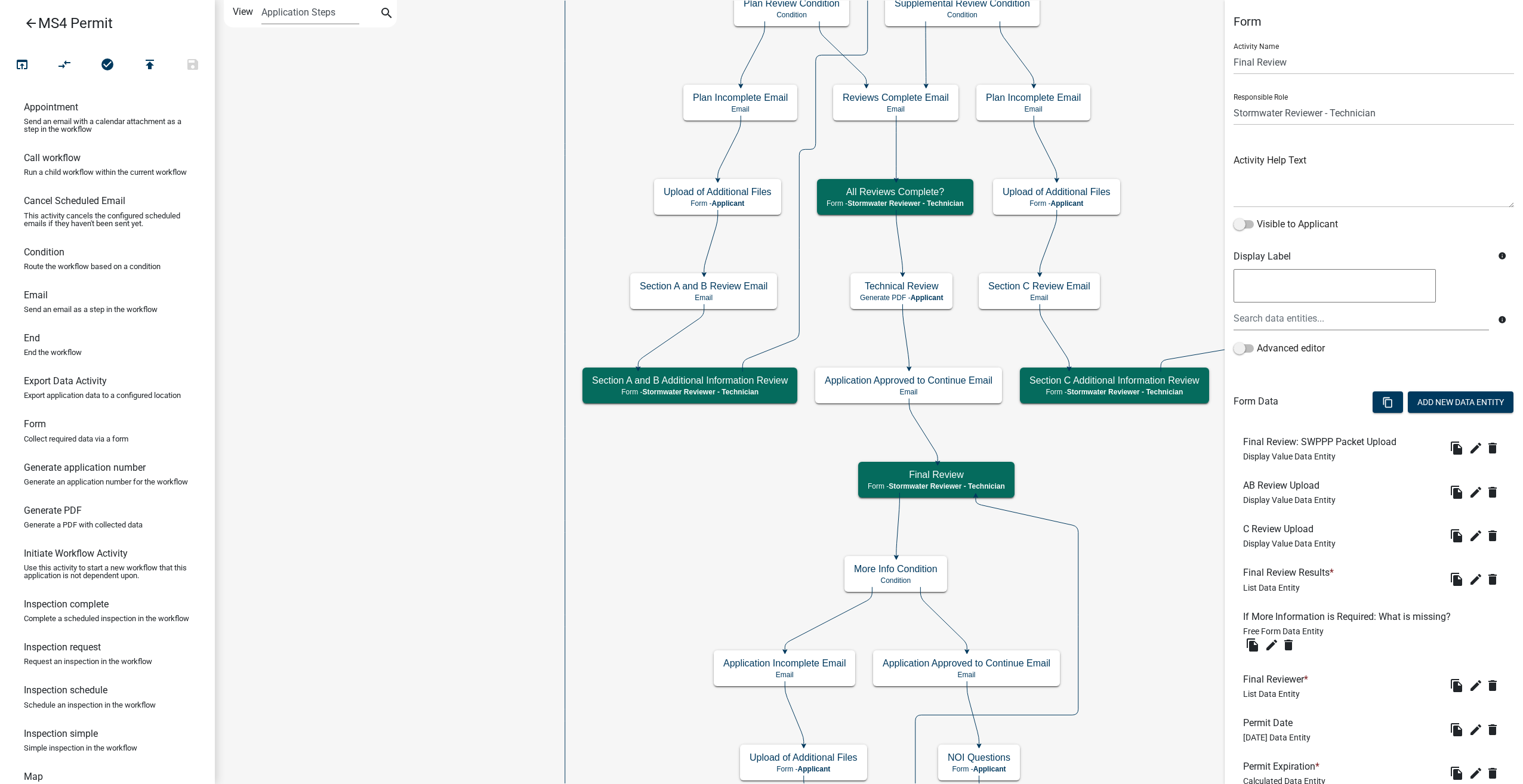
select select "A1534ADC-D787-4504-80BC-9B30F174B6FA"
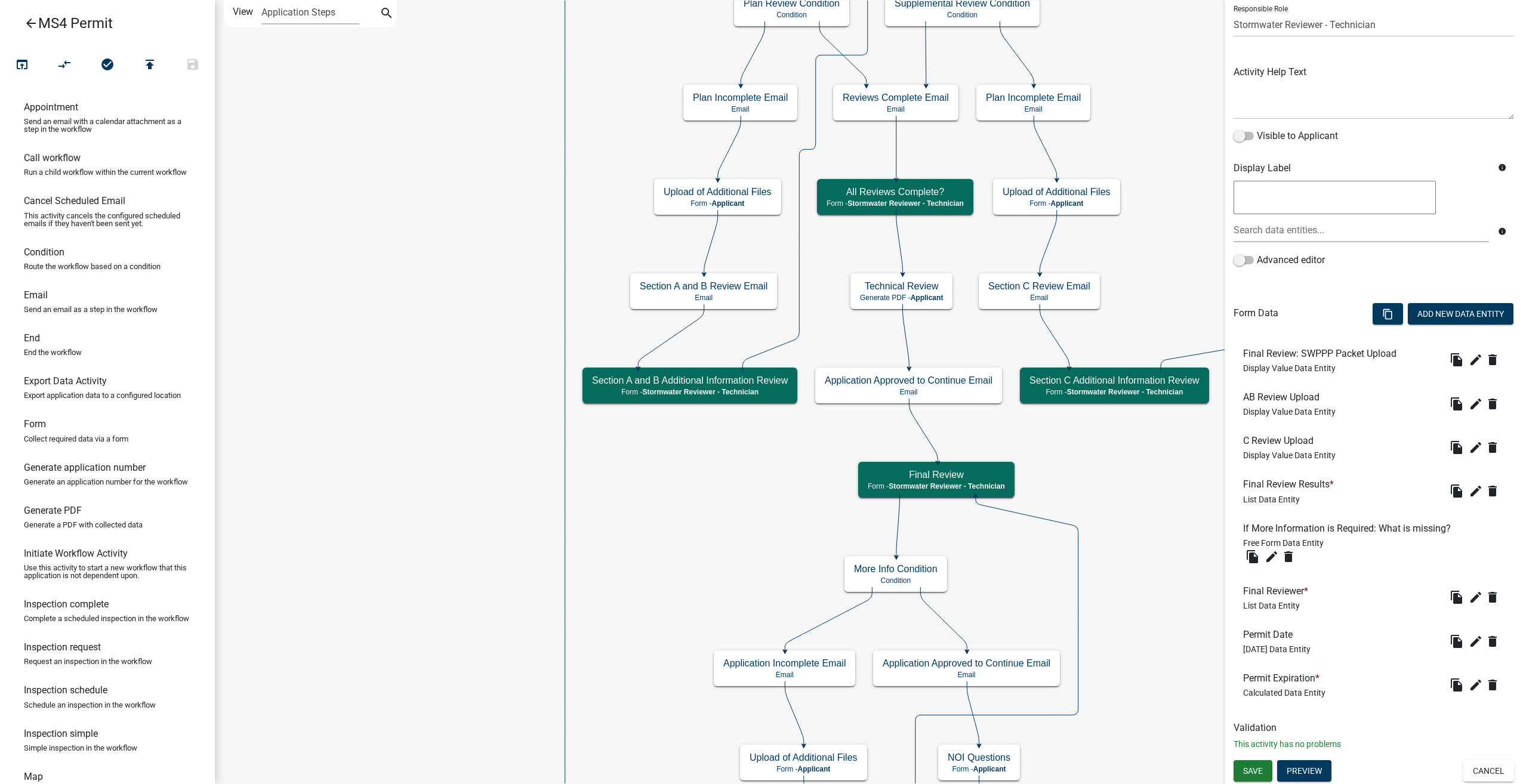
click at [26, 23] on icon "arrow_back" at bounding box center [31, 24] width 14 height 17
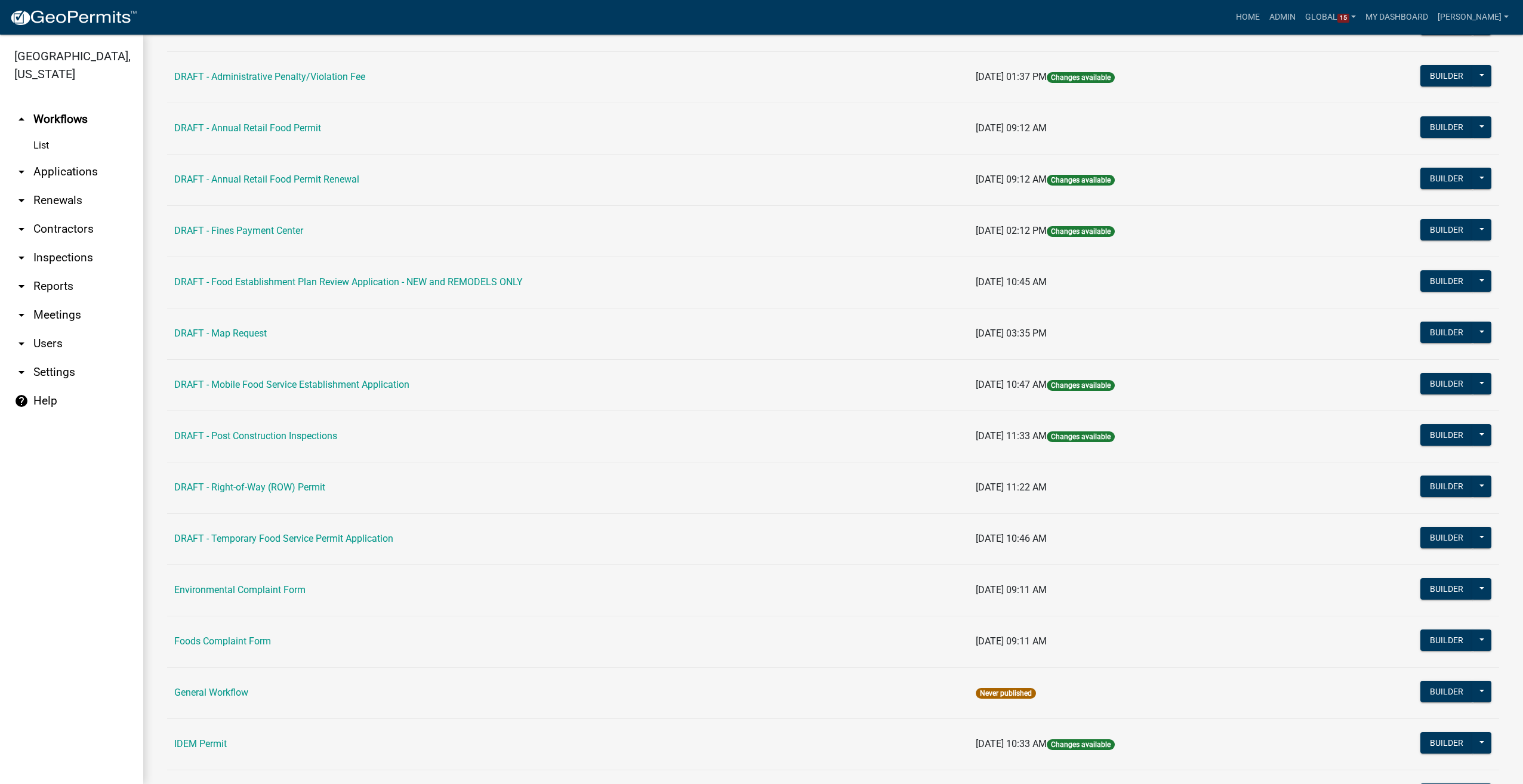
scroll to position [418, 0]
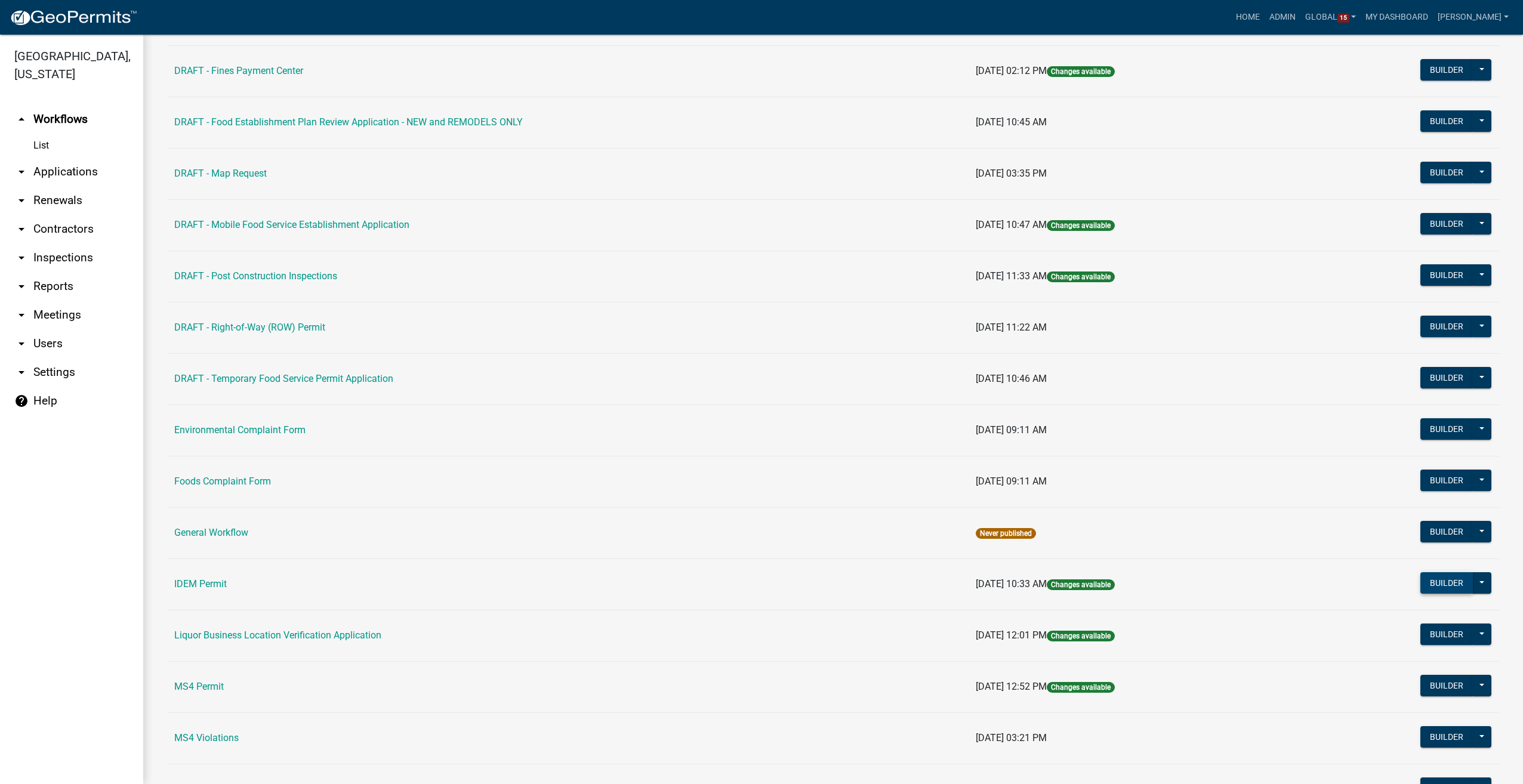
click at [1432, 582] on button "Builder" at bounding box center [1447, 583] width 53 height 21
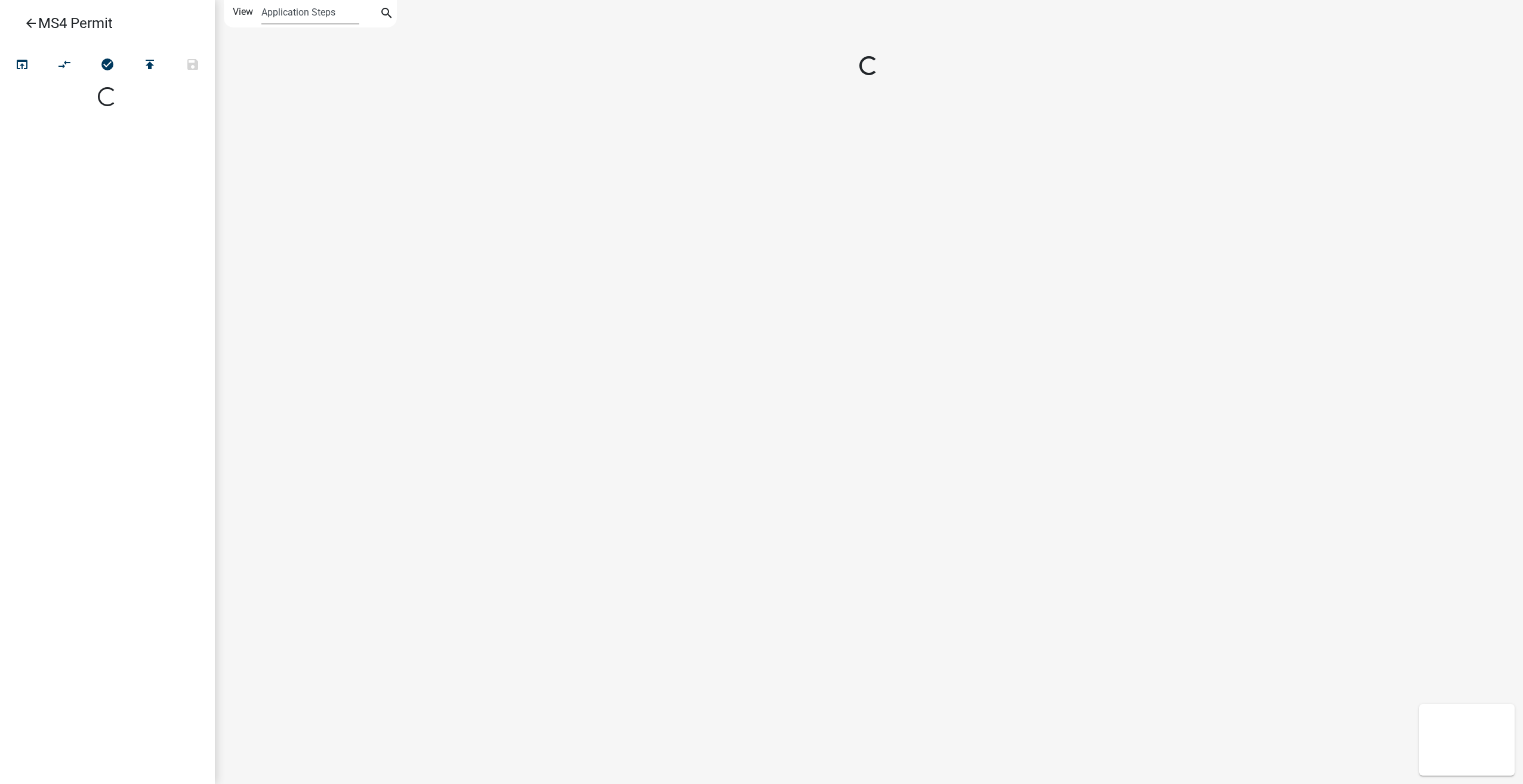
select select
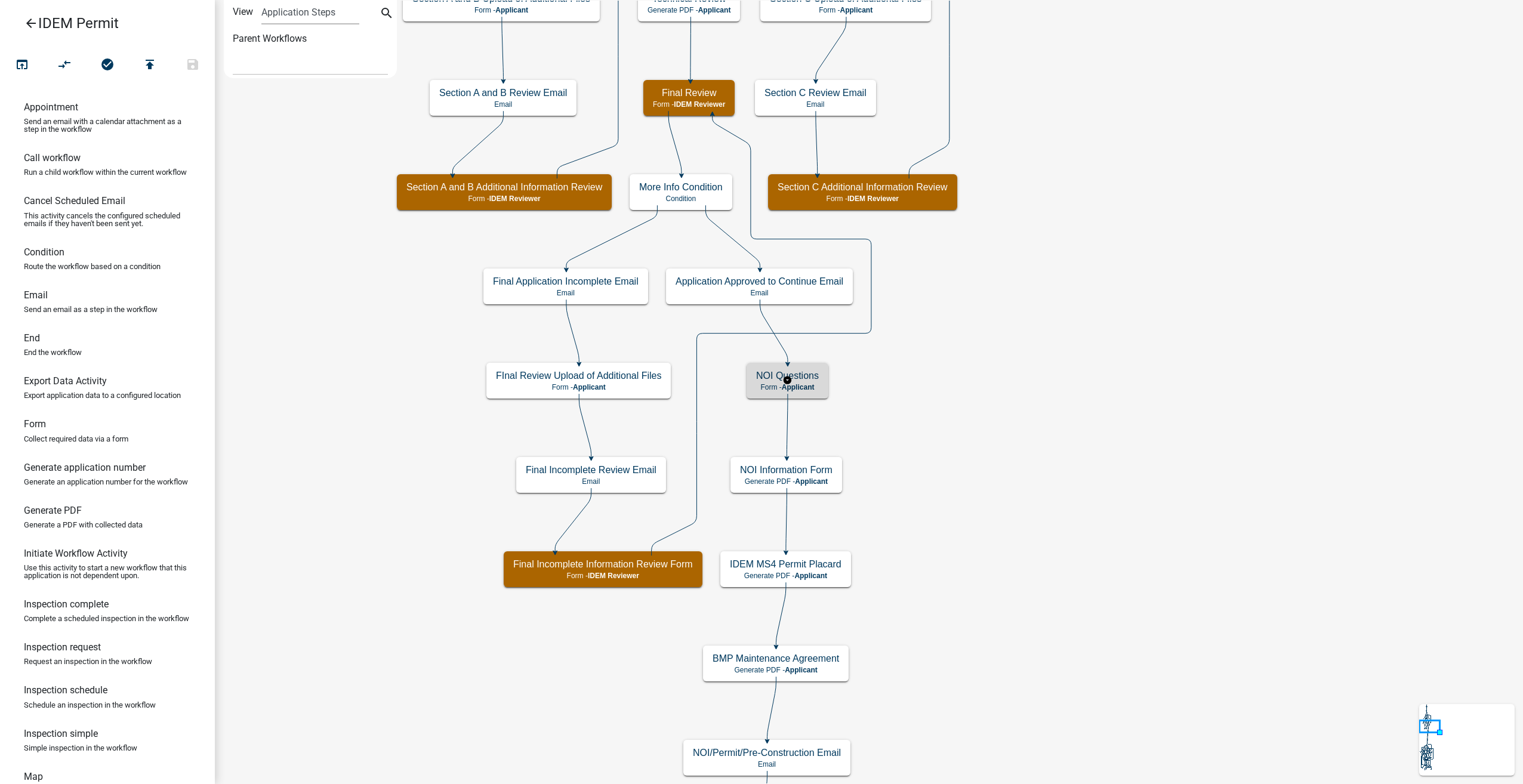
click at [806, 385] on span "Applicant" at bounding box center [798, 387] width 33 height 8
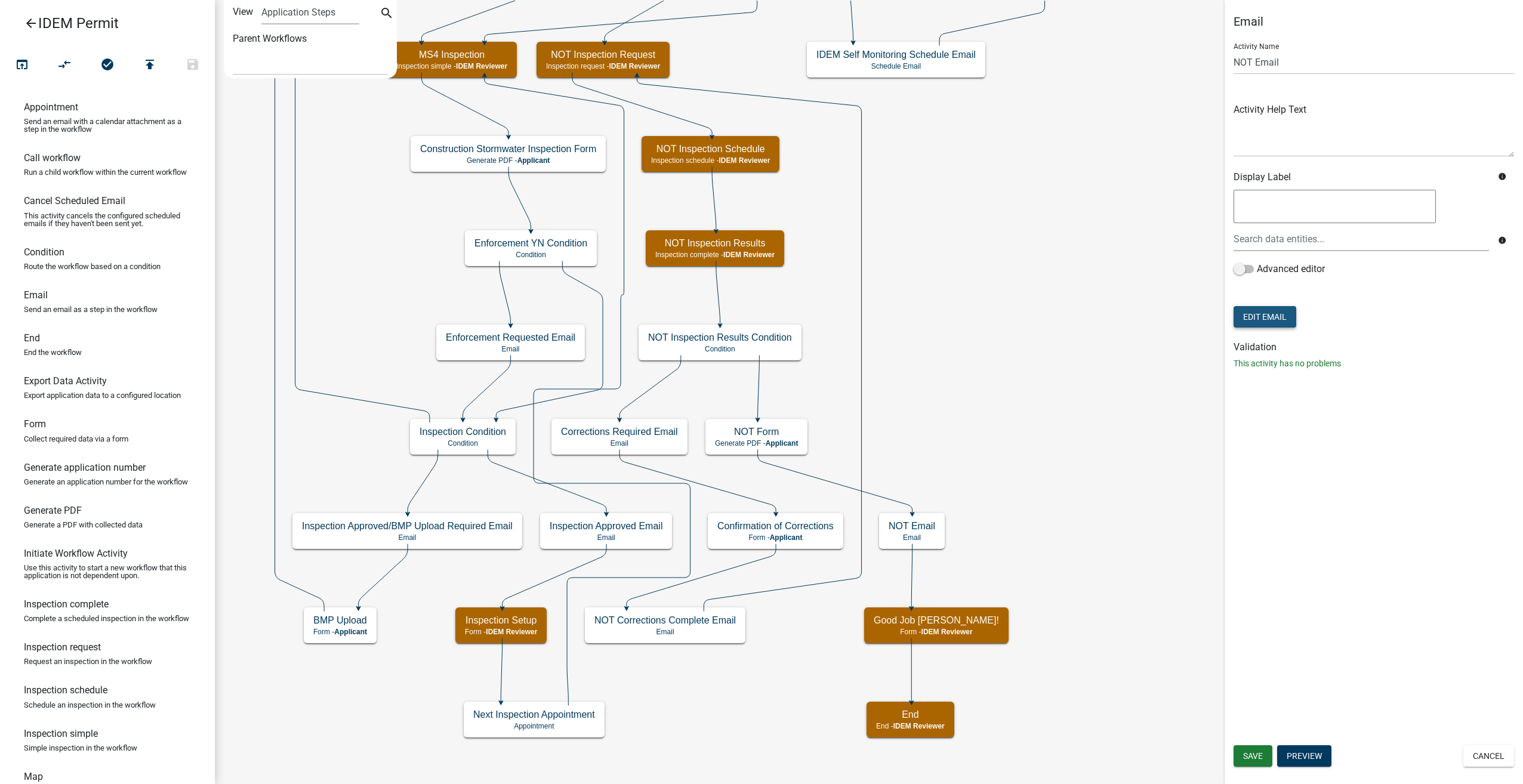
click at [1252, 315] on button "Edit Email" at bounding box center [1265, 317] width 63 height 21
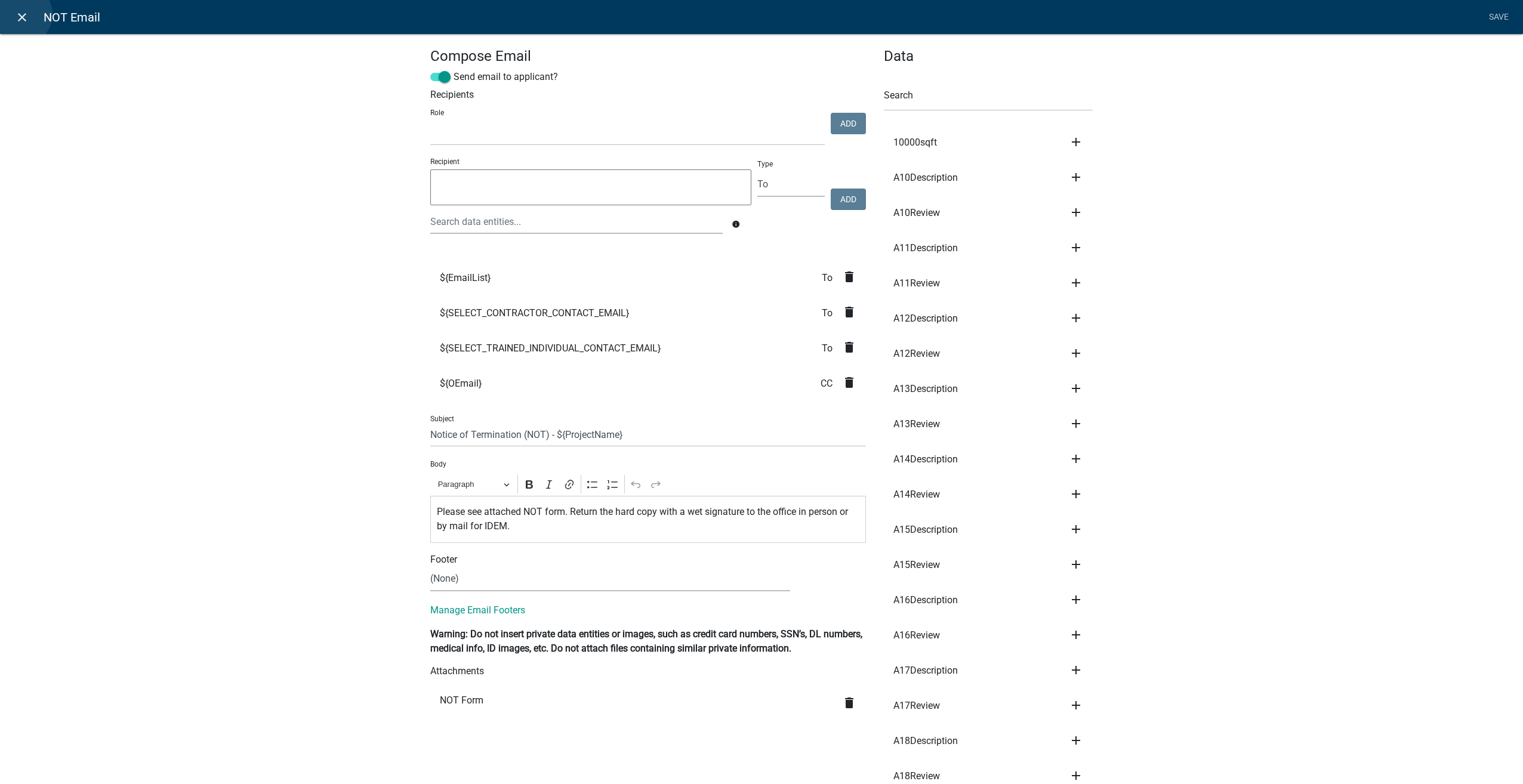
click at [22, 14] on icon "close" at bounding box center [22, 17] width 14 height 14
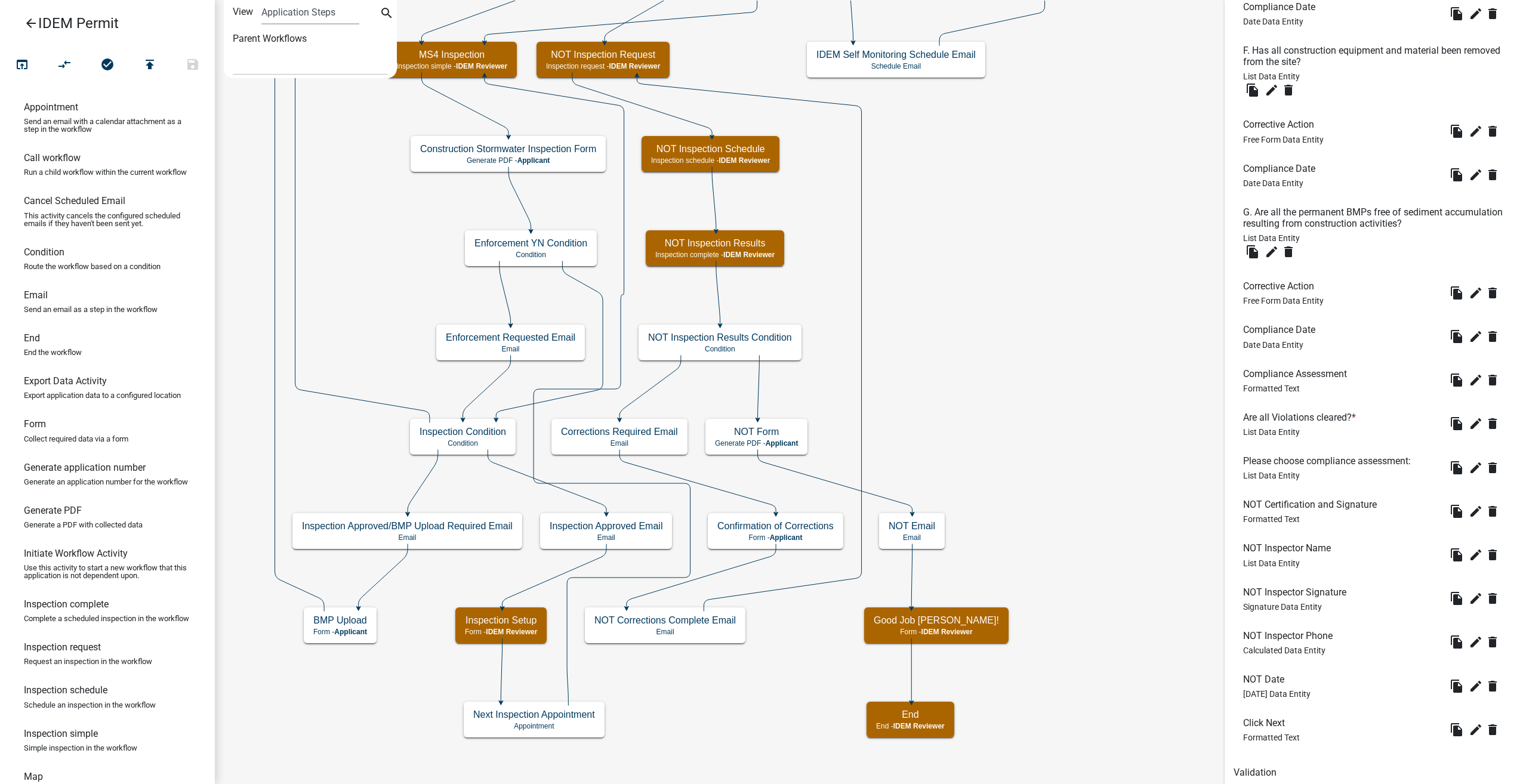
scroll to position [1468, 0]
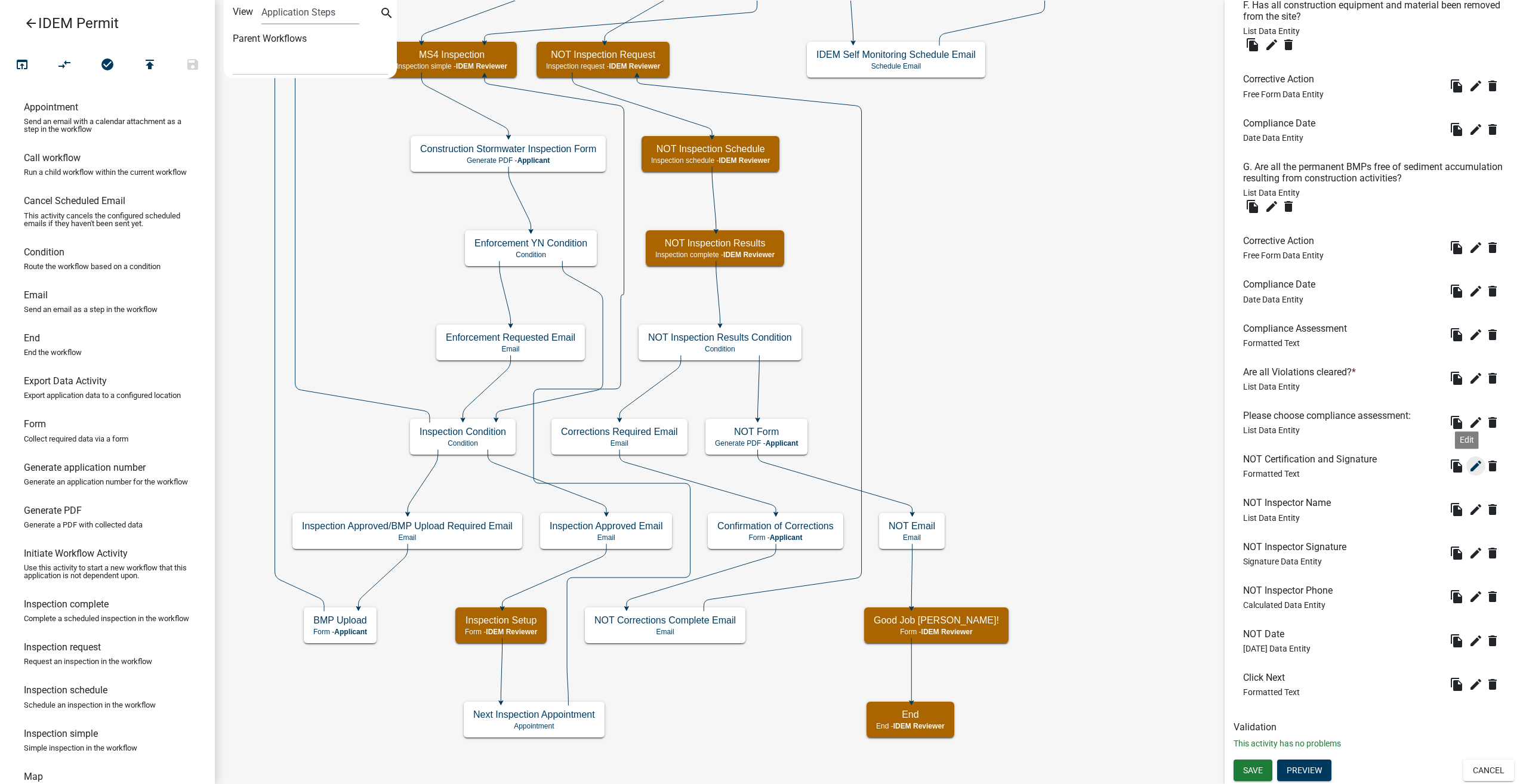
click at [1469, 460] on icon "edit" at bounding box center [1476, 466] width 14 height 14
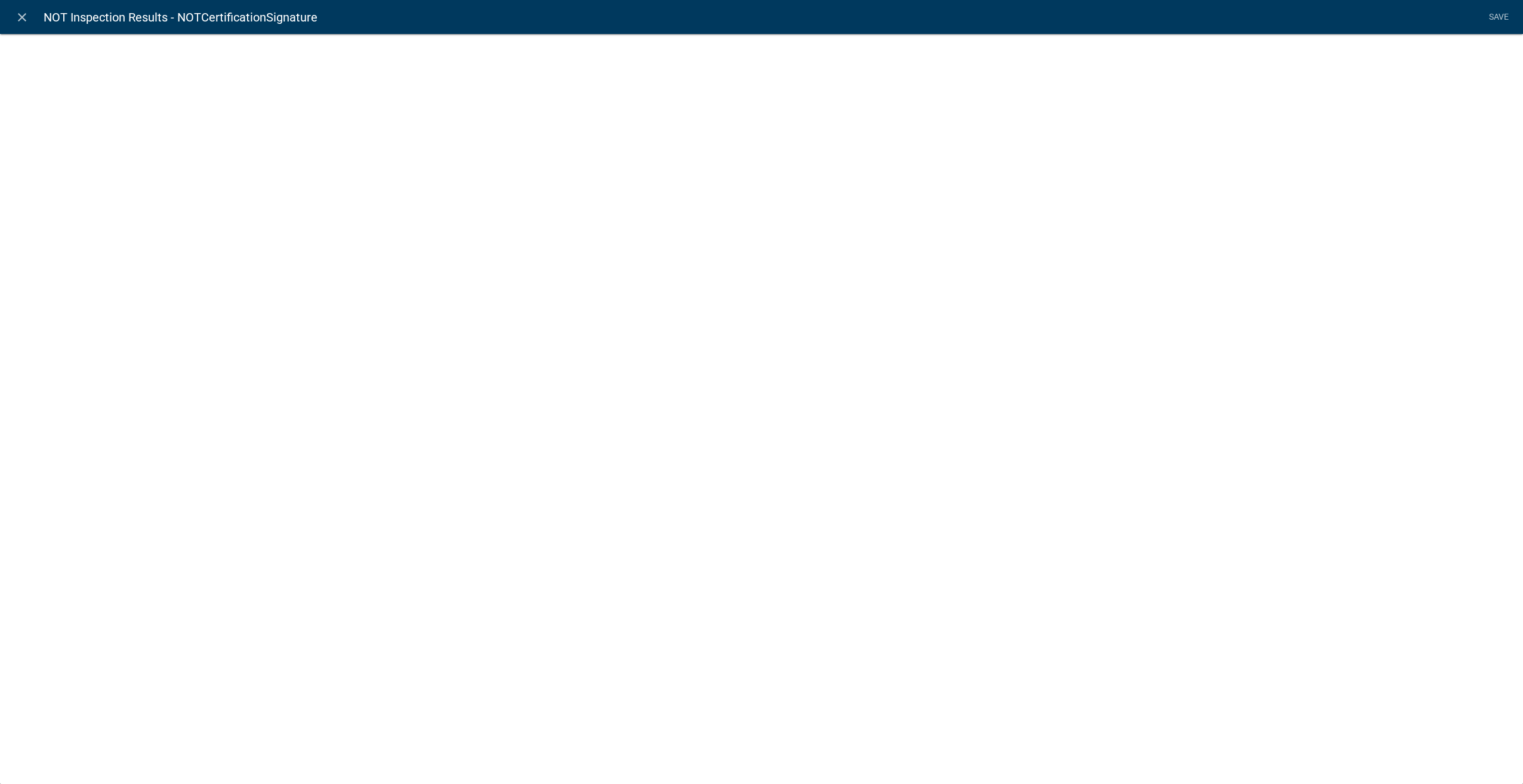
select select "rich-text"
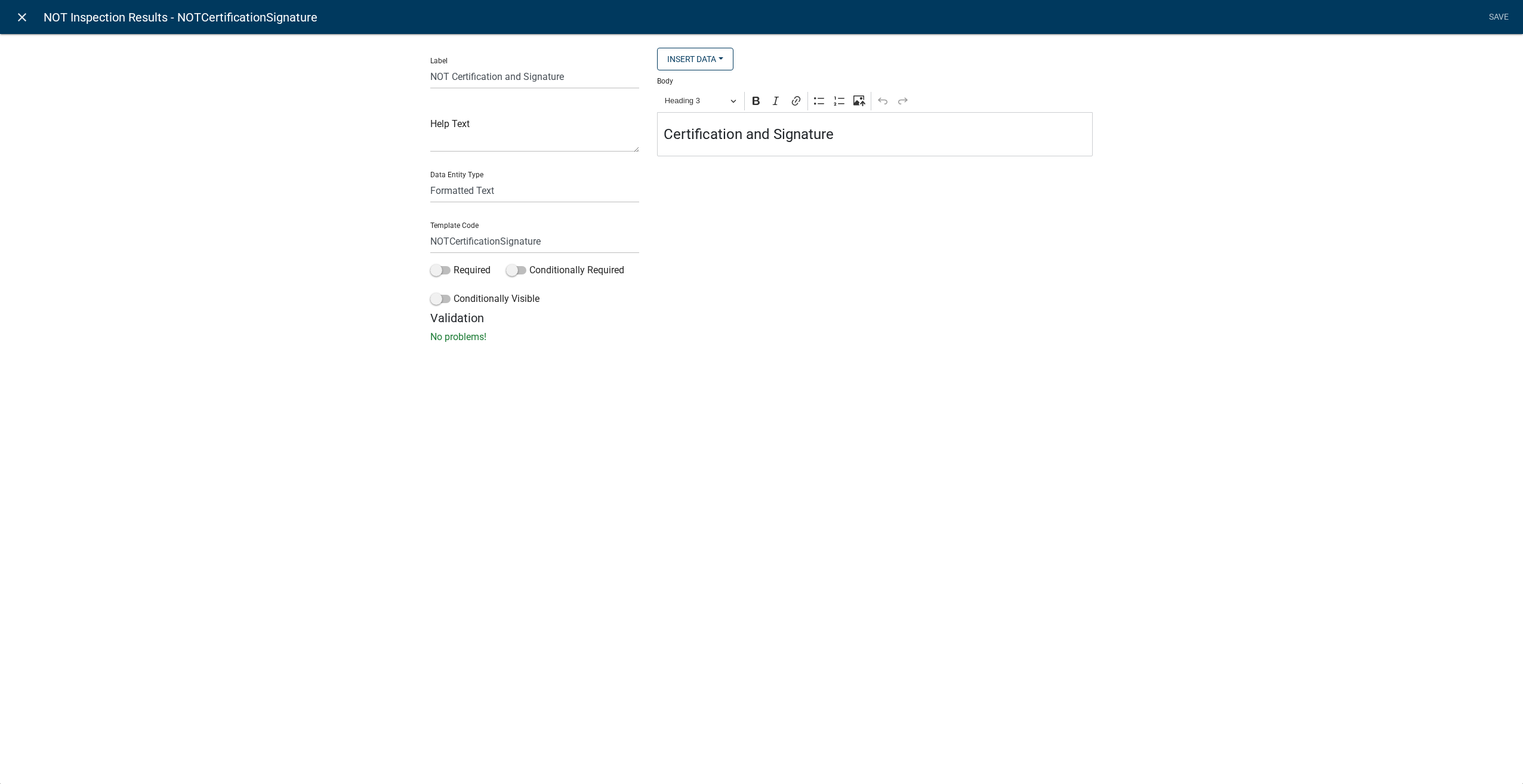
click at [18, 14] on icon "close" at bounding box center [22, 17] width 14 height 14
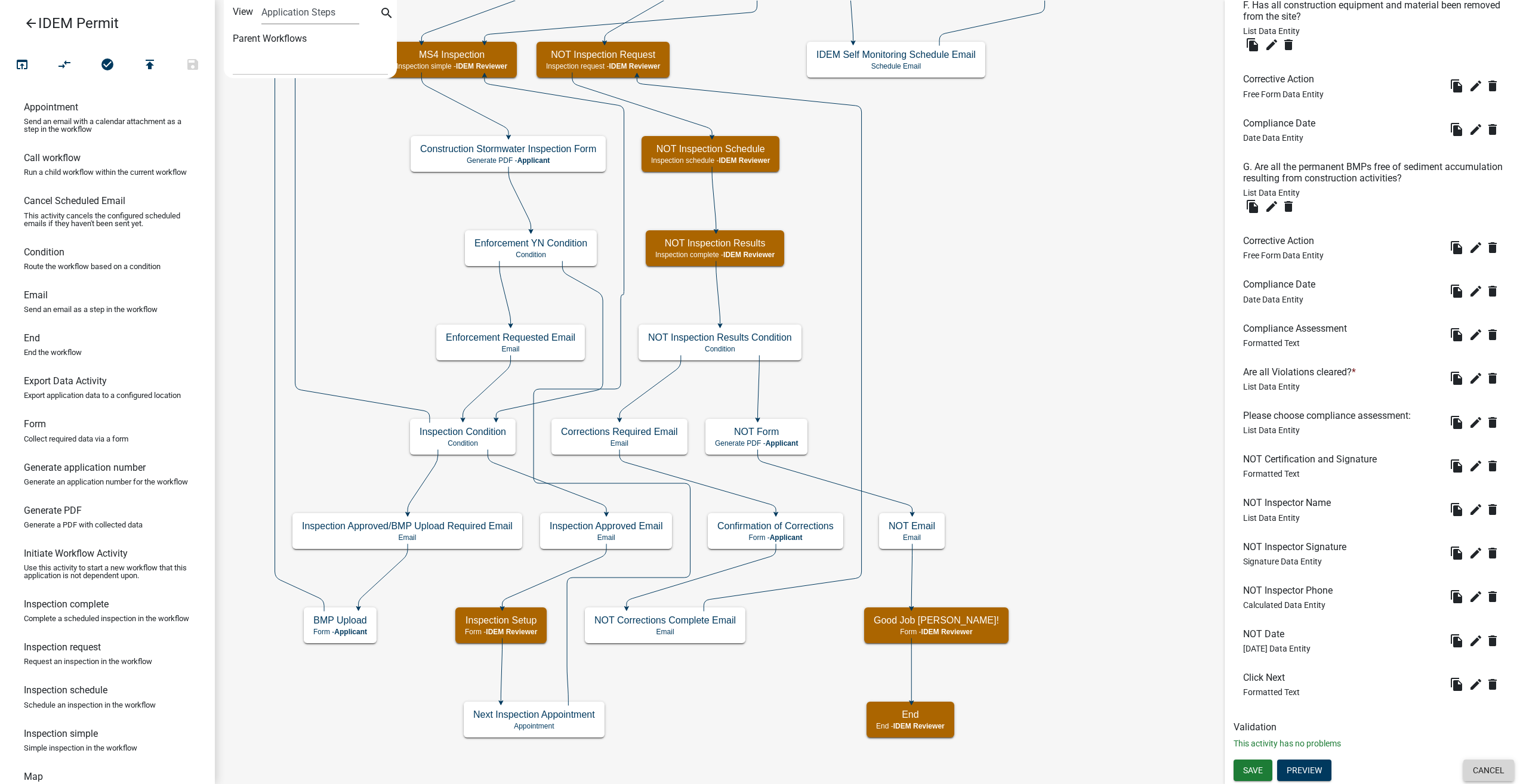
click at [1471, 763] on button "Cancel" at bounding box center [1489, 770] width 51 height 21
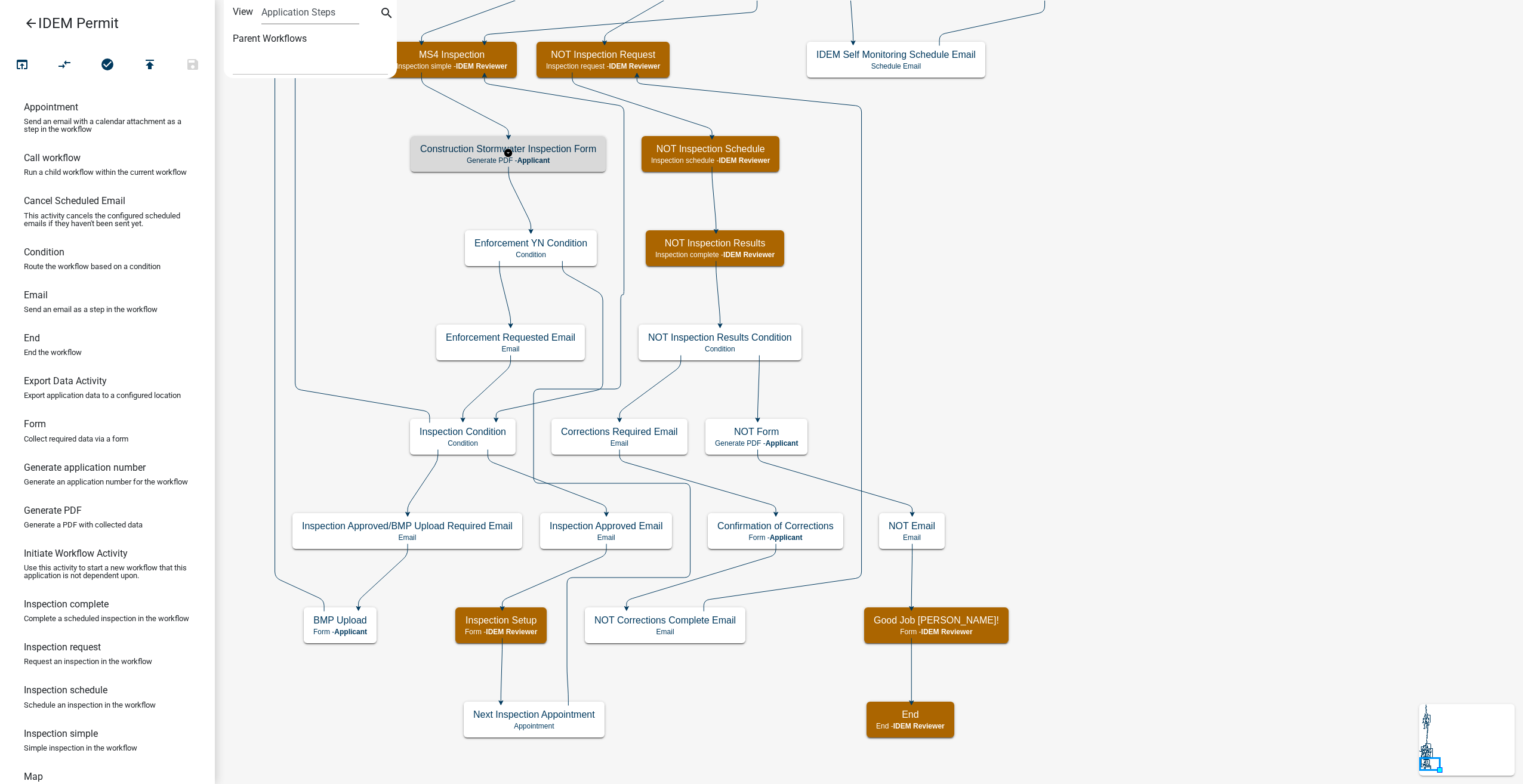
click at [536, 152] on h5 "Construction Stormwater Inspection Form" at bounding box center [508, 149] width 176 height 11
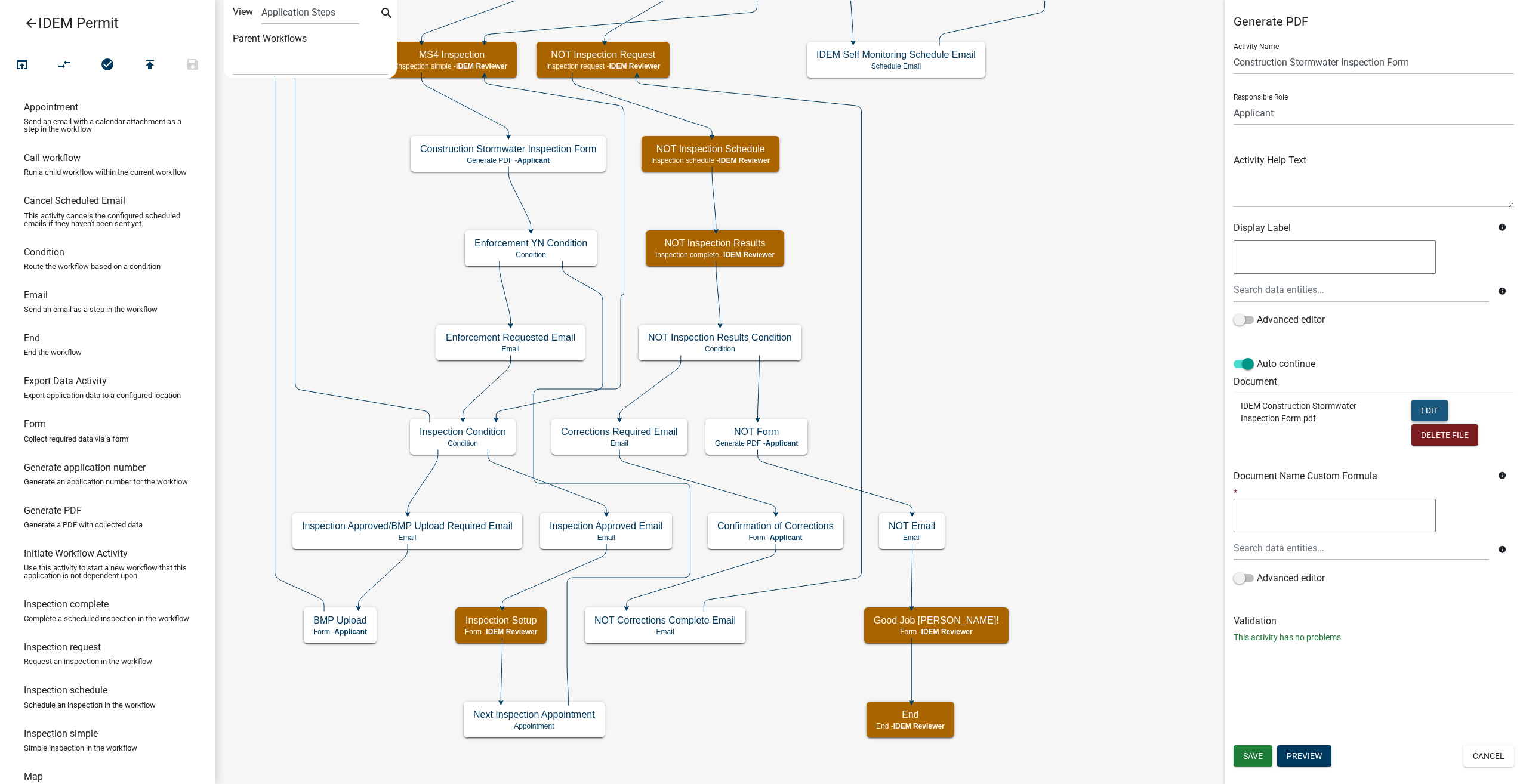
click at [1425, 408] on button "Edit" at bounding box center [1430, 410] width 36 height 21
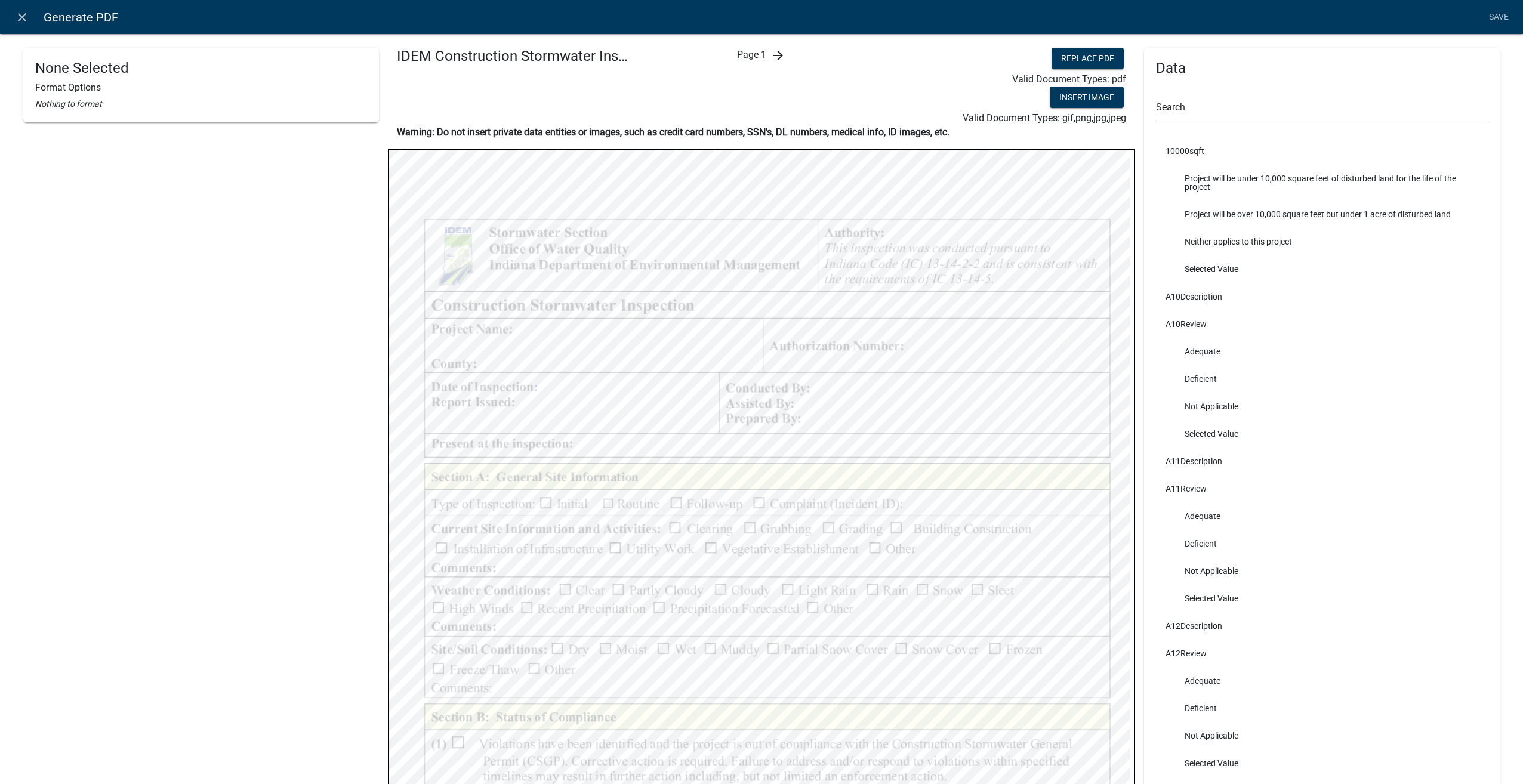
click at [776, 57] on icon "arrow_forward" at bounding box center [778, 55] width 14 height 14
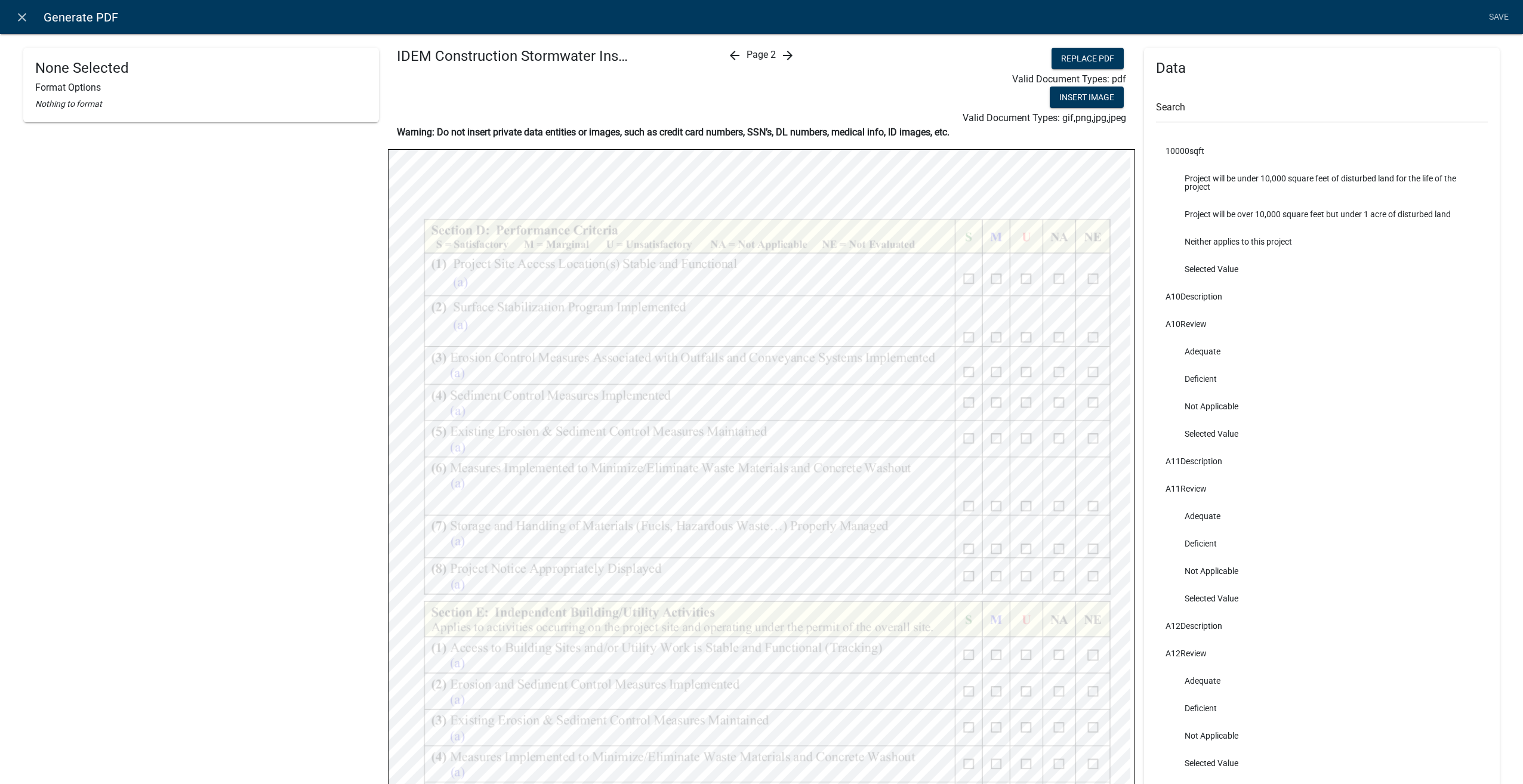
click at [781, 56] on icon "arrow_forward" at bounding box center [787, 55] width 14 height 14
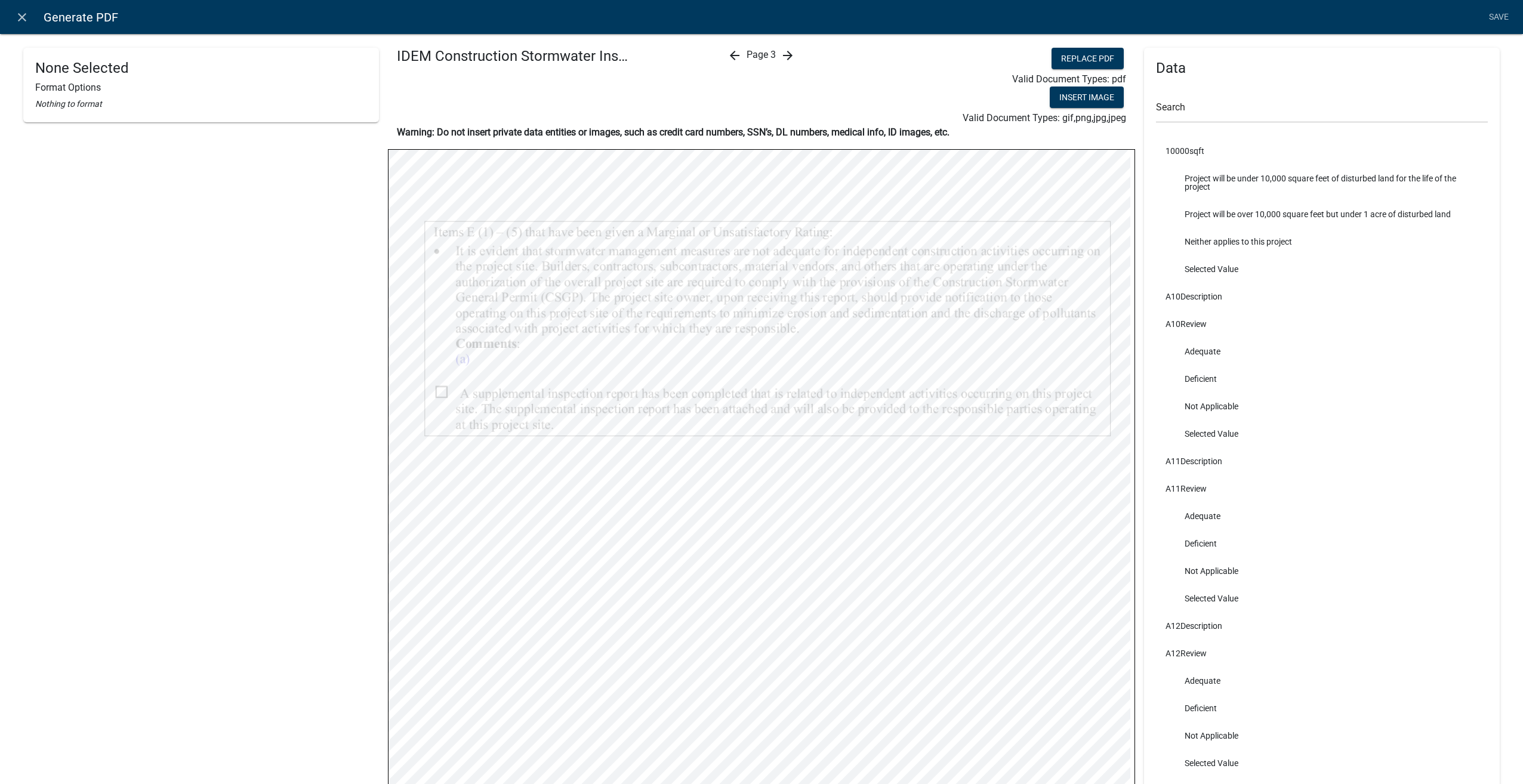
click at [781, 56] on icon "arrow_forward" at bounding box center [787, 55] width 14 height 14
click at [737, 58] on icon "arrow_back" at bounding box center [744, 55] width 14 height 14
click at [736, 58] on icon "arrow_back" at bounding box center [734, 55] width 14 height 14
click at [730, 57] on icon "arrow_back" at bounding box center [734, 55] width 14 height 14
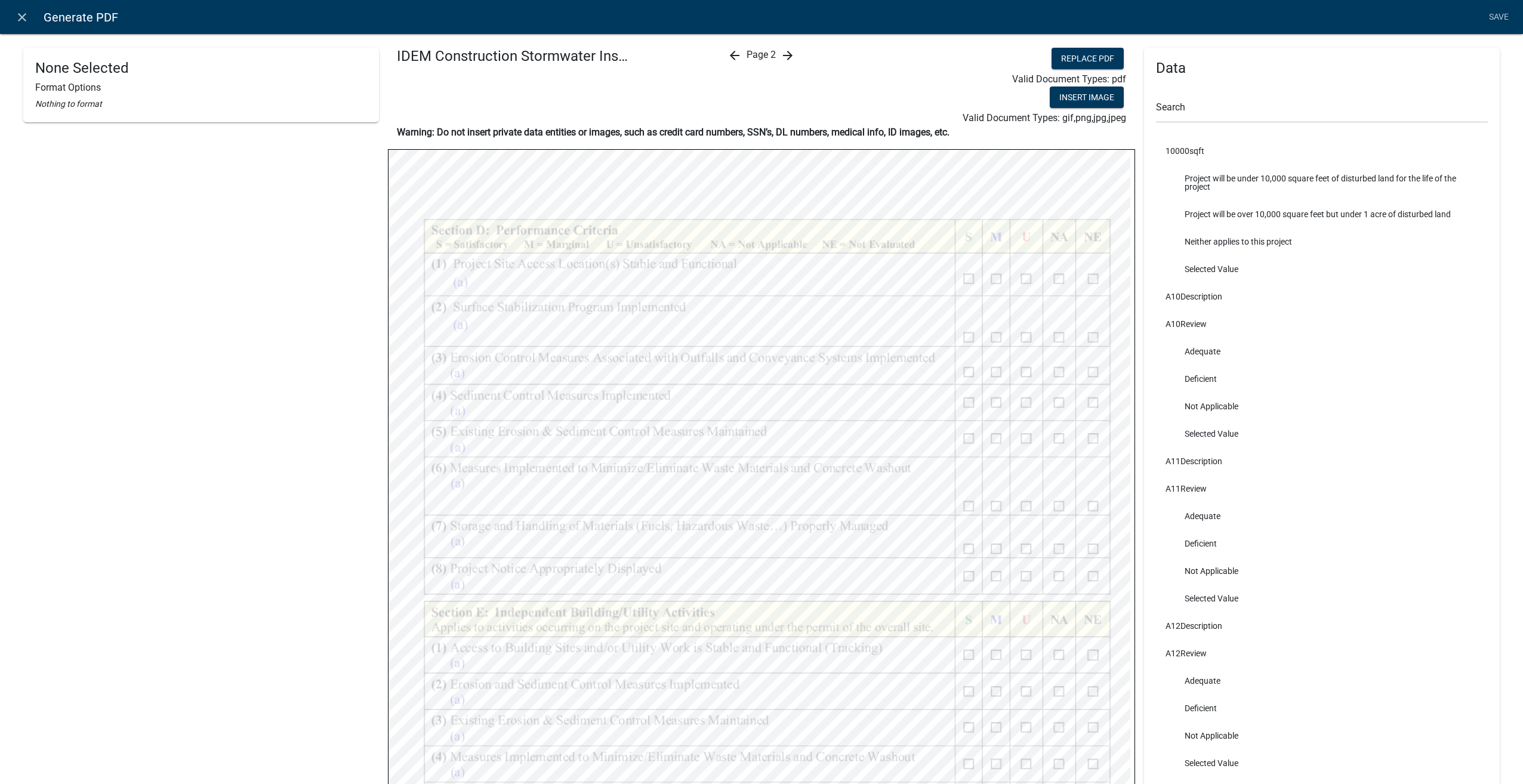
click at [730, 57] on icon "arrow_back" at bounding box center [734, 55] width 14 height 14
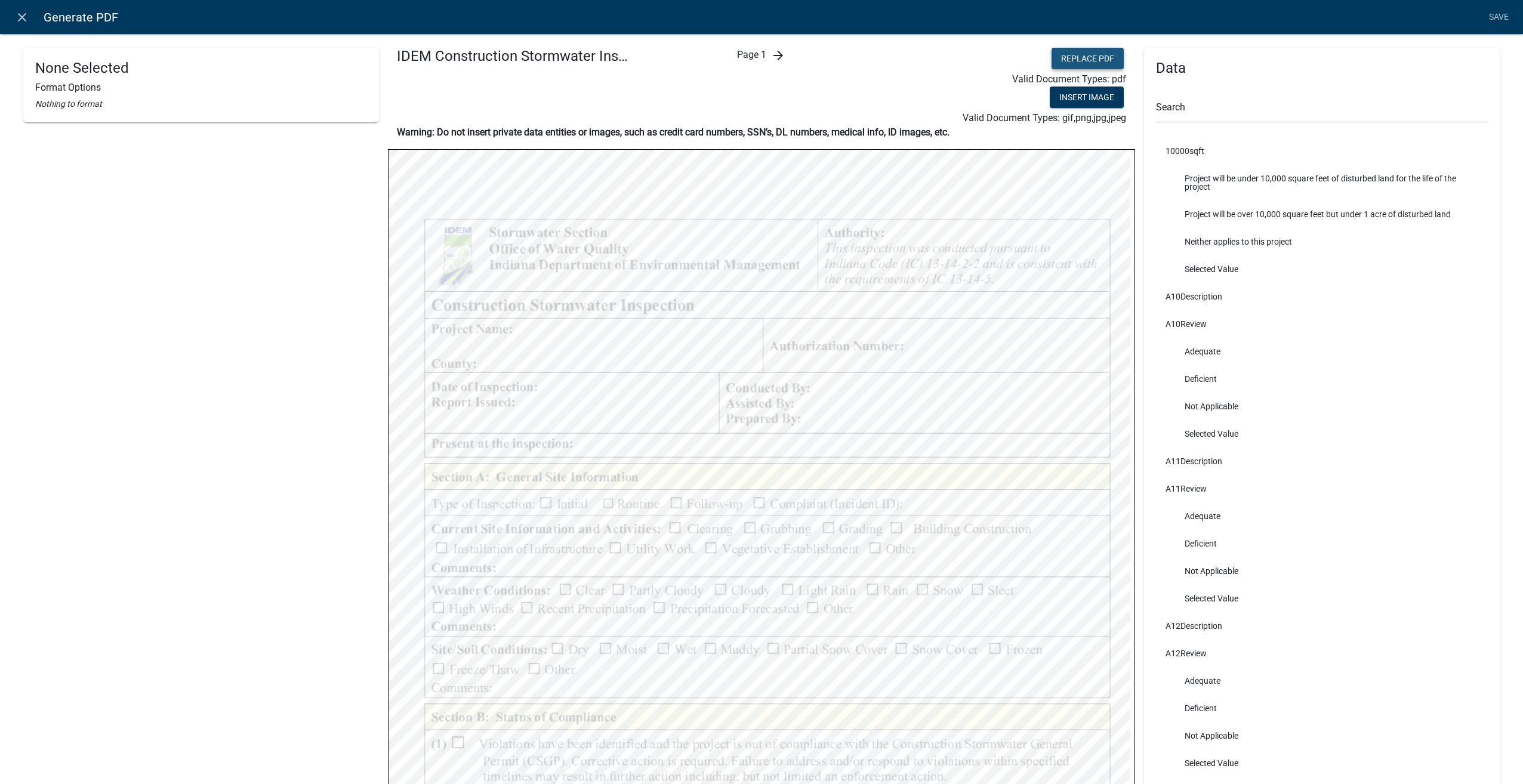
click at [1079, 65] on button "Replace PDF" at bounding box center [1088, 58] width 72 height 21
drag, startPoint x: 1109, startPoint y: 54, endPoint x: 568, endPoint y: 96, distance: 542.6
click at [1109, 54] on button "Replace PDF" at bounding box center [1088, 58] width 72 height 21
click at [776, 58] on icon "arrow_forward" at bounding box center [778, 55] width 14 height 14
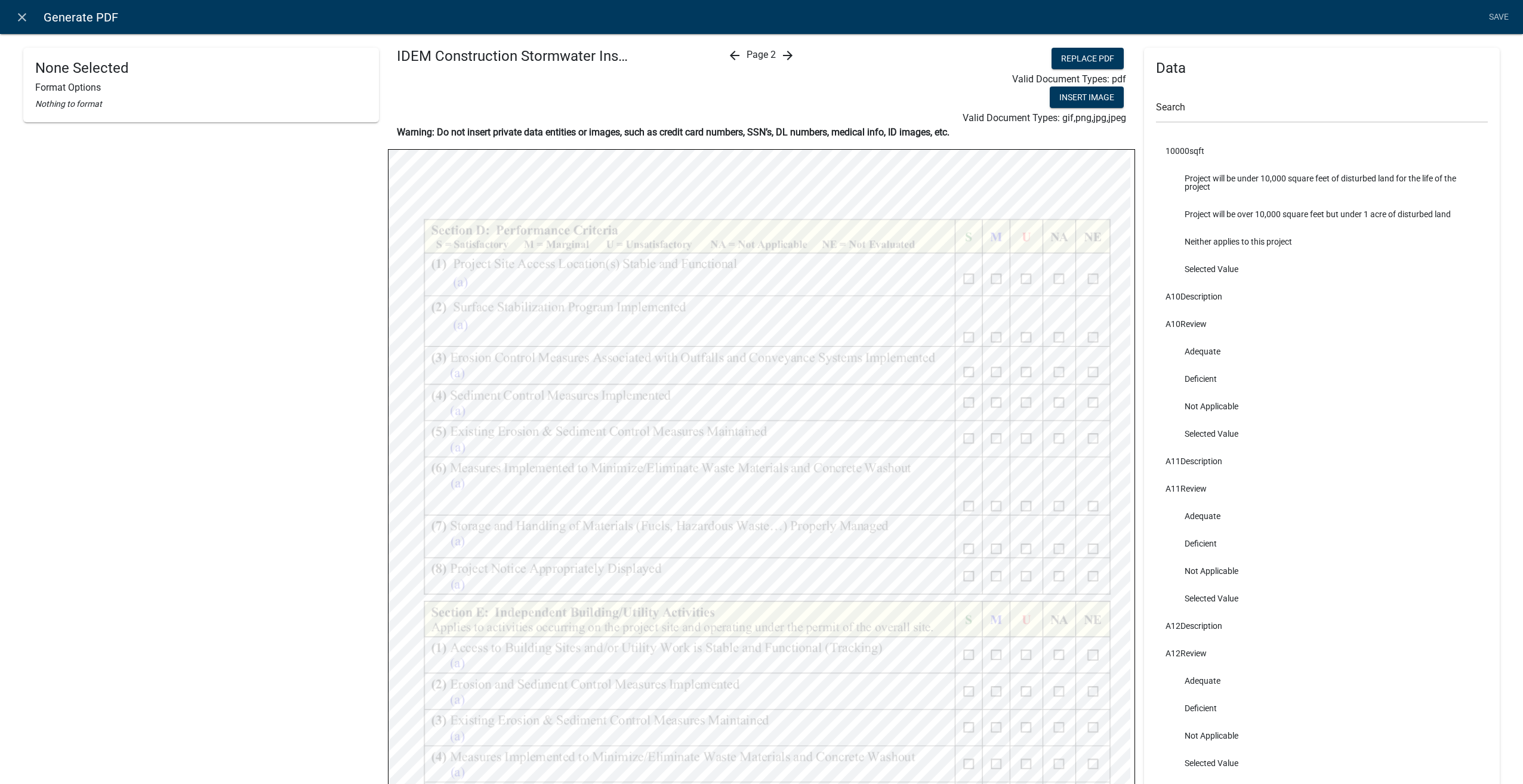
click at [782, 56] on icon "arrow_forward" at bounding box center [787, 55] width 14 height 14
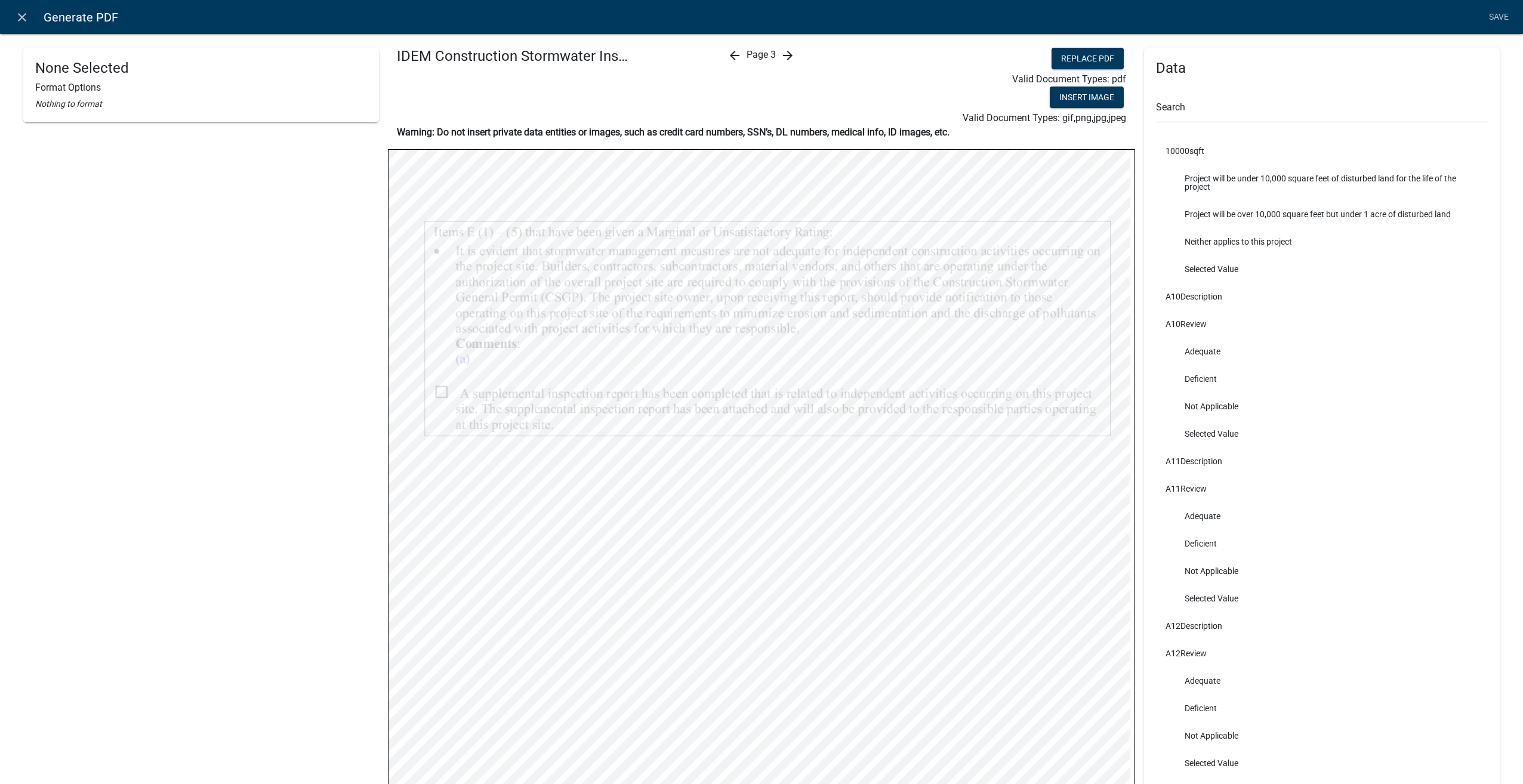
click at [782, 56] on icon "arrow_forward" at bounding box center [787, 55] width 14 height 14
click at [1492, 18] on link "Save" at bounding box center [1499, 18] width 30 height 23
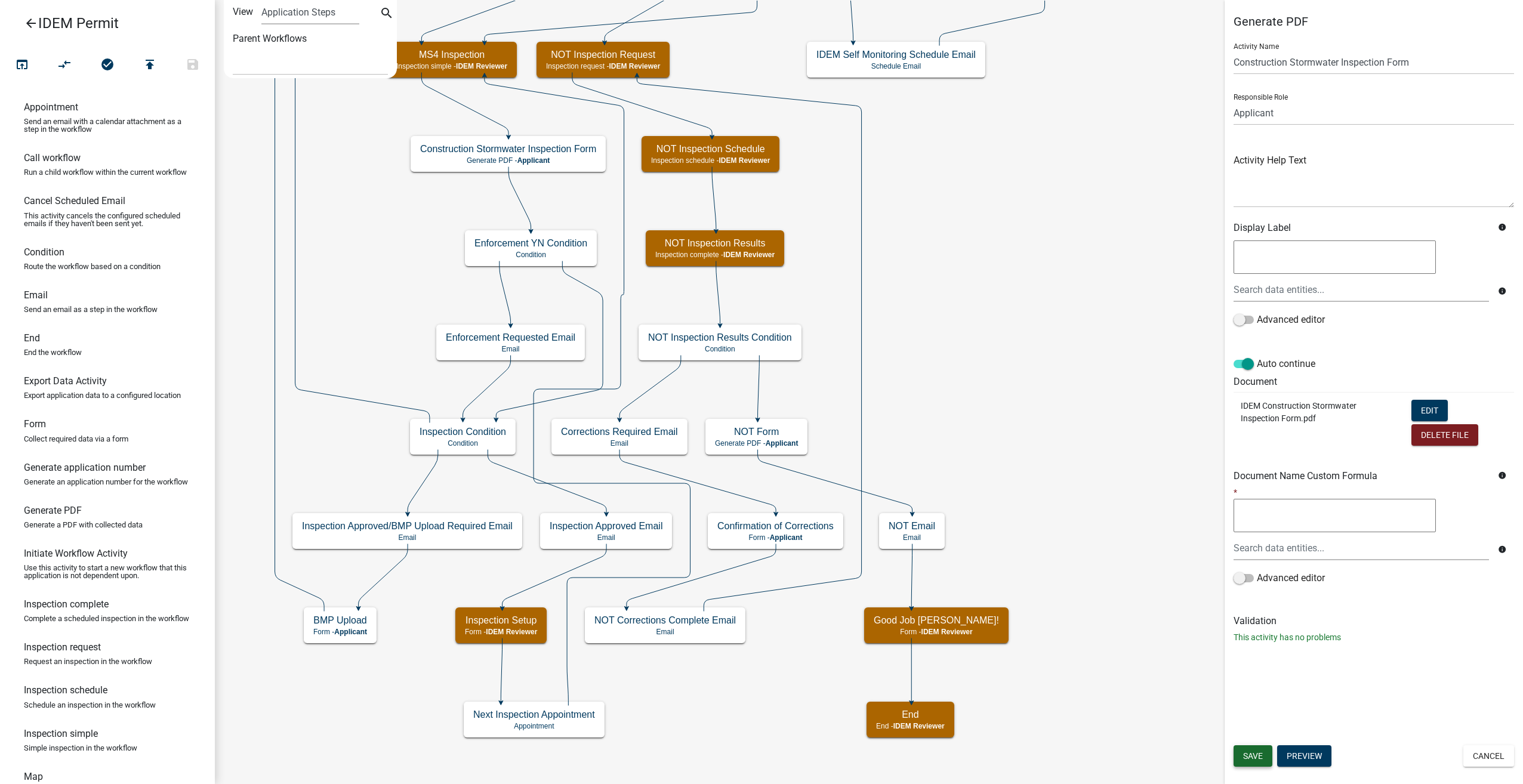
click at [1254, 751] on span "Save" at bounding box center [1253, 755] width 19 height 9
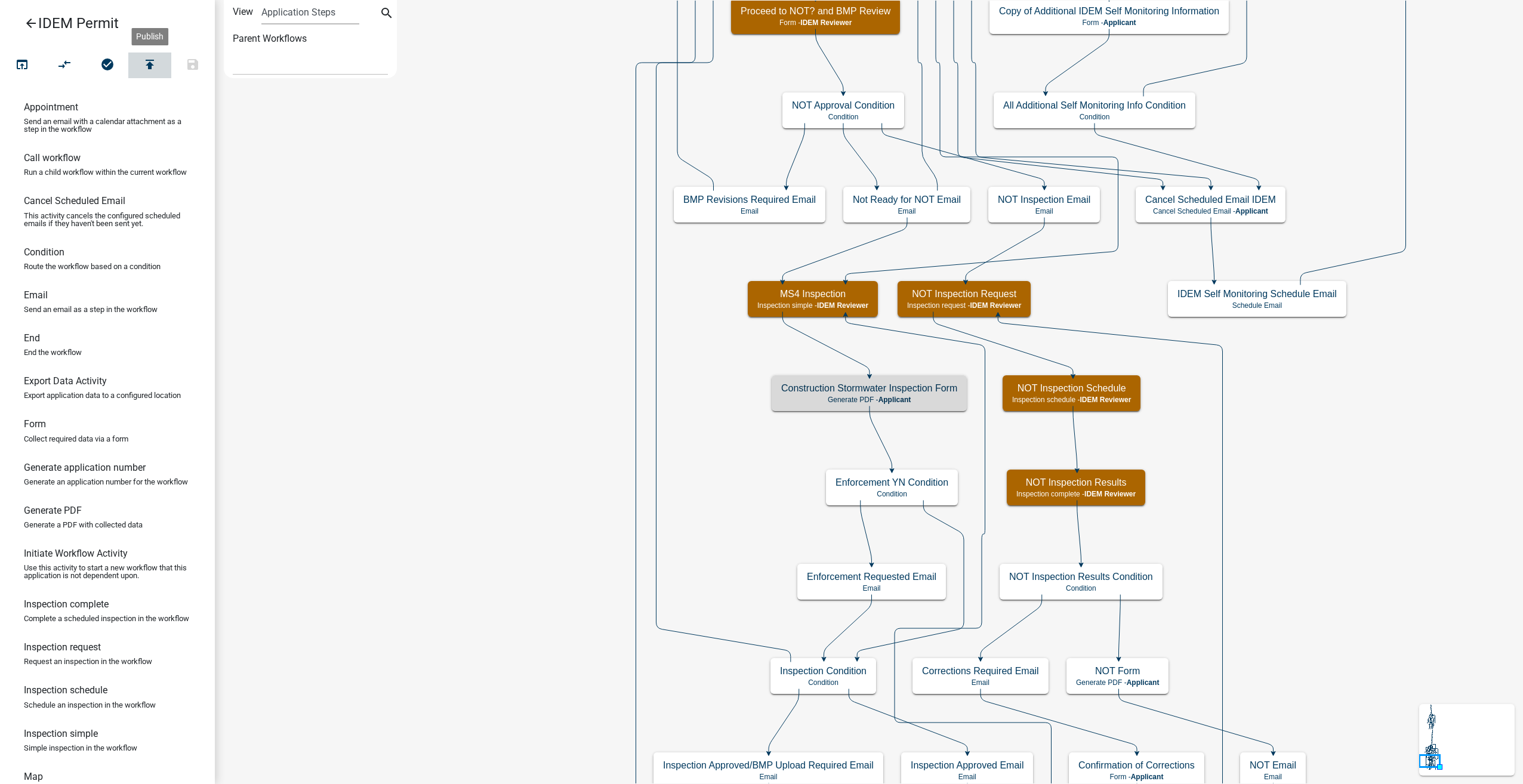
click at [148, 66] on icon "publish" at bounding box center [150, 65] width 14 height 17
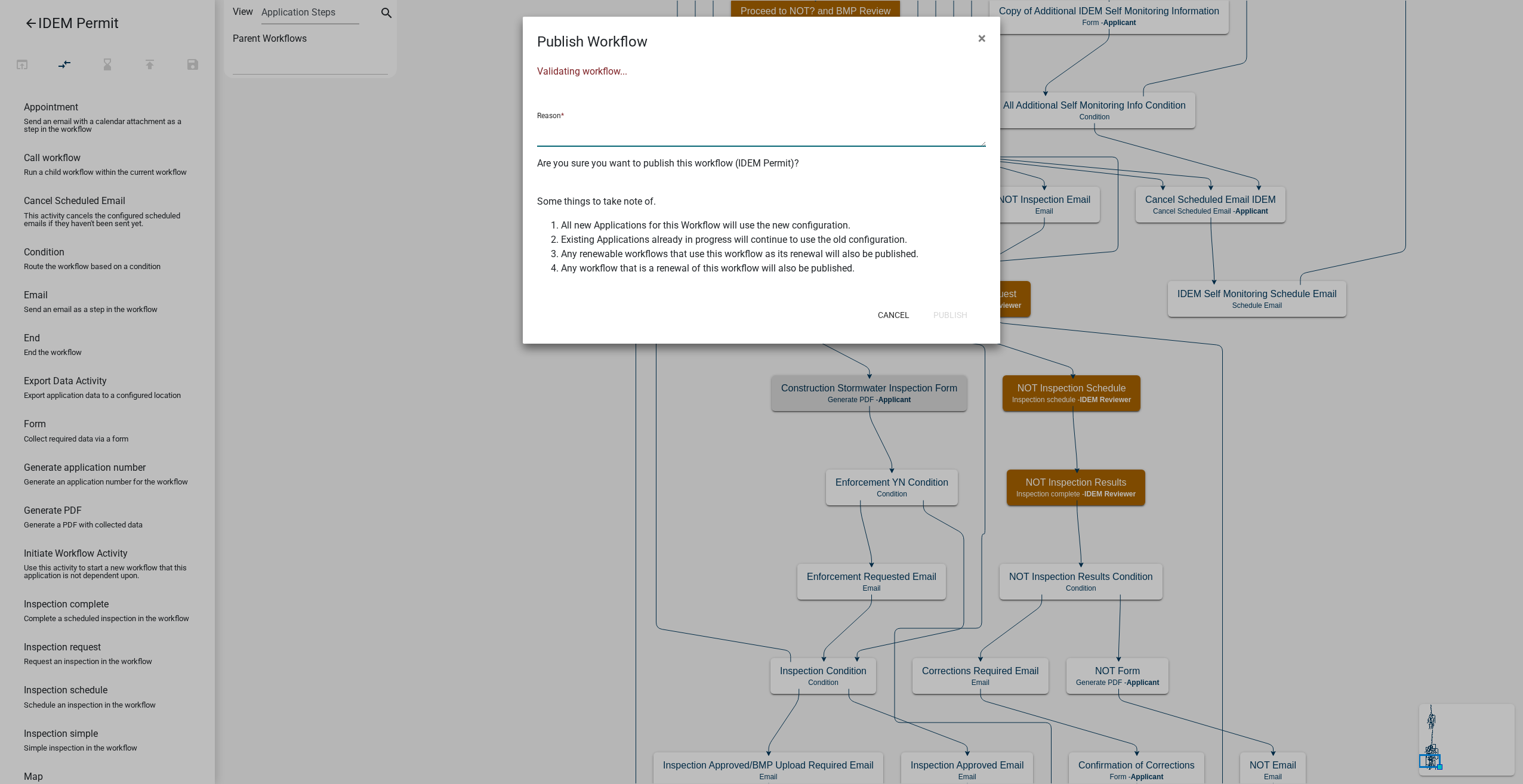
click at [561, 128] on textarea at bounding box center [761, 133] width 449 height 28
type textarea "Updated IDEM Construction Stormwater Inspection Form"
click at [959, 312] on button "Publish" at bounding box center [950, 315] width 53 height 21
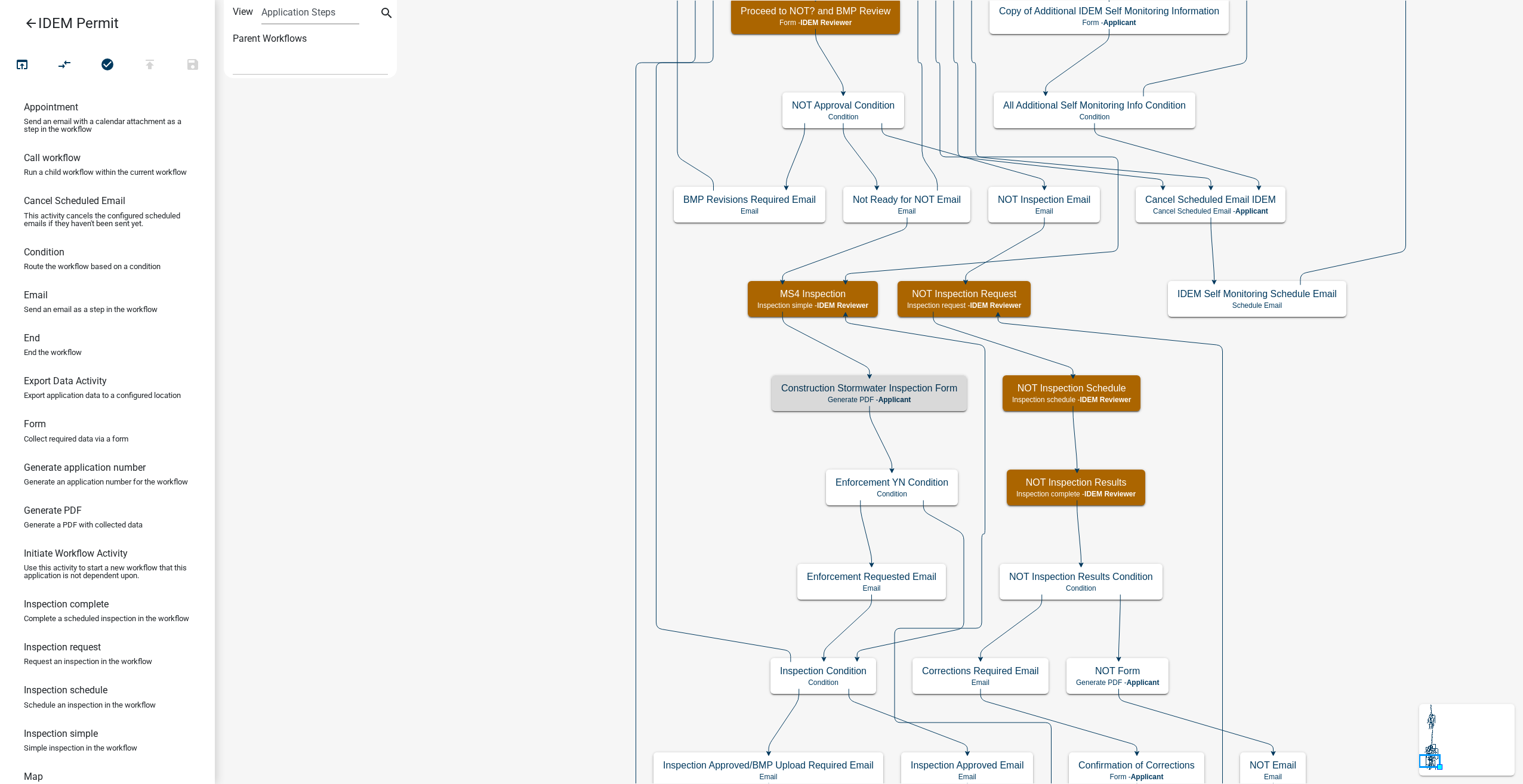
click at [19, 19] on link "arrow_back IDEM Permit" at bounding box center [102, 23] width 186 height 28
click at [31, 19] on icon "arrow_back" at bounding box center [31, 24] width 14 height 17
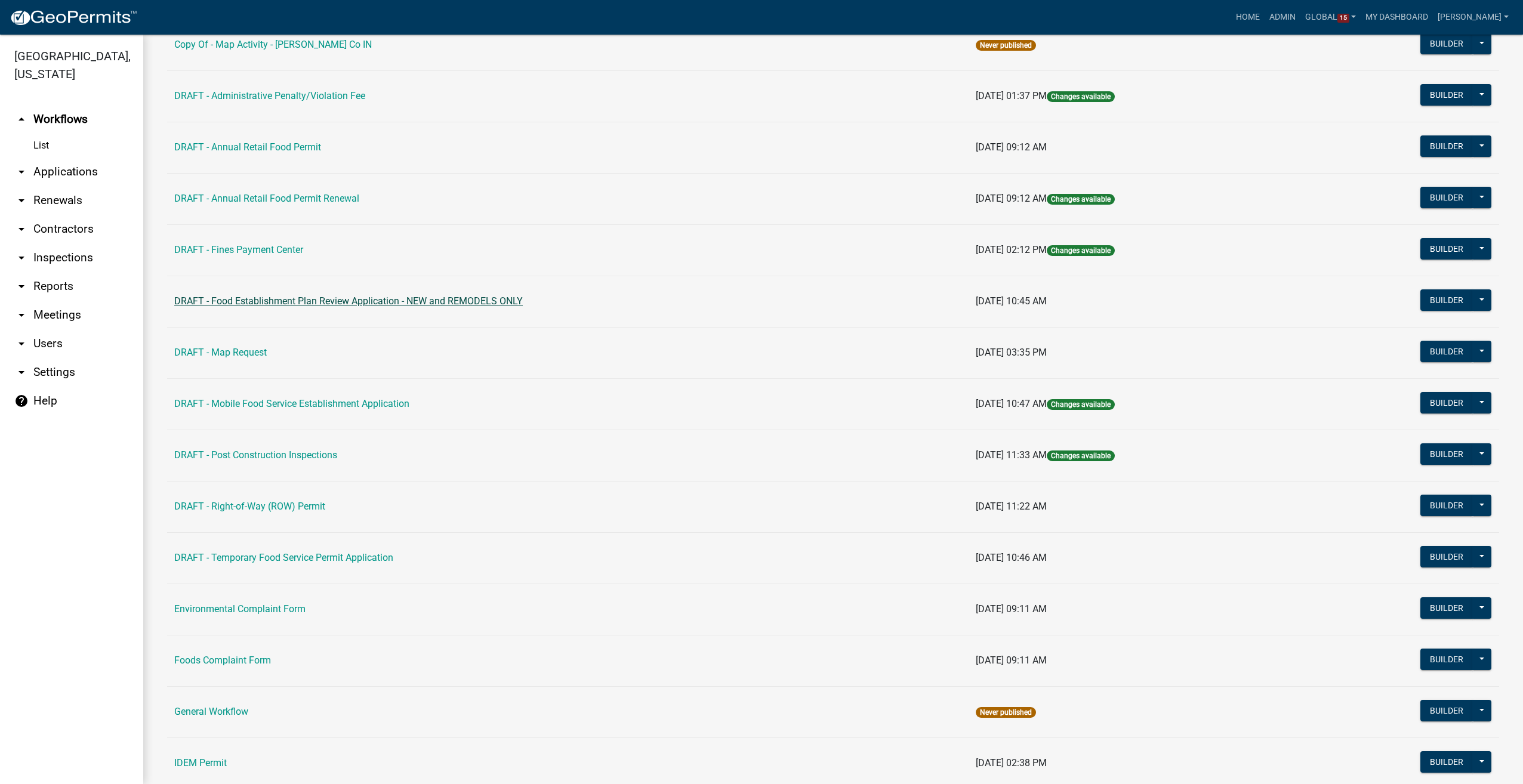
scroll to position [597, 0]
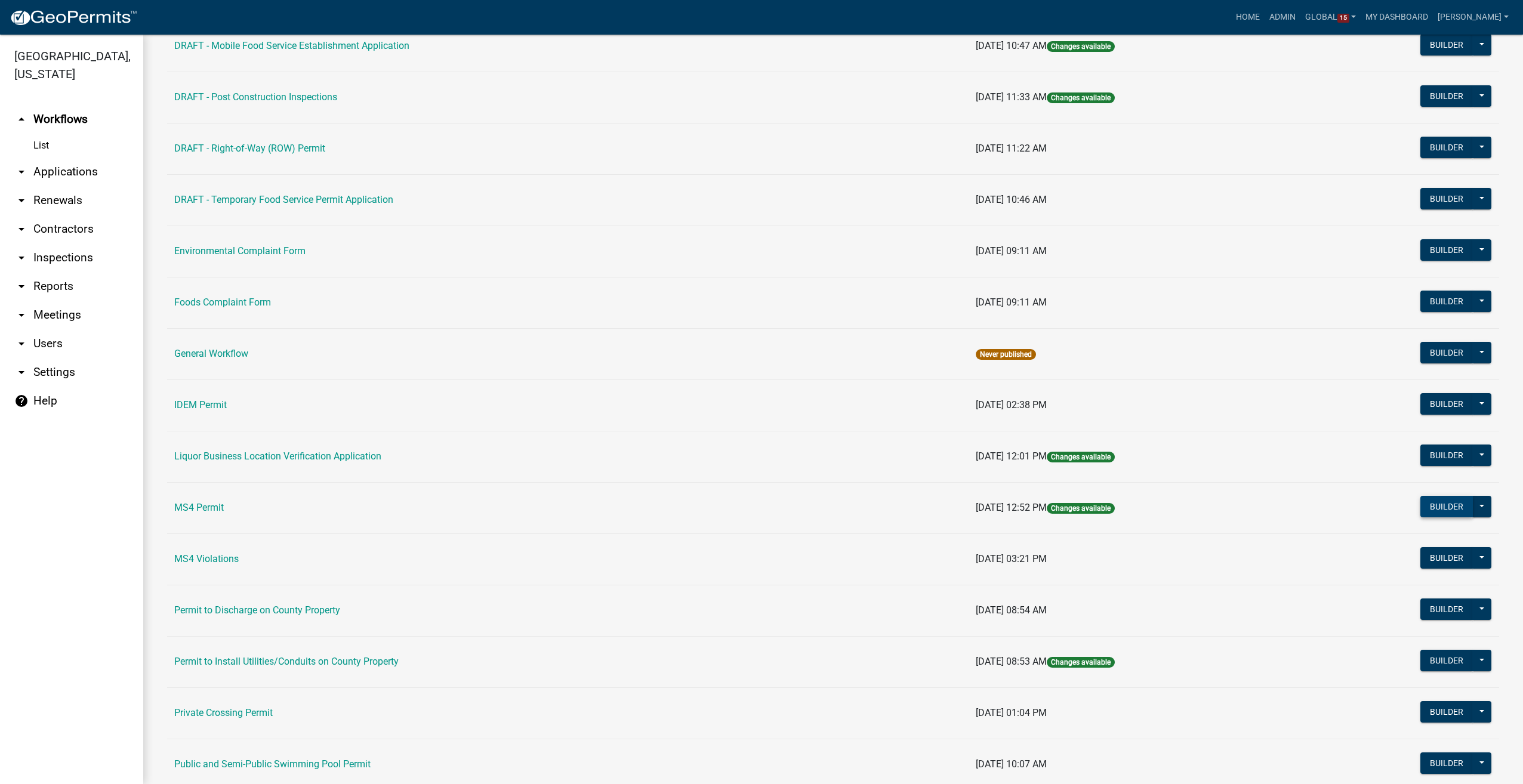
click at [1428, 500] on button "Builder" at bounding box center [1447, 507] width 53 height 21
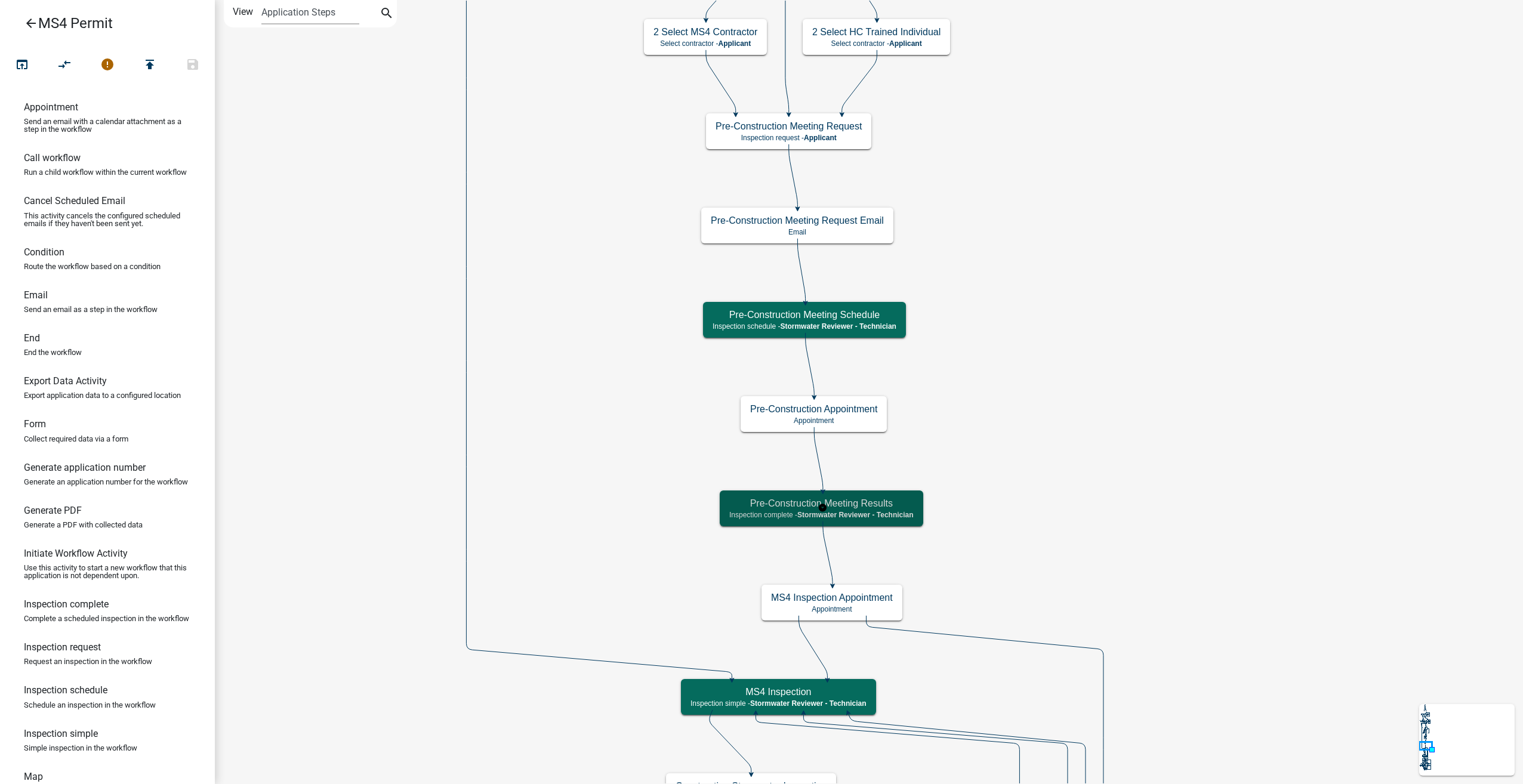
click at [845, 507] on h5 "Pre-Construction Meeting Results" at bounding box center [821, 503] width 184 height 11
select select "A1534ADC-D787-4504-80BC-9B30F174B6FA"
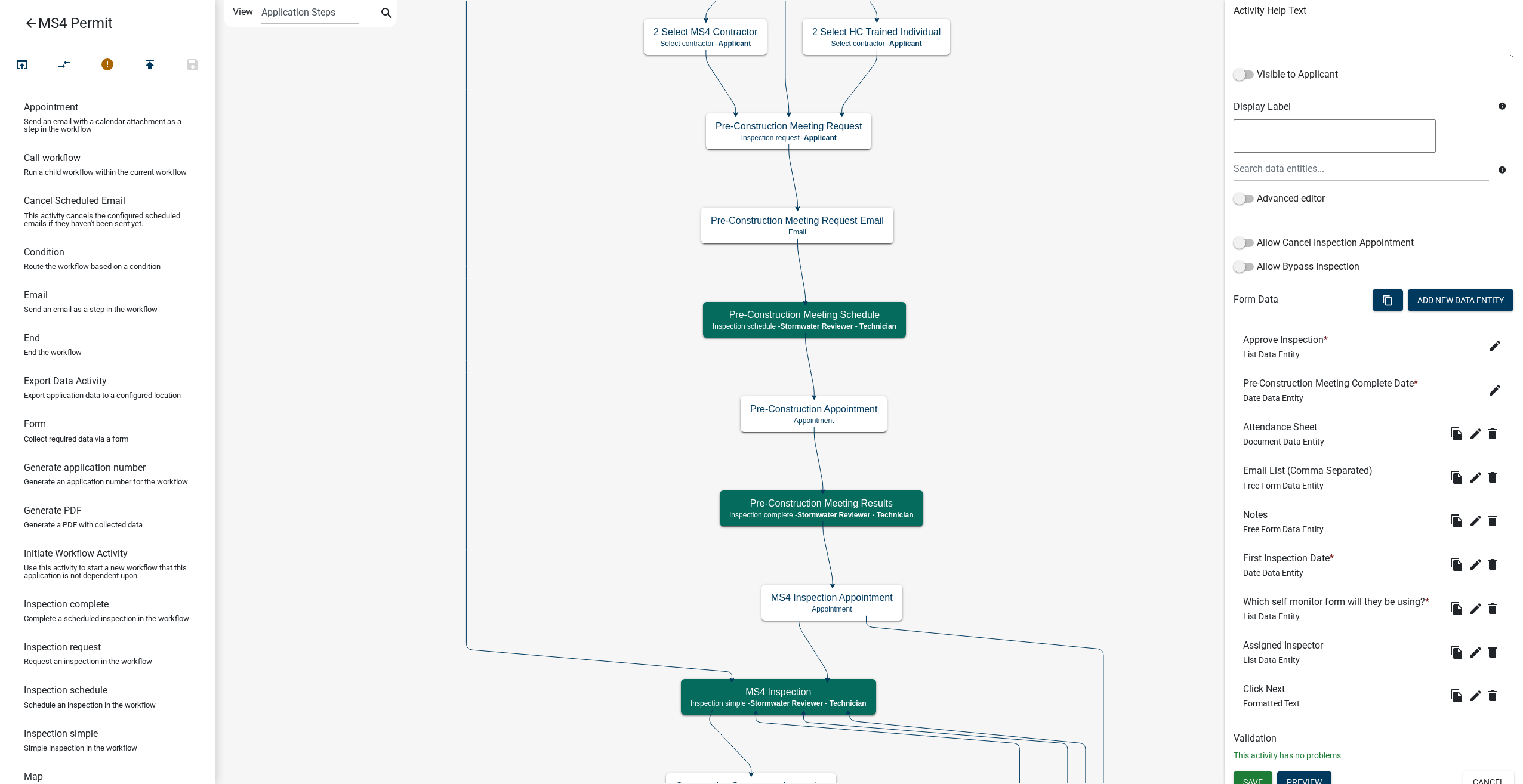
scroll to position [161, 0]
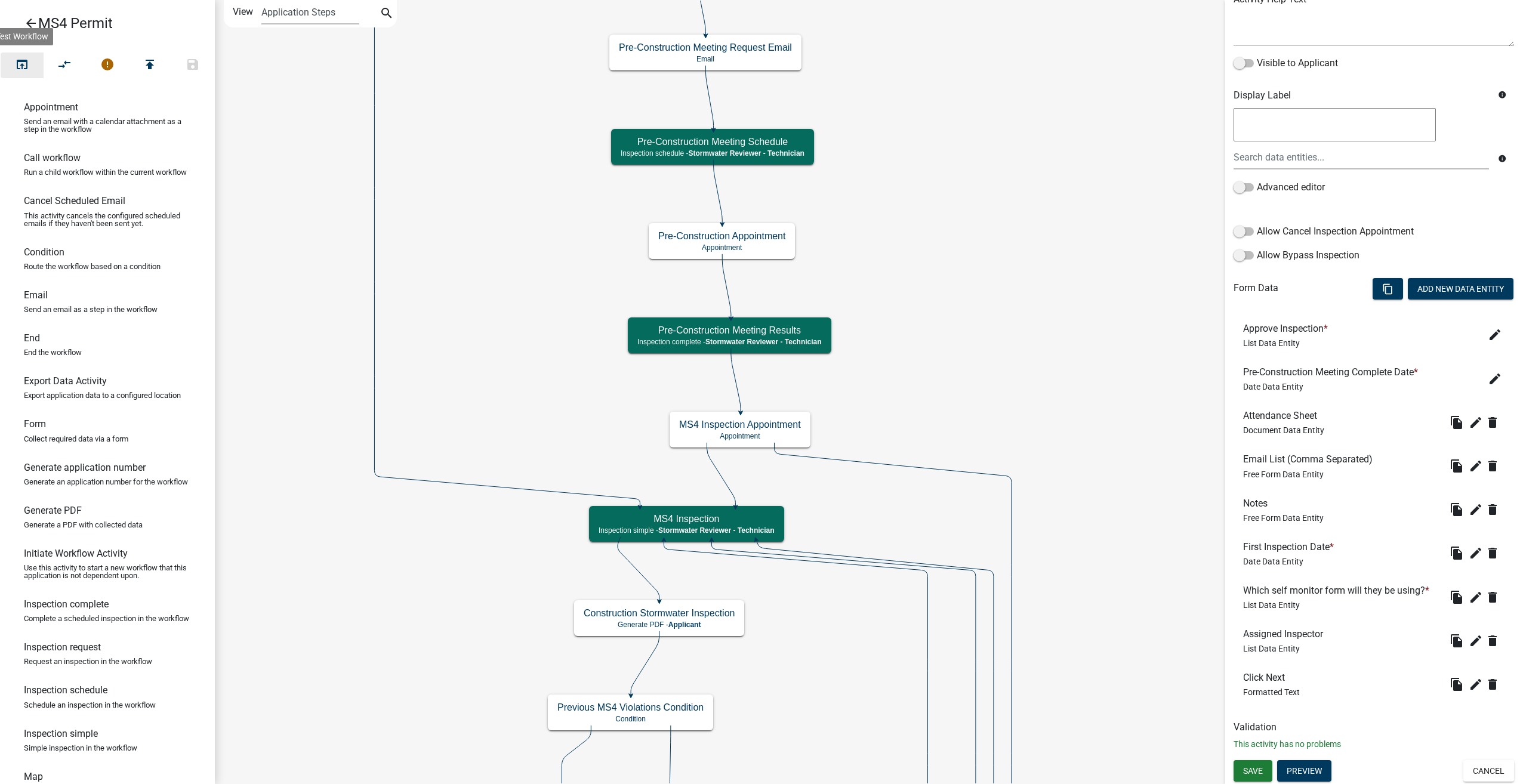
click at [20, 61] on icon "open_in_browser" at bounding box center [22, 65] width 14 height 17
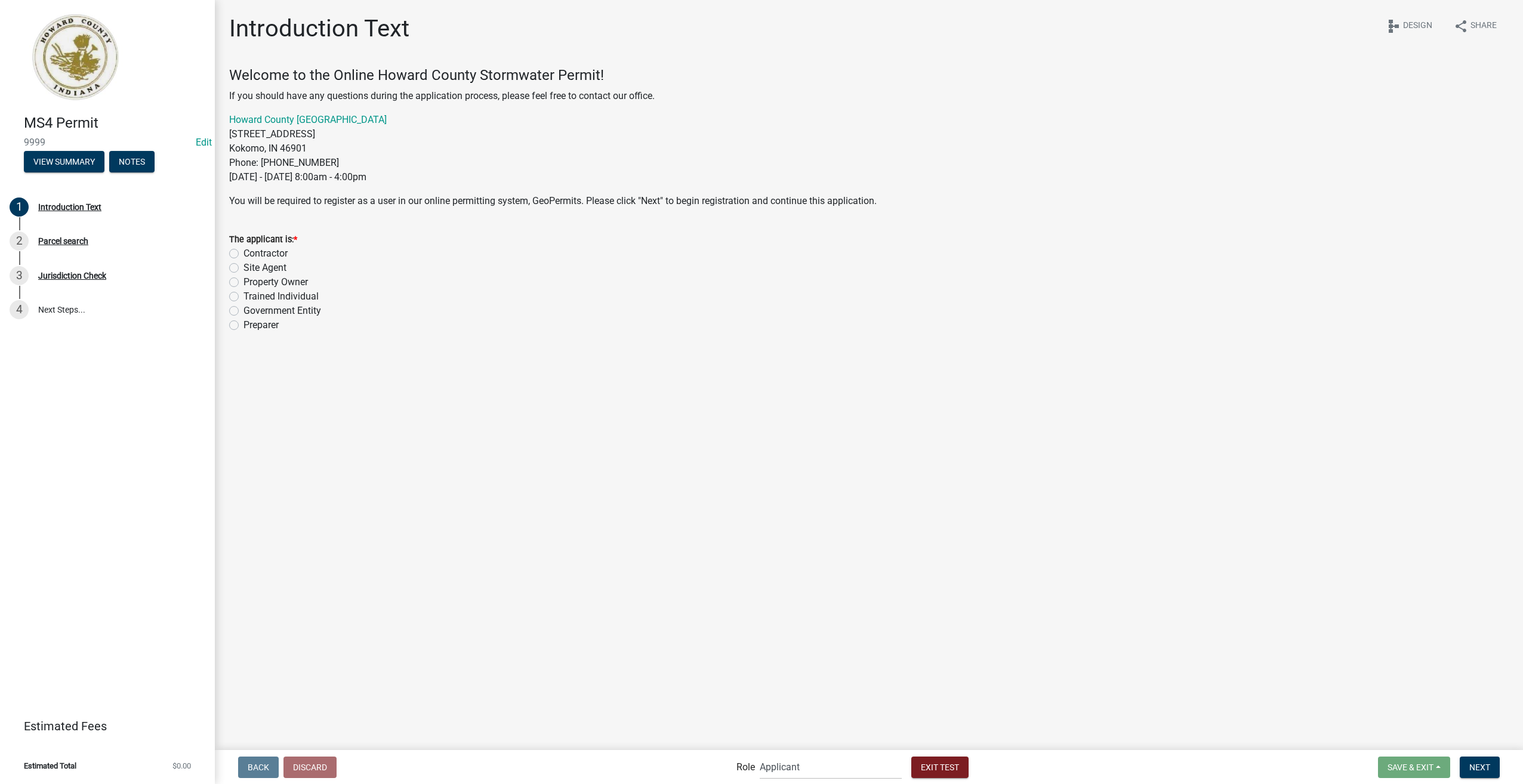
click at [244, 254] on label "Contractor" at bounding box center [266, 253] width 44 height 14
click at [244, 254] on input "Contractor" at bounding box center [247, 250] width 8 height 8
radio input "true"
click at [1494, 769] on button "Next" at bounding box center [1480, 767] width 40 height 21
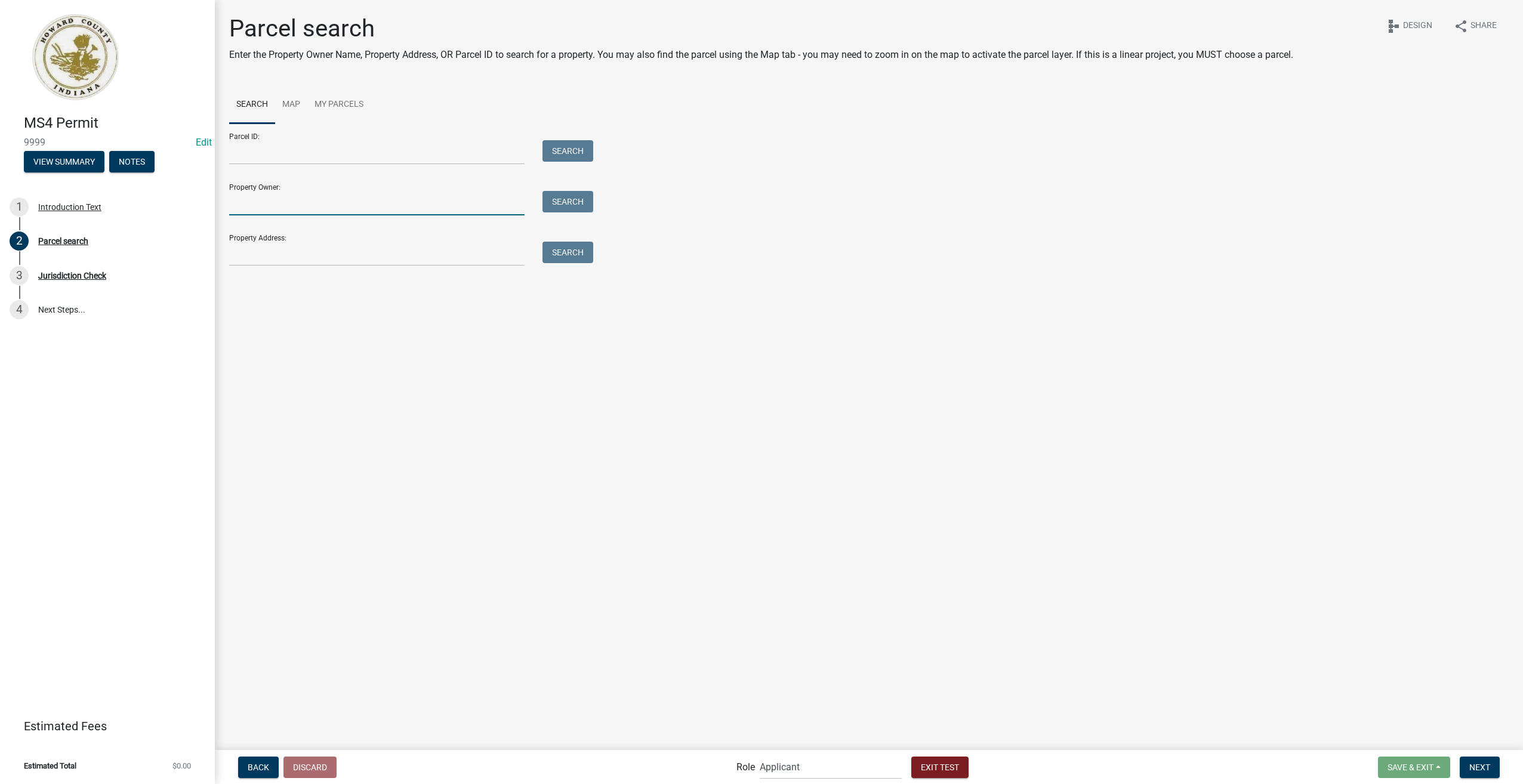
click at [305, 200] on input "Property Owner:" at bounding box center [377, 203] width 296 height 24
type input "smith"
click at [579, 197] on button "Search" at bounding box center [568, 202] width 51 height 21
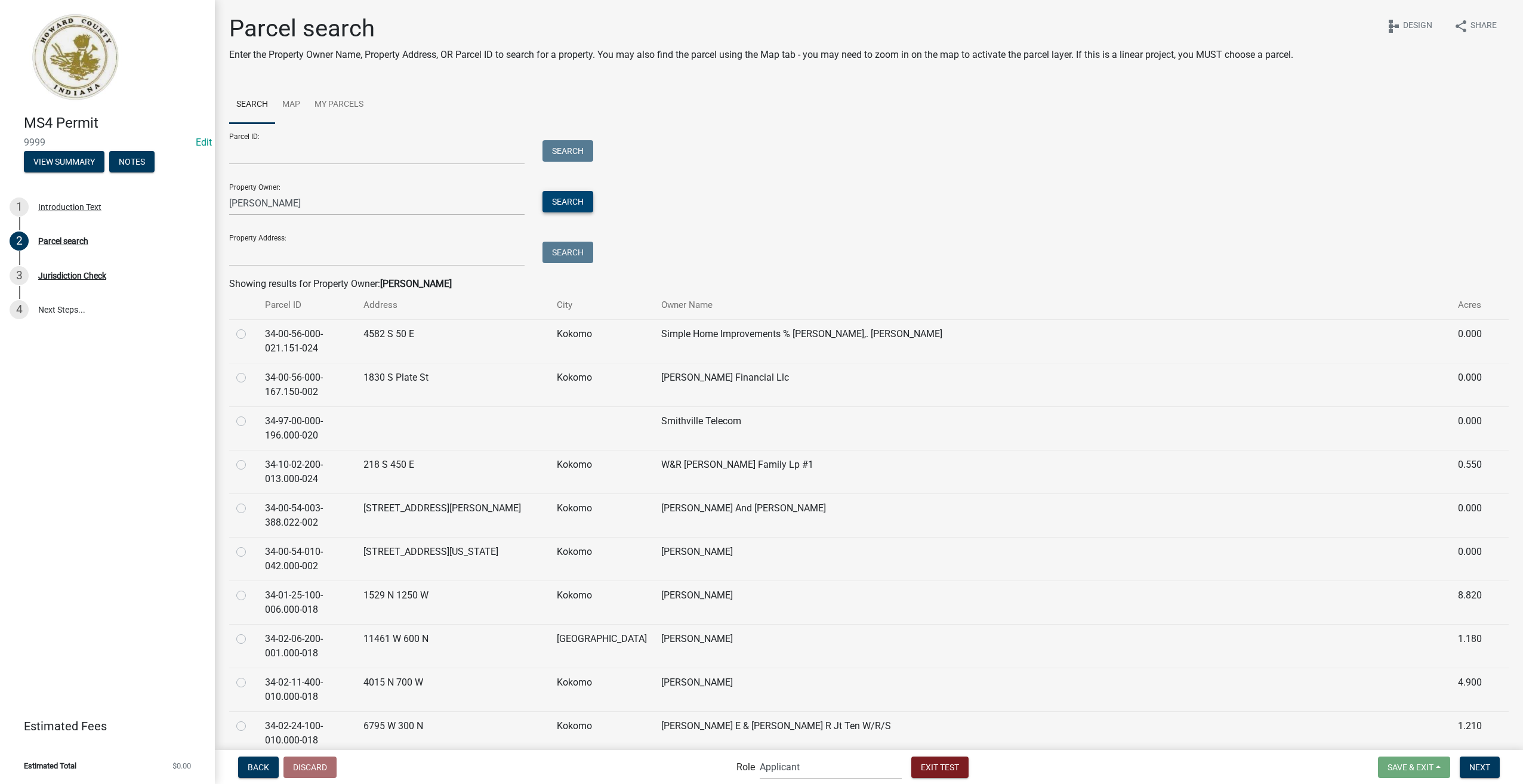
scroll to position [179, 0]
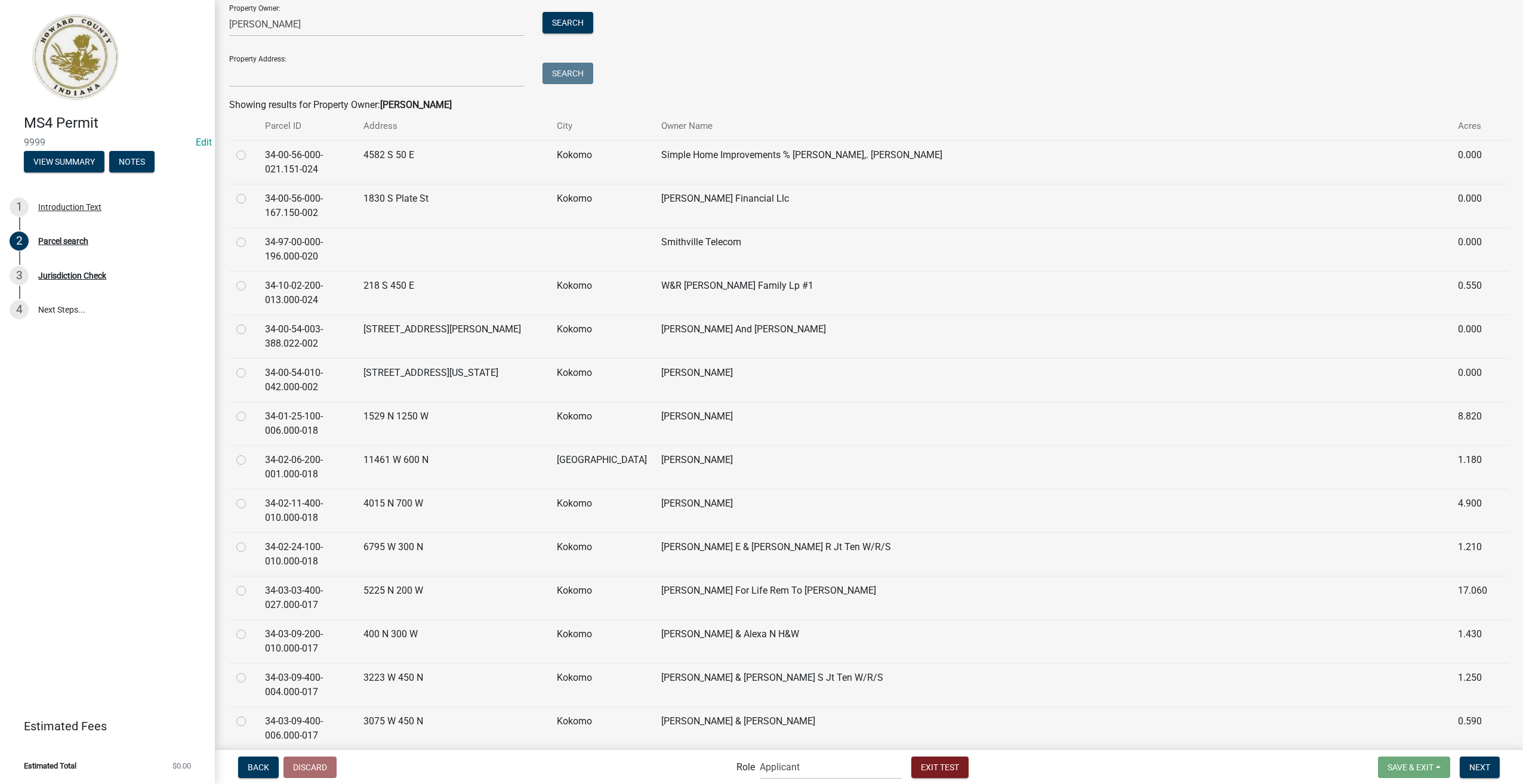
click at [251, 497] on label at bounding box center [251, 497] width 0 height 0
click at [251, 501] on input "radio" at bounding box center [254, 500] width 8 height 8
radio input "true"
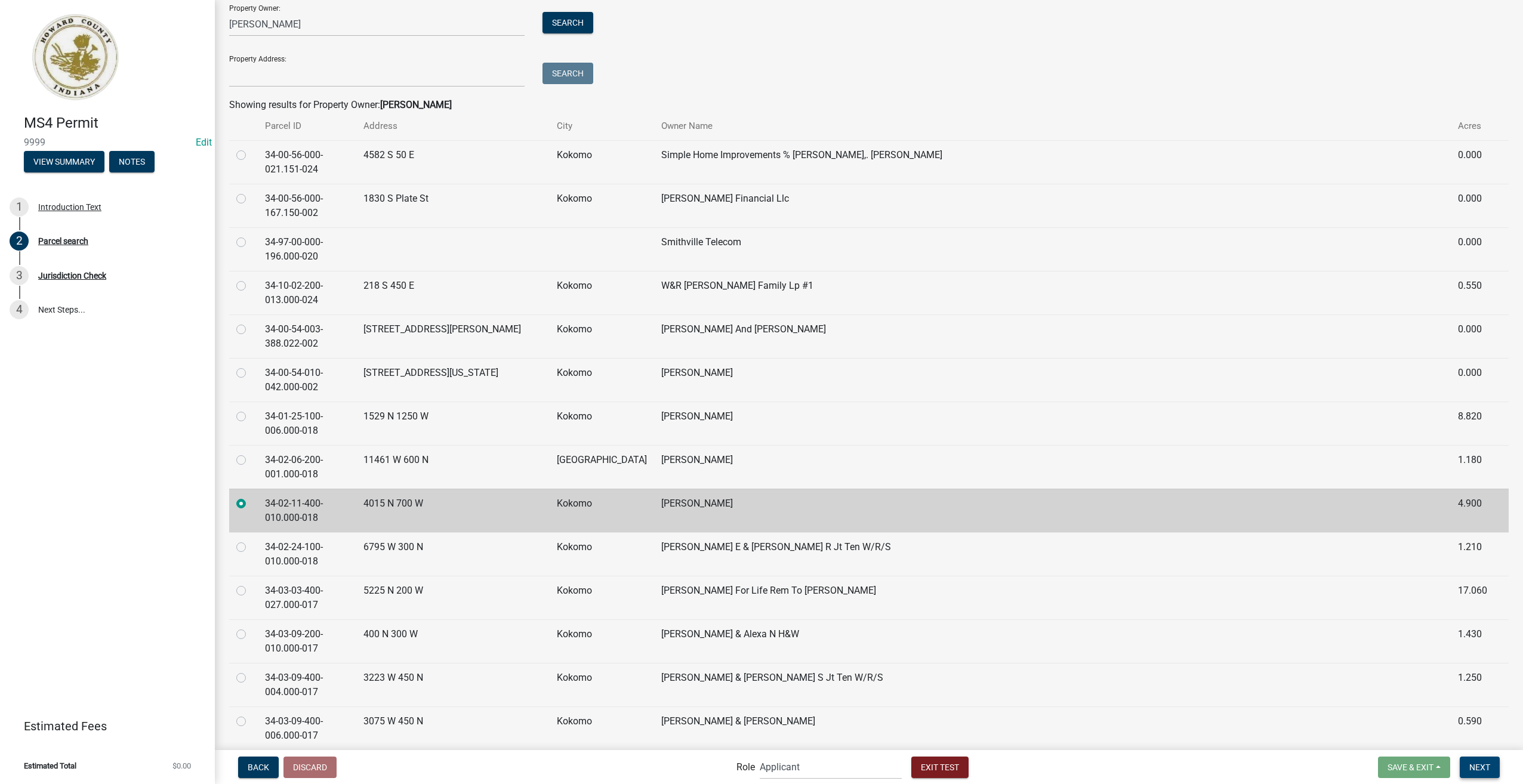
click at [1476, 771] on span "Next" at bounding box center [1480, 766] width 21 height 9
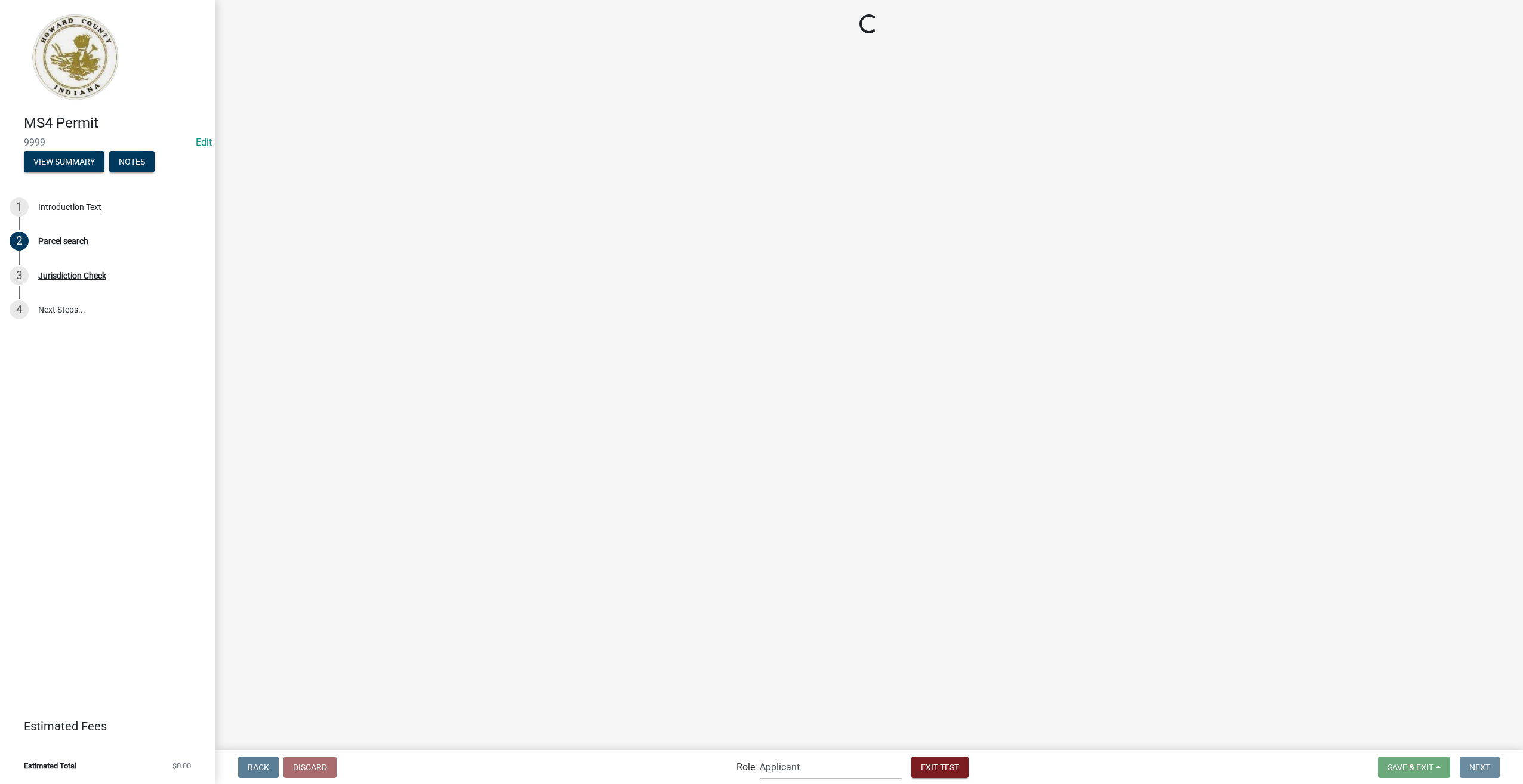
scroll to position [0, 0]
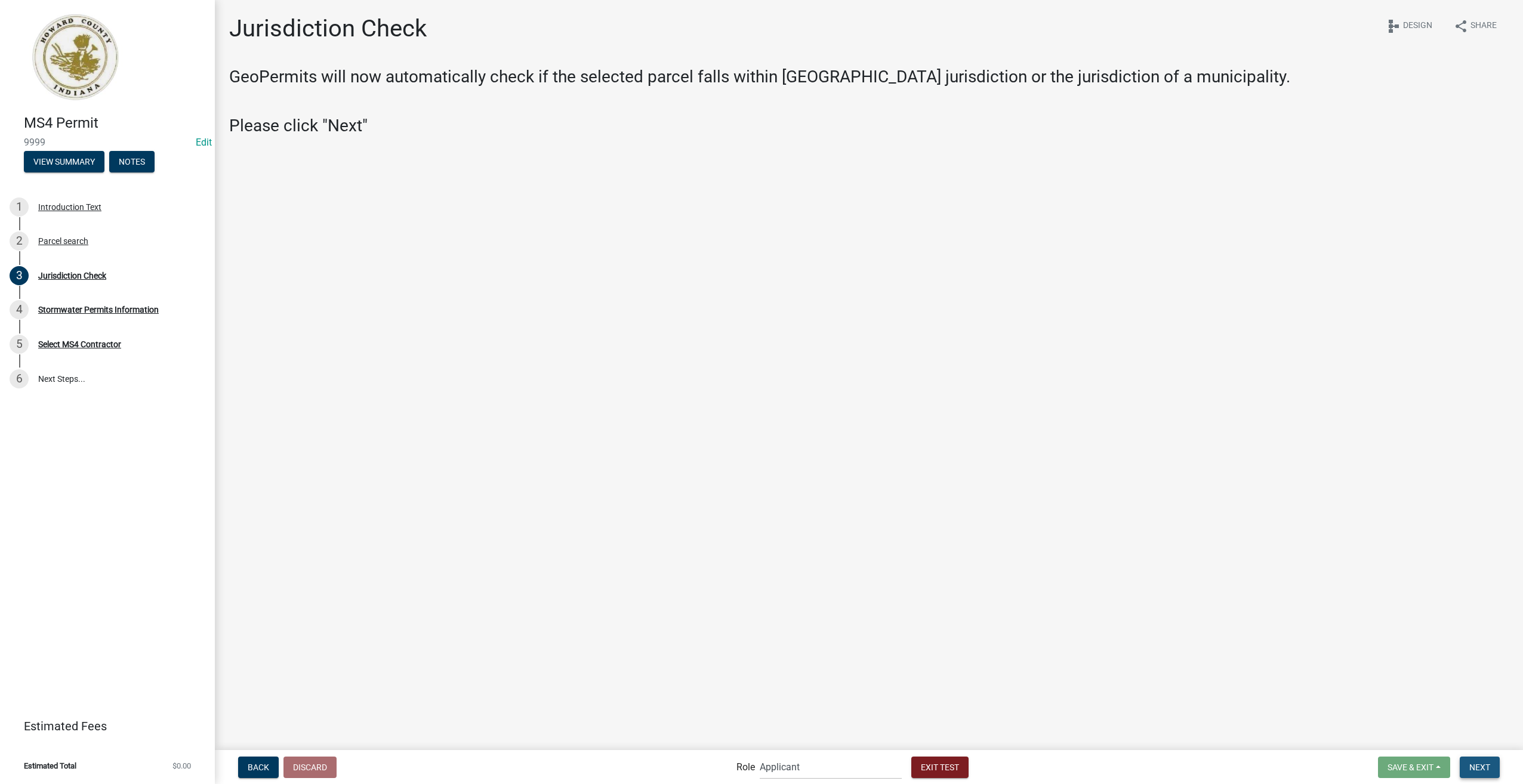
click at [1476, 760] on button "Next" at bounding box center [1480, 767] width 40 height 21
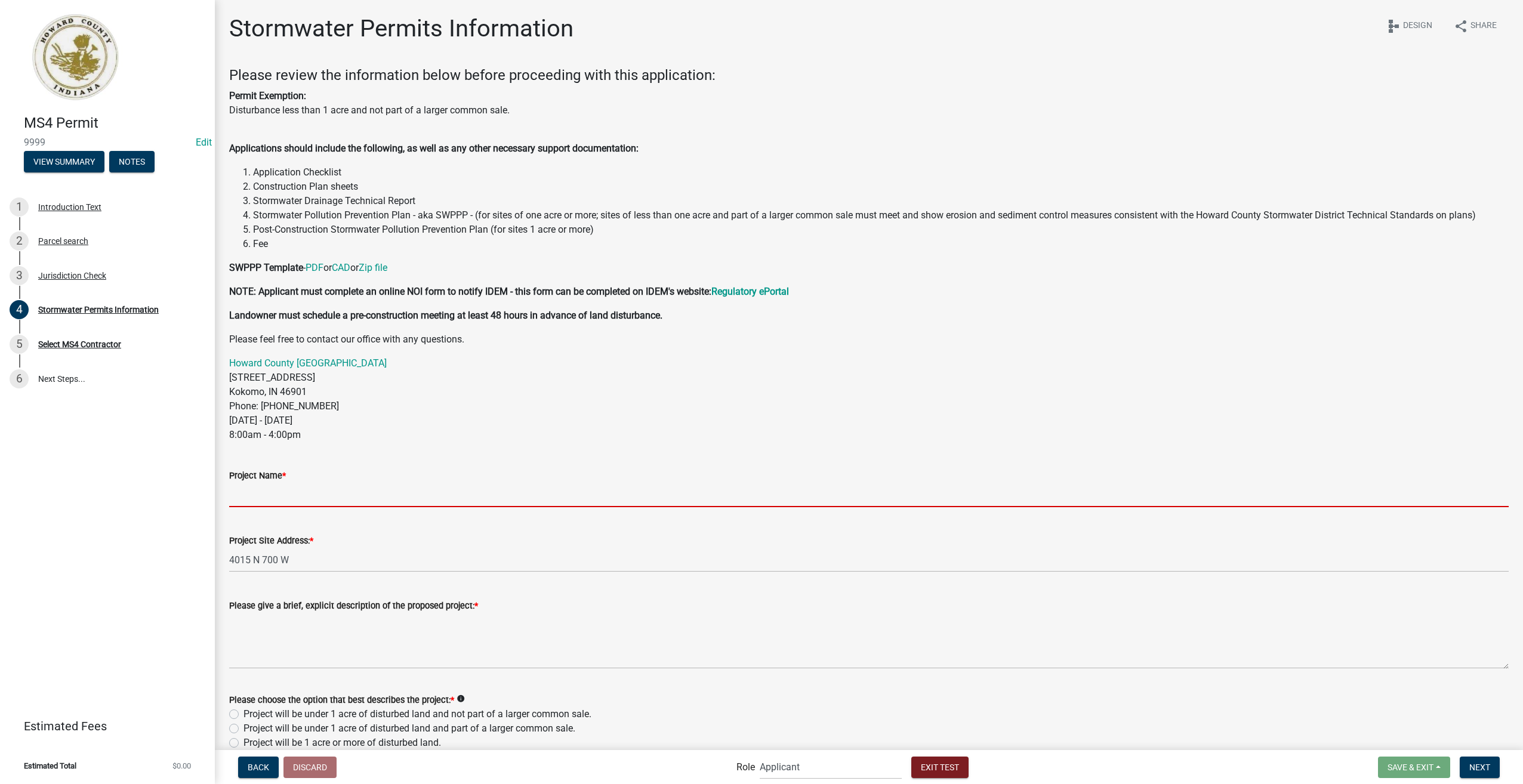
click at [288, 501] on input "Project Name *" at bounding box center [869, 495] width 1280 height 24
type input "Bob's Place"
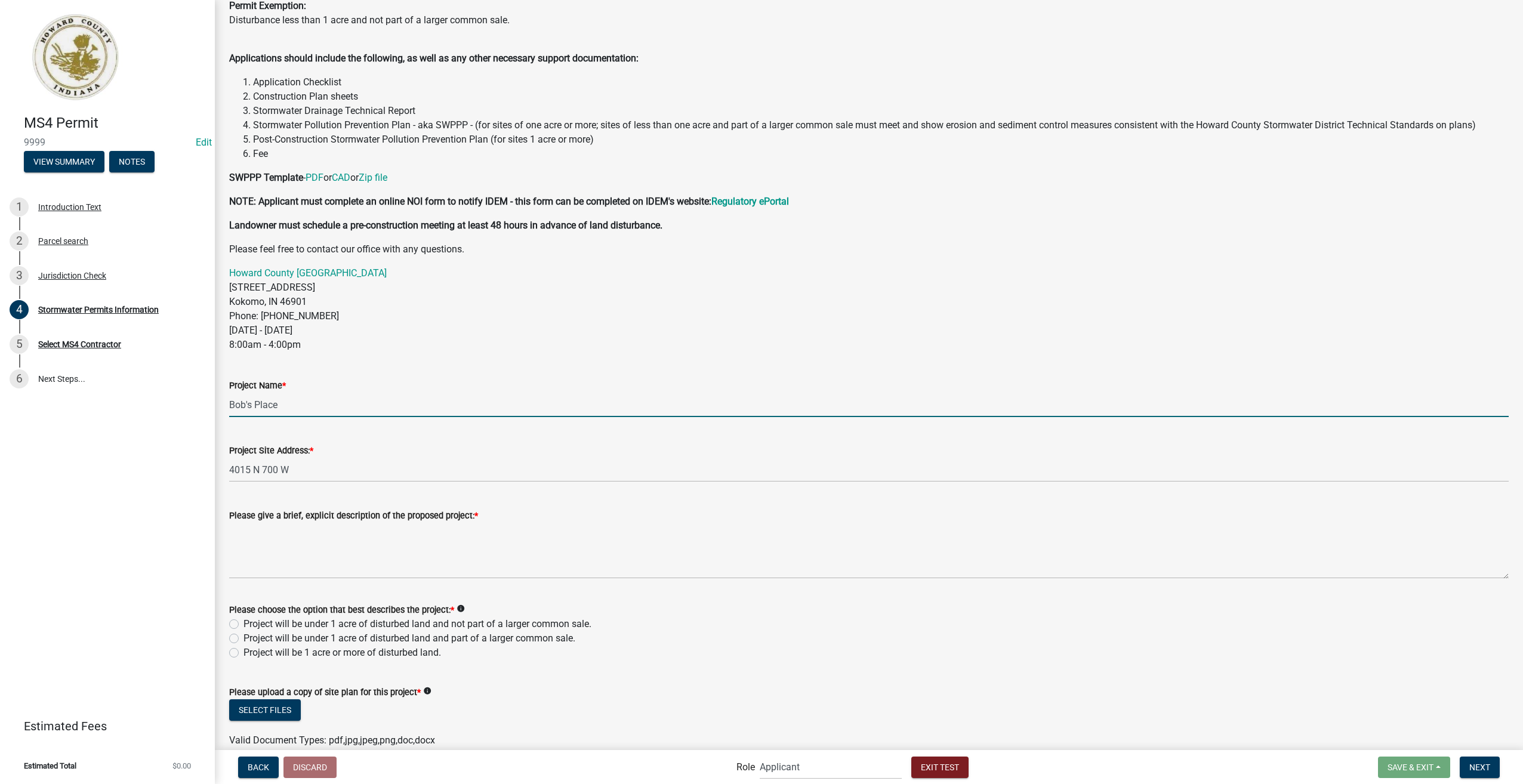
scroll to position [170, 0]
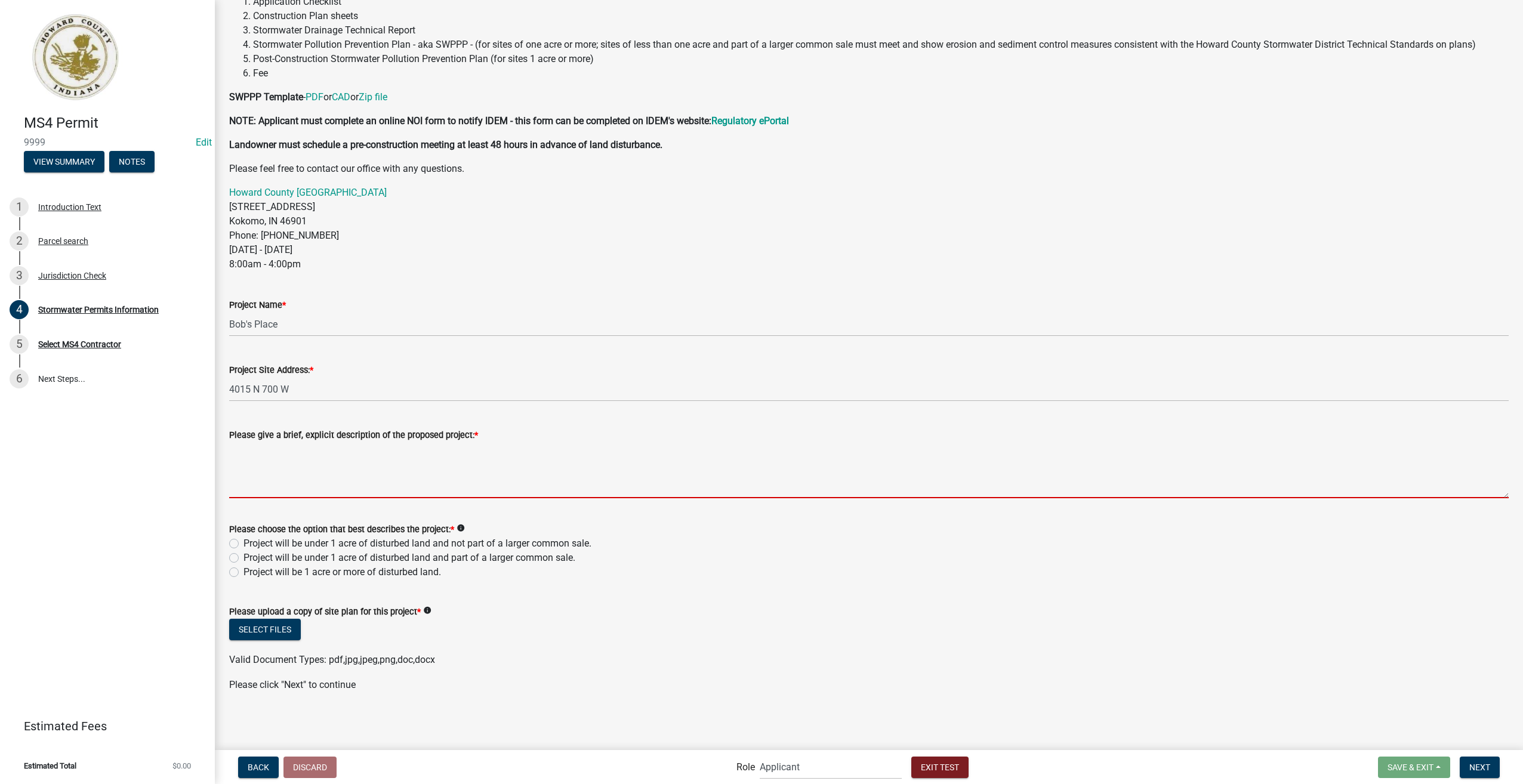
click at [330, 460] on textarea "Please give a brief, explicit description of the proposed project: *" at bounding box center [869, 470] width 1280 height 56
paste textarea "Sec. 50-21. – General cleanliness of street margins The owner and occupant of e…"
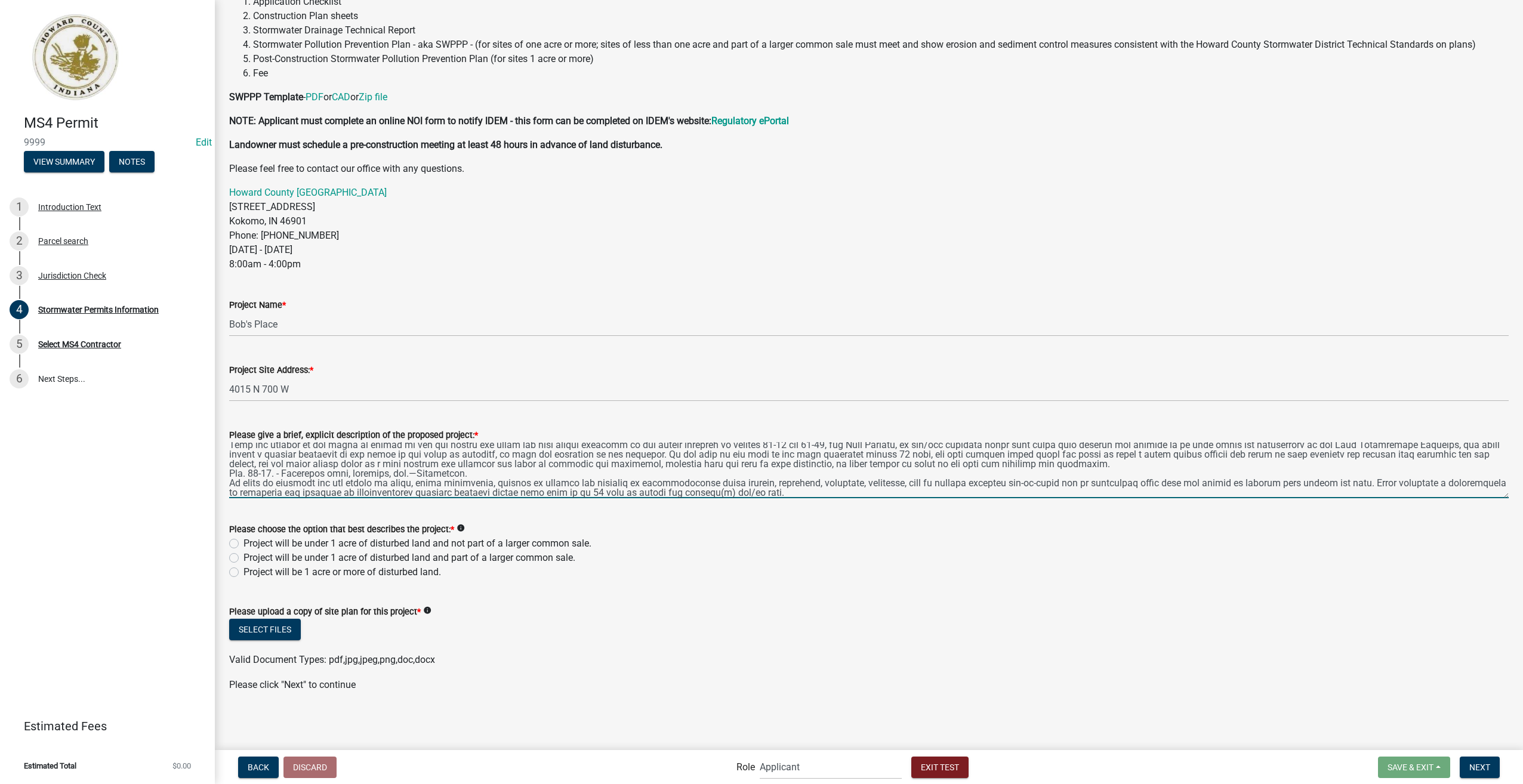
scroll to position [95, 0]
type textarea "Sec. 50-21. – General cleanliness of street margins The owner and occupant of e…"
click at [244, 570] on label "Project will be 1 acre or more of disturbed land." at bounding box center [342, 572] width 197 height 14
click at [244, 570] on input "Project will be 1 acre or more of disturbed land." at bounding box center [247, 569] width 8 height 8
radio input "true"
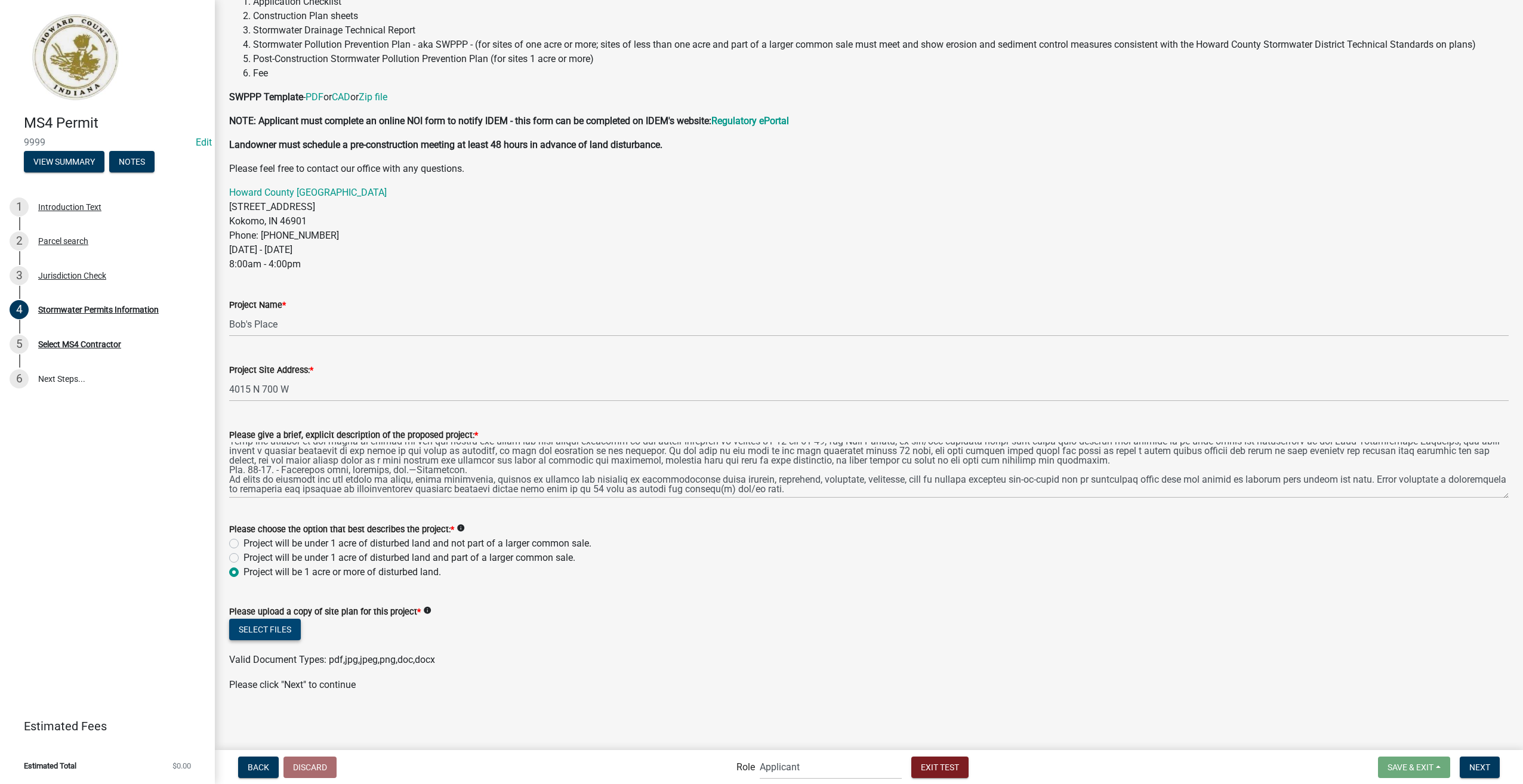
click at [238, 620] on button "Select files" at bounding box center [265, 629] width 71 height 21
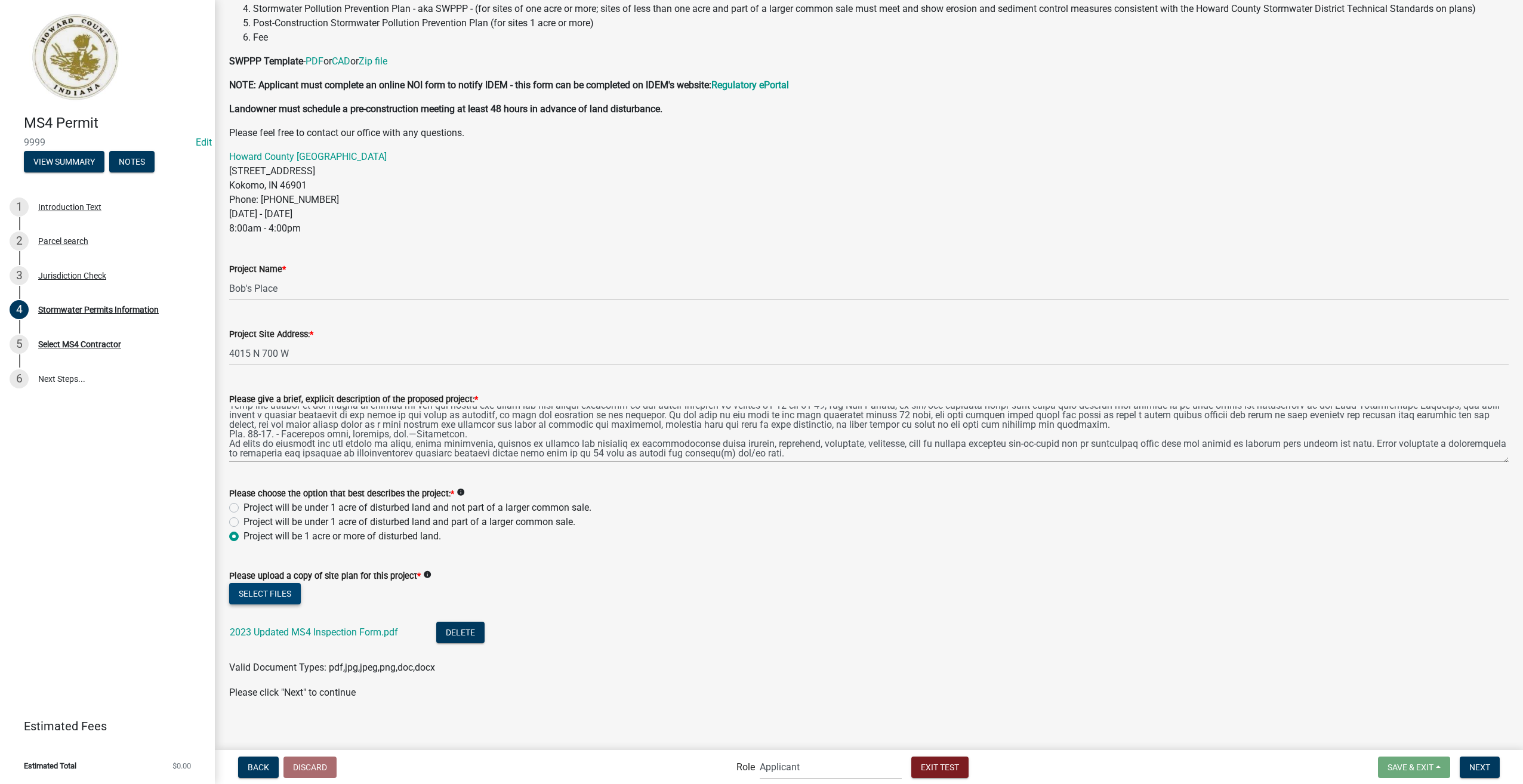
scroll to position [214, 0]
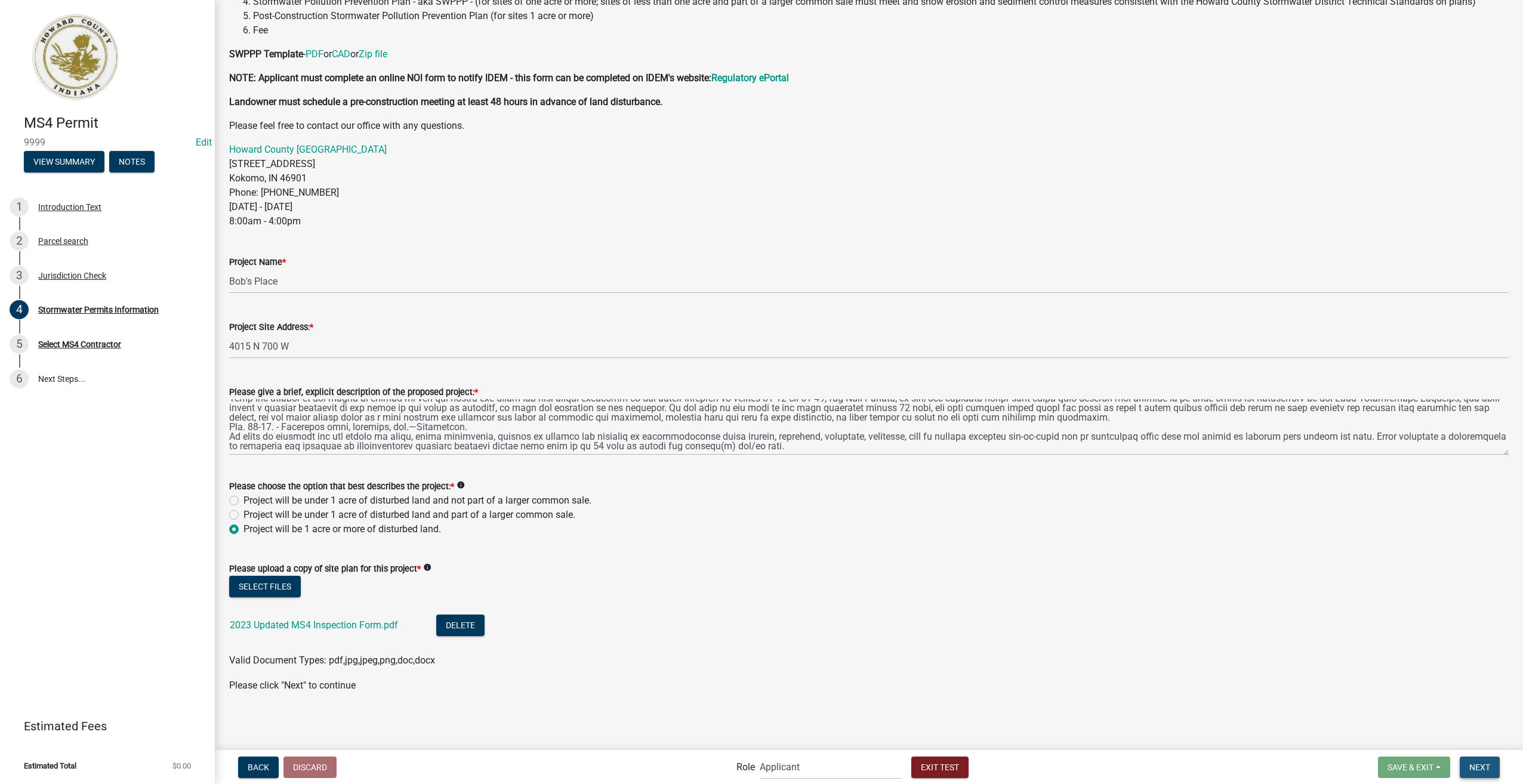
click at [1494, 768] on button "Next" at bounding box center [1480, 767] width 40 height 21
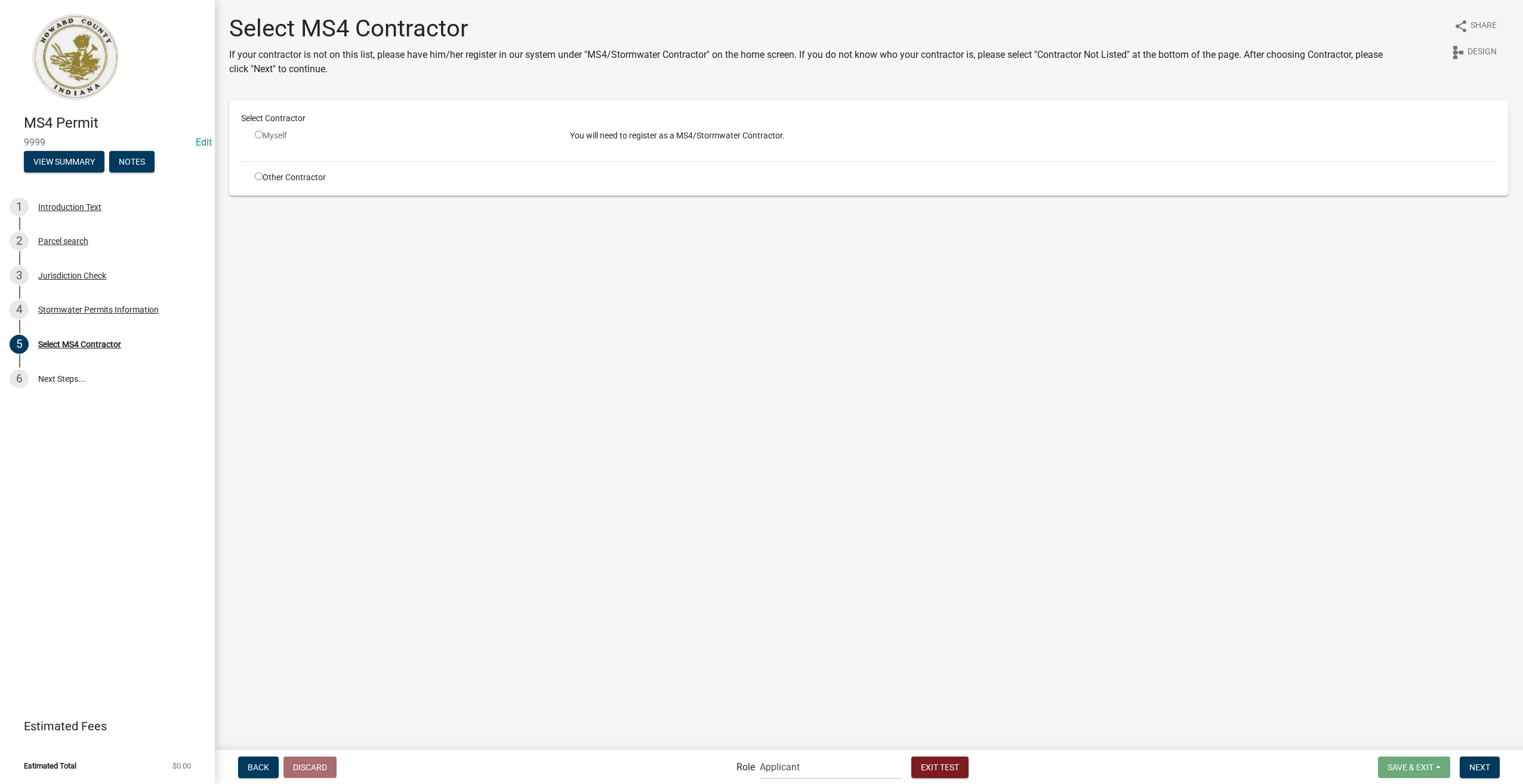
click at [256, 177] on input "radio" at bounding box center [259, 176] width 8 height 8
radio input "true"
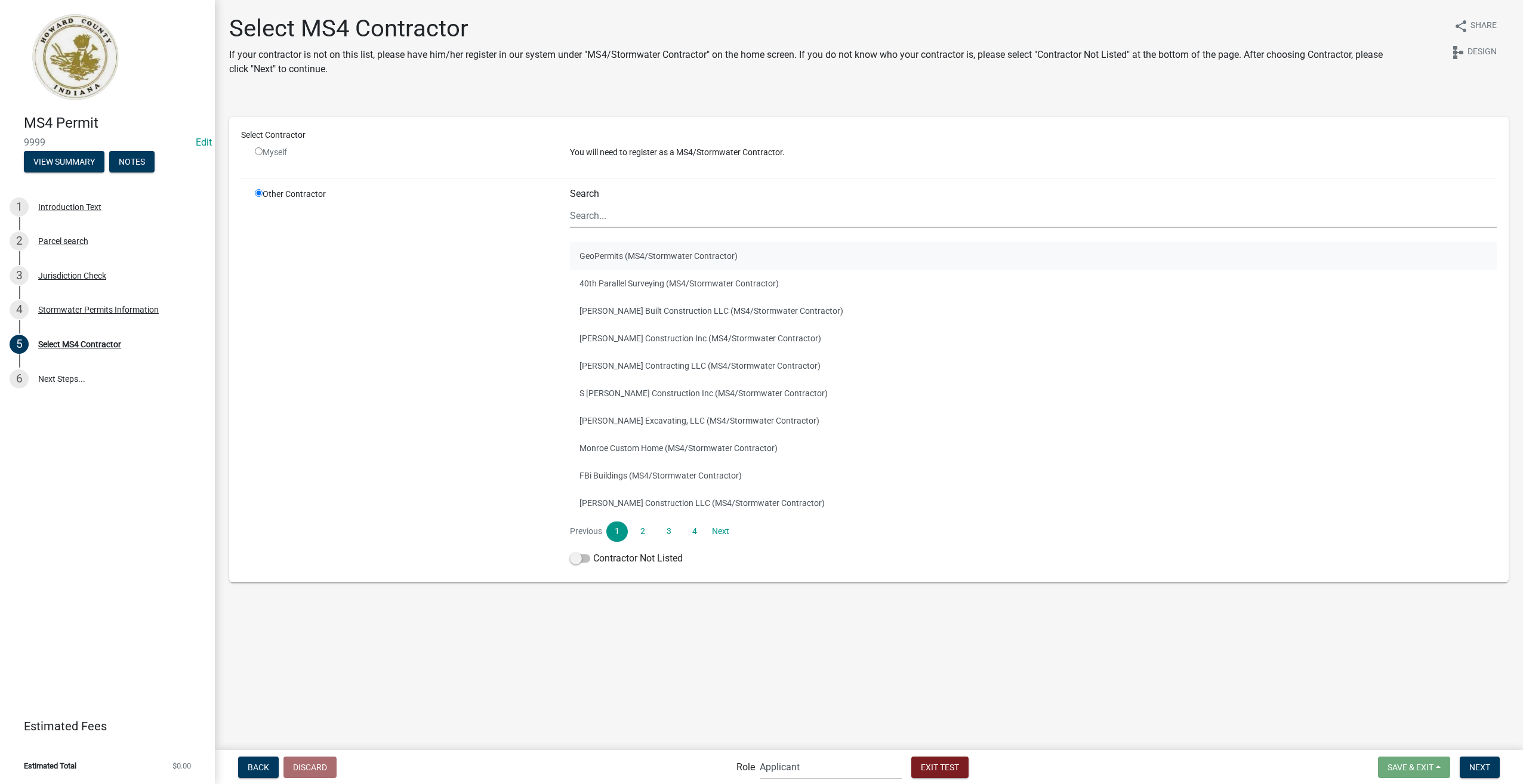
click at [663, 261] on button "GeoPermits (MS4/Stormwater Contractor)" at bounding box center [1034, 256] width 927 height 28
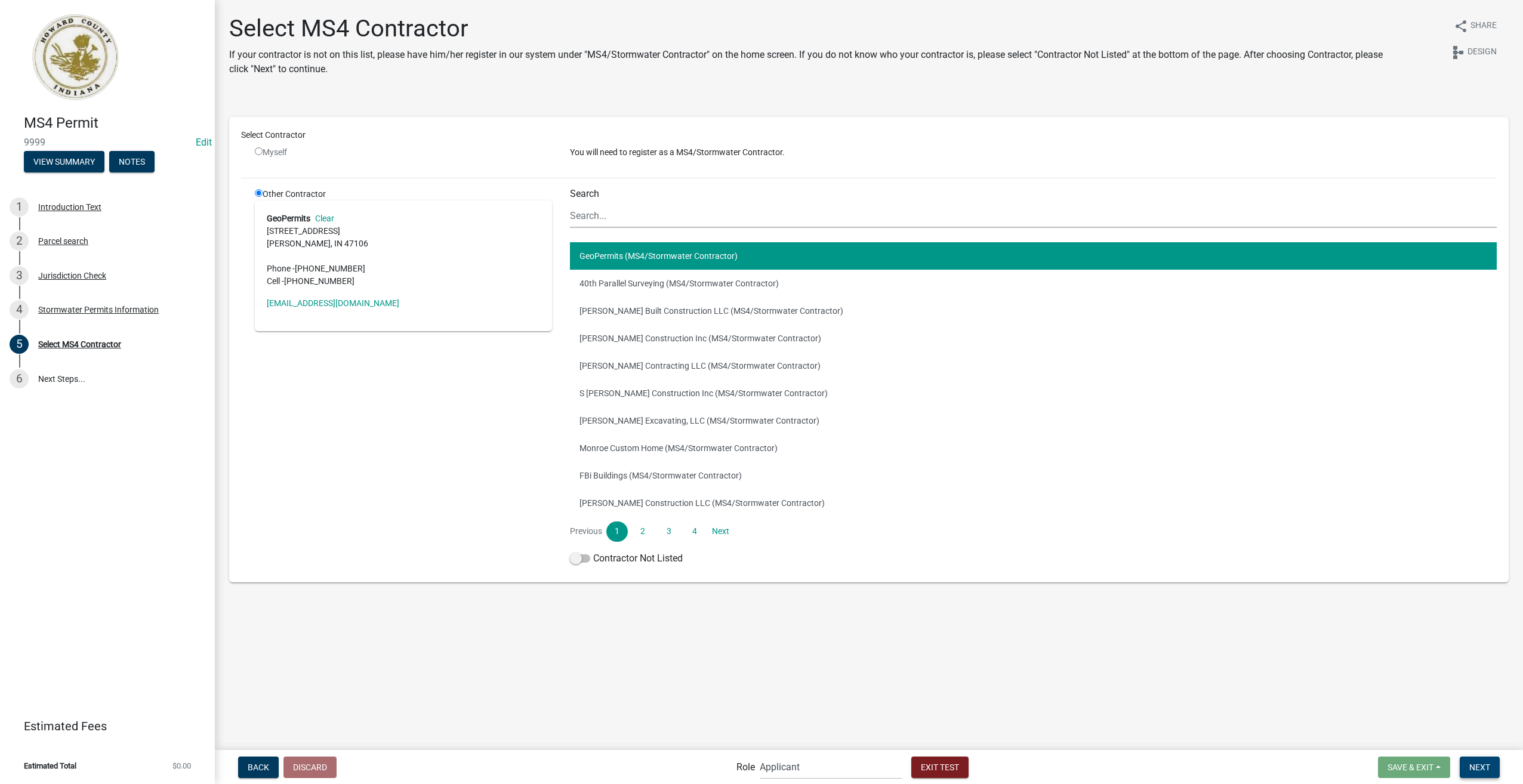
click at [1463, 766] on button "Next" at bounding box center [1480, 767] width 40 height 21
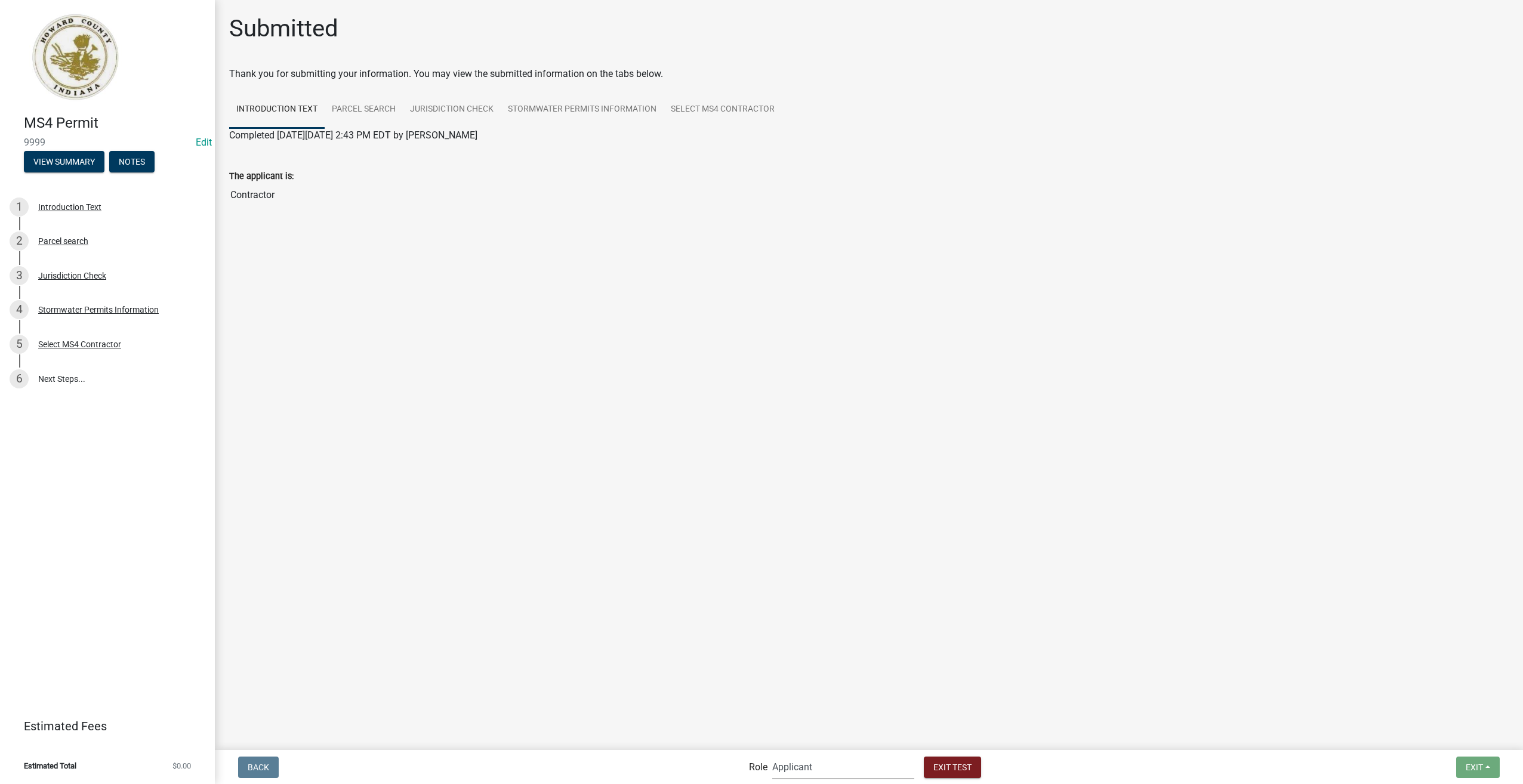
click at [814, 776] on select "Applicant Stormwater Inspectors Stormwater Administrator Stormwater Reviewer - …" at bounding box center [843, 766] width 142 height 24
select select "a1534adc-d787-4504-80bc-9b30f174b6fa"
click at [772, 755] on select "Applicant Stormwater Inspectors Stormwater Administrator Stormwater Reviewer - …" at bounding box center [843, 766] width 142 height 24
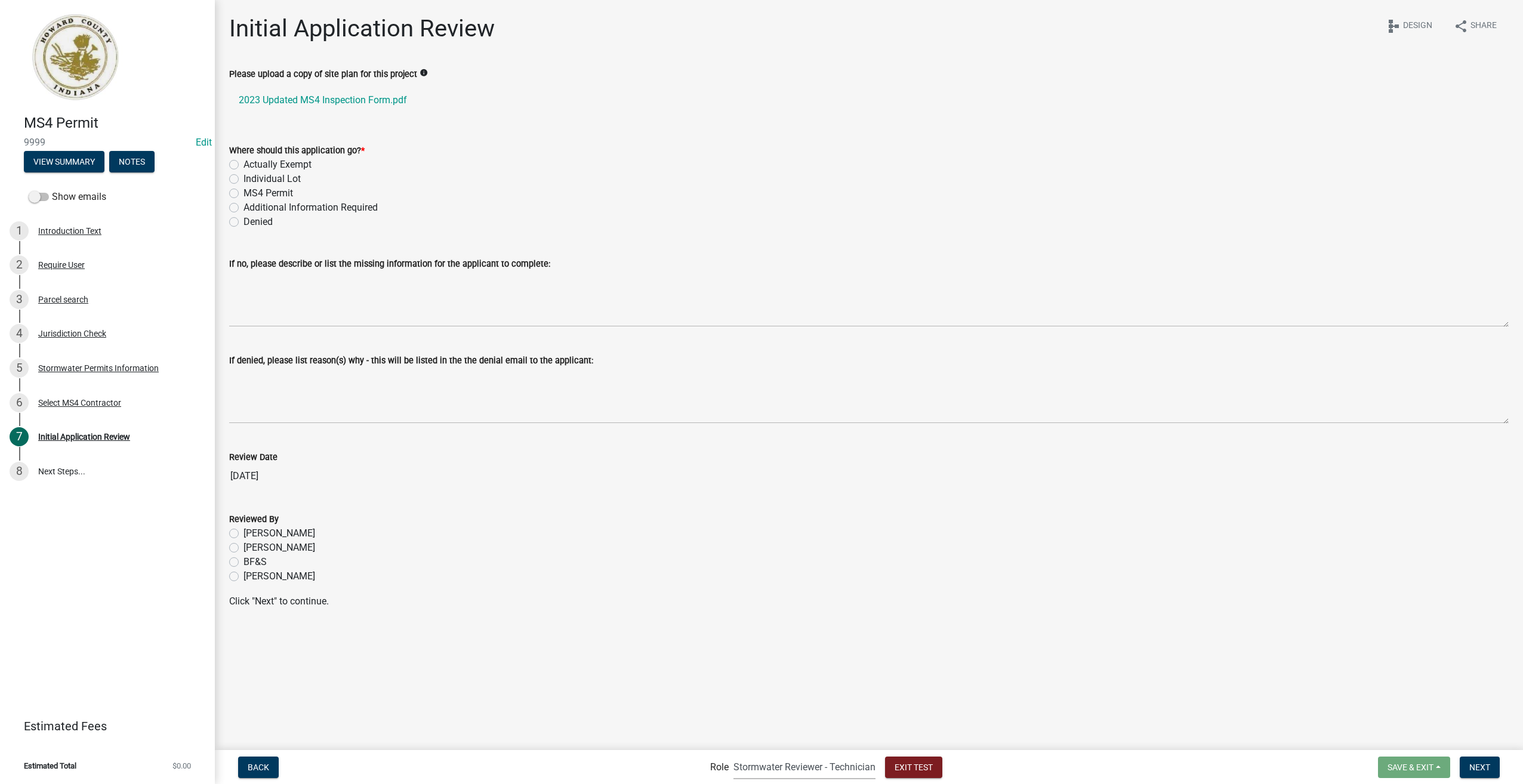
click at [244, 191] on label "MS4 Permit" at bounding box center [268, 193] width 49 height 14
click at [244, 191] on input "MS4 Permit" at bounding box center [247, 190] width 8 height 8
radio input "true"
click at [244, 549] on label "Patty Ortman" at bounding box center [279, 547] width 71 height 14
click at [244, 549] on input "Patty Ortman" at bounding box center [247, 544] width 8 height 8
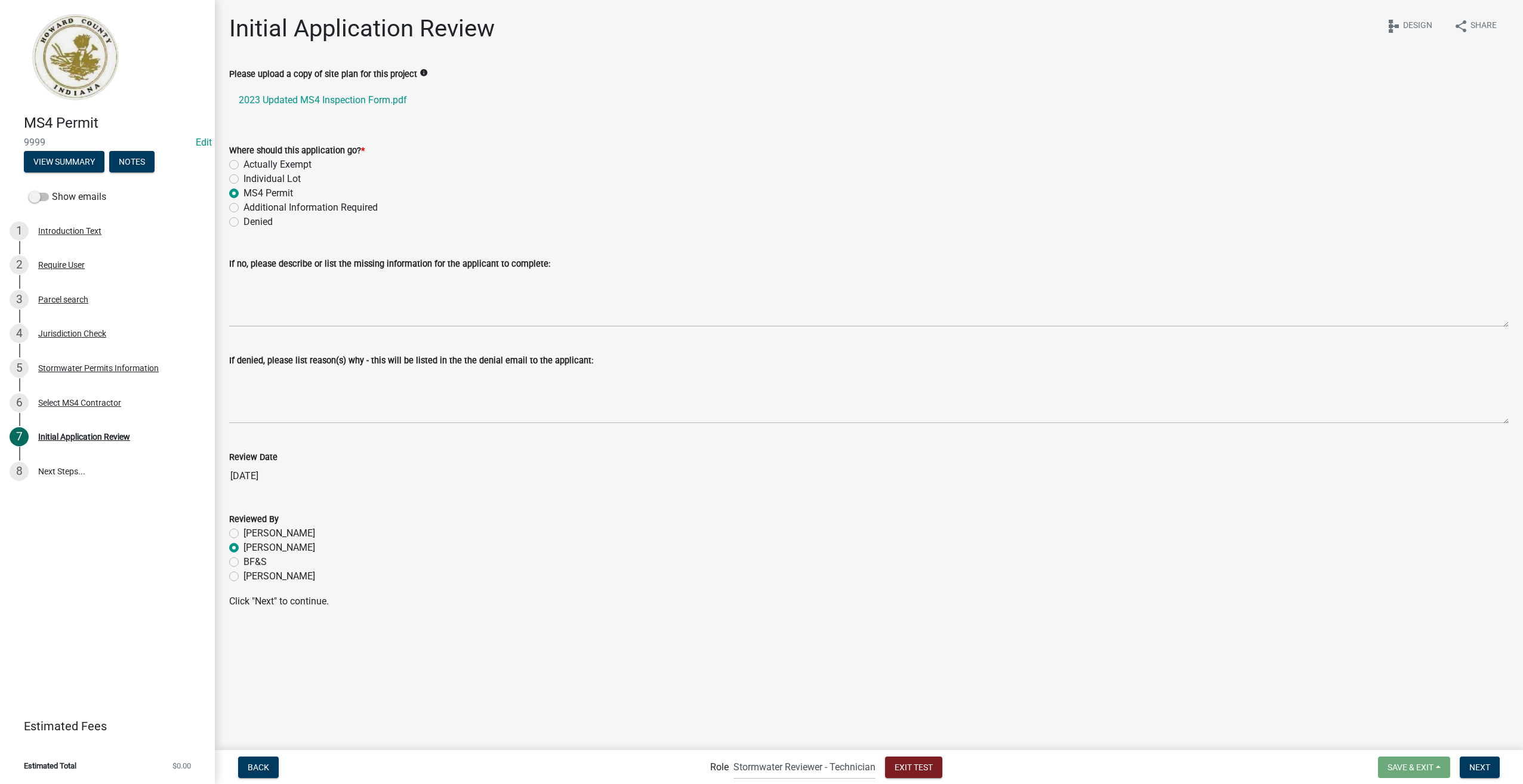
radio input "true"
click at [1471, 763] on span "Next" at bounding box center [1480, 766] width 21 height 9
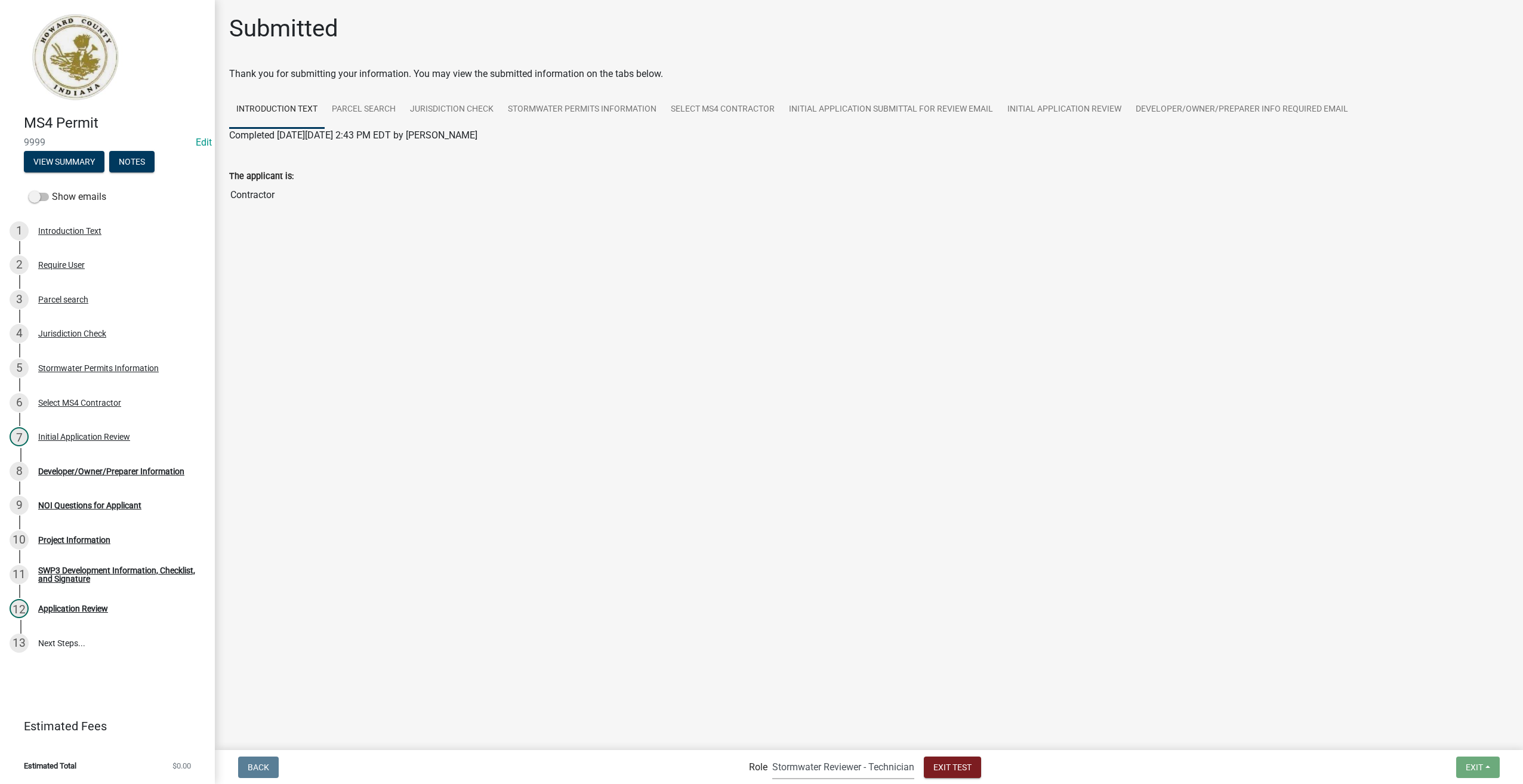
click at [825, 769] on select "Applicant Stormwater Inspectors Stormwater Administrator Stormwater Reviewer - …" at bounding box center [843, 766] width 142 height 24
select select "46f061d0-ca05-4526-87ad-bae6256f3e47"
click at [772, 755] on select "Applicant Stormwater Inspectors Stormwater Administrator Stormwater Reviewer - …" at bounding box center [843, 766] width 142 height 24
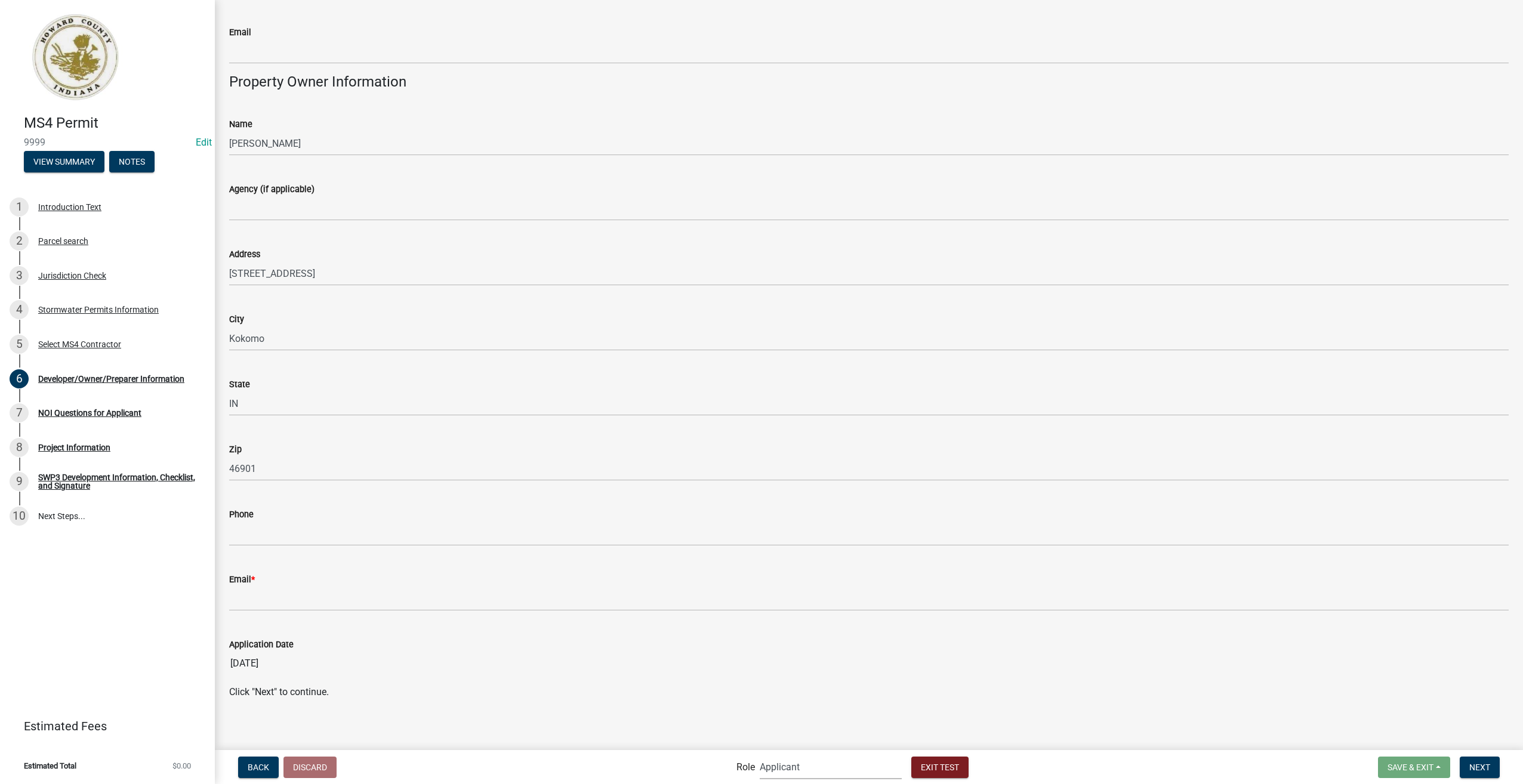
scroll to position [612, 0]
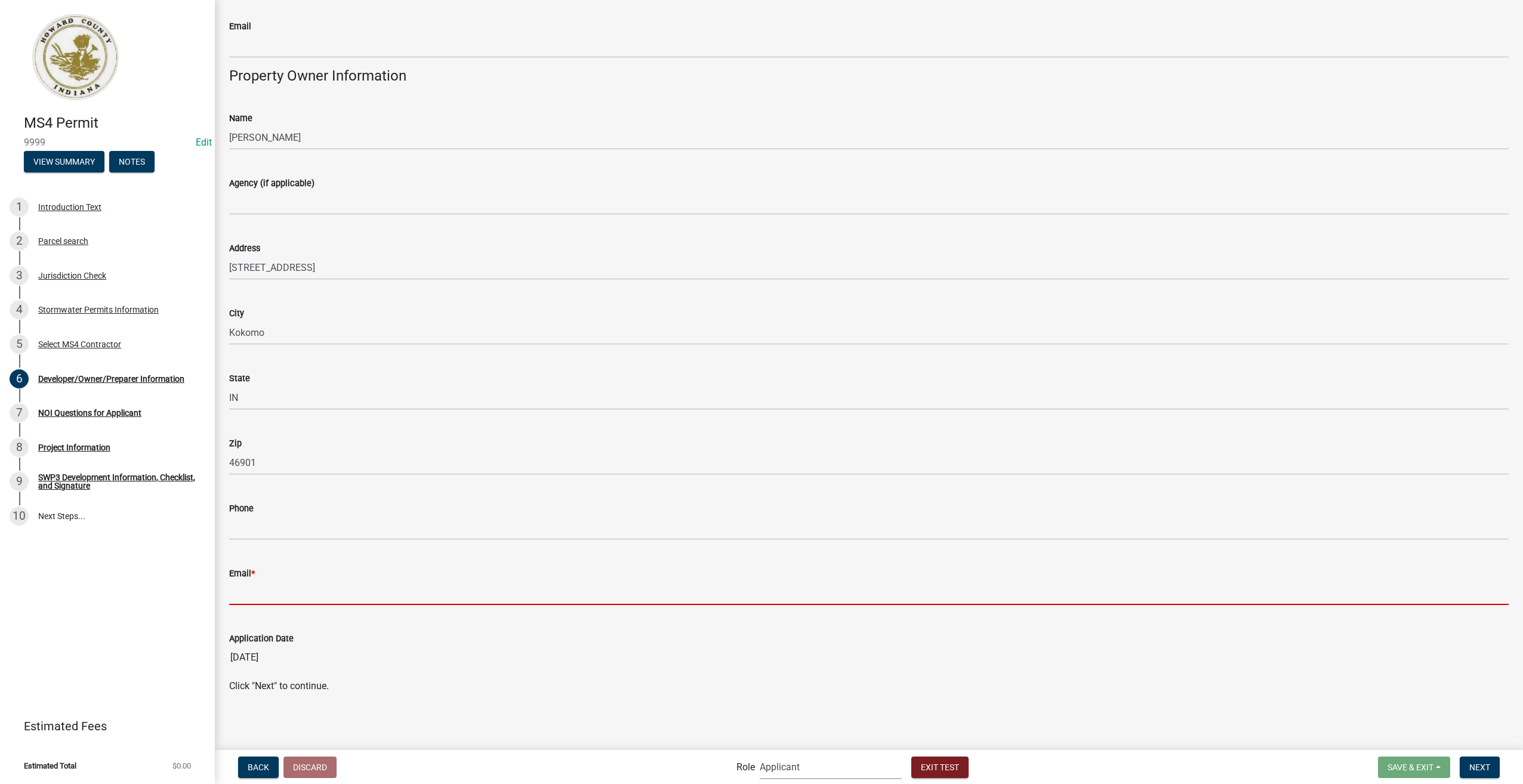
click at [284, 602] on input "Email *" at bounding box center [869, 592] width 1280 height 24
type input "[EMAIL_ADDRESS][DOMAIN_NAME]"
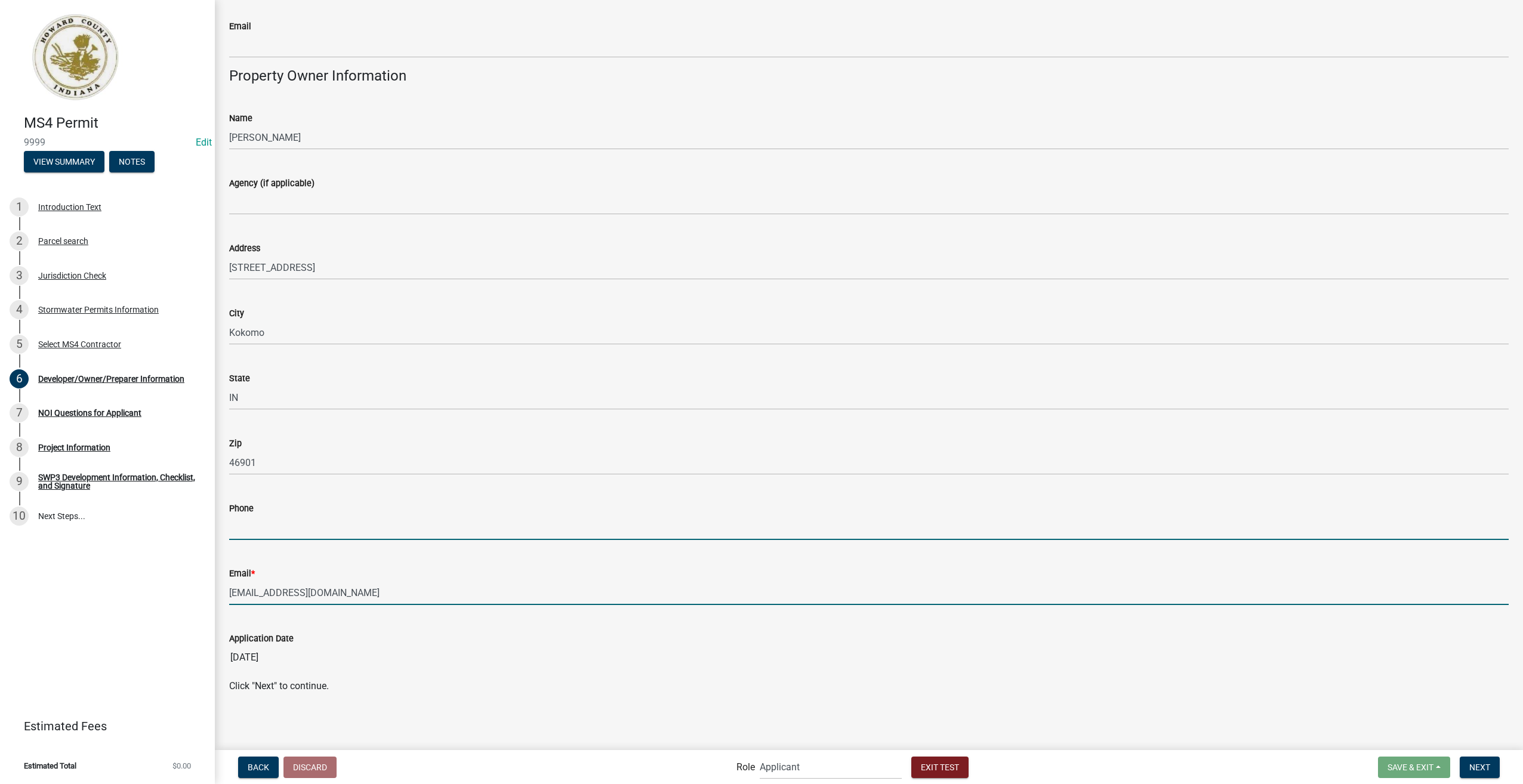
type input "3178267392"
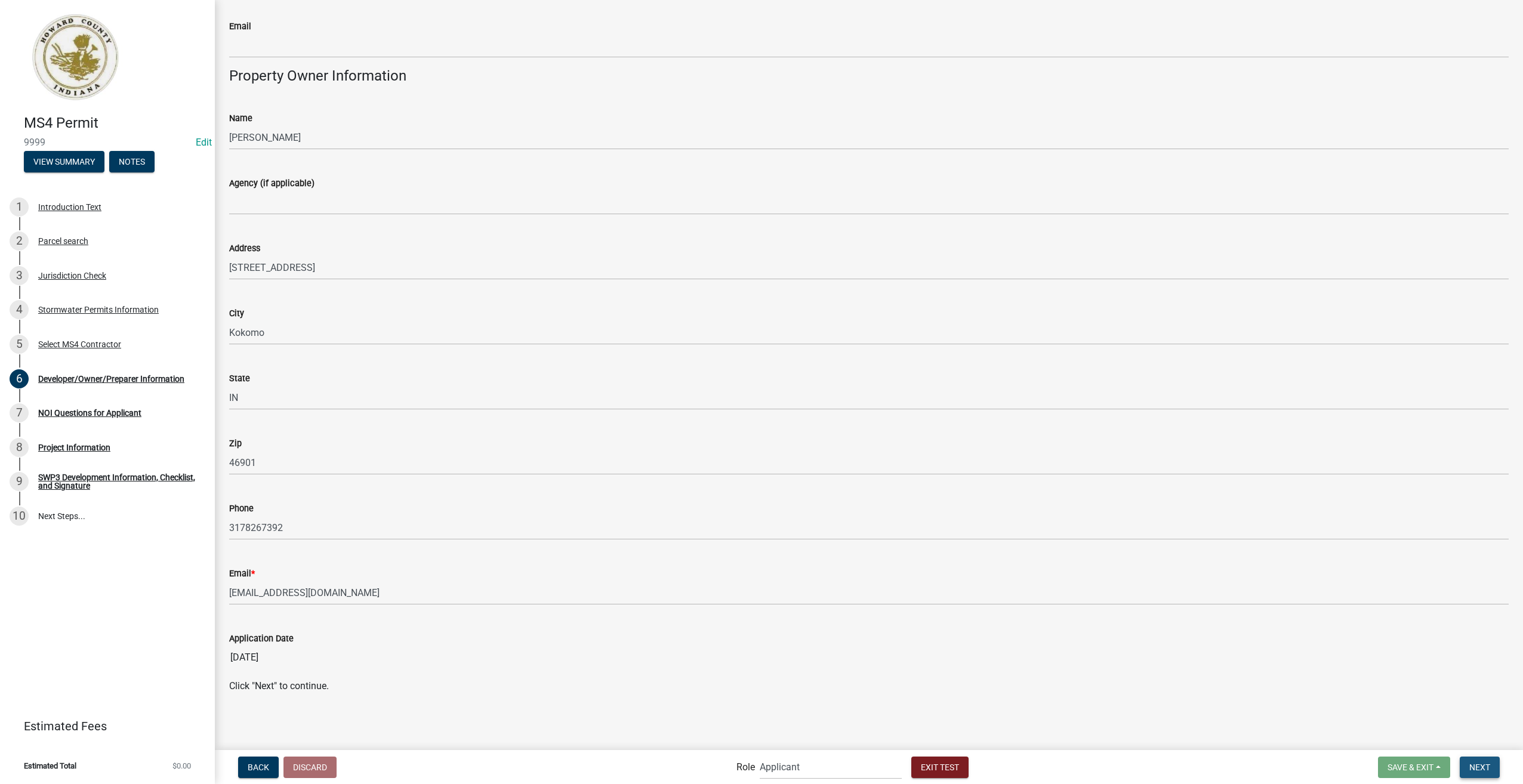
click at [1484, 761] on button "Next" at bounding box center [1480, 767] width 40 height 21
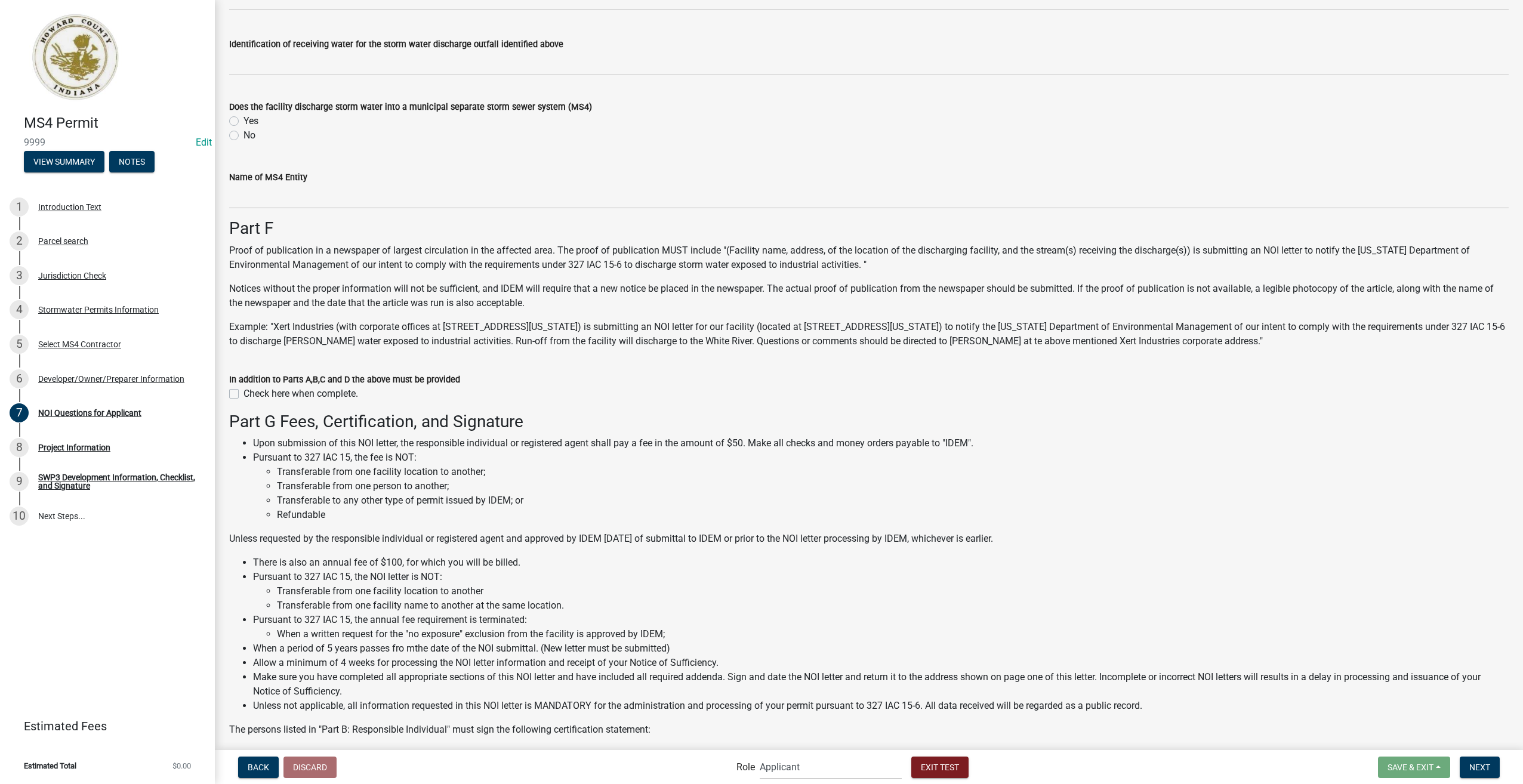
scroll to position [3878, 0]
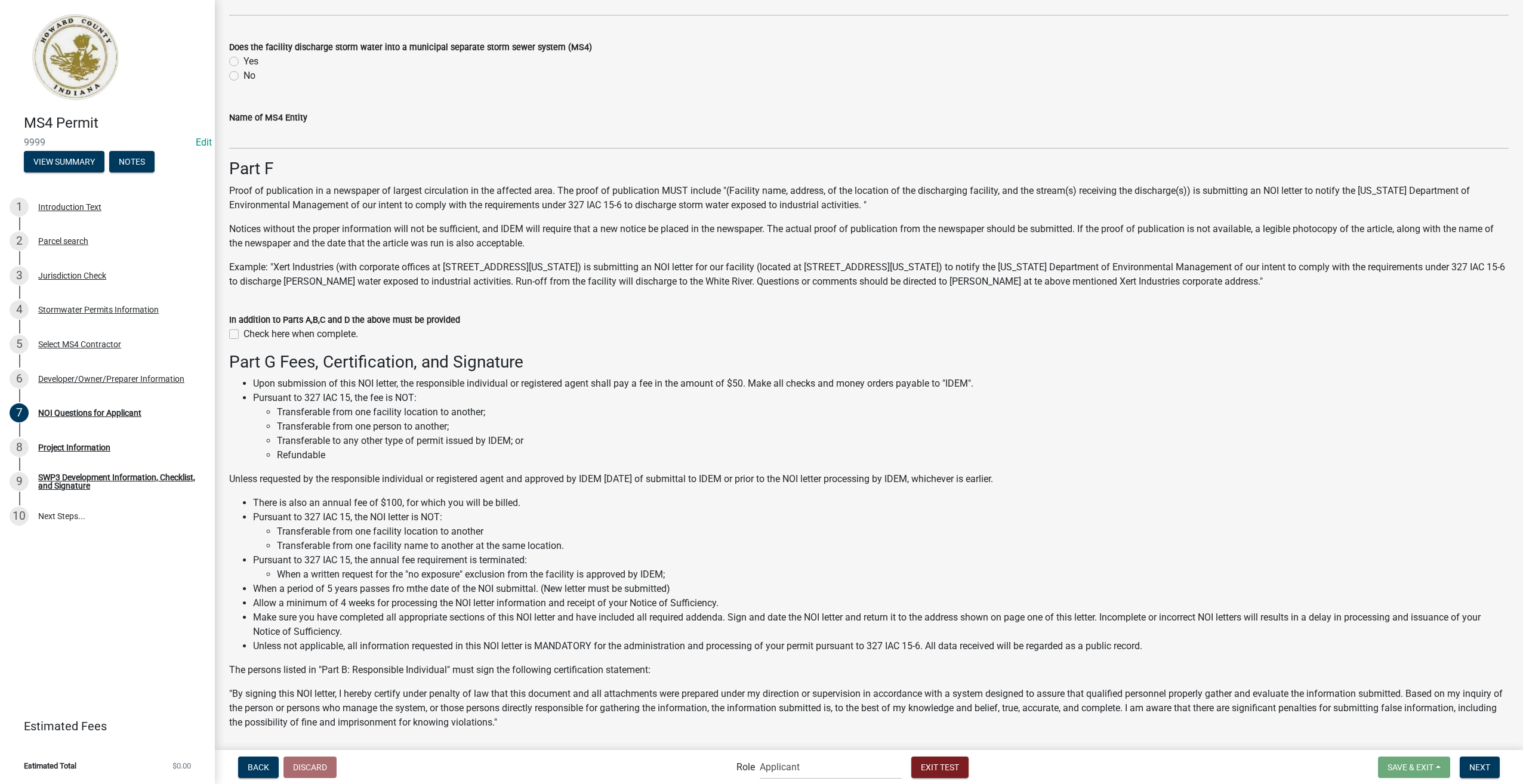
click at [244, 336] on label "Check here when complete." at bounding box center [301, 334] width 115 height 14
click at [244, 334] on input "Check here when complete." at bounding box center [247, 331] width 8 height 8
checkbox input "true"
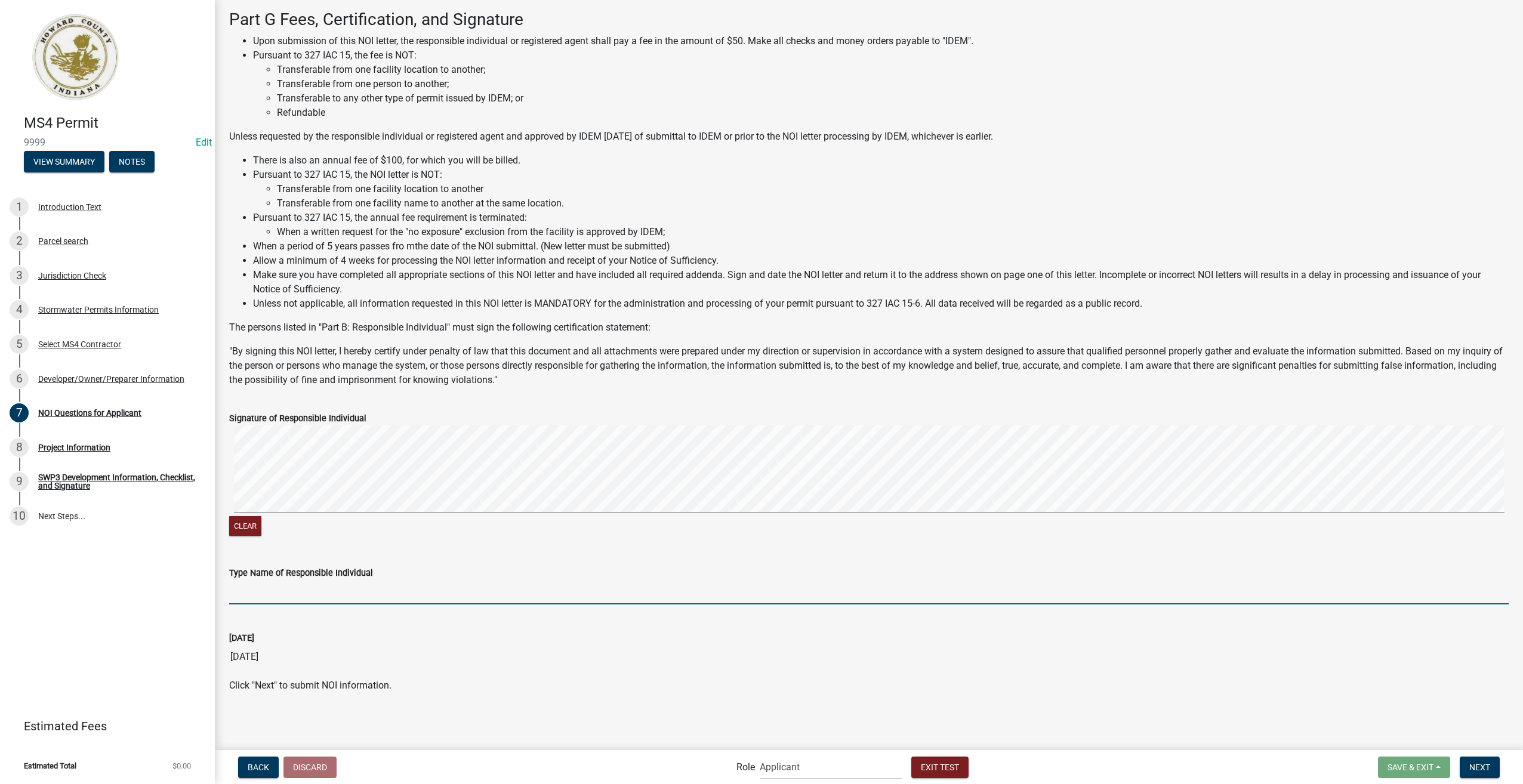
click at [380, 591] on input "Type Name of Responsible Individual" at bounding box center [869, 592] width 1280 height 24
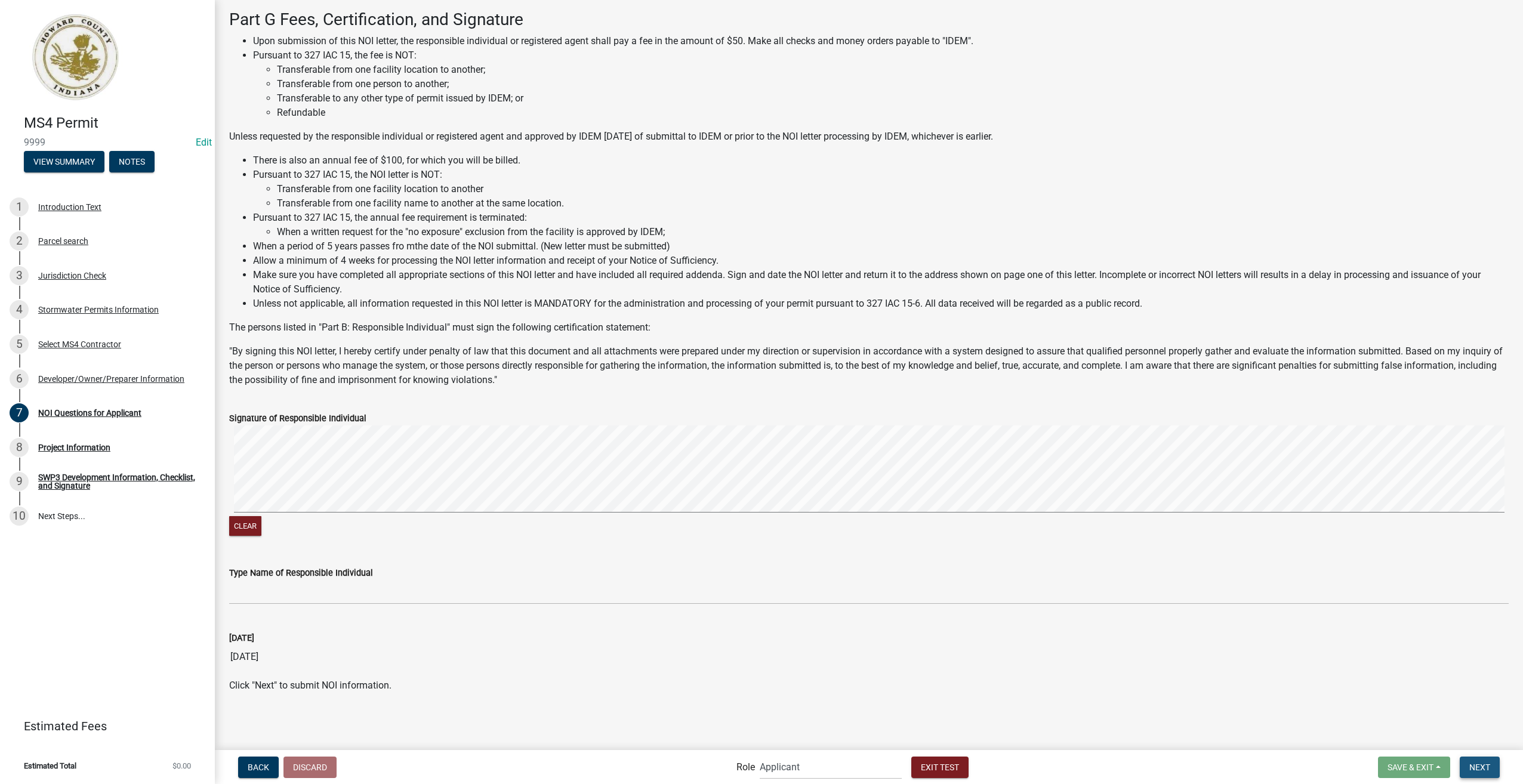
click at [1470, 772] on button "Next" at bounding box center [1480, 767] width 40 height 21
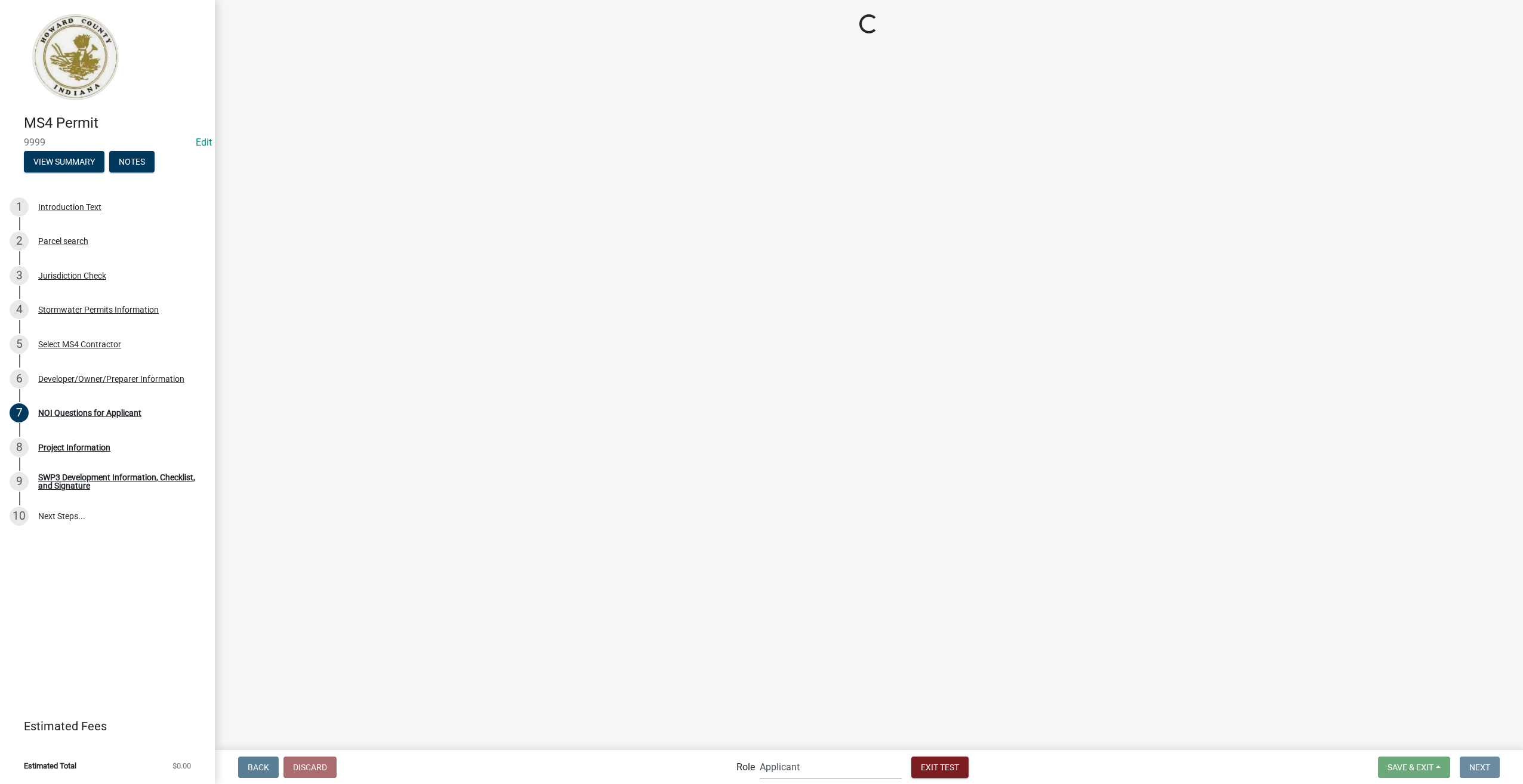
scroll to position [0, 0]
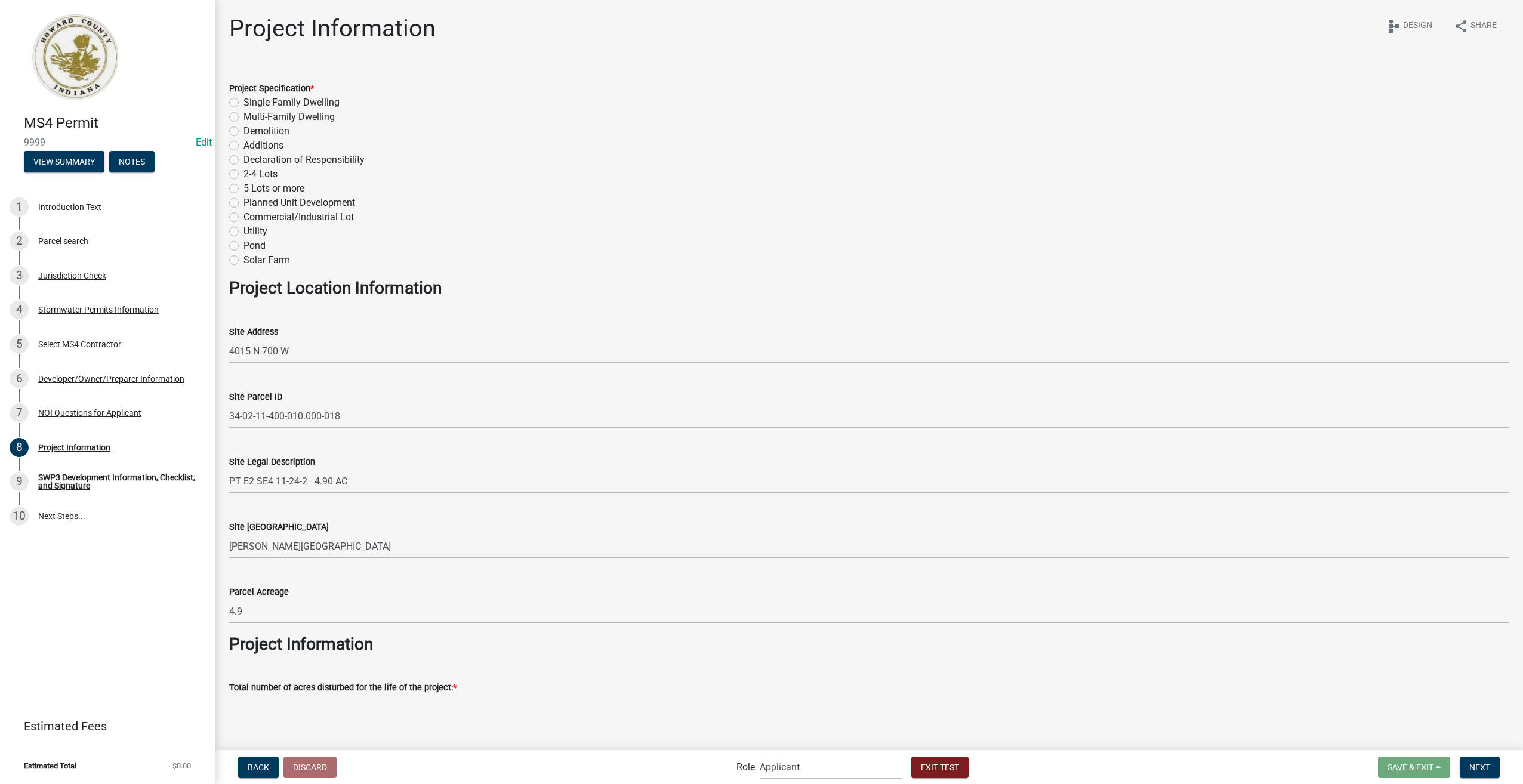
click at [244, 145] on label "Additions" at bounding box center [264, 145] width 40 height 14
click at [244, 145] on input "Additions" at bounding box center [247, 142] width 8 height 8
radio input "true"
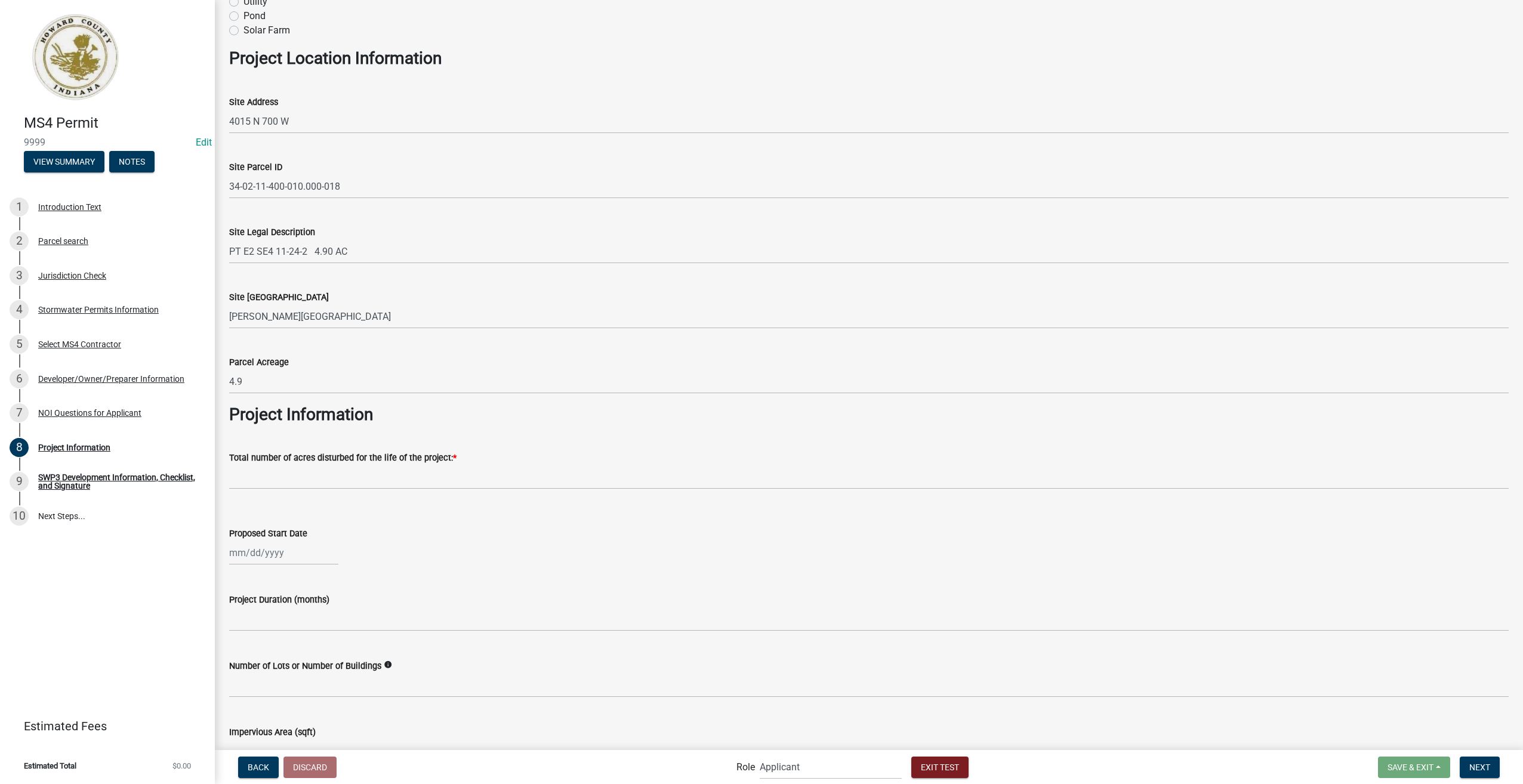
scroll to position [298, 0]
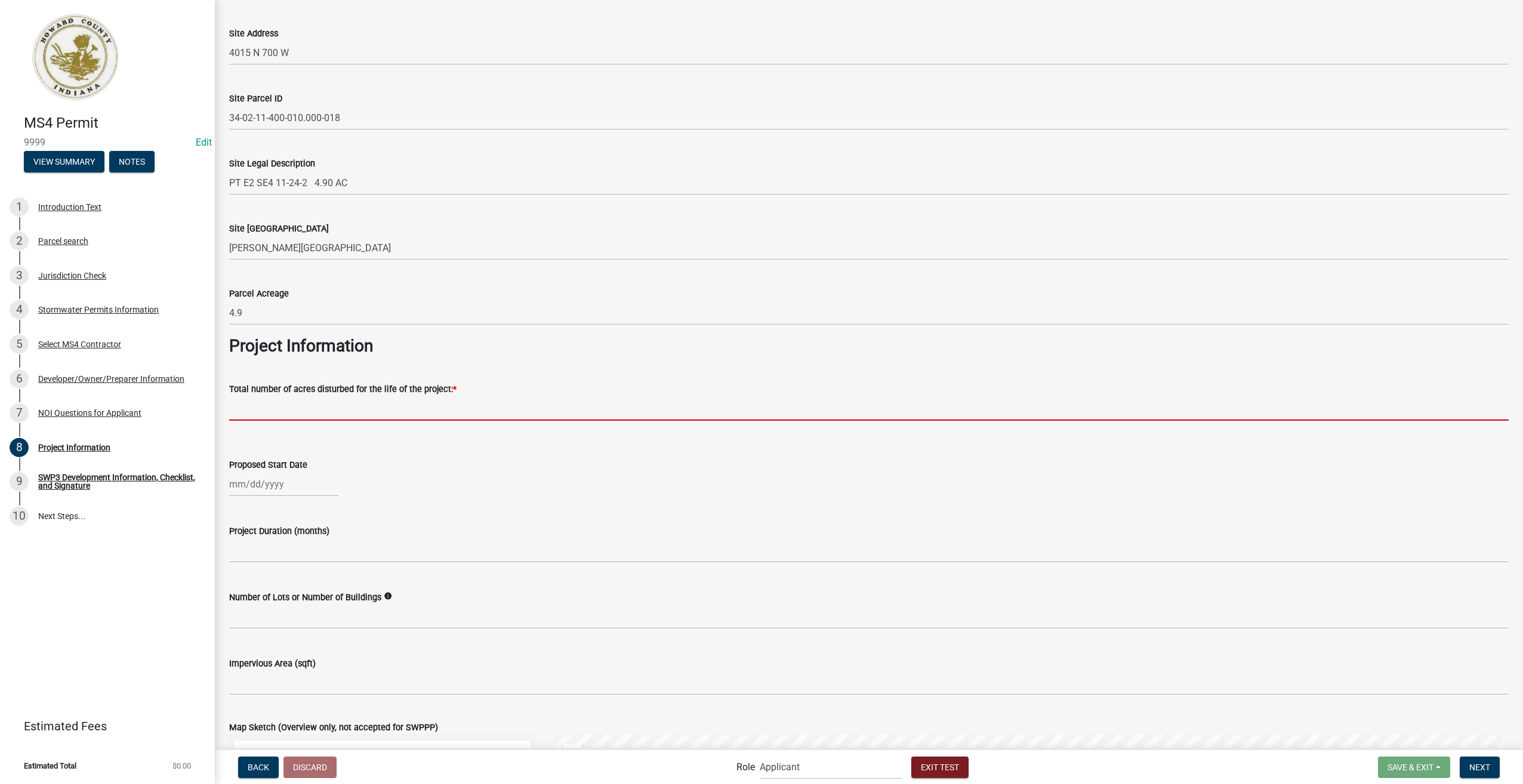
click at [315, 413] on input "text" at bounding box center [869, 408] width 1280 height 24
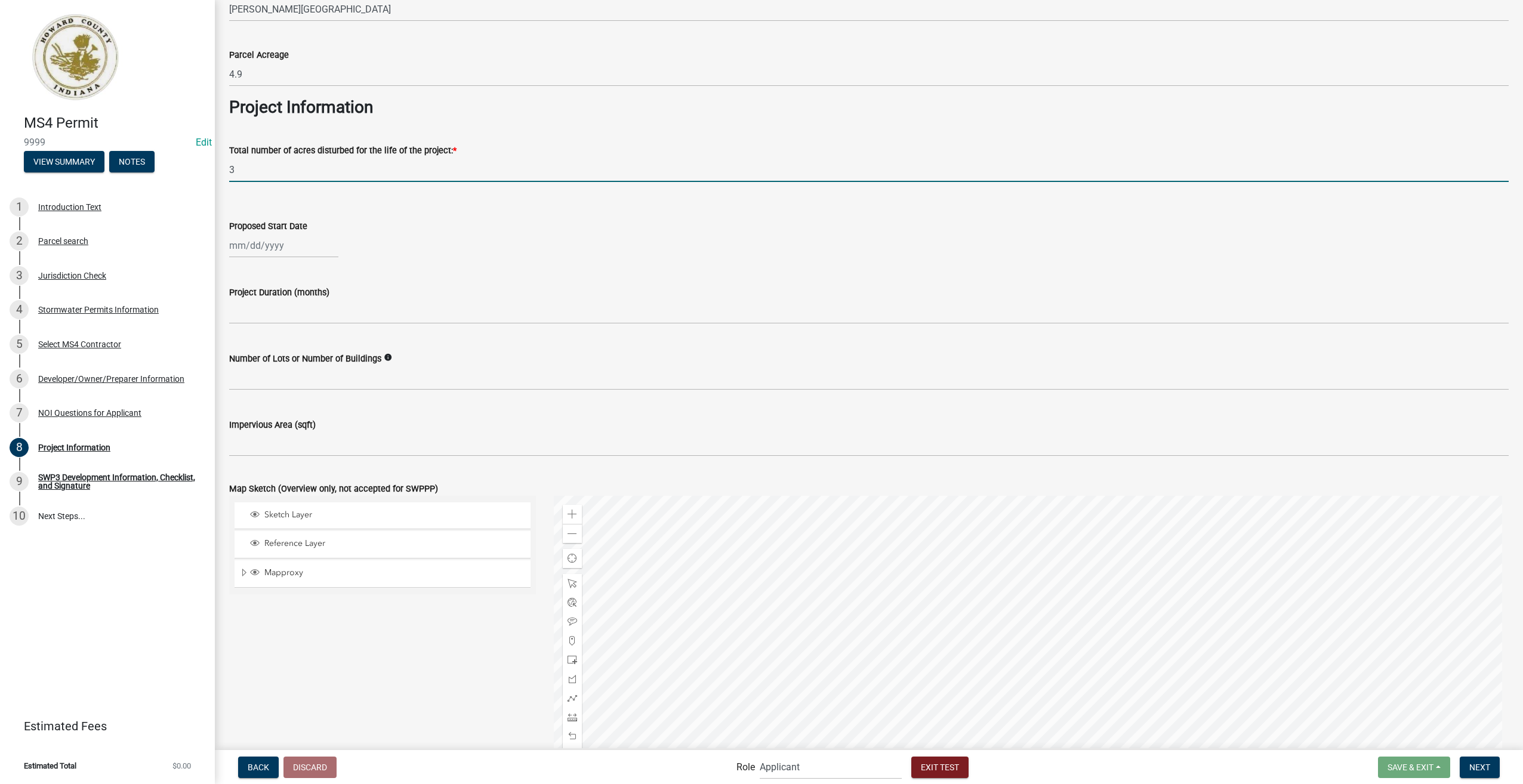
scroll to position [664, 0]
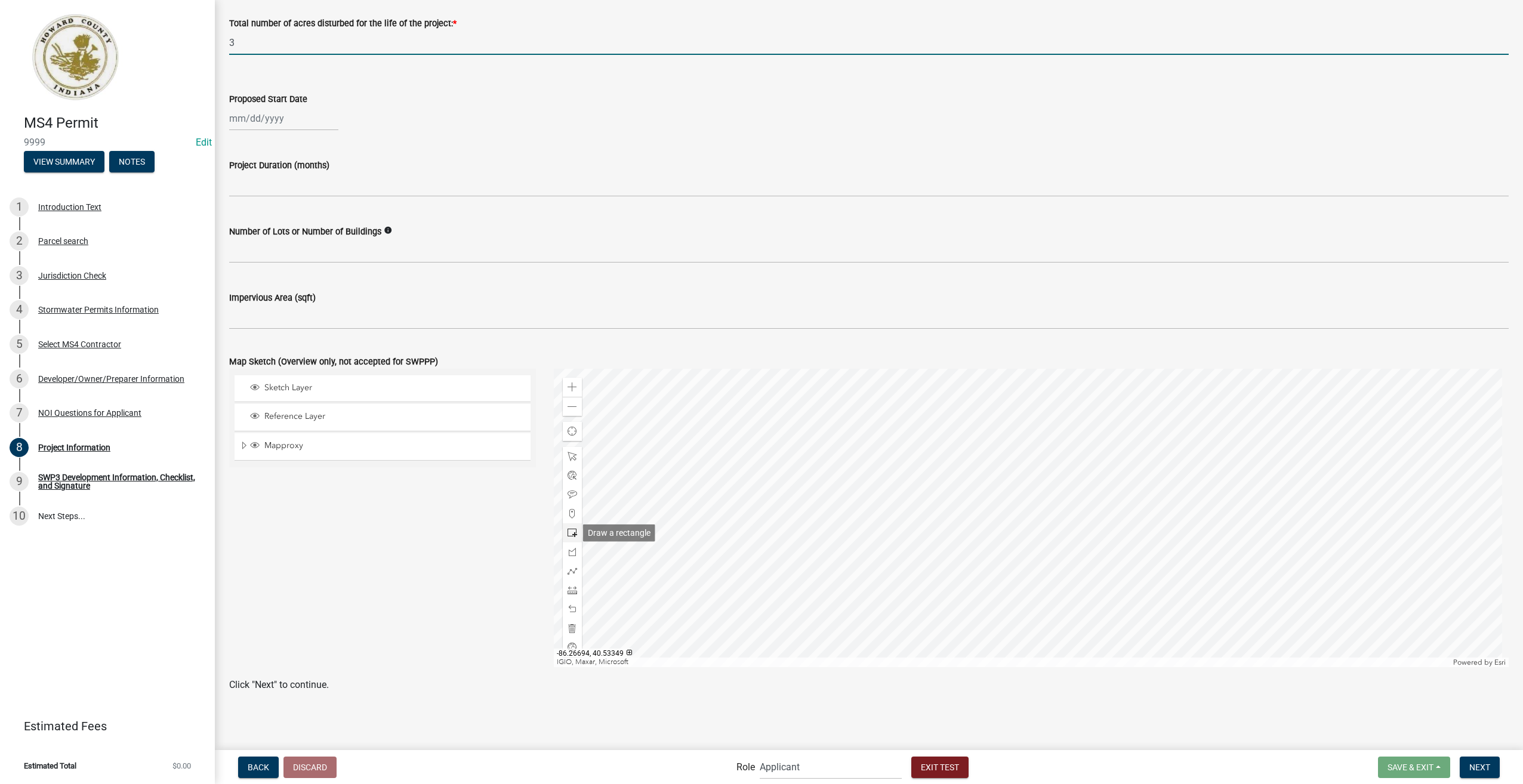
type input "3.00"
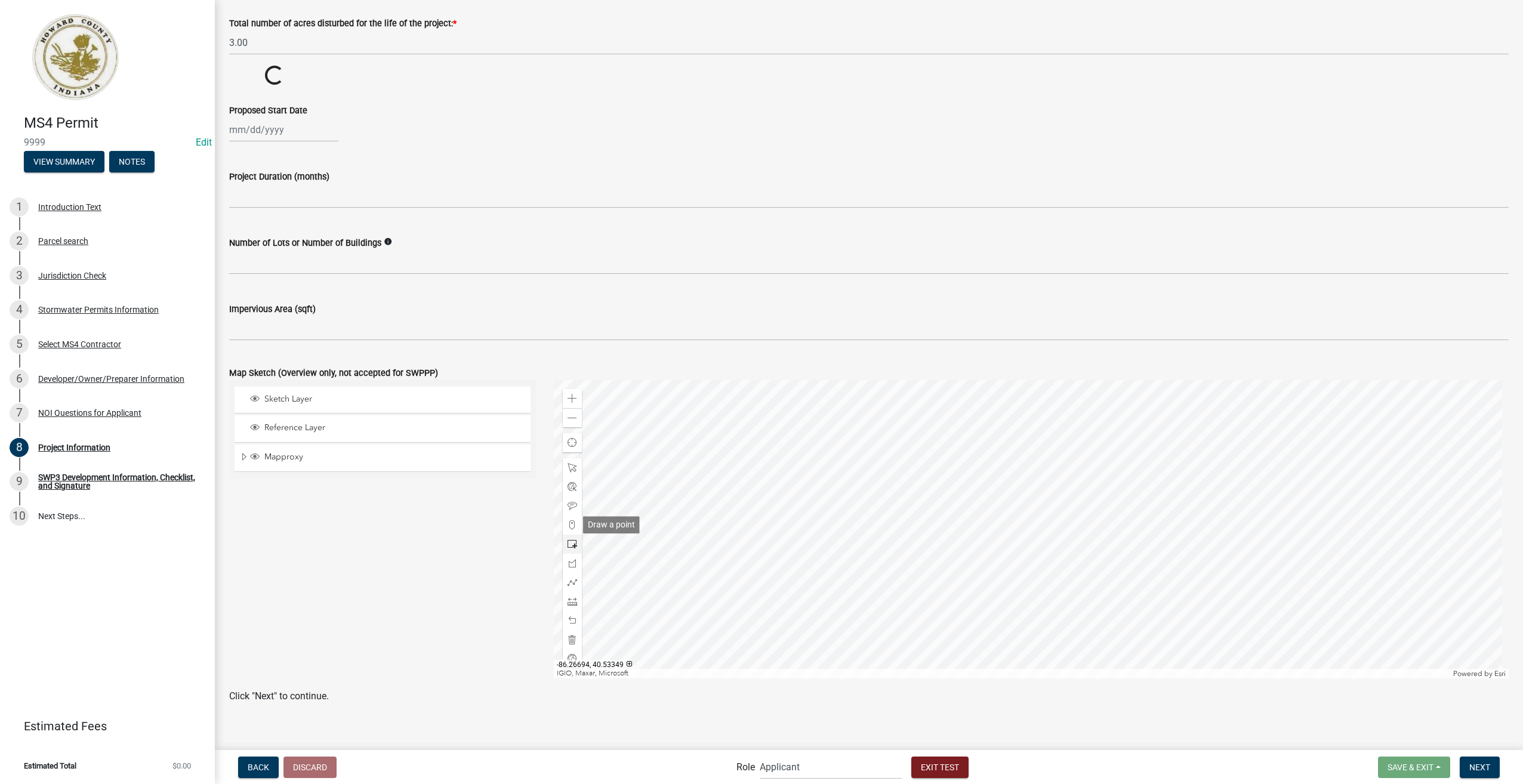
click at [569, 531] on div at bounding box center [572, 563] width 19 height 210
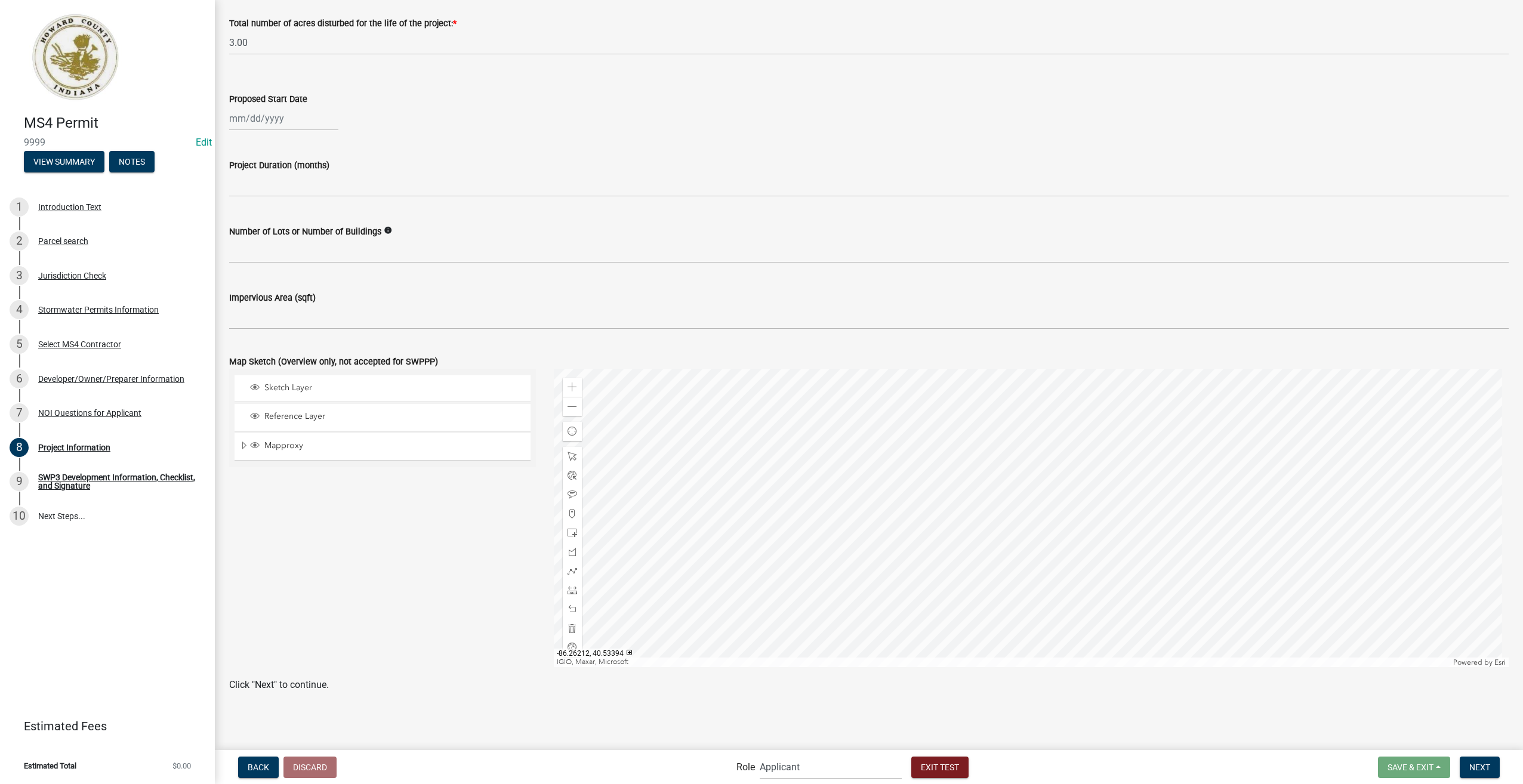
click at [1011, 482] on div at bounding box center [1031, 518] width 955 height 298
click at [573, 534] on span at bounding box center [572, 532] width 9 height 9
click at [1012, 467] on div at bounding box center [1031, 518] width 955 height 298
click at [1015, 483] on div at bounding box center [1031, 518] width 955 height 298
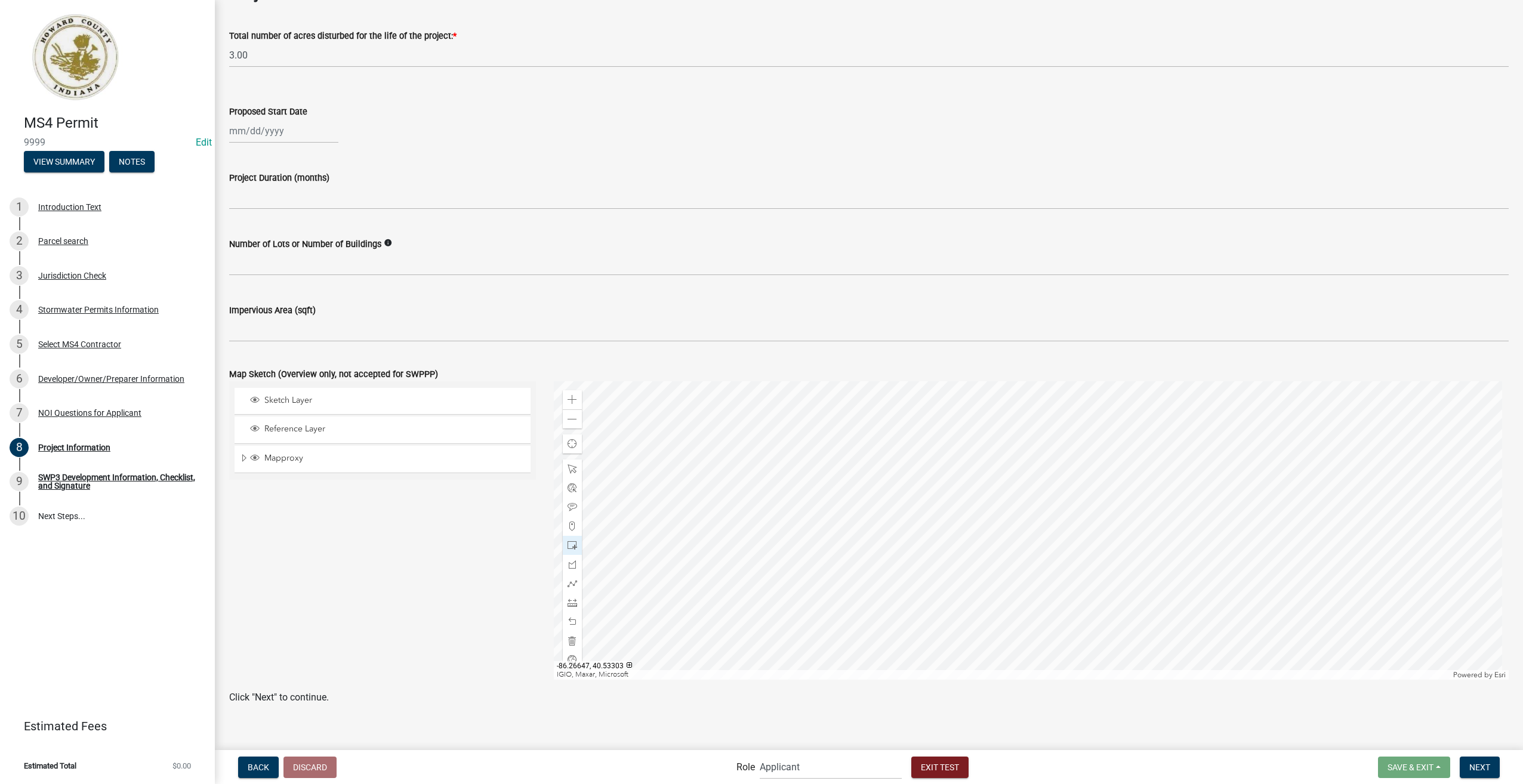
scroll to position [604, 0]
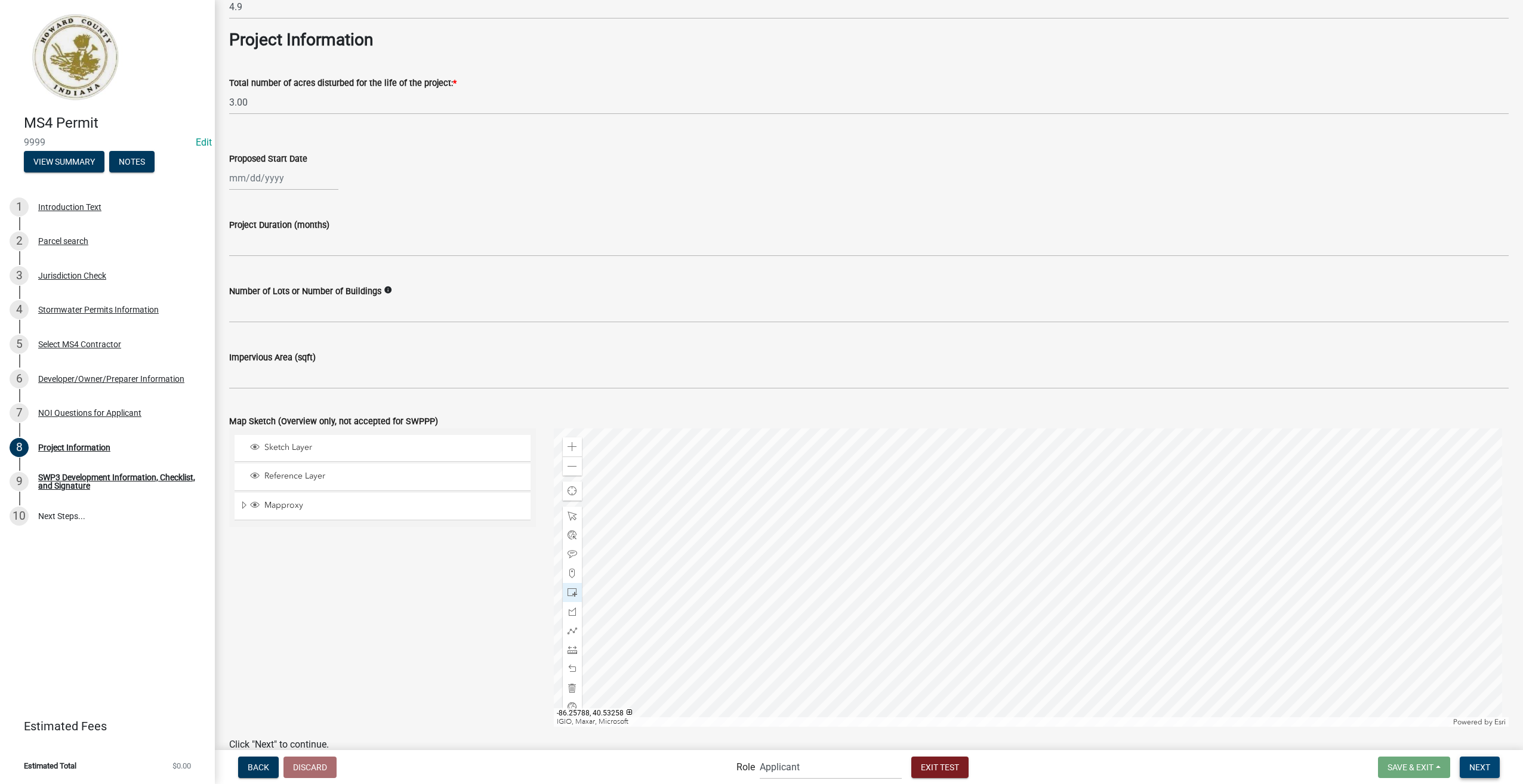
click at [1479, 776] on button "Next" at bounding box center [1480, 767] width 40 height 21
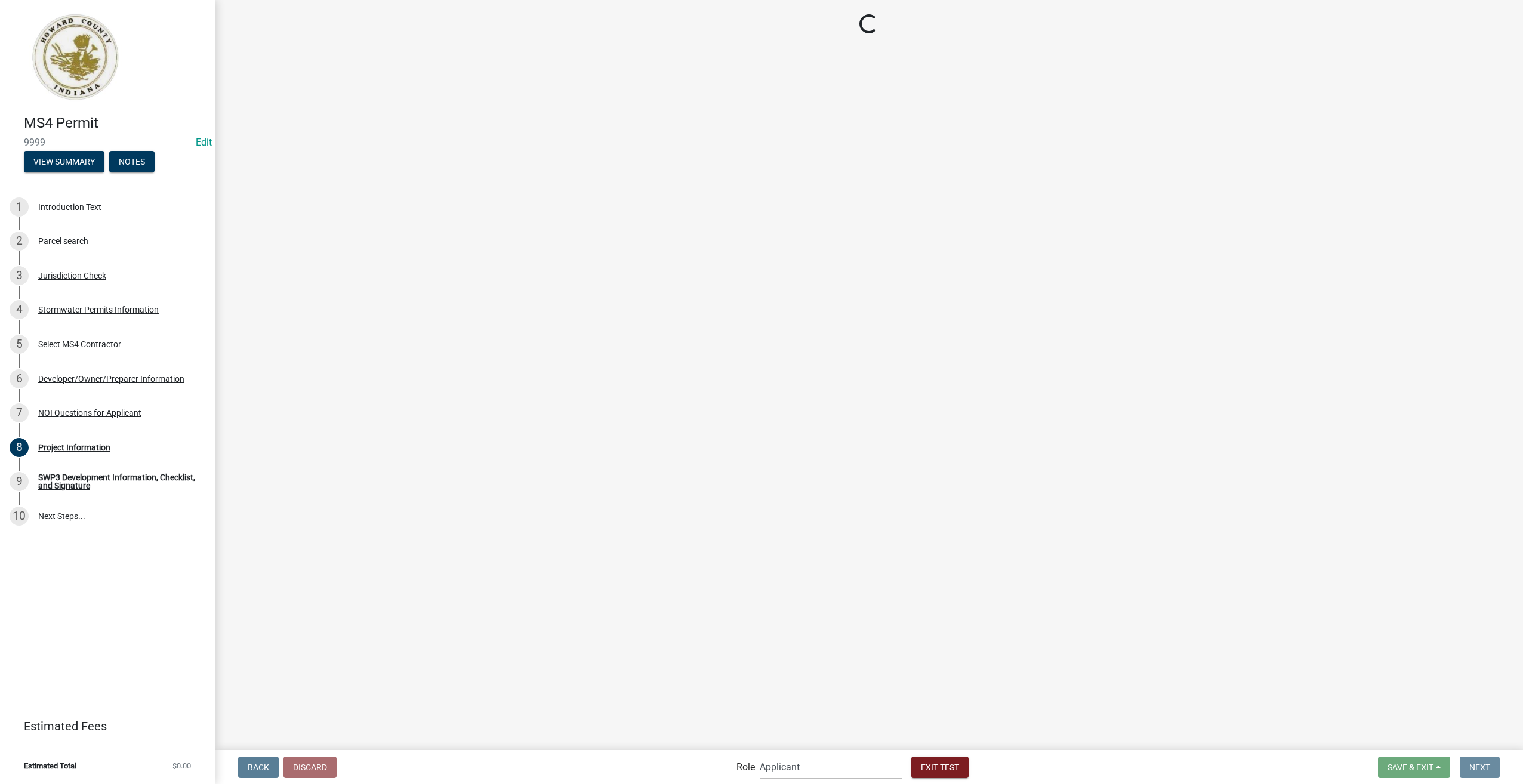
scroll to position [0, 0]
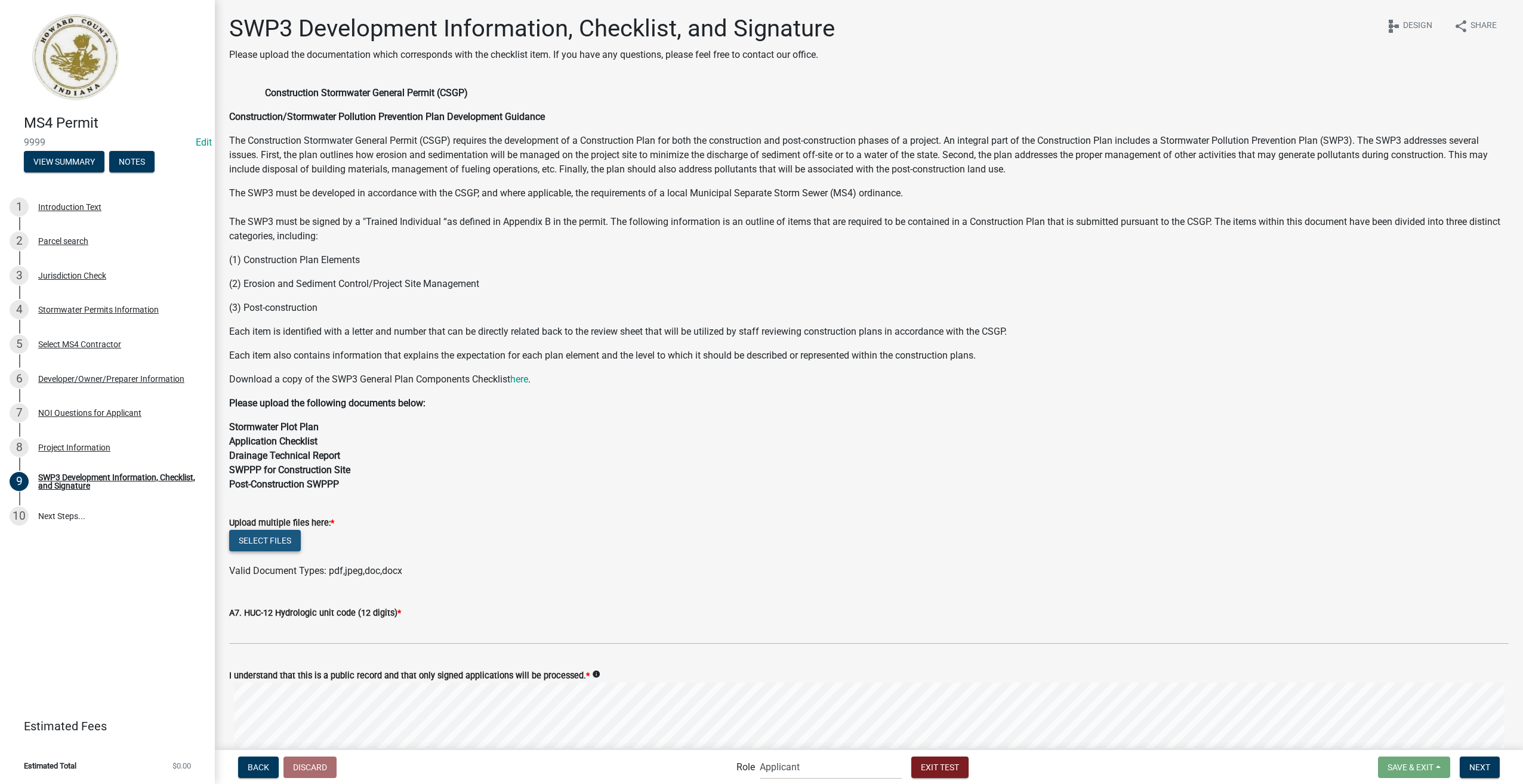
click at [268, 539] on button "Select files" at bounding box center [265, 540] width 71 height 21
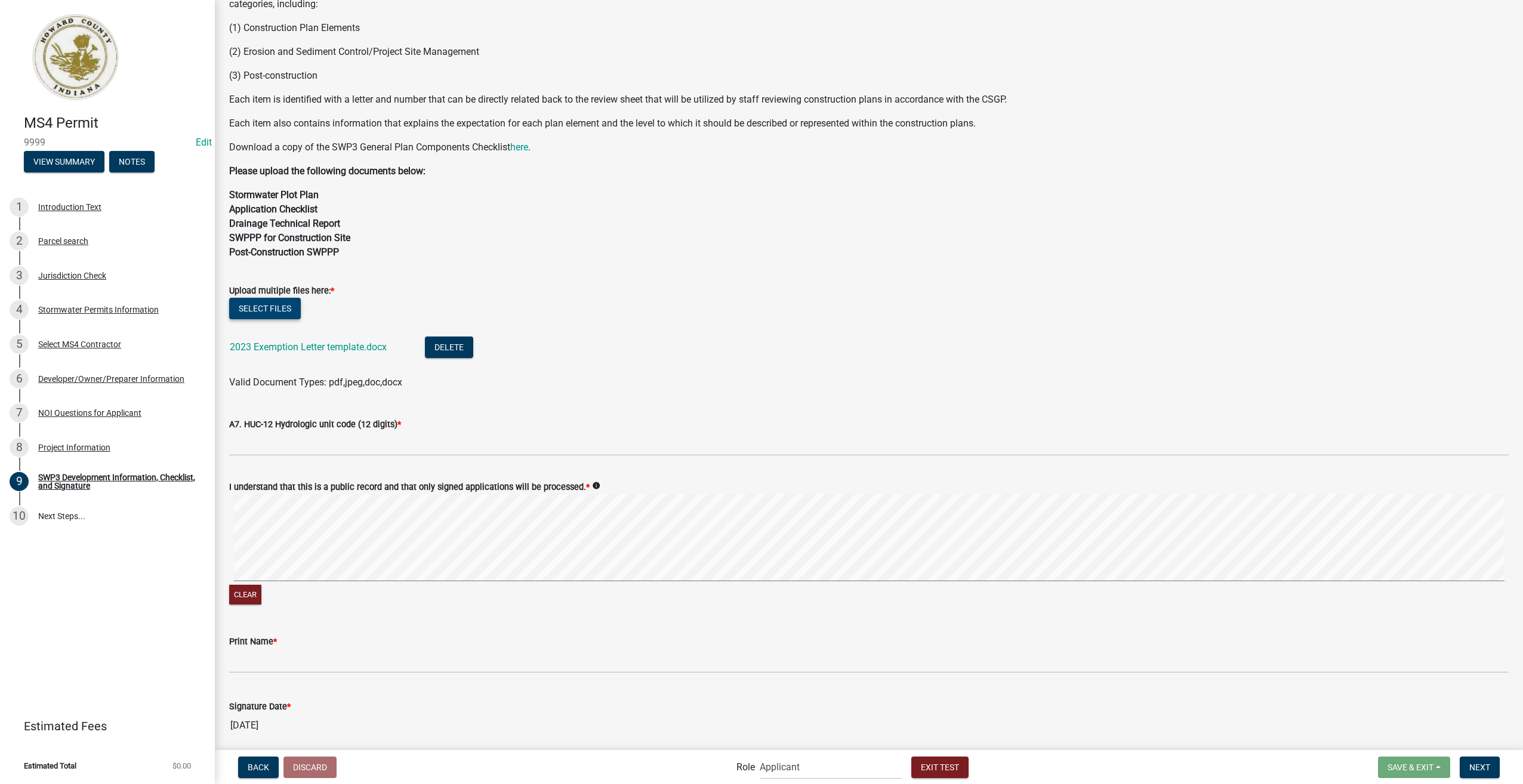
scroll to position [301, 0]
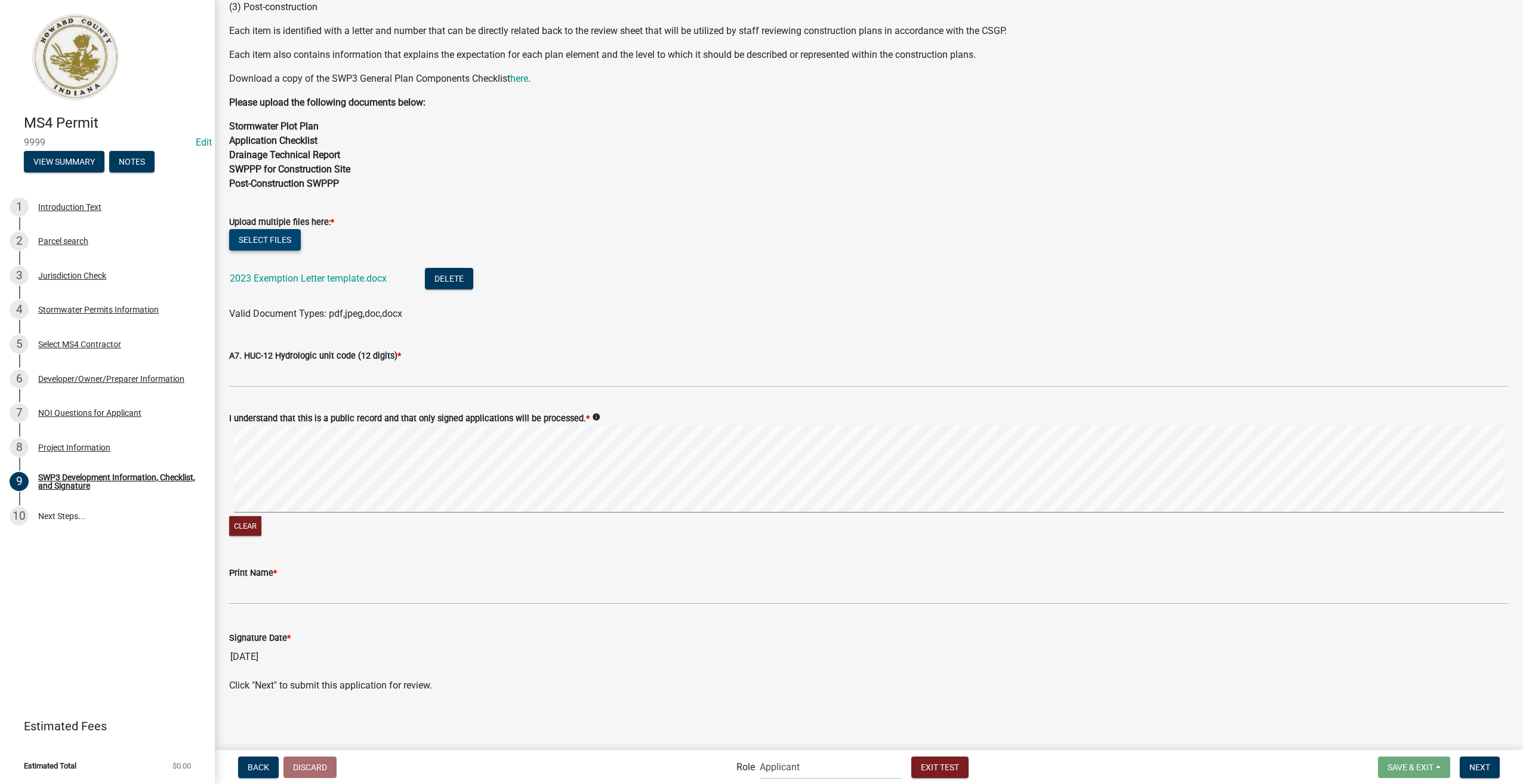
click at [255, 236] on button "Select files" at bounding box center [265, 240] width 71 height 21
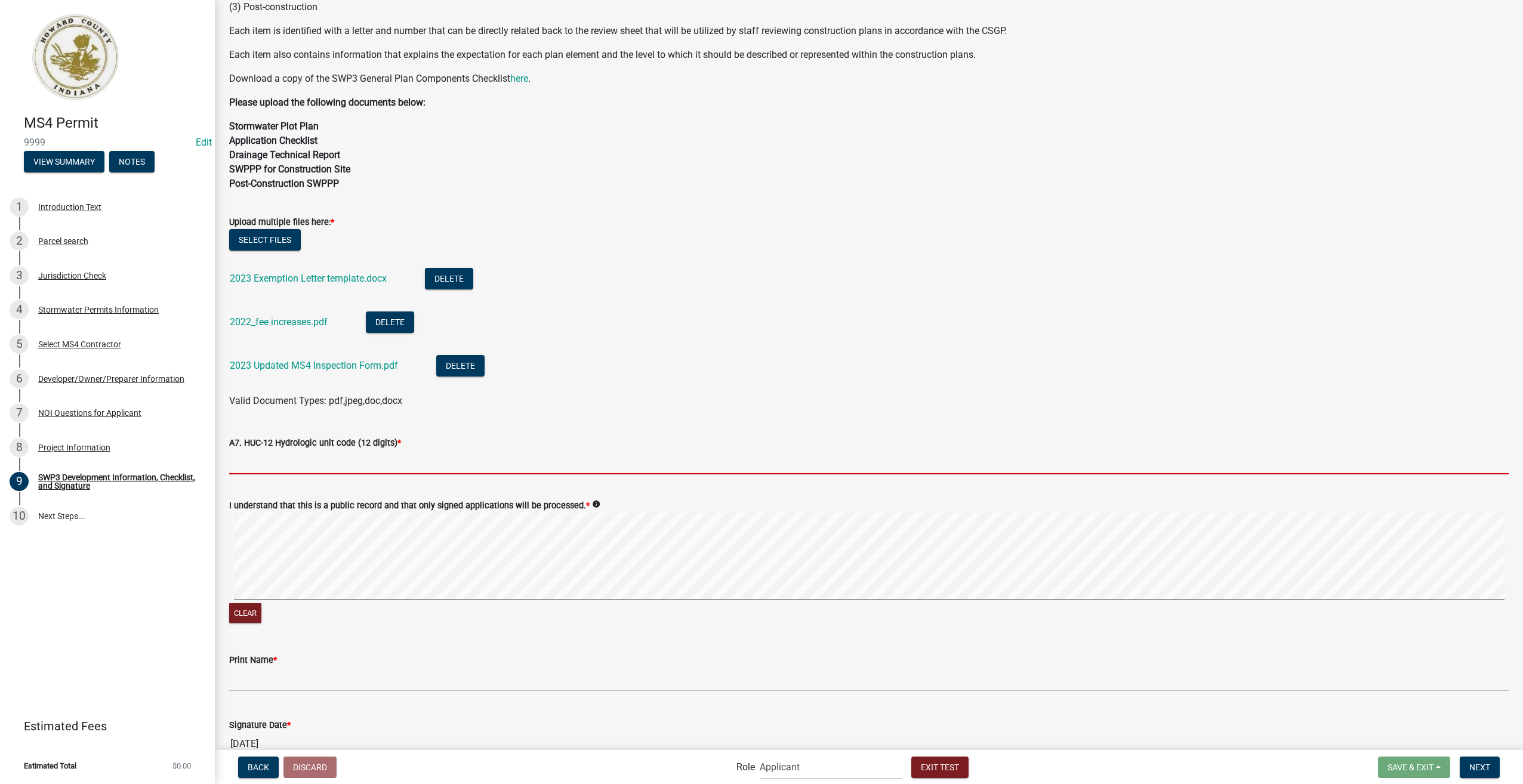
click at [311, 460] on input "A7. HUC-12 Hydrologic unit code (12 digits) *" at bounding box center [869, 462] width 1280 height 24
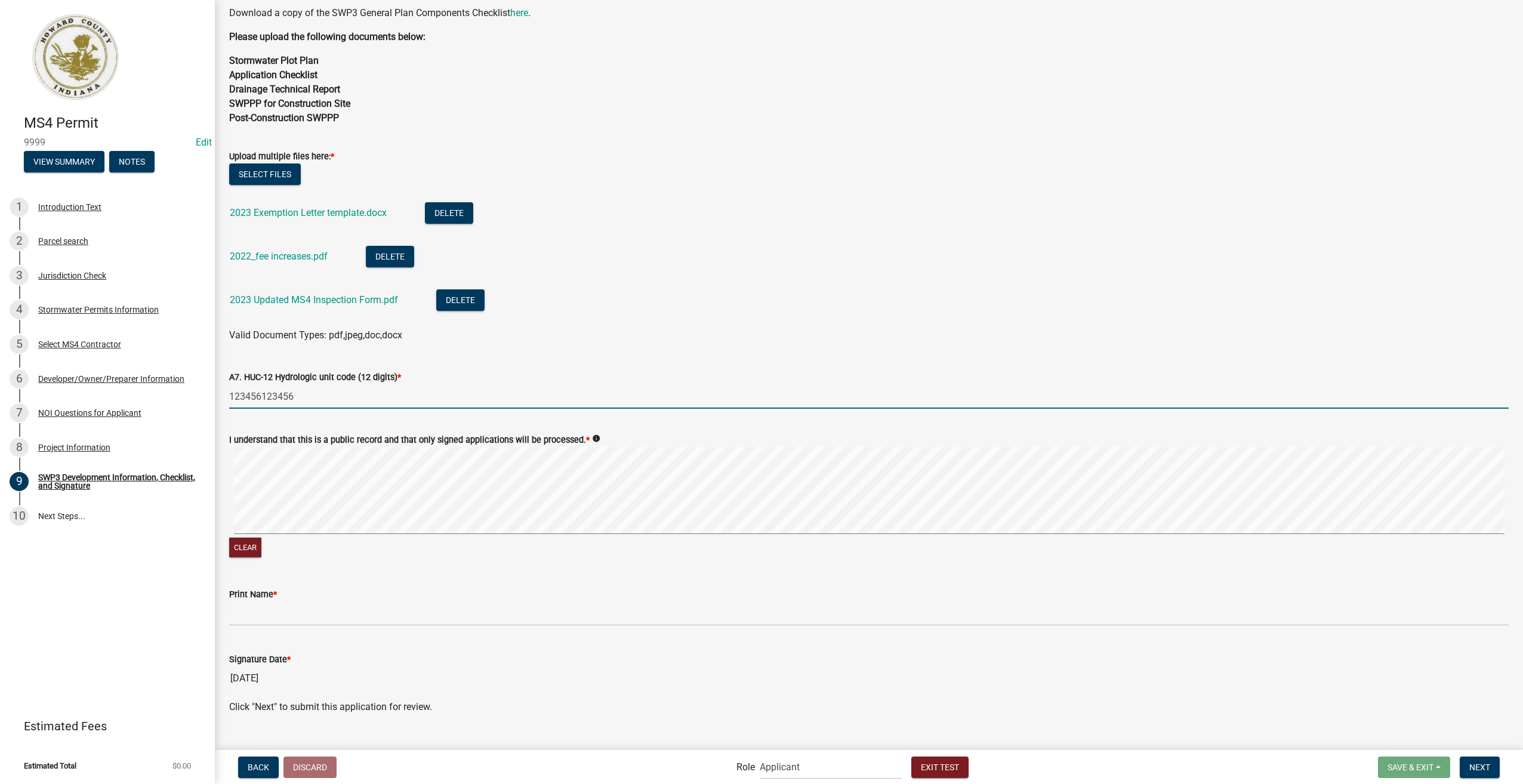
scroll to position [388, 0]
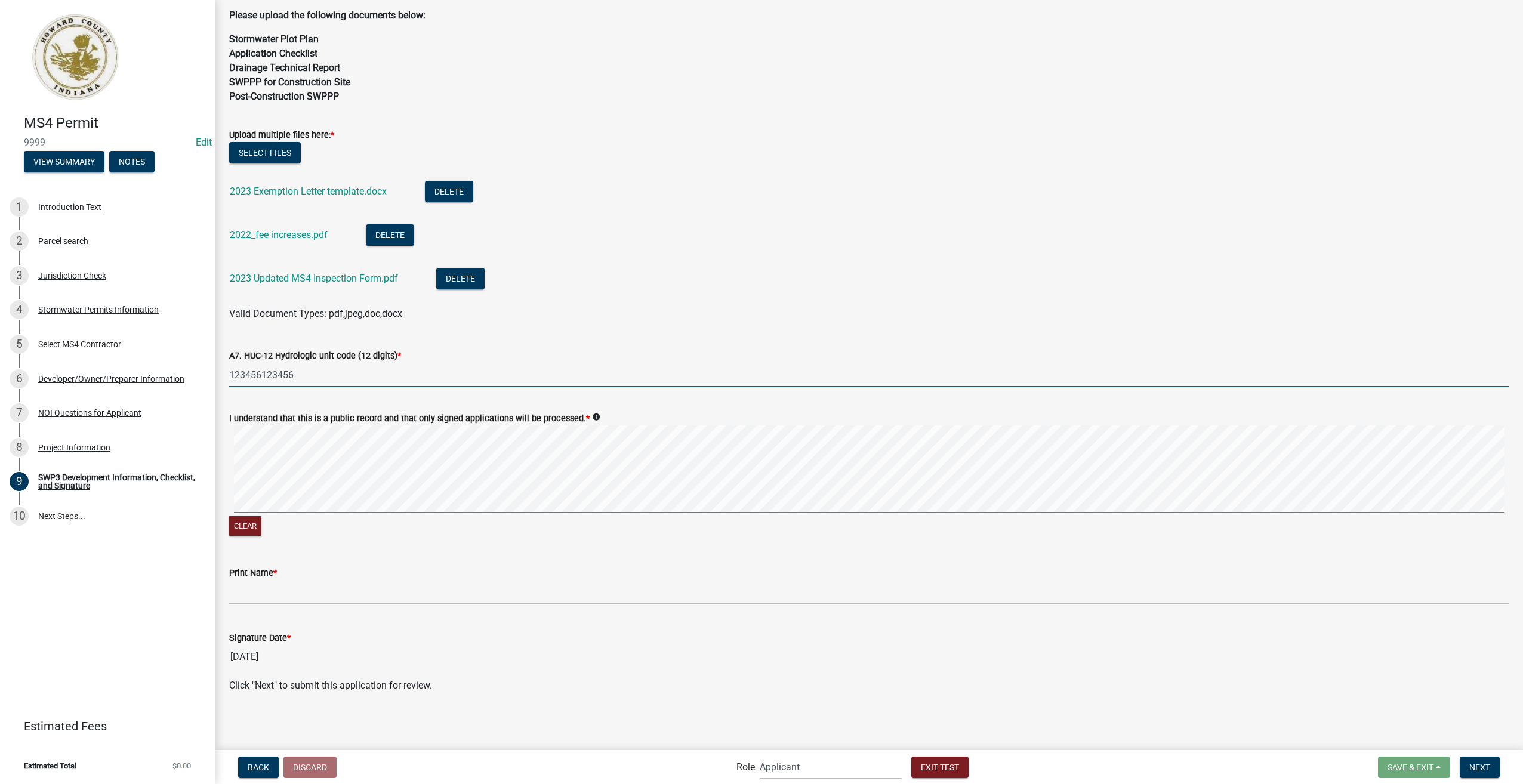
type input "123456123456"
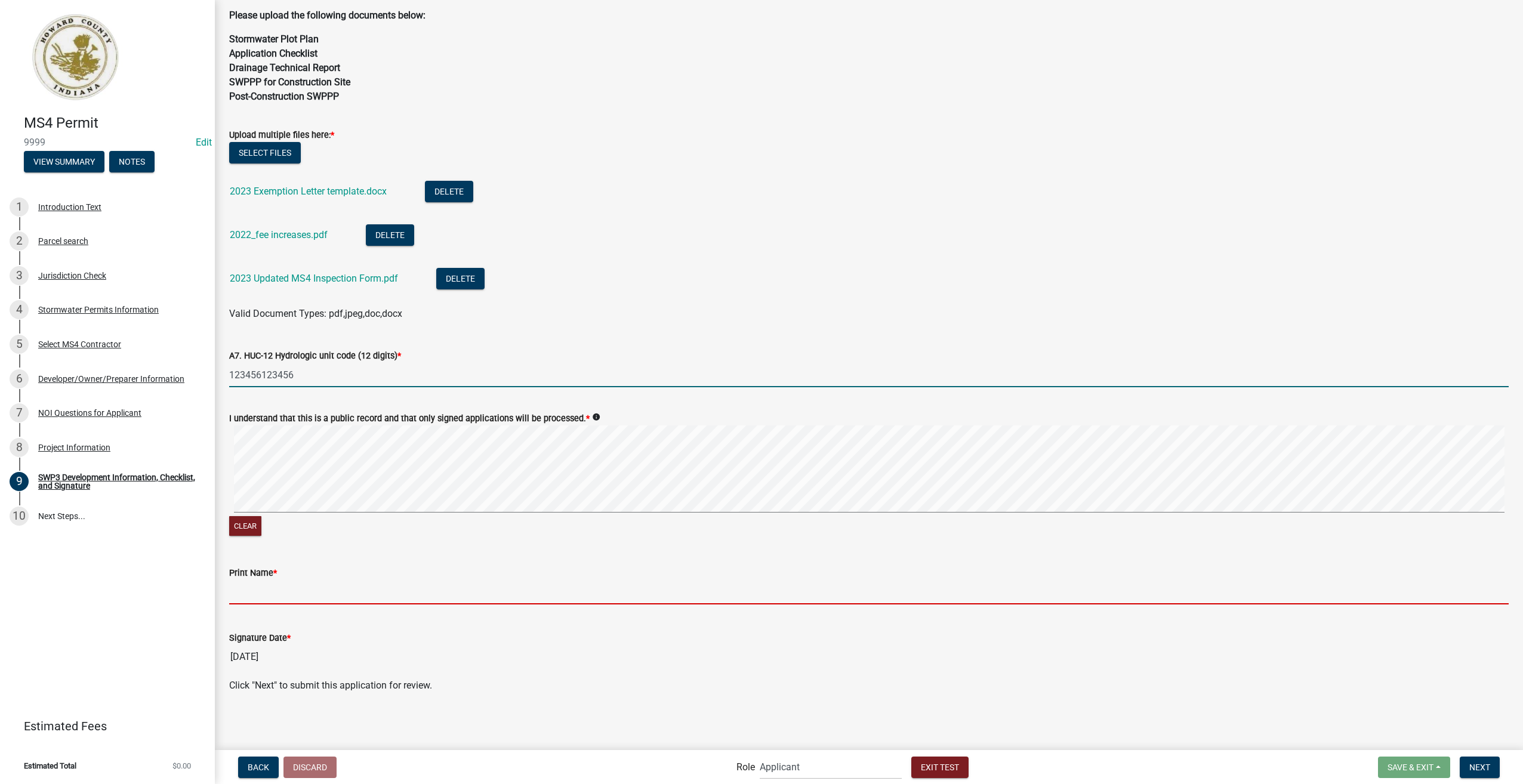
click at [269, 587] on input "Print Name *" at bounding box center [869, 592] width 1280 height 24
type input "[PERSON_NAME]"
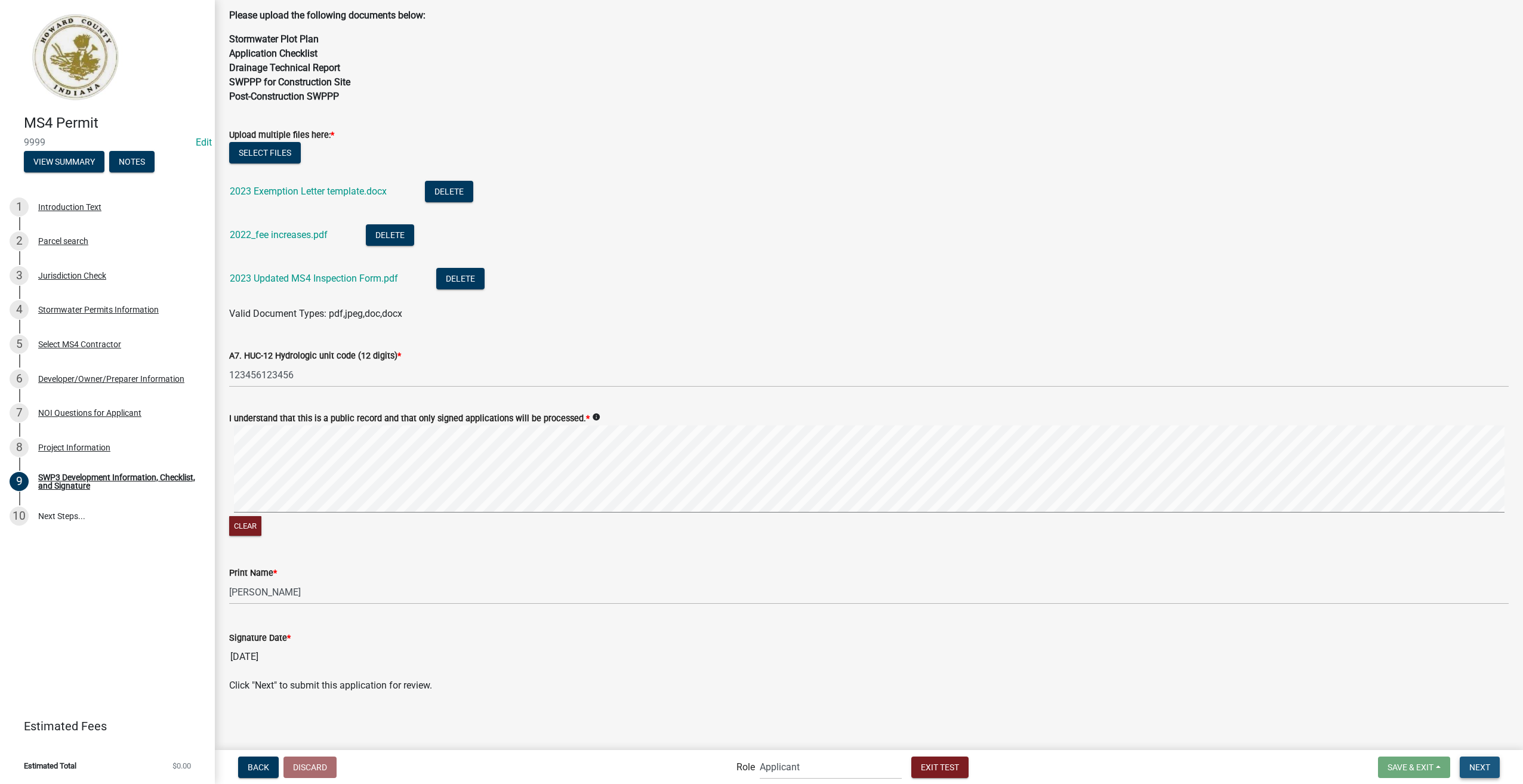
click at [1483, 763] on span "Next" at bounding box center [1480, 766] width 21 height 9
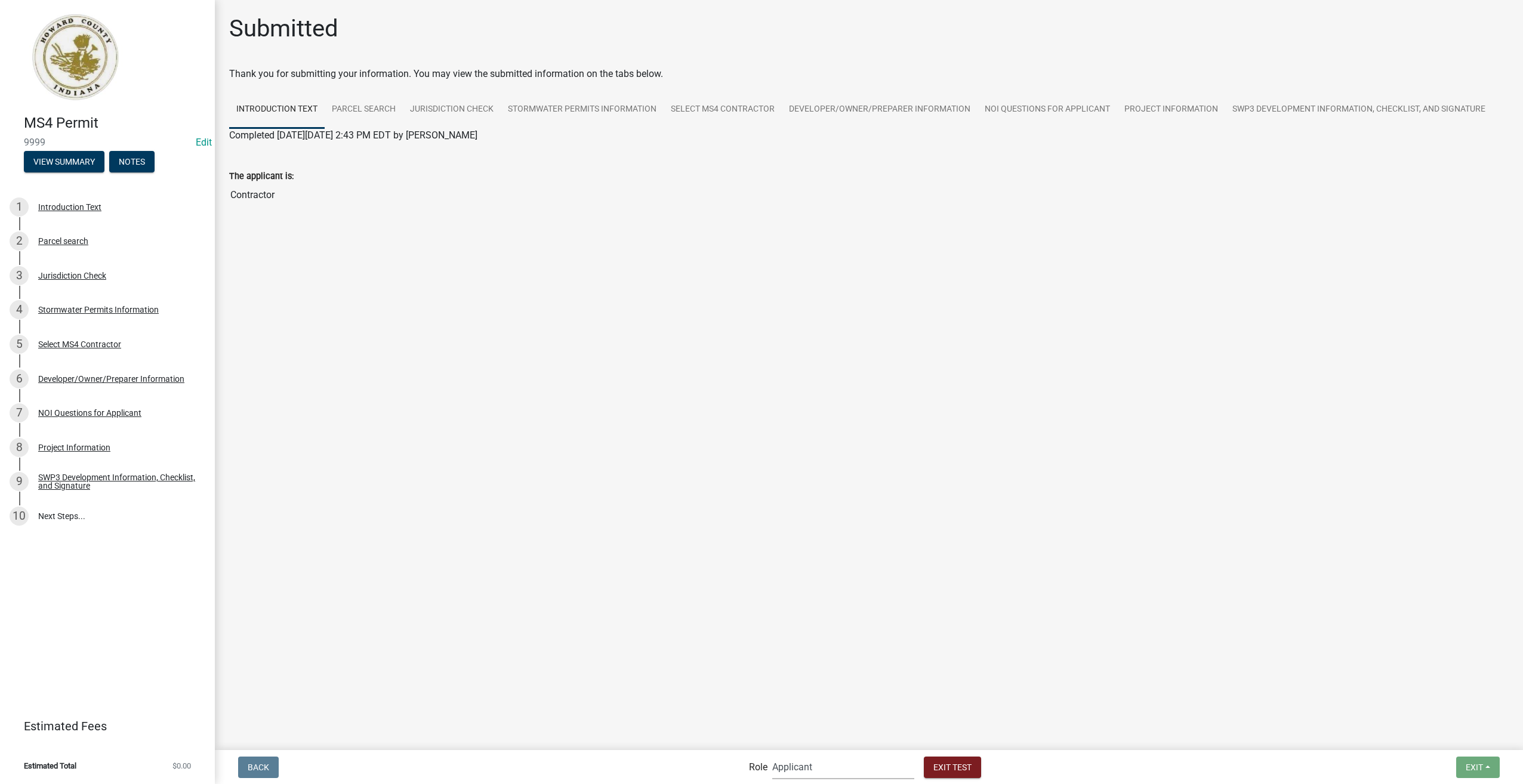
click at [876, 769] on select "Applicant Stormwater Inspectors Stormwater Administrator Stormwater Reviewer - …" at bounding box center [843, 766] width 142 height 24
select select "a1534adc-d787-4504-80bc-9b30f174b6fa"
click at [772, 755] on select "Applicant Stormwater Inspectors Stormwater Administrator Stormwater Reviewer - …" at bounding box center [843, 766] width 142 height 24
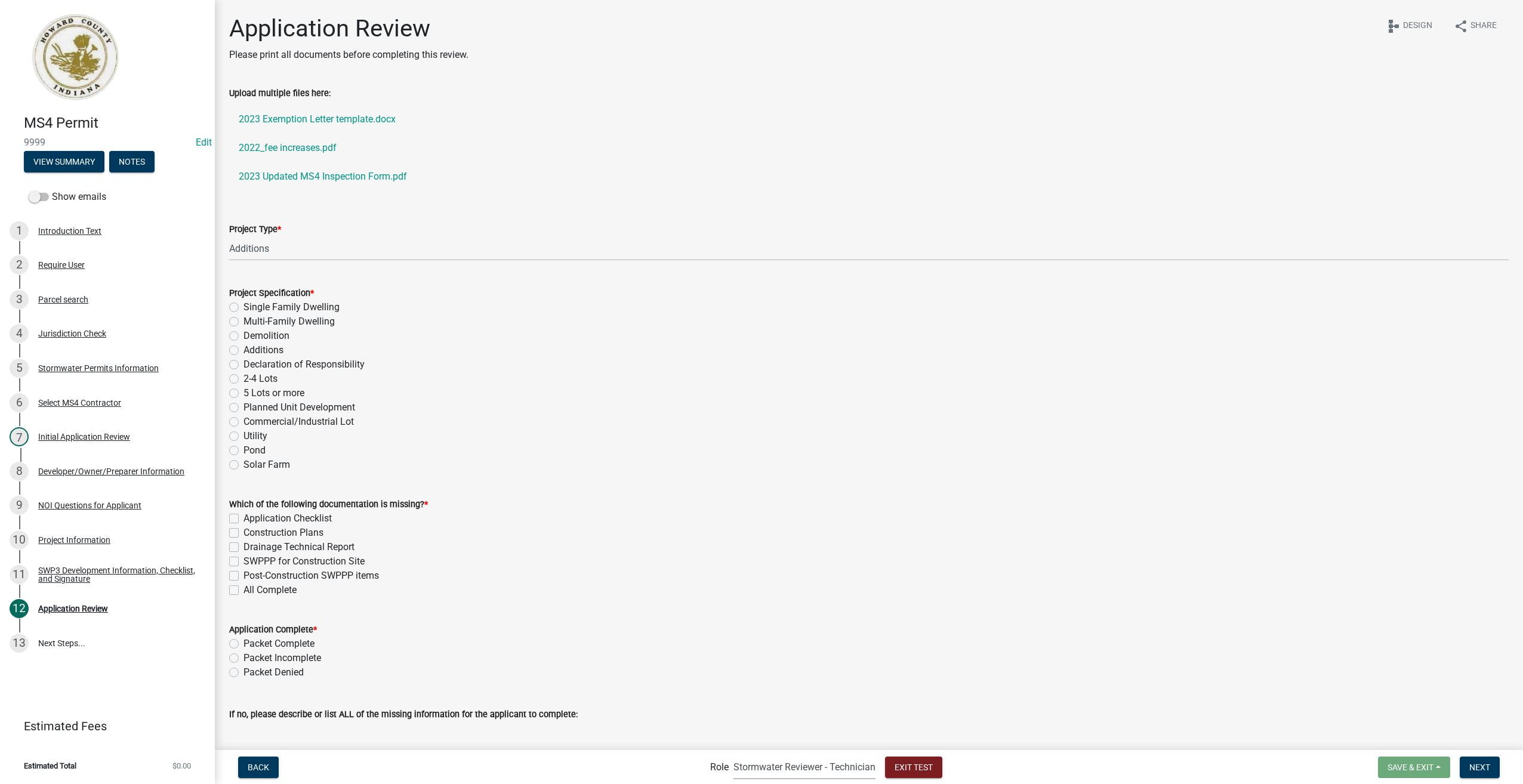
click at [244, 349] on label "Additions" at bounding box center [264, 350] width 40 height 14
click at [244, 349] on input "Additions" at bounding box center [247, 347] width 8 height 8
radio input "true"
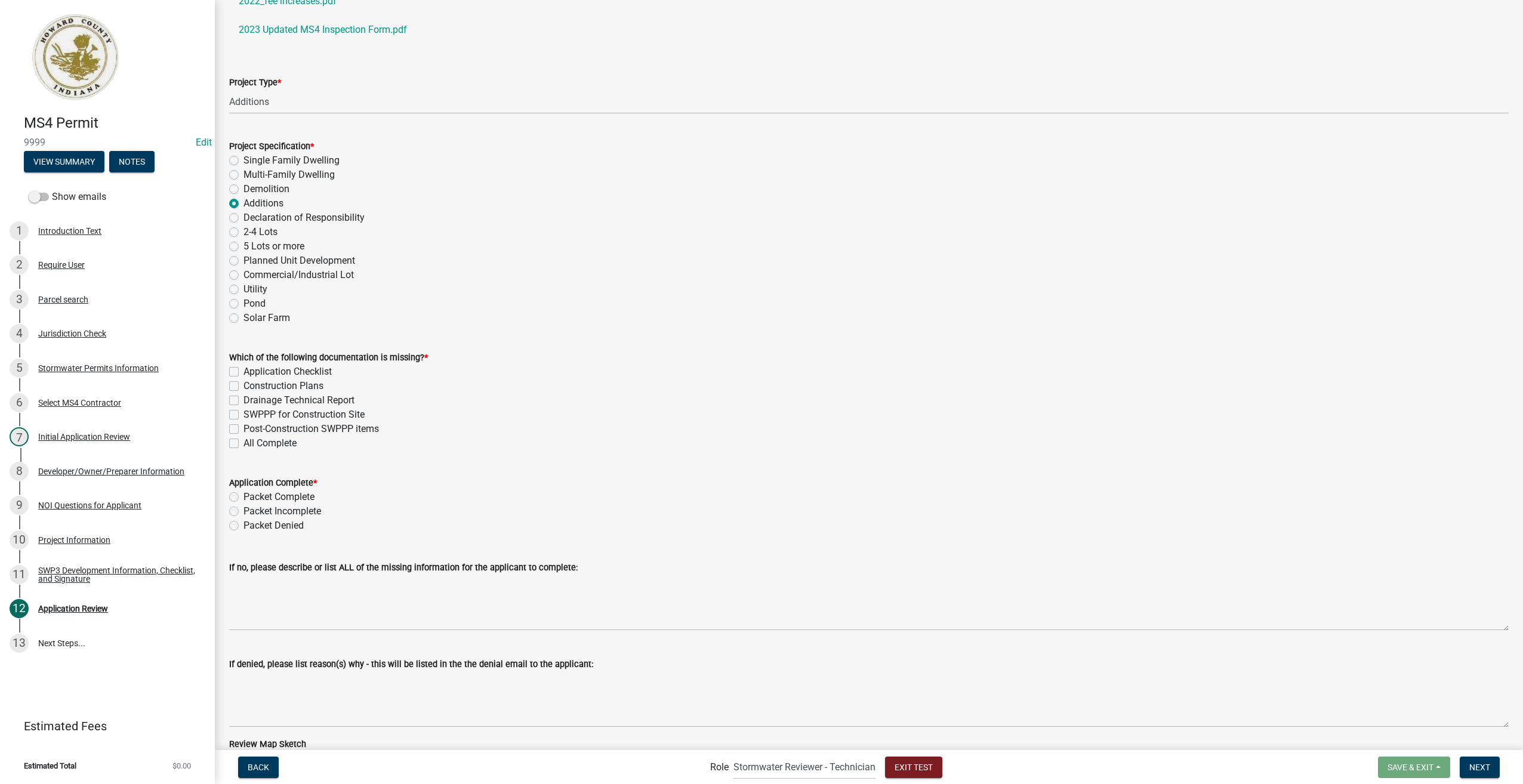
scroll to position [179, 0]
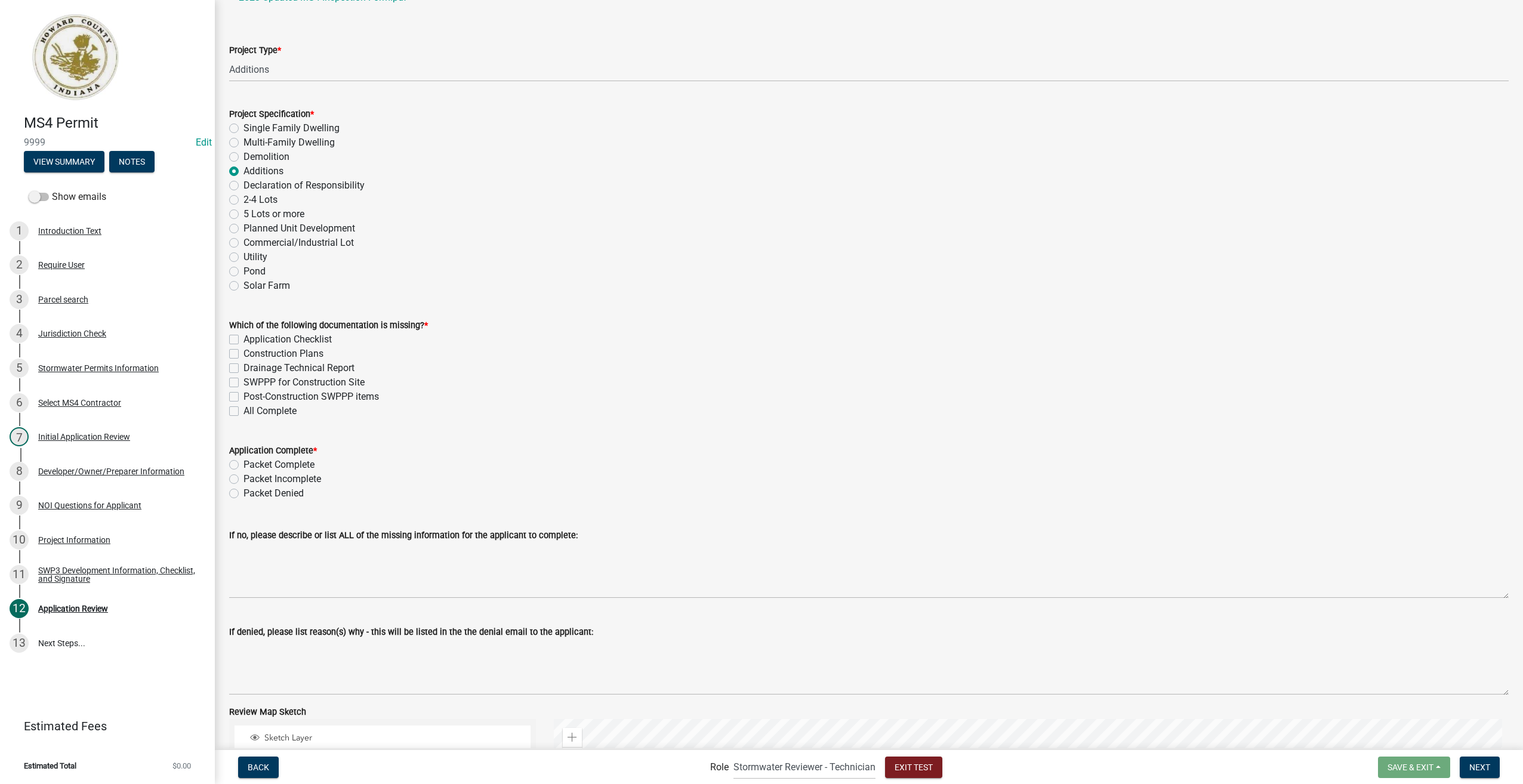
click at [244, 410] on label "All Complete" at bounding box center [270, 411] width 53 height 14
click at [244, 410] on input "All Complete" at bounding box center [247, 408] width 8 height 8
checkbox input "true"
checkbox input "false"
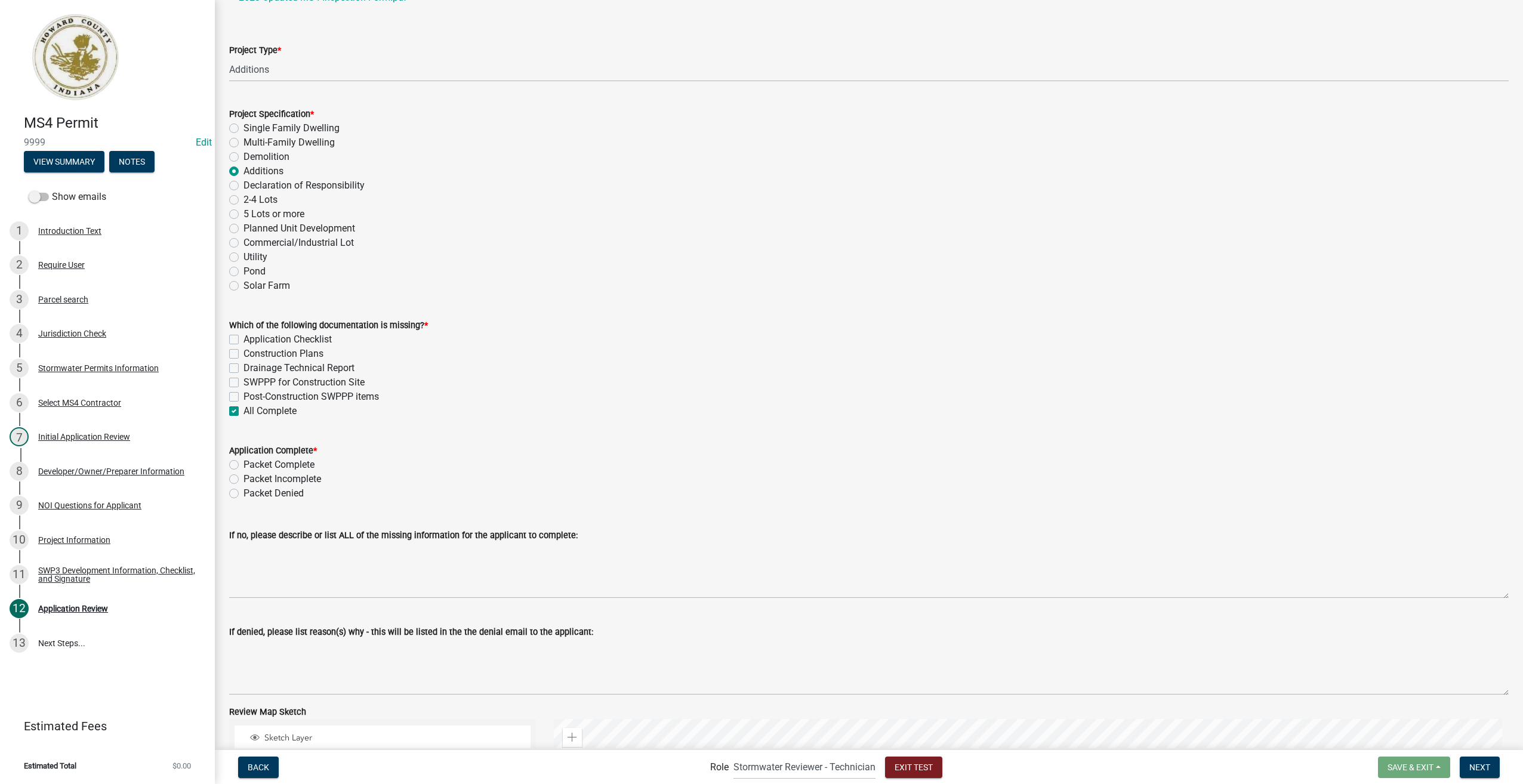
checkbox input "false"
checkbox input "true"
click at [244, 463] on label "Packet Complete" at bounding box center [279, 465] width 71 height 14
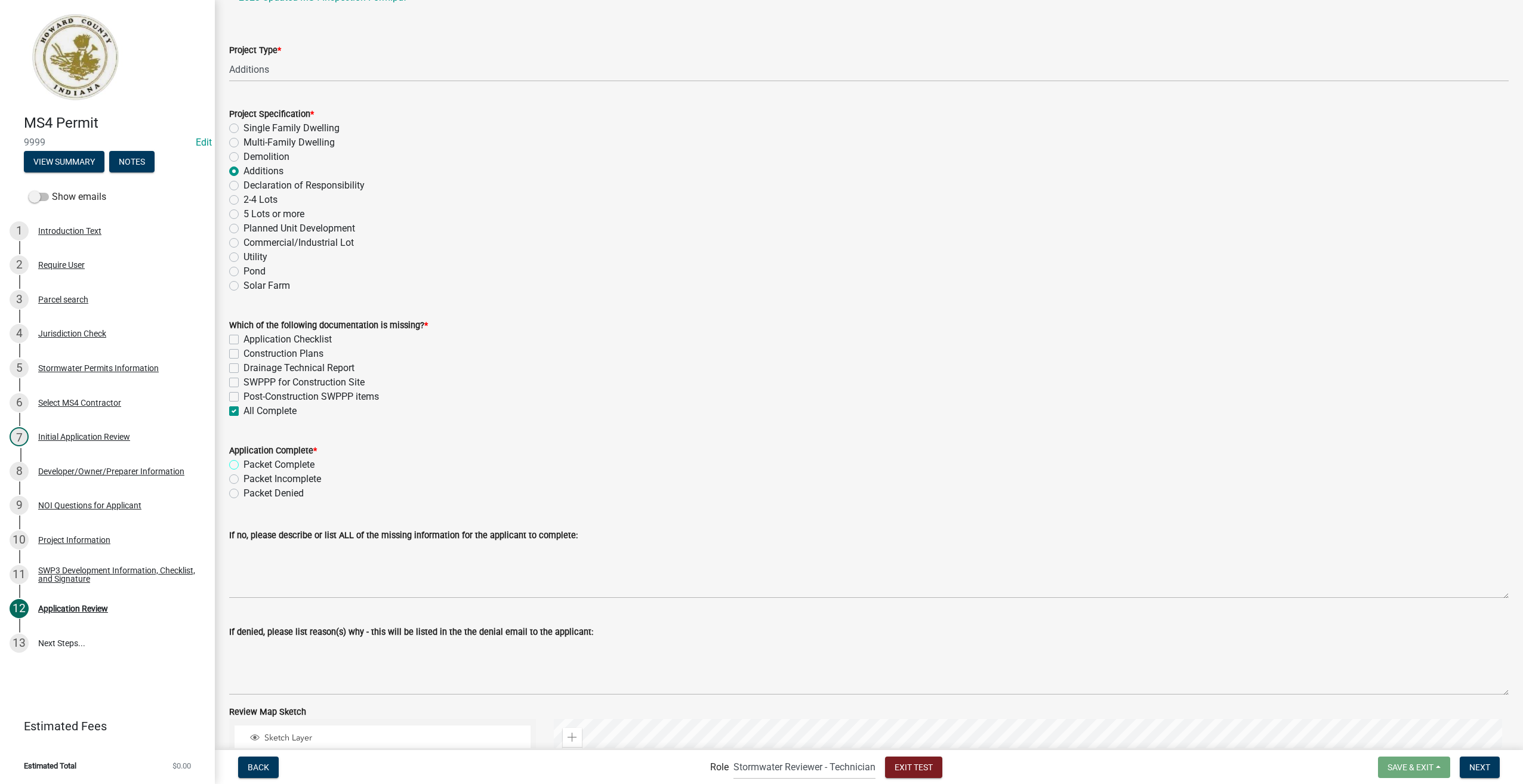
click at [244, 463] on input "Packet Complete" at bounding box center [247, 462] width 8 height 8
radio input "true"
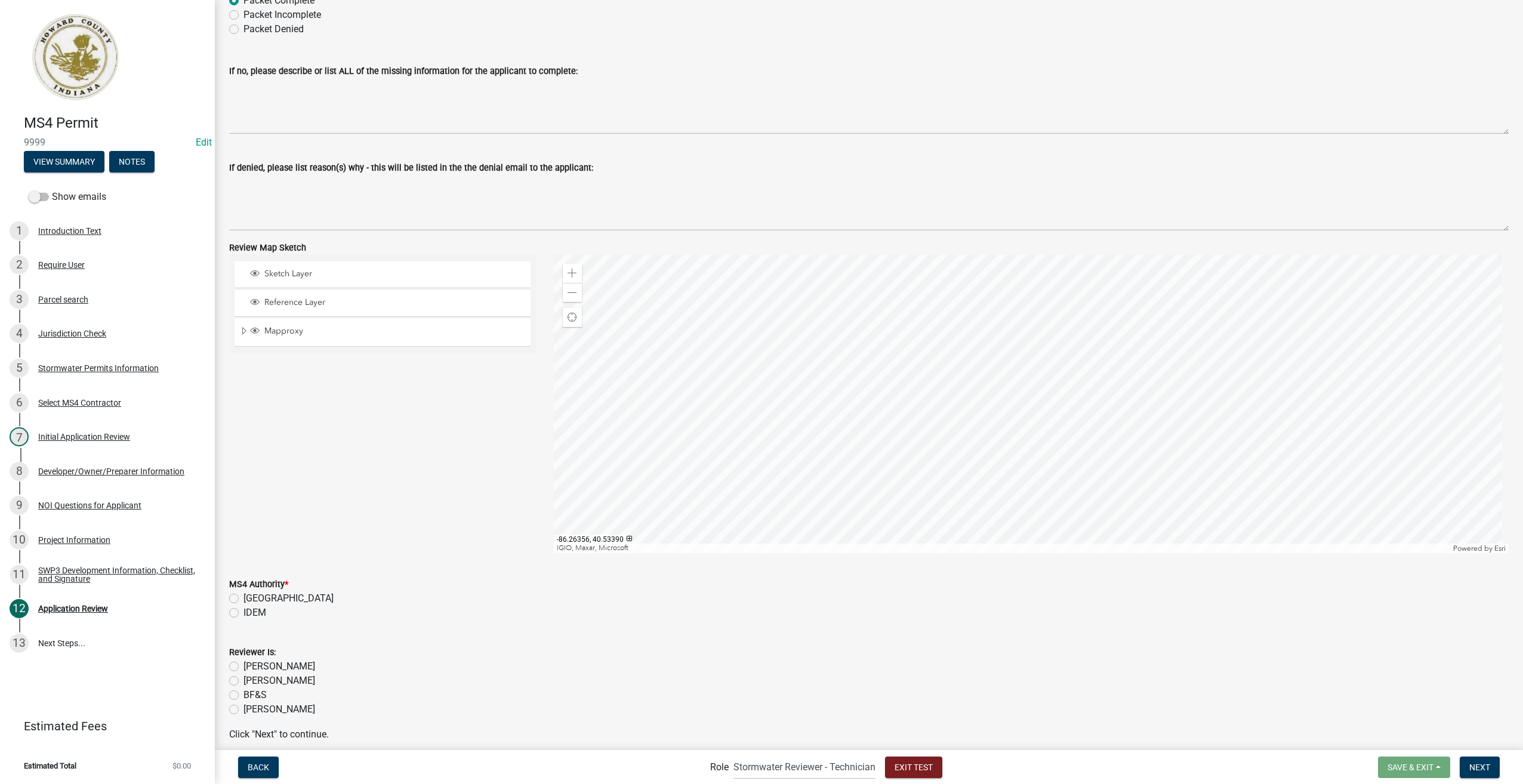
scroll to position [693, 0]
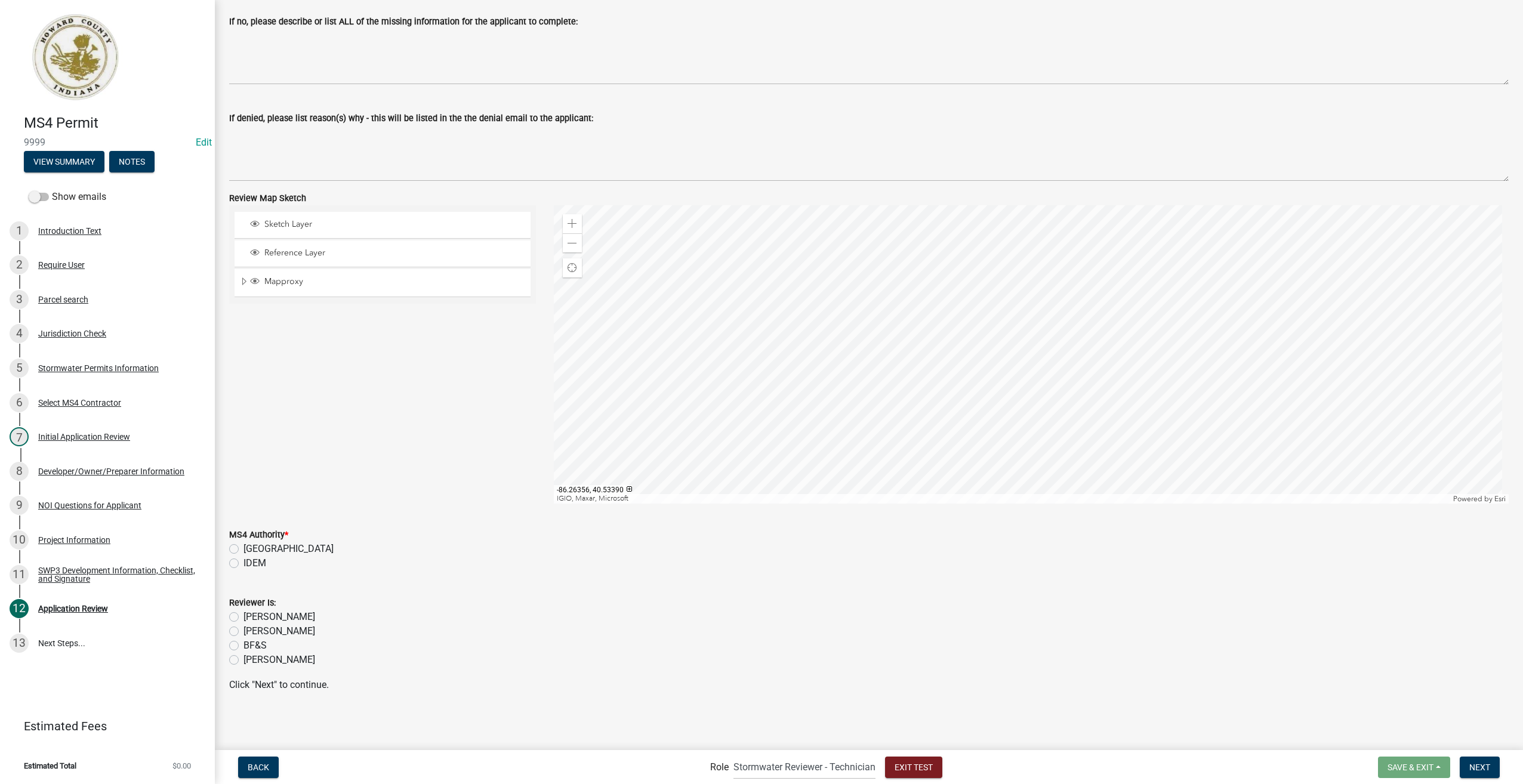
click at [244, 550] on label "Howard County" at bounding box center [289, 549] width 90 height 14
click at [244, 549] on input "Howard County" at bounding box center [247, 545] width 8 height 8
radio input "true"
click at [244, 617] on label "Greg Lake" at bounding box center [279, 617] width 71 height 14
click at [244, 617] on input "Greg Lake" at bounding box center [247, 614] width 8 height 8
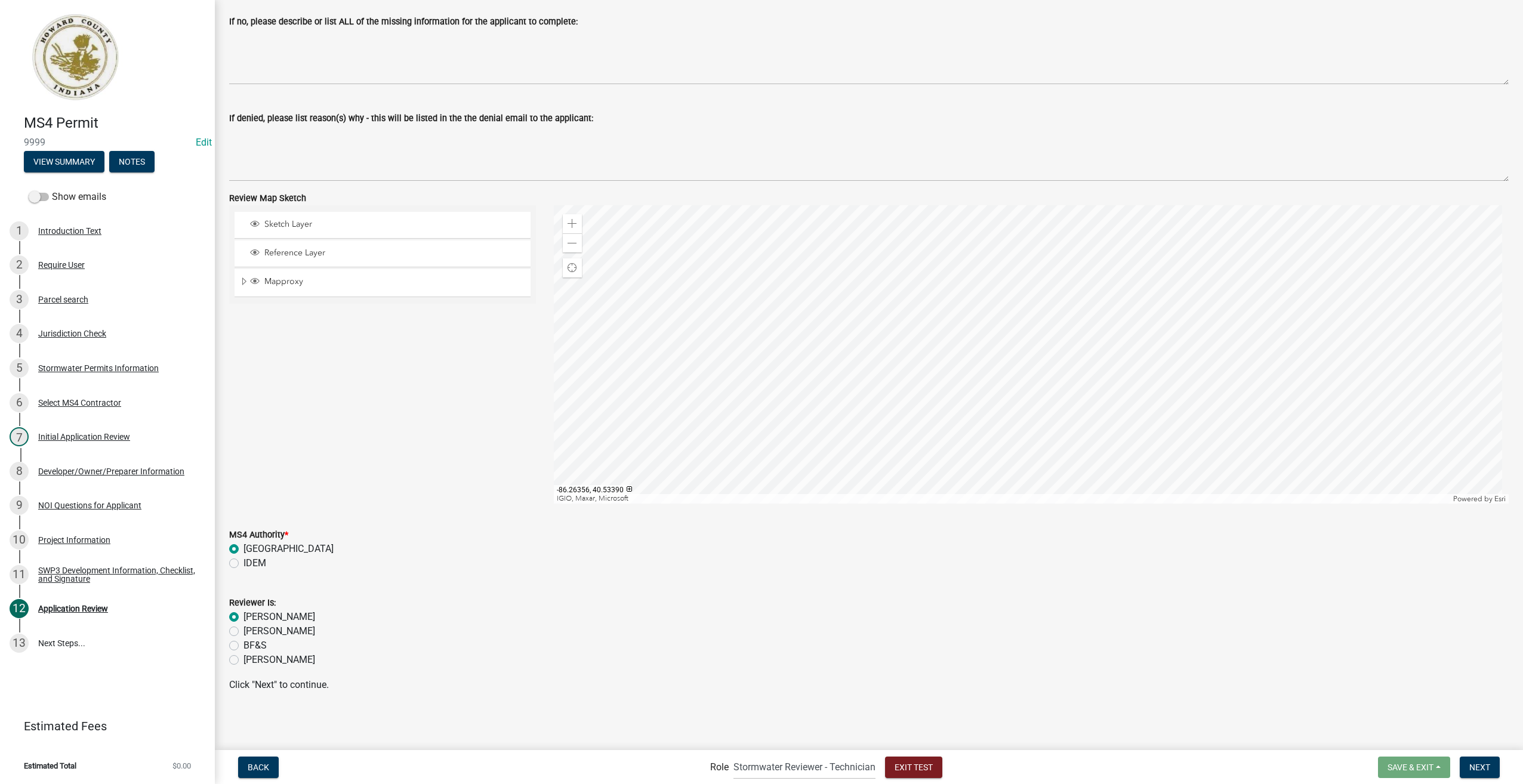
radio input "true"
click at [1464, 771] on button "Next" at bounding box center [1480, 767] width 40 height 21
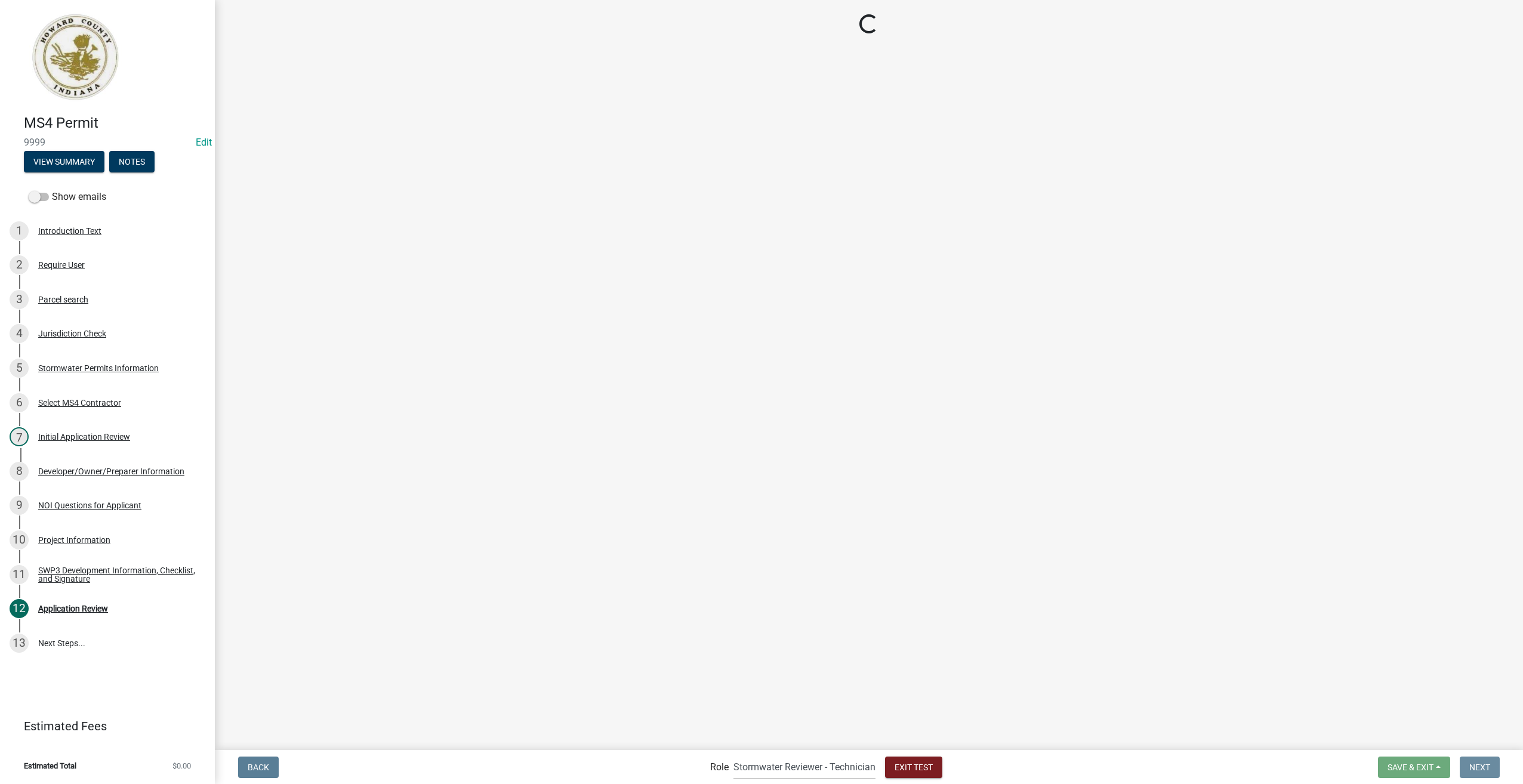
scroll to position [0, 0]
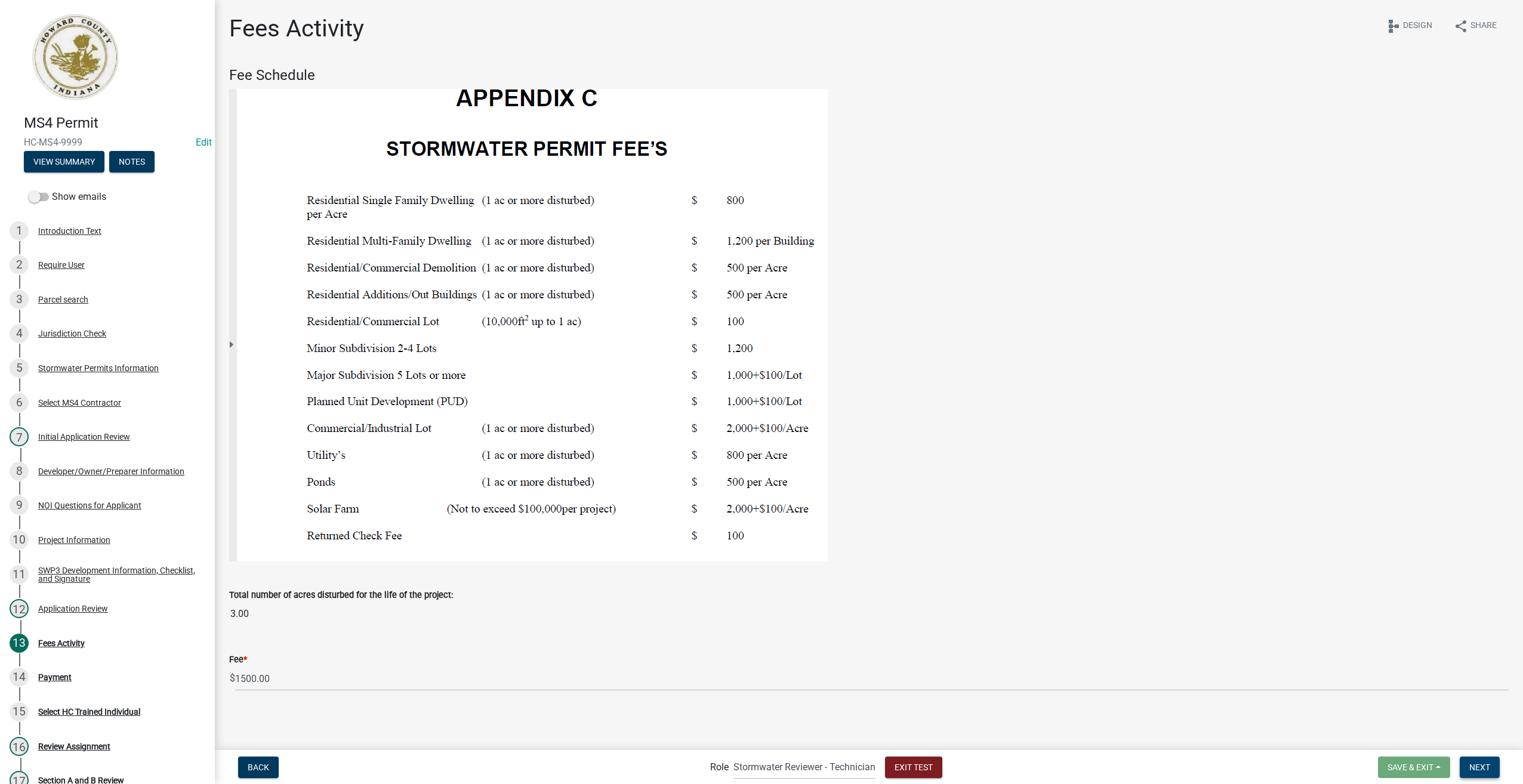
click at [1477, 765] on span "Next" at bounding box center [1480, 766] width 21 height 9
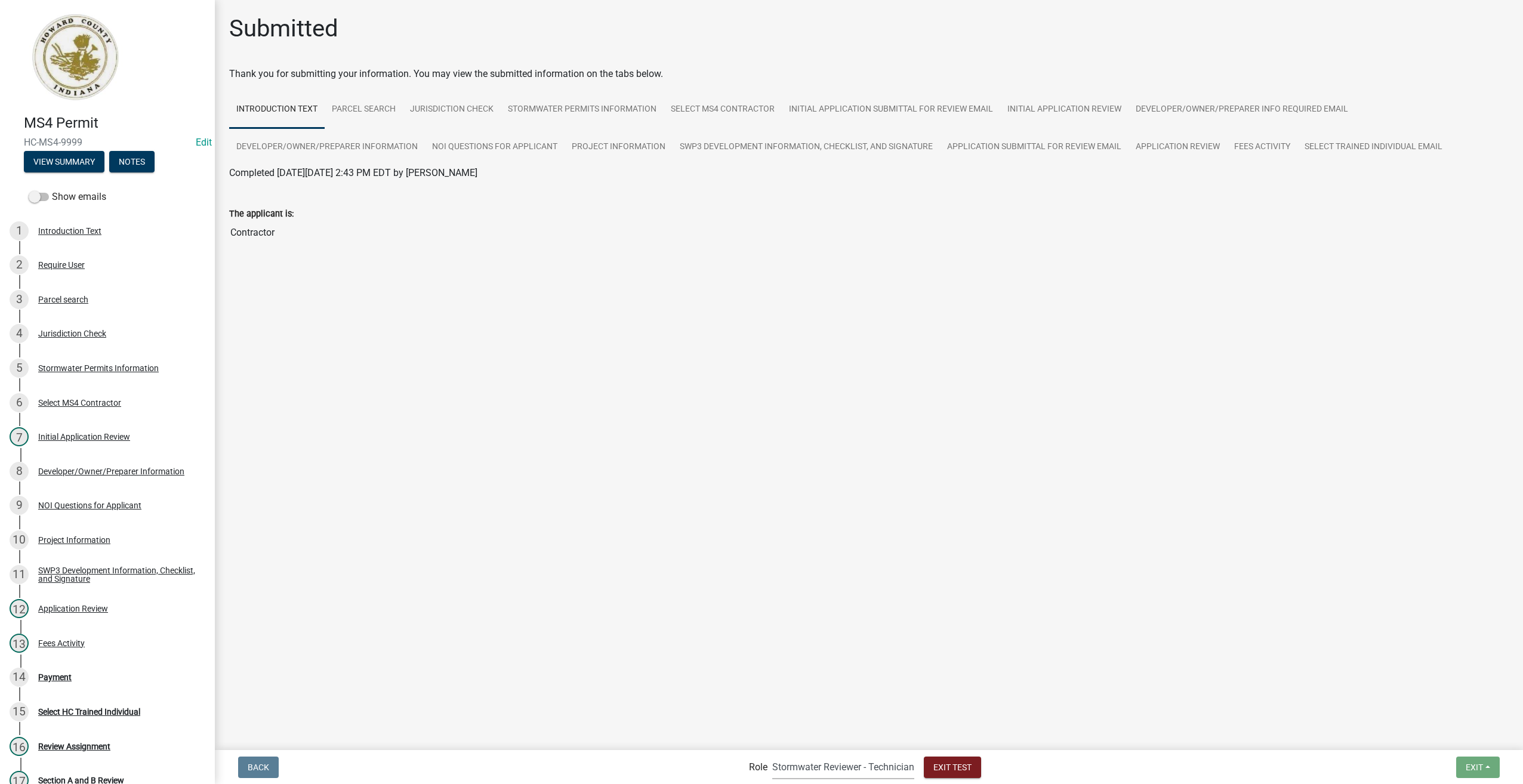
click at [818, 773] on select "Applicant Stormwater Inspectors Stormwater Administrator Stormwater Reviewer - …" at bounding box center [843, 766] width 142 height 24
click at [772, 755] on select "Applicant Stormwater Inspectors Stormwater Administrator Stormwater Reviewer - …" at bounding box center [843, 766] width 142 height 24
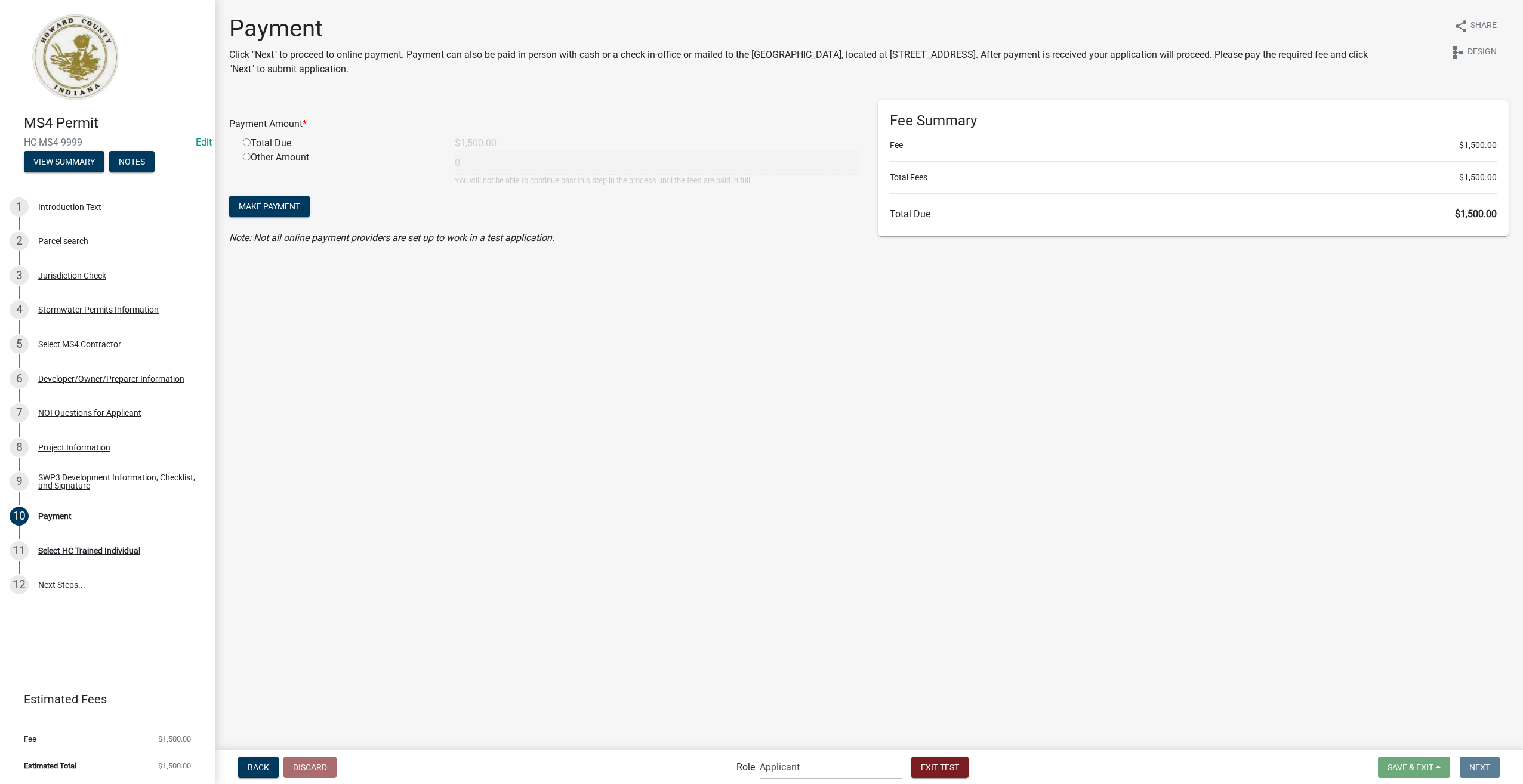
click at [818, 765] on select "Applicant Stormwater Inspectors Stormwater Administrator Stormwater Reviewer - …" at bounding box center [831, 766] width 142 height 24
select select "9c9deb39-280e-482d-88ce-bc094a2fb335"
click at [760, 755] on select "Applicant Stormwater Inspectors Stormwater Administrator Stormwater Reviewer - …" at bounding box center [831, 766] width 142 height 24
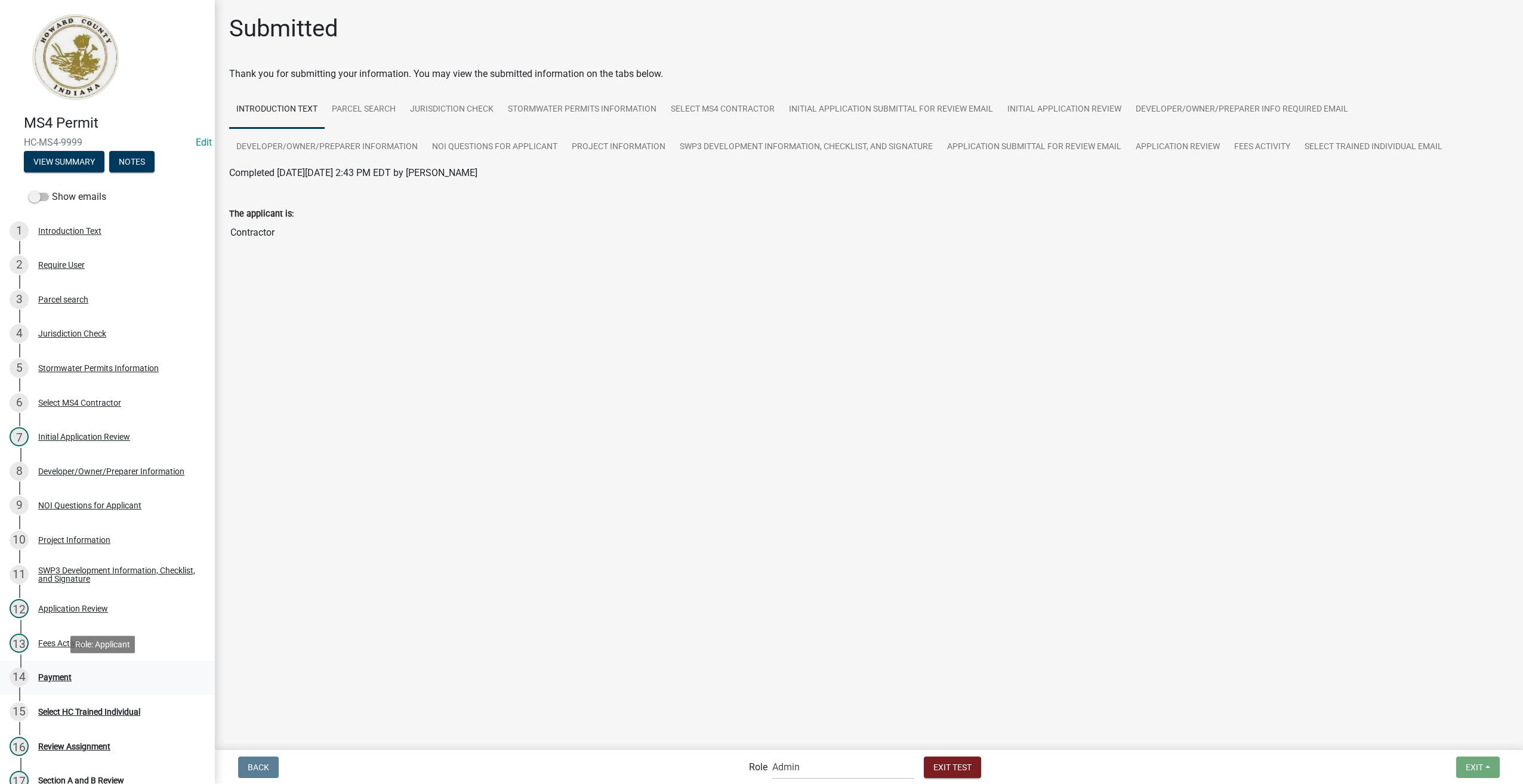
click at [61, 671] on div "14 Payment" at bounding box center [102, 677] width 186 height 19
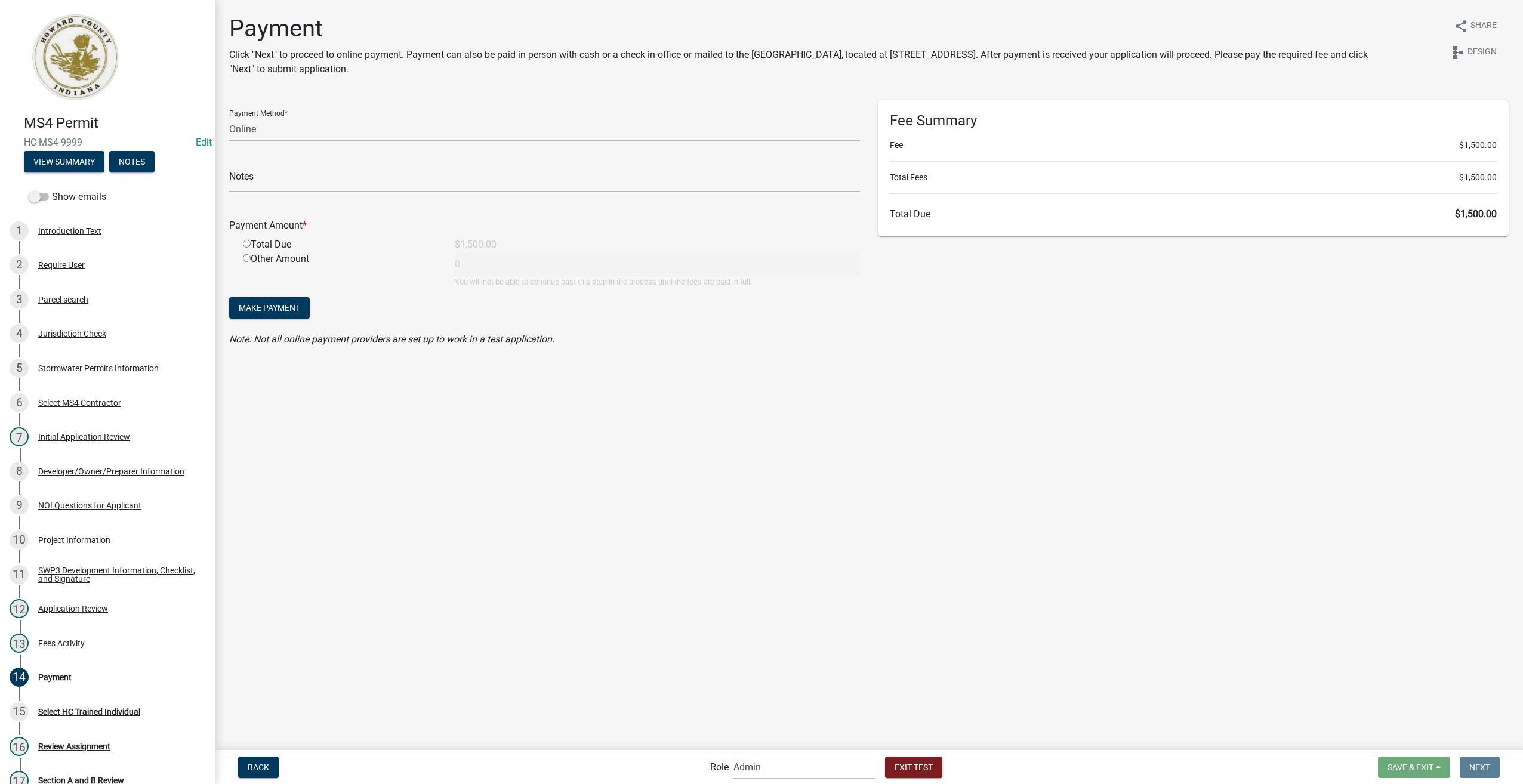
click at [286, 129] on select "Credit Card POS Check Cash Online" at bounding box center [544, 129] width 631 height 24
select select "1: 0"
click at [229, 117] on select "Credit Card POS Check Cash Online" at bounding box center [544, 129] width 631 height 24
click at [282, 175] on input "text" at bounding box center [544, 180] width 631 height 24
type input "test"
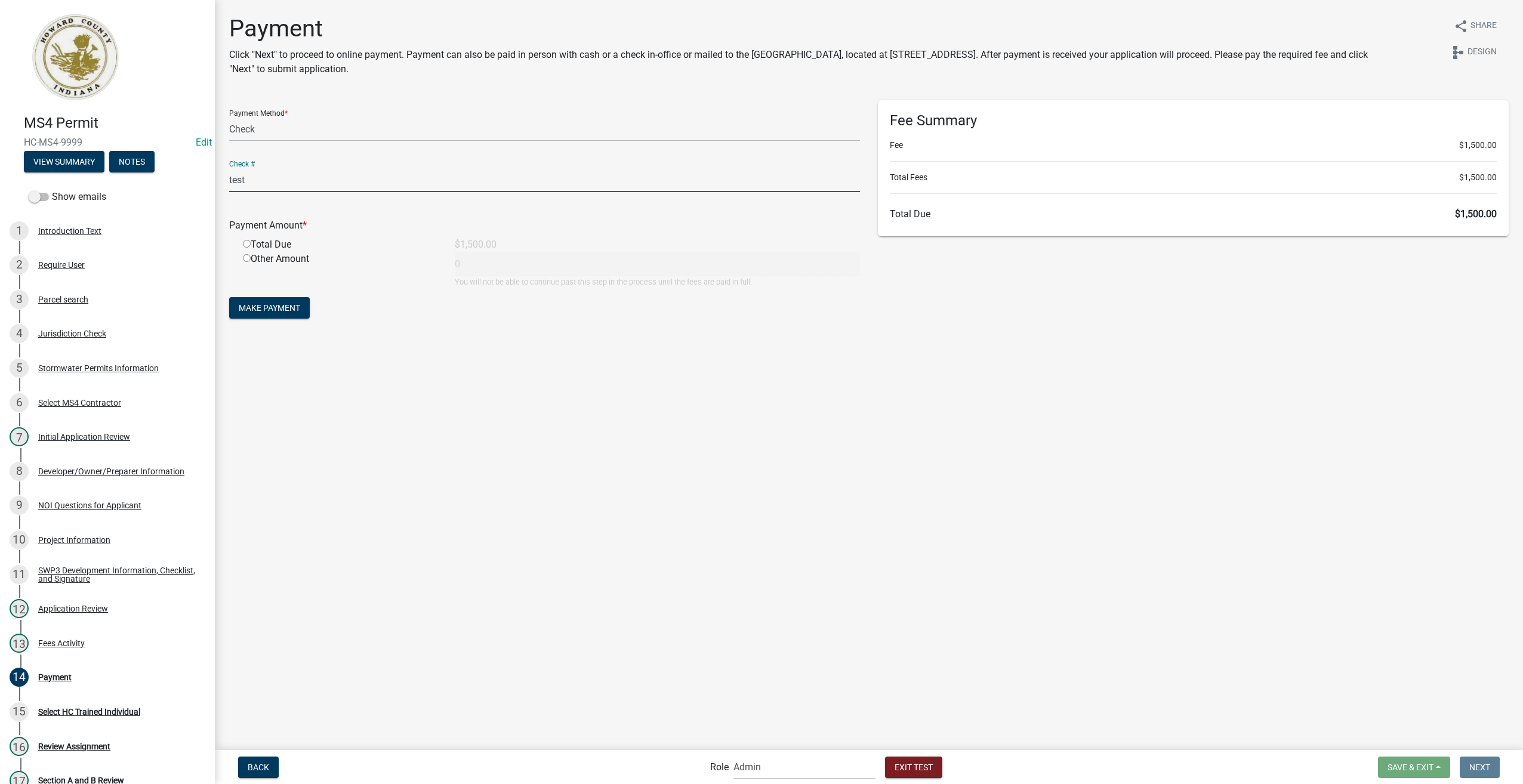
click at [246, 244] on input "radio" at bounding box center [247, 244] width 8 height 8
radio input "true"
type input "1500"
click at [266, 306] on span "Make Payment" at bounding box center [269, 307] width 61 height 9
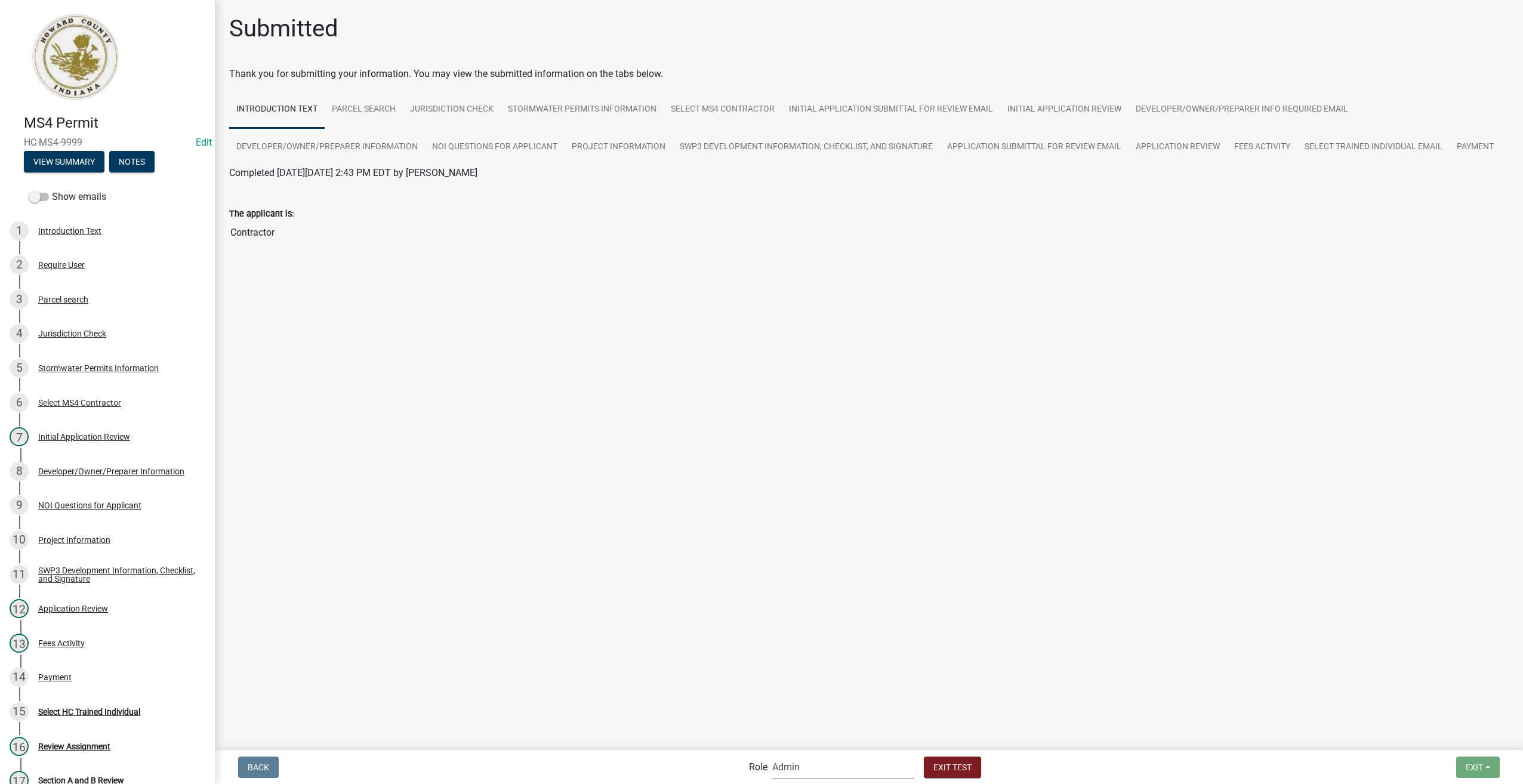
click at [834, 776] on select "Applicant Stormwater Inspectors Stormwater Administrator Stormwater Reviewer - …" at bounding box center [843, 766] width 142 height 24
select select "46f061d0-ca05-4526-87ad-bae6256f3e47"
click at [772, 755] on select "Applicant Stormwater Inspectors Stormwater Administrator Stormwater Reviewer - …" at bounding box center [843, 766] width 142 height 24
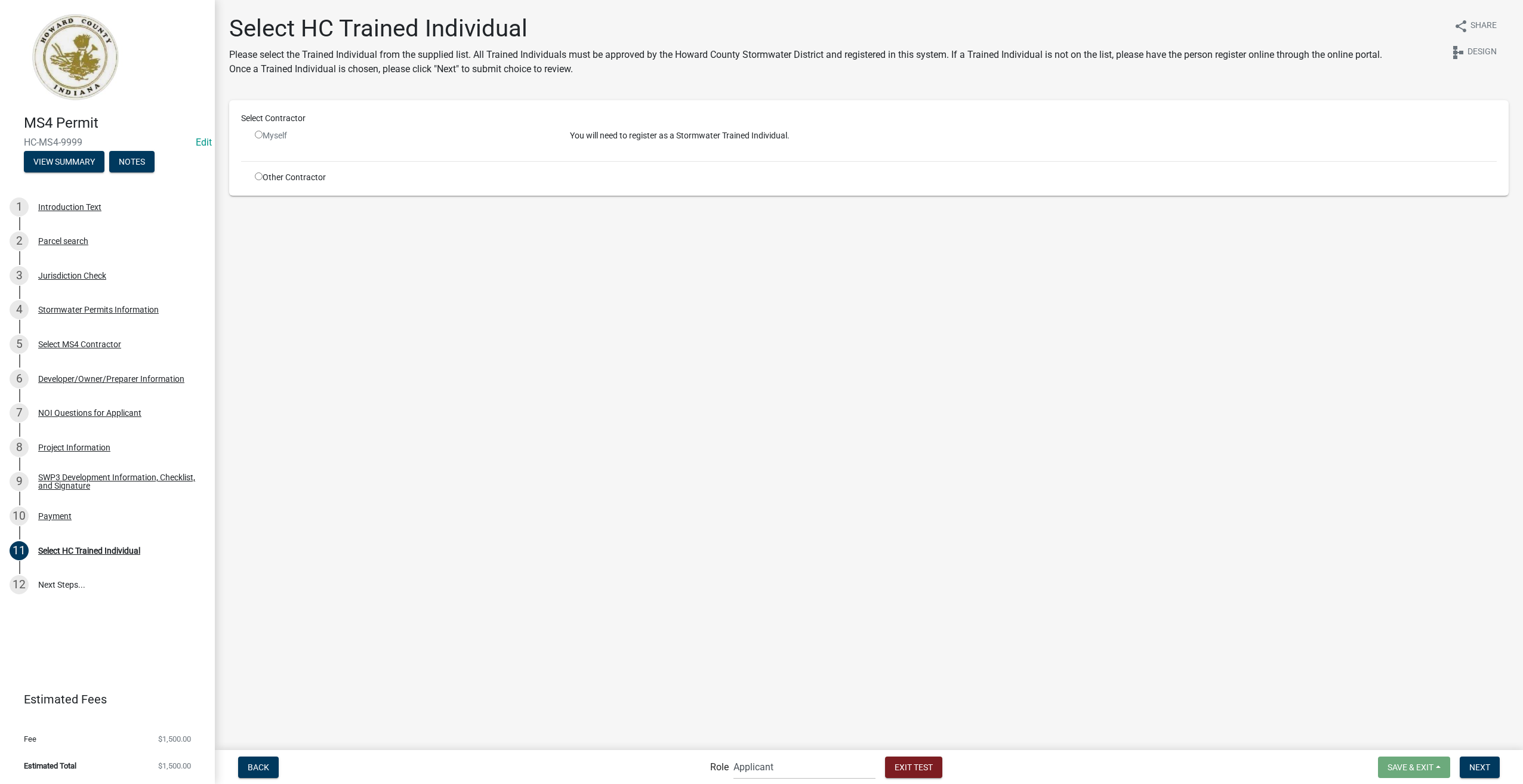
click at [257, 174] on input "radio" at bounding box center [259, 176] width 8 height 8
radio input "true"
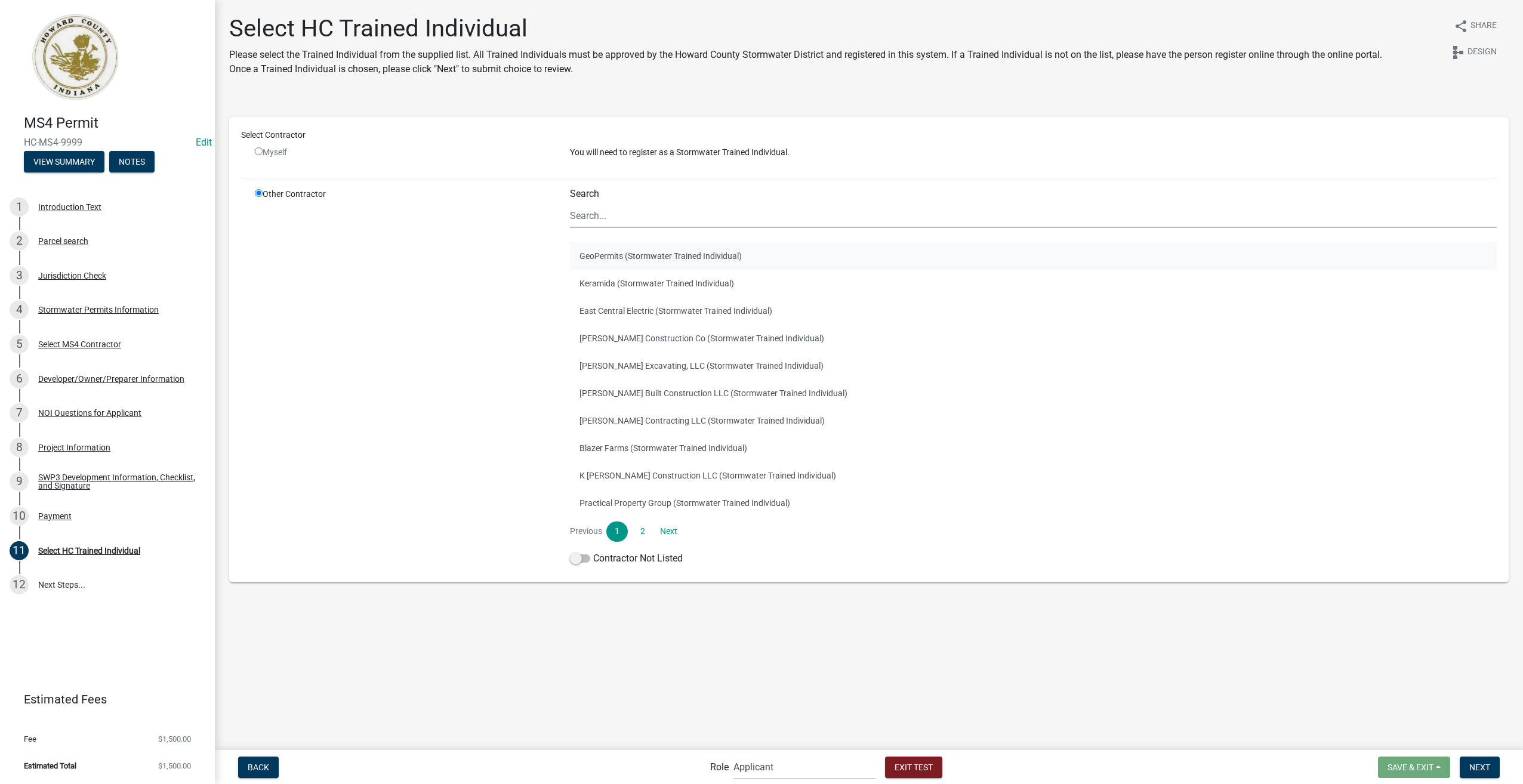
click at [610, 257] on button "GeoPermits (Stormwater Trained Individual)" at bounding box center [1034, 256] width 927 height 28
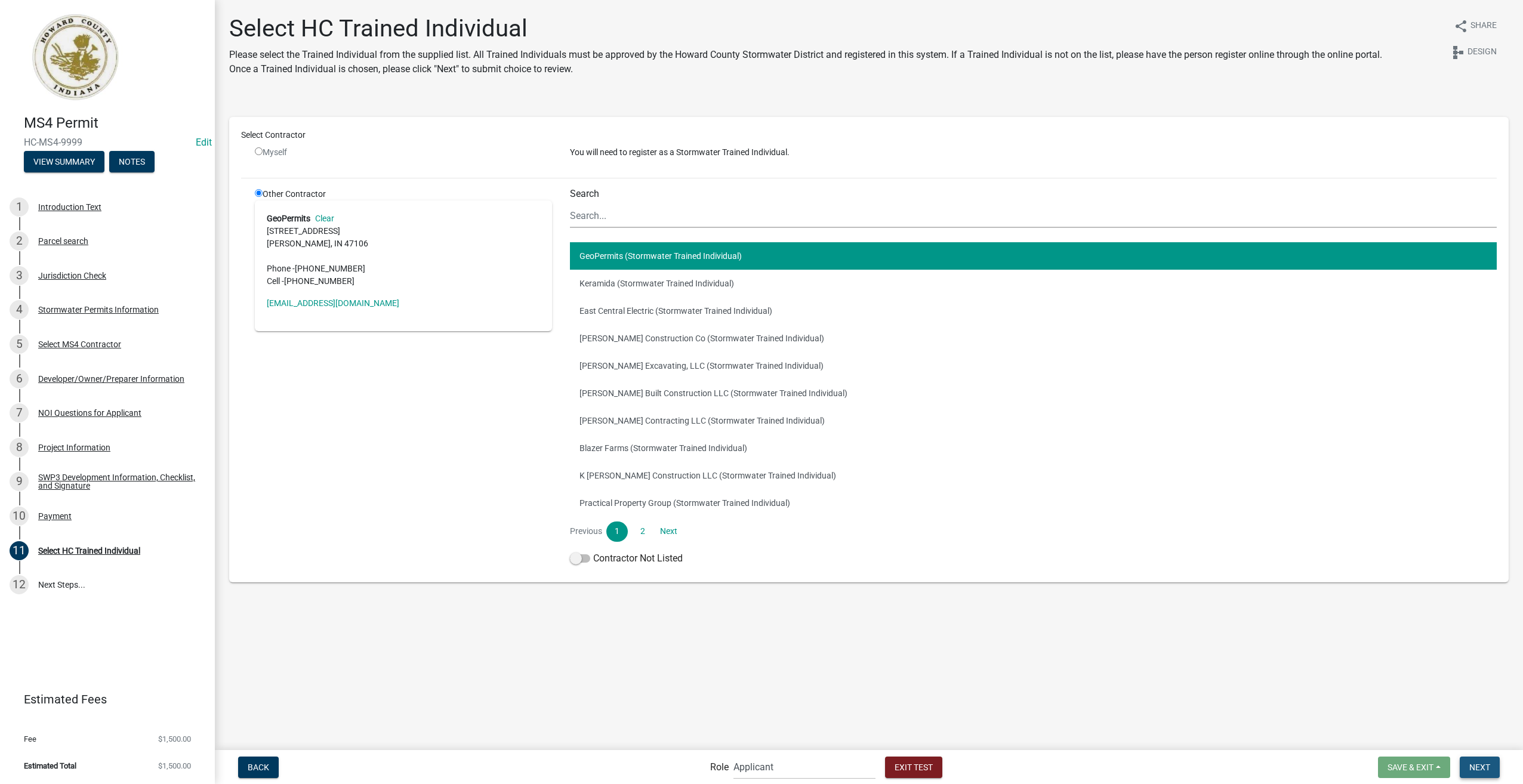
click at [1478, 772] on button "Next" at bounding box center [1480, 767] width 40 height 21
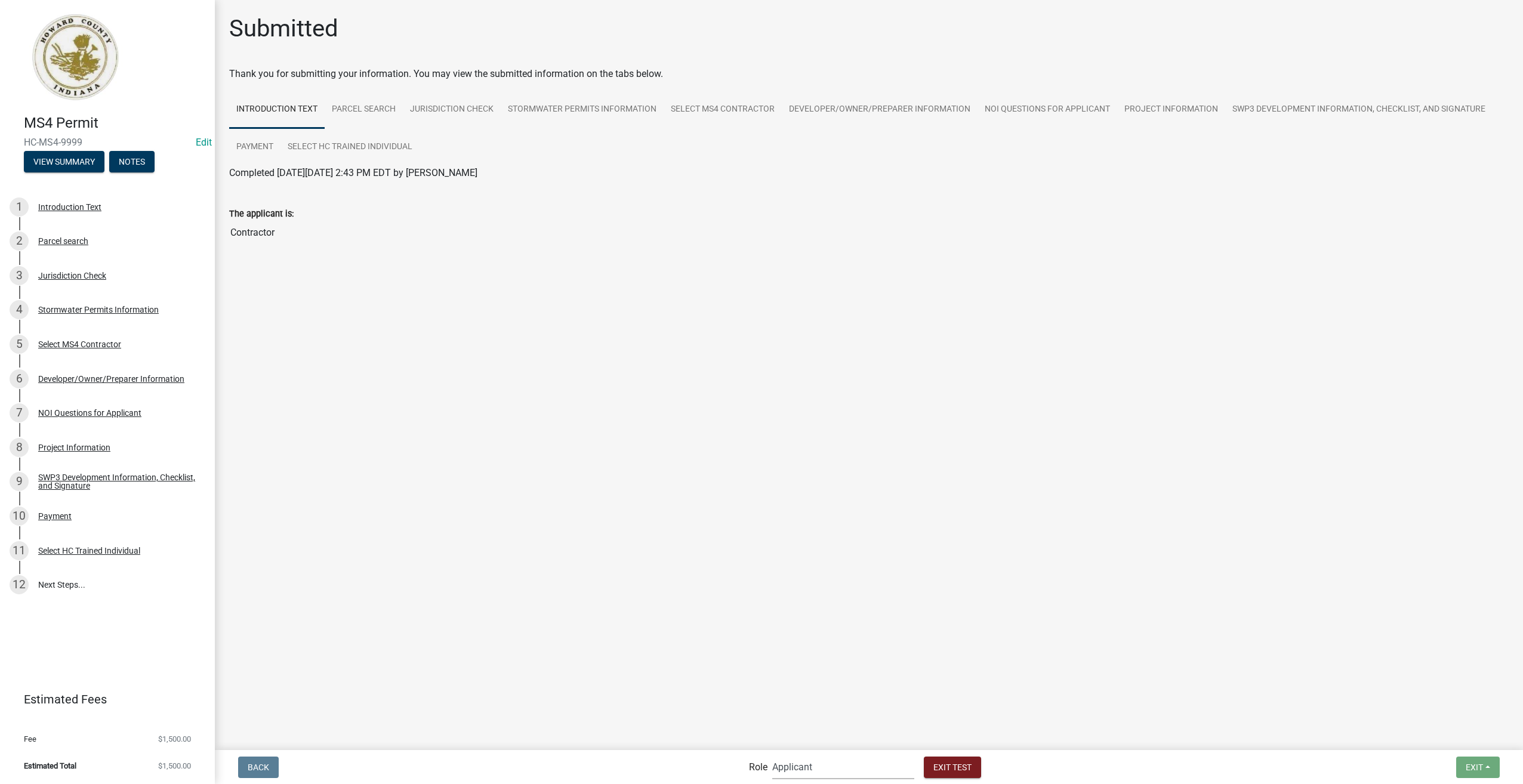
click at [894, 767] on select "Applicant Stormwater Inspectors Stormwater Administrator Stormwater Reviewer - …" at bounding box center [843, 766] width 142 height 24
select select "a1534adc-d787-4504-80bc-9b30f174b6fa"
click at [772, 755] on select "Applicant Stormwater Inspectors Stormwater Administrator Stormwater Reviewer - …" at bounding box center [843, 766] width 142 height 24
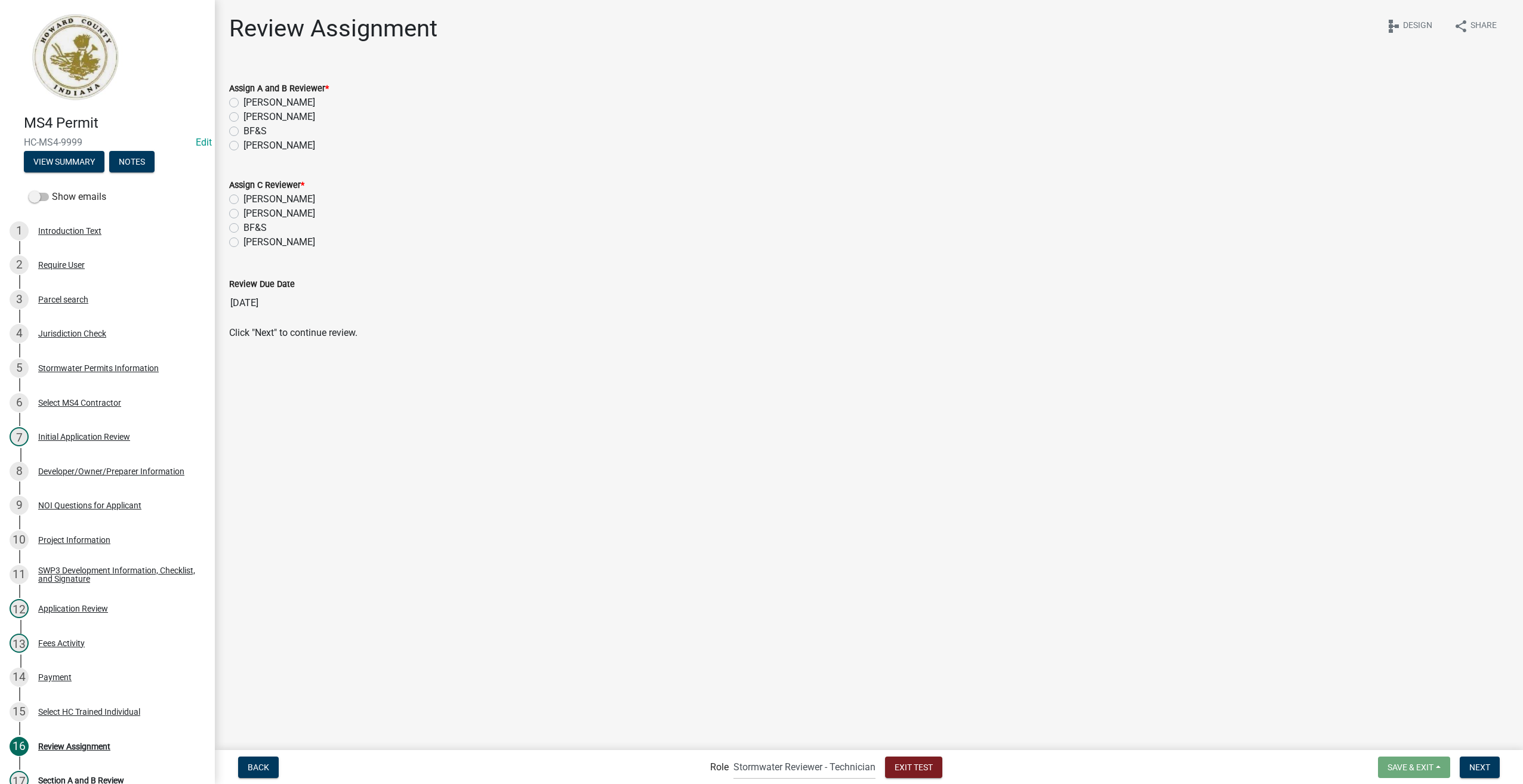
click at [244, 145] on label "Hayden Vest" at bounding box center [279, 145] width 71 height 14
click at [244, 145] on input "Hayden Vest" at bounding box center [247, 142] width 8 height 8
radio input "true"
click at [244, 211] on label "Matt Spidel" at bounding box center [279, 214] width 71 height 14
click at [244, 211] on input "Matt Spidel" at bounding box center [247, 210] width 8 height 8
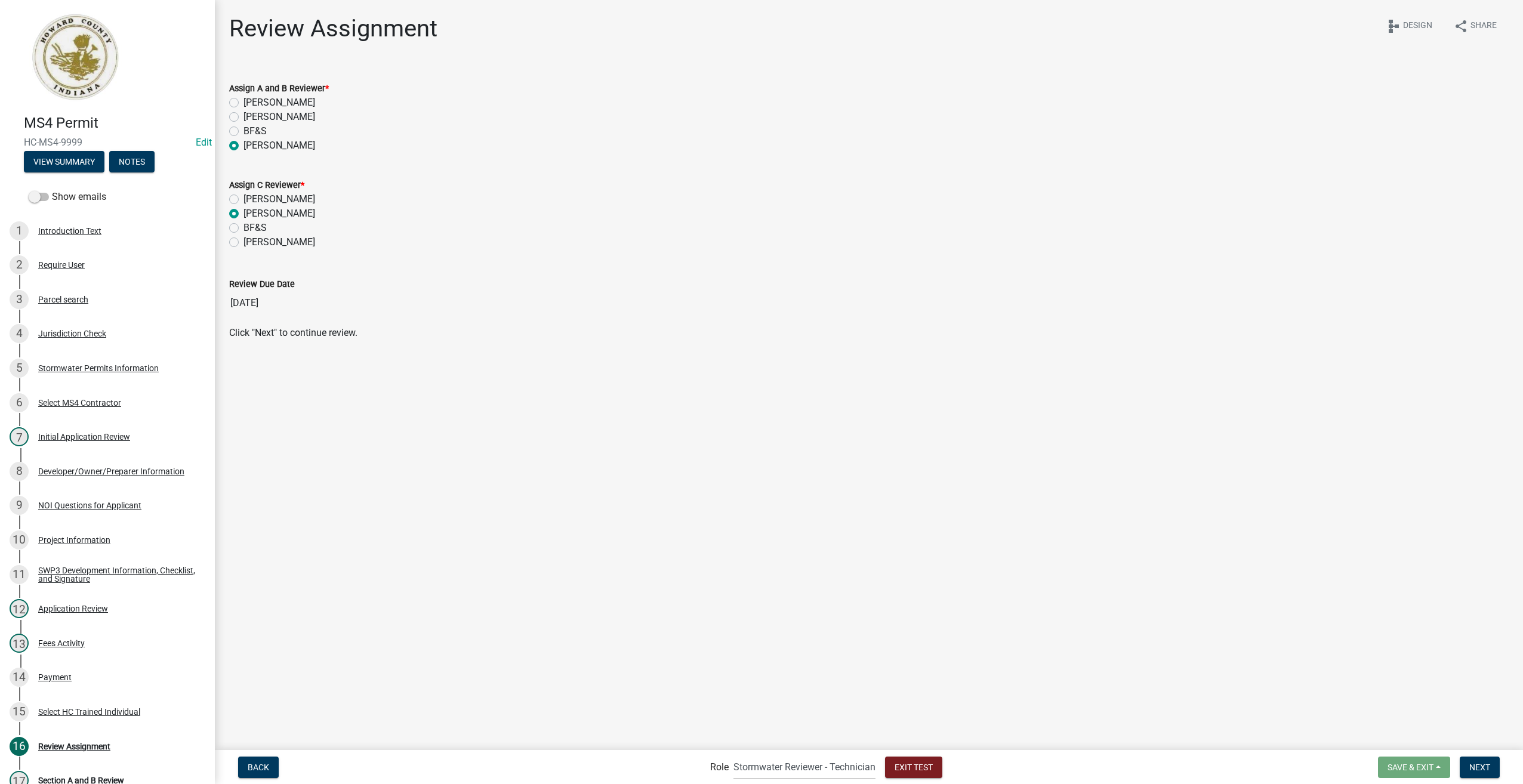
radio input "true"
click at [1482, 769] on span "Next" at bounding box center [1480, 766] width 21 height 9
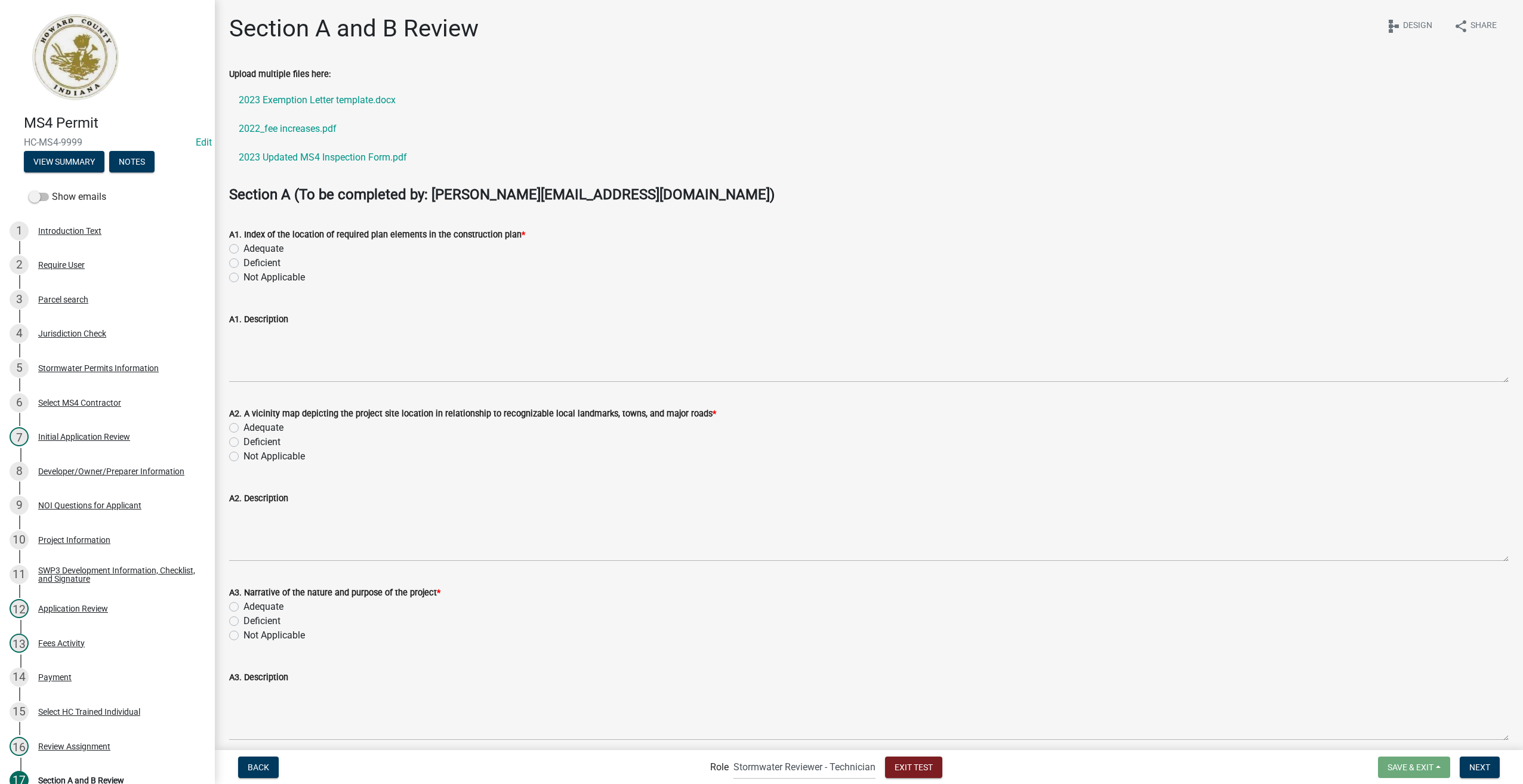
click at [244, 249] on label "Adequate" at bounding box center [264, 249] width 40 height 14
click at [244, 249] on input "Adequate" at bounding box center [247, 245] width 8 height 8
radio input "true"
click at [244, 424] on label "Adequate" at bounding box center [264, 428] width 40 height 14
click at [244, 424] on input "Adequate" at bounding box center [247, 425] width 8 height 8
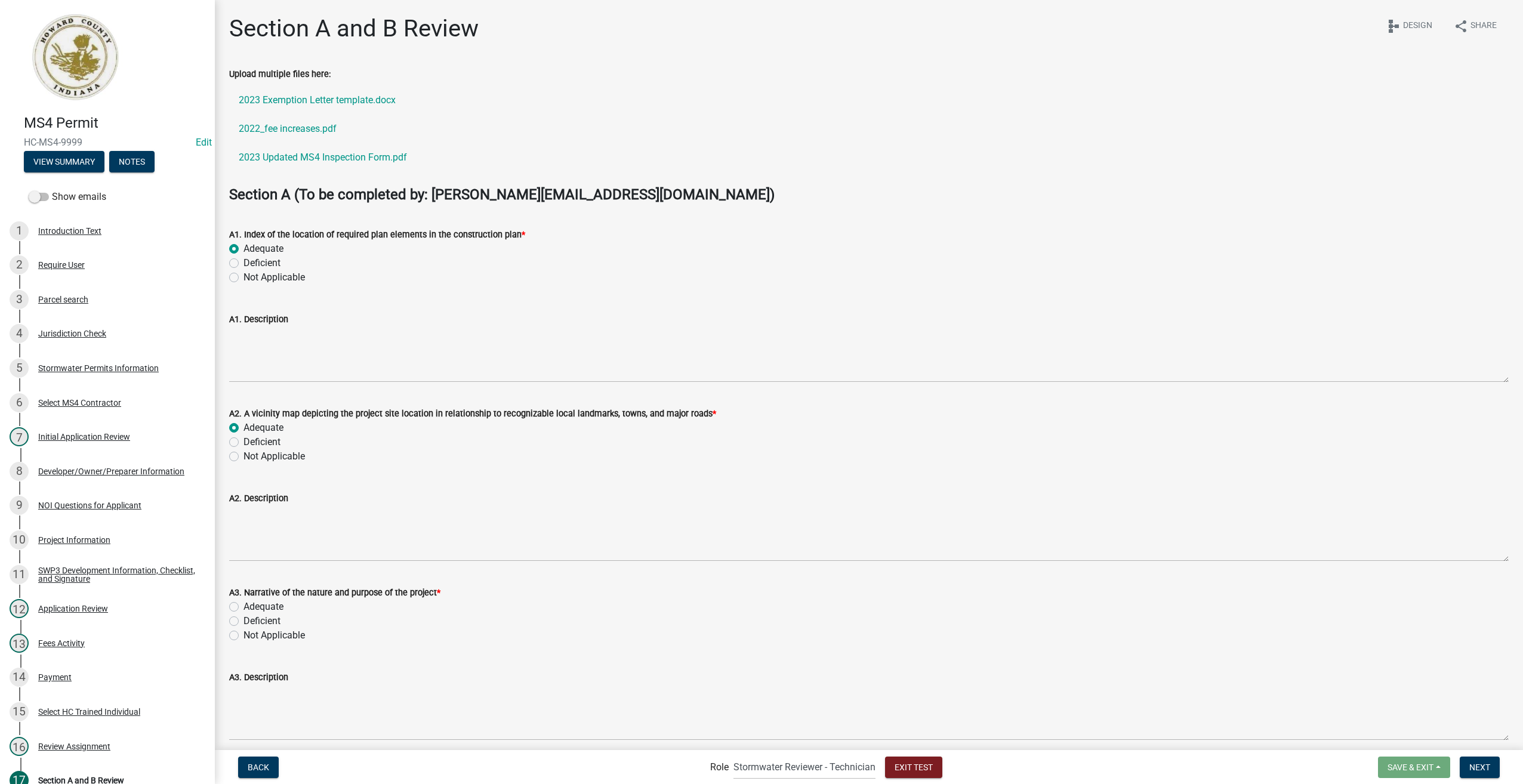
radio input "true"
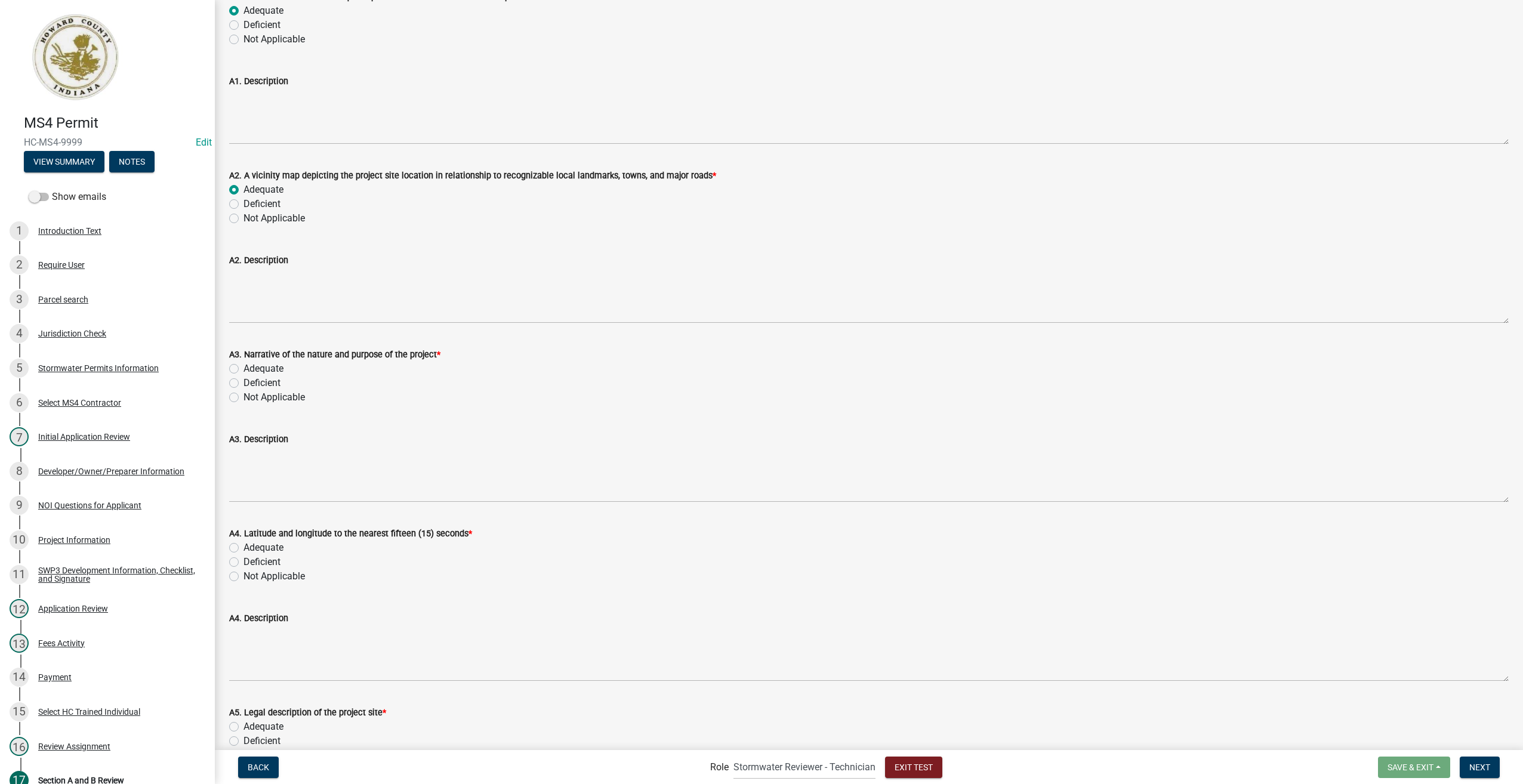
scroll to position [239, 0]
click at [244, 369] on label "Adequate" at bounding box center [264, 368] width 40 height 14
click at [244, 369] on input "Adequate" at bounding box center [247, 364] width 8 height 8
radio input "true"
click at [244, 545] on label "Adequate" at bounding box center [264, 547] width 40 height 14
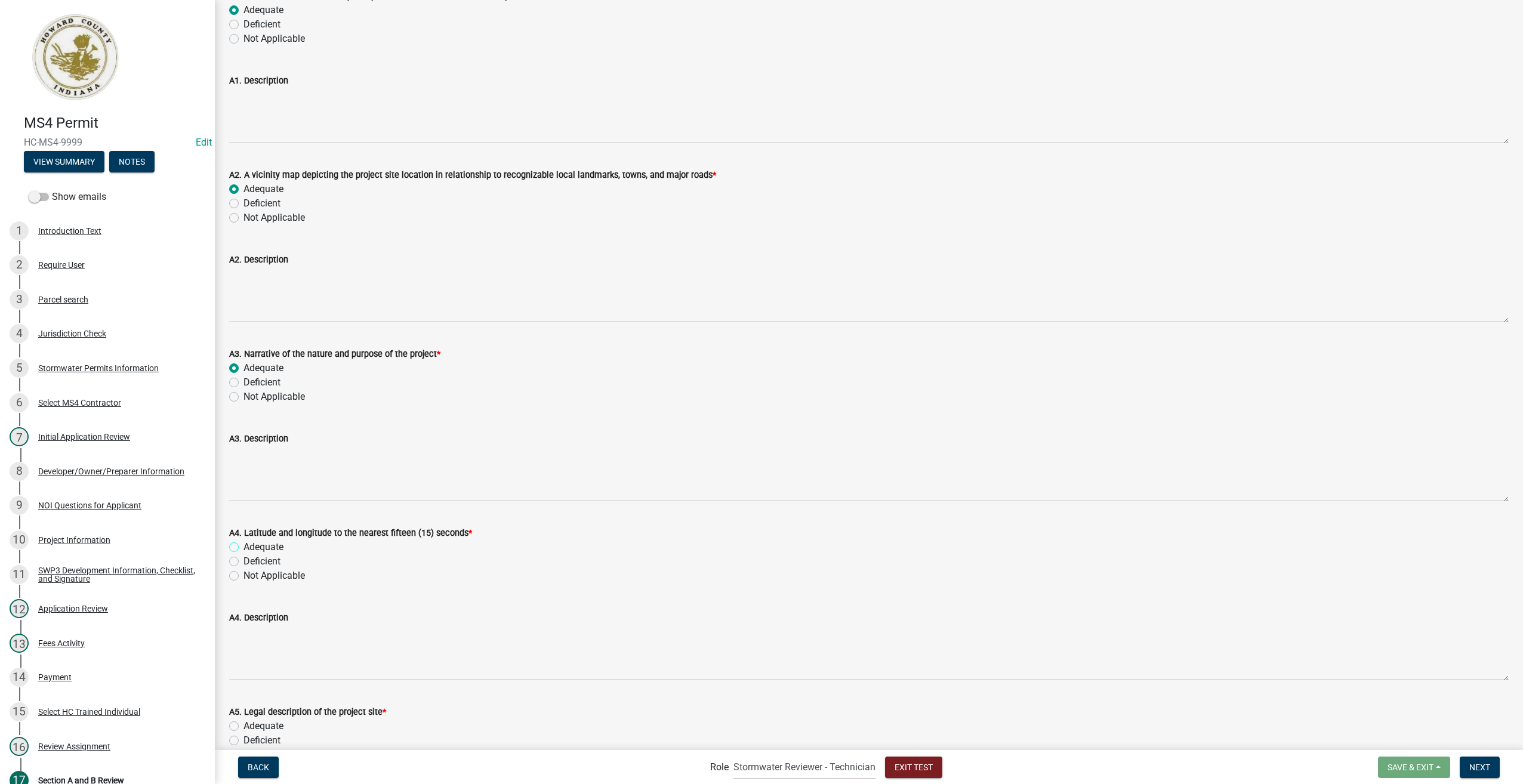
click at [244, 545] on input "Adequate" at bounding box center [247, 544] width 8 height 8
radio input "true"
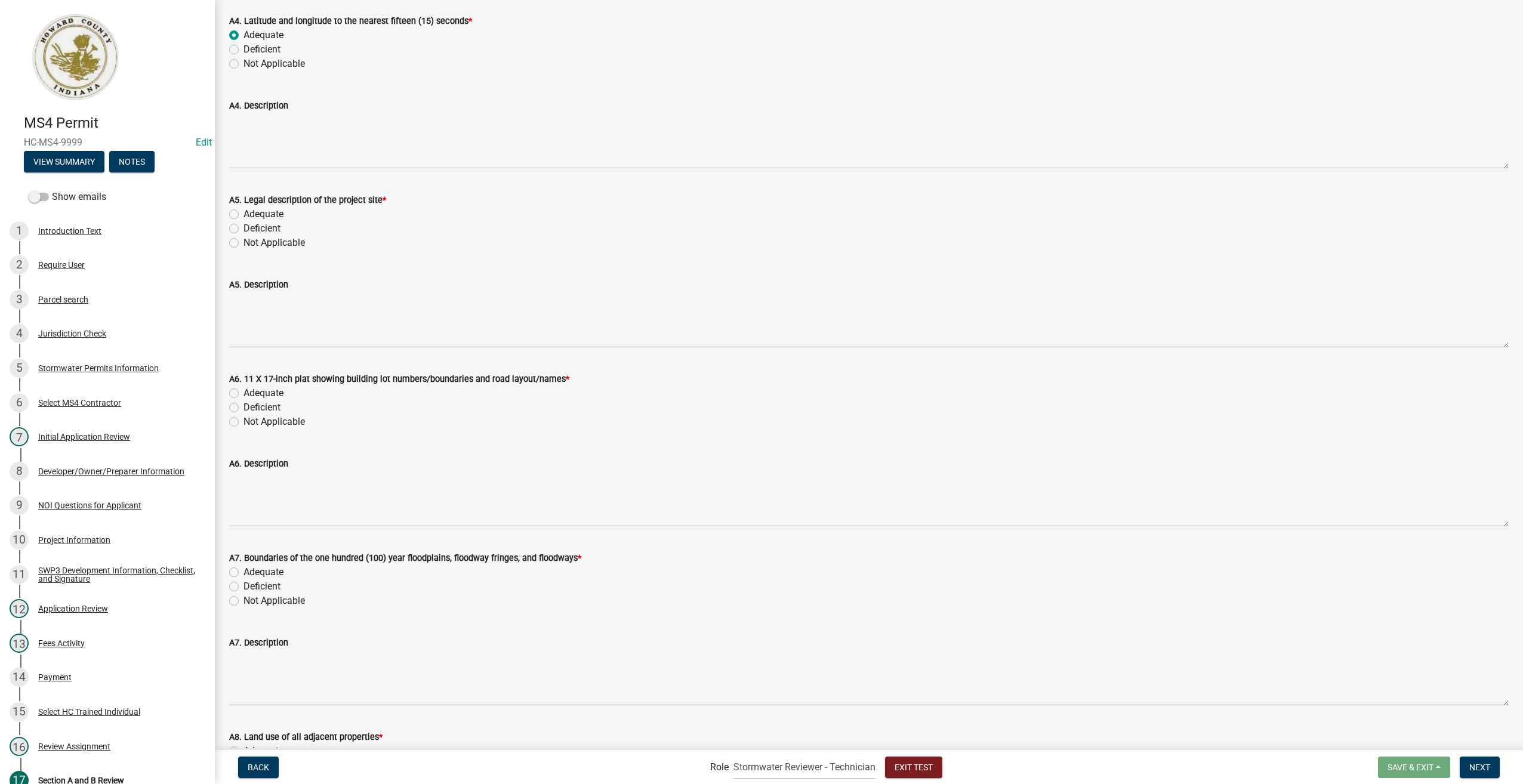
scroll to position [776, 0]
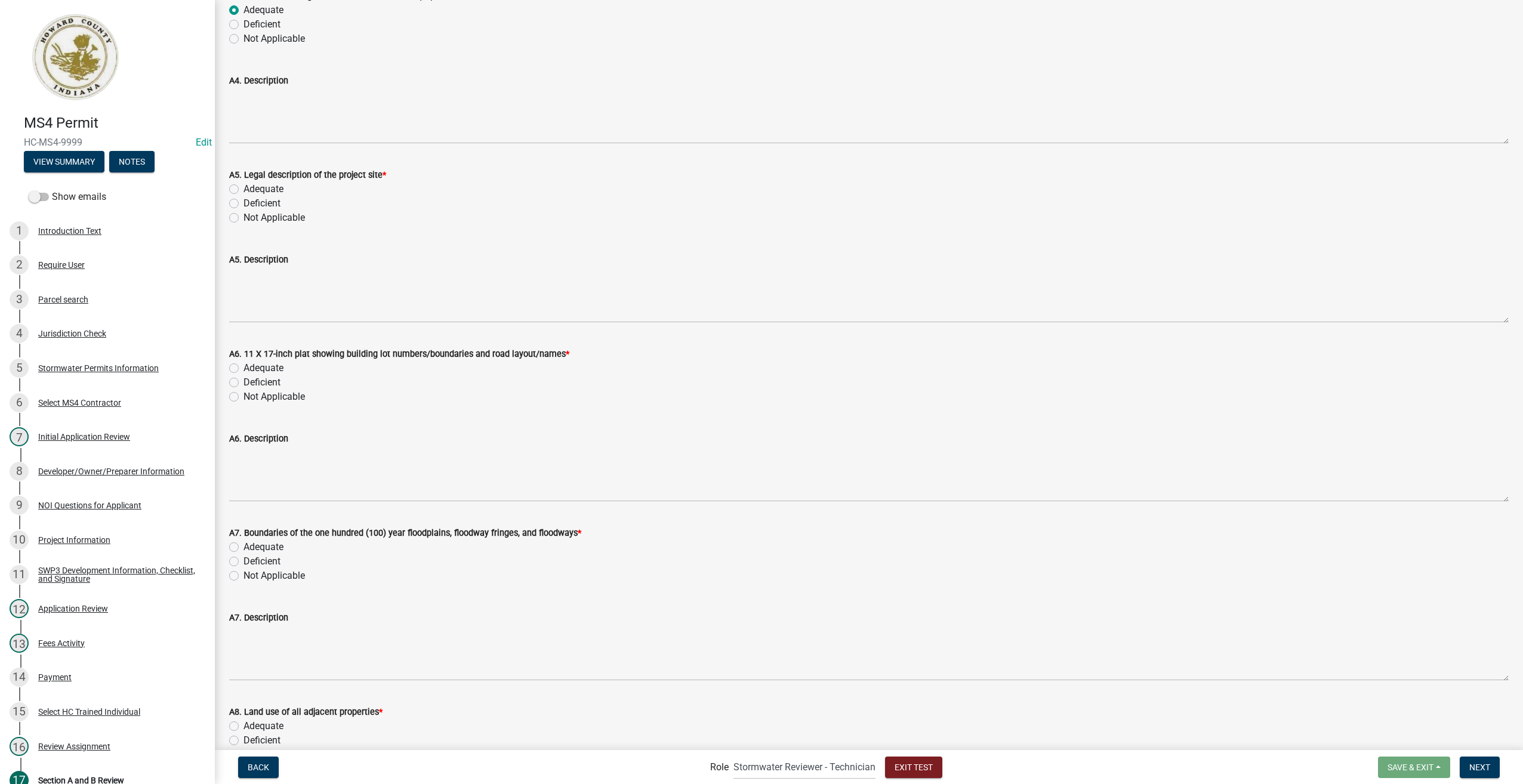
click at [244, 186] on label "Adequate" at bounding box center [264, 189] width 40 height 14
click at [244, 186] on input "Adequate" at bounding box center [247, 186] width 8 height 8
radio input "true"
click at [244, 368] on label "Adequate" at bounding box center [264, 368] width 40 height 14
click at [244, 368] on input "Adequate" at bounding box center [247, 364] width 8 height 8
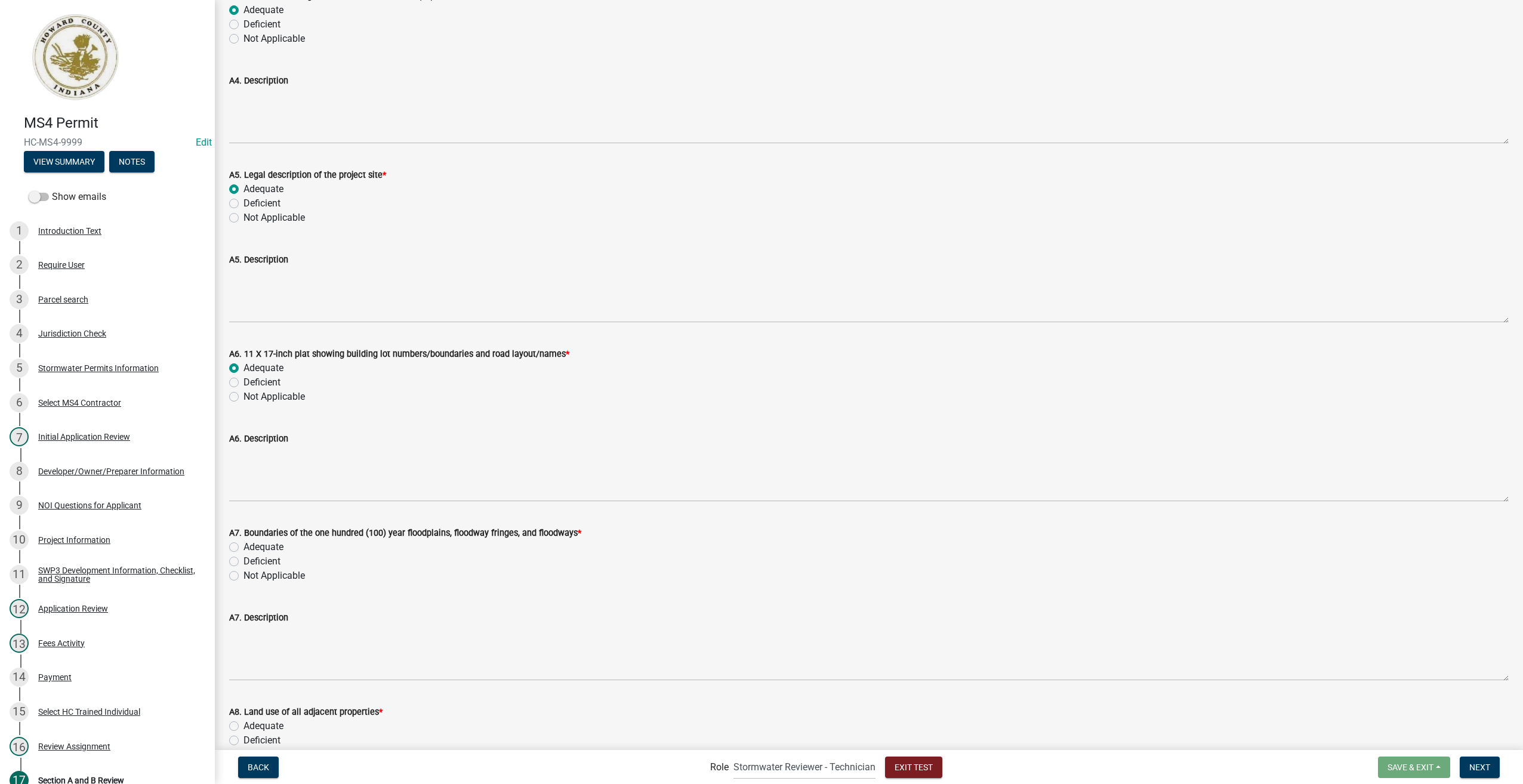
radio input "true"
click at [244, 548] on label "Adequate" at bounding box center [264, 547] width 40 height 14
click at [244, 548] on input "Adequate" at bounding box center [247, 544] width 8 height 8
radio input "true"
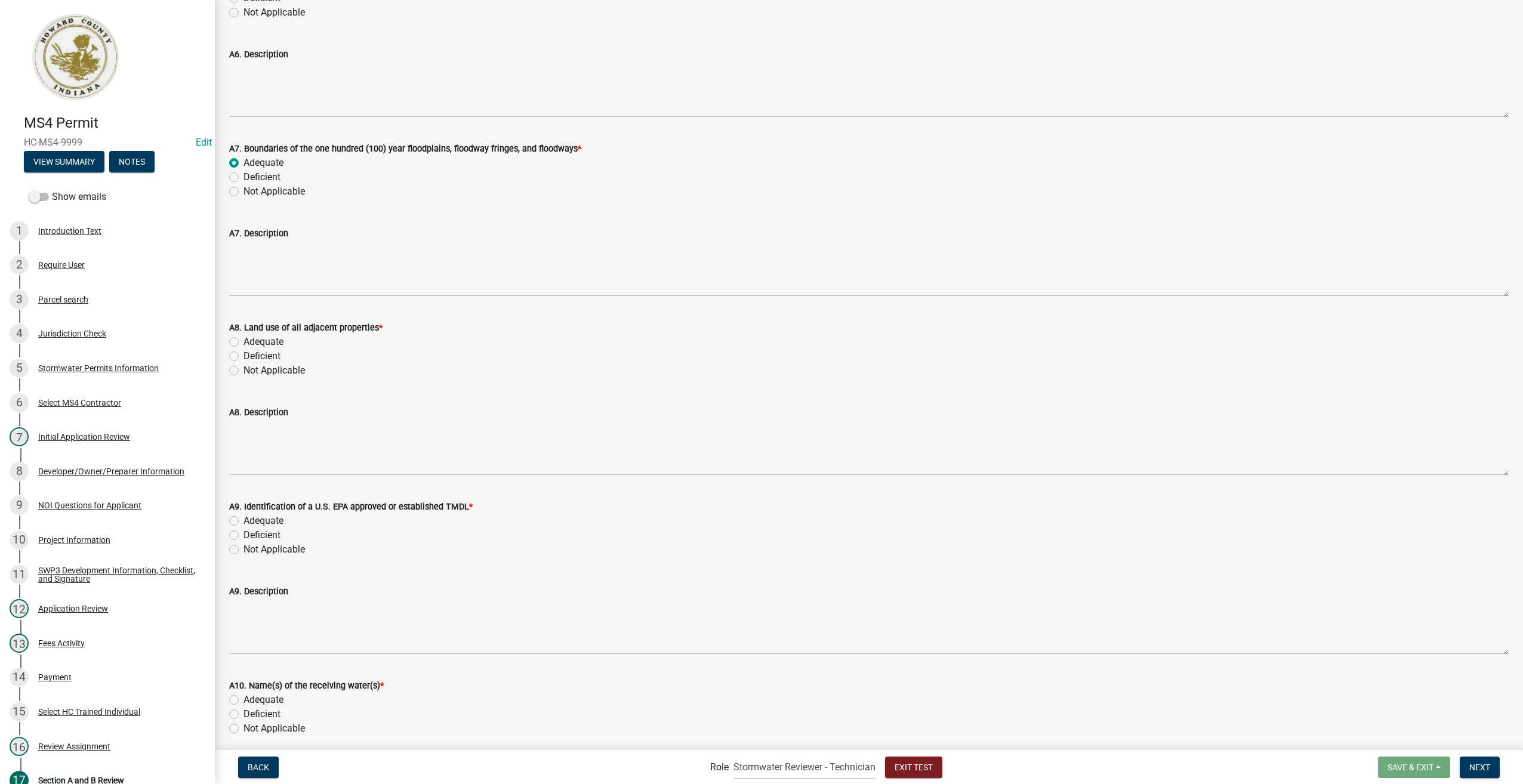
scroll to position [1313, 0]
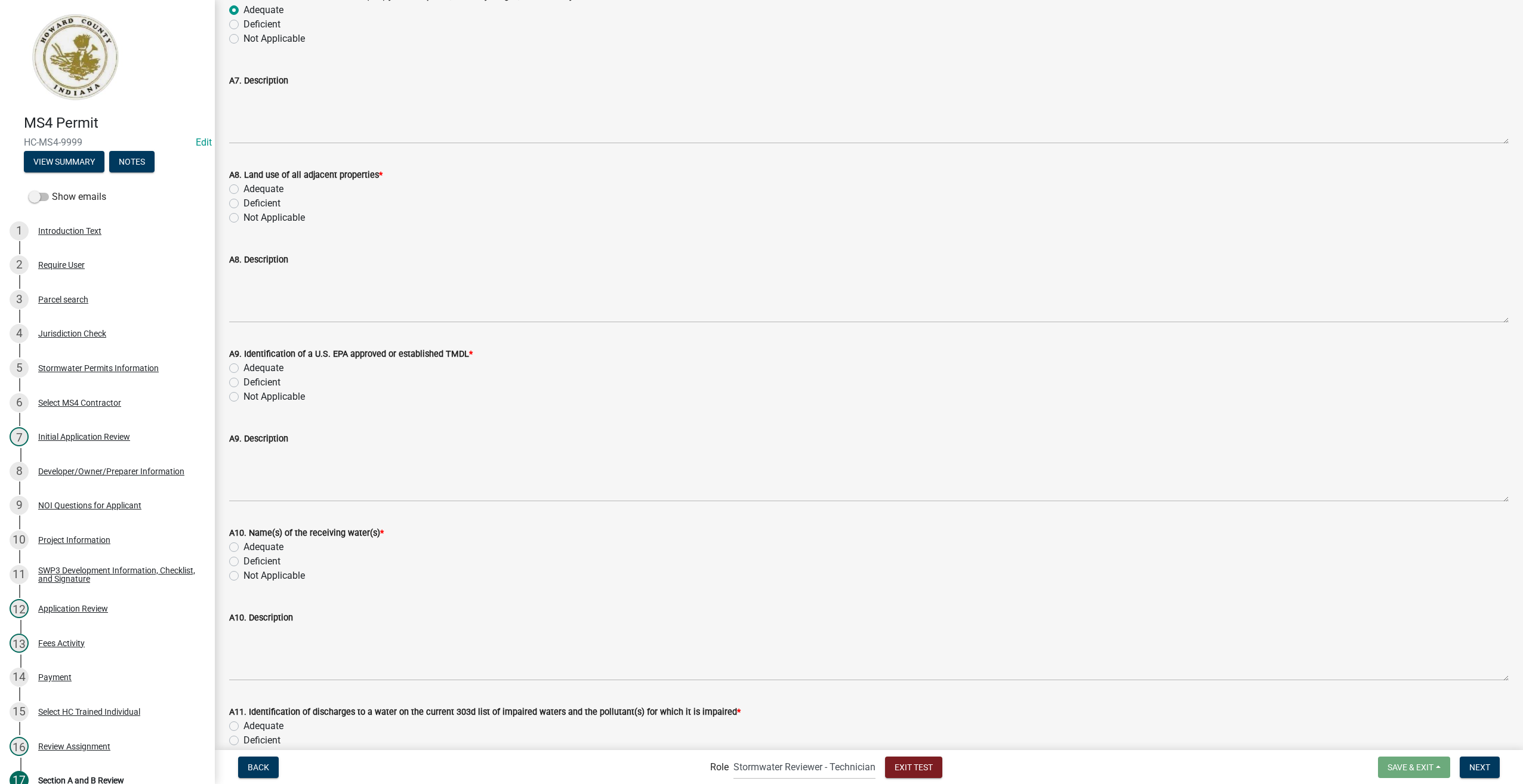
click at [244, 185] on label "Adequate" at bounding box center [264, 189] width 40 height 14
click at [244, 185] on input "Adequate" at bounding box center [247, 186] width 8 height 8
radio input "true"
click at [244, 366] on label "Adequate" at bounding box center [264, 368] width 40 height 14
click at [244, 366] on input "Adequate" at bounding box center [247, 364] width 8 height 8
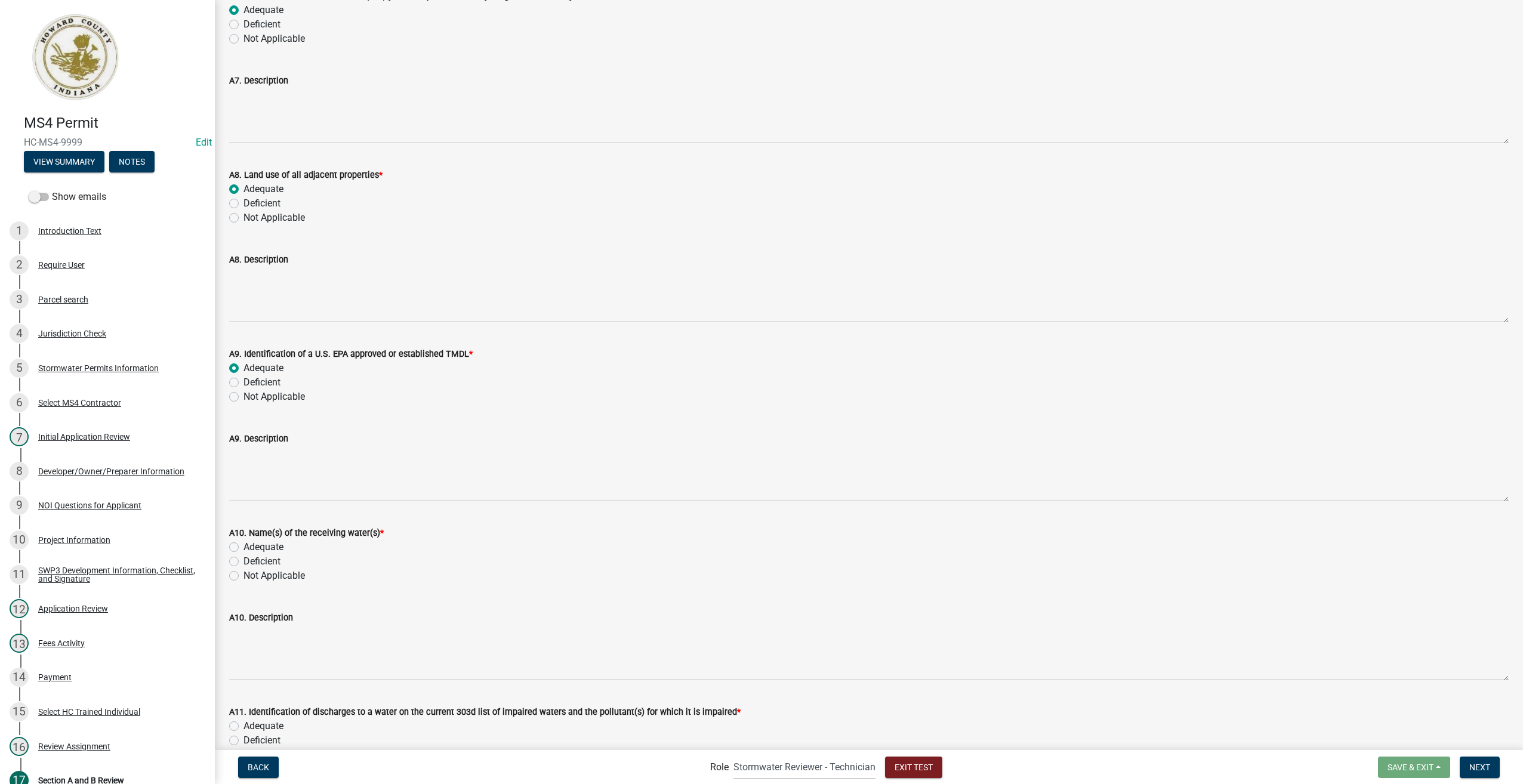
radio input "true"
click at [244, 544] on label "Adequate" at bounding box center [264, 547] width 40 height 14
click at [244, 544] on input "Adequate" at bounding box center [247, 544] width 8 height 8
radio input "true"
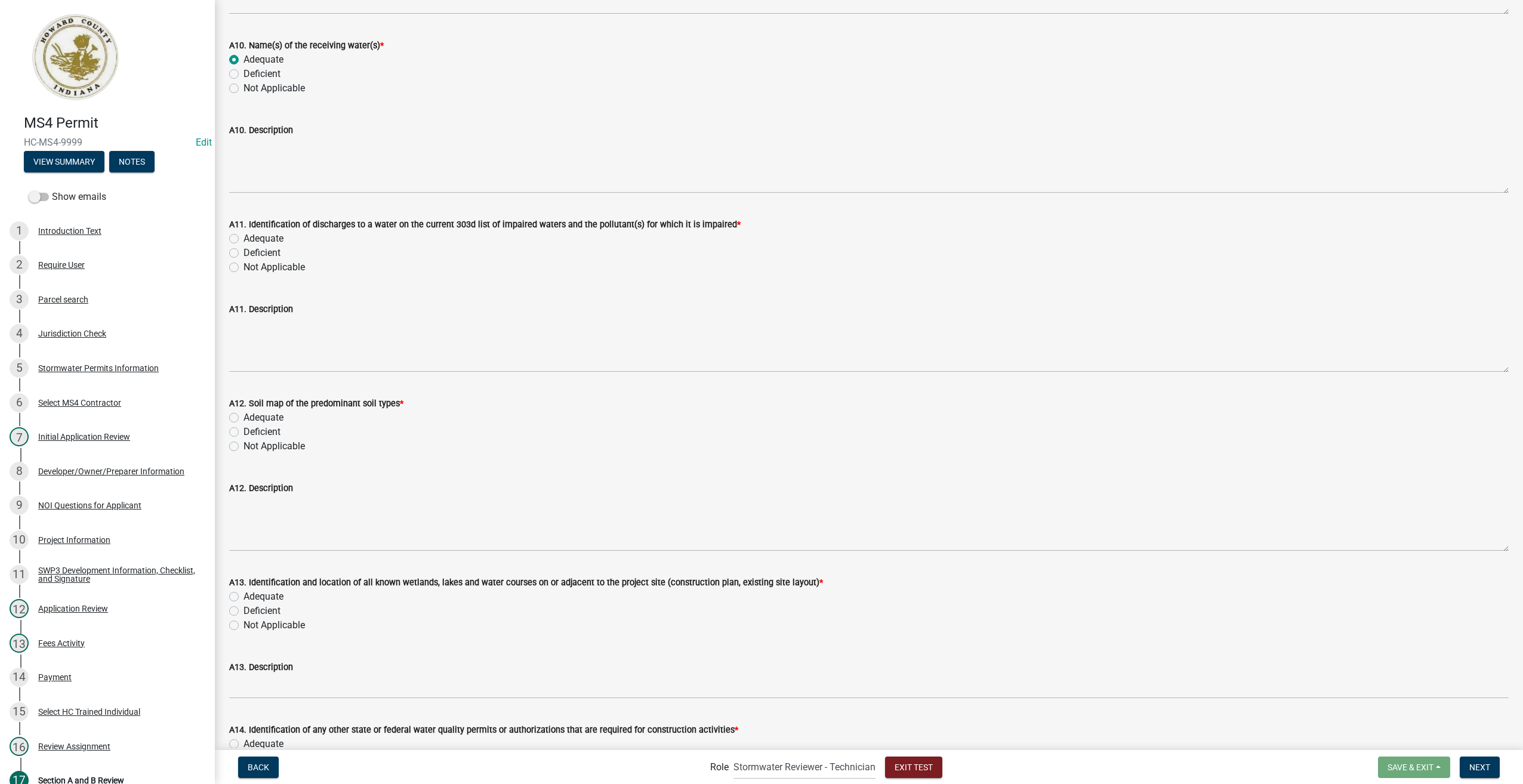
scroll to position [1849, 0]
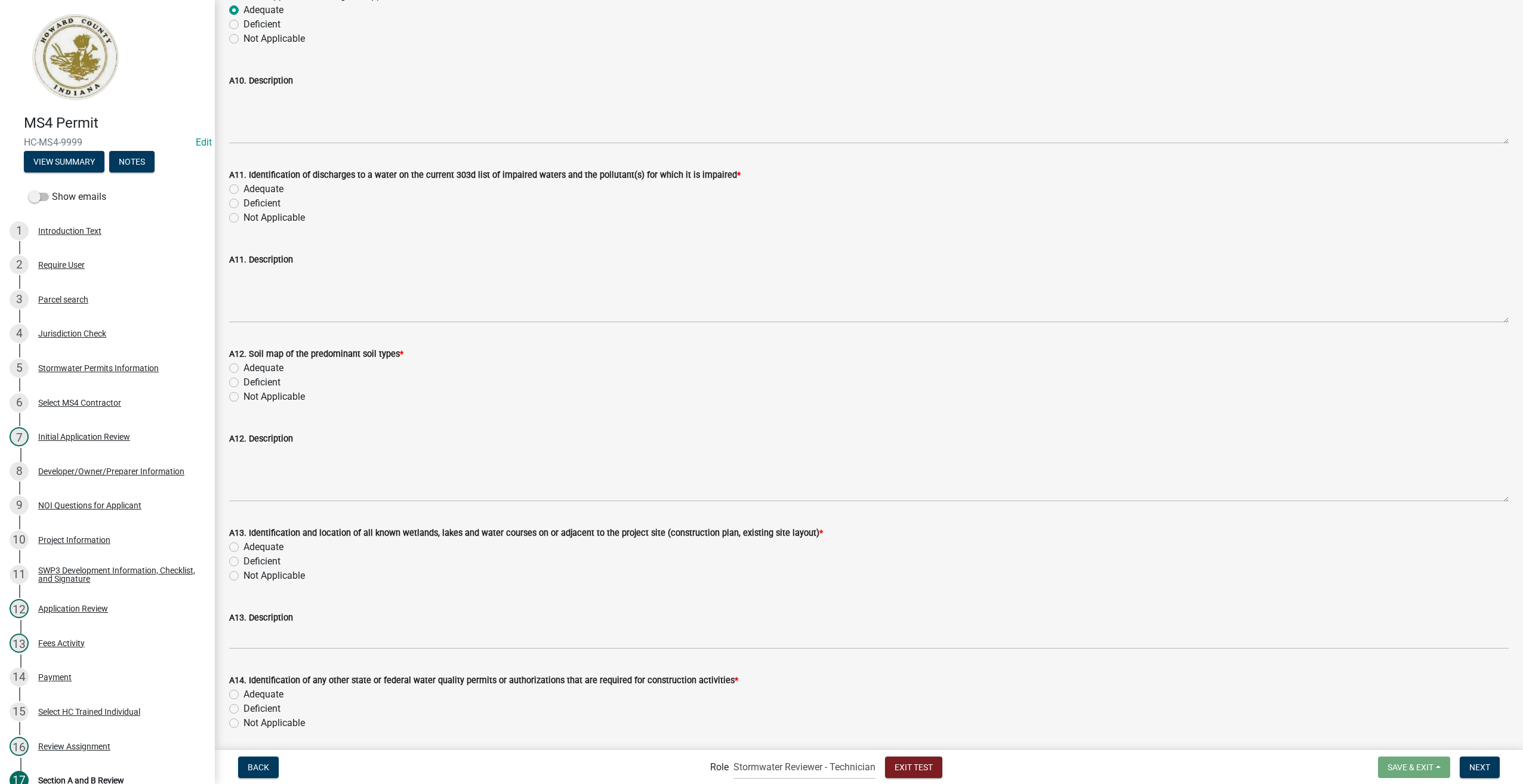
click at [244, 188] on label "Adequate" at bounding box center [264, 189] width 40 height 14
click at [244, 188] on input "Adequate" at bounding box center [247, 186] width 8 height 8
radio input "true"
click at [244, 367] on label "Adequate" at bounding box center [264, 368] width 40 height 14
click at [244, 367] on input "Adequate" at bounding box center [247, 364] width 8 height 8
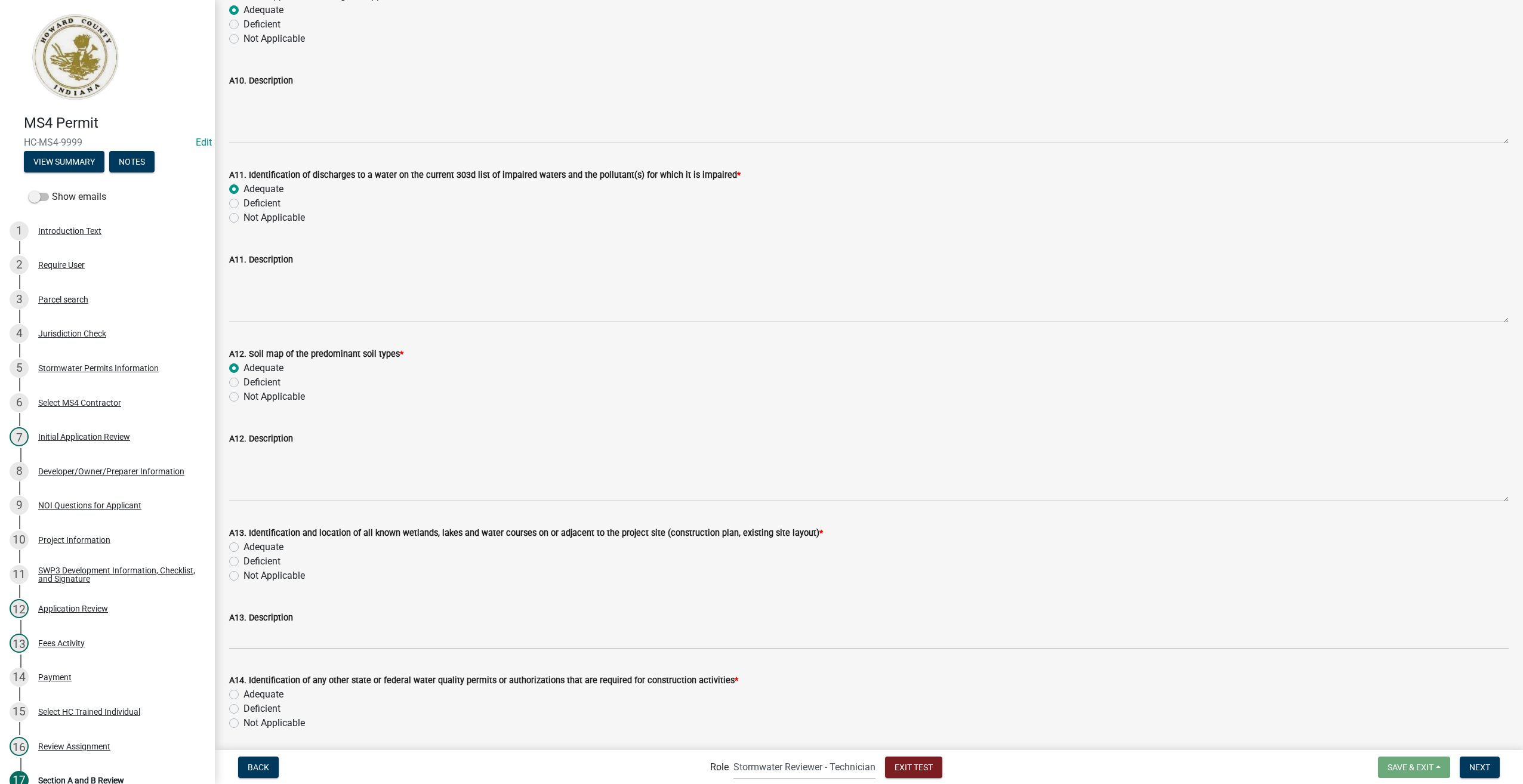
radio input "true"
click at [244, 544] on label "Adequate" at bounding box center [264, 547] width 40 height 14
click at [244, 544] on input "Adequate" at bounding box center [247, 544] width 8 height 8
radio input "true"
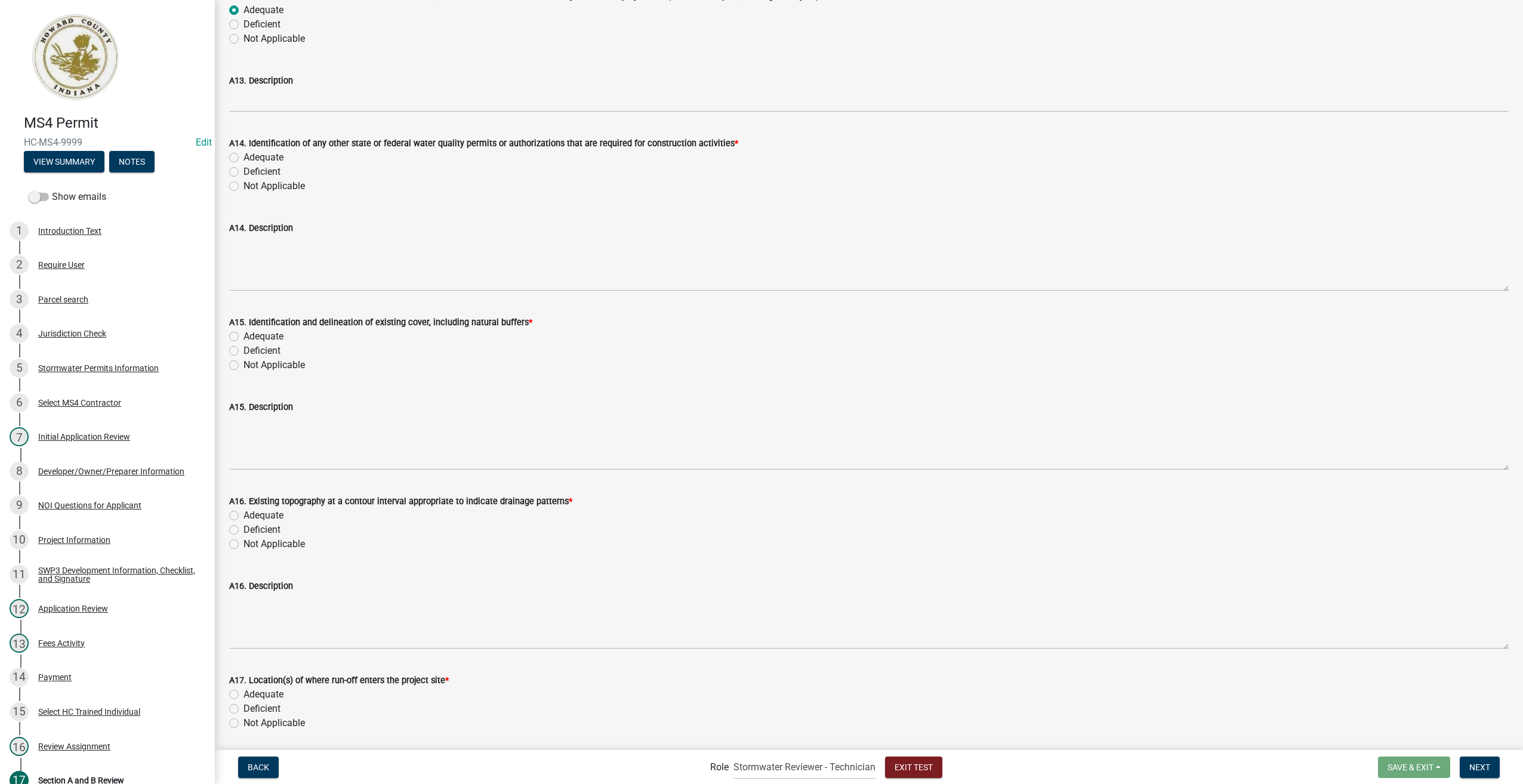
scroll to position [2446, 0]
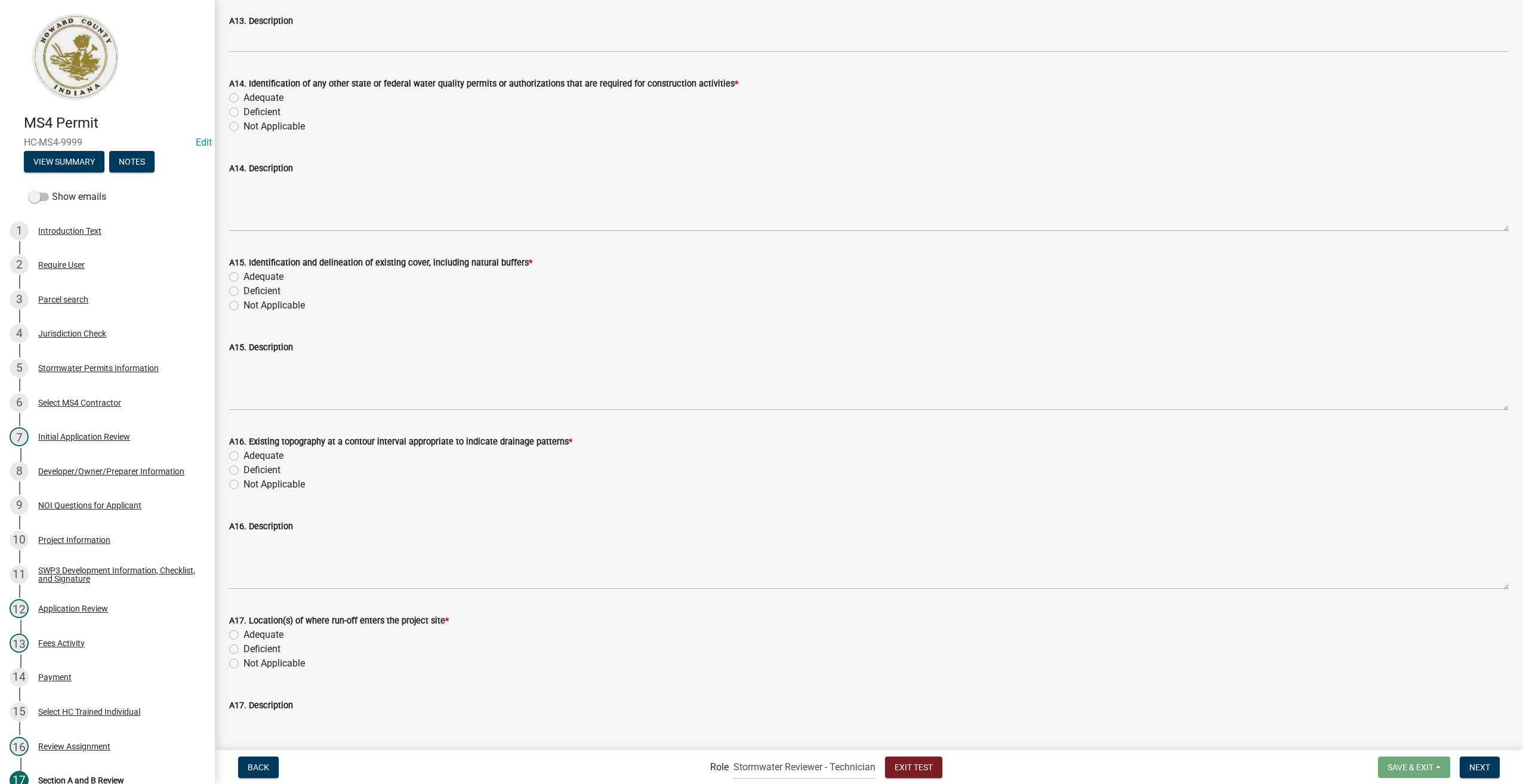
click at [244, 95] on label "Adequate" at bounding box center [264, 98] width 40 height 14
click at [244, 95] on input "Adequate" at bounding box center [247, 95] width 8 height 8
radio input "true"
click at [244, 274] on label "Adequate" at bounding box center [264, 277] width 40 height 14
click at [244, 274] on input "Adequate" at bounding box center [247, 274] width 8 height 8
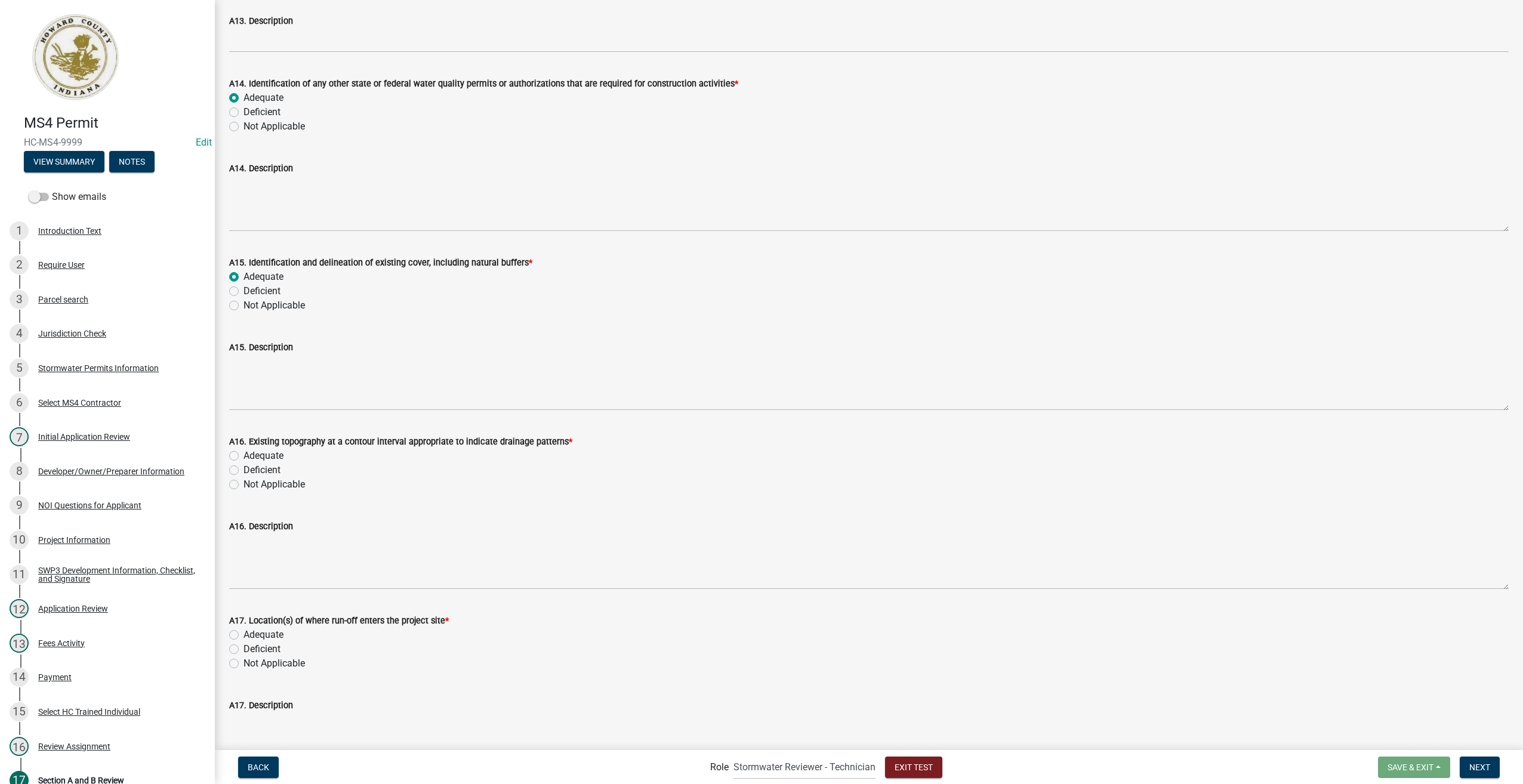
radio input "true"
click at [244, 456] on label "Adequate" at bounding box center [264, 455] width 40 height 14
click at [244, 456] on input "Adequate" at bounding box center [247, 452] width 8 height 8
radio input "true"
click at [244, 638] on label "Adequate" at bounding box center [264, 634] width 40 height 14
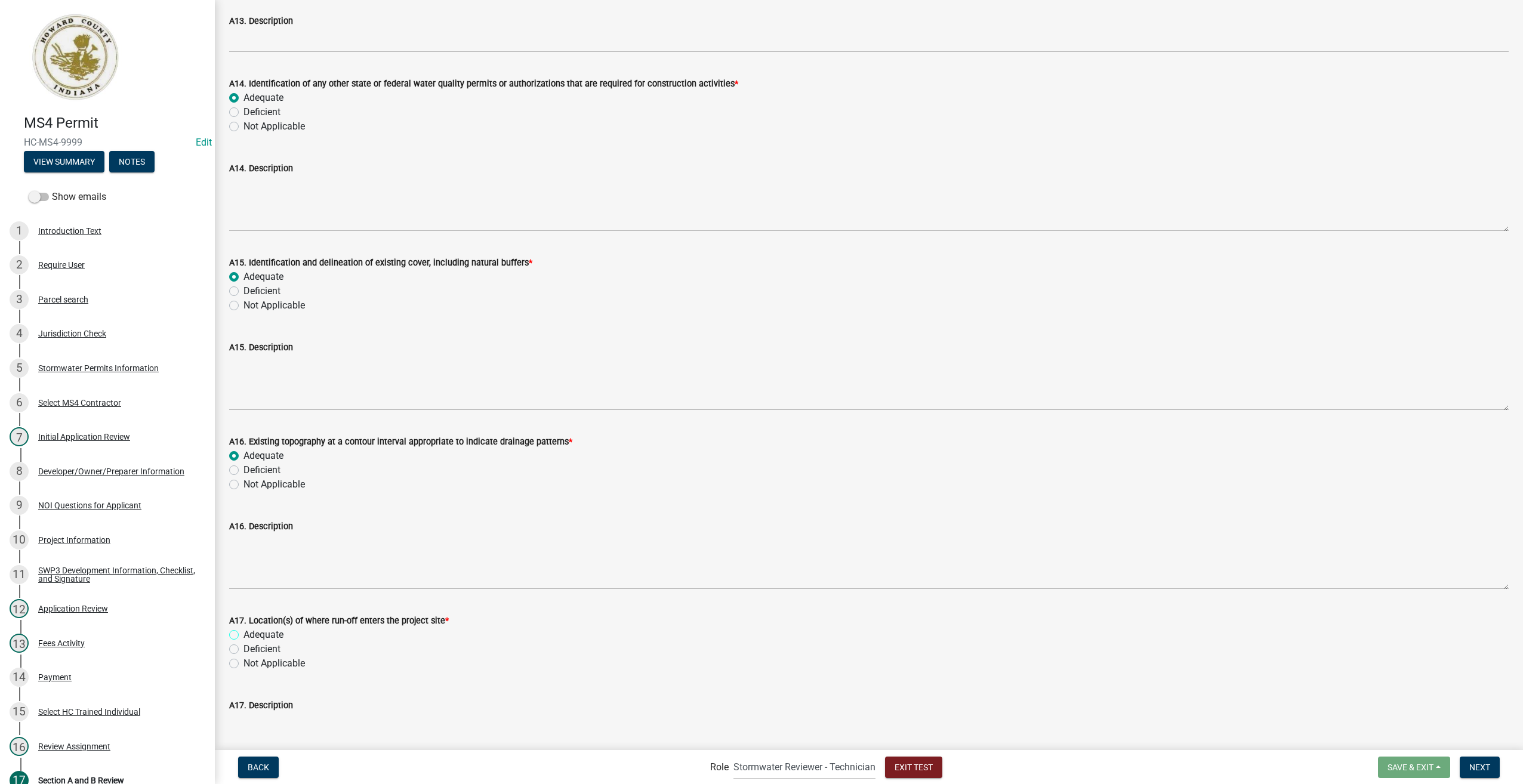
click at [244, 636] on input "Adequate" at bounding box center [247, 631] width 8 height 8
radio input "true"
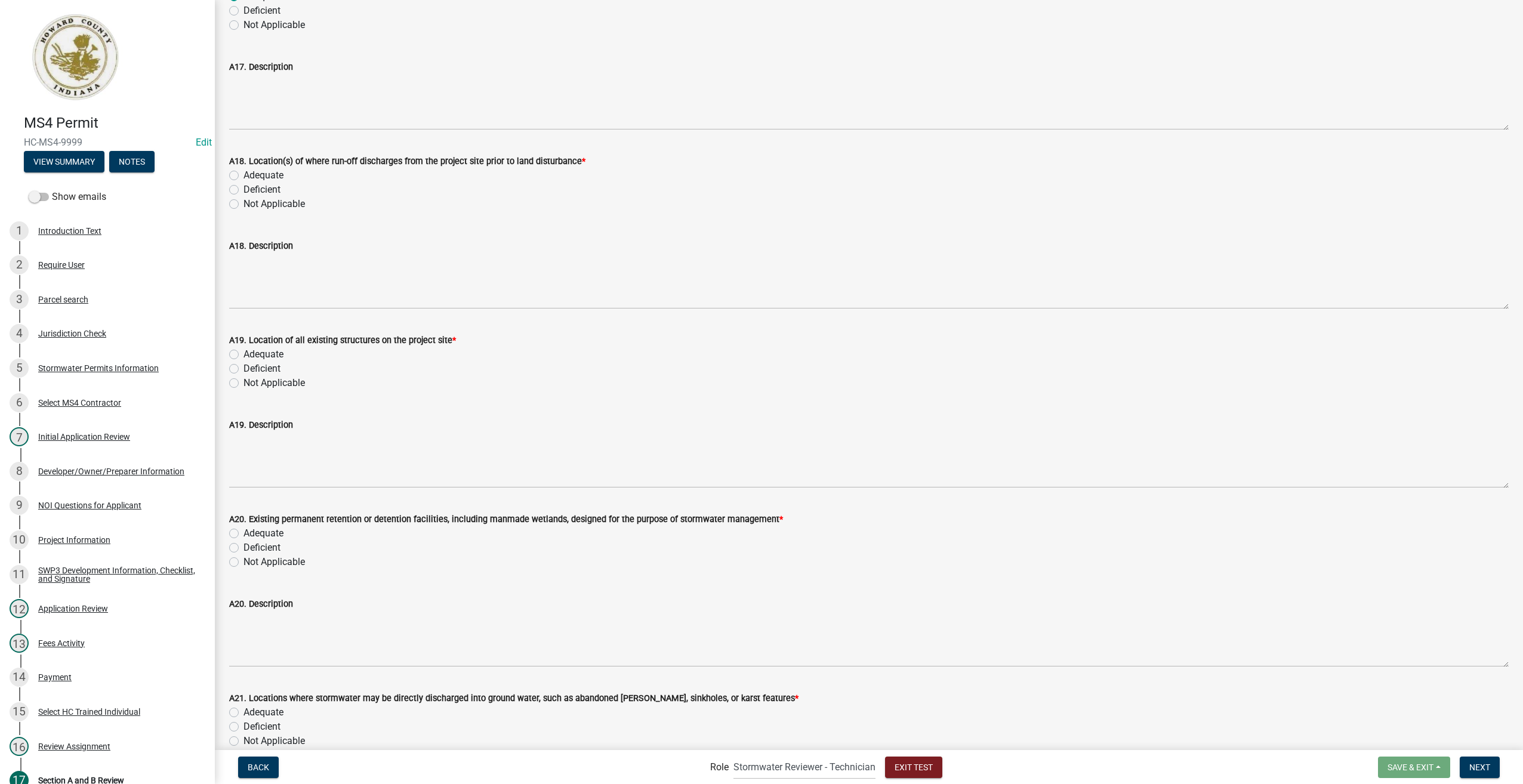
scroll to position [3102, 0]
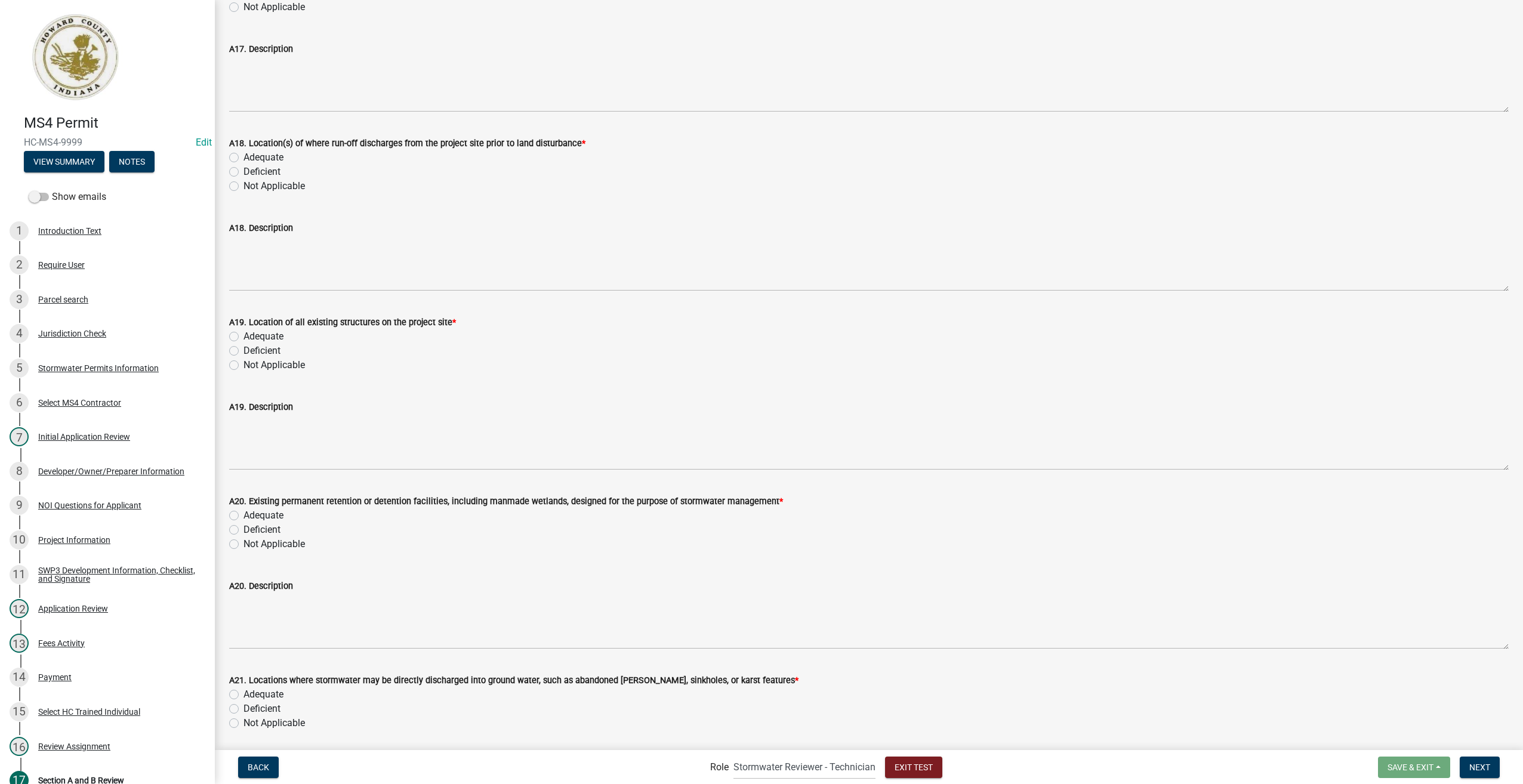
click at [244, 153] on label "Adequate" at bounding box center [264, 157] width 40 height 14
click at [244, 153] on input "Adequate" at bounding box center [247, 154] width 8 height 8
radio input "true"
click at [244, 335] on label "Adequate" at bounding box center [264, 336] width 40 height 14
click at [244, 335] on input "Adequate" at bounding box center [247, 333] width 8 height 8
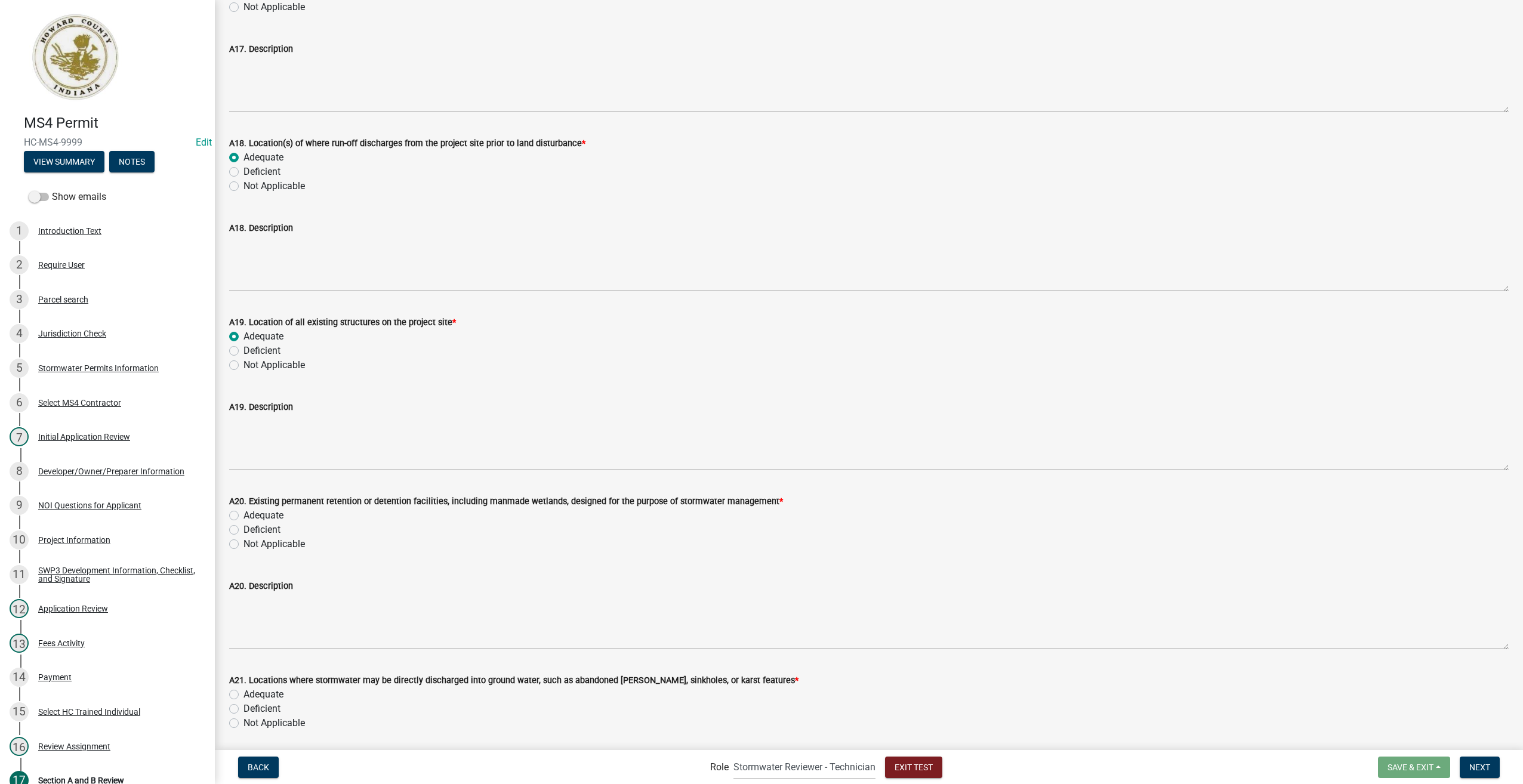
radio input "true"
click at [244, 517] on label "Adequate" at bounding box center [264, 515] width 40 height 14
click at [244, 516] on input "Adequate" at bounding box center [247, 512] width 8 height 8
radio input "true"
click at [244, 694] on label "Adequate" at bounding box center [264, 694] width 40 height 14
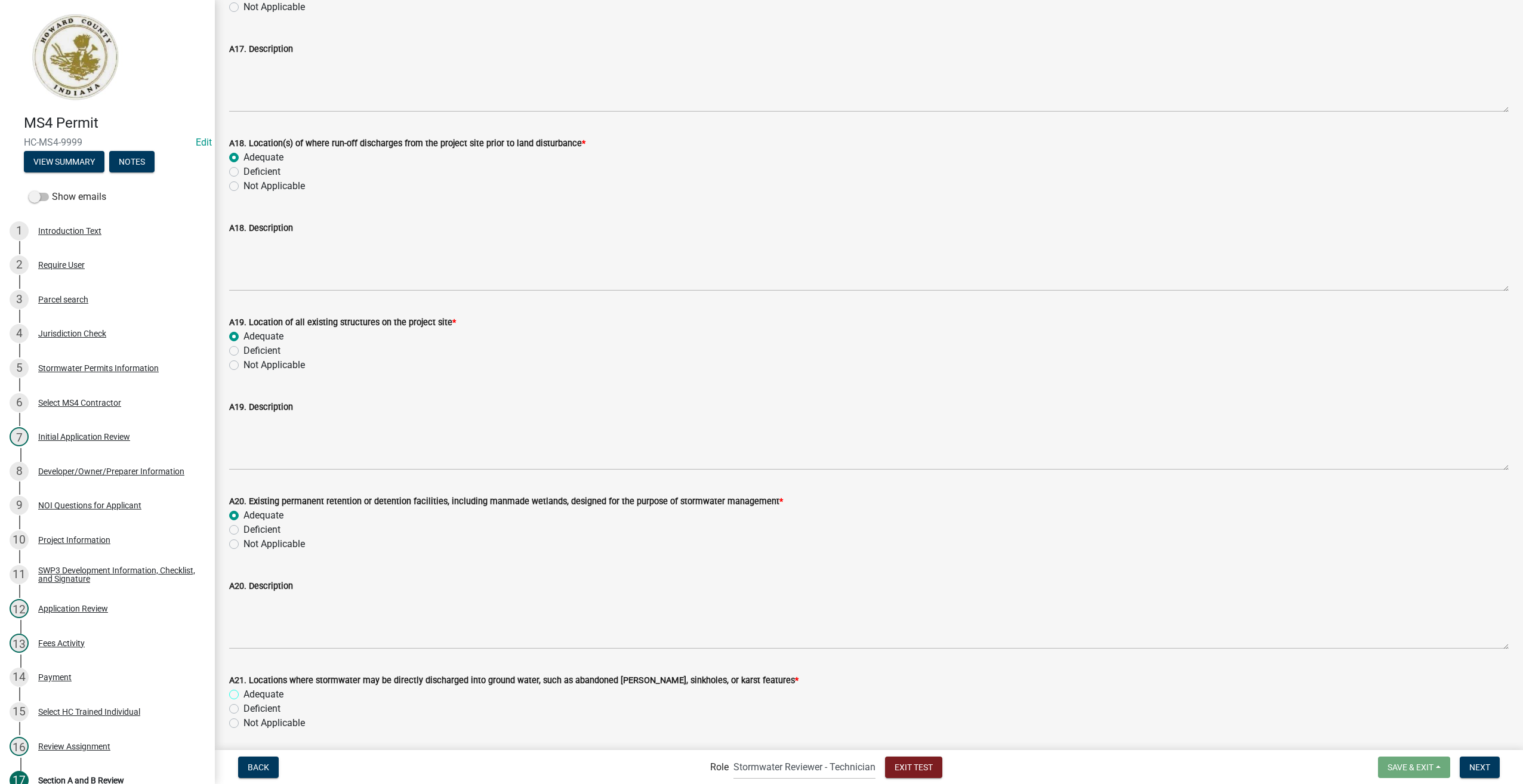
click at [244, 694] on input "Adequate" at bounding box center [247, 691] width 8 height 8
radio input "true"
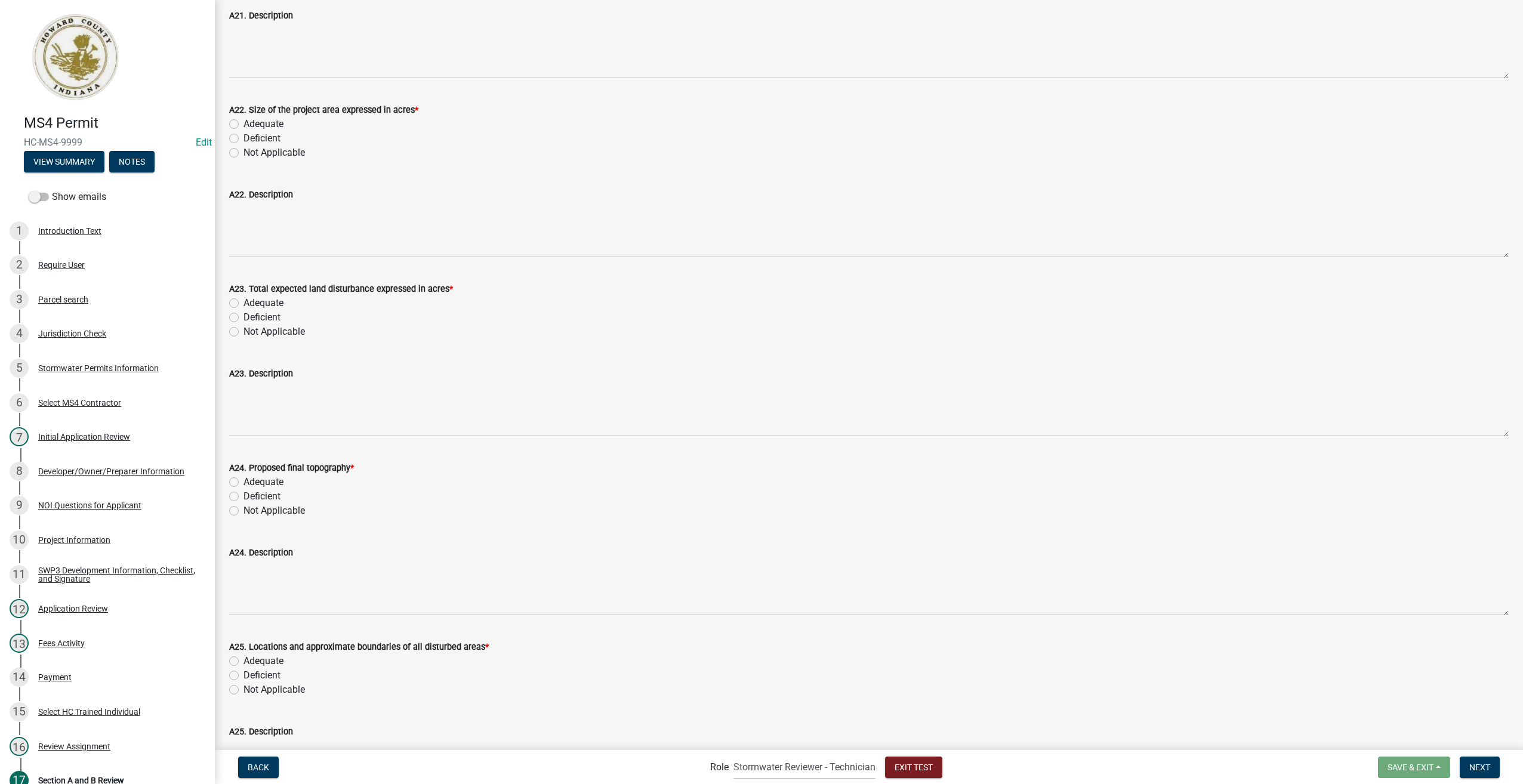
scroll to position [3878, 0]
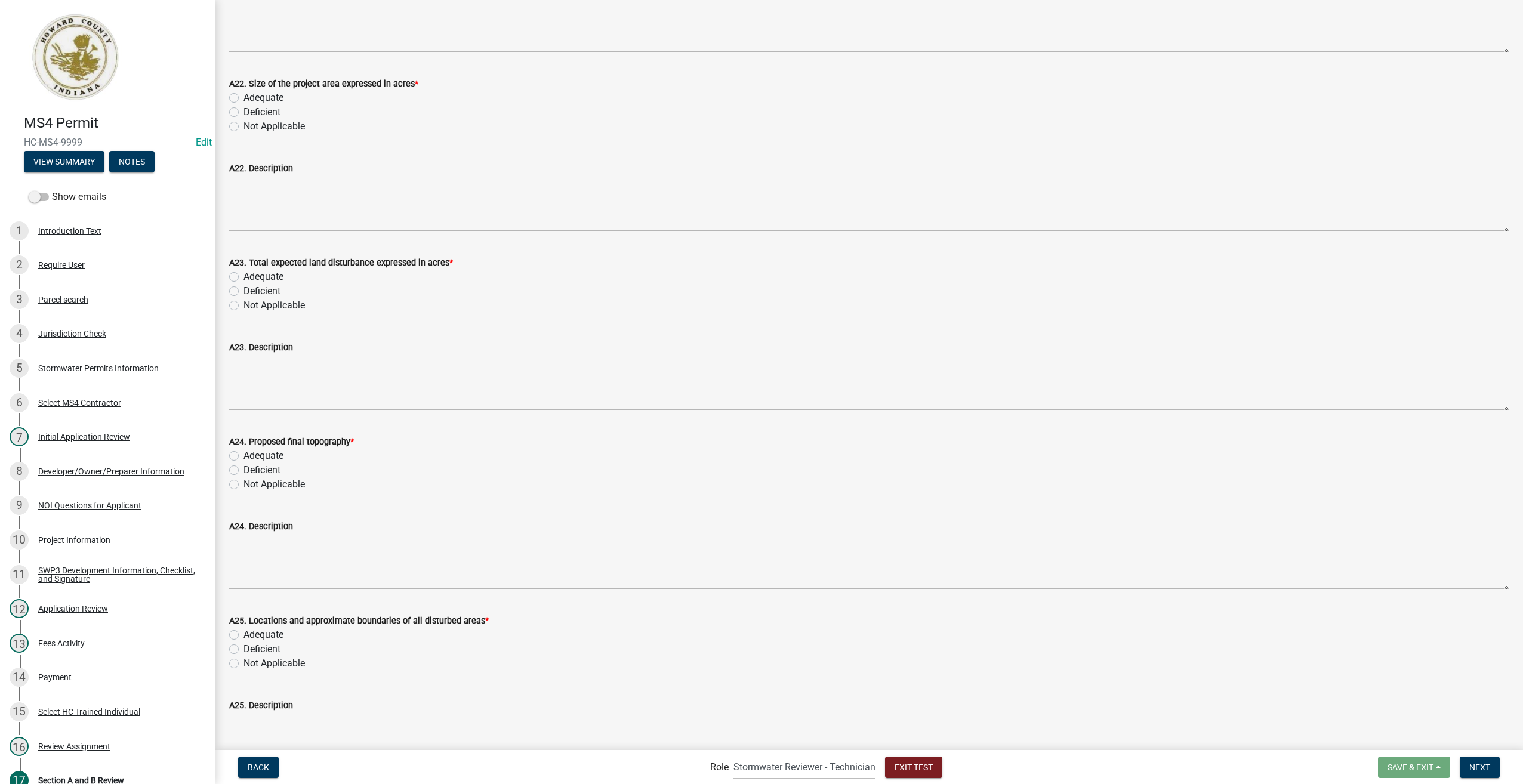
click at [244, 98] on label "Adequate" at bounding box center [264, 98] width 40 height 14
click at [244, 98] on input "Adequate" at bounding box center [247, 95] width 8 height 8
radio input "true"
click at [244, 278] on label "Adequate" at bounding box center [264, 277] width 40 height 14
click at [244, 277] on input "Adequate" at bounding box center [247, 274] width 8 height 8
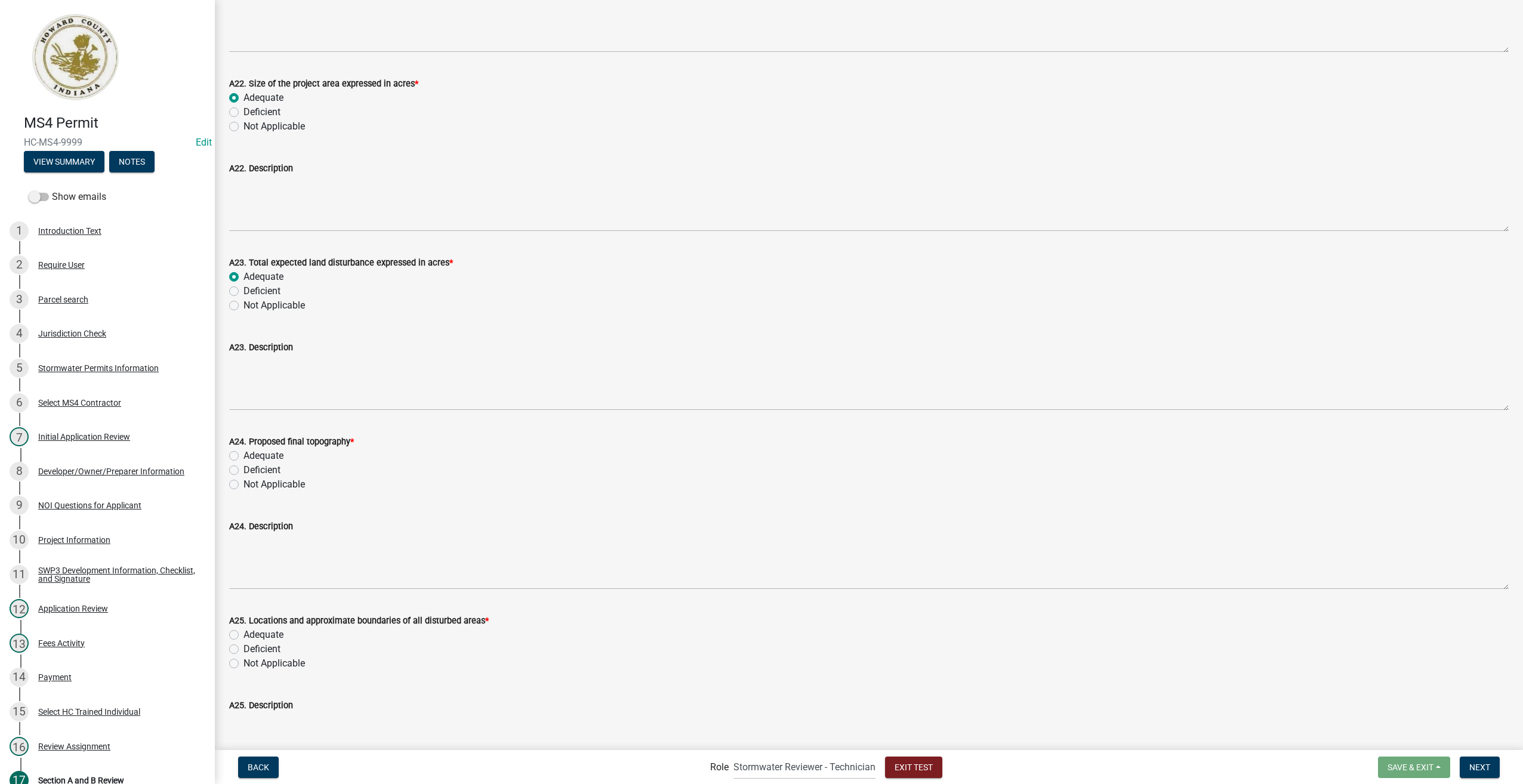
radio input "true"
click at [244, 453] on label "Adequate" at bounding box center [264, 455] width 40 height 14
click at [244, 453] on input "Adequate" at bounding box center [247, 452] width 8 height 8
radio input "true"
click at [244, 632] on label "Adequate" at bounding box center [264, 634] width 40 height 14
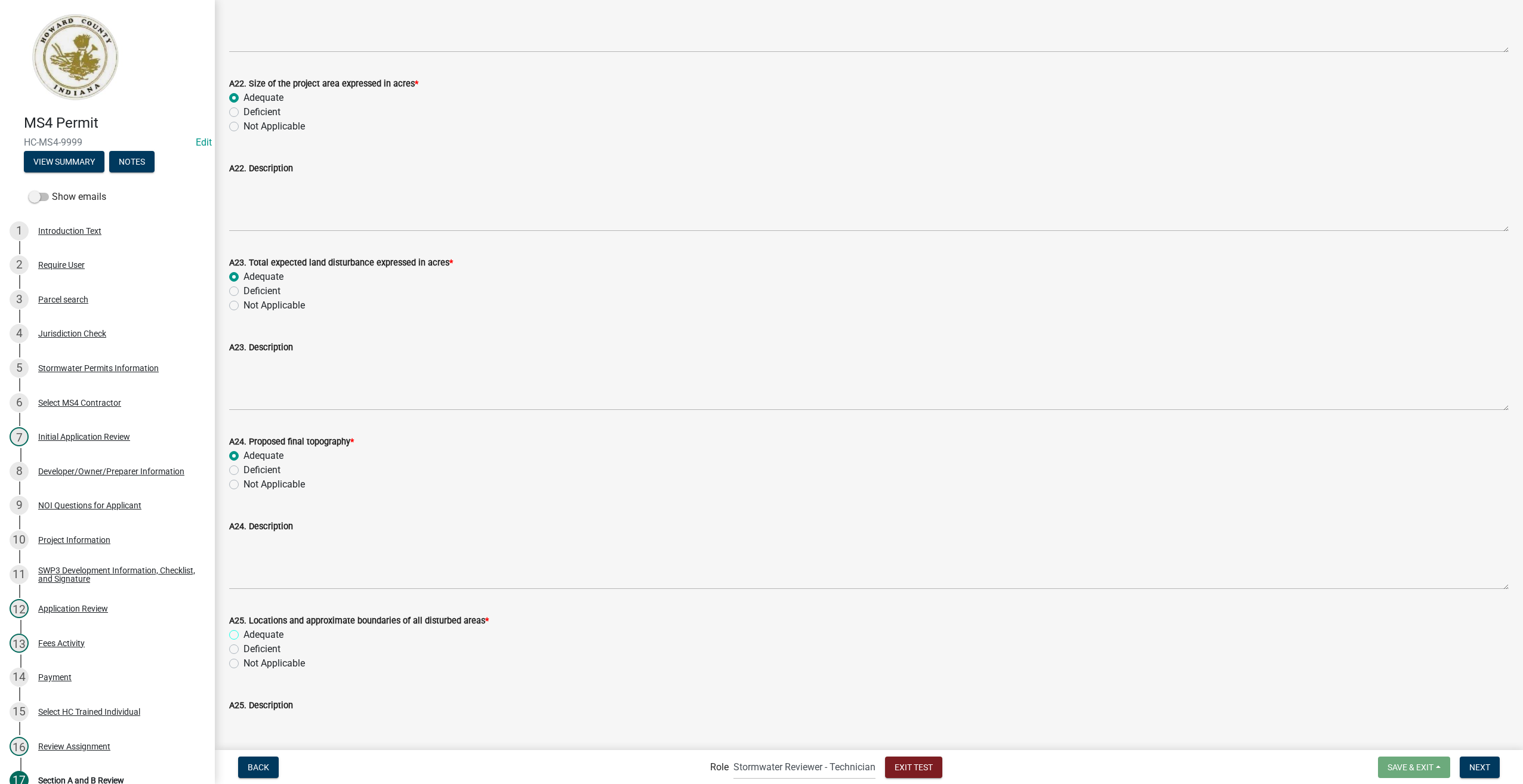
click at [244, 632] on input "Adequate" at bounding box center [247, 631] width 8 height 8
radio input "true"
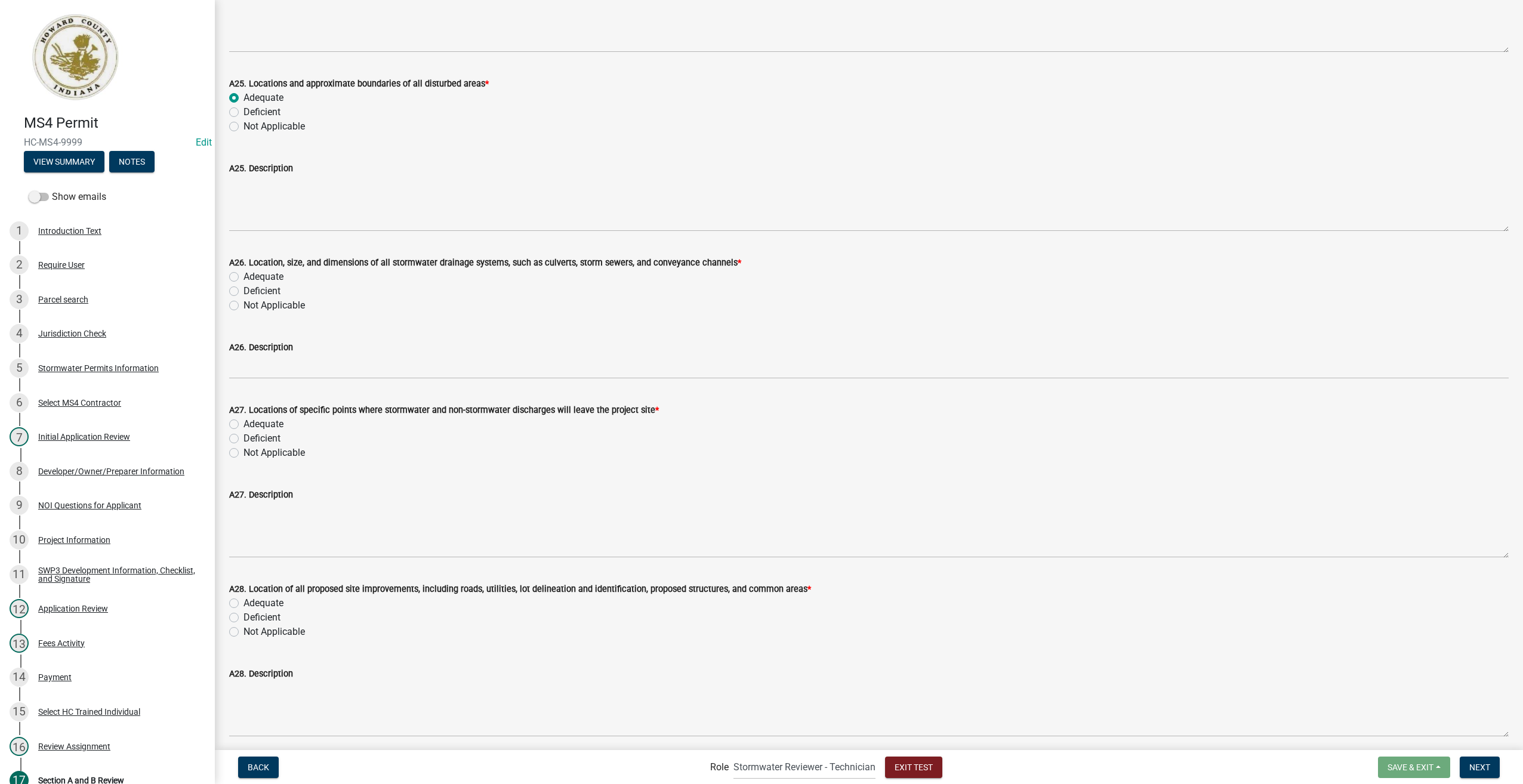
scroll to position [4534, 0]
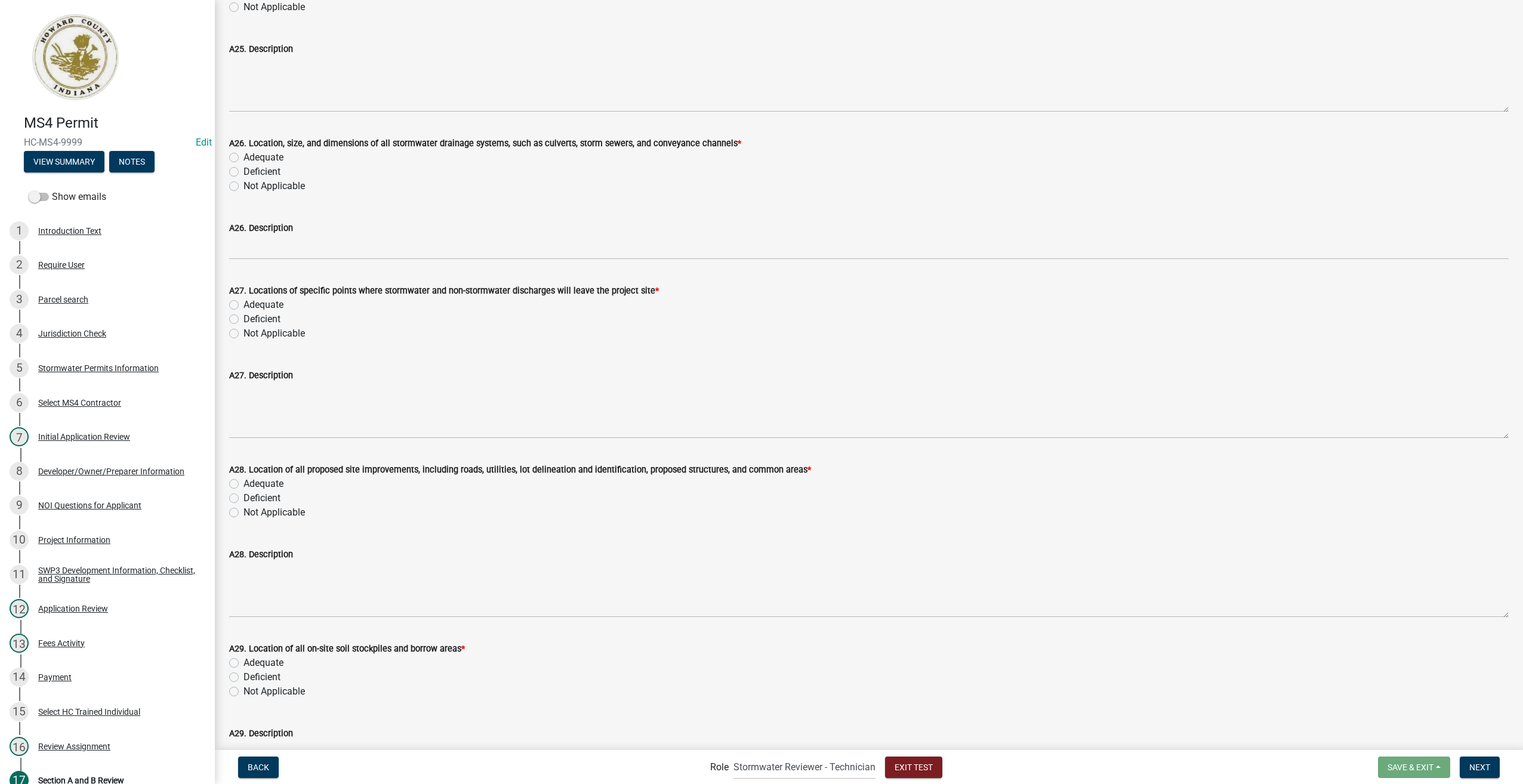
click at [244, 158] on label "Adequate" at bounding box center [264, 157] width 40 height 14
click at [244, 158] on input "Adequate" at bounding box center [247, 154] width 8 height 8
radio input "true"
click at [244, 304] on label "Adequate" at bounding box center [264, 304] width 40 height 14
click at [244, 304] on input "Adequate" at bounding box center [247, 301] width 8 height 8
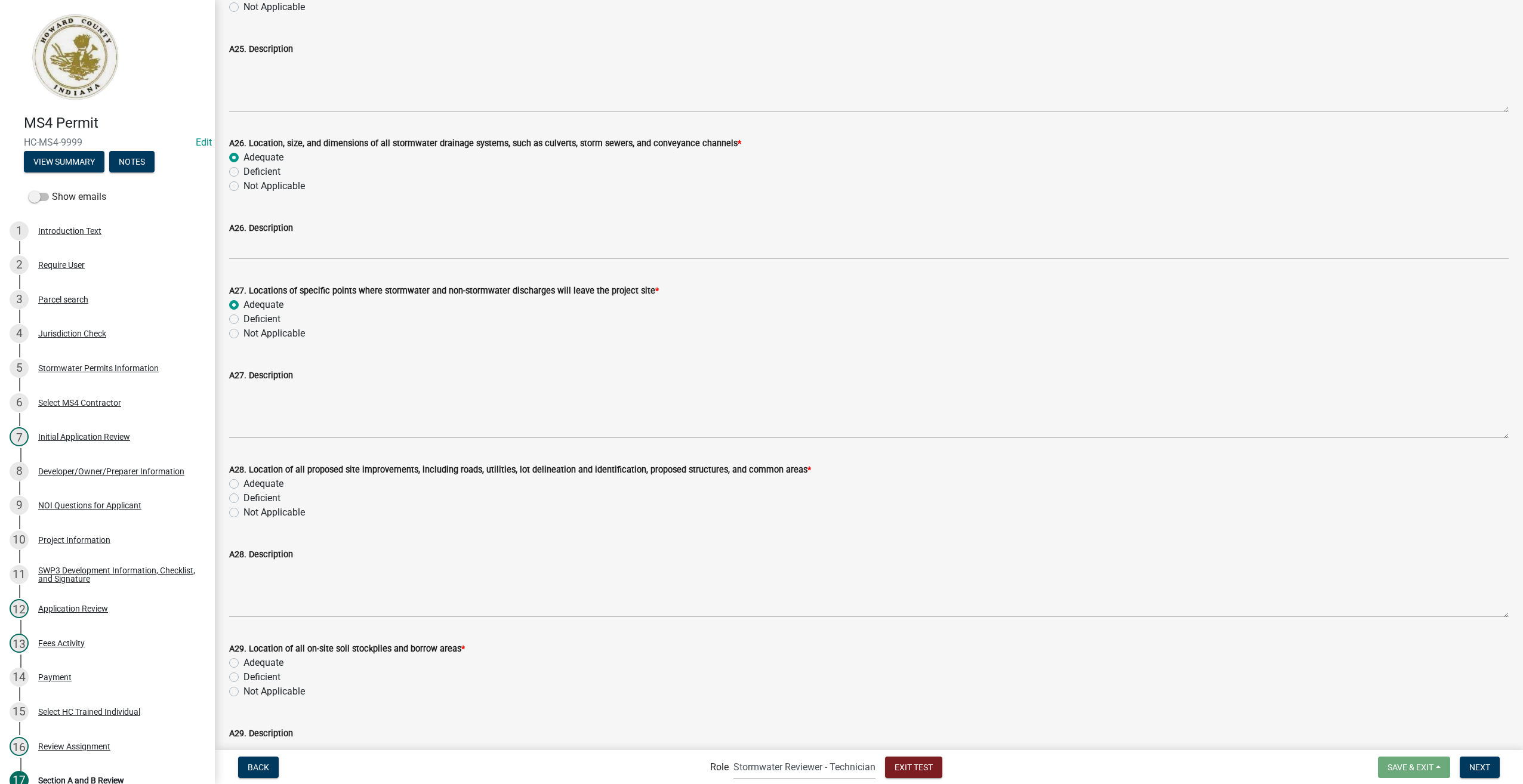
radio input "true"
click at [244, 480] on label "Adequate" at bounding box center [264, 483] width 40 height 14
click at [244, 480] on input "Adequate" at bounding box center [247, 480] width 8 height 8
radio input "true"
click at [232, 657] on div "Adequate" at bounding box center [869, 663] width 1280 height 14
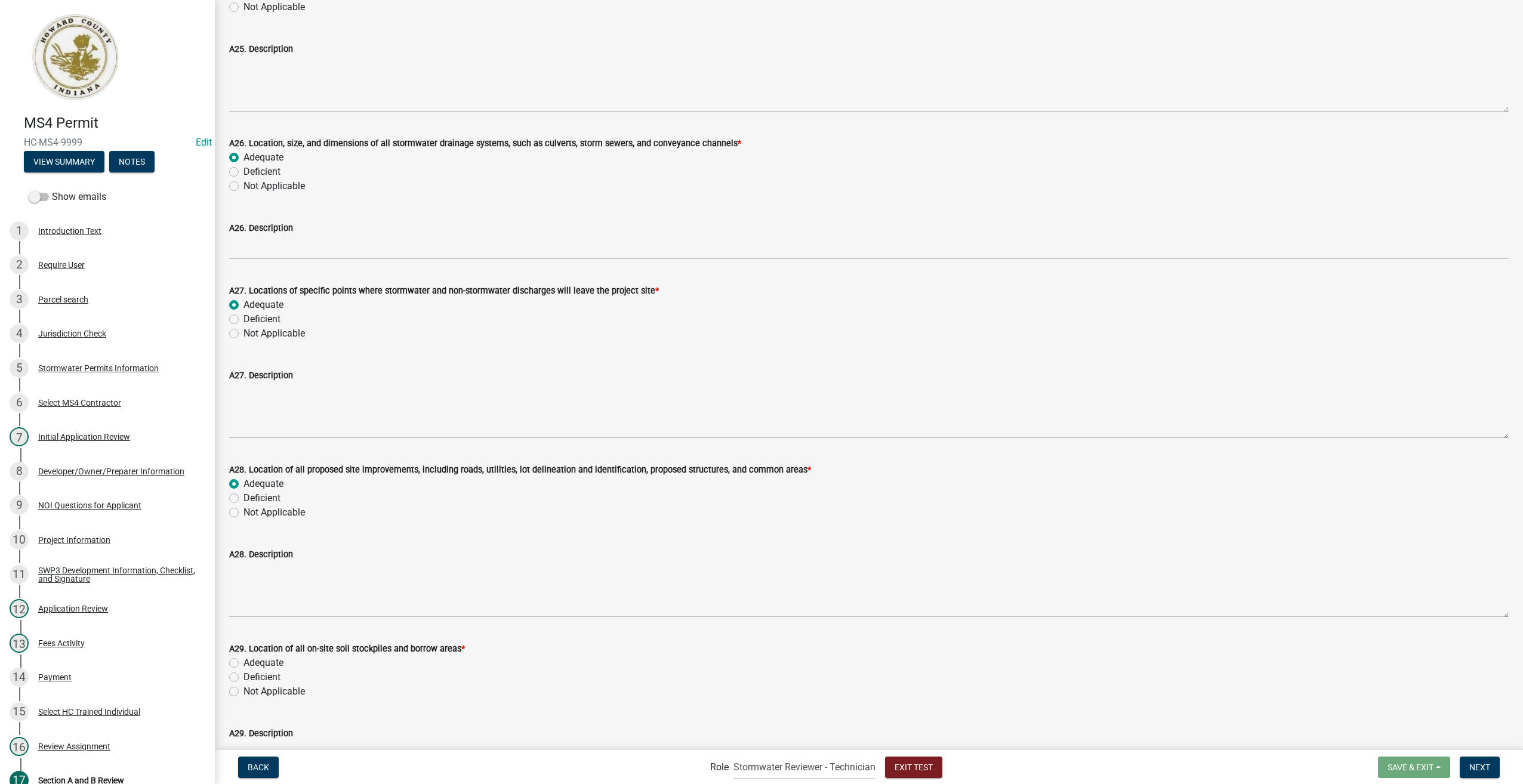
click at [244, 664] on label "Adequate" at bounding box center [264, 663] width 40 height 14
click at [244, 663] on input "Adequate" at bounding box center [247, 659] width 8 height 8
radio input "true"
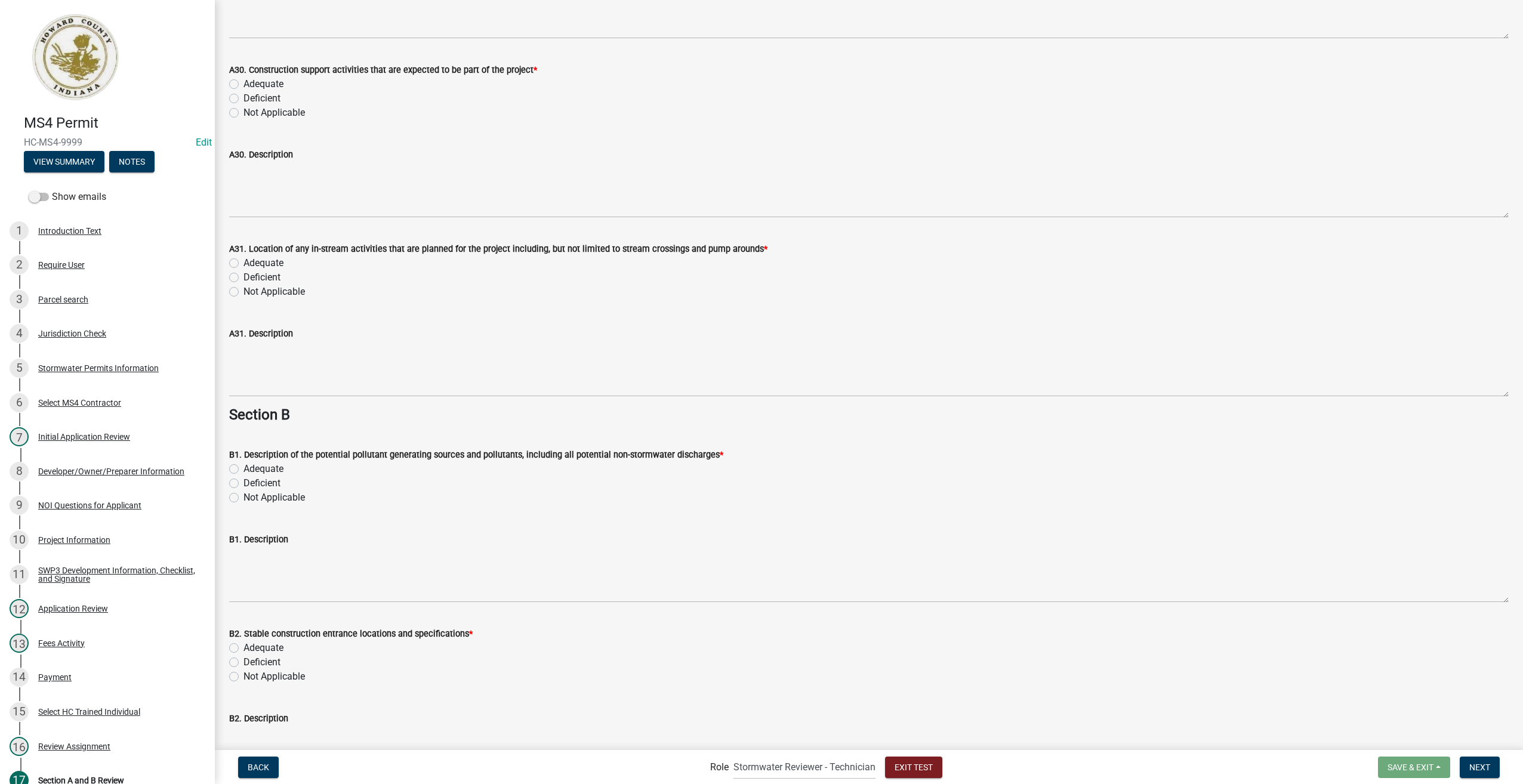
scroll to position [5250, 0]
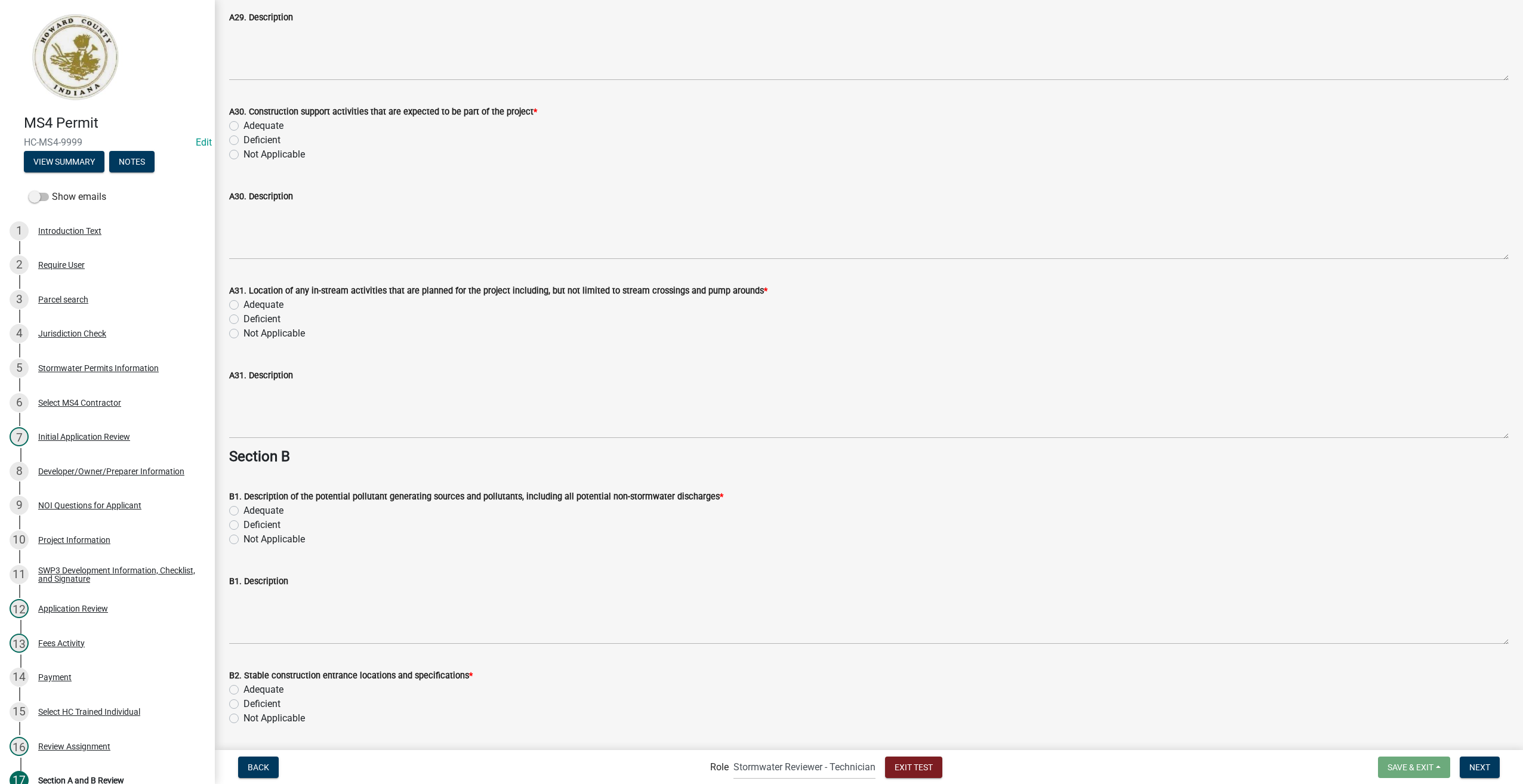
click at [244, 126] on label "Adequate" at bounding box center [264, 126] width 40 height 14
click at [244, 126] on input "Adequate" at bounding box center [247, 123] width 8 height 8
radio input "true"
click at [244, 307] on label "Adequate" at bounding box center [264, 304] width 40 height 14
click at [244, 306] on input "Adequate" at bounding box center [247, 301] width 8 height 8
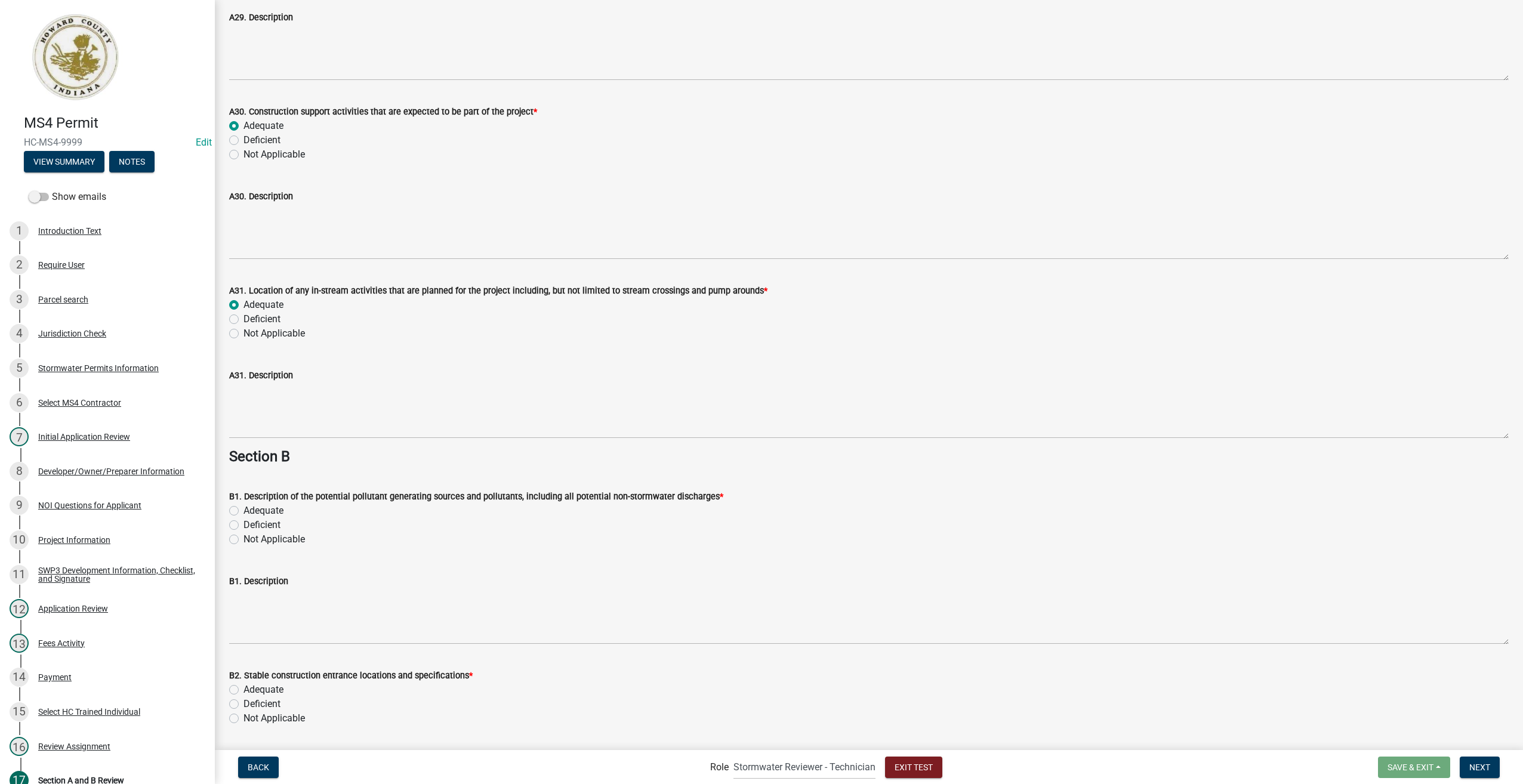
radio input "true"
click at [244, 511] on label "Adequate" at bounding box center [264, 510] width 40 height 14
click at [244, 511] on input "Adequate" at bounding box center [247, 507] width 8 height 8
radio input "true"
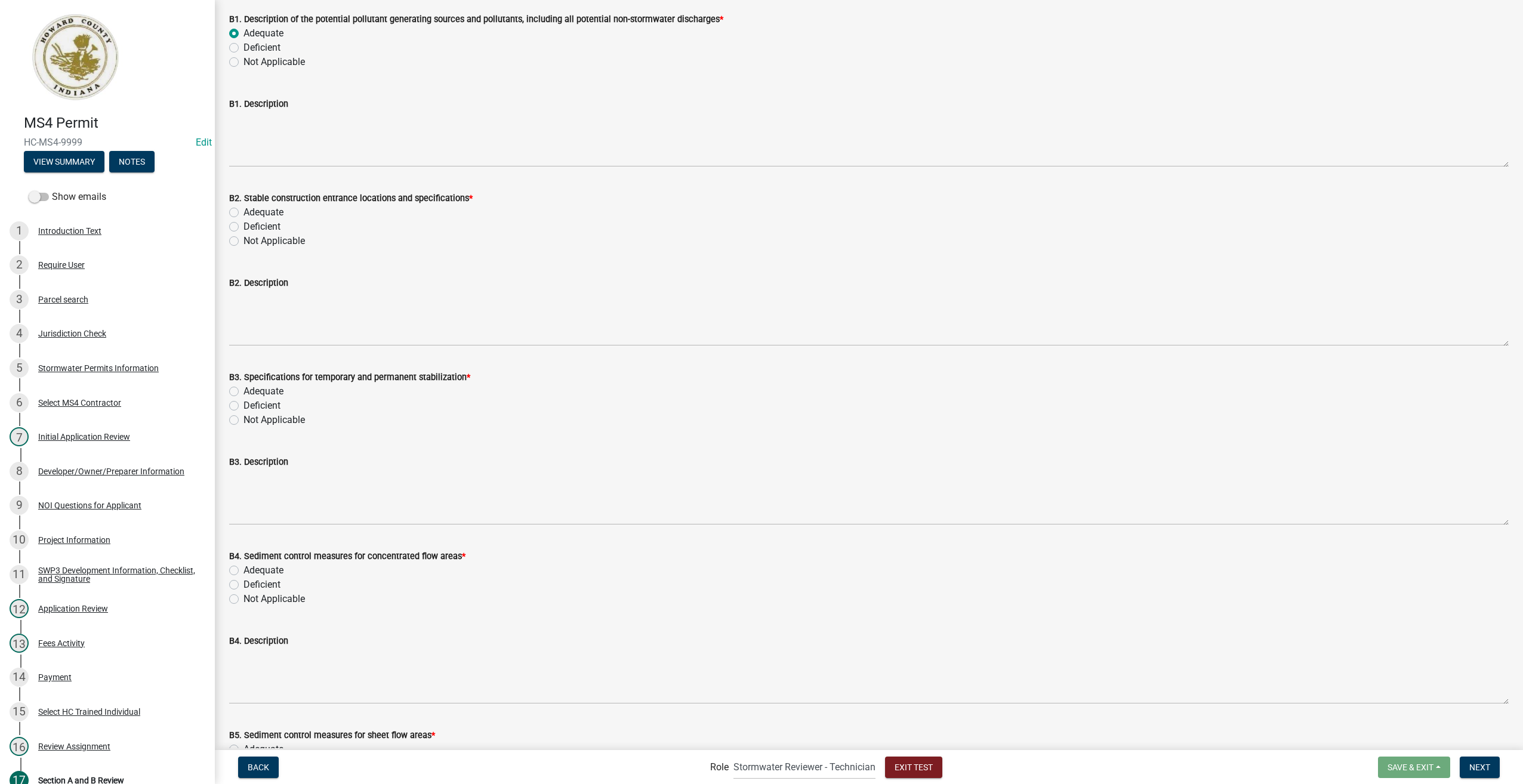
scroll to position [5847, 0]
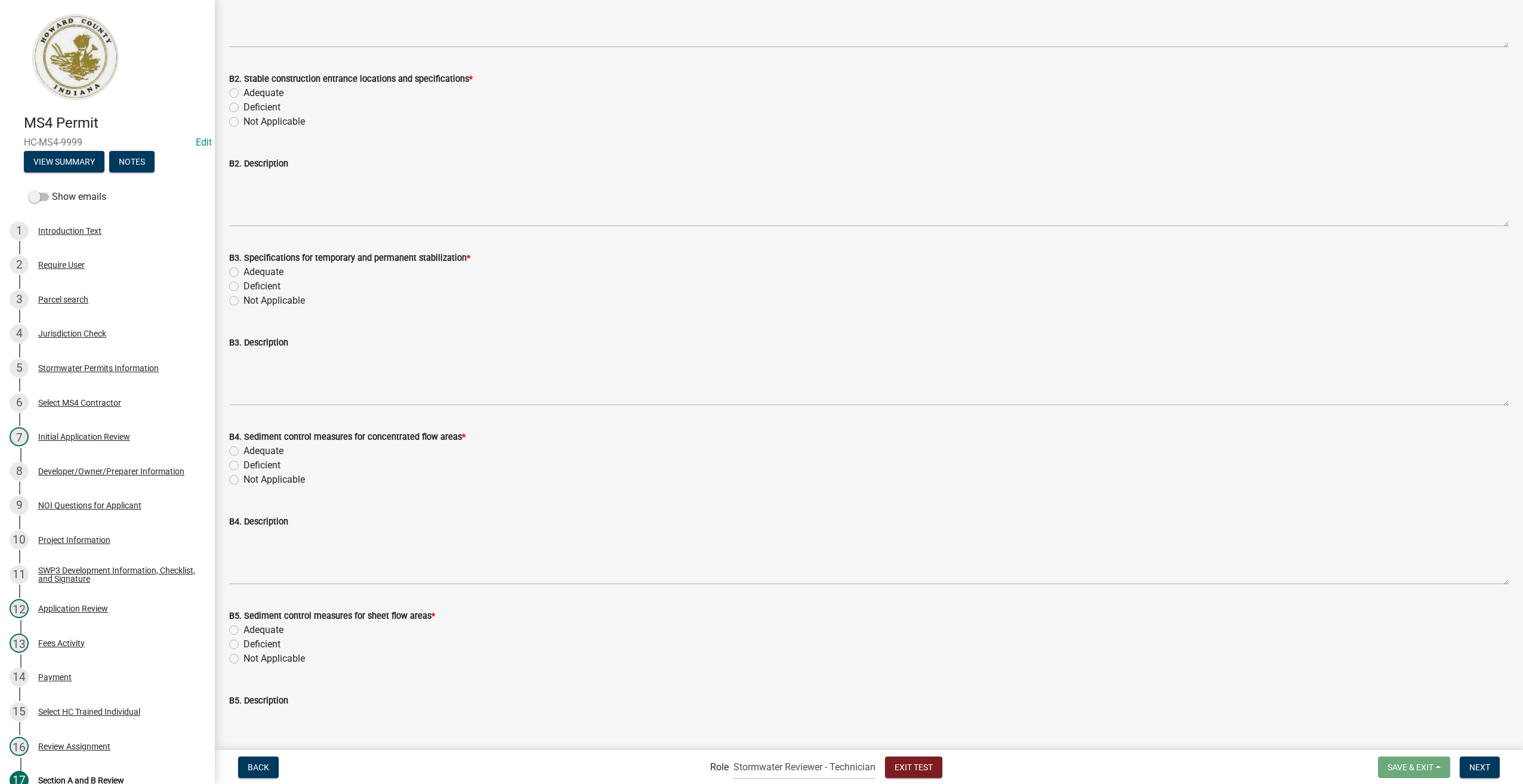
click at [244, 91] on label "Adequate" at bounding box center [264, 93] width 40 height 14
click at [244, 91] on input "Adequate" at bounding box center [247, 90] width 8 height 8
radio input "true"
click at [244, 269] on label "Adequate" at bounding box center [264, 272] width 40 height 14
click at [244, 269] on input "Adequate" at bounding box center [247, 269] width 8 height 8
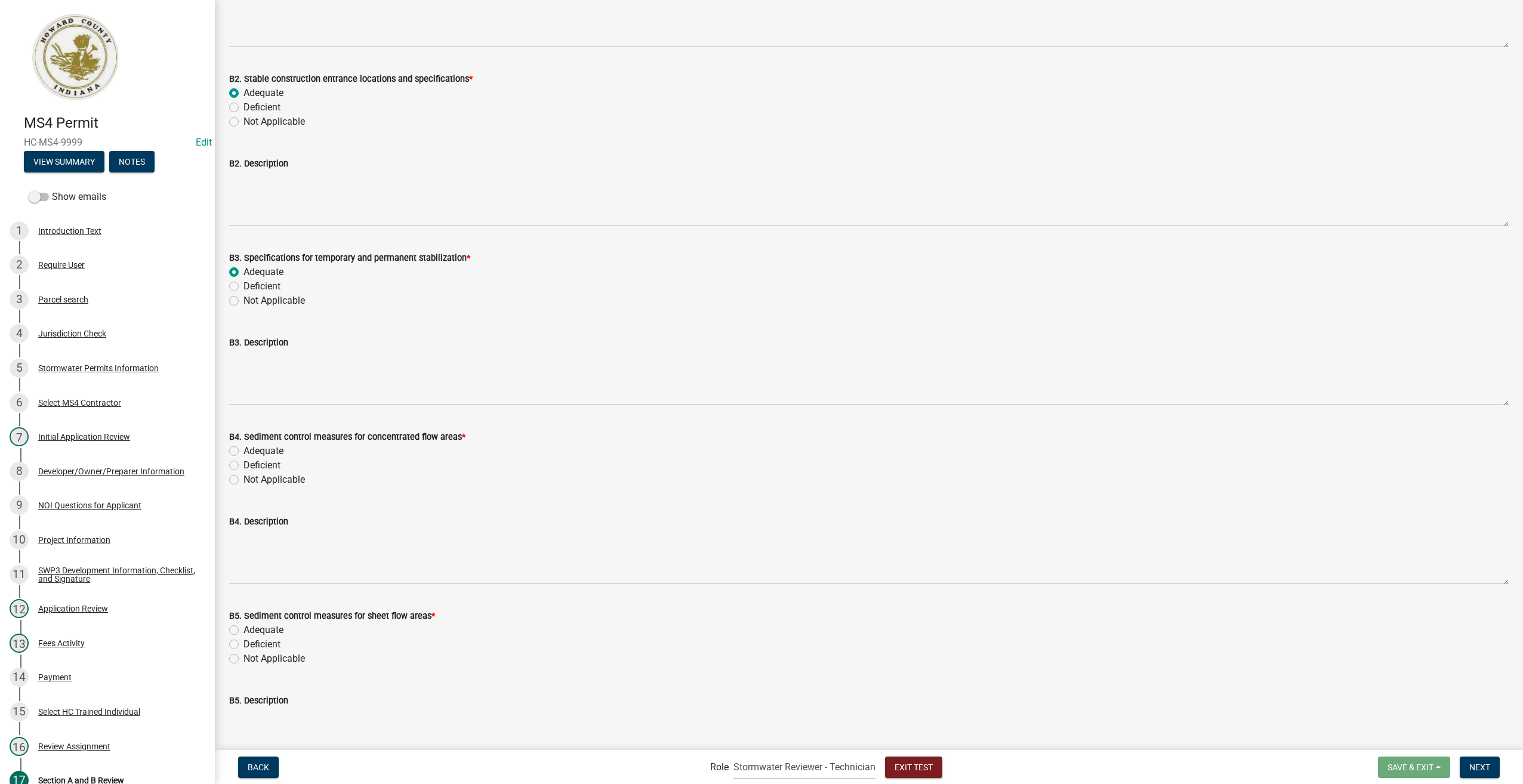
radio input "true"
click at [244, 448] on label "Adequate" at bounding box center [264, 451] width 40 height 14
click at [244, 448] on input "Adequate" at bounding box center [247, 448] width 8 height 8
radio input "true"
click at [244, 629] on label "Adequate" at bounding box center [264, 630] width 40 height 14
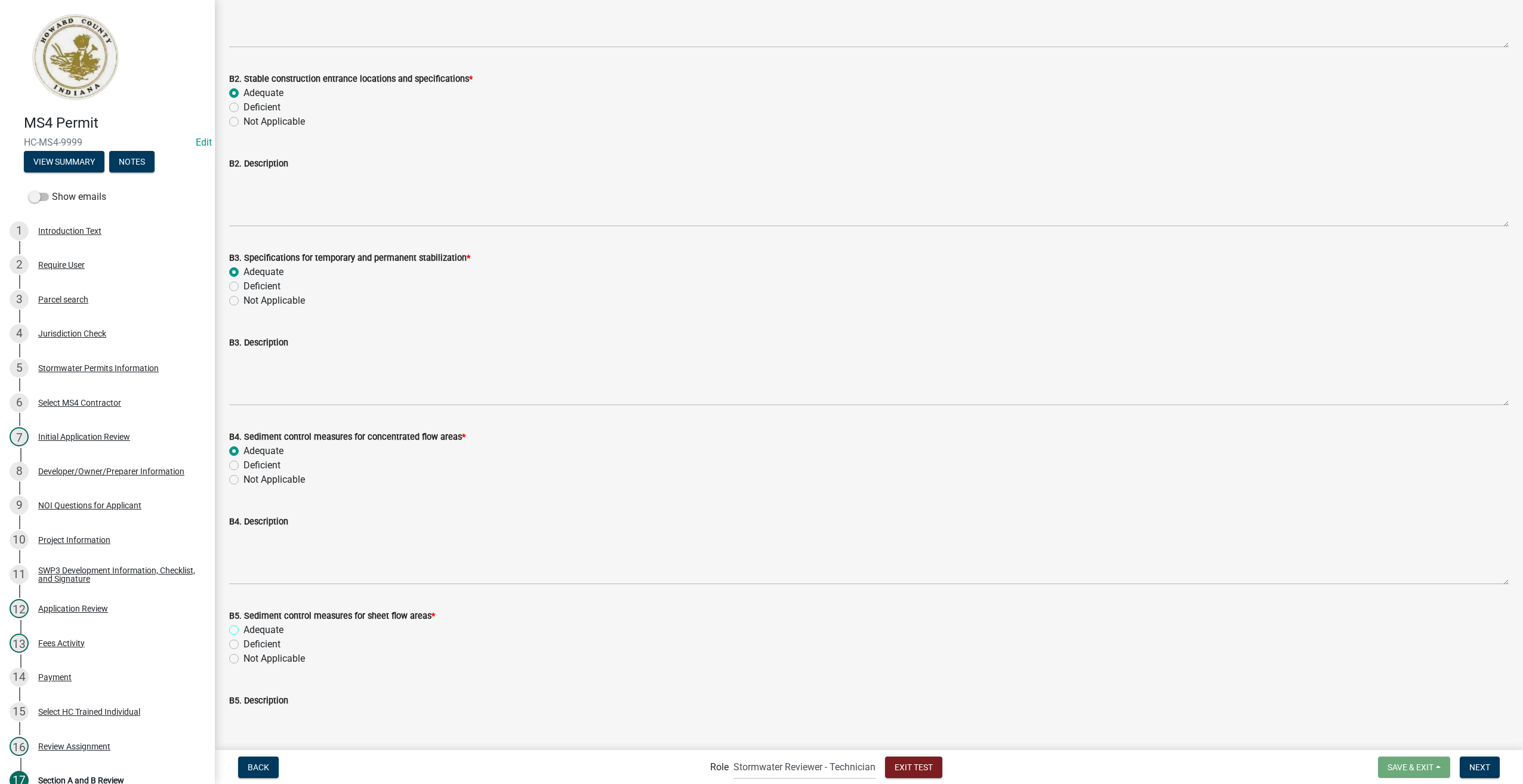
click at [244, 629] on input "Adequate" at bounding box center [247, 627] width 8 height 8
radio input "true"
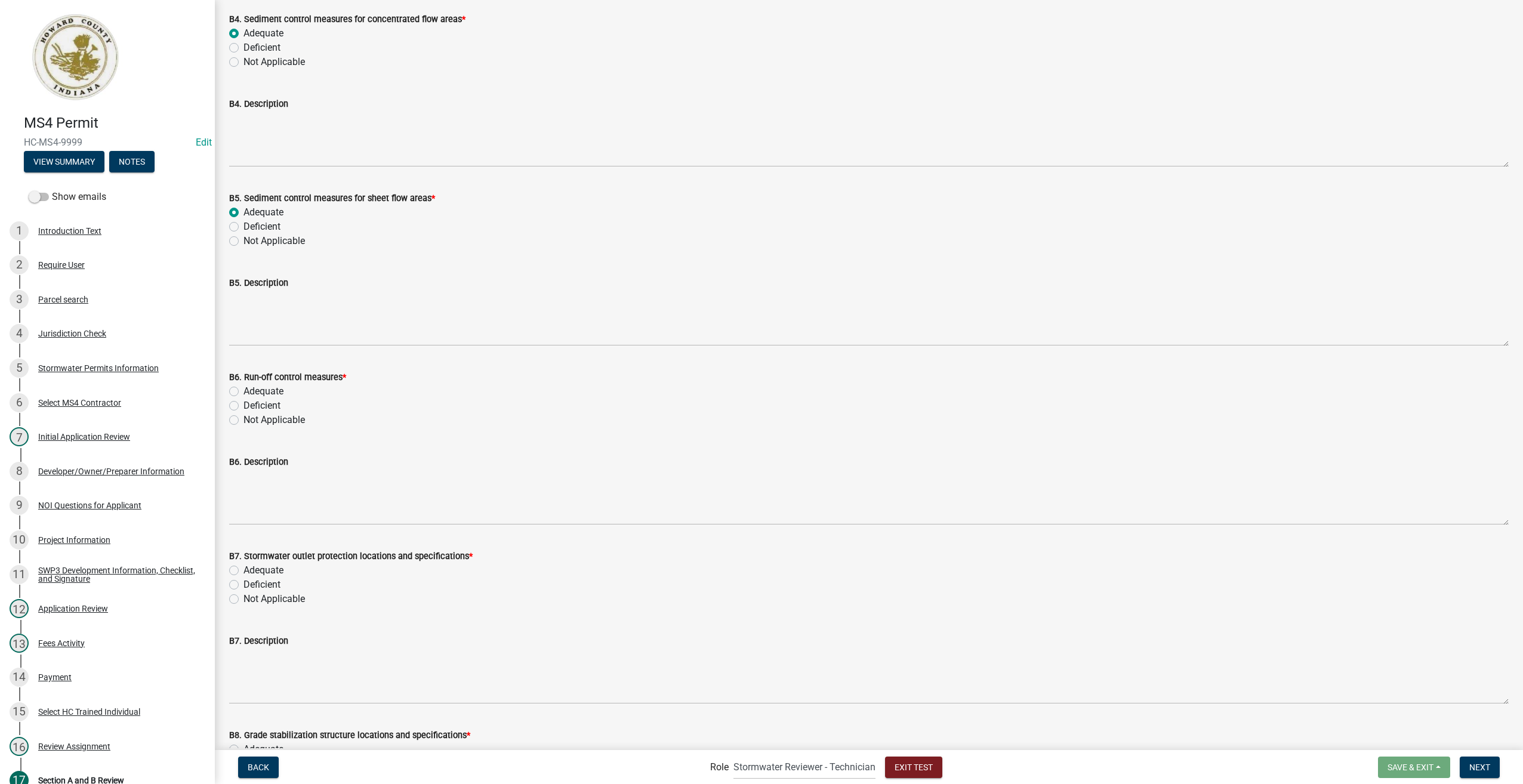
scroll to position [6563, 0]
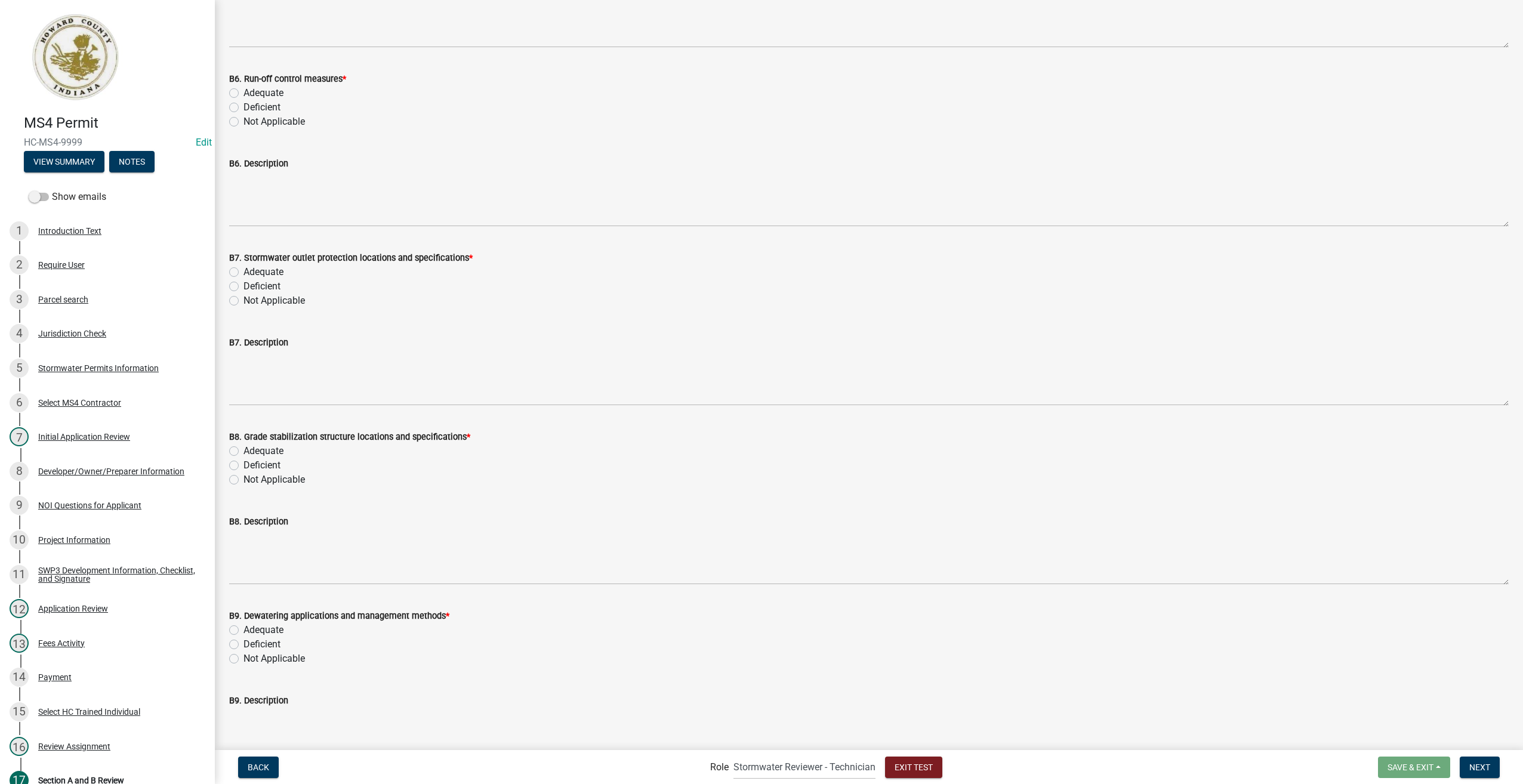
drag, startPoint x: 238, startPoint y: 91, endPoint x: 231, endPoint y: 172, distance: 81.3
click at [244, 91] on label "Adequate" at bounding box center [264, 93] width 40 height 14
click at [244, 91] on input "Adequate" at bounding box center [247, 90] width 8 height 8
radio input "true"
click at [244, 271] on label "Adequate" at bounding box center [264, 272] width 40 height 14
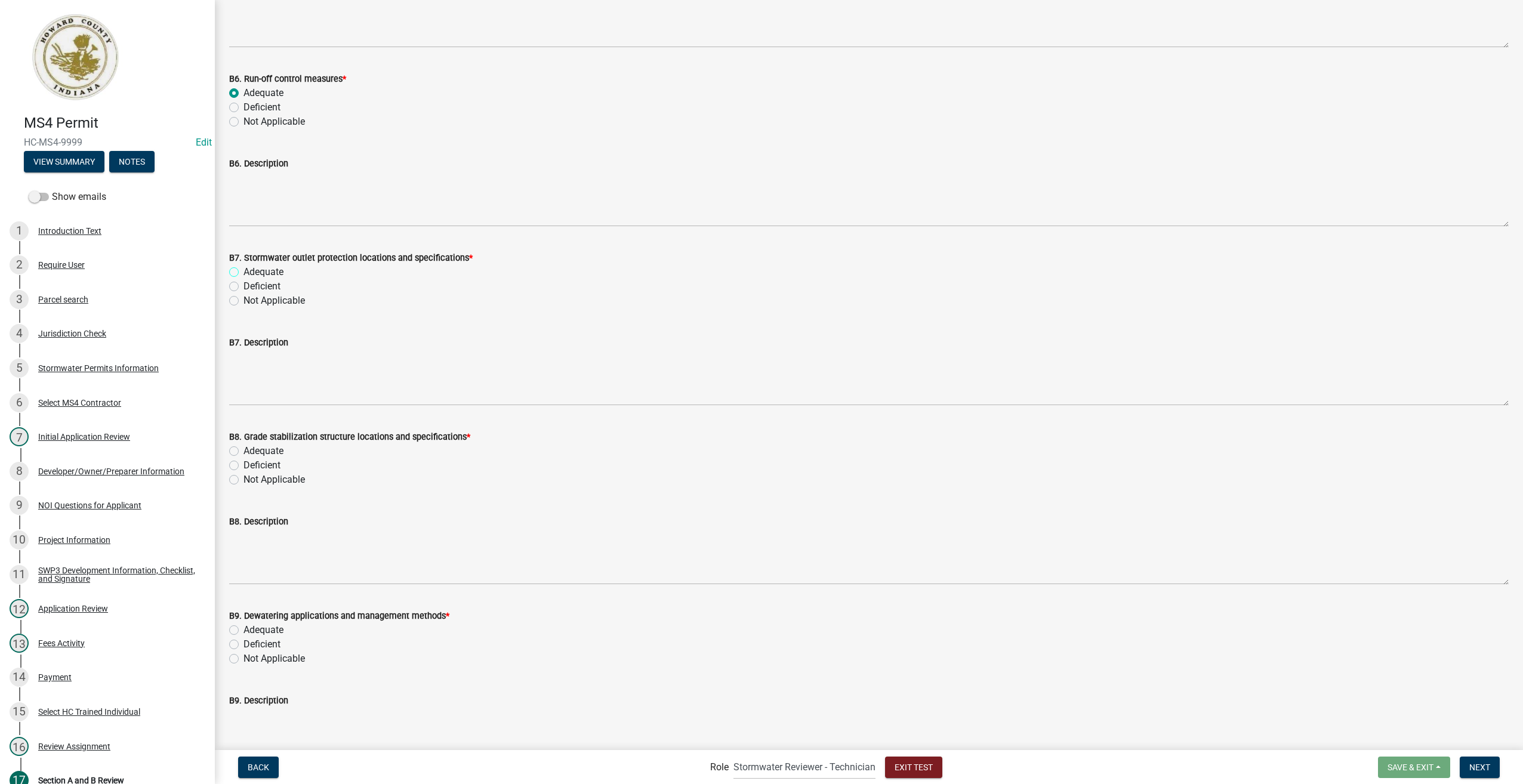
click at [244, 271] on input "Adequate" at bounding box center [247, 269] width 8 height 8
radio input "true"
click at [244, 450] on label "Adequate" at bounding box center [264, 451] width 40 height 14
click at [244, 450] on input "Adequate" at bounding box center [247, 448] width 8 height 8
radio input "true"
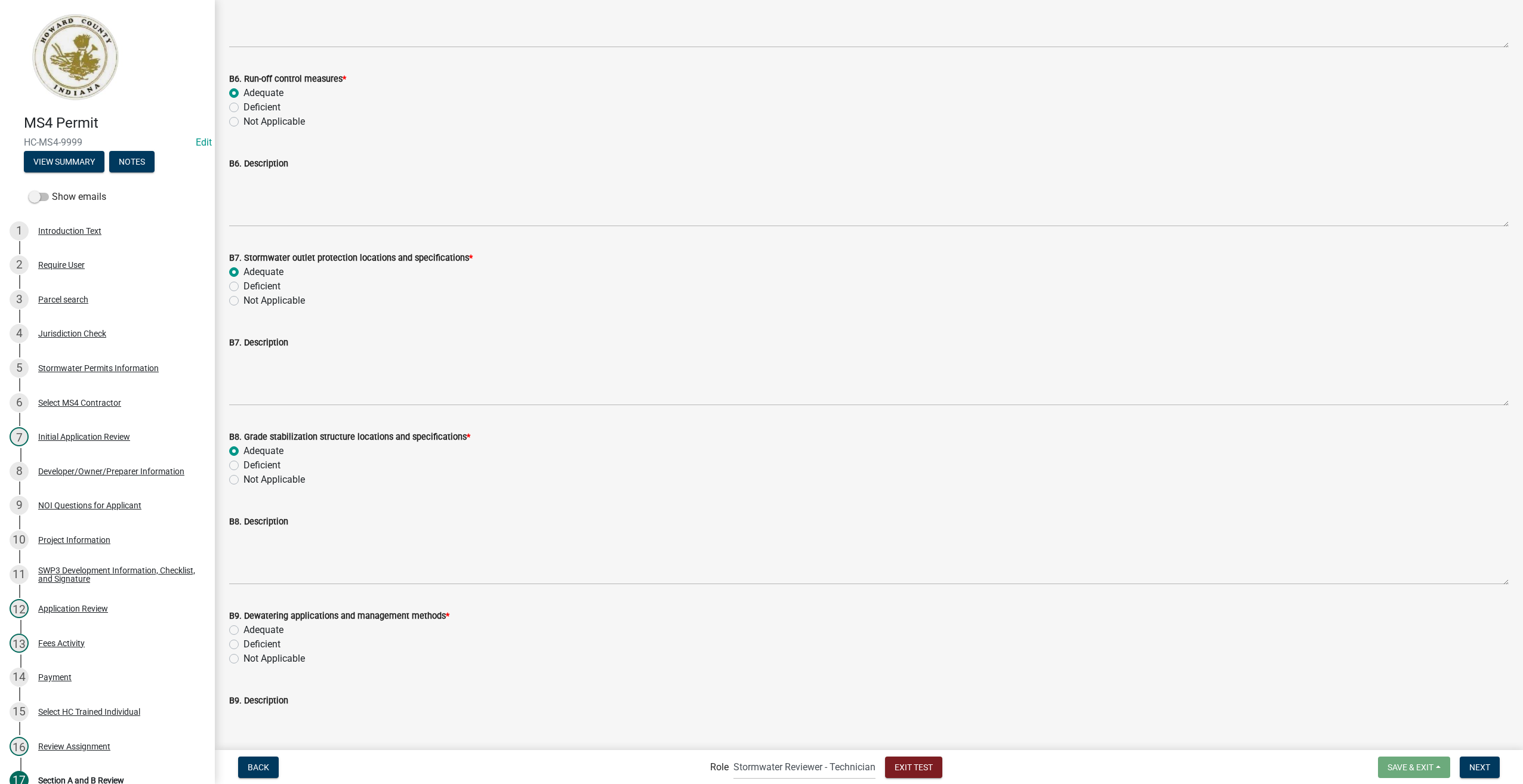
drag, startPoint x: 232, startPoint y: 630, endPoint x: 417, endPoint y: 515, distance: 217.8
click at [244, 630] on label "Adequate" at bounding box center [264, 630] width 40 height 14
click at [244, 630] on input "Adequate" at bounding box center [247, 627] width 8 height 8
radio input "true"
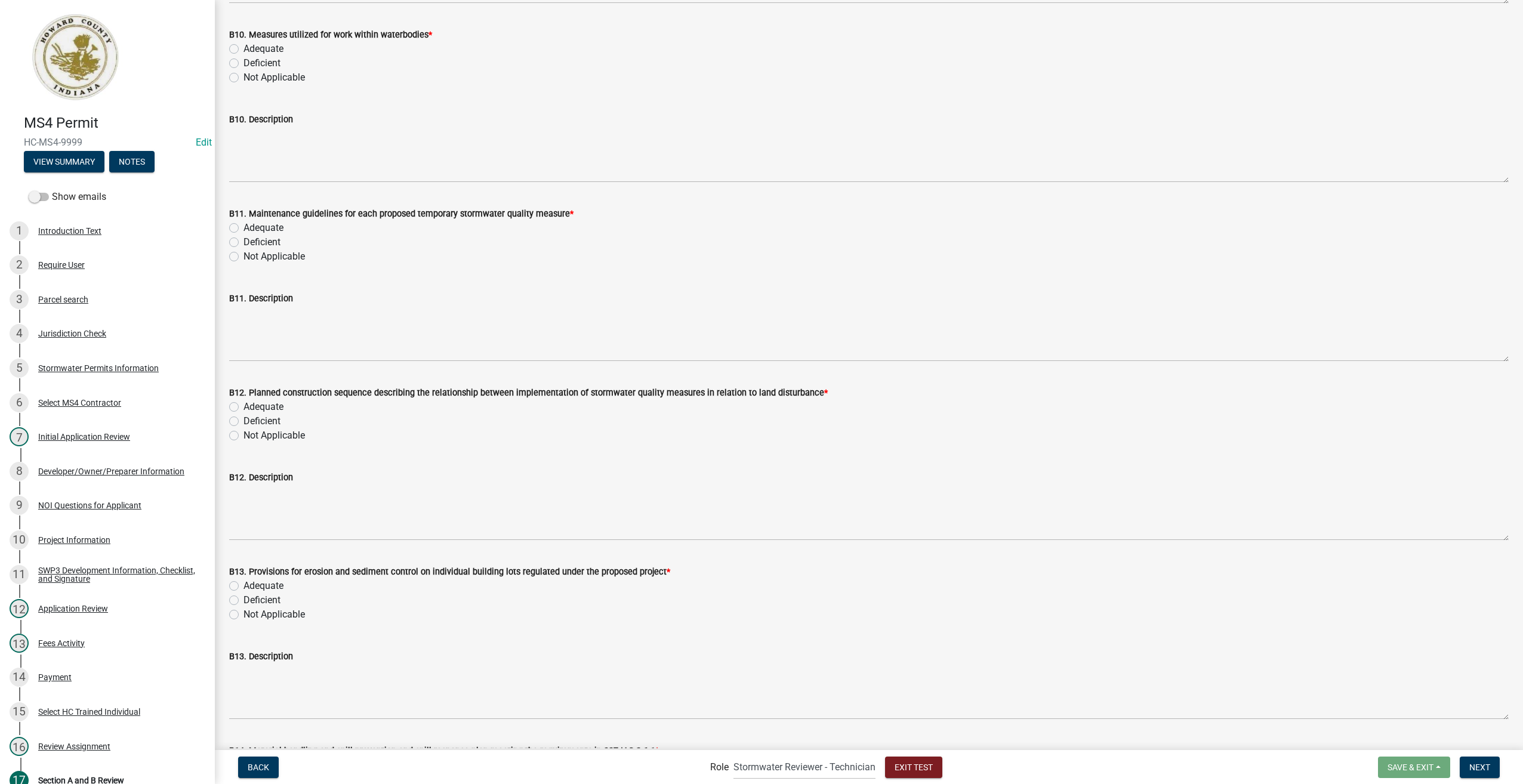
scroll to position [7338, 0]
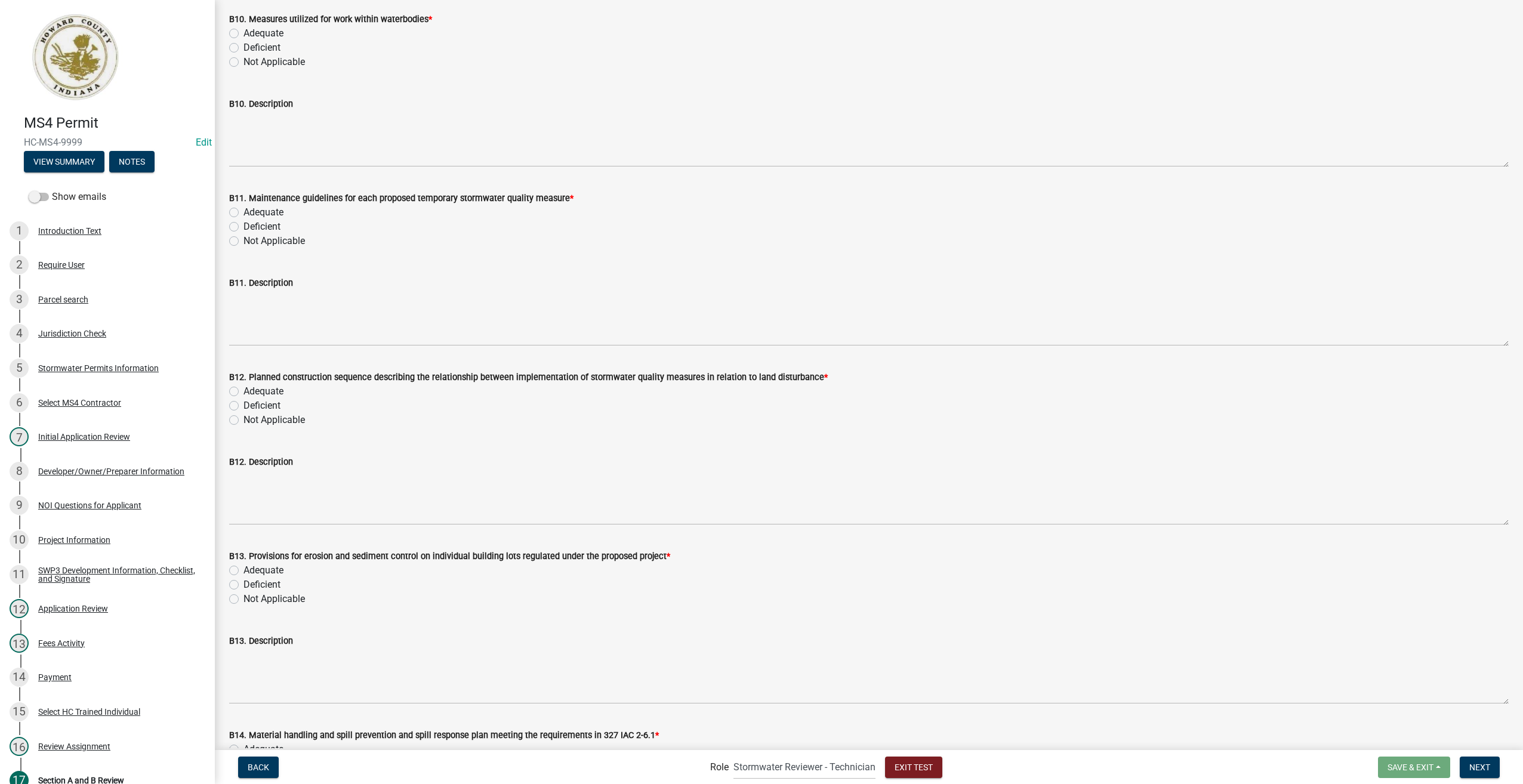
click at [244, 31] on label "Adequate" at bounding box center [264, 33] width 40 height 14
click at [244, 31] on input "Adequate" at bounding box center [247, 30] width 8 height 8
radio input "true"
click at [244, 213] on label "Adequate" at bounding box center [264, 212] width 40 height 14
click at [244, 213] on input "Adequate" at bounding box center [247, 209] width 8 height 8
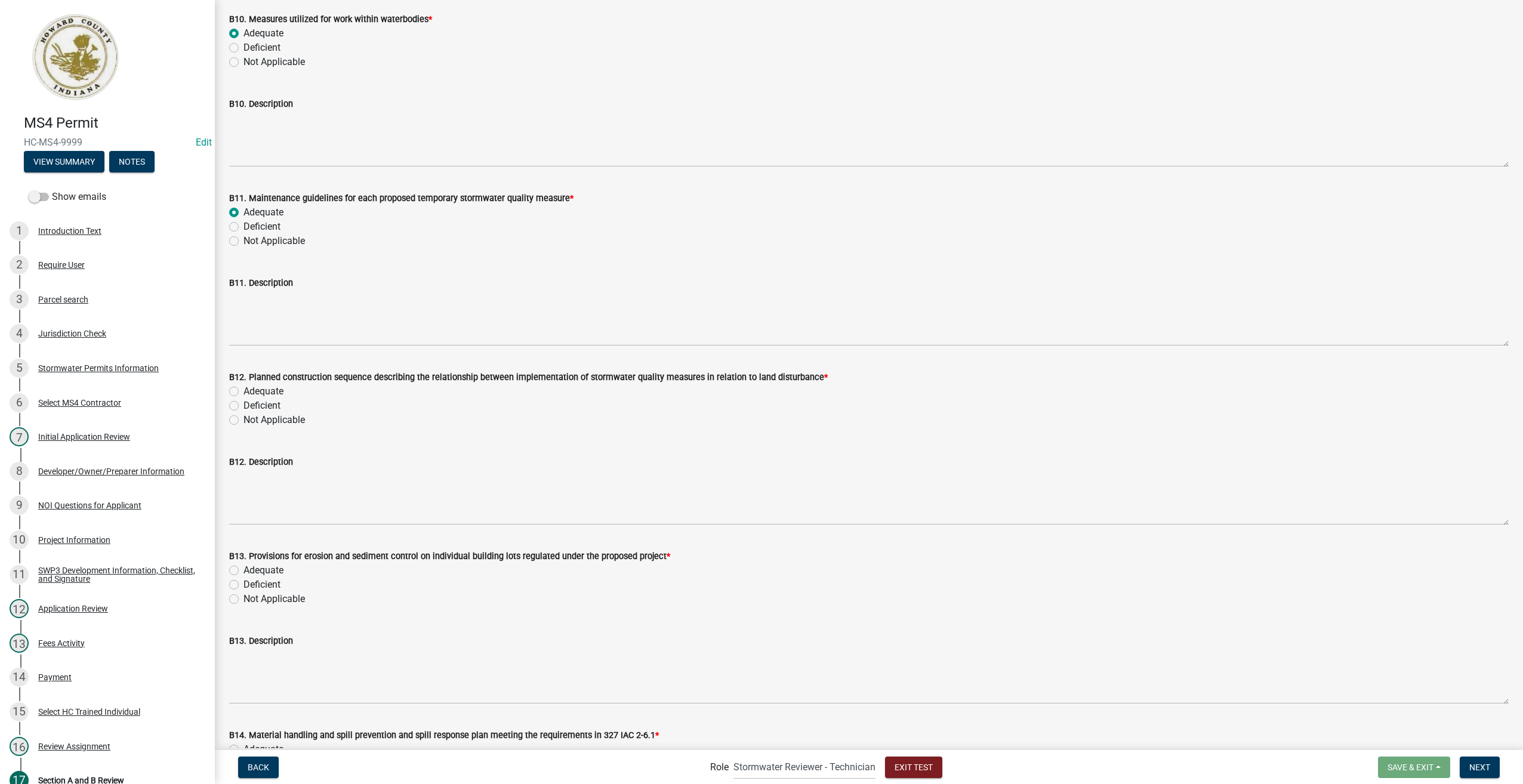
radio input "true"
click at [244, 387] on label "Adequate" at bounding box center [264, 391] width 40 height 14
click at [244, 387] on input "Adequate" at bounding box center [247, 388] width 8 height 8
radio input "true"
click at [244, 568] on label "Adequate" at bounding box center [264, 570] width 40 height 14
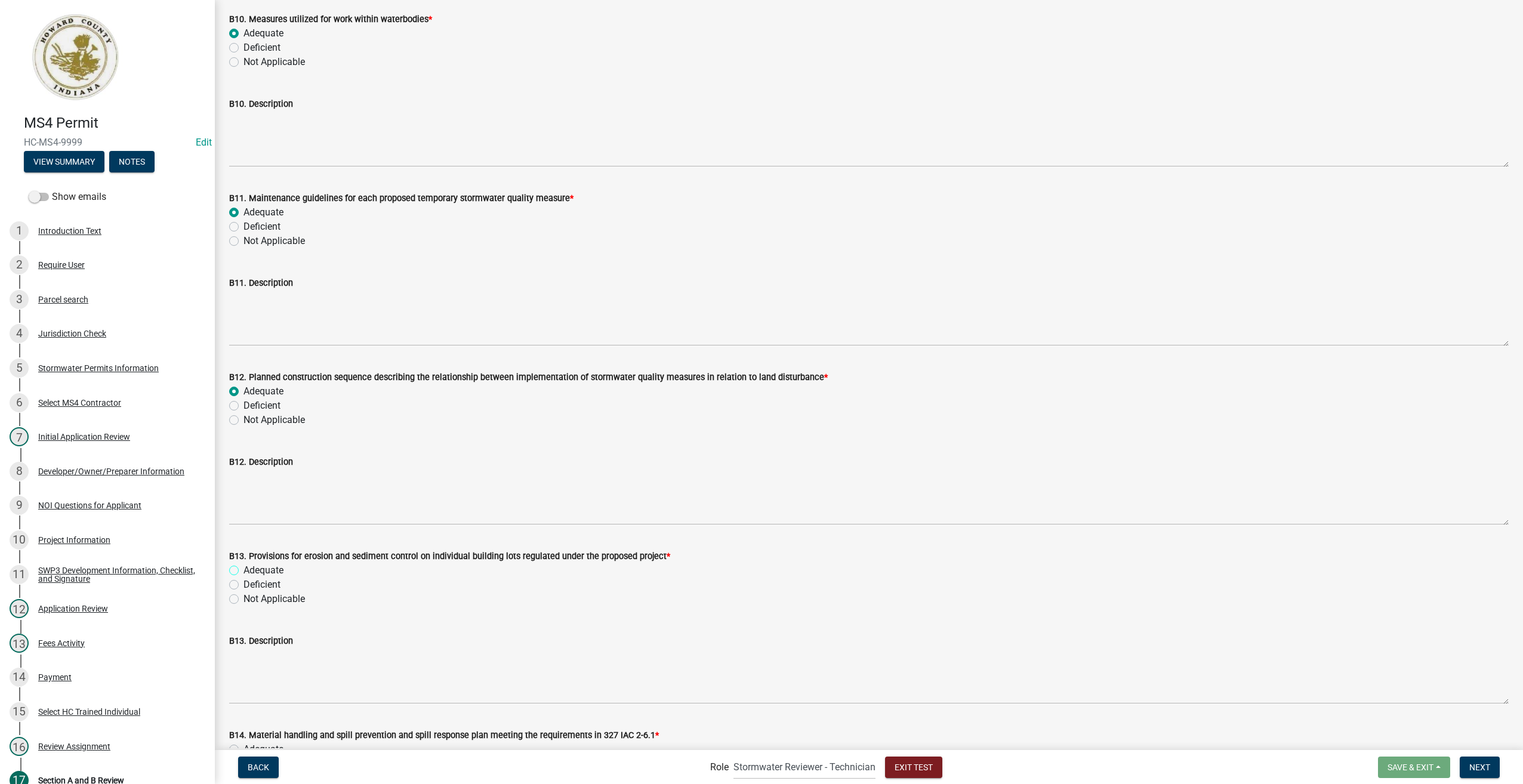
click at [244, 568] on input "Adequate" at bounding box center [247, 567] width 8 height 8
radio input "true"
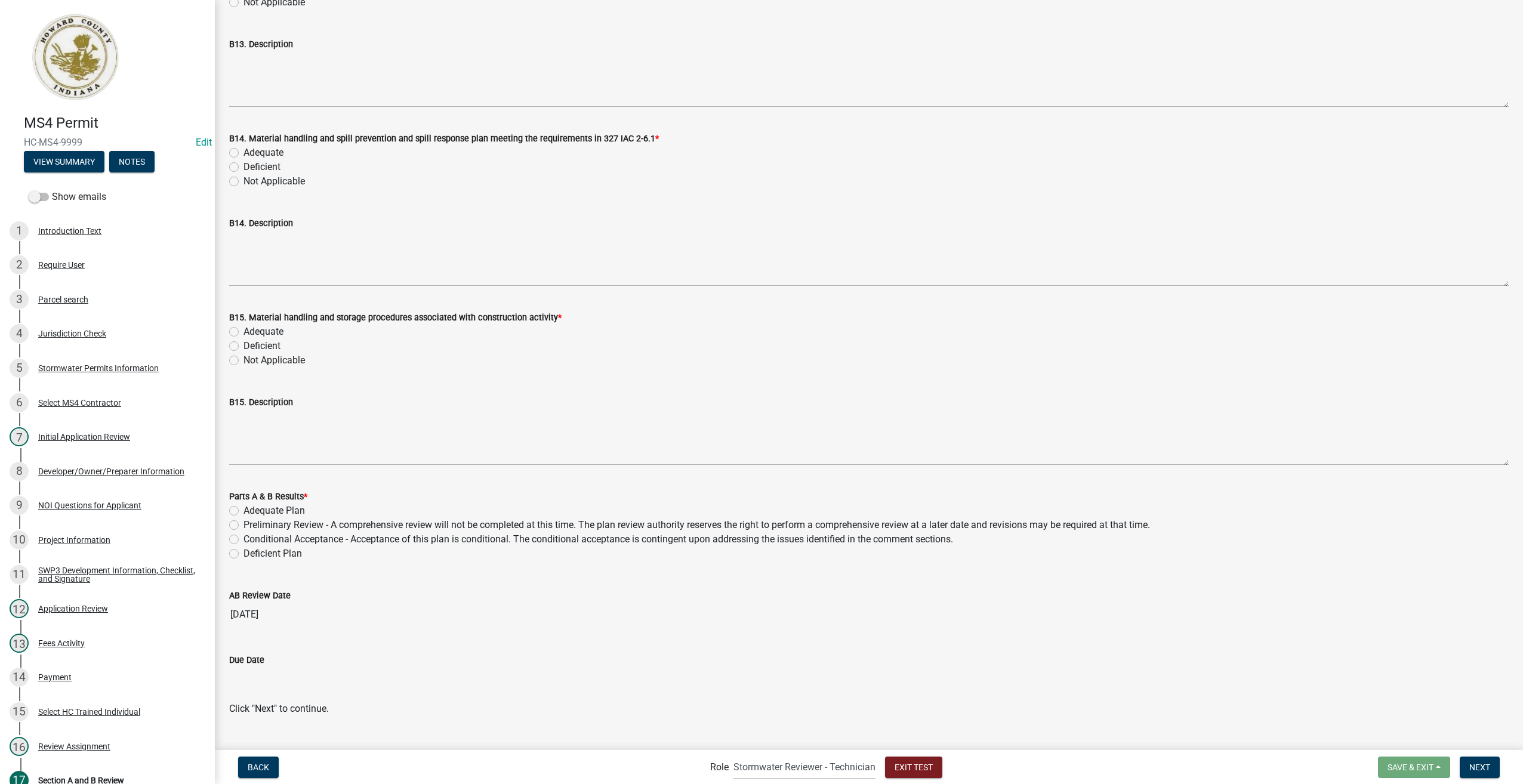
scroll to position [7957, 0]
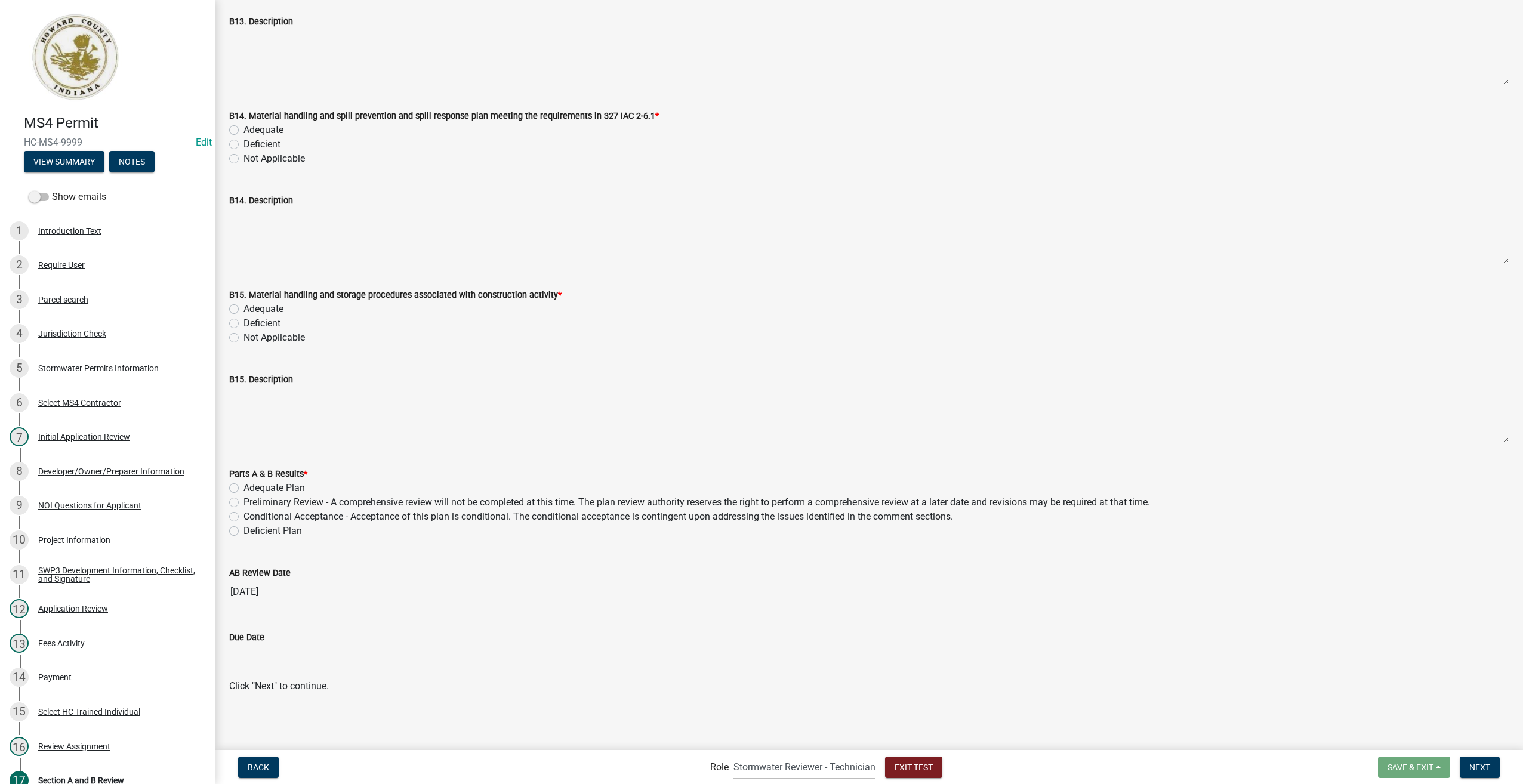
click at [244, 129] on label "Adequate" at bounding box center [264, 130] width 40 height 14
click at [244, 129] on input "Adequate" at bounding box center [247, 126] width 8 height 8
radio input "true"
click at [244, 309] on label "Adequate" at bounding box center [264, 309] width 40 height 14
click at [244, 309] on input "Adequate" at bounding box center [247, 306] width 8 height 8
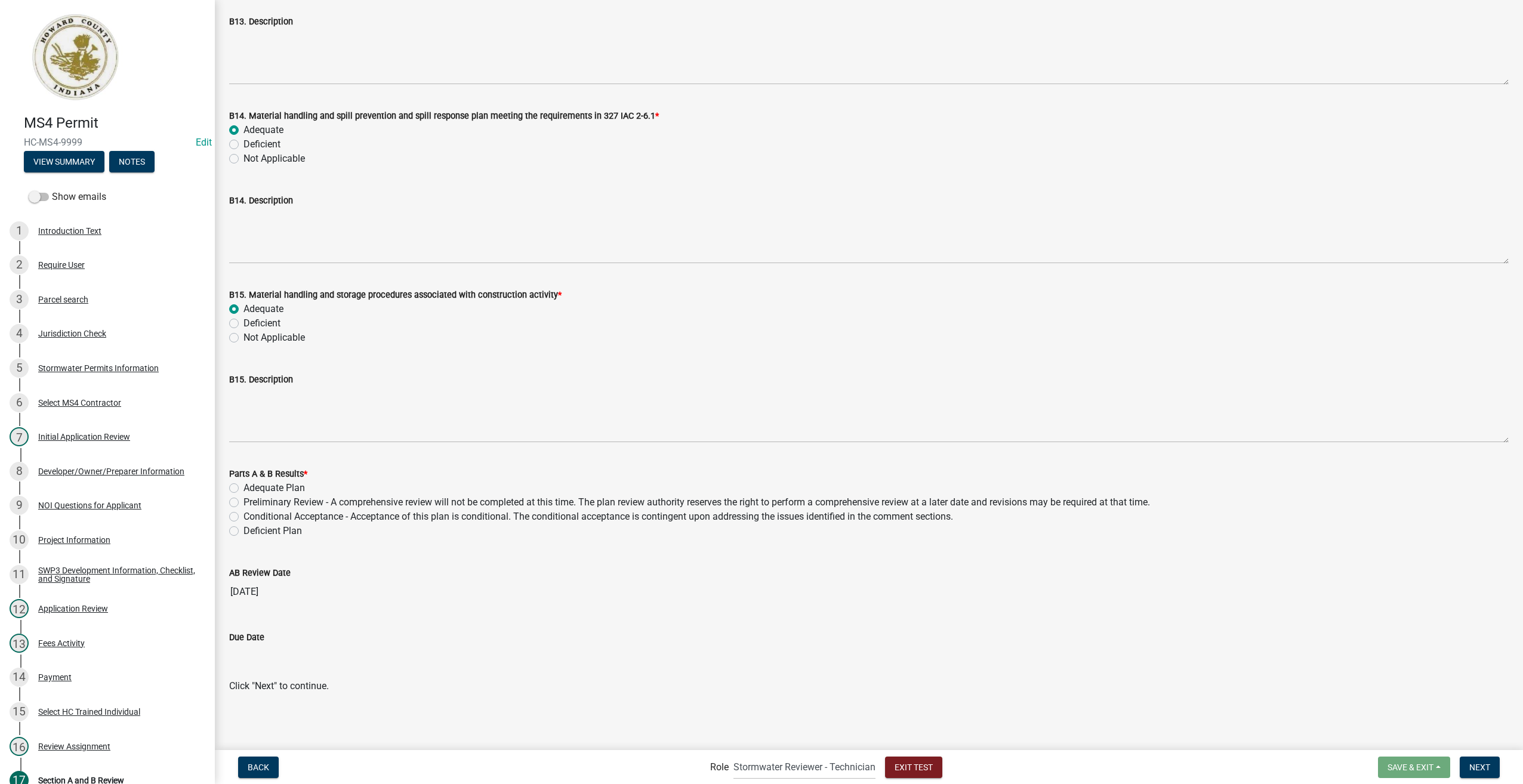
radio input "true"
click at [244, 485] on label "Adequate Plan" at bounding box center [274, 488] width 61 height 14
click at [244, 485] on input "Adequate Plan" at bounding box center [247, 485] width 8 height 8
radio input "true"
click at [1477, 769] on span "Next" at bounding box center [1480, 766] width 21 height 9
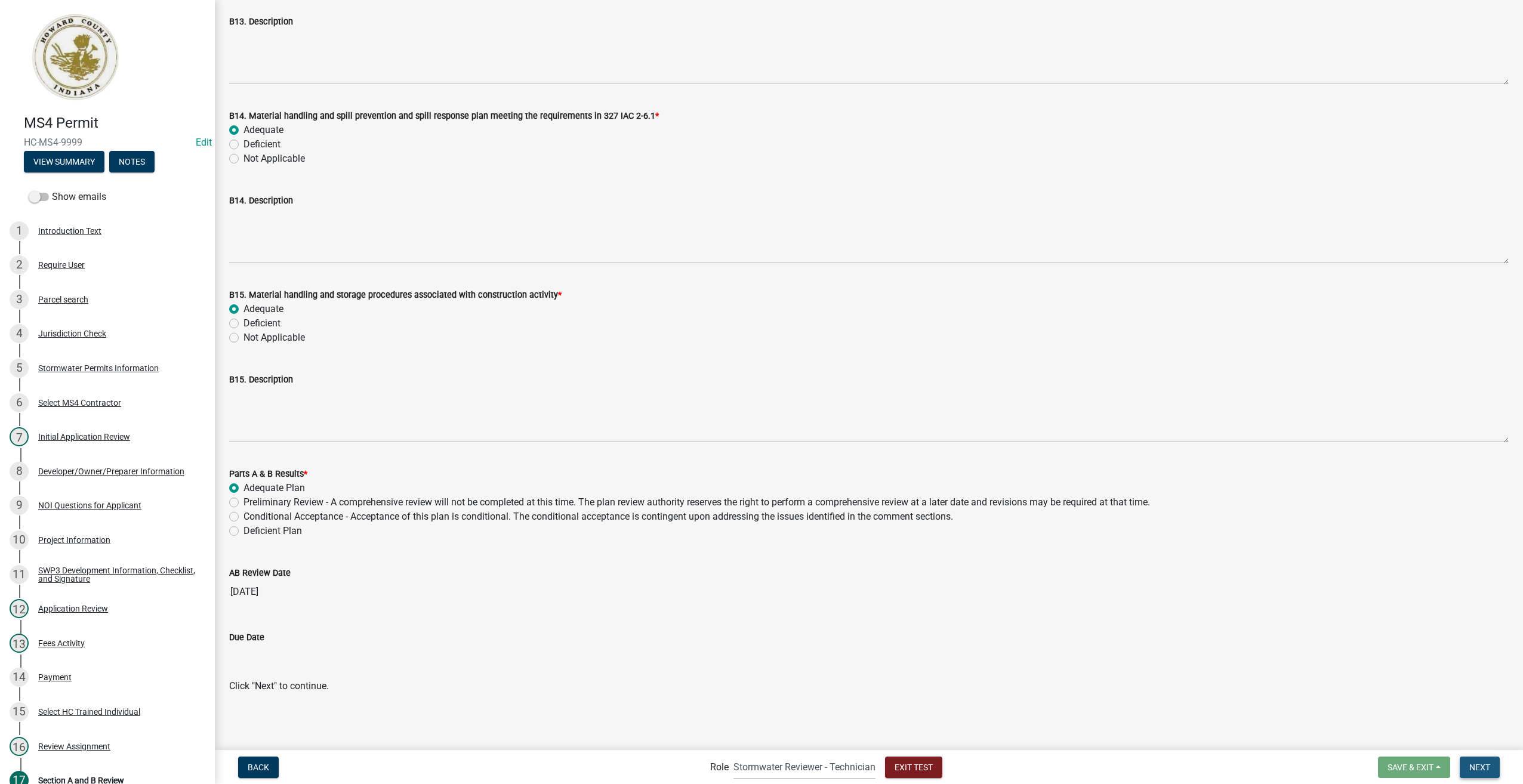
scroll to position [0, 0]
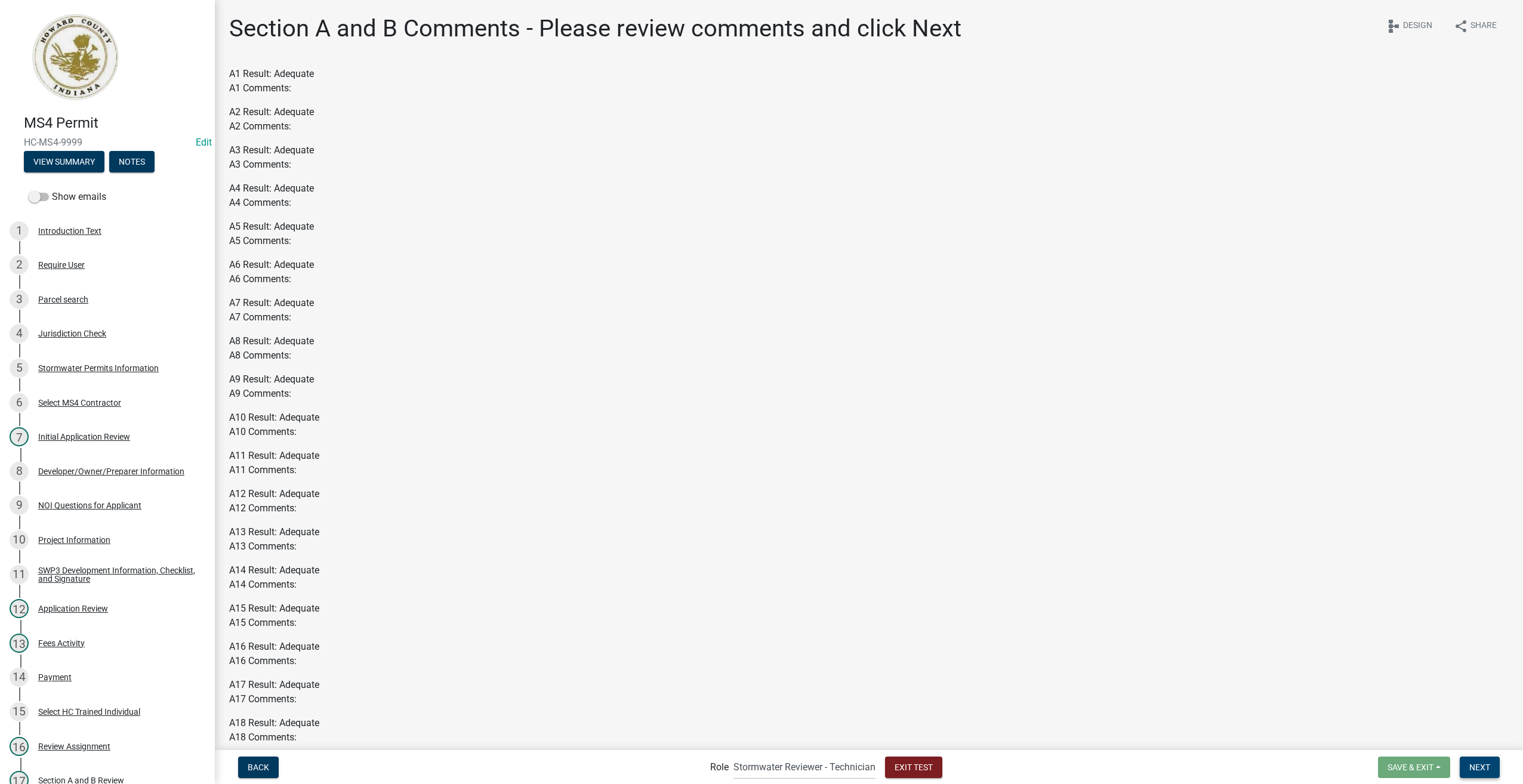
click at [1487, 767] on span "Next" at bounding box center [1480, 766] width 21 height 9
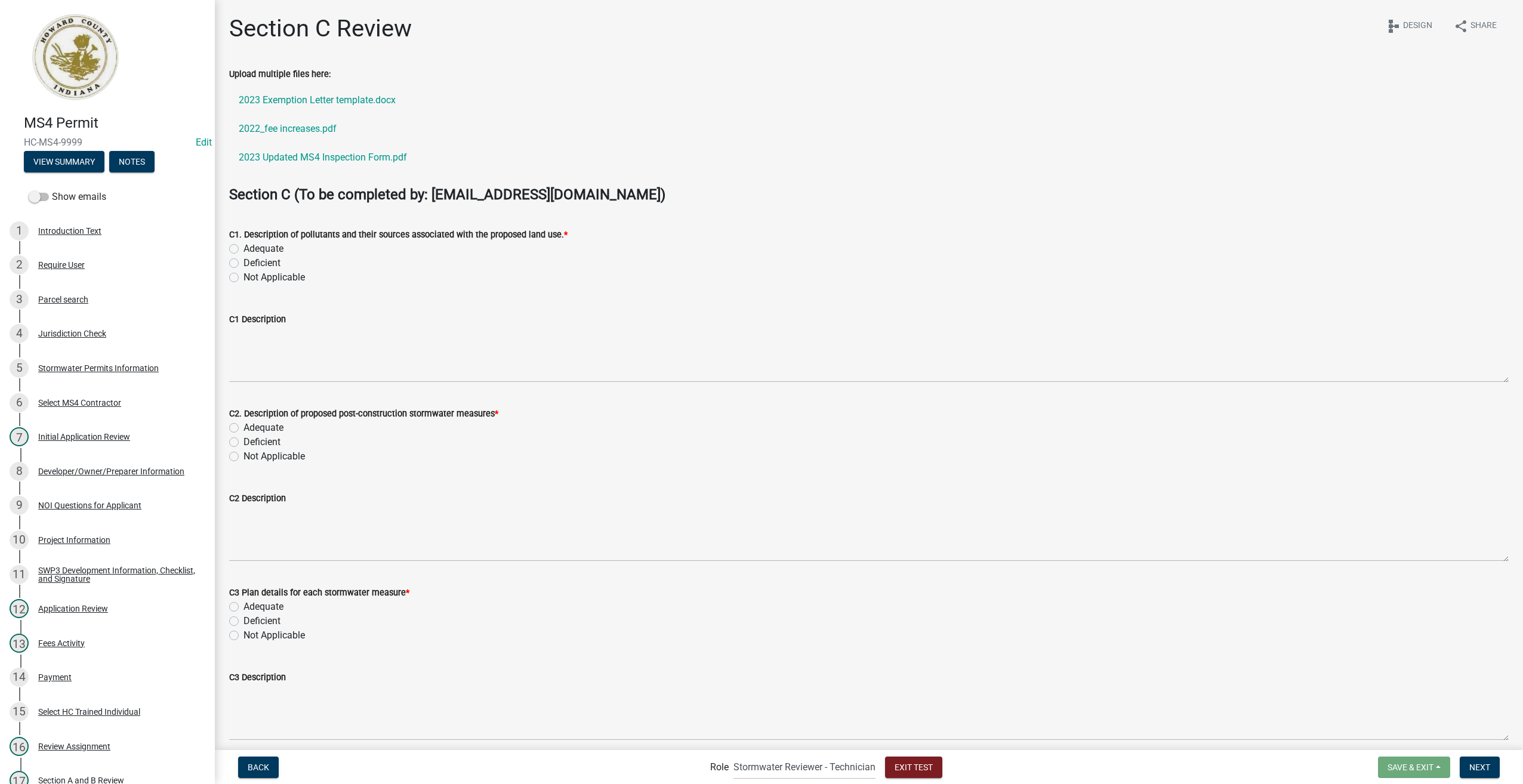
click at [244, 246] on label "Adequate" at bounding box center [264, 249] width 40 height 14
click at [244, 246] on input "Adequate" at bounding box center [247, 245] width 8 height 8
radio input "true"
click at [244, 426] on label "Adequate" at bounding box center [264, 428] width 40 height 14
click at [244, 426] on input "Adequate" at bounding box center [247, 425] width 8 height 8
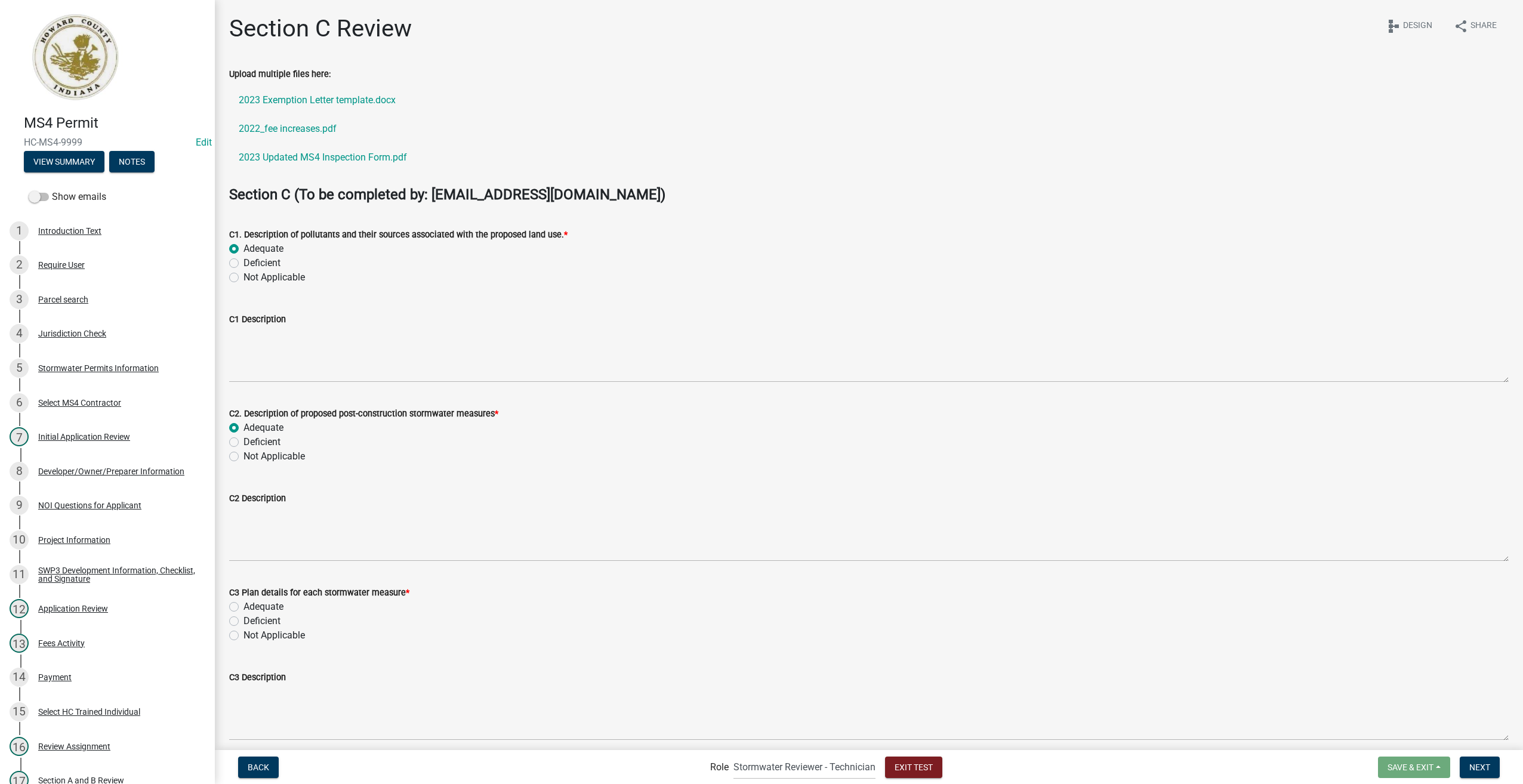
radio input "true"
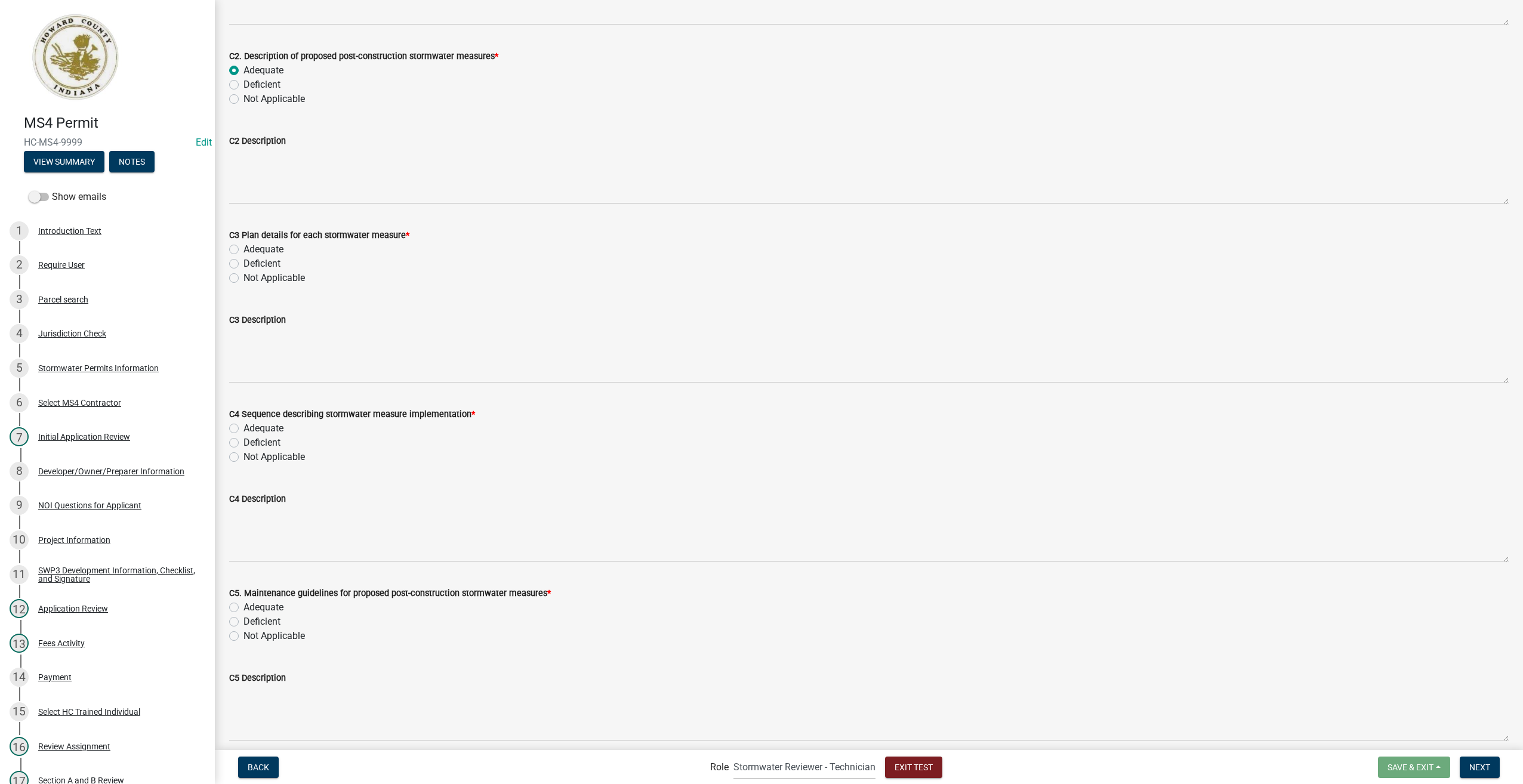
scroll to position [358, 0]
click at [244, 252] on label "Adequate" at bounding box center [264, 249] width 40 height 14
click at [244, 249] on input "Adequate" at bounding box center [247, 245] width 8 height 8
radio input "true"
click at [233, 423] on div "Adequate" at bounding box center [869, 428] width 1280 height 14
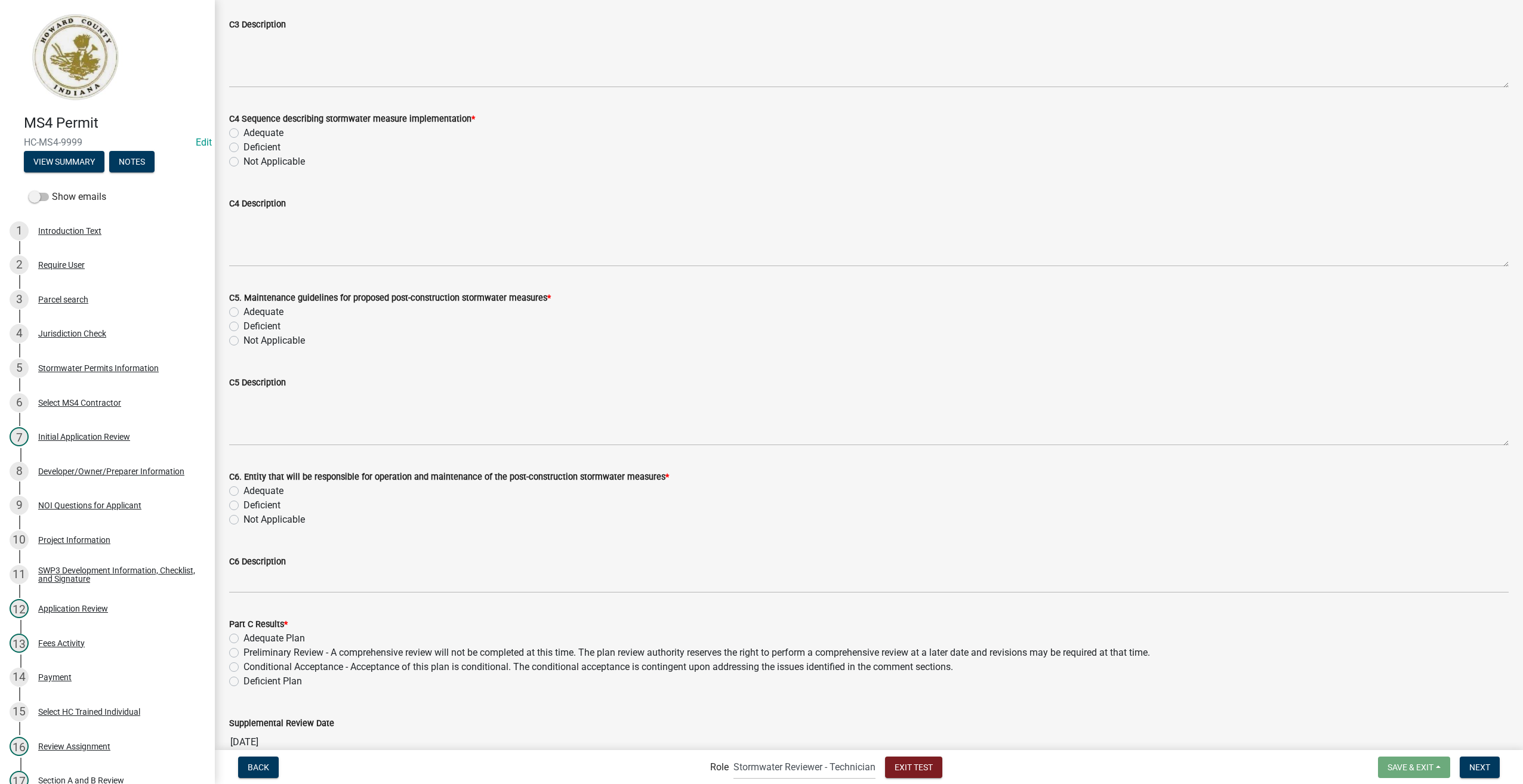
scroll to position [716, 0]
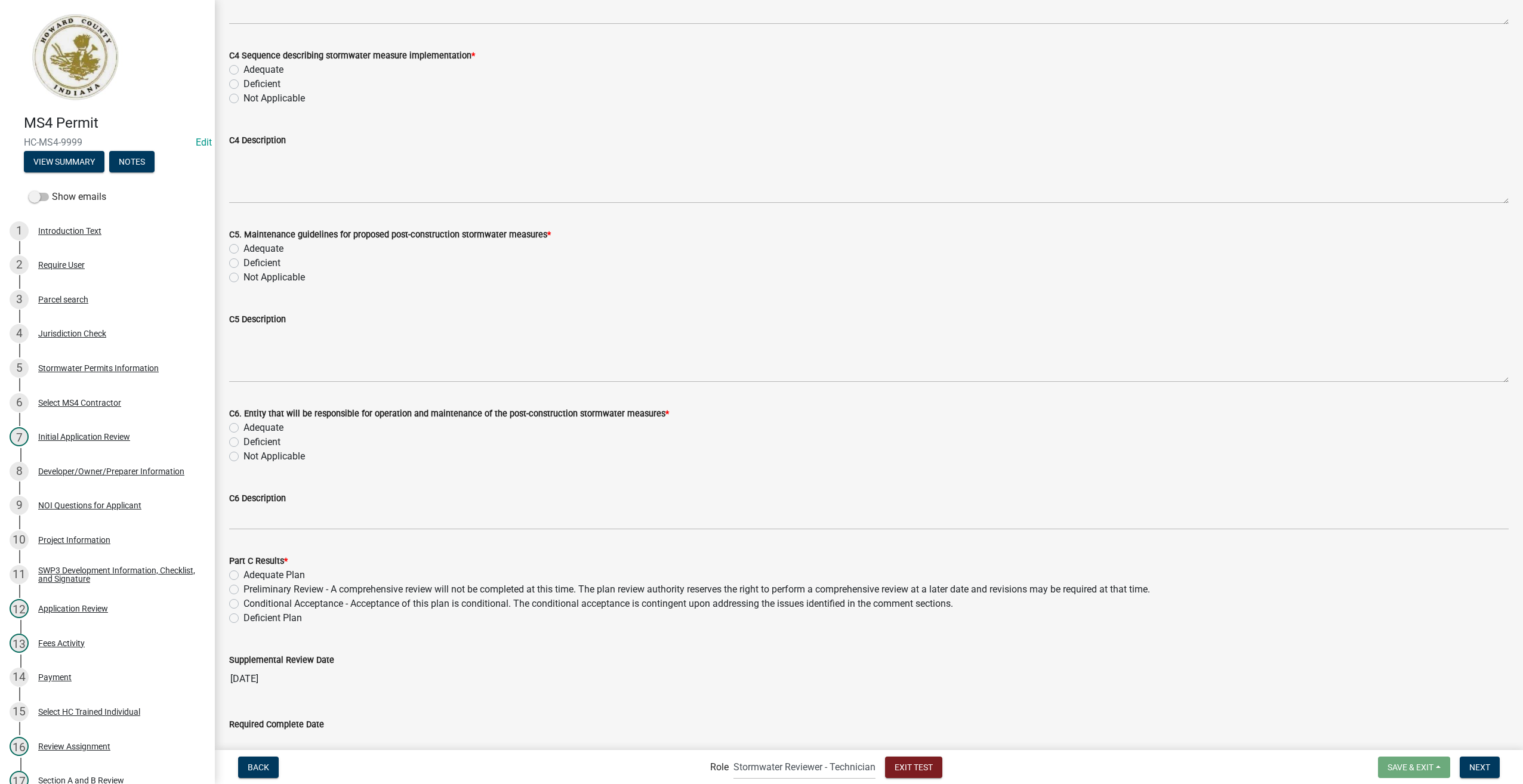
click at [244, 246] on label "Adequate" at bounding box center [264, 249] width 40 height 14
click at [244, 246] on input "Adequate" at bounding box center [247, 245] width 8 height 8
radio input "true"
click at [244, 426] on label "Adequate" at bounding box center [264, 428] width 40 height 14
click at [244, 426] on input "Adequate" at bounding box center [247, 425] width 8 height 8
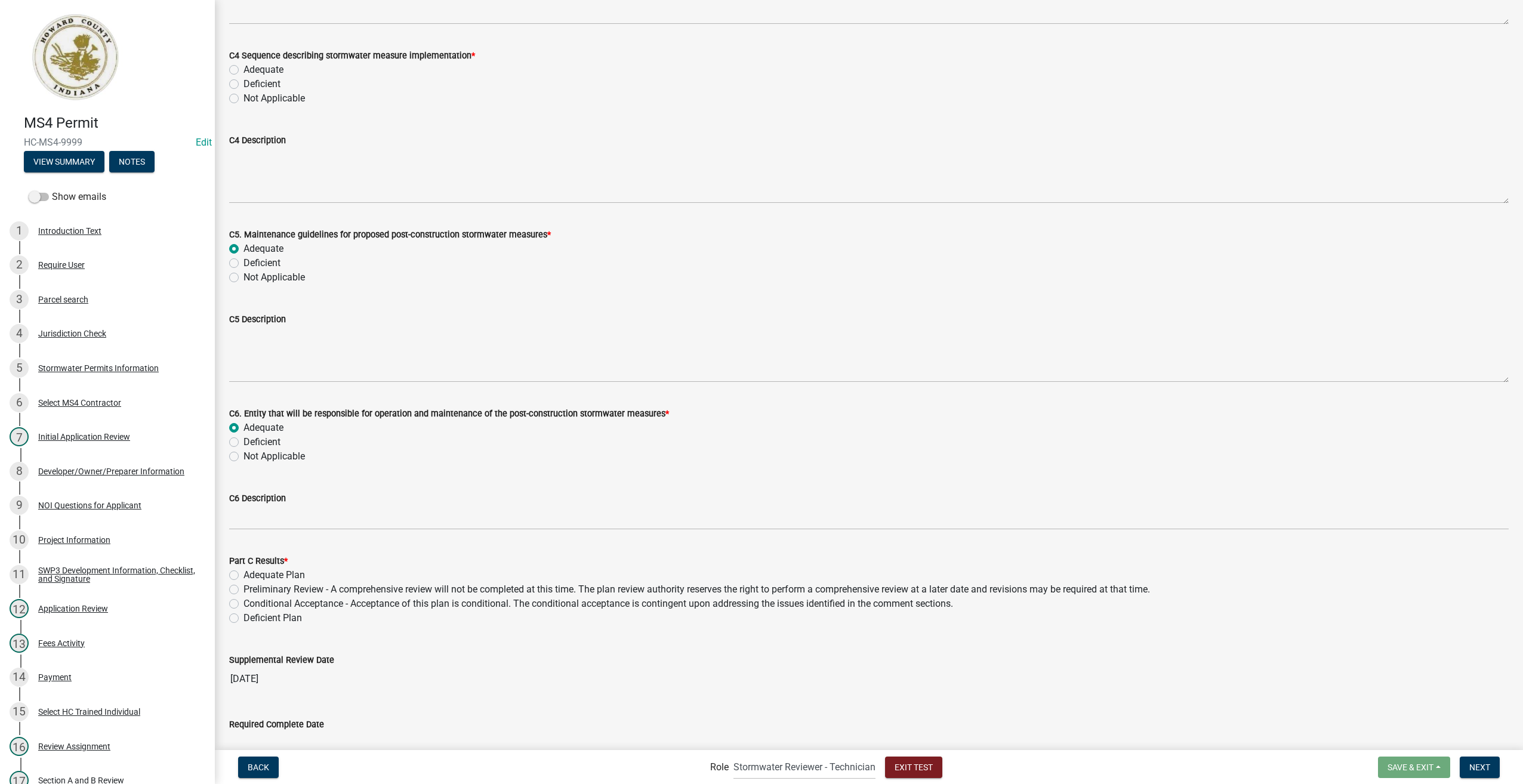
radio input "true"
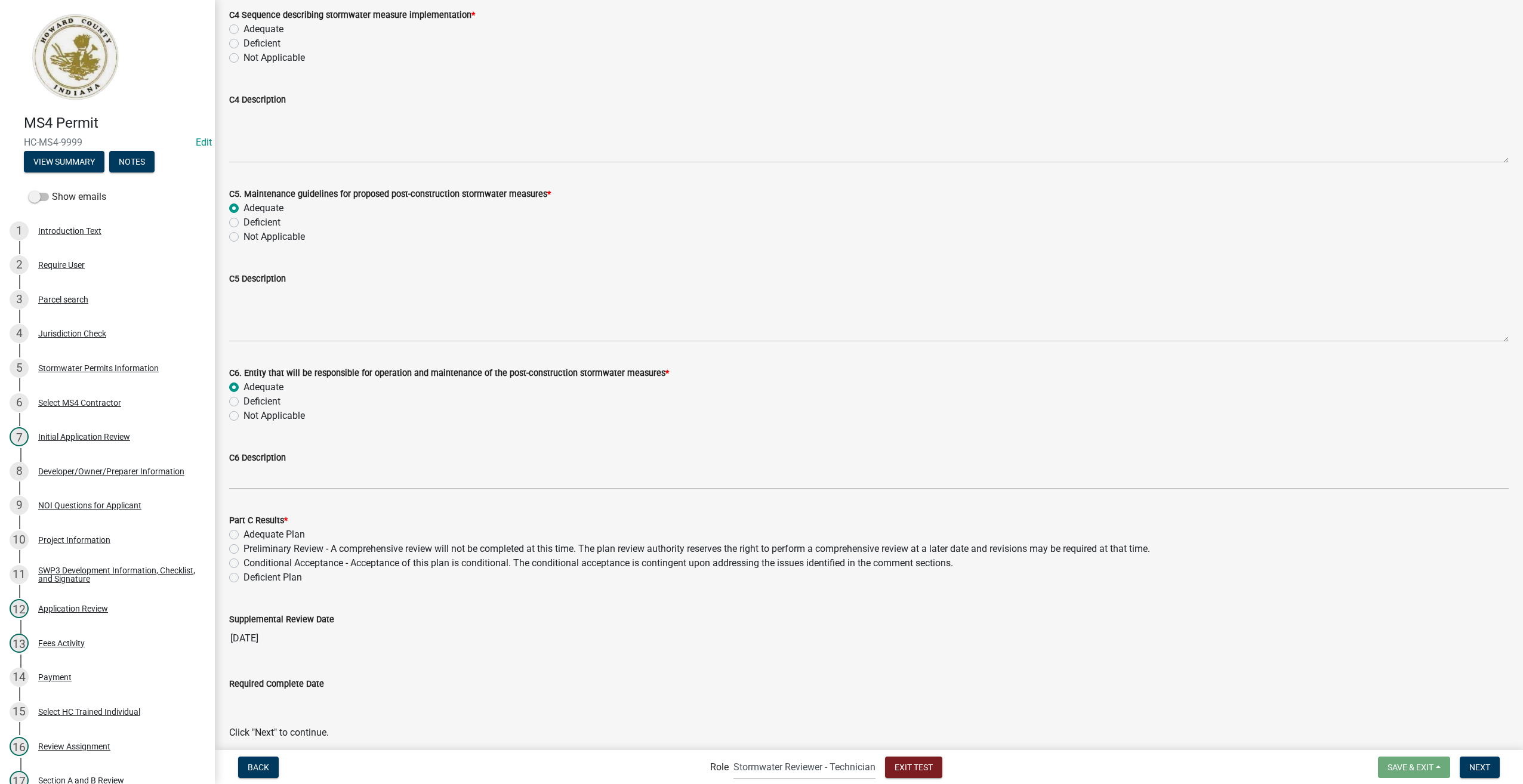
scroll to position [776, 0]
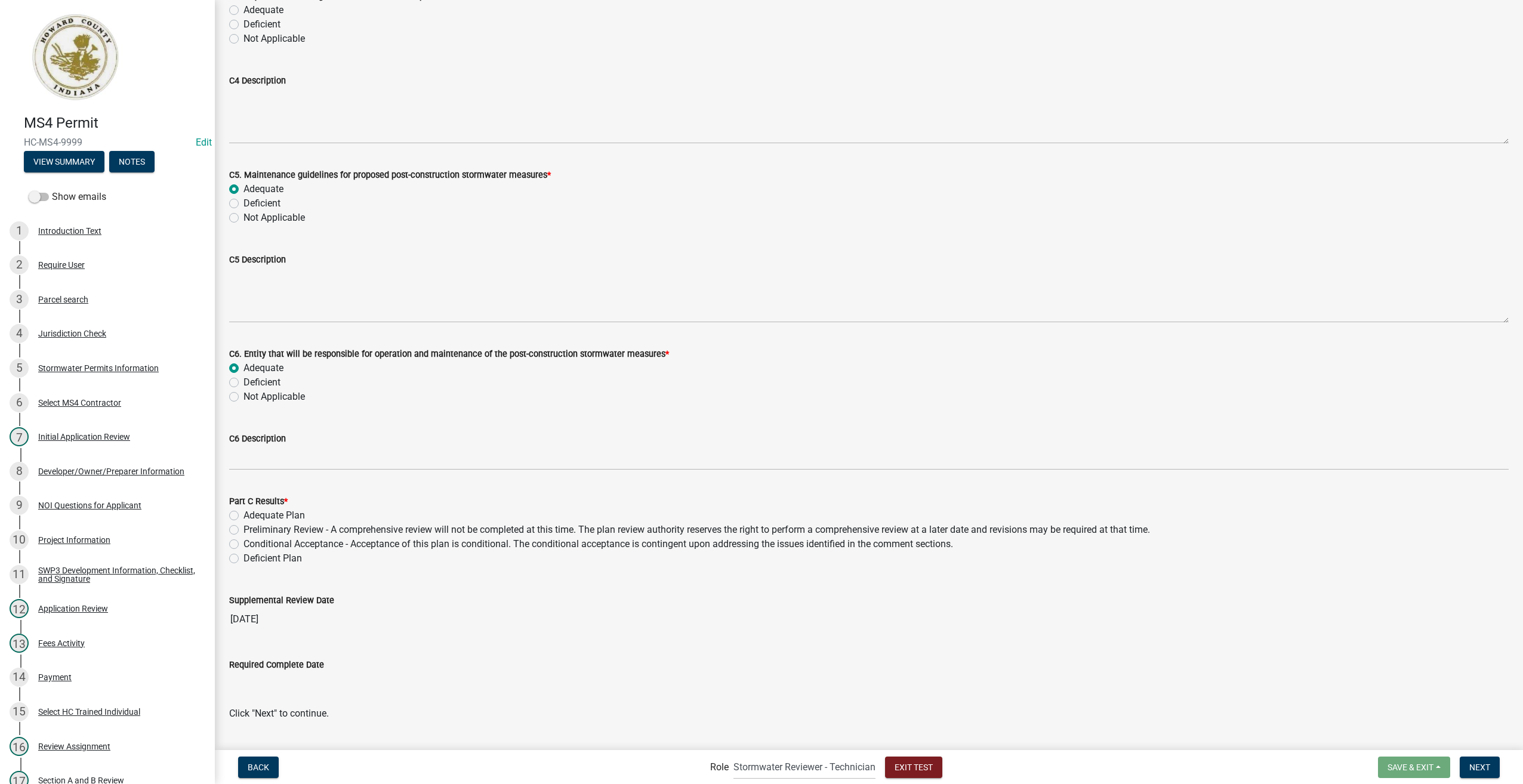
click at [244, 513] on label "Adequate Plan" at bounding box center [274, 515] width 61 height 14
click at [244, 513] on input "Adequate Plan" at bounding box center [247, 512] width 8 height 8
radio input "true"
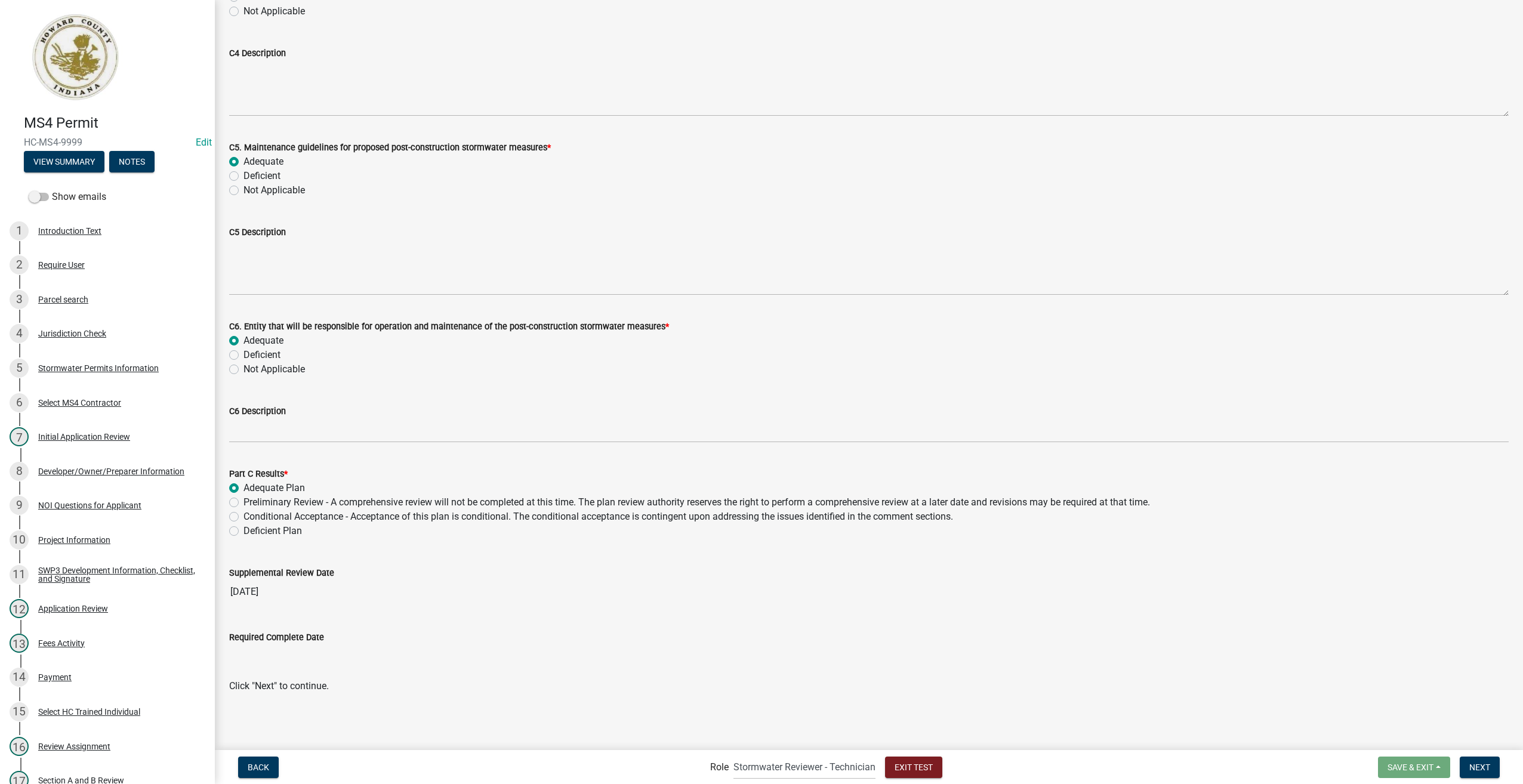
click at [279, 651] on input "Required Complete Date" at bounding box center [869, 656] width 1280 height 24
click at [1477, 770] on span "Next" at bounding box center [1480, 766] width 21 height 9
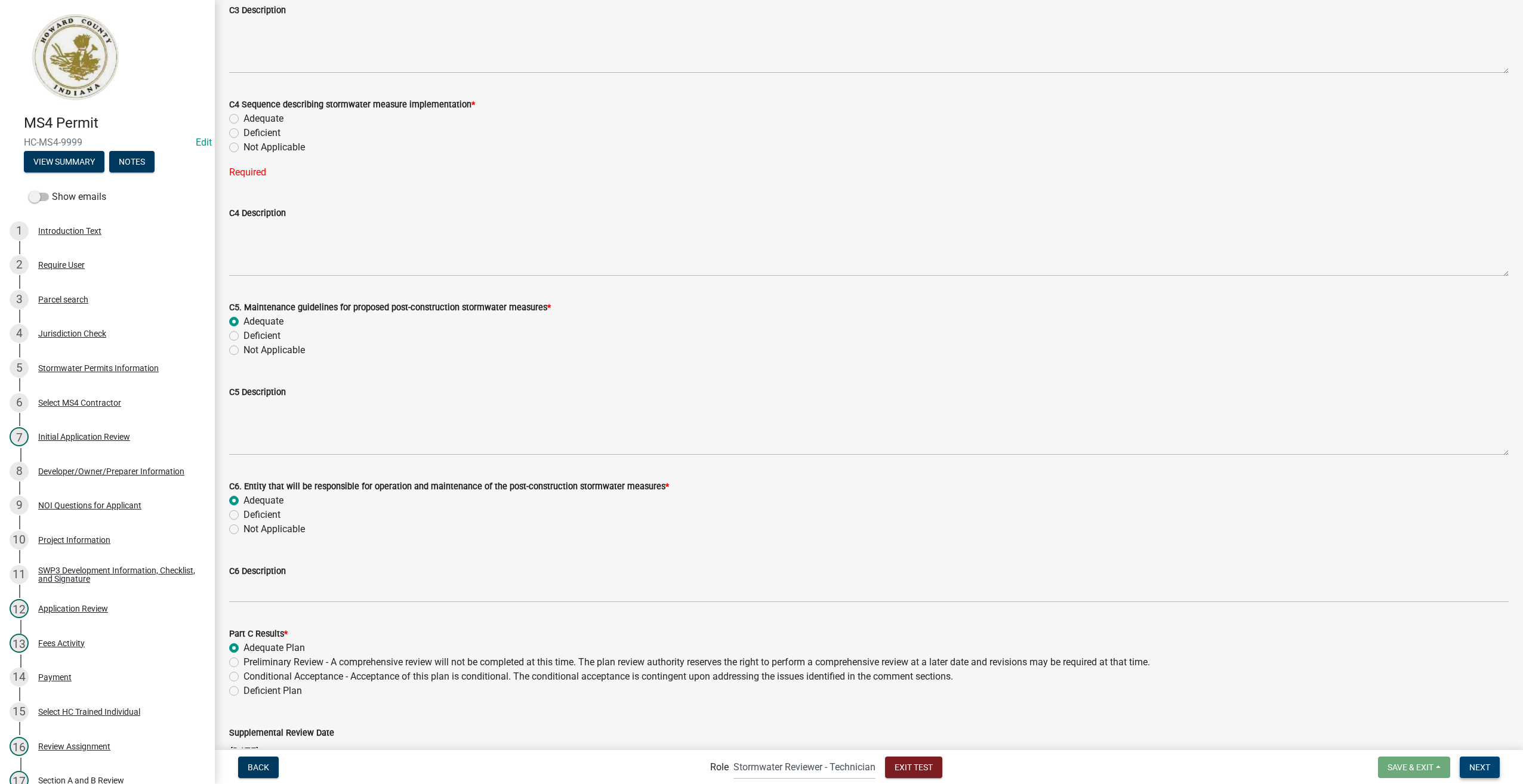
scroll to position [445, 0]
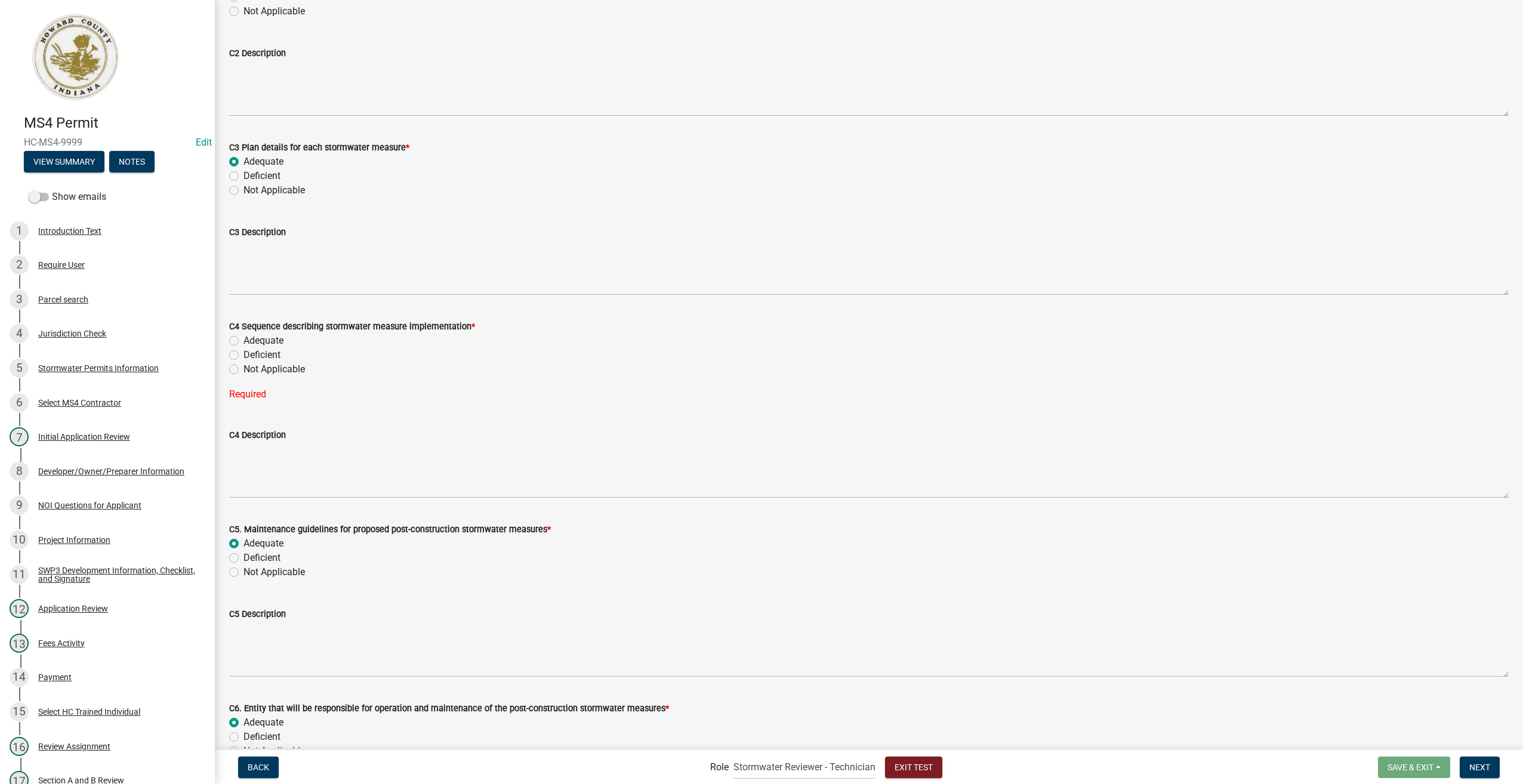
click at [244, 339] on label "Adequate" at bounding box center [264, 341] width 40 height 14
click at [244, 339] on input "Adequate" at bounding box center [247, 338] width 8 height 8
radio input "true"
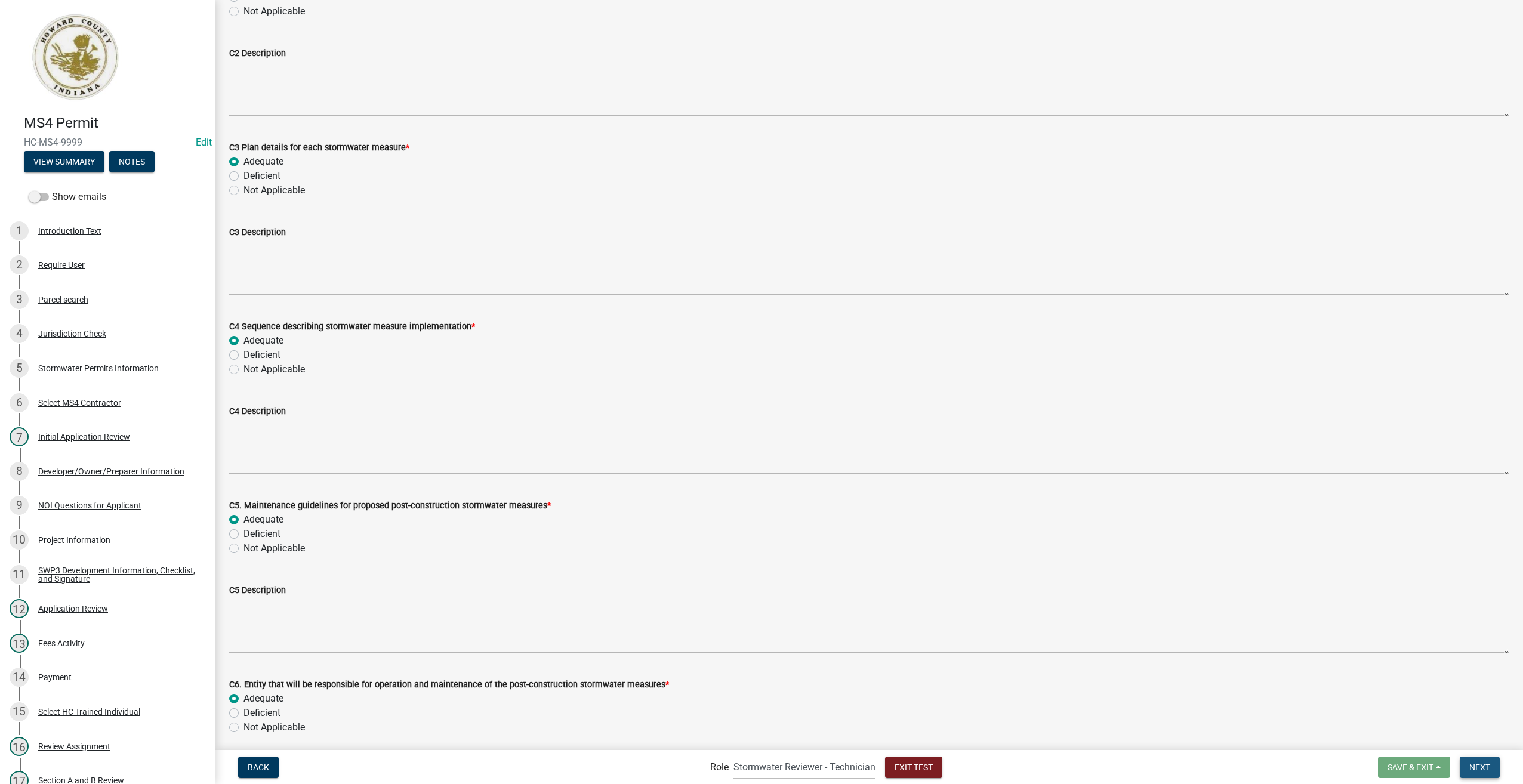
click at [1470, 763] on span "Next" at bounding box center [1480, 766] width 21 height 9
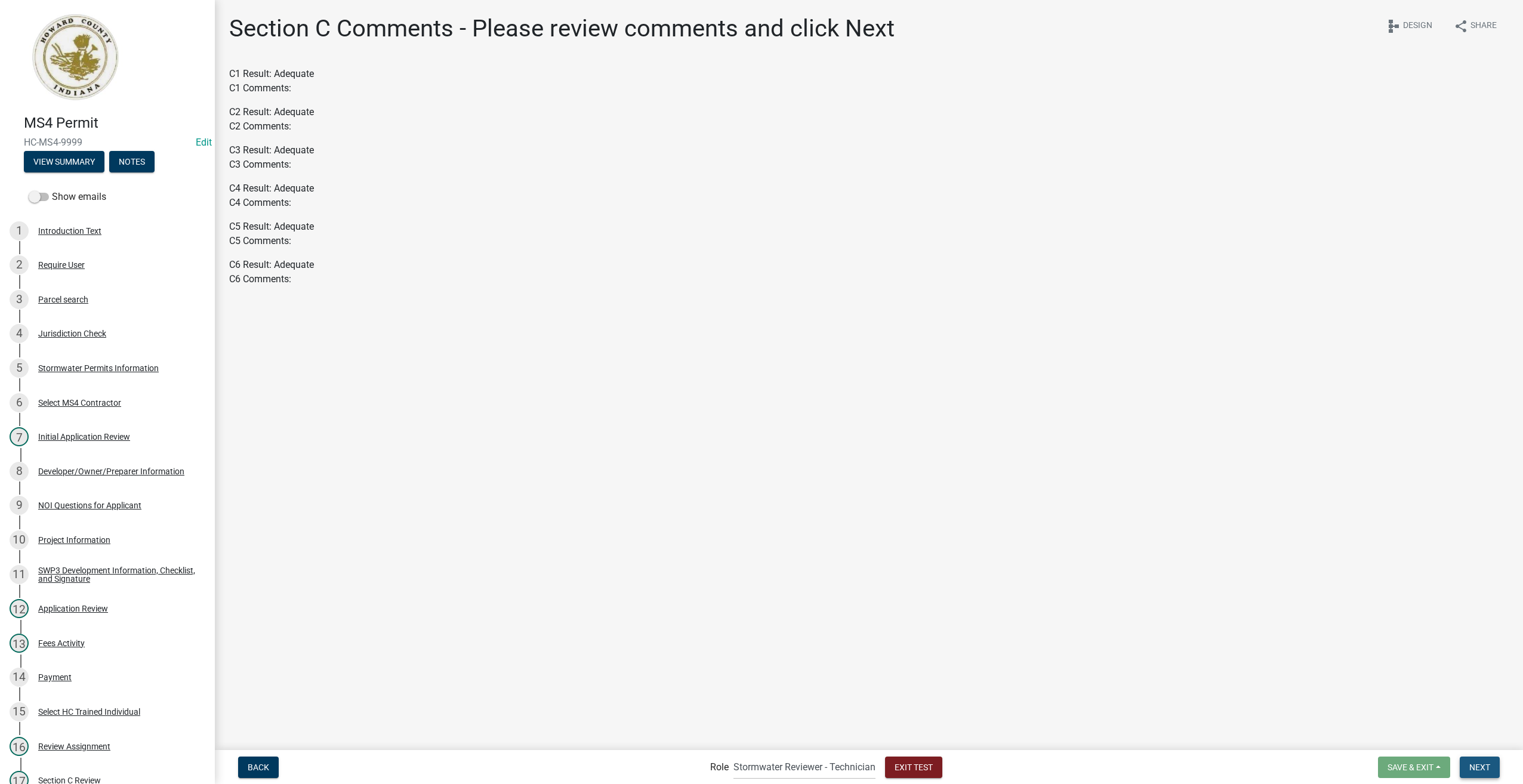
click at [1485, 762] on span "Next" at bounding box center [1480, 766] width 21 height 9
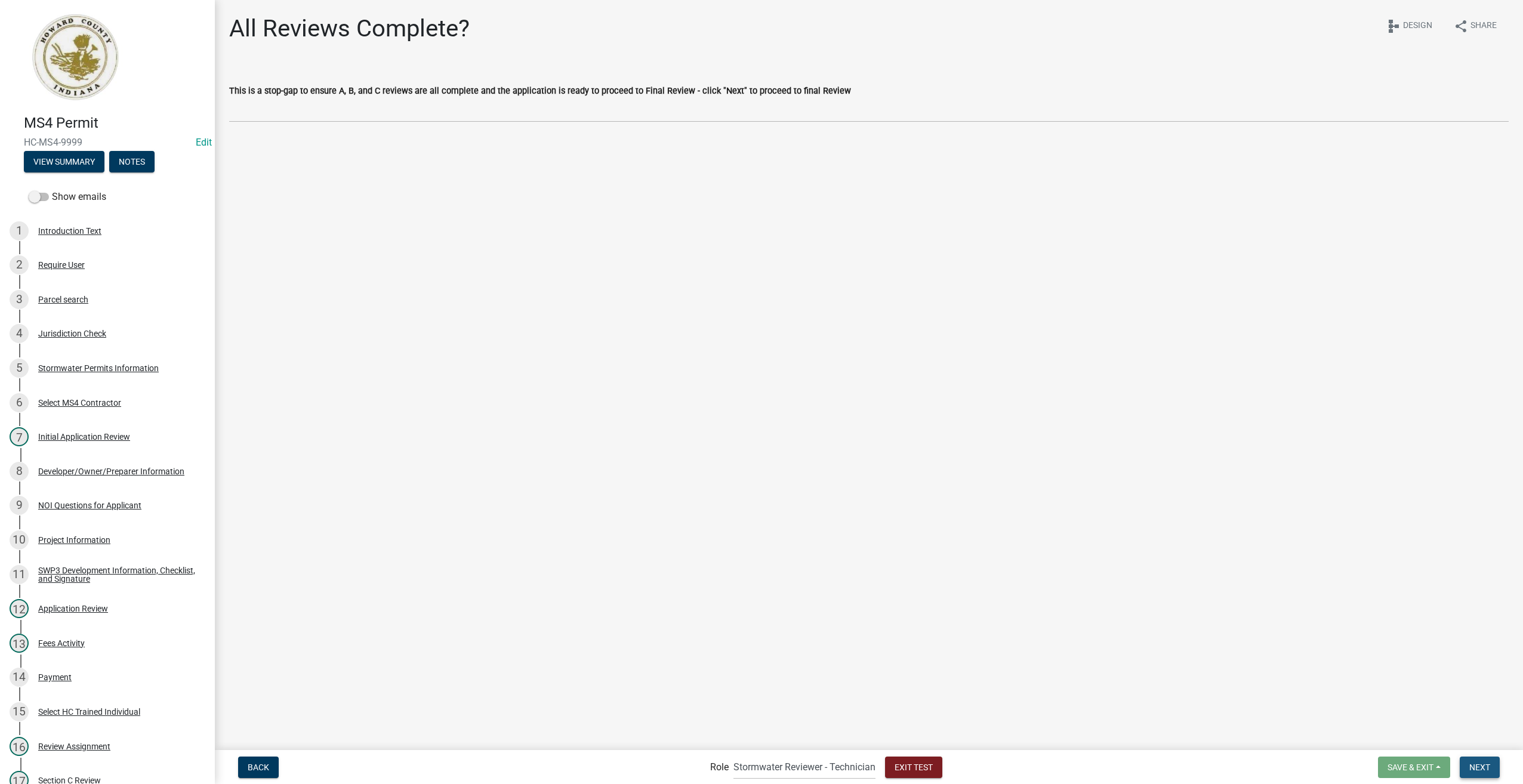
click at [1480, 765] on span "Next" at bounding box center [1480, 766] width 21 height 9
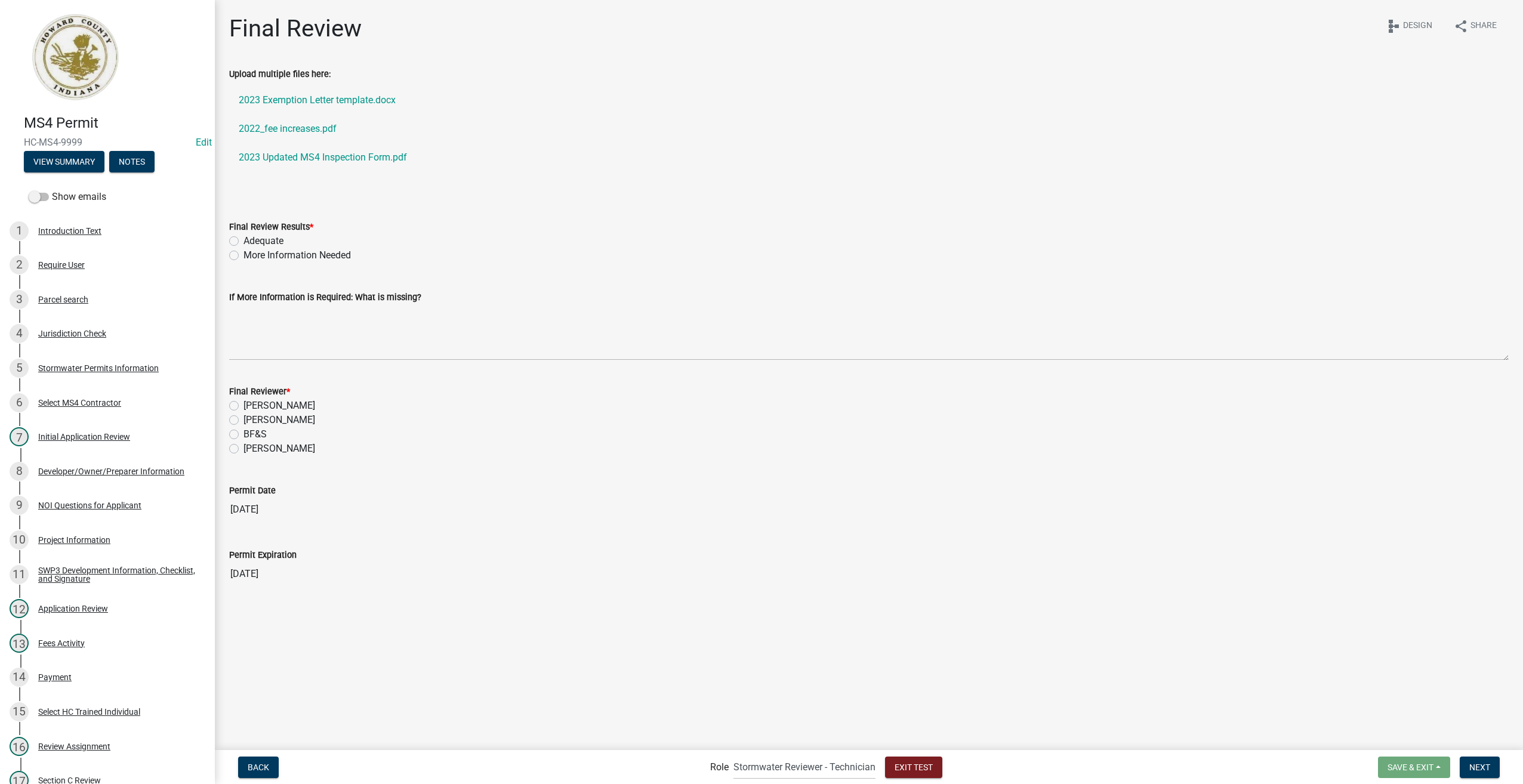
click at [244, 241] on label "Adequate" at bounding box center [264, 240] width 40 height 14
click at [244, 241] on input "Adequate" at bounding box center [247, 237] width 8 height 8
radio input "true"
click at [244, 404] on label "Greg Lake" at bounding box center [279, 405] width 71 height 14
click at [244, 404] on input "Greg Lake" at bounding box center [247, 402] width 8 height 8
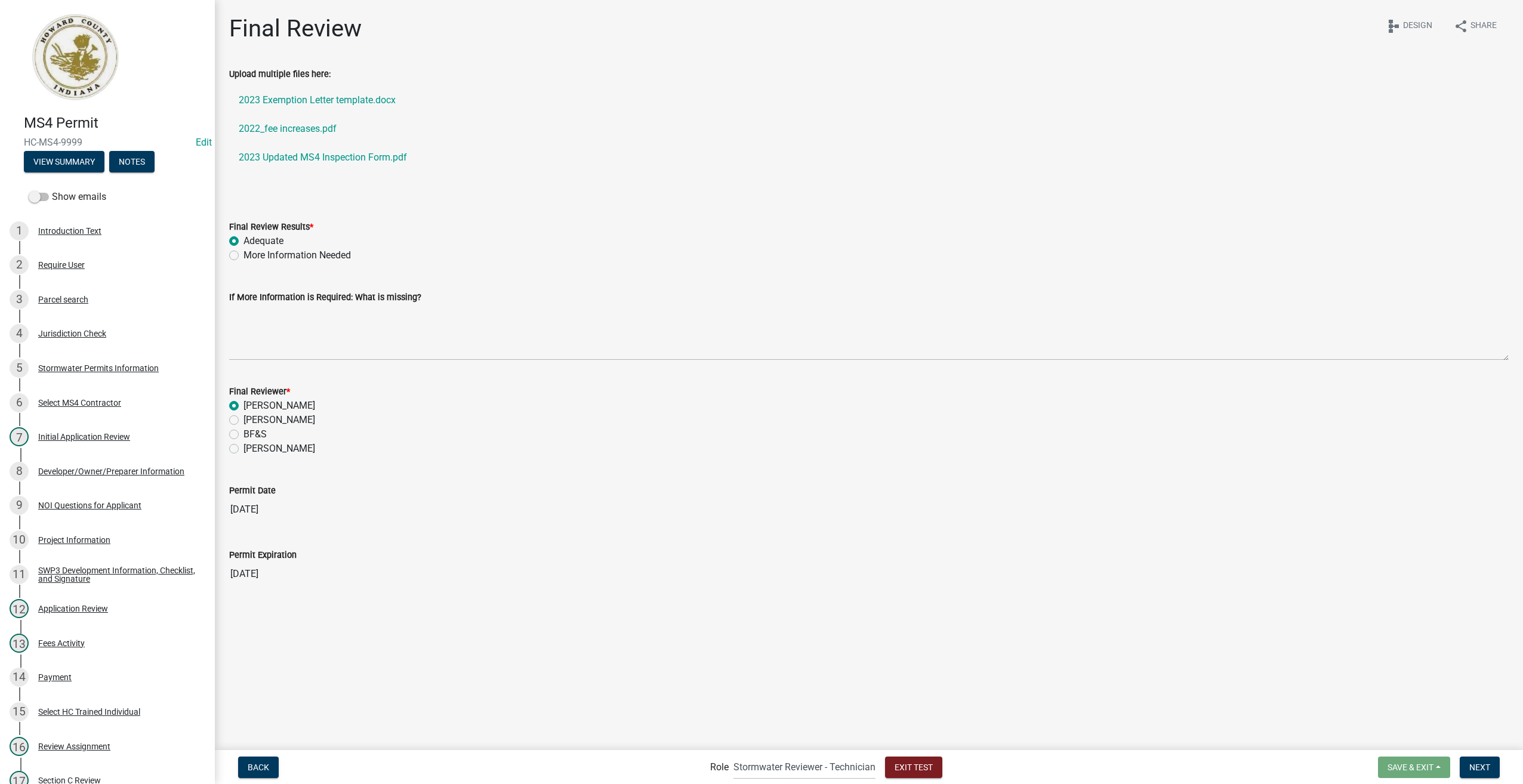
radio input "true"
click at [1475, 770] on span "Next" at bounding box center [1480, 766] width 21 height 9
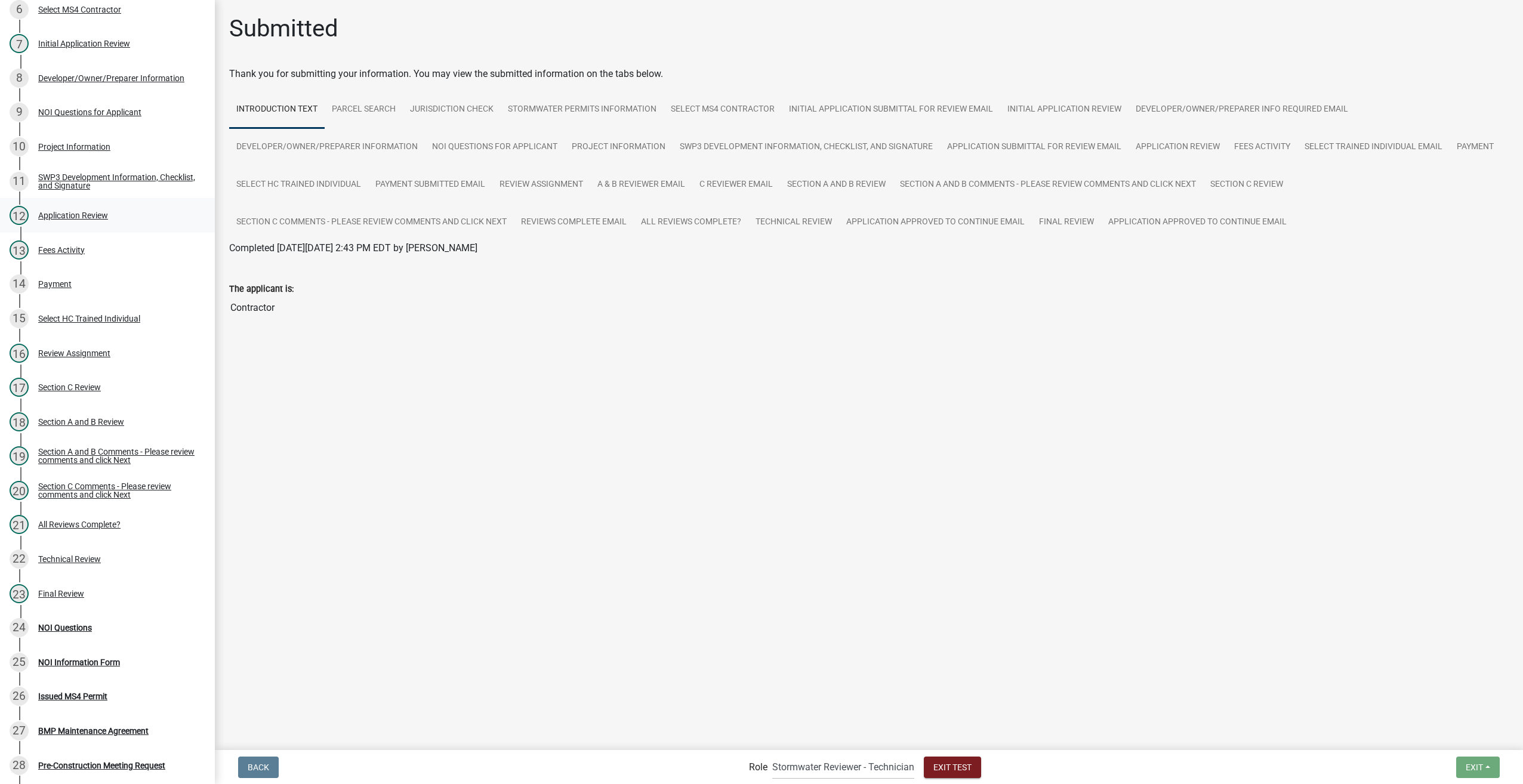
scroll to position [418, 0]
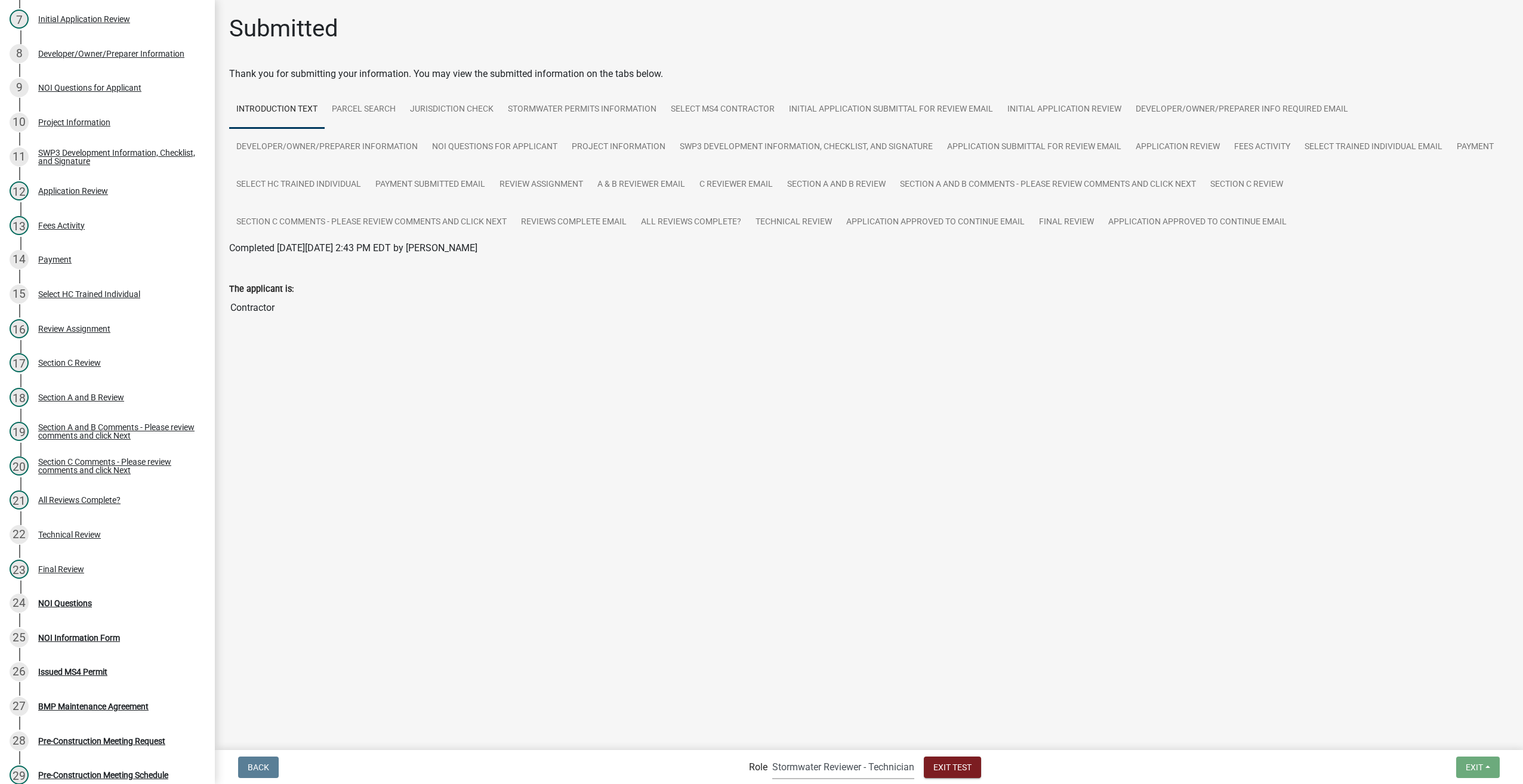
click at [796, 766] on select "Applicant Stormwater Inspectors Stormwater Administrator Stormwater Reviewer - …" at bounding box center [843, 766] width 142 height 24
select select "46f061d0-ca05-4526-87ad-bae6256f3e47"
click at [772, 755] on select "Applicant Stormwater Inspectors Stormwater Administrator Stormwater Reviewer - …" at bounding box center [843, 766] width 142 height 24
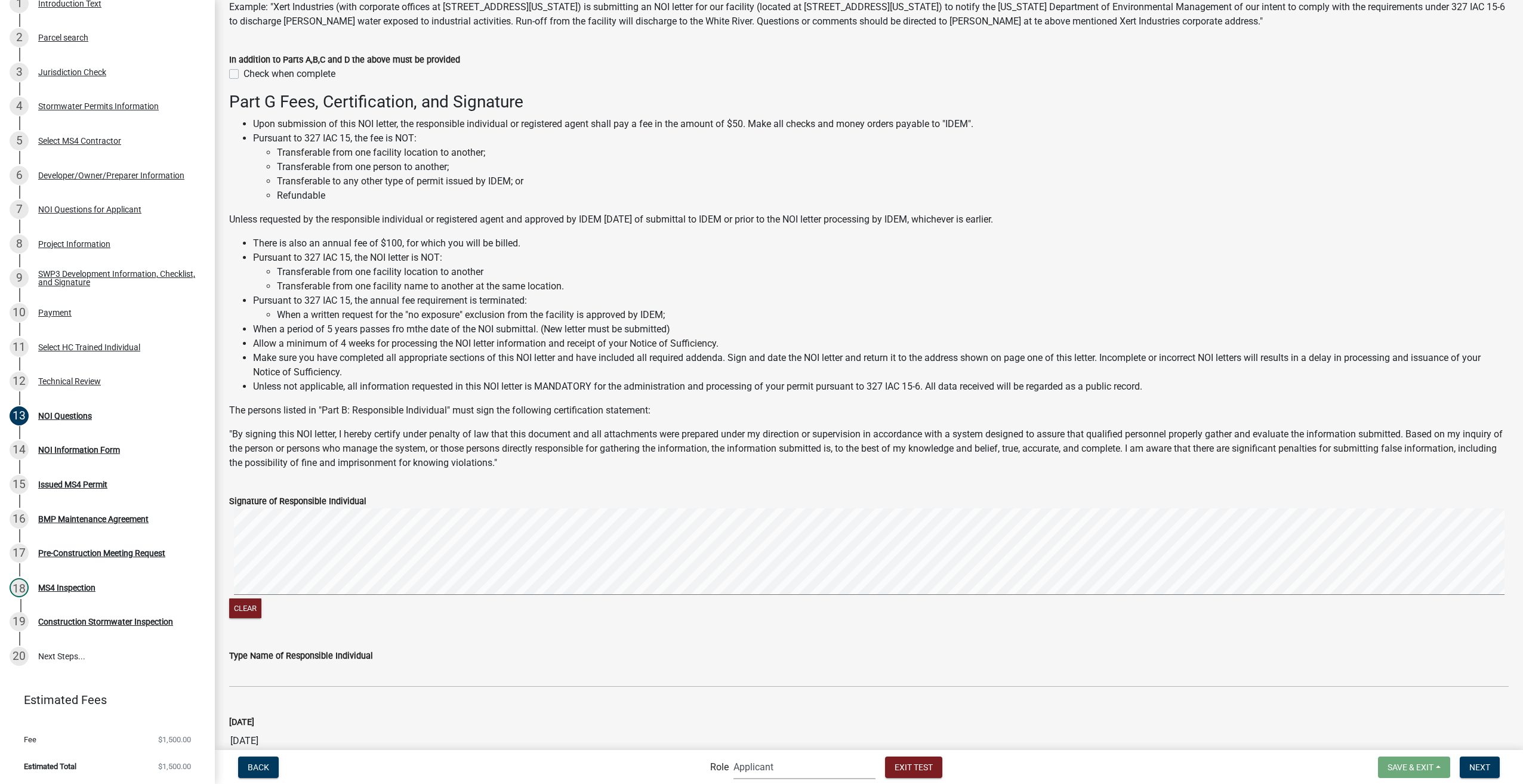
scroll to position [4140, 0]
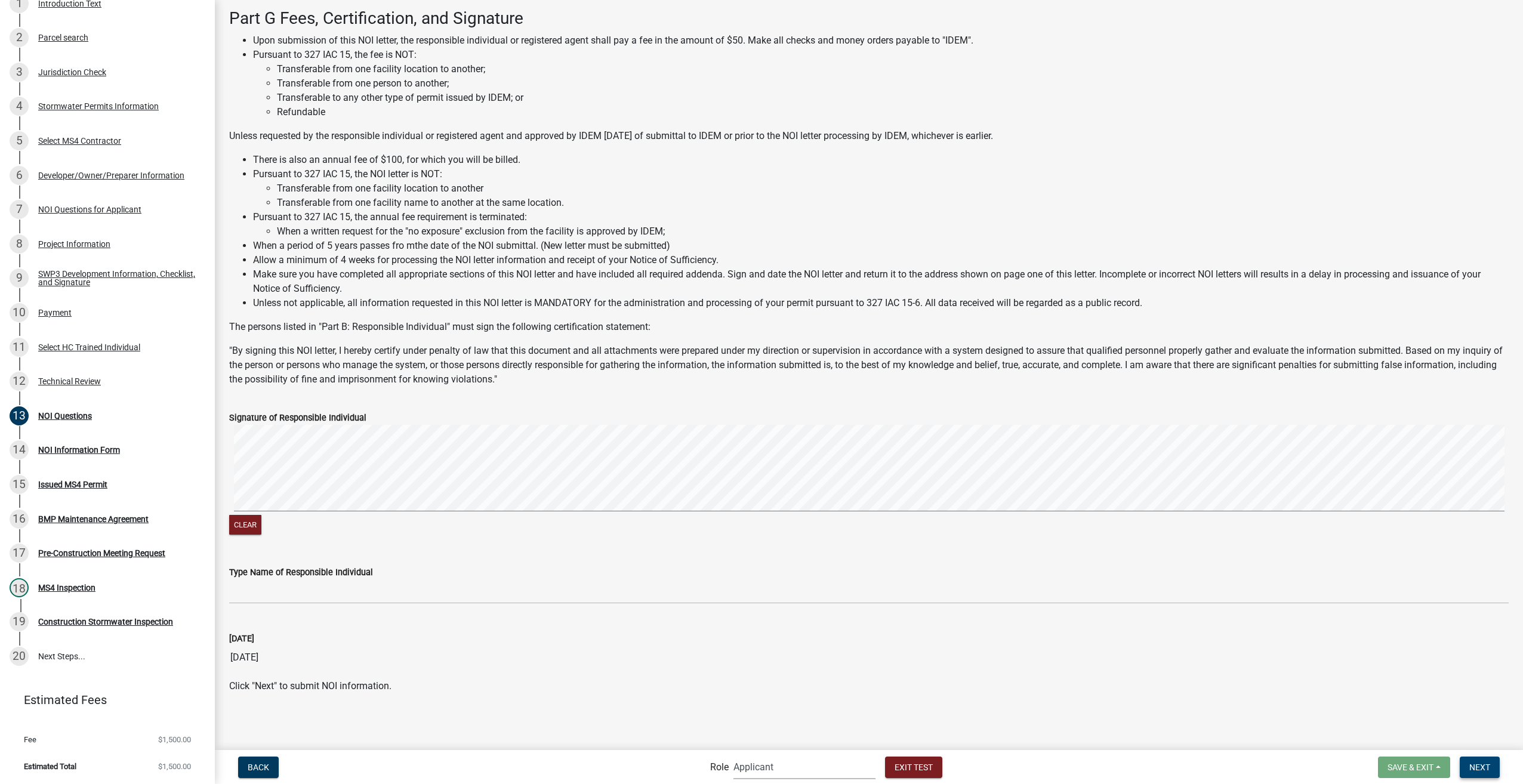
click at [1480, 763] on span "Next" at bounding box center [1480, 766] width 21 height 9
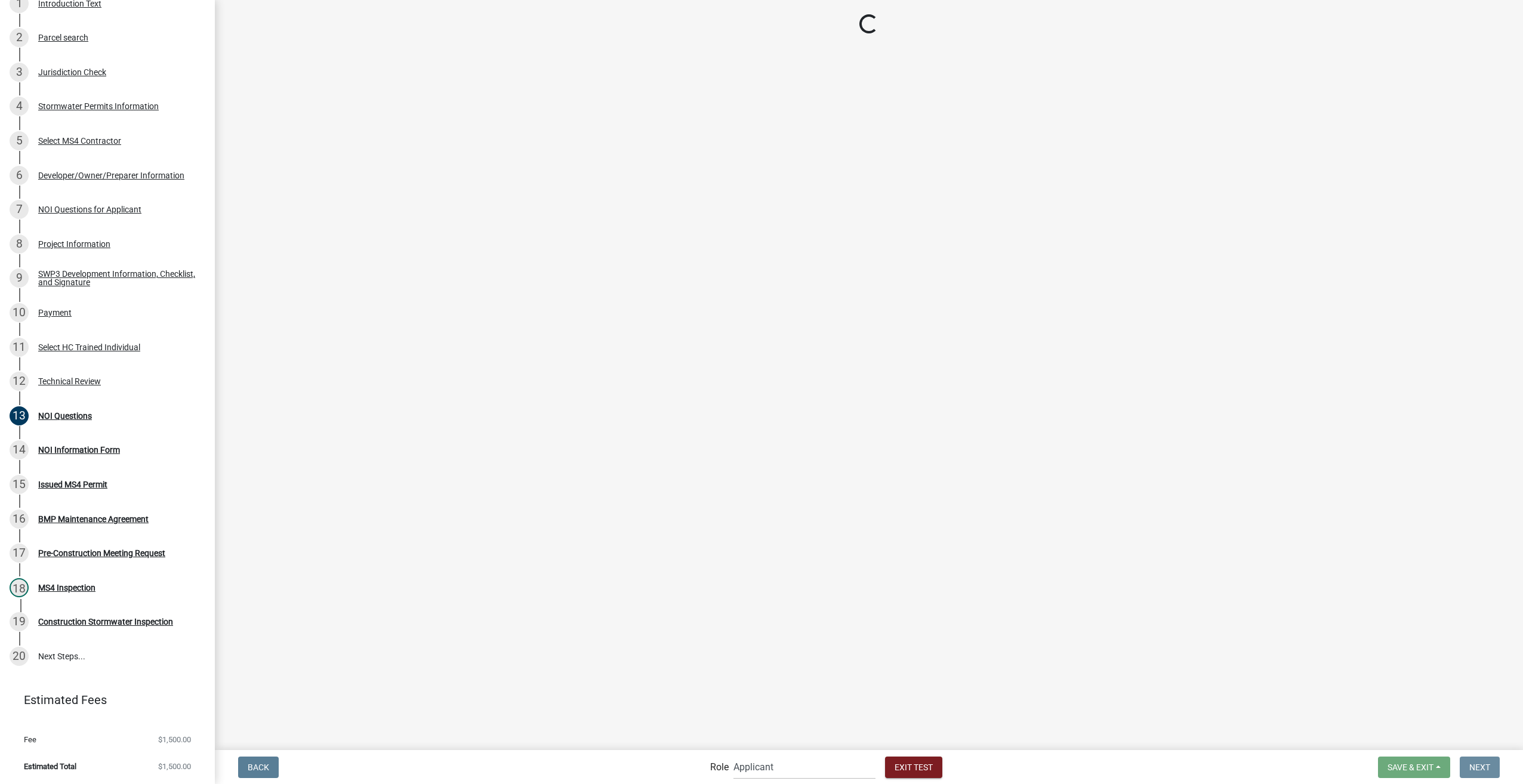
scroll to position [0, 0]
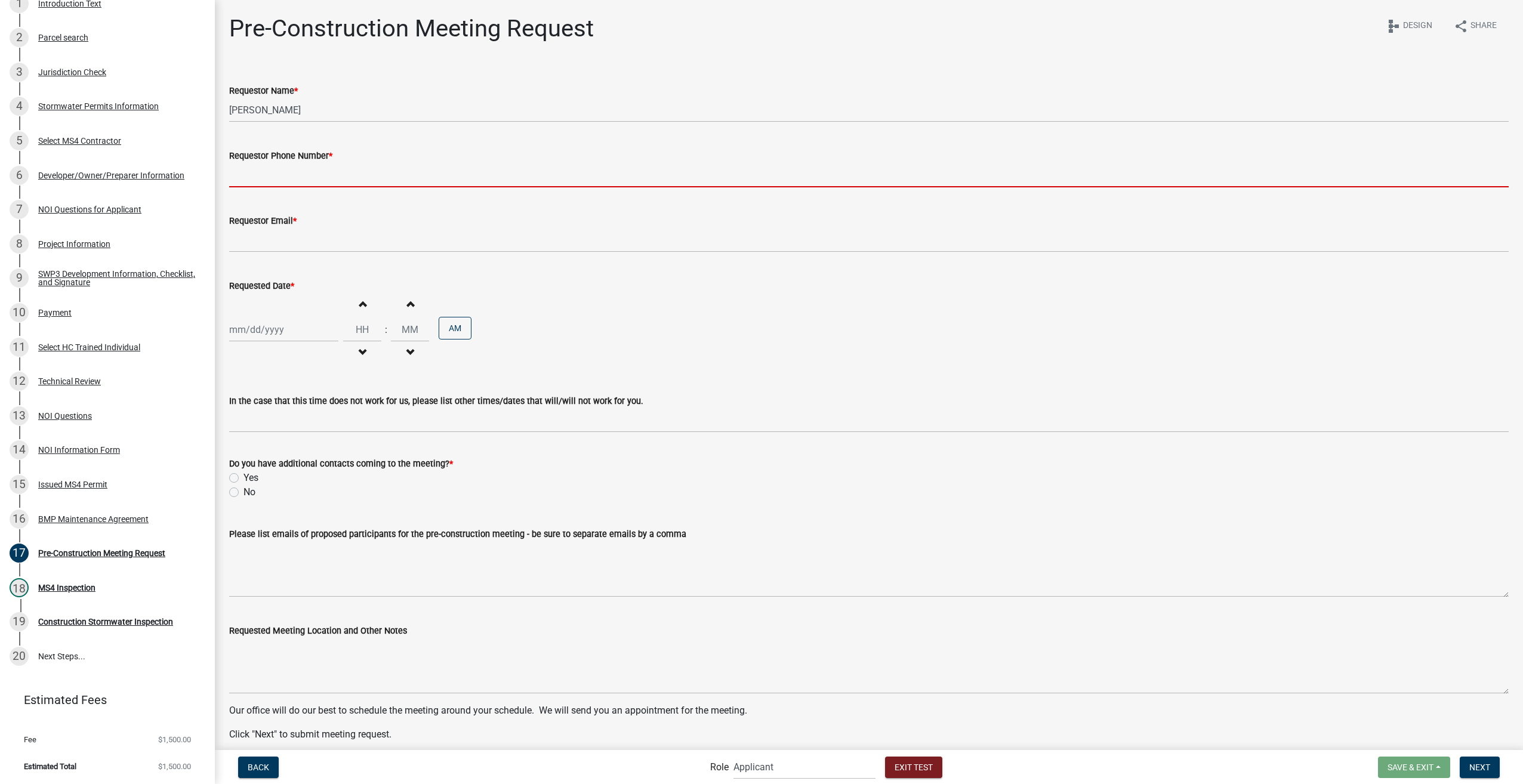
click at [262, 183] on input "Requestor Phone Number *" at bounding box center [869, 175] width 1280 height 24
type input "3178267392"
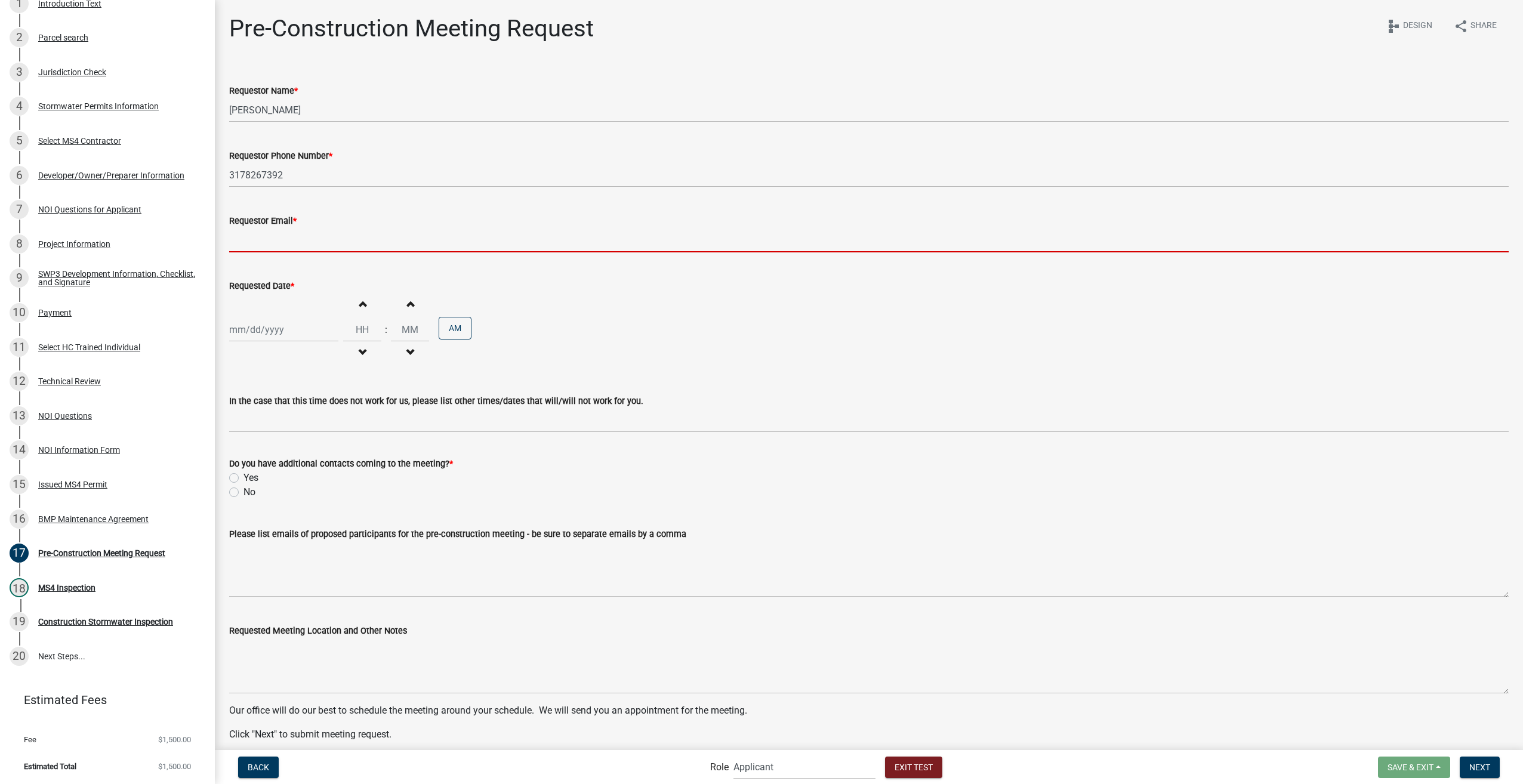
click at [262, 235] on input "Requestor Email *" at bounding box center [869, 240] width 1280 height 24
type input "[EMAIL_ADDRESS][DOMAIN_NAME]"
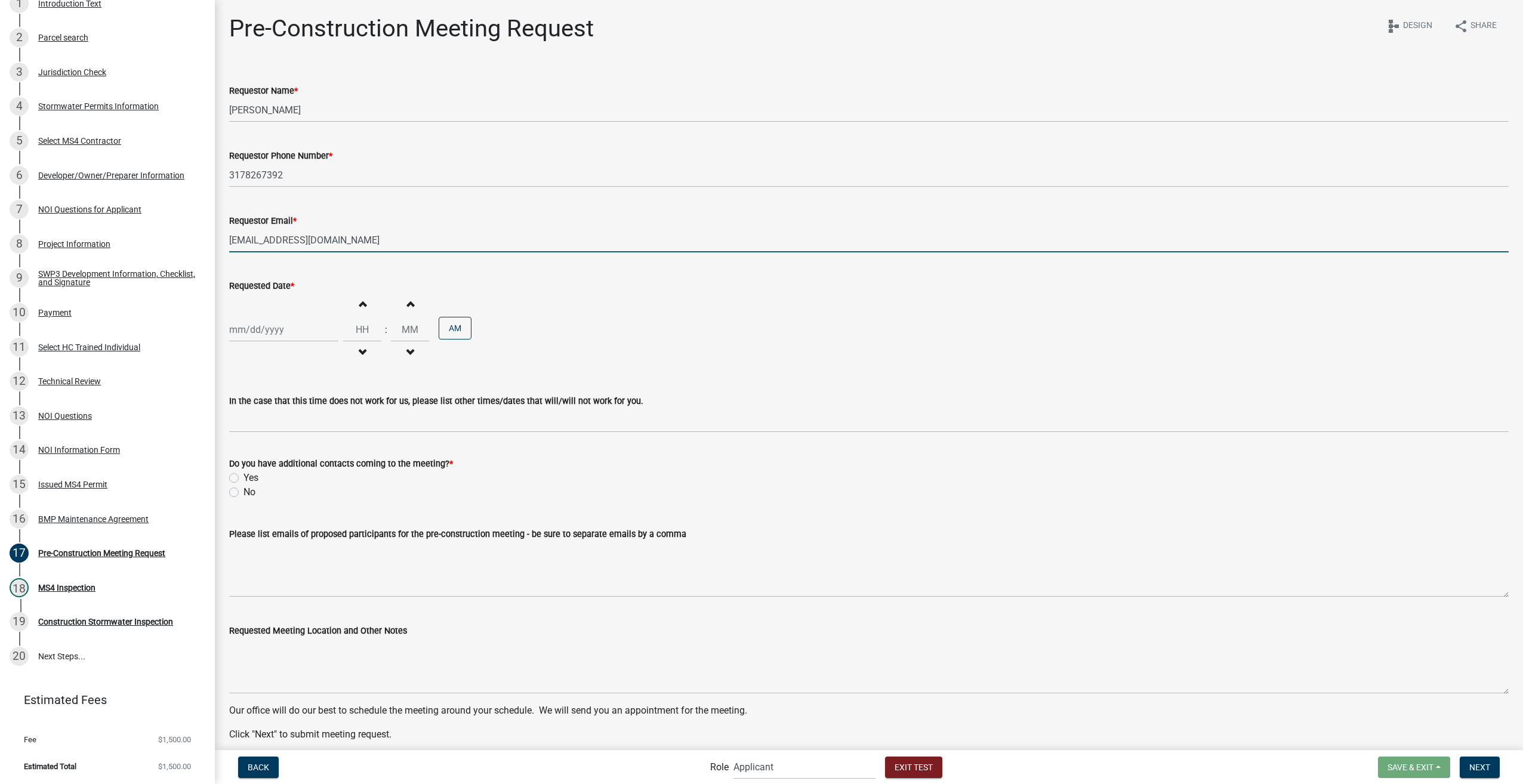
select select "9"
select select "2025"
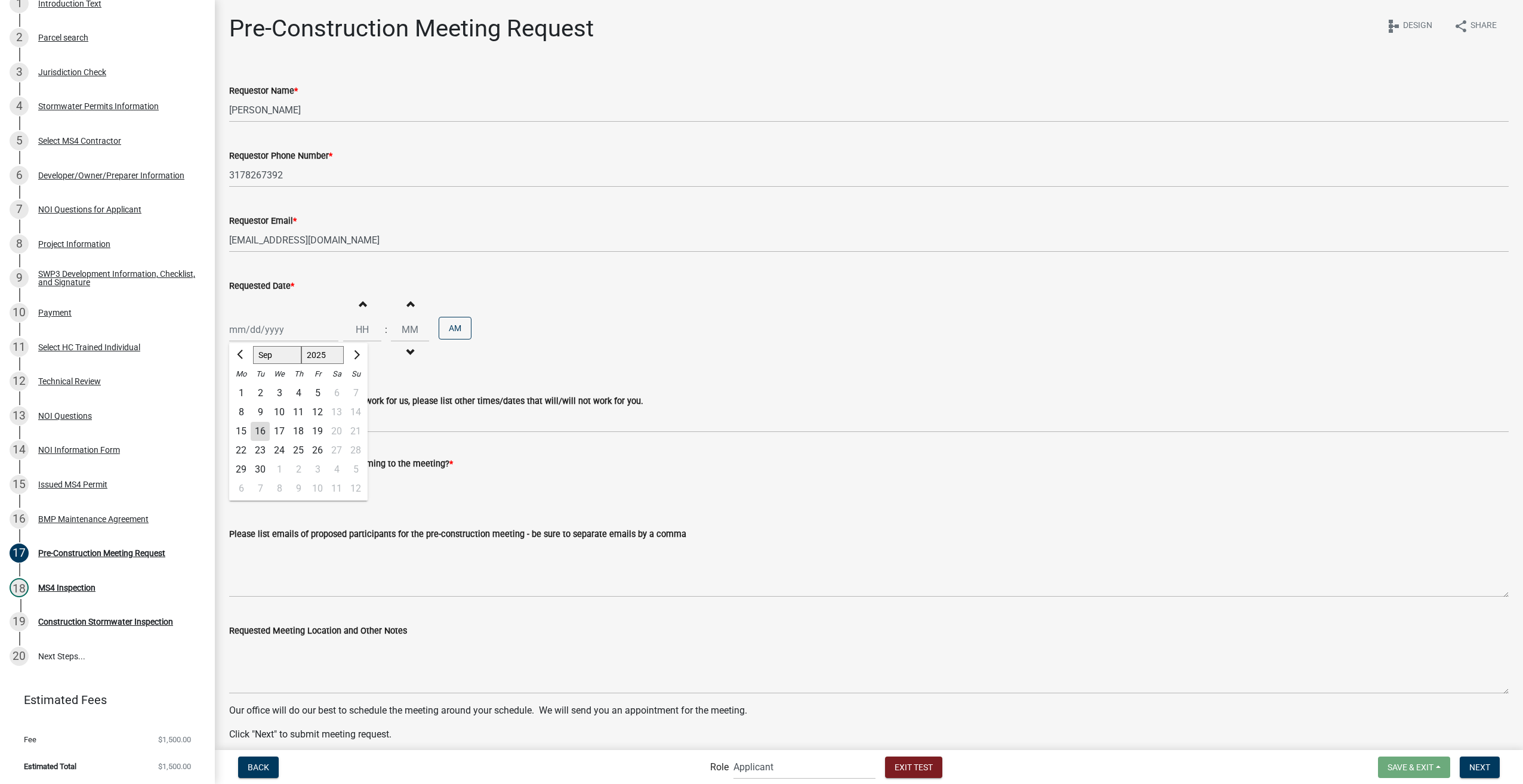
click at [266, 325] on div "[PERSON_NAME] Feb Mar Apr [PERSON_NAME][DATE] Oct Nov [DATE] 1526 1527 1528 152…" at bounding box center [284, 329] width 109 height 24
click at [247, 450] on div "22" at bounding box center [241, 450] width 19 height 19
type input "09/22/2025"
click at [363, 339] on input "Hours" at bounding box center [362, 329] width 38 height 24
type input "09"
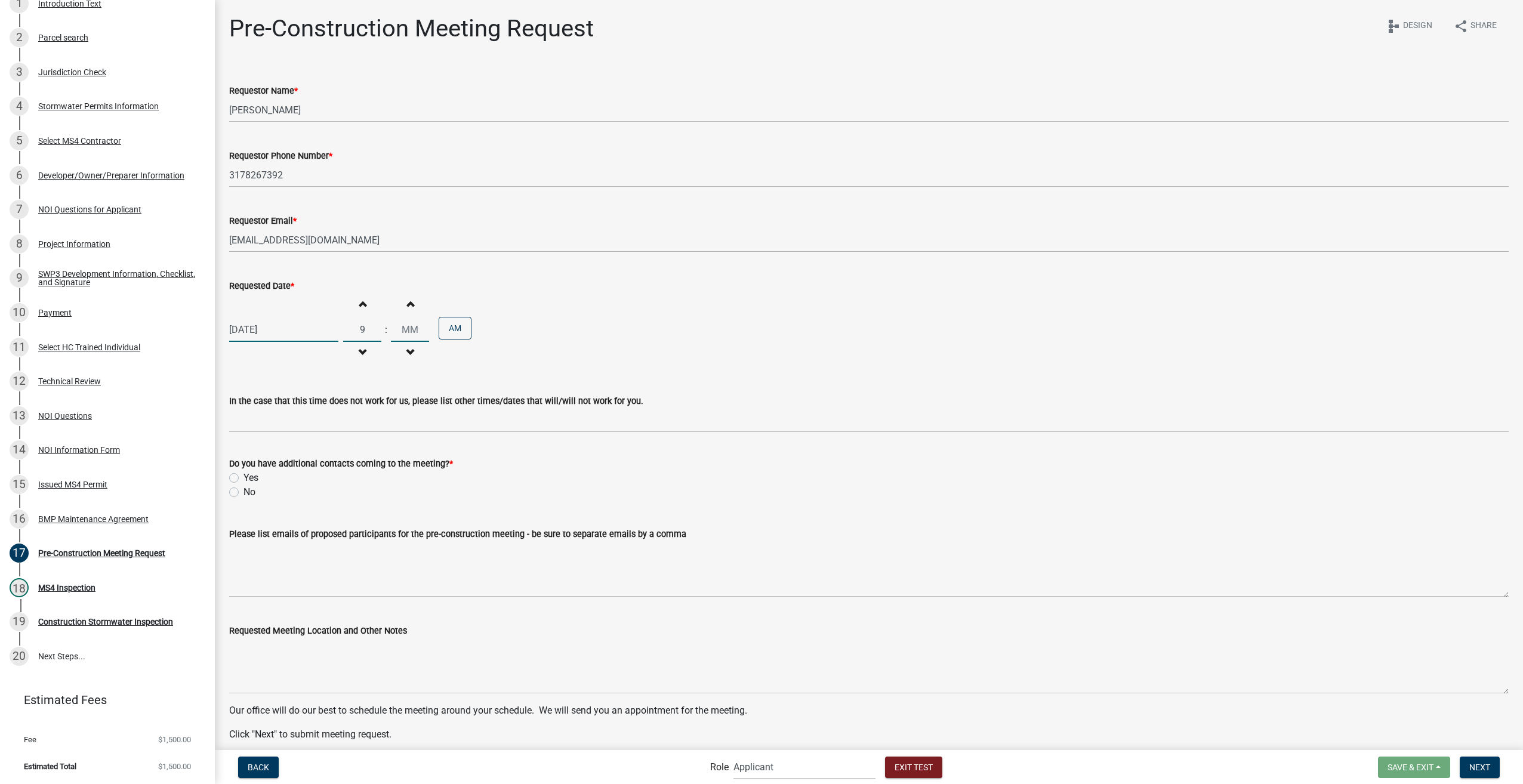
type input "00"
click at [395, 333] on input "00" at bounding box center [410, 329] width 38 height 24
click at [244, 481] on label "Yes" at bounding box center [251, 478] width 15 height 14
click at [244, 478] on input "Yes" at bounding box center [247, 475] width 8 height 8
radio input "true"
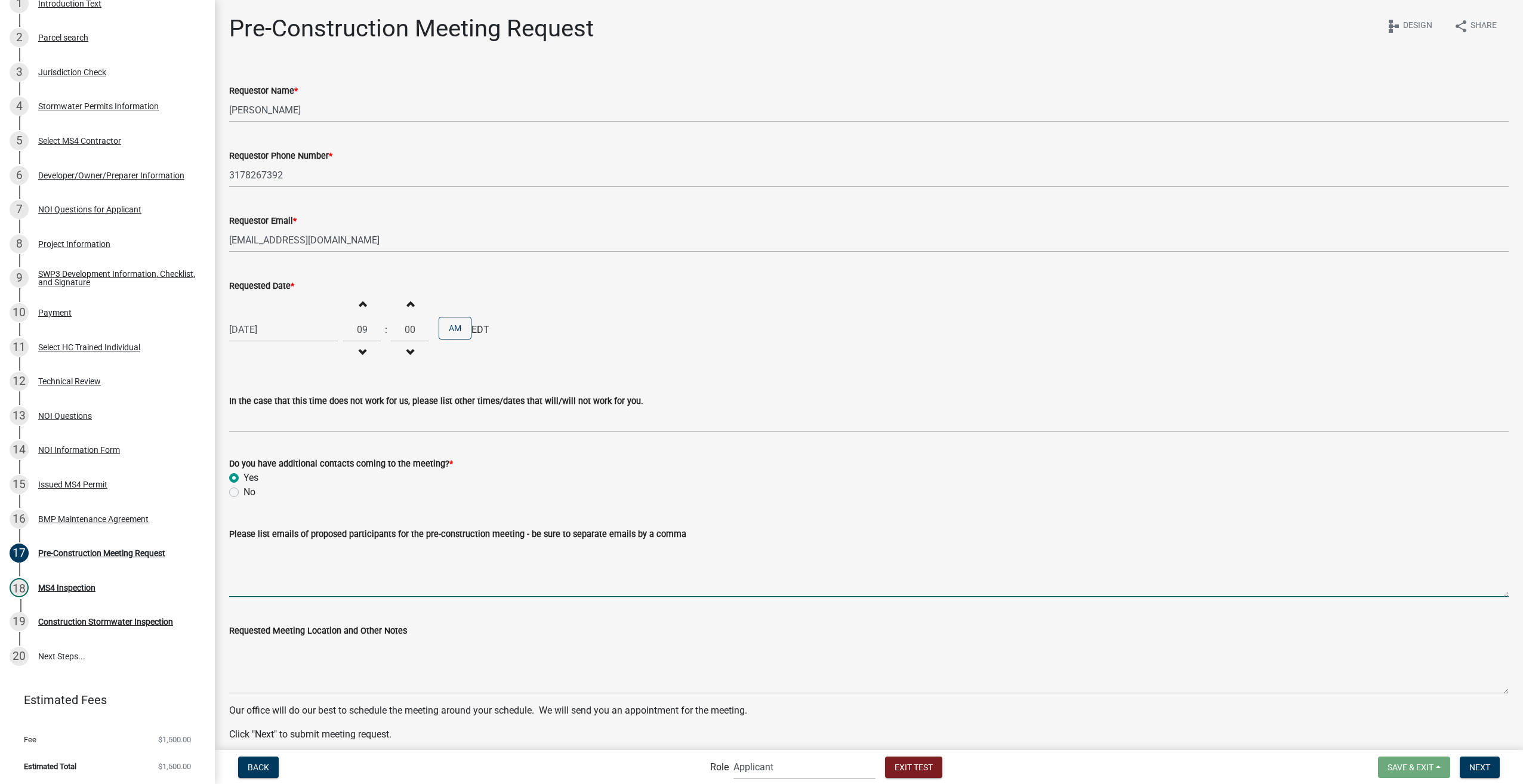
click at [272, 567] on textarea "Please list emails of proposed participants for the pre-construction meeting - …" at bounding box center [869, 569] width 1280 height 56
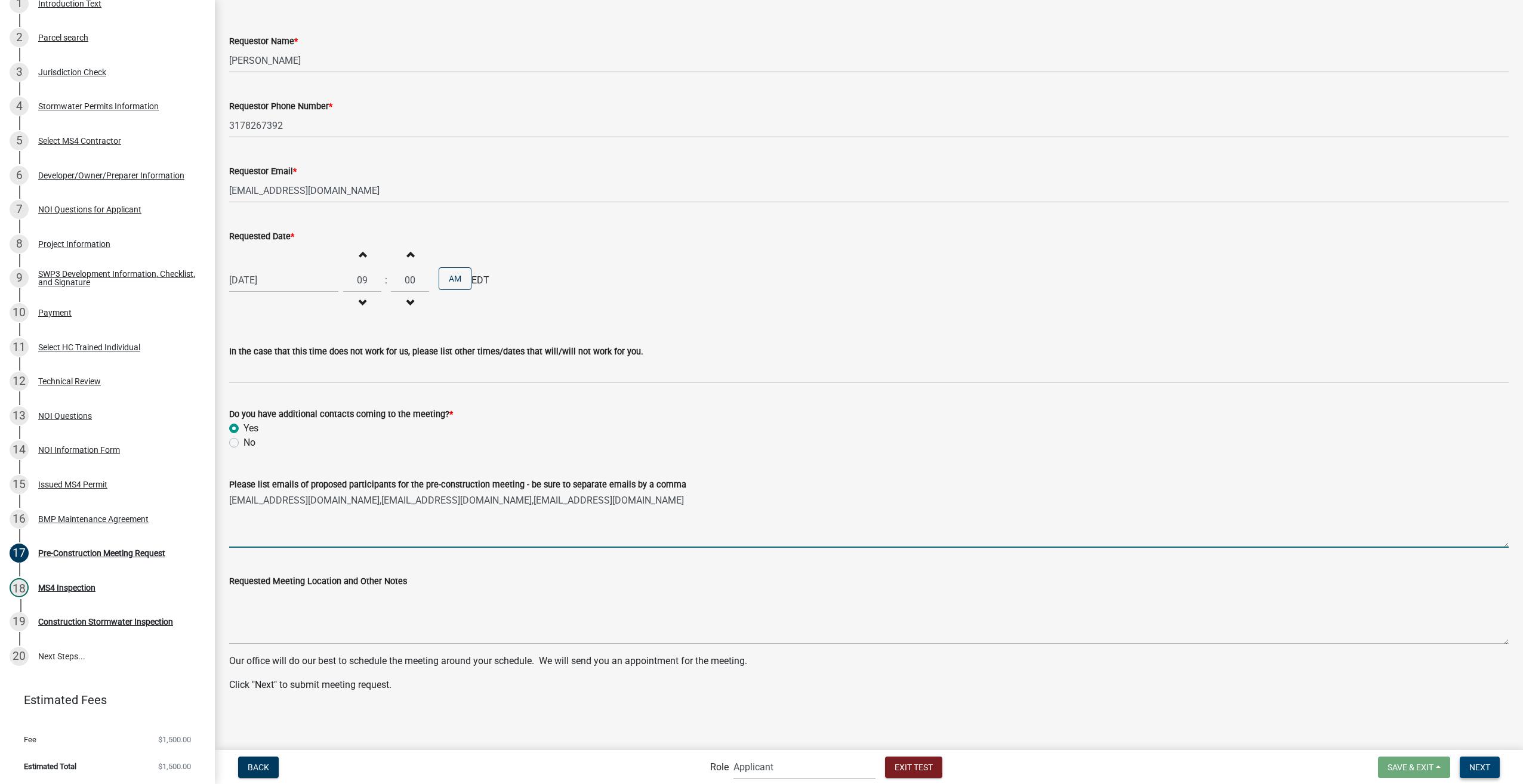
type textarea "pyoung@gmail.com,kCharry@dynamincengineering.org,pwilson@archspaz.com"
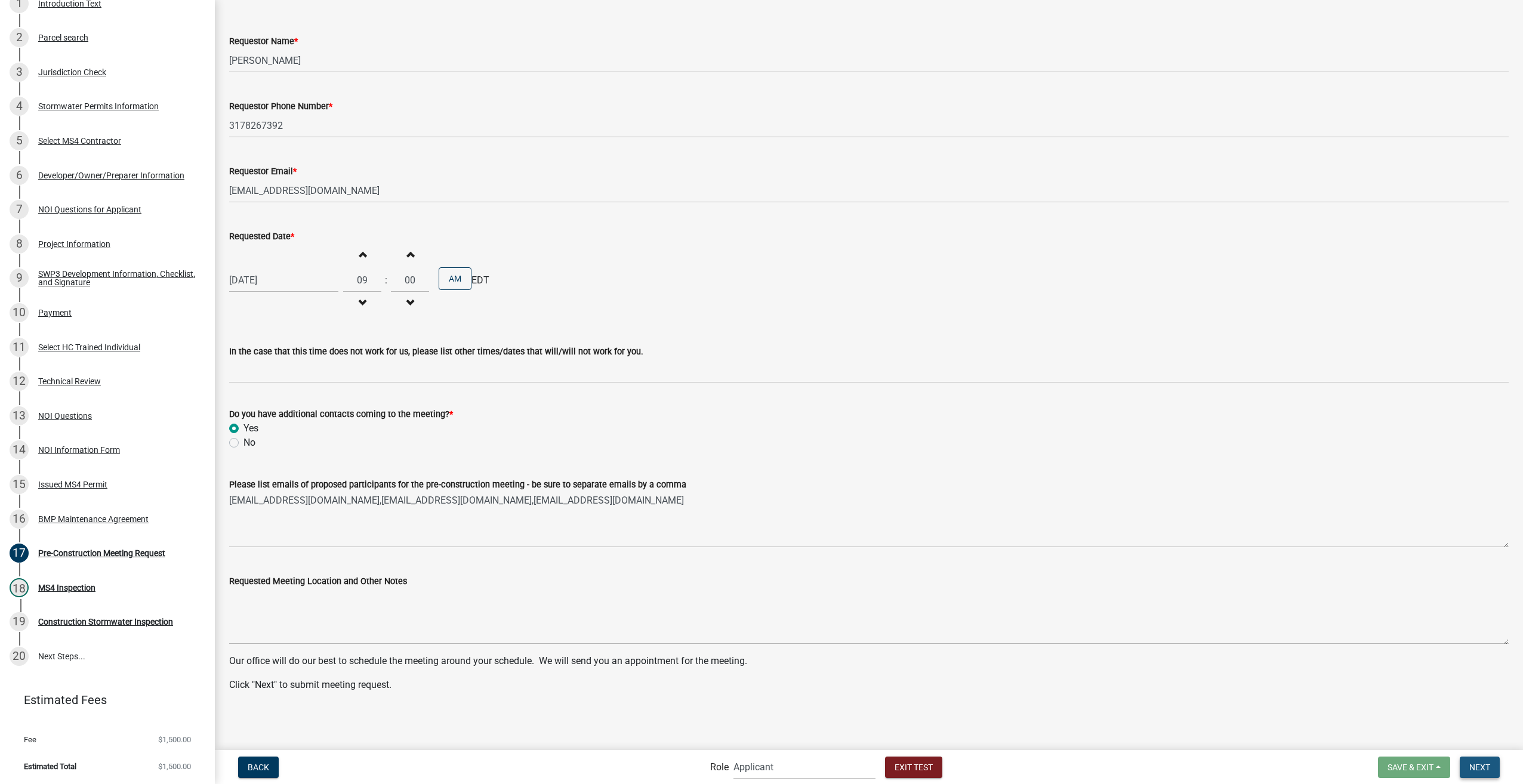
click at [1483, 761] on button "Next" at bounding box center [1480, 767] width 40 height 21
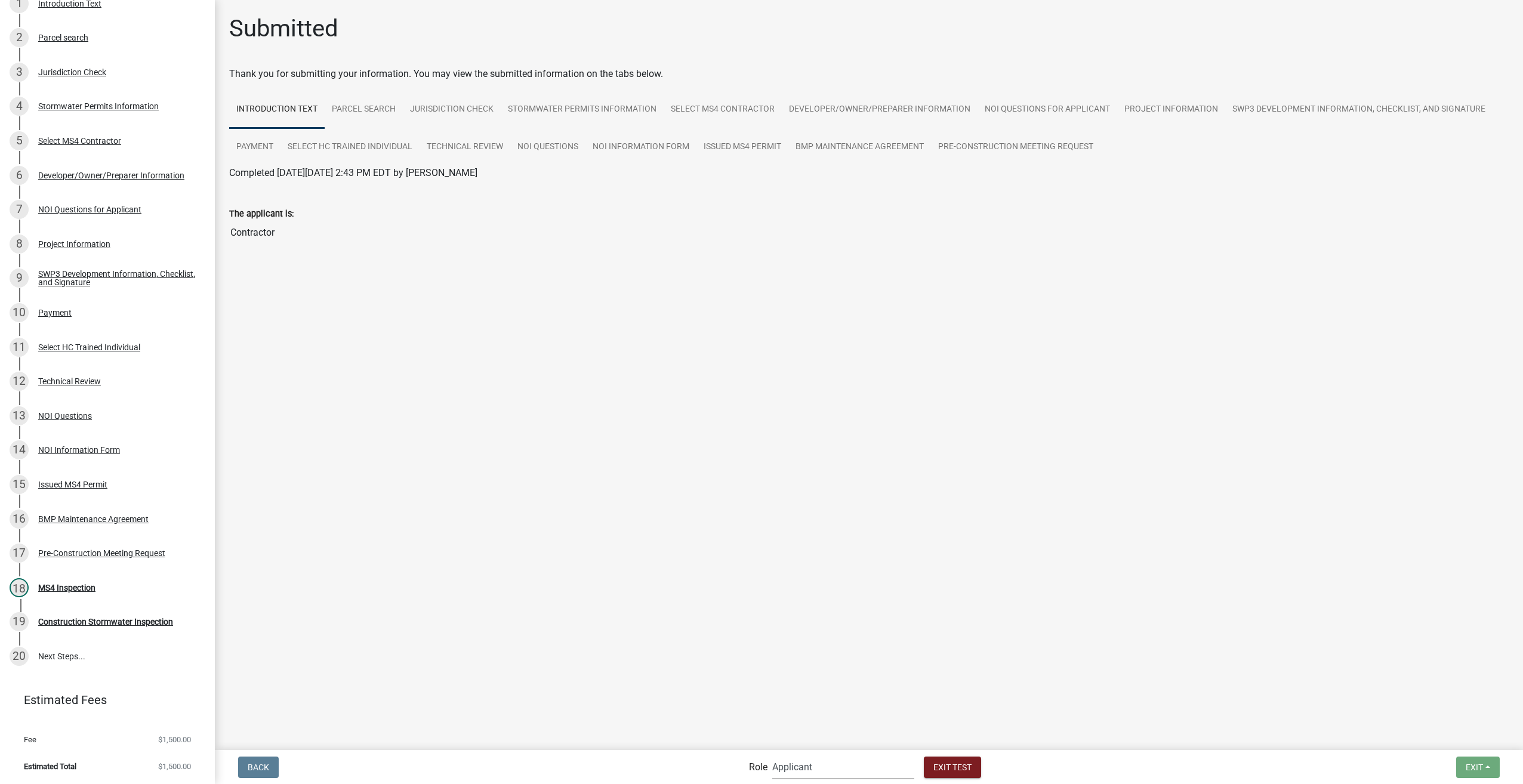
click at [865, 775] on select "Applicant Stormwater Inspectors Stormwater Administrator Stormwater Reviewer - …" at bounding box center [843, 766] width 142 height 24
select select "a1534adc-d787-4504-80bc-9b30f174b6fa"
click at [772, 755] on select "Applicant Stormwater Inspectors Stormwater Administrator Stormwater Reviewer - …" at bounding box center [843, 766] width 142 height 24
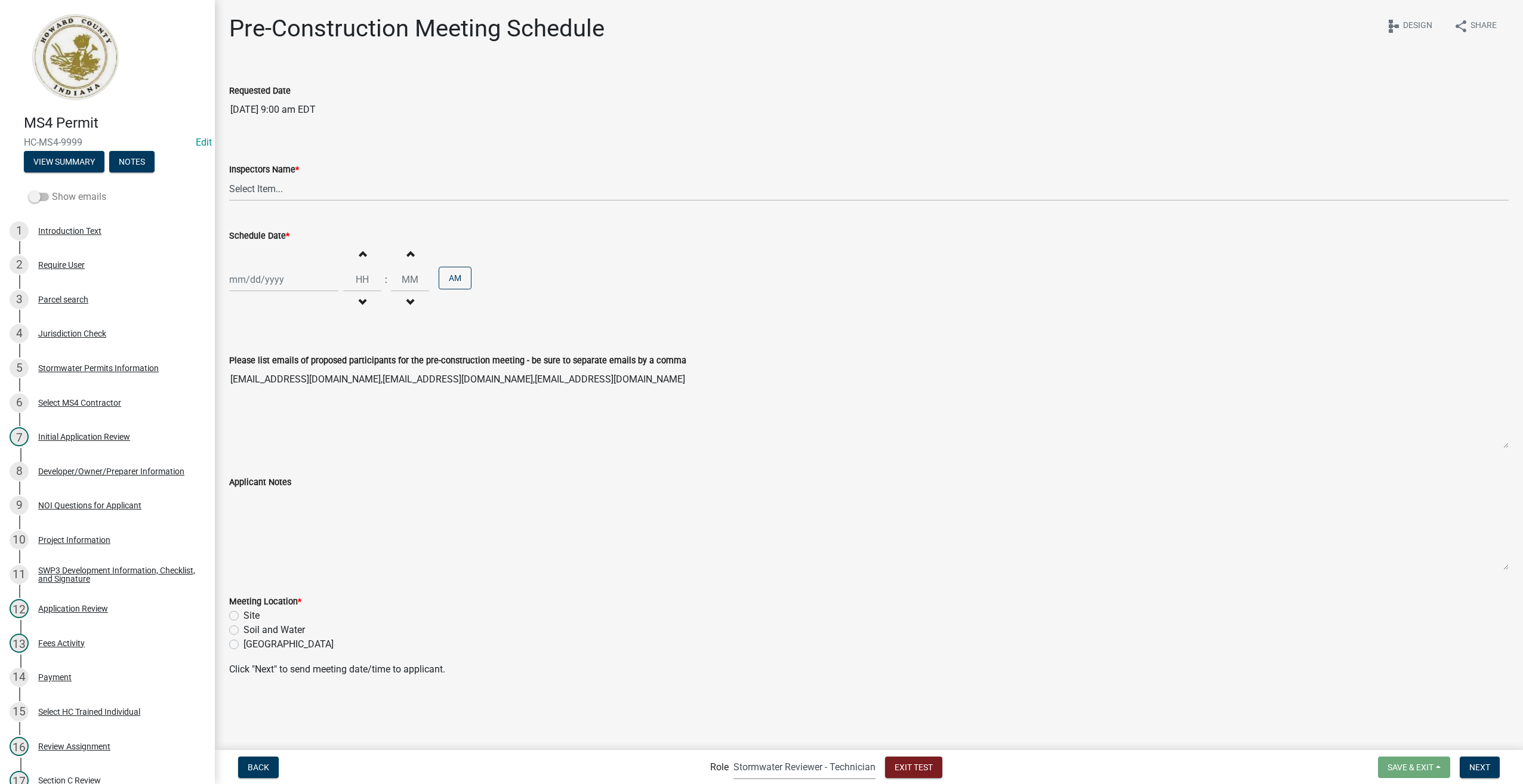
click at [33, 195] on span at bounding box center [39, 197] width 20 height 8
click at [52, 190] on input "Show emails" at bounding box center [52, 190] width 0 height 0
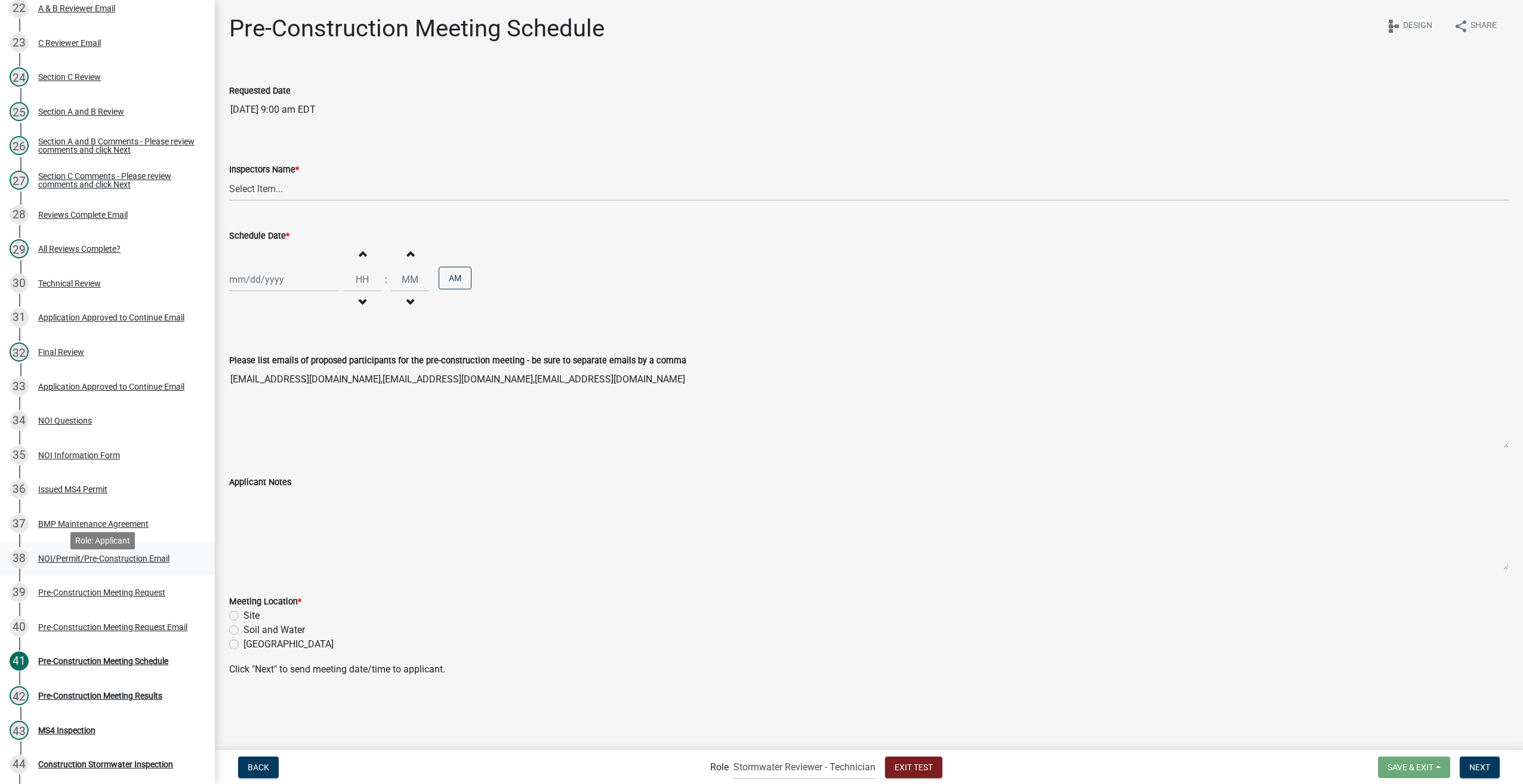
scroll to position [907, 0]
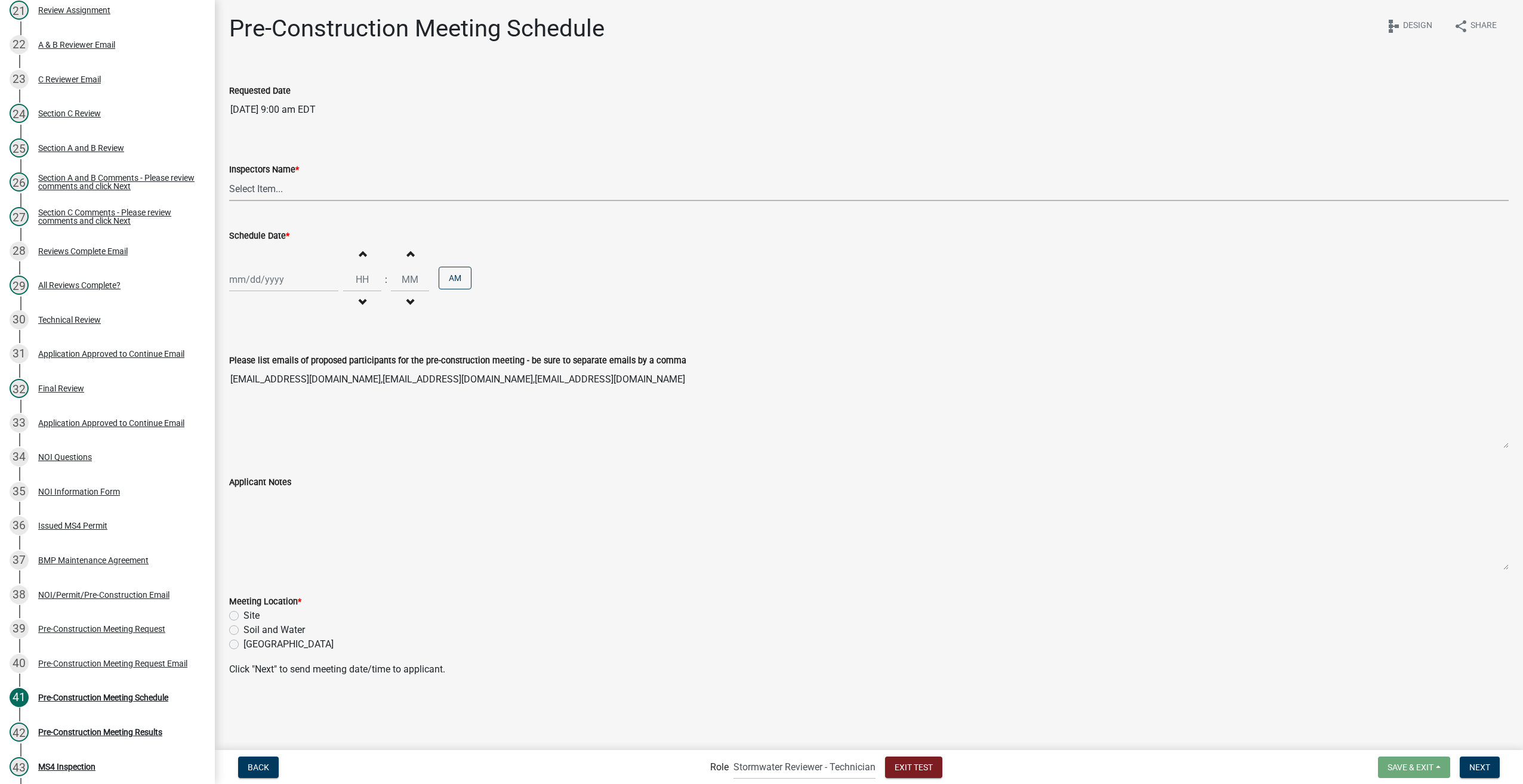
click at [272, 180] on select "Select Item... mspidel@bfsengr.com (Matthew Spidel) swhowardco@bfsengr.com (BFS…" at bounding box center [869, 188] width 1280 height 24
select select "7adcee29-f4e8-4701-b618-6bc51850d862"
click at [229, 177] on select "Select Item... mspidel@bfsengr.com (Matthew Spidel) swhowardco@bfsengr.com (BFS…" at bounding box center [869, 188] width 1280 height 24
select select "9"
select select "2025"
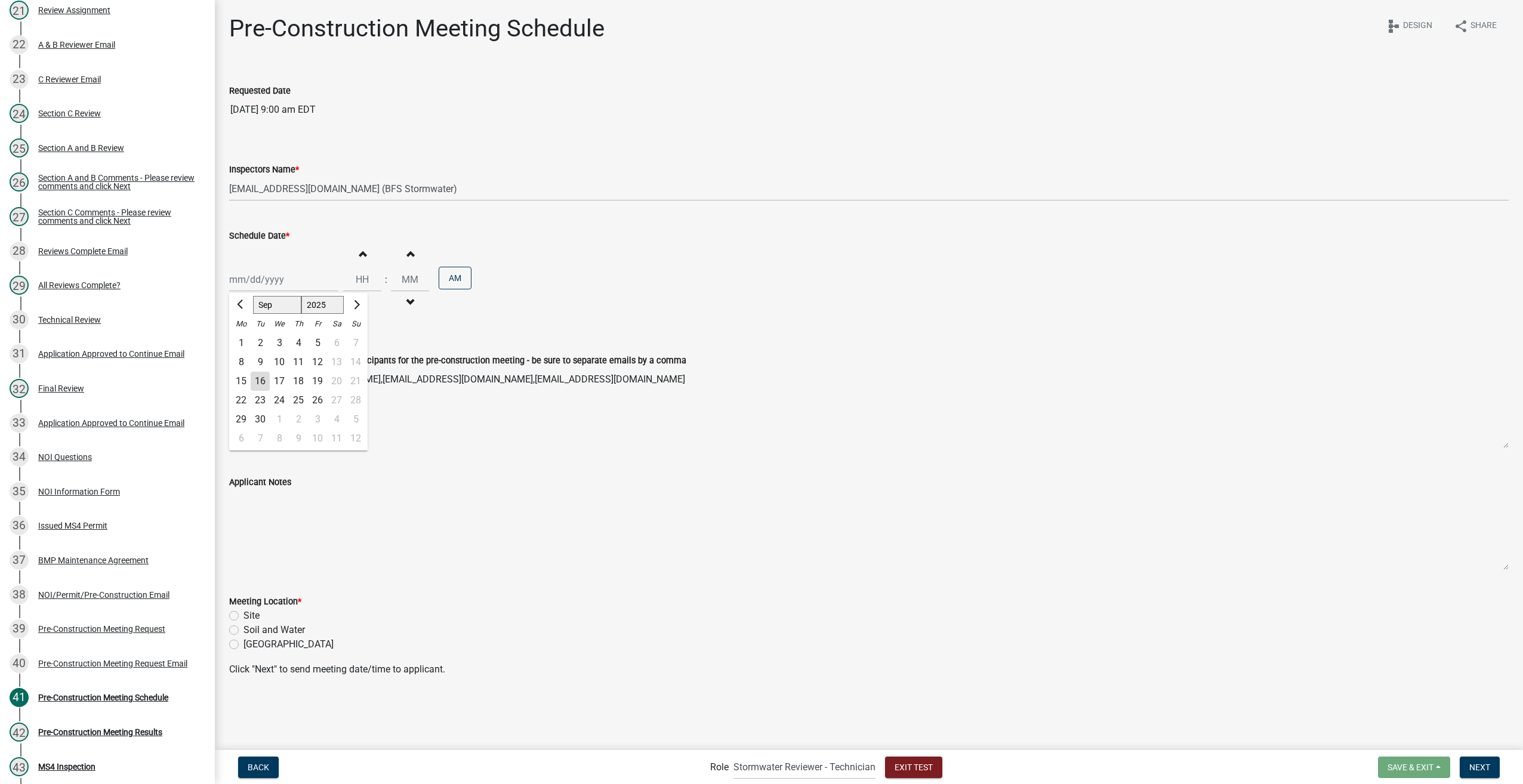
click at [260, 285] on div "[PERSON_NAME] Feb Mar Apr [PERSON_NAME][DATE] Oct Nov [DATE] 1526 1527 1528 152…" at bounding box center [284, 279] width 109 height 24
click at [239, 400] on div "22" at bounding box center [241, 400] width 19 height 19
type input "09/22/2025"
click at [358, 276] on input "Hours" at bounding box center [362, 279] width 38 height 24
type input "09"
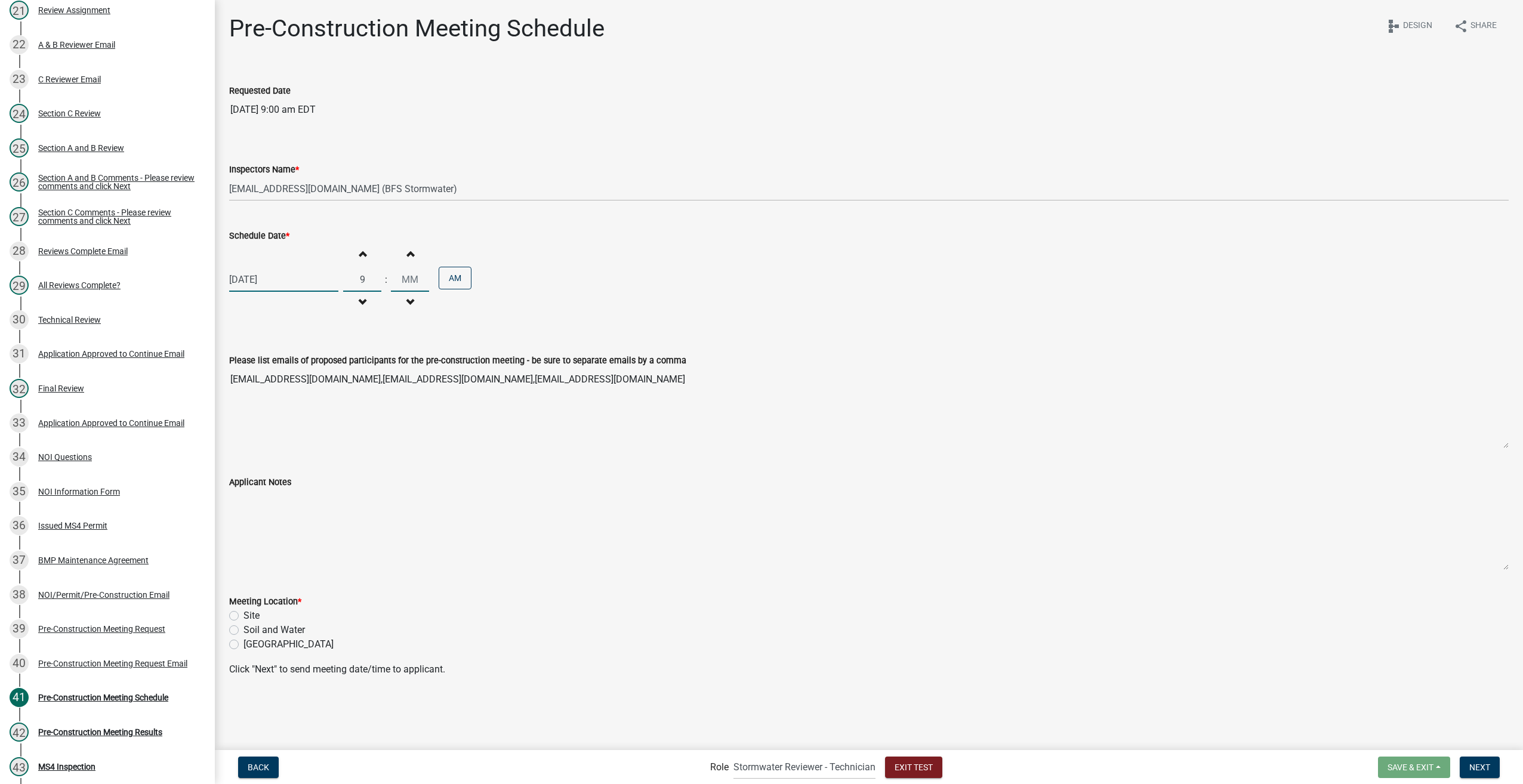
type input "00"
click at [402, 283] on input "00" at bounding box center [410, 279] width 38 height 24
click at [234, 619] on div "Site" at bounding box center [869, 616] width 1280 height 14
click at [244, 616] on label "Site" at bounding box center [252, 616] width 16 height 14
click at [244, 616] on input "Site" at bounding box center [247, 612] width 8 height 8
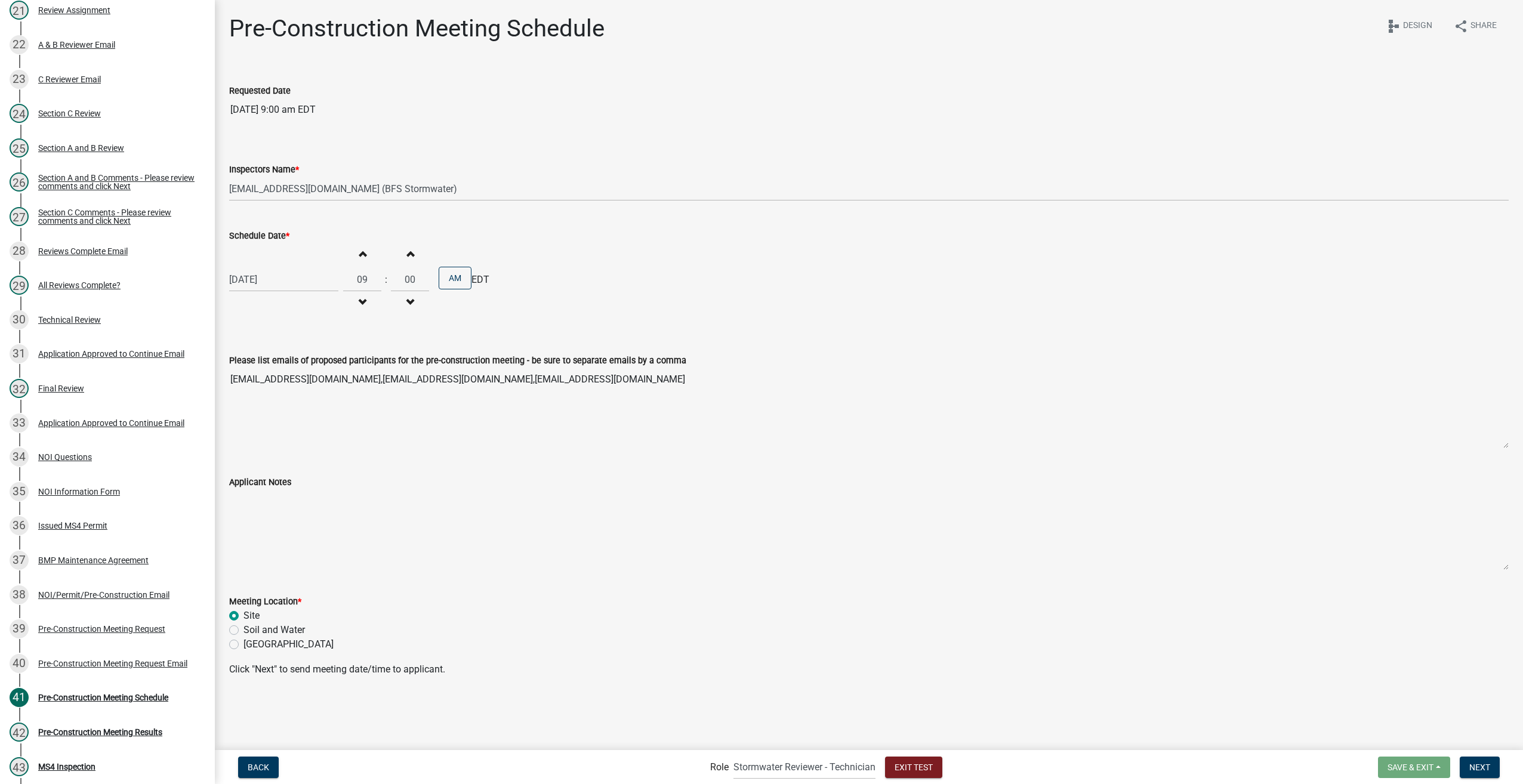
radio input "true"
click at [1478, 765] on span "Next" at bounding box center [1480, 766] width 21 height 9
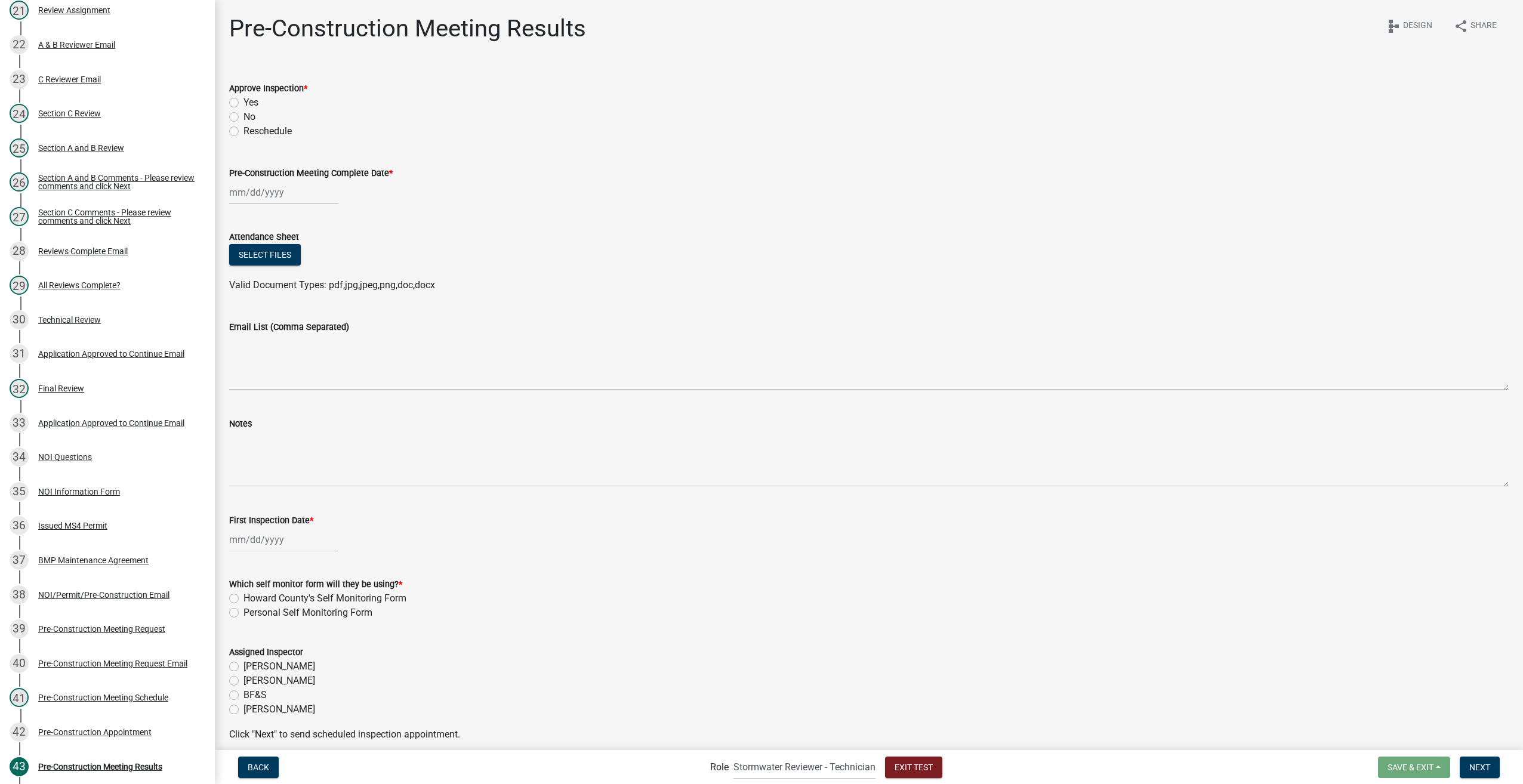
click at [244, 100] on label "Yes" at bounding box center [251, 102] width 15 height 14
click at [244, 100] on input "Yes" at bounding box center [247, 99] width 8 height 8
radio input "true"
click at [269, 204] on div at bounding box center [284, 192] width 109 height 24
select select "9"
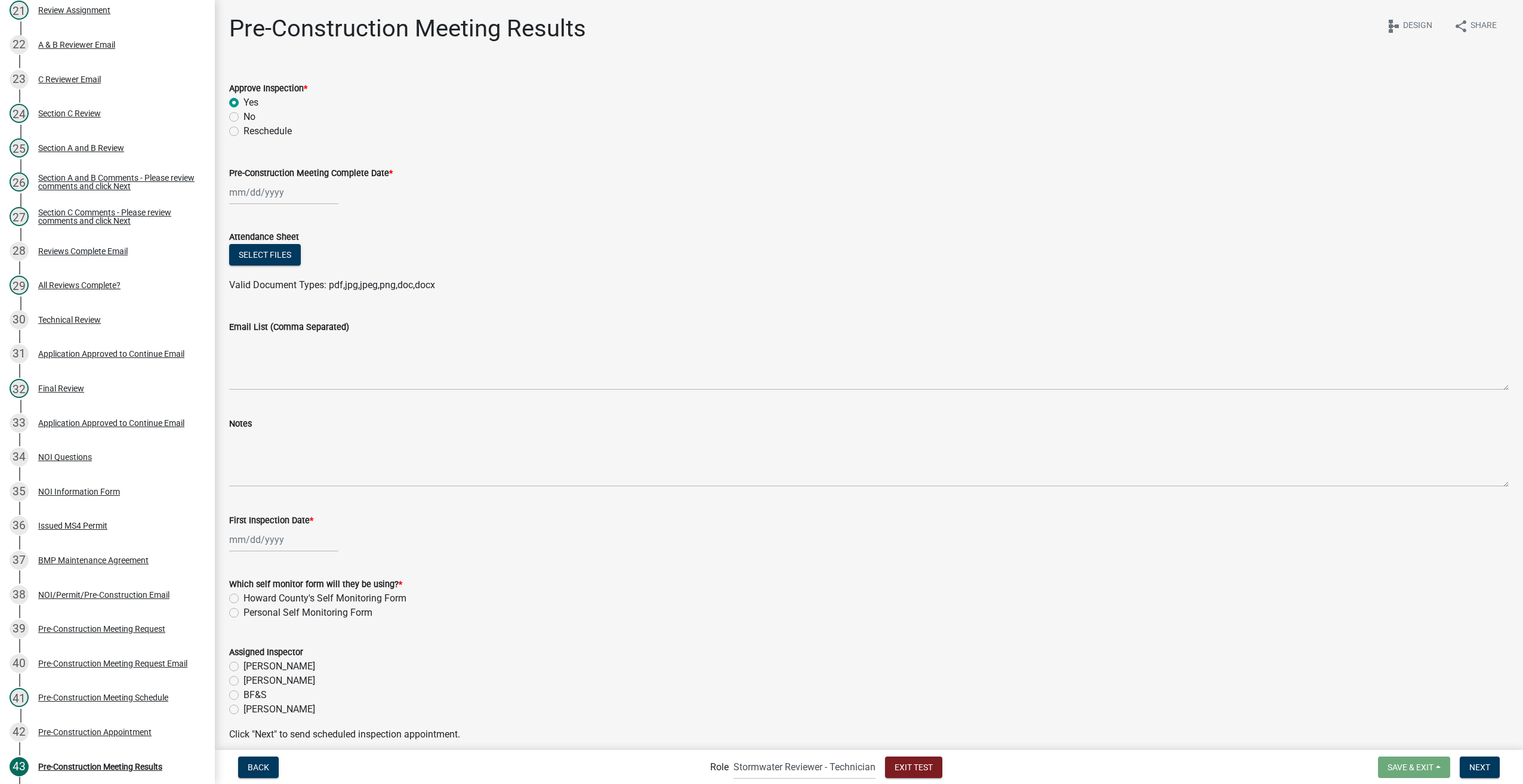
select select "2025"
click at [244, 316] on div "22" at bounding box center [241, 313] width 19 height 19
type input "09/22/2025"
click at [95, 627] on div "Pre-Construction Meeting Request" at bounding box center [101, 628] width 127 height 8
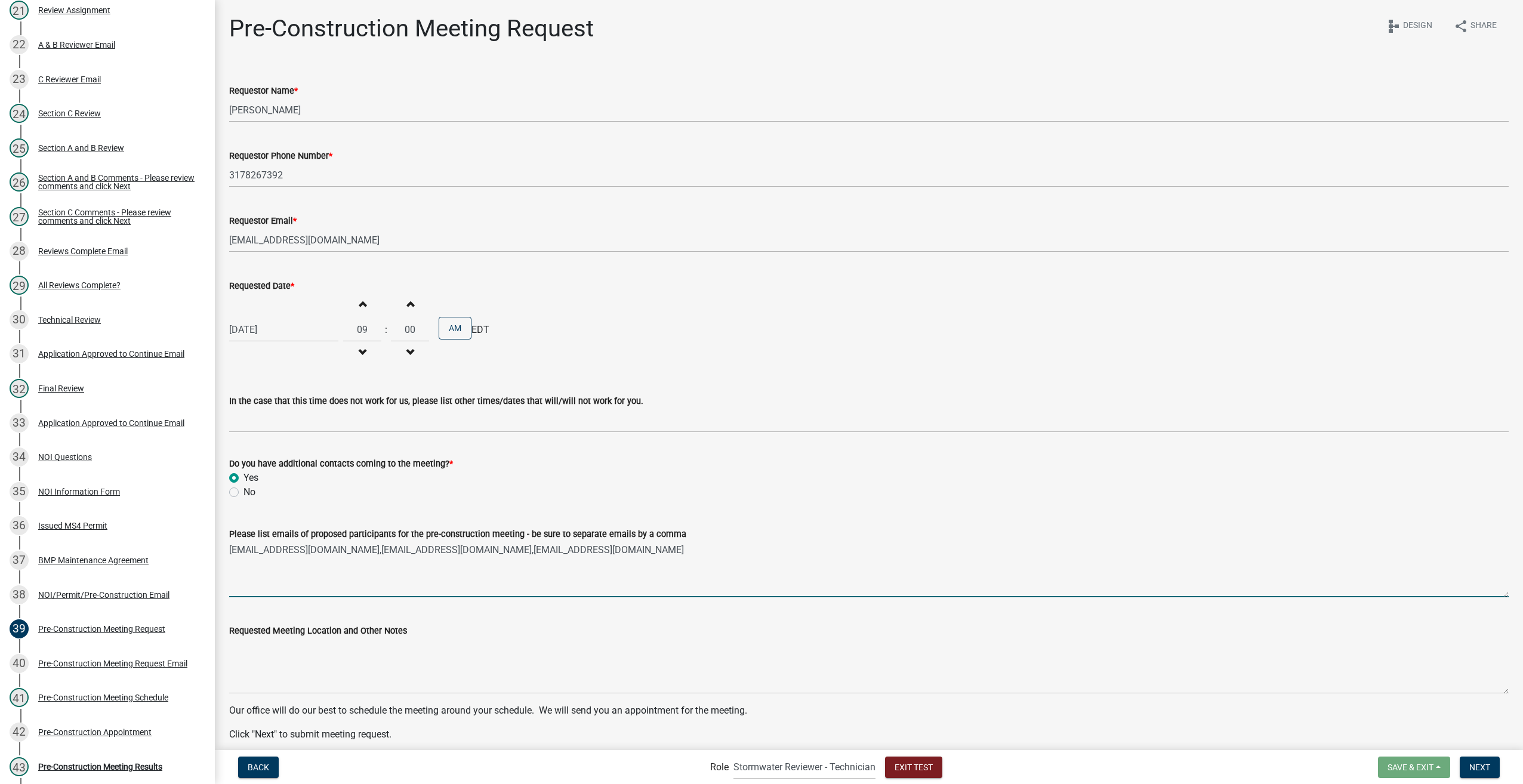
drag, startPoint x: 585, startPoint y: 548, endPoint x: 221, endPoint y: 550, distance: 364.0
click at [221, 550] on div "Please list emails of proposed participants for the pre-construction meeting - …" at bounding box center [869, 554] width 1297 height 87
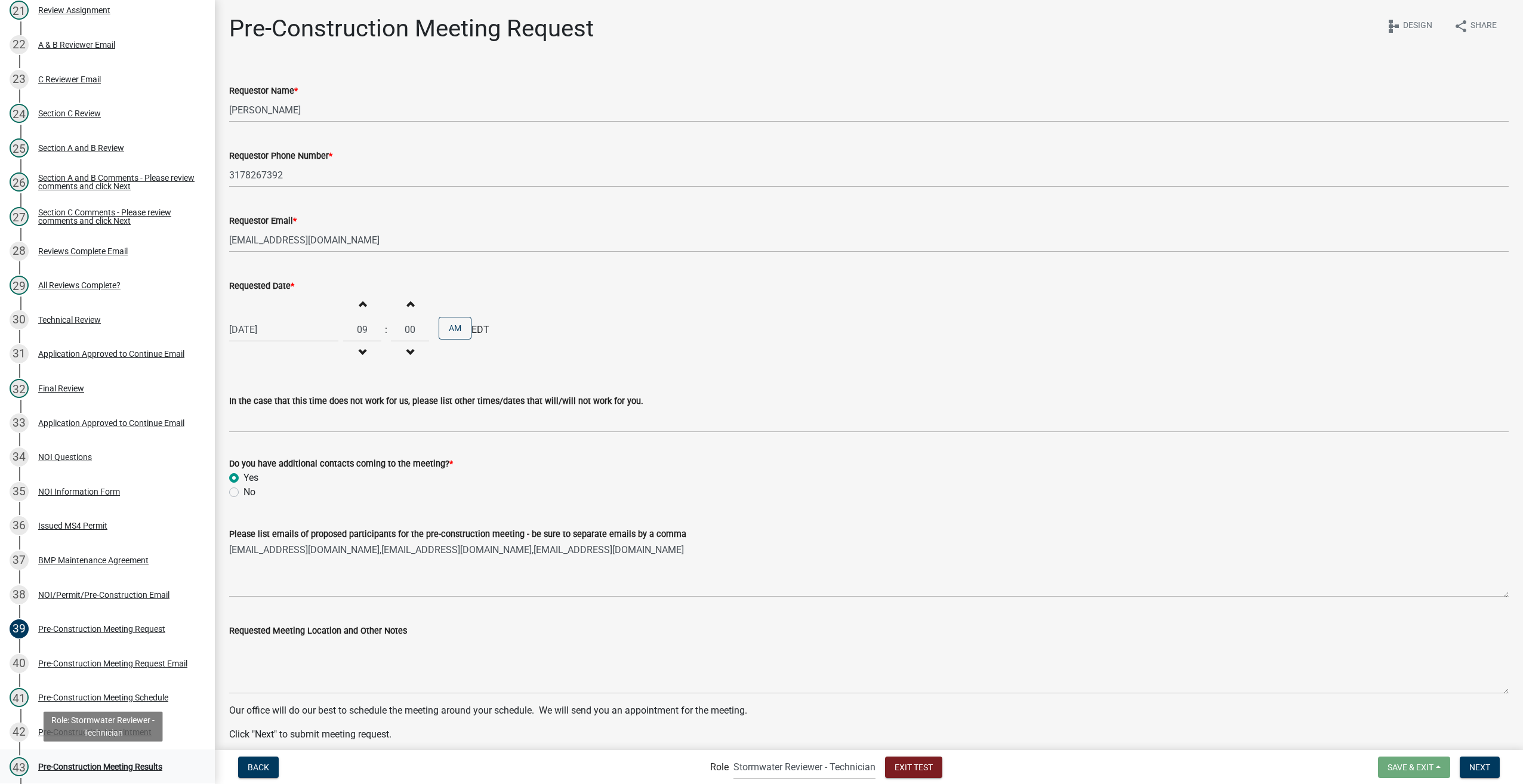
click at [95, 766] on div "Pre-Construction Meeting Results" at bounding box center [100, 766] width 124 height 8
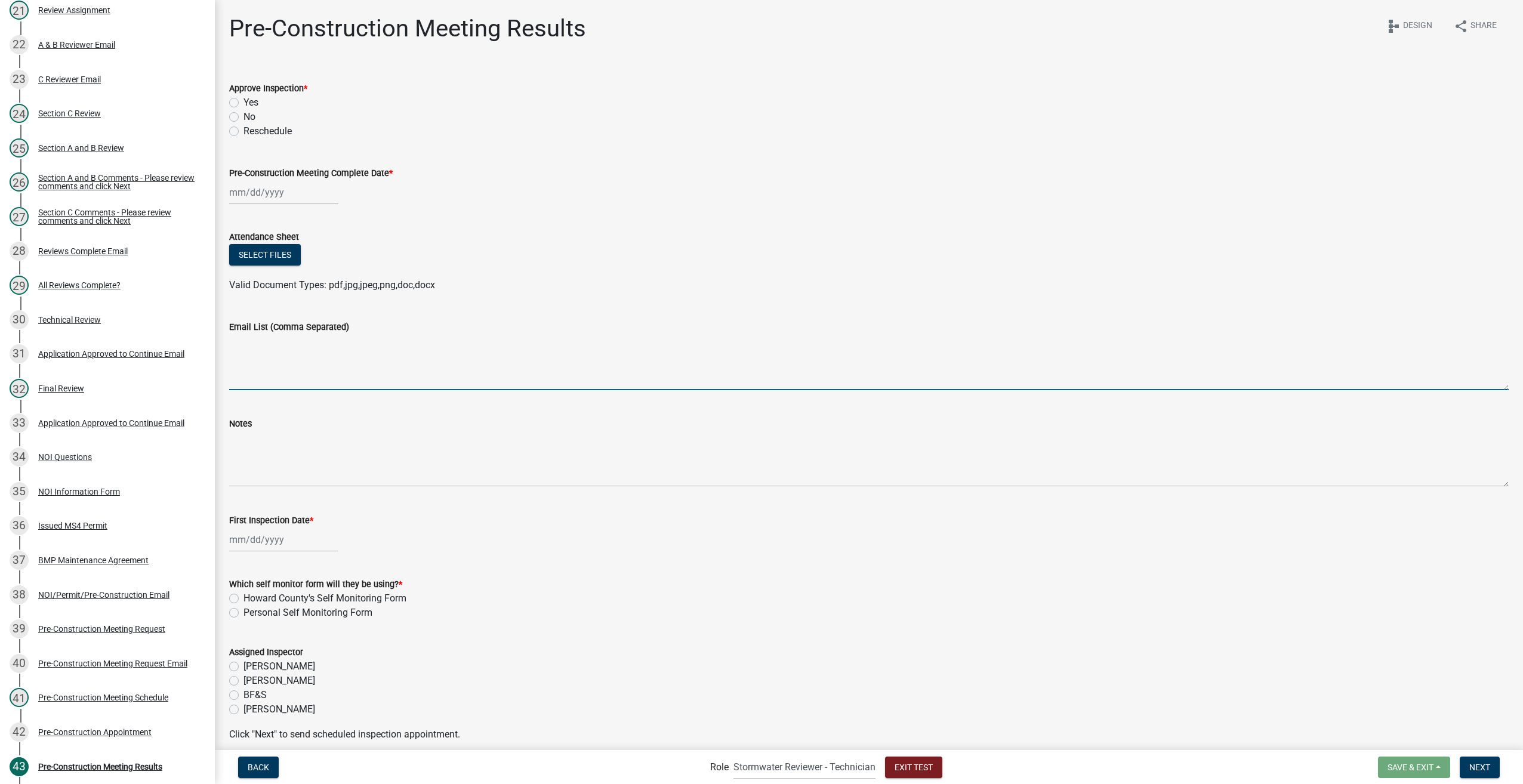
click at [255, 340] on textarea "Email List (Comma Separated)" at bounding box center [869, 363] width 1280 height 56
paste textarea "[ { "value": { "activity": { "routing": [ { "$id": "1", "targetId": "f158ac3d-9…"
drag, startPoint x: 274, startPoint y: 375, endPoint x: 239, endPoint y: 314, distance: 70.3
click at [239, 314] on div "Email List (Comma Separated)" at bounding box center [869, 346] width 1280 height 87
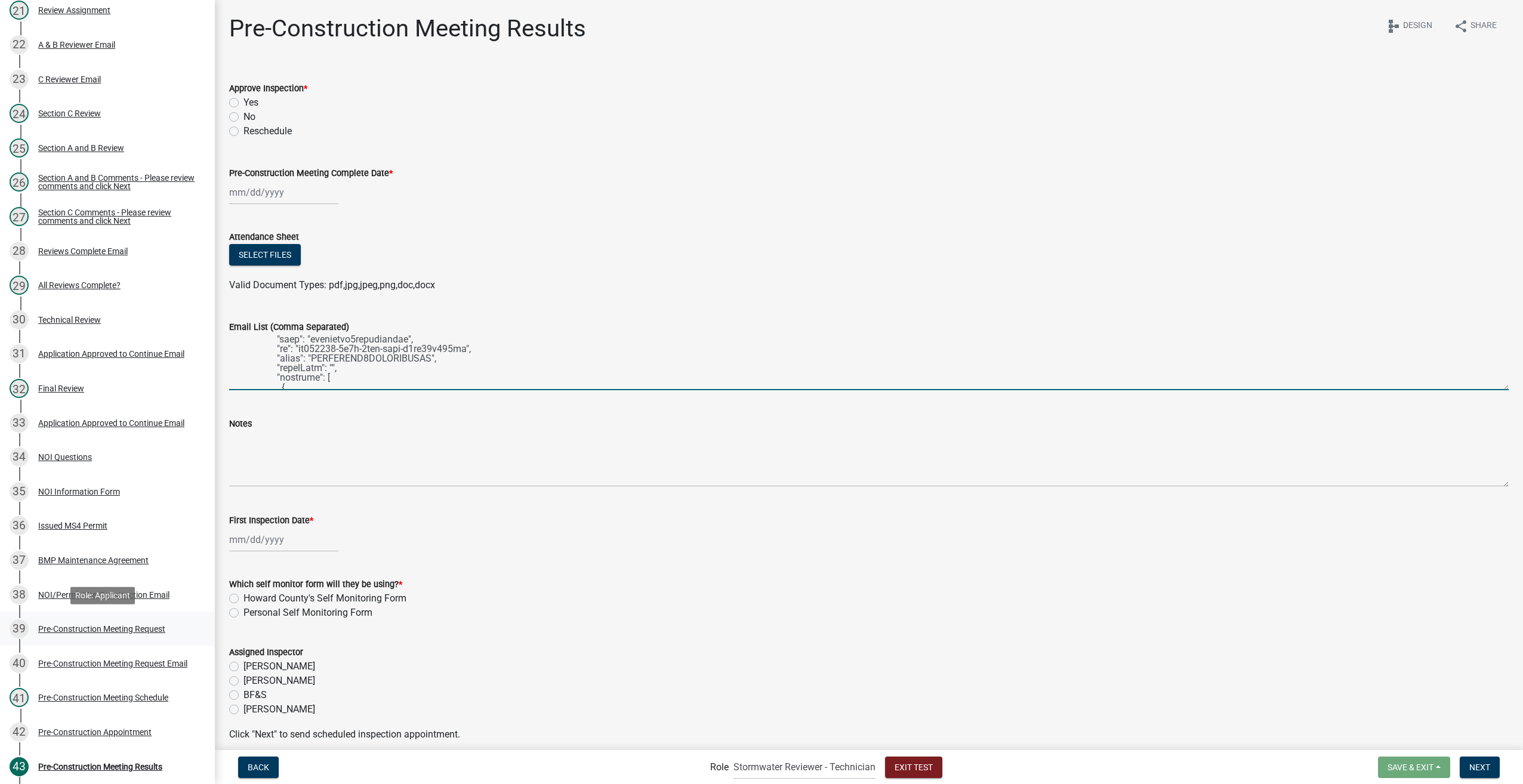
type textarea "[ { "value": { "activity": { "routing": [ { "$id": "1", "targetId": "f158ac3d-9…"
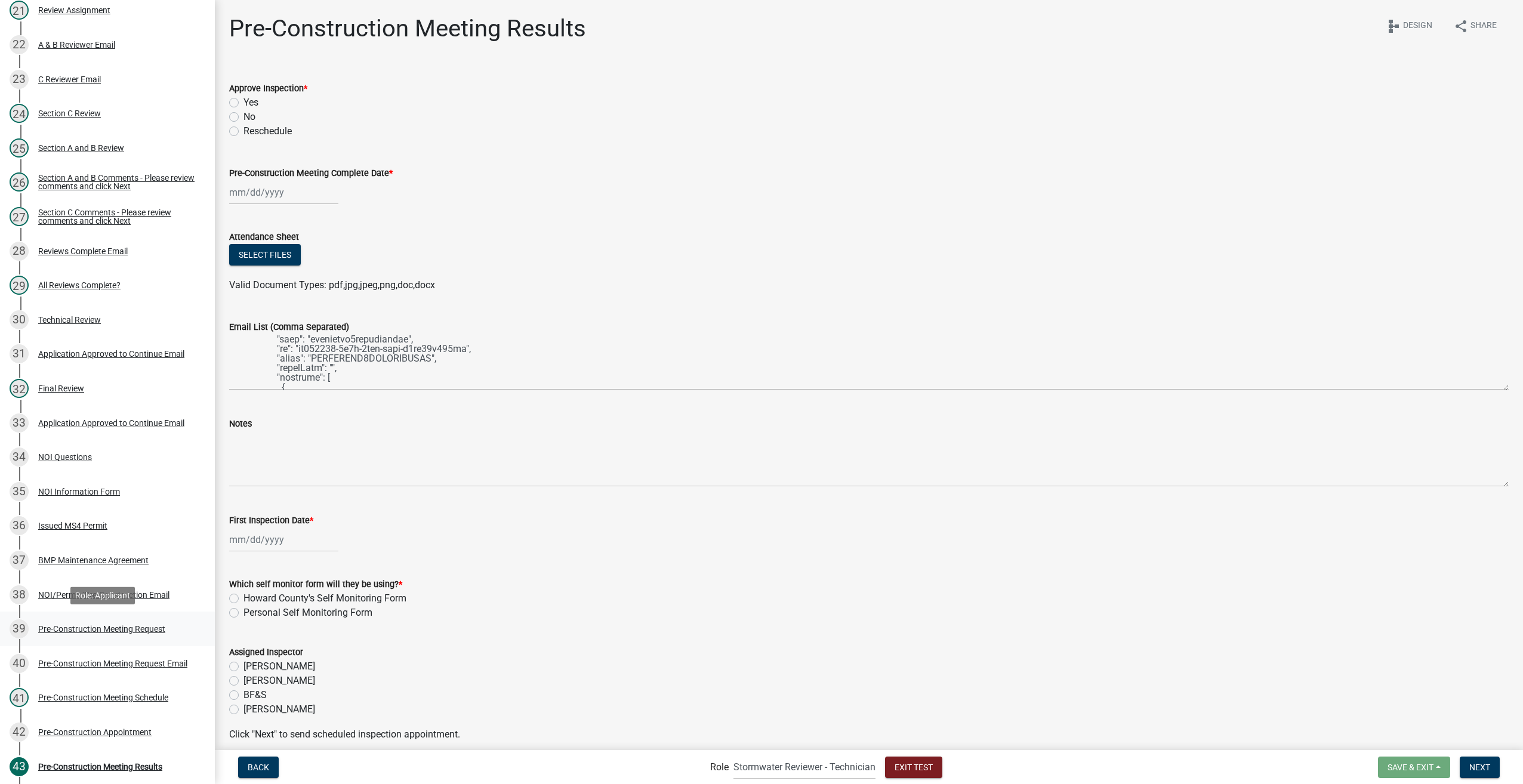
click at [78, 627] on div "Pre-Construction Meeting Request" at bounding box center [101, 628] width 127 height 8
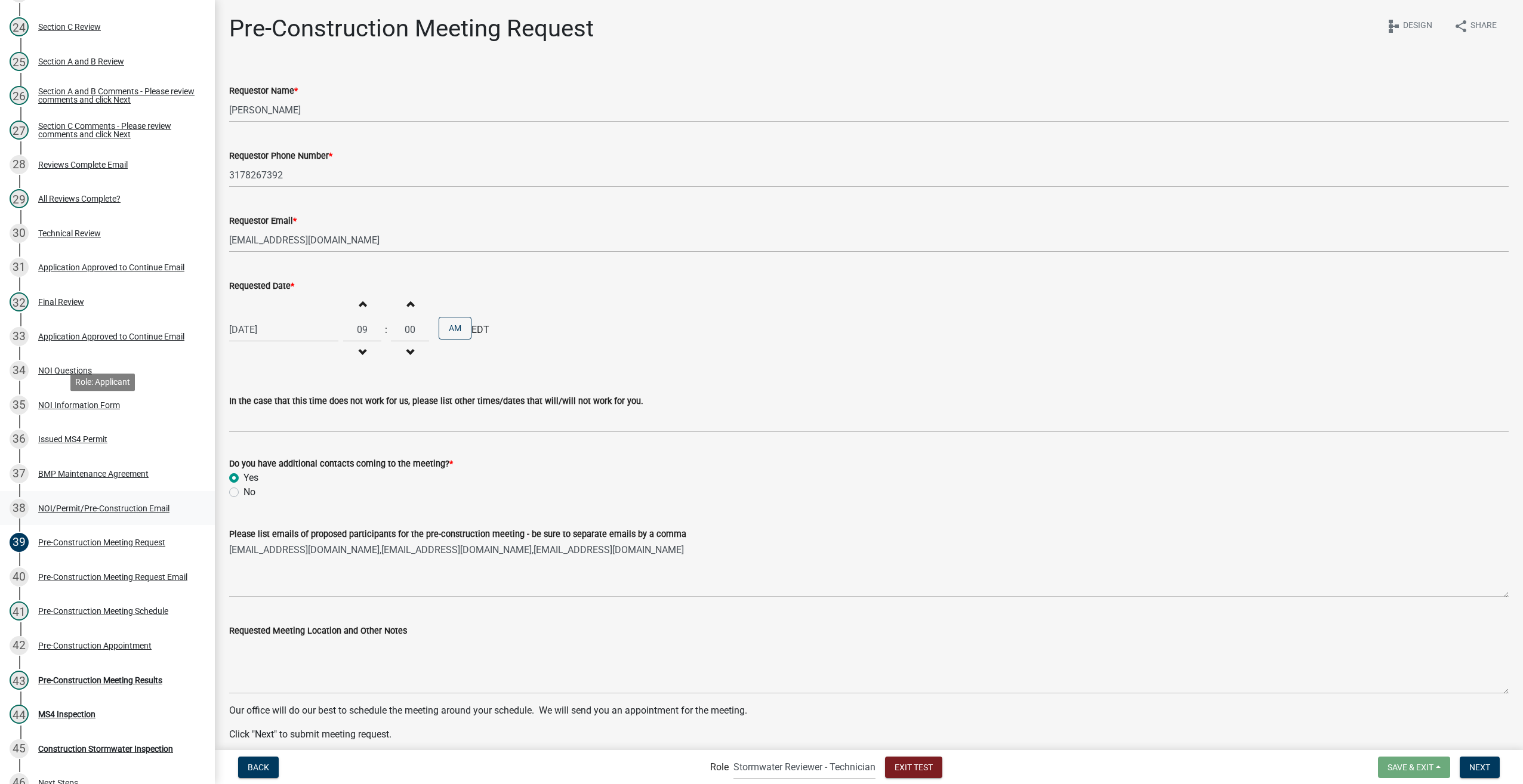
scroll to position [1086, 0]
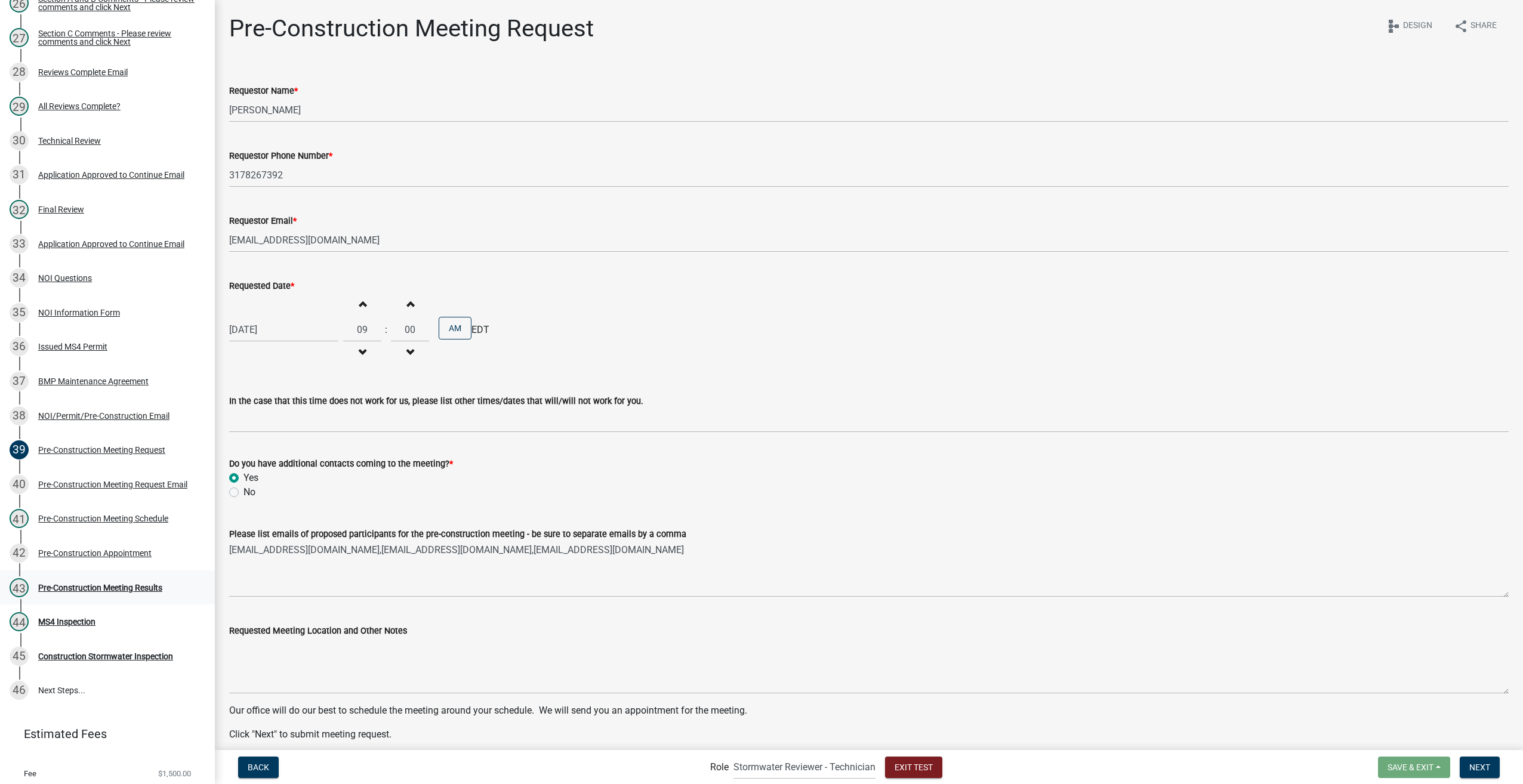
click at [66, 591] on div "Pre-Construction Meeting Results" at bounding box center [100, 587] width 124 height 8
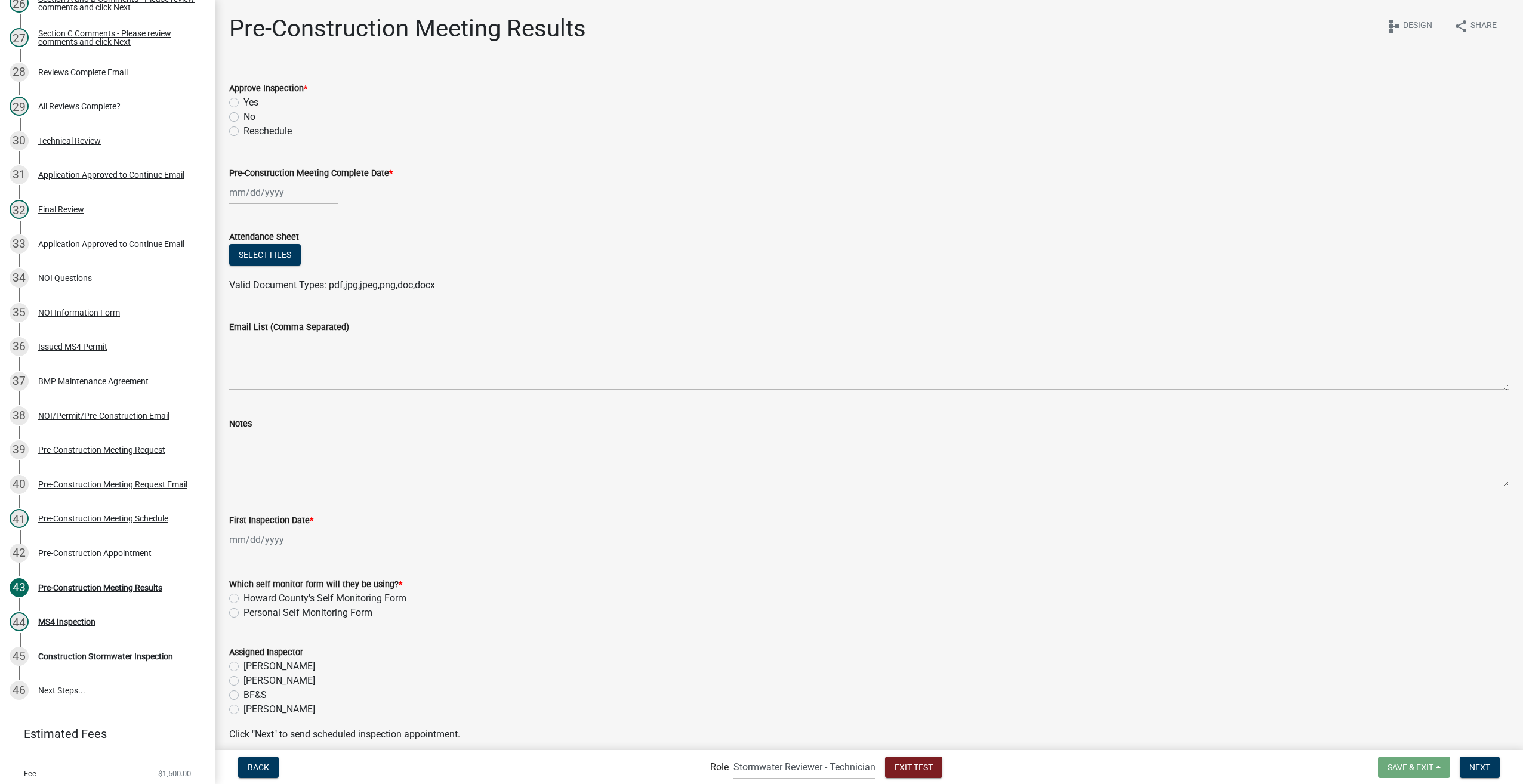
click at [244, 103] on label "Yes" at bounding box center [251, 102] width 15 height 14
click at [244, 103] on input "Yes" at bounding box center [247, 99] width 8 height 8
radio input "true"
click at [262, 193] on div at bounding box center [284, 192] width 109 height 24
select select "9"
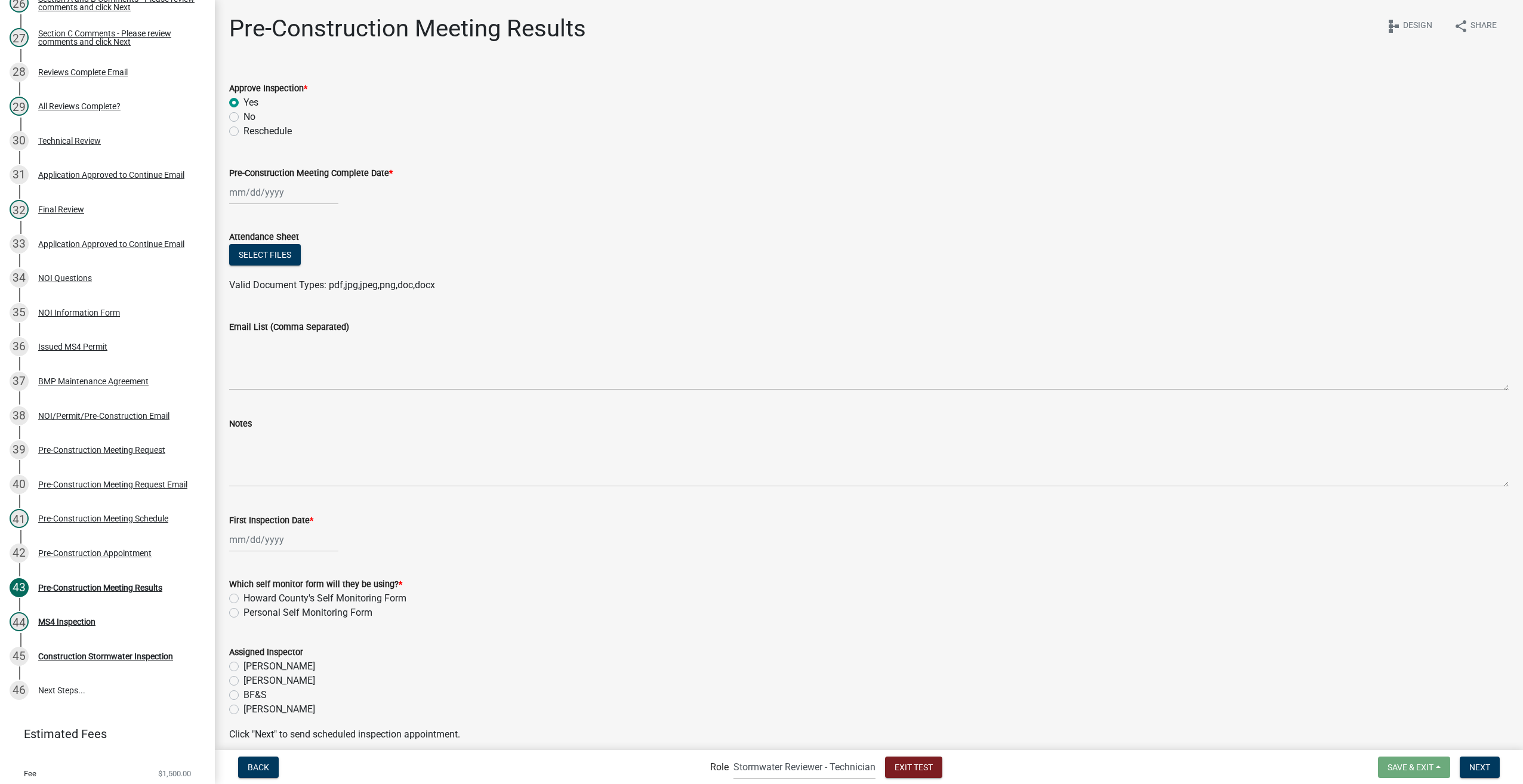
select select "2025"
click at [240, 311] on div "22" at bounding box center [241, 313] width 19 height 19
type input "09/22/2025"
click at [247, 542] on div at bounding box center [284, 539] width 109 height 24
select select "9"
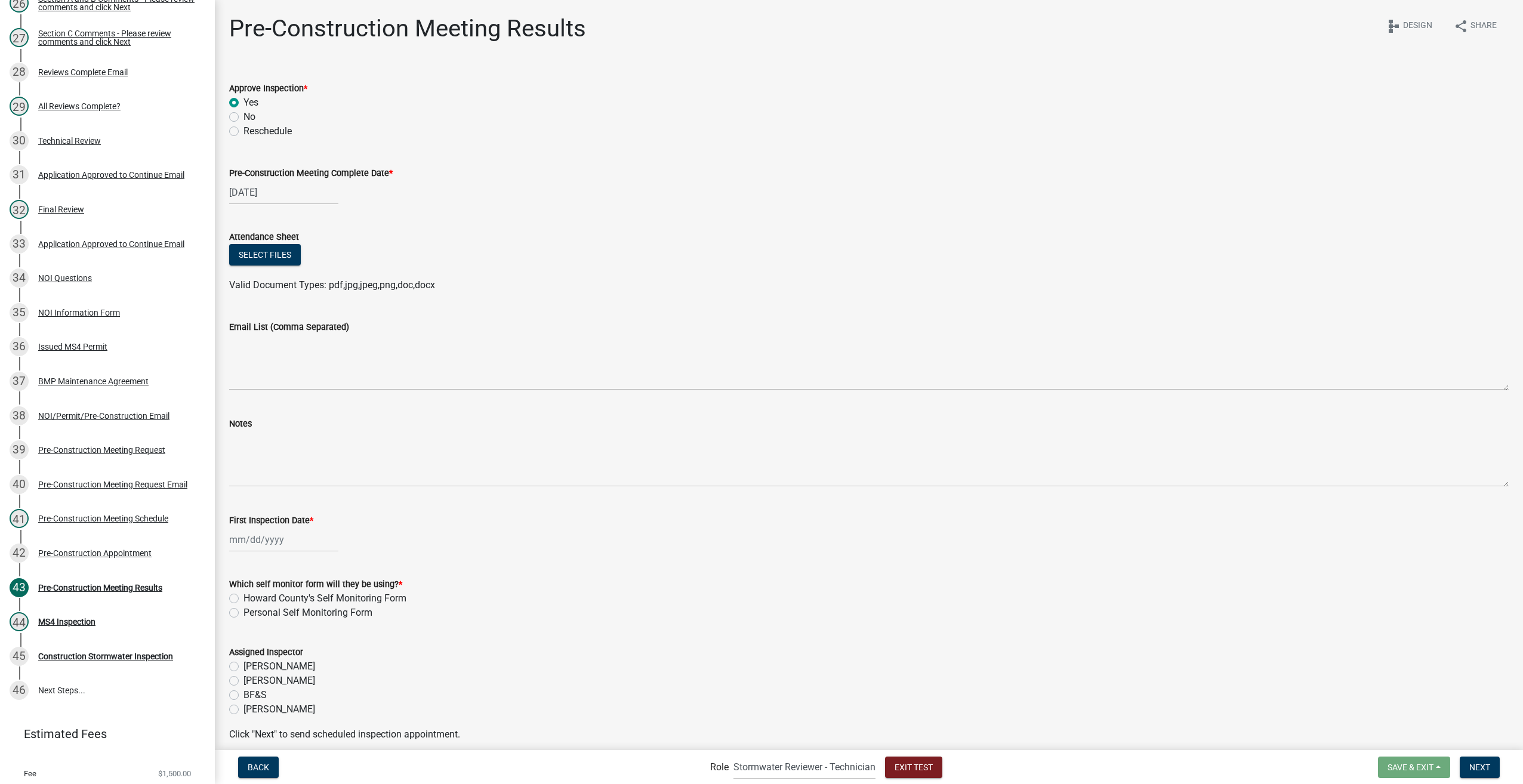
select select "2025"
click at [262, 673] on div "30" at bounding box center [260, 679] width 19 height 19
type input "[DATE]"
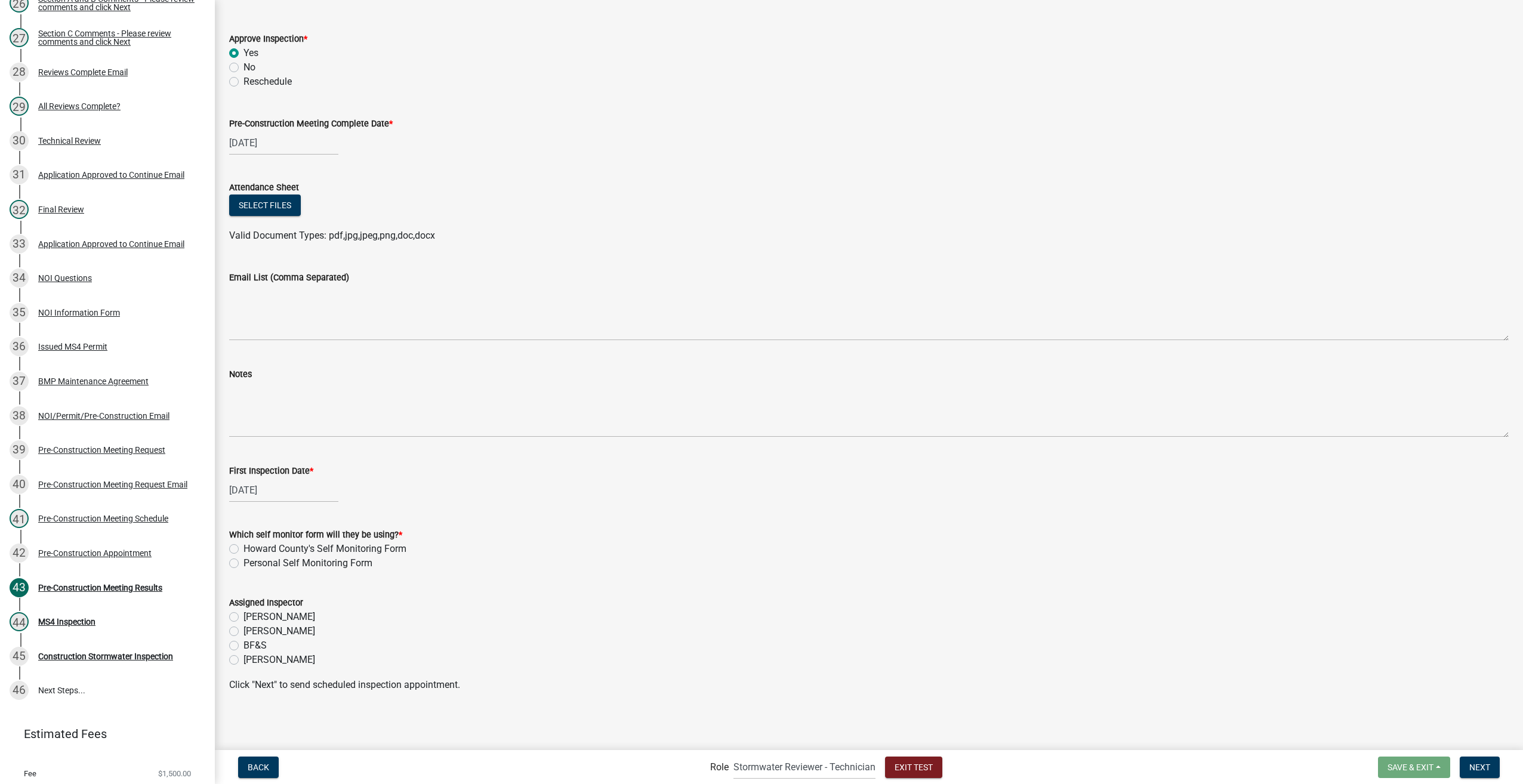
click at [244, 549] on label "Howard County's Self Monitoring Form" at bounding box center [325, 549] width 163 height 14
click at [244, 549] on input "Howard County's Self Monitoring Form" at bounding box center [247, 545] width 8 height 8
radio input "true"
click at [244, 616] on label "Greg Lake" at bounding box center [279, 617] width 71 height 14
click at [244, 616] on input "Greg Lake" at bounding box center [247, 614] width 8 height 8
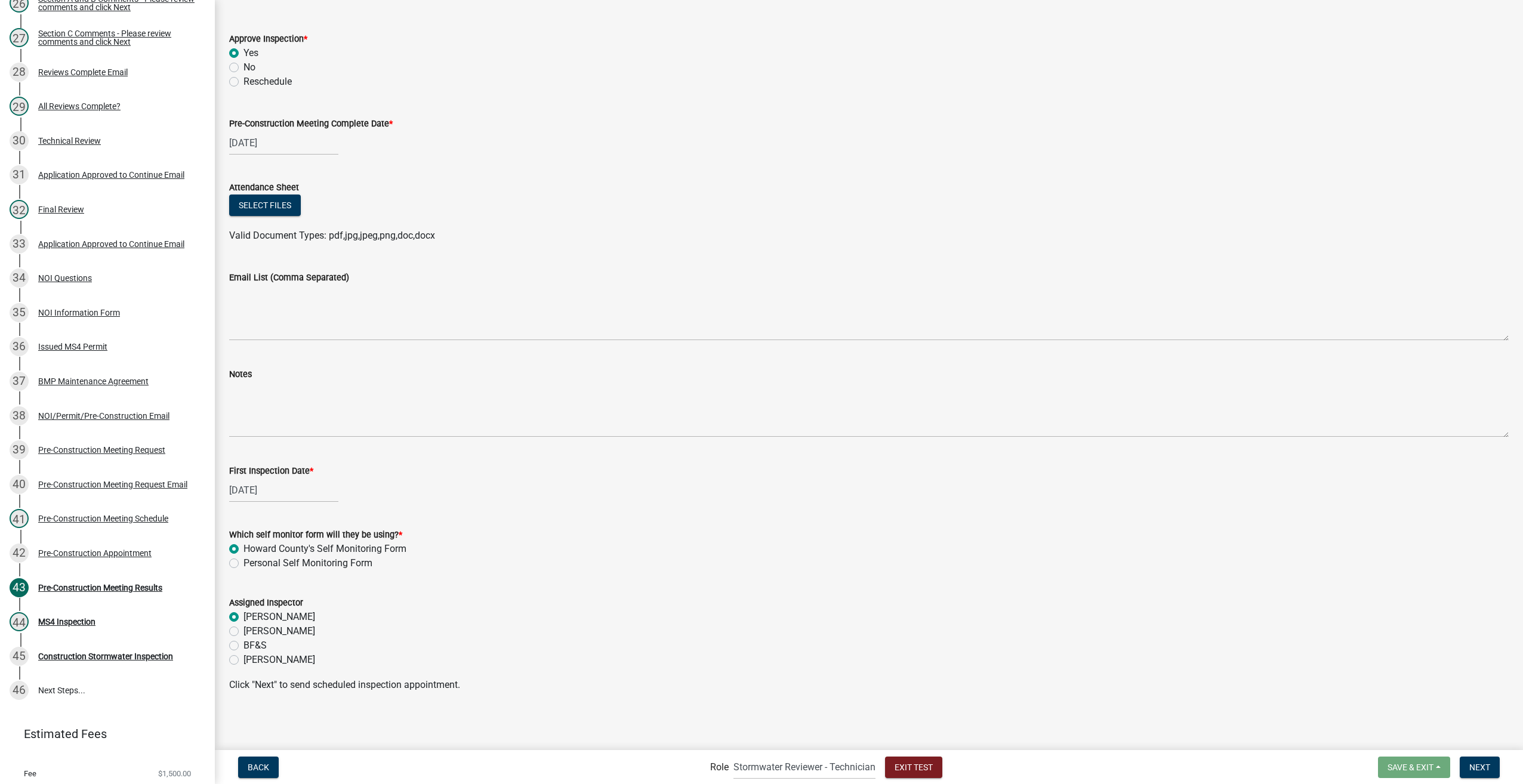
radio input "true"
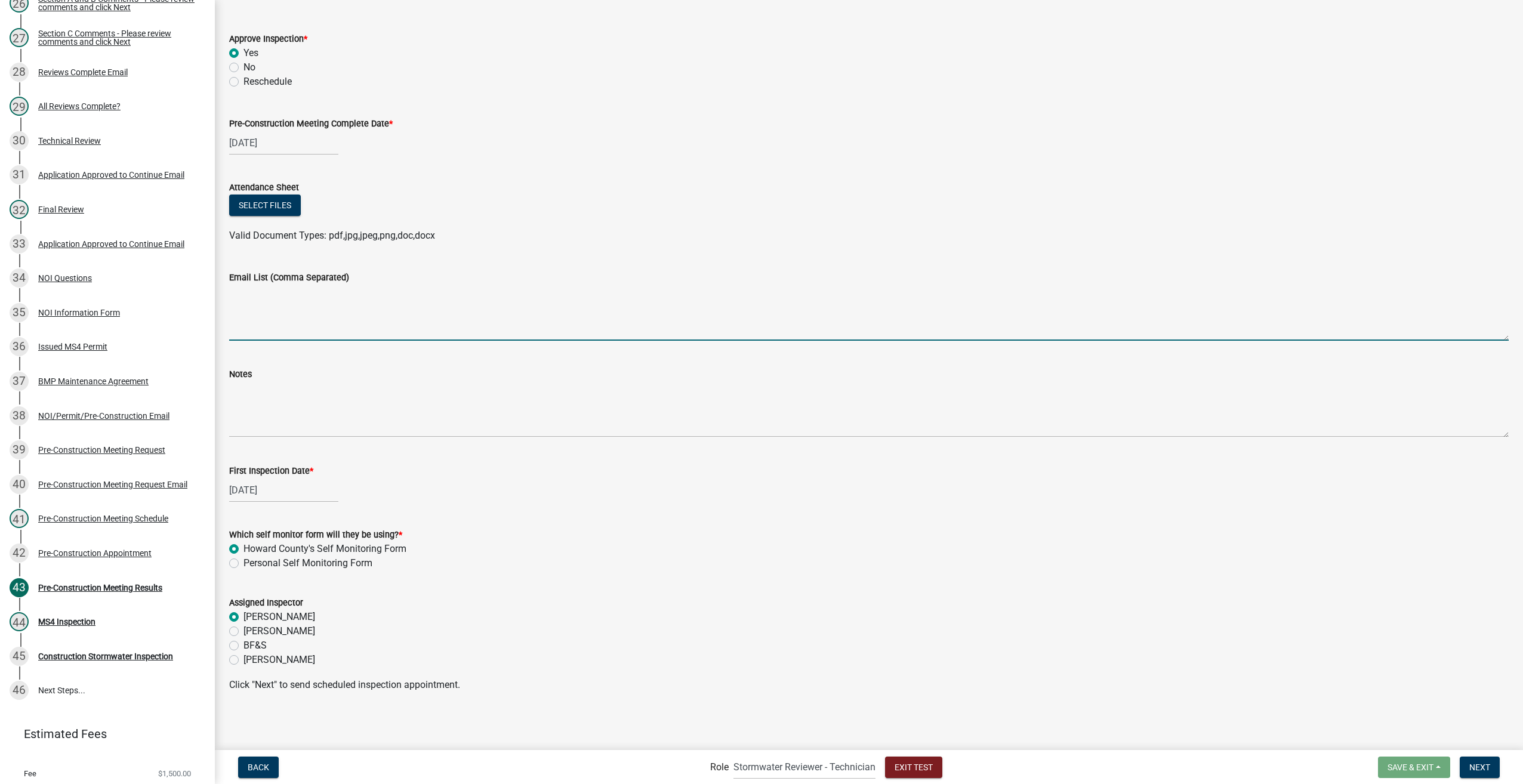
click at [249, 301] on textarea "Email List (Comma Separated)" at bounding box center [869, 312] width 1280 height 56
type textarea "pyoung@gmail.com,acherry@gis.com.terryr@archspaz.net"
click at [1472, 766] on span "Next" at bounding box center [1480, 766] width 21 height 9
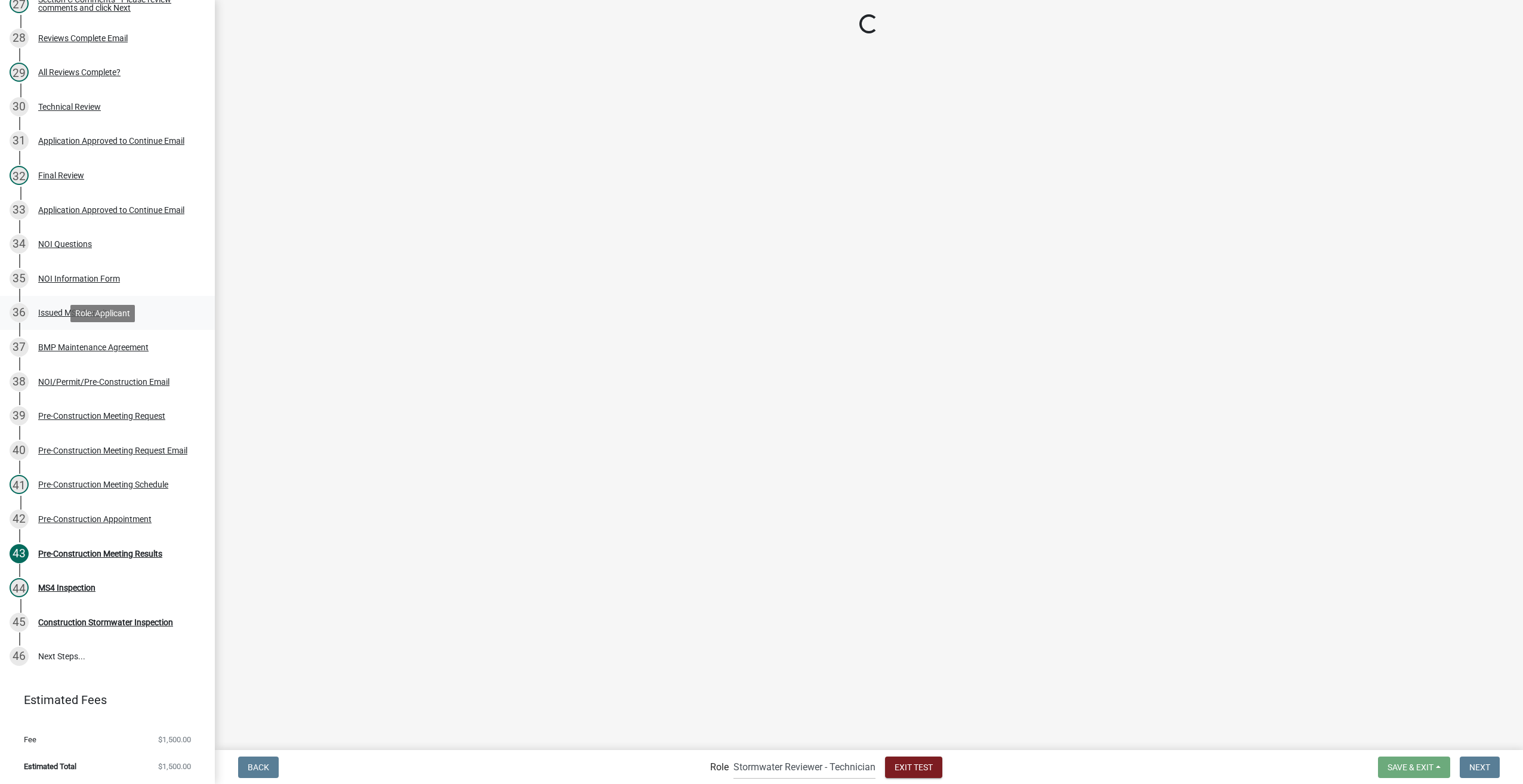
scroll to position [1189, 0]
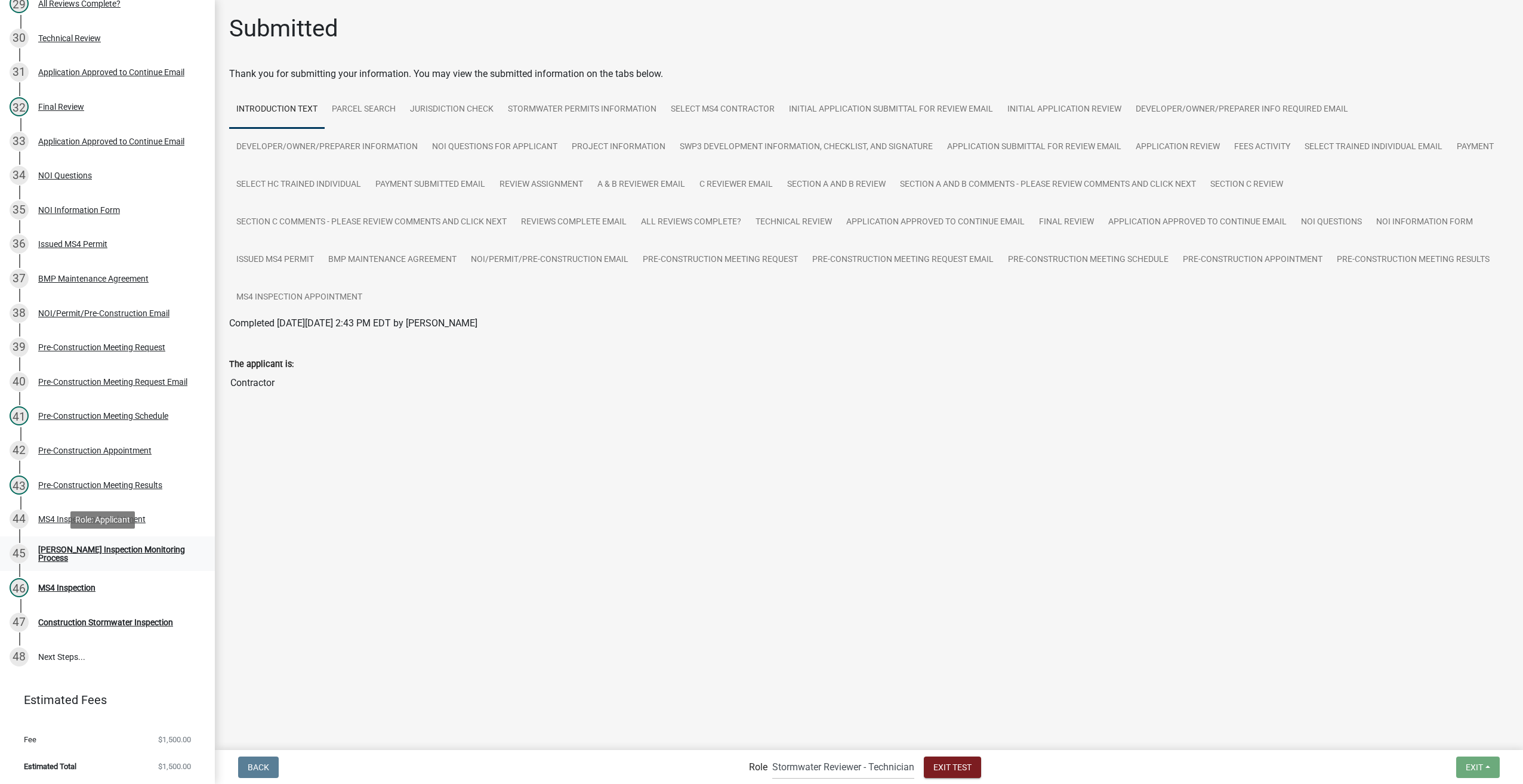
click at [74, 552] on div "Howard Inspection Monitoring Process" at bounding box center [117, 554] width 158 height 17
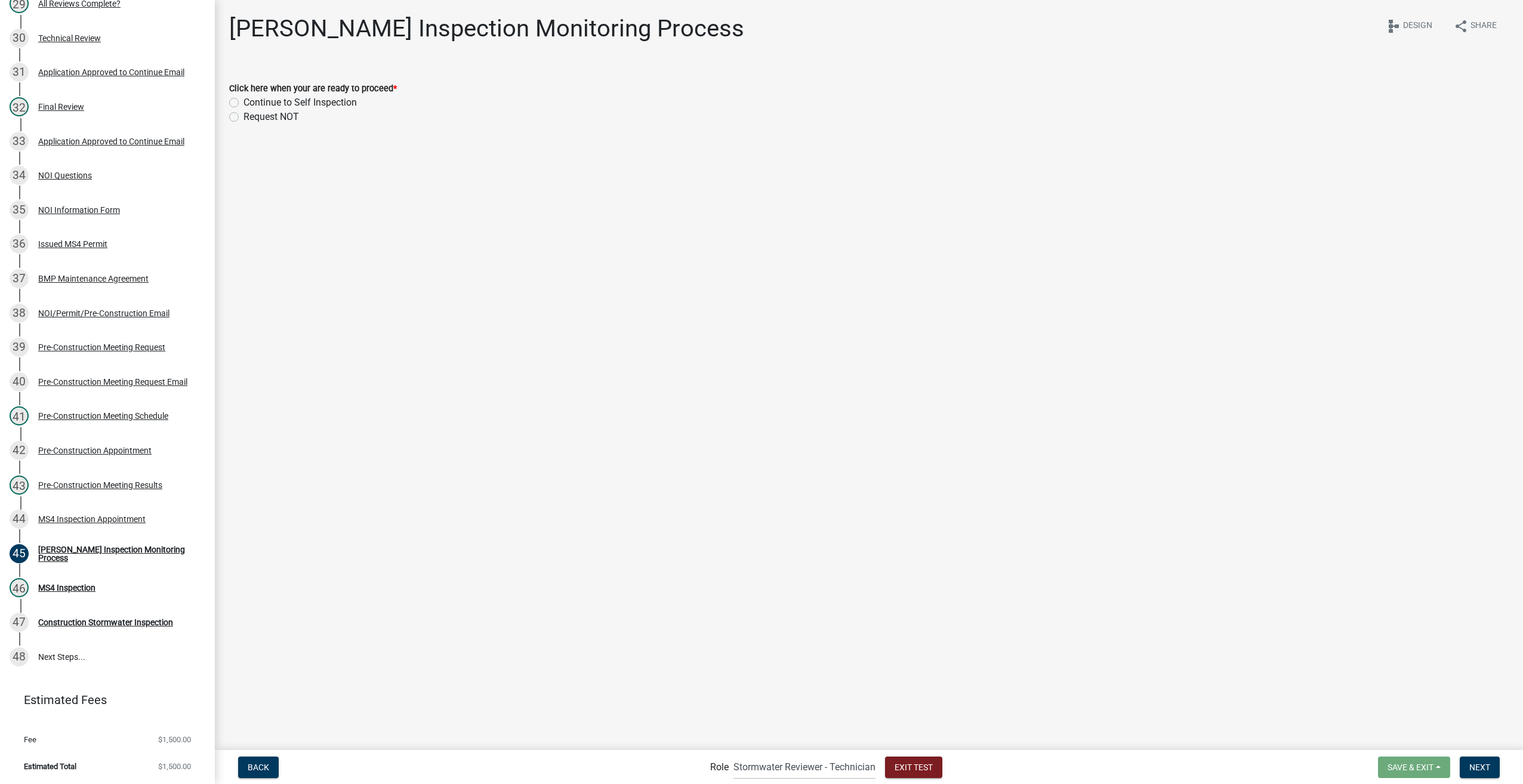
click at [244, 103] on label "Continue to Self Inspection" at bounding box center [300, 102] width 113 height 14
click at [244, 103] on input "Continue to Self Inspection" at bounding box center [247, 99] width 8 height 8
radio input "true"
click at [1474, 765] on span "Next" at bounding box center [1480, 766] width 21 height 9
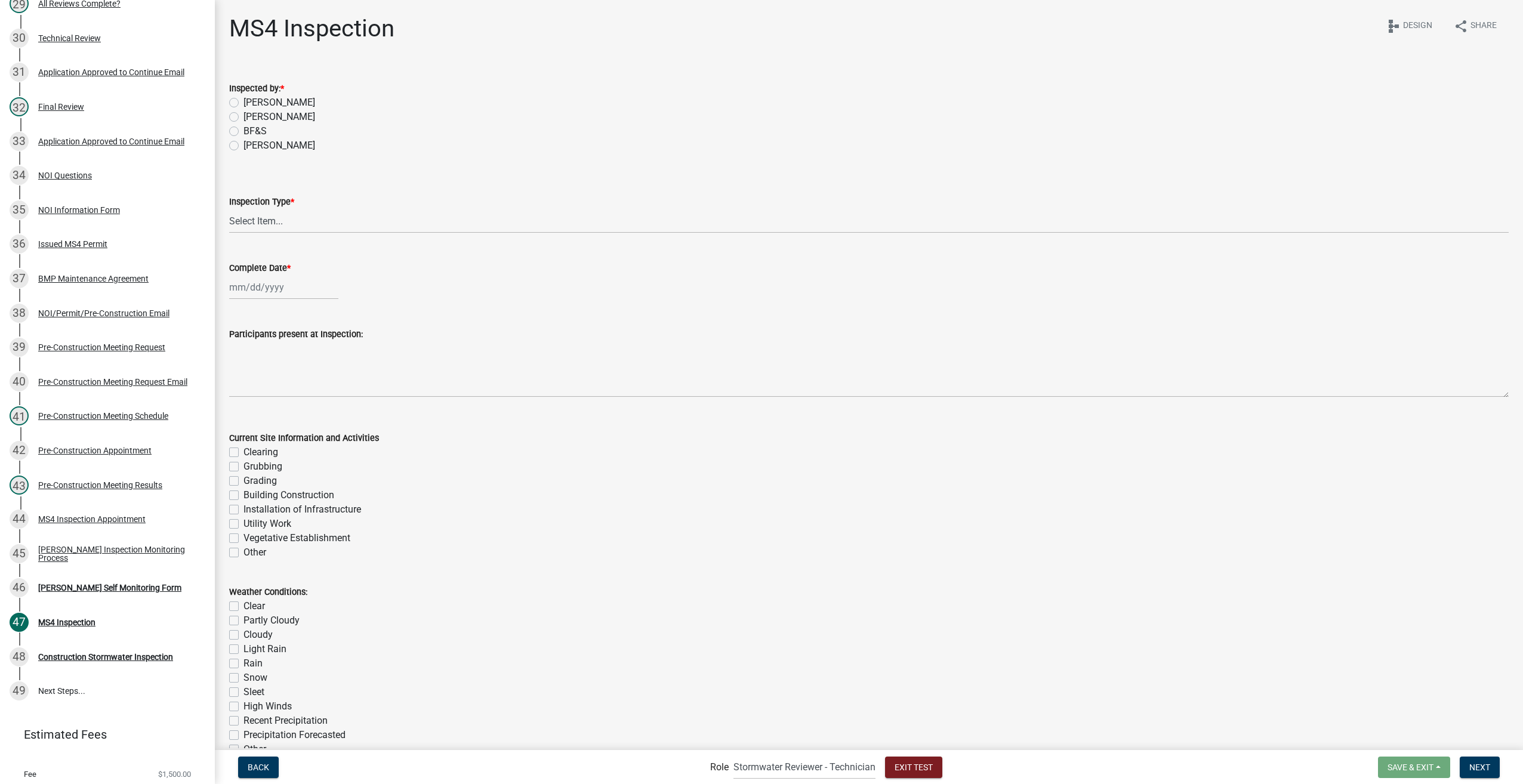
scroll to position [1224, 0]
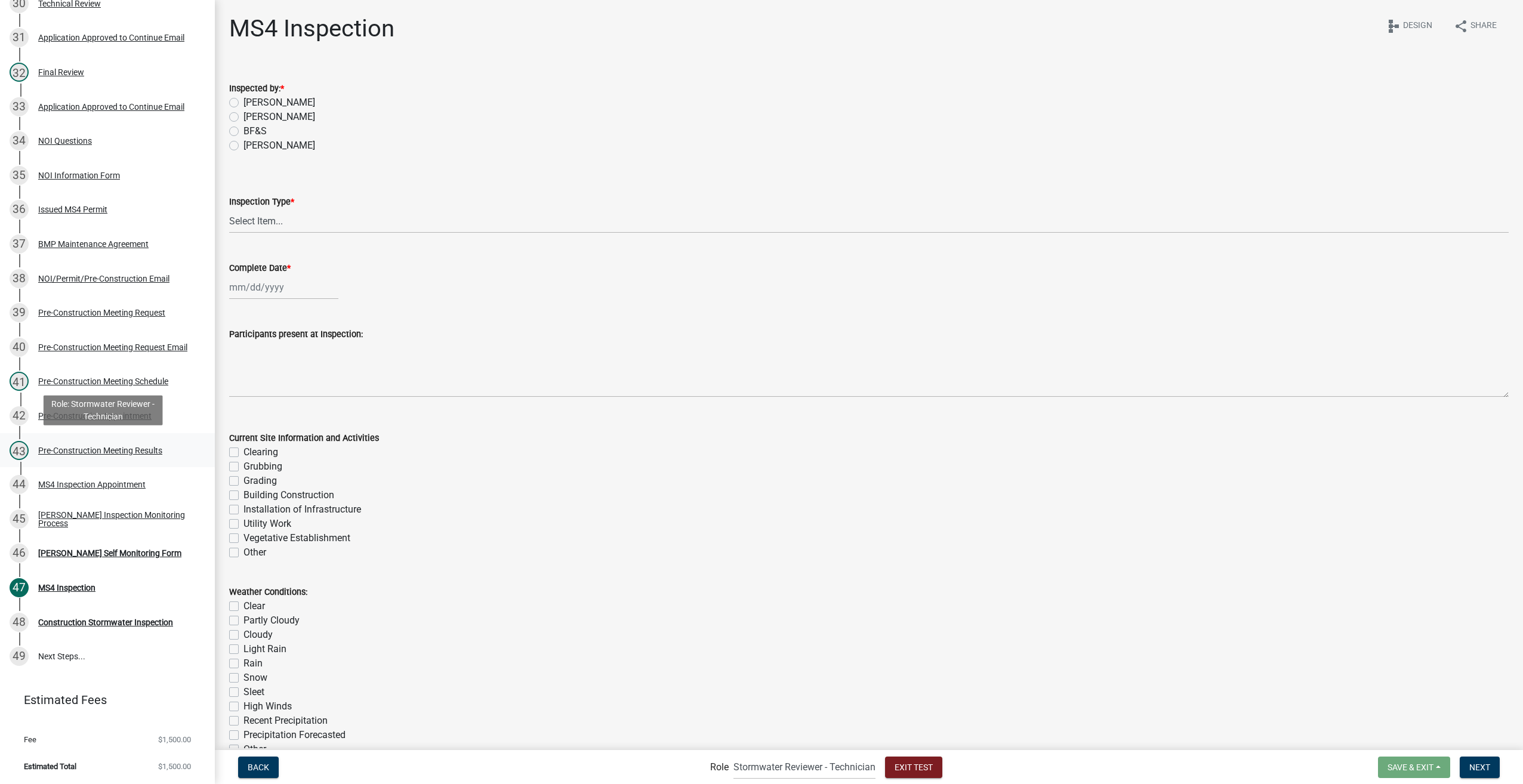
click at [116, 446] on div "Pre-Construction Meeting Results" at bounding box center [100, 450] width 124 height 8
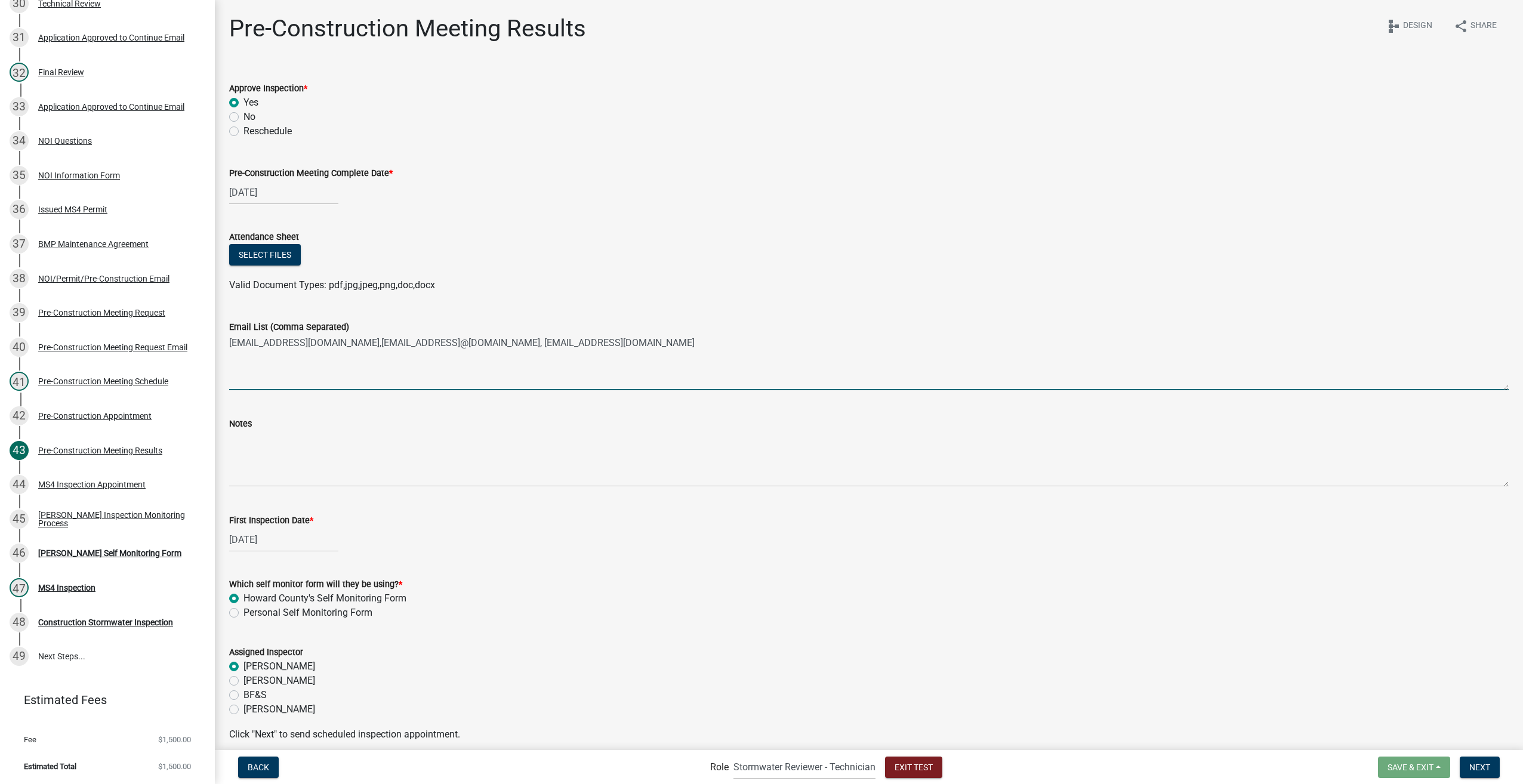
type textarea "pyoung@gmail.com,acherry@gis.com.terryr@archspaz.net, philiup@bygone.com"
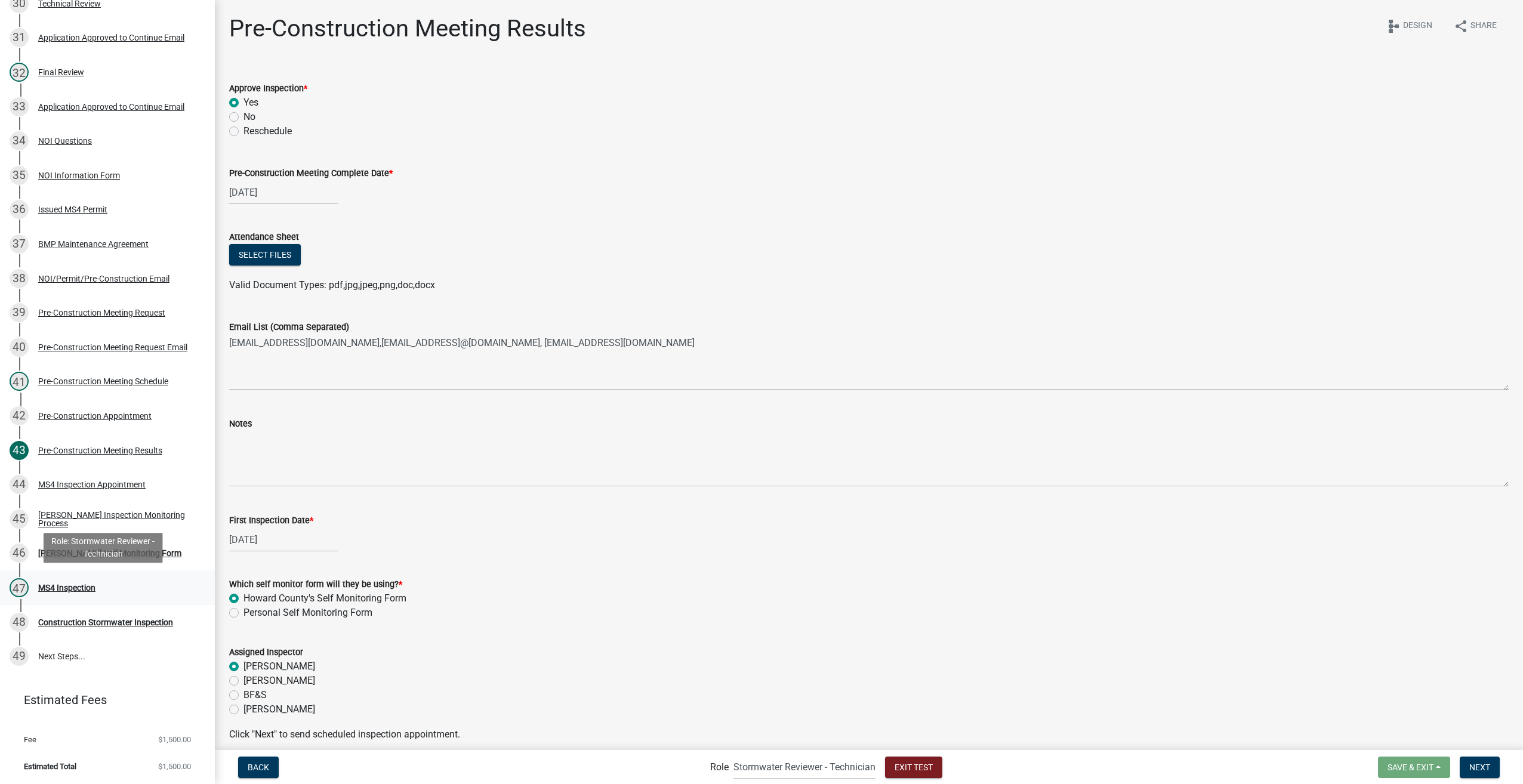
click at [77, 587] on div "MS4 Inspection" at bounding box center [66, 587] width 57 height 8
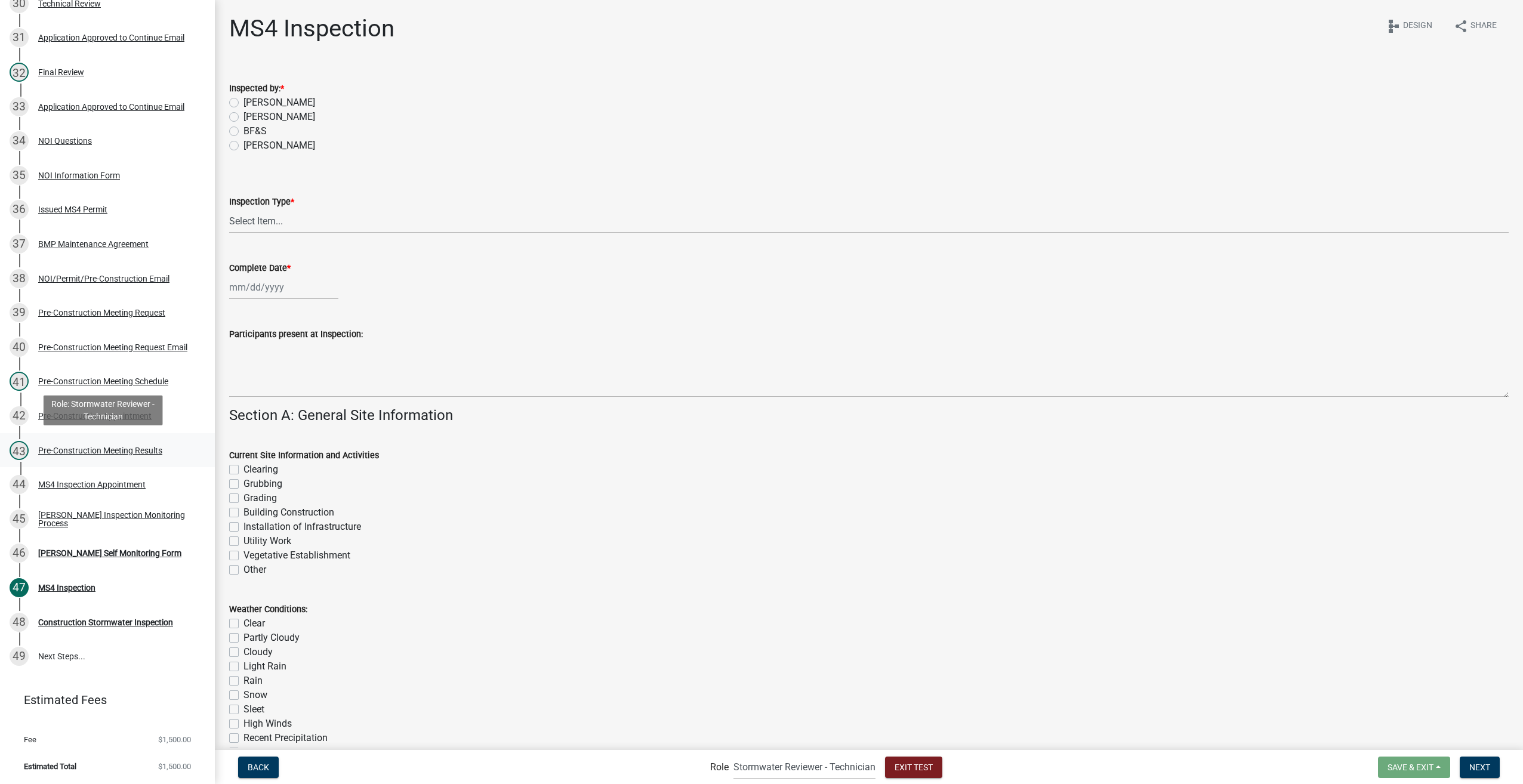
click at [78, 455] on div "43 Pre-Construction Meeting Results" at bounding box center [102, 450] width 186 height 19
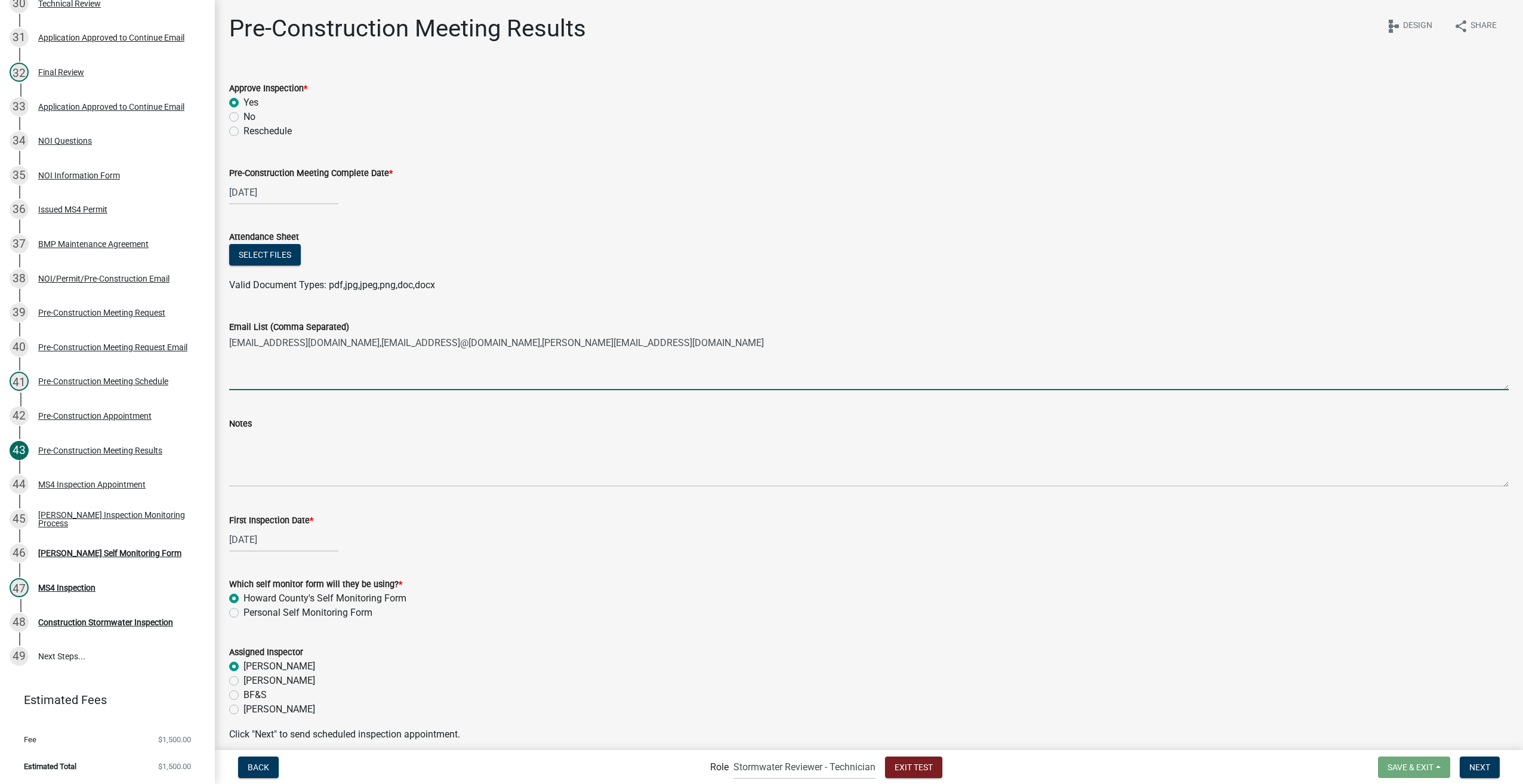
type textarea "pyoung@gmail.com,acherry@gis.com.terryr@archspaz.net,philip@cause.org"
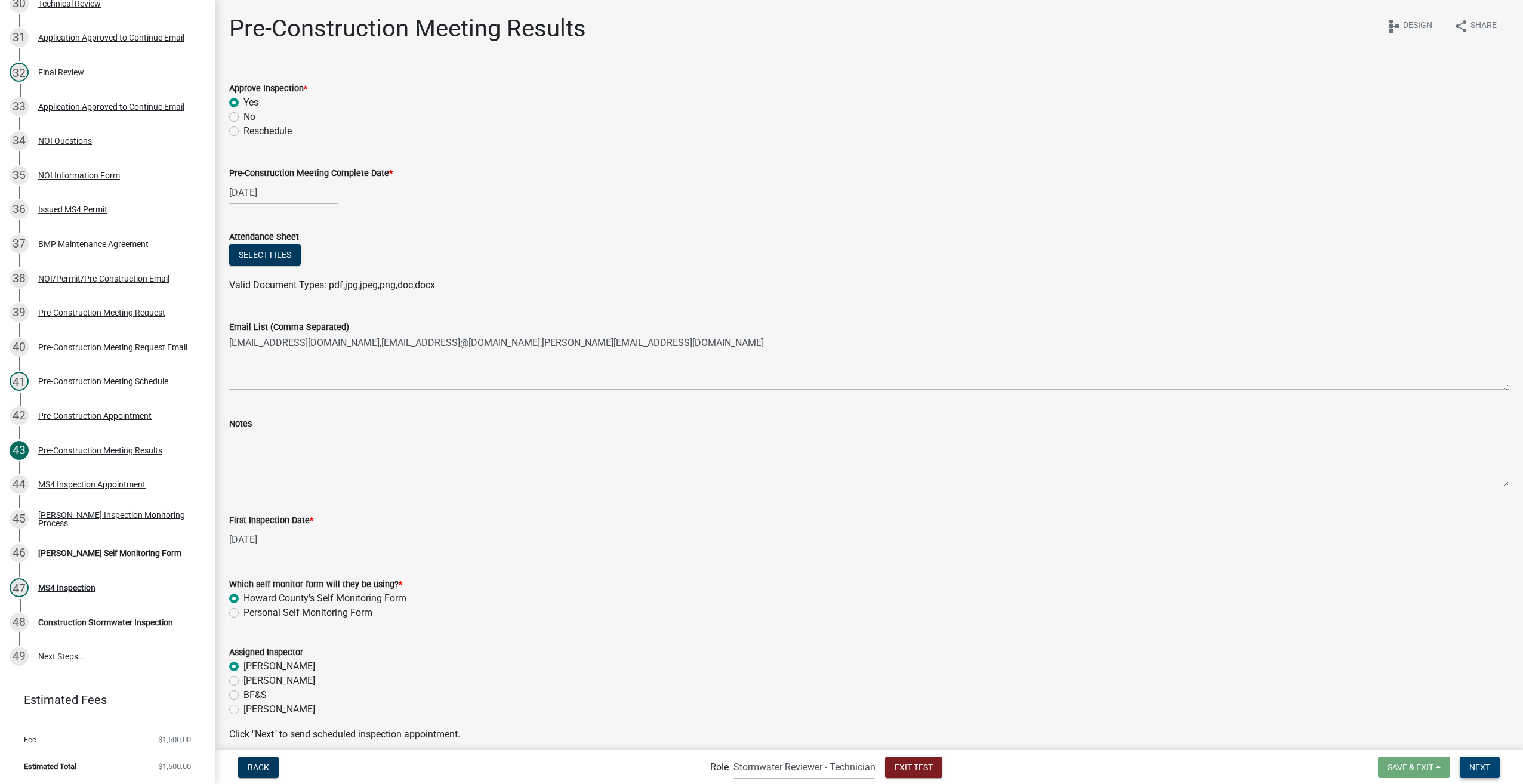
click at [1475, 763] on span "Next" at bounding box center [1480, 766] width 21 height 9
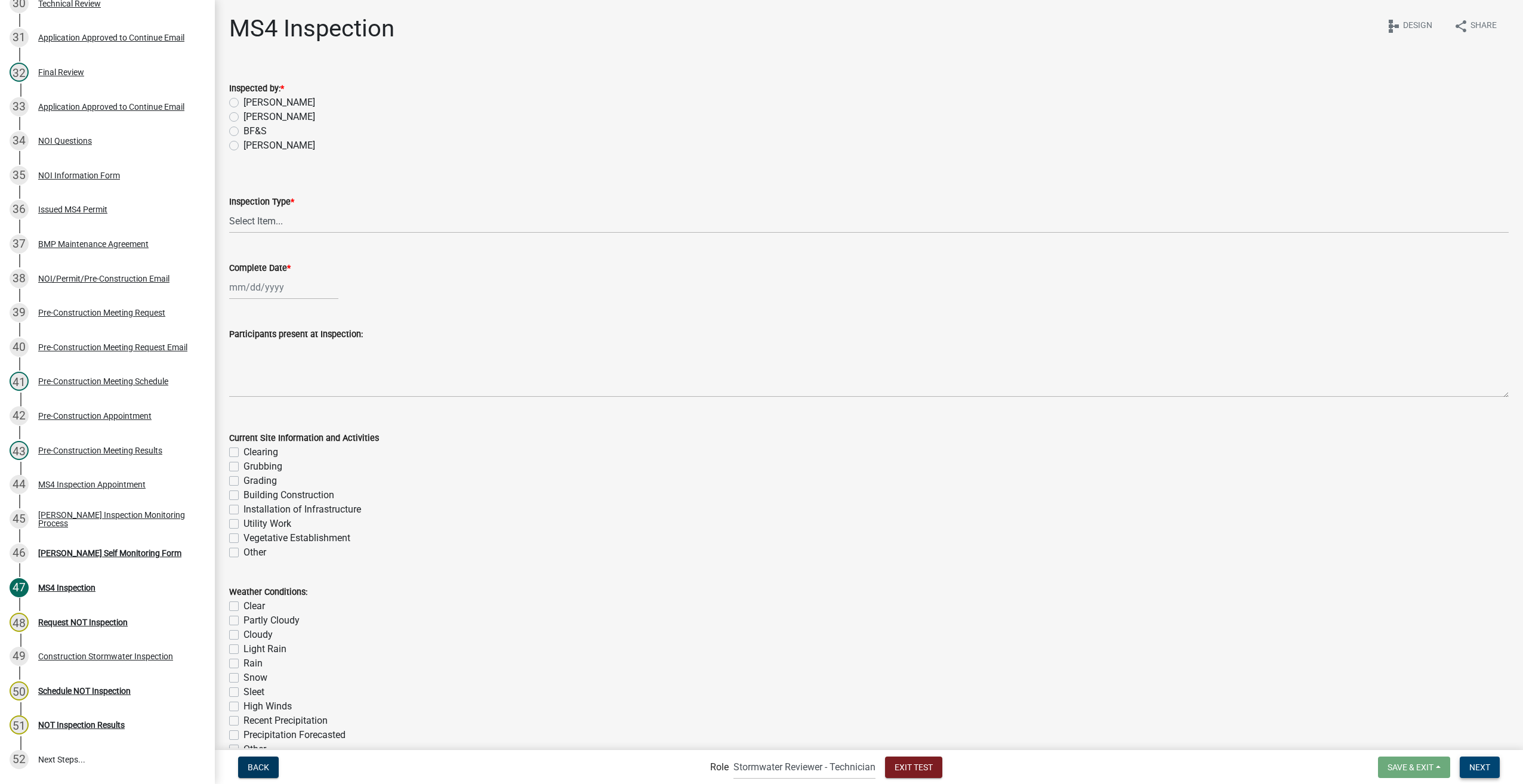
scroll to position [1327, 0]
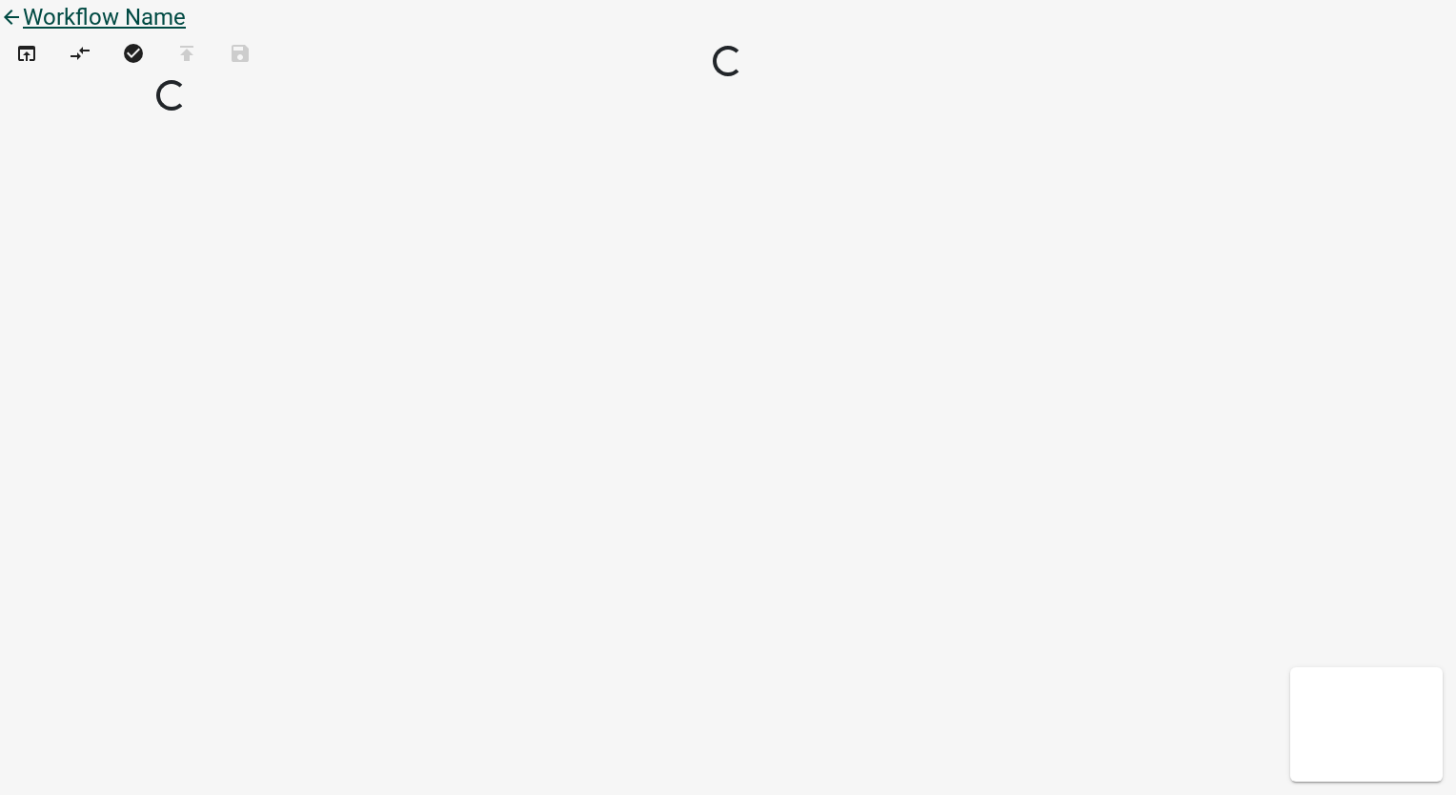
click at [23, 32] on icon "arrow_back" at bounding box center [11, 19] width 23 height 27
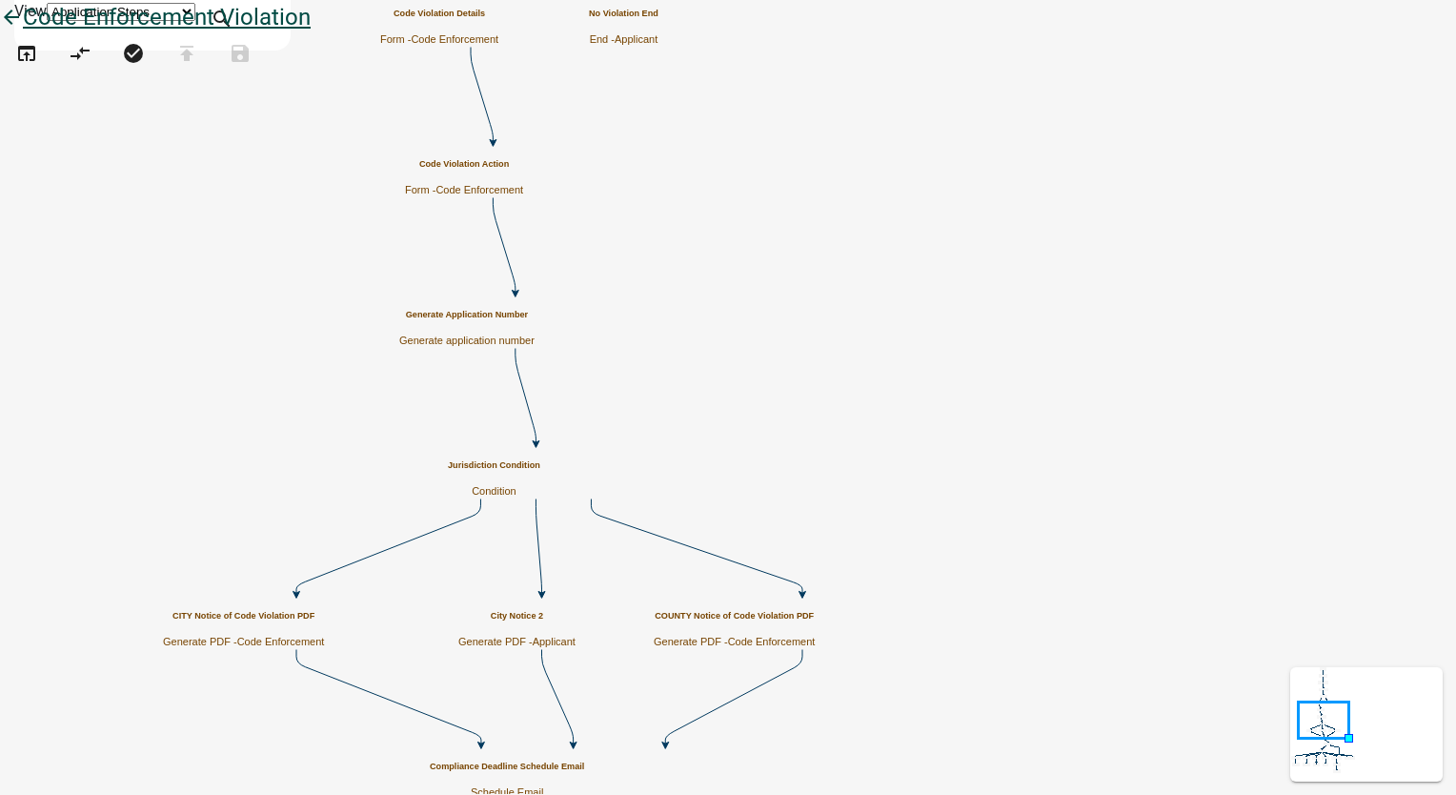
click at [23, 27] on icon "arrow_back" at bounding box center [11, 19] width 23 height 27
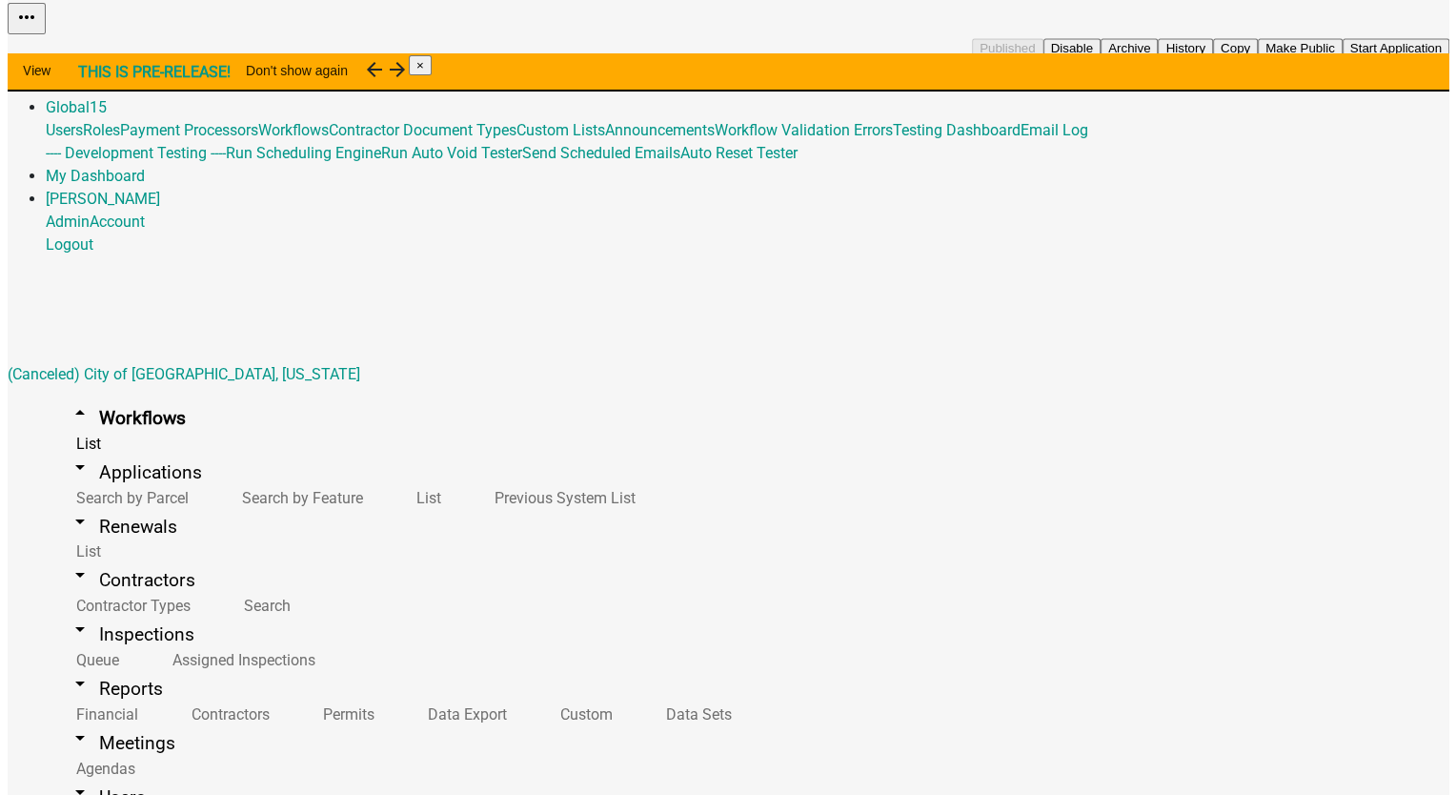
scroll to position [476, 0]
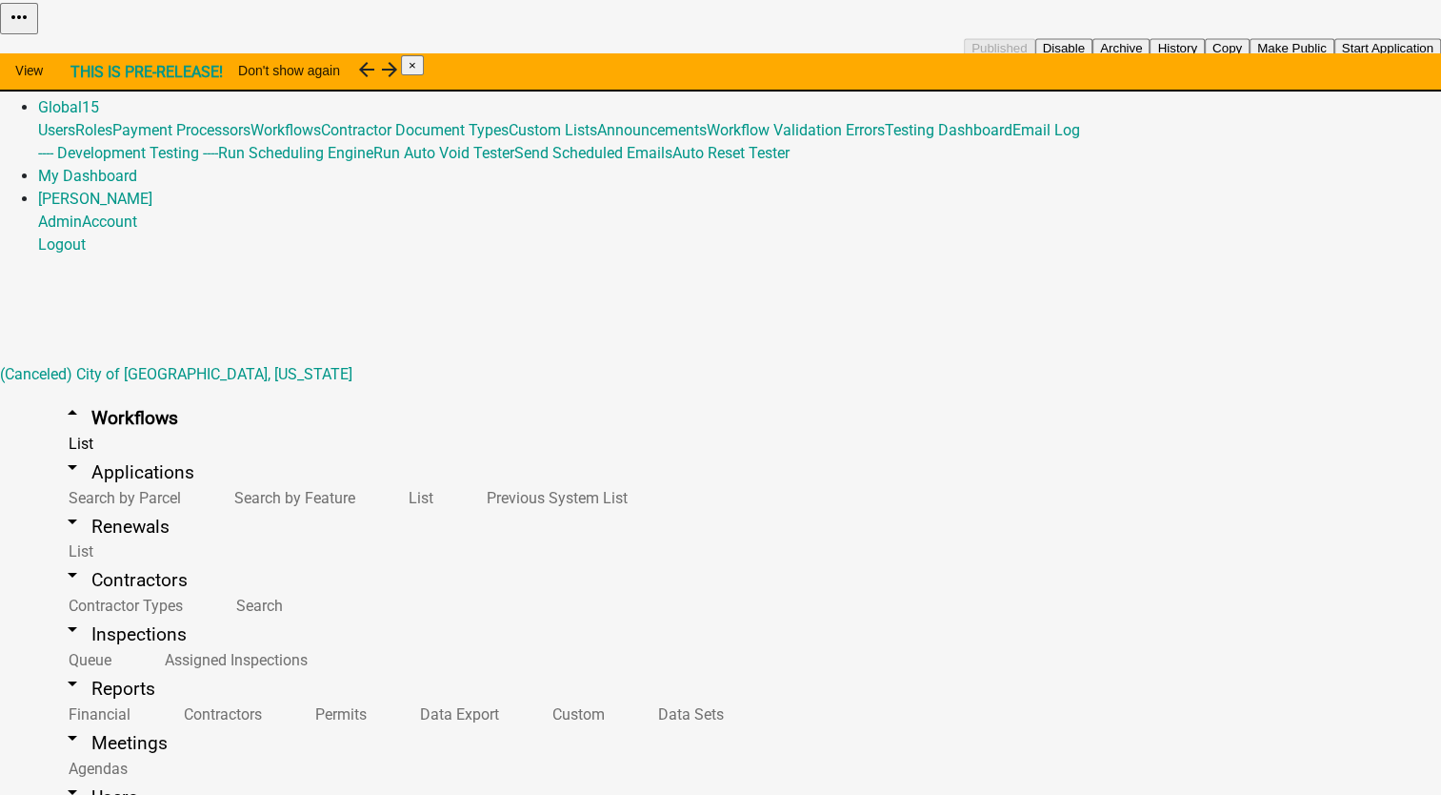
click at [1335, 58] on button "Start Application" at bounding box center [1388, 48] width 107 height 20
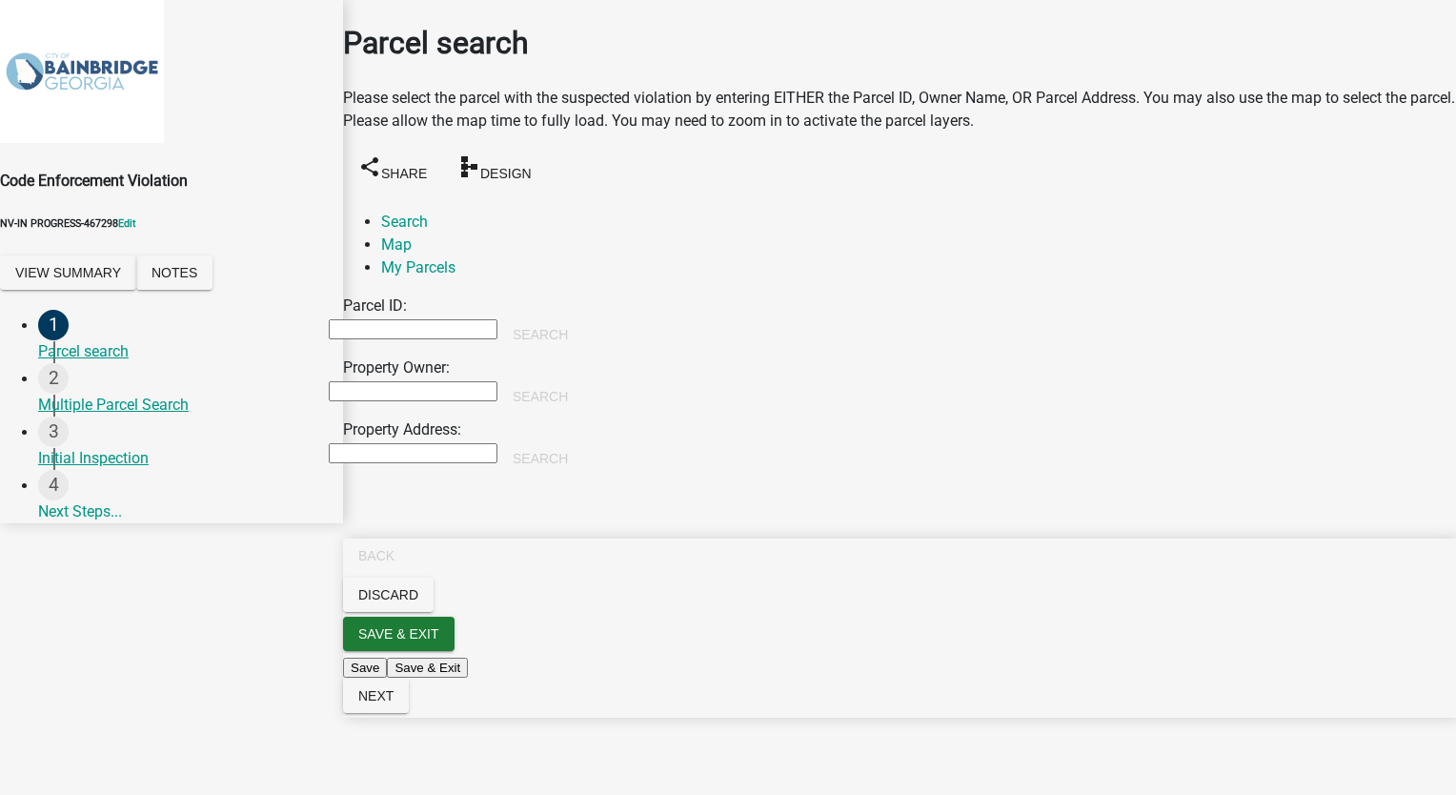
click at [463, 381] on input "Property Owner:" at bounding box center [413, 391] width 169 height 20
type input "smith"
click at [583, 379] on button "Search" at bounding box center [540, 396] width 86 height 34
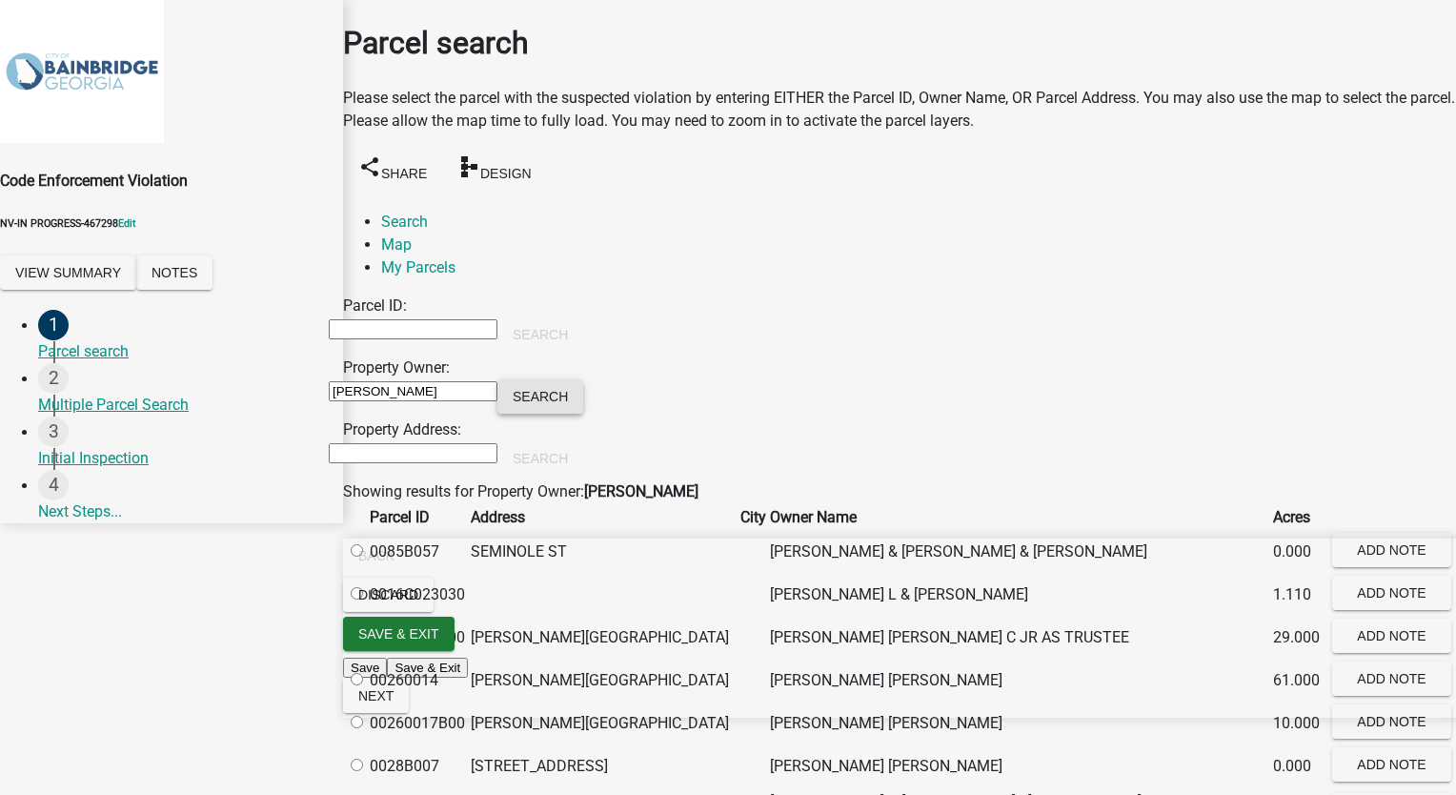
scroll to position [95, 0]
click at [366, 628] on label at bounding box center [366, 637] width 0 height 18
click at [363, 630] on input "radio" at bounding box center [357, 636] width 12 height 12
radio input "true"
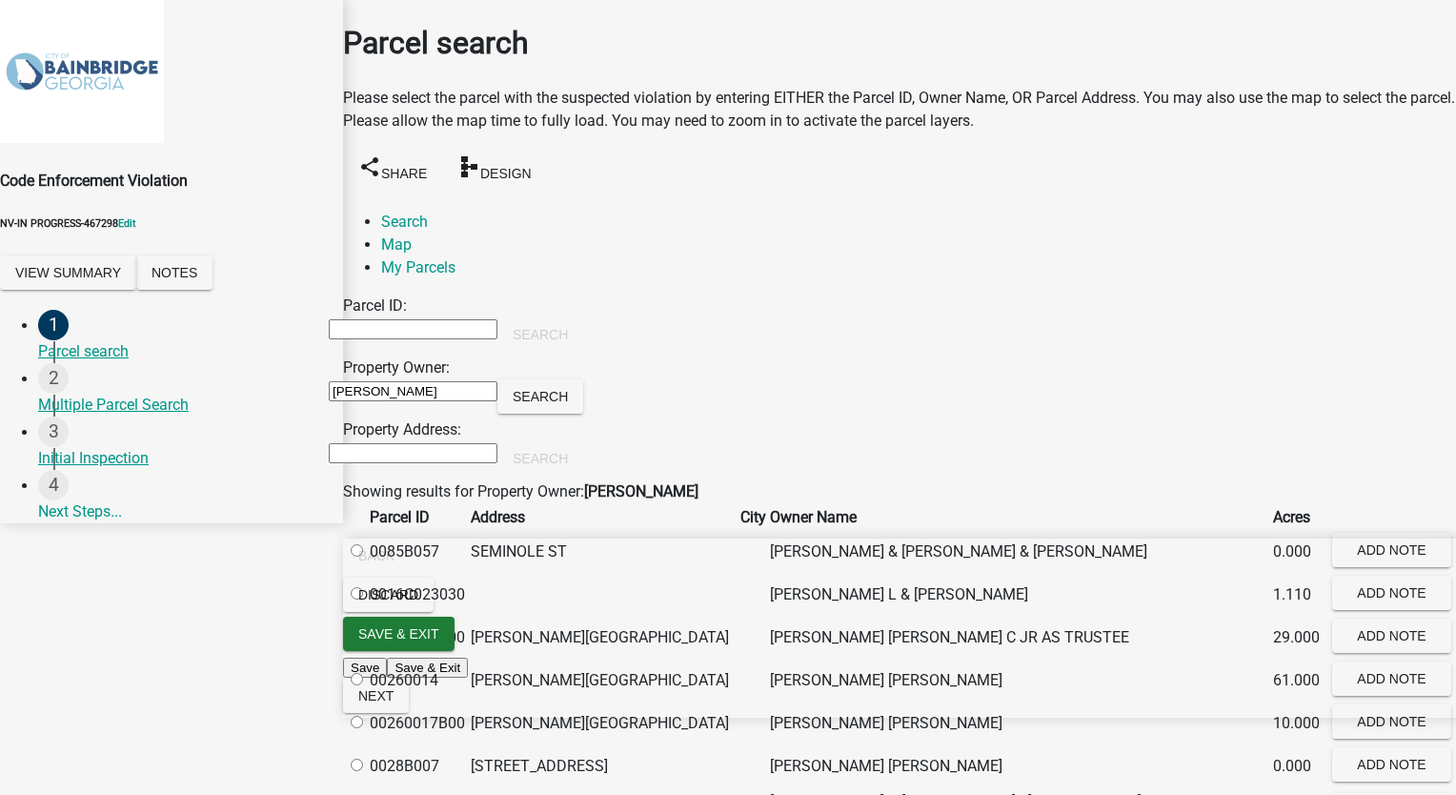
radio input "true"
click at [393, 703] on span "Next" at bounding box center [375, 695] width 35 height 15
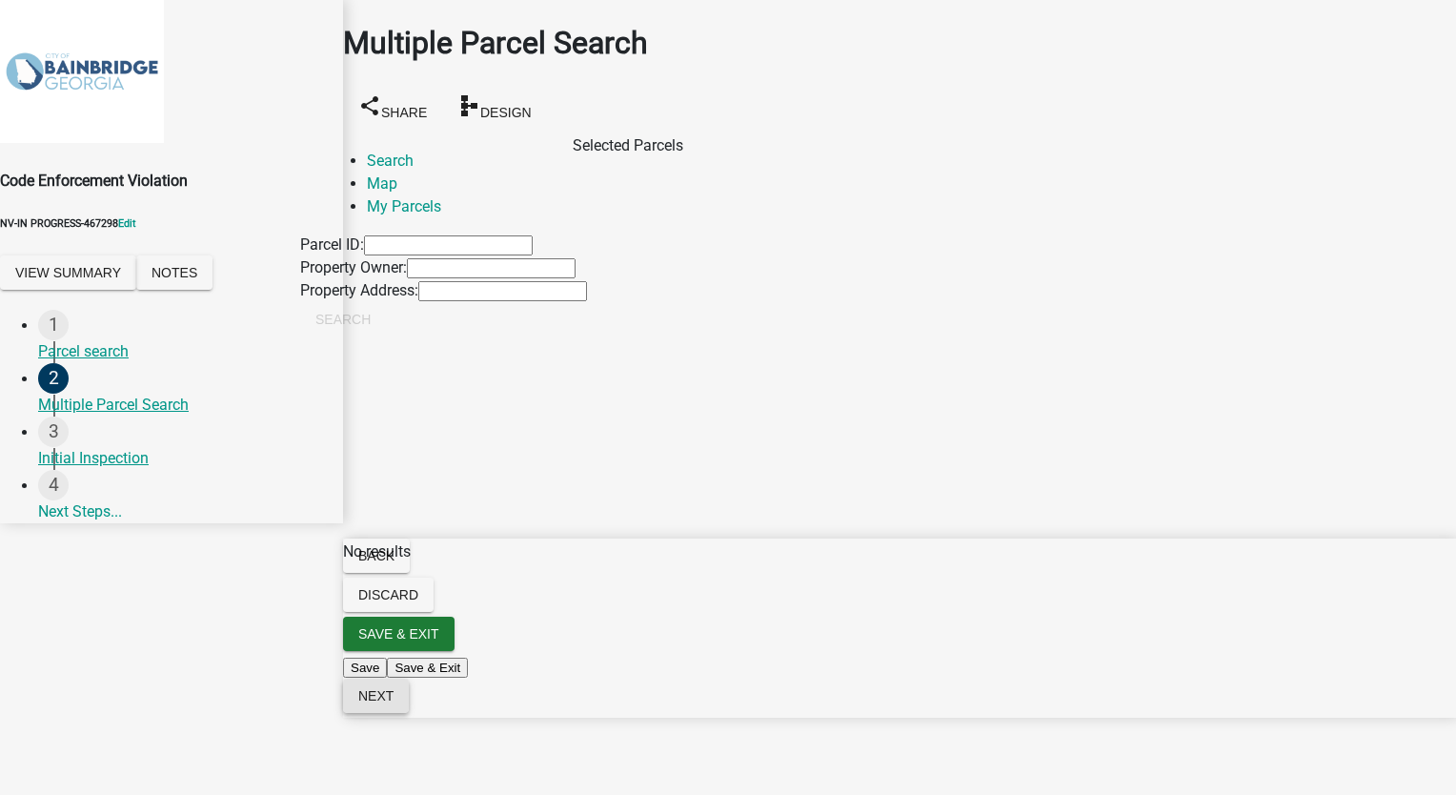
click at [409, 713] on button "Next" at bounding box center [376, 695] width 66 height 34
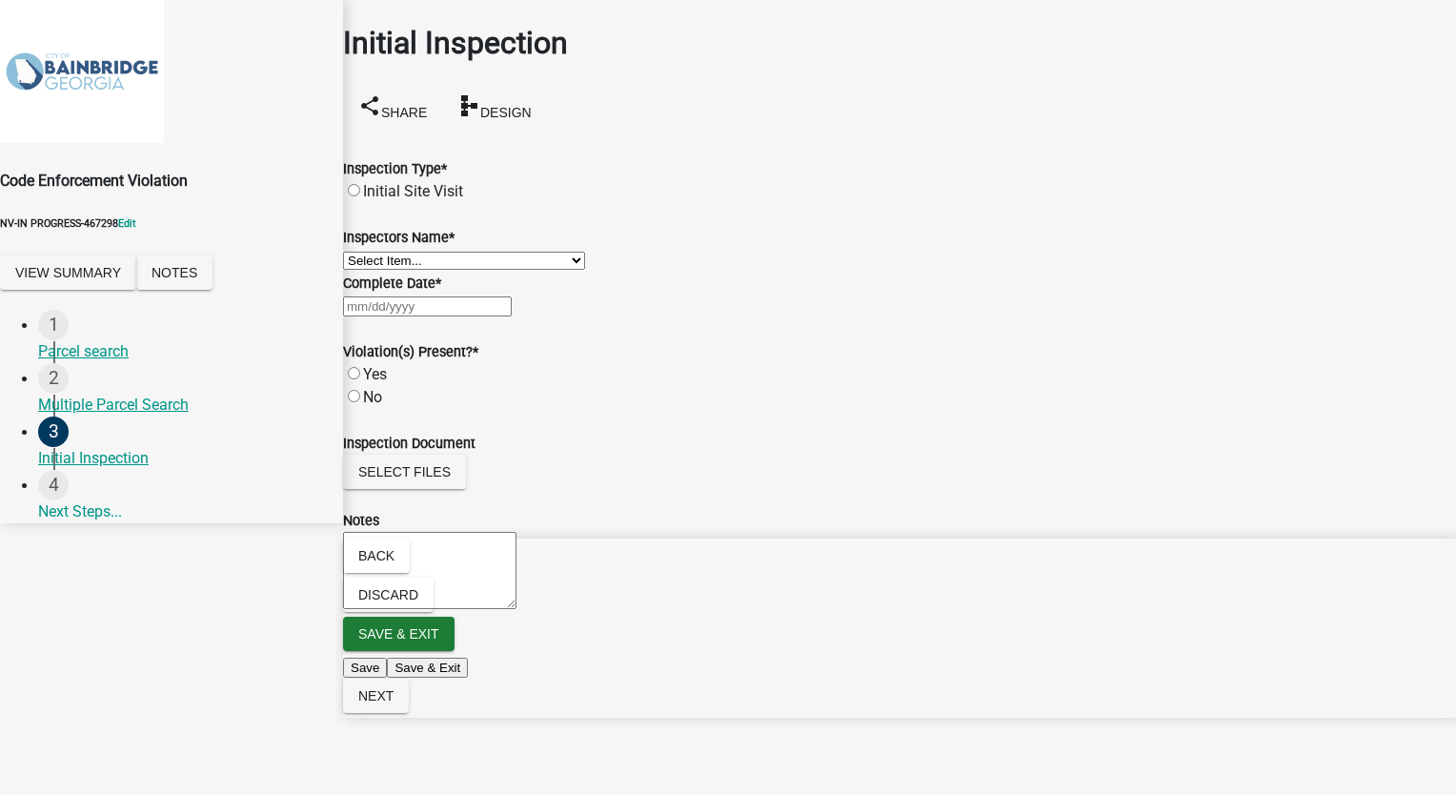
click at [373, 182] on label "Initial Site Visit" at bounding box center [413, 191] width 100 height 18
click at [360, 184] on input "Initial Site Visit" at bounding box center [354, 190] width 12 height 12
radio input "true"
click at [397, 270] on select "Select Item... TT_Administrator (Tracy Troutner) Anastacia (Stacia Franklin)" at bounding box center [464, 261] width 242 height 18
select select "3c573fcd-2085-45a9-b199-41a03a158af2"
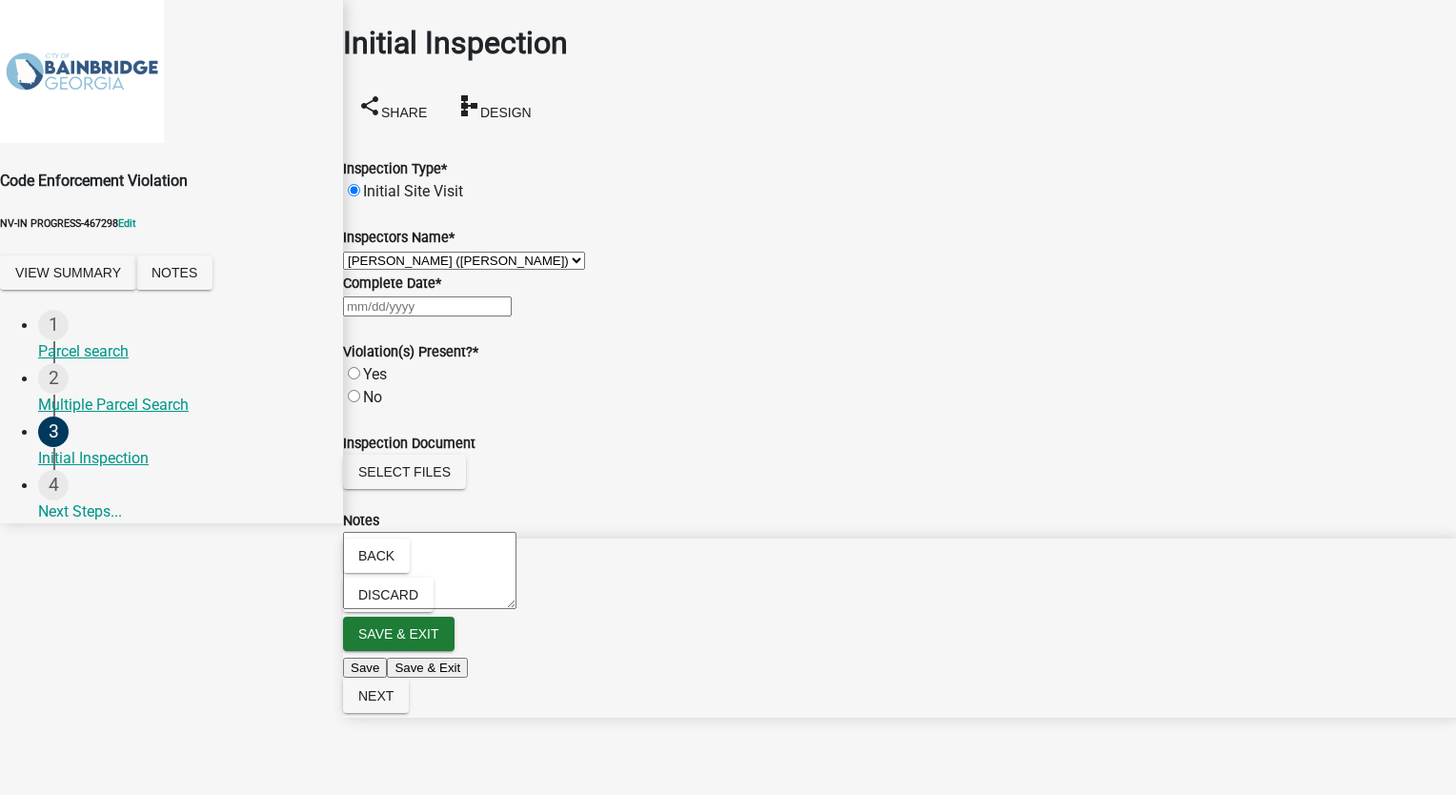
click at [366, 265] on select "Select Item... TT_Administrator (Tracy Troutner) Anastacia (Stacia Franklin)" at bounding box center [464, 261] width 242 height 18
select select "9"
select select "2025"
click at [469, 317] on div "[PERSON_NAME] Feb Mar Apr [PERSON_NAME][DATE] Oct Nov [DATE] 1526 1527 1528 152…" at bounding box center [899, 305] width 1113 height 23
click at [393, 518] on div "16" at bounding box center [378, 503] width 30 height 30
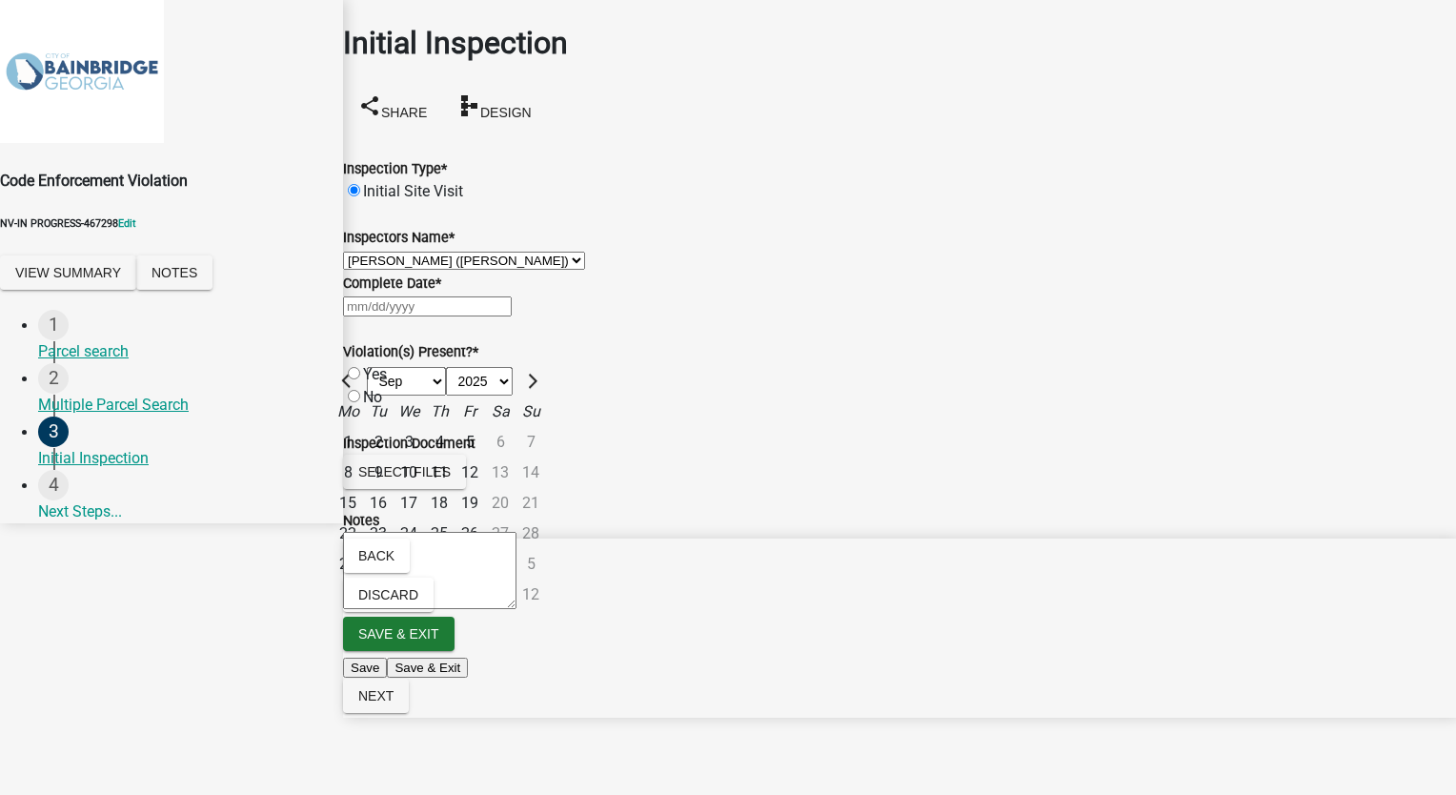
type input "09/16/2025"
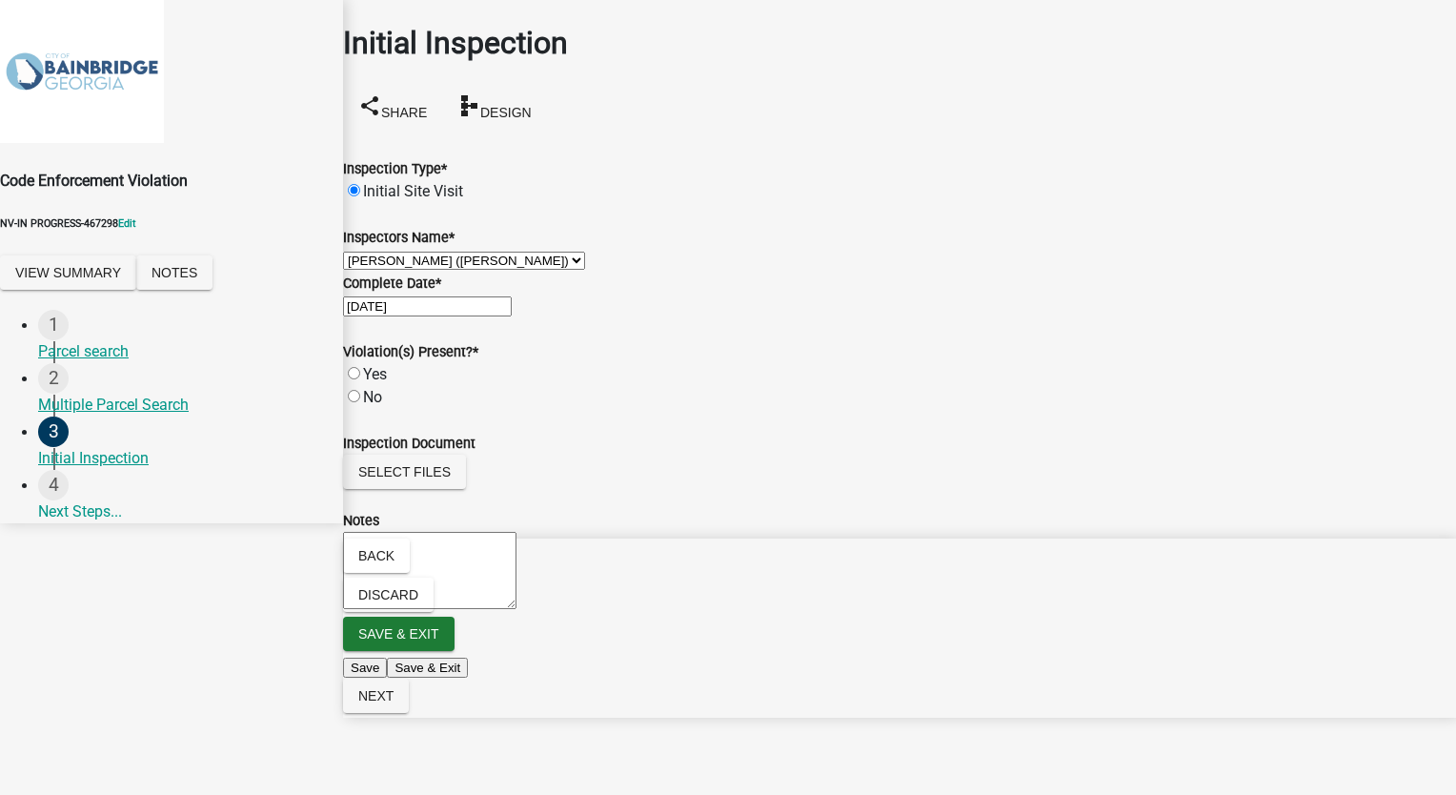
click at [370, 383] on label "Yes" at bounding box center [375, 374] width 24 height 18
click at [360, 379] on input "Yes" at bounding box center [354, 373] width 12 height 12
radio input "true"
click at [427, 454] on button "Select files" at bounding box center [404, 471] width 123 height 34
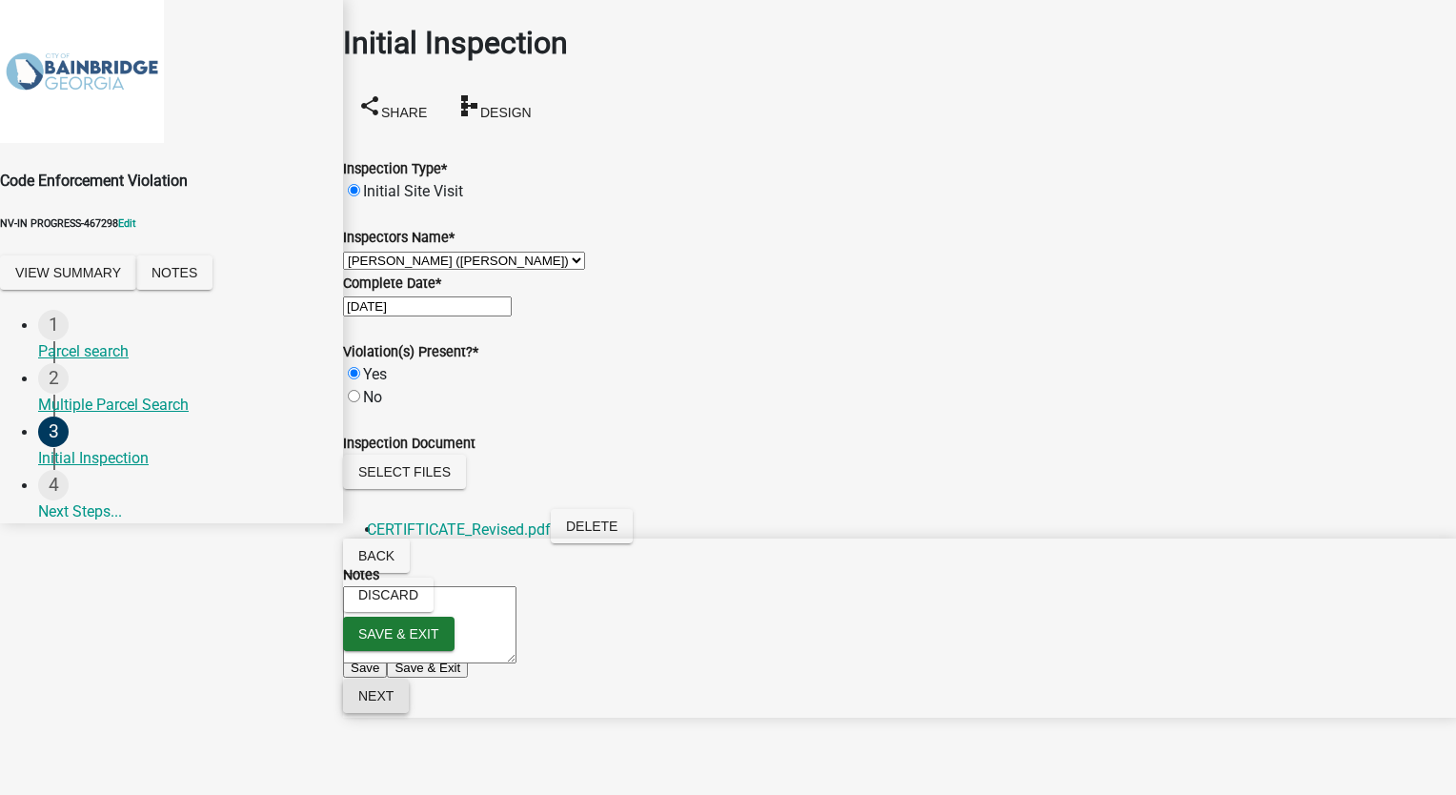
click at [393, 703] on span "Next" at bounding box center [375, 695] width 35 height 15
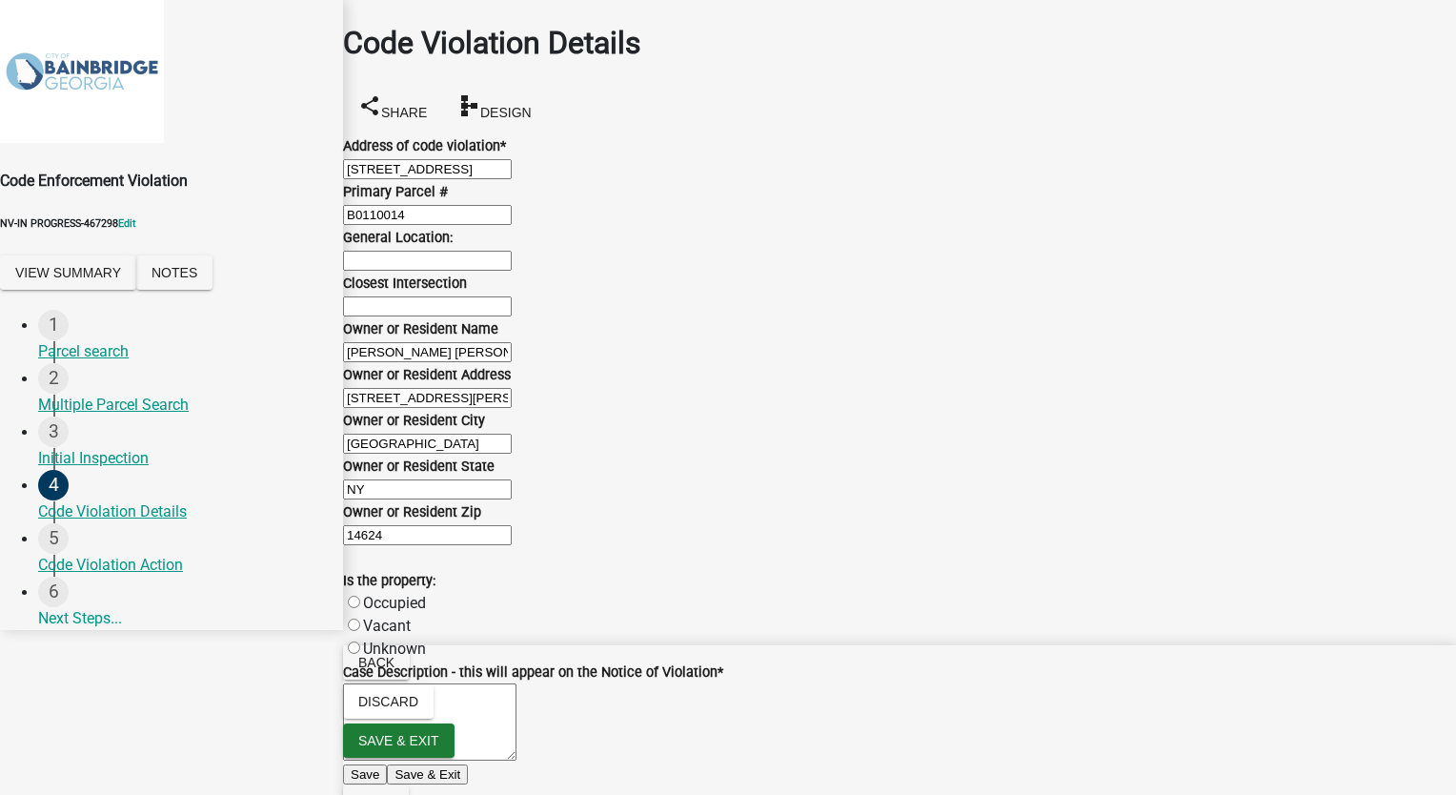
scroll to position [95, 0]
click at [404, 271] on input "General Location:" at bounding box center [427, 261] width 169 height 20
click at [412, 296] on input "Closest Intersection" at bounding box center [427, 306] width 169 height 20
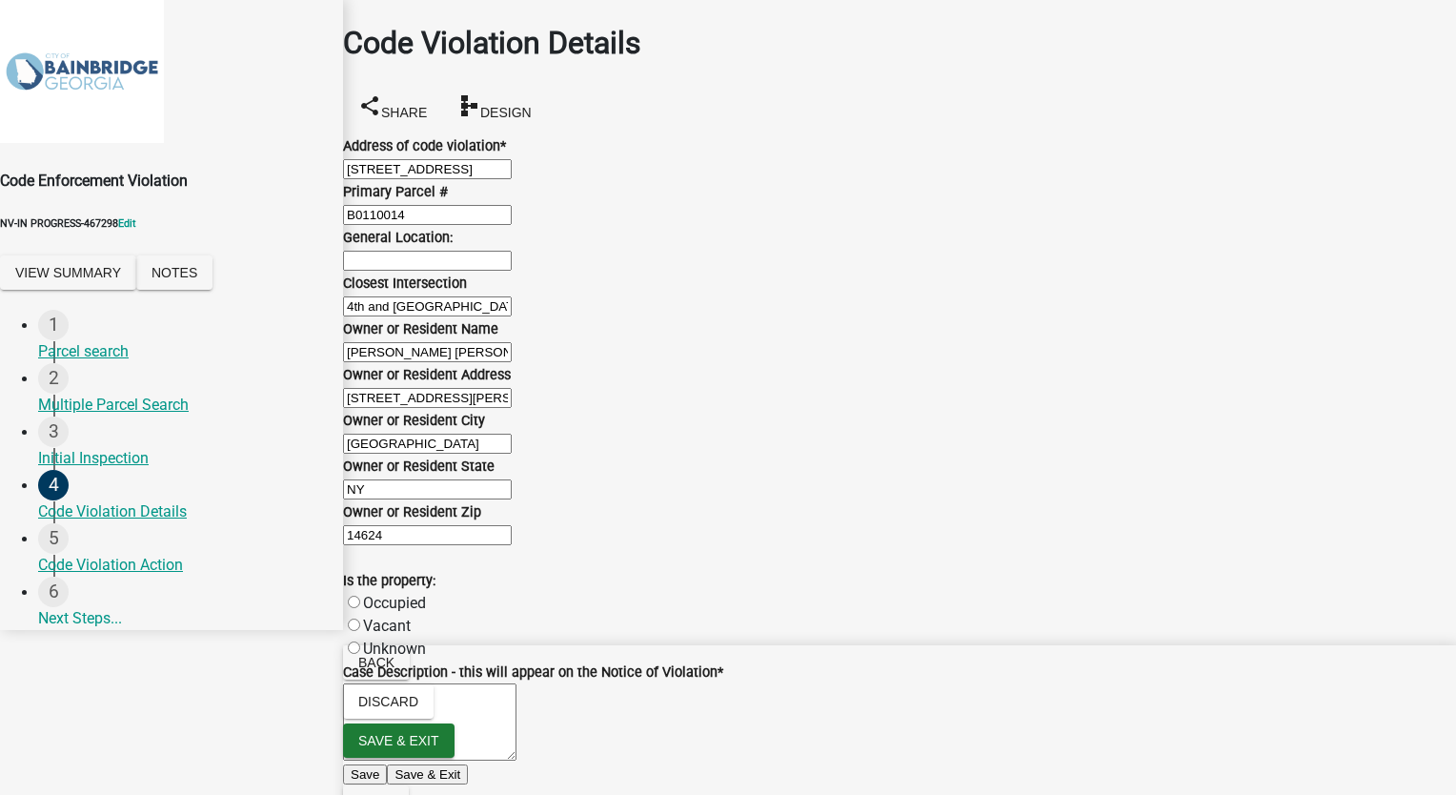
type input "4th and Church St"
click at [371, 594] on label "Occupied" at bounding box center [394, 603] width 63 height 18
click at [360, 595] on input "Occupied" at bounding box center [354, 601] width 12 height 12
radio input "true"
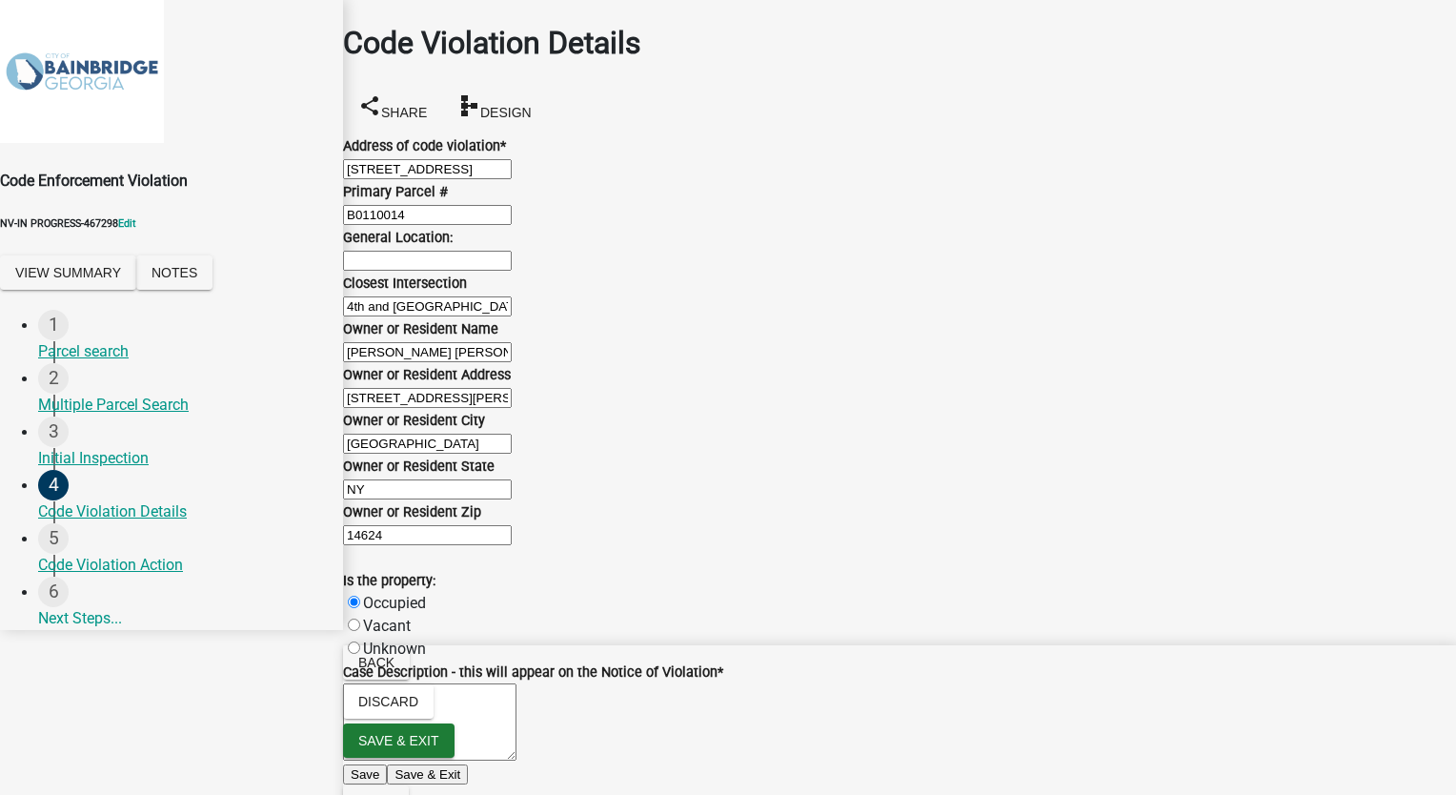
click at [408, 683] on textarea "Case Description - this will appear on the Notice of Violation *" at bounding box center [429, 721] width 173 height 77
click at [380, 683] on textarea "Case Description - this will appear on the Notice of Violation *" at bounding box center [429, 721] width 173 height 77
paste textarea "How is a Code Violation Reported? Complaints of code violations are submitted t…"
type textarea "How is a Code Violation Reported? Complaints of code violations are submitted t…"
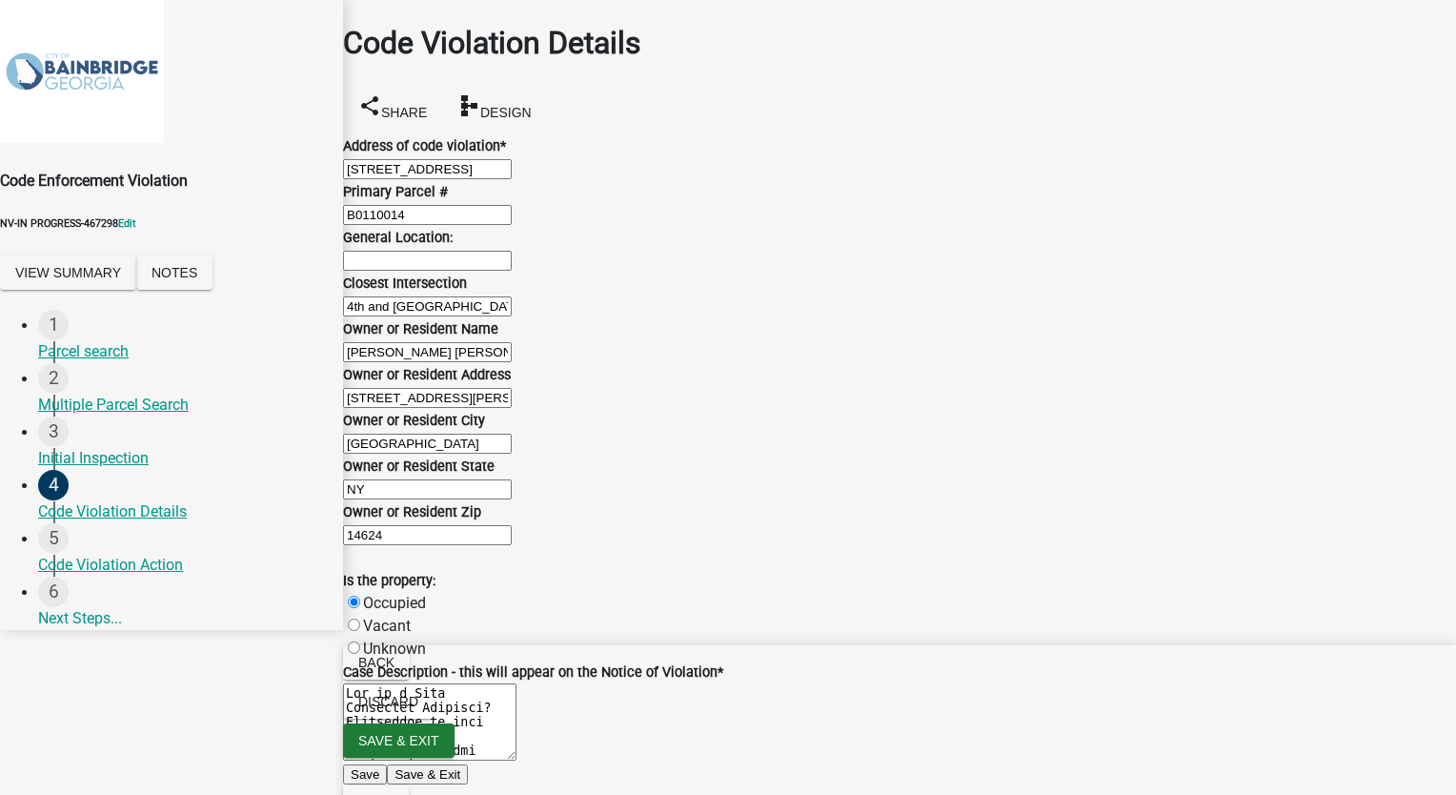
radio input "true"
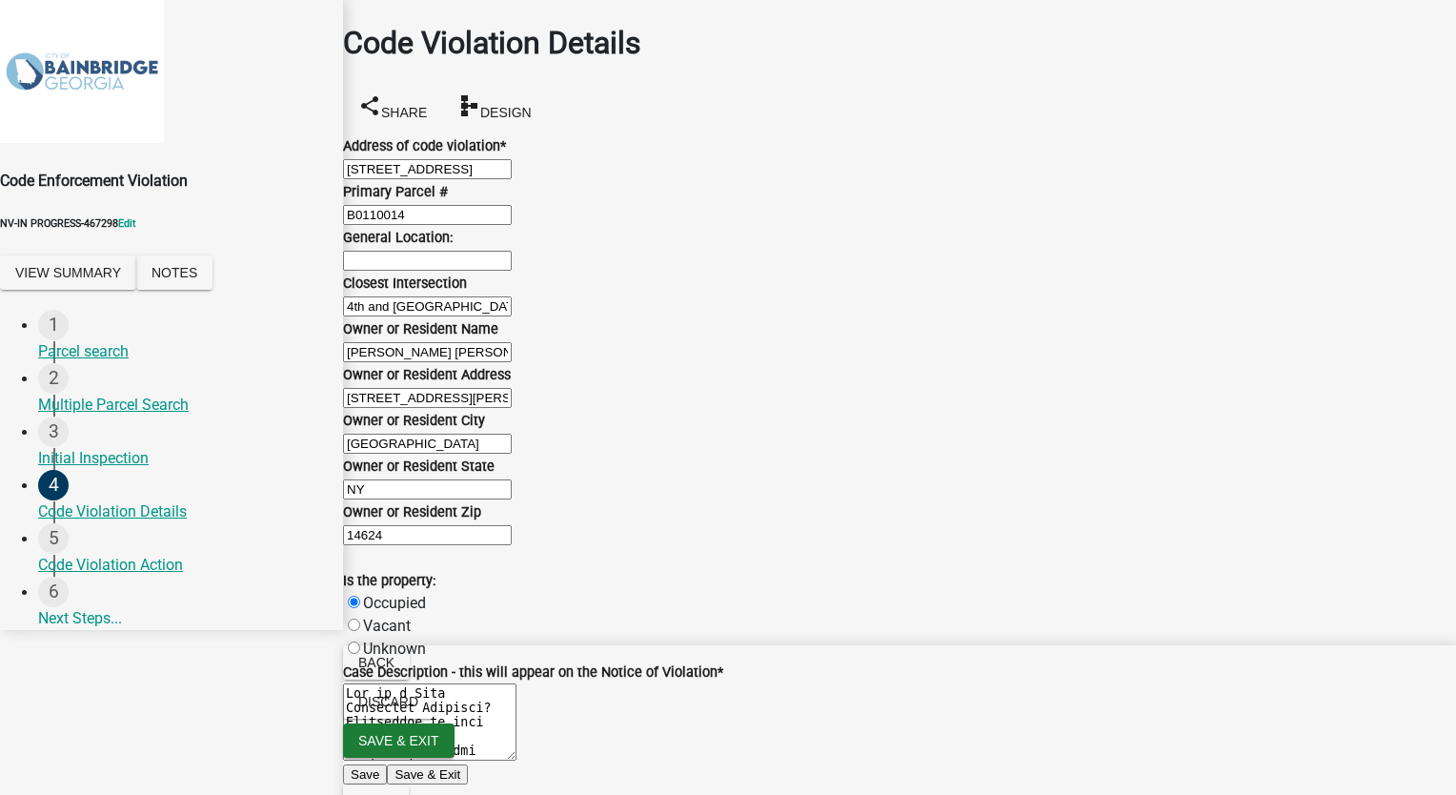
checkbox input "true"
checkbox input "false"
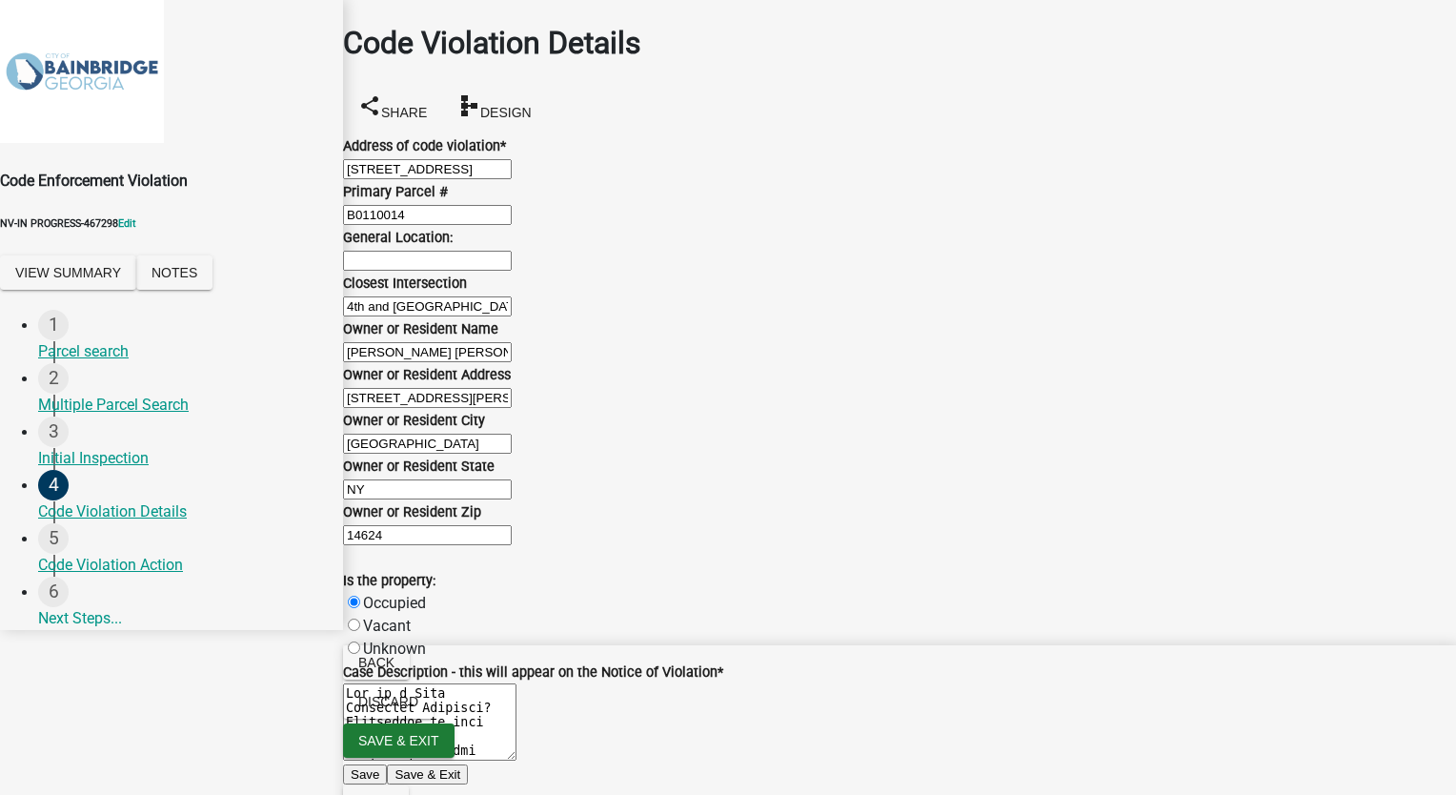
checkbox input "false"
checkbox input "true"
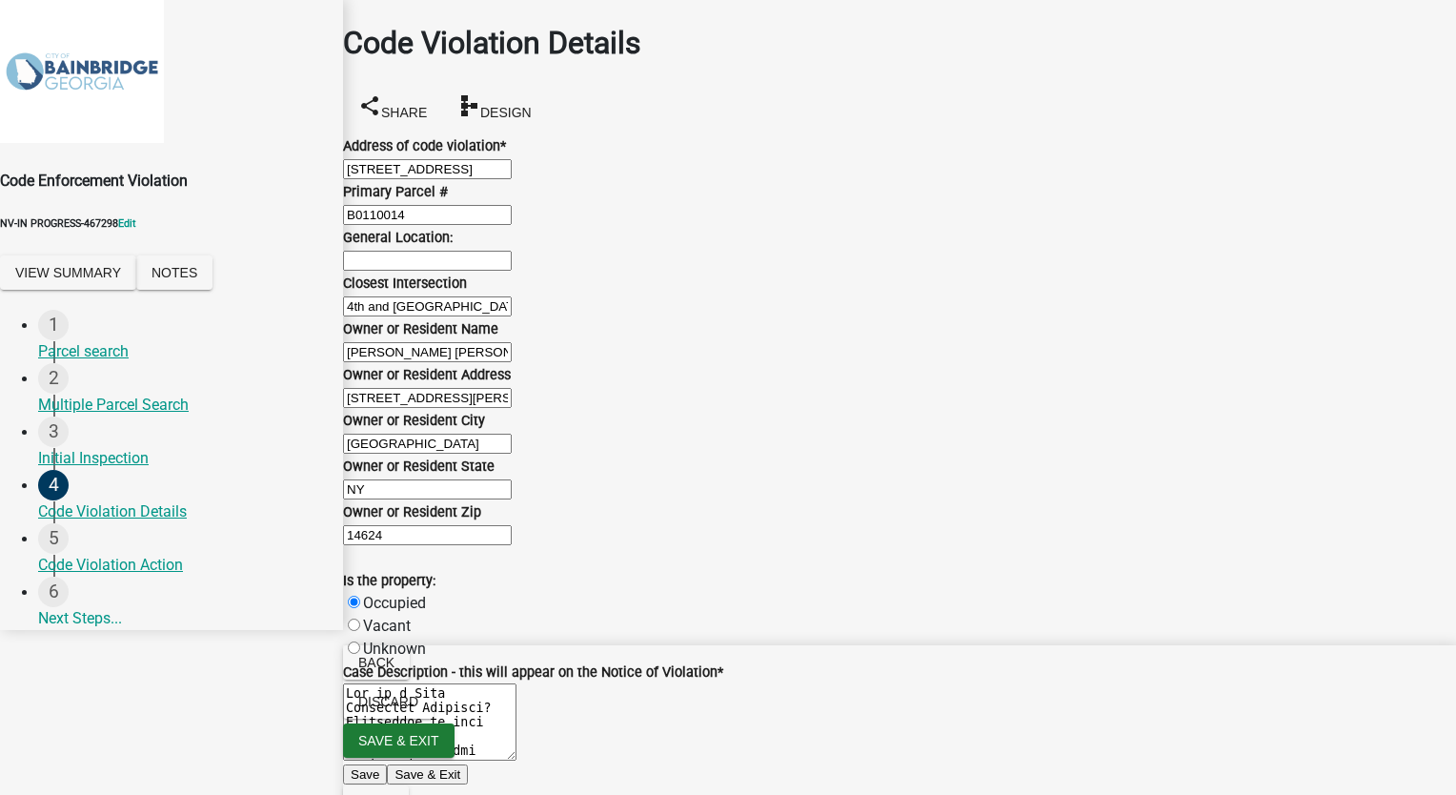
checkbox input "false"
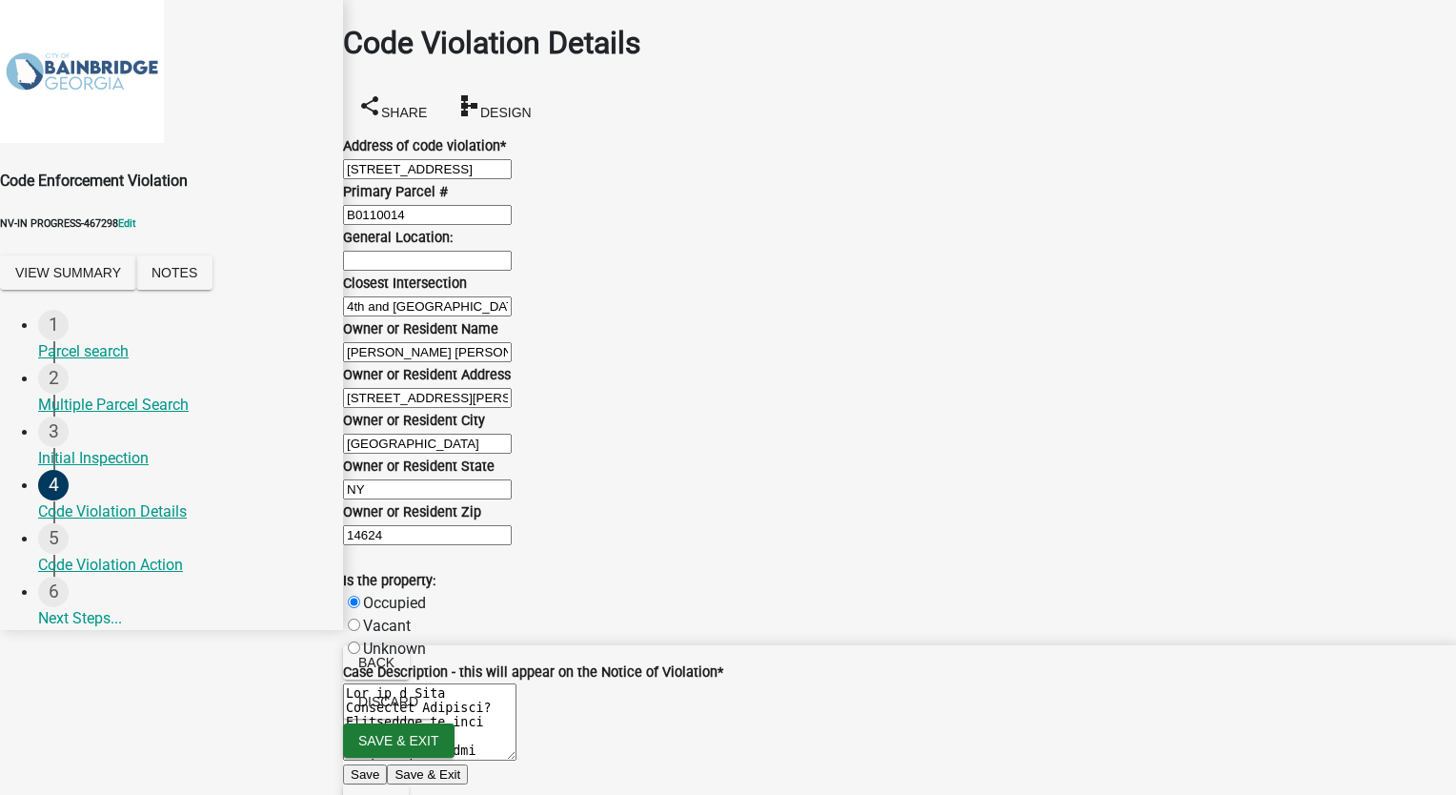
checkbox input "false"
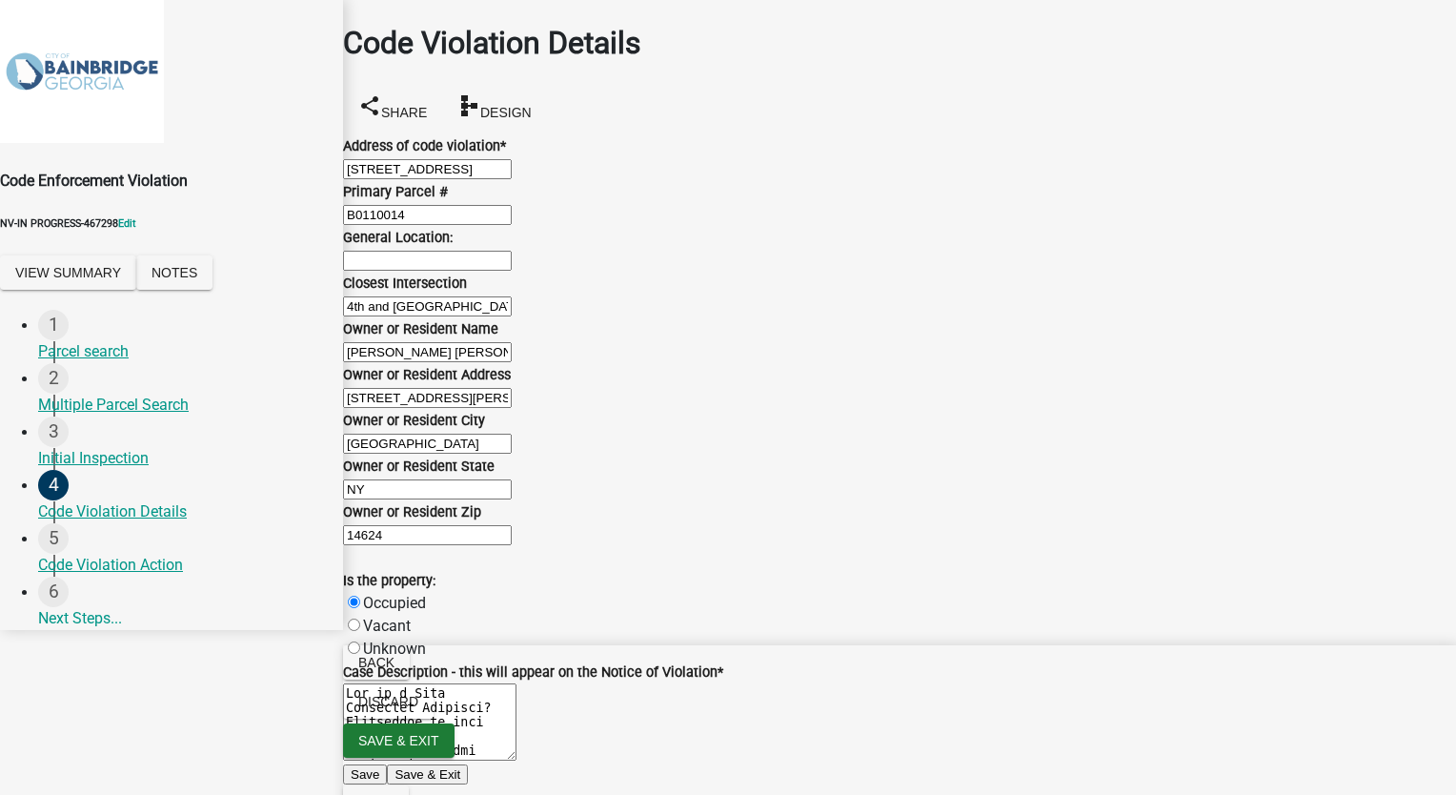
checkbox input "false"
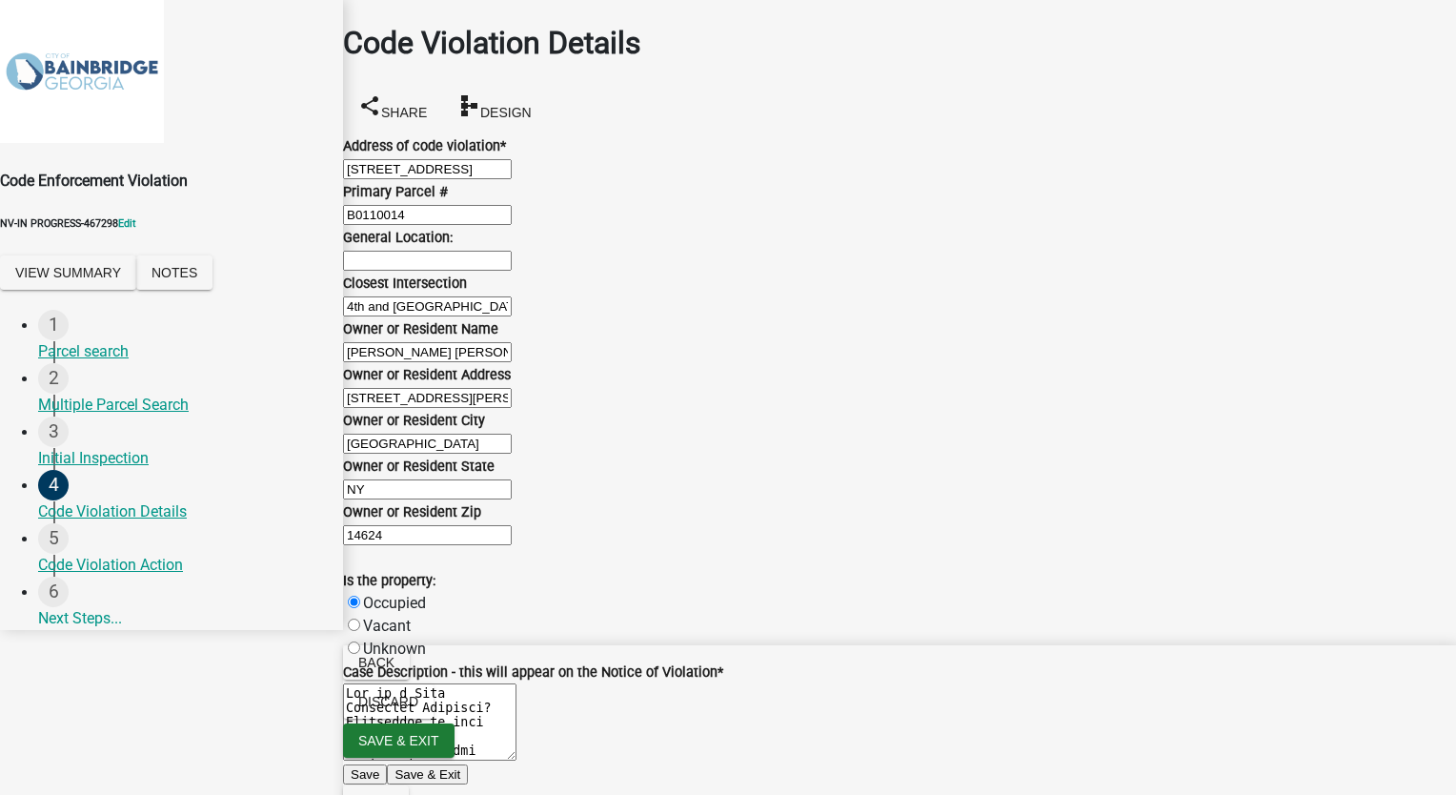
checkbox input "true"
checkbox input "false"
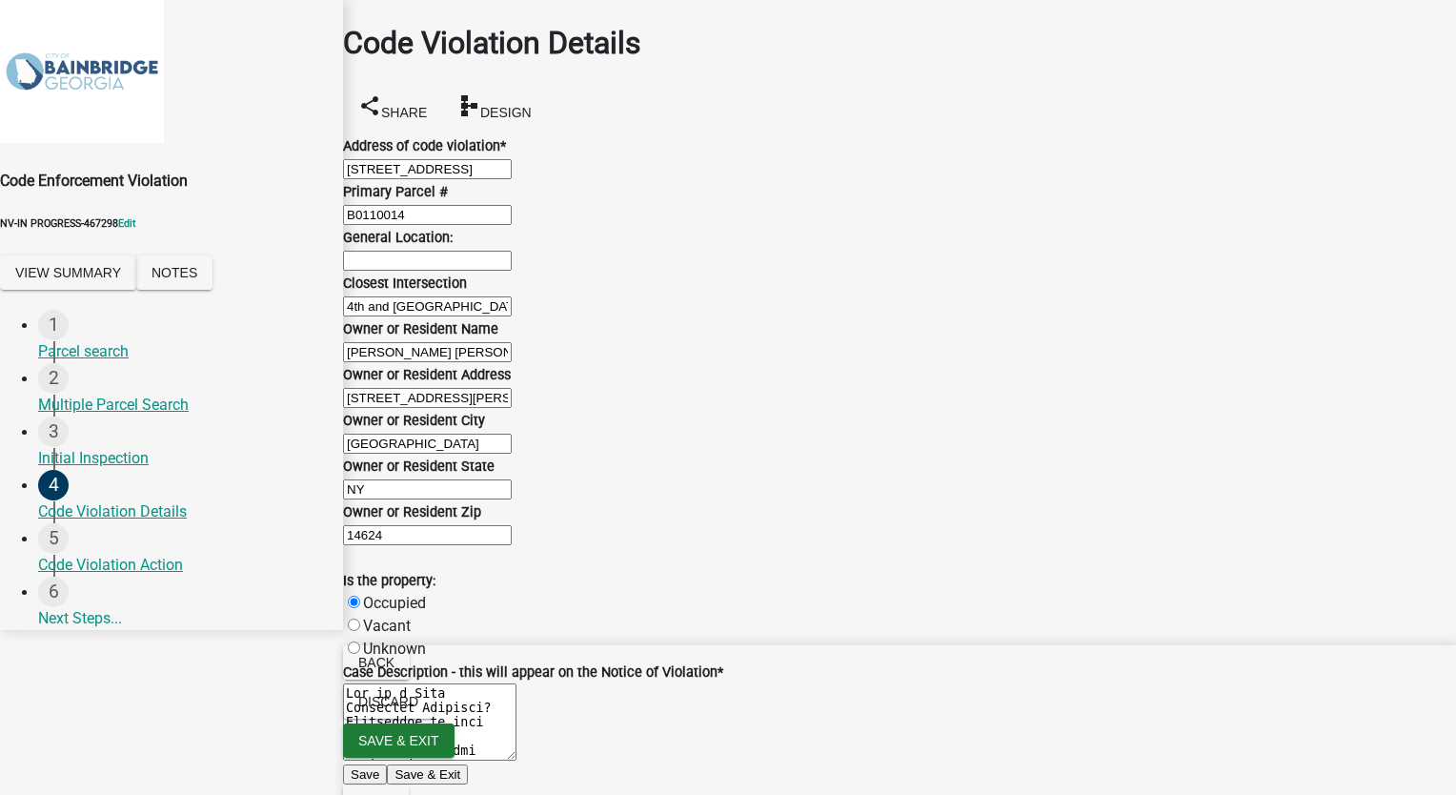
checkbox input "false"
checkbox input "true"
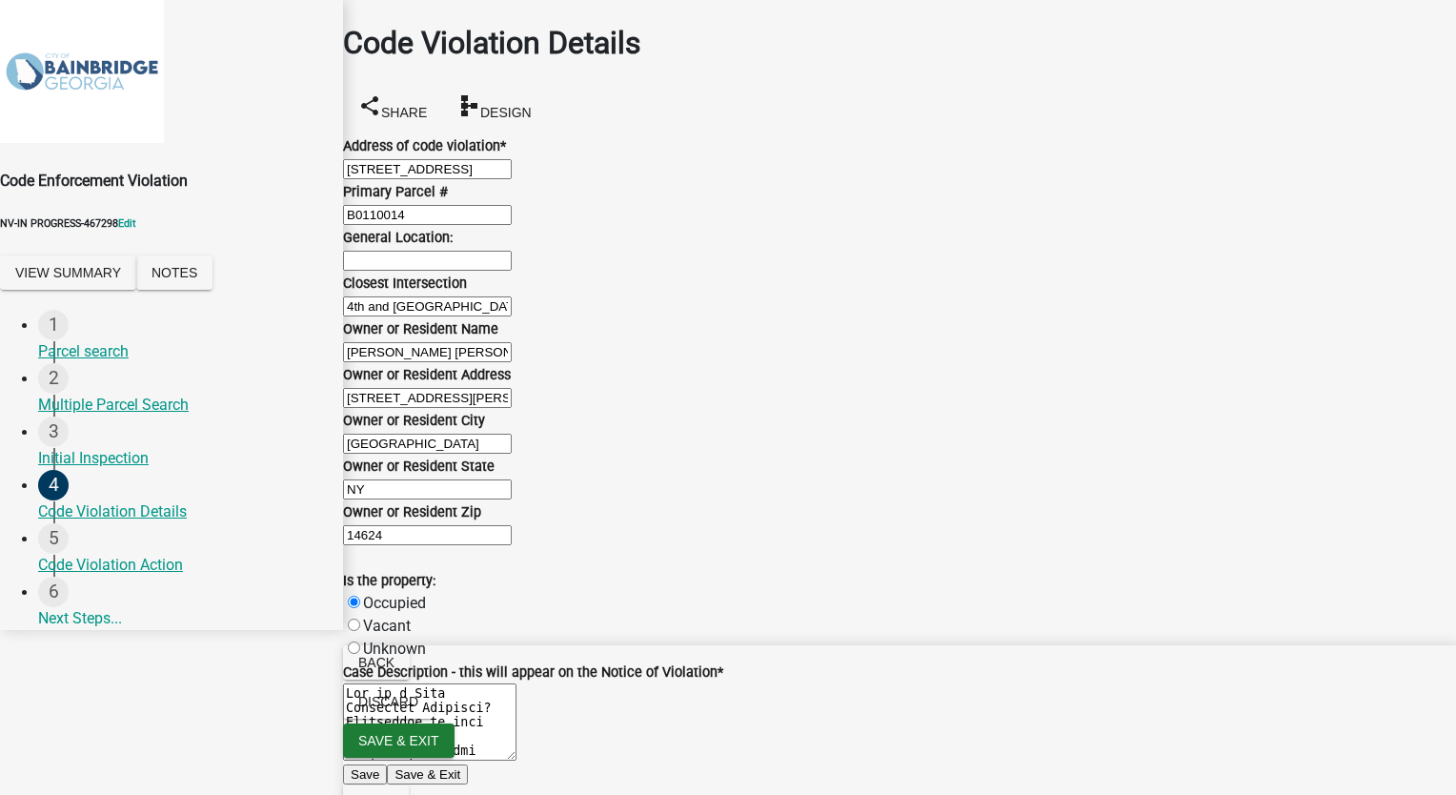
checkbox input "true"
checkbox input "false"
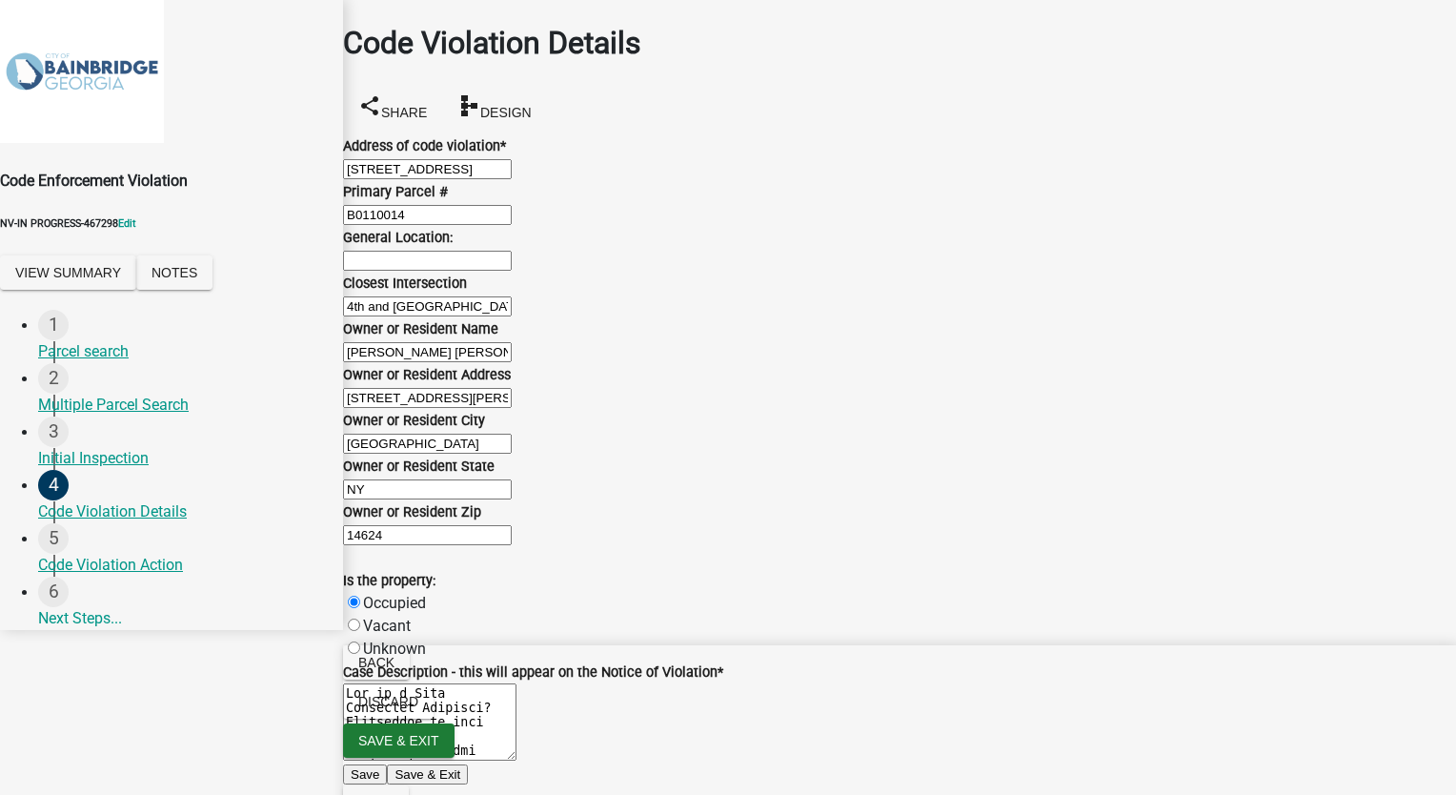
checkbox input "false"
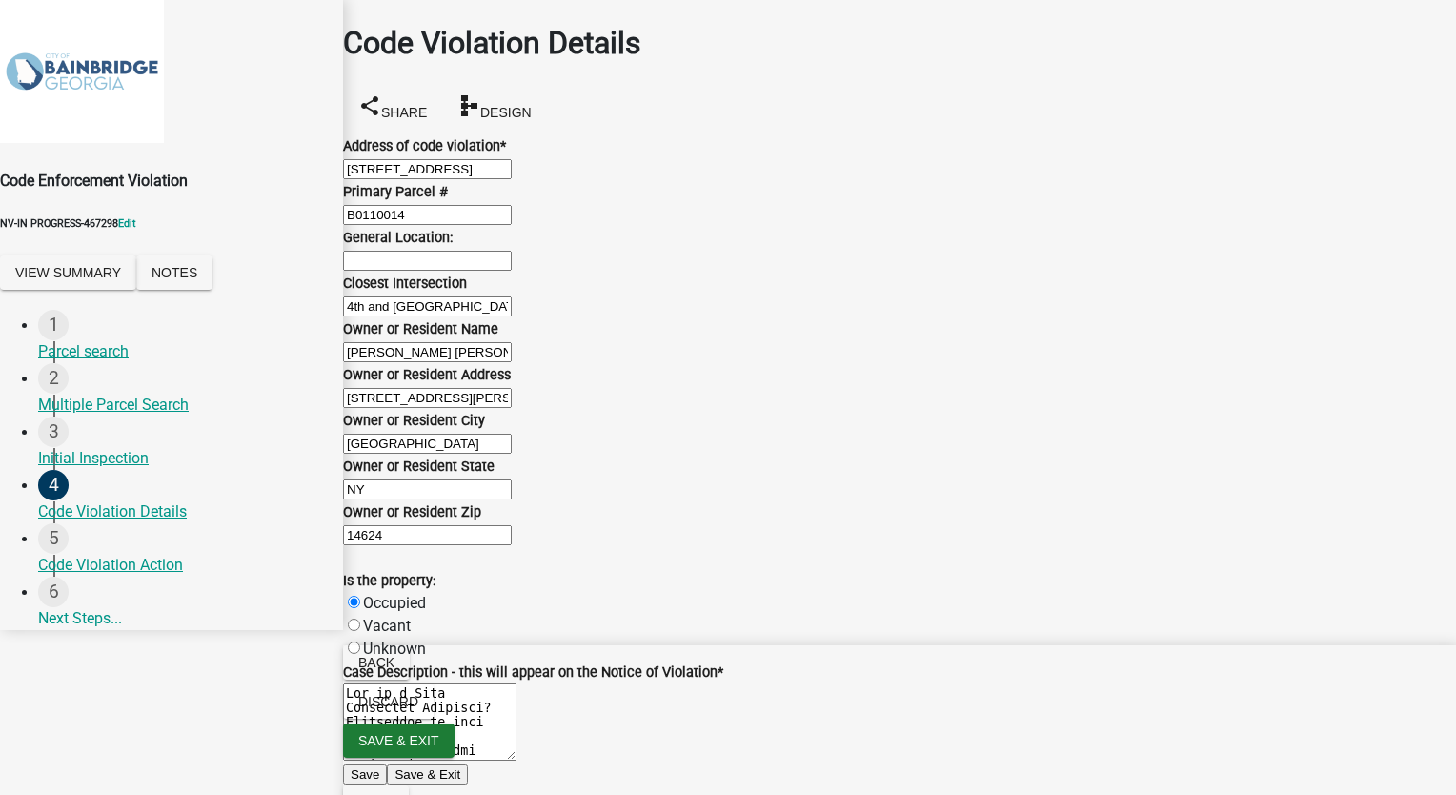
checkbox input "false"
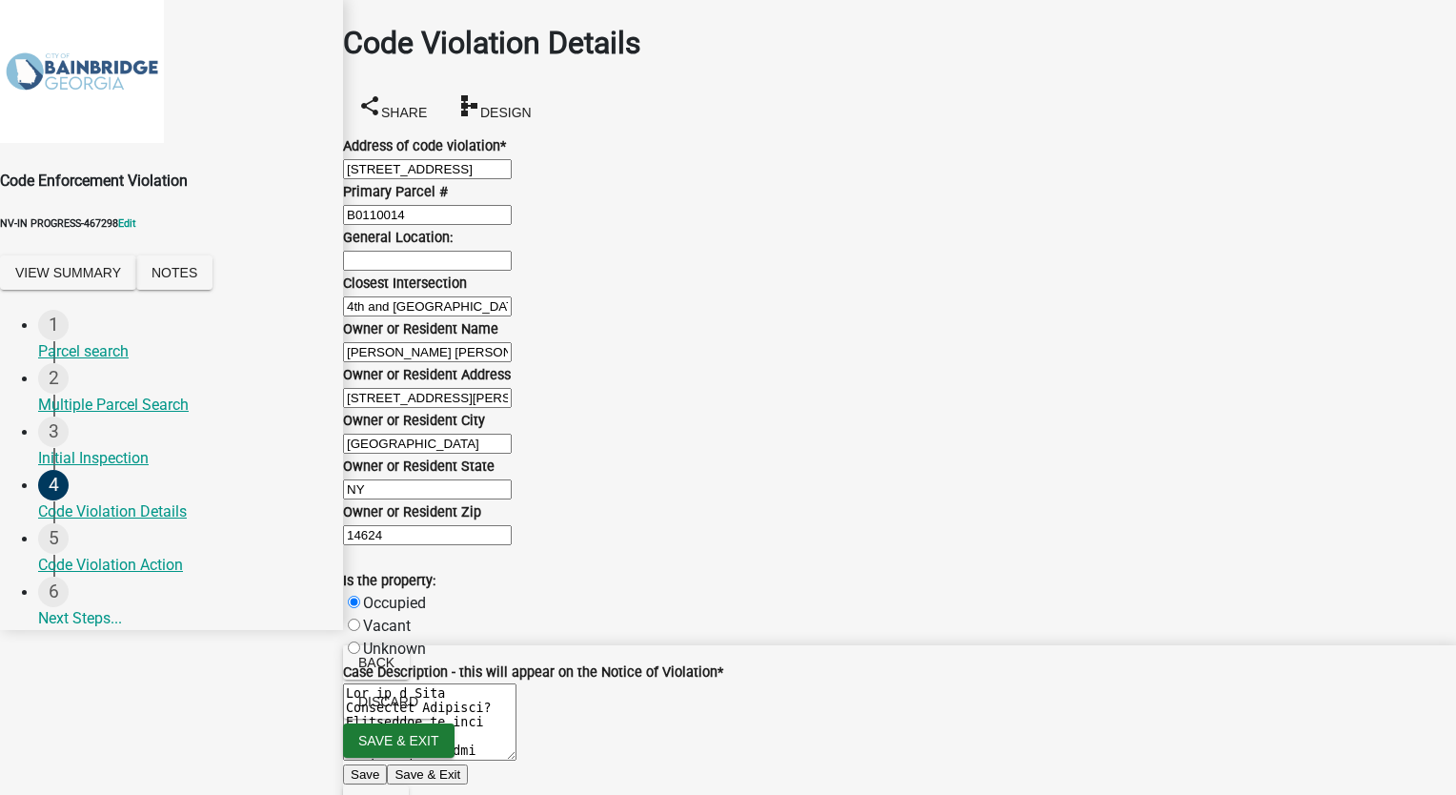
checkbox input "true"
checkbox input "false"
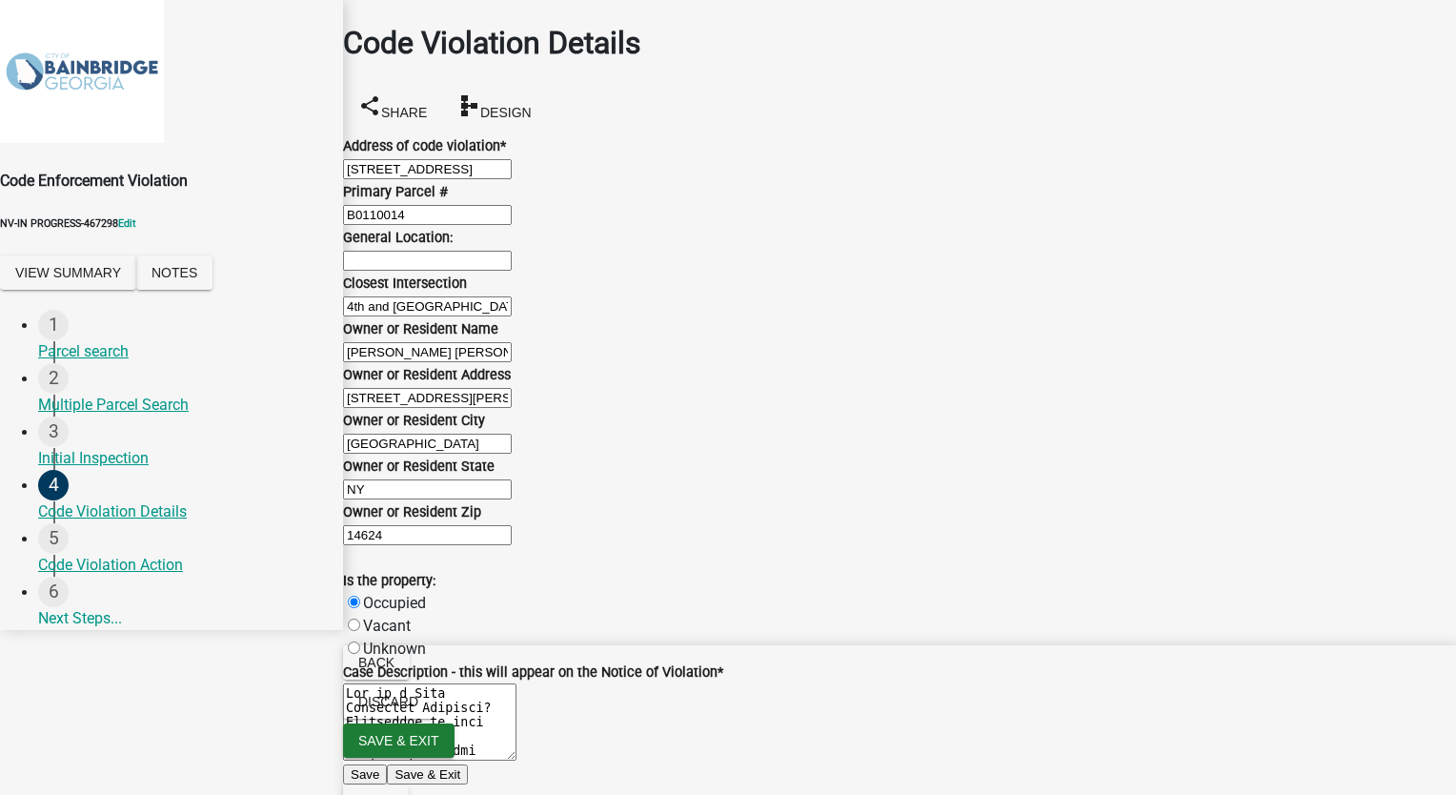
checkbox input "false"
checkbox input "true"
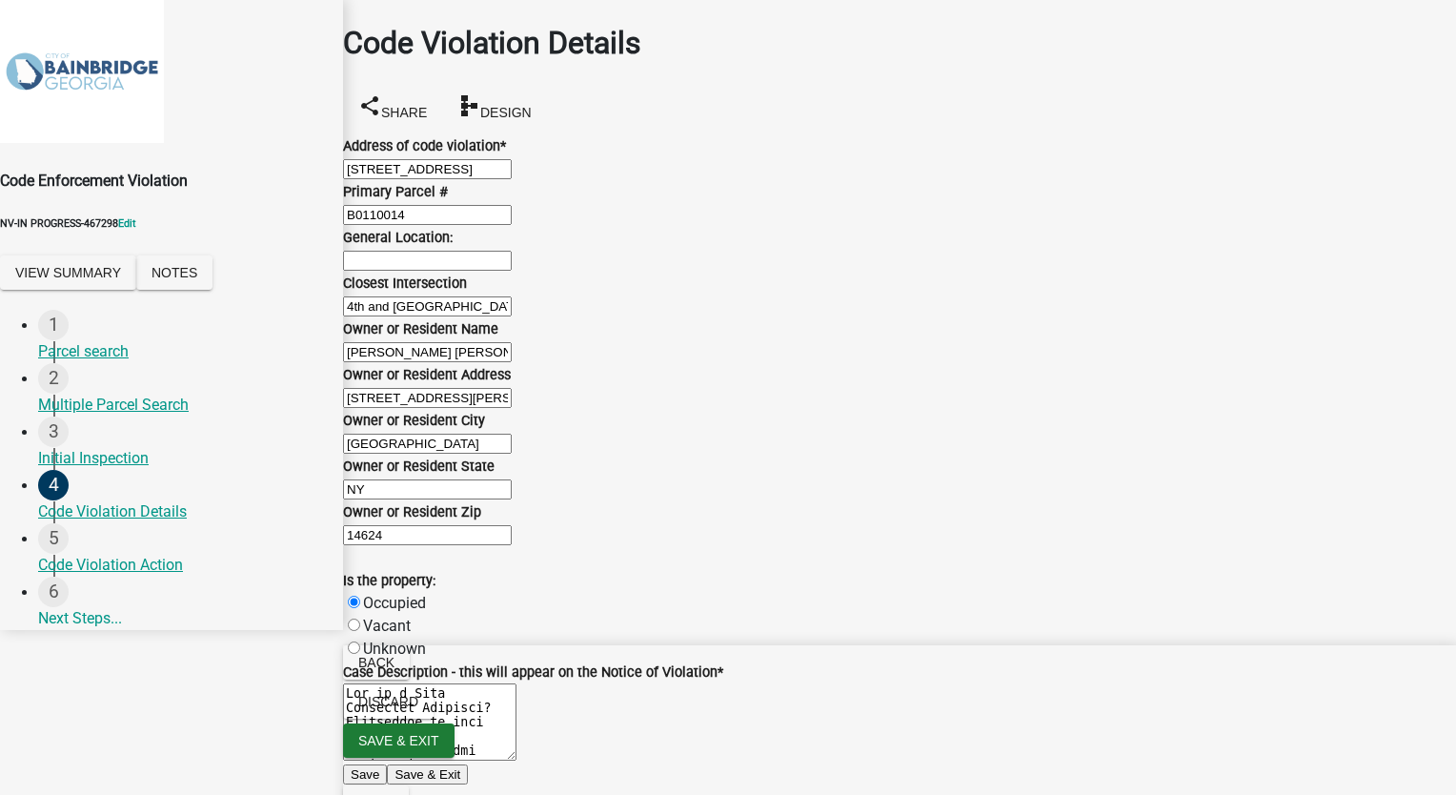
checkbox input "true"
checkbox input "false"
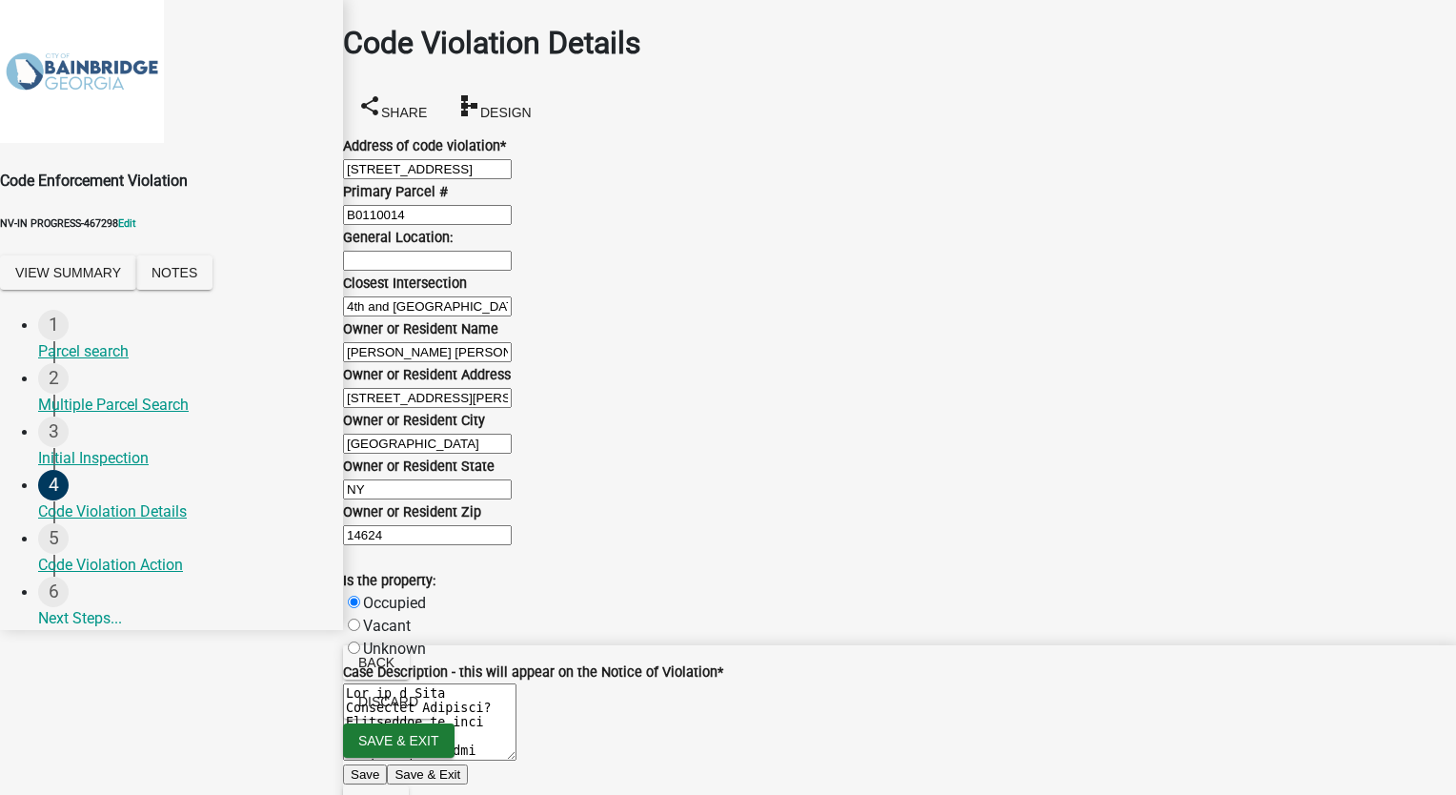
checkbox input "false"
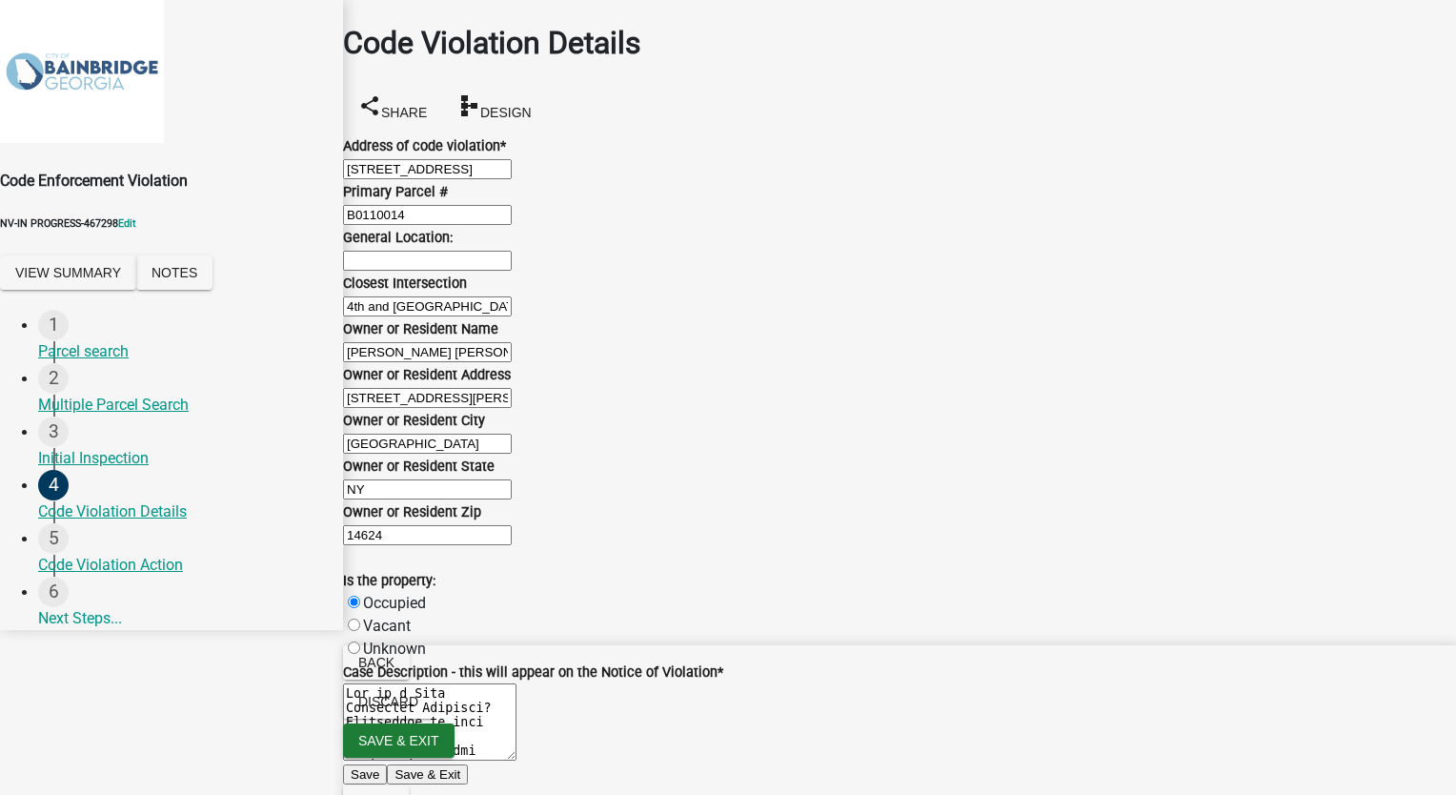
checkbox input "false"
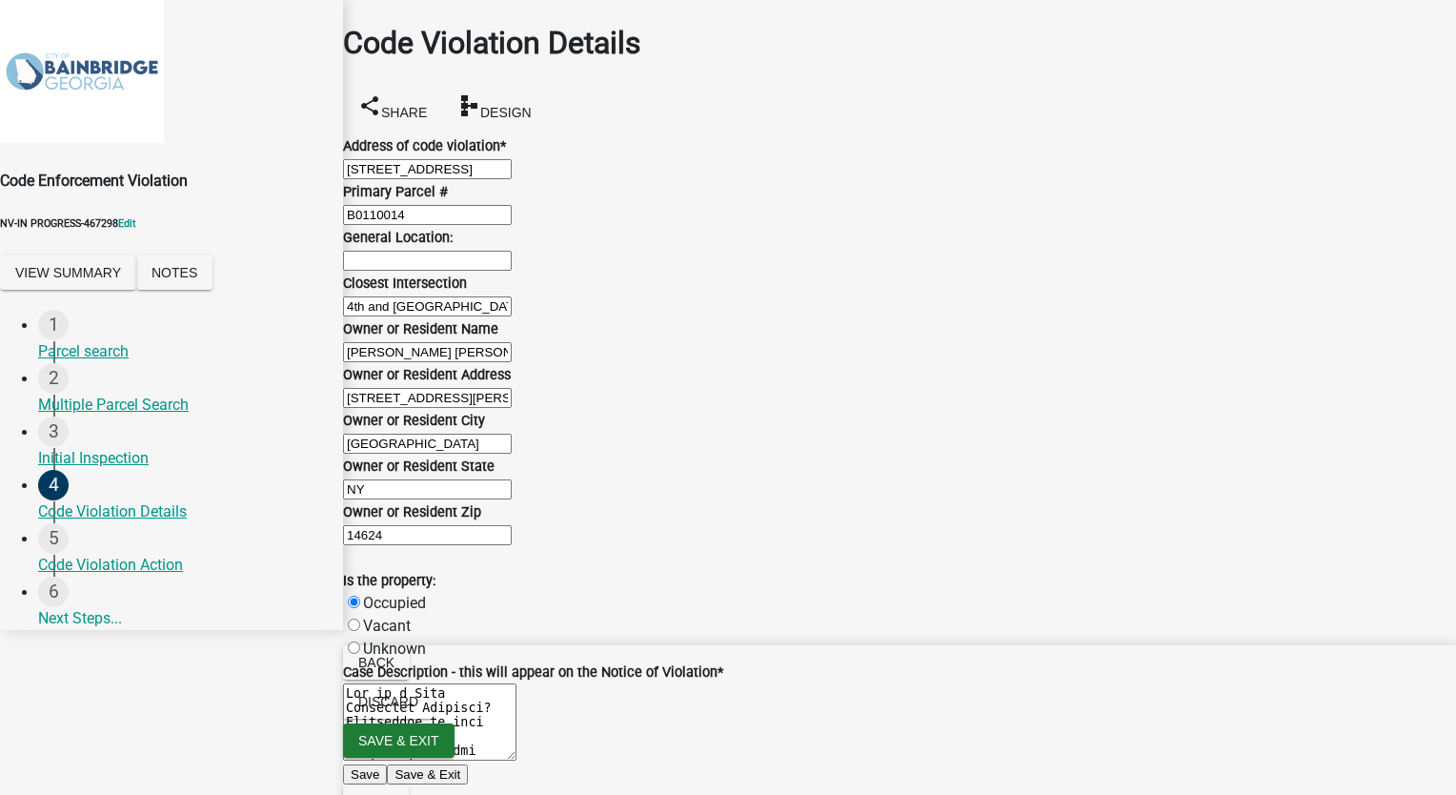
checkbox input "true"
checkbox input "false"
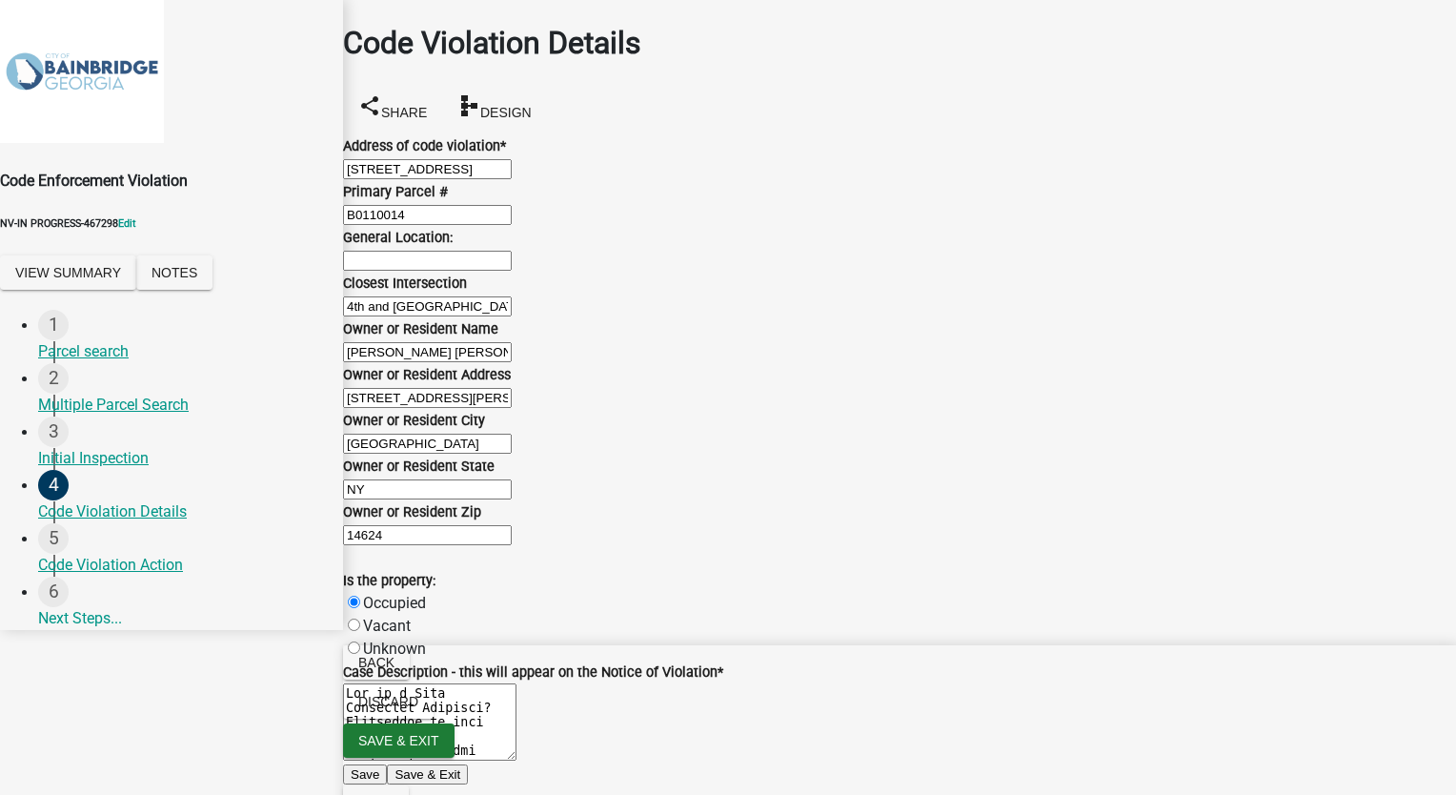
checkbox input "false"
checkbox input "true"
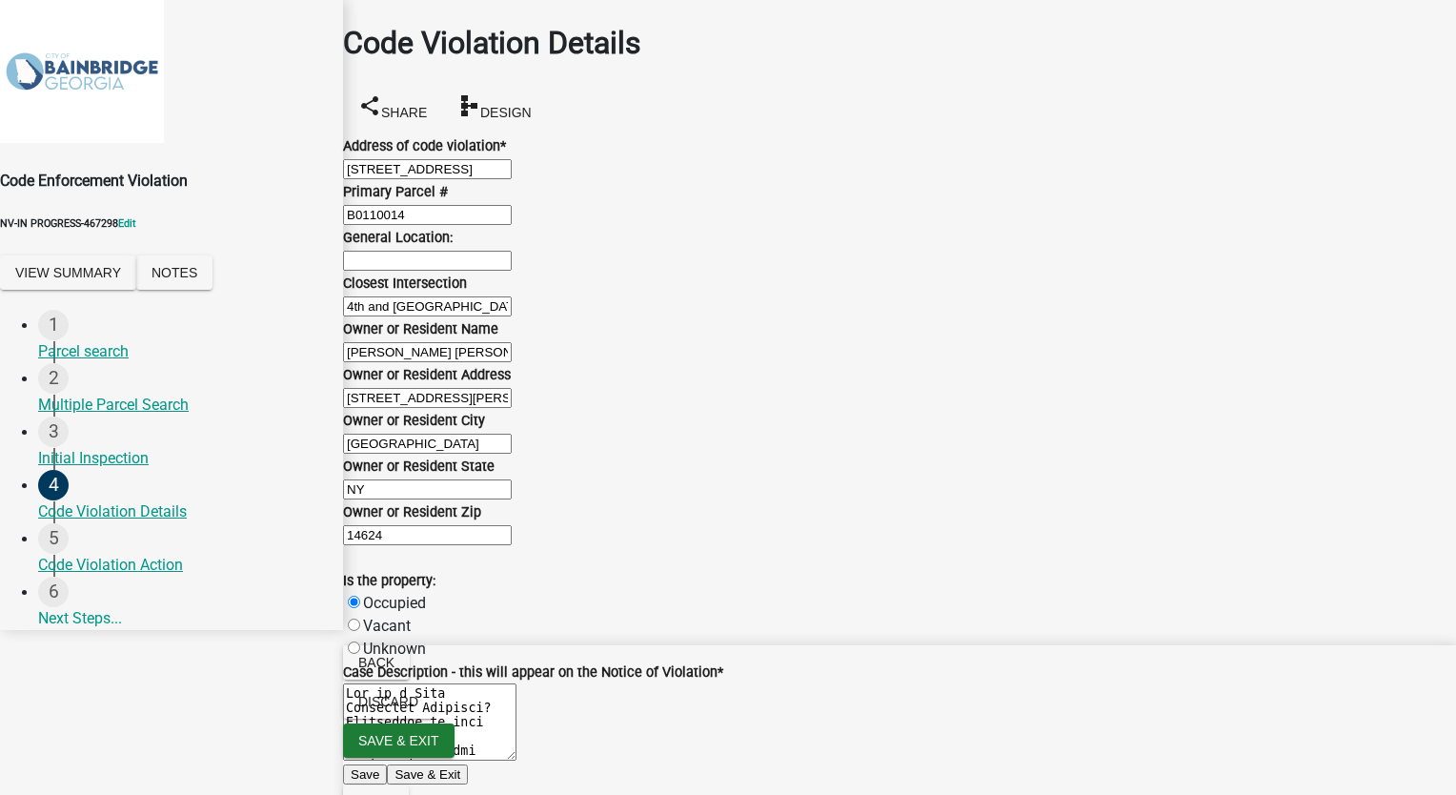
checkbox input "true"
checkbox input "false"
checkbox input "true"
checkbox input "false"
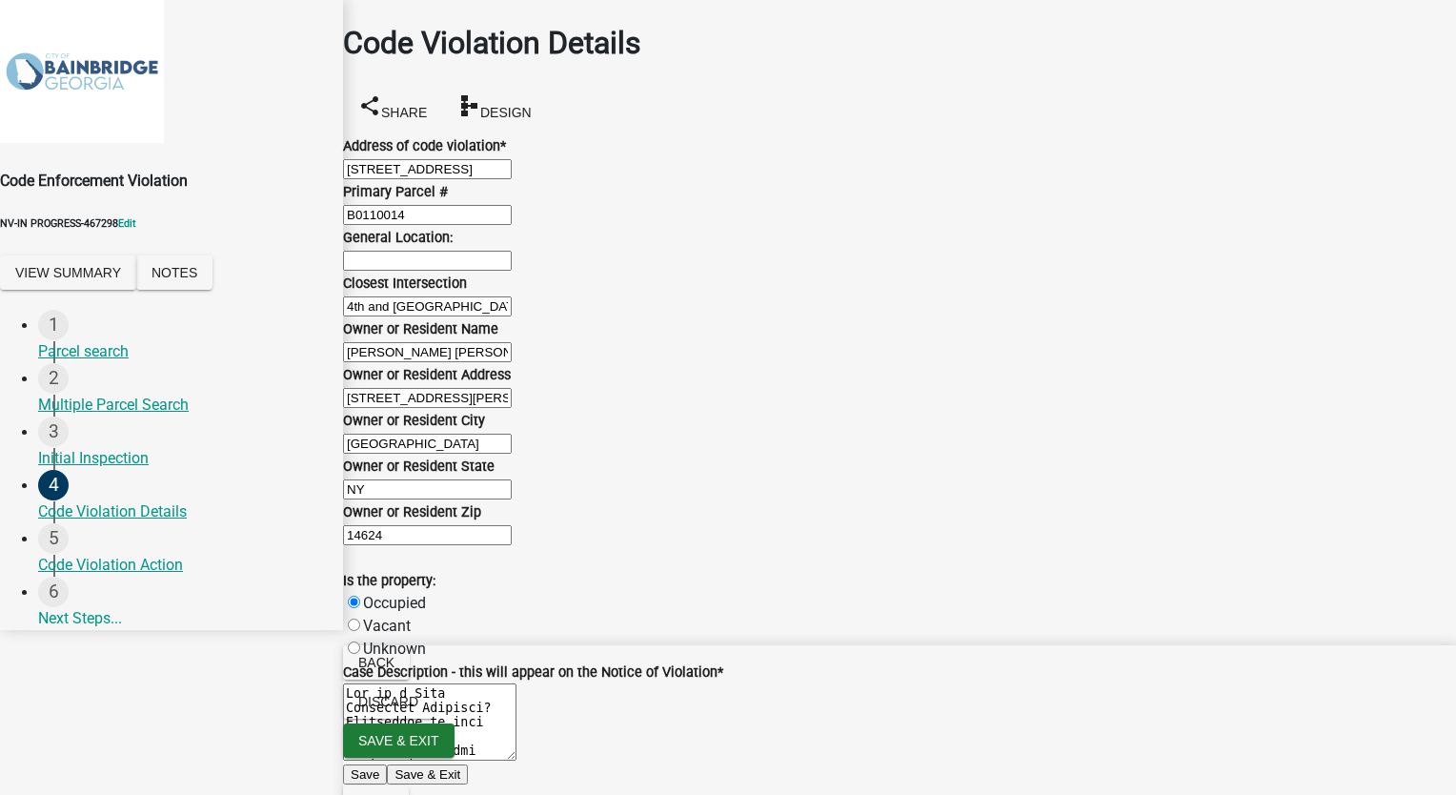
checkbox input "false"
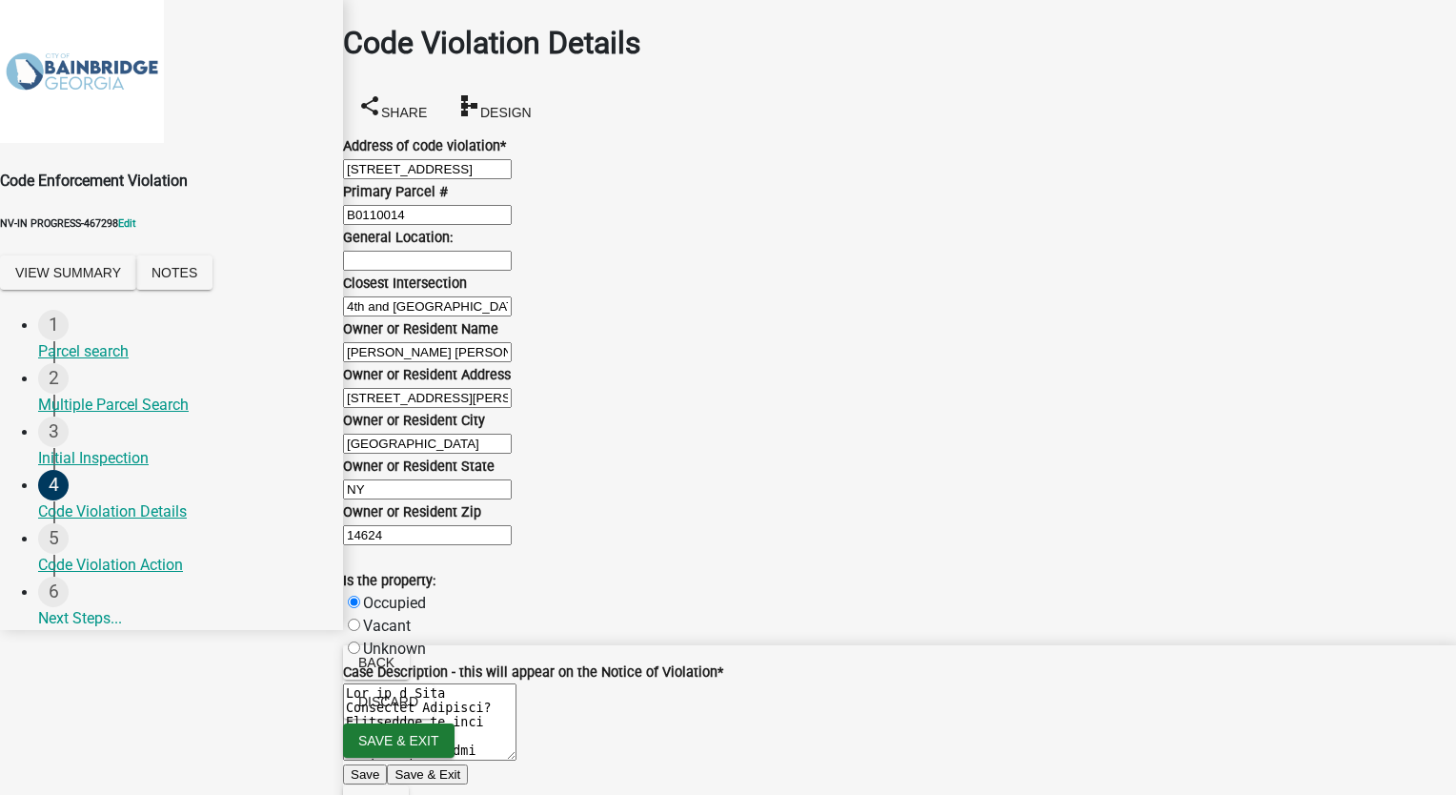
checkbox input "false"
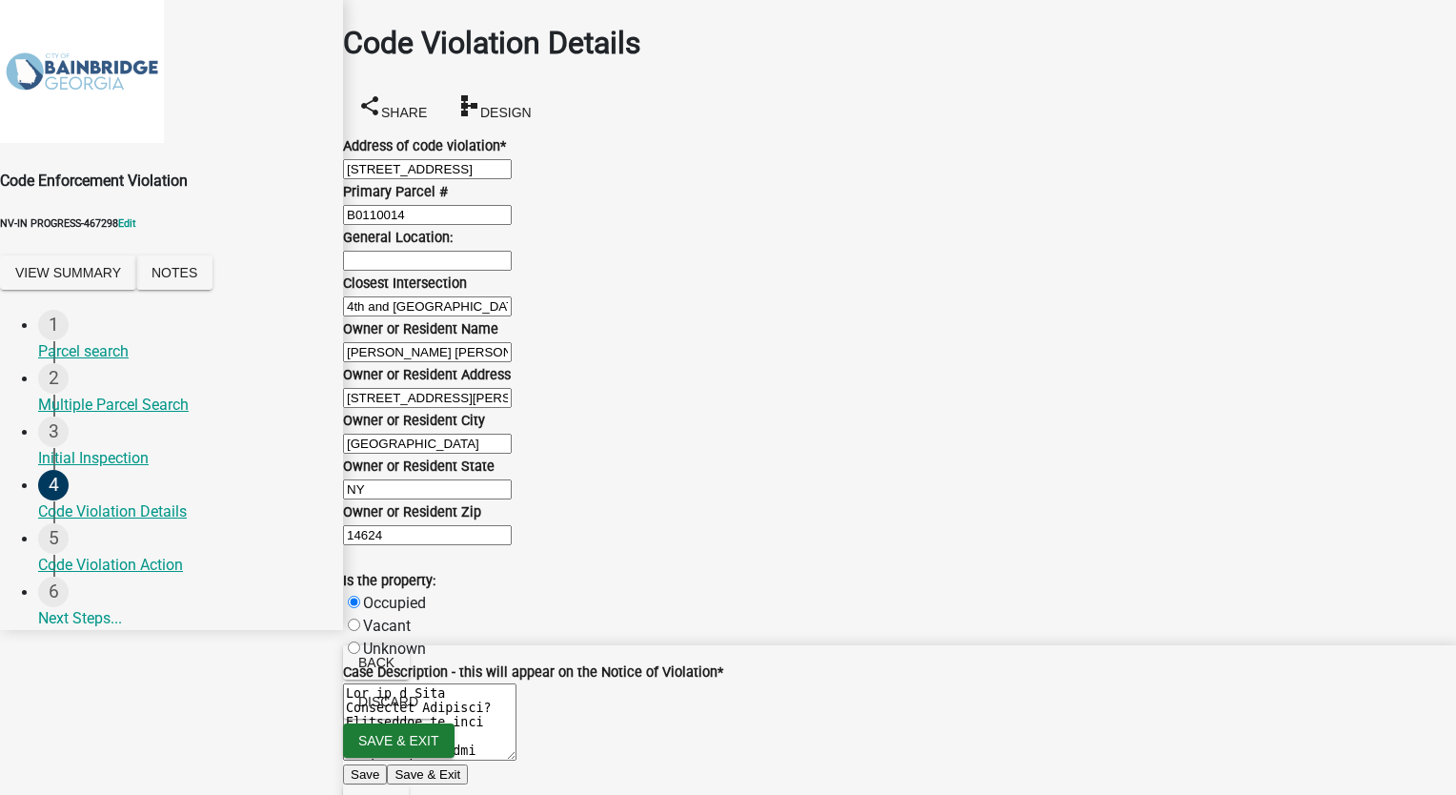
scroll to position [1334, 0]
checkbox input "true"
checkbox input "false"
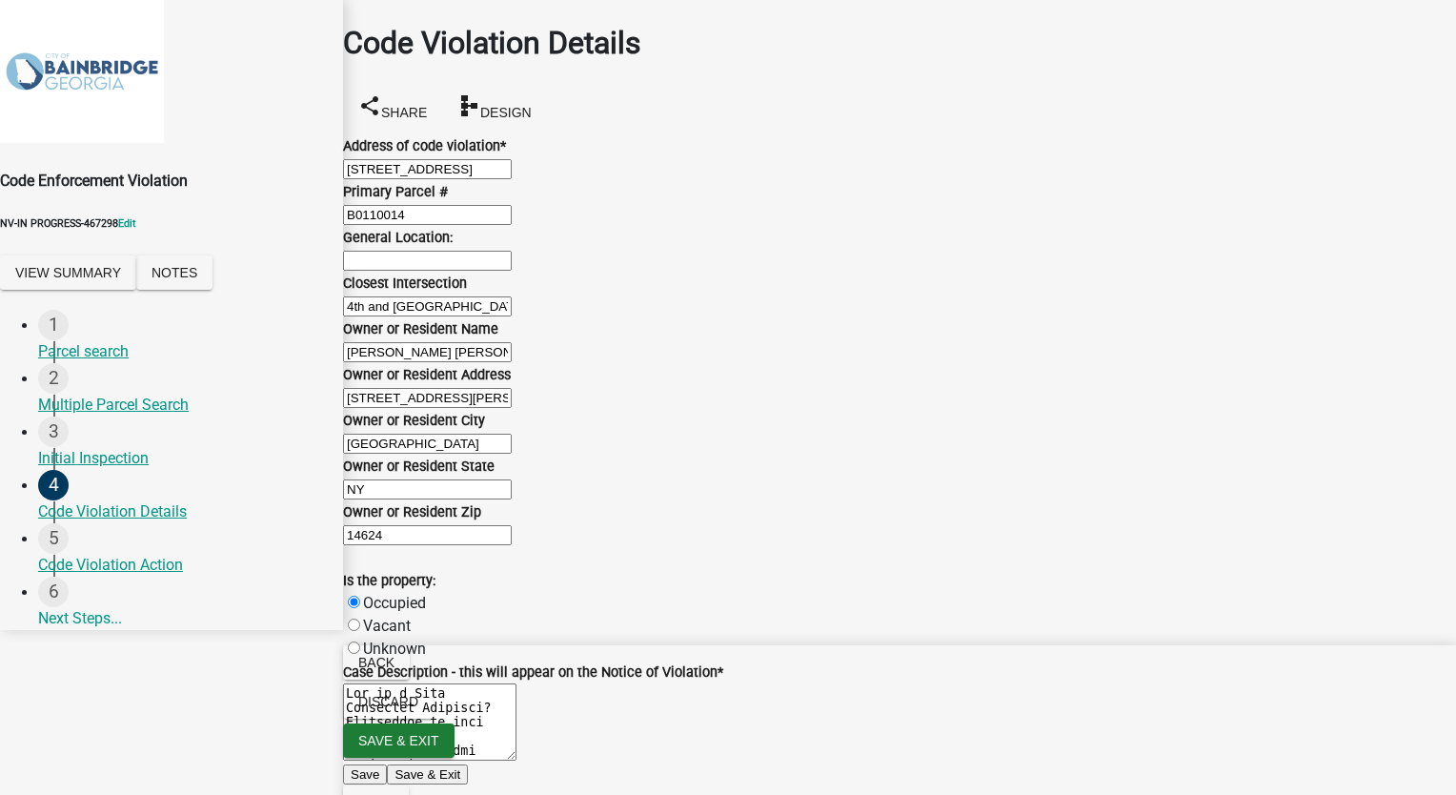
checkbox input "false"
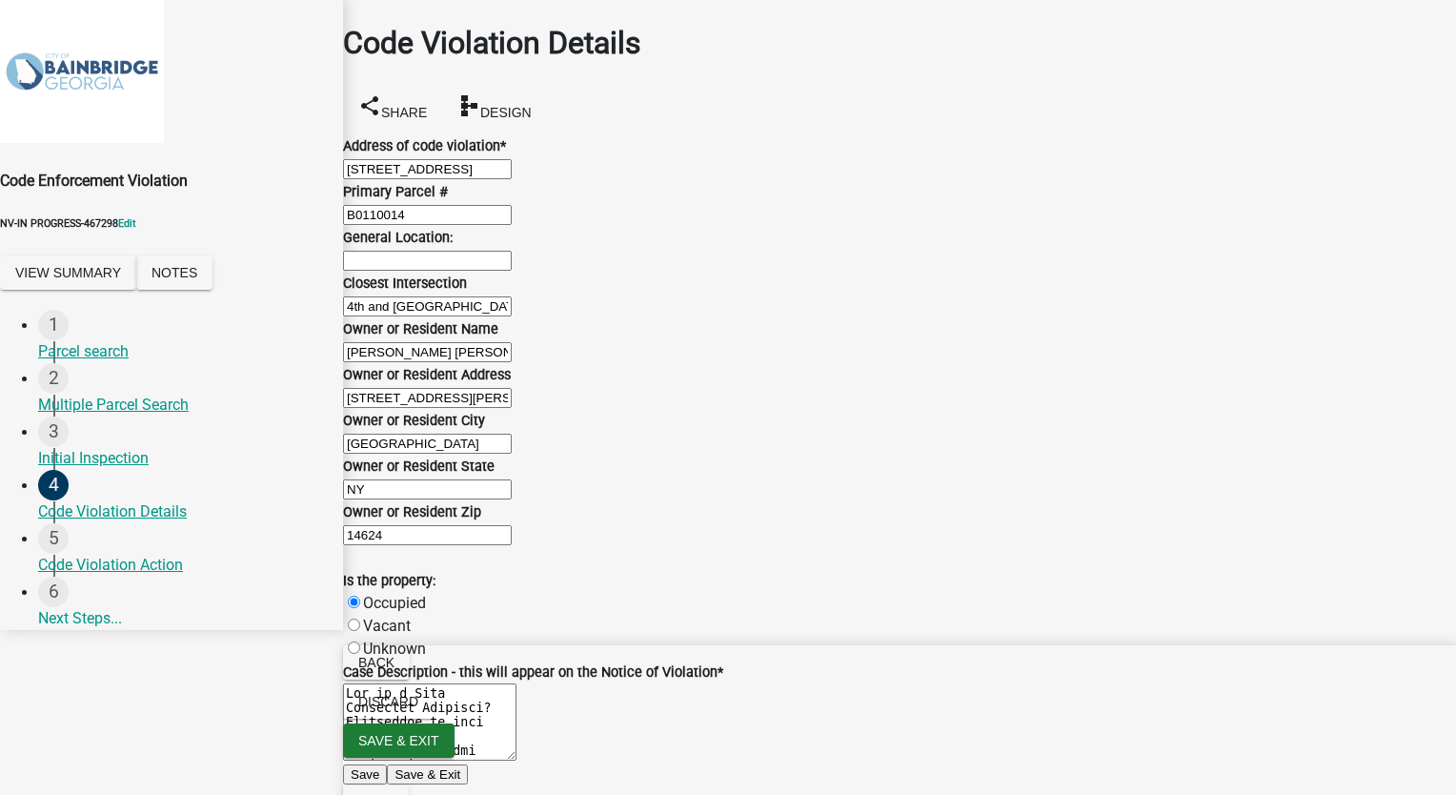
checkbox input "true"
checkbox input "false"
checkbox input "true"
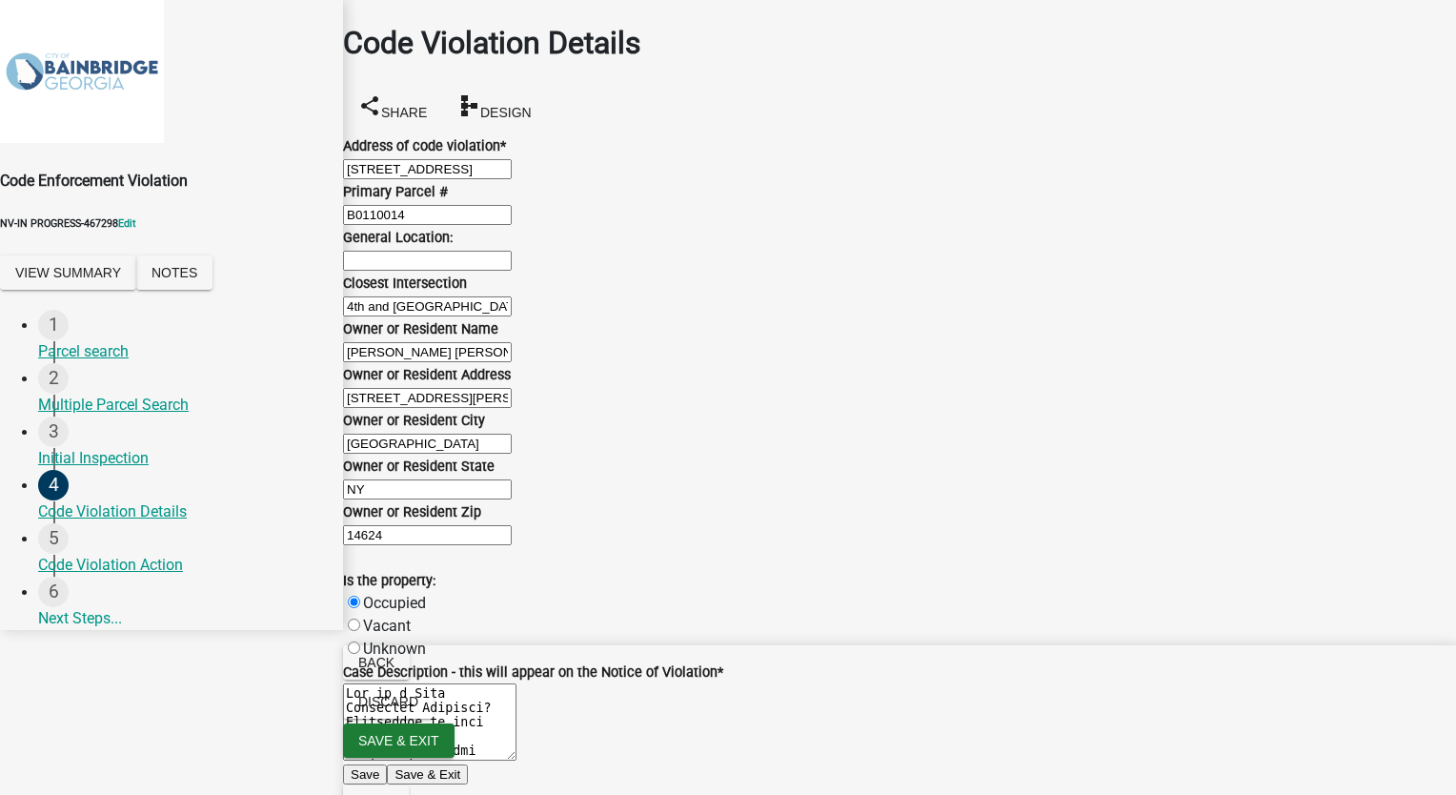
checkbox input "false"
checkbox input "true"
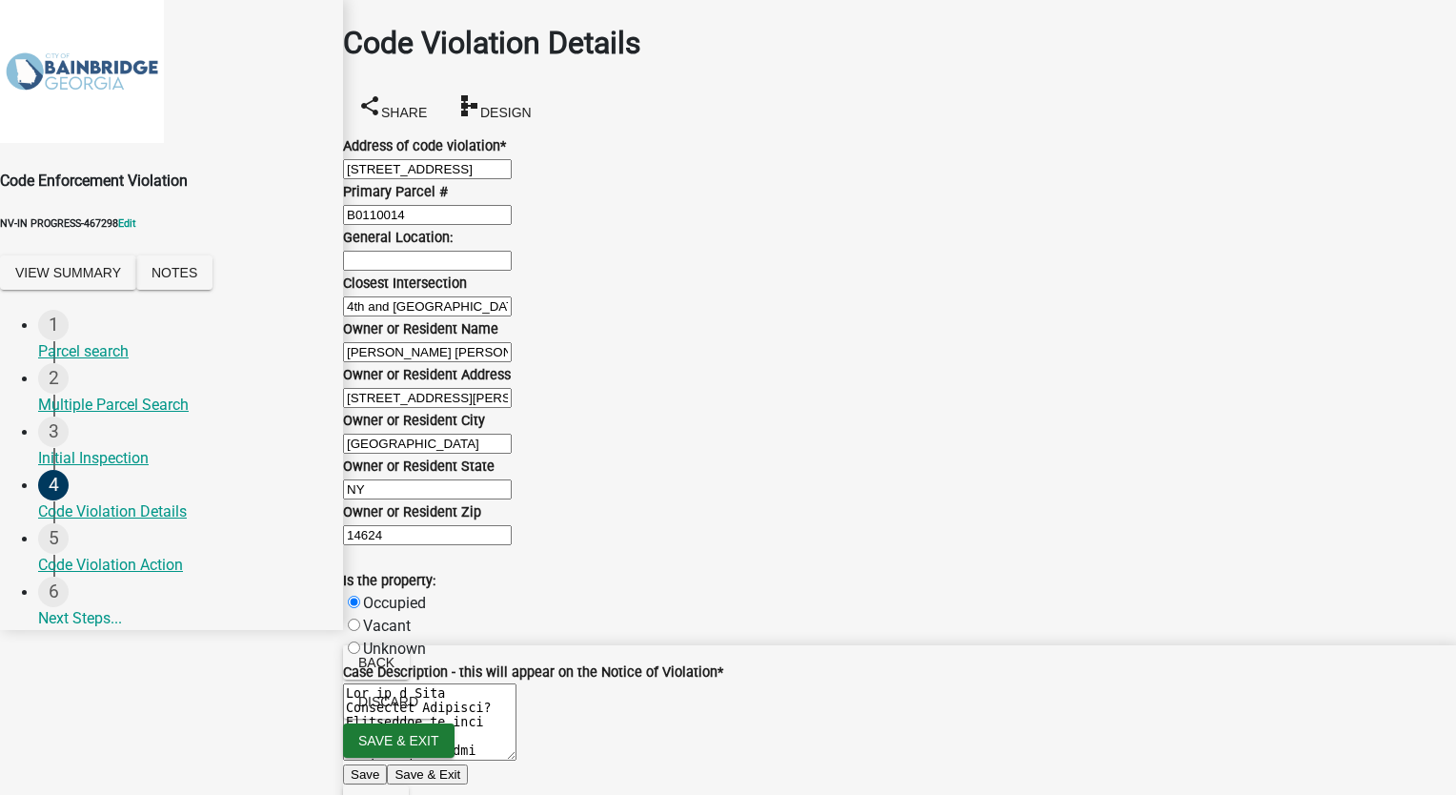
checkbox input "false"
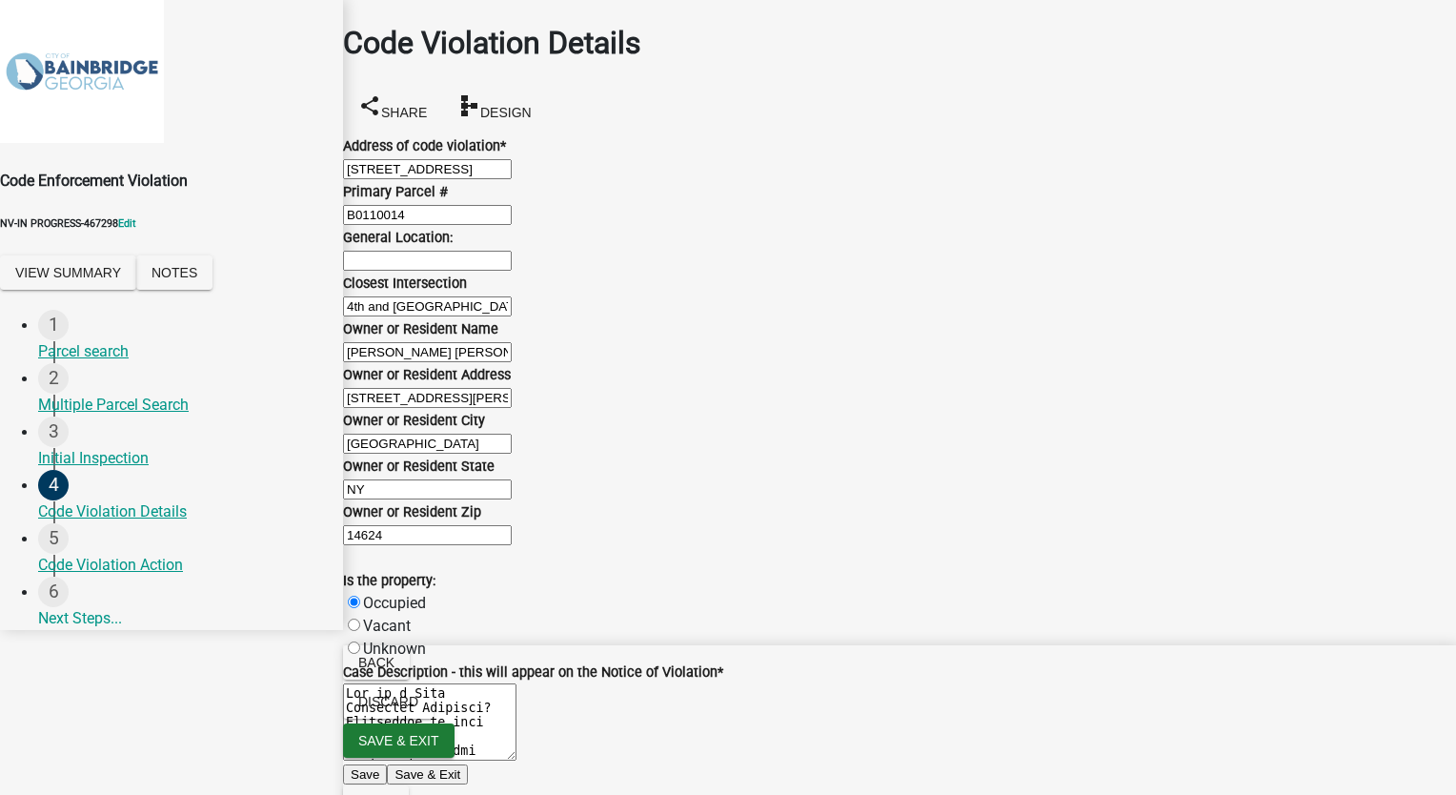
checkbox input "false"
checkbox input "true"
checkbox input "false"
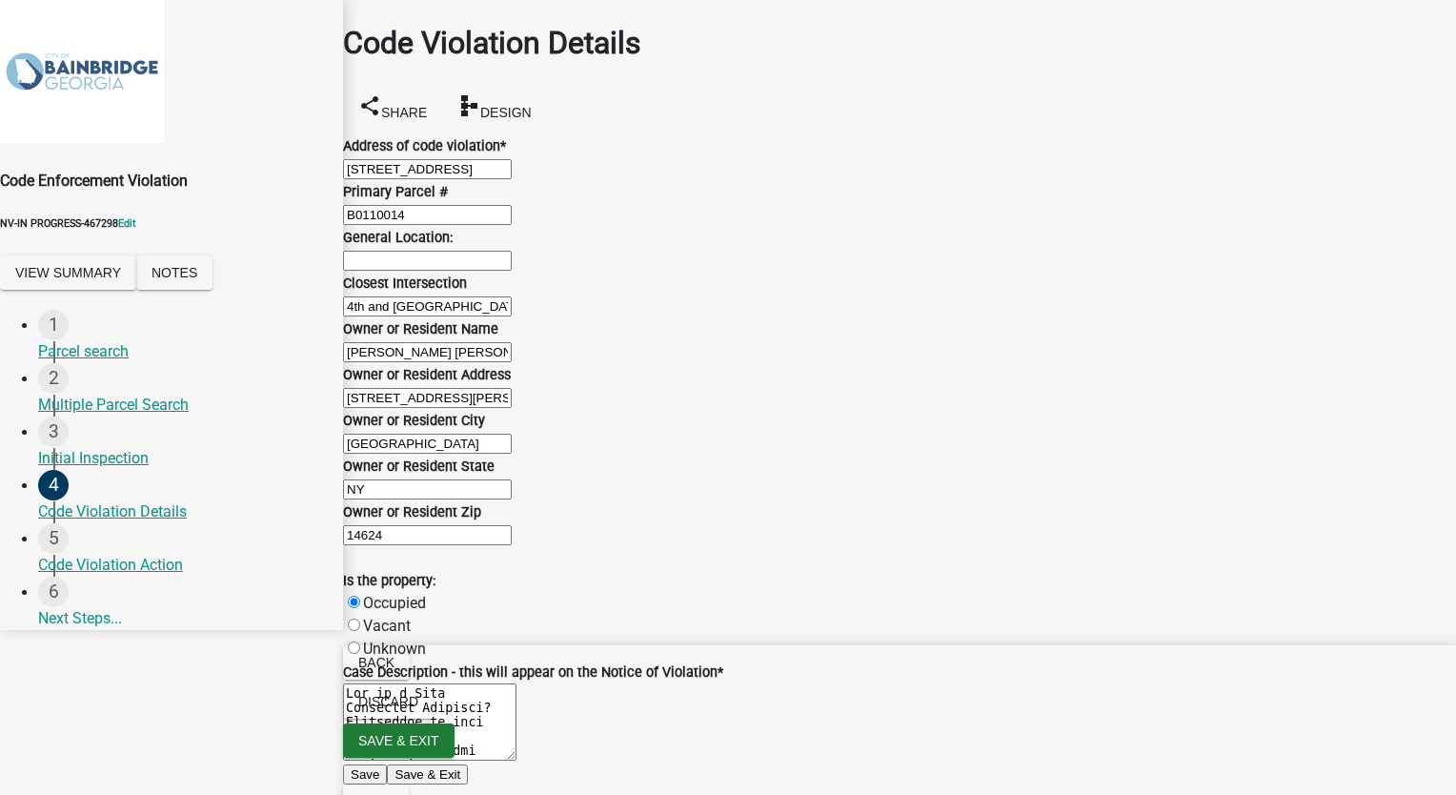
checkbox input "false"
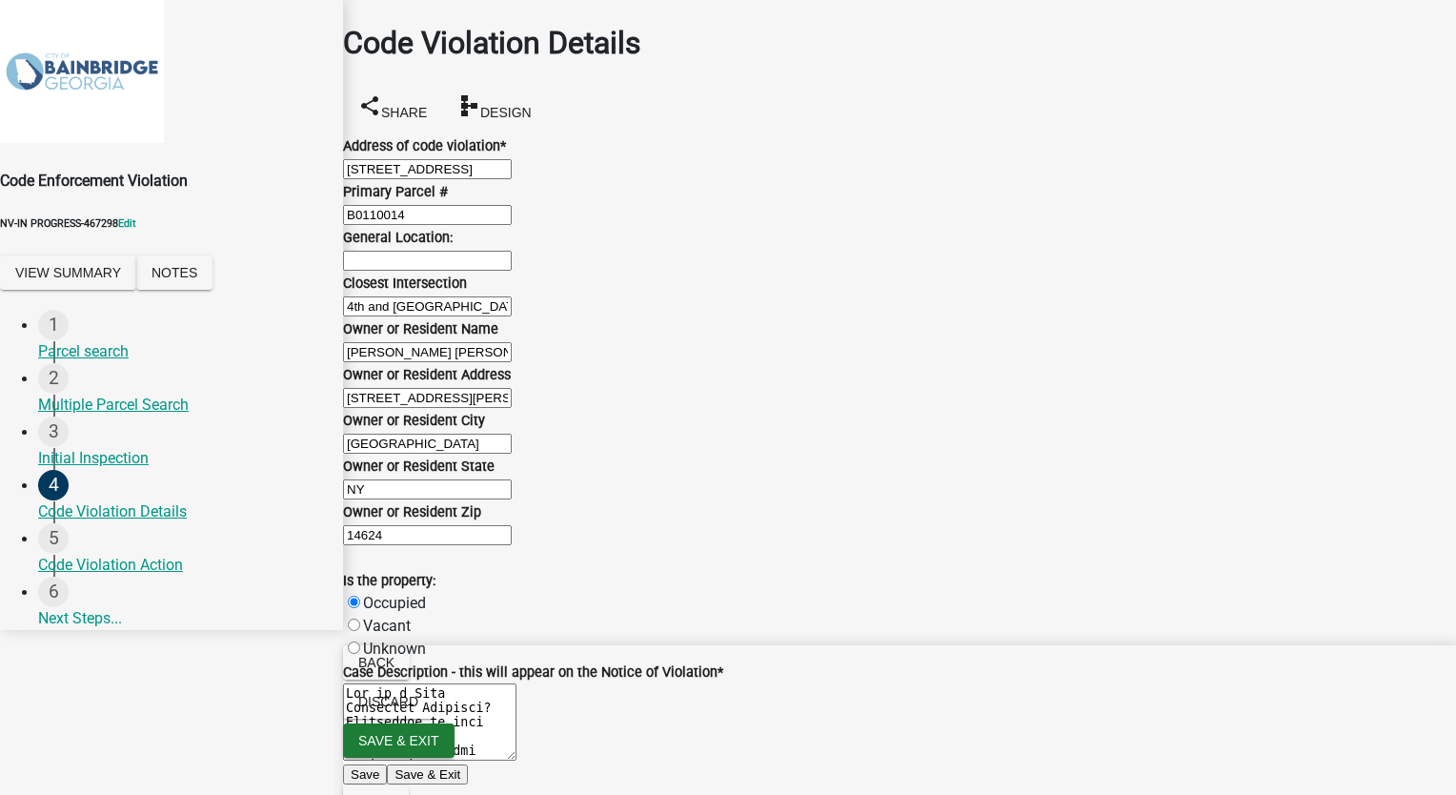
checkbox input "true"
checkbox input "false"
checkbox input "true"
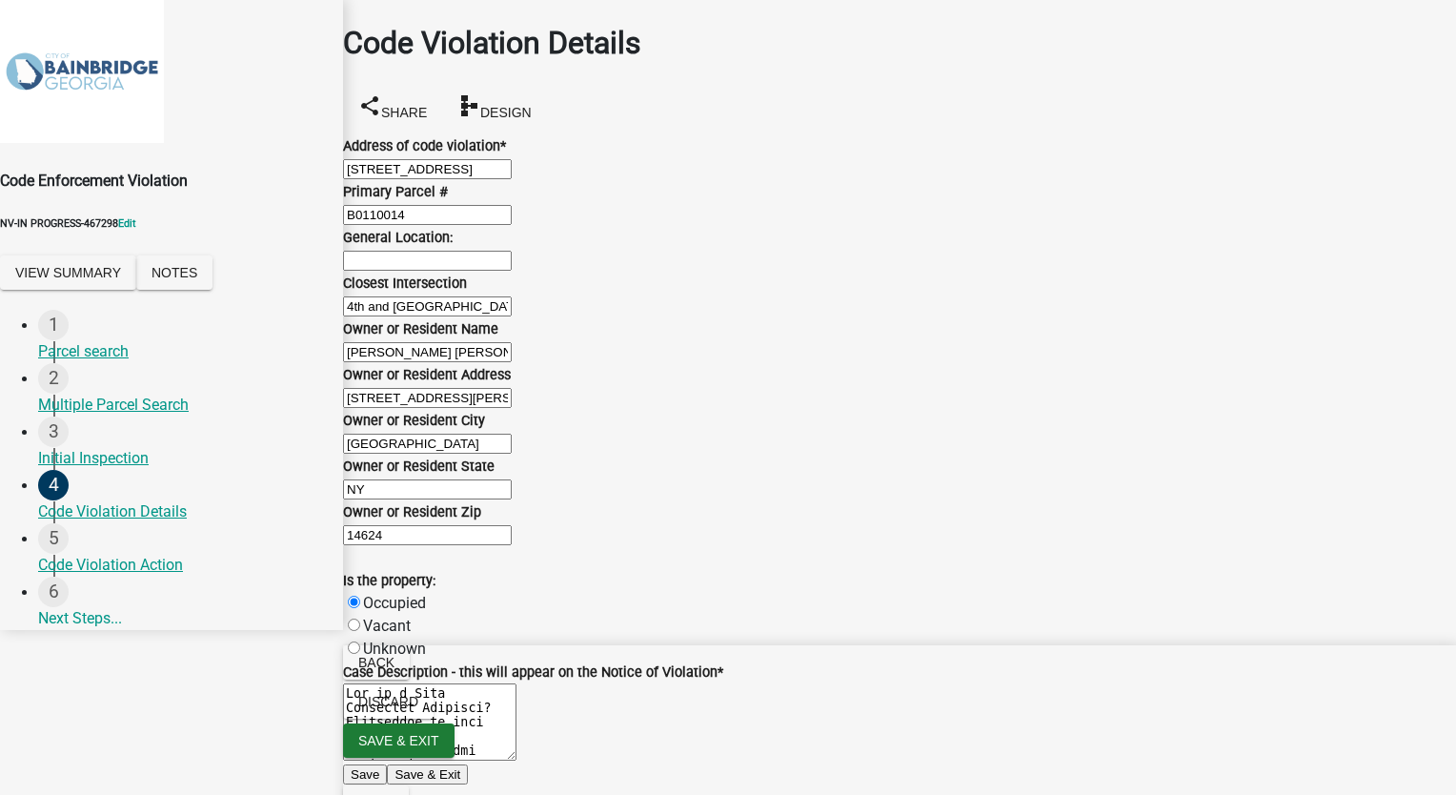
checkbox input "false"
checkbox input "true"
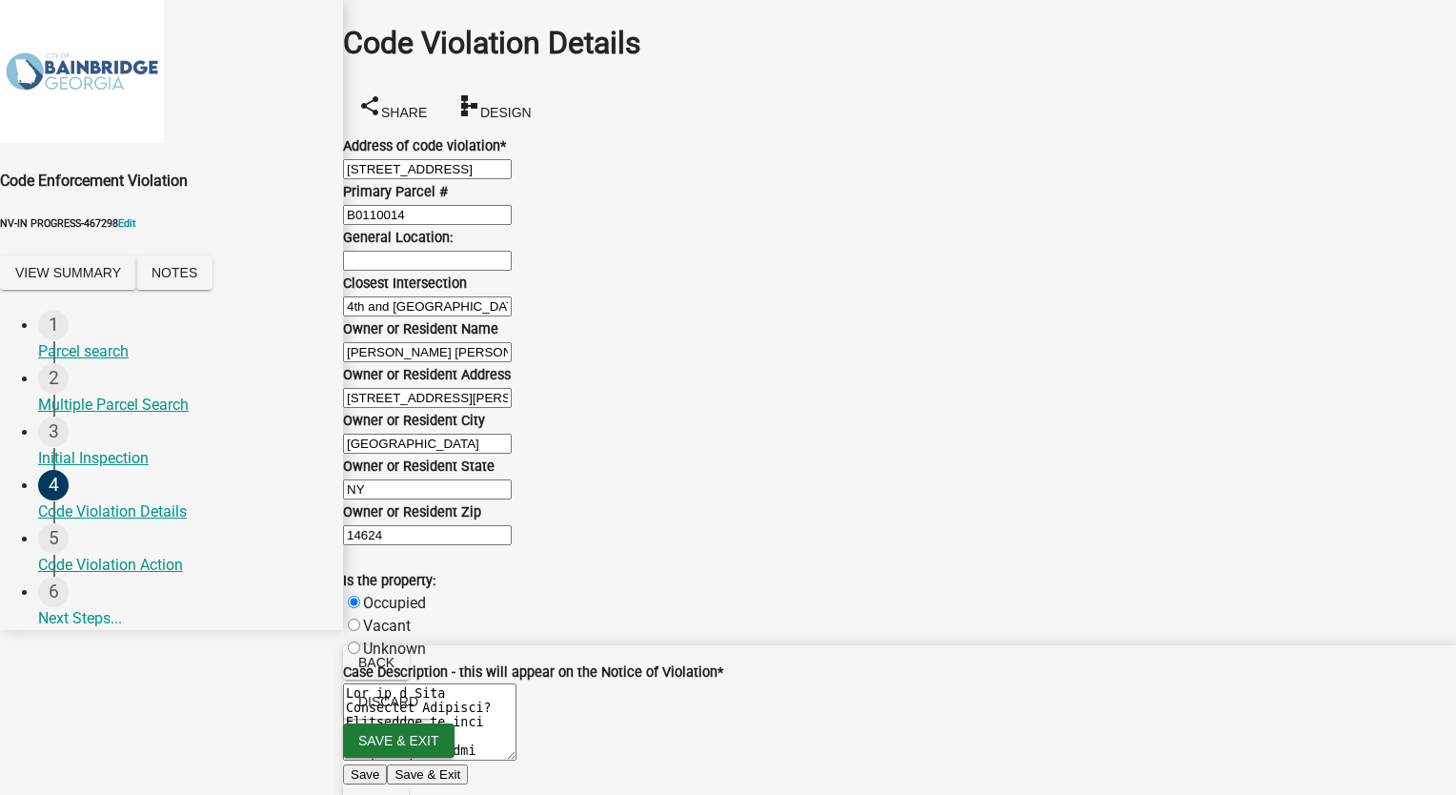
checkbox input "true"
checkbox input "false"
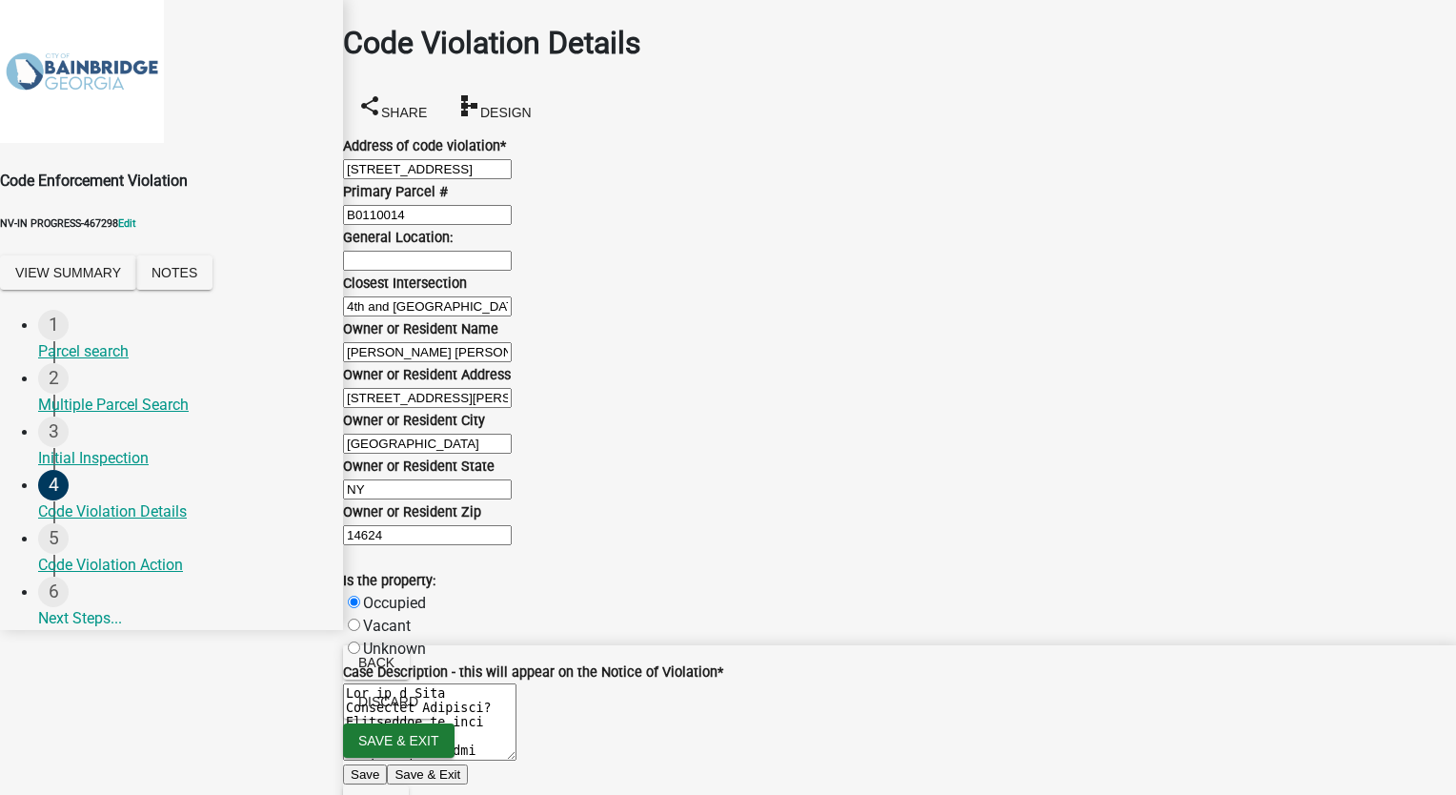
checkbox input "false"
checkbox input "true"
checkbox input "false"
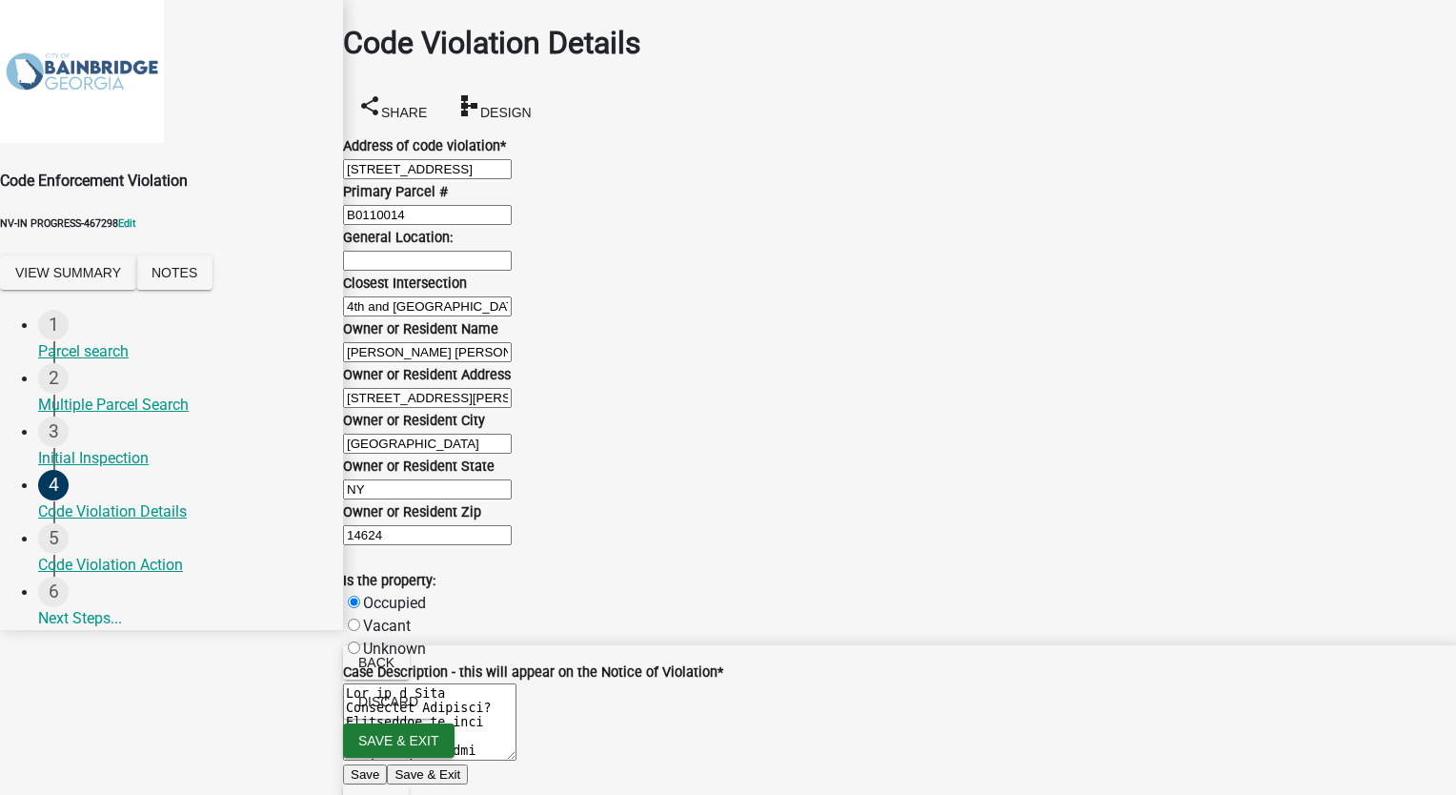
checkbox input "false"
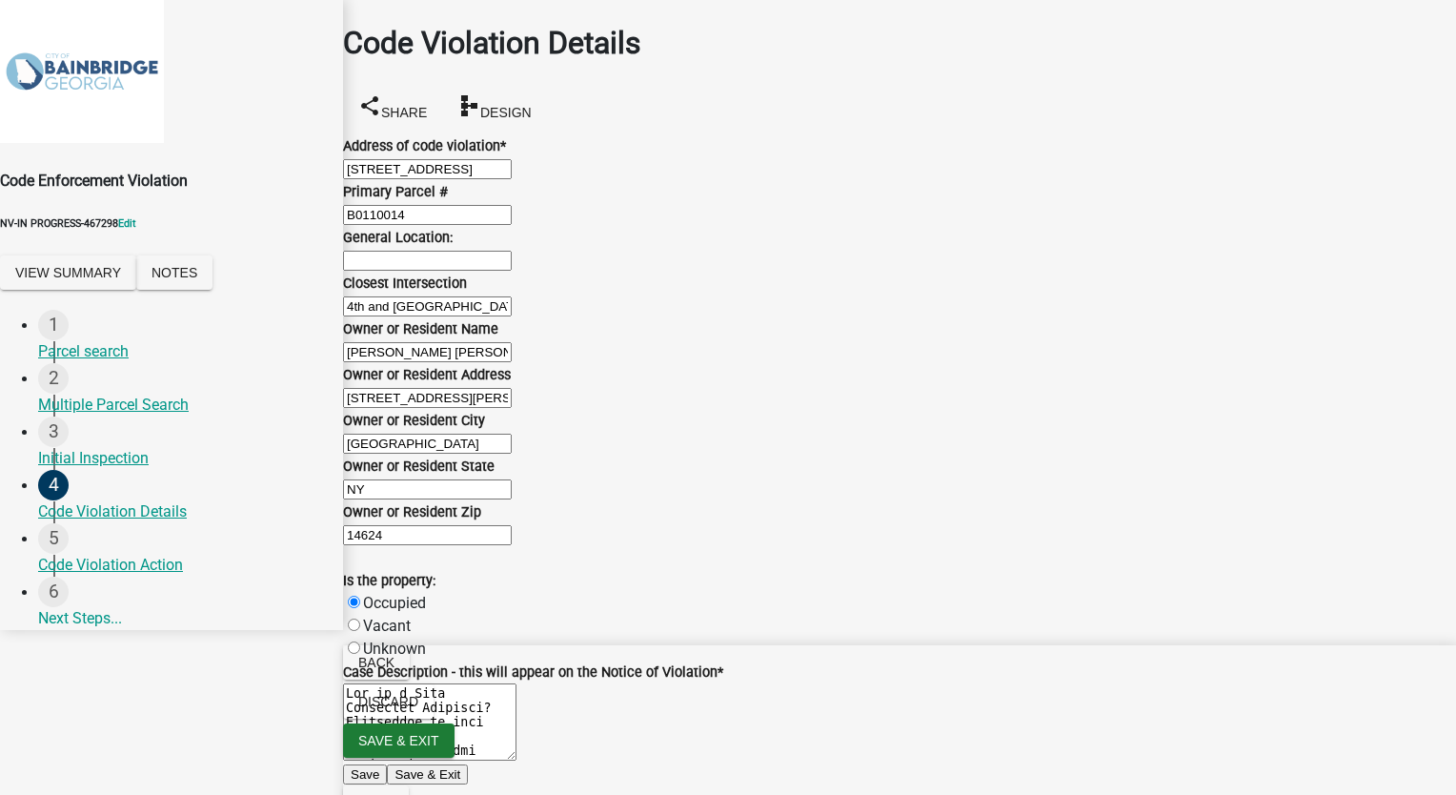
checkbox input "true"
checkbox input "false"
checkbox input "true"
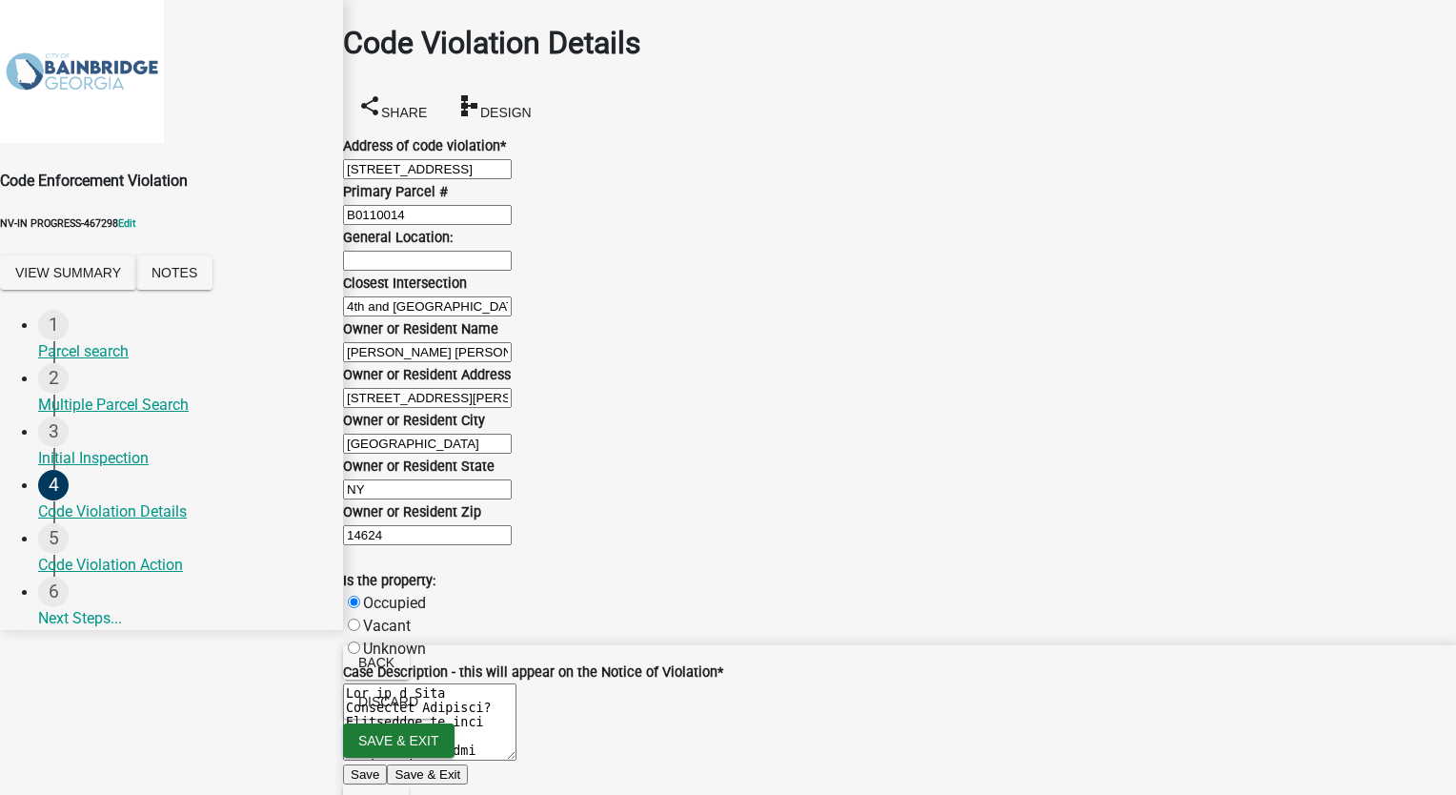
checkbox input "false"
checkbox input "true"
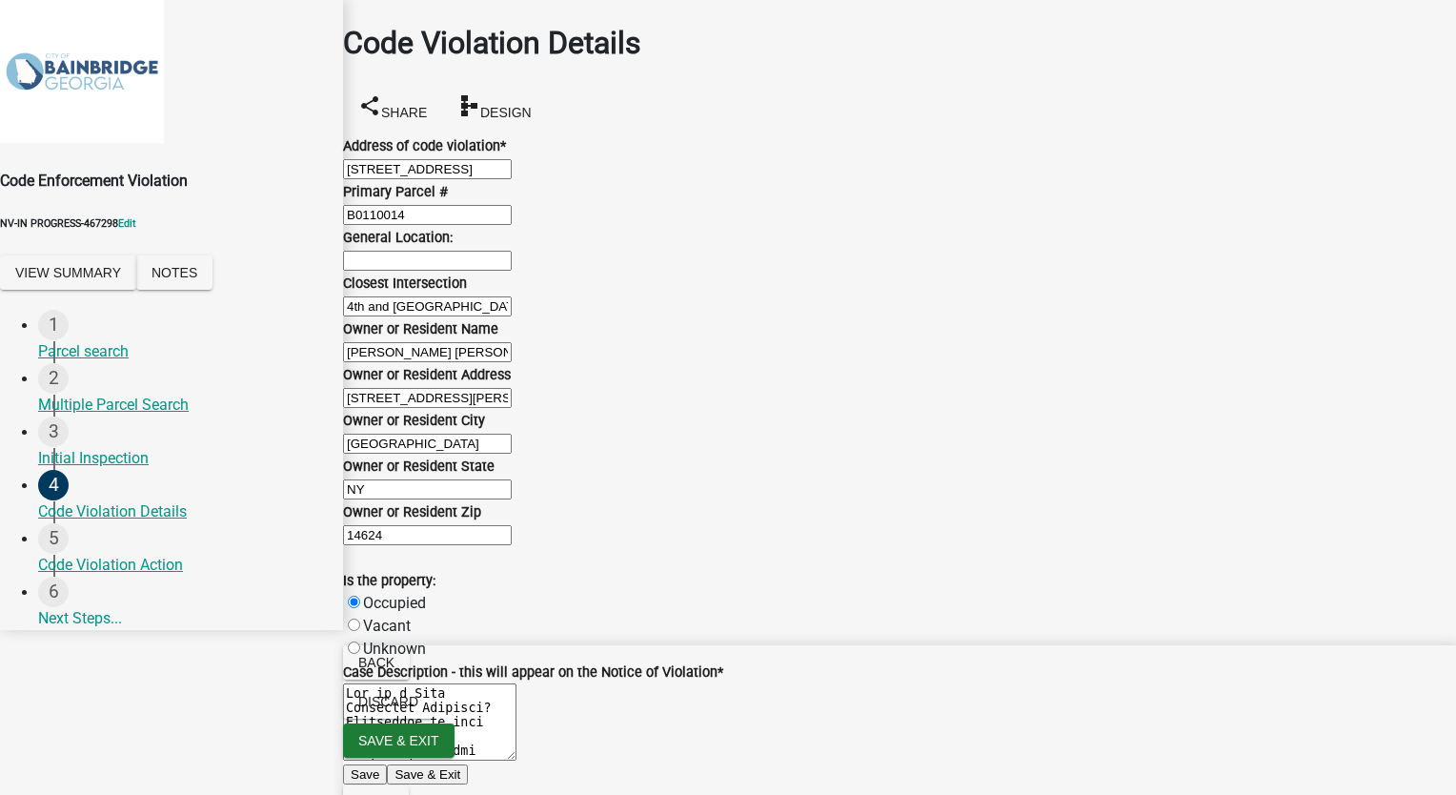
checkbox input "true"
checkbox input "false"
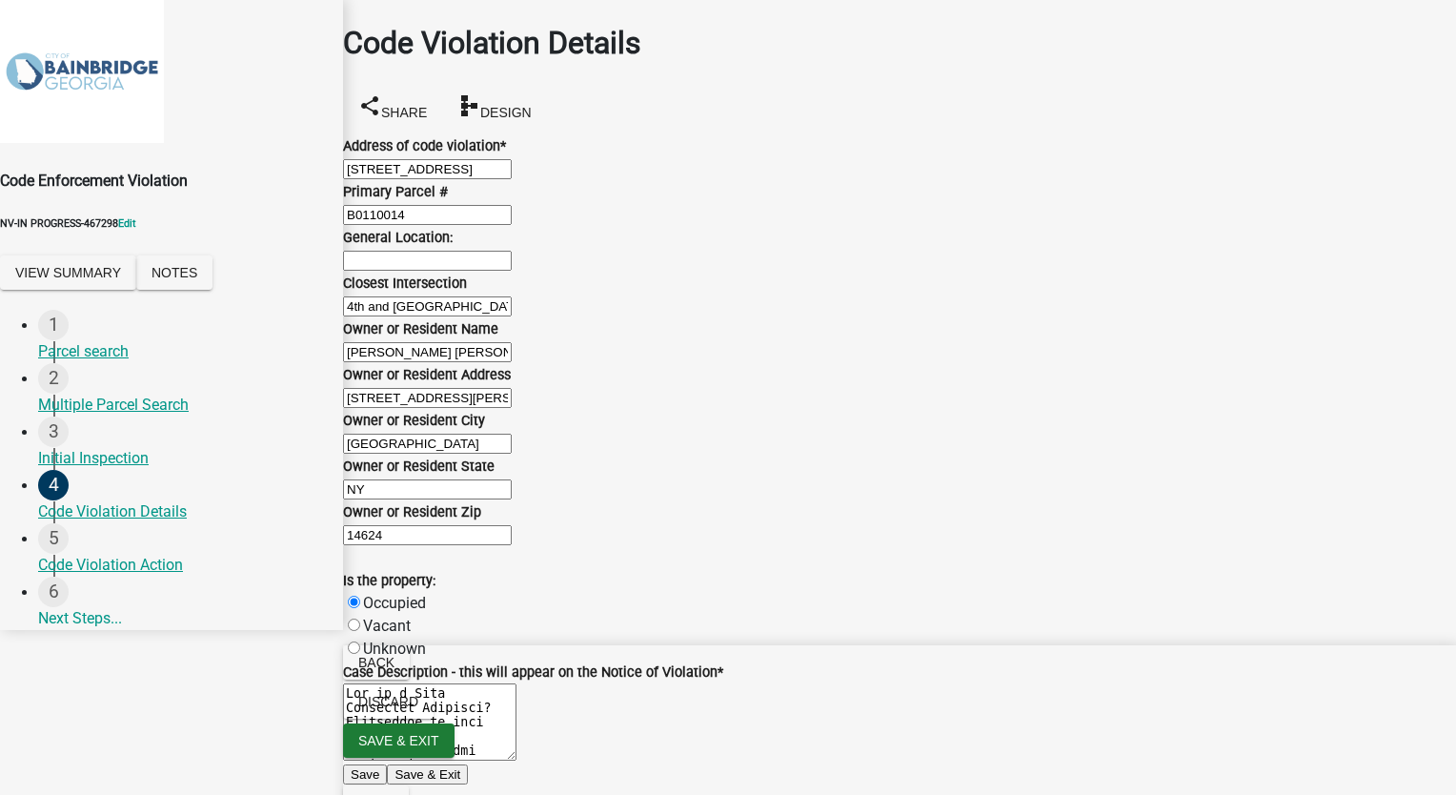
checkbox input "true"
checkbox input "false"
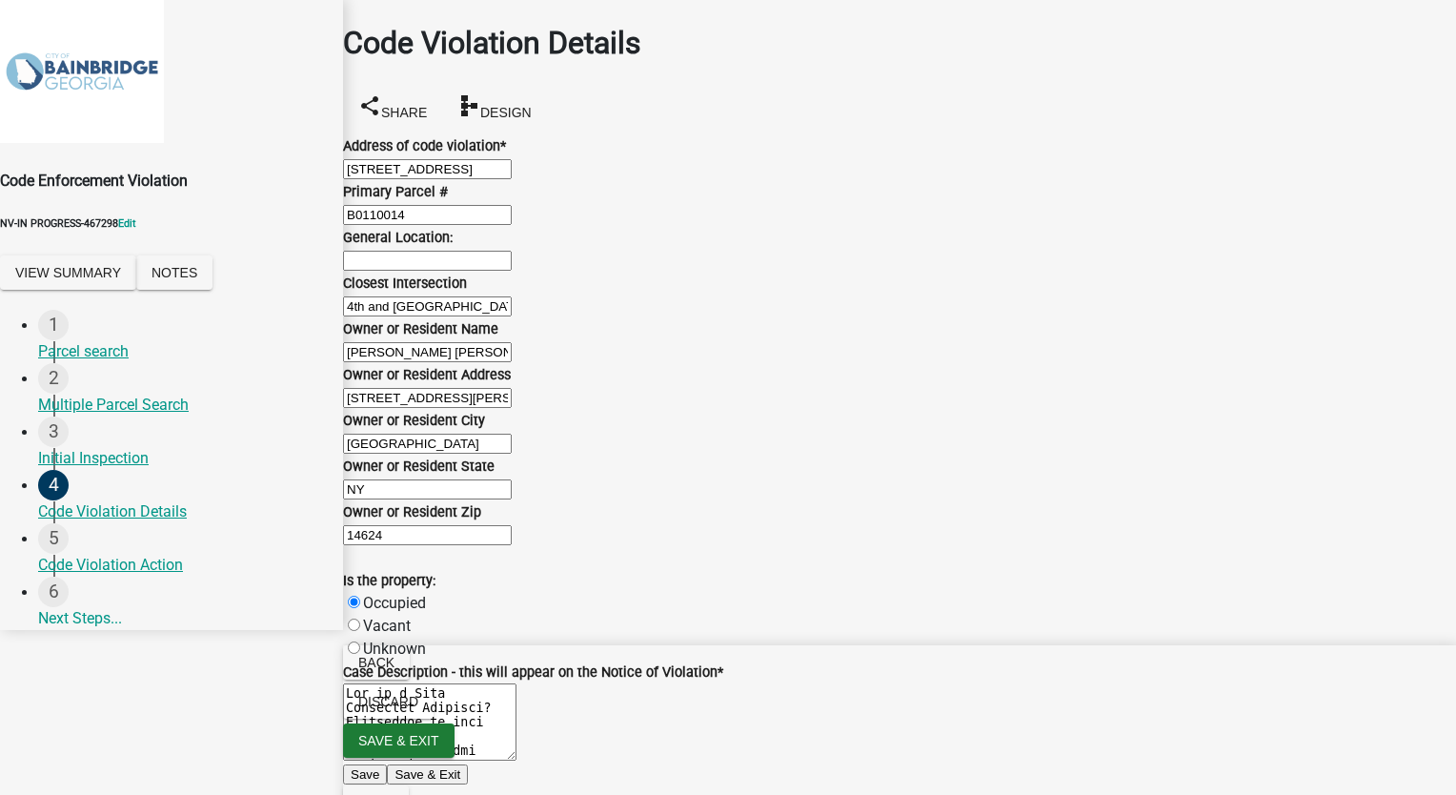
checkbox input "false"
checkbox input "true"
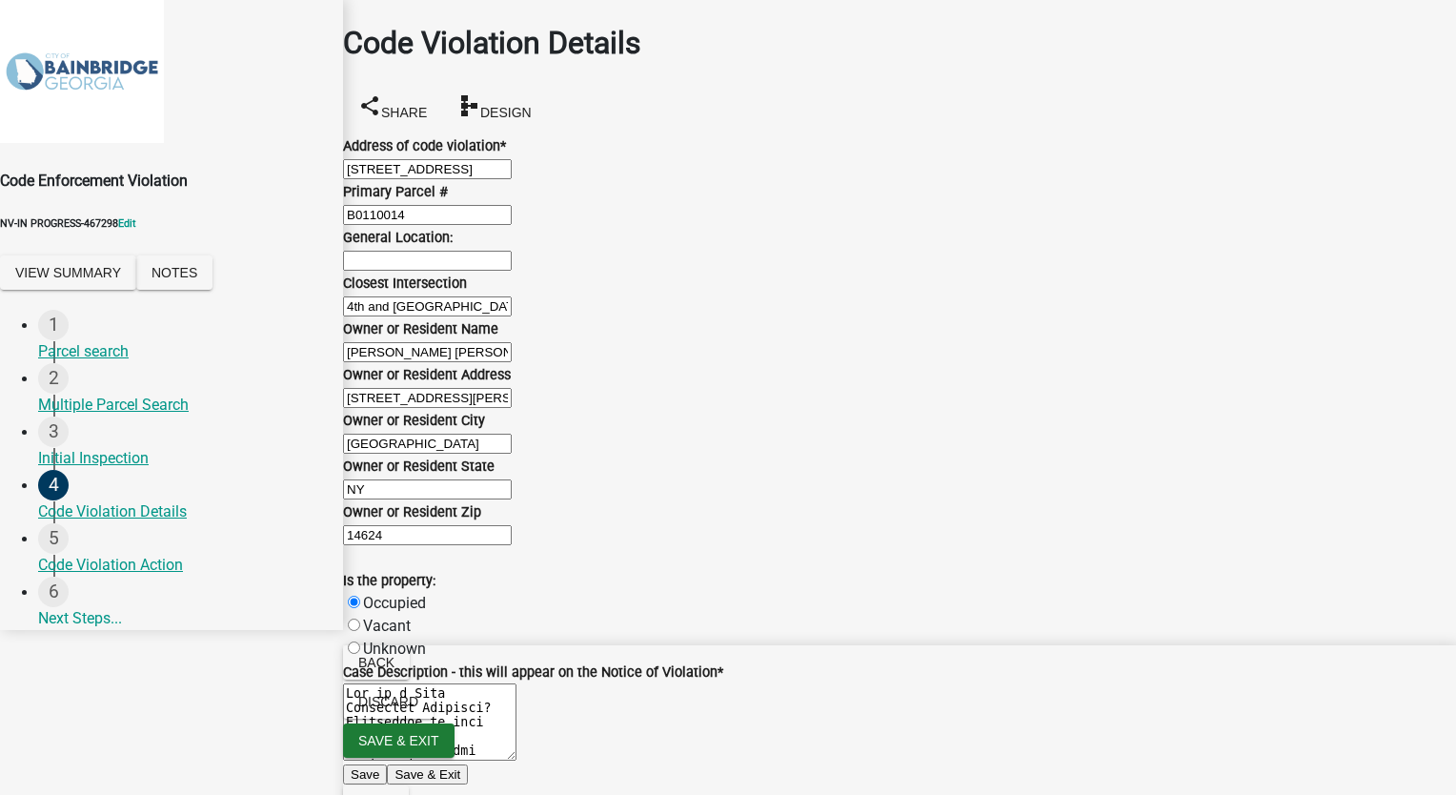
checkbox input "true"
checkbox input "false"
checkbox input "true"
checkbox input "false"
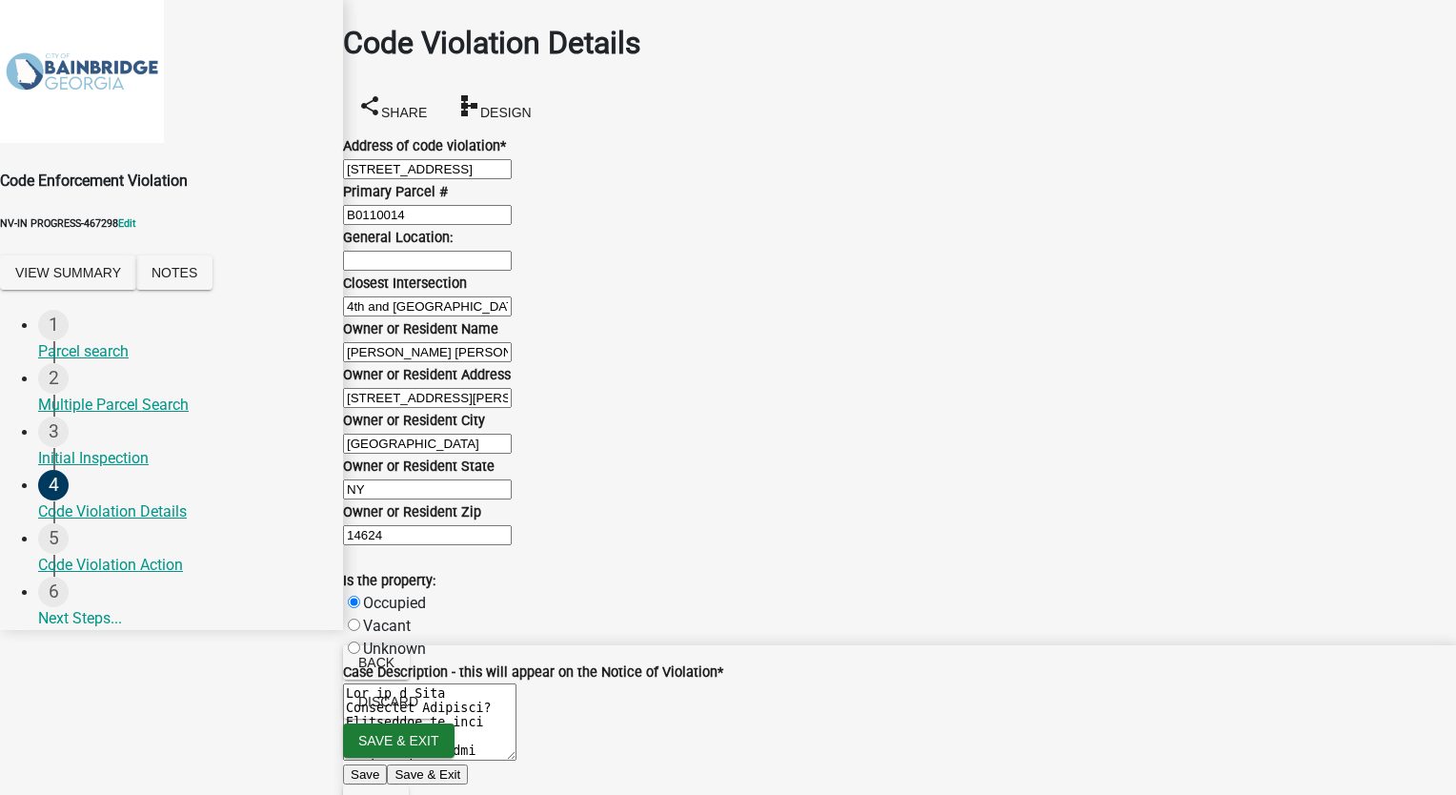
checkbox input "false"
checkbox input "true"
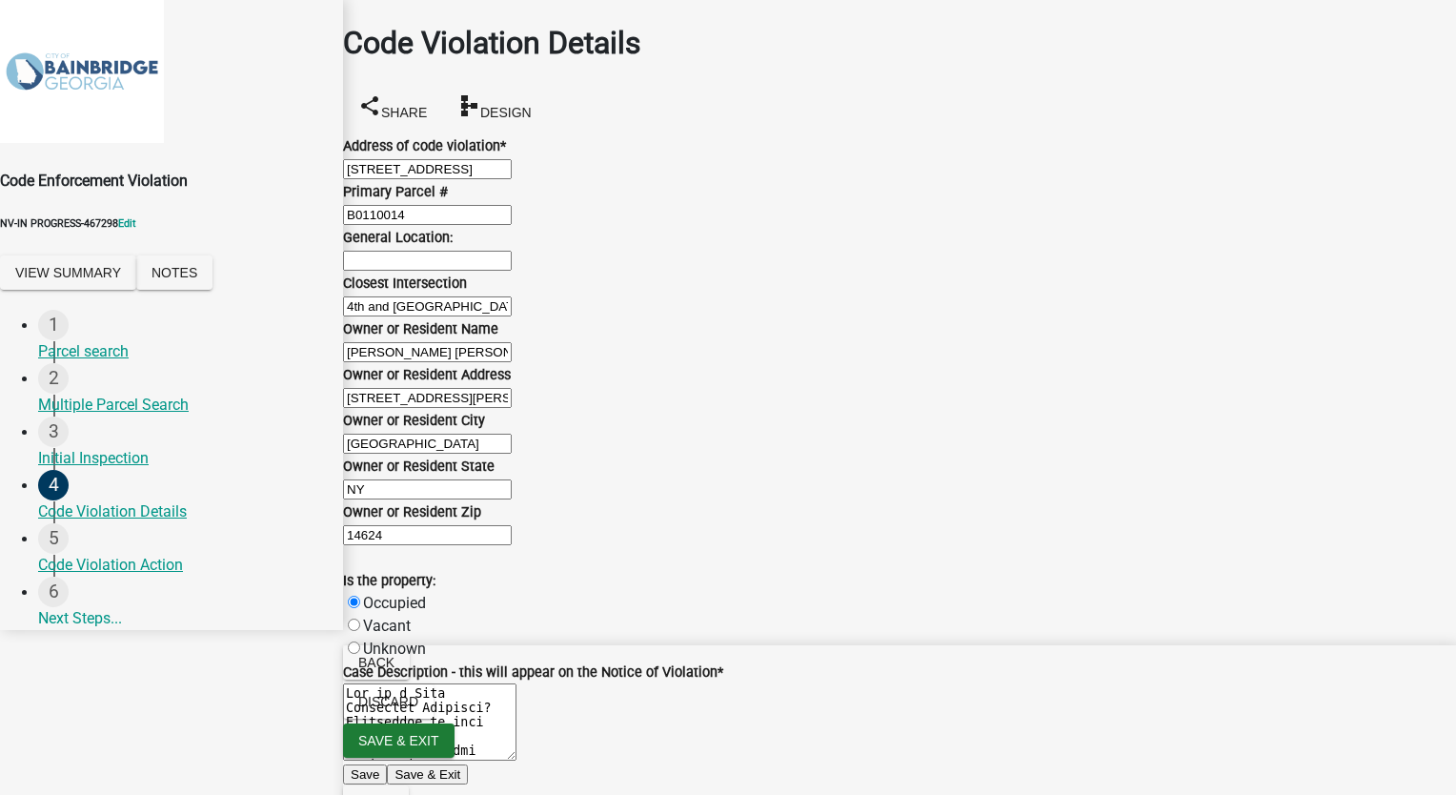
checkbox input "true"
checkbox input "false"
checkbox input "true"
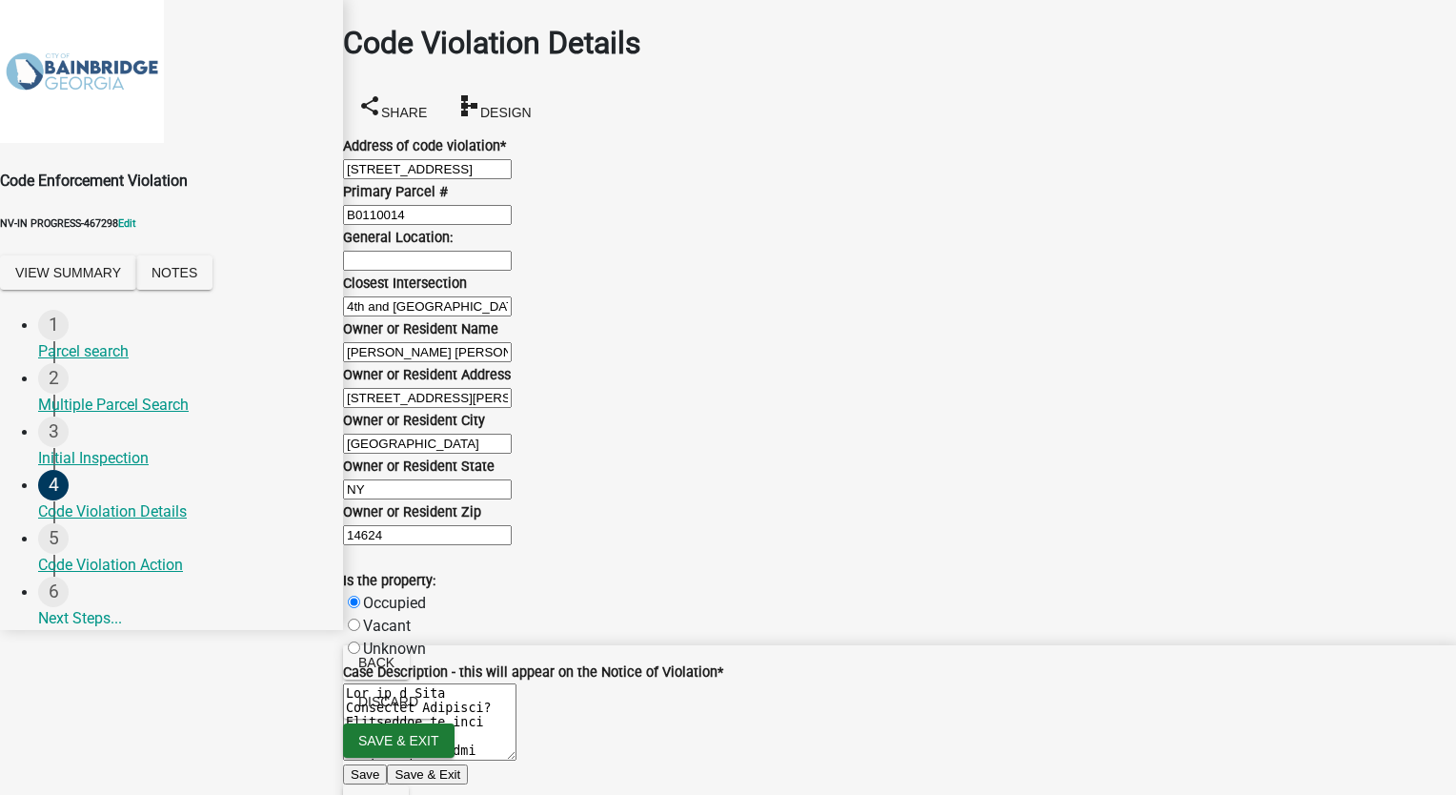
scroll to position [1715, 0]
paste textarea "How is a Code Violation Reported? Complaints of code violations are submitted t…"
type textarea "How is a Code Violation Reported? Complaints of code violations are submitted t…"
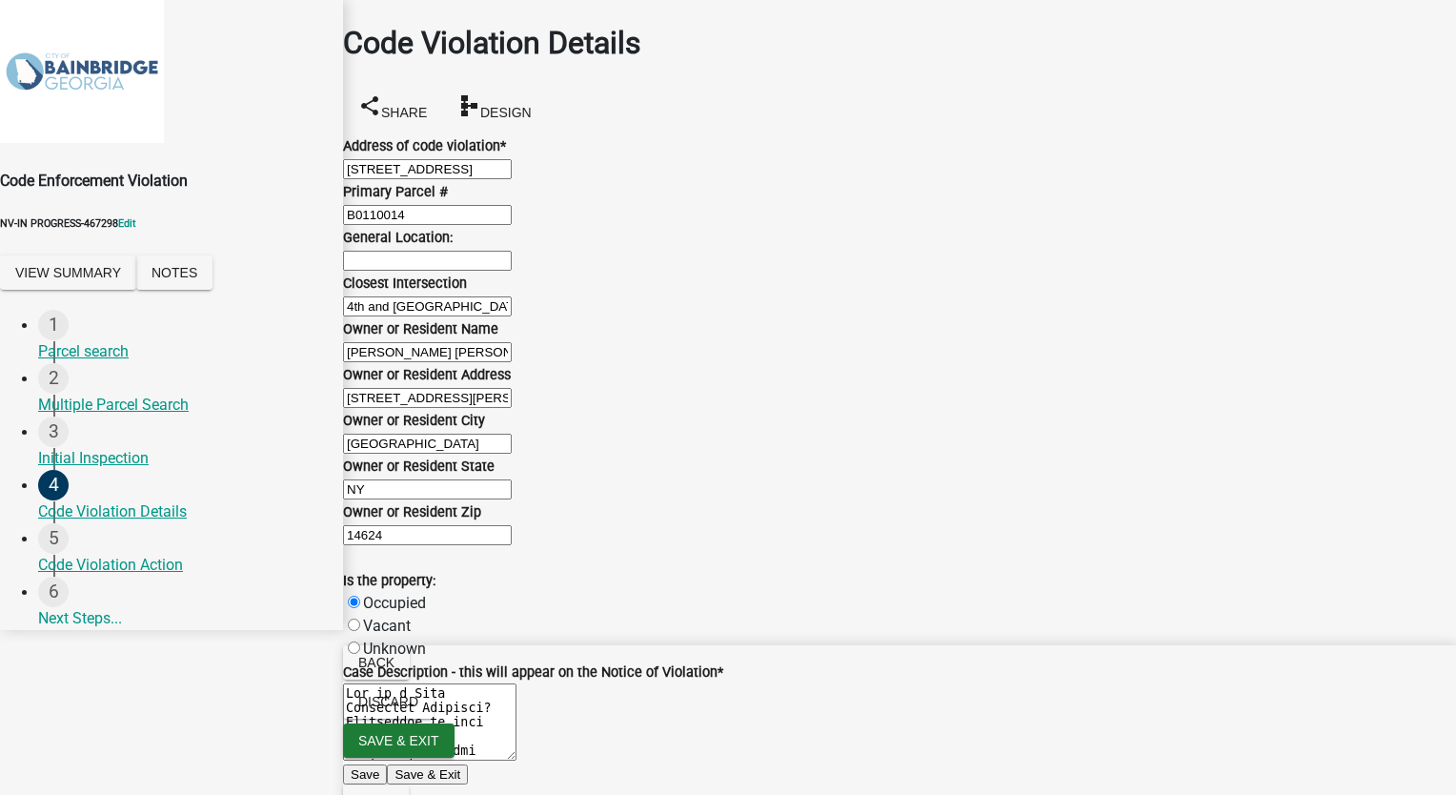
paste input "How is a Code Violation Reported? Complaints of code violations are submitted t…"
type input "How is a Code Violation Reported? Complaints of code violations are submitted t…"
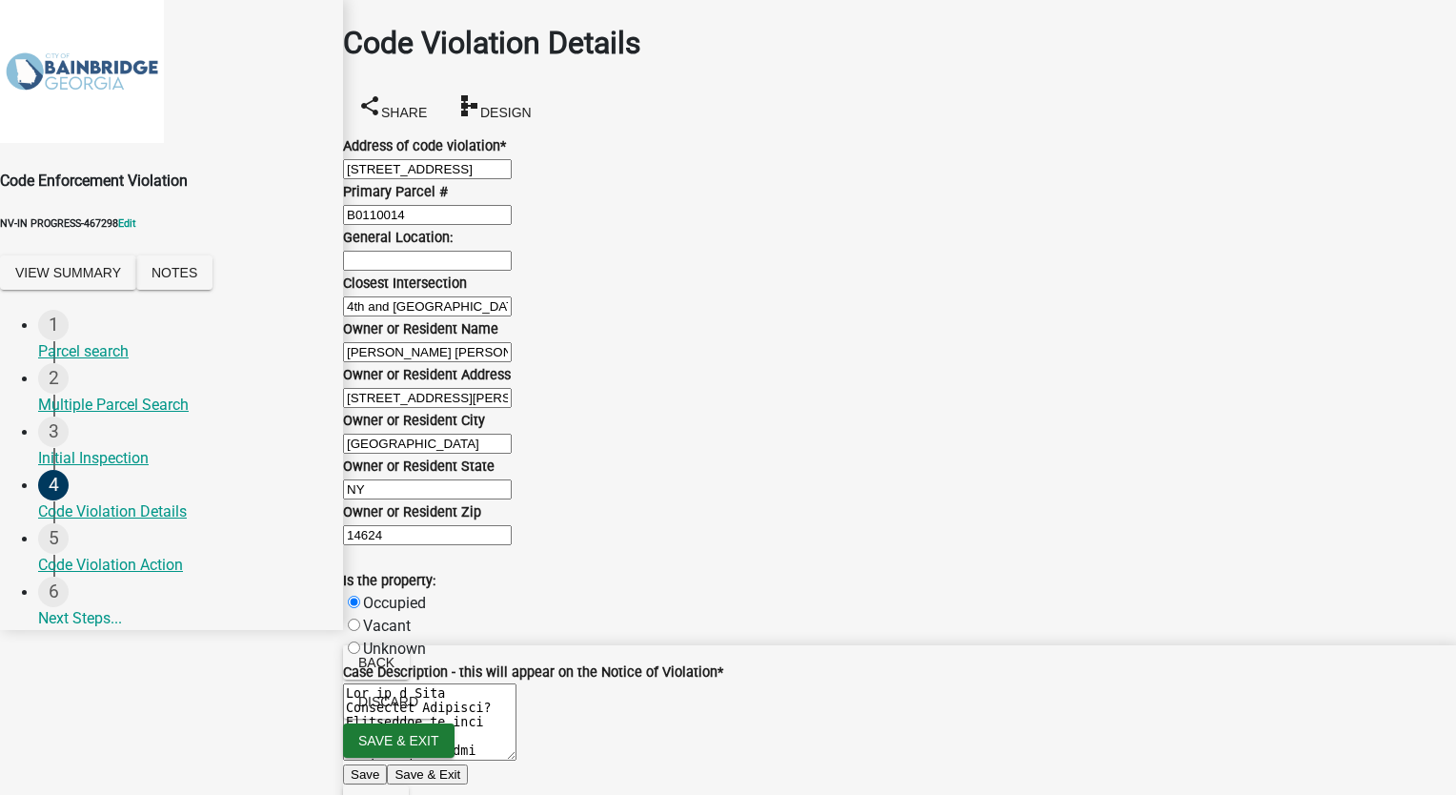
radio input "true"
click at [393, 794] on span "Next" at bounding box center [375, 802] width 35 height 15
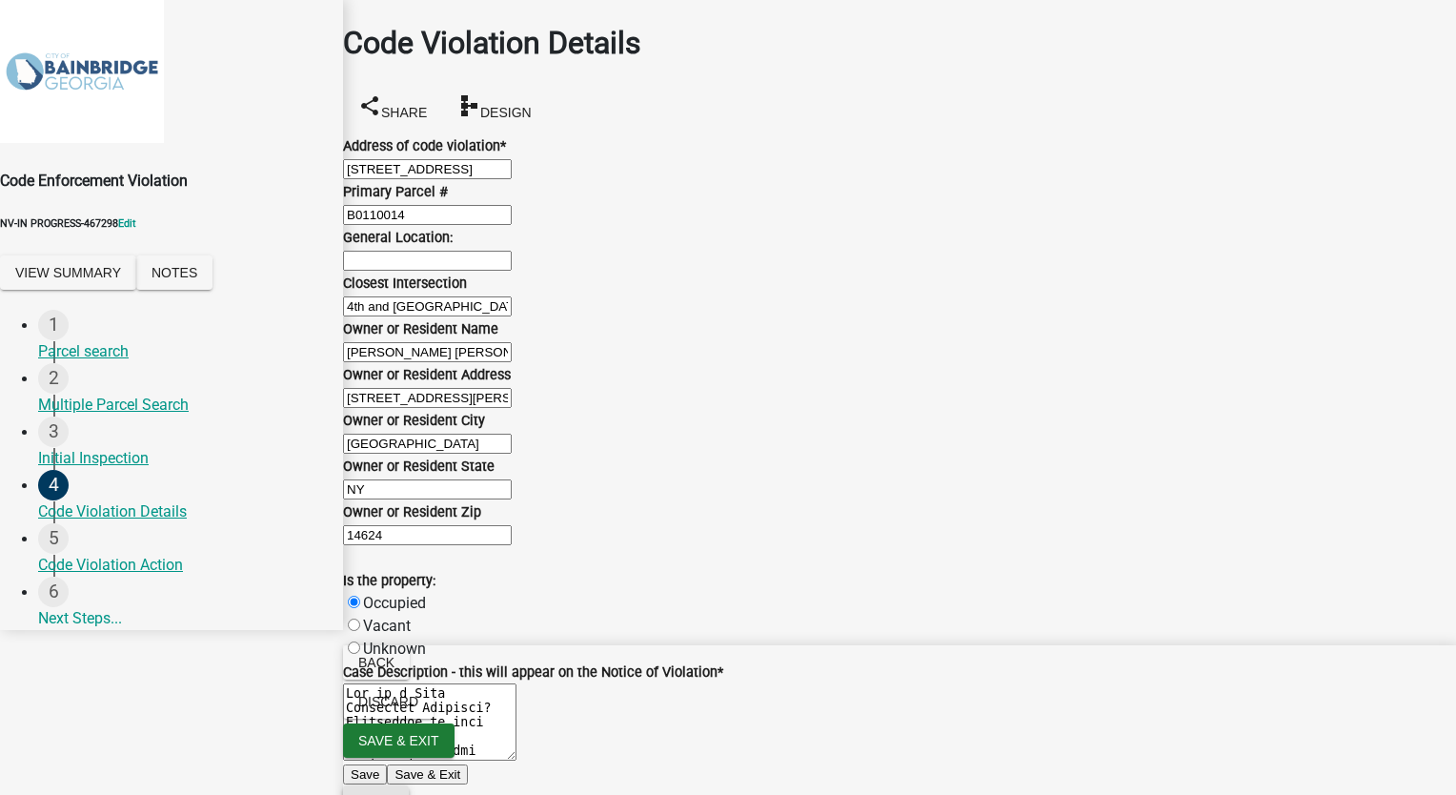
scroll to position [0, 0]
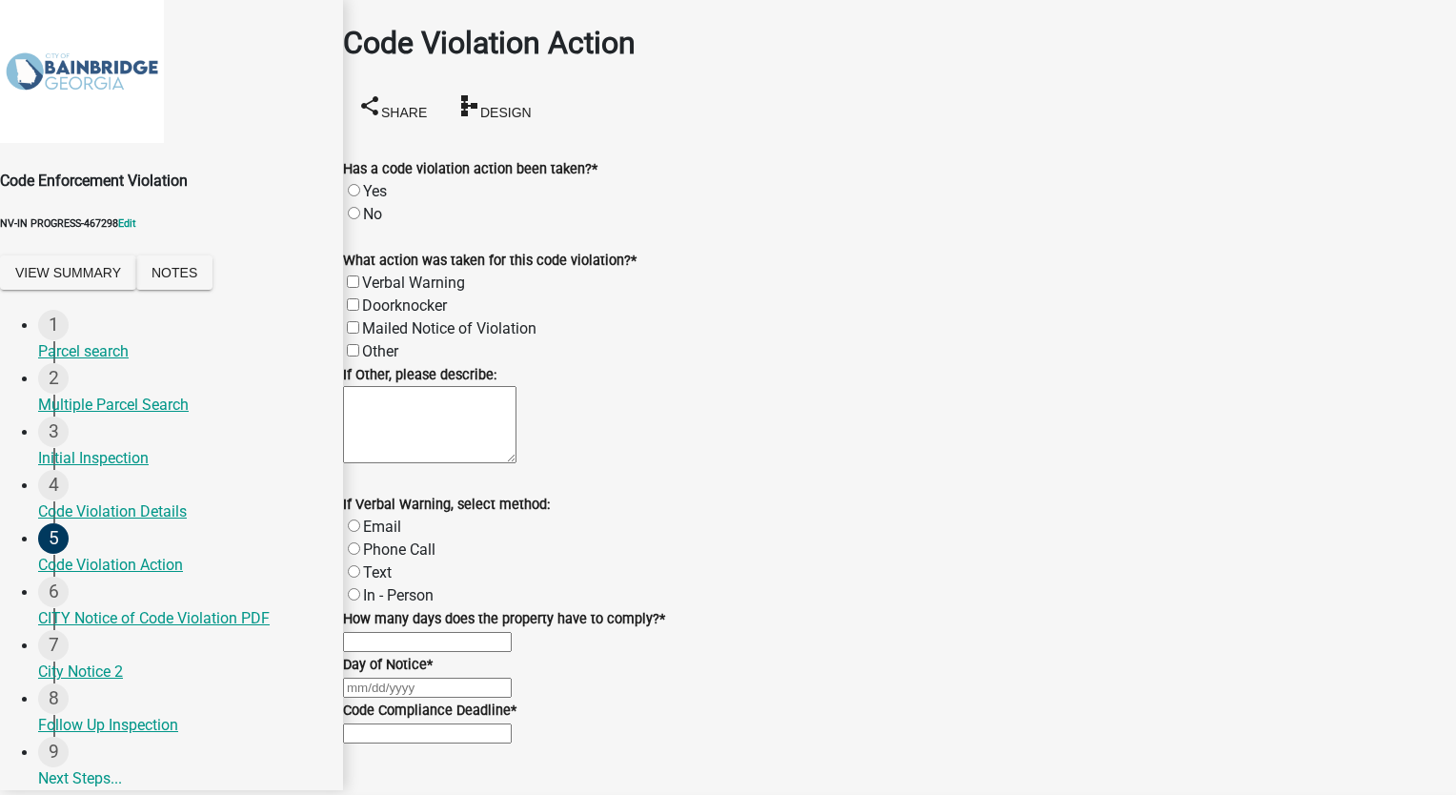
click at [378, 182] on label "Yes" at bounding box center [375, 191] width 24 height 18
click at [360, 184] on input "Yes" at bounding box center [354, 190] width 12 height 12
radio input "true"
click at [373, 319] on label "Mailed Notice of Violation" at bounding box center [449, 328] width 174 height 18
click at [359, 321] on input "Mailed Notice of Violation" at bounding box center [353, 327] width 12 height 12
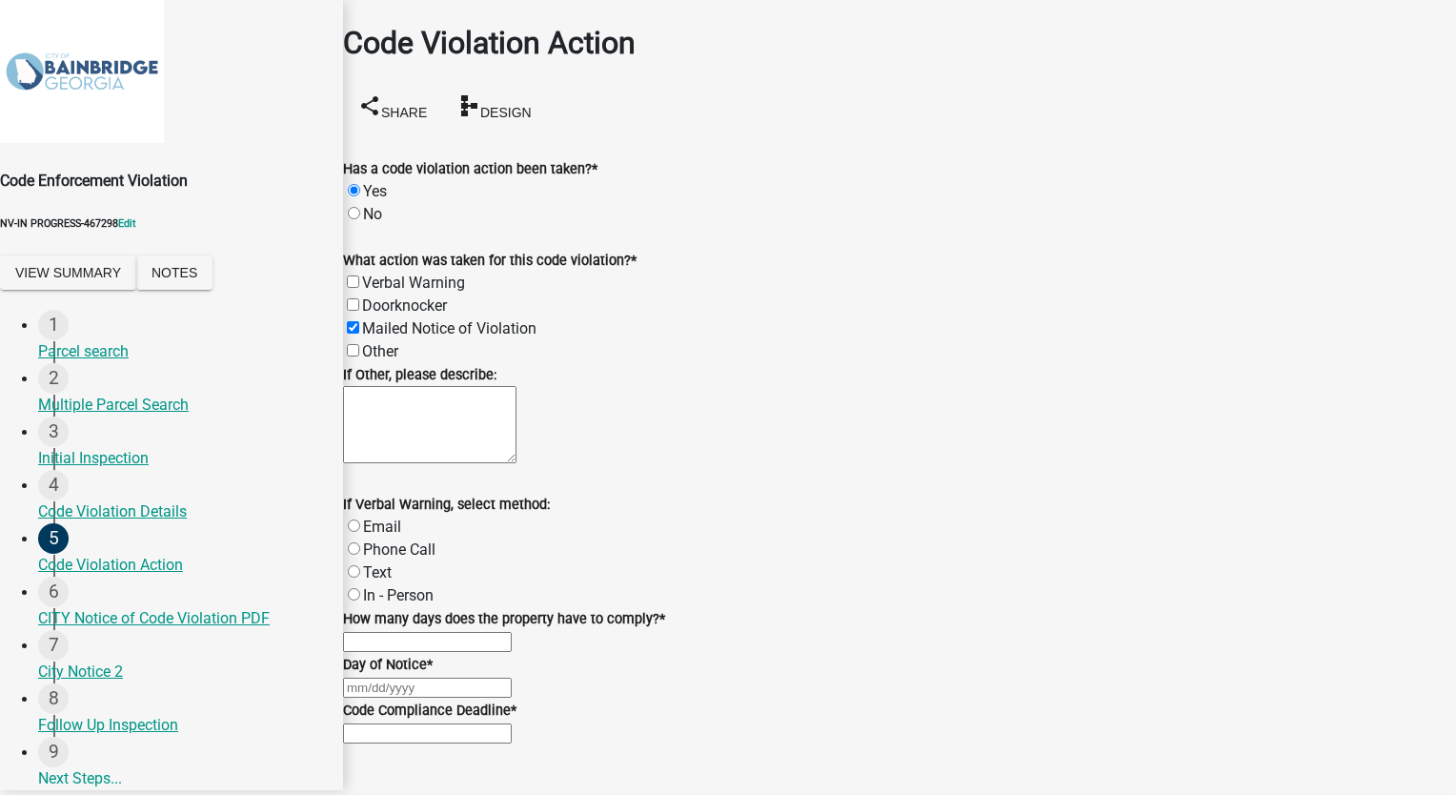
scroll to position [332, 0]
click at [425, 632] on input "text" at bounding box center [427, 642] width 169 height 20
click at [406, 675] on div at bounding box center [899, 686] width 1113 height 23
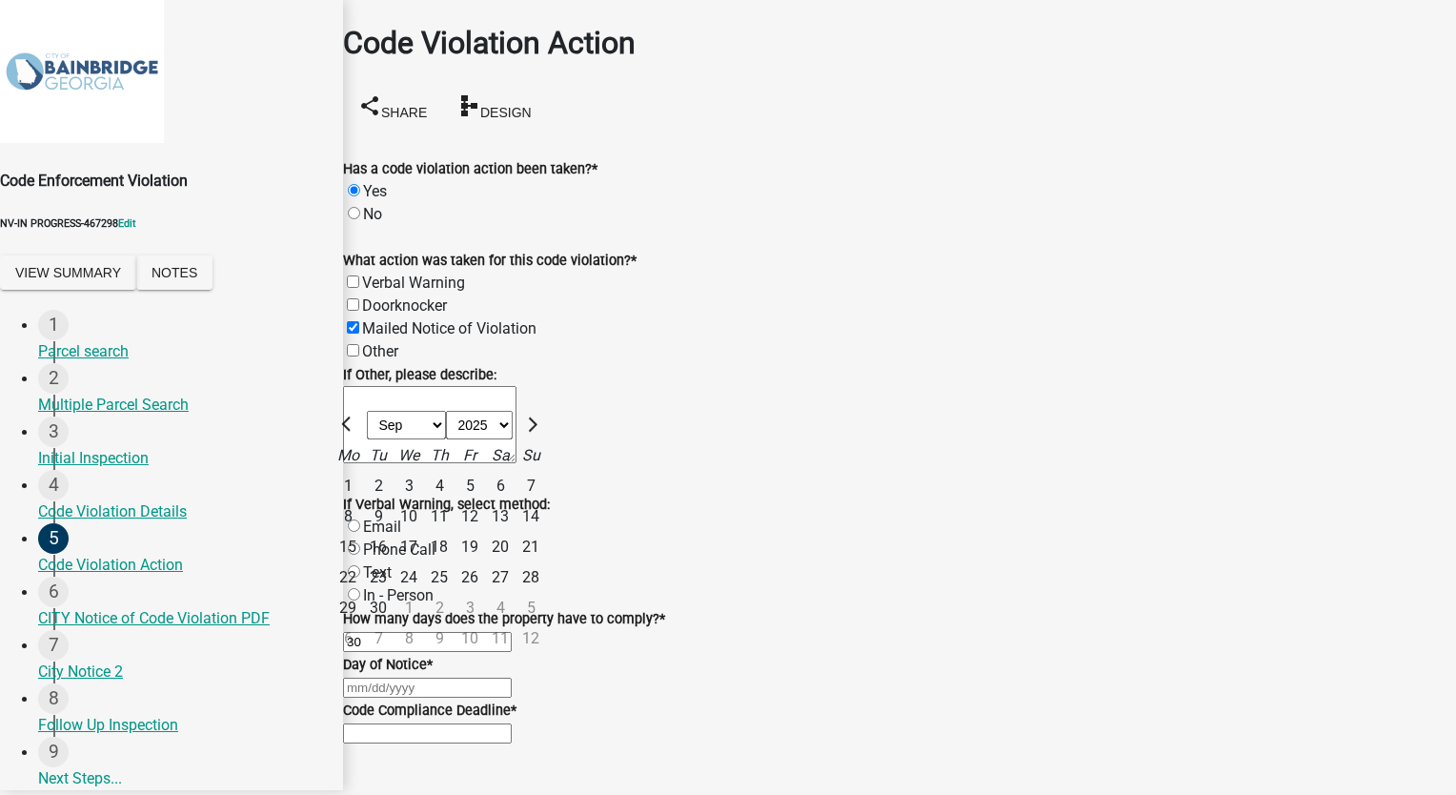
click at [393, 532] on div "16" at bounding box center [378, 547] width 30 height 30
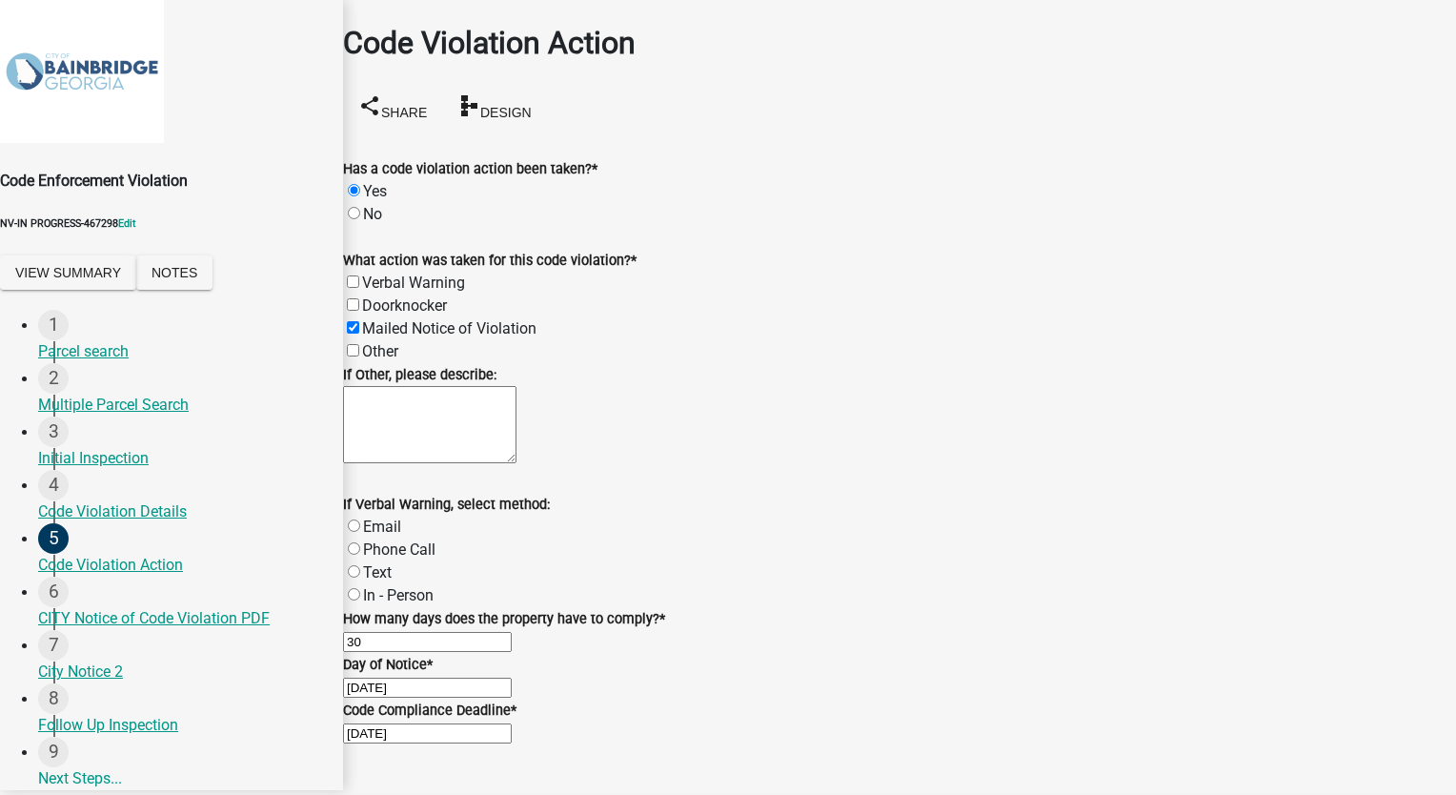
scroll to position [332, 0]
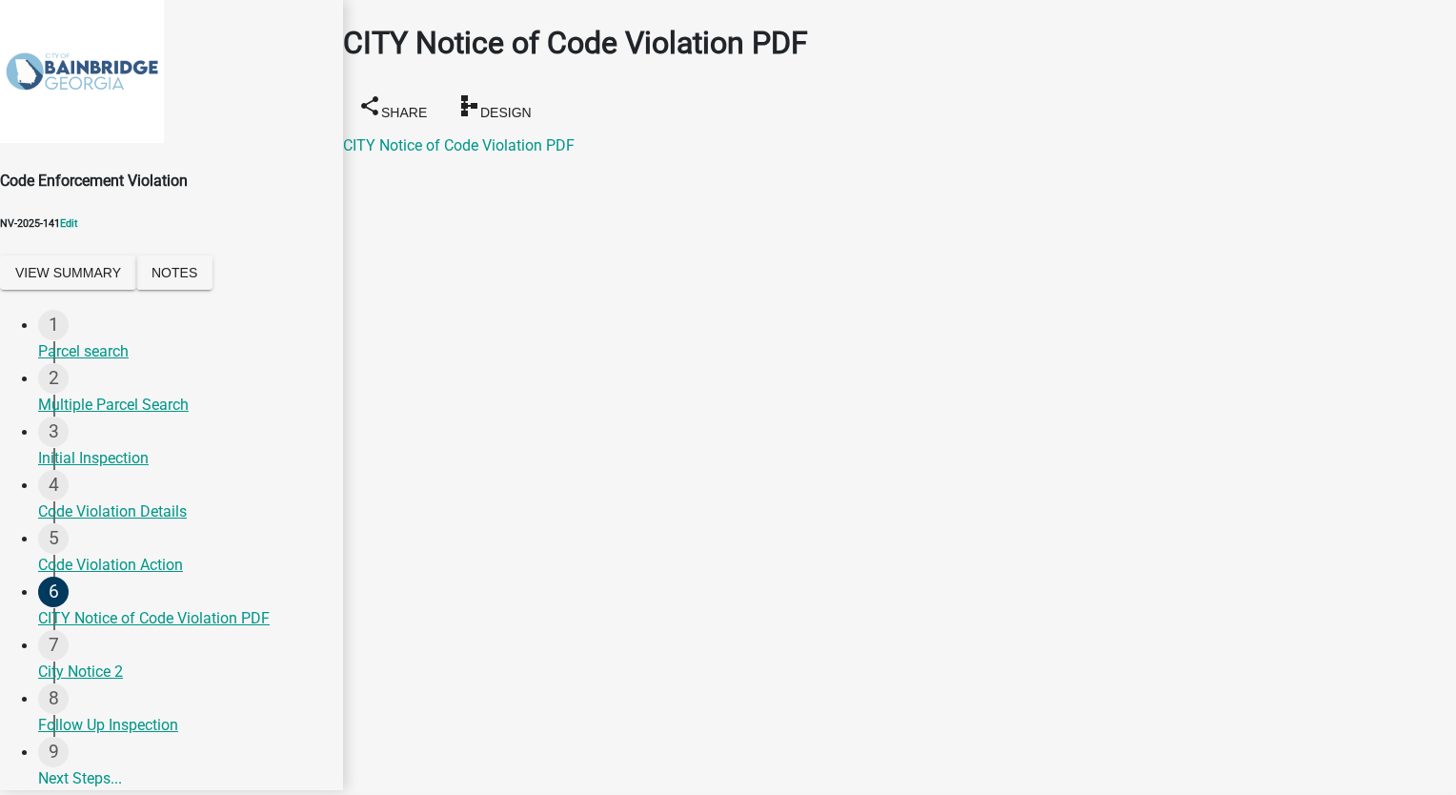
click at [76, 683] on div "City Notice 2" at bounding box center [183, 671] width 290 height 23
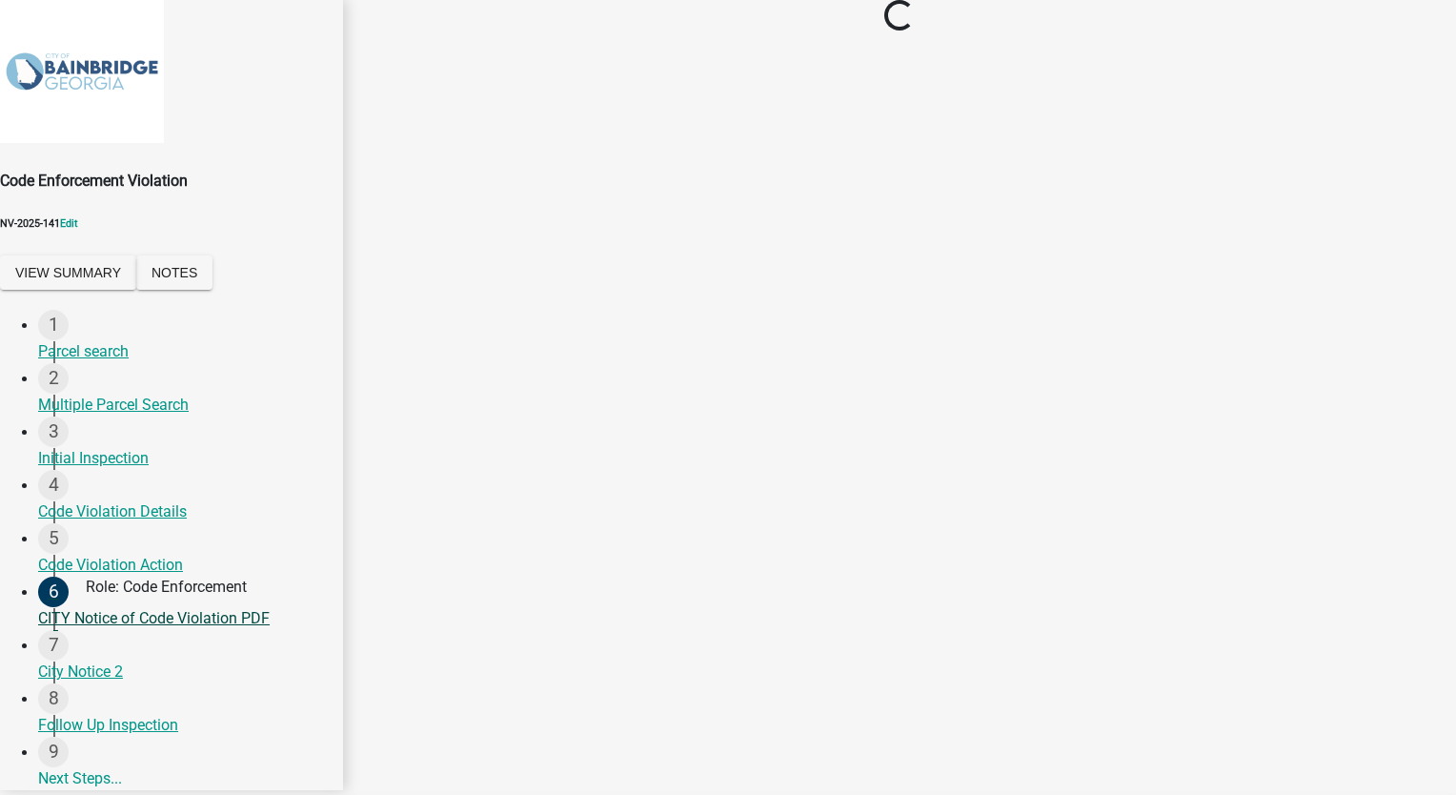
click at [165, 630] on div "CITY Notice of Code Violation PDF" at bounding box center [183, 618] width 290 height 23
click at [91, 568] on div "5 Code Violation Action" at bounding box center [183, 549] width 290 height 53
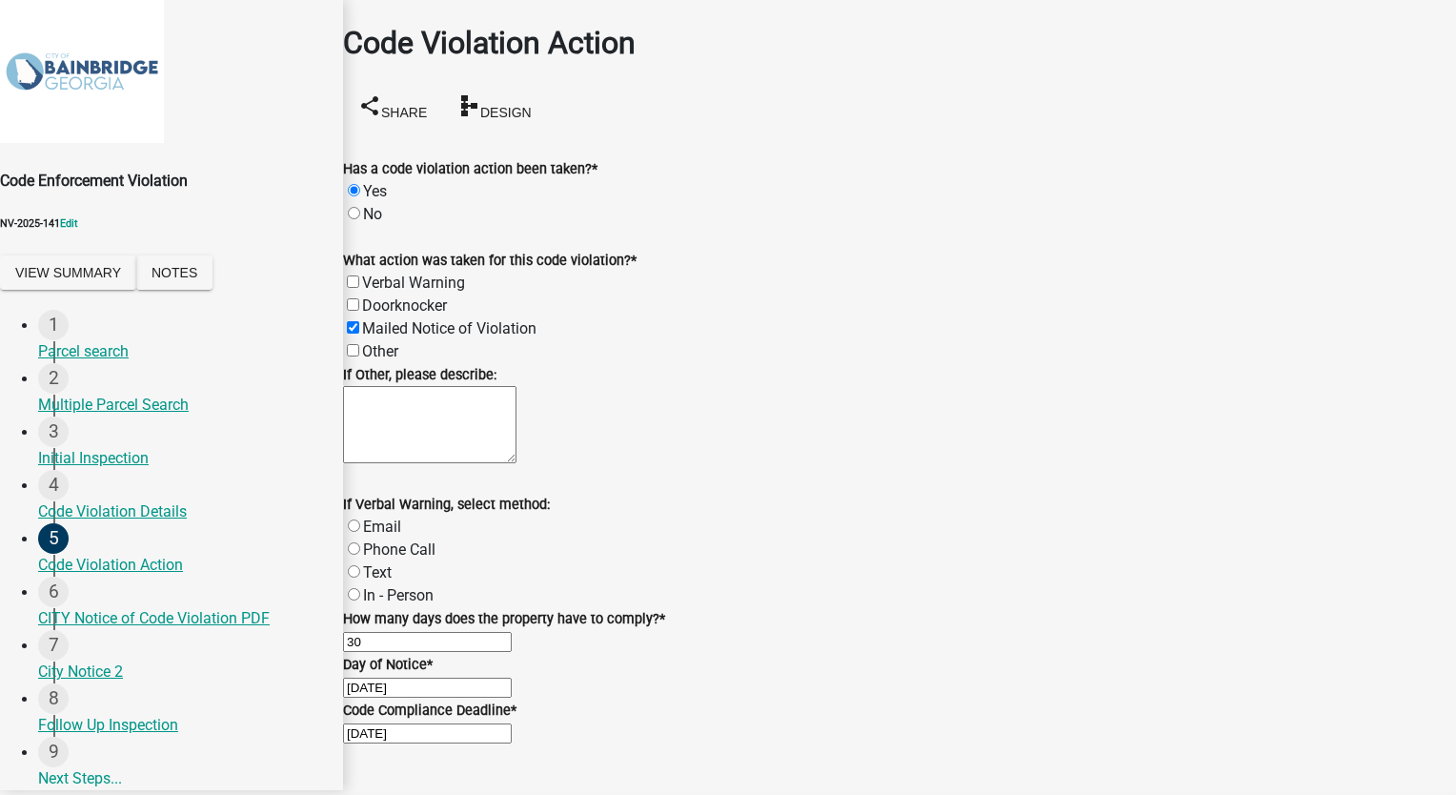
scroll to position [332, 0]
click at [76, 266] on div "Code Enforcement Violation NV-2025-141 Edit View Summary Notes" at bounding box center [171, 232] width 343 height 125
click at [80, 290] on button "View Summary" at bounding box center [68, 272] width 136 height 34
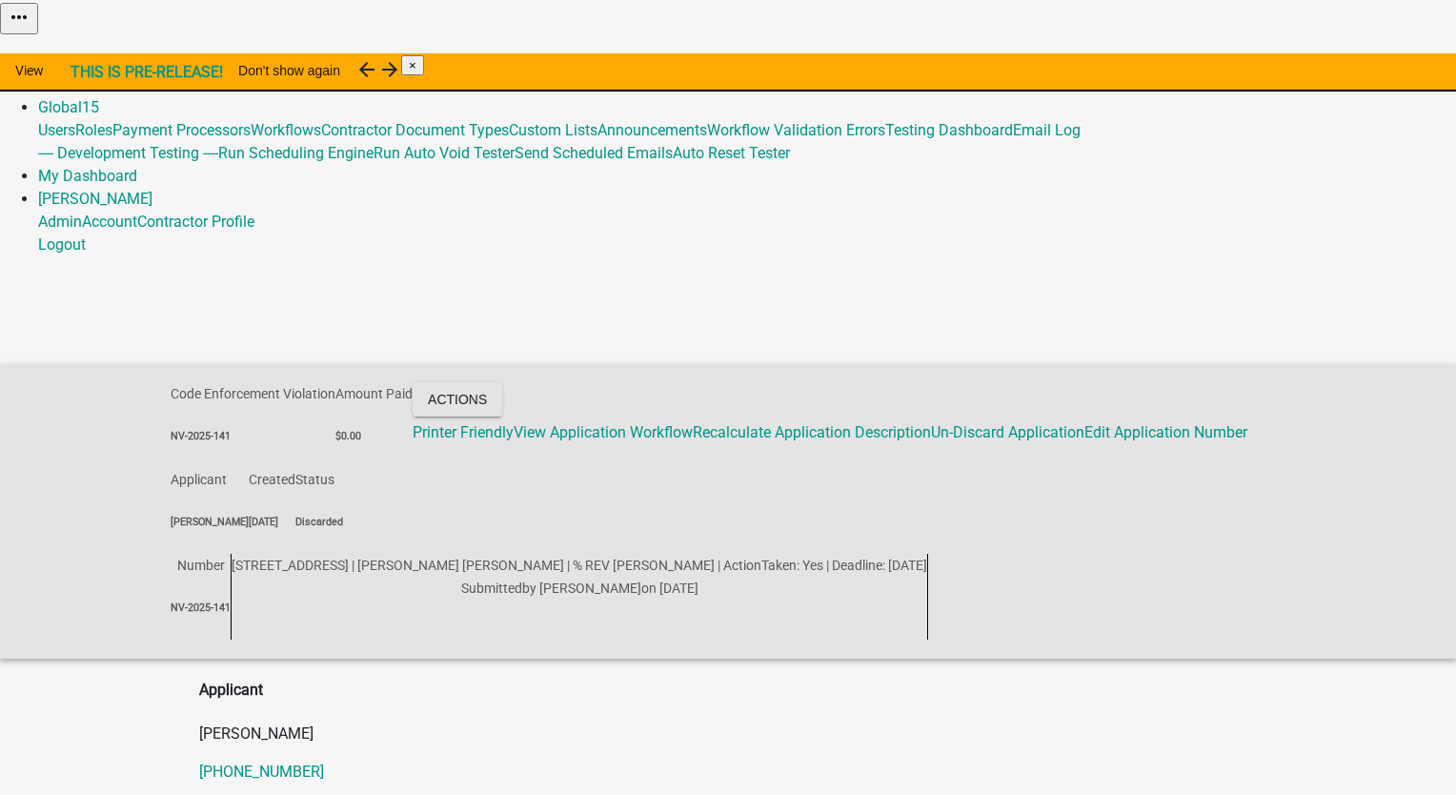
click at [82, 75] on link "Admin" at bounding box center [60, 84] width 44 height 18
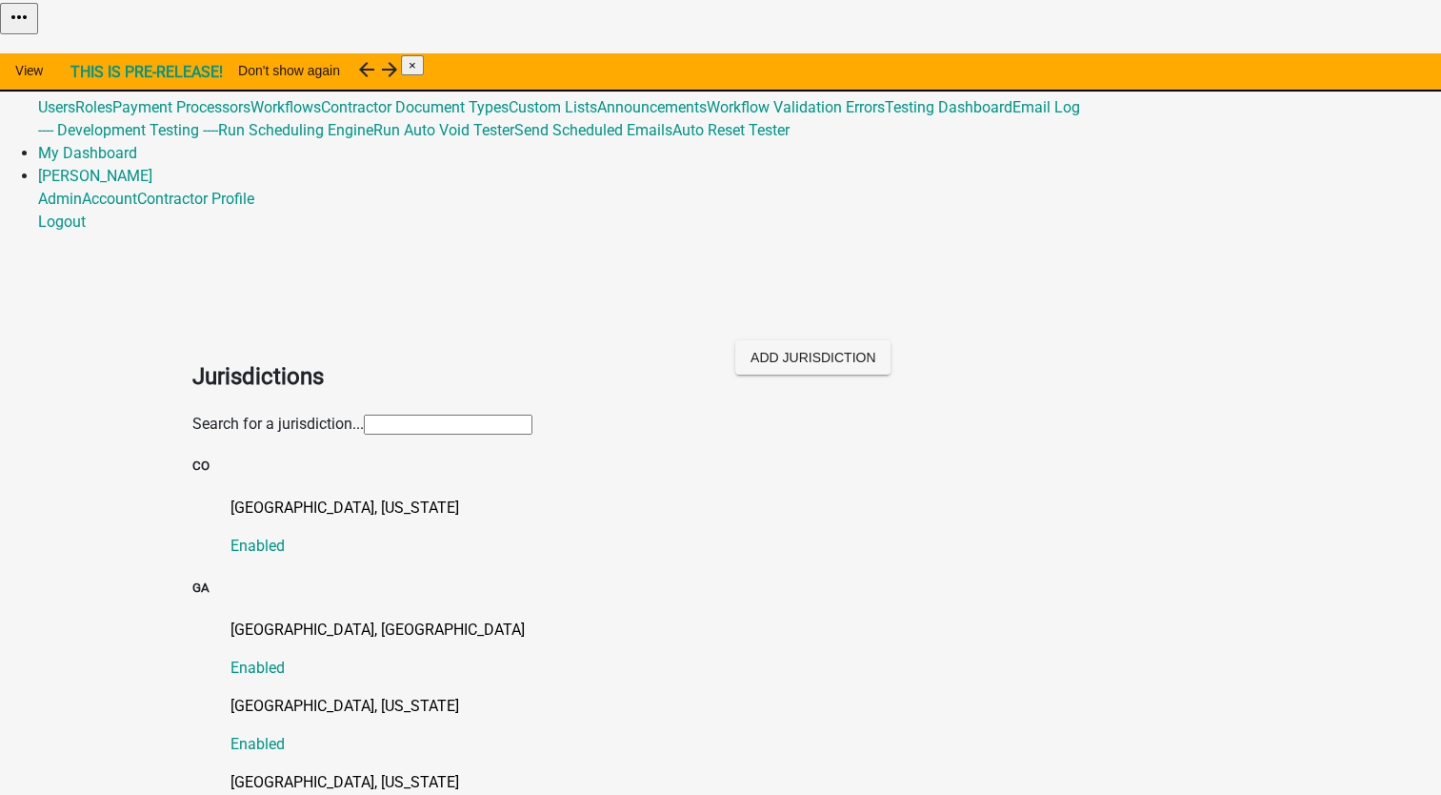
click at [364, 414] on input "text" at bounding box center [448, 424] width 169 height 20
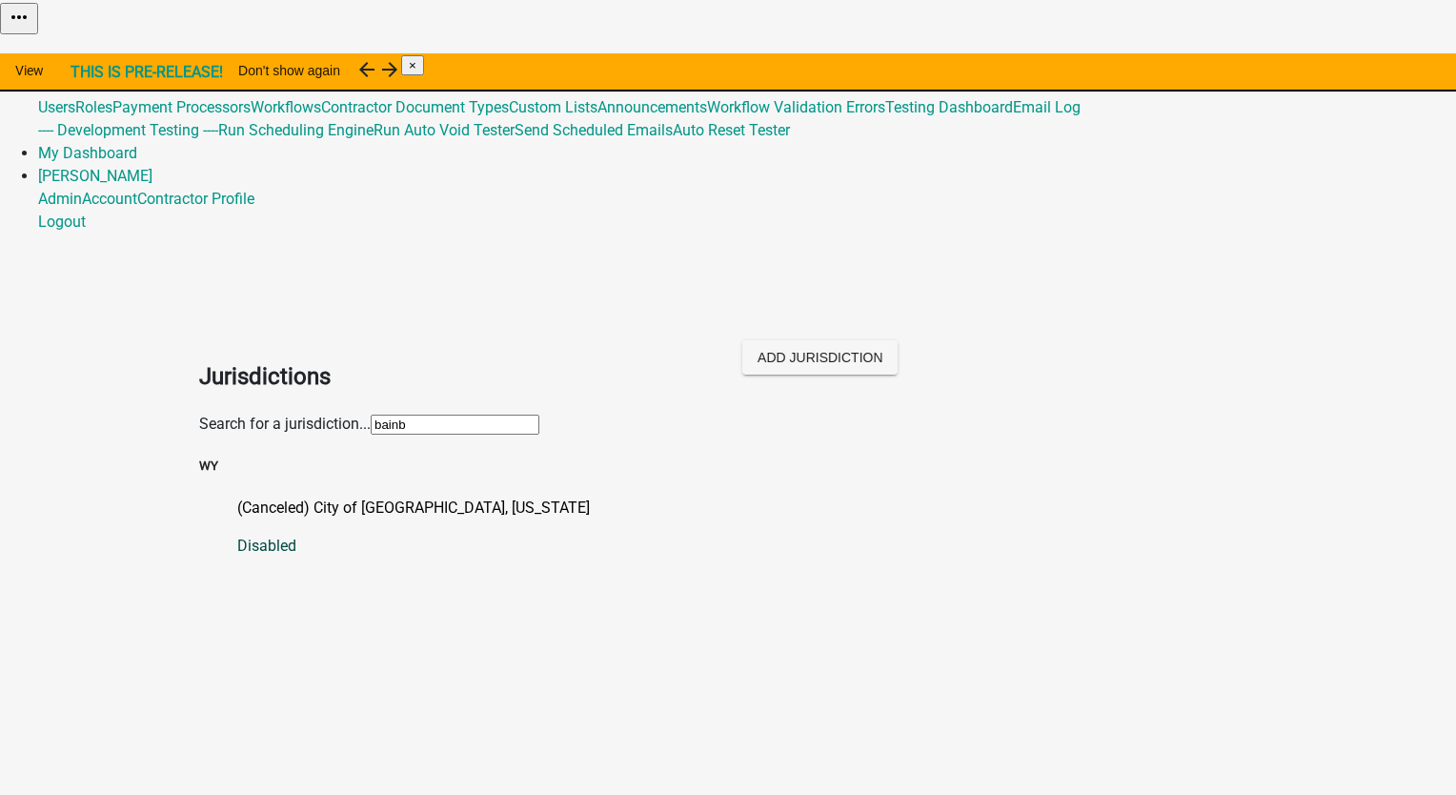
click at [312, 496] on p "(Canceled) City of Bainbridge, Georgia" at bounding box center [746, 507] width 1019 height 23
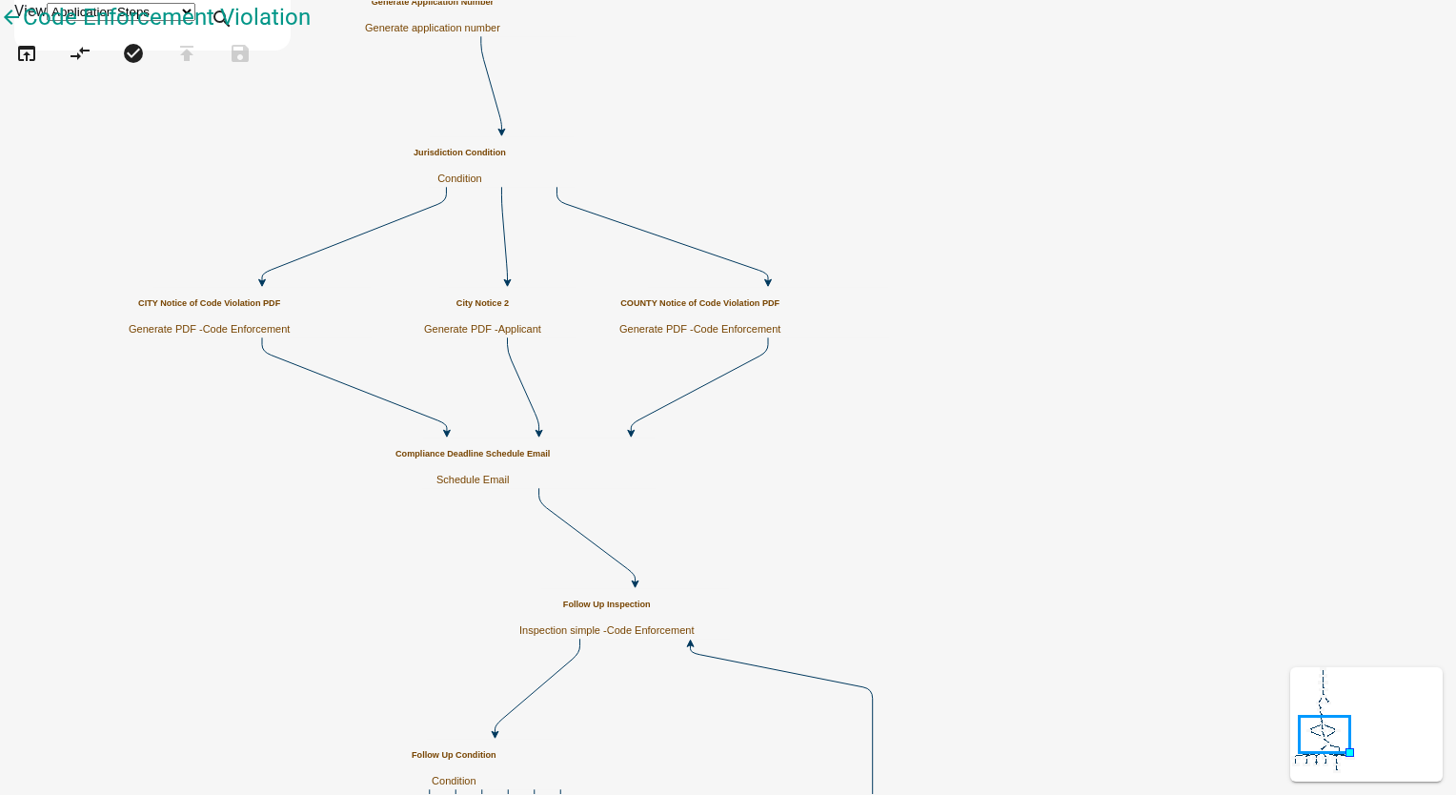
click at [541, 298] on h5 "City Notice 2" at bounding box center [482, 303] width 117 height 10
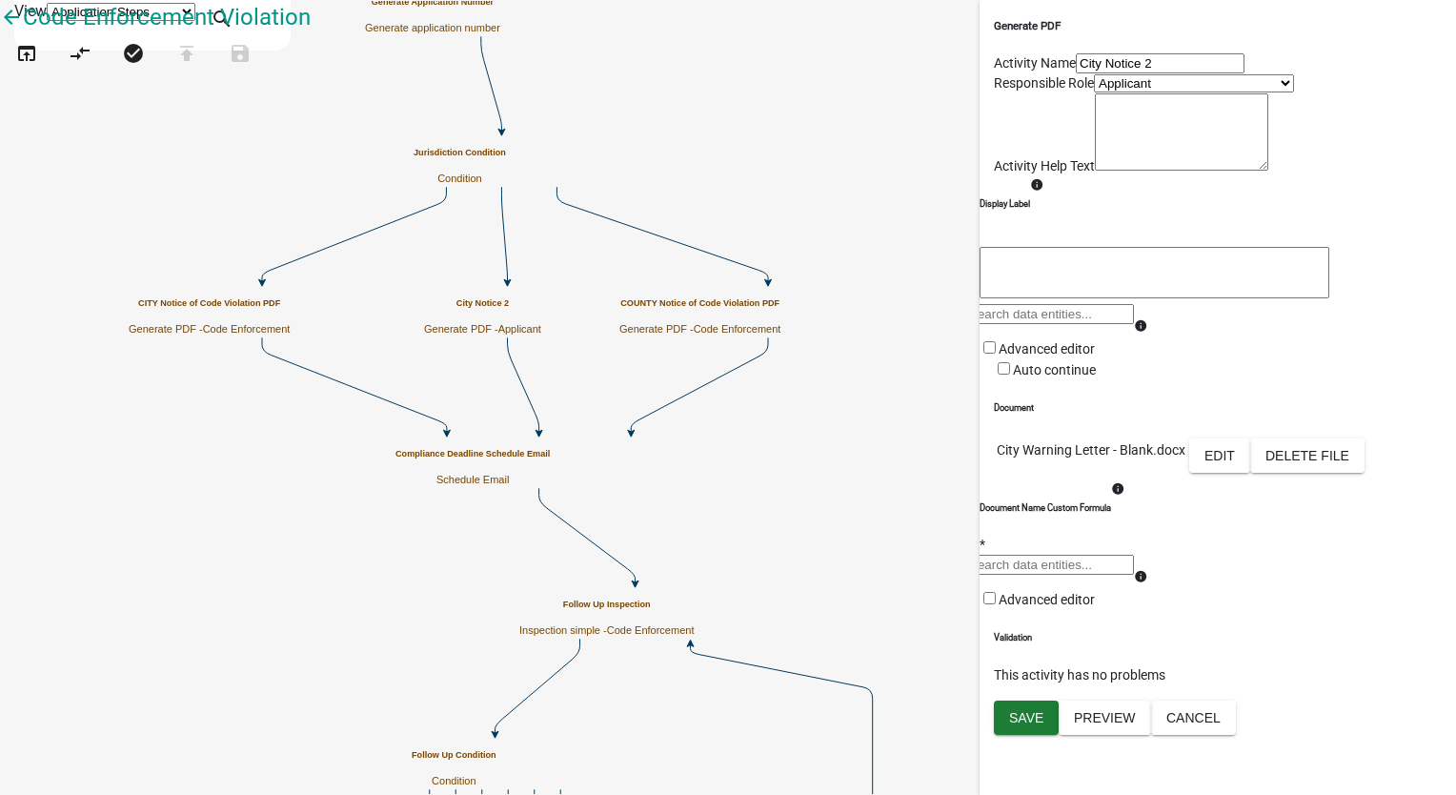
click at [1094, 92] on select "Applicant Code Enforcement Building Inspectors Planning and Zoning Inspectors B…" at bounding box center [1194, 83] width 200 height 18
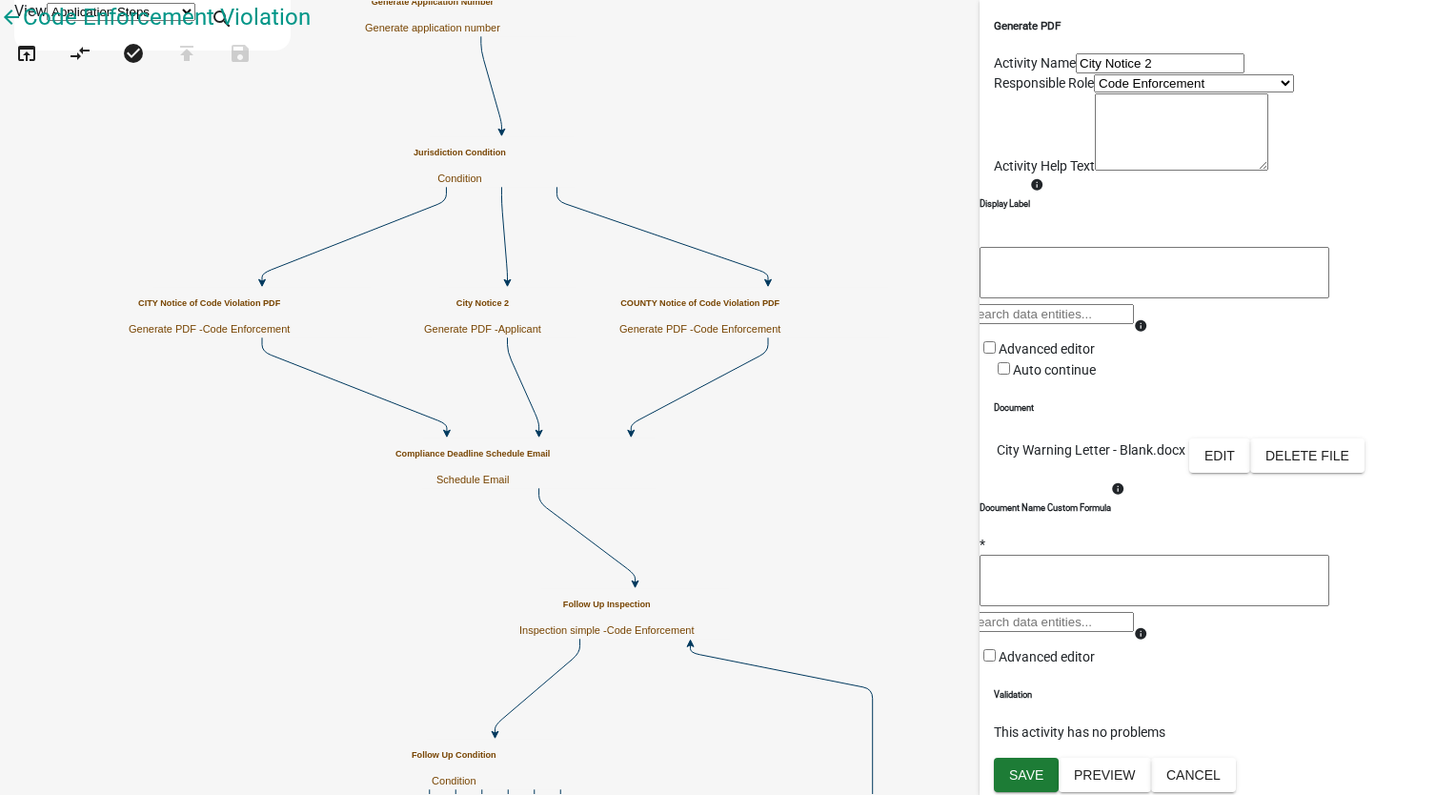
click at [1094, 92] on select "Applicant Code Enforcement Building Inspectors Planning and Zoning Inspectors B…" at bounding box center [1194, 83] width 200 height 18
click at [1022, 776] on span "Save" at bounding box center [1026, 772] width 34 height 15
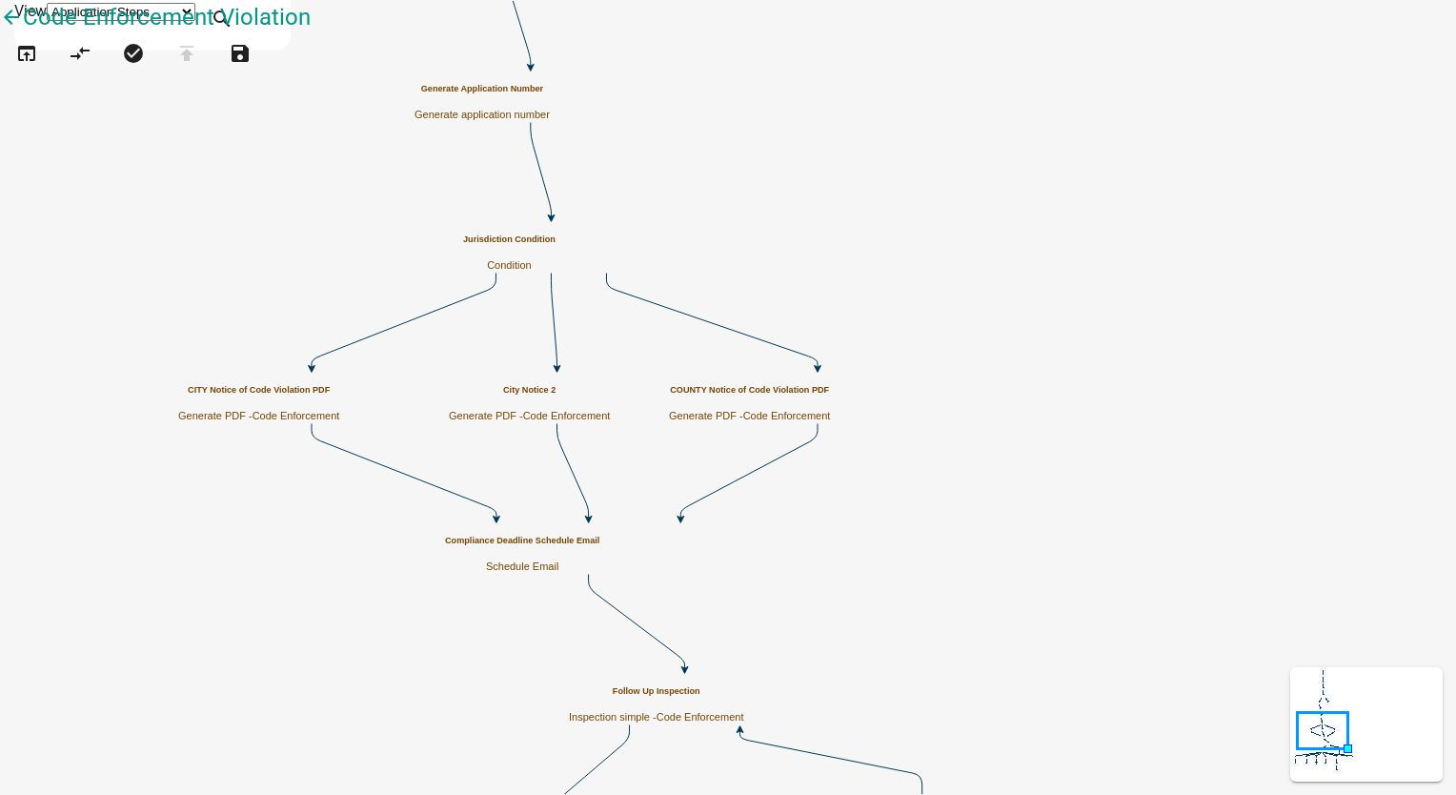
scroll to position [0, 0]
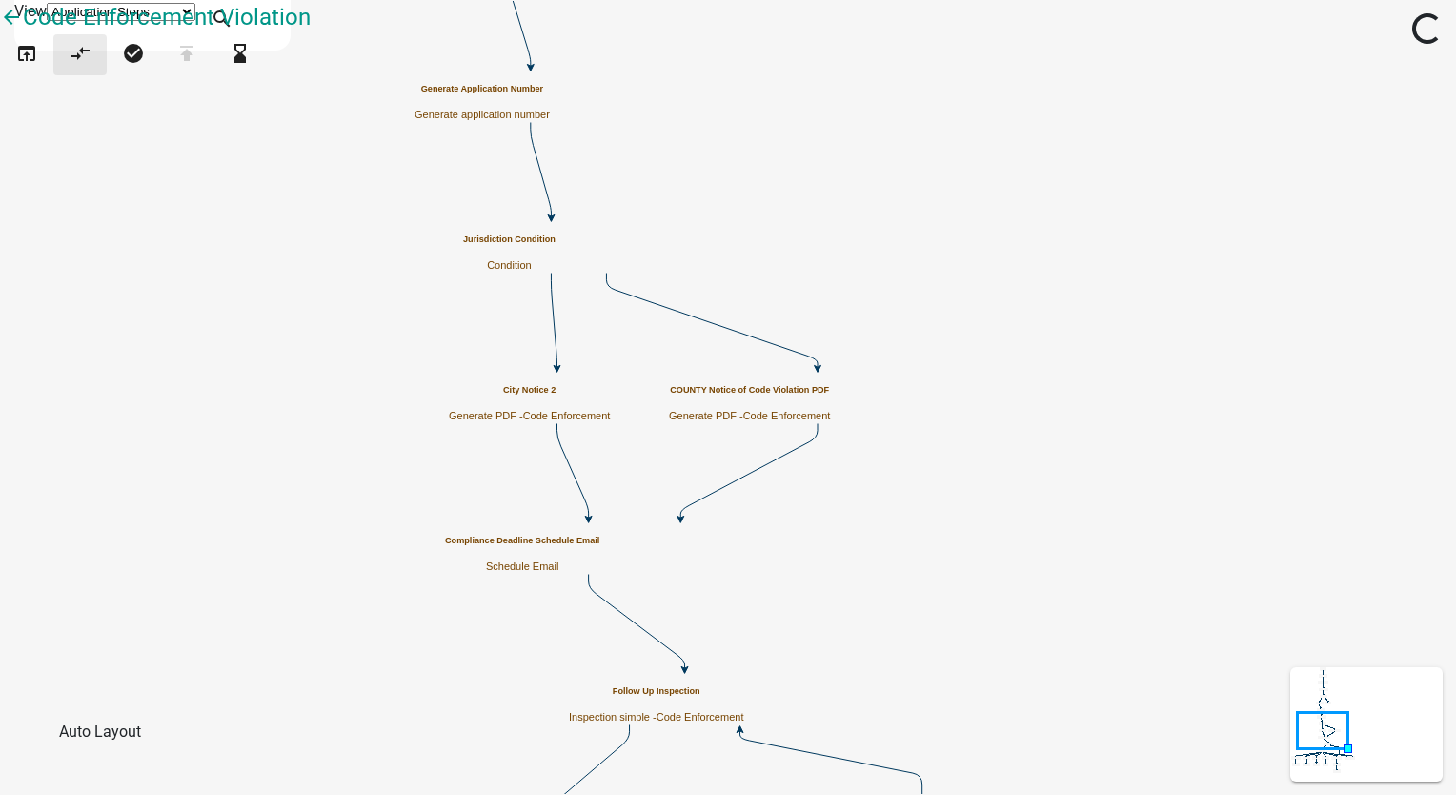
click at [91, 69] on icon "compare_arrows" at bounding box center [80, 55] width 23 height 27
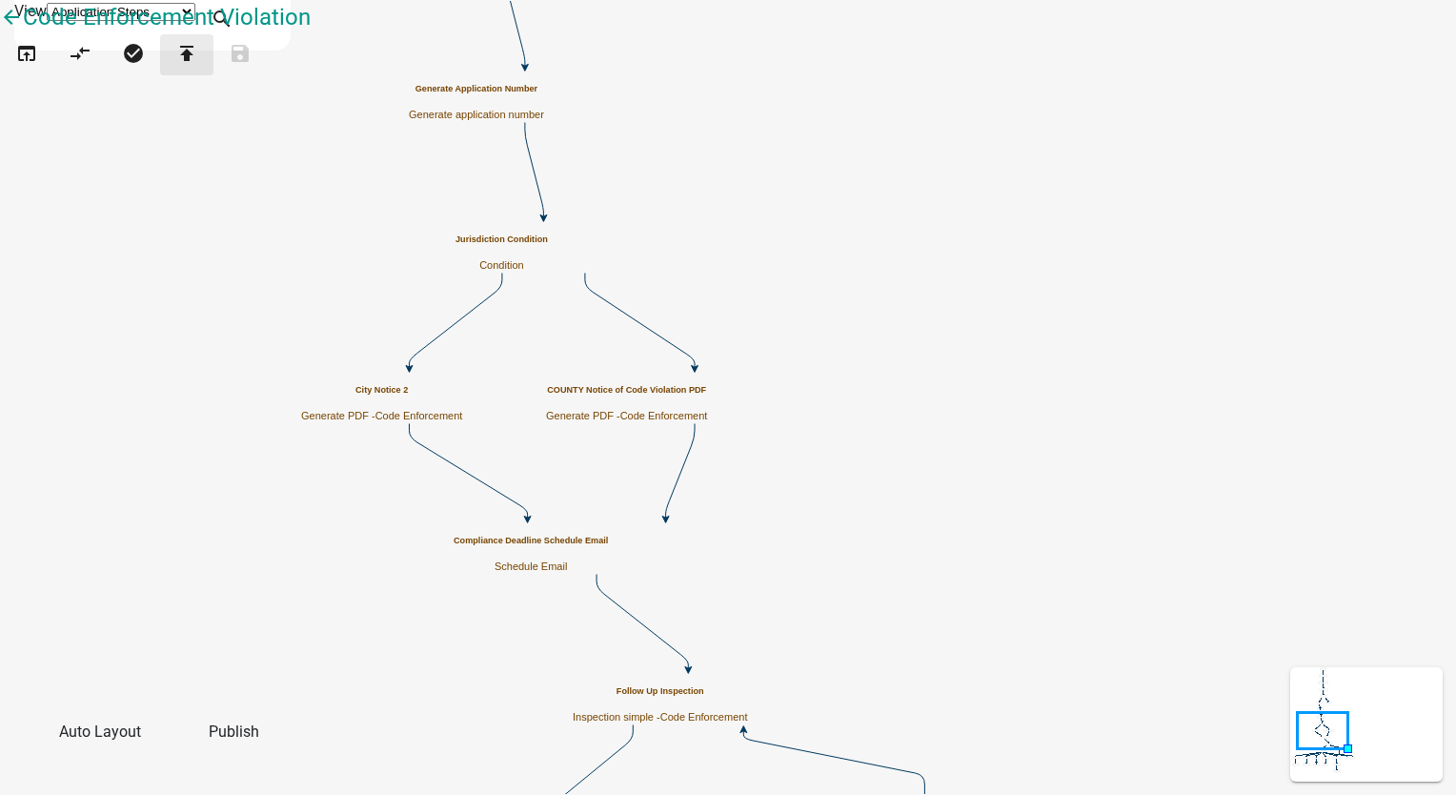
click at [198, 69] on icon "publish" at bounding box center [186, 55] width 23 height 27
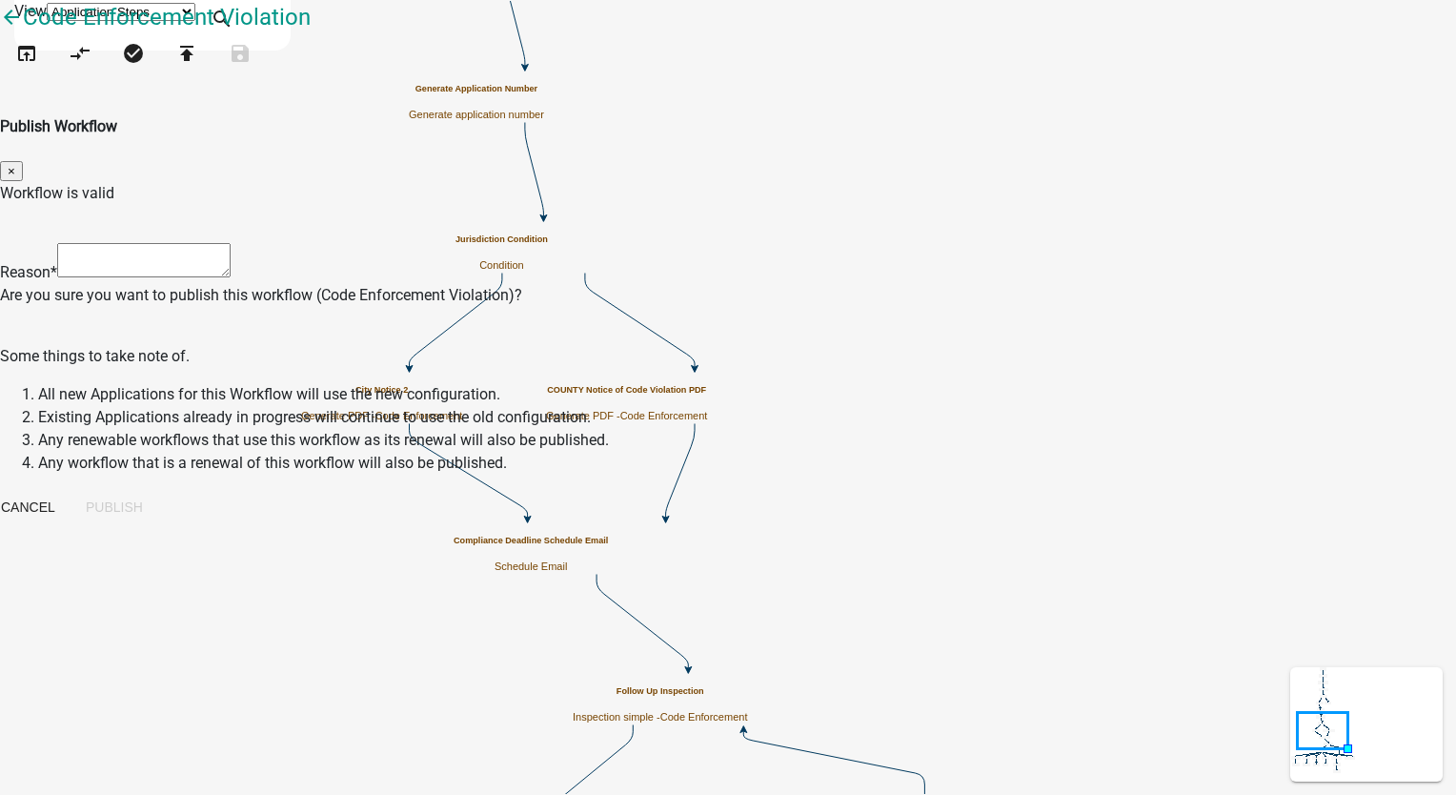
click at [231, 243] on textarea at bounding box center [143, 260] width 173 height 34
click at [158, 500] on button "Publish" at bounding box center [115, 507] width 88 height 34
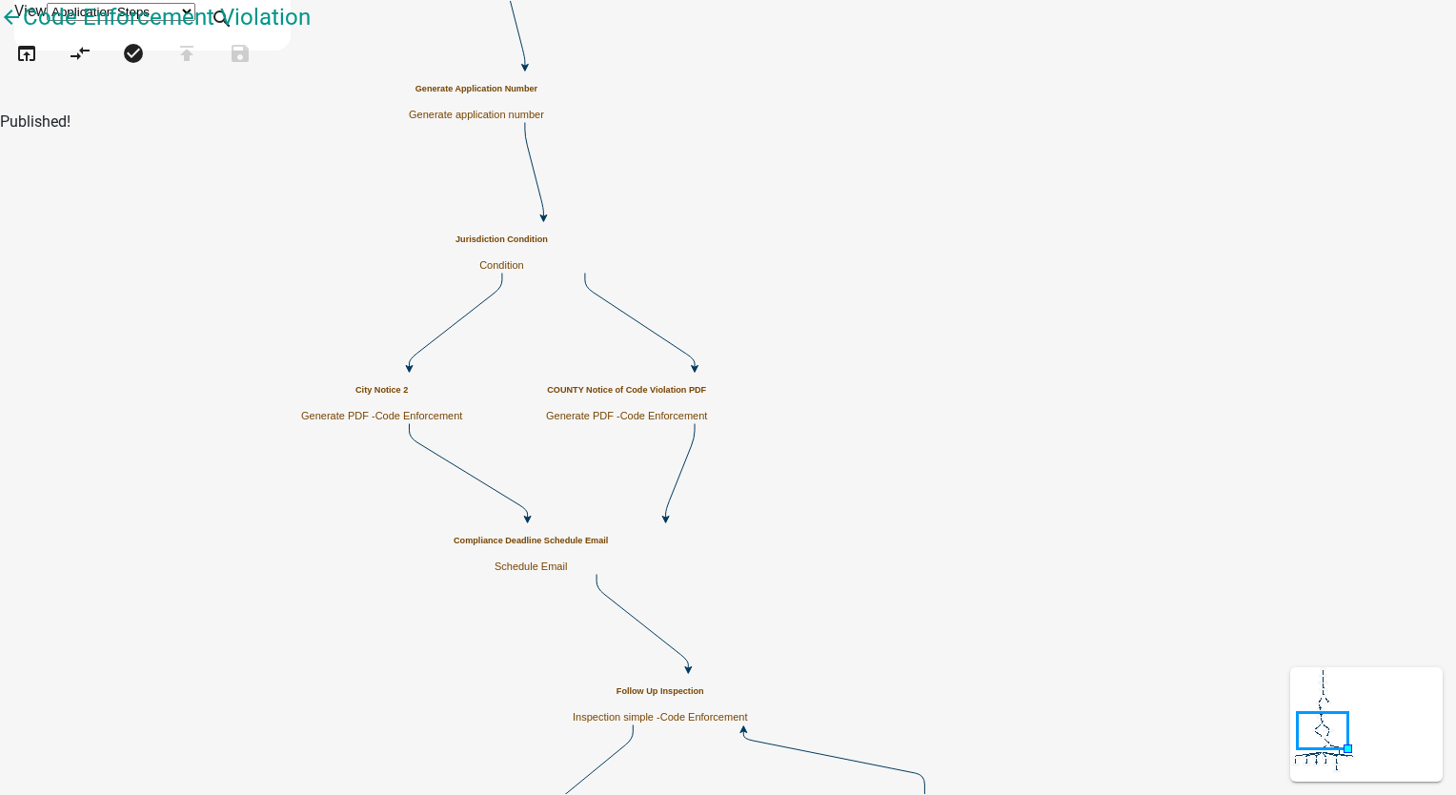
click at [462, 417] on div "City Notice 2 Generate PDF - Code Enforcement" at bounding box center [381, 403] width 161 height 37
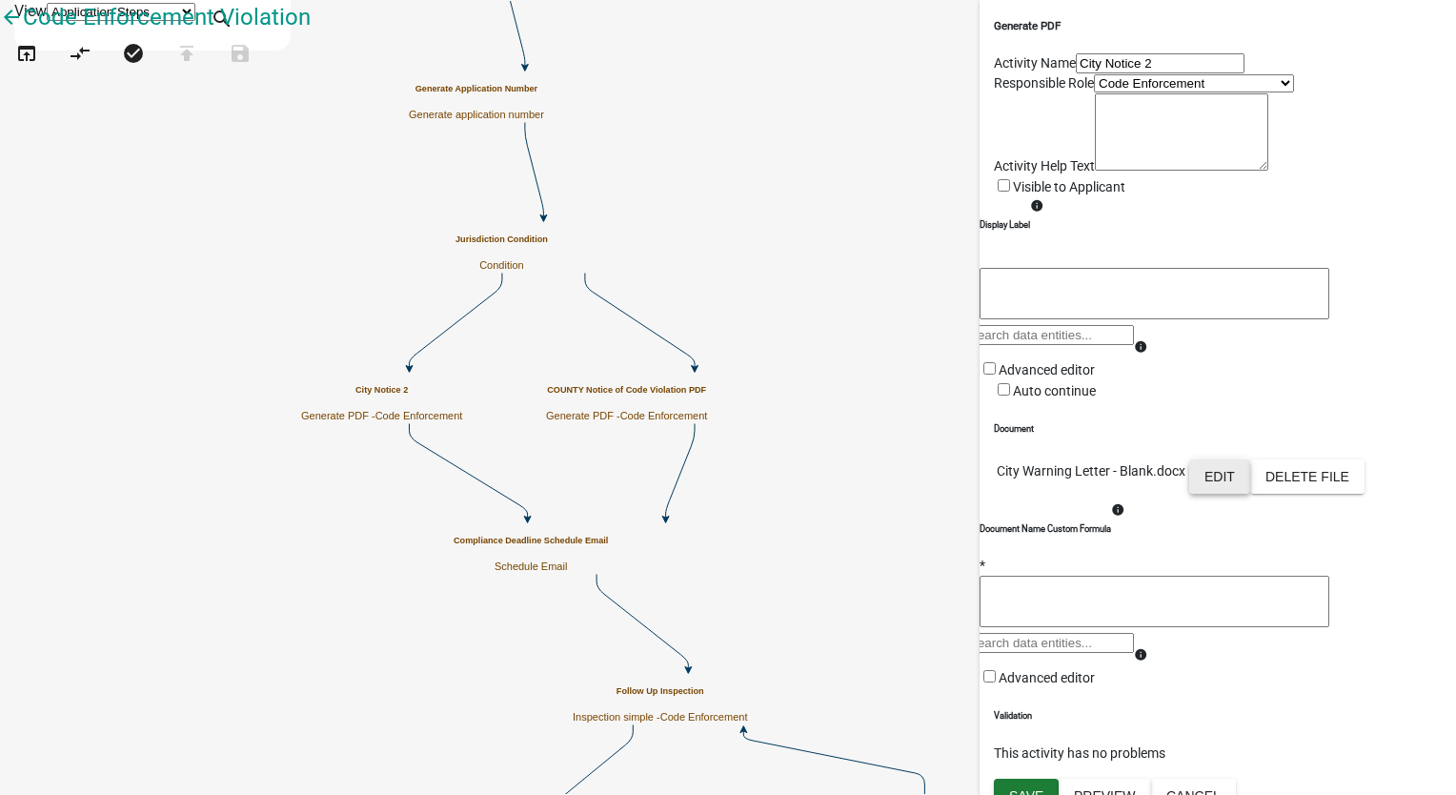
click at [1250, 494] on button "Edit" at bounding box center [1219, 476] width 61 height 34
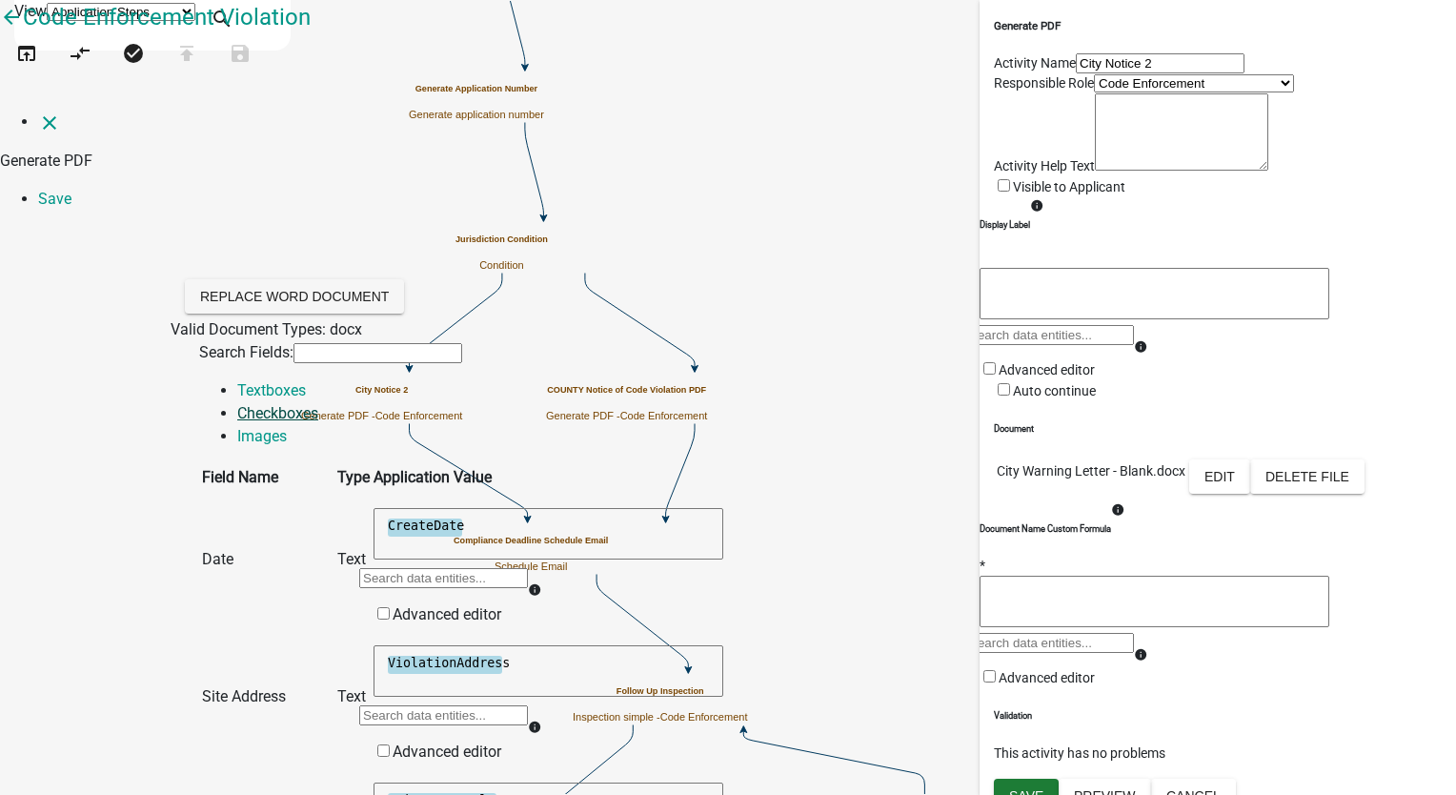
click at [318, 404] on link "Checkboxes" at bounding box center [277, 413] width 81 height 18
click at [287, 427] on link "Images" at bounding box center [262, 436] width 50 height 18
drag, startPoint x: 903, startPoint y: 340, endPoint x: 868, endPoint y: 343, distance: 35.4
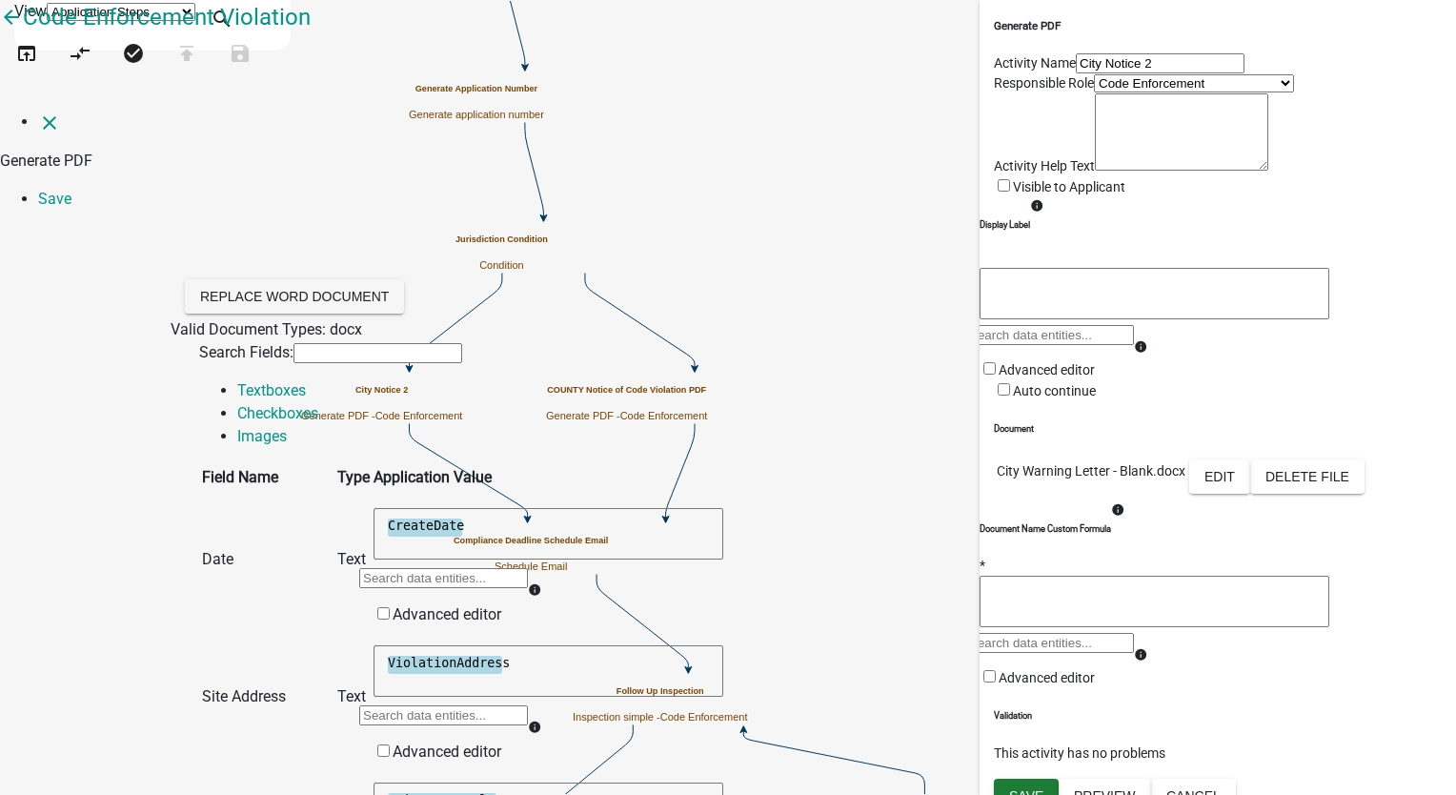
click at [259, 381] on link "Textboxes" at bounding box center [271, 390] width 69 height 18
click at [38, 111] on icon "close" at bounding box center [49, 122] width 23 height 23
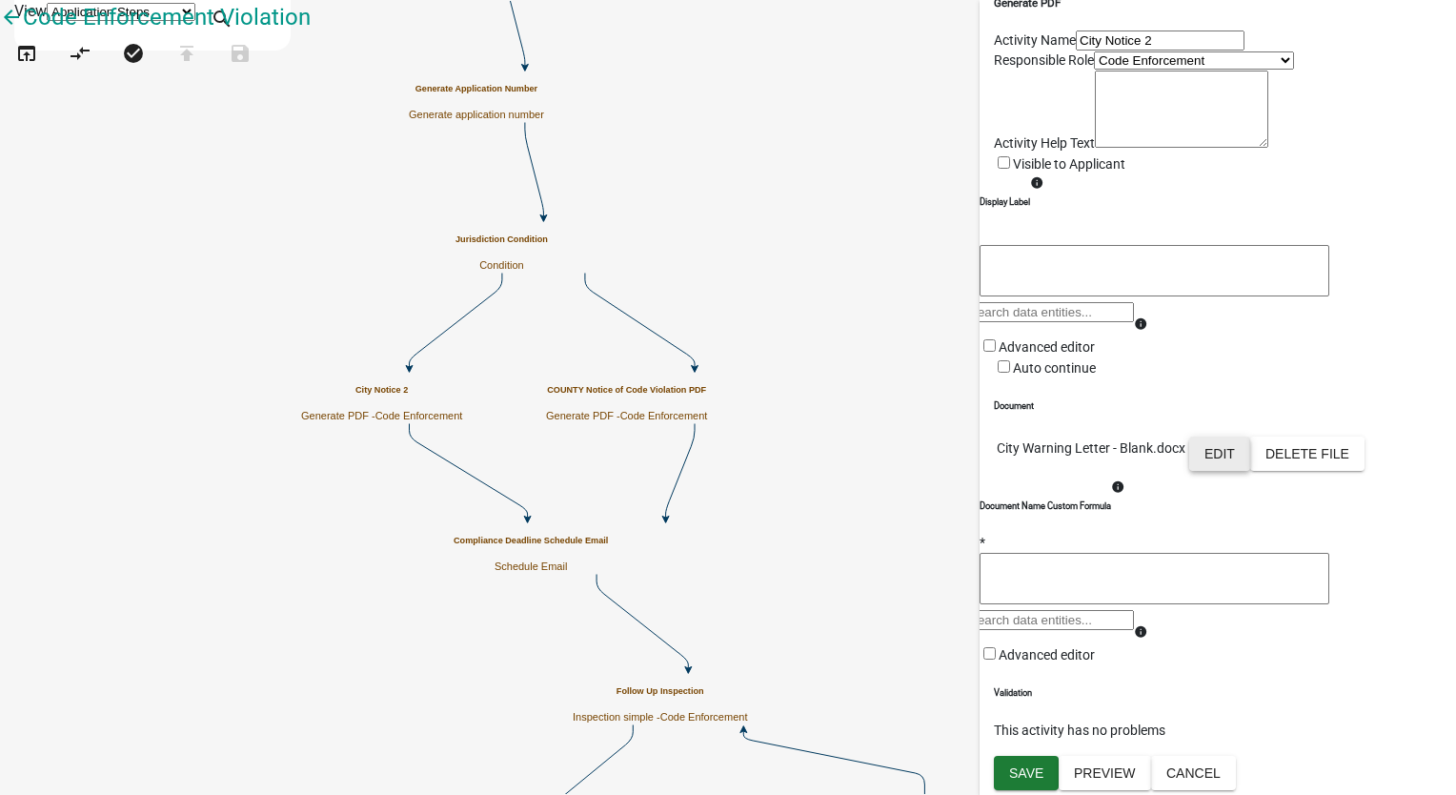
scroll to position [292, 0]
click at [1236, 775] on button "Cancel" at bounding box center [1193, 773] width 85 height 34
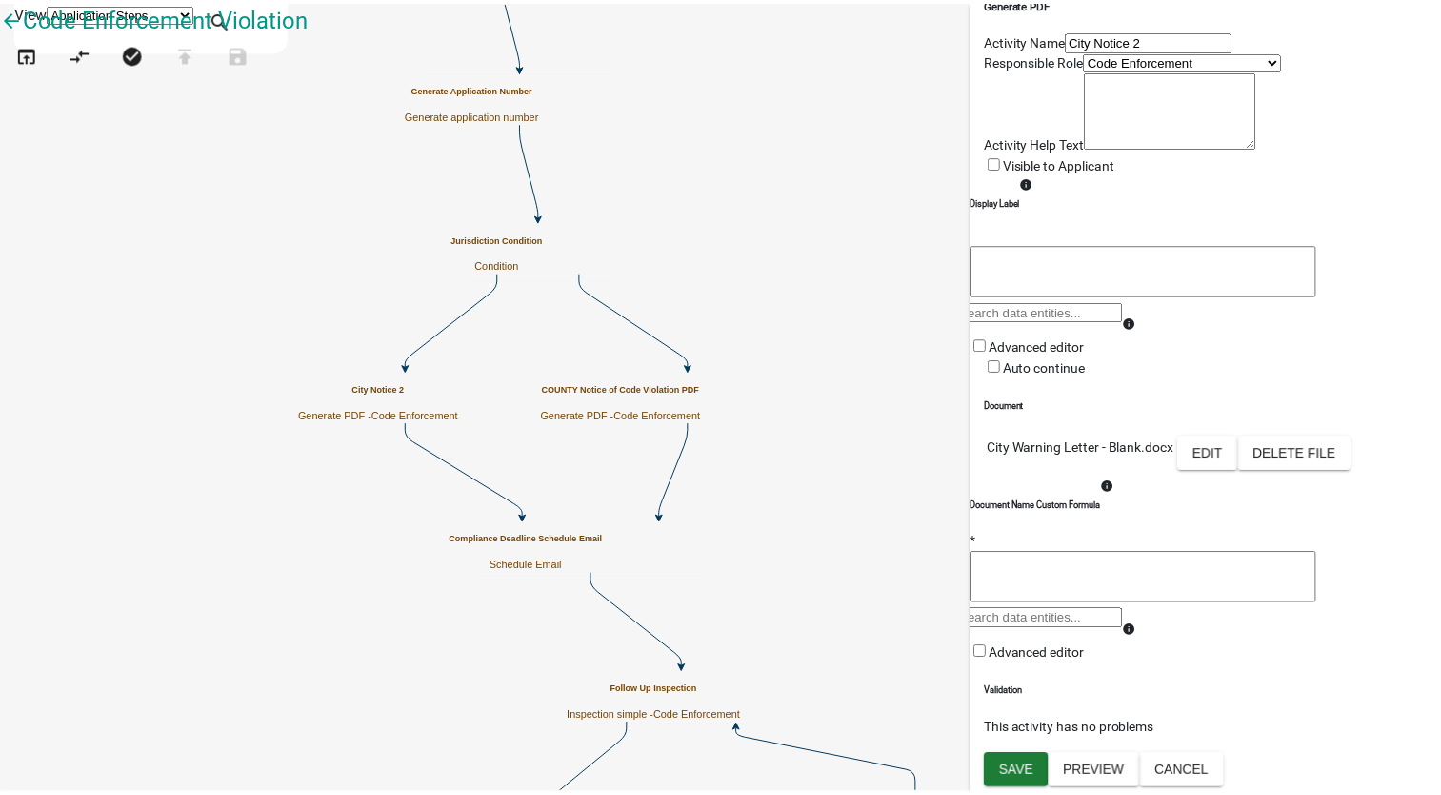
scroll to position [0, 0]
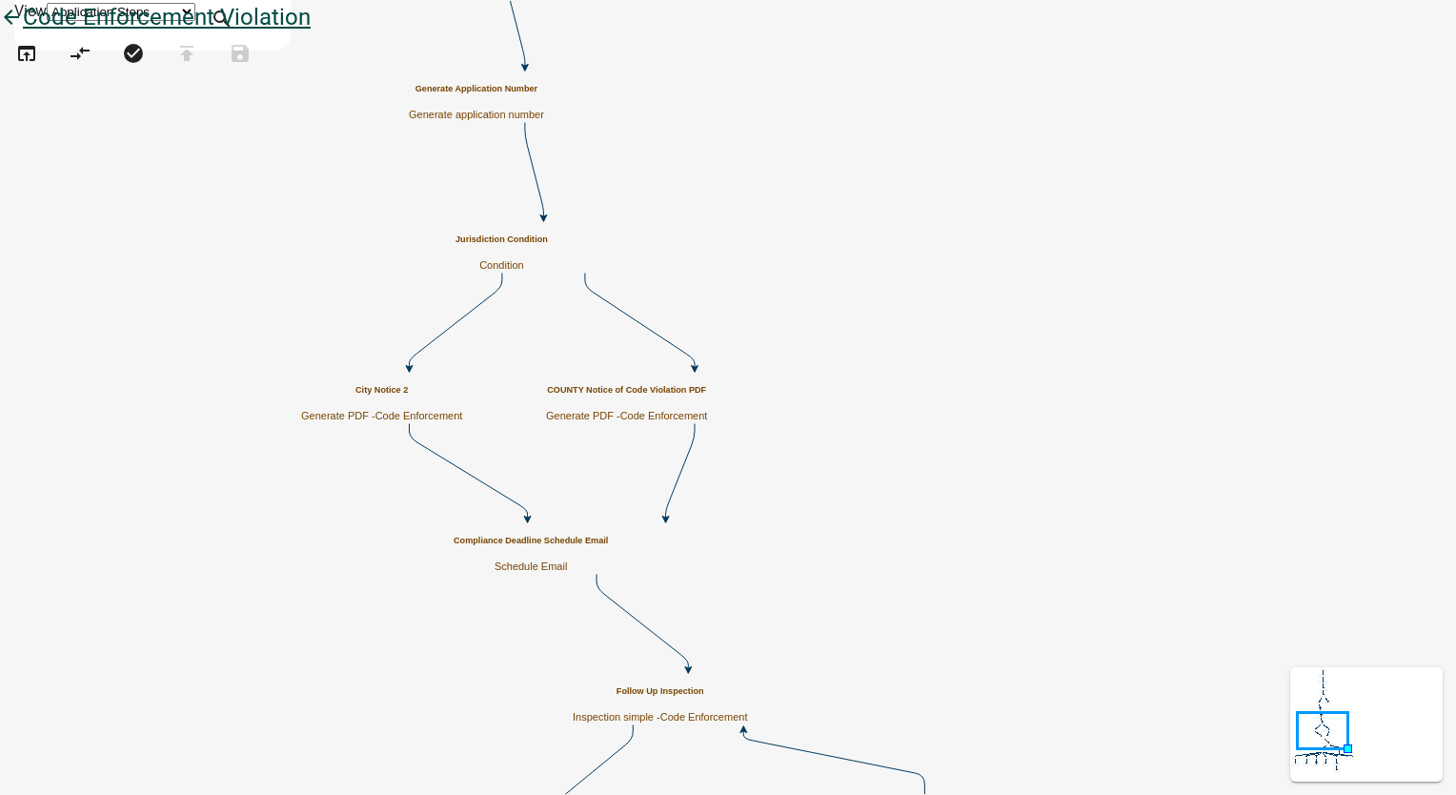
click at [23, 32] on icon "arrow_back" at bounding box center [11, 19] width 23 height 27
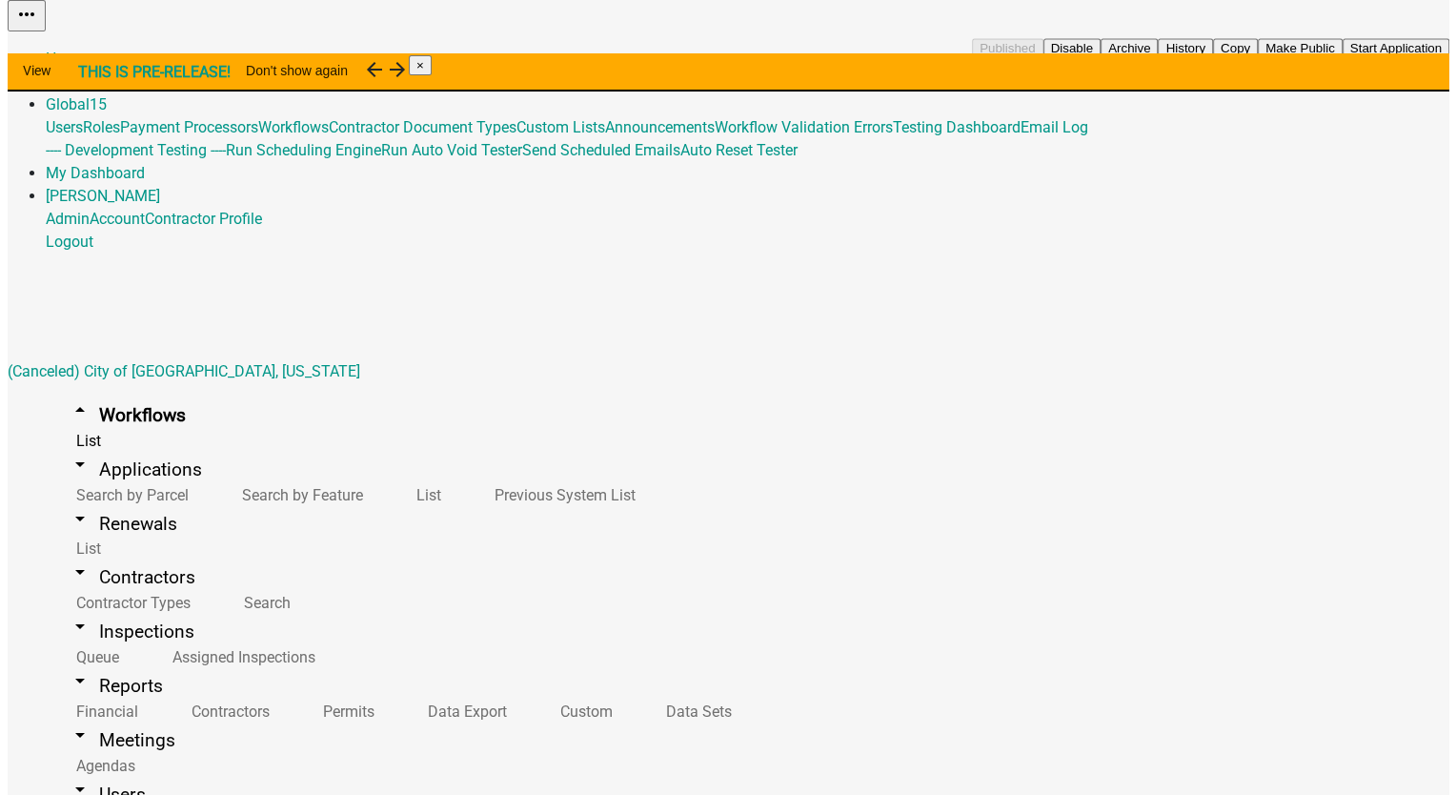
scroll to position [381, 0]
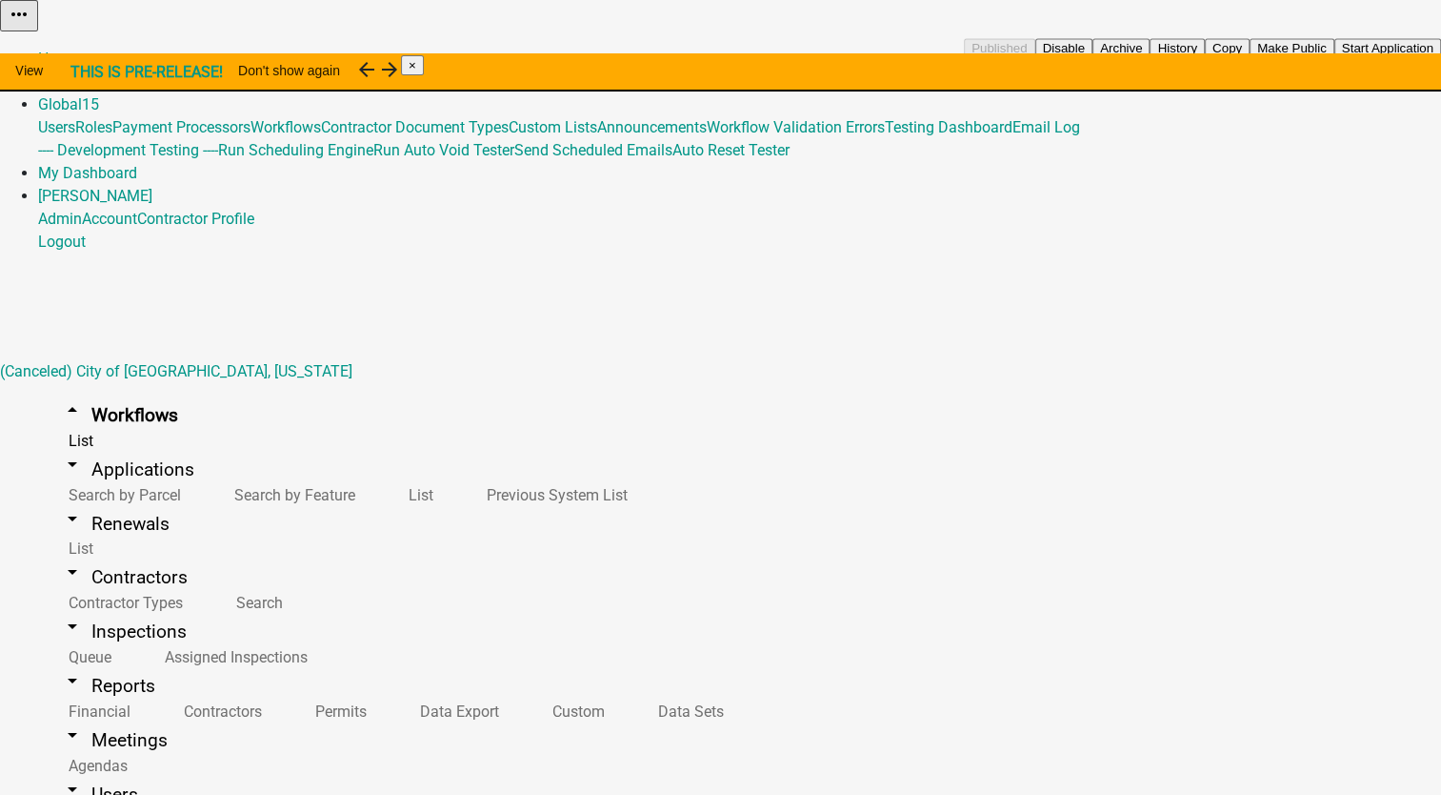
click at [1335, 58] on button "Start Application" at bounding box center [1388, 48] width 107 height 20
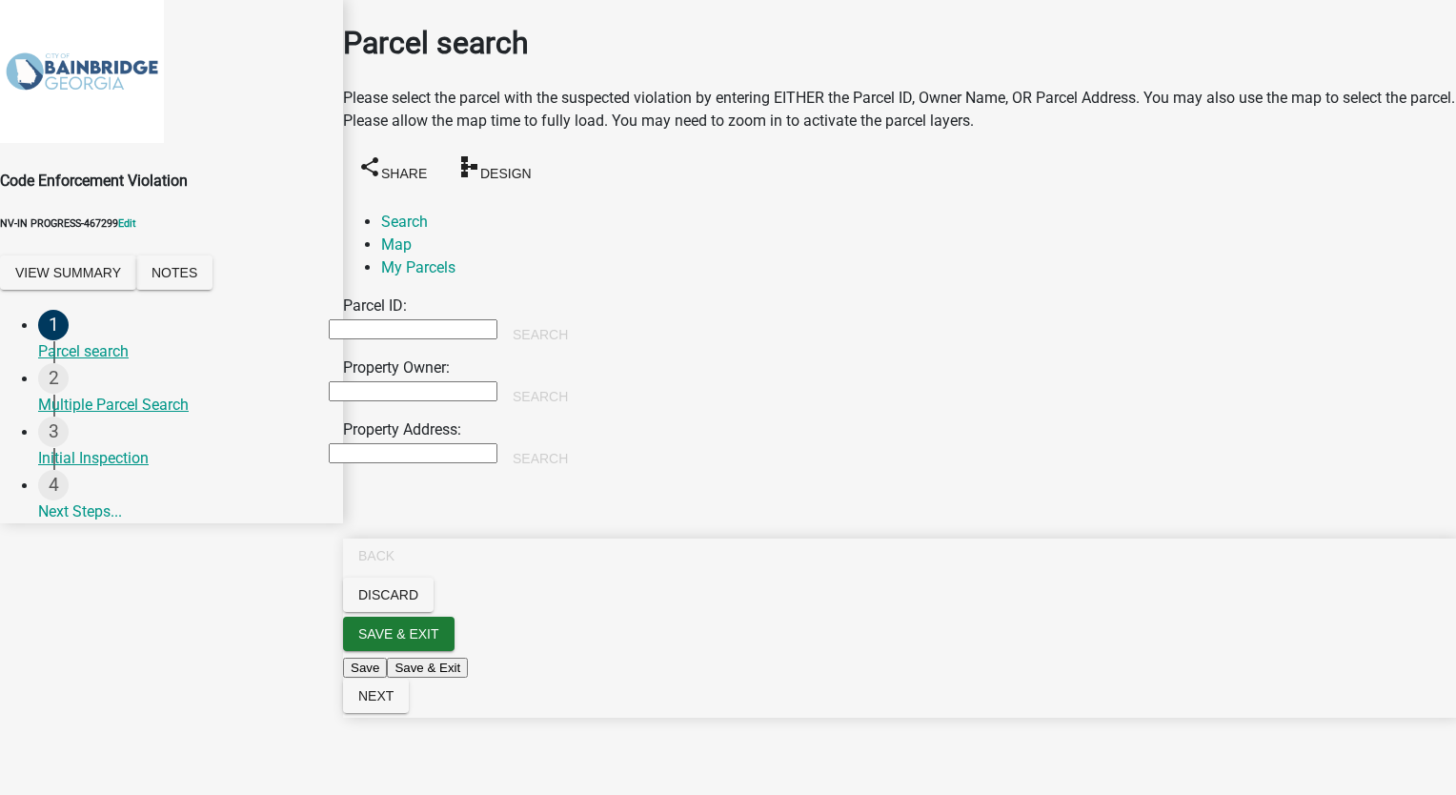
click at [485, 381] on input "Property Owner:" at bounding box center [413, 391] width 169 height 20
click at [583, 379] on button "Search" at bounding box center [540, 396] width 86 height 34
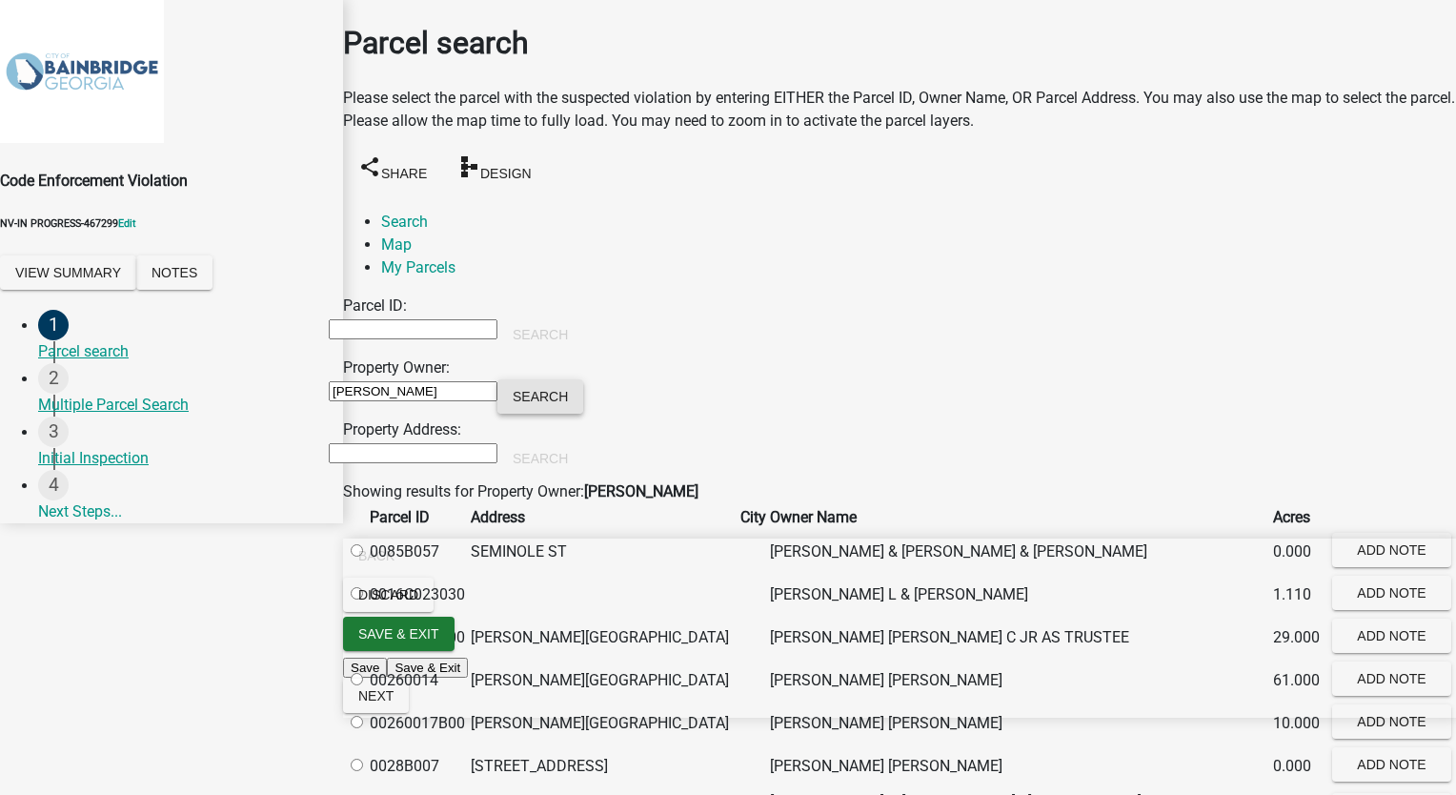
scroll to position [953, 0]
click at [393, 703] on span "Next" at bounding box center [375, 695] width 35 height 15
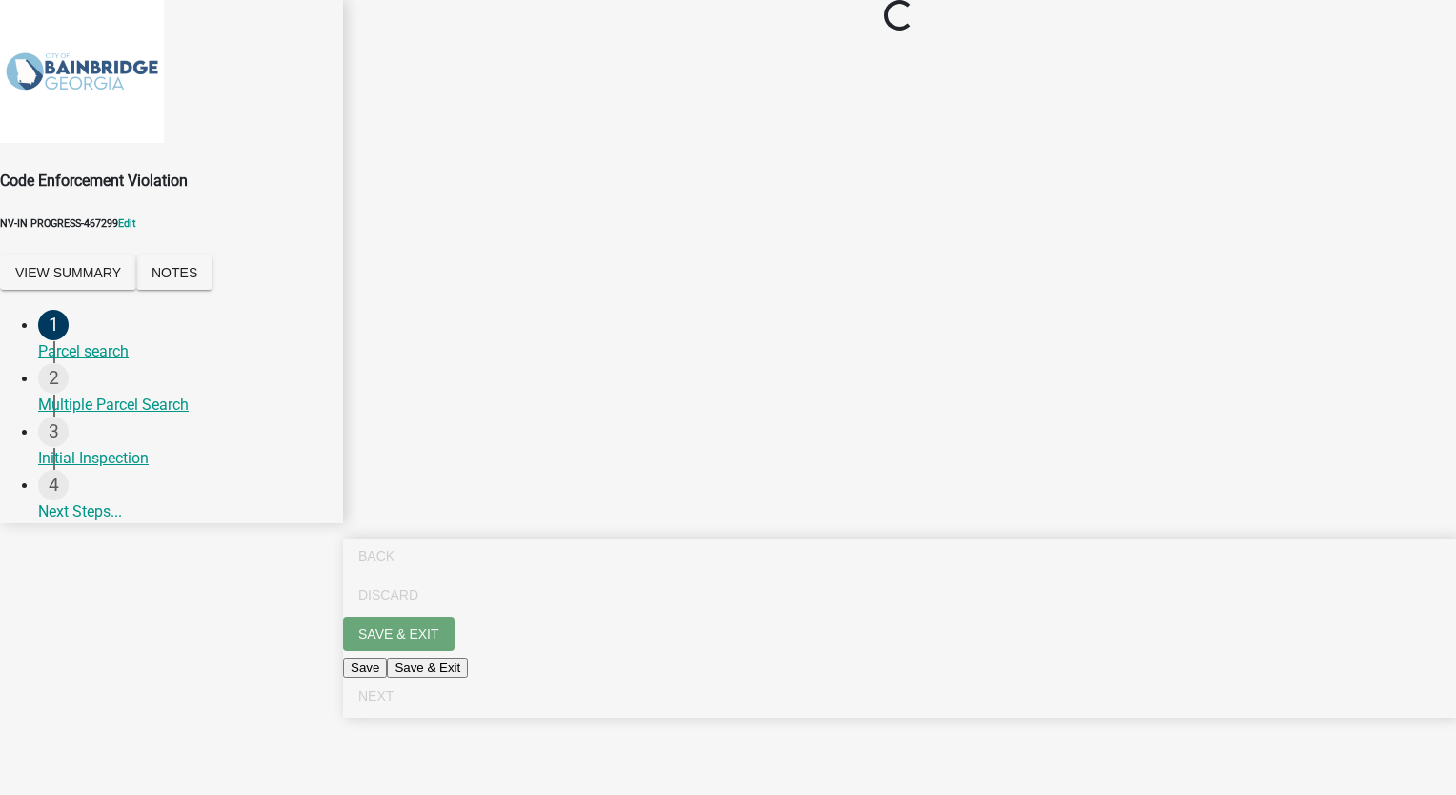
scroll to position [0, 0]
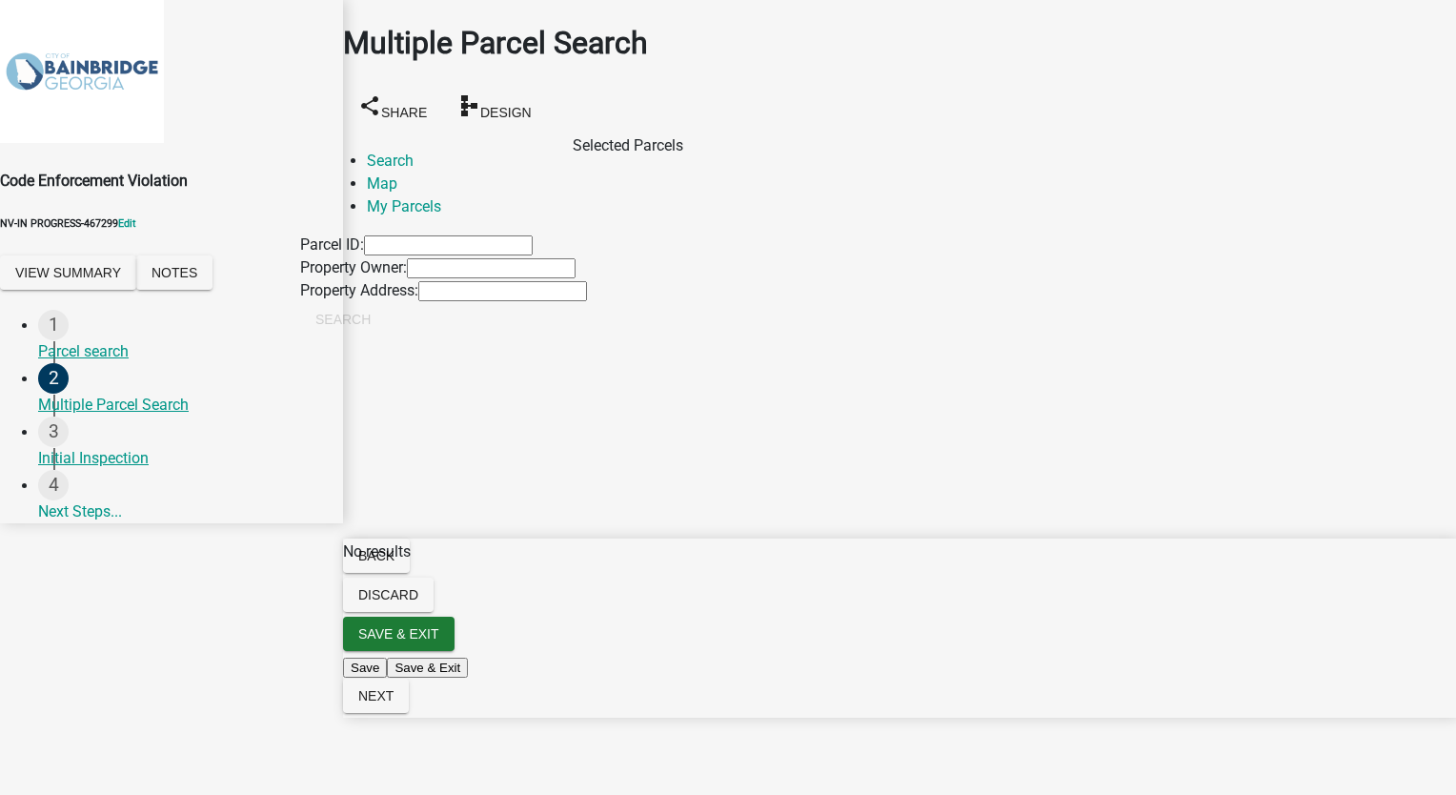
click at [511, 278] on input "Property Owner:" at bounding box center [491, 268] width 169 height 20
click at [945, 539] on div at bounding box center [899, 525] width 1113 height 30
click at [393, 703] on span "Next" at bounding box center [375, 695] width 35 height 15
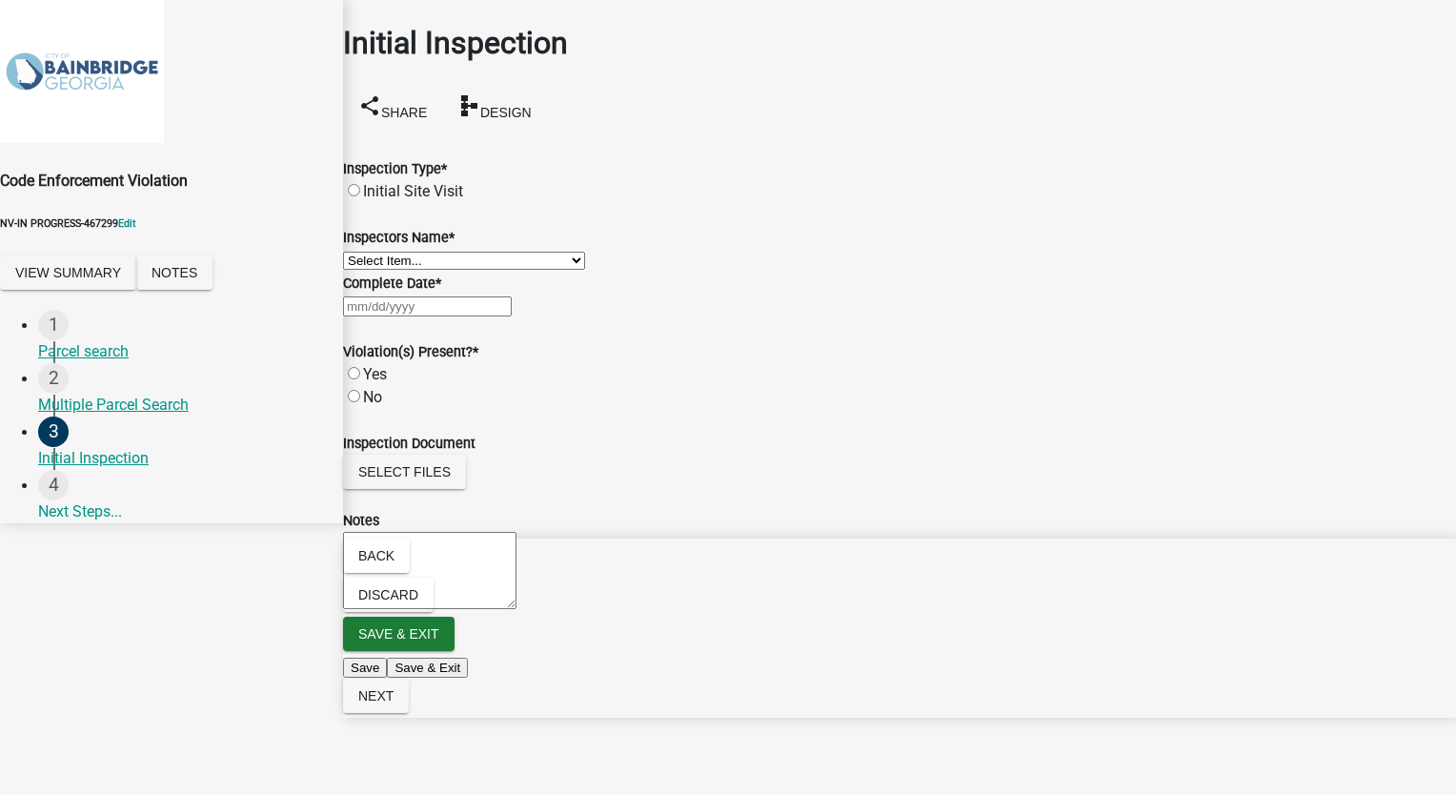
click at [376, 182] on label "Initial Site Visit" at bounding box center [413, 191] width 100 height 18
click at [360, 184] on input "Initial Site Visit" at bounding box center [354, 190] width 12 height 12
click at [419, 270] on select "Select Item... TT_Administrator (Tracy Troutner) Anastacia (Stacia Franklin)" at bounding box center [464, 261] width 242 height 18
click at [366, 265] on select "Select Item... TT_Administrator (Tracy Troutner) Anastacia (Stacia Franklin)" at bounding box center [464, 261] width 242 height 18
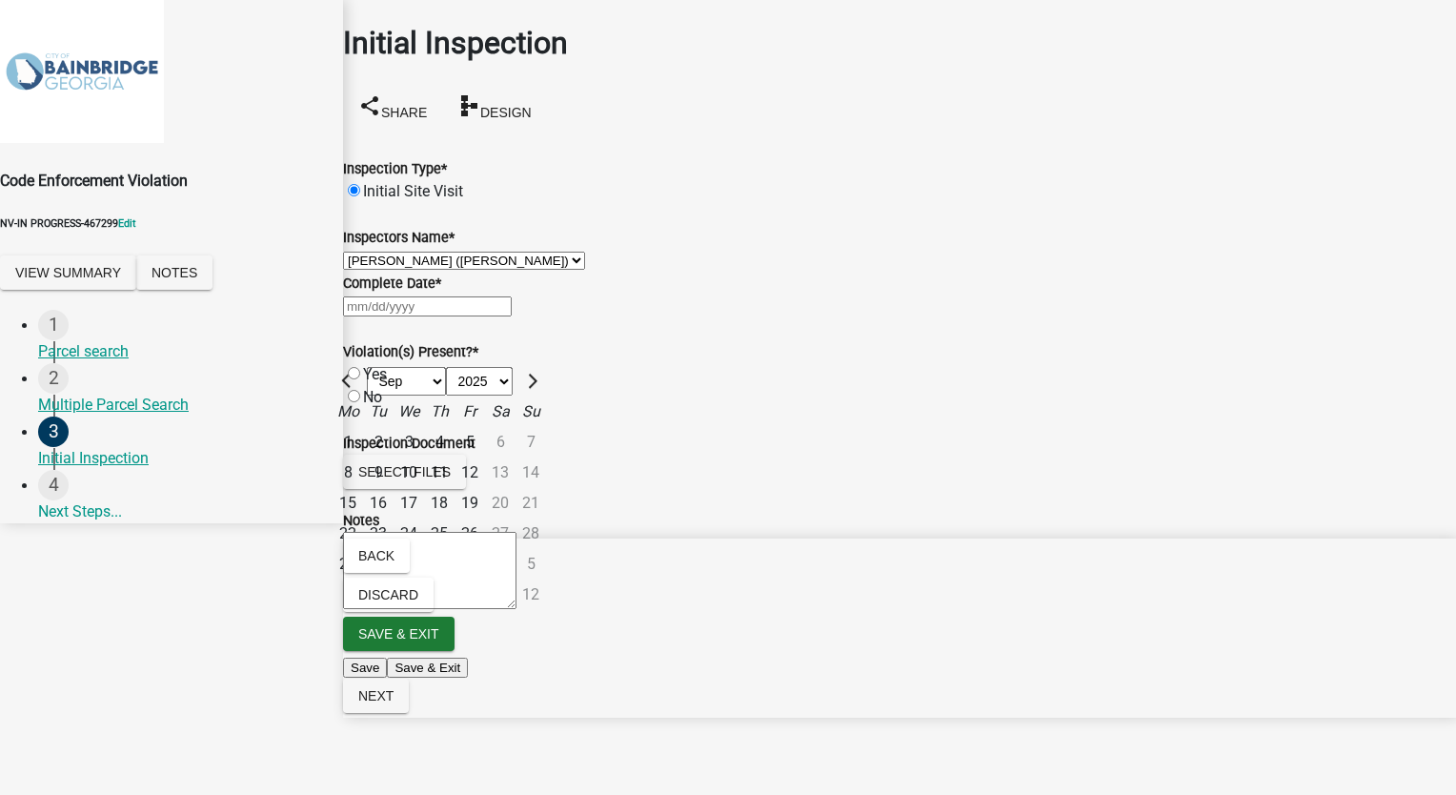
click at [431, 317] on div "[PERSON_NAME] Feb Mar Apr [PERSON_NAME][DATE] Oct Nov [DATE] 1526 1527 1528 152…" at bounding box center [899, 305] width 1113 height 23
click at [393, 518] on div "16" at bounding box center [378, 503] width 30 height 30
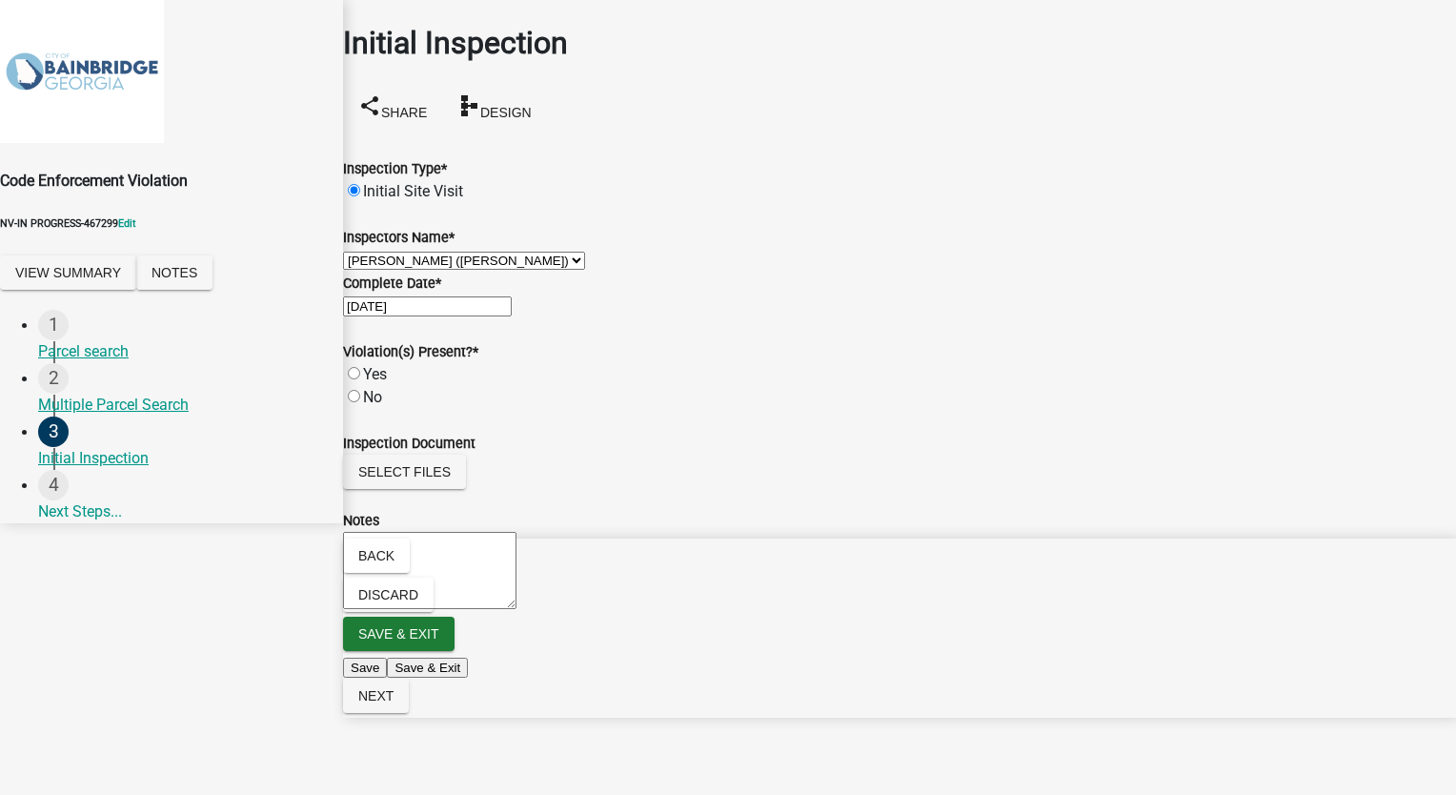
click at [375, 383] on label "Yes" at bounding box center [375, 374] width 24 height 18
click at [360, 379] on input "Yes" at bounding box center [354, 373] width 12 height 12
click at [409, 713] on button "Next" at bounding box center [376, 695] width 66 height 34
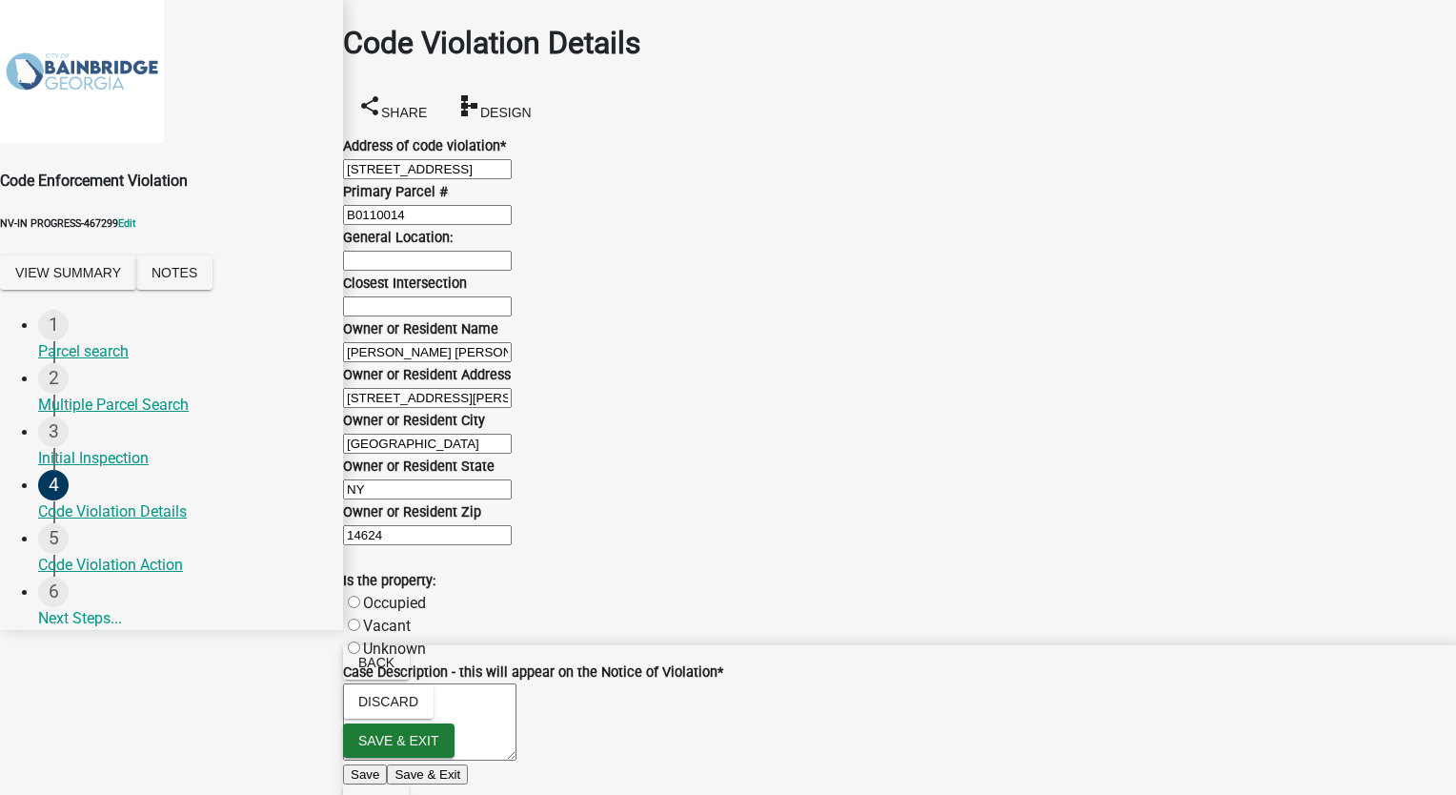
click at [452, 316] on input "Closest Intersection" at bounding box center [427, 306] width 169 height 20
click at [372, 616] on label "Vacant" at bounding box center [387, 625] width 48 height 18
click at [360, 618] on input "Vacant" at bounding box center [354, 624] width 12 height 12
click at [391, 683] on textarea "Case Description - this will appear on the Notice of Violation *" at bounding box center [429, 721] width 173 height 77
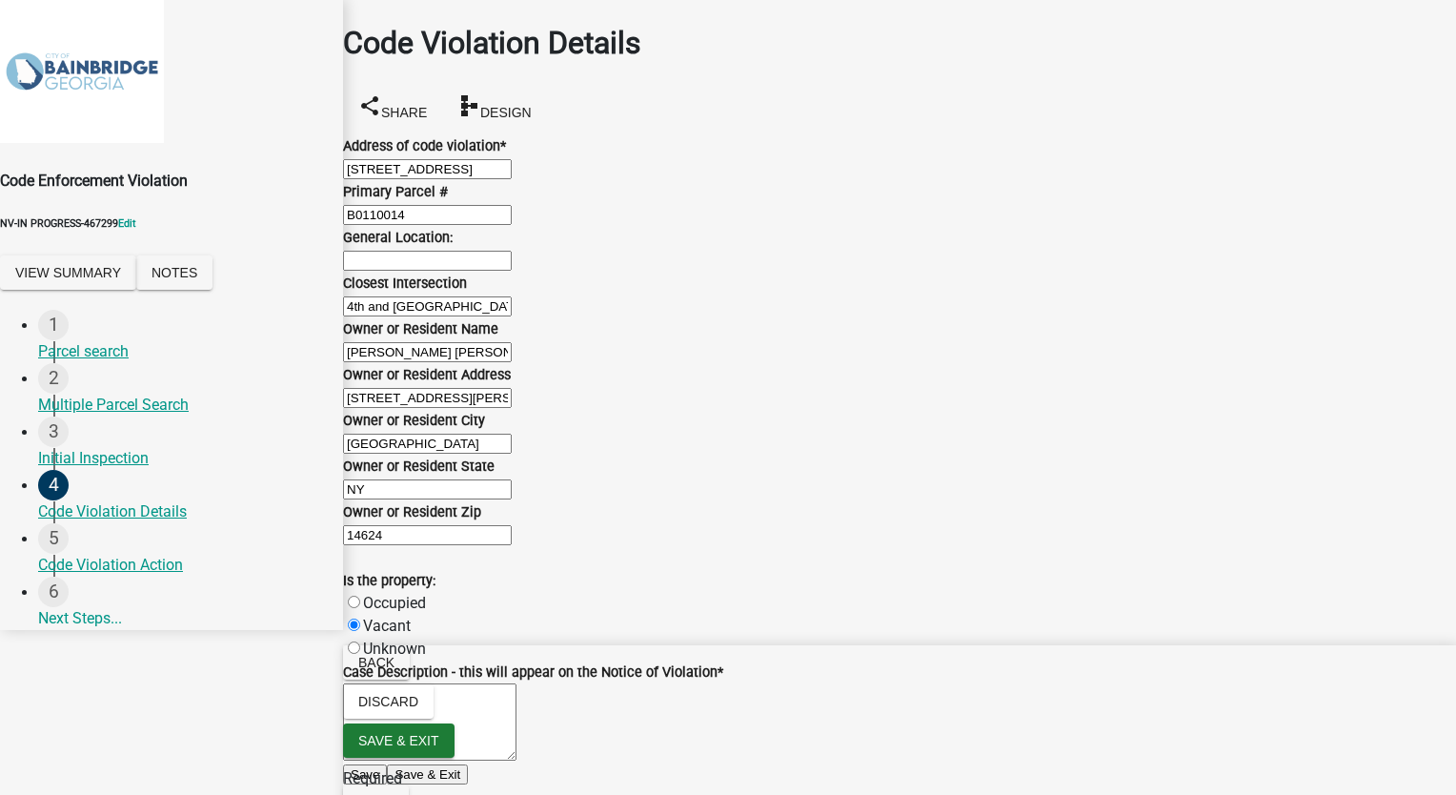
paste textarea "How is a Code Violation Reported? Complaints of code violations are submitted t…"
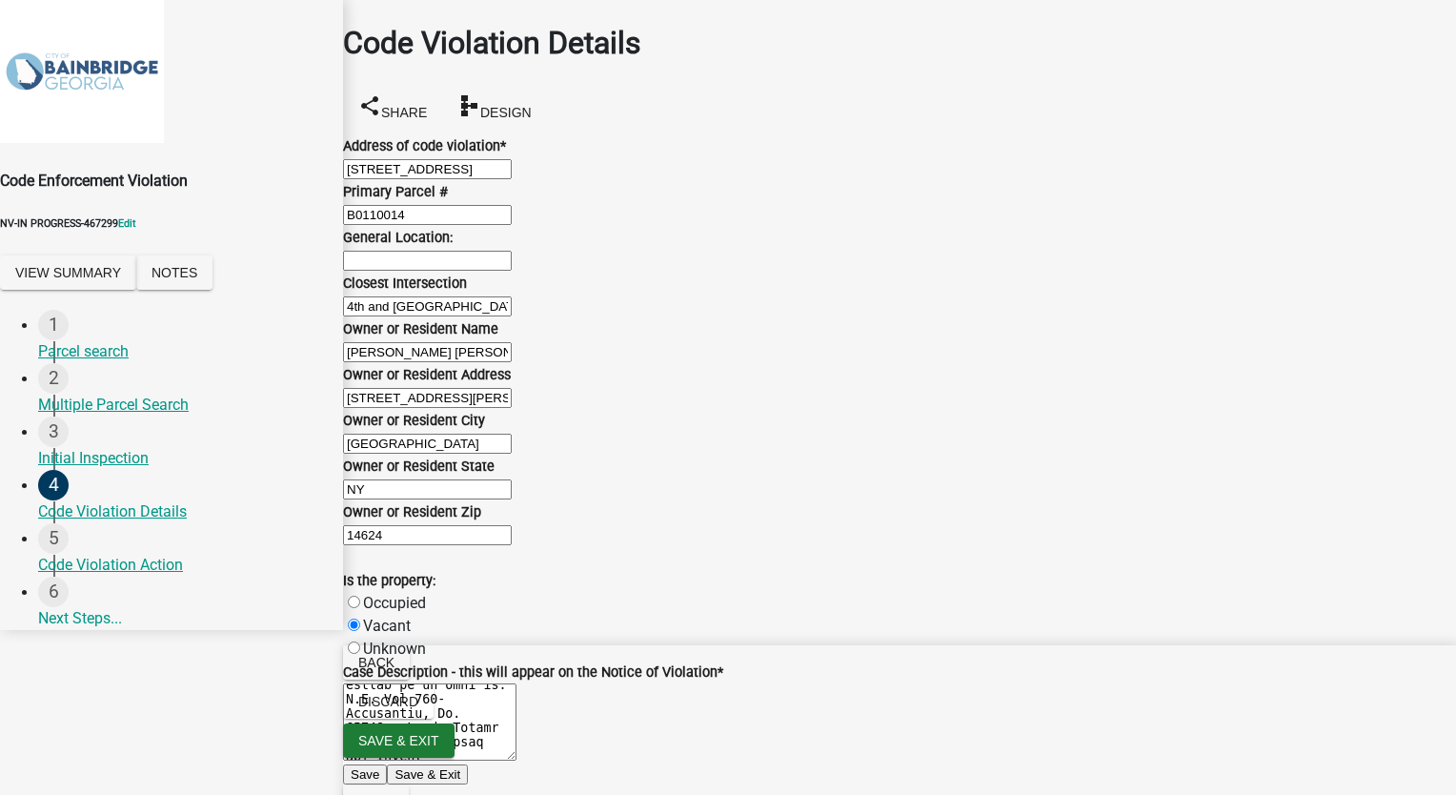
scroll to position [1429, 0]
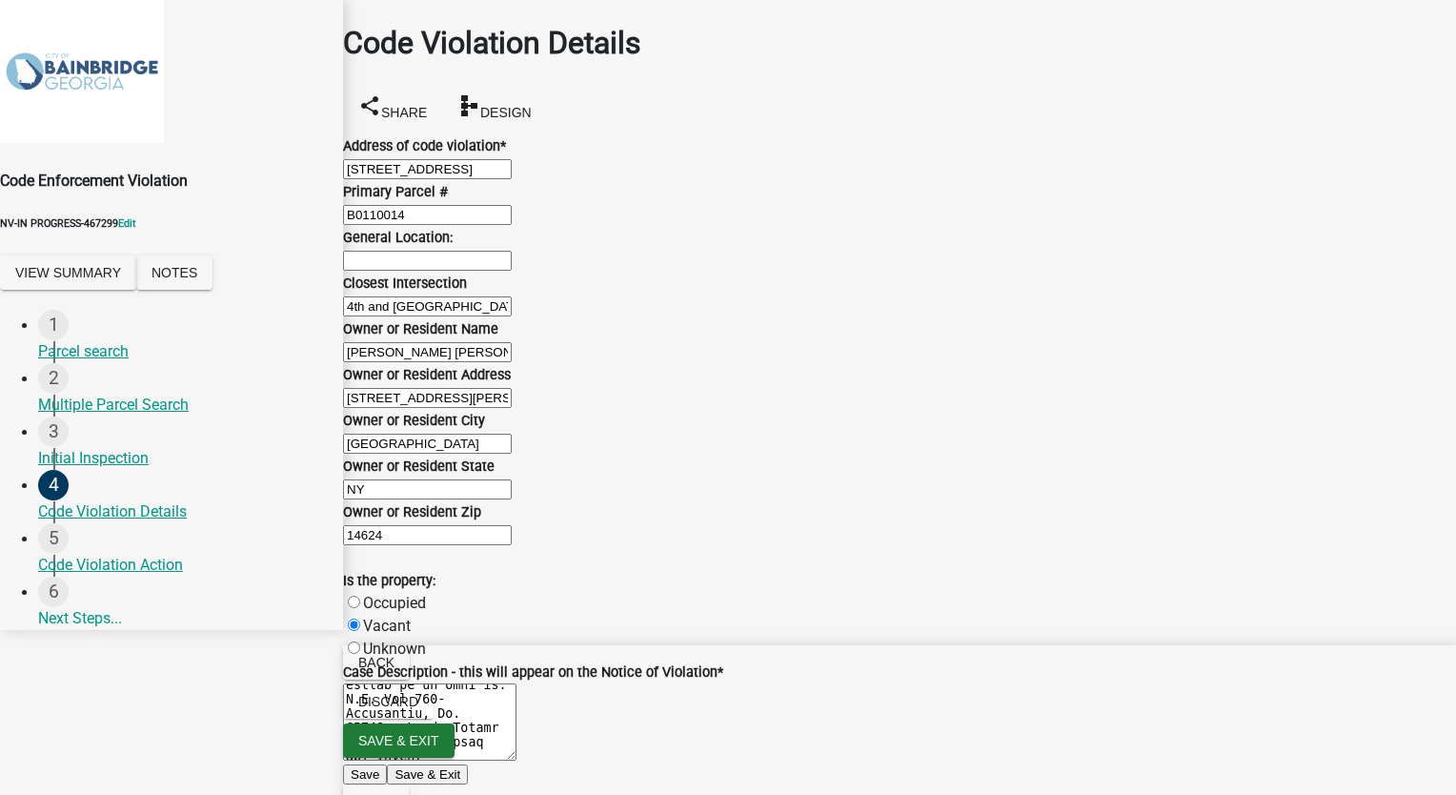
paste textarea "How is a Code Violation Reported? Complaints of code violations are submitted t…"
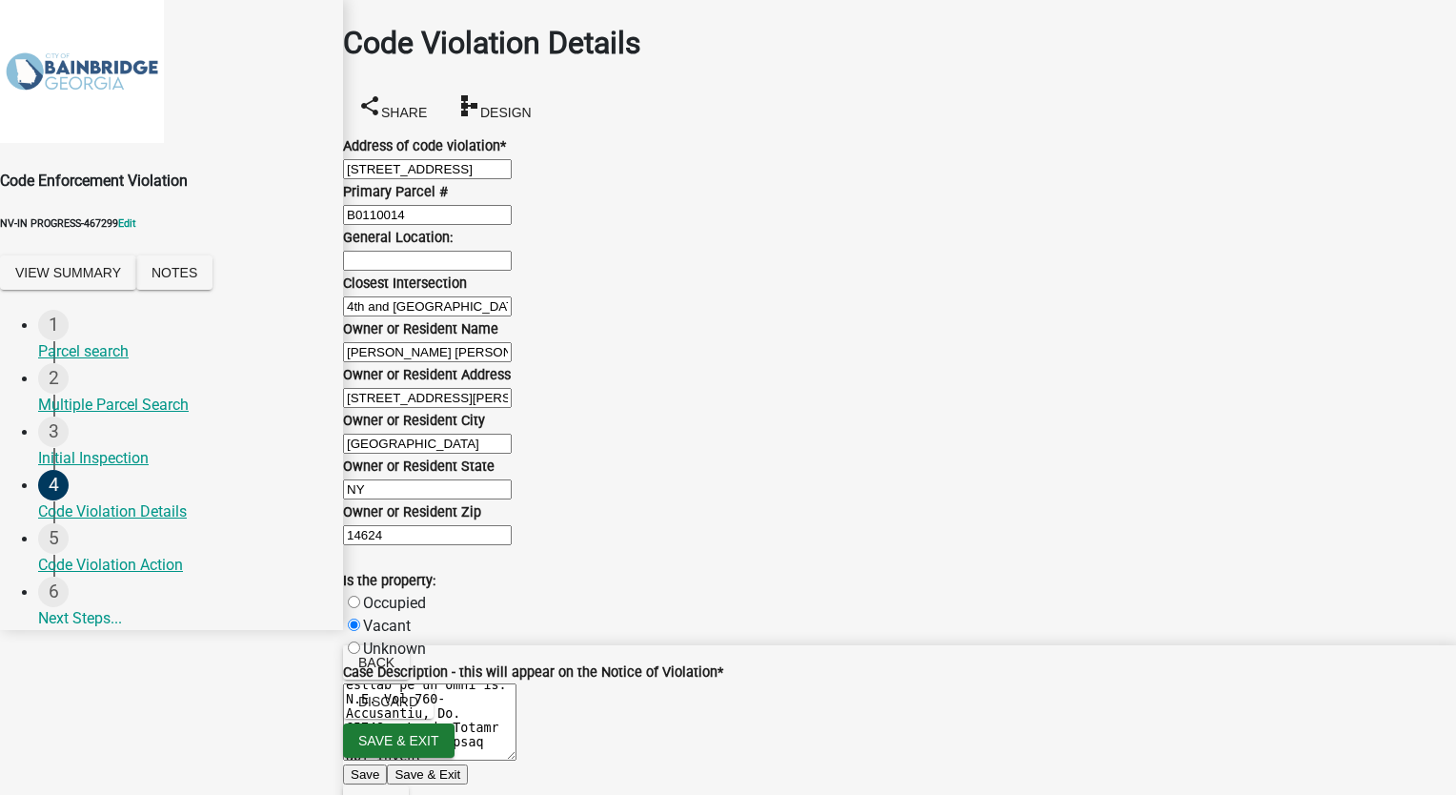
paste input "How is a Code Violation Reported? Complaints of code violations are submitted t…"
click at [393, 794] on span "Next" at bounding box center [375, 802] width 35 height 15
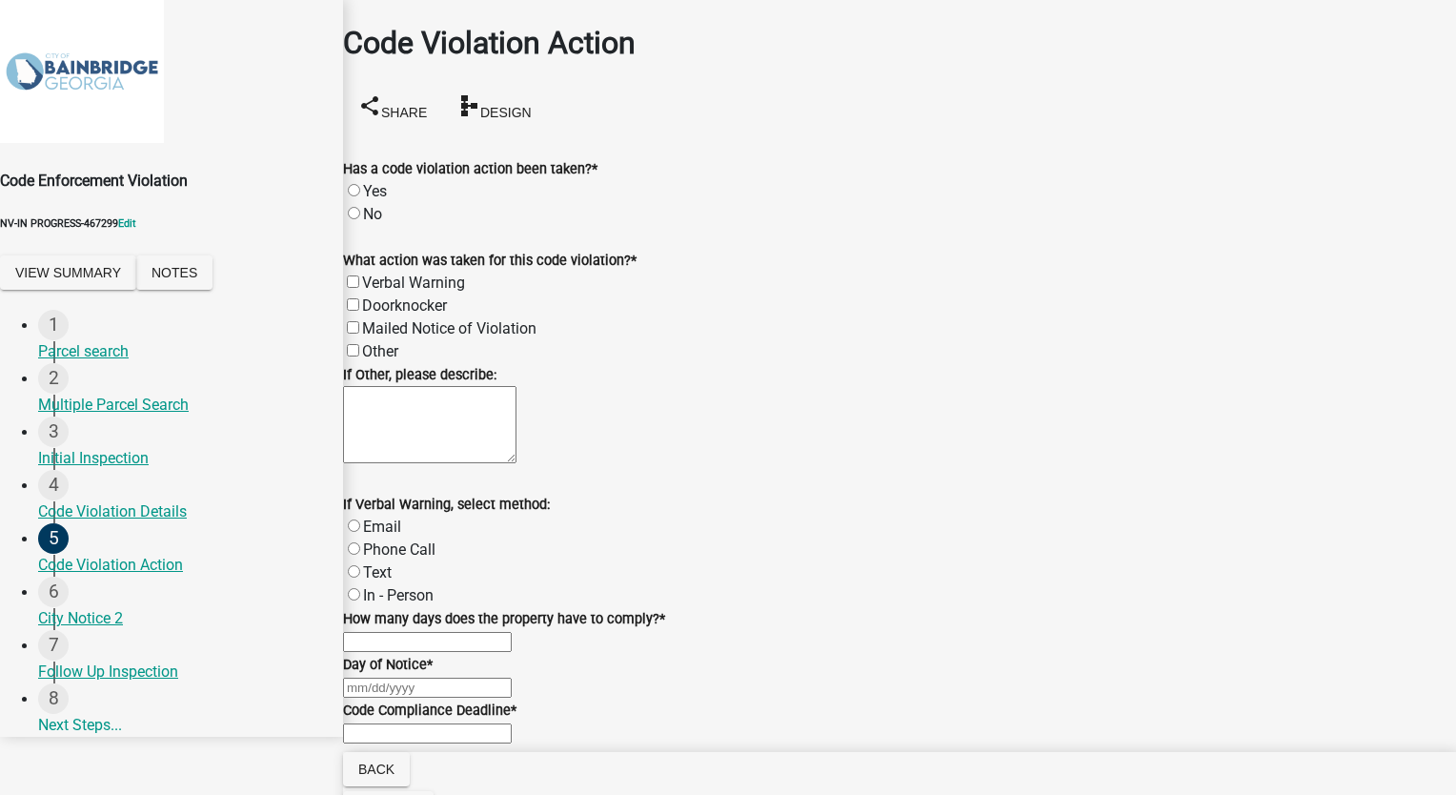
click at [376, 182] on label "Yes" at bounding box center [375, 191] width 24 height 18
click at [360, 184] on input "Yes" at bounding box center [354, 190] width 12 height 12
click at [377, 319] on label "Mailed Notice of Violation" at bounding box center [449, 328] width 174 height 18
click at [359, 321] on input "Mailed Notice of Violation" at bounding box center [353, 327] width 12 height 12
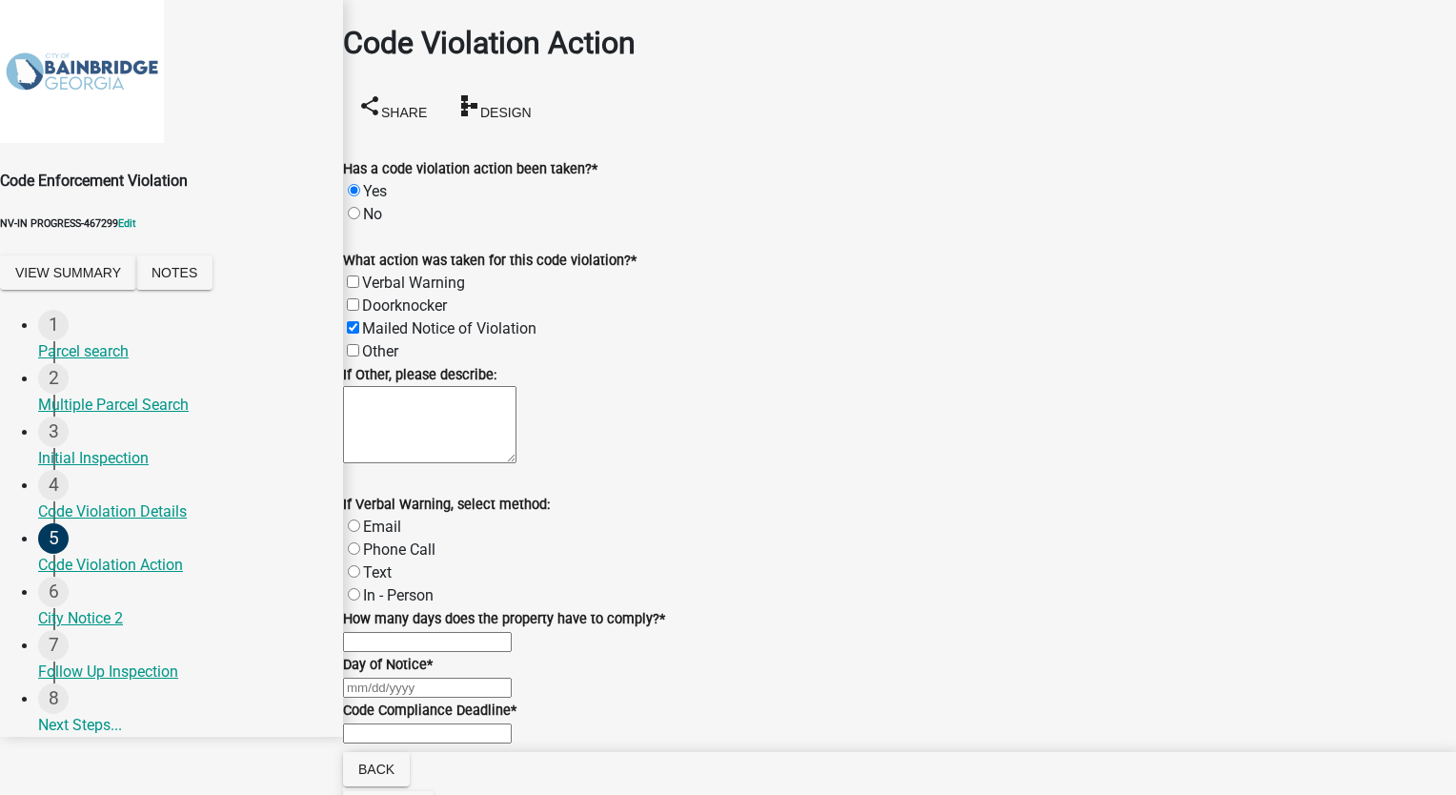
click at [383, 632] on input "text" at bounding box center [427, 642] width 169 height 20
click at [397, 683] on wm-data-entity-input "Day of Notice *" at bounding box center [899, 676] width 1113 height 46
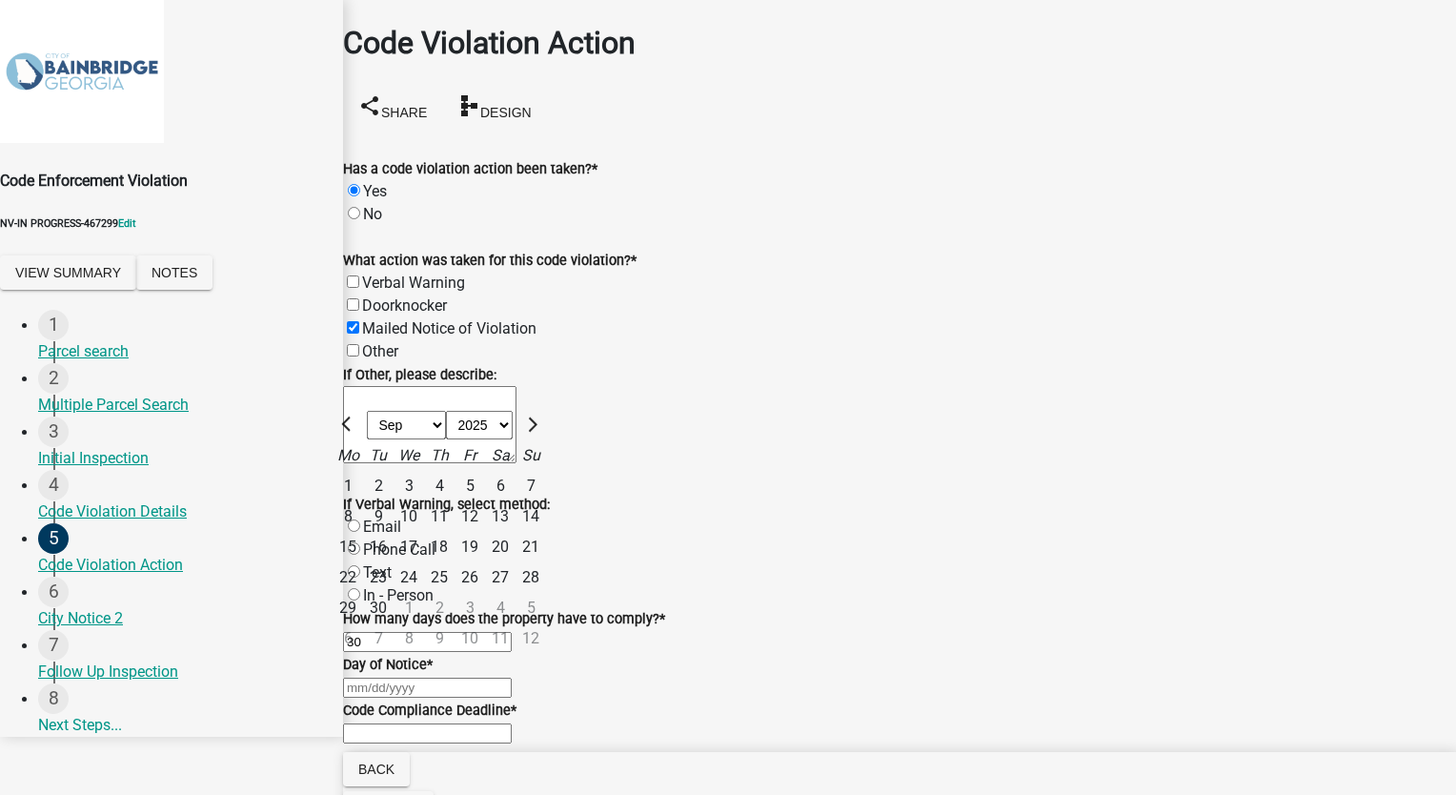
click at [396, 675] on div "[PERSON_NAME] Feb Mar Apr [PERSON_NAME][DATE] Oct Nov [DATE] 1526 1527 1528 152…" at bounding box center [899, 686] width 1113 height 23
click at [393, 532] on div "16" at bounding box center [378, 547] width 30 height 30
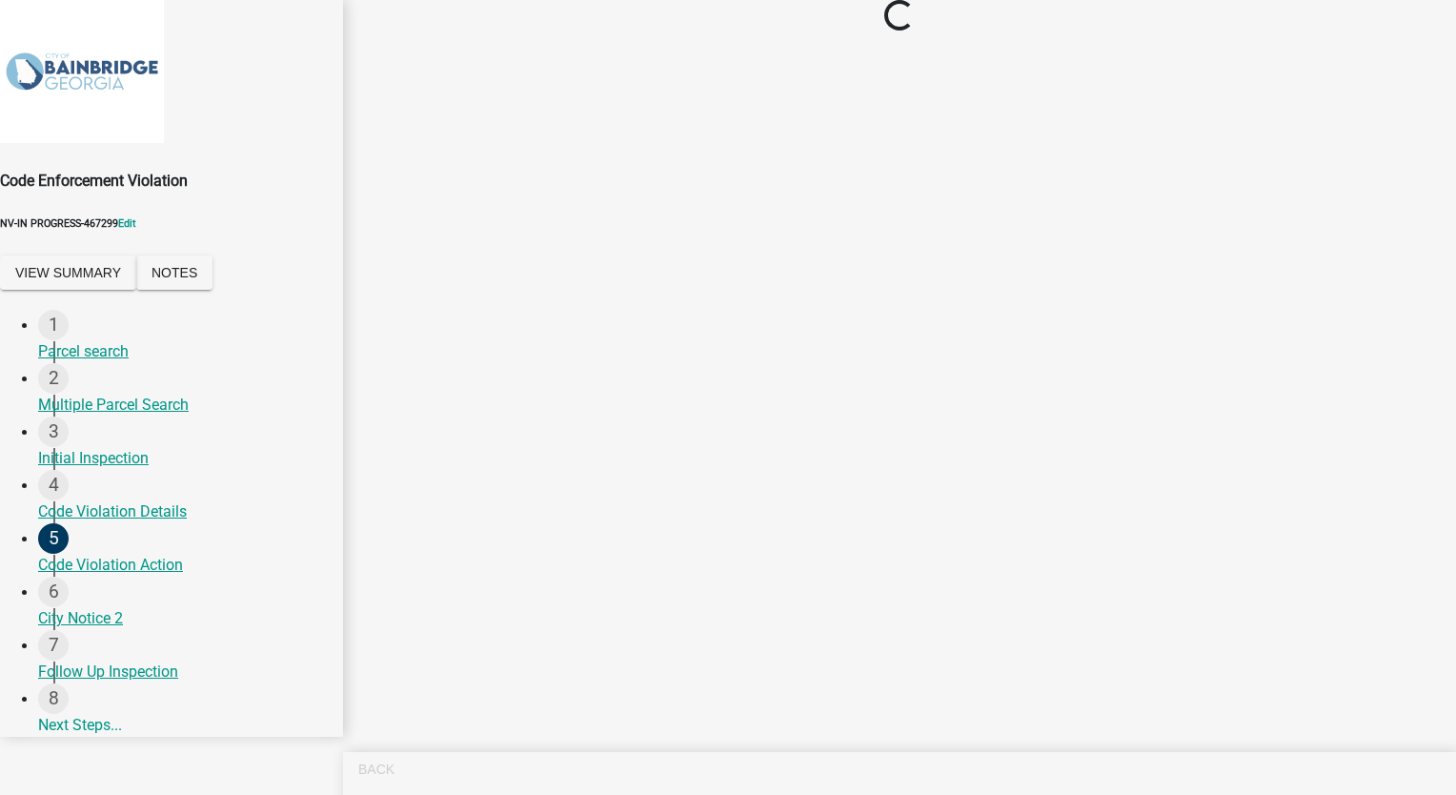
scroll to position [0, 0]
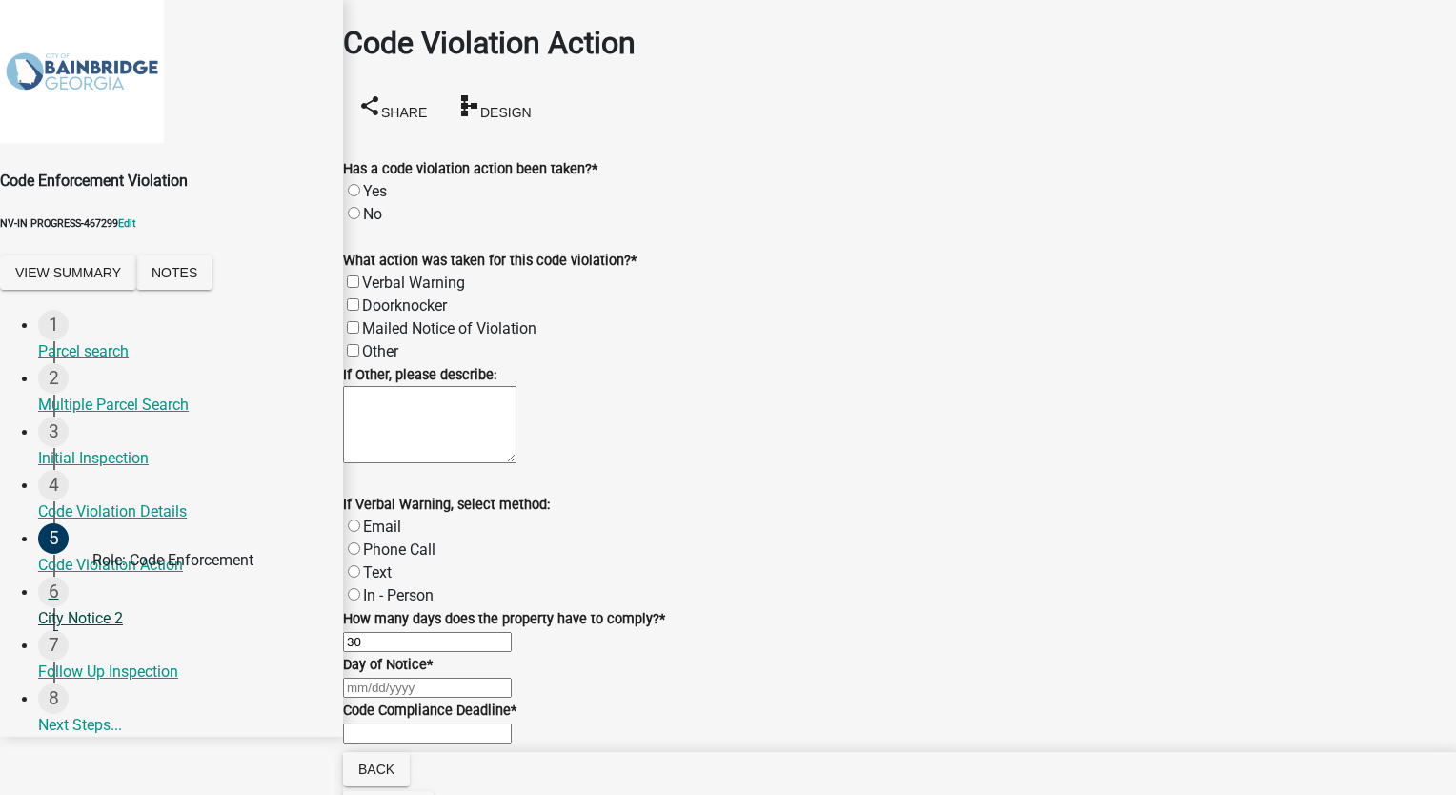
click at [104, 607] on div "City Notice 2" at bounding box center [183, 618] width 290 height 23
click at [91, 608] on div "City Notice 2" at bounding box center [183, 618] width 290 height 23
click at [95, 607] on div "City Notice 2" at bounding box center [183, 618] width 290 height 23
click at [84, 555] on div "Code Violation Action" at bounding box center [183, 565] width 290 height 23
click at [100, 607] on div "City Notice 2" at bounding box center [183, 618] width 290 height 23
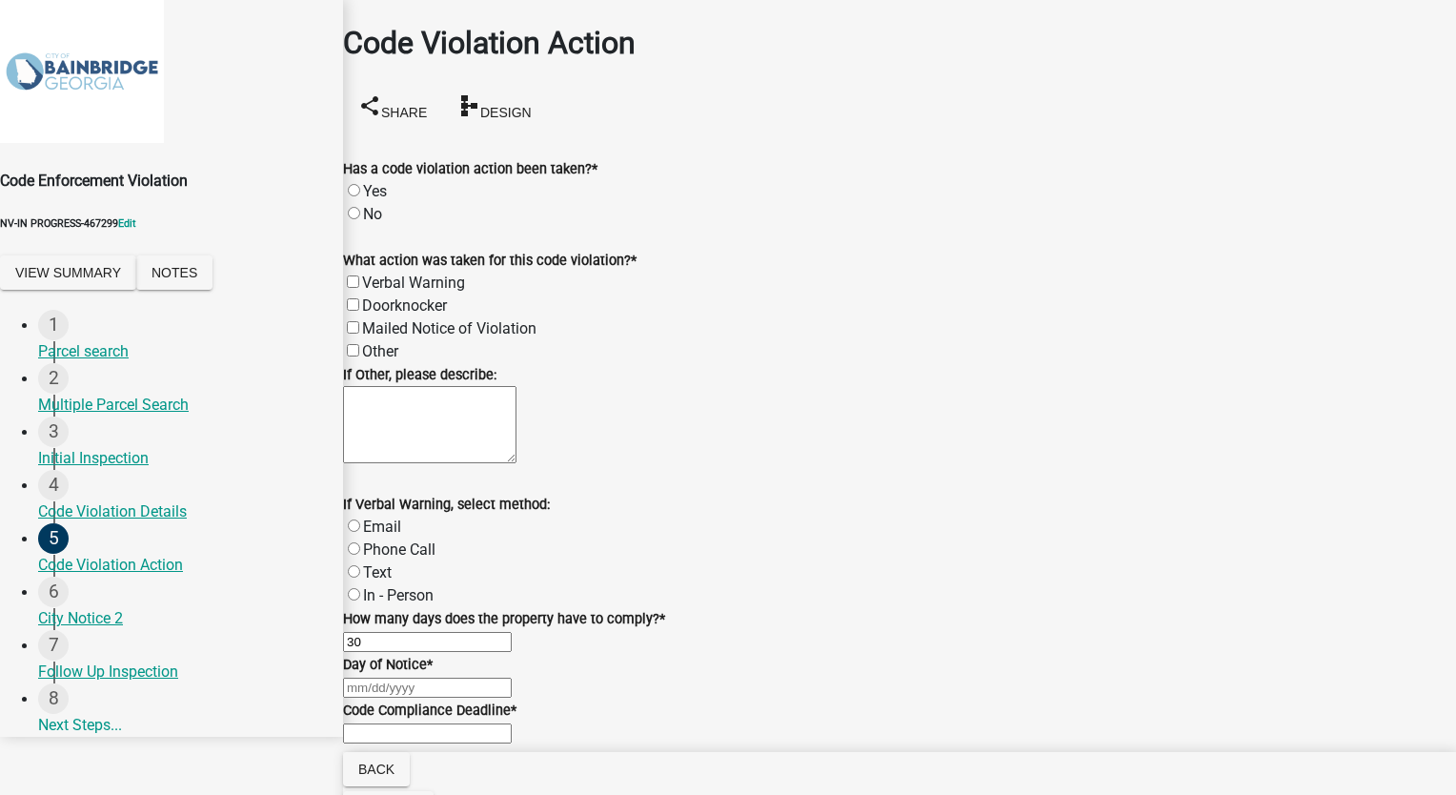
click at [373, 182] on label "Yes" at bounding box center [375, 191] width 24 height 18
click at [360, 184] on input "Yes" at bounding box center [354, 190] width 12 height 12
click at [374, 324] on label "Mailed Notice of Violation" at bounding box center [449, 328] width 174 height 18
click at [359, 324] on input "Mailed Notice of Violation" at bounding box center [353, 327] width 12 height 12
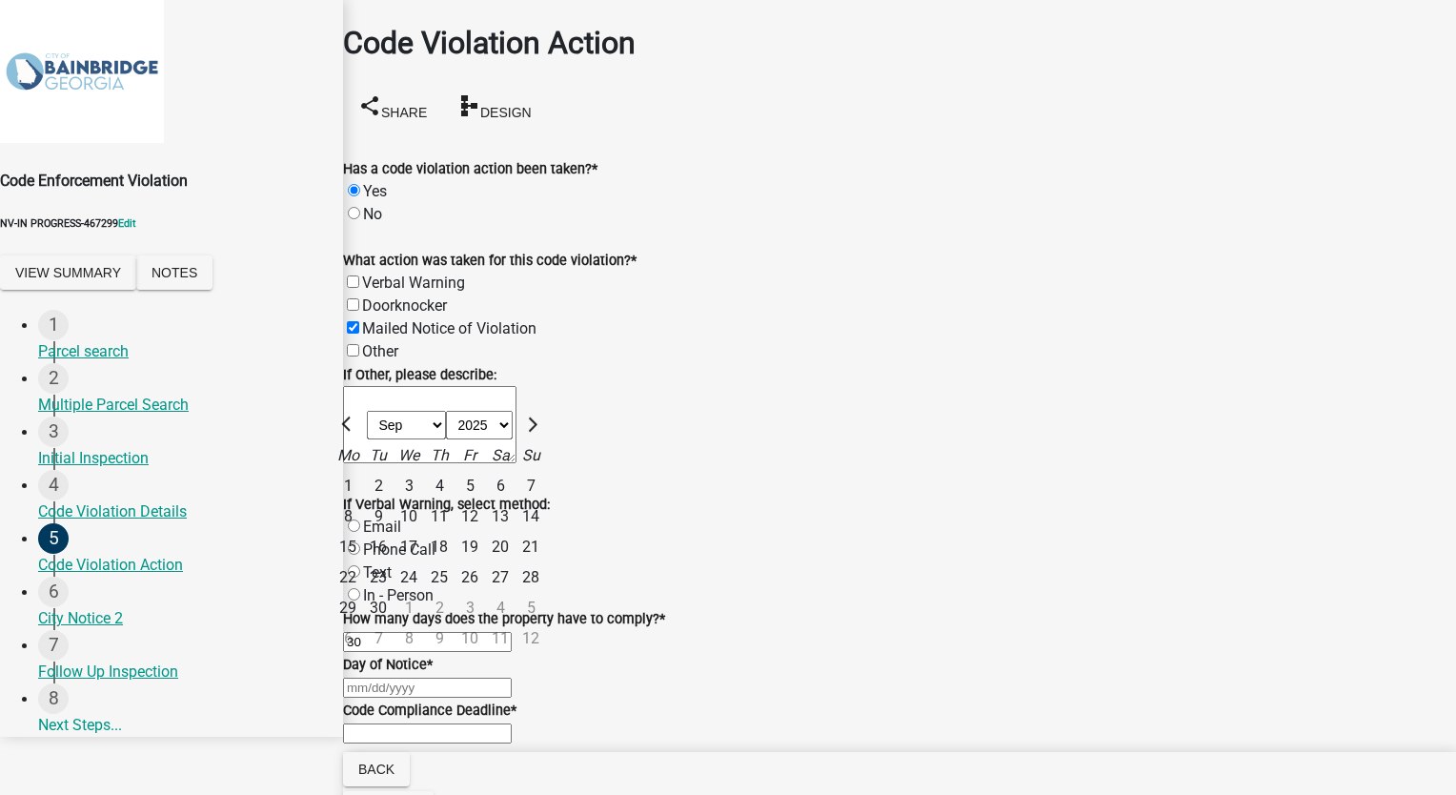
click at [377, 675] on div "[PERSON_NAME] Feb Mar Apr [PERSON_NAME][DATE] Oct Nov [DATE] 1526 1527 1528 152…" at bounding box center [899, 686] width 1113 height 23
click at [393, 532] on div "16" at bounding box center [378, 547] width 30 height 30
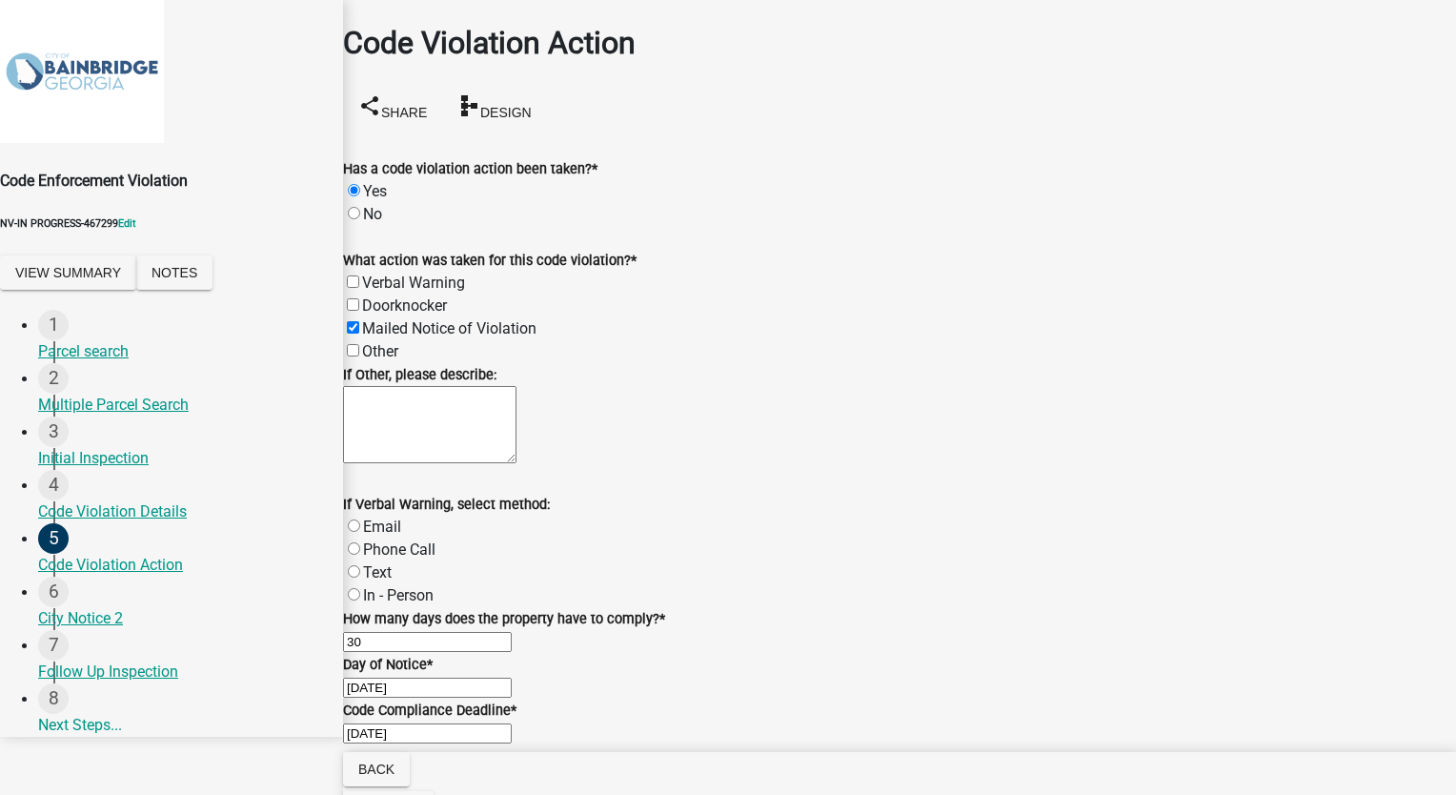
click at [433, 791] on button "Discard" at bounding box center [388, 808] width 91 height 34
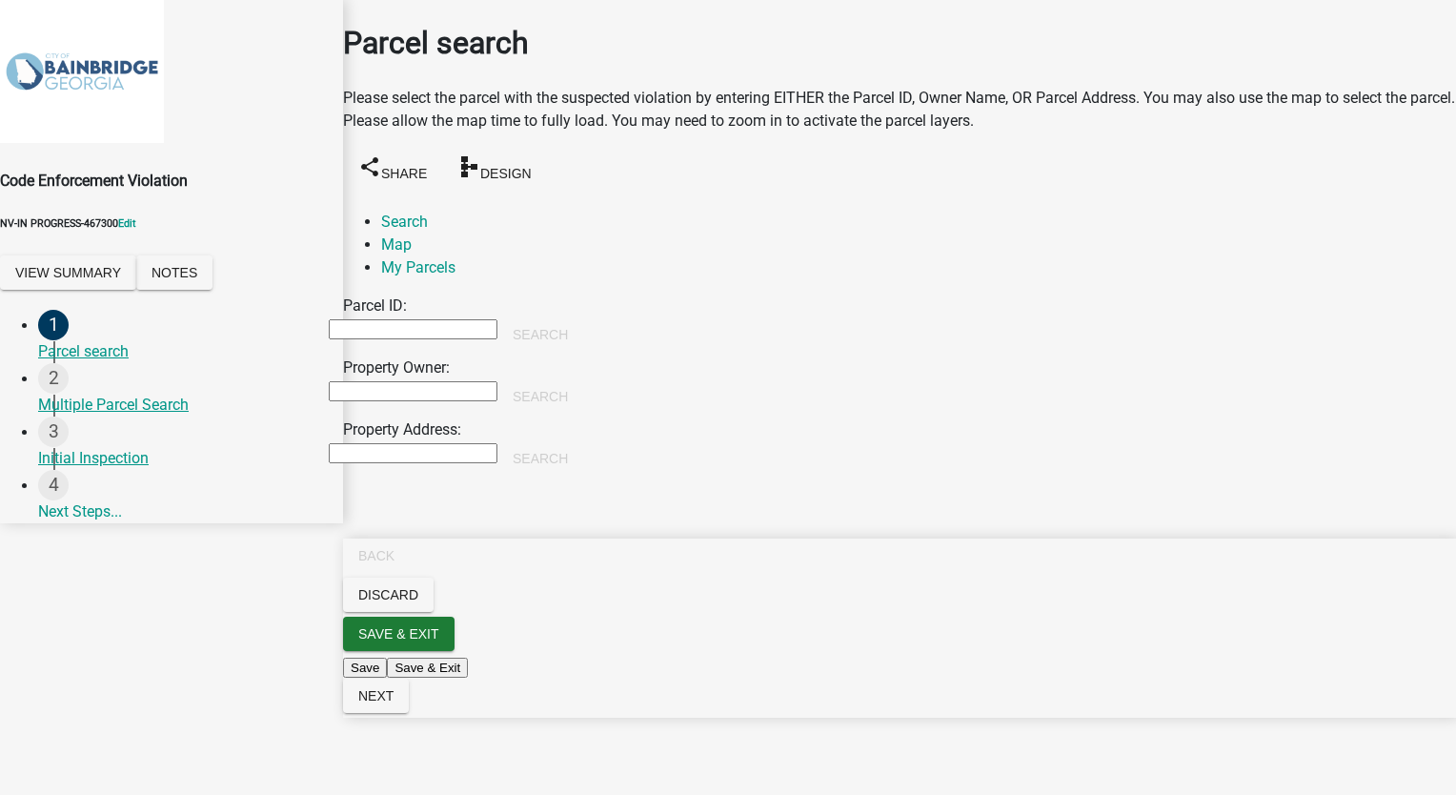
click at [422, 381] on input "Property Owner:" at bounding box center [413, 391] width 169 height 20
click at [583, 379] on button "Search" at bounding box center [540, 396] width 86 height 34
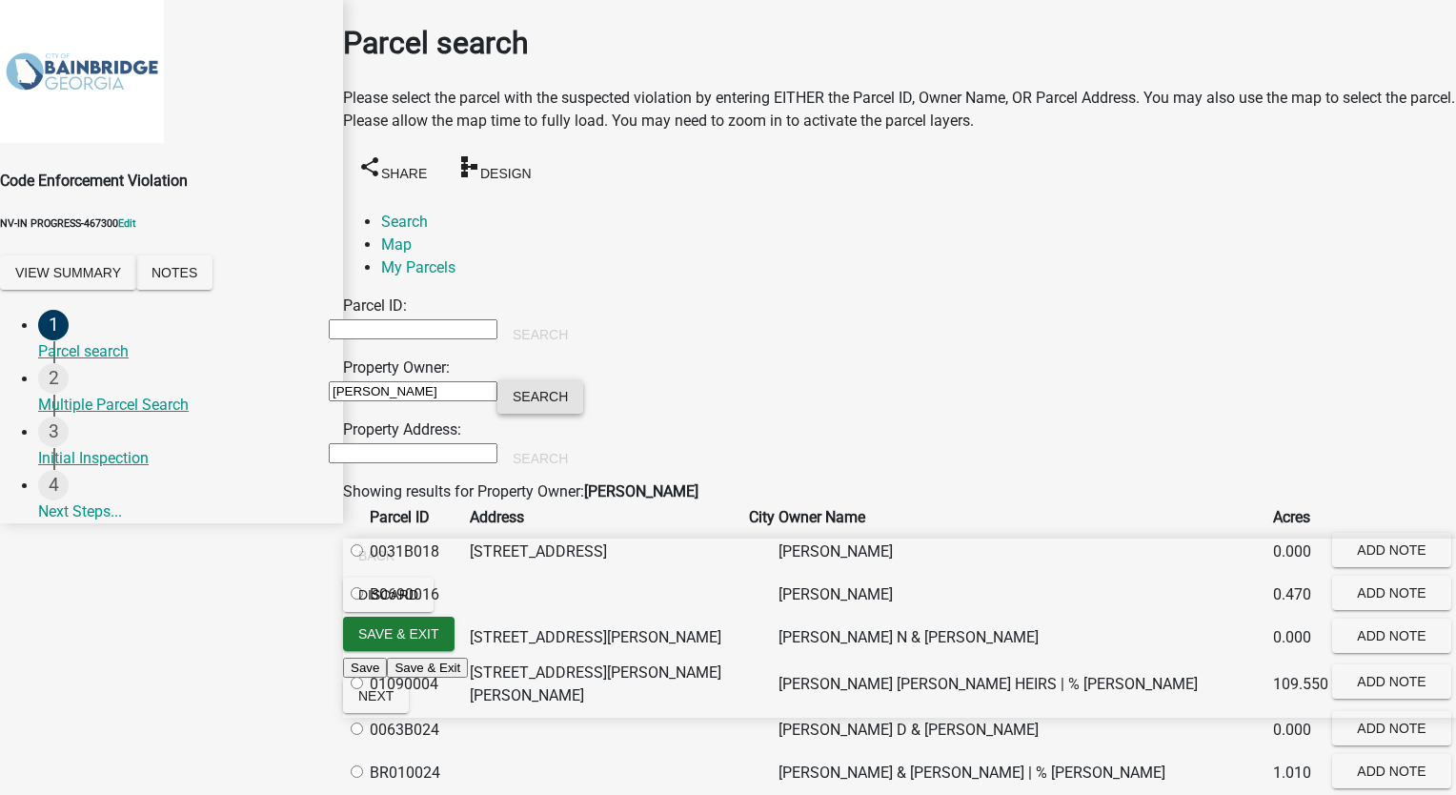
scroll to position [572, 0]
click at [409, 713] on button "Next" at bounding box center [376, 695] width 66 height 34
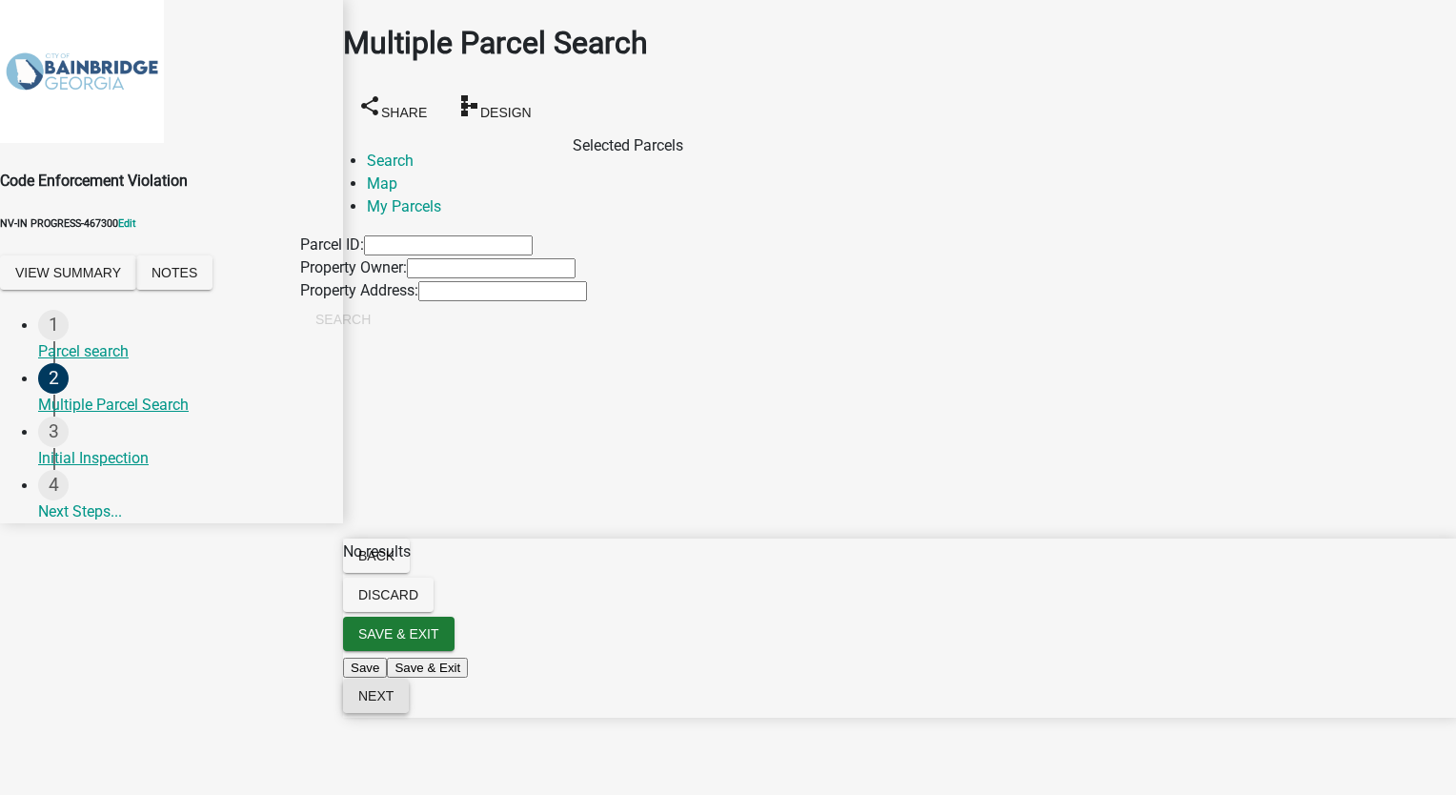
click at [409, 713] on button "Next" at bounding box center [376, 695] width 66 height 34
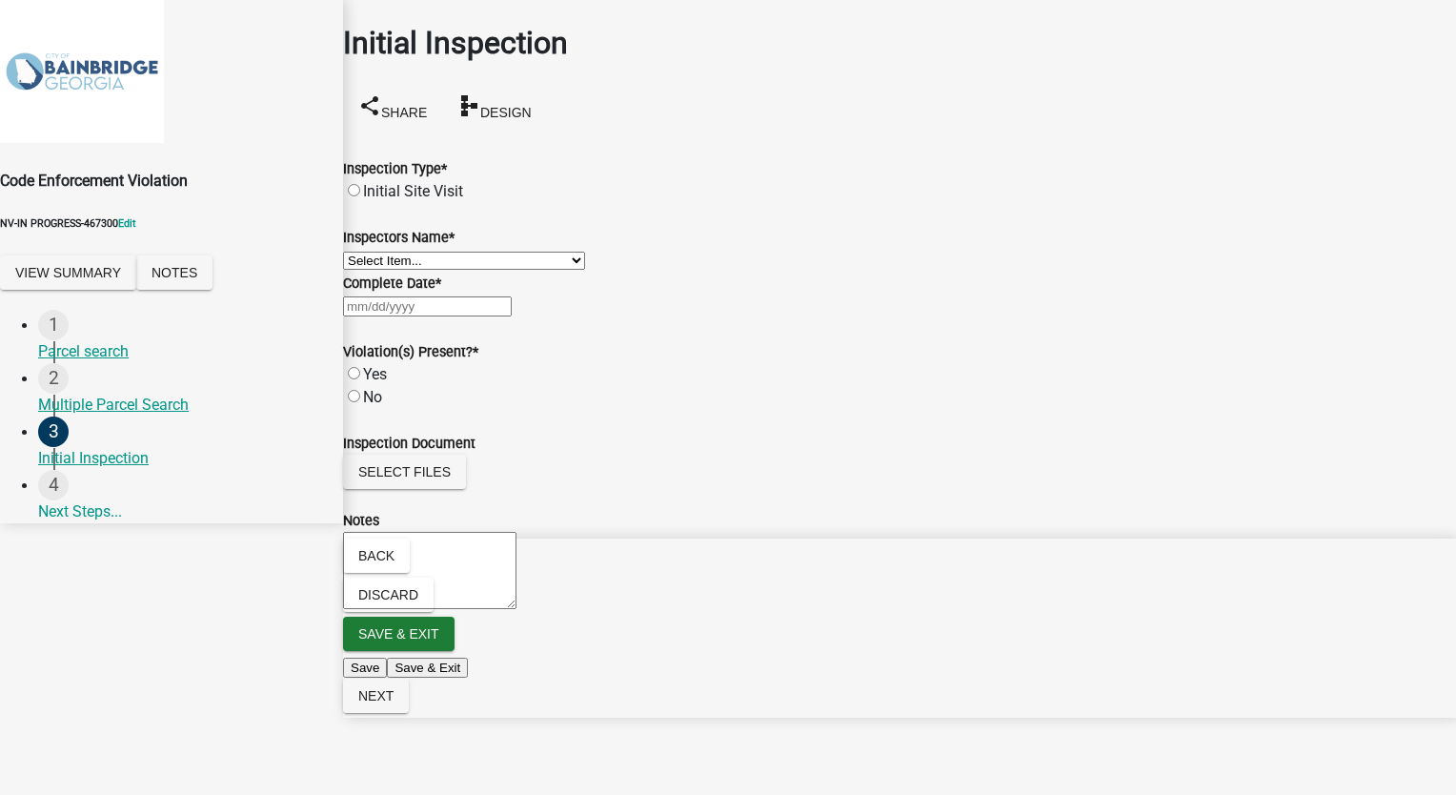
click at [370, 182] on label "Initial Site Visit" at bounding box center [413, 191] width 100 height 18
click at [360, 184] on input "Initial Site Visit" at bounding box center [354, 190] width 12 height 12
click at [399, 270] on select "Select Item... TT_Administrator (Tracy Troutner) Anastacia (Stacia Franklin)" at bounding box center [464, 261] width 242 height 18
click at [366, 265] on select "Select Item... TT_Administrator (Tracy Troutner) Anastacia (Stacia Franklin)" at bounding box center [464, 261] width 242 height 18
click at [419, 317] on div at bounding box center [899, 305] width 1113 height 23
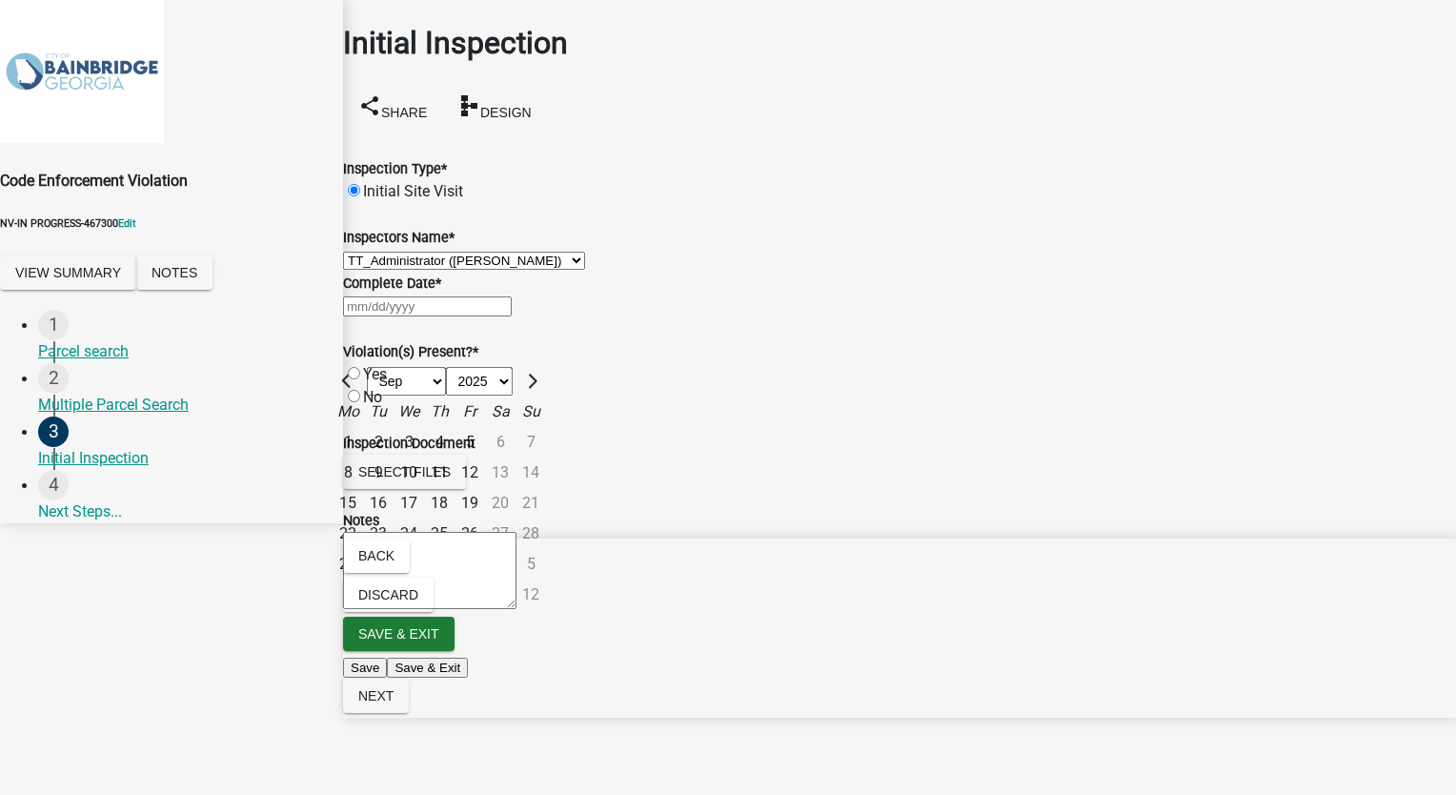
click at [393, 518] on div "16" at bounding box center [378, 503] width 30 height 30
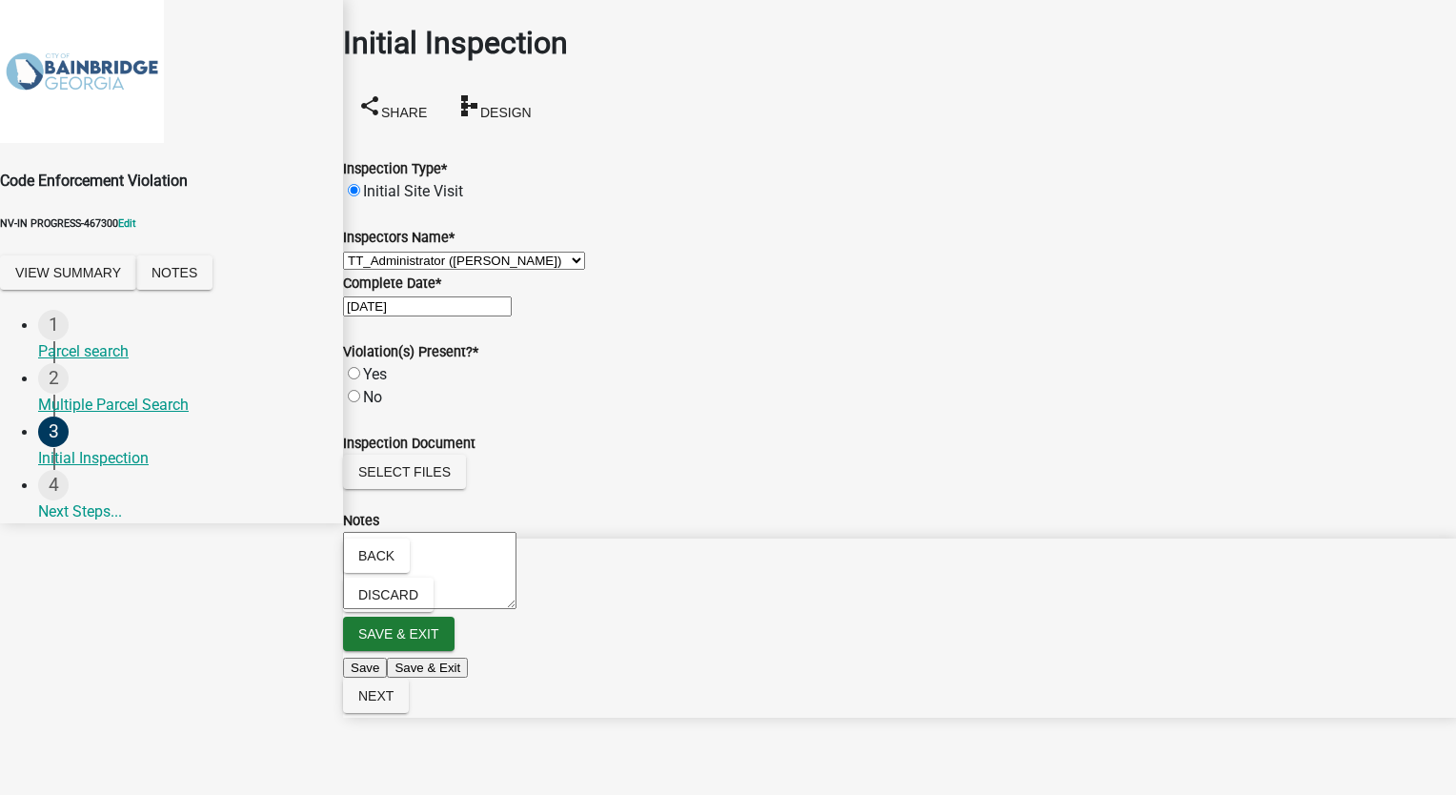
click at [378, 383] on label "Yes" at bounding box center [375, 374] width 24 height 18
click at [360, 379] on input "Yes" at bounding box center [354, 373] width 12 height 12
click at [393, 703] on span "Next" at bounding box center [375, 695] width 35 height 15
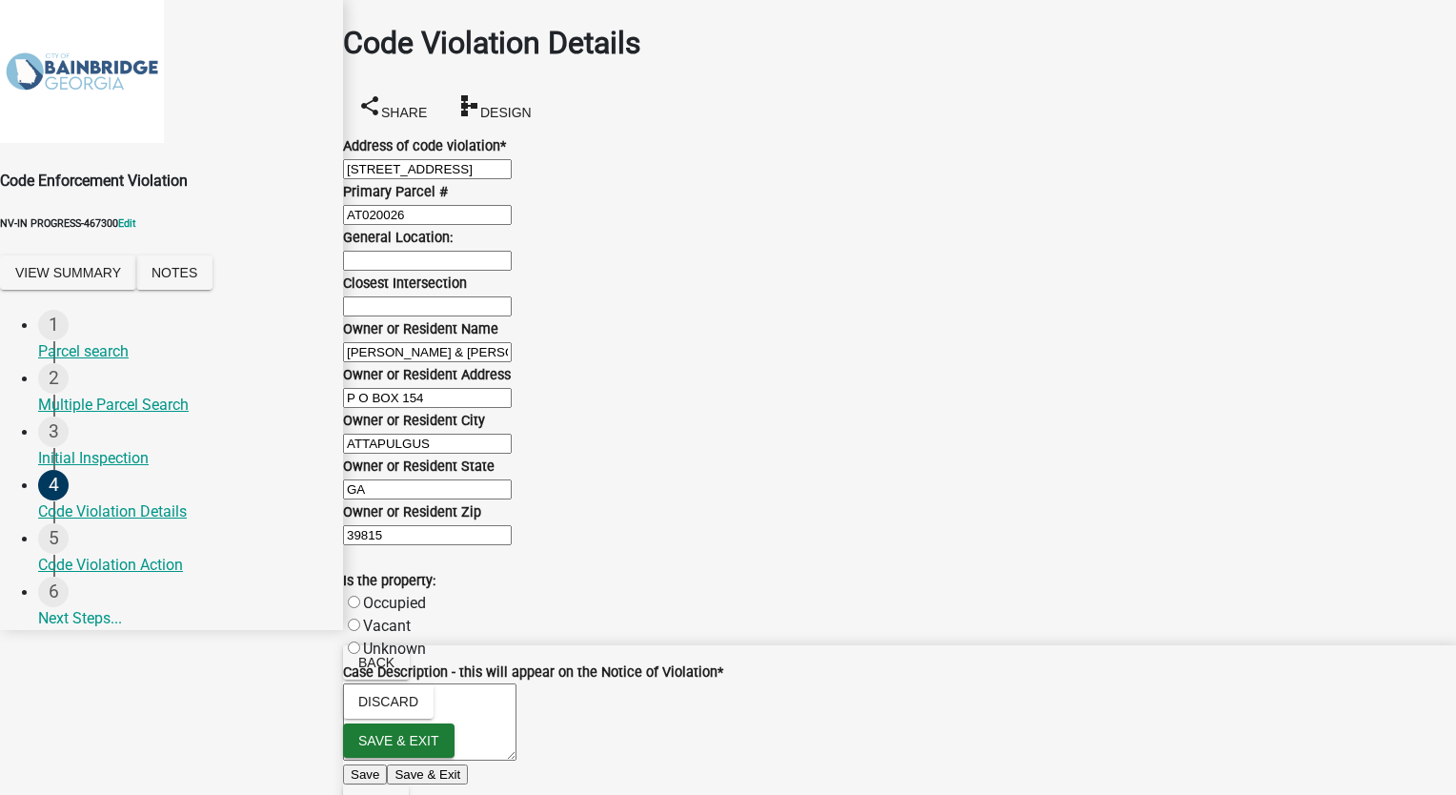
click at [442, 316] on input "Closest Intersection" at bounding box center [427, 306] width 169 height 20
click at [370, 594] on label "Occupied" at bounding box center [394, 603] width 63 height 18
click at [360, 595] on input "Occupied" at bounding box center [354, 601] width 12 height 12
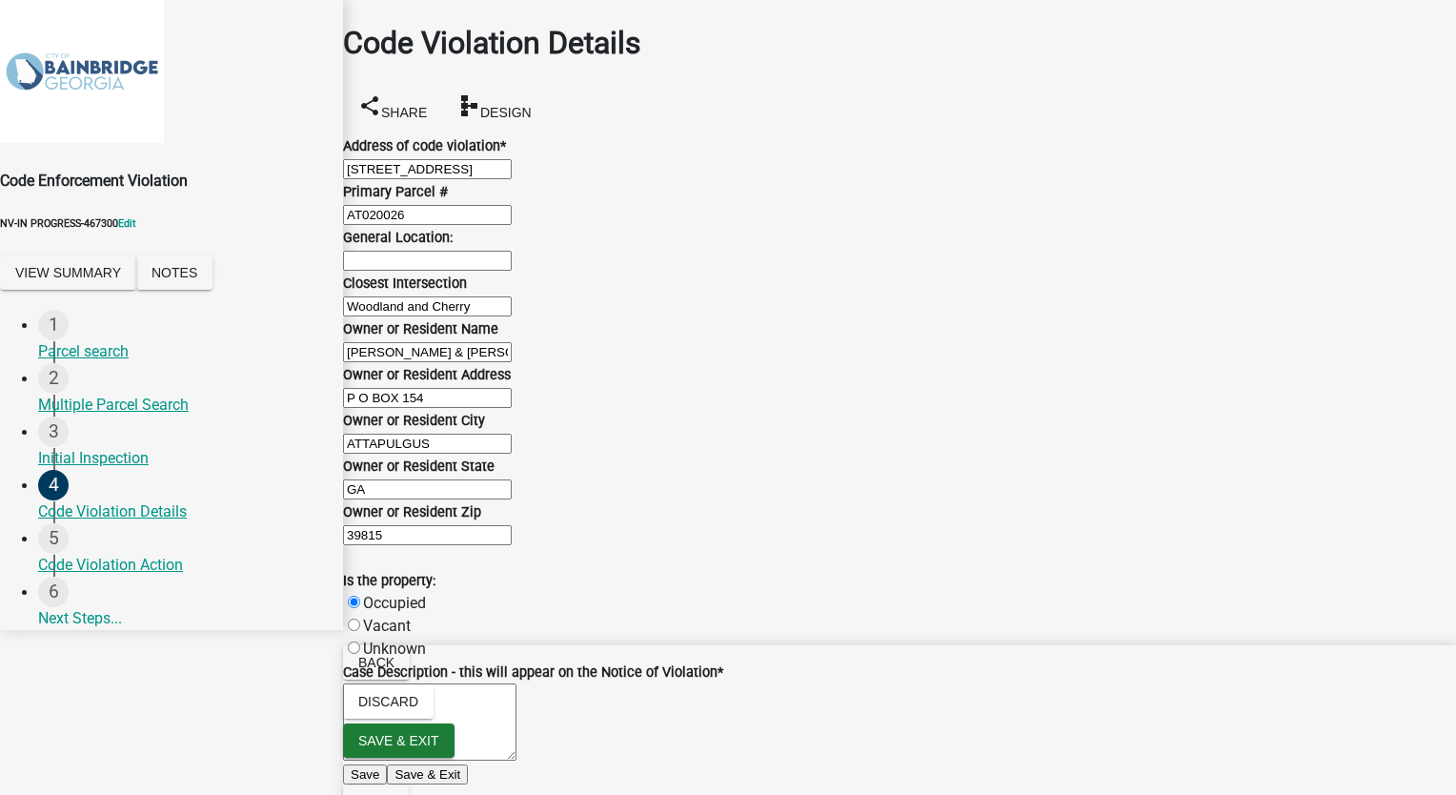
click at [388, 683] on textarea "Case Description - this will appear on the Notice of Violation *" at bounding box center [429, 721] width 173 height 77
paste textarea "https://issue-per2-3925.preview.permitting.schneidergis.com/application/workflo…"
click at [373, 683] on textarea "Case Description - this will appear on the Notice of Violation *" at bounding box center [429, 721] width 173 height 77
paste textarea "Sec. 50-21. – General cleanliness of street margins The owner and occupant of e…"
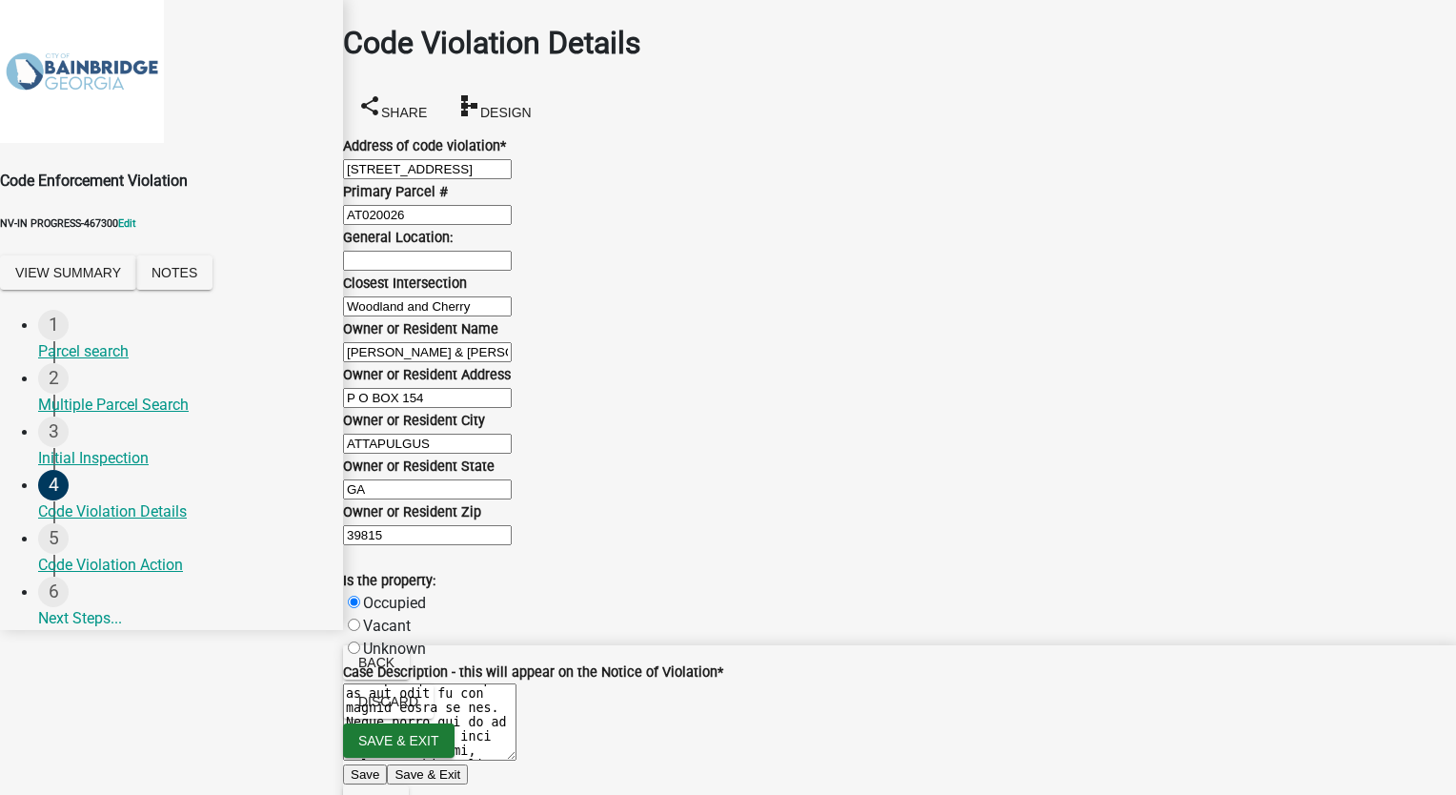
scroll to position [1715, 0]
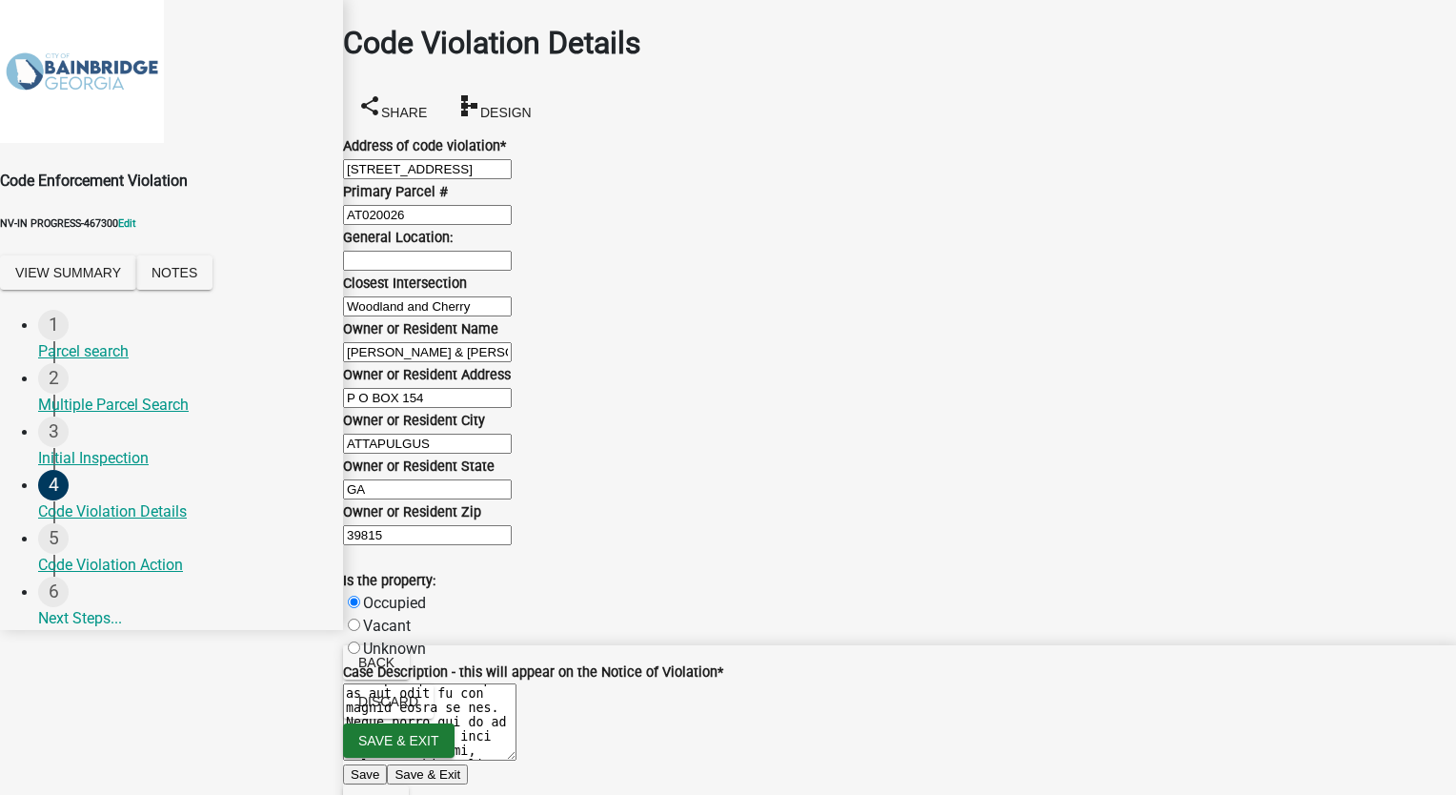
paste textarea "Sec. 50-21. – General cleanliness of street margins The owner and occupant of e…"
paste input "Sec. 50-21. – General cleanliness of street margins The owner and occupant of e…"
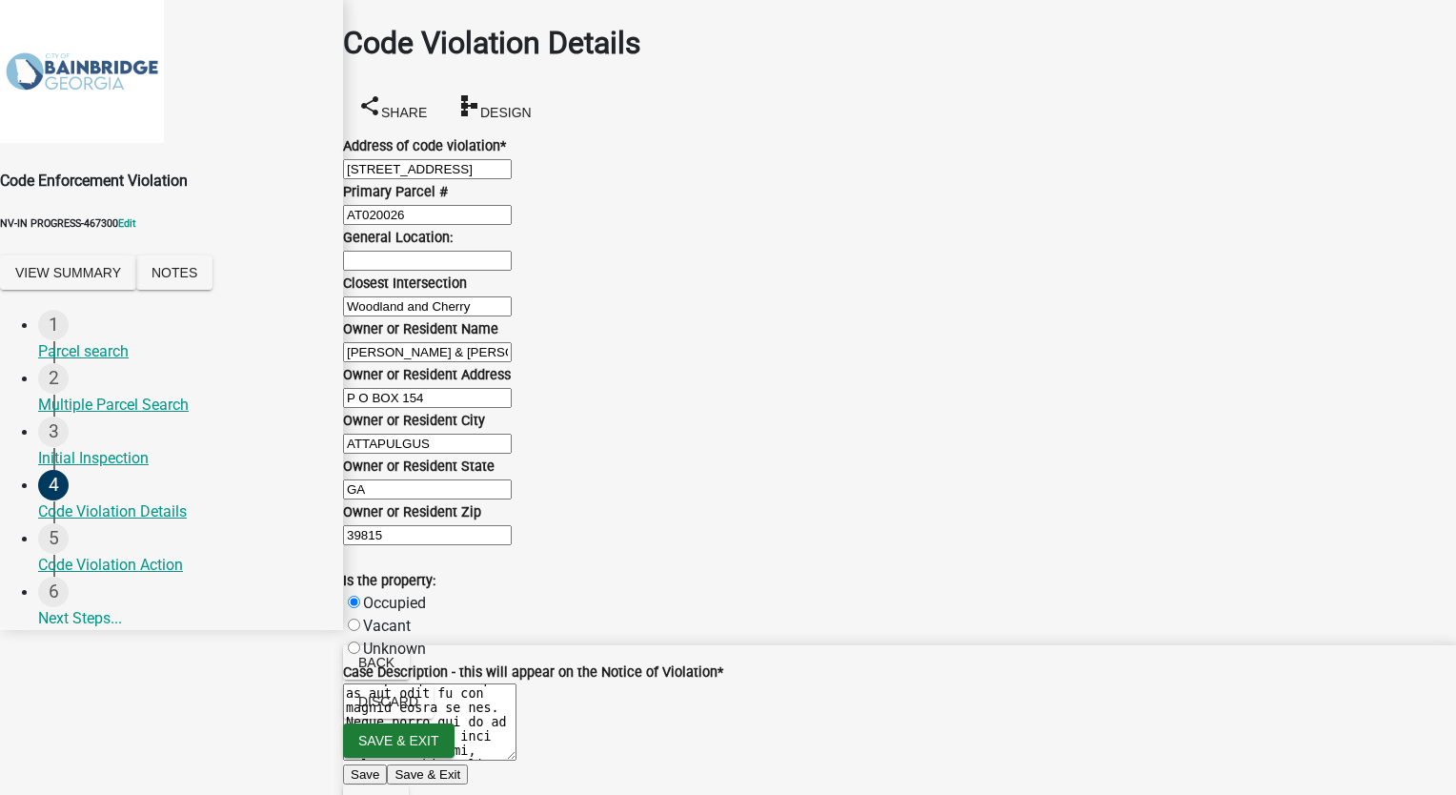
click at [393, 794] on span "Next" at bounding box center [375, 802] width 35 height 15
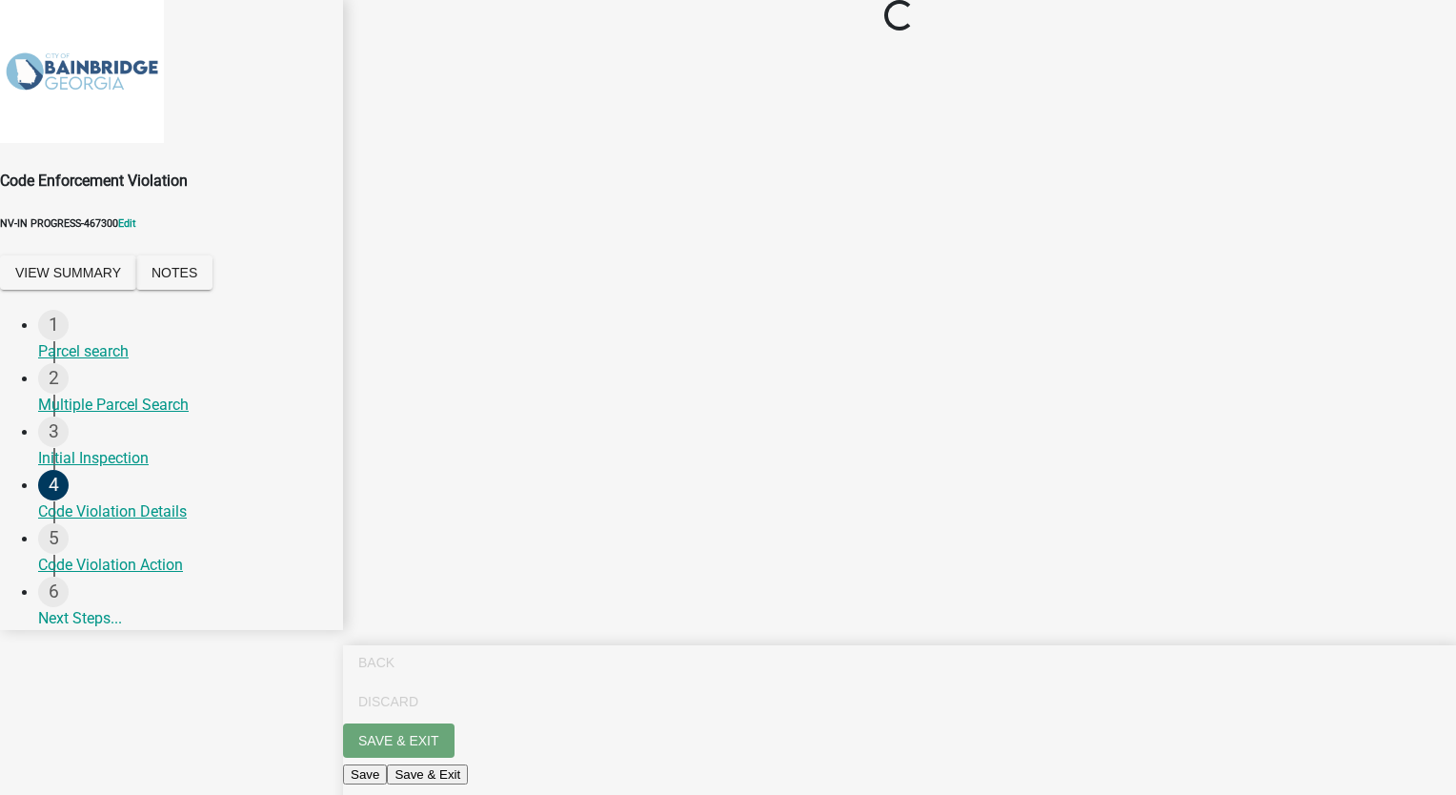
scroll to position [0, 0]
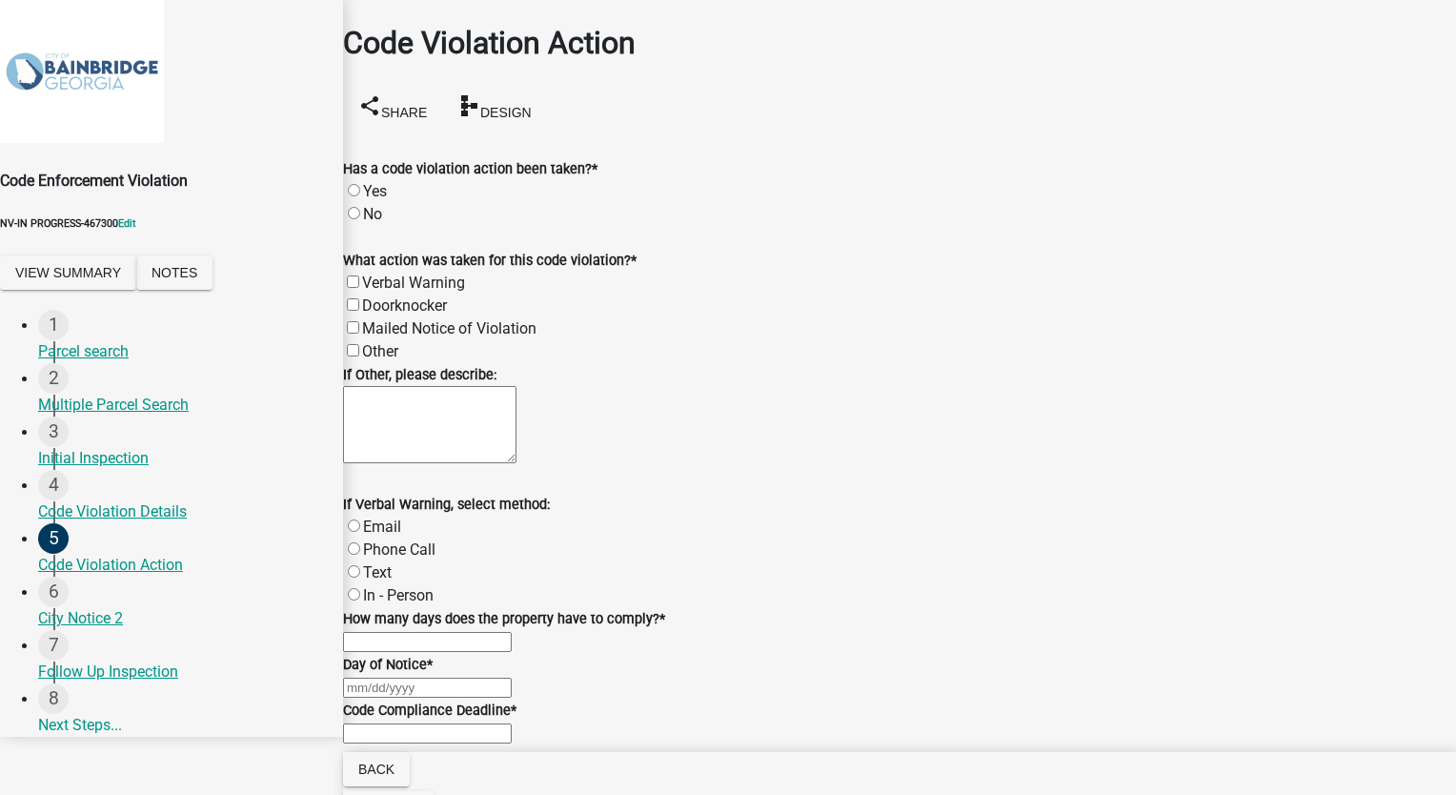
click at [375, 182] on label "Yes" at bounding box center [375, 191] width 24 height 18
click at [360, 184] on input "Yes" at bounding box center [354, 190] width 12 height 12
click at [376, 297] on label "Doorknocker" at bounding box center [404, 305] width 85 height 18
click at [359, 298] on input "Doorknocker" at bounding box center [353, 304] width 12 height 12
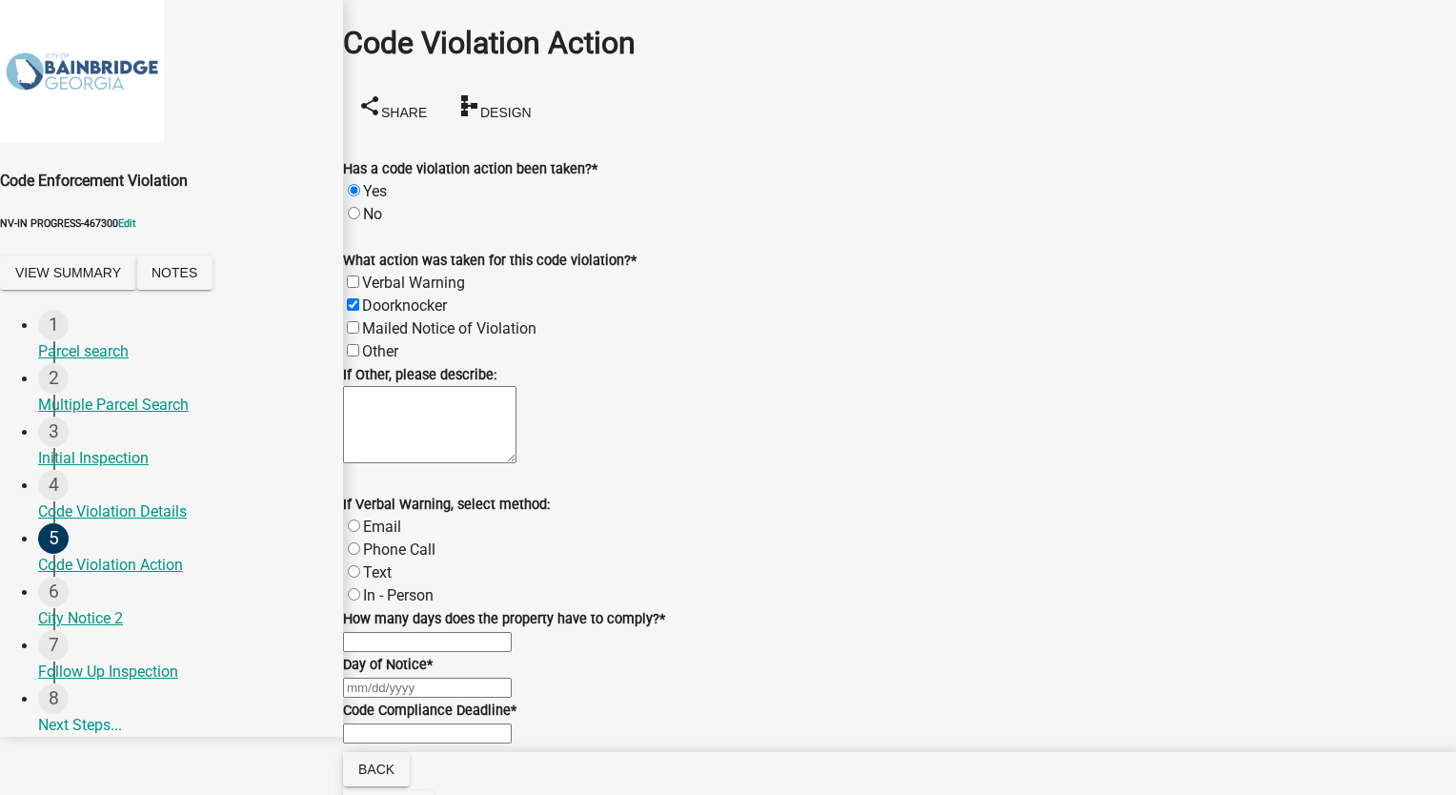
click at [373, 586] on label "In - Person" at bounding box center [398, 595] width 71 height 18
click at [360, 588] on input "In - Person" at bounding box center [354, 594] width 12 height 12
click at [387, 632] on input "text" at bounding box center [427, 642] width 169 height 20
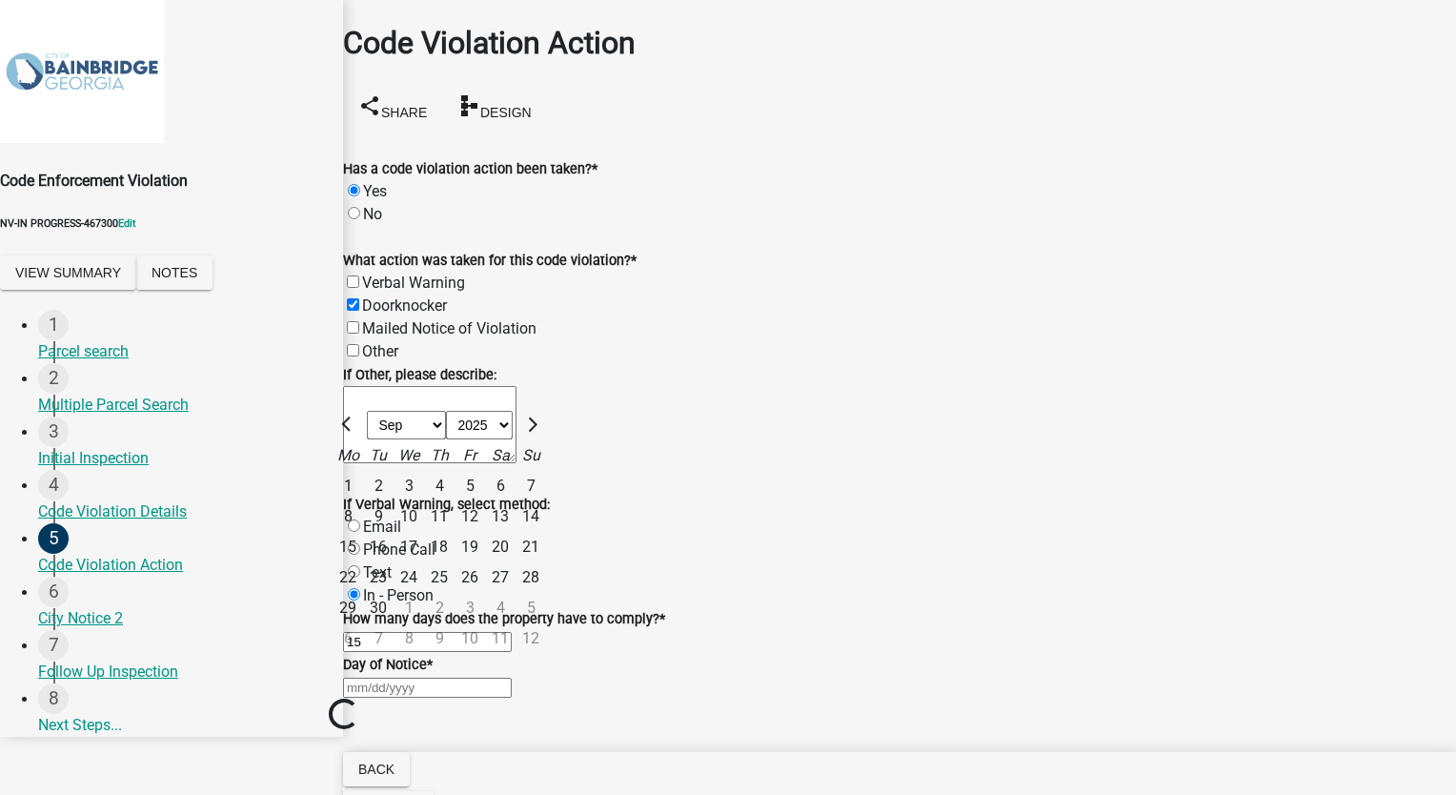
click at [415, 675] on div "[PERSON_NAME] Feb Mar Apr [PERSON_NAME][DATE] Oct Nov [DATE] 1526 1527 1528 152…" at bounding box center [899, 686] width 1113 height 23
click at [393, 532] on div "16" at bounding box center [378, 547] width 30 height 30
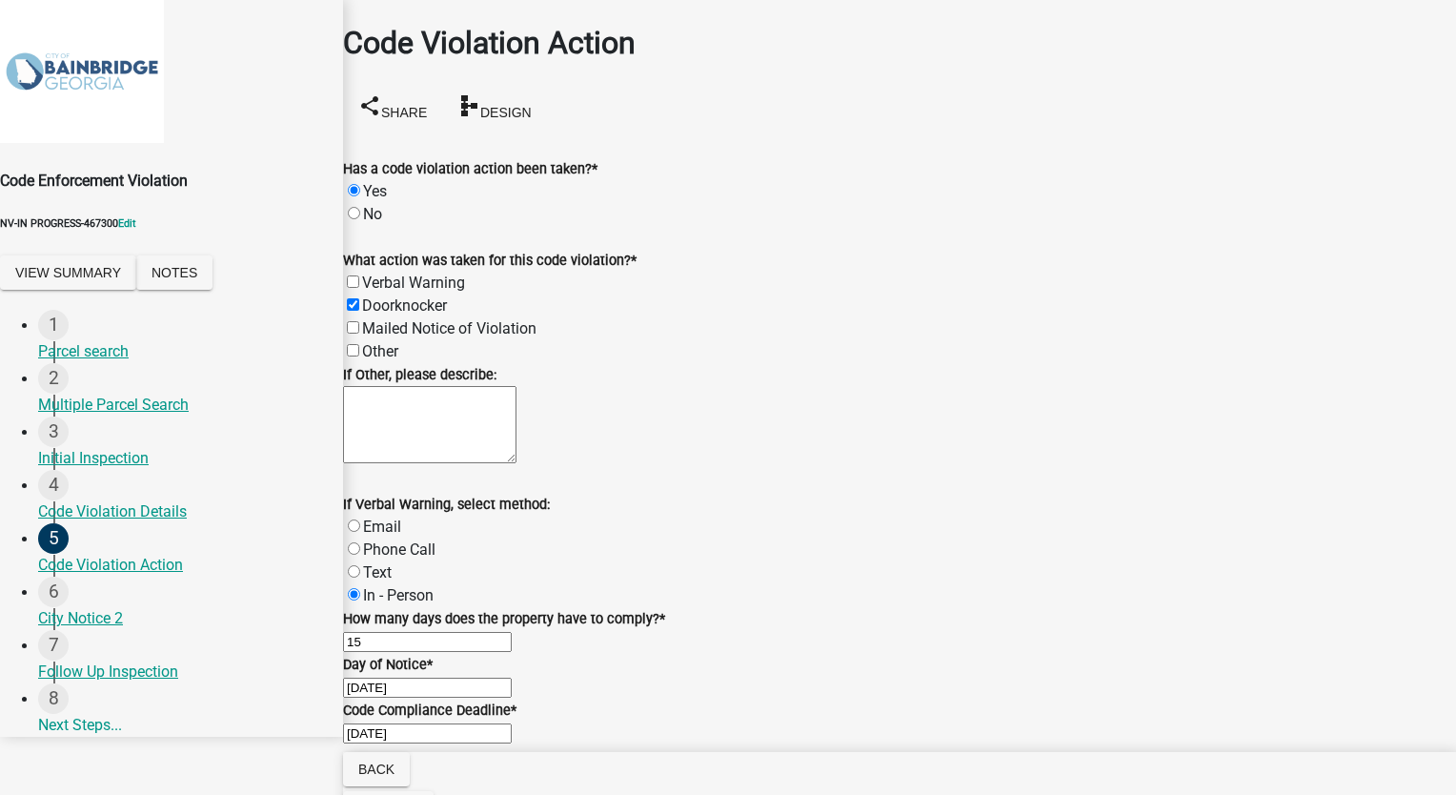
scroll to position [332, 0]
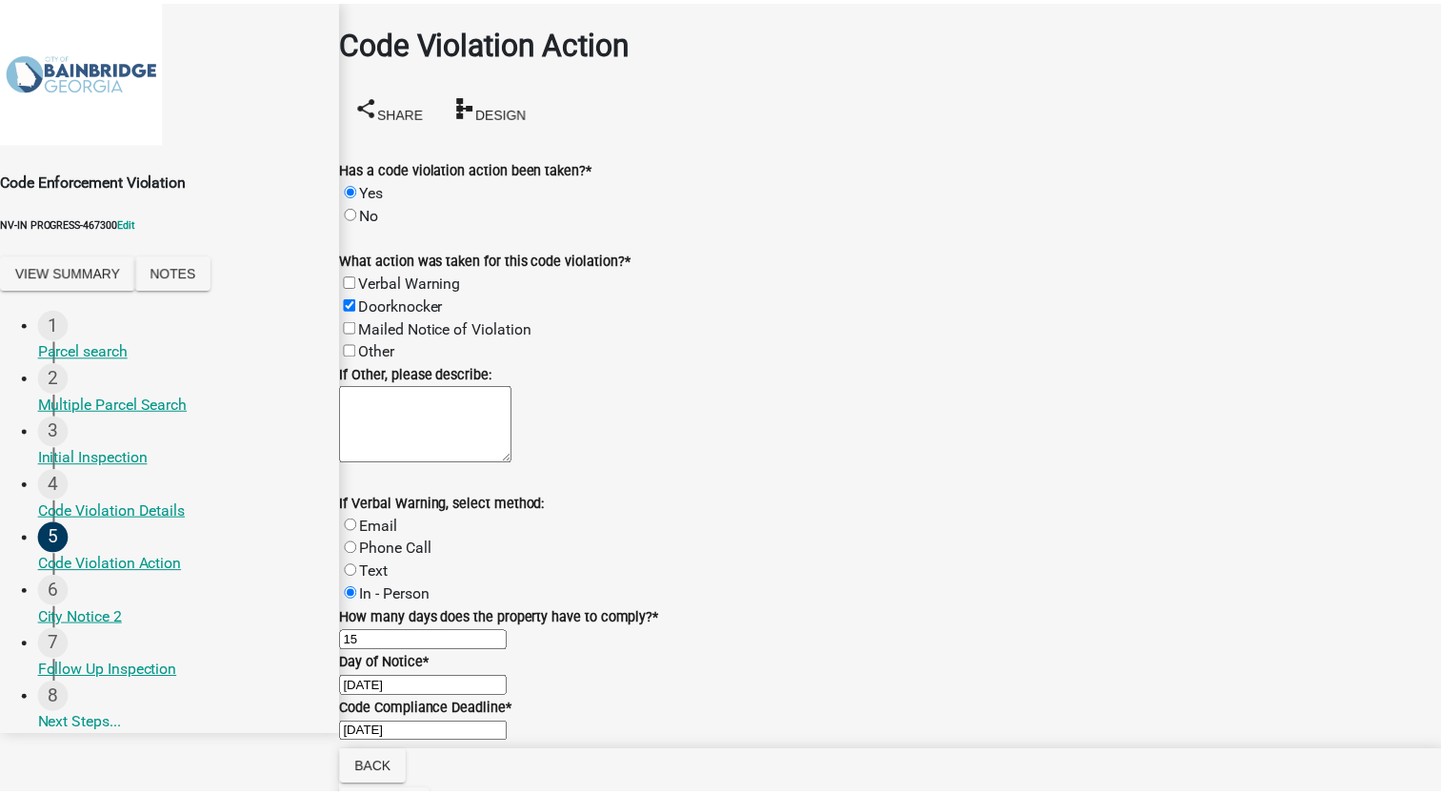
scroll to position [0, 0]
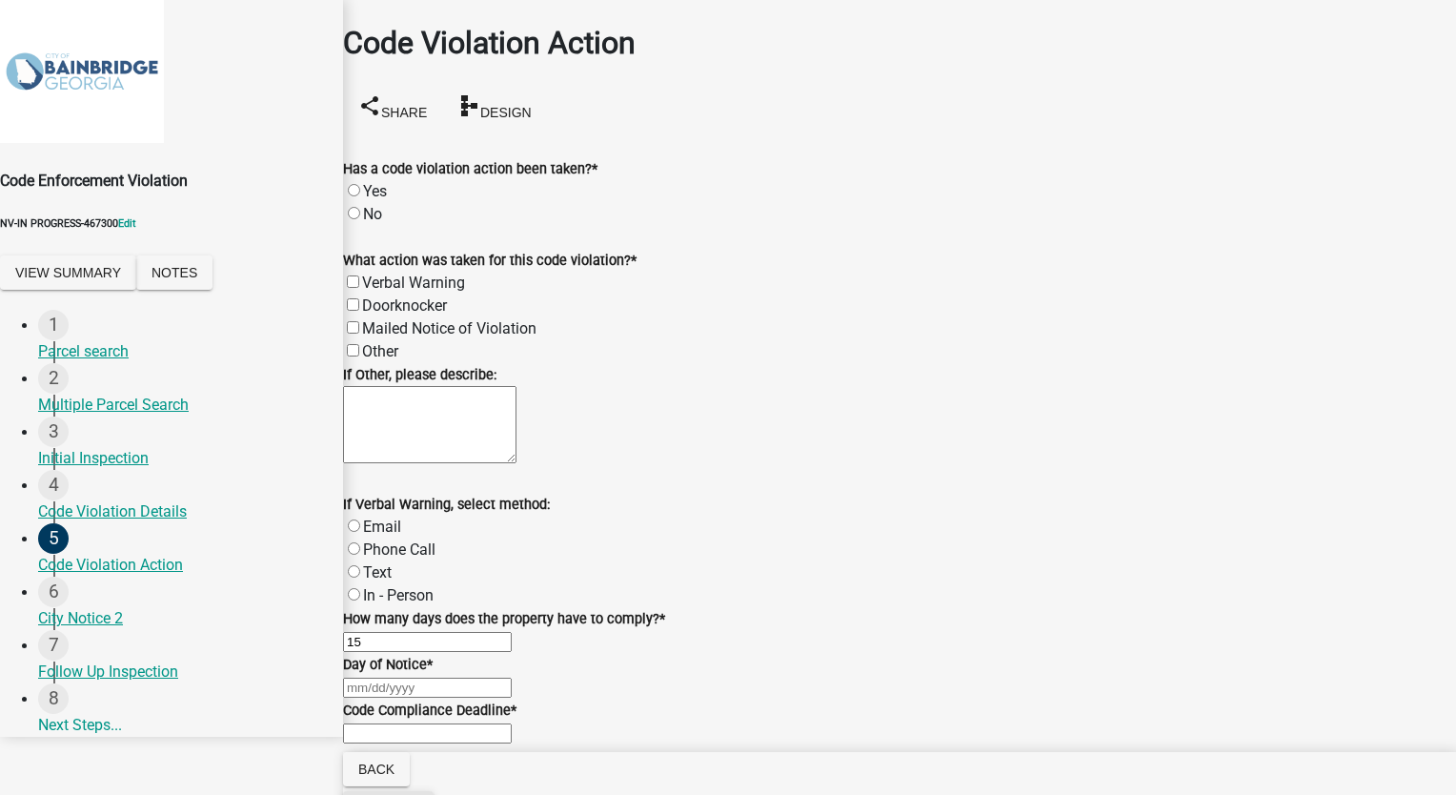
click at [433, 791] on button "Discard" at bounding box center [388, 808] width 91 height 34
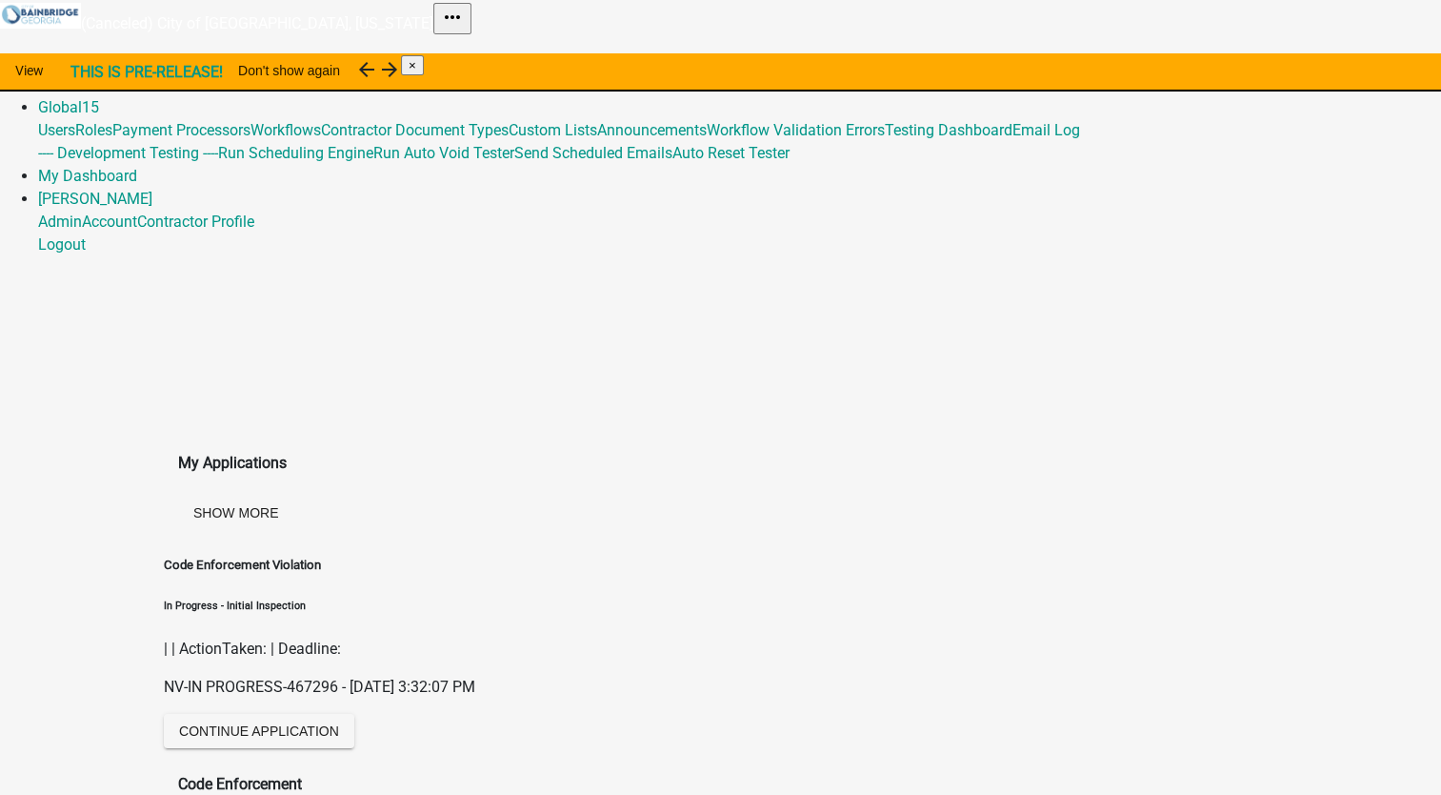
click at [82, 75] on link "Admin" at bounding box center [60, 84] width 44 height 18
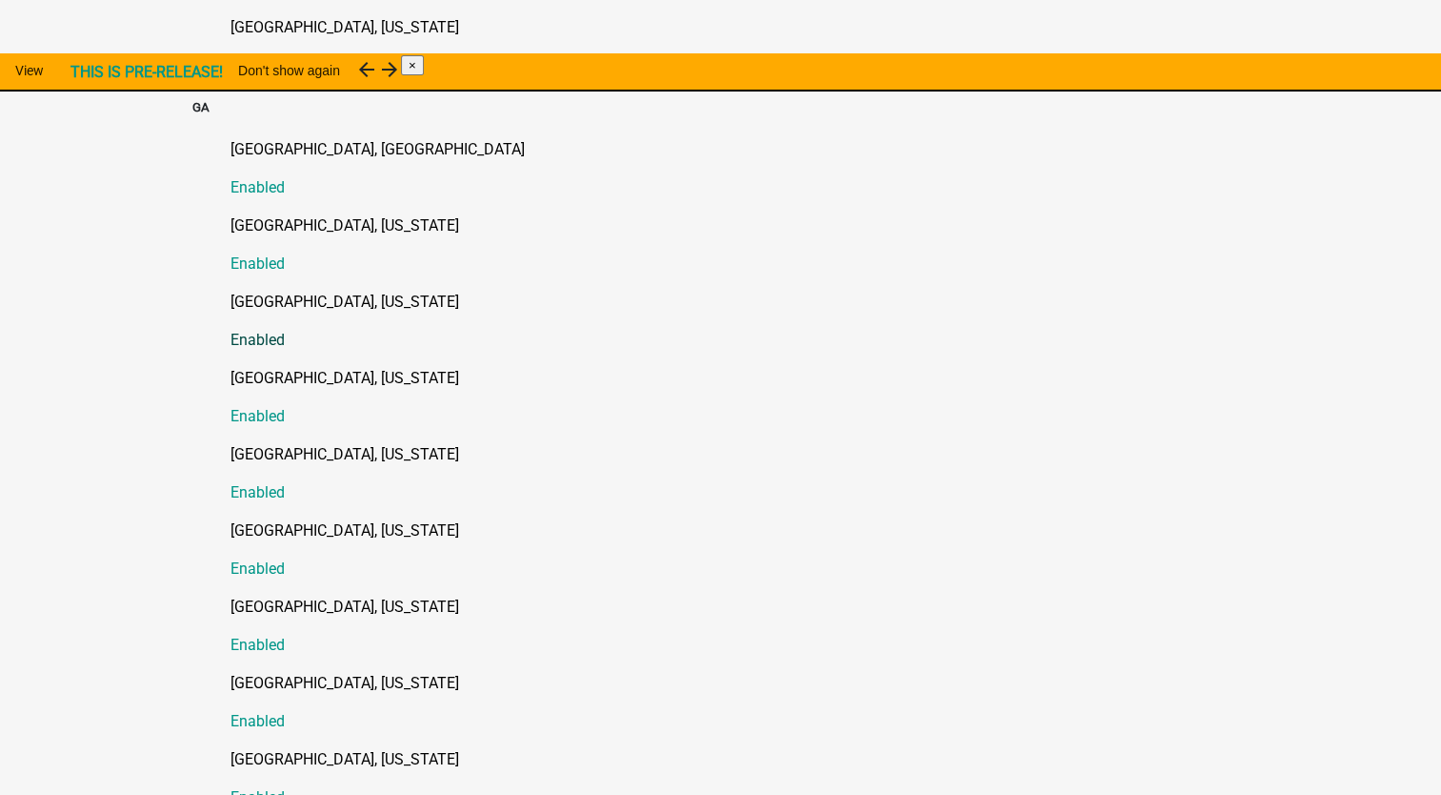
scroll to position [476, 0]
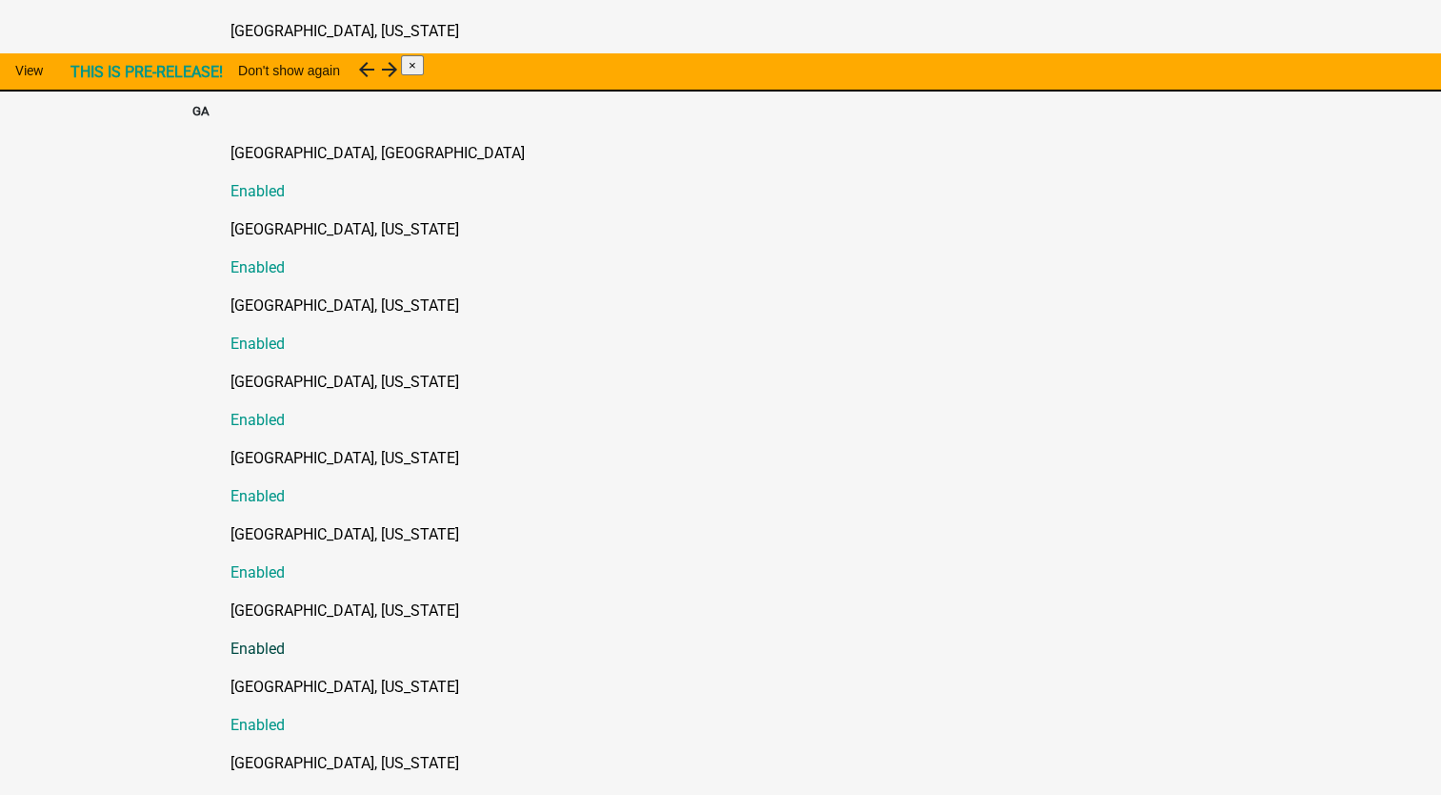
click at [272, 599] on p "[GEOGRAPHIC_DATA], [US_STATE]" at bounding box center [740, 610] width 1019 height 23
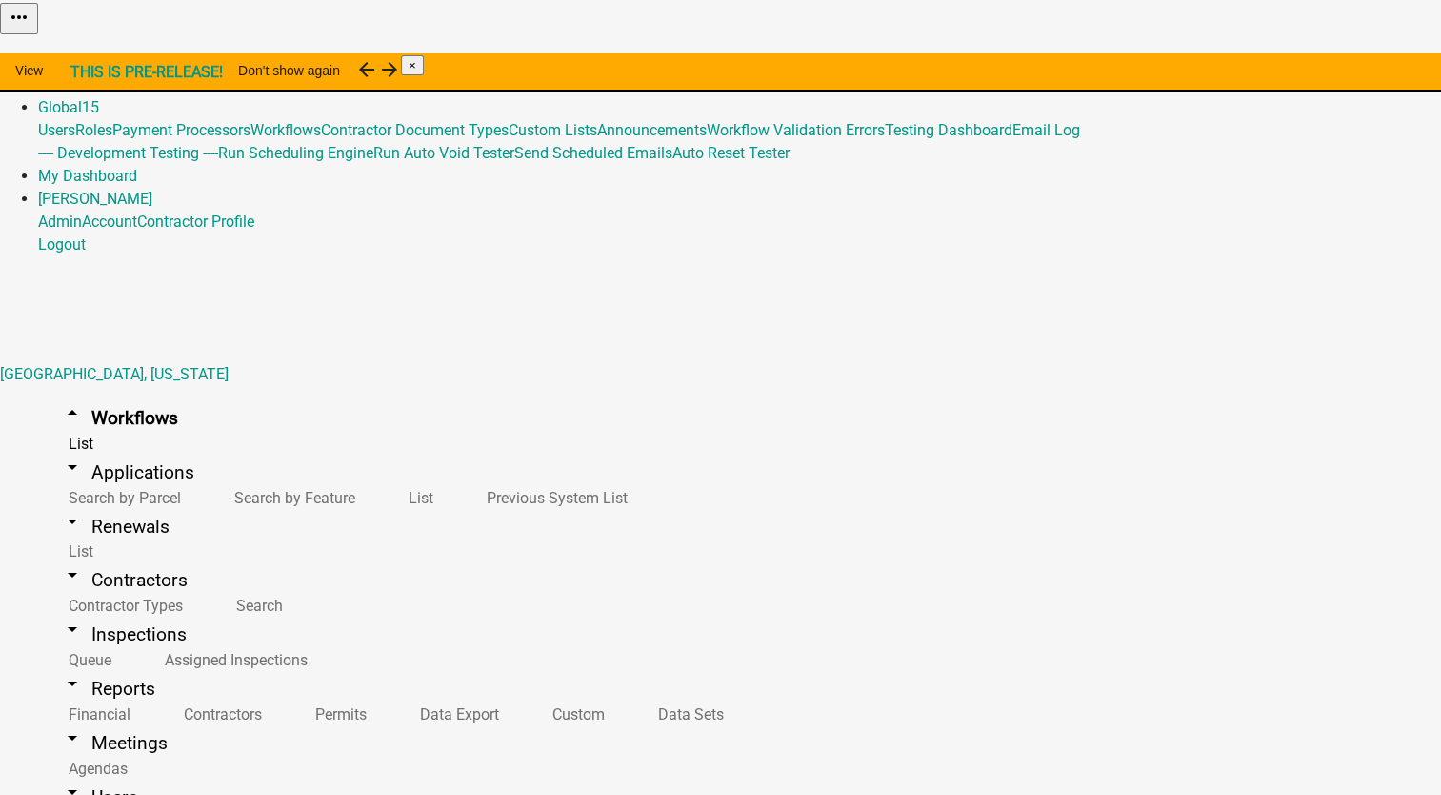
click at [82, 75] on link "Admin" at bounding box center [60, 84] width 44 height 18
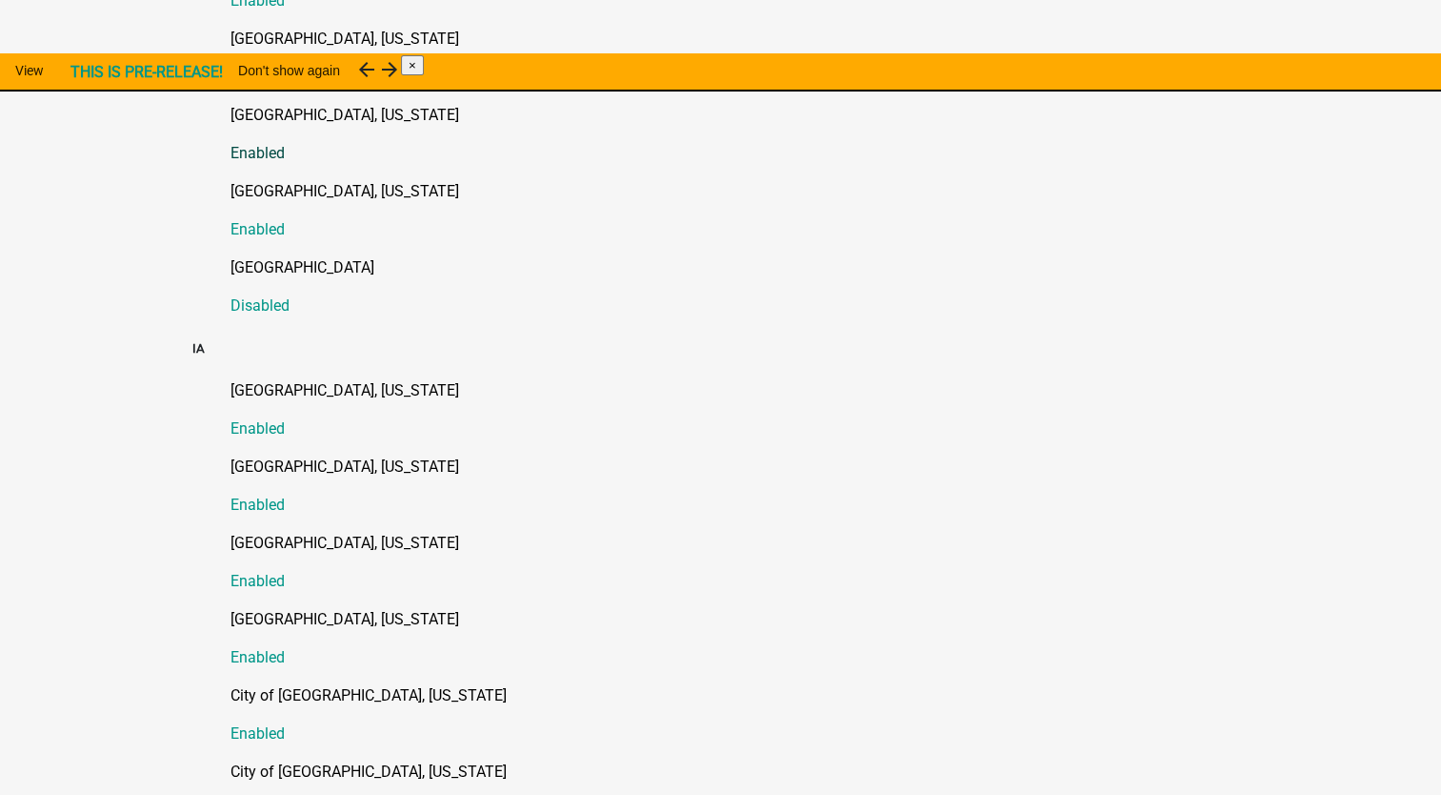
scroll to position [1143, 0]
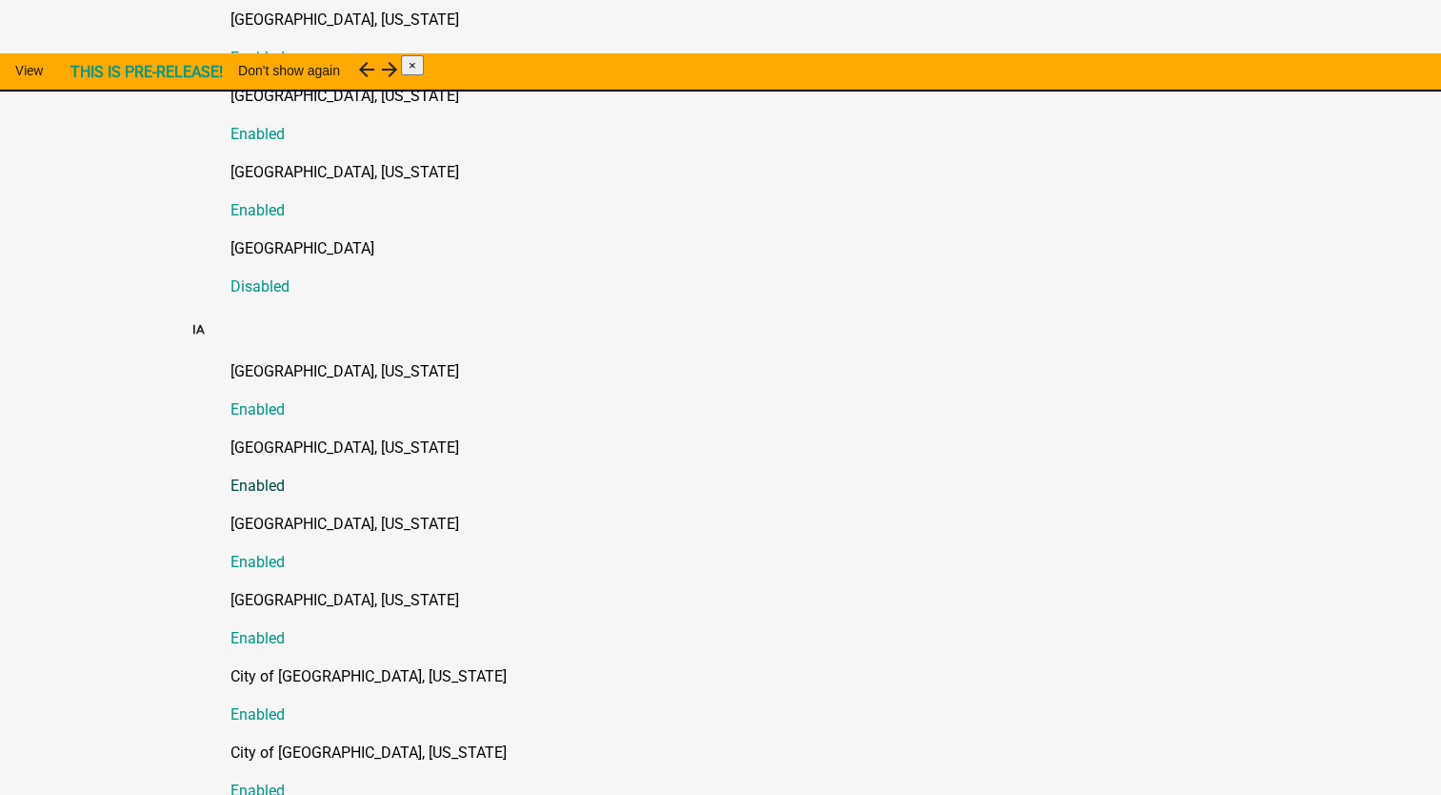
click at [256, 436] on p "[GEOGRAPHIC_DATA], [US_STATE]" at bounding box center [740, 447] width 1019 height 23
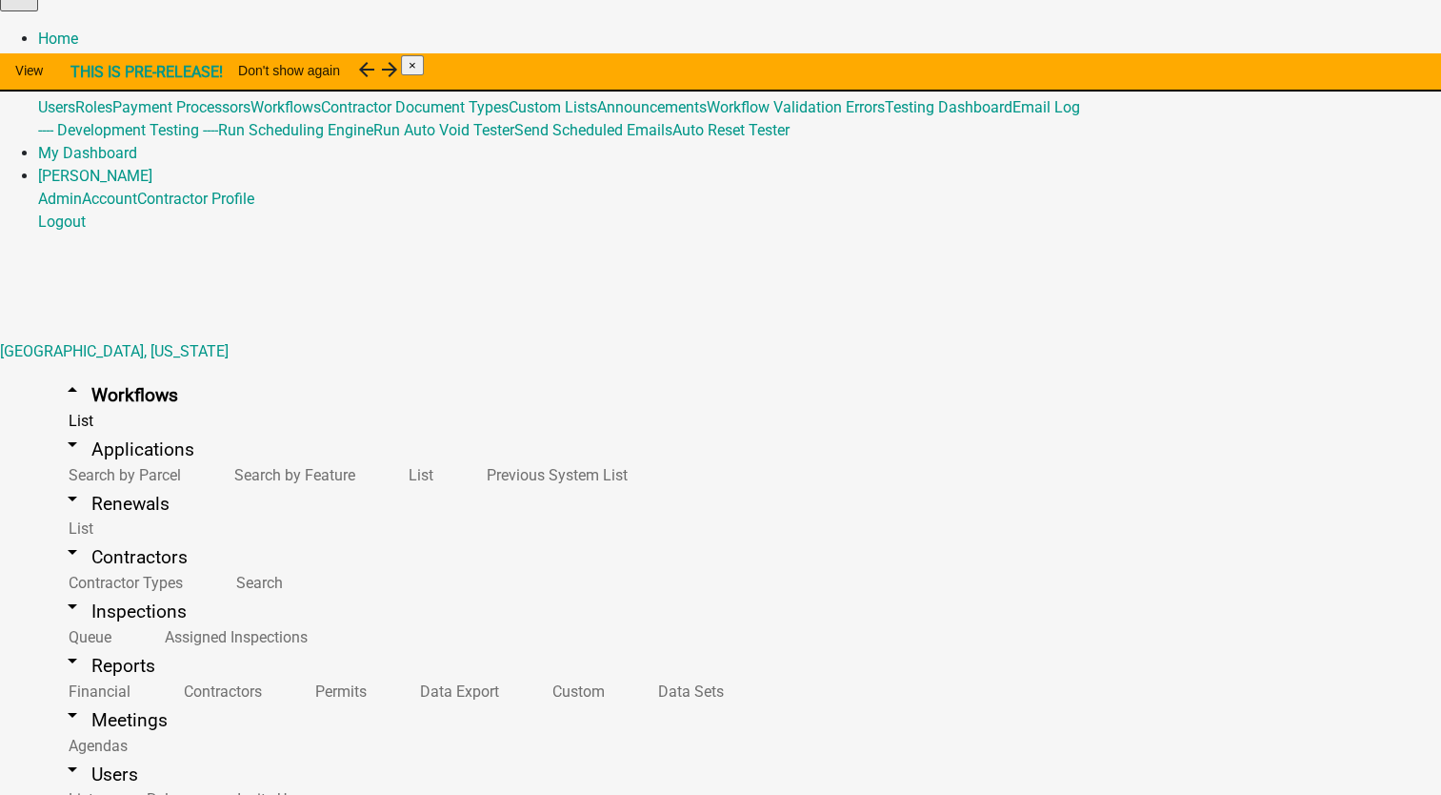
scroll to position [118, 0]
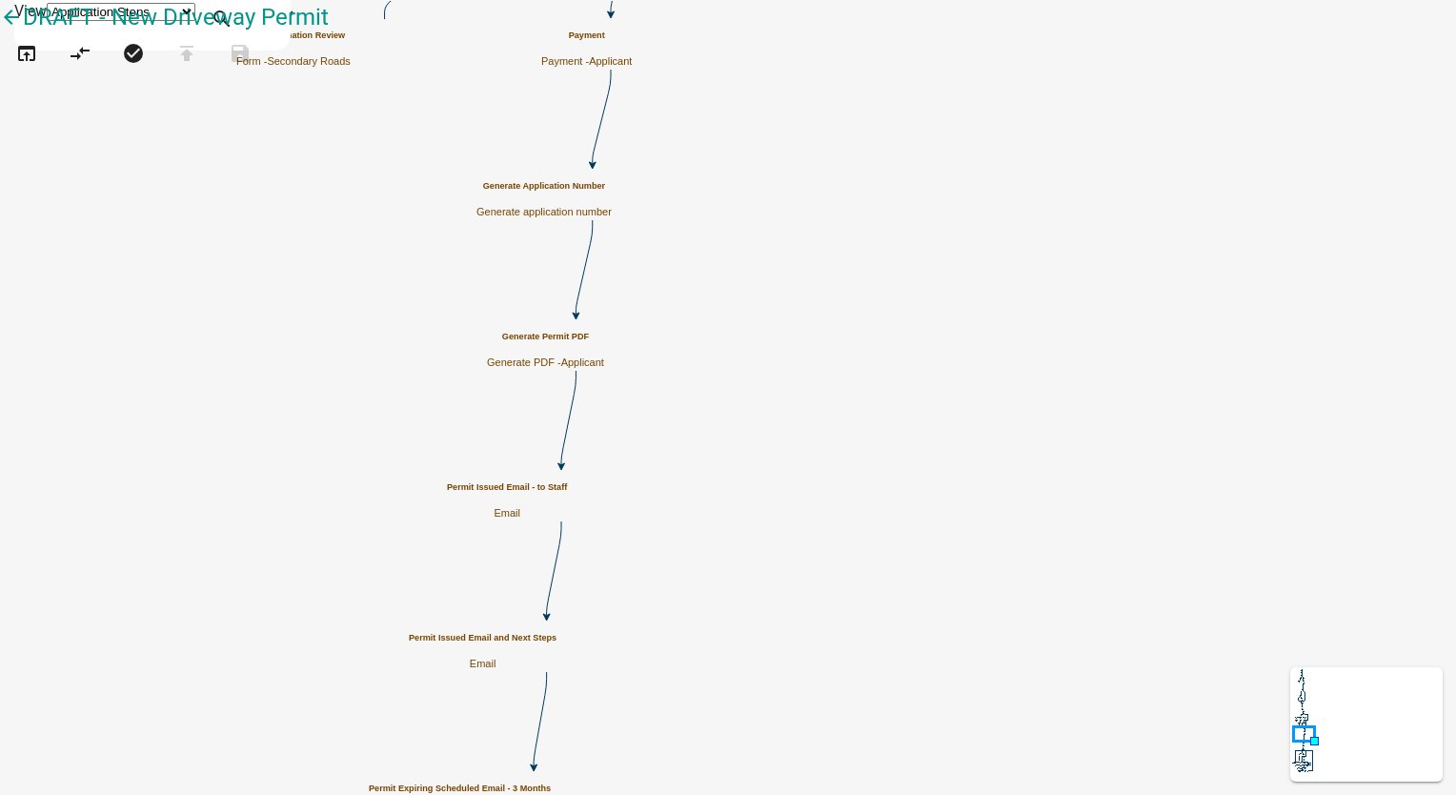
click at [604, 342] on h5 "Generate Permit PDF" at bounding box center [545, 337] width 117 height 10
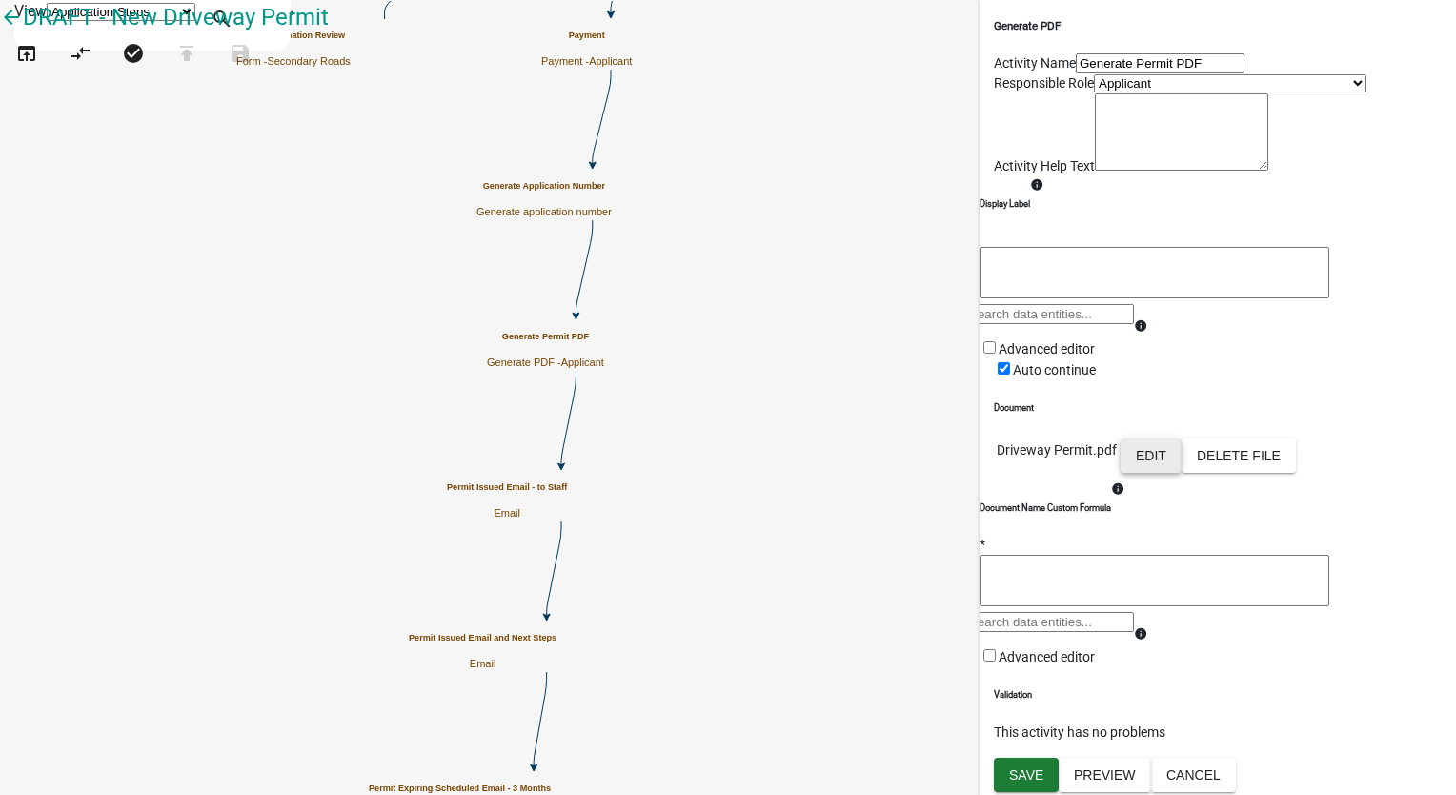
click at [1181, 473] on button "Edit" at bounding box center [1150, 455] width 61 height 34
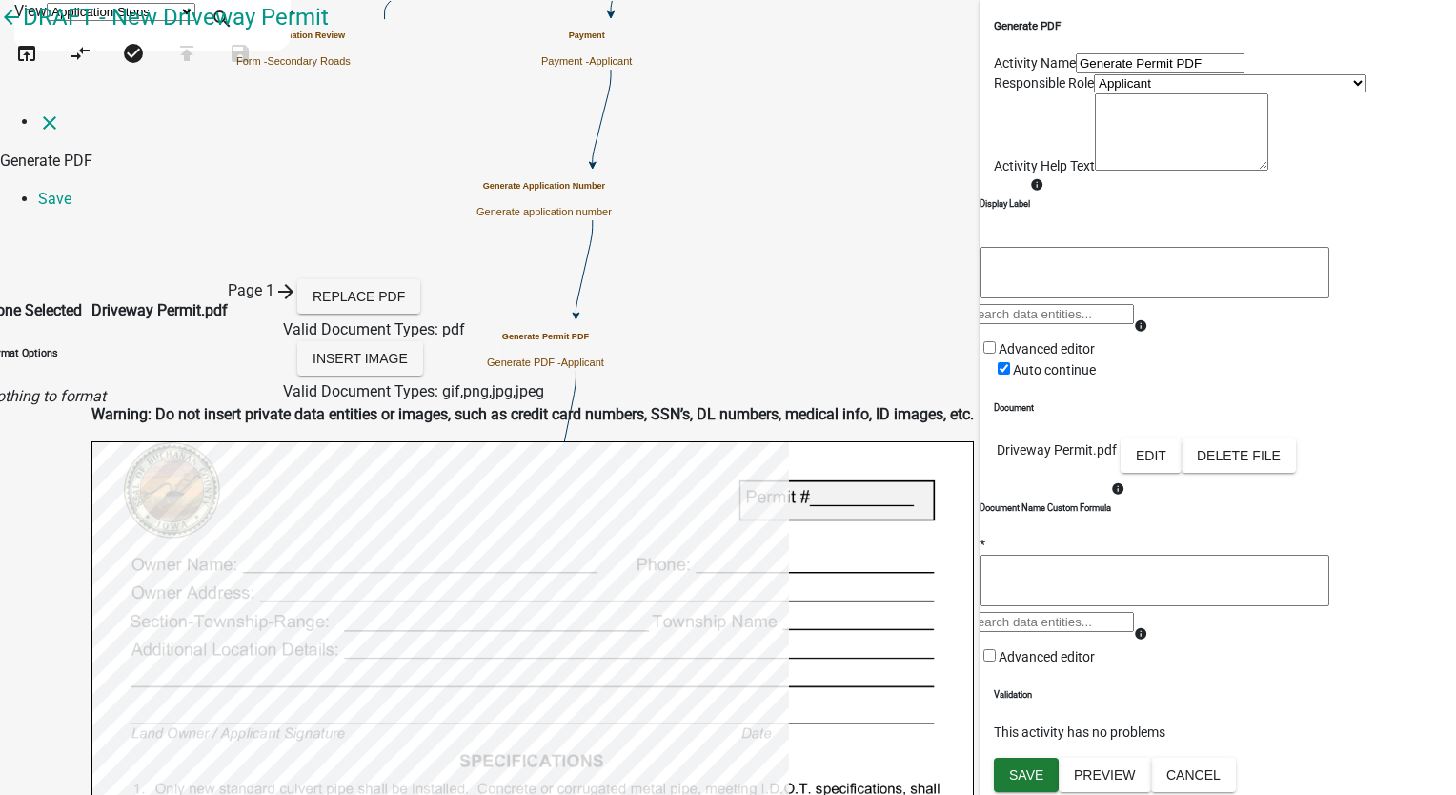
click at [297, 280] on icon "arrow_forward" at bounding box center [285, 291] width 23 height 23
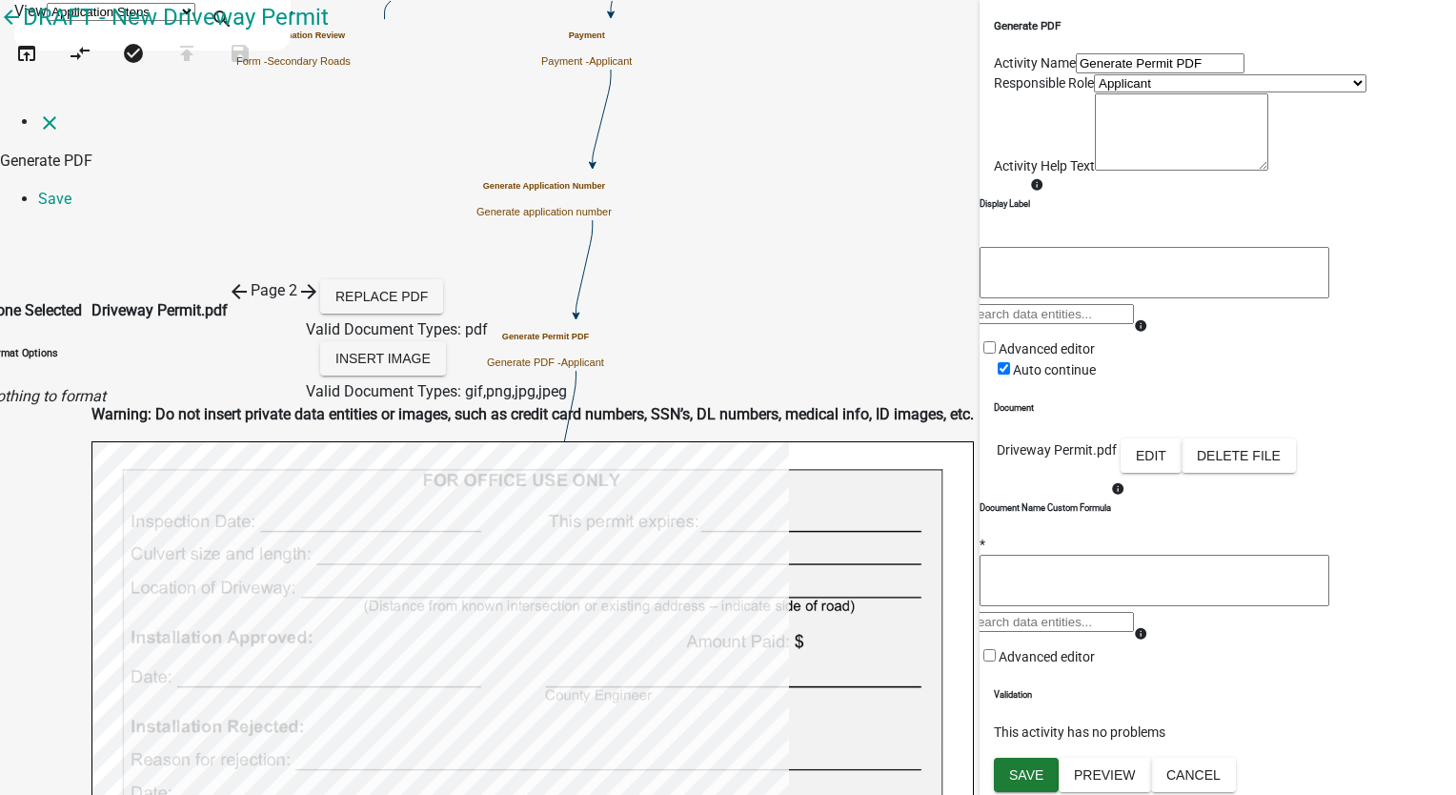
click at [320, 280] on icon "arrow_forward" at bounding box center [308, 291] width 23 height 23
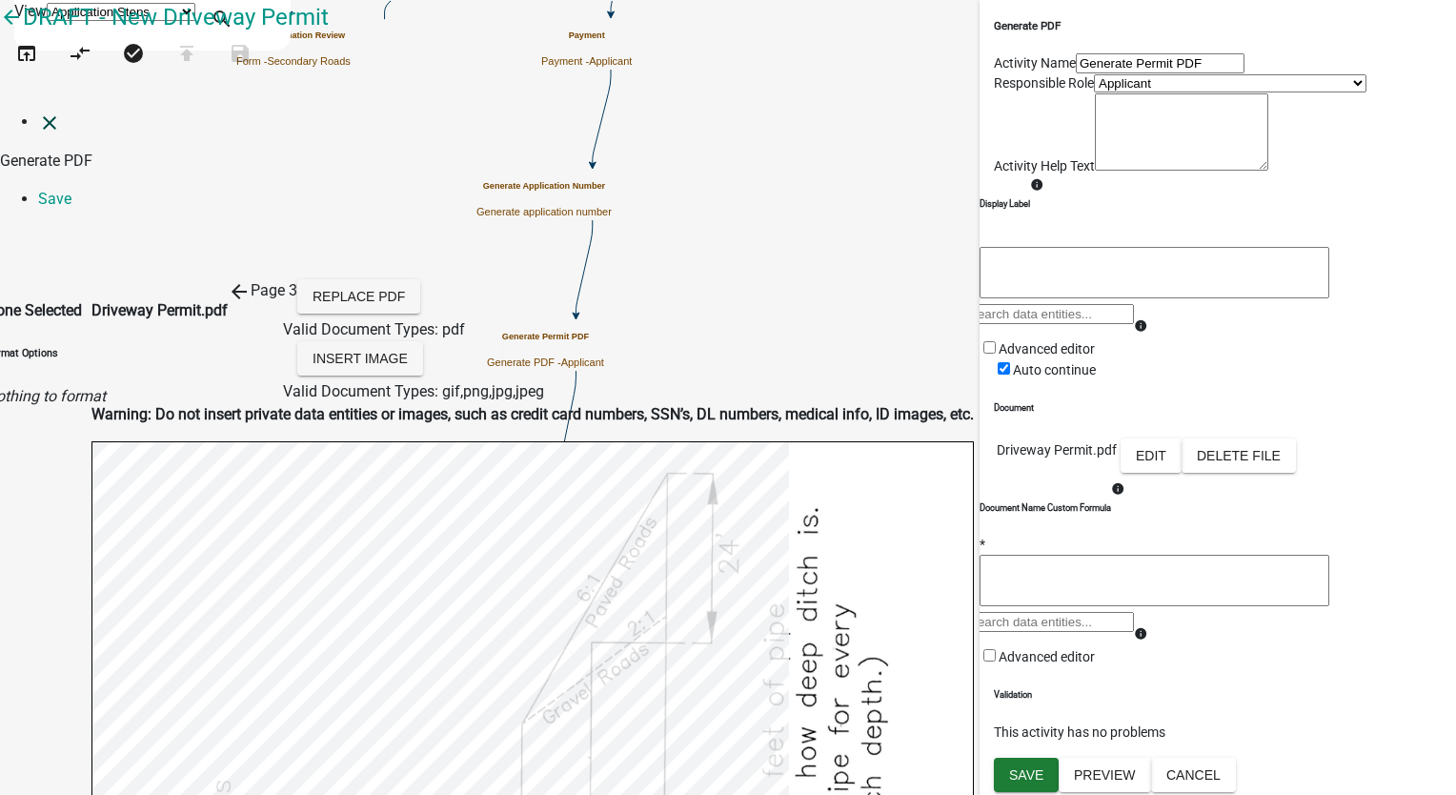
click at [46, 112] on link "close" at bounding box center [49, 121] width 23 height 18
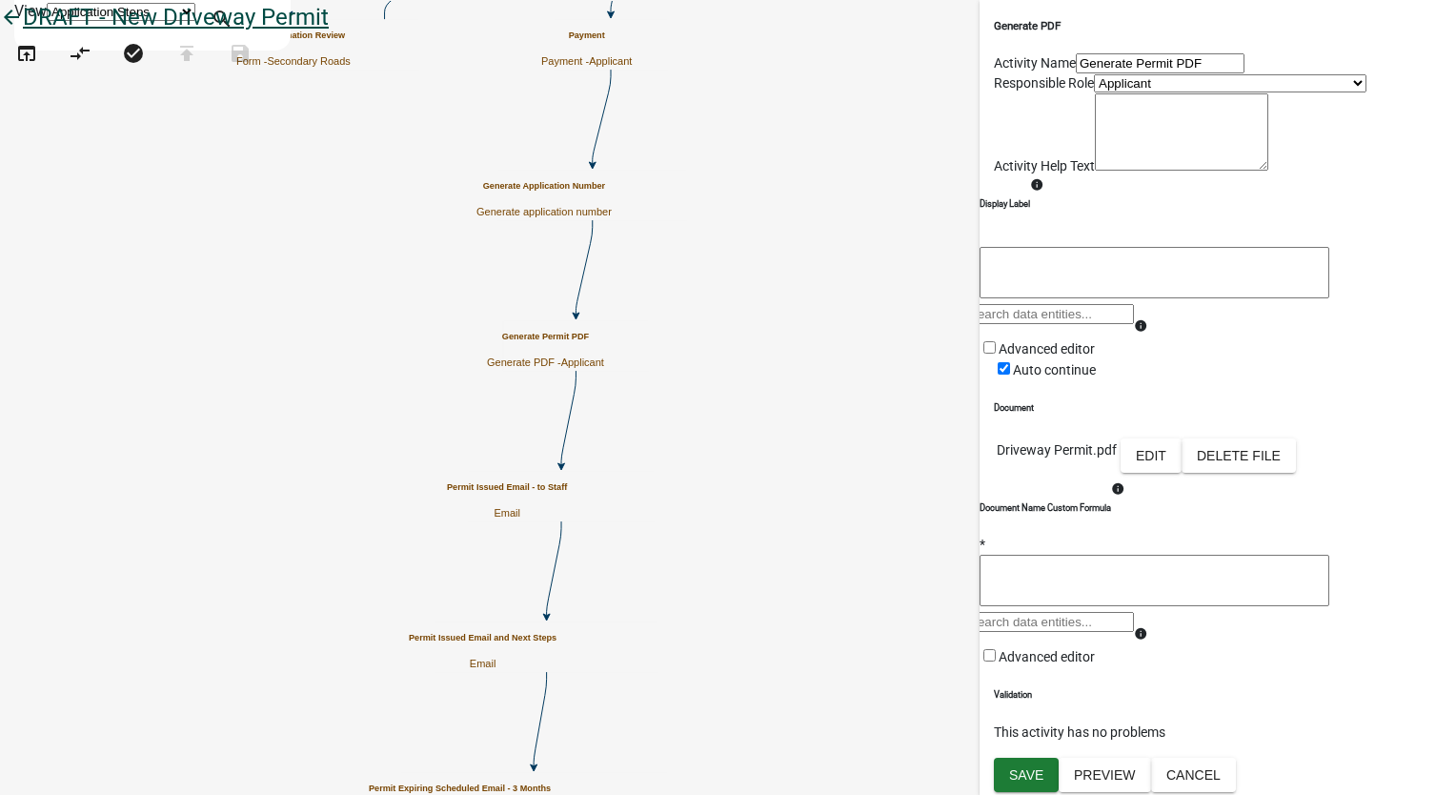
click at [23, 32] on icon "arrow_back" at bounding box center [11, 19] width 23 height 27
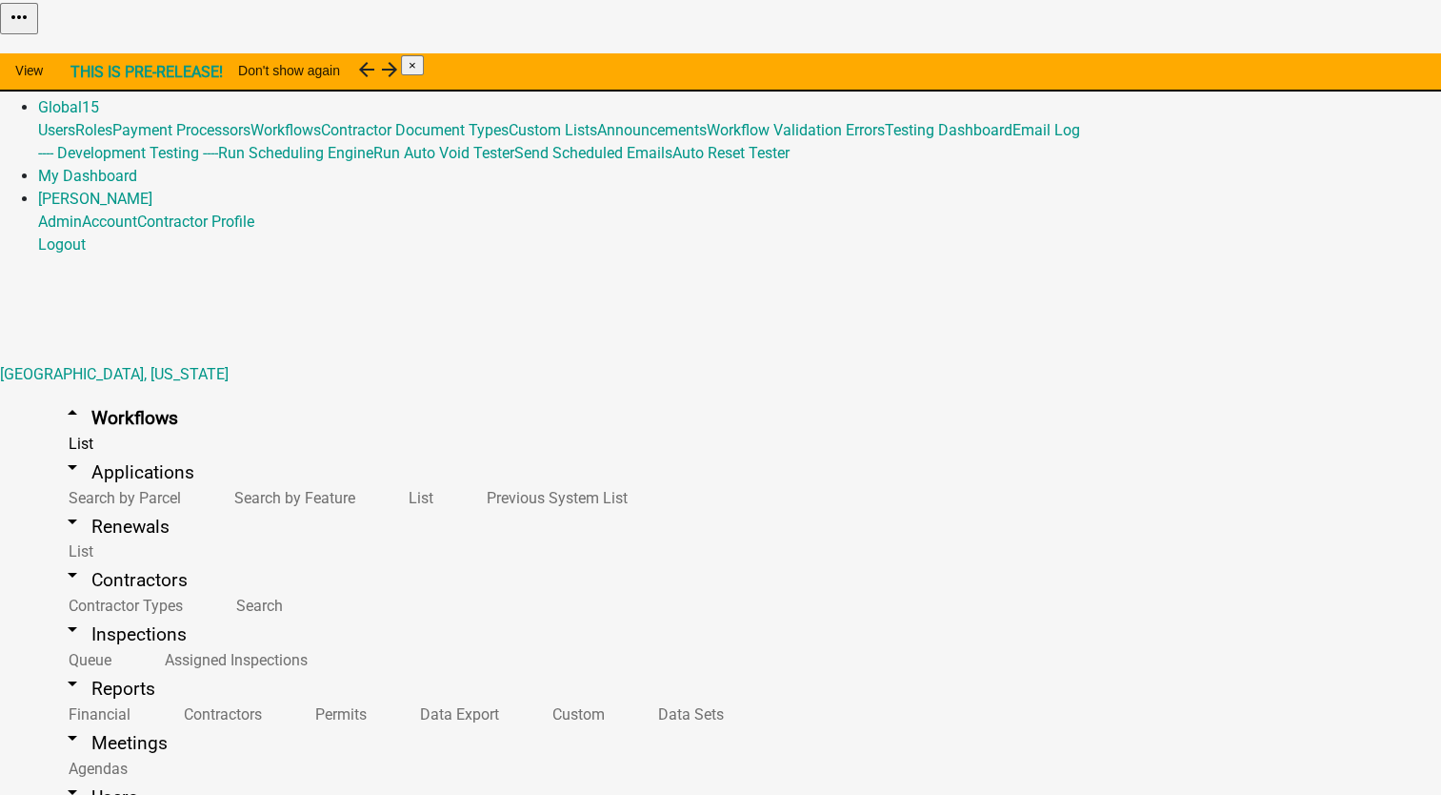
click at [82, 75] on link "Admin" at bounding box center [60, 84] width 44 height 18
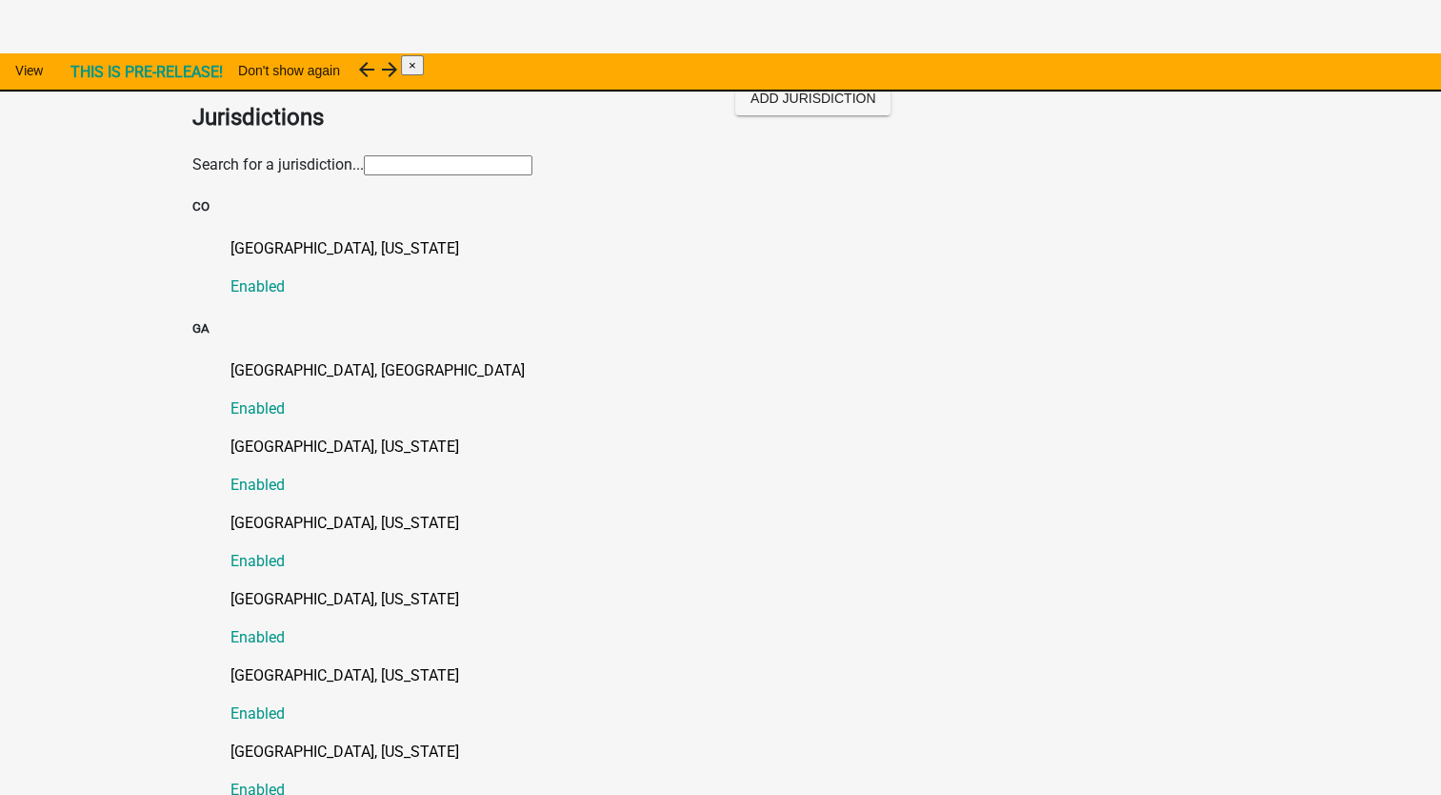
scroll to position [286, 0]
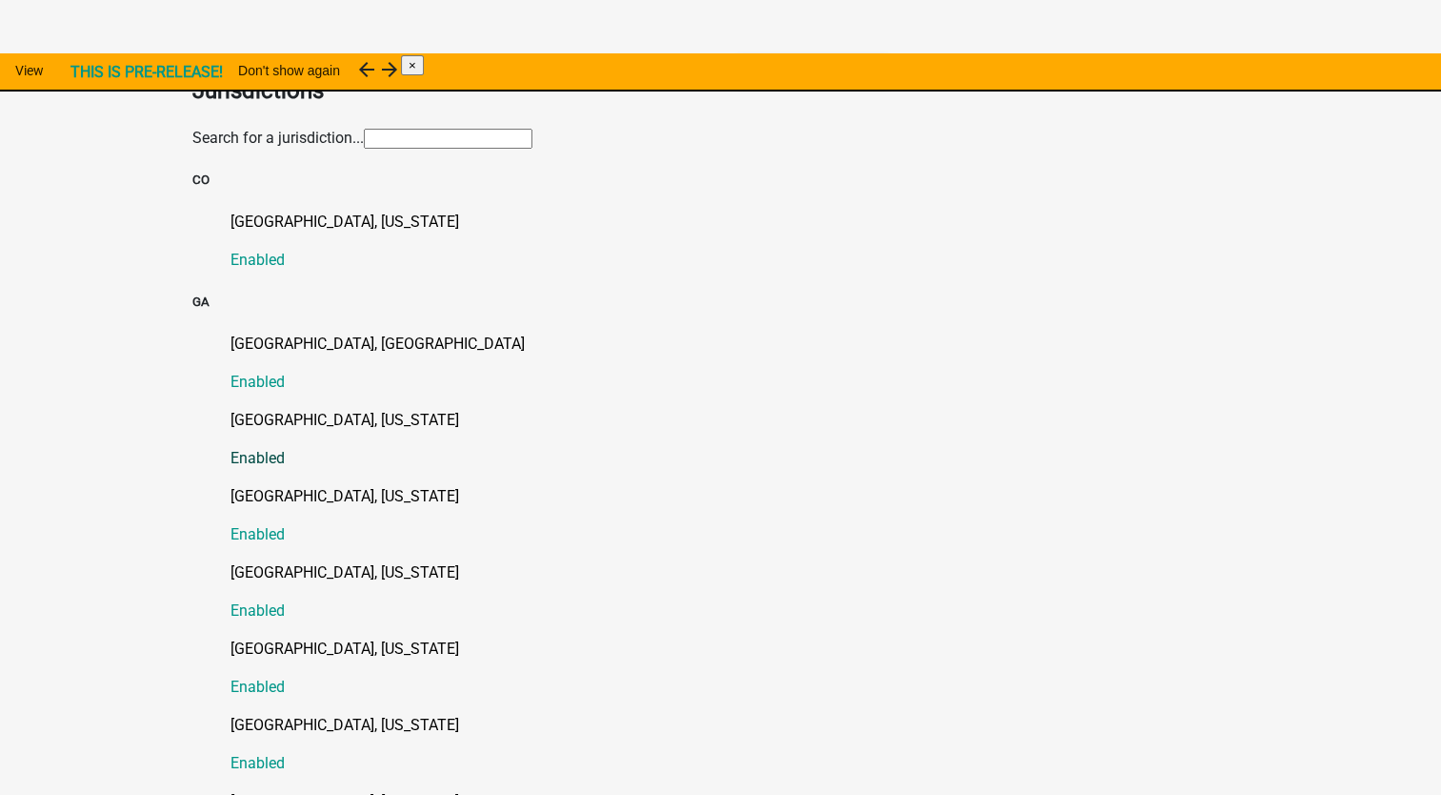
click at [231, 409] on p "[GEOGRAPHIC_DATA], [US_STATE]" at bounding box center [740, 420] width 1019 height 23
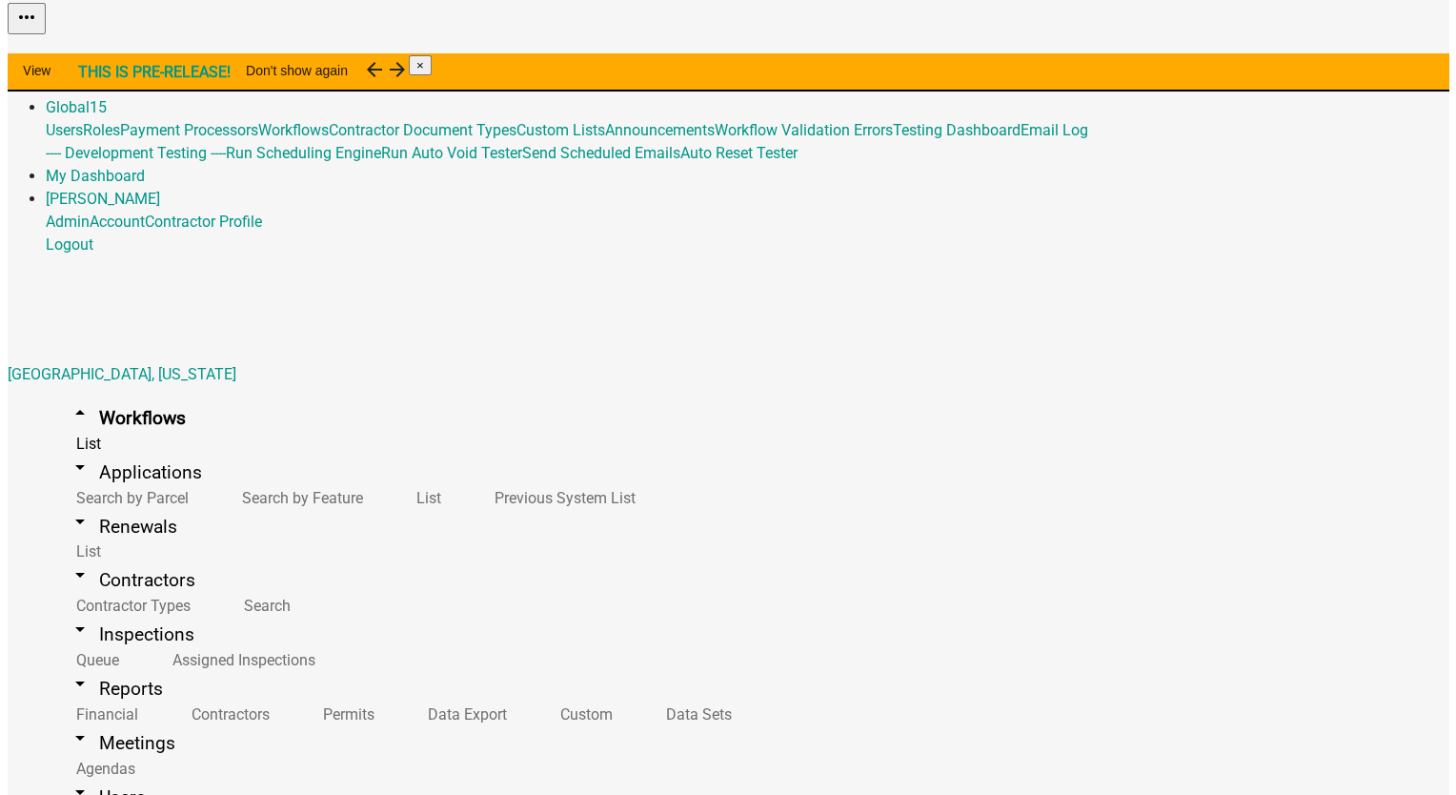
scroll to position [10, 0]
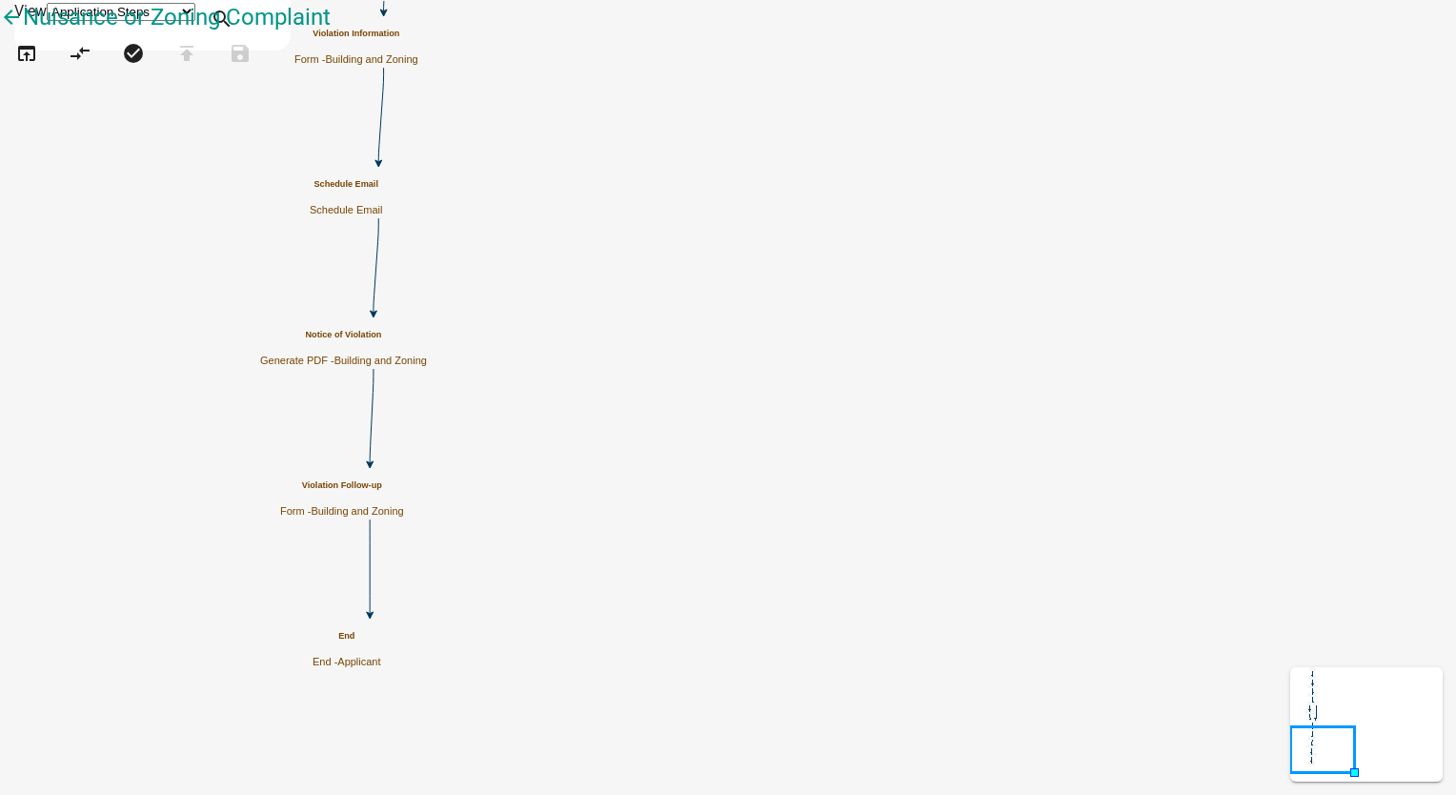
click at [427, 358] on span "Building and Zoning" at bounding box center [380, 359] width 92 height 11
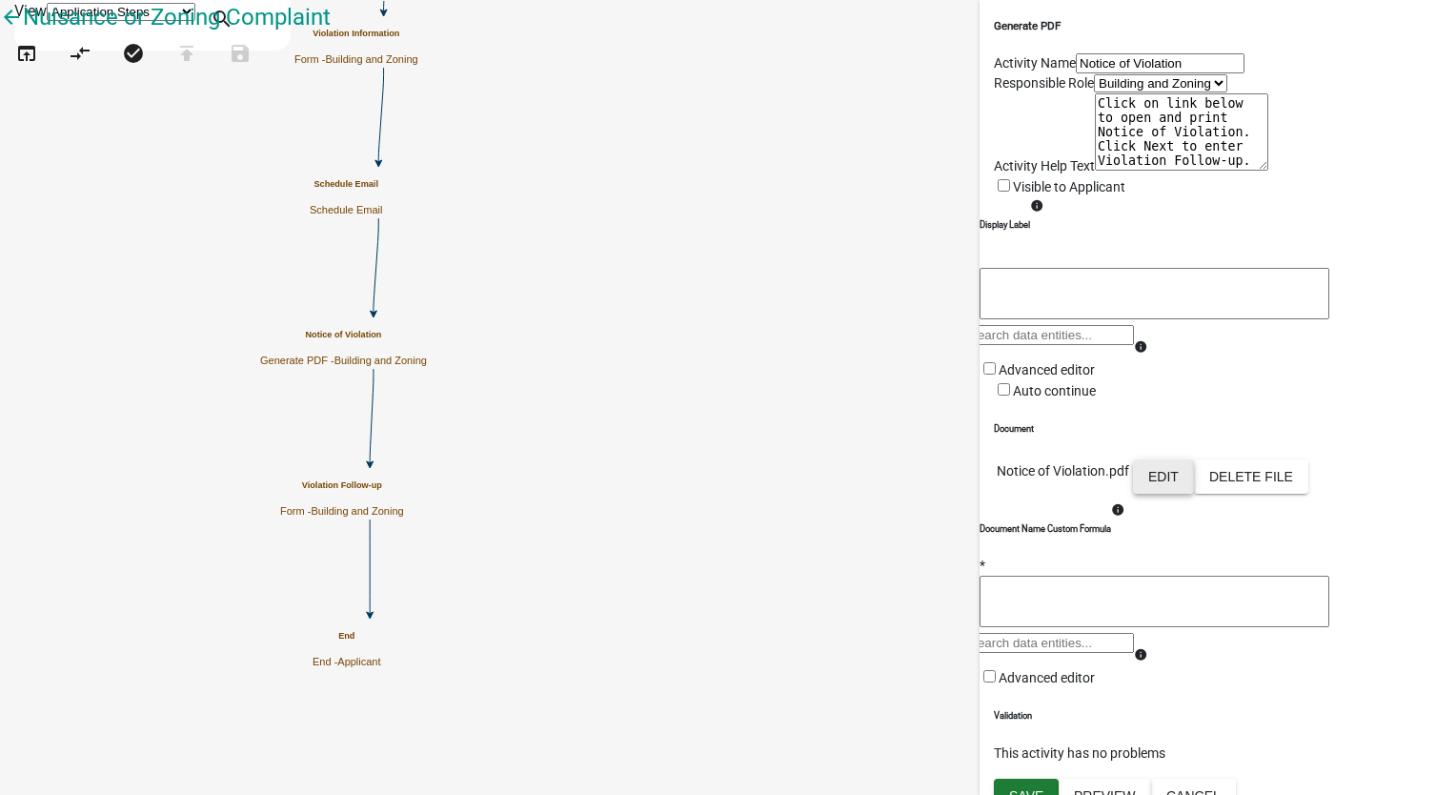
click at [1194, 494] on button "Edit" at bounding box center [1163, 476] width 61 height 34
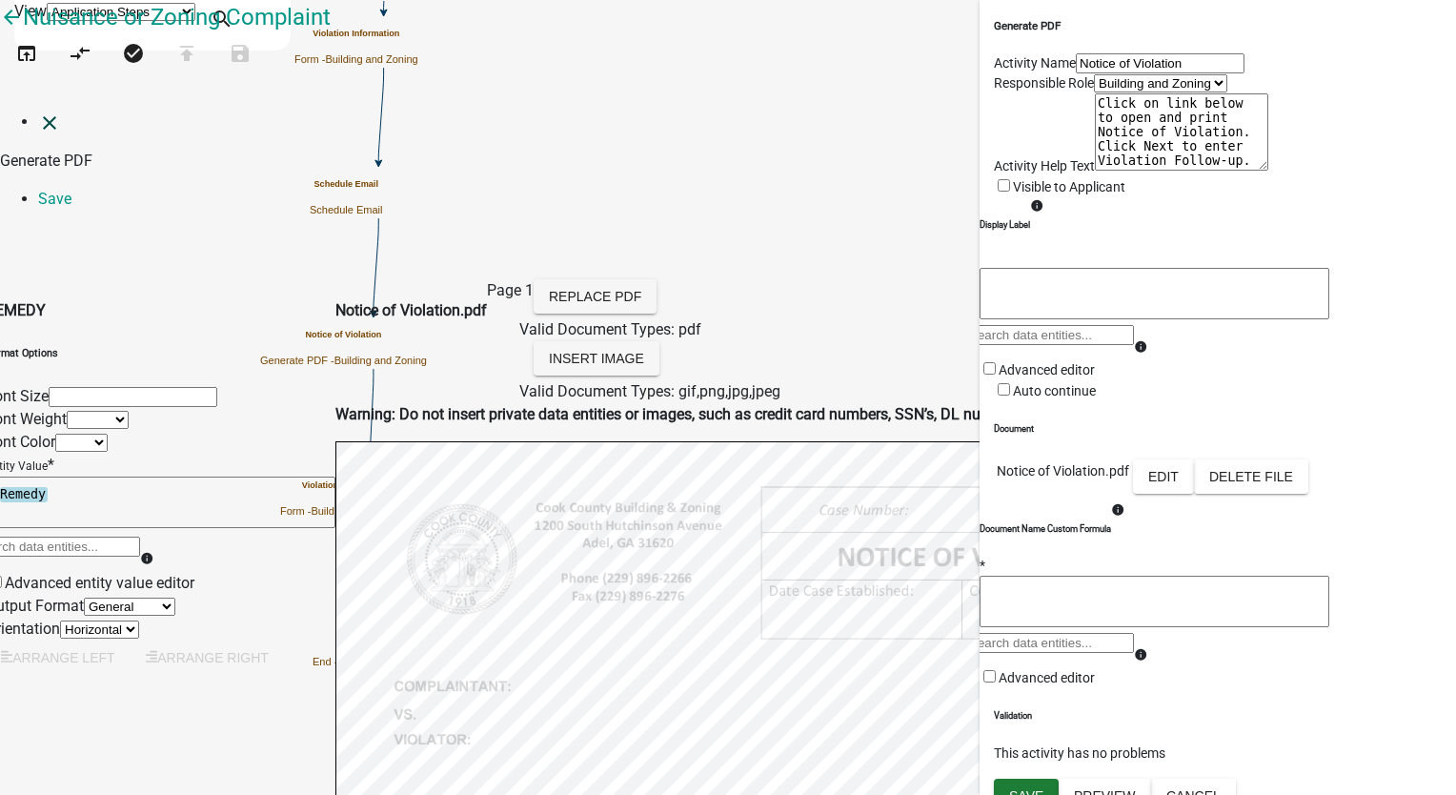
click at [38, 111] on icon "close" at bounding box center [49, 122] width 23 height 23
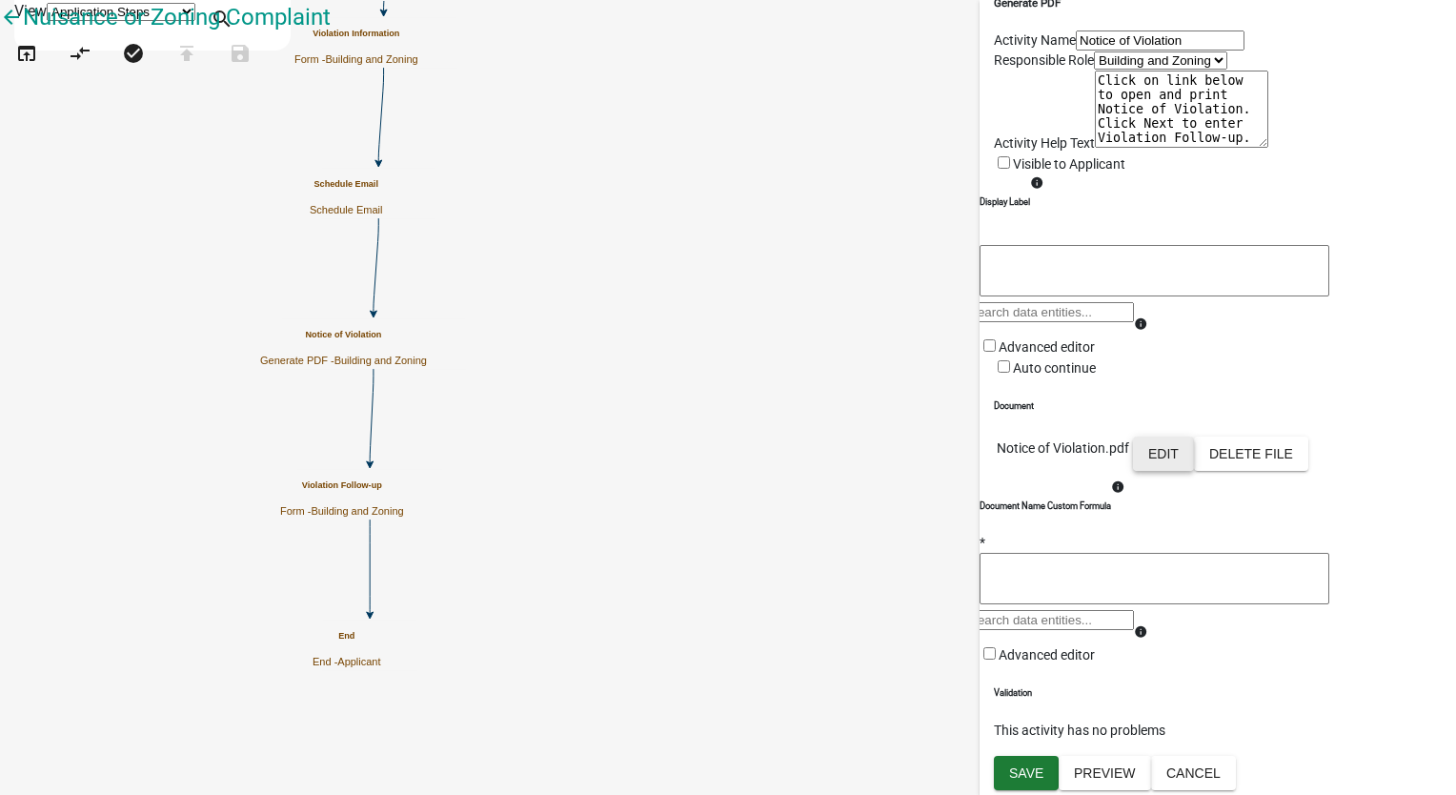
scroll to position [286, 0]
click at [1236, 776] on button "Cancel" at bounding box center [1193, 773] width 85 height 34
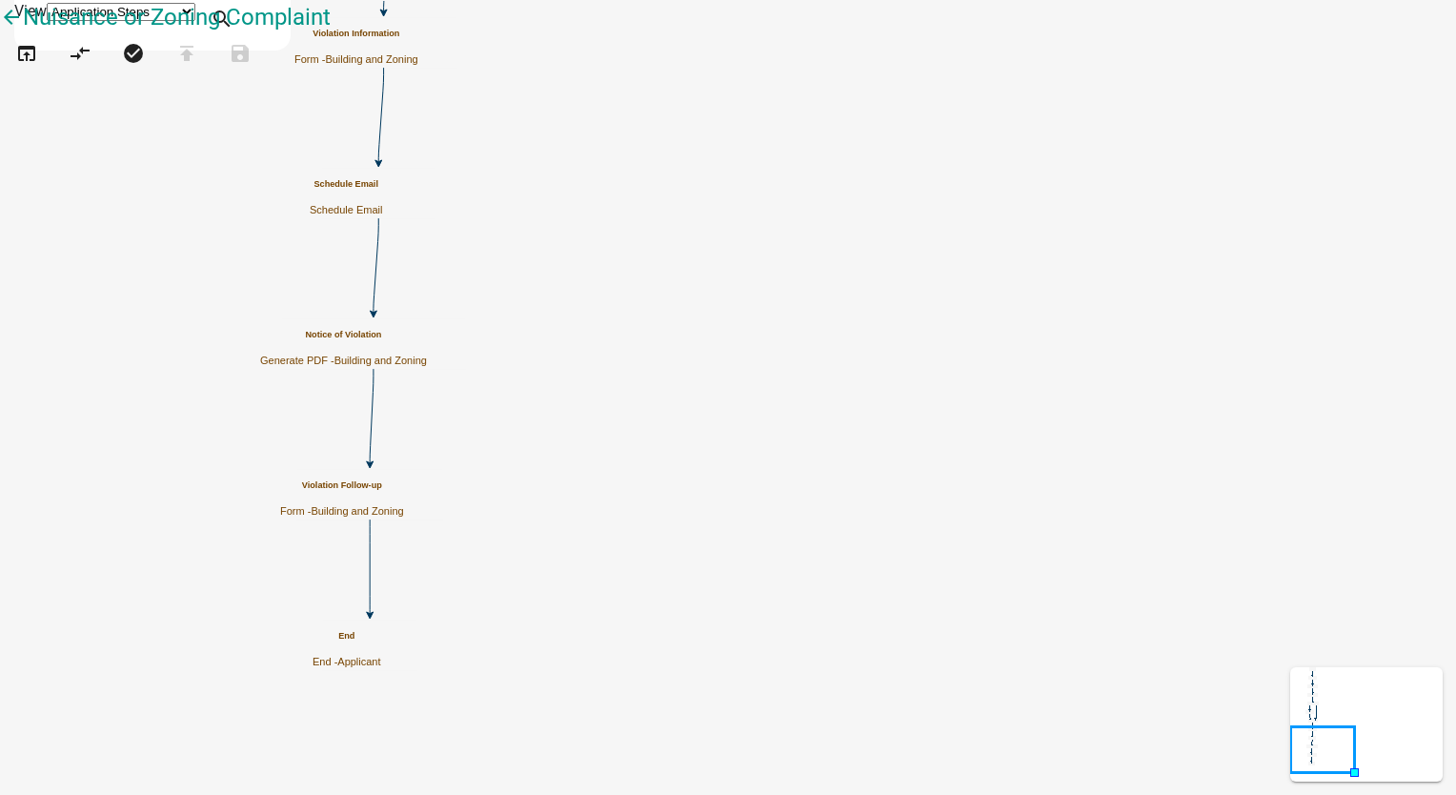
scroll to position [476, 0]
drag, startPoint x: 57, startPoint y: 455, endPoint x: 764, endPoint y: 237, distance: 739.8
click at [764, 95] on div "arrow_back Nuisance or Zoning Complaint open_in_browser compare_arrows check_ci…" at bounding box center [728, 47] width 1456 height 95
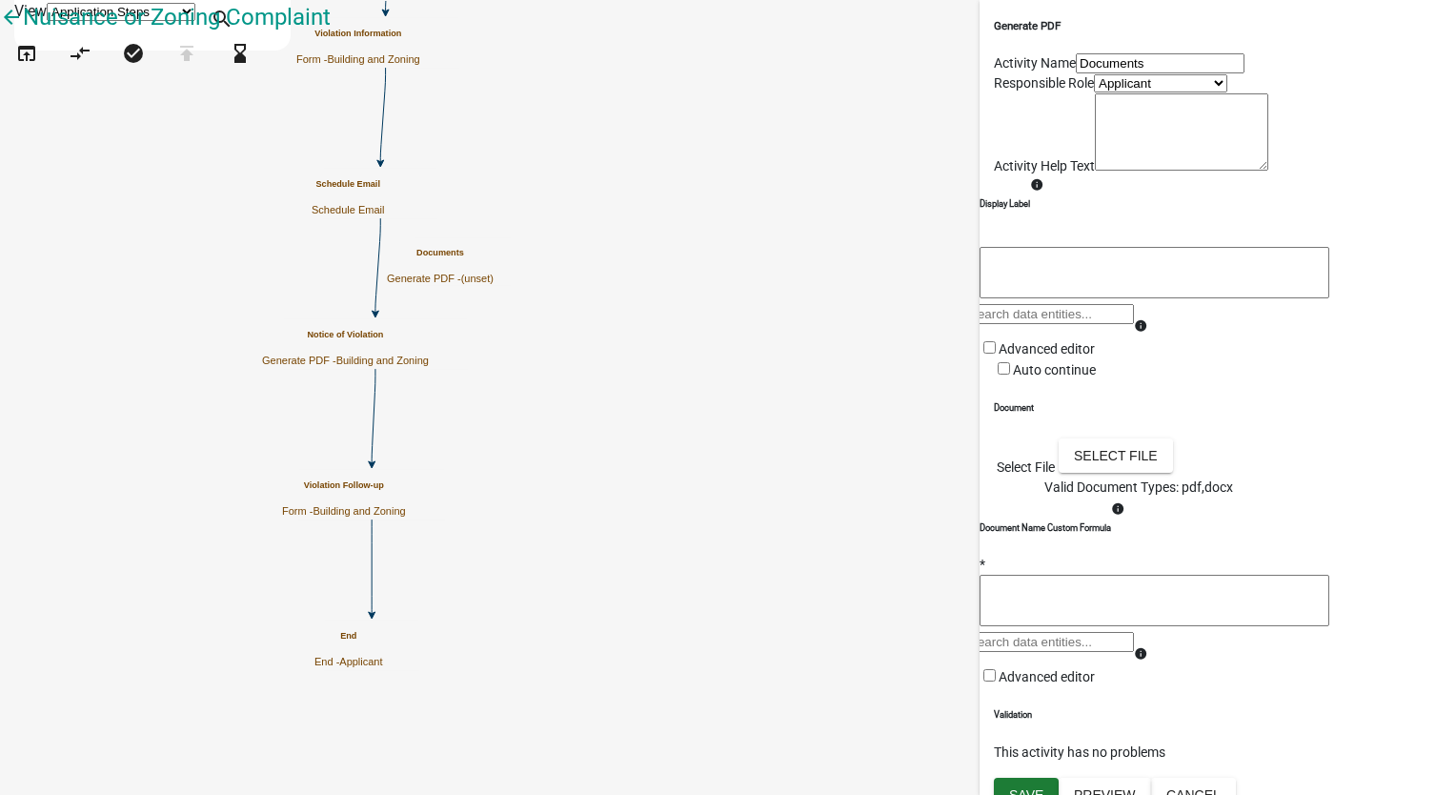
click at [1094, 73] on input "Documents" at bounding box center [1160, 63] width 169 height 20
click at [1094, 92] on select "Applicant Business License Building and Zoning Admin" at bounding box center [1160, 83] width 133 height 18
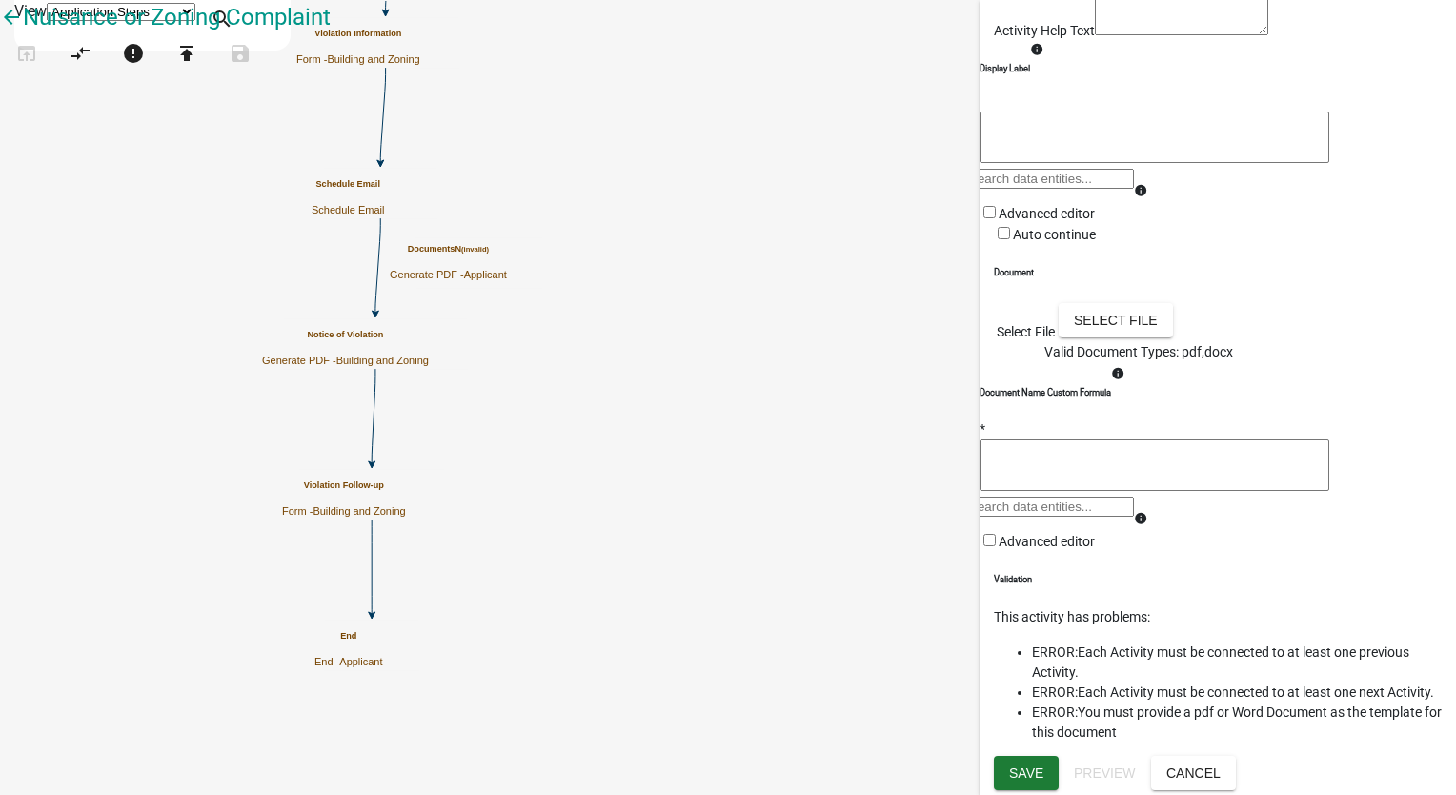
scroll to position [191, 0]
click at [1173, 337] on button "Select file" at bounding box center [1115, 320] width 114 height 34
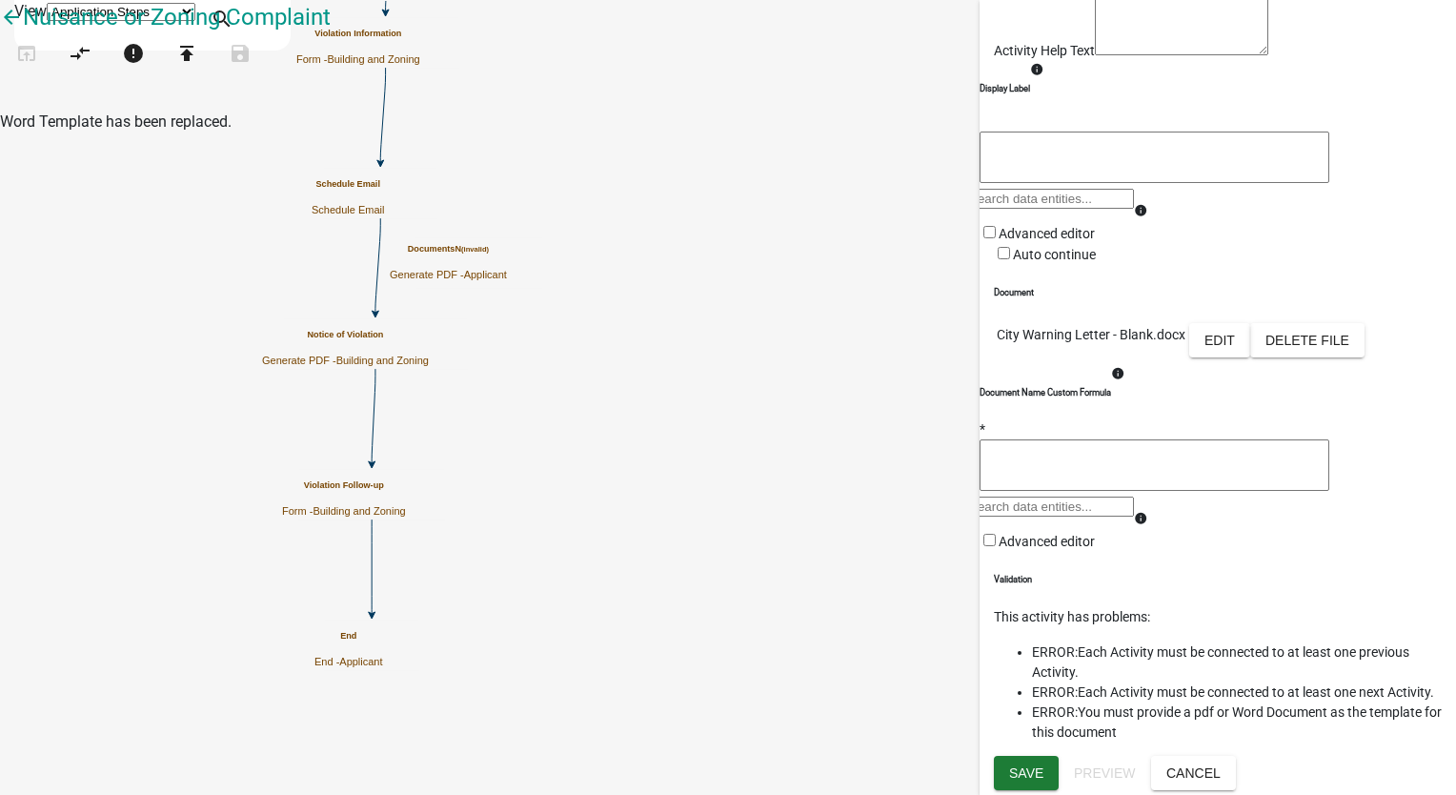
scroll to position [432, 0]
click at [1018, 768] on span "Save" at bounding box center [1026, 772] width 34 height 15
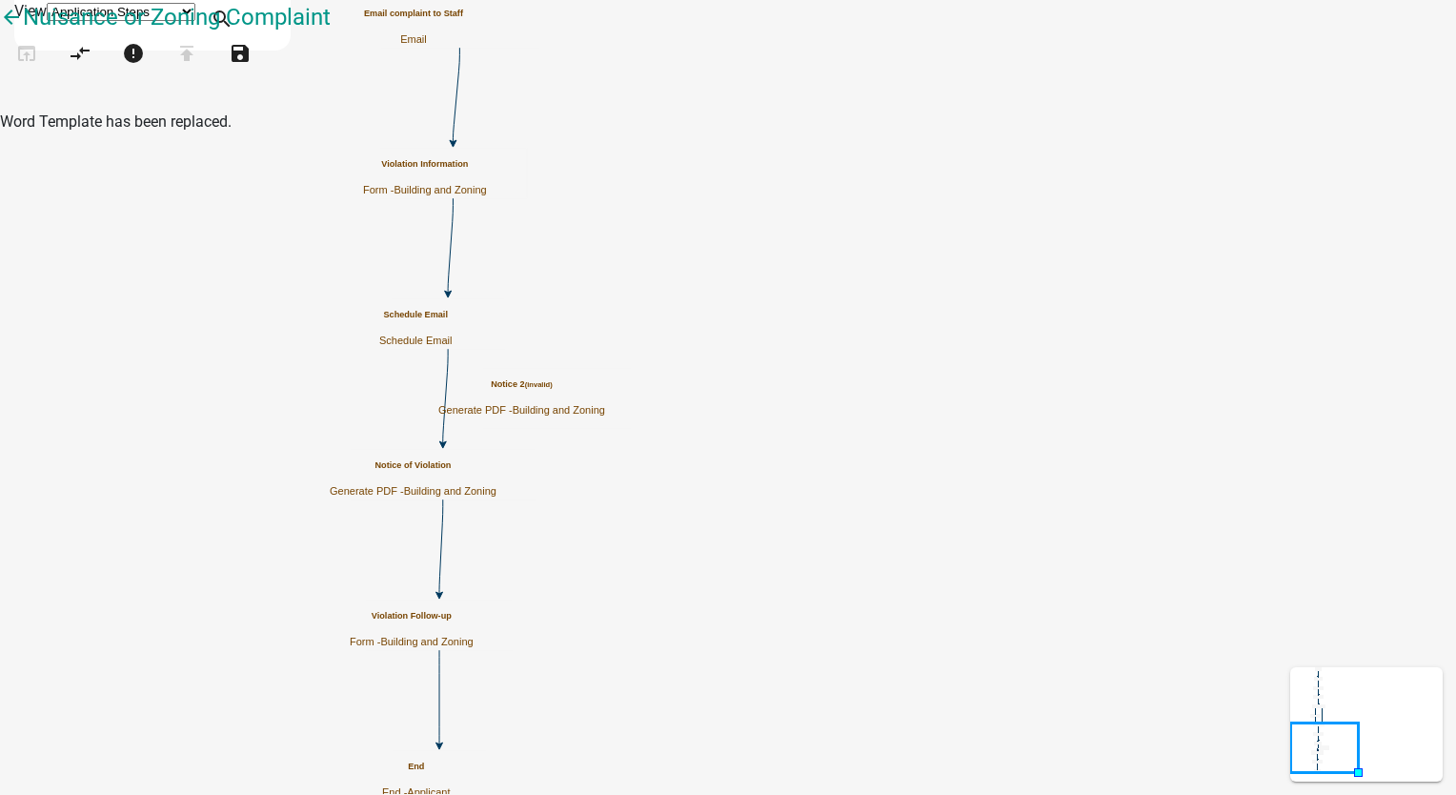
scroll to position [0, 0]
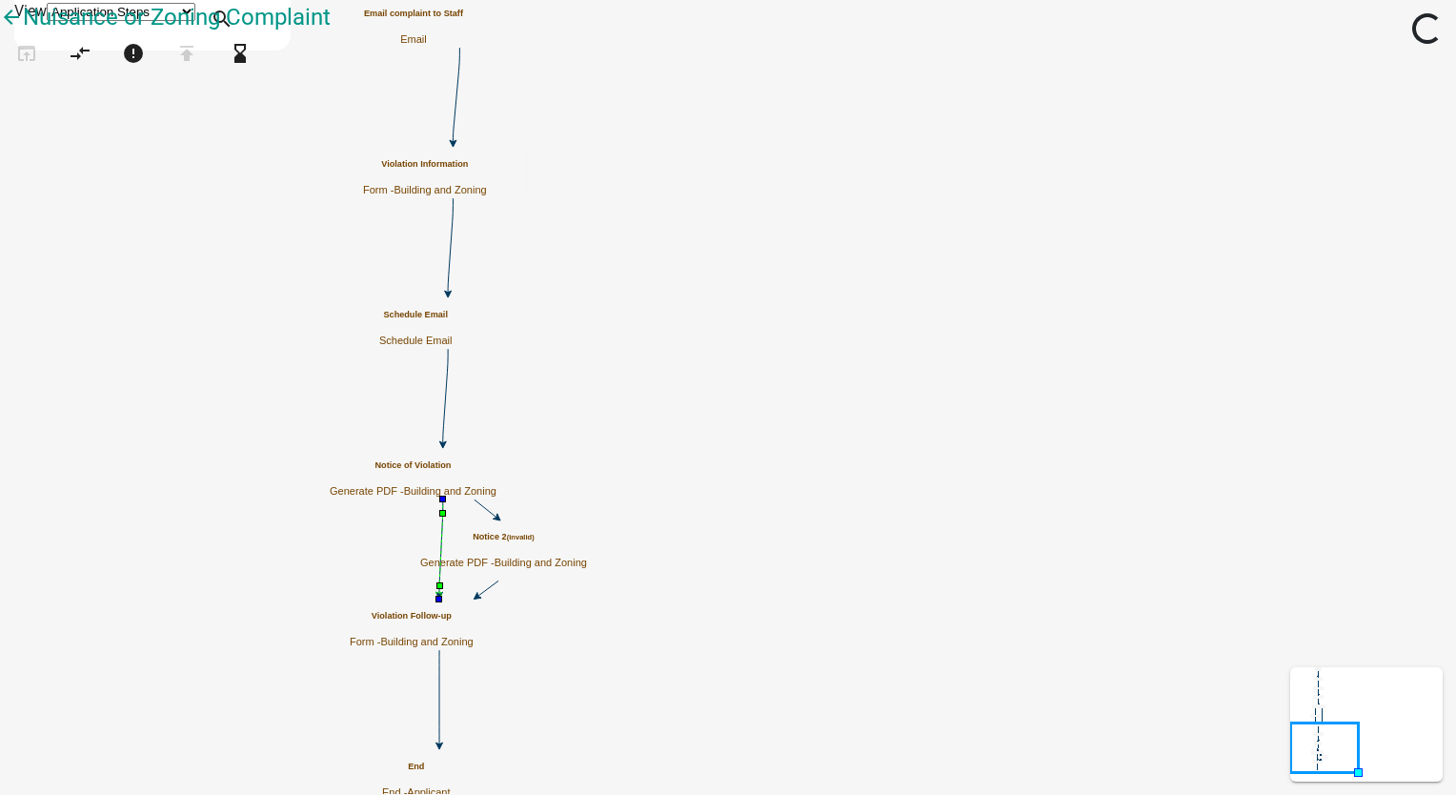
click at [443, 509] on icon at bounding box center [441, 546] width 4 height 94
click at [91, 69] on icon "compare_arrows" at bounding box center [80, 55] width 23 height 27
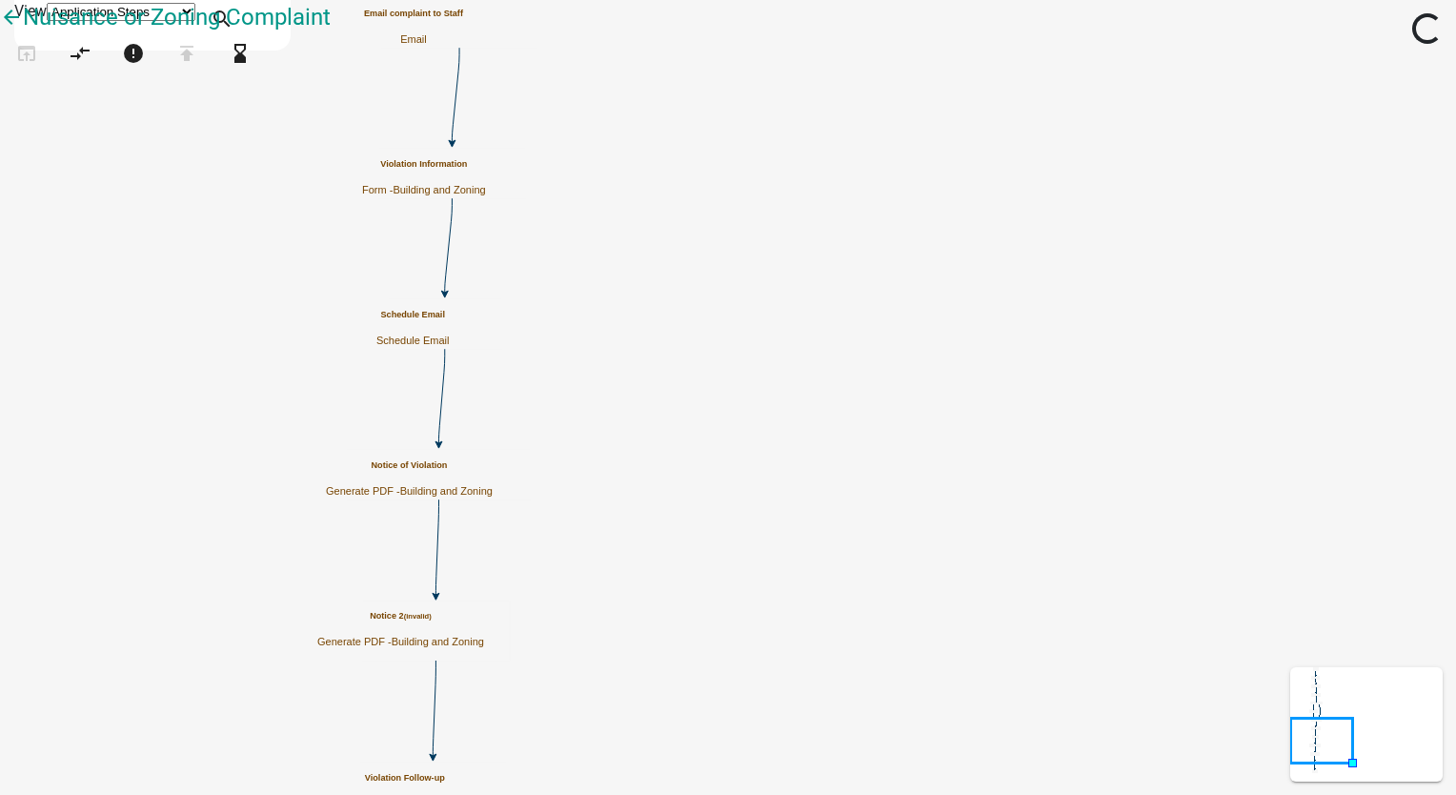
click at [432, 619] on small "(invalid)" at bounding box center [418, 616] width 28 height 9
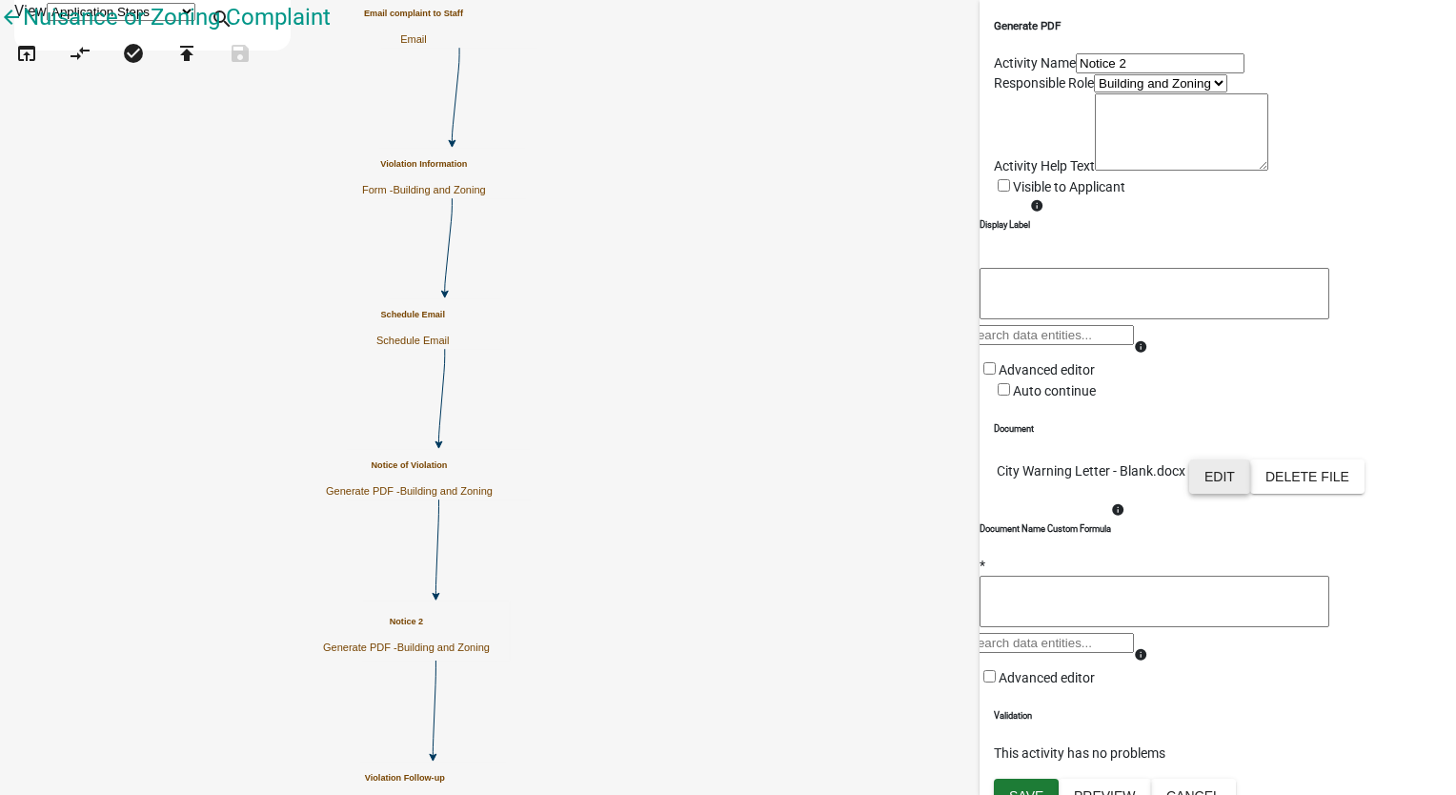
click at [1250, 494] on button "Edit" at bounding box center [1219, 476] width 61 height 34
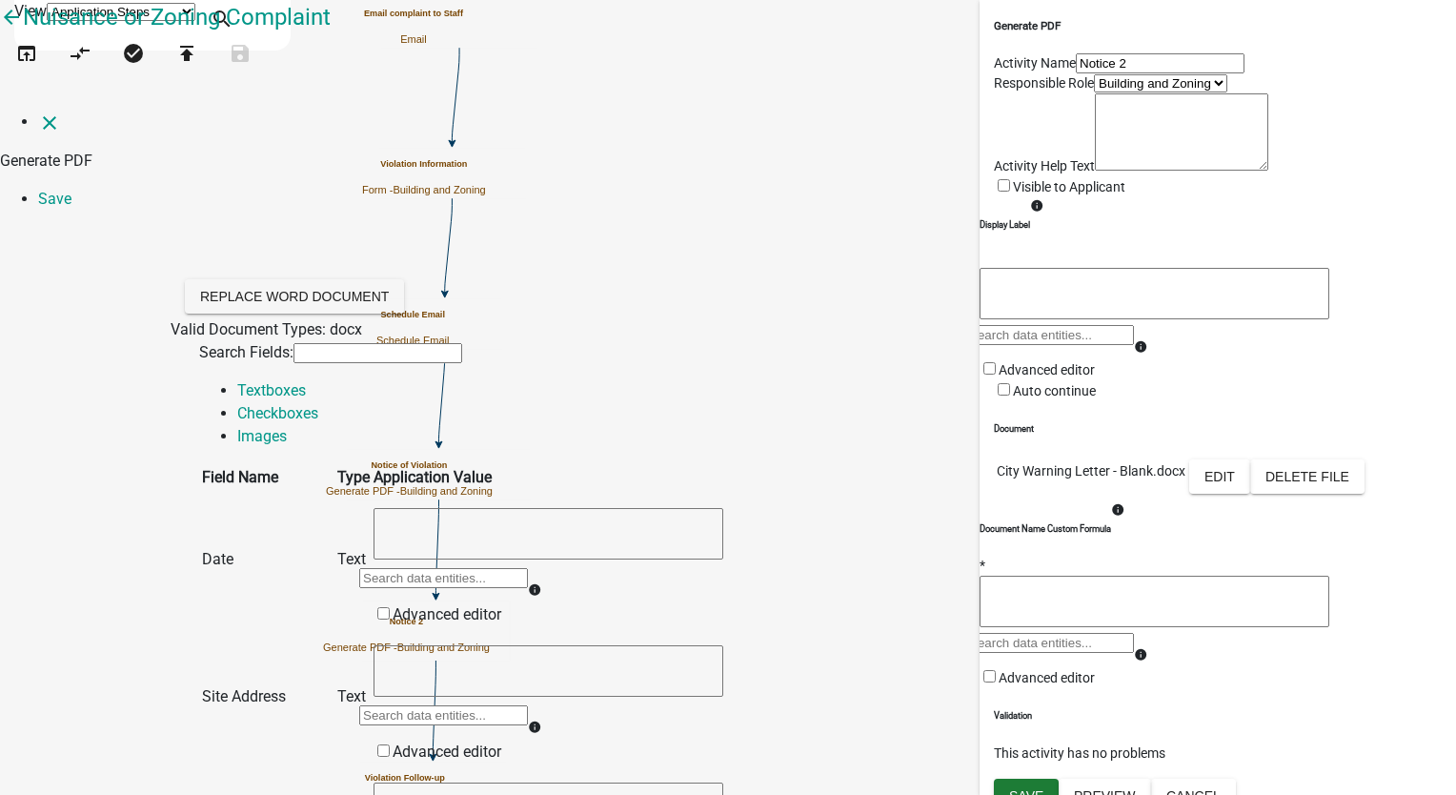
click at [528, 568] on input "text" at bounding box center [443, 578] width 169 height 20
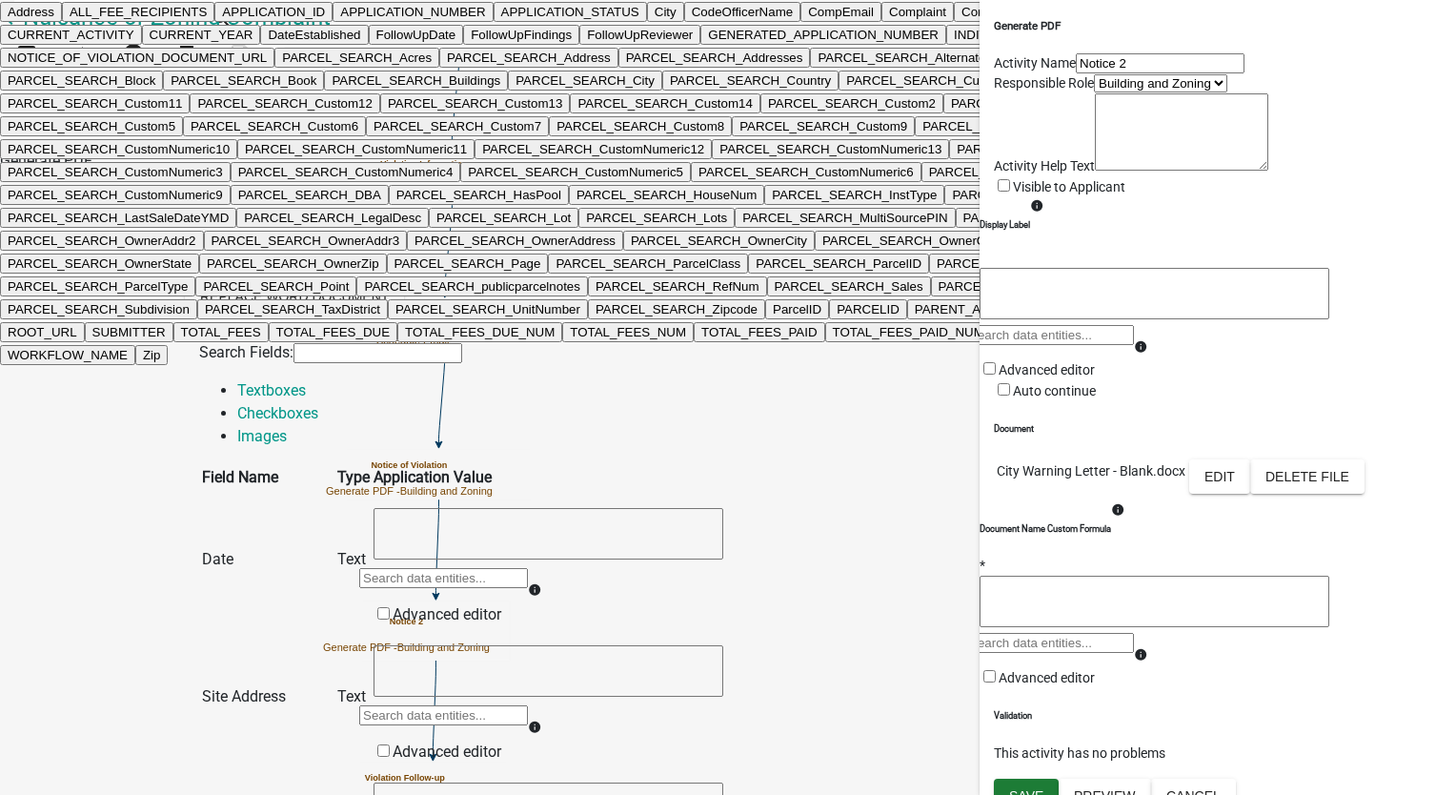
scroll to position [381, 0]
click at [1262, 19] on ngb-highlight "CreateDate" at bounding box center [1294, 12] width 65 height 14
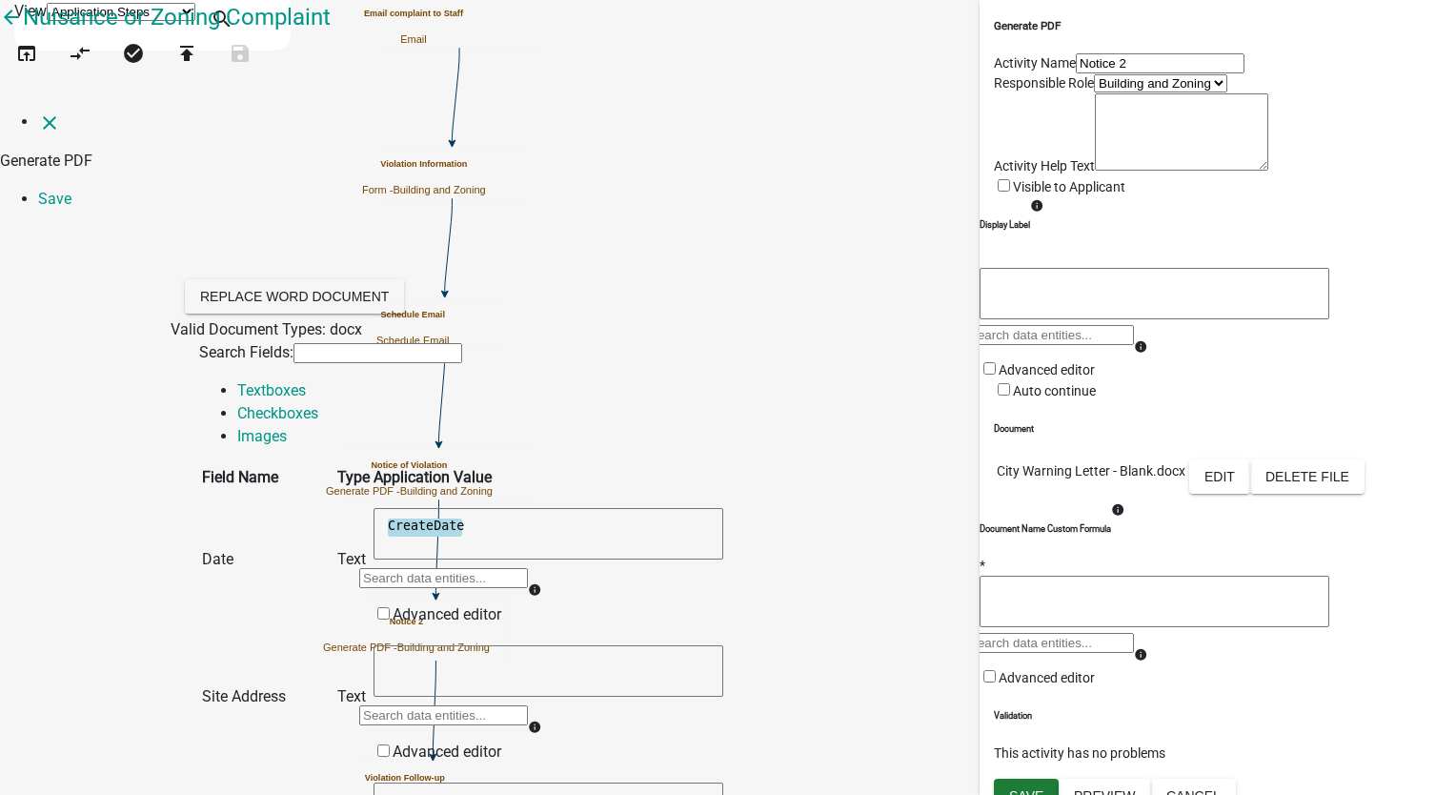
scroll to position [191, 0]
click at [528, 705] on input "text" at bounding box center [443, 715] width 169 height 20
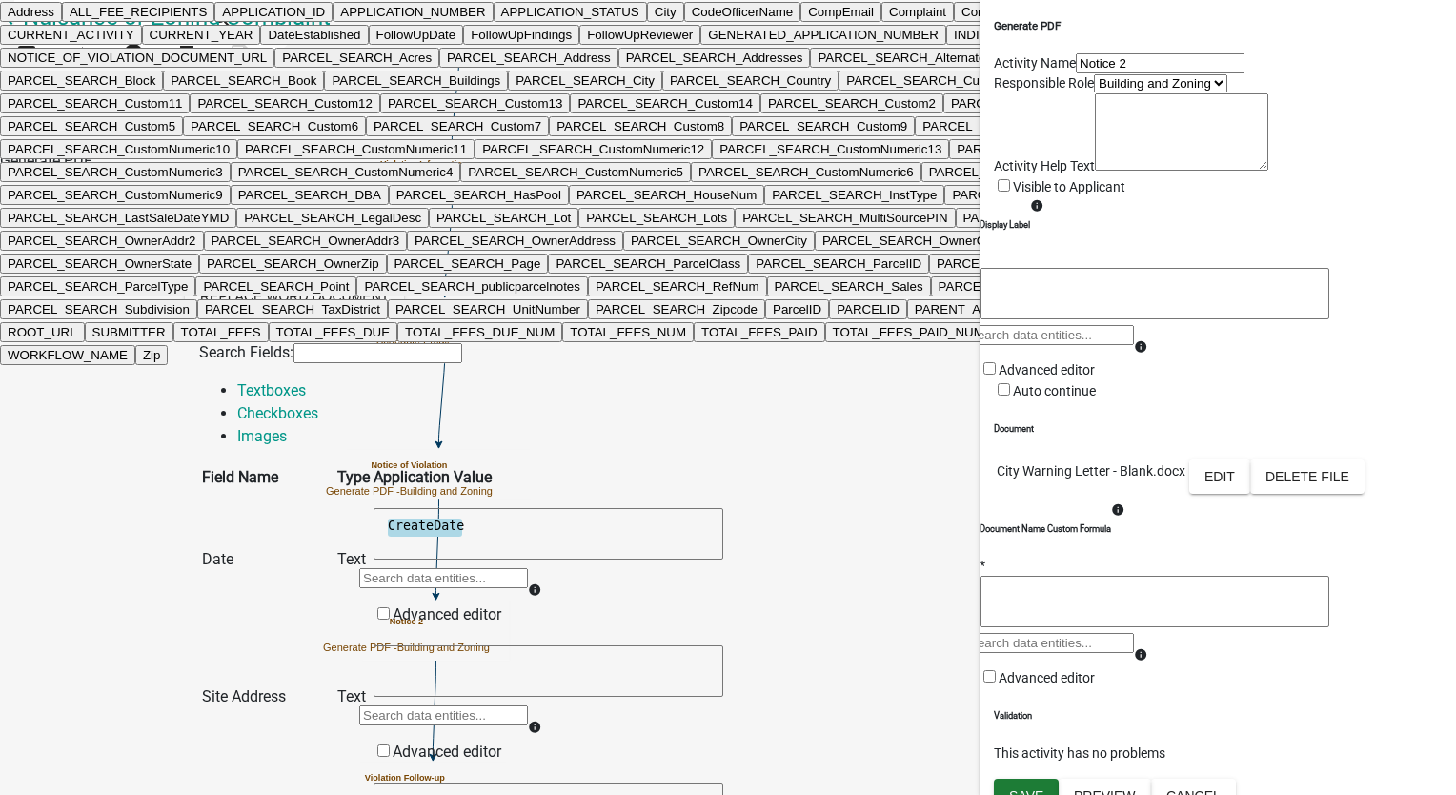
click at [62, 22] on button "Address" at bounding box center [31, 12] width 62 height 20
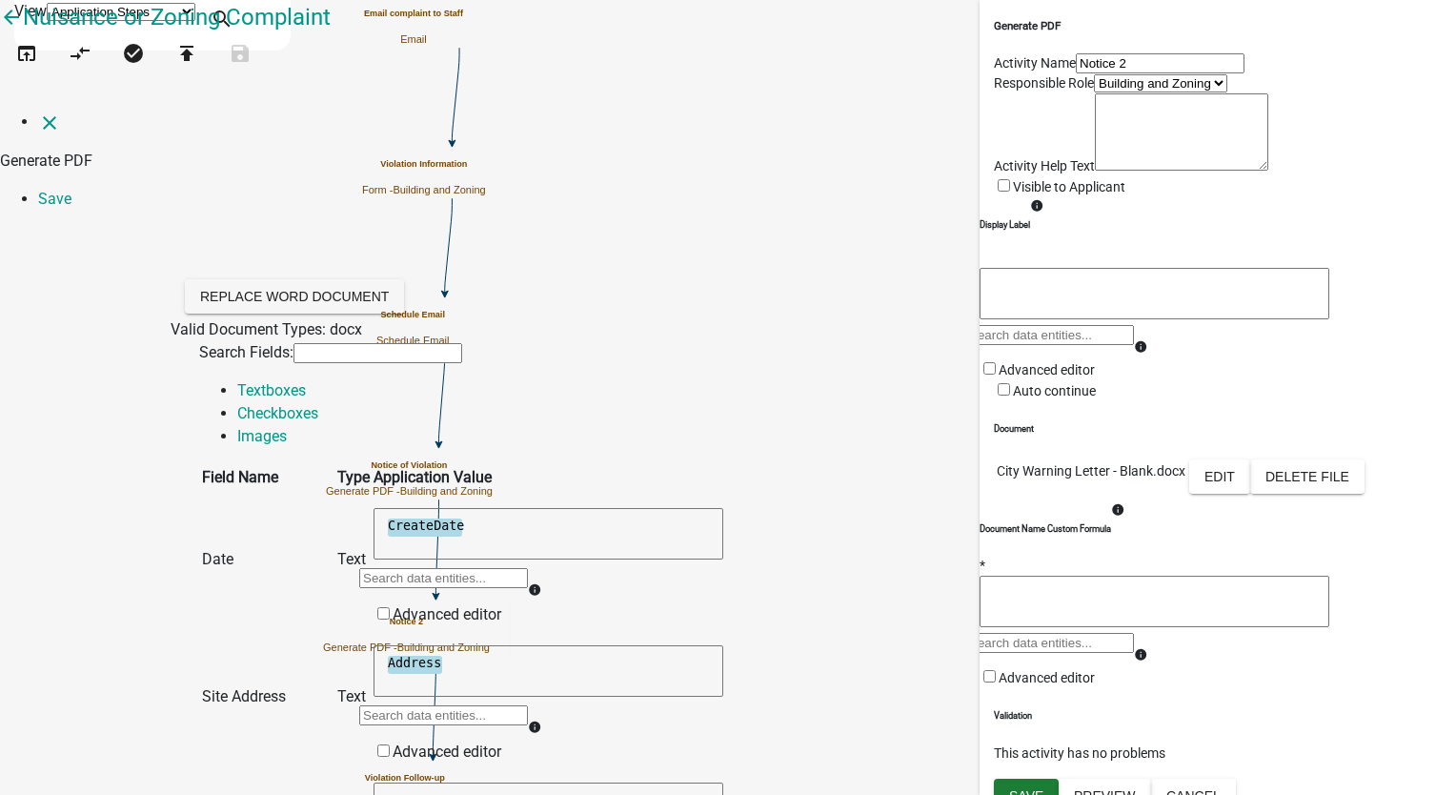
scroll to position [381, 0]
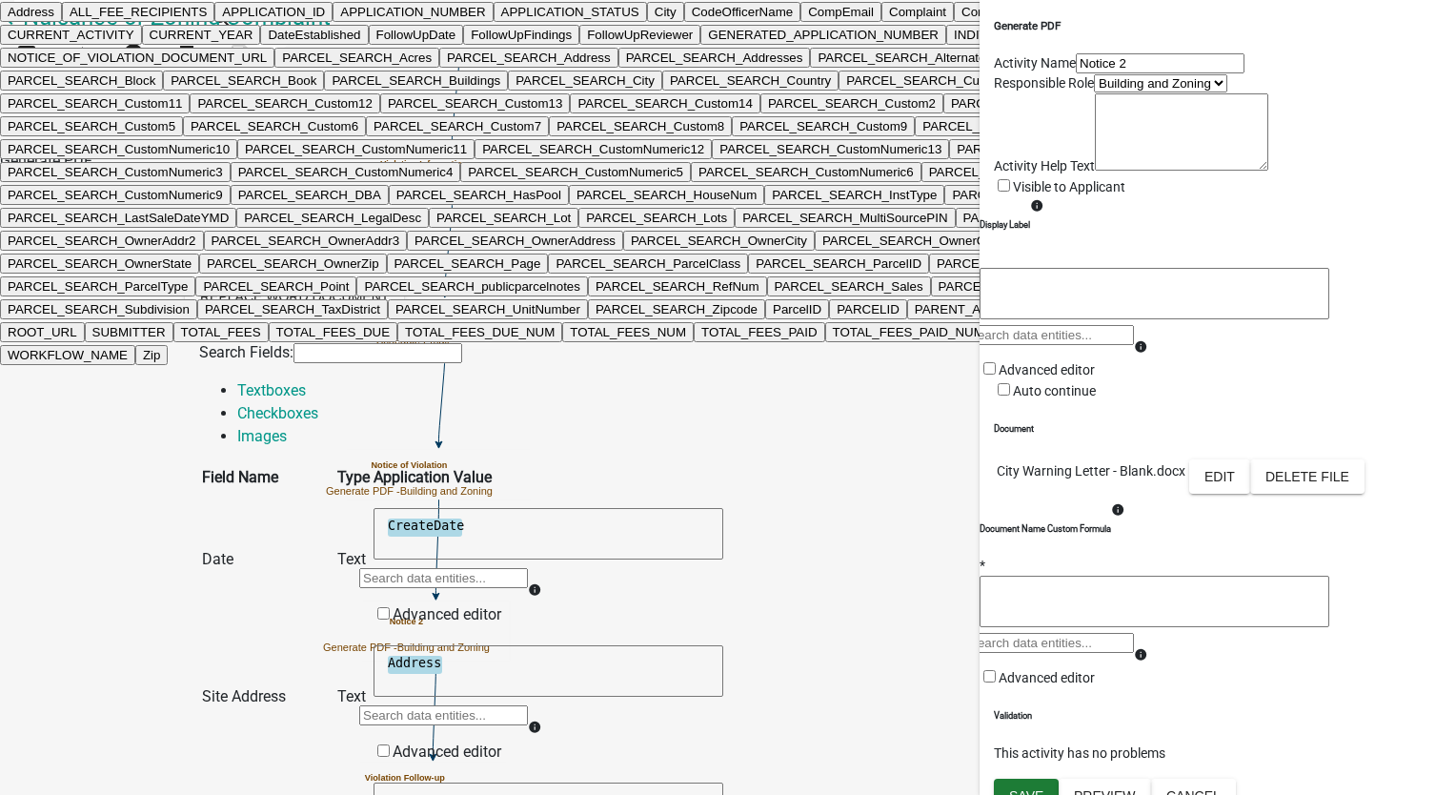
click at [773, 316] on ngb-highlight "ParcelID" at bounding box center [797, 309] width 49 height 14
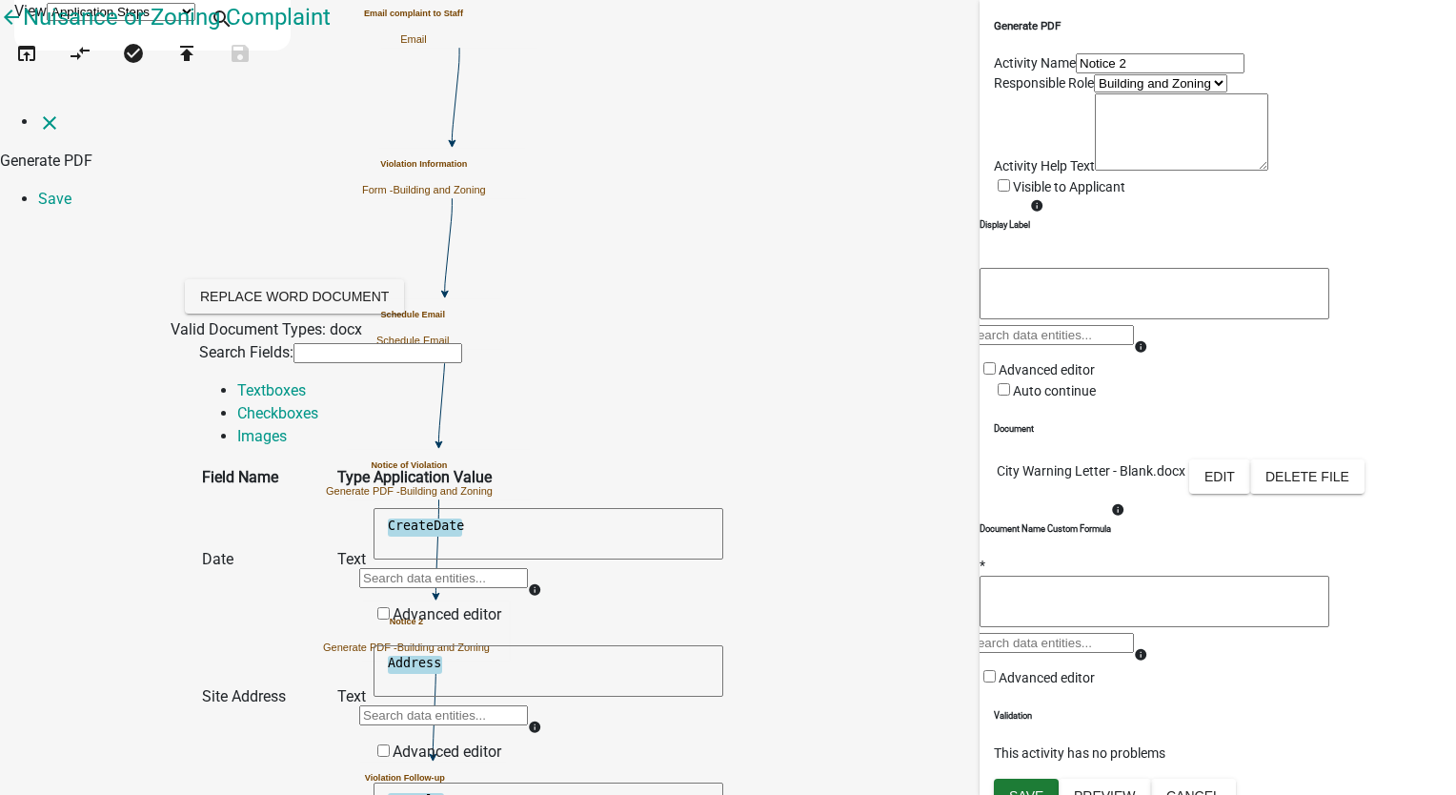
scroll to position [480, 0]
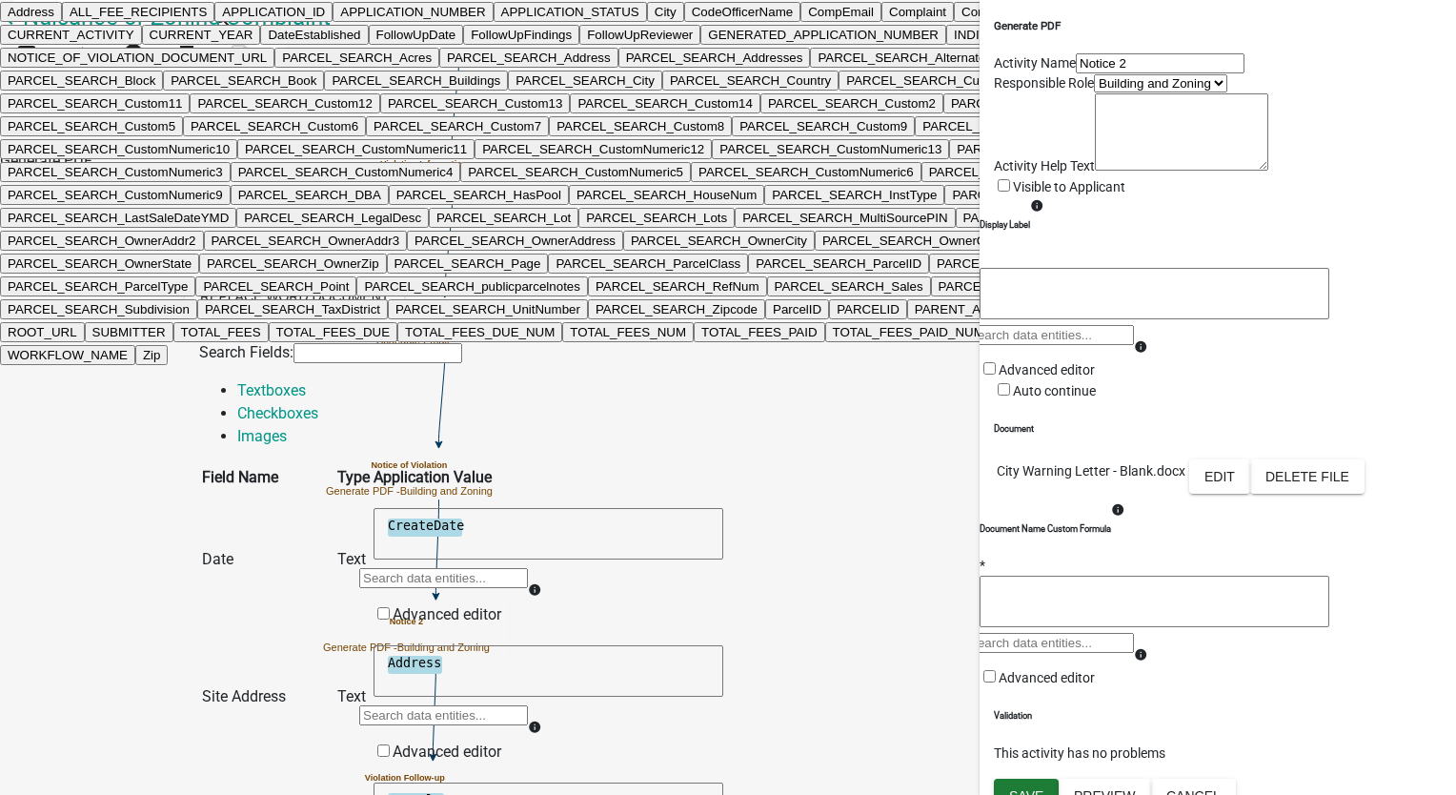
scroll to position [766, 0]
click at [647, 22] on button "City" at bounding box center [665, 12] width 37 height 20
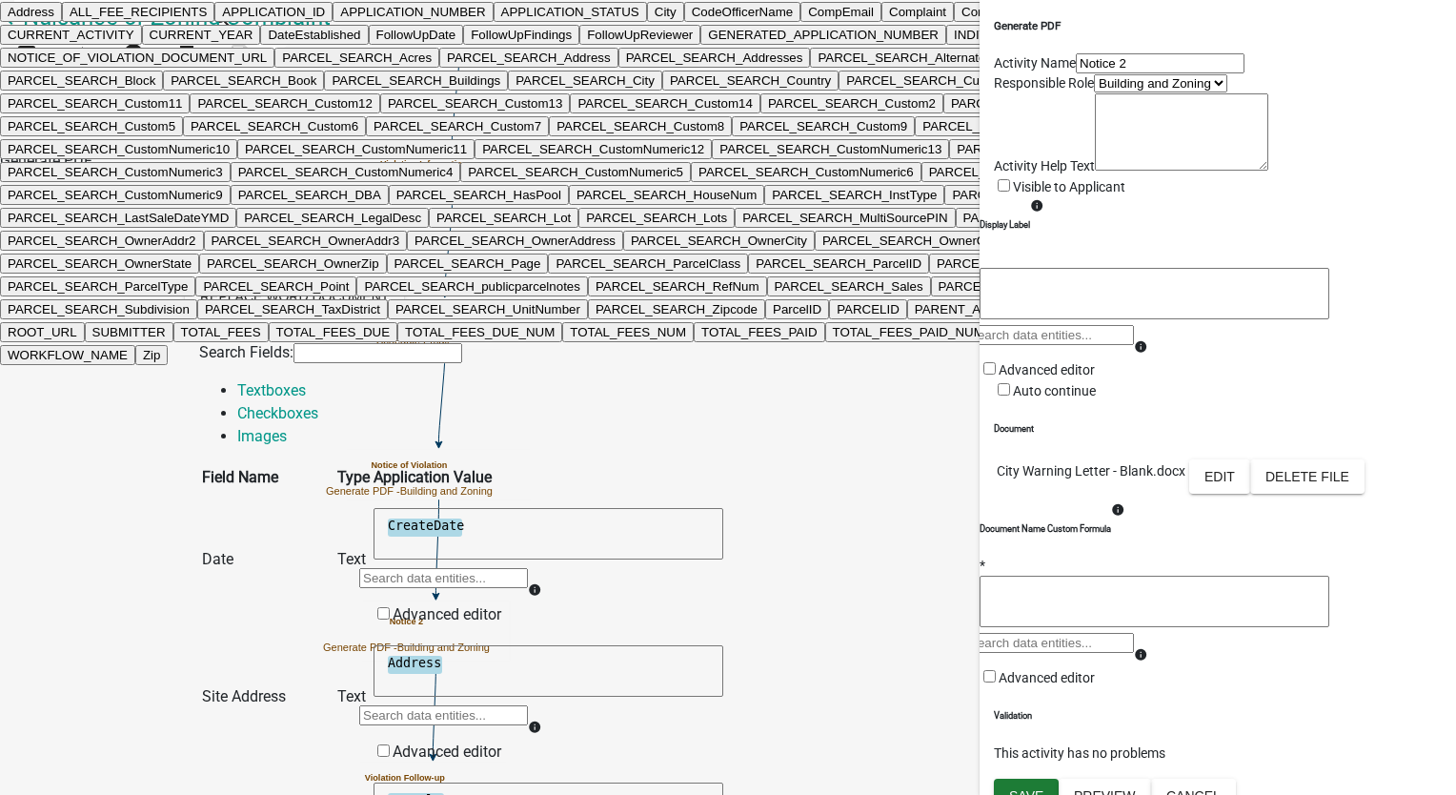
scroll to position [1528, 0]
click at [1183, 42] on ngb-highlight "LegalDesc" at bounding box center [1213, 35] width 60 height 14
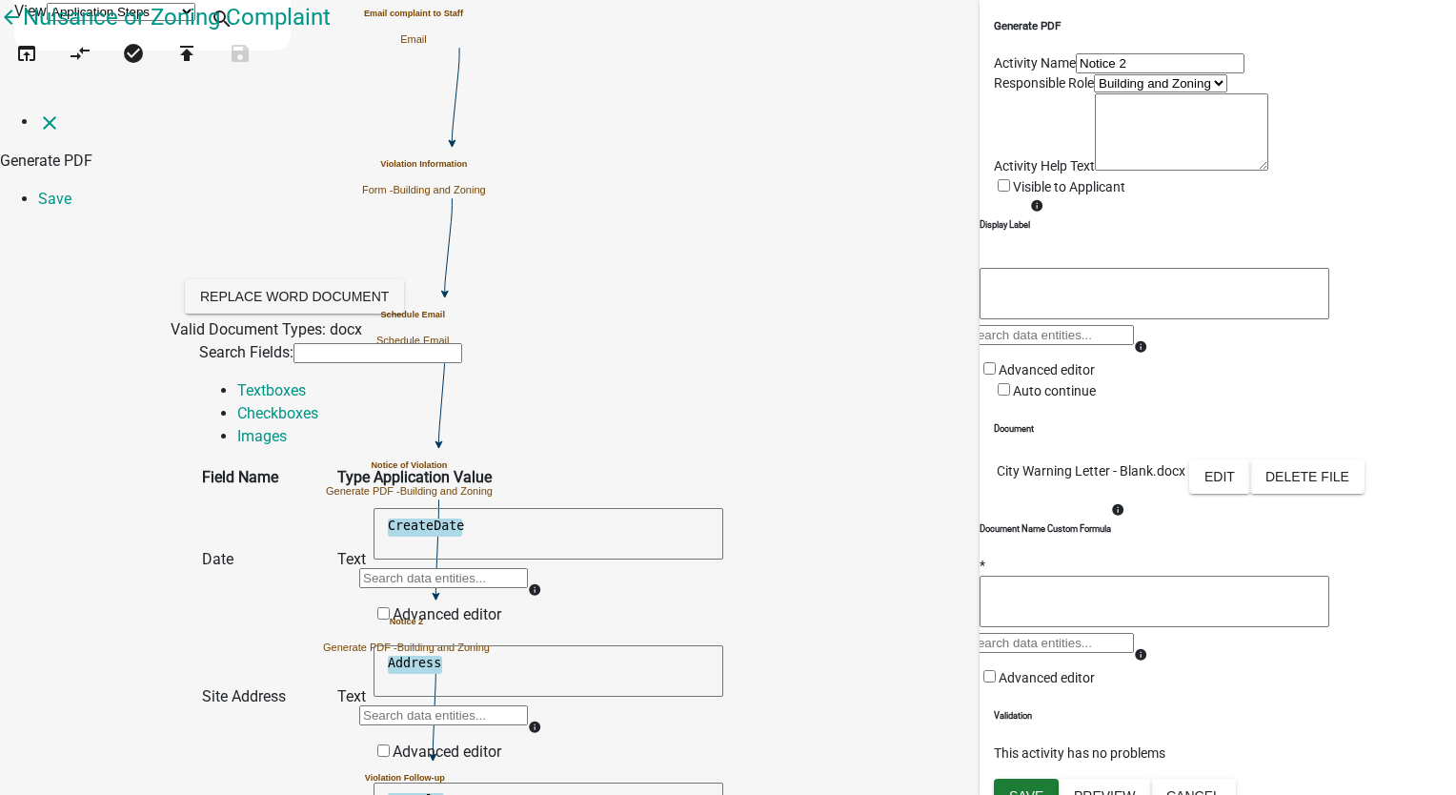
scroll to position [1052, 0]
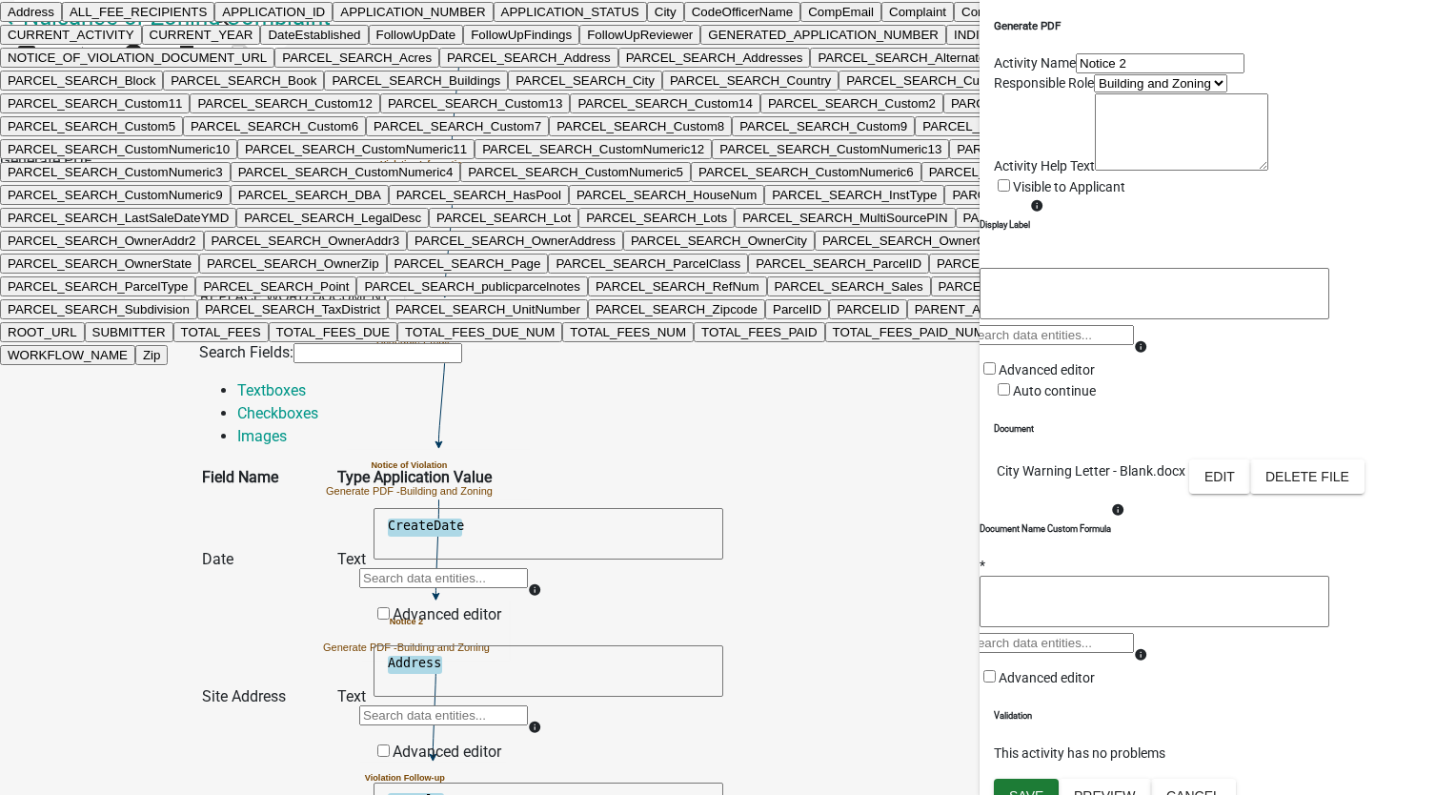
scroll to position [4767, 0]
click at [1036, 251] on button "PARCEL_SEARCH_OwnerName" at bounding box center [1138, 241] width 204 height 20
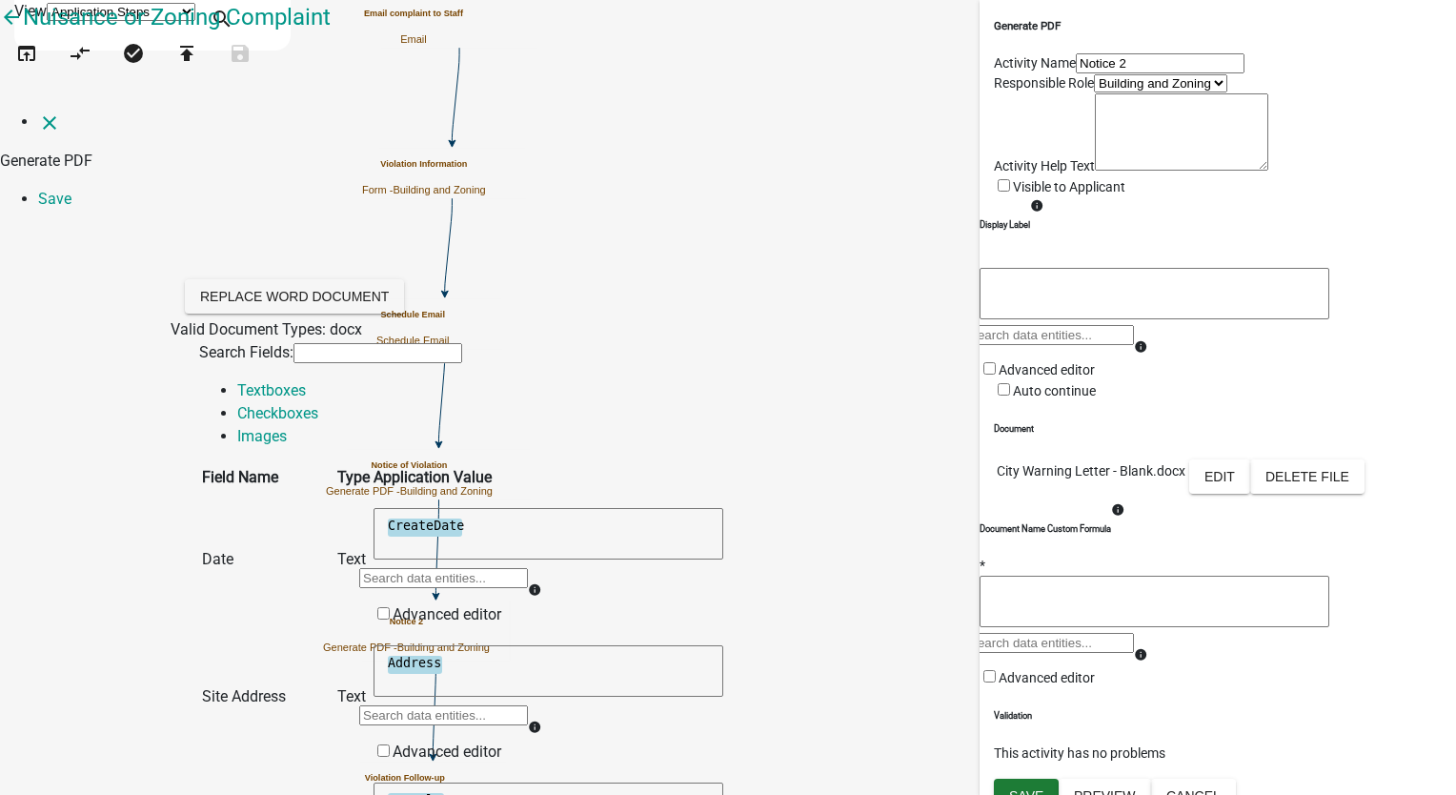
scroll to position [1052, 0]
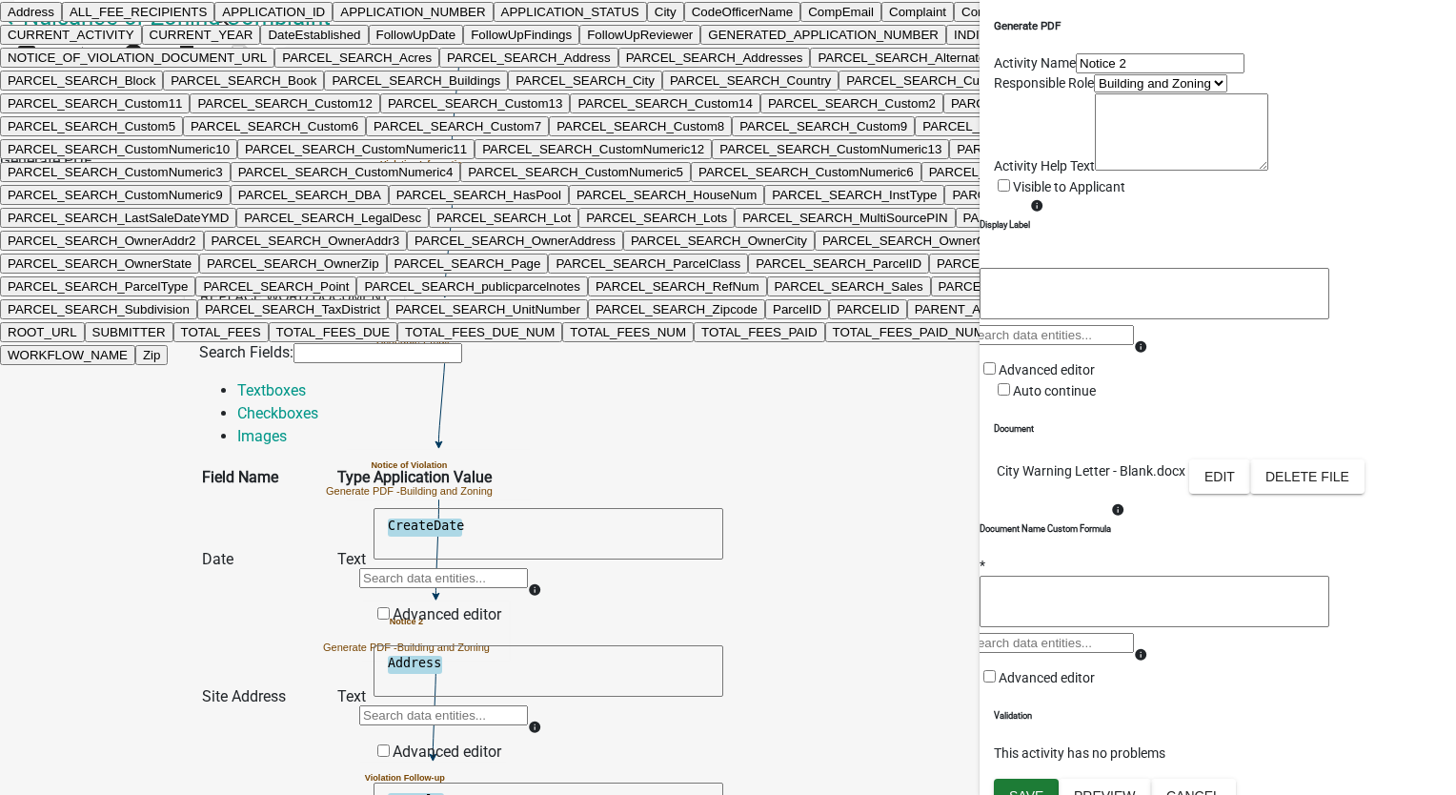
scroll to position [2481, 0]
click at [611, 65] on ngb-highlight "PARCEL_SEARCH_Address" at bounding box center [529, 57] width 164 height 14
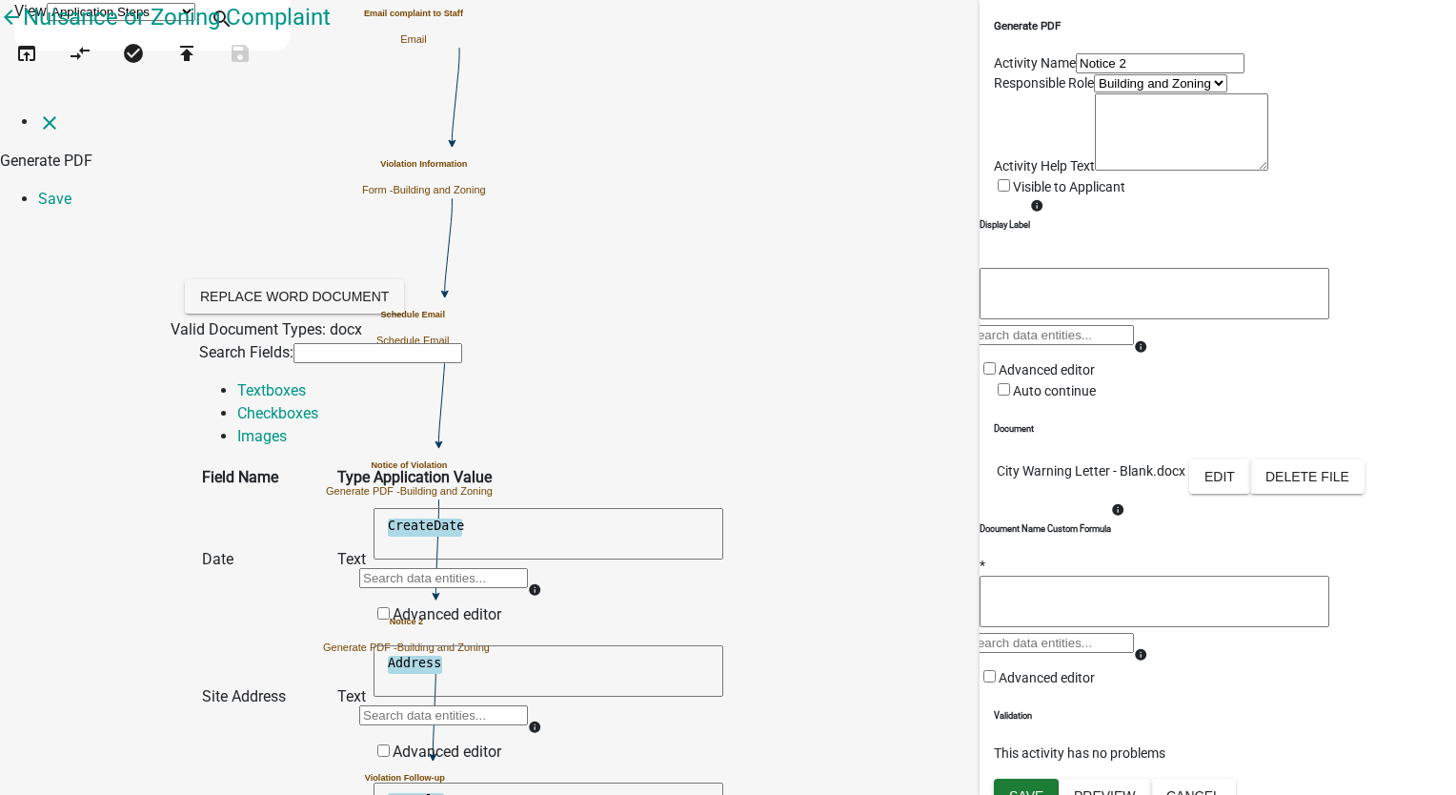
scroll to position [1338, 0]
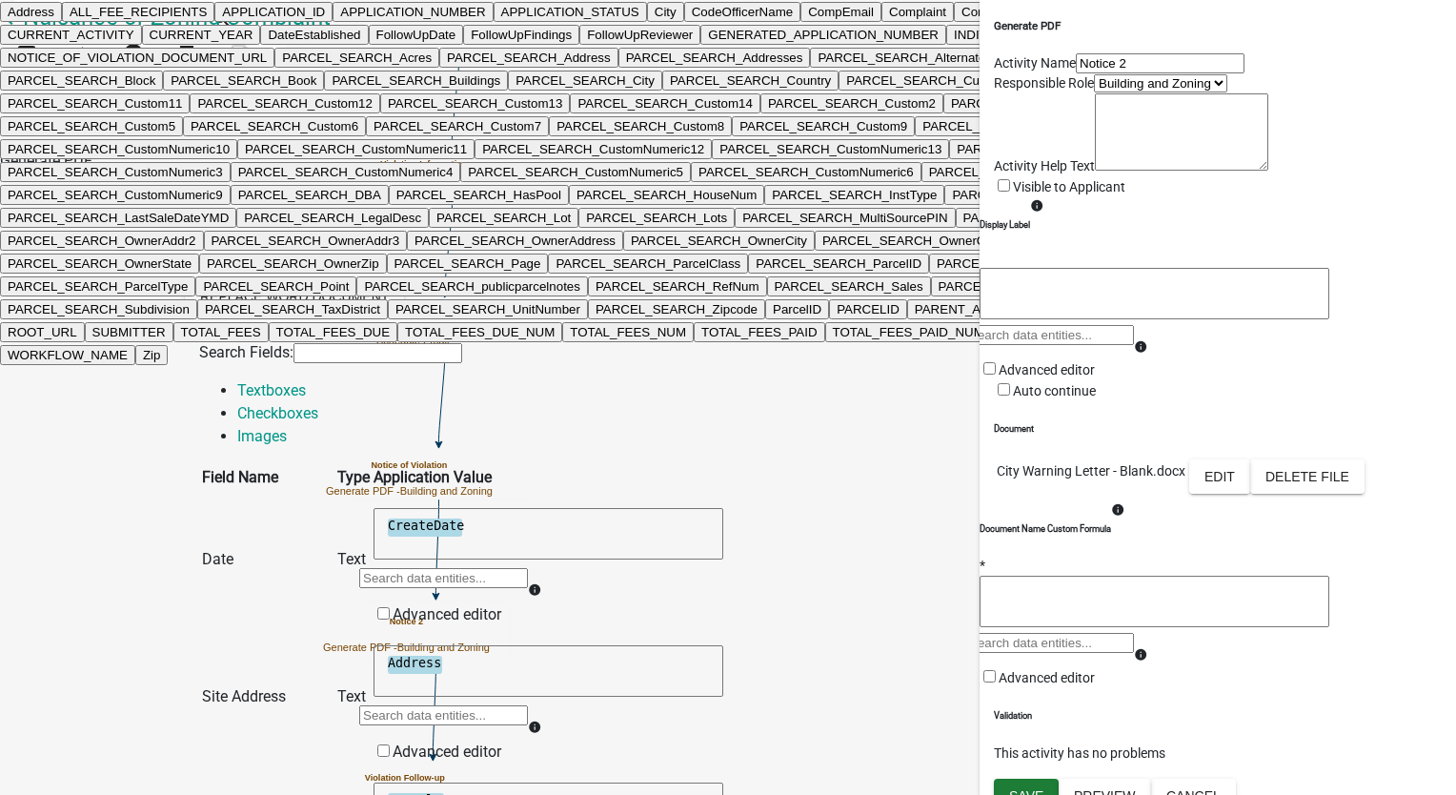
scroll to position [1623, 0]
click at [889, 19] on ngb-highlight "Complaint" at bounding box center [917, 12] width 57 height 14
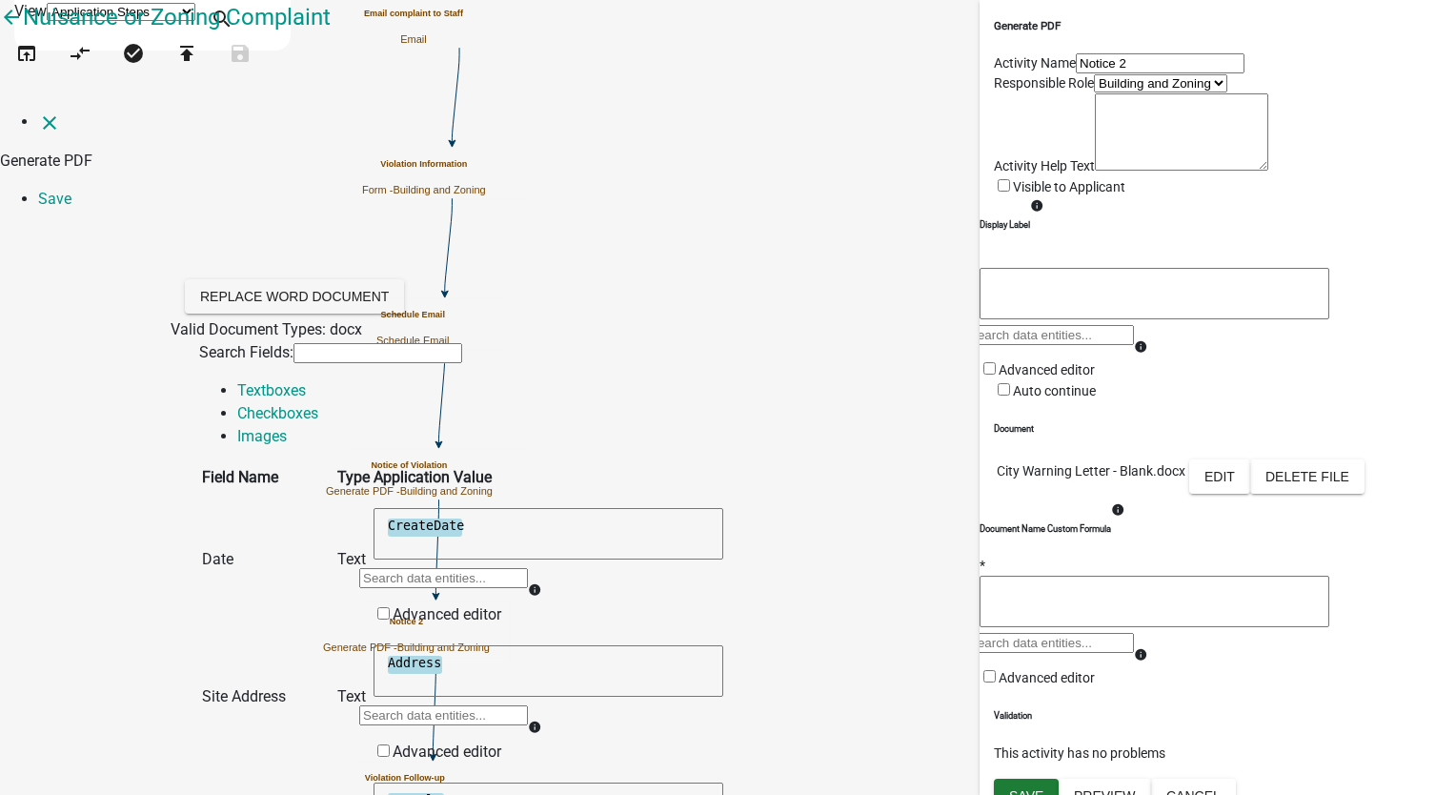
scroll to position [1719, 0]
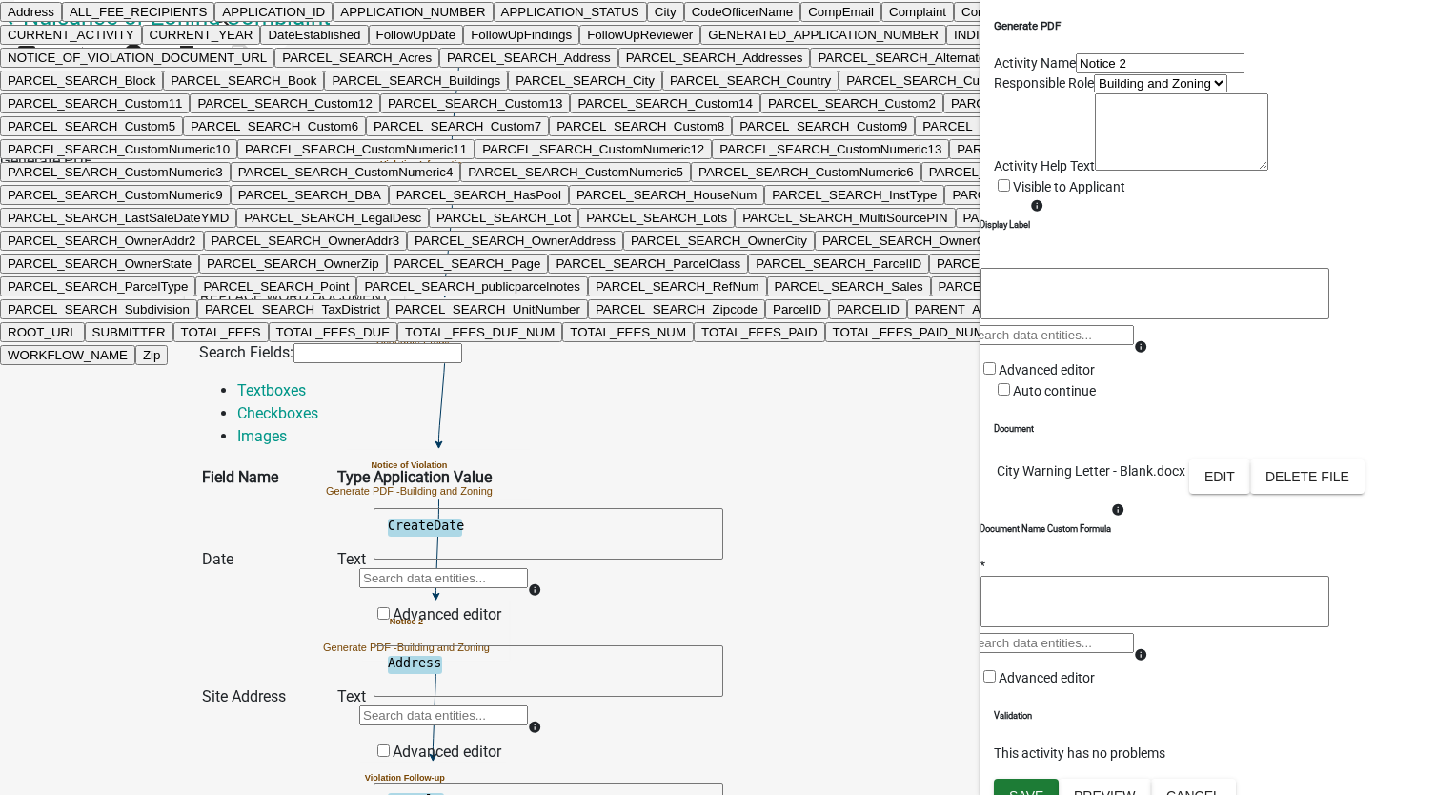
click at [808, 19] on ngb-highlight "CompEmail" at bounding box center [841, 12] width 66 height 14
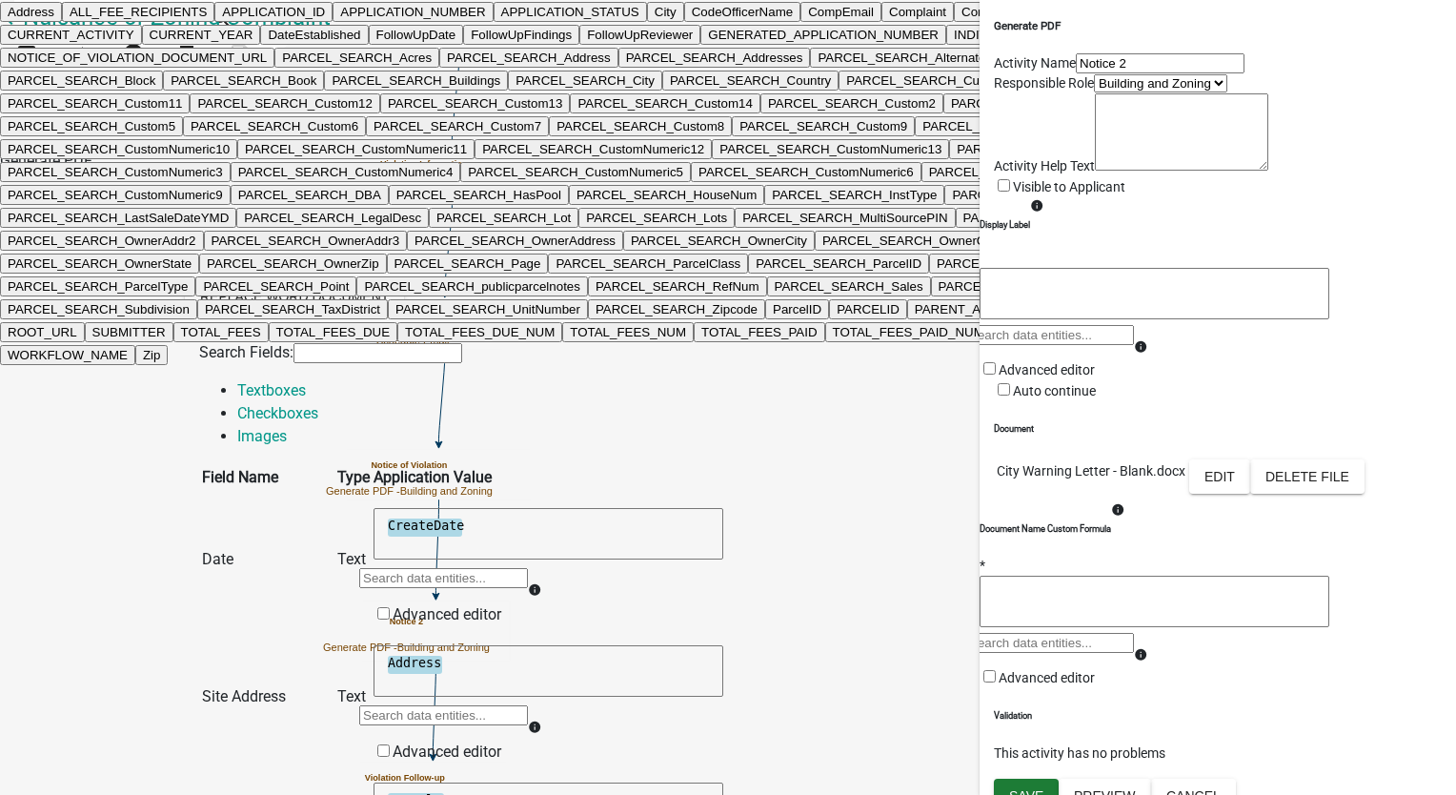
scroll to position [6673, 0]
click at [1338, 319] on button "Remedy" at bounding box center [1369, 309] width 63 height 20
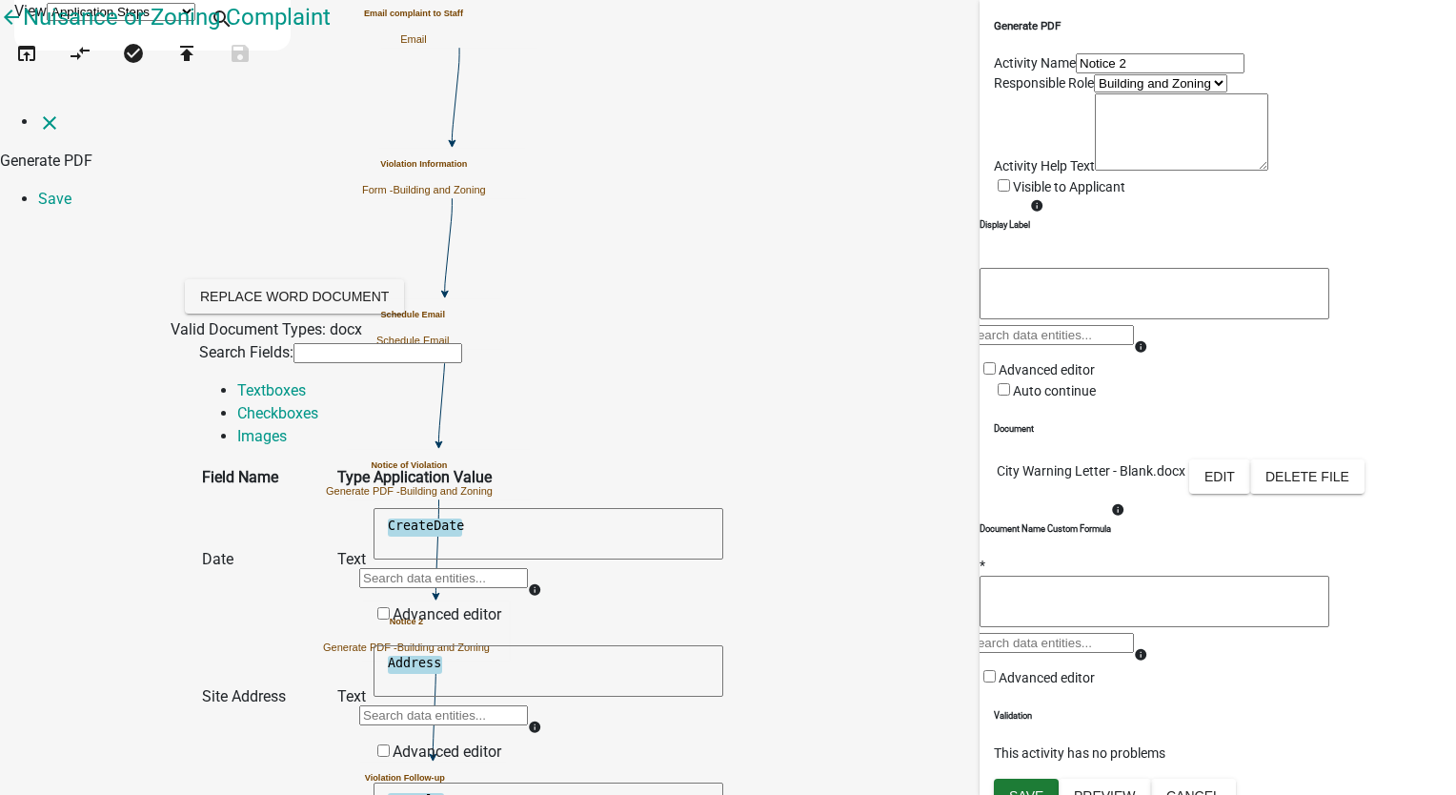
scroll to position [1719, 0]
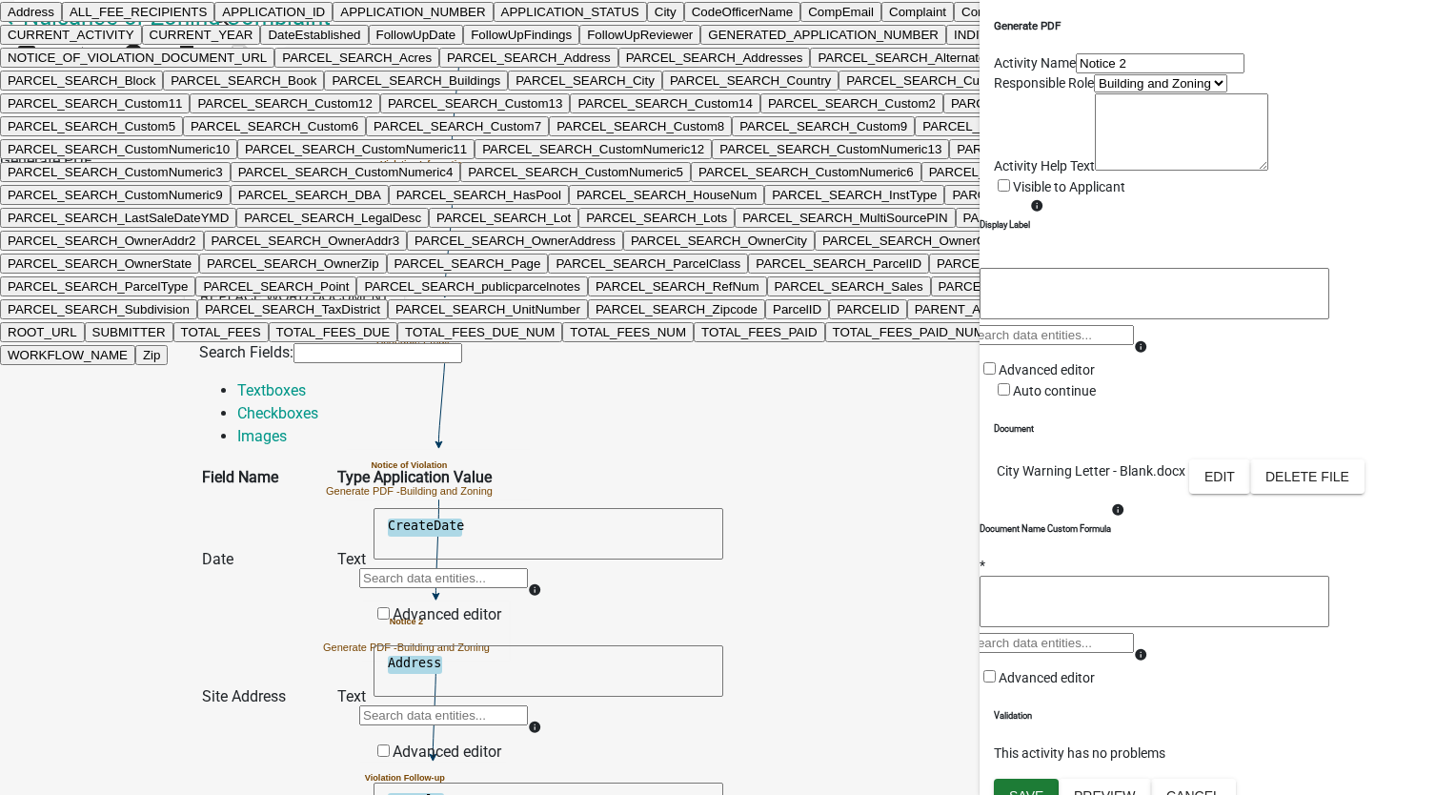
scroll to position [2100, 0]
click at [961, 19] on ngb-highlight "ComplianceDeadline" at bounding box center [1019, 12] width 117 height 14
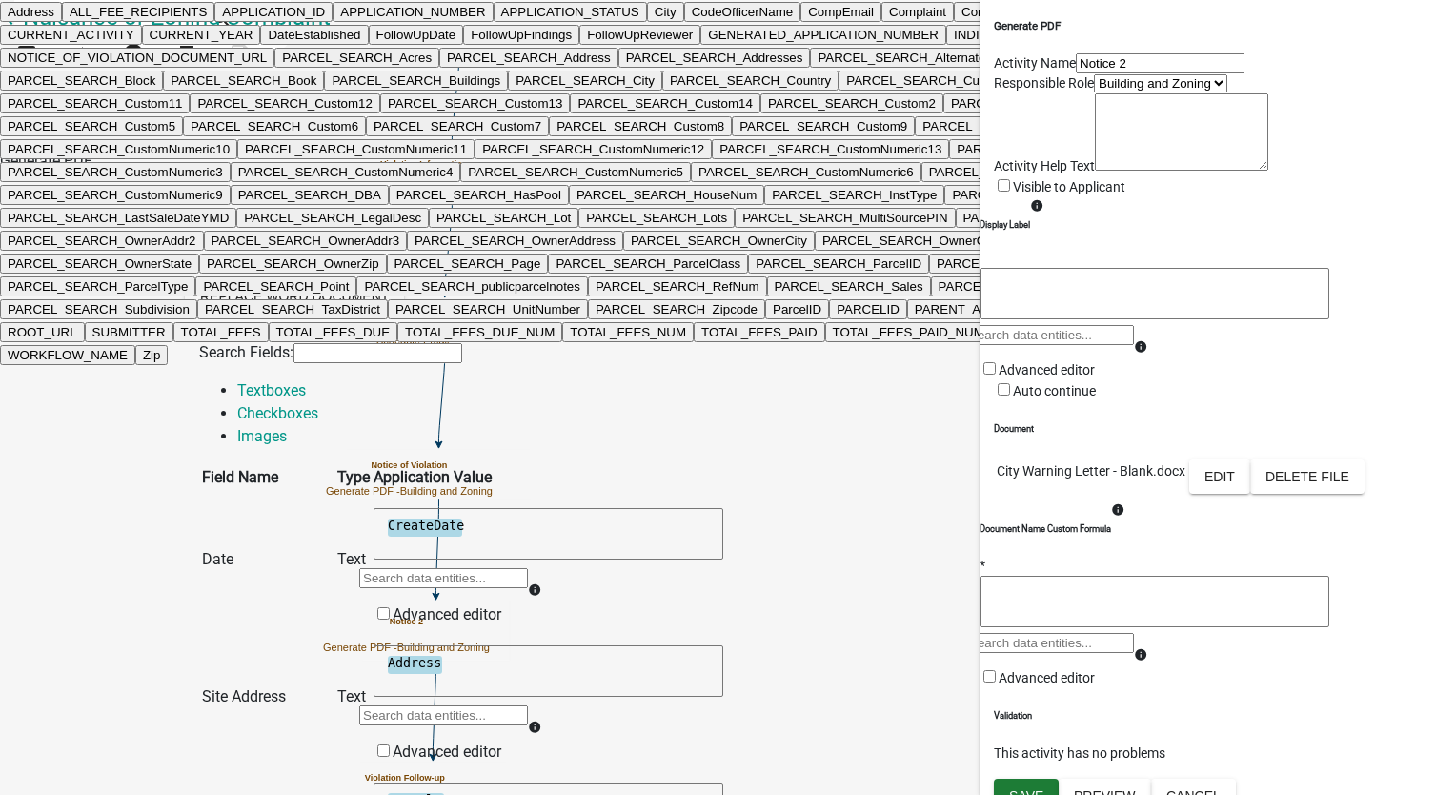
scroll to position [2481, 0]
click at [1094, 19] on ngb-highlight "CompName" at bounding box center [1128, 12] width 68 height 14
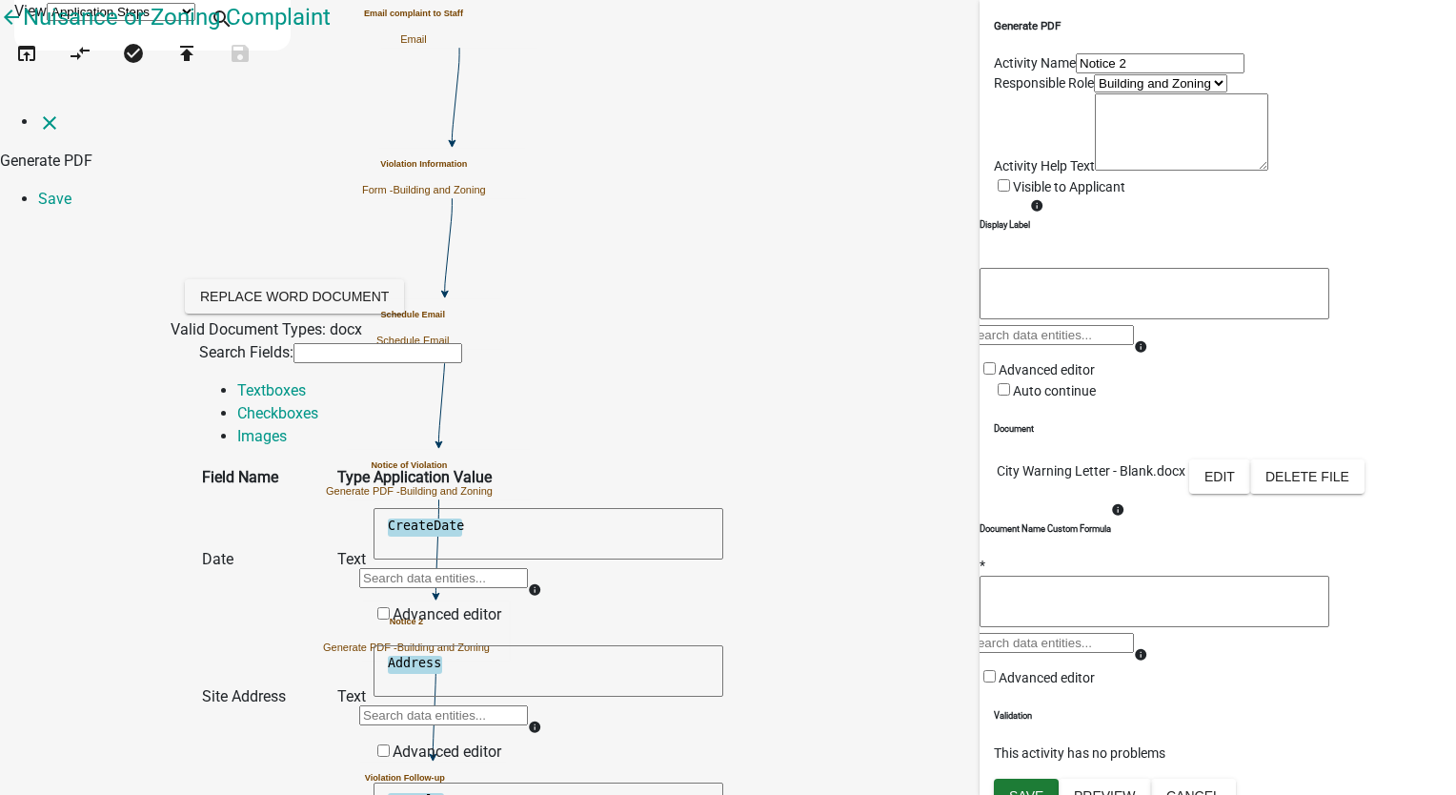
scroll to position [2290, 0]
click at [64, 22] on button "Remed y" at bounding box center [32, 12] width 64 height 20
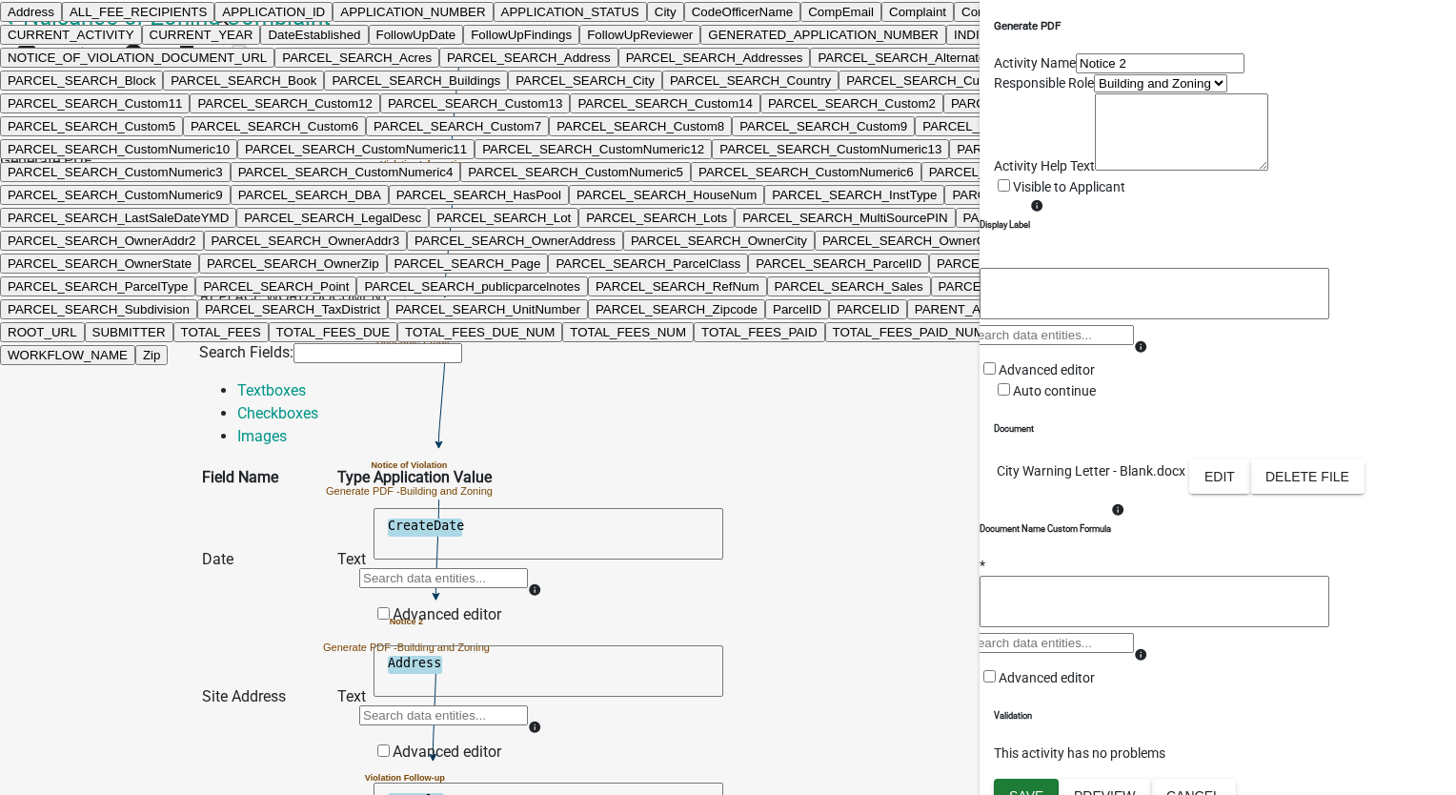
scroll to position [2862, 0]
click at [961, 19] on ngb-highlight "ComplianceDeadline" at bounding box center [1019, 12] width 117 height 14
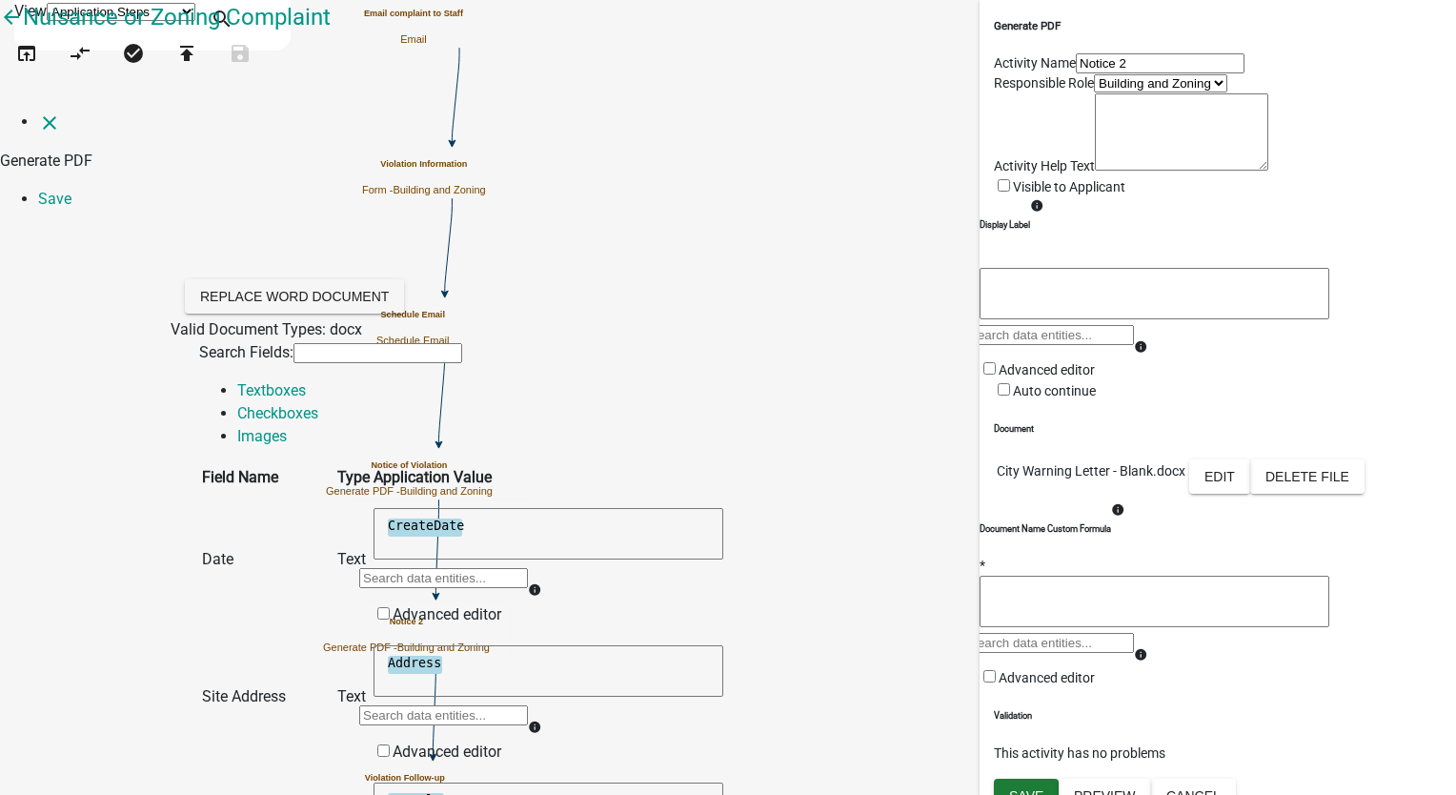
scroll to position [99, 0]
click at [318, 404] on link "Checkboxes" at bounding box center [277, 413] width 81 height 18
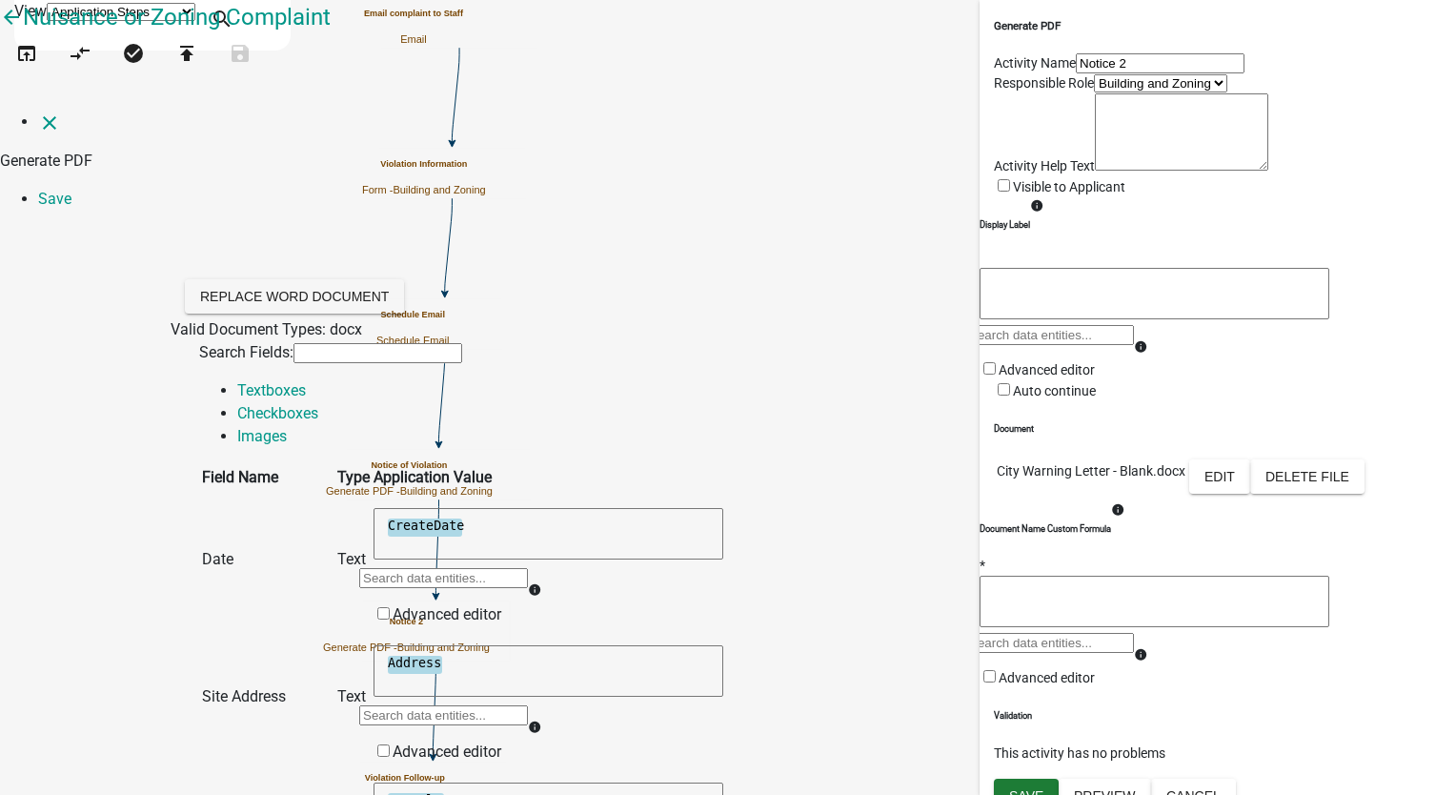
scroll to position [575, 0]
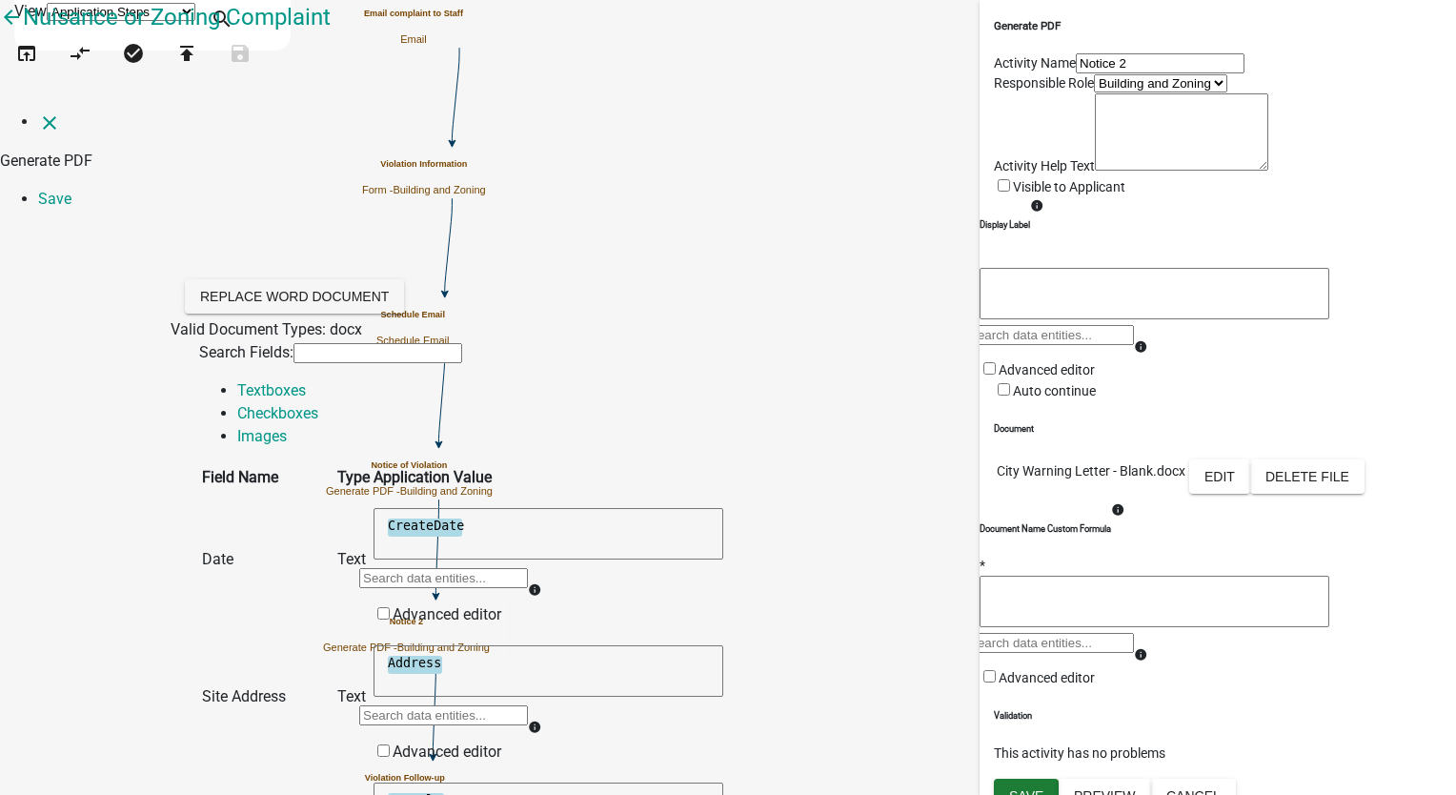
drag, startPoint x: 789, startPoint y: 294, endPoint x: 780, endPoint y: 301, distance: 10.9
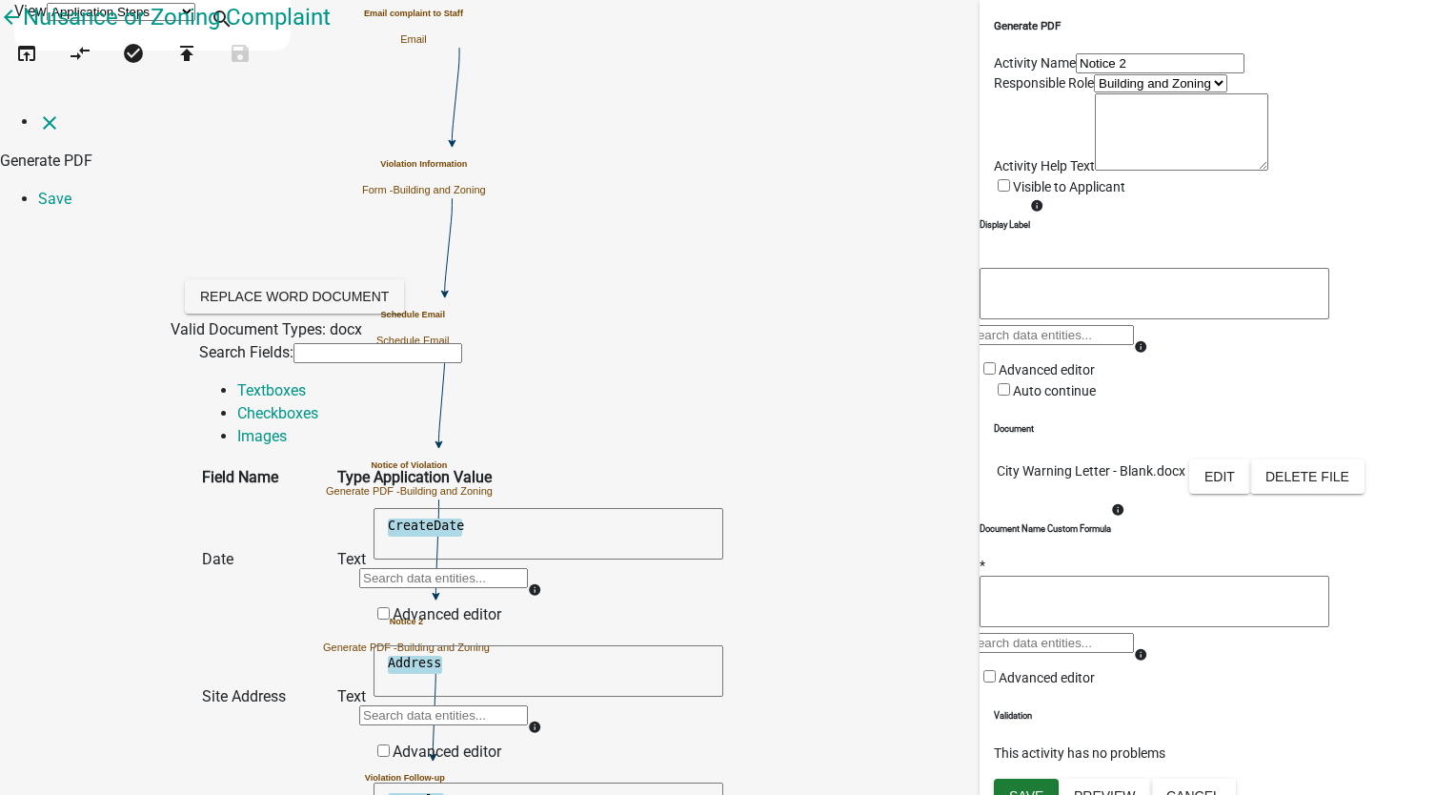
drag, startPoint x: 1147, startPoint y: 424, endPoint x: 1016, endPoint y: 373, distance: 141.2
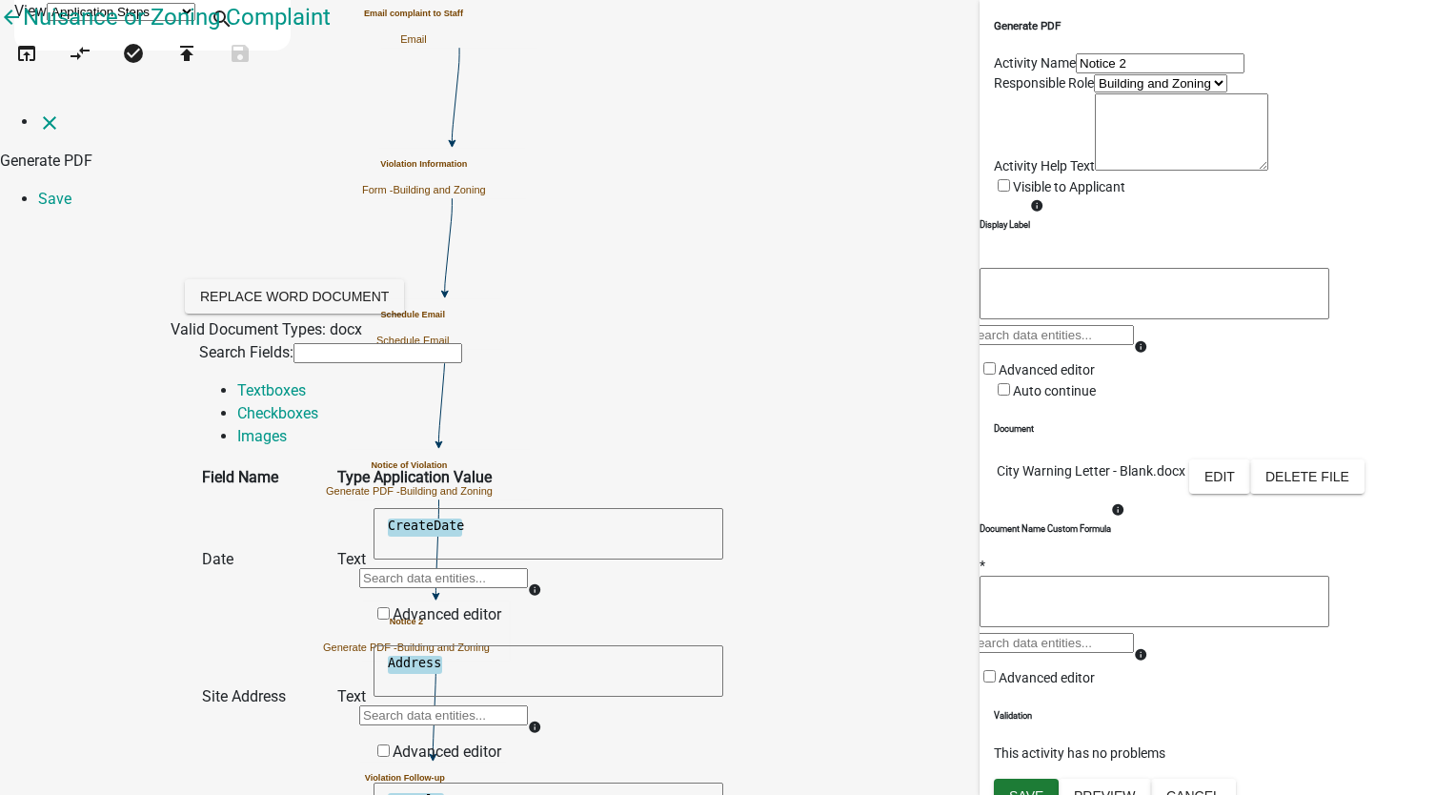
scroll to position [4005, 0]
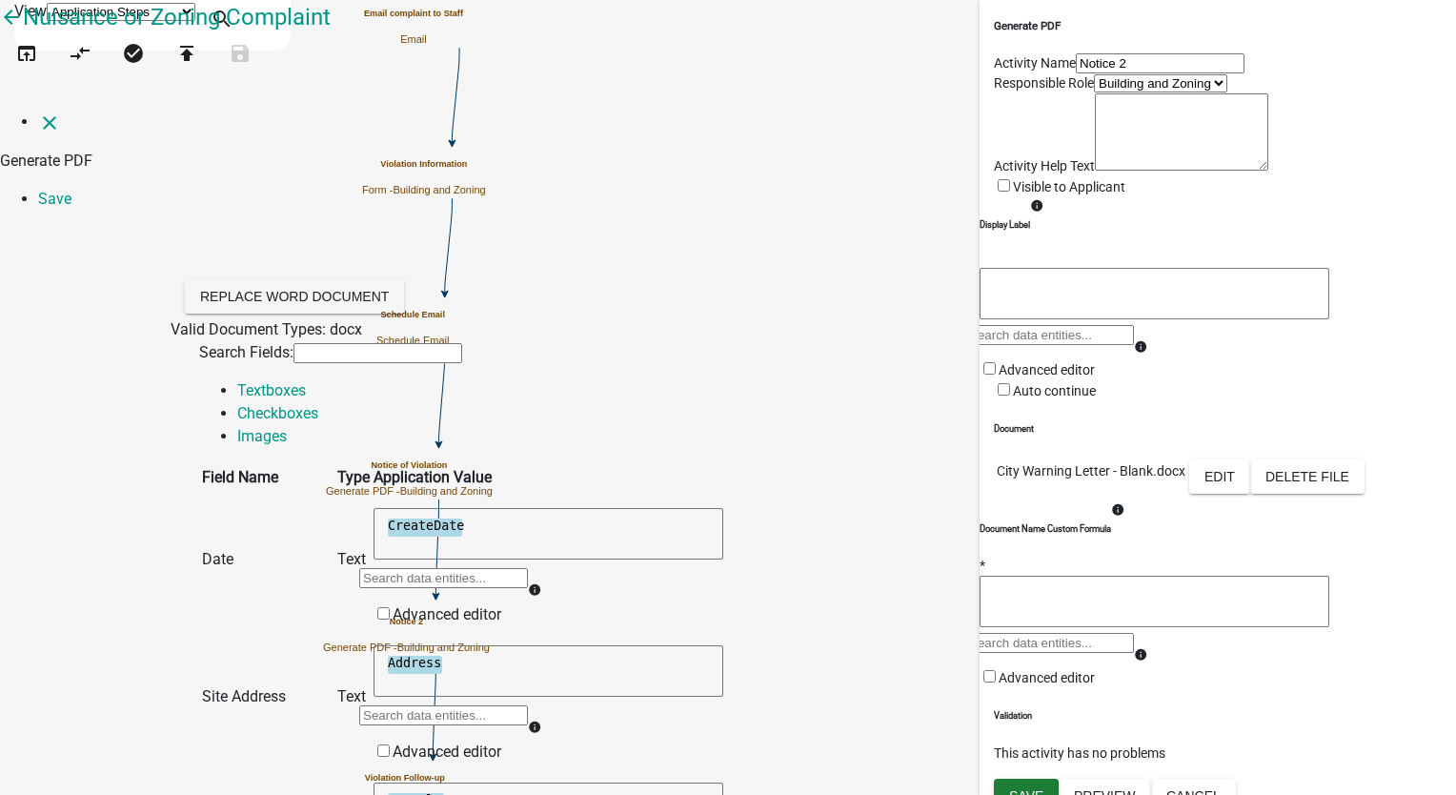
drag, startPoint x: 1147, startPoint y: 289, endPoint x: 904, endPoint y: 317, distance: 244.6
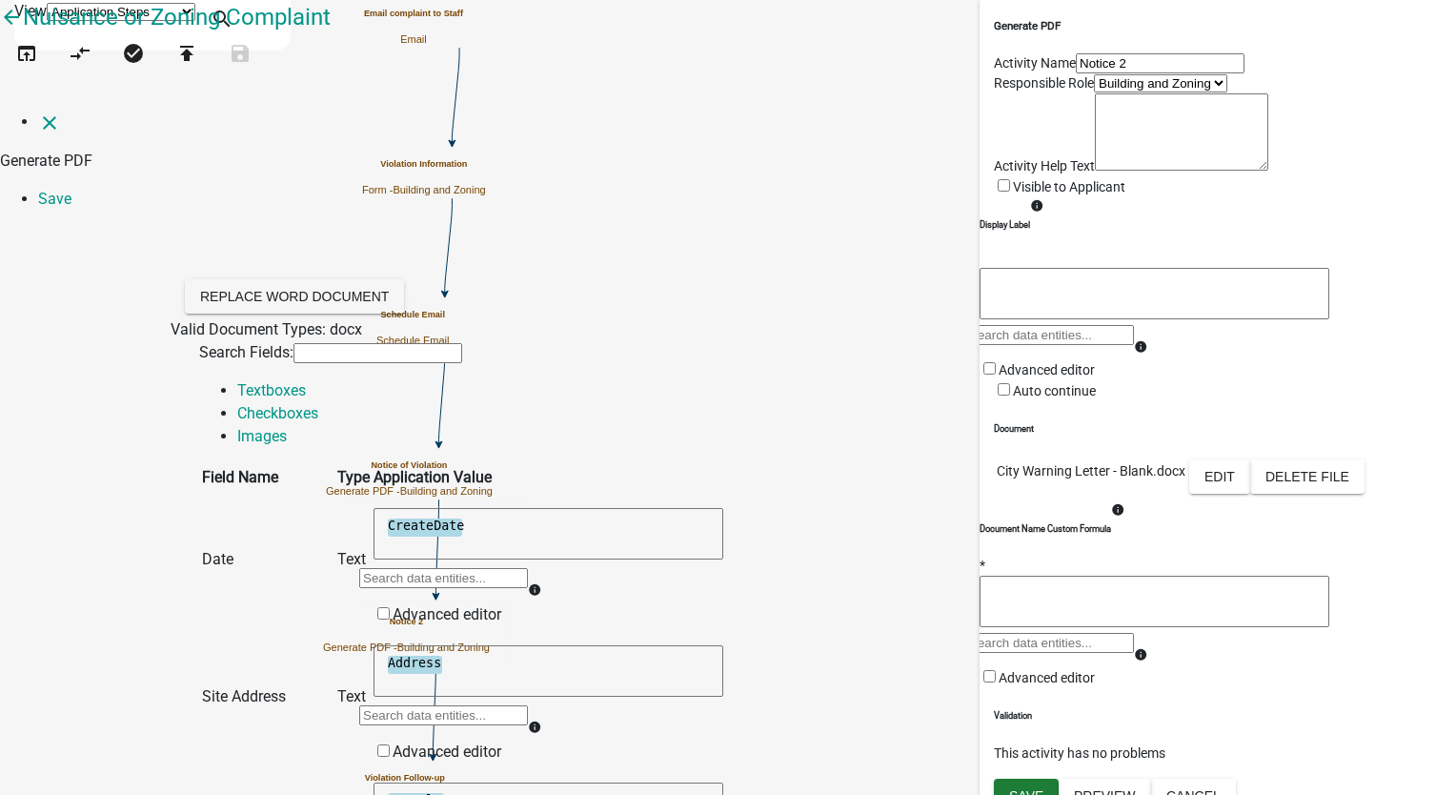
click at [287, 427] on link "Images" at bounding box center [262, 436] width 50 height 18
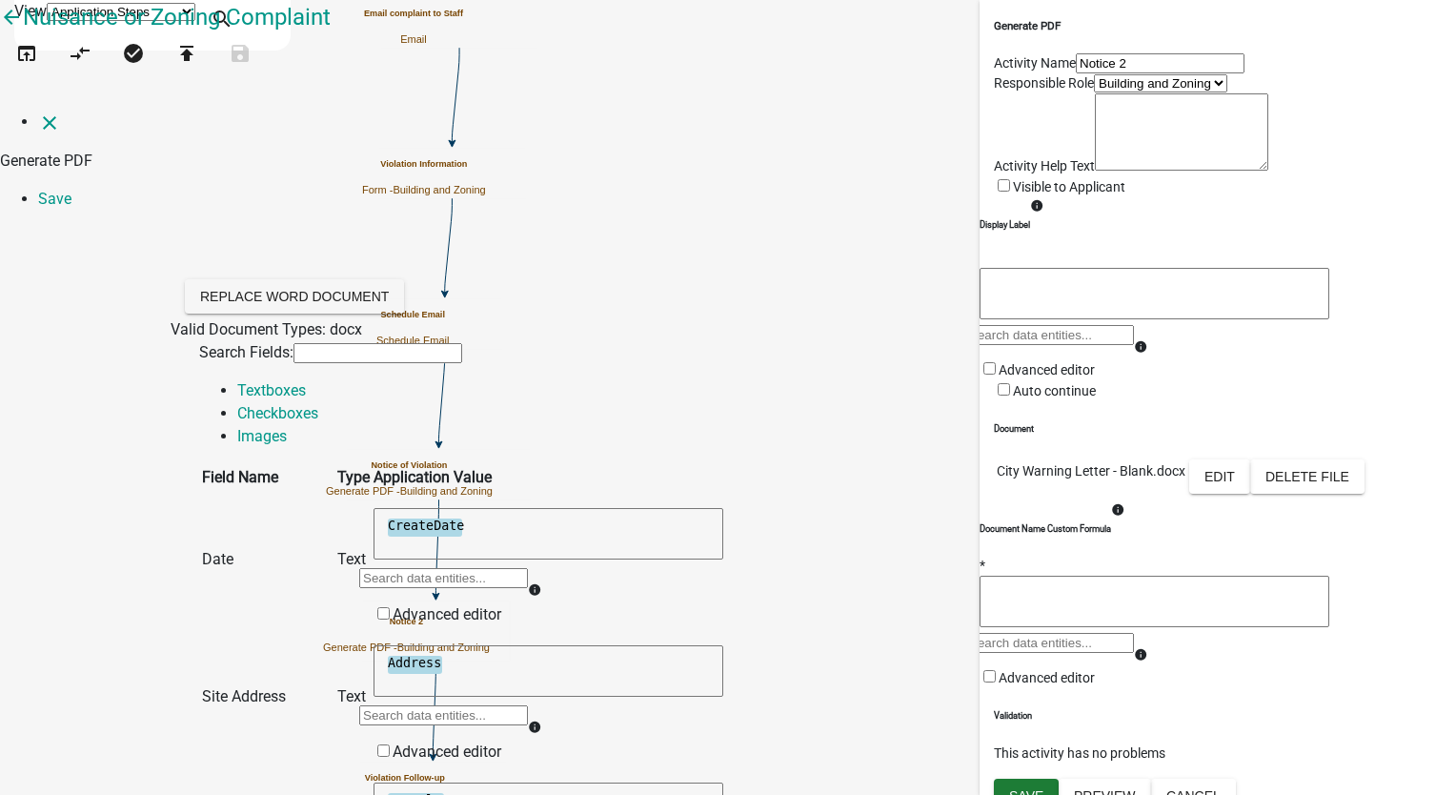
click at [71, 190] on link "Save" at bounding box center [54, 199] width 33 height 18
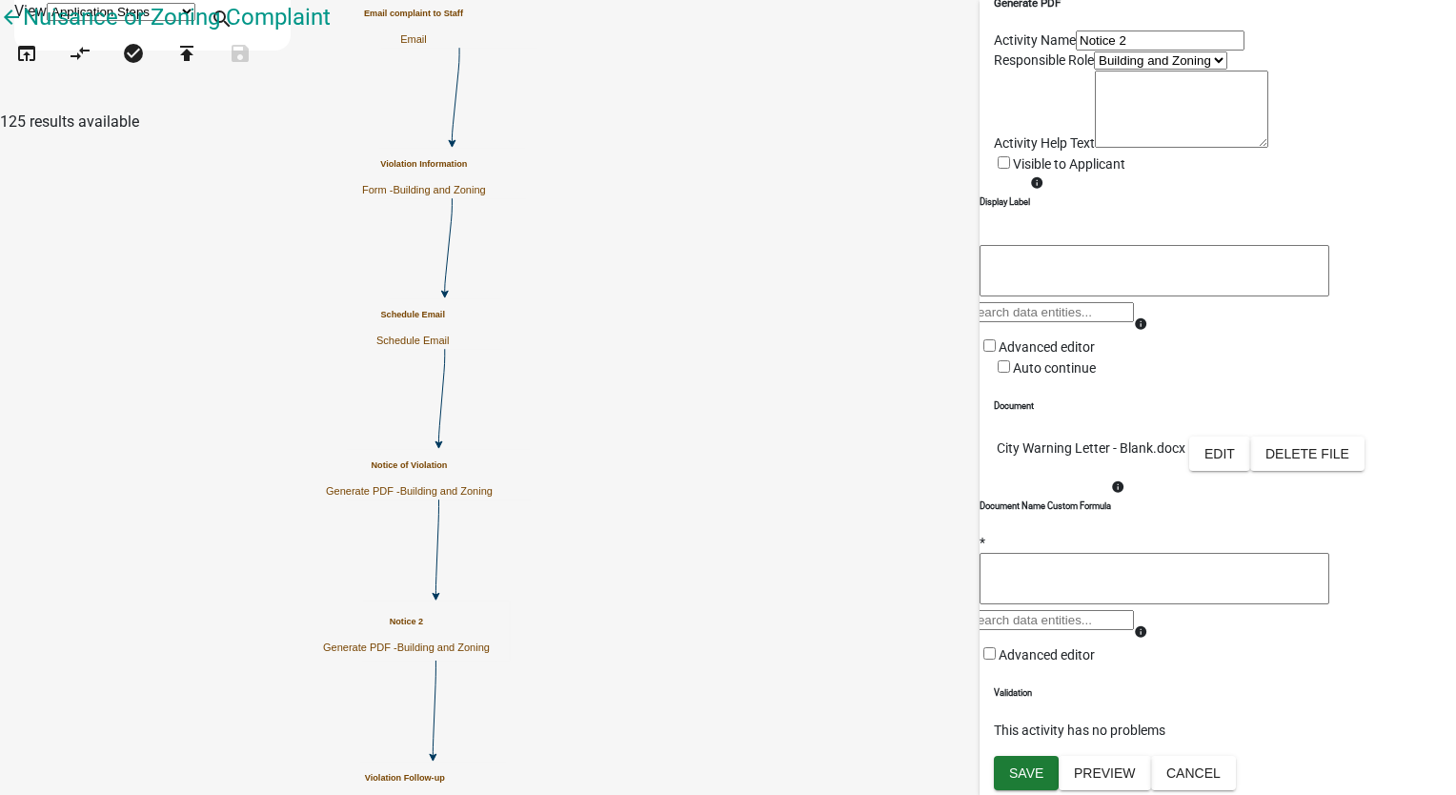
scroll to position [292, 0]
click at [1029, 776] on span "Save" at bounding box center [1026, 772] width 34 height 15
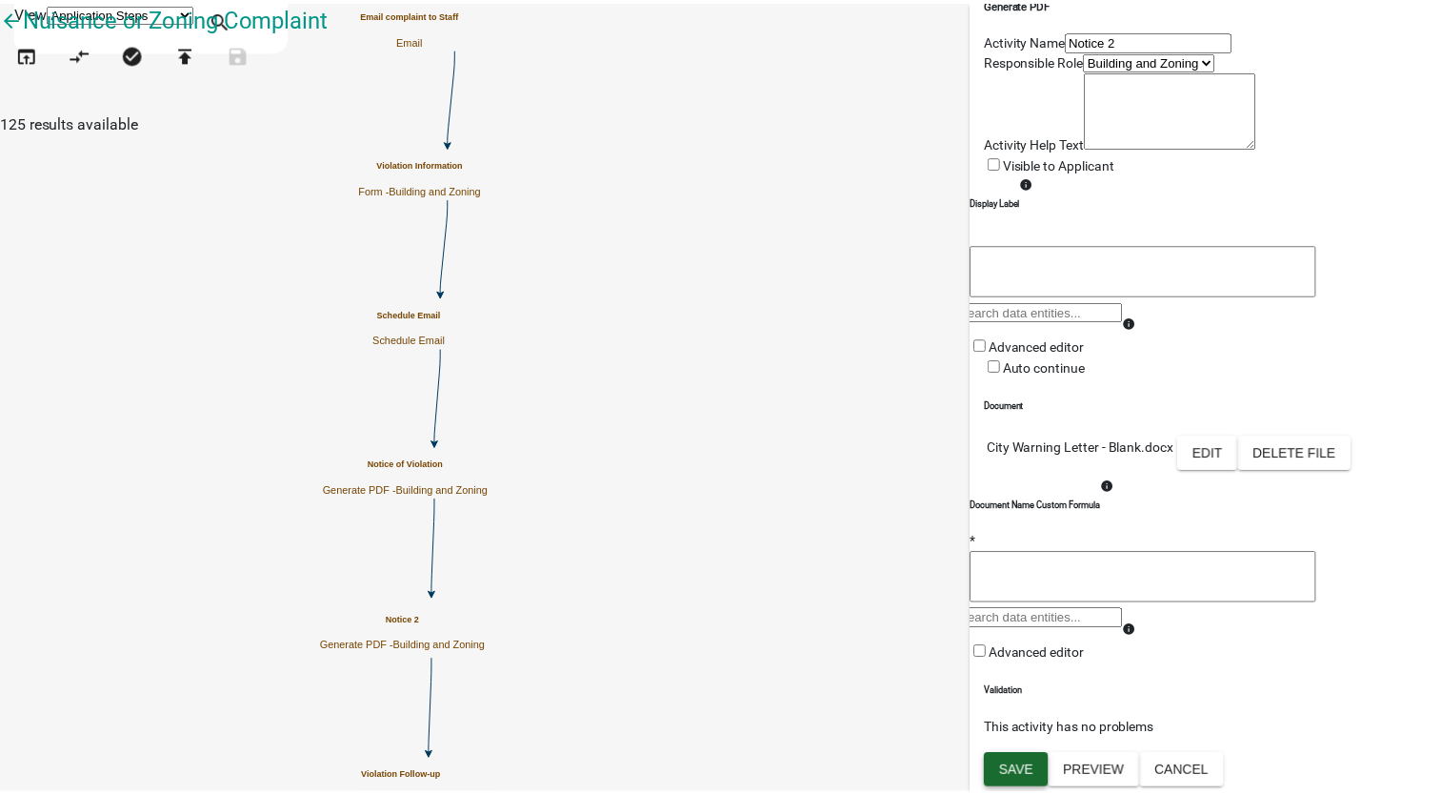
scroll to position [0, 0]
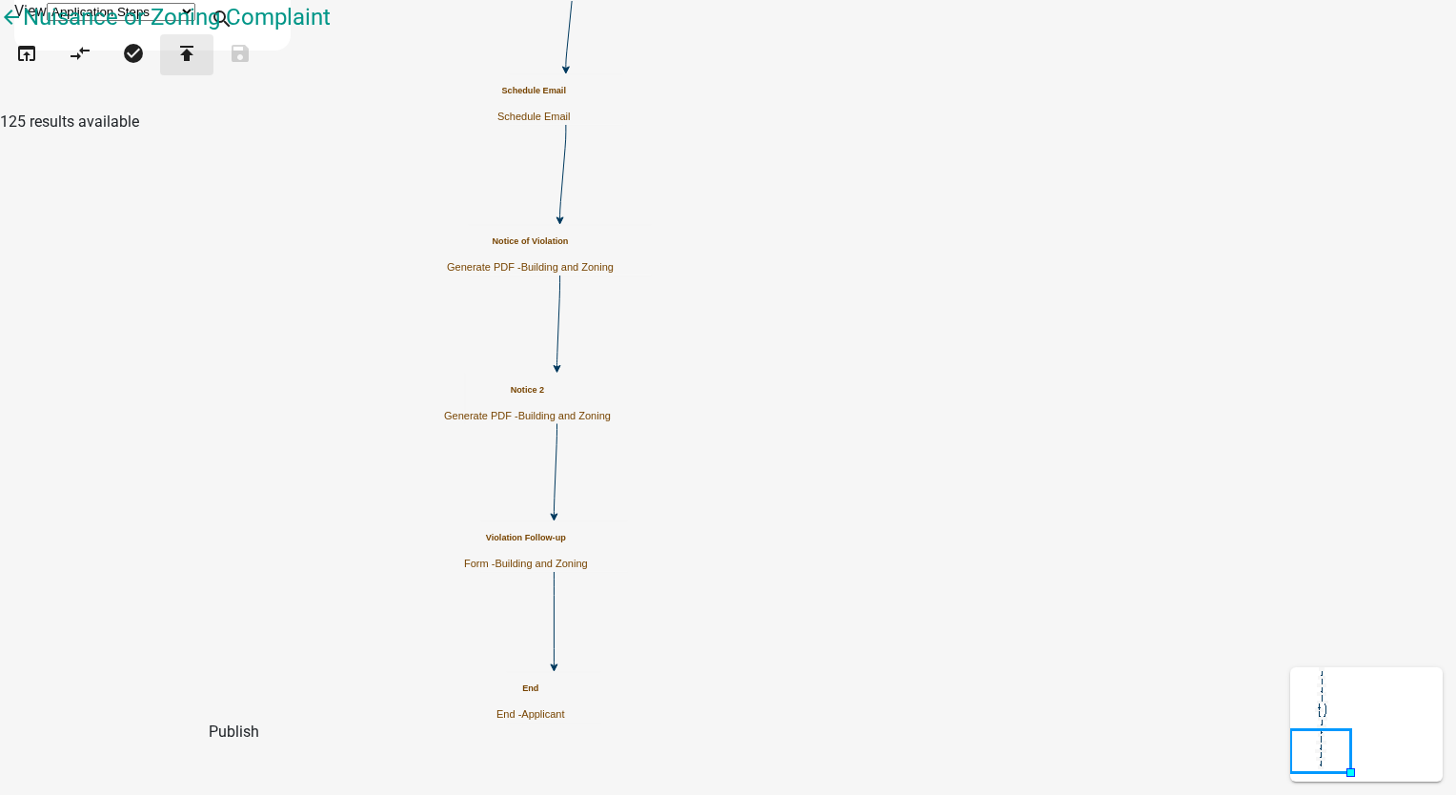
click at [213, 75] on button "publish" at bounding box center [186, 54] width 53 height 41
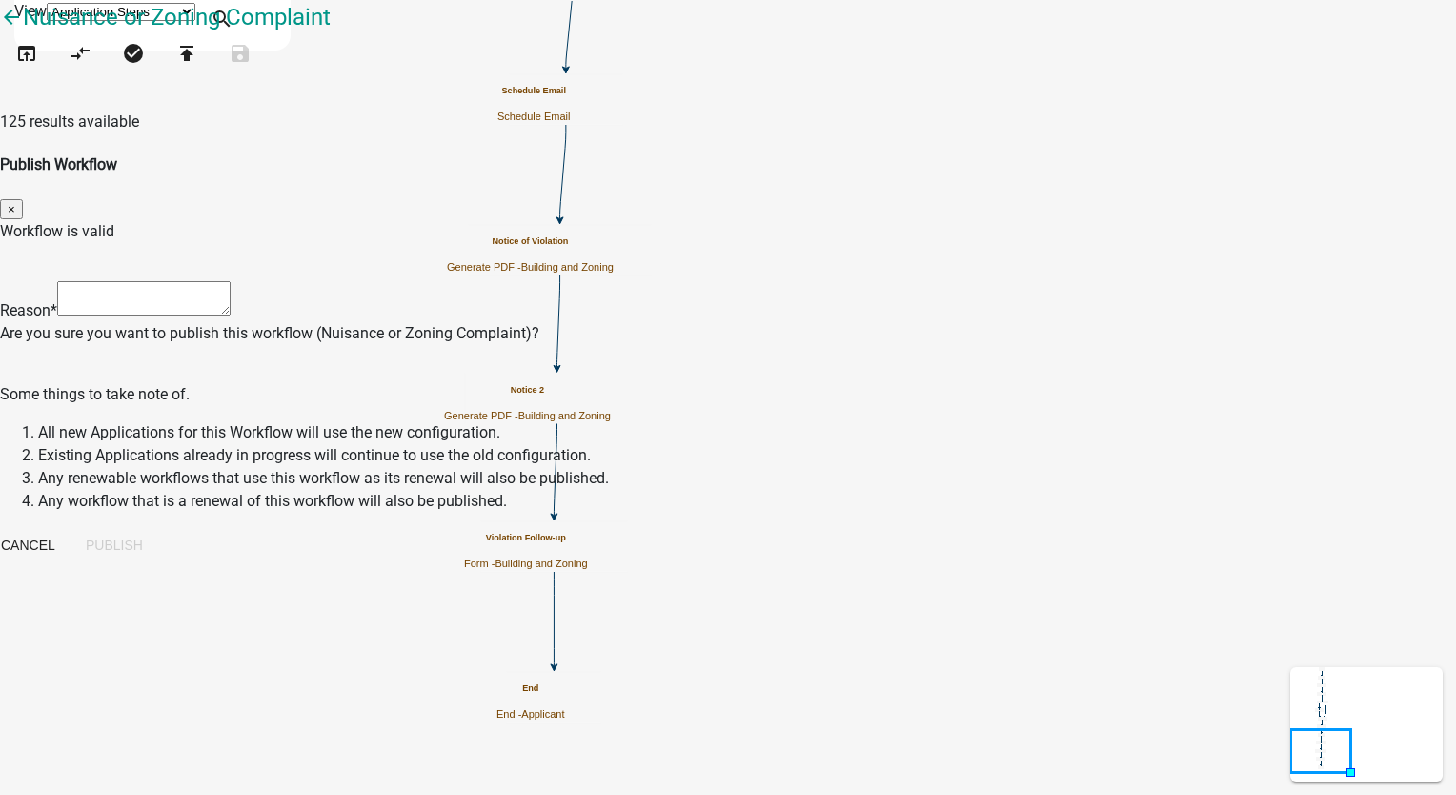
click at [404, 281] on div "Reason *" at bounding box center [728, 301] width 1456 height 41
click at [231, 281] on textarea at bounding box center [143, 298] width 173 height 34
click at [158, 528] on button "Publish" at bounding box center [115, 545] width 88 height 34
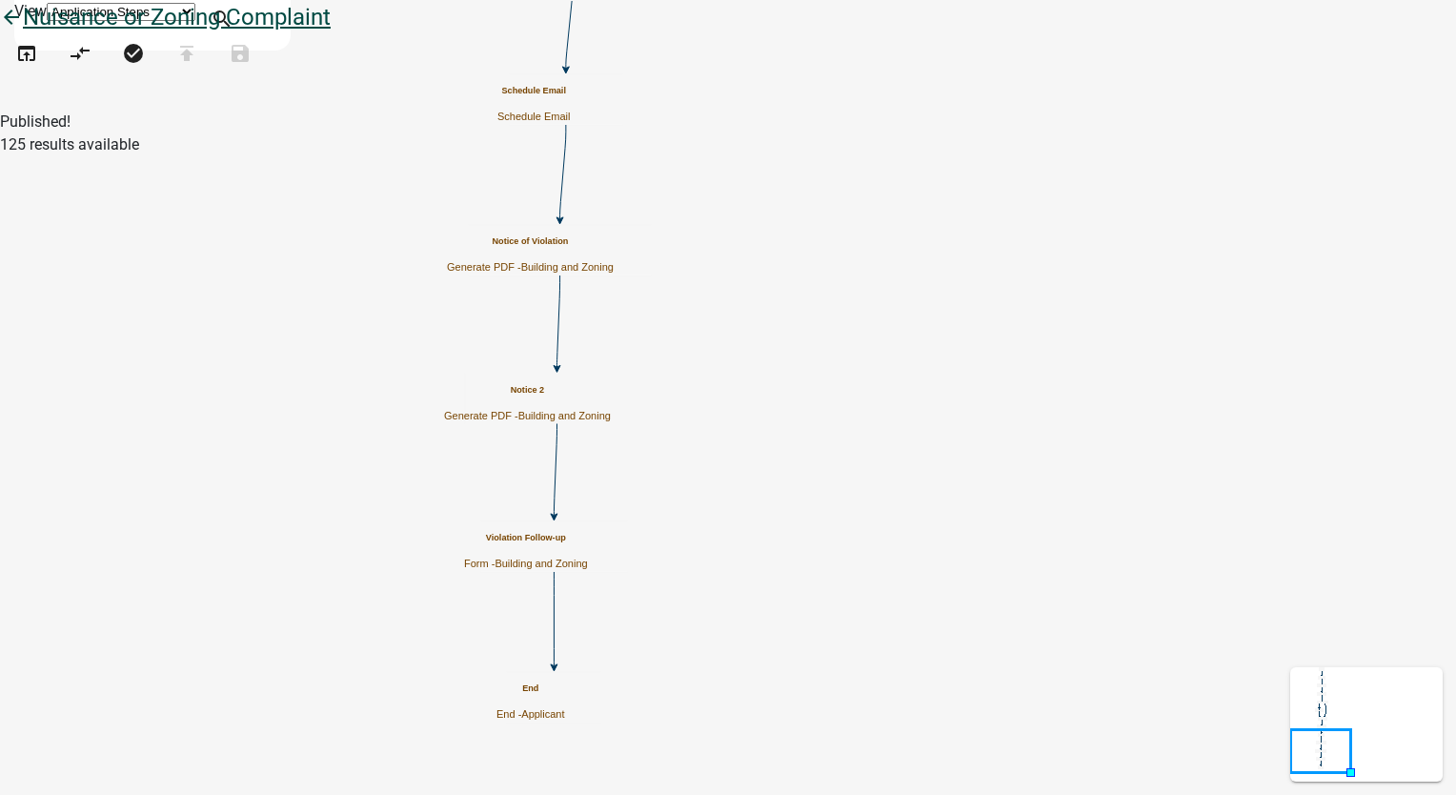
click at [23, 32] on icon "arrow_back" at bounding box center [11, 19] width 23 height 27
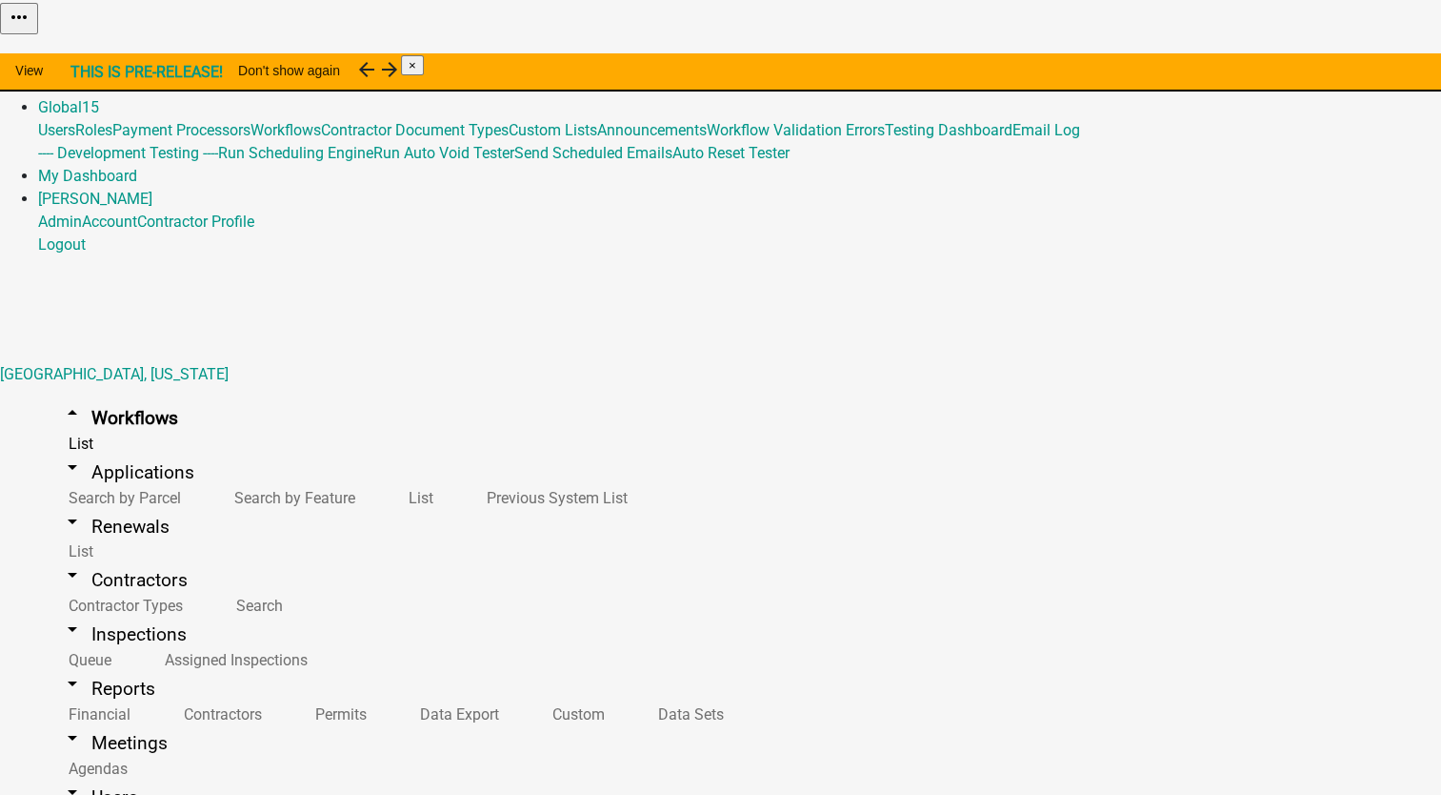
scroll to position [23, 0]
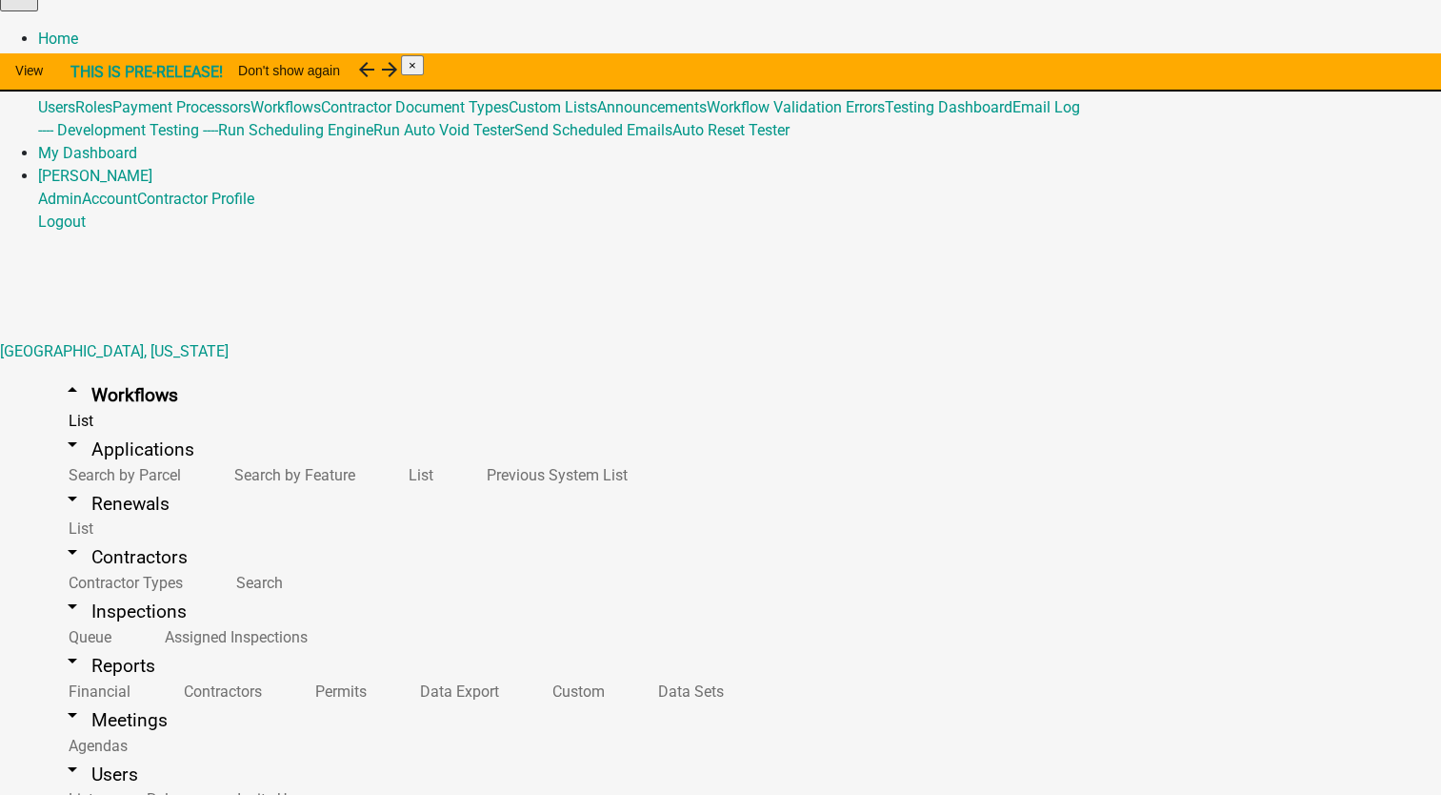
click at [1335, 35] on button "Start Application" at bounding box center [1388, 25] width 107 height 20
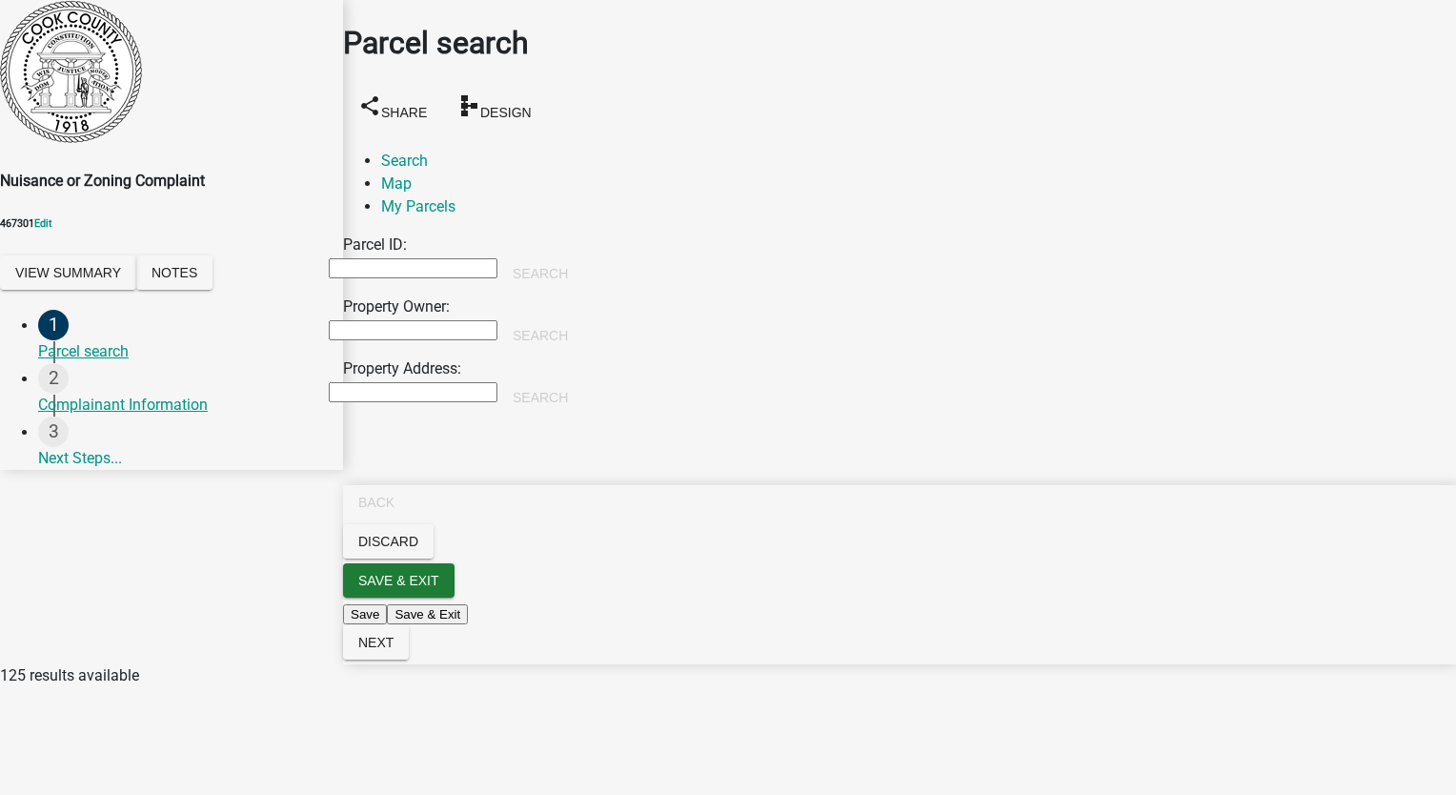
click at [407, 320] on input "Property Owner:" at bounding box center [413, 330] width 169 height 20
click at [583, 318] on button "Search" at bounding box center [540, 335] width 86 height 34
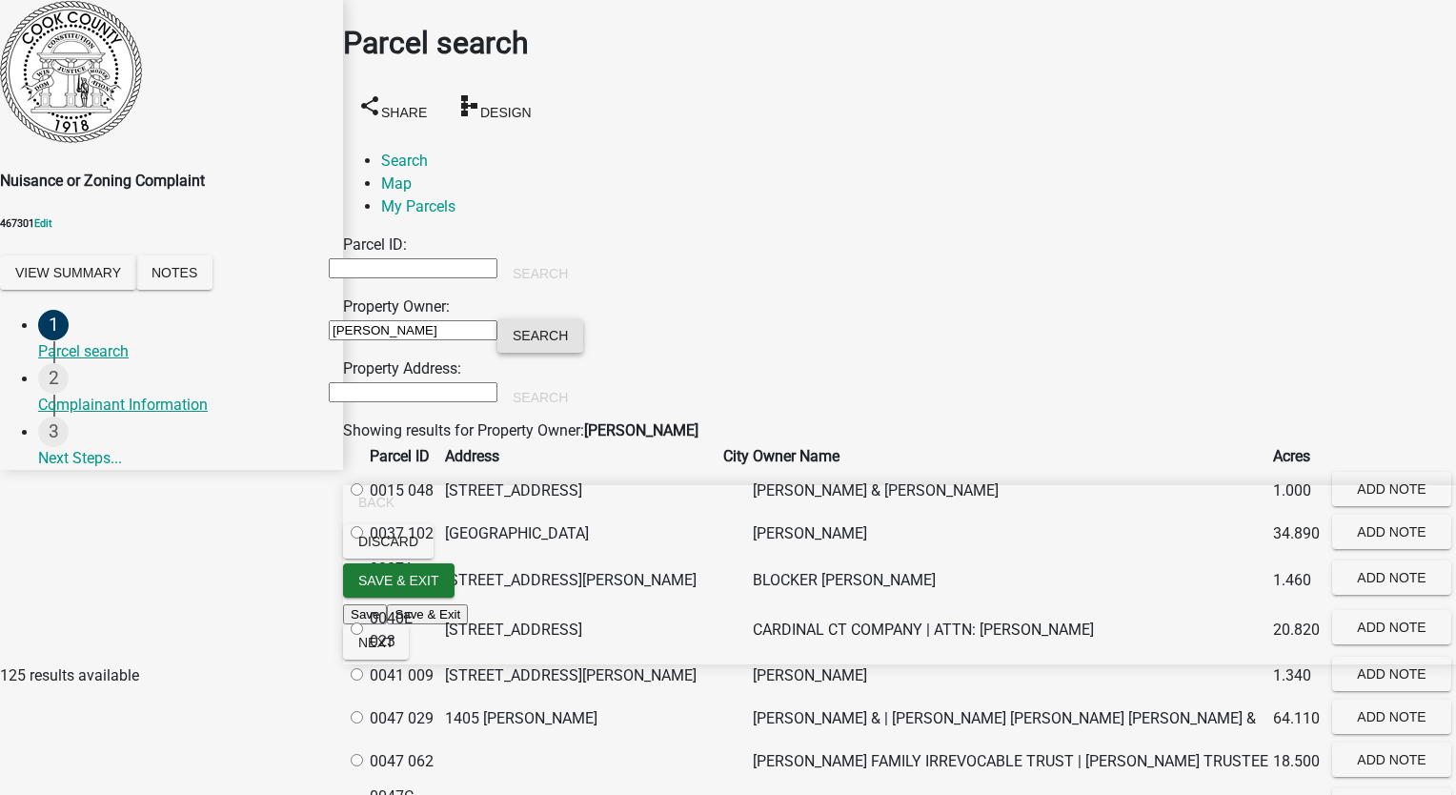
scroll to position [476, 0]
click at [366, 571] on label at bounding box center [366, 580] width 0 height 18
click at [363, 573] on 011 "radio" at bounding box center [357, 579] width 12 height 12
click at [409, 659] on button "Next" at bounding box center [376, 642] width 66 height 34
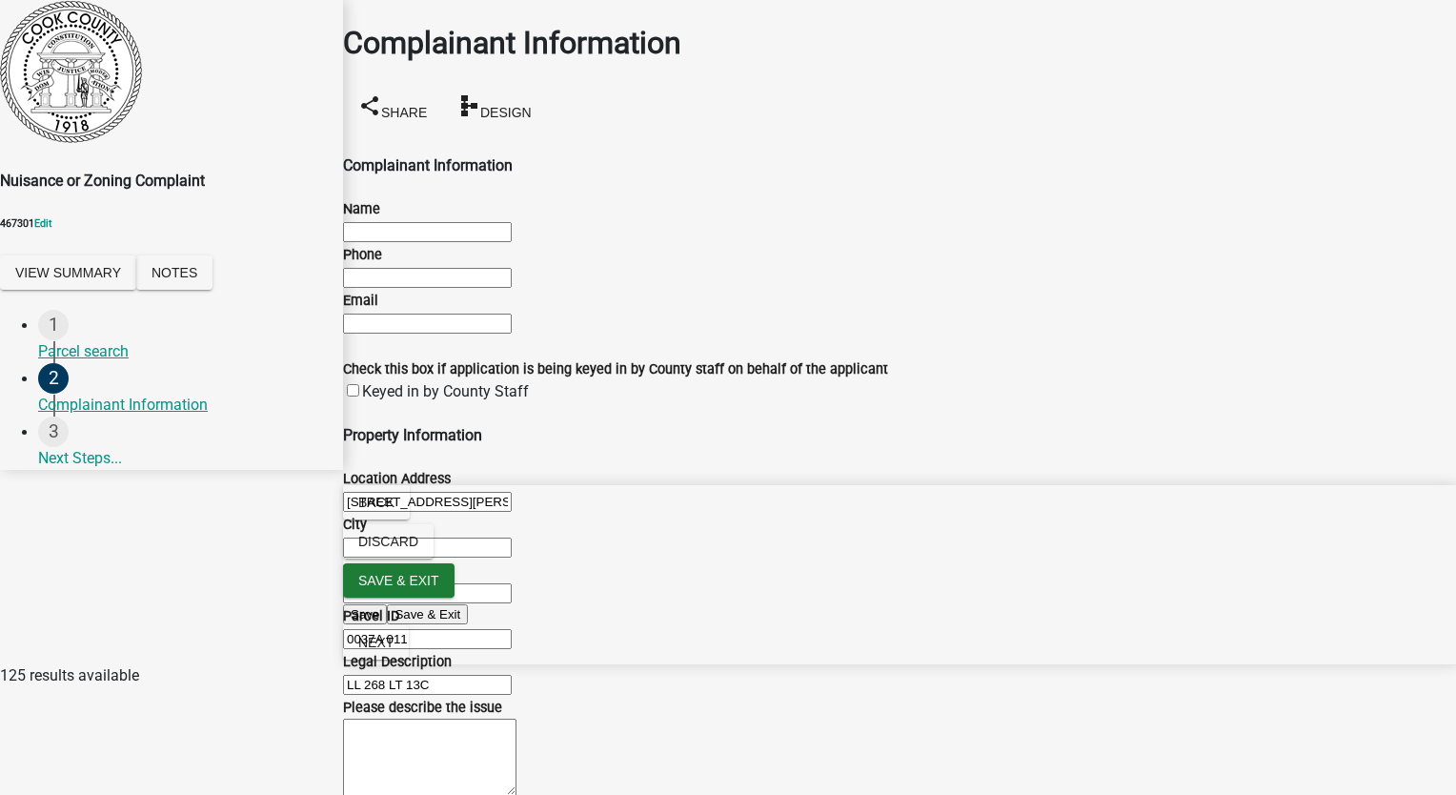
click at [419, 222] on input "Name" at bounding box center [427, 232] width 169 height 20
click at [358, 695] on div "Please describe the issue" at bounding box center [899, 748] width 1141 height 107
click at [373, 718] on textarea "Please describe the issue" at bounding box center [429, 756] width 173 height 77
paste textarea "Sec. 50-1. - Premises to be kept in sanitary condition; authority of Chief Mars…"
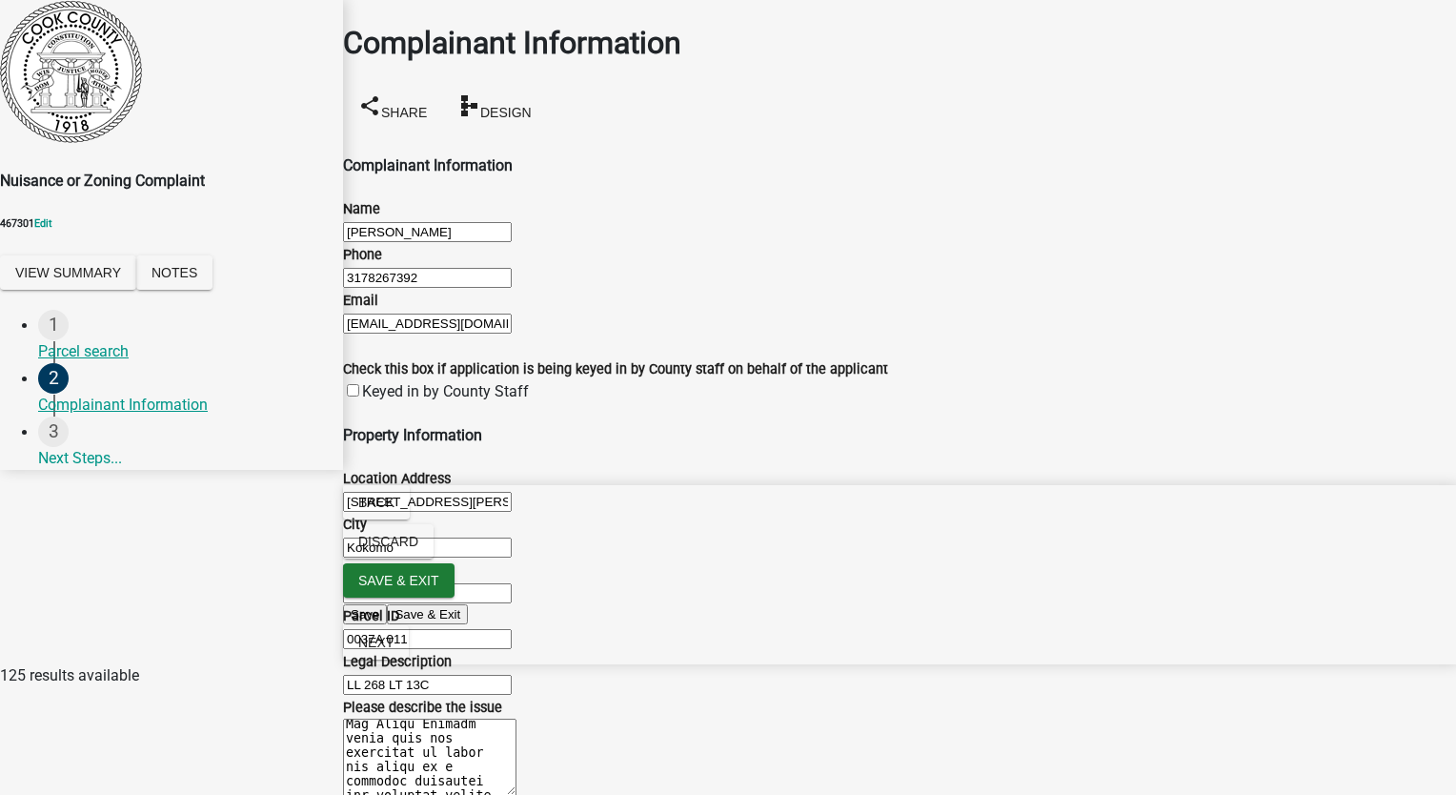
scroll to position [1355, 0]
click at [393, 650] on span "Next" at bounding box center [375, 642] width 35 height 15
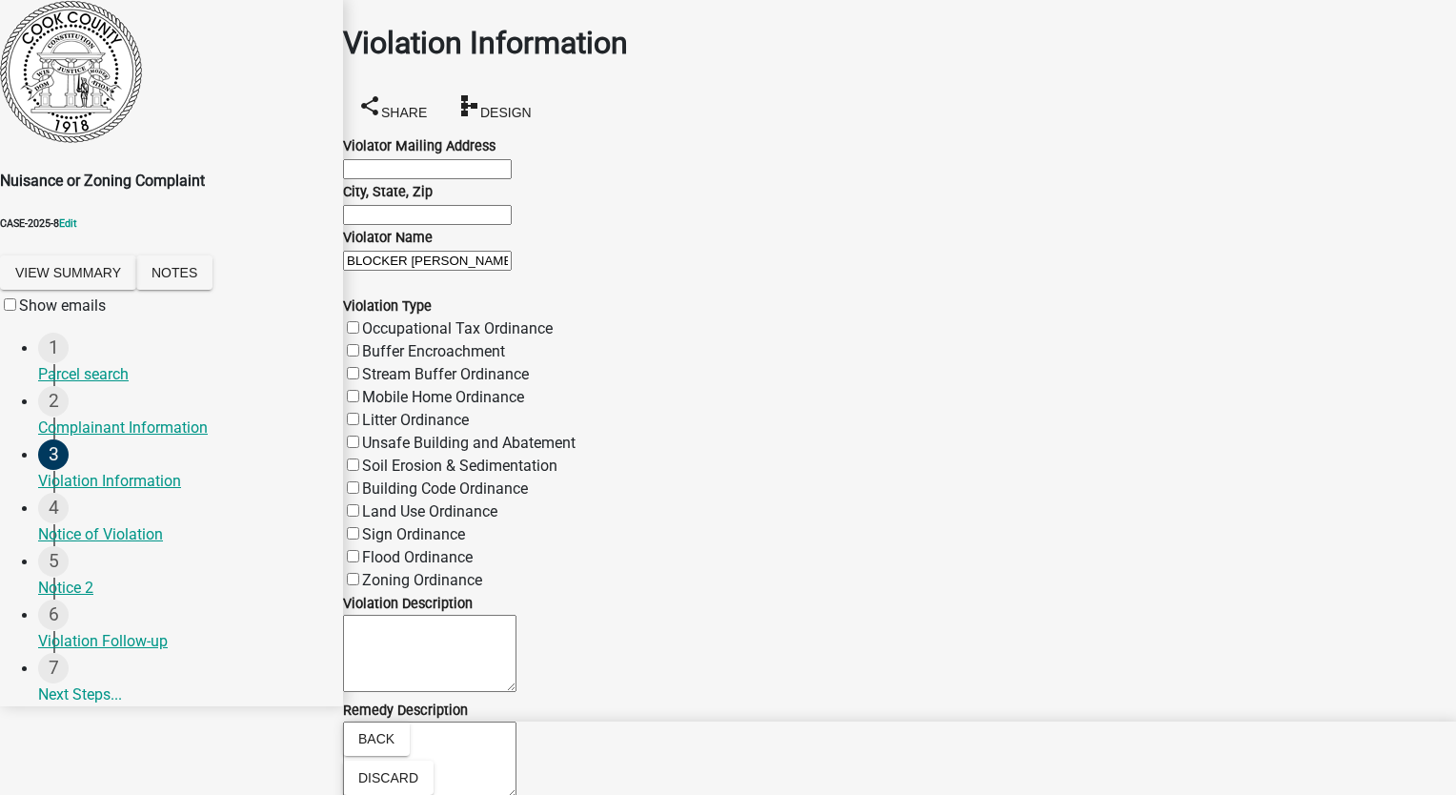
click at [407, 179] on input "Violator Mailing Address" at bounding box center [427, 169] width 169 height 20
click at [437, 225] on input "City, State, Zip" at bounding box center [427, 215] width 169 height 20
click at [370, 342] on label "Buffer Encroachment" at bounding box center [433, 351] width 143 height 18
click at [359, 344] on input "Buffer Encroachment" at bounding box center [353, 350] width 12 height 12
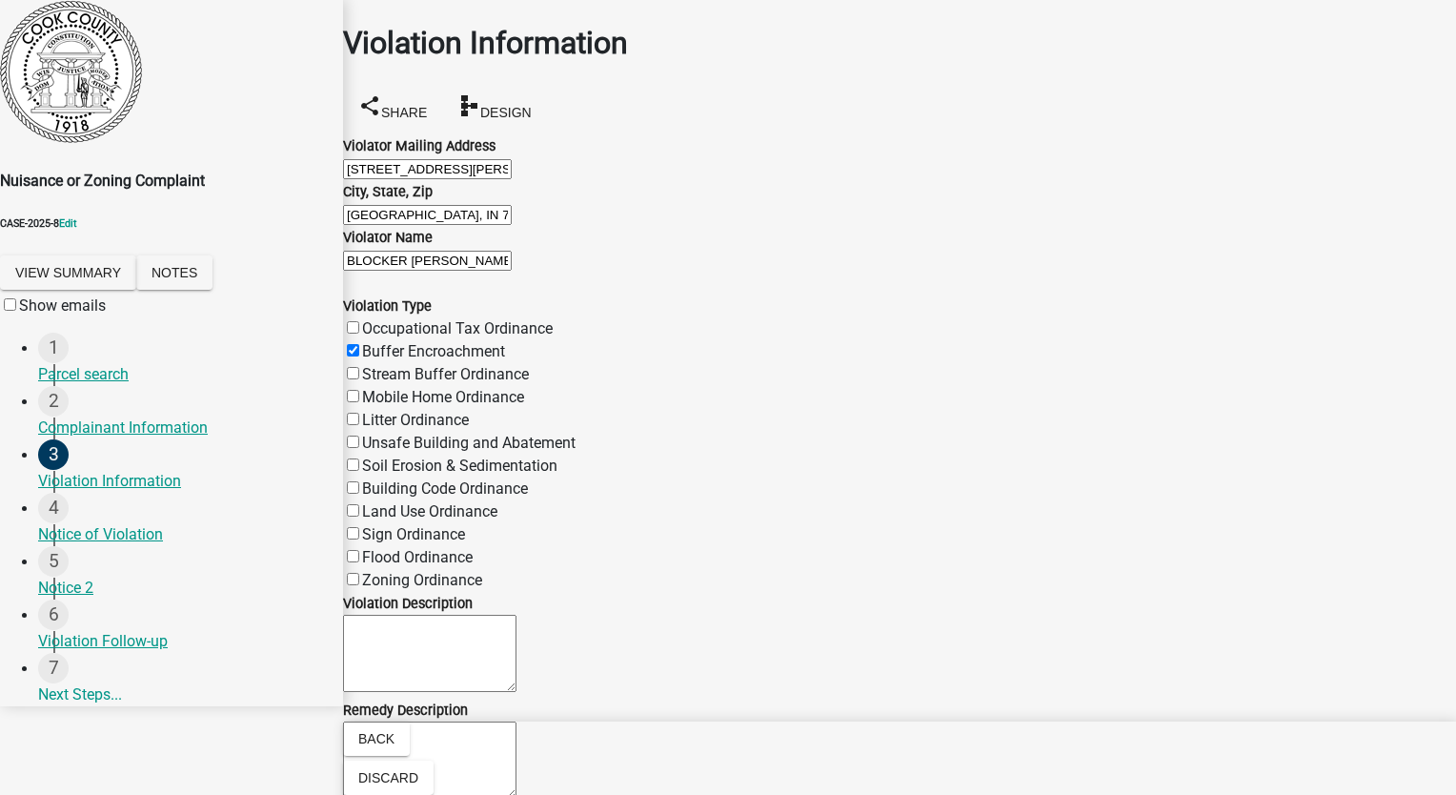
click at [373, 388] on label "Mobile Home Ordinance" at bounding box center [443, 397] width 162 height 18
click at [359, 390] on input "Mobile Home Ordinance" at bounding box center [353, 396] width 12 height 12
click at [373, 433] on label "Unsafe Building and Abatement" at bounding box center [468, 442] width 213 height 18
click at [359, 435] on input "Unsafe Building and Abatement" at bounding box center [353, 441] width 12 height 12
click at [373, 411] on label "Litter Ordinance" at bounding box center [415, 420] width 107 height 18
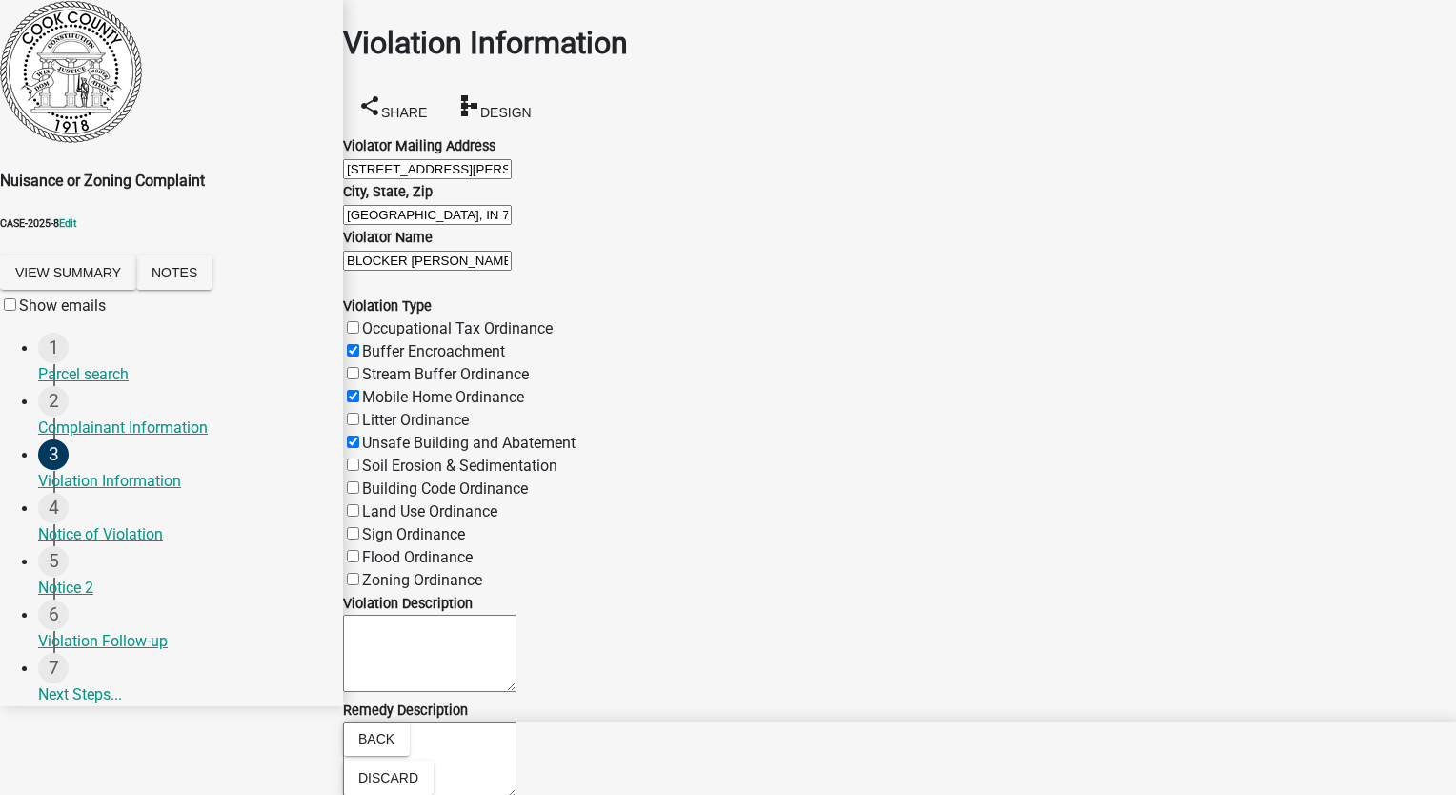
click at [359, 413] on input "Litter Ordinance" at bounding box center [353, 419] width 12 height 12
click at [373, 571] on label "Zoning Ordinance" at bounding box center [422, 580] width 120 height 18
click at [359, 573] on input "Zoning Ordinance" at bounding box center [353, 579] width 12 height 12
click at [391, 615] on textarea "Violation Description" at bounding box center [429, 653] width 173 height 77
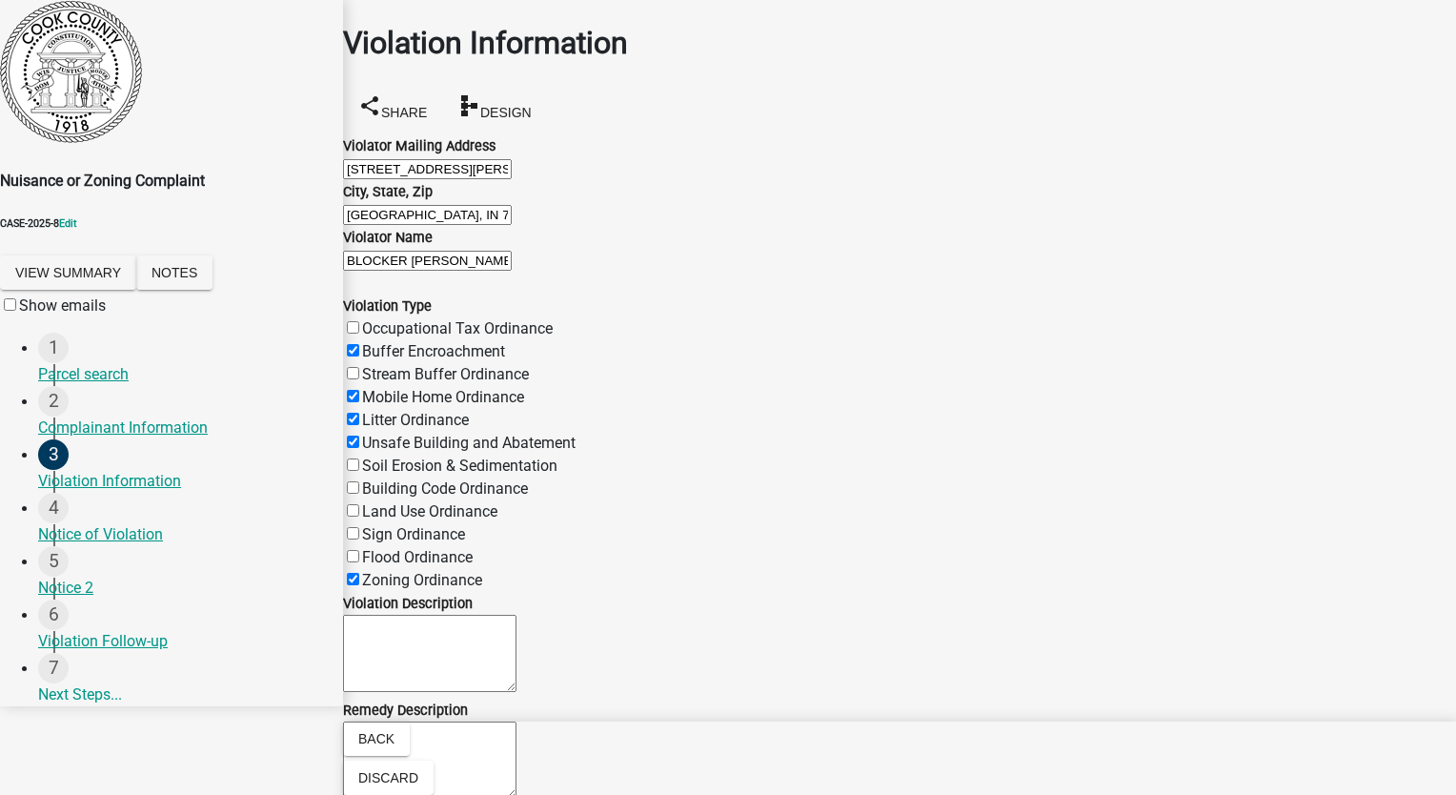
paste textarea "Sec. 50-21. – General cleanliness of street margins The owner and occupant of e…"
click at [361, 698] on div "Remedy Description" at bounding box center [899, 751] width 1141 height 107
click at [373, 721] on textarea "Remedy Description" at bounding box center [429, 759] width 173 height 77
paste textarea "Sec. 50-21. – General cleanliness of street margins The owner and occupant of e…"
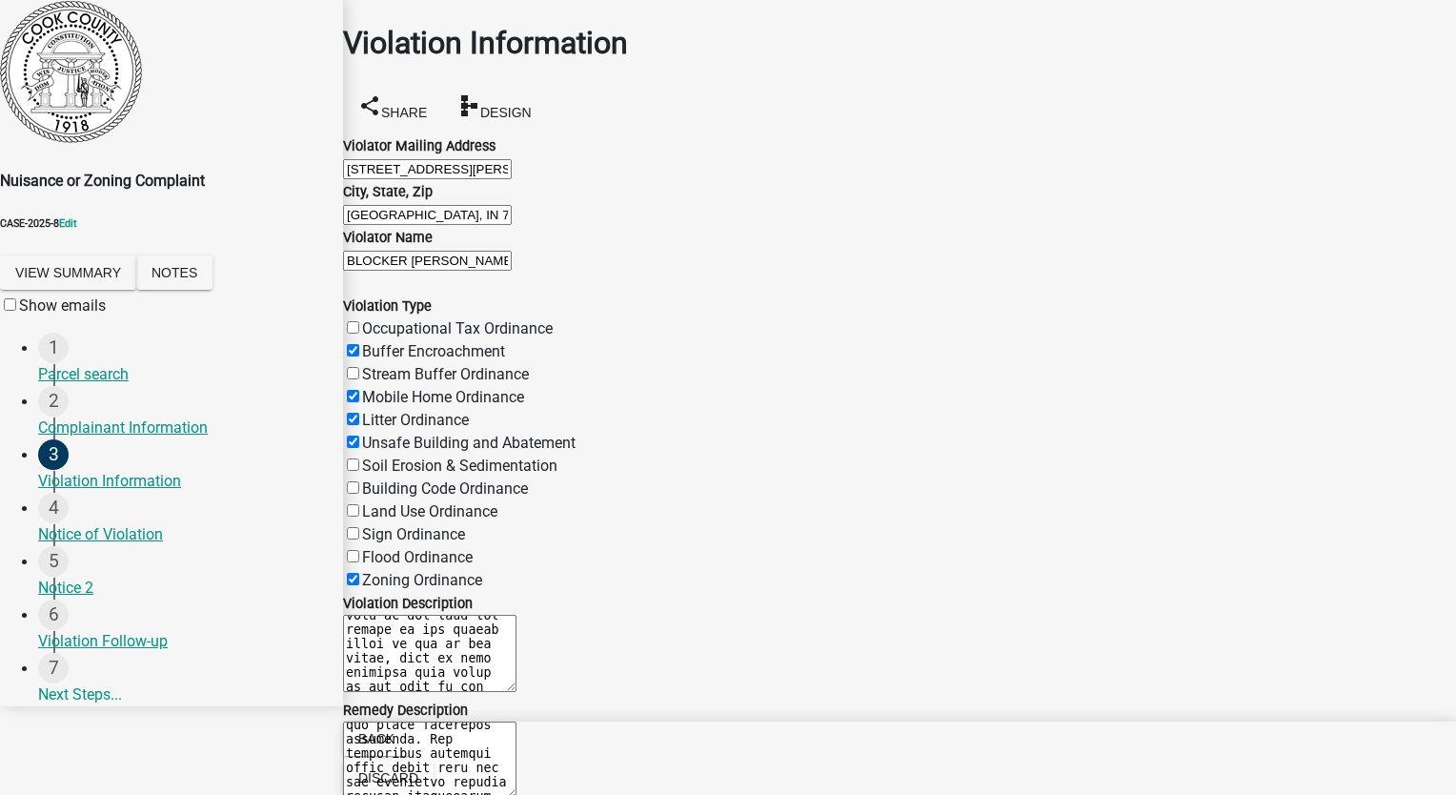
scroll to position [857, 0]
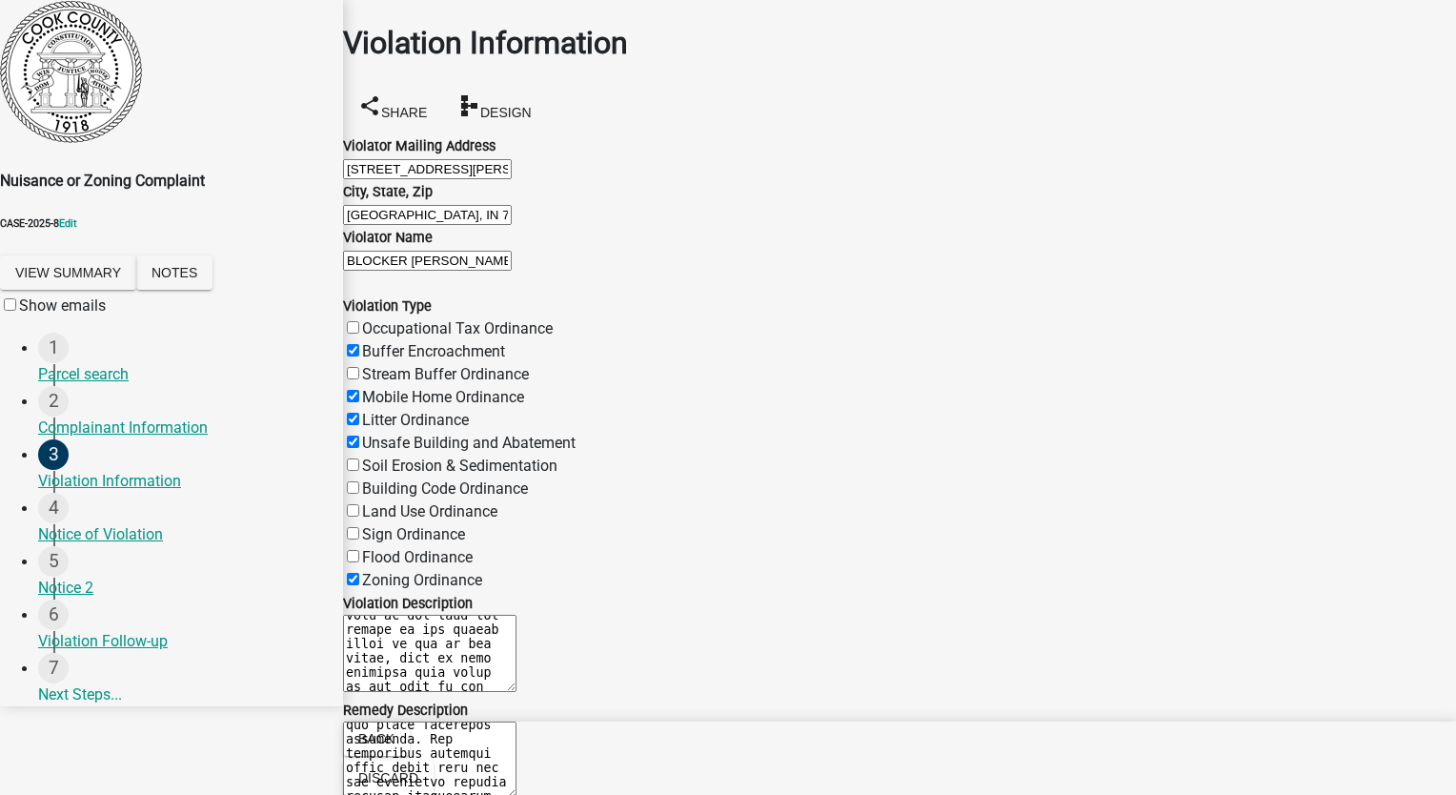
scroll to position [0, 0]
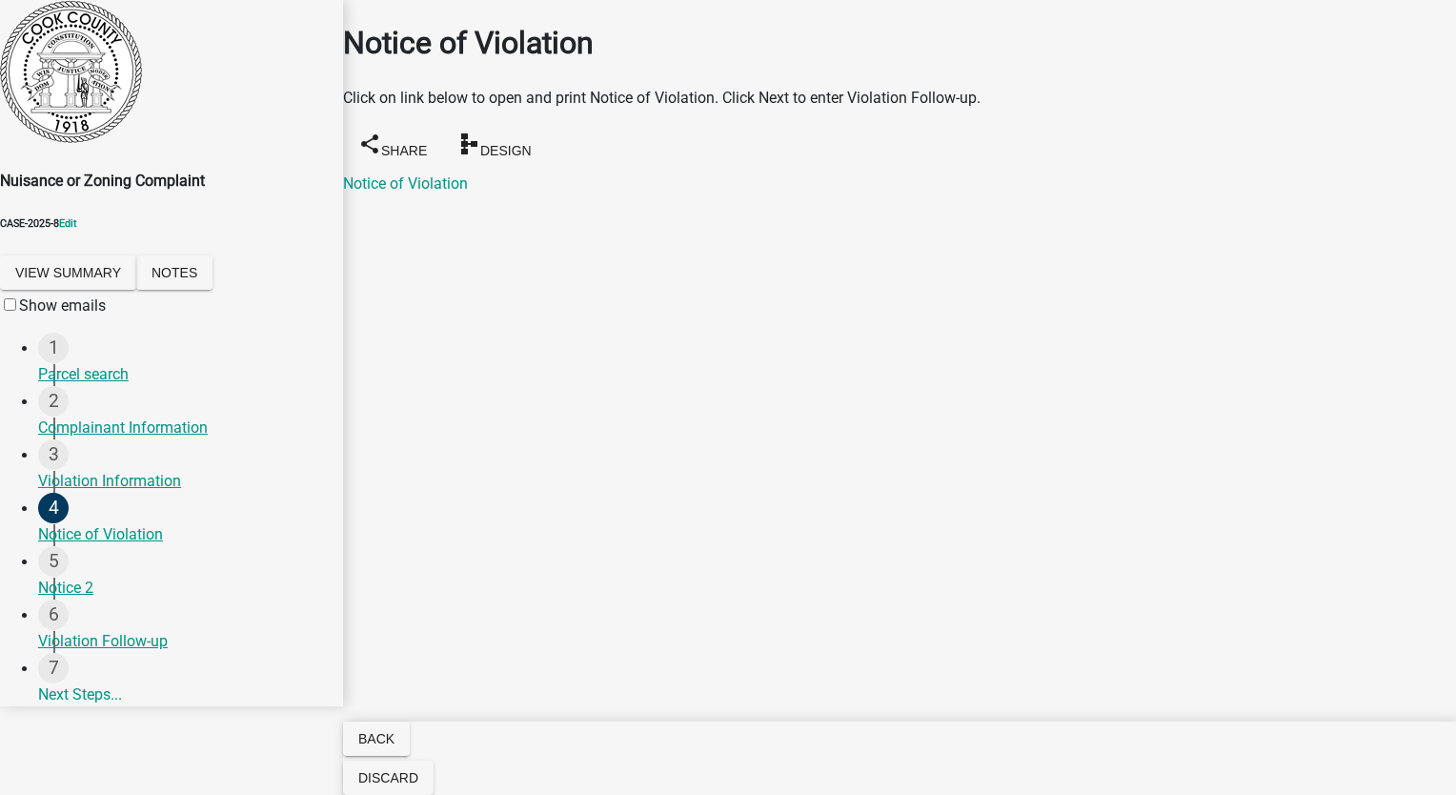
click at [433, 769] on button "Discard" at bounding box center [388, 777] width 91 height 34
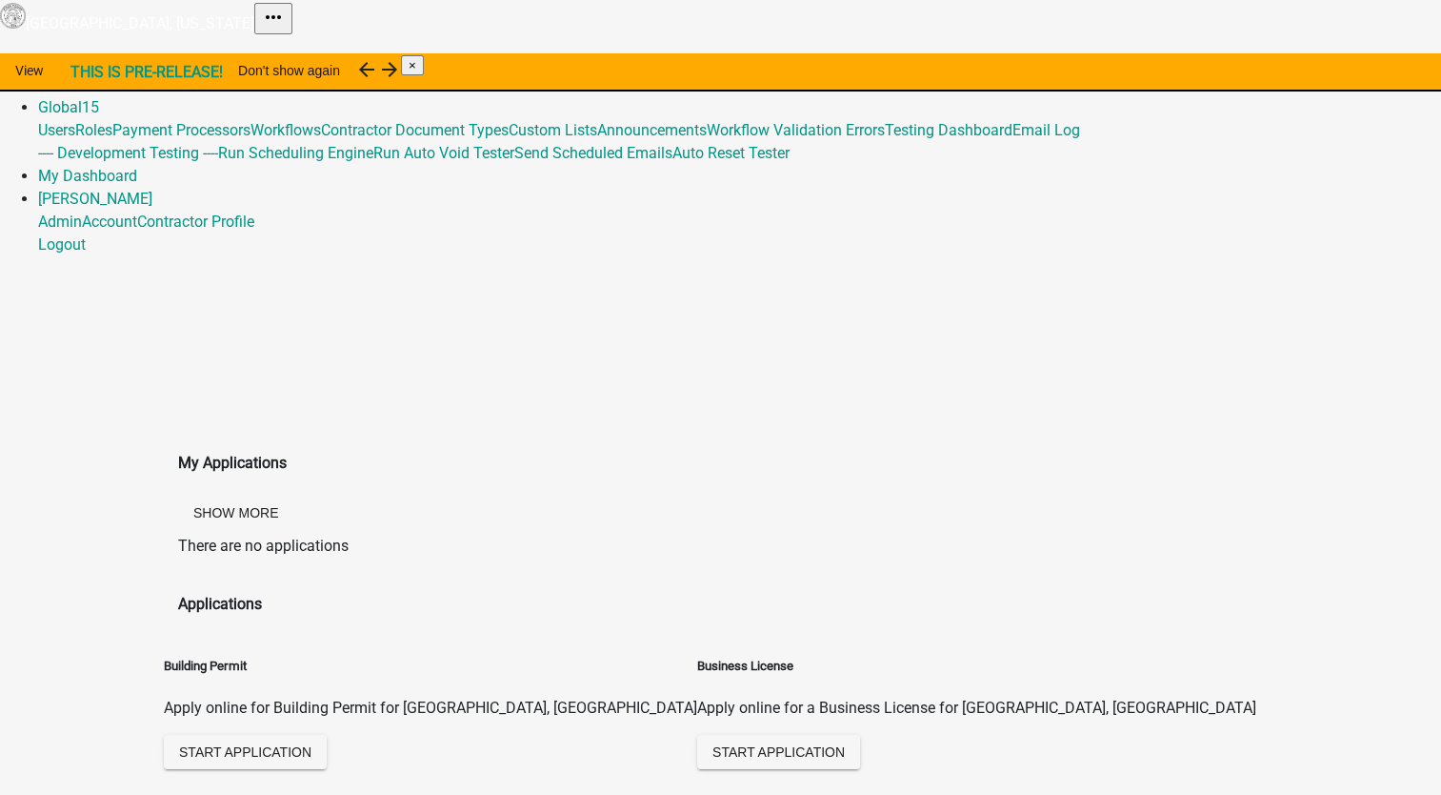
click at [82, 75] on link "Admin" at bounding box center [60, 84] width 44 height 18
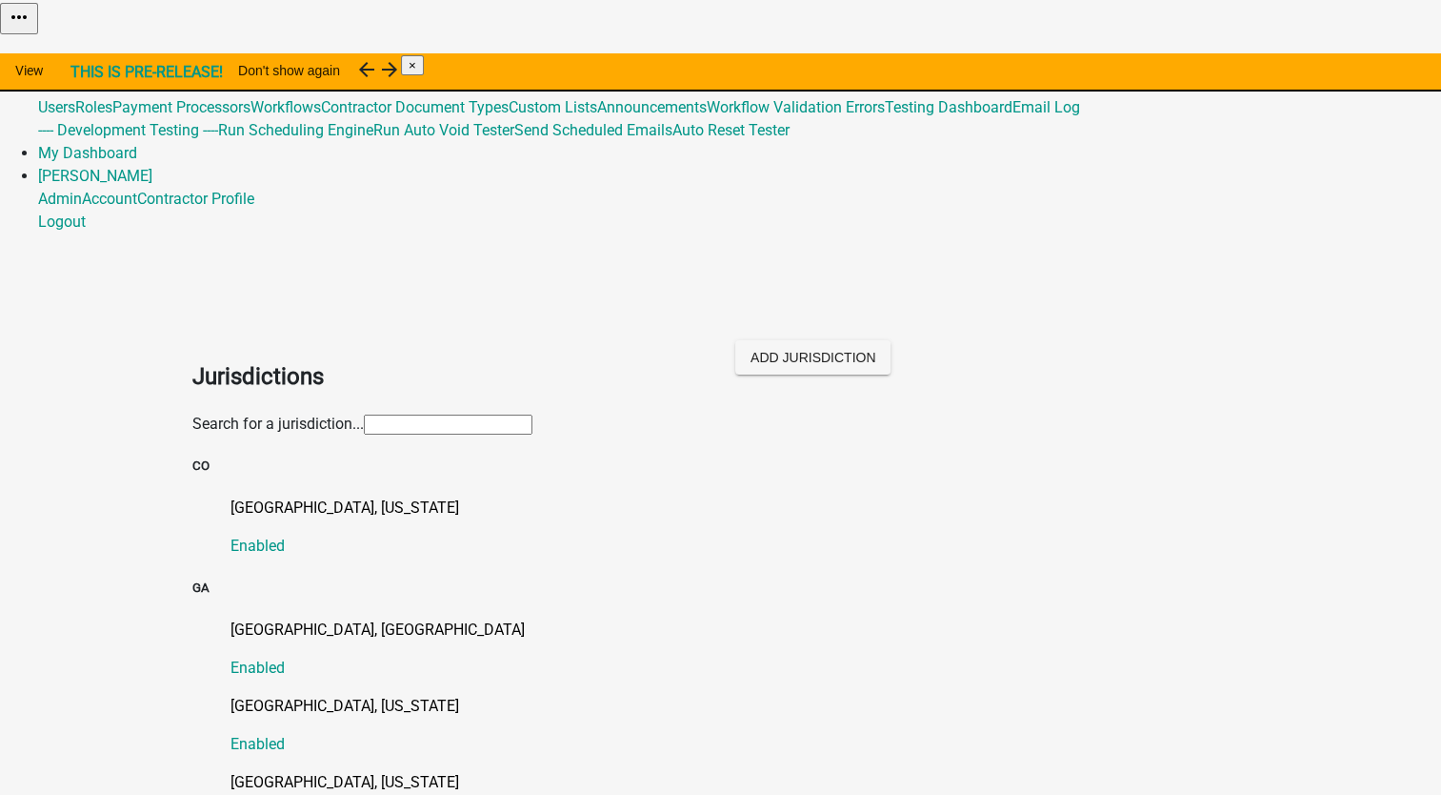
click at [364, 414] on input "text" at bounding box center [448, 424] width 169 height 20
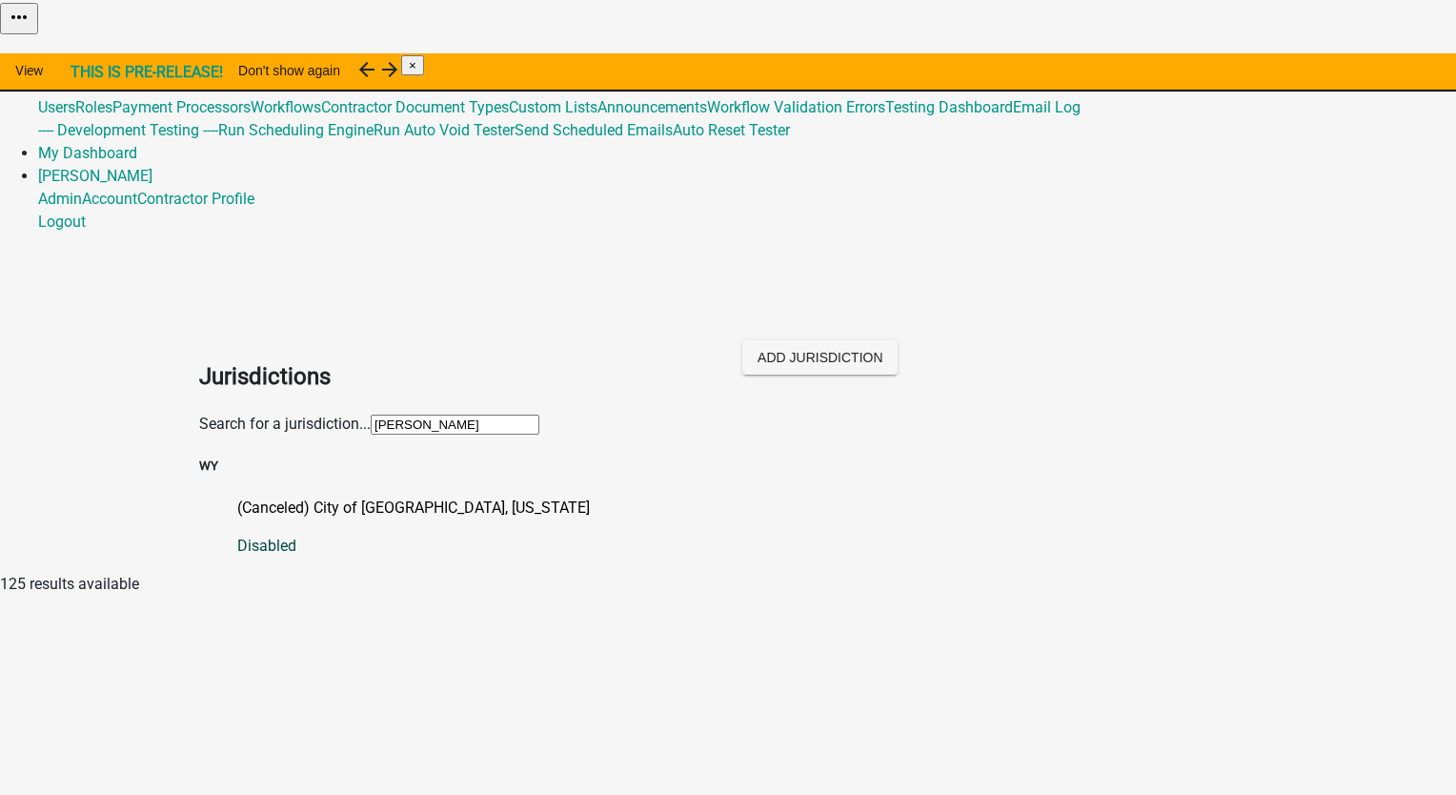
click at [237, 496] on p "(Canceled) City of Bainbridge, Georgia" at bounding box center [746, 507] width 1019 height 23
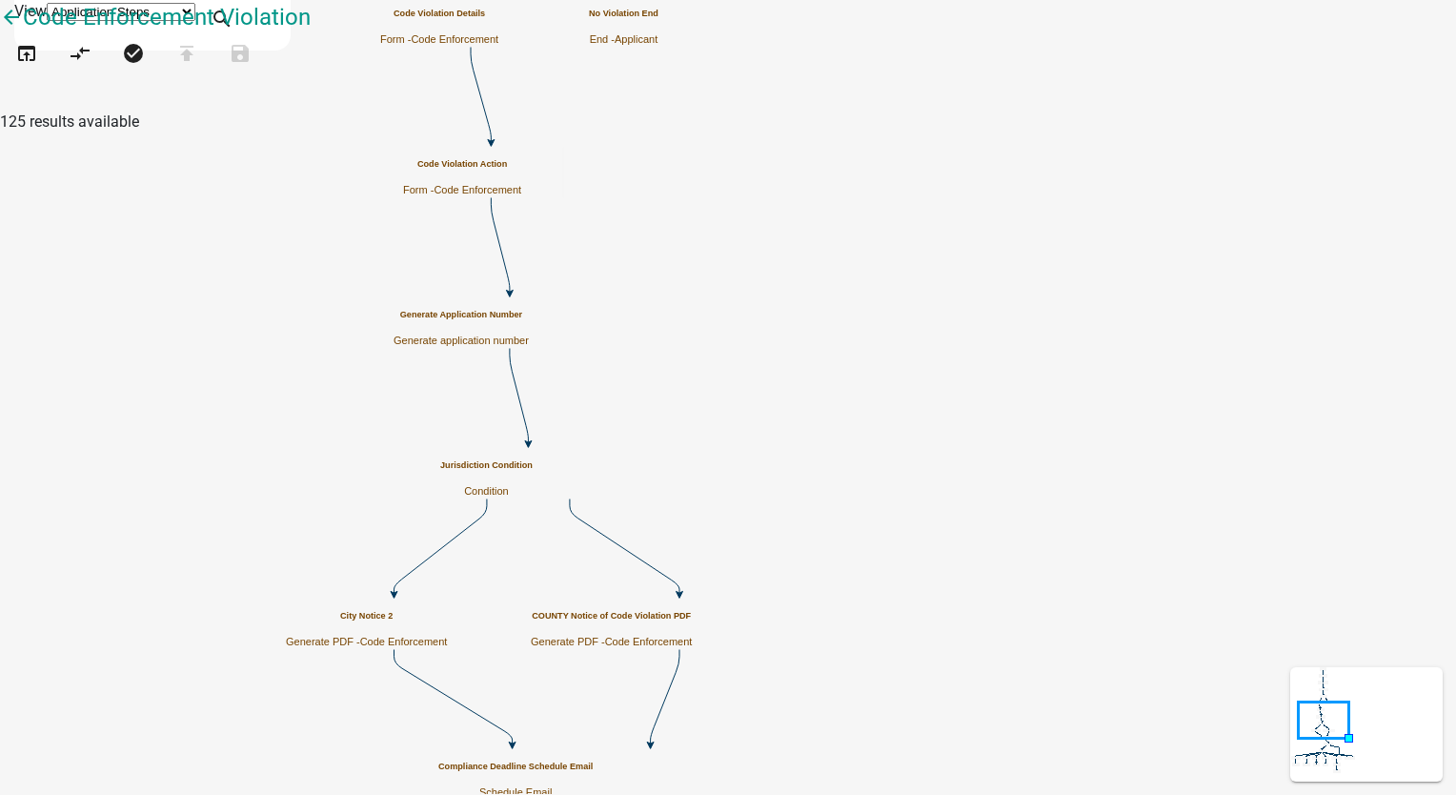
click at [447, 648] on div "City Notice 2 Generate PDF - Code Enforcement" at bounding box center [366, 629] width 161 height 37
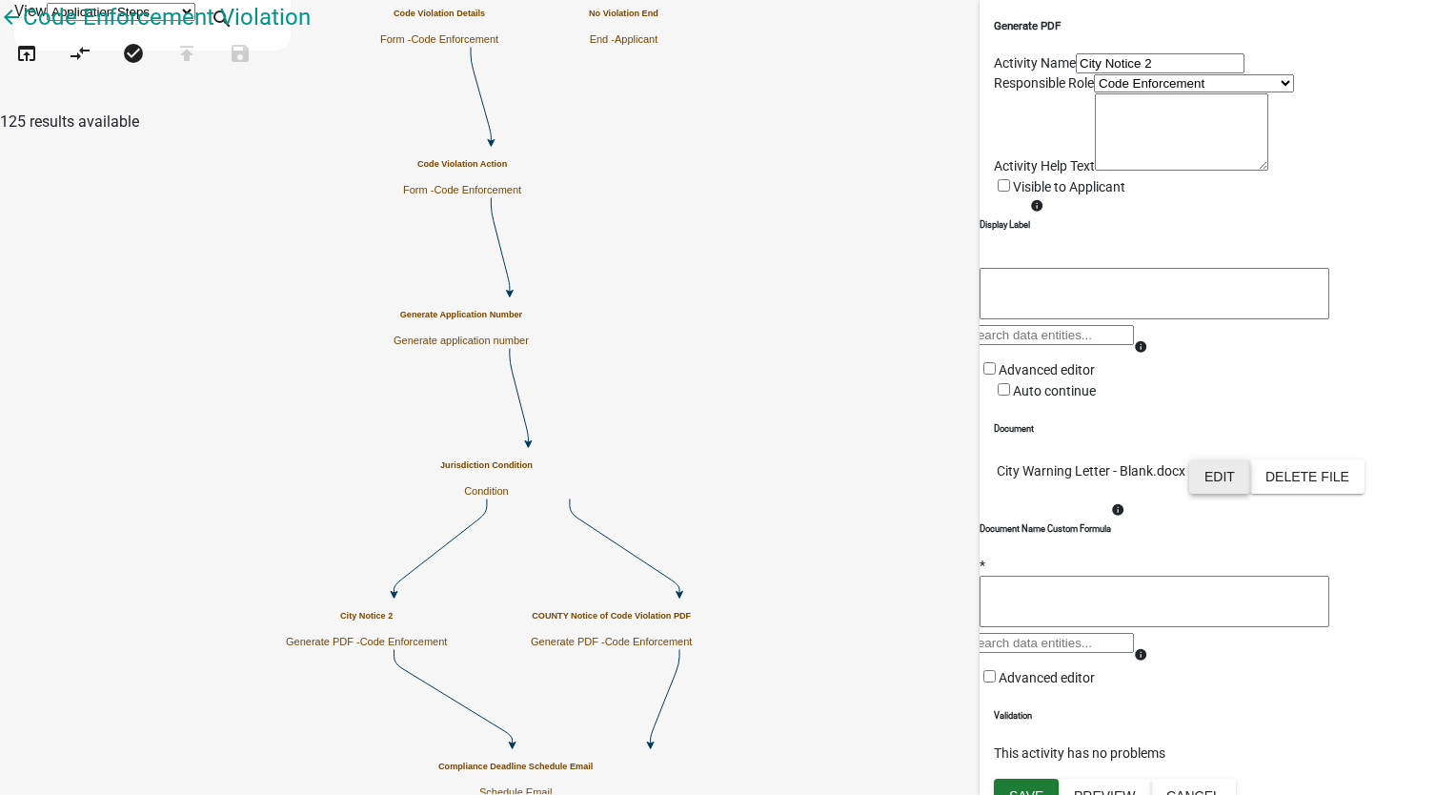
click at [1250, 494] on button "Edit" at bounding box center [1219, 476] width 61 height 34
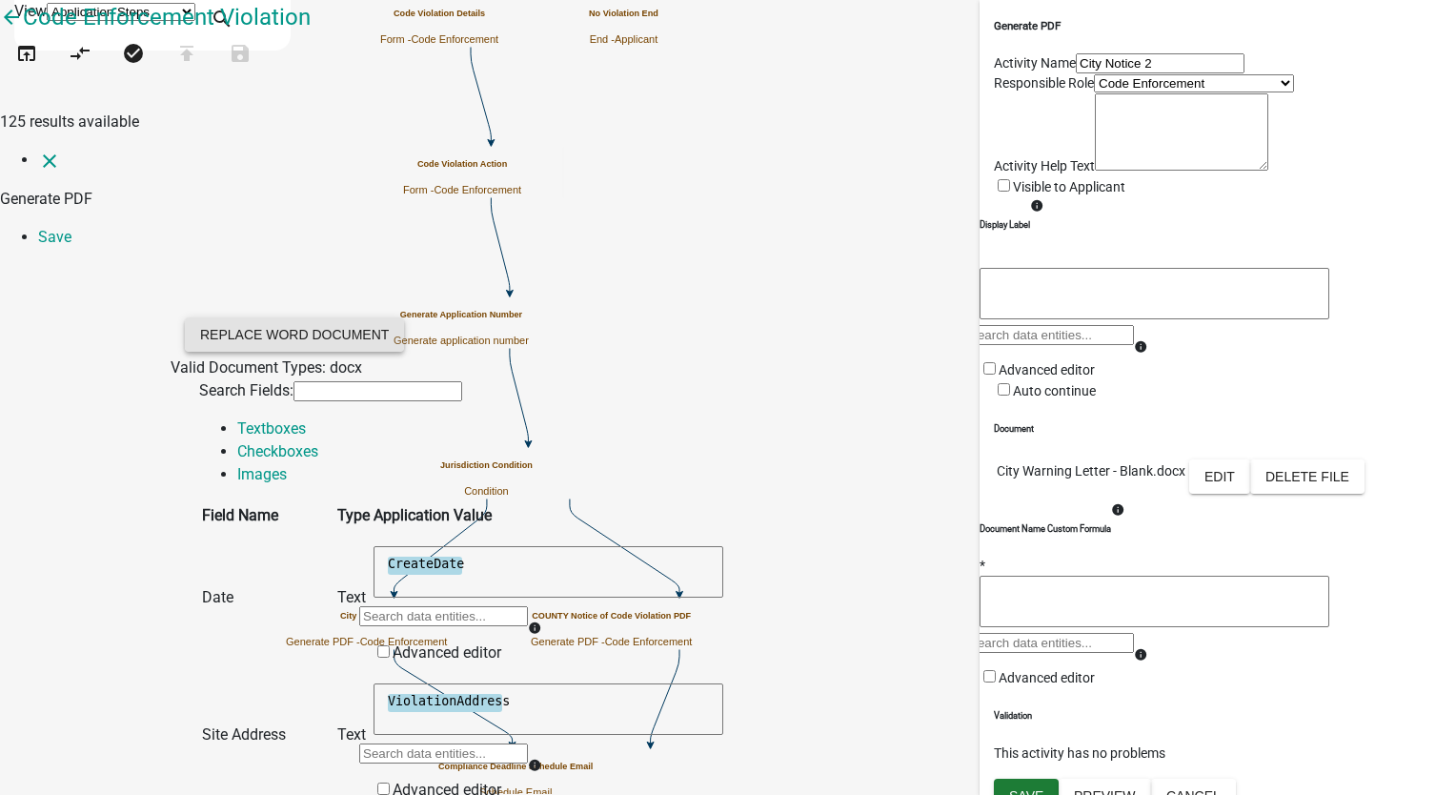
click at [404, 317] on button "Replace Word Document" at bounding box center [294, 334] width 219 height 34
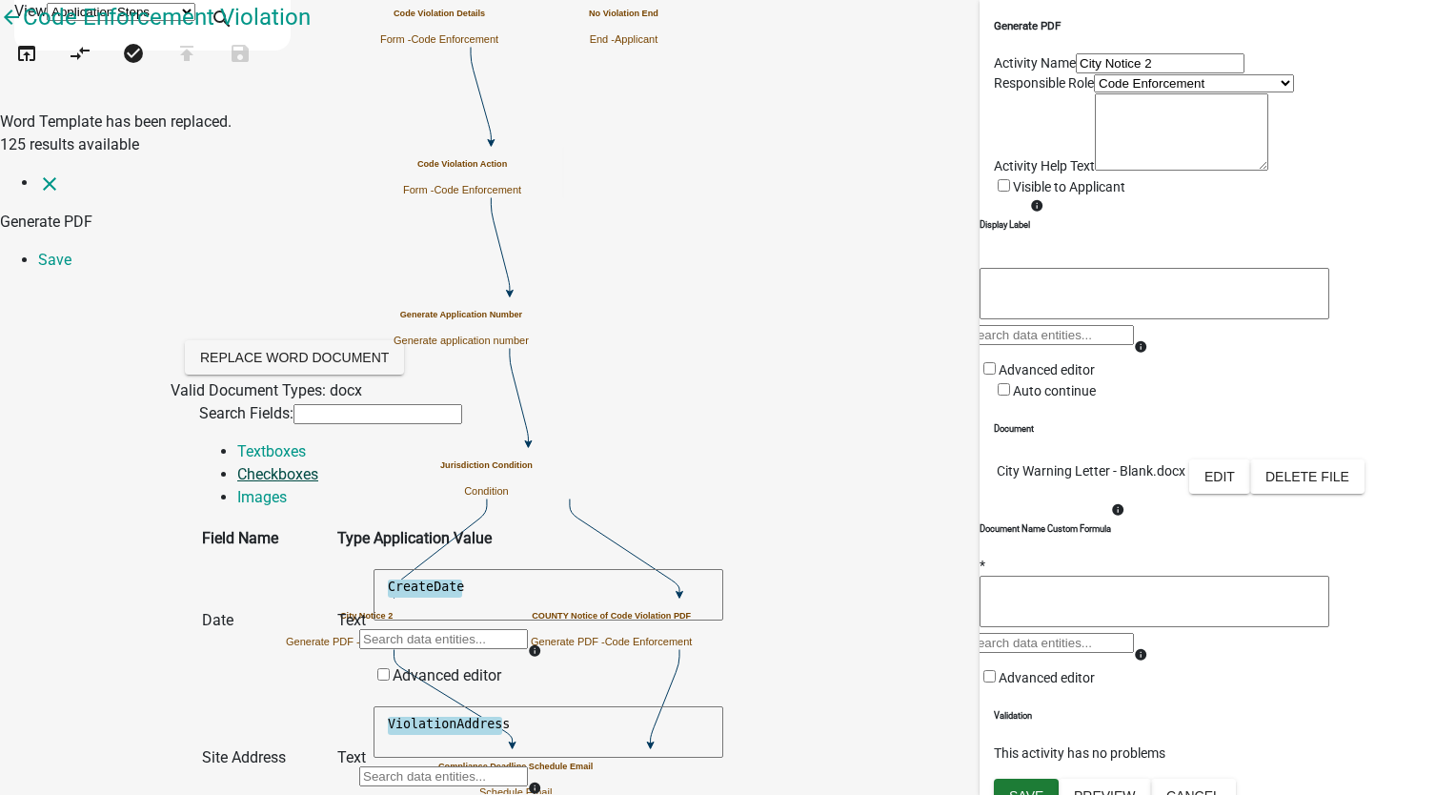
click at [318, 465] on link "Checkboxes" at bounding box center [277, 474] width 81 height 18
click at [71, 251] on link "Save" at bounding box center [54, 260] width 33 height 18
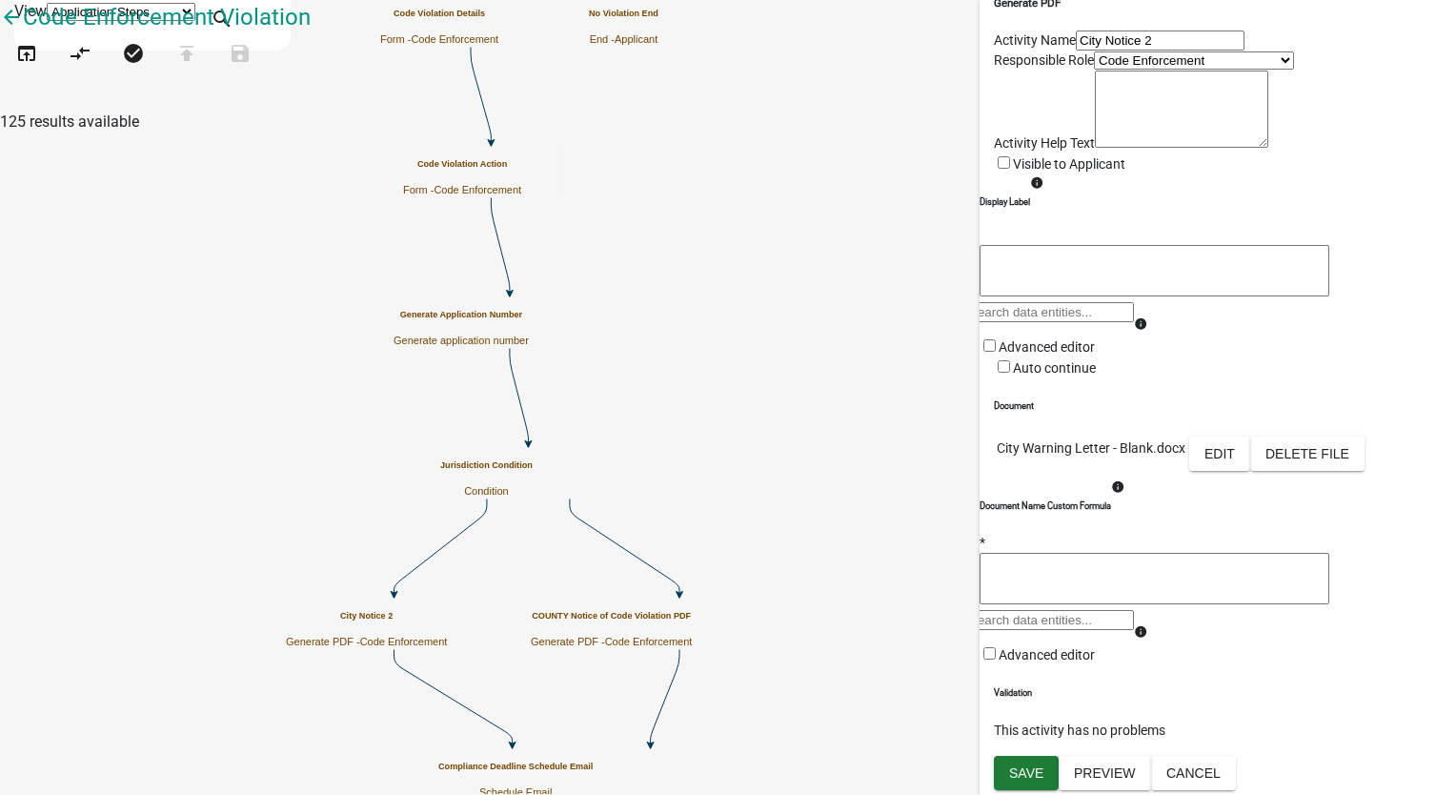
scroll to position [292, 0]
click at [1042, 779] on button "Save" at bounding box center [1026, 773] width 65 height 34
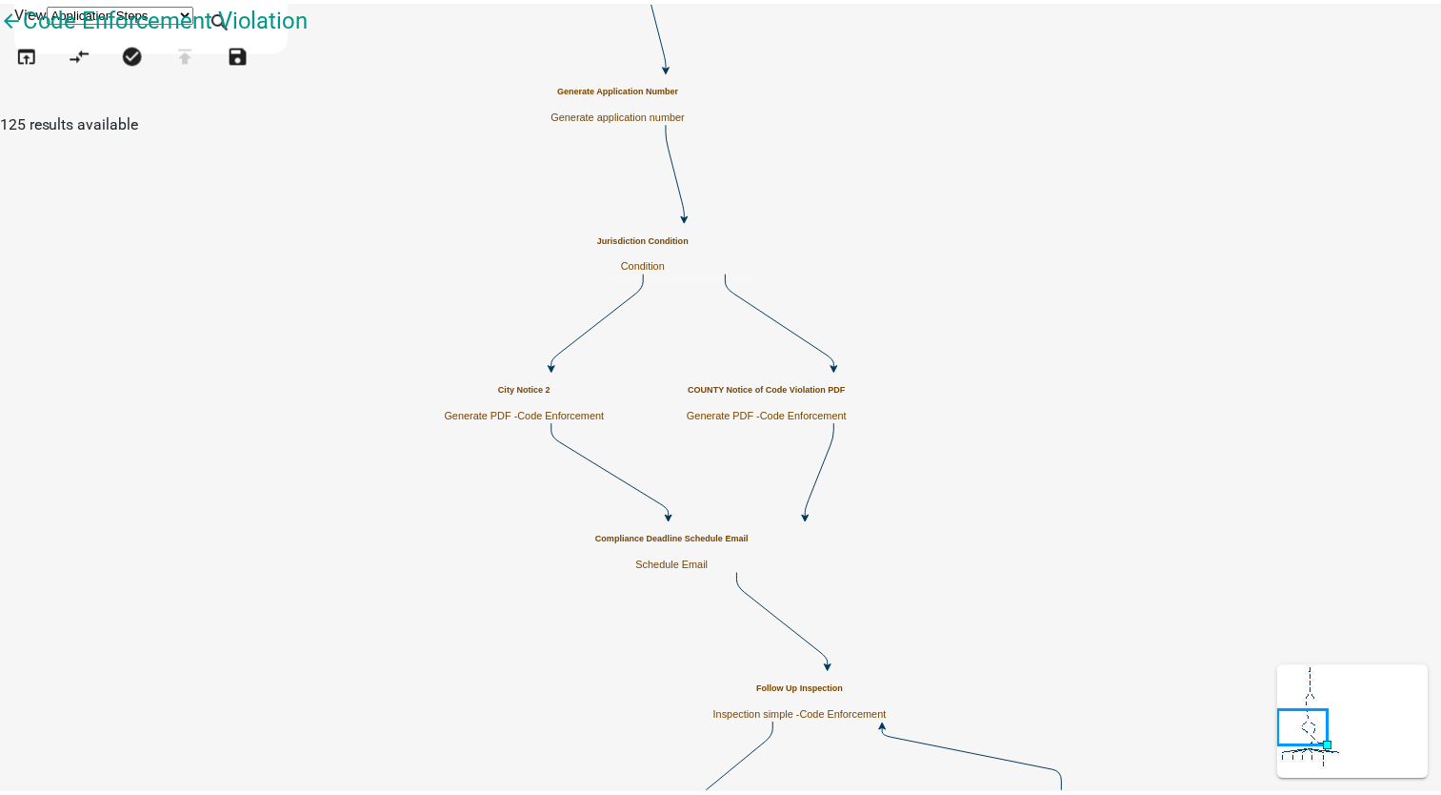
scroll to position [0, 0]
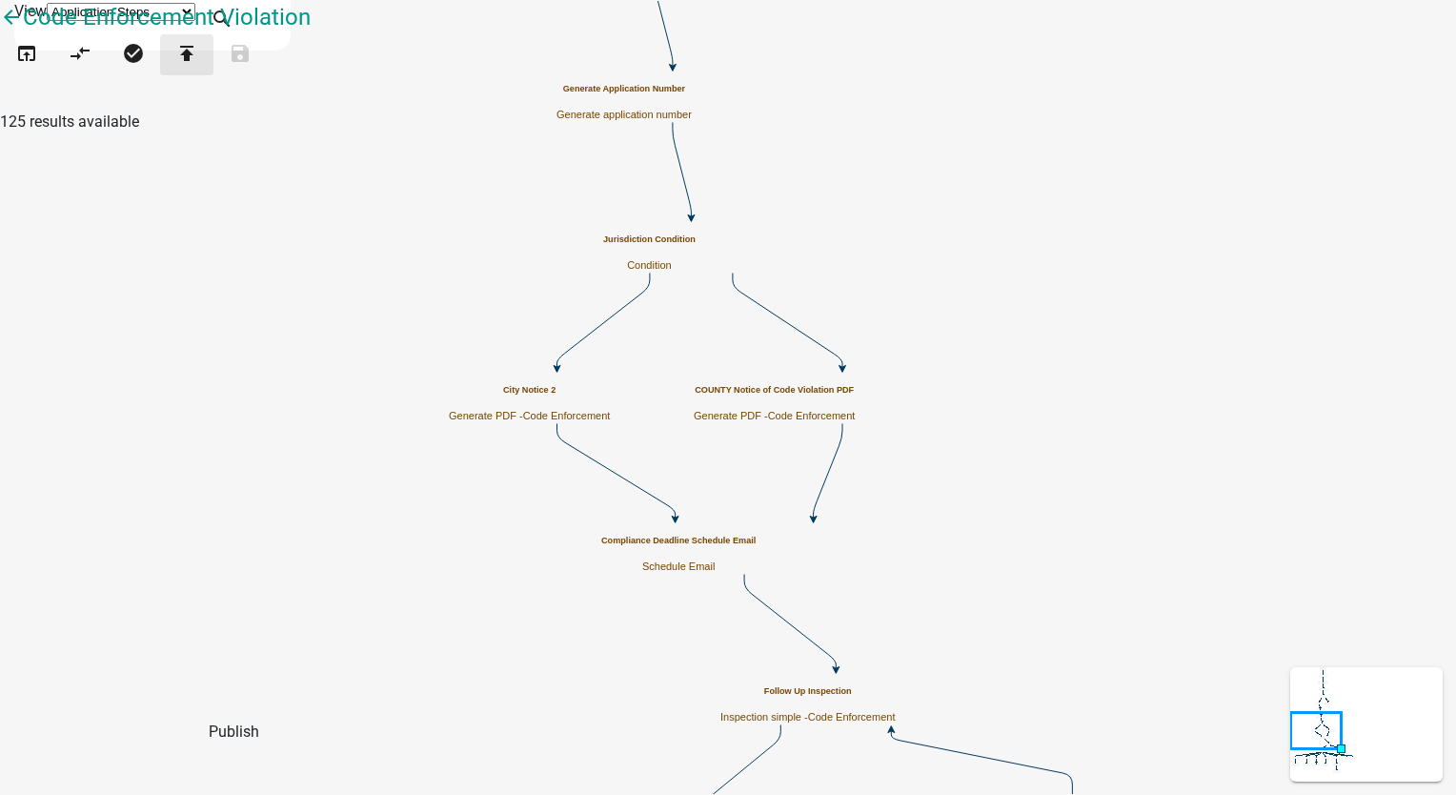
click at [213, 75] on button "publish" at bounding box center [186, 54] width 53 height 41
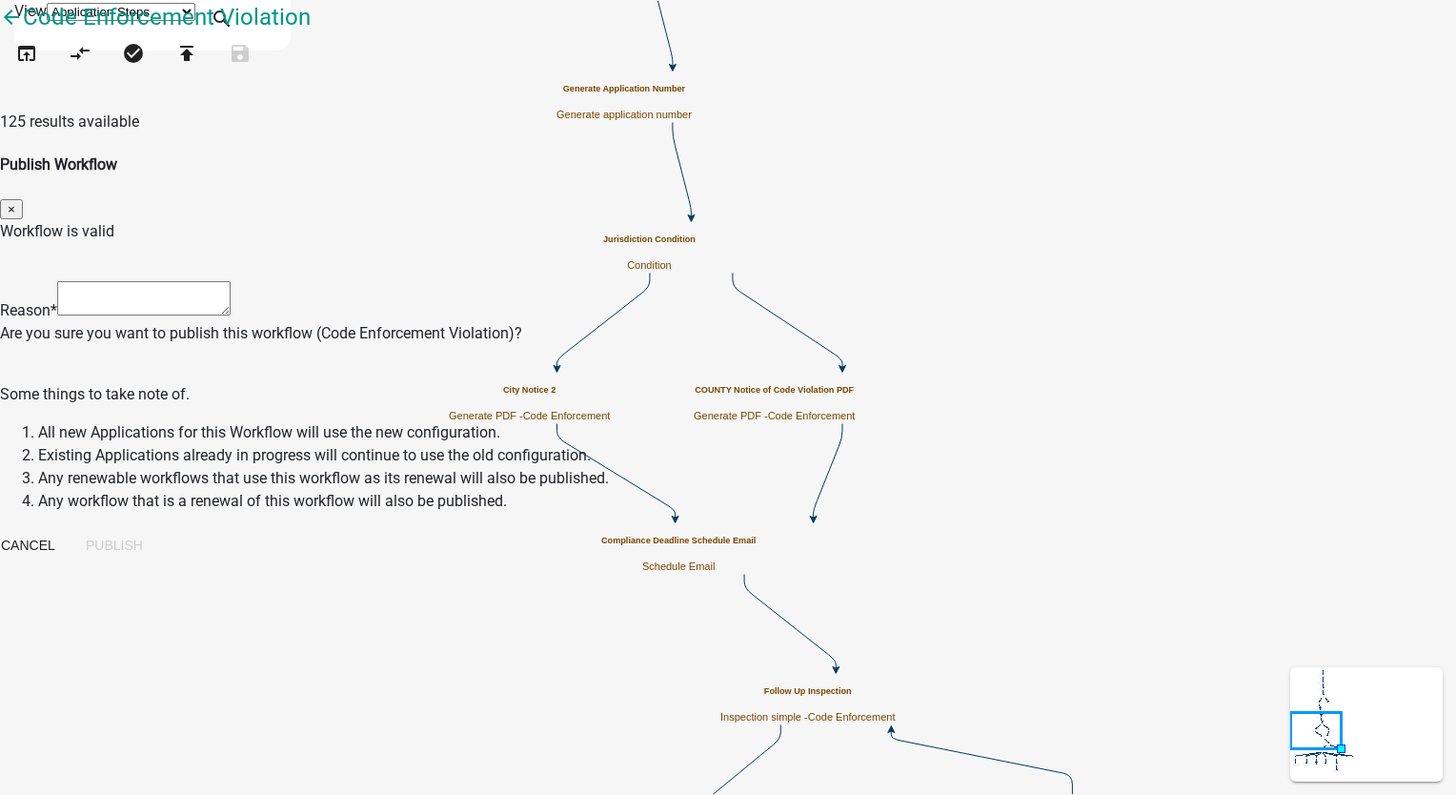
click at [231, 281] on textarea at bounding box center [143, 298] width 173 height 34
click at [158, 528] on button "Publish" at bounding box center [115, 545] width 88 height 34
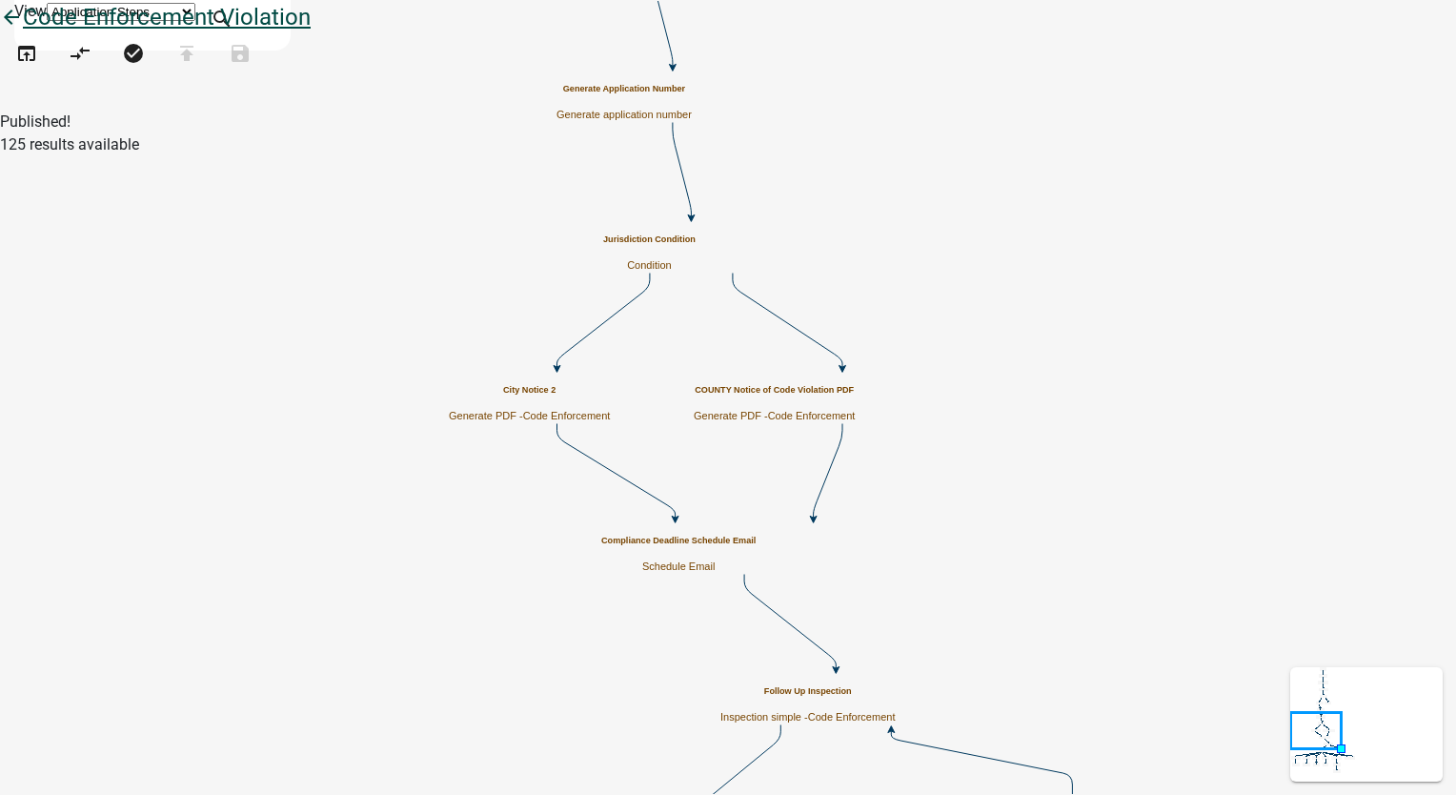
click at [23, 32] on icon "arrow_back" at bounding box center [11, 19] width 23 height 27
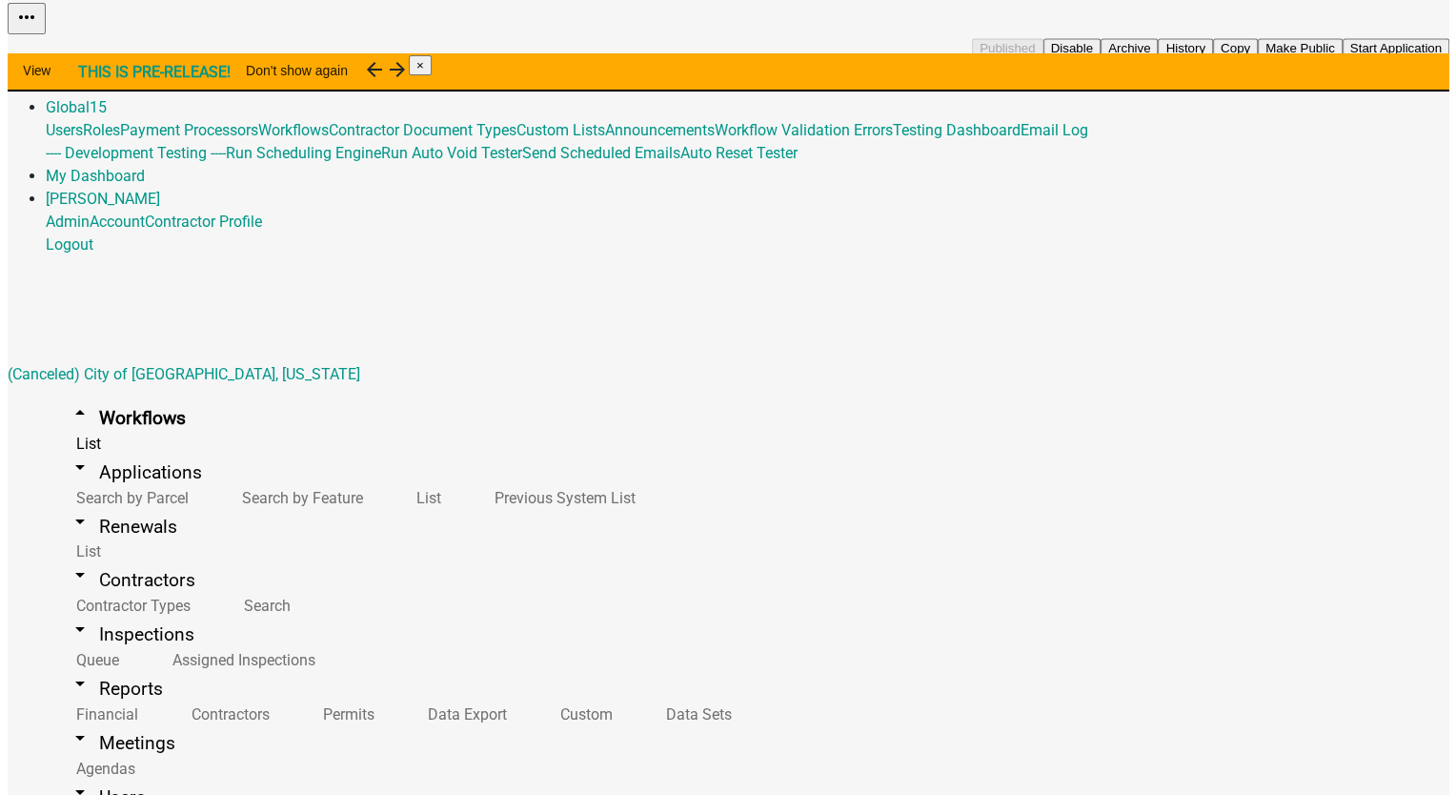
scroll to position [191, 0]
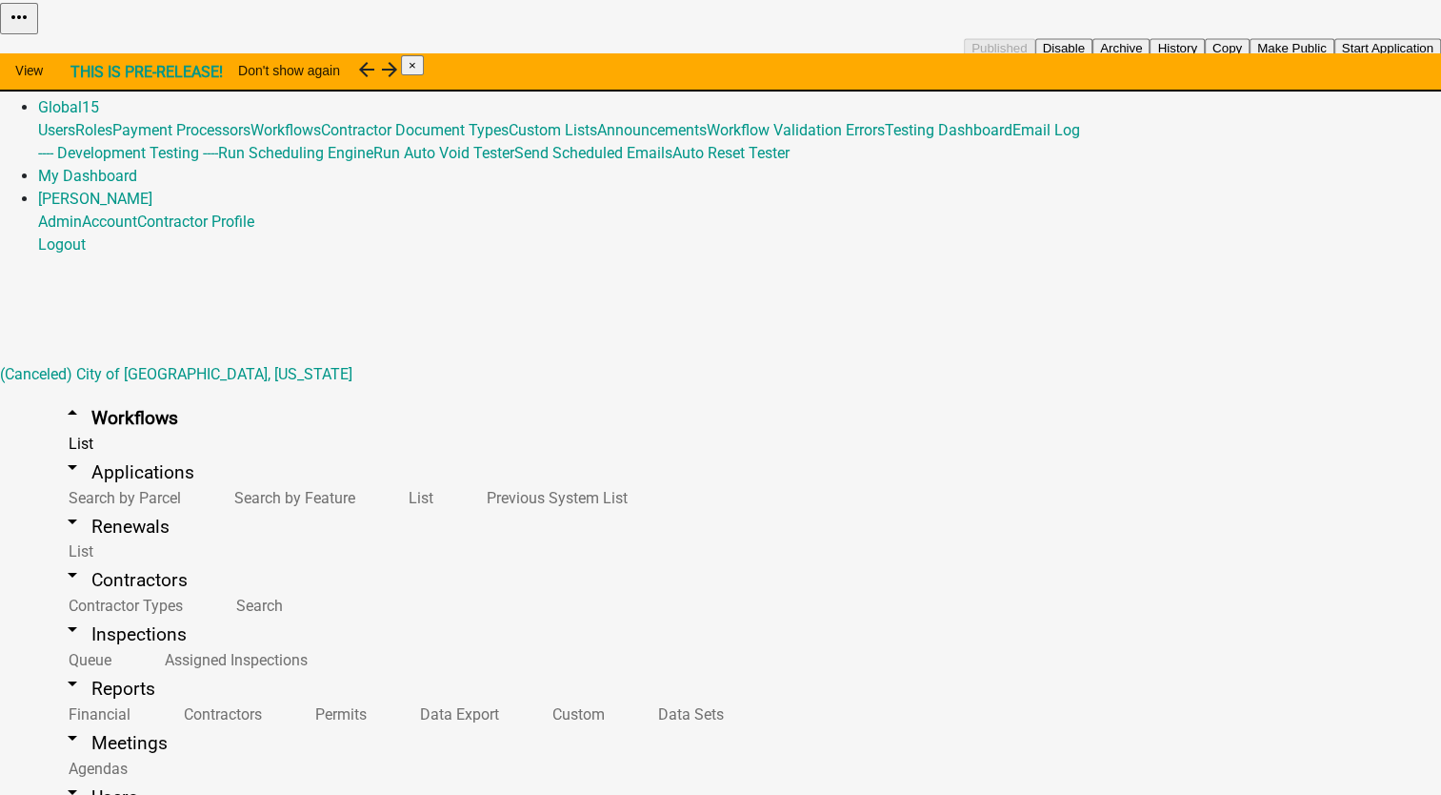
click at [1335, 58] on button "Start Application" at bounding box center [1388, 48] width 107 height 20
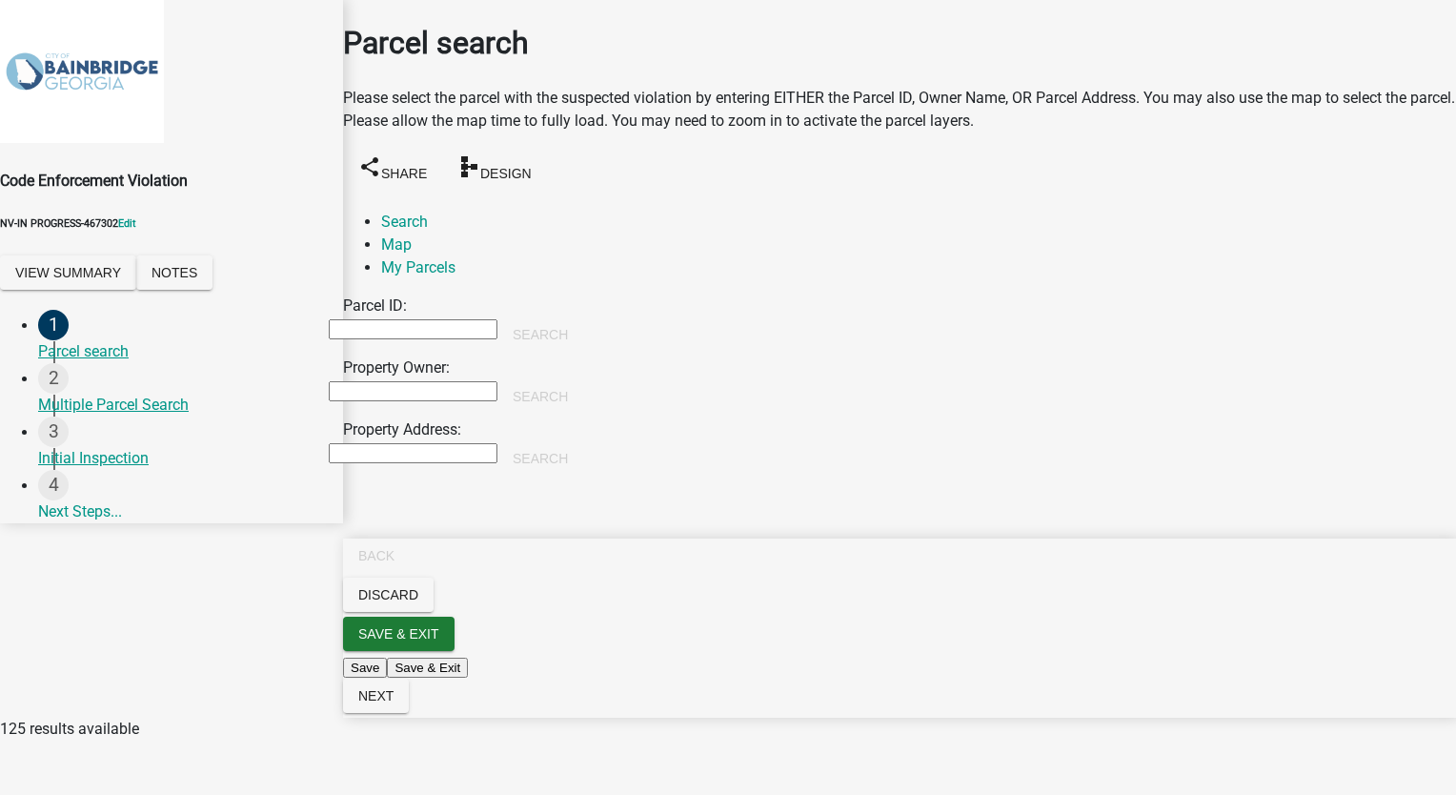
click at [445, 381] on input "Property Owner:" at bounding box center [413, 391] width 169 height 20
click at [583, 379] on button "Search" at bounding box center [540, 396] width 86 height 34
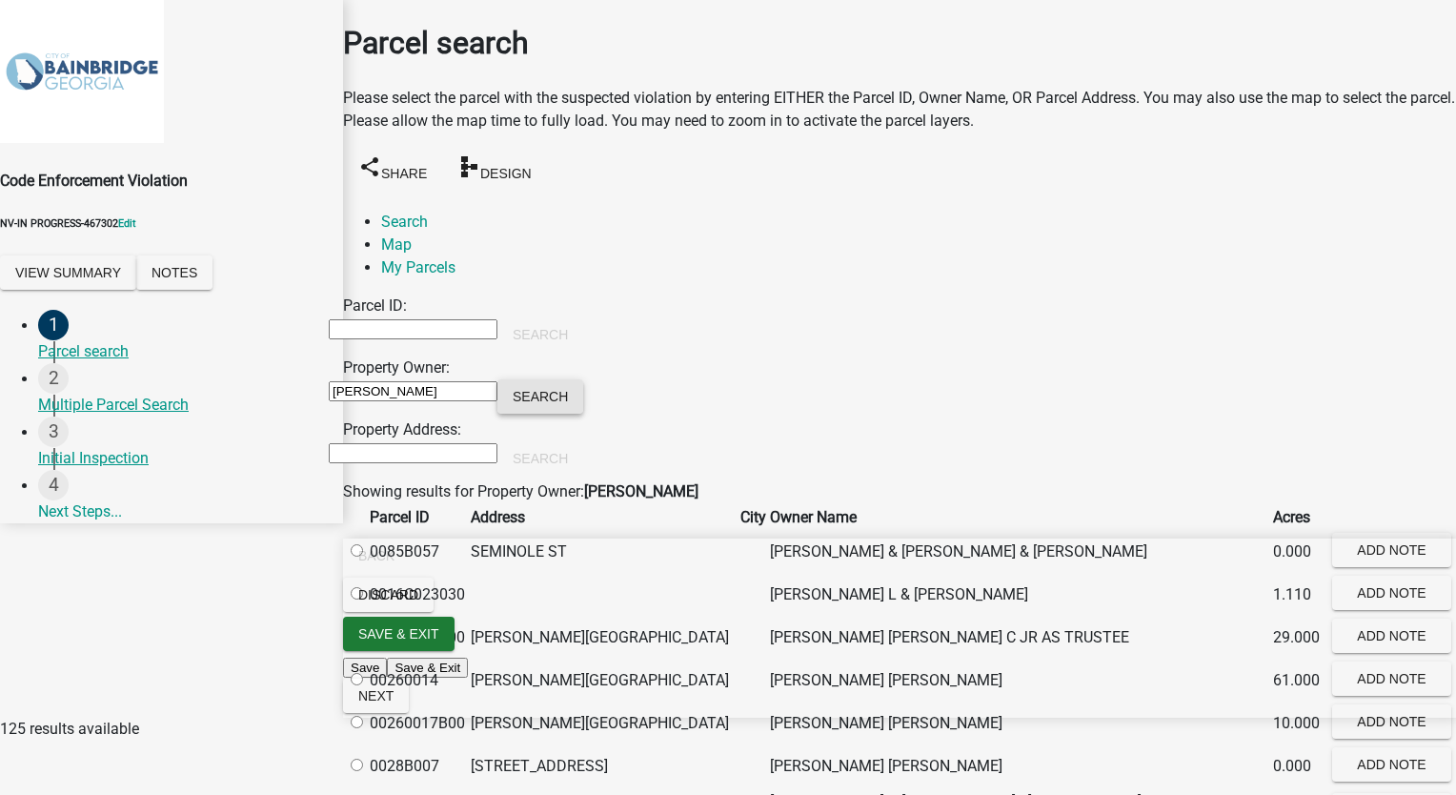
scroll to position [953, 0]
click at [409, 713] on button "Next" at bounding box center [376, 695] width 66 height 34
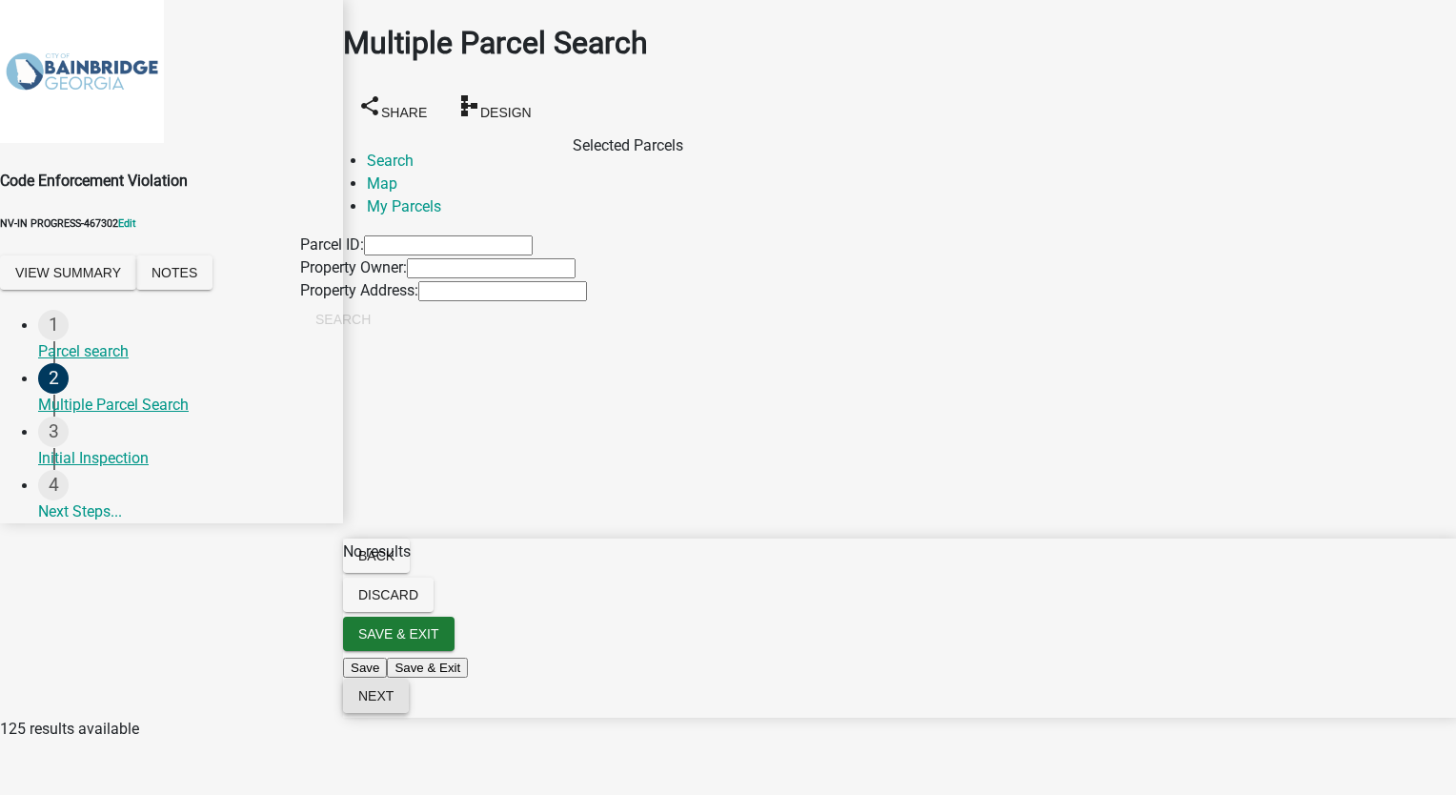
click at [409, 713] on button "Next" at bounding box center [376, 695] width 66 height 34
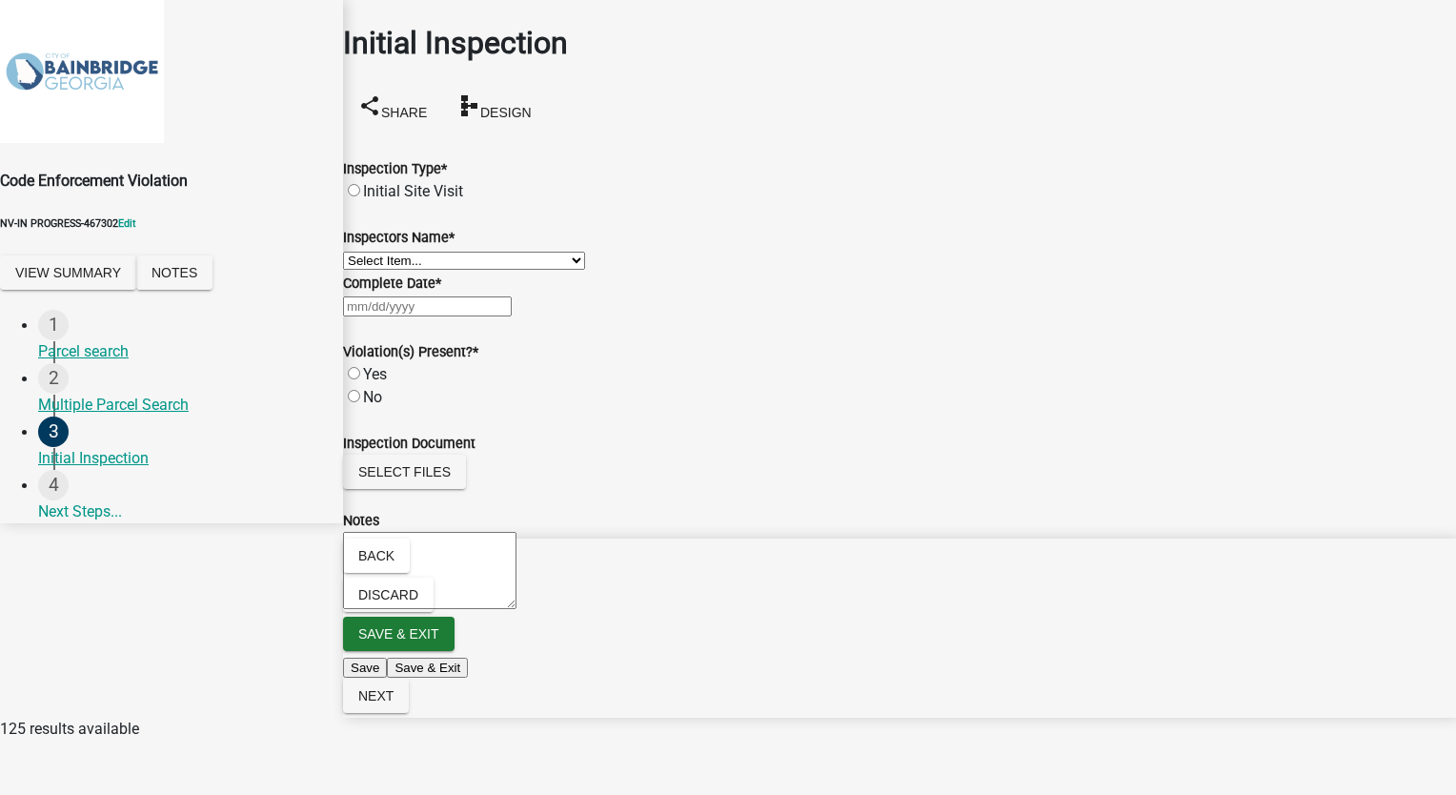
click at [375, 182] on label "Initial Site Visit" at bounding box center [413, 191] width 100 height 18
click at [360, 184] on input "Initial Site Visit" at bounding box center [354, 190] width 12 height 12
click at [383, 270] on select "Select Item... TT_Administrator (Tracy Troutner) Anastacia (Stacia Franklin)" at bounding box center [464, 261] width 242 height 18
click at [366, 265] on select "Select Item... TT_Administrator (Tracy Troutner) Anastacia (Stacia Franklin)" at bounding box center [464, 261] width 242 height 18
click at [395, 317] on div at bounding box center [899, 305] width 1113 height 23
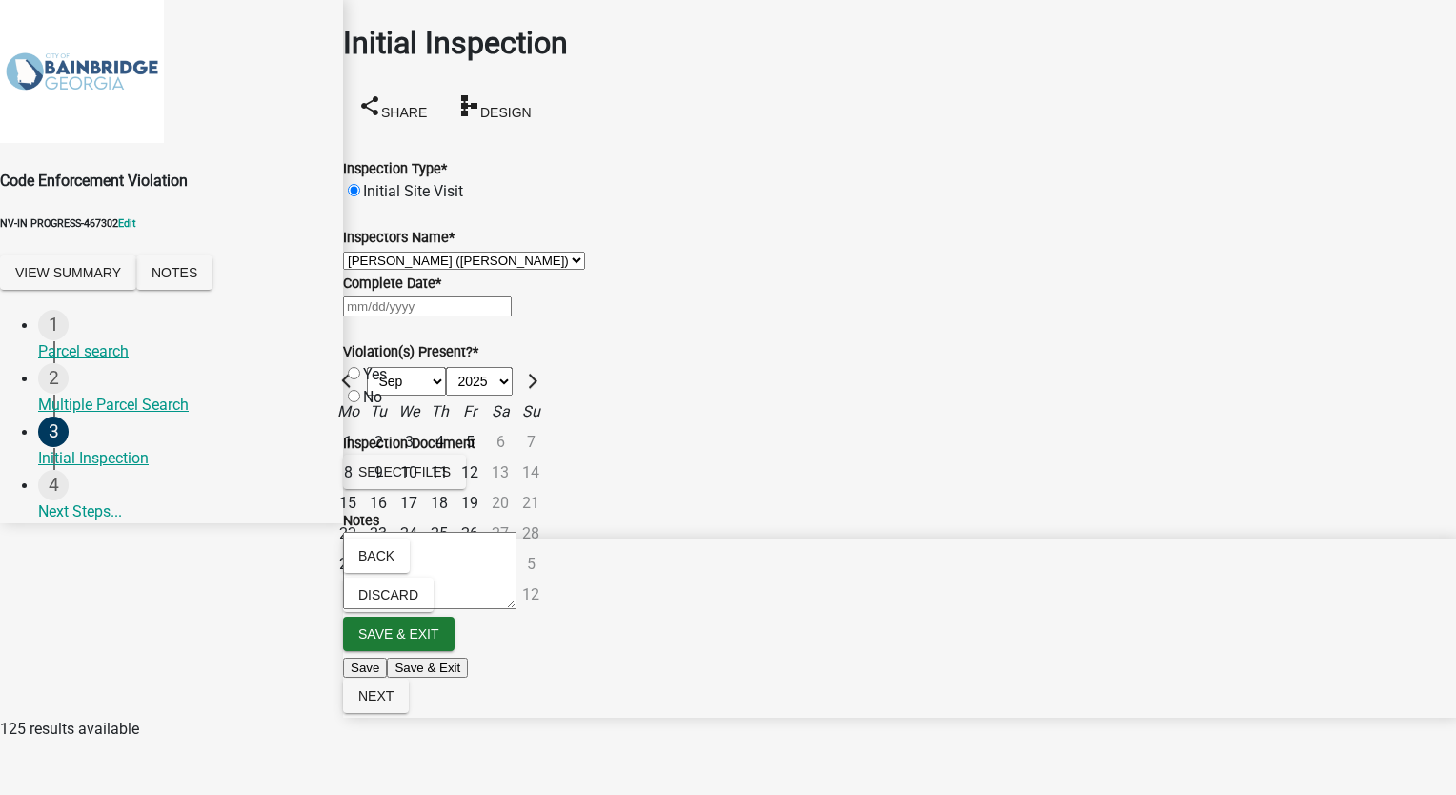
click at [393, 518] on div "16" at bounding box center [378, 503] width 30 height 30
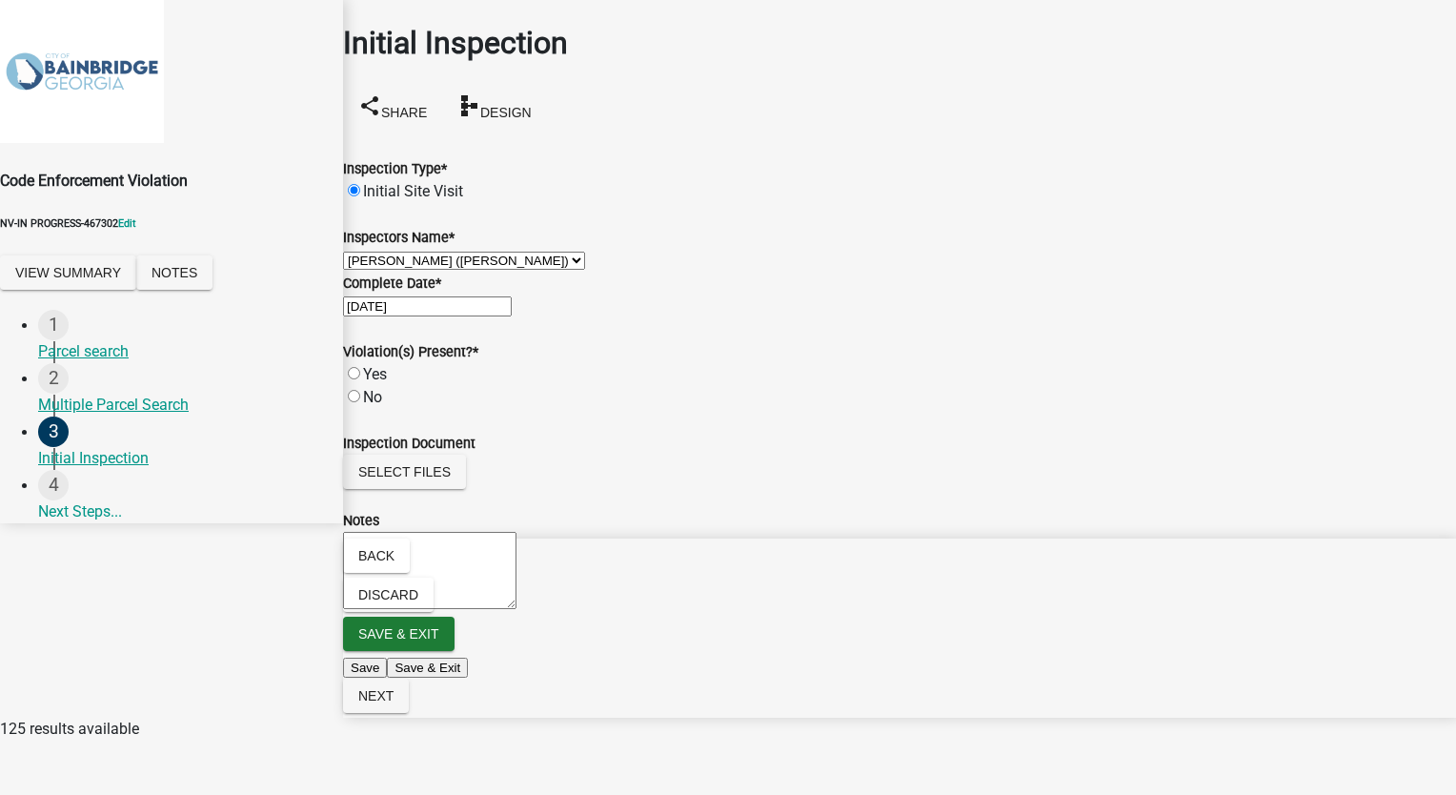
click at [374, 383] on label "Yes" at bounding box center [375, 374] width 24 height 18
click at [360, 379] on input "Yes" at bounding box center [354, 373] width 12 height 12
click at [1386, 717] on nav "Back Discard Save & Exit Save Save & Exit Next" at bounding box center [899, 627] width 1113 height 179
click at [393, 703] on span "Next" at bounding box center [375, 695] width 35 height 15
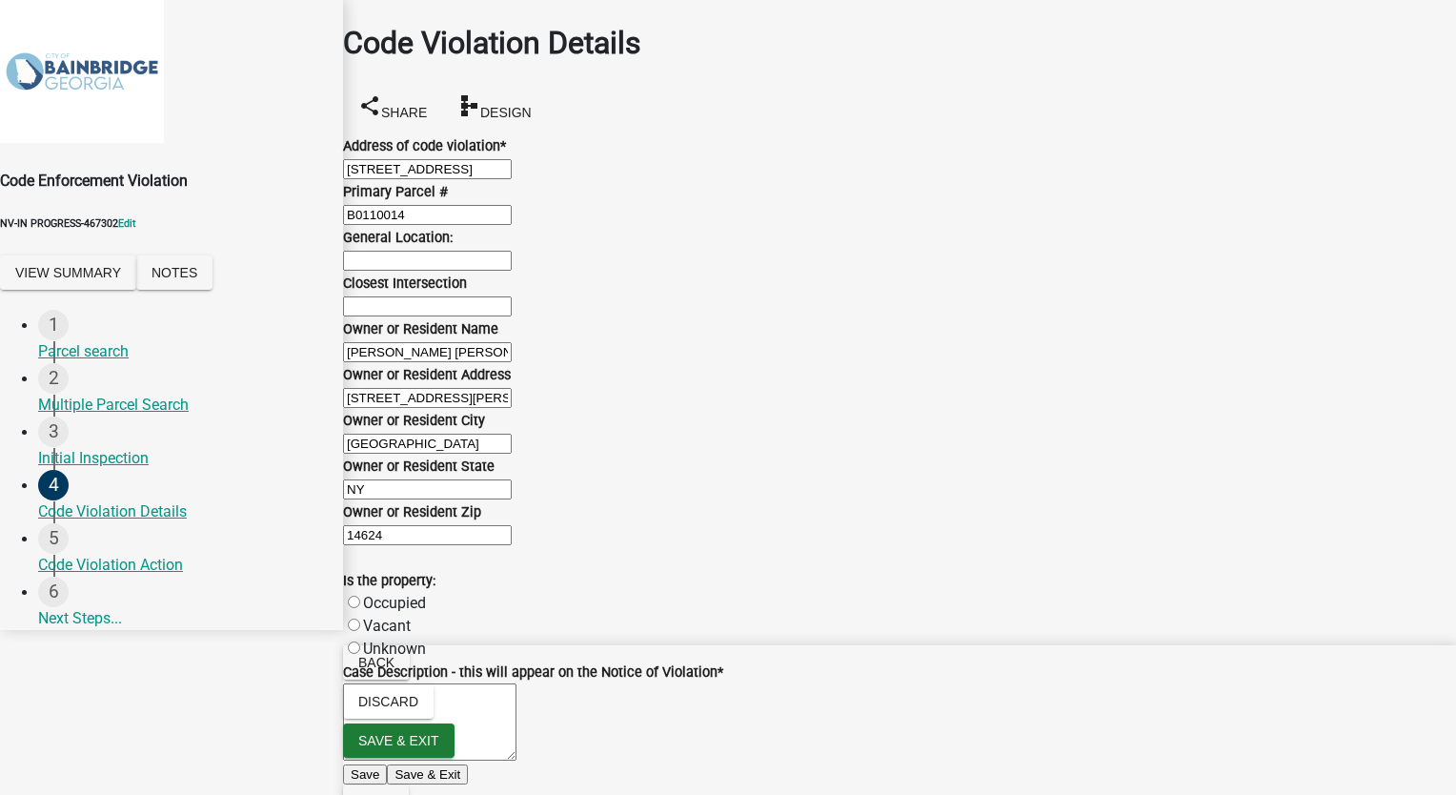
click at [457, 316] on input "Closest Intersection" at bounding box center [427, 306] width 169 height 20
click at [373, 616] on label "Vacant" at bounding box center [387, 625] width 48 height 18
click at [360, 618] on input "Vacant" at bounding box center [354, 624] width 12 height 12
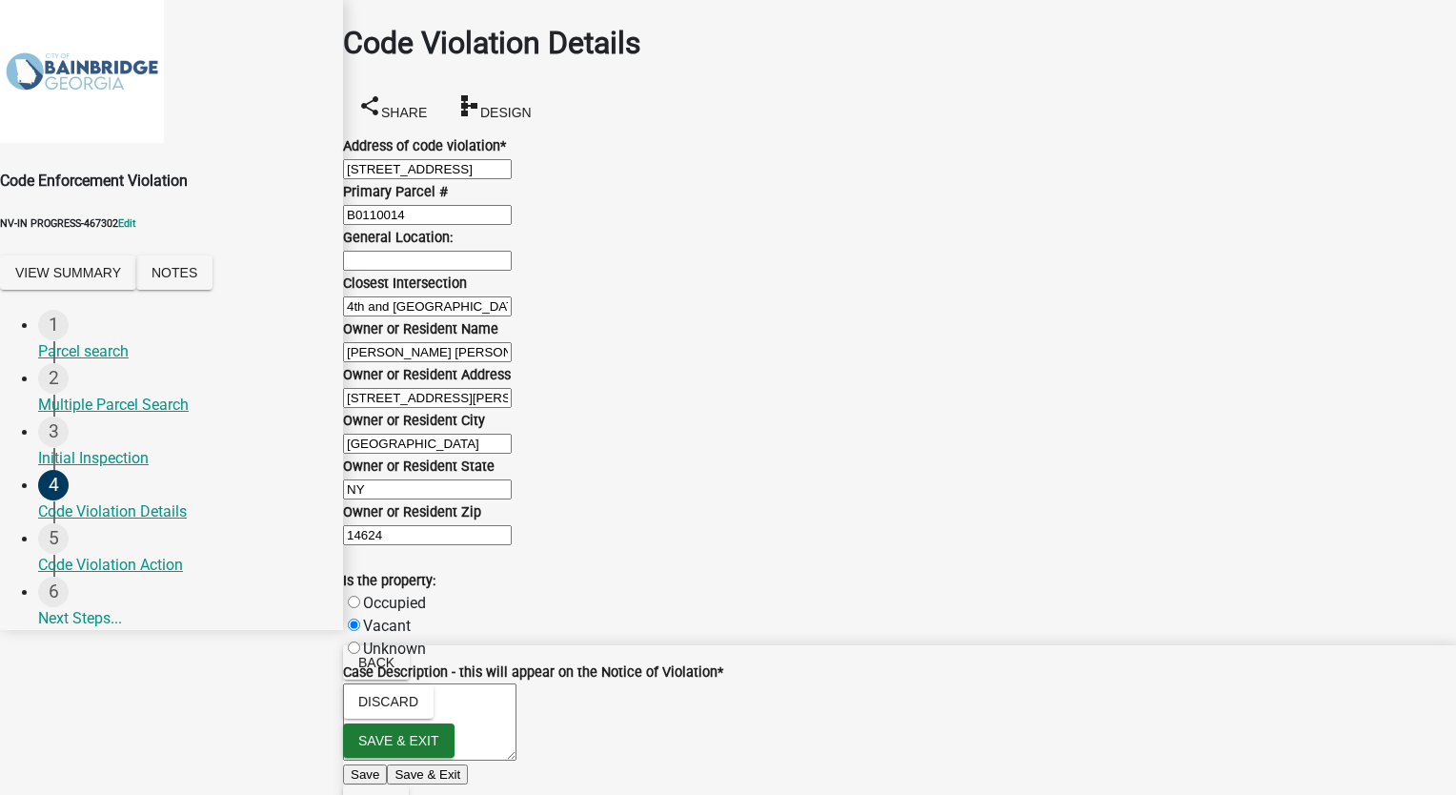
click at [377, 683] on textarea "Case Description - this will appear on the Notice of Violation *" at bounding box center [429, 721] width 173 height 77
drag, startPoint x: 377, startPoint y: 385, endPoint x: 356, endPoint y: 396, distance: 23.9
drag, startPoint x: 356, startPoint y: 396, endPoint x: 766, endPoint y: 304, distance: 420.0
click at [823, 615] on div "Vacant" at bounding box center [899, 626] width 1113 height 23
click at [374, 683] on textarea "Case Description - this will appear on the Notice of Violation *" at bounding box center [429, 721] width 173 height 77
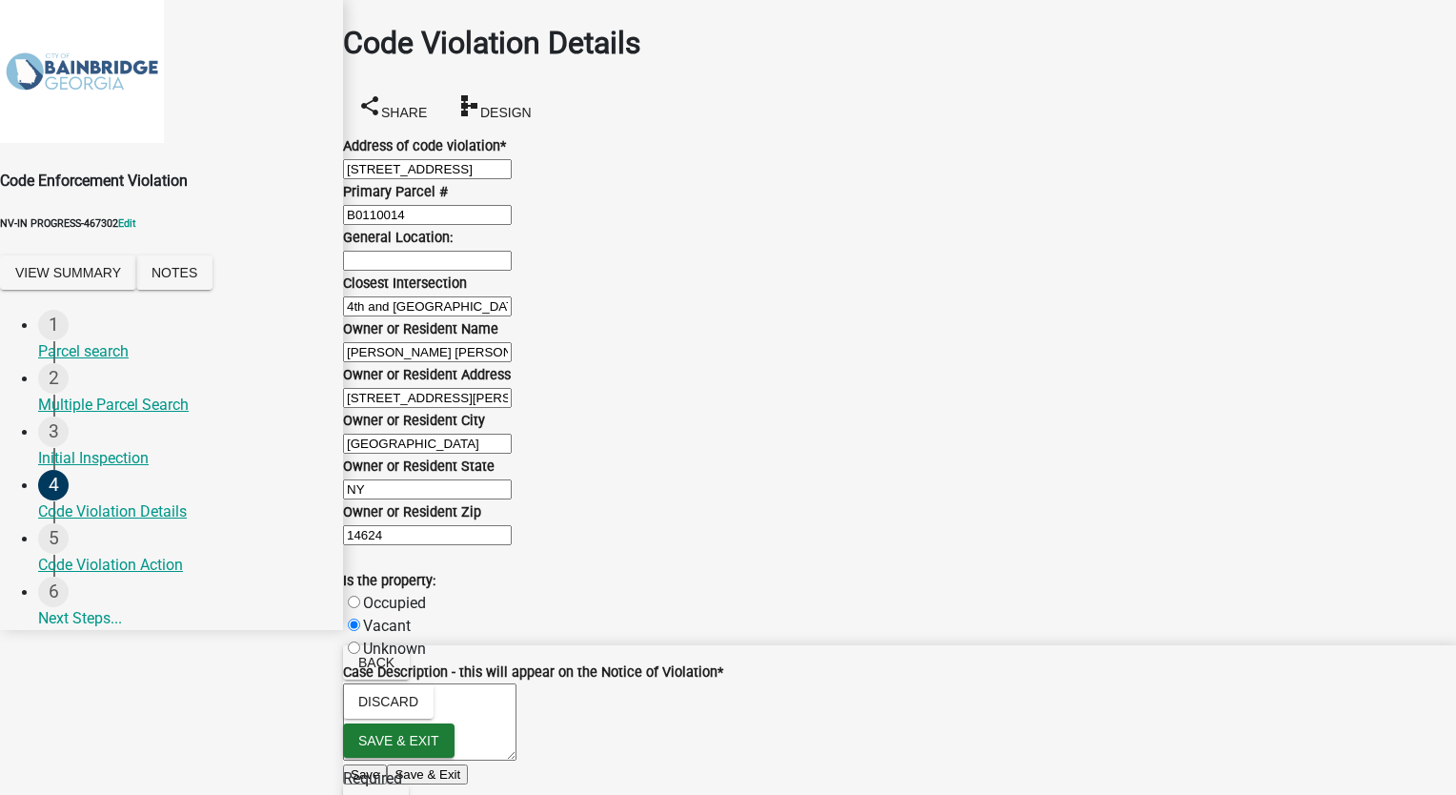
paste textarea "Sec. 50-21. – General cleanliness of street margins The owner and occupant of e…"
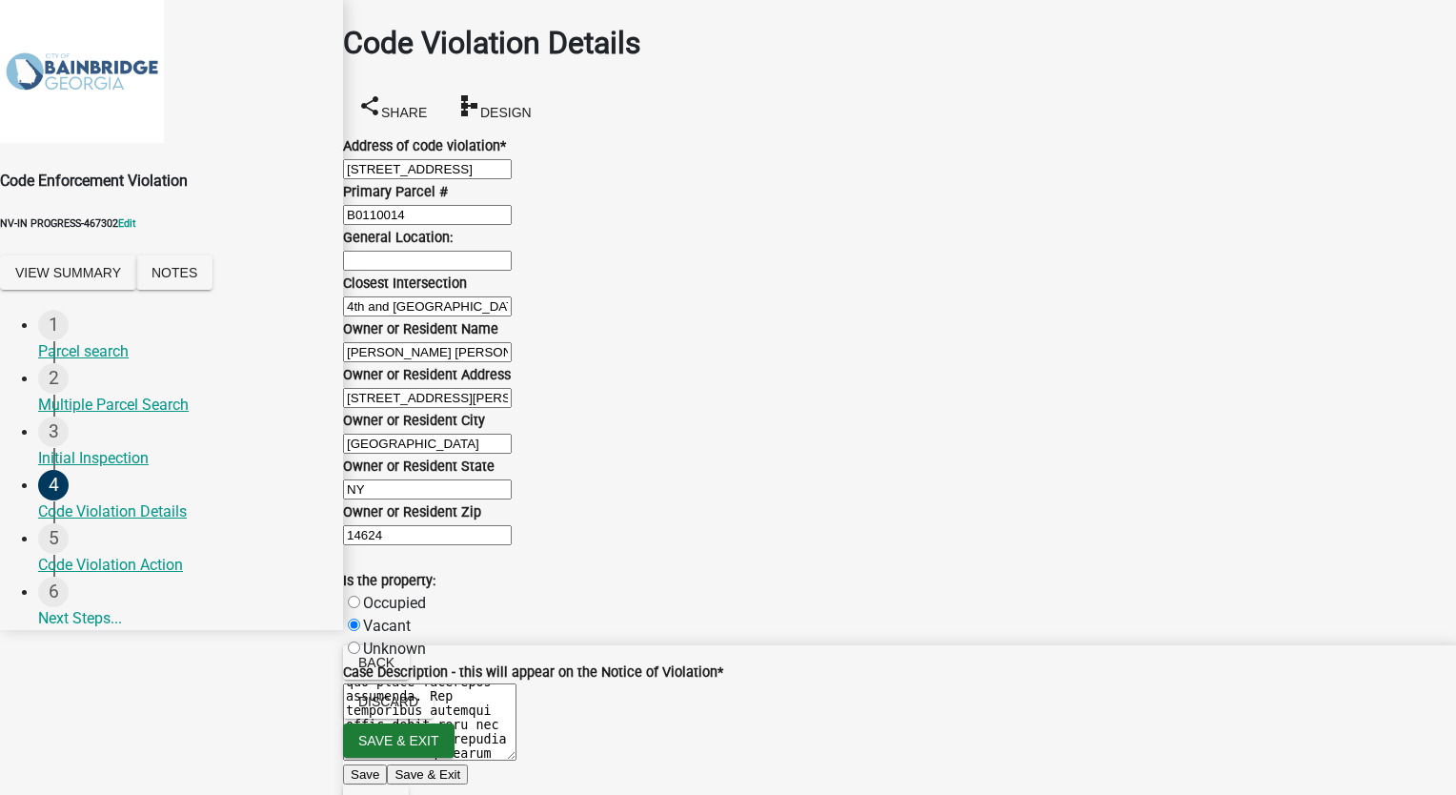
scroll to position [1239, 0]
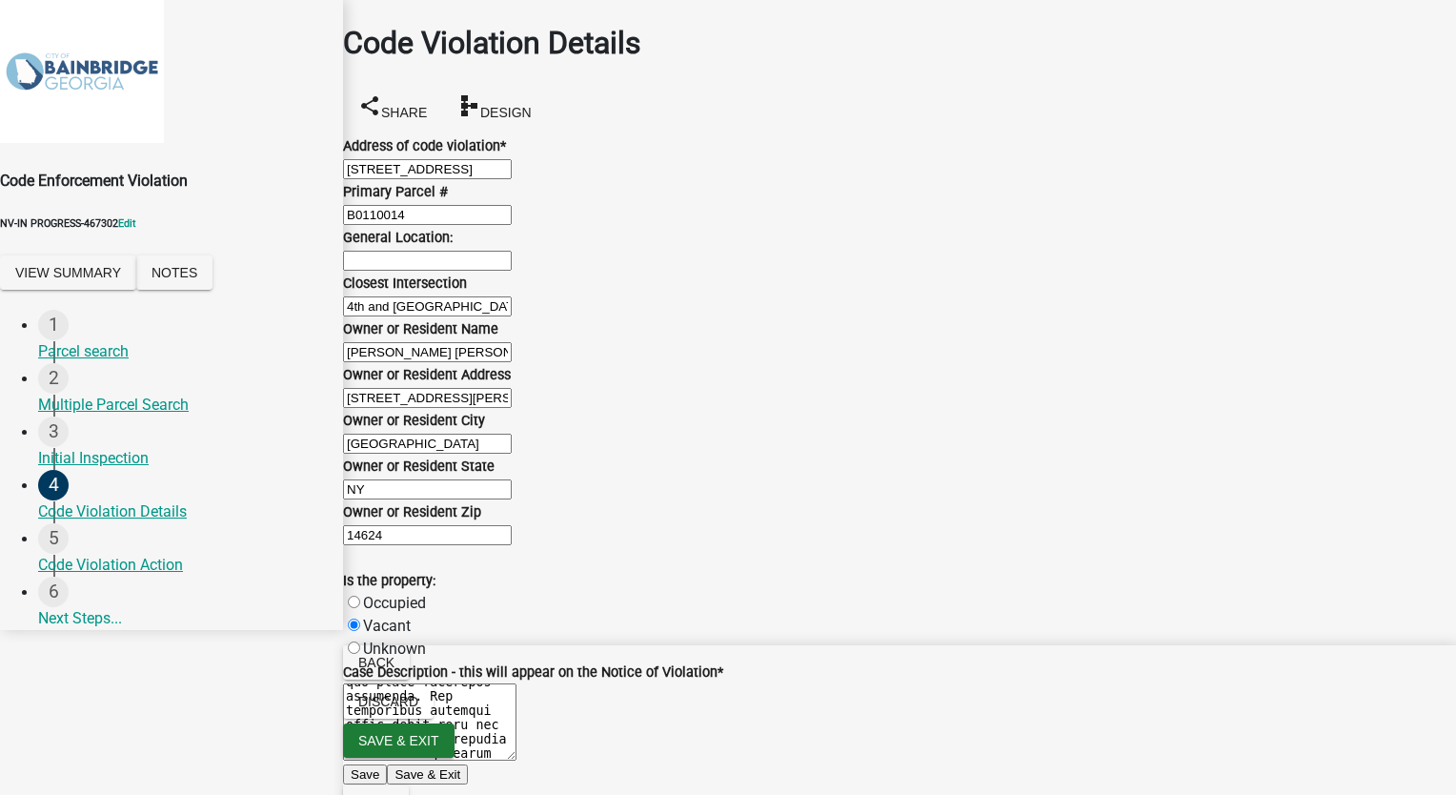
scroll to position [1810, 0]
paste textarea "Sec. 50-21. – General cleanliness of street margins The owner and occupant of e…"
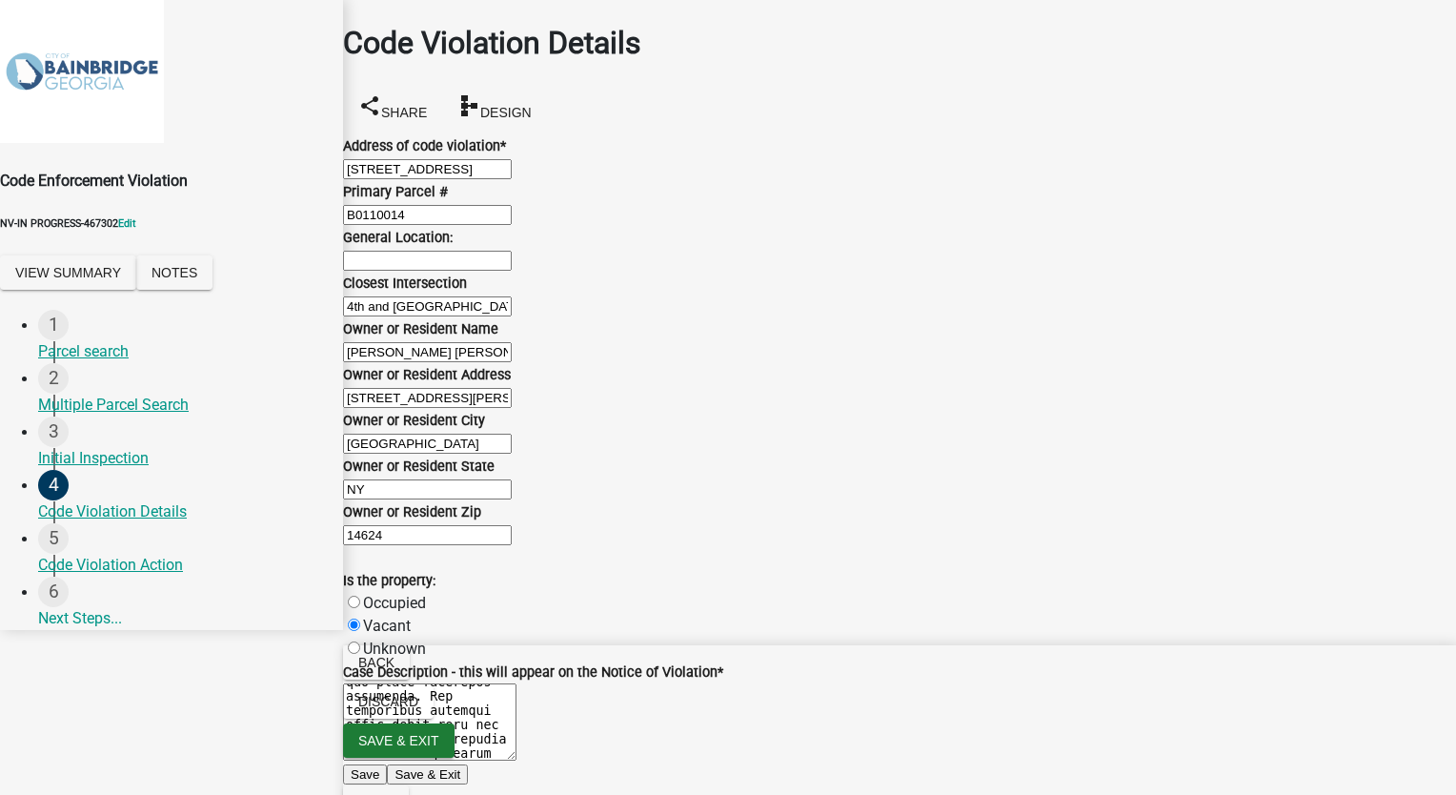
paste input "Sec. 50-21. – General cleanliness of street margins The owner and occupant of e…"
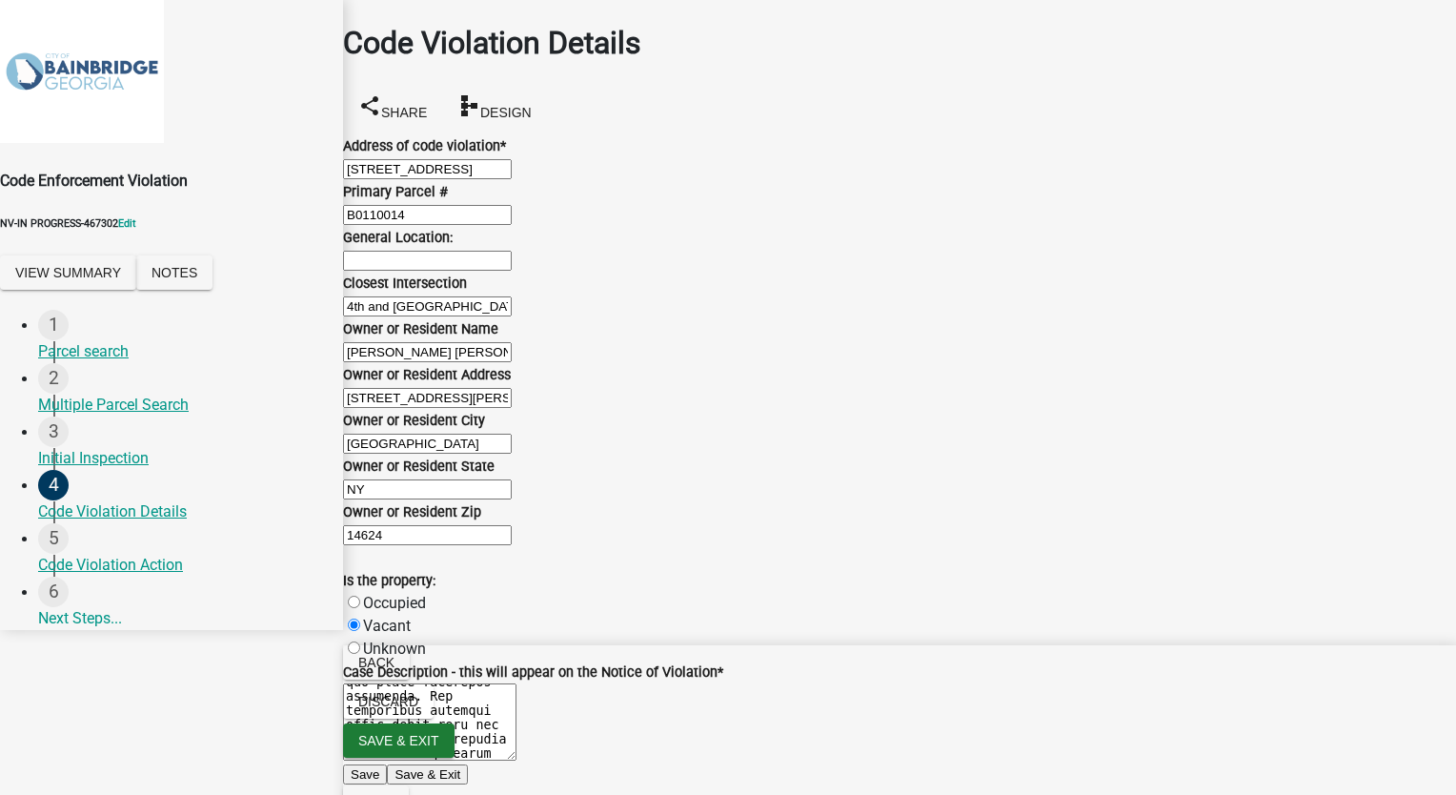
scroll to position [1944, 0]
click at [393, 794] on span "Next" at bounding box center [375, 802] width 35 height 15
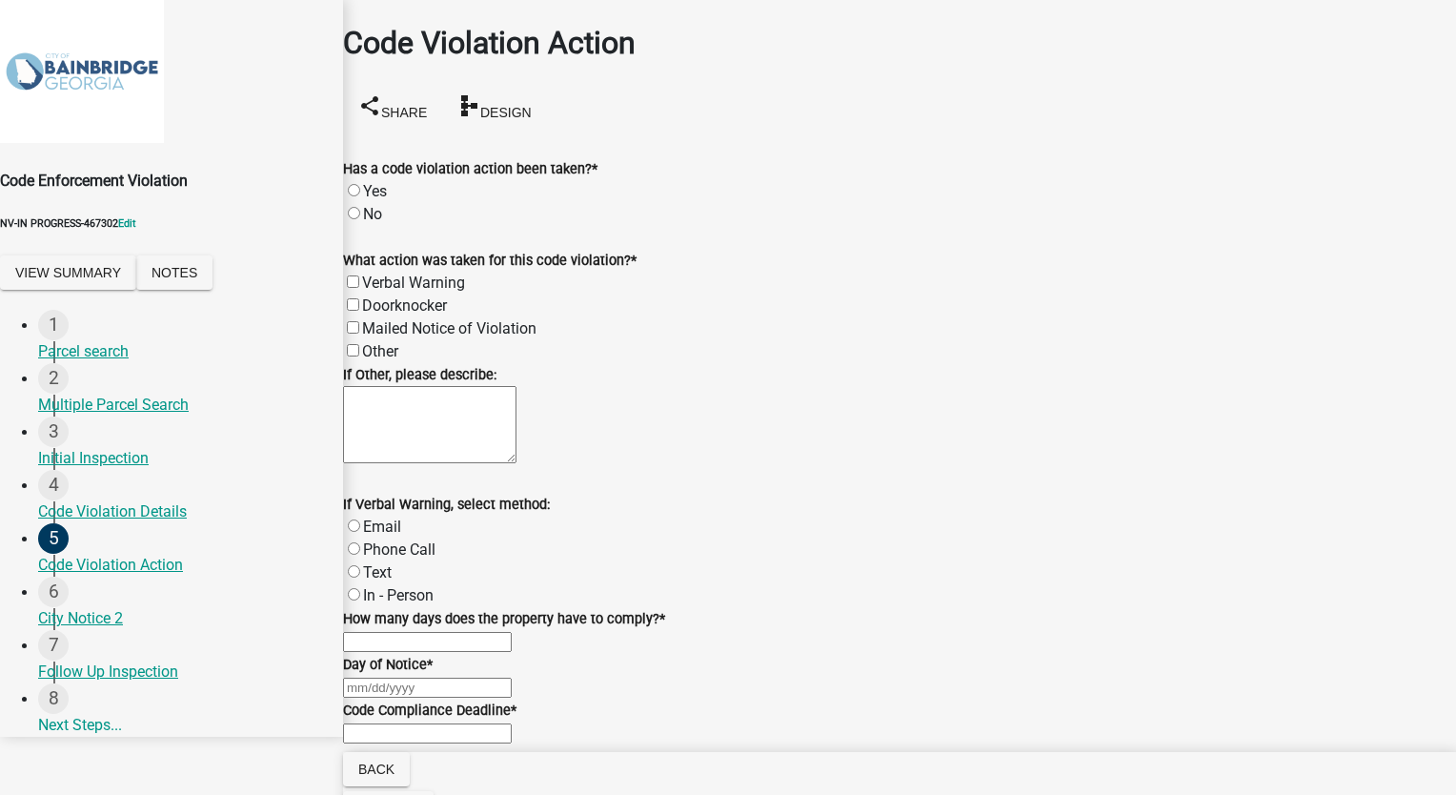
click at [376, 182] on label "Yes" at bounding box center [375, 191] width 24 height 18
click at [360, 184] on input "Yes" at bounding box center [354, 190] width 12 height 12
click at [377, 319] on label "Mailed Notice of Violation" at bounding box center [449, 328] width 174 height 18
click at [359, 321] on input "Mailed Notice of Violation" at bounding box center [353, 327] width 12 height 12
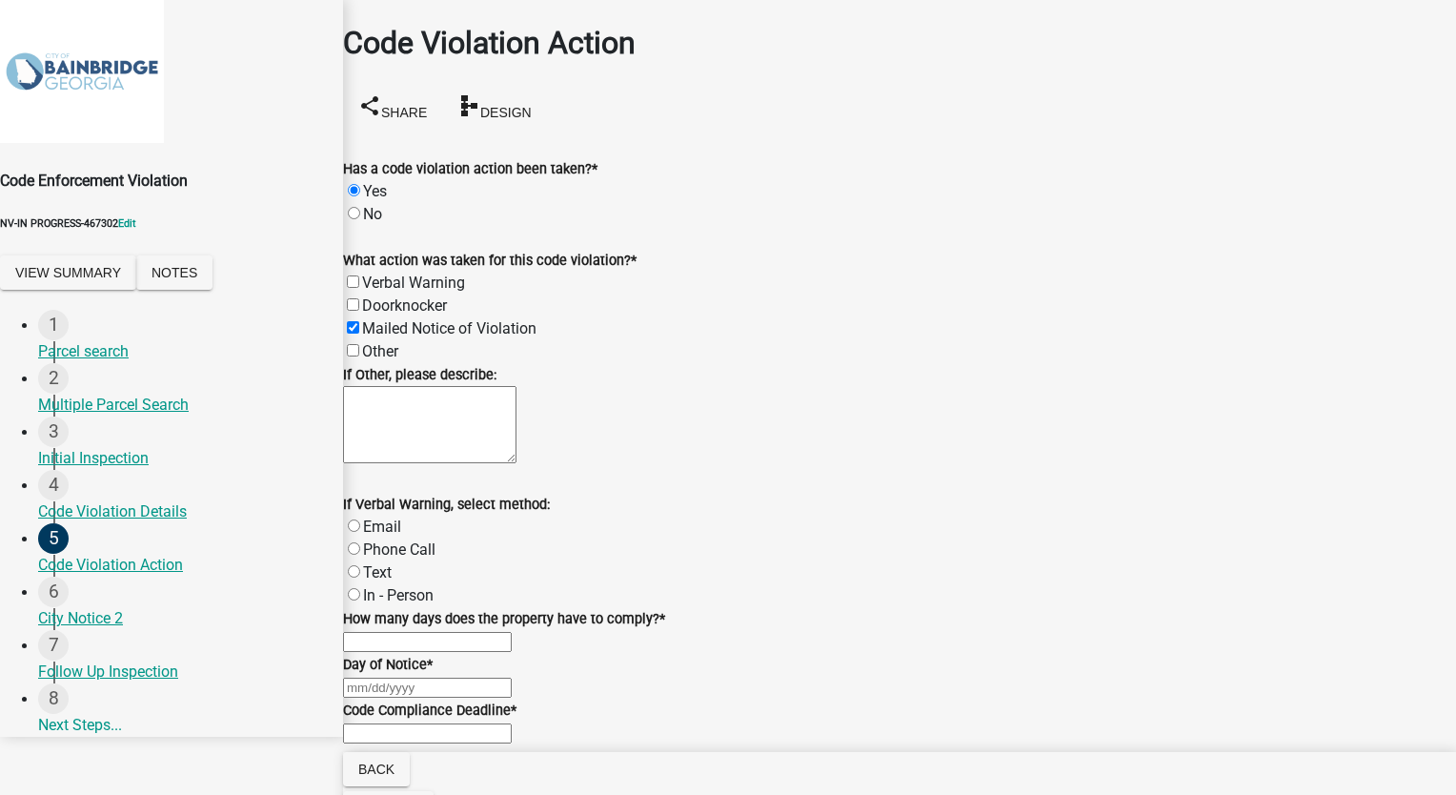
click at [453, 632] on input "text" at bounding box center [427, 642] width 169 height 20
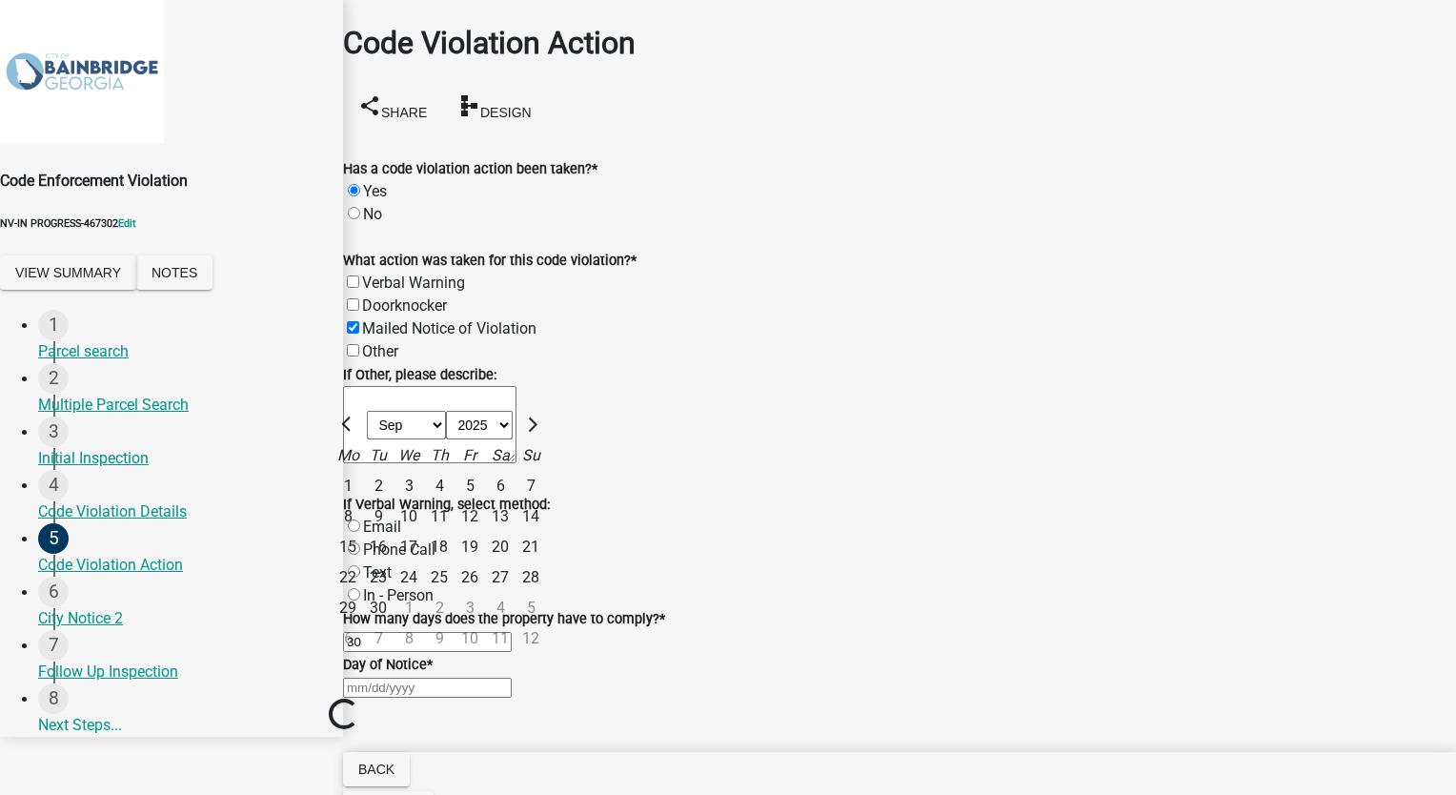
scroll to position [259, 0]
click at [416, 675] on div "[PERSON_NAME] Feb Mar Apr [PERSON_NAME][DATE] Oct Nov [DATE] 1526 1527 1528 152…" at bounding box center [899, 686] width 1113 height 23
click at [393, 532] on div "16" at bounding box center [378, 547] width 30 height 30
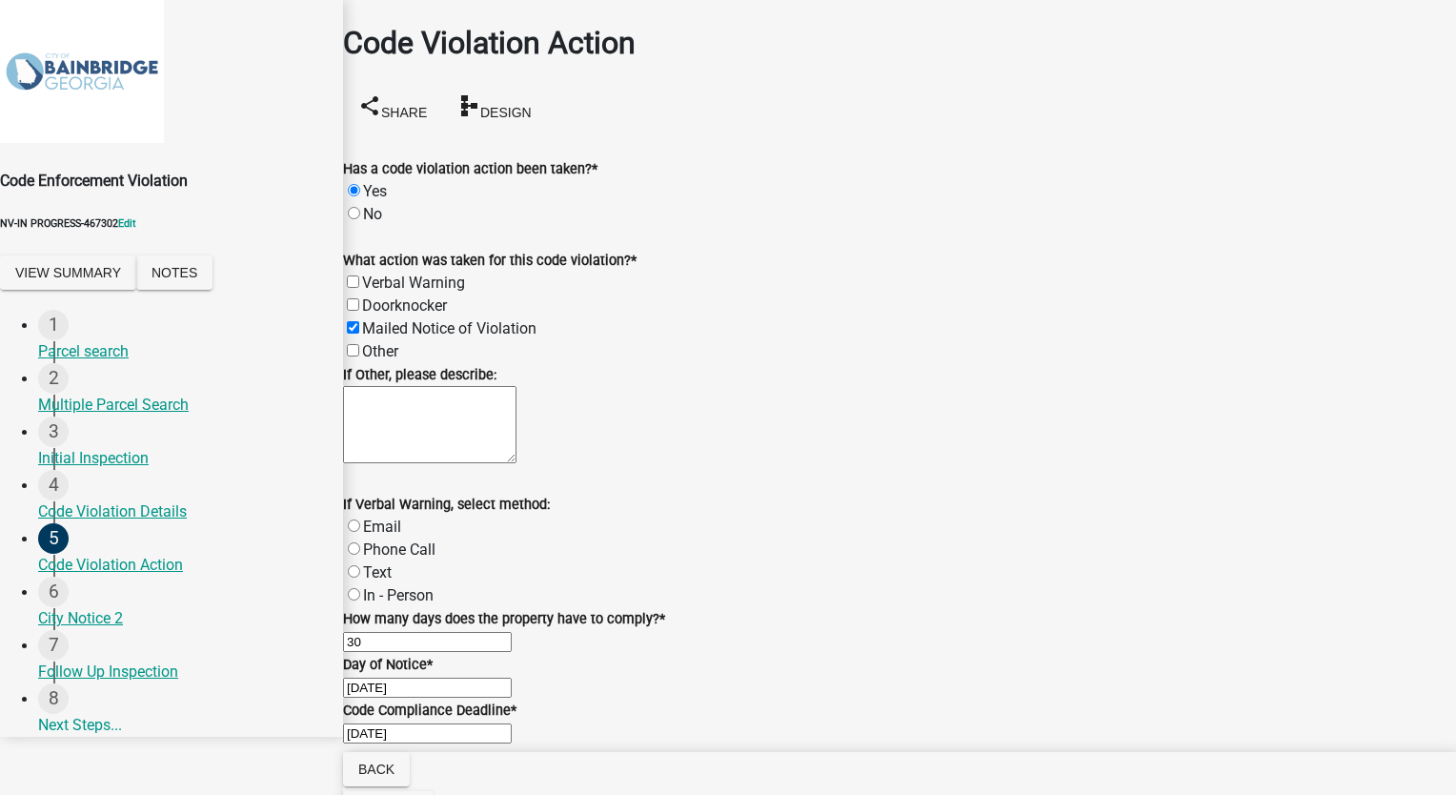
scroll to position [332, 0]
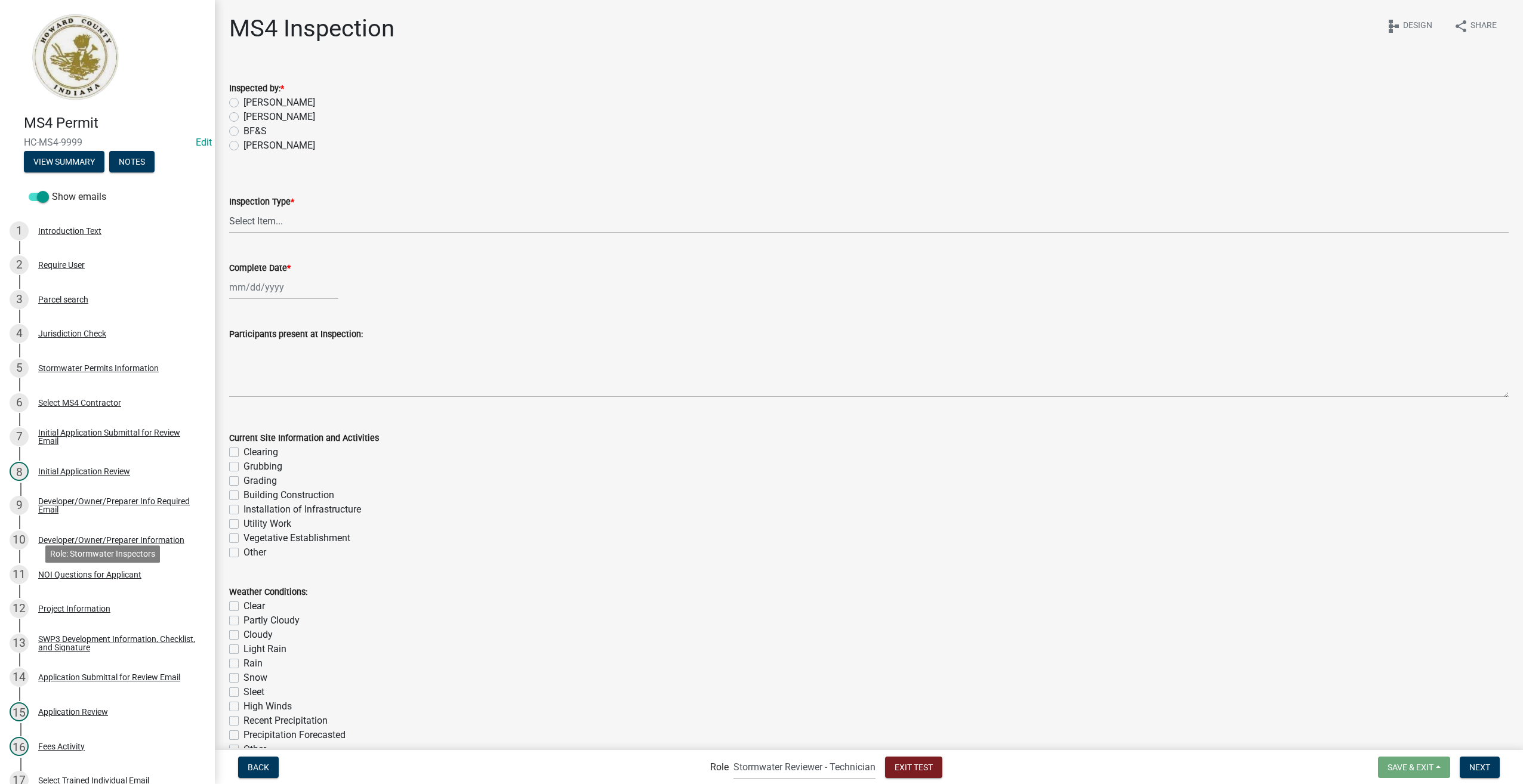
select select "a1534adc-d787-4504-80bc-9b30f174b6fa"
click at [68, 155] on button "View Summary" at bounding box center [64, 162] width 81 height 21
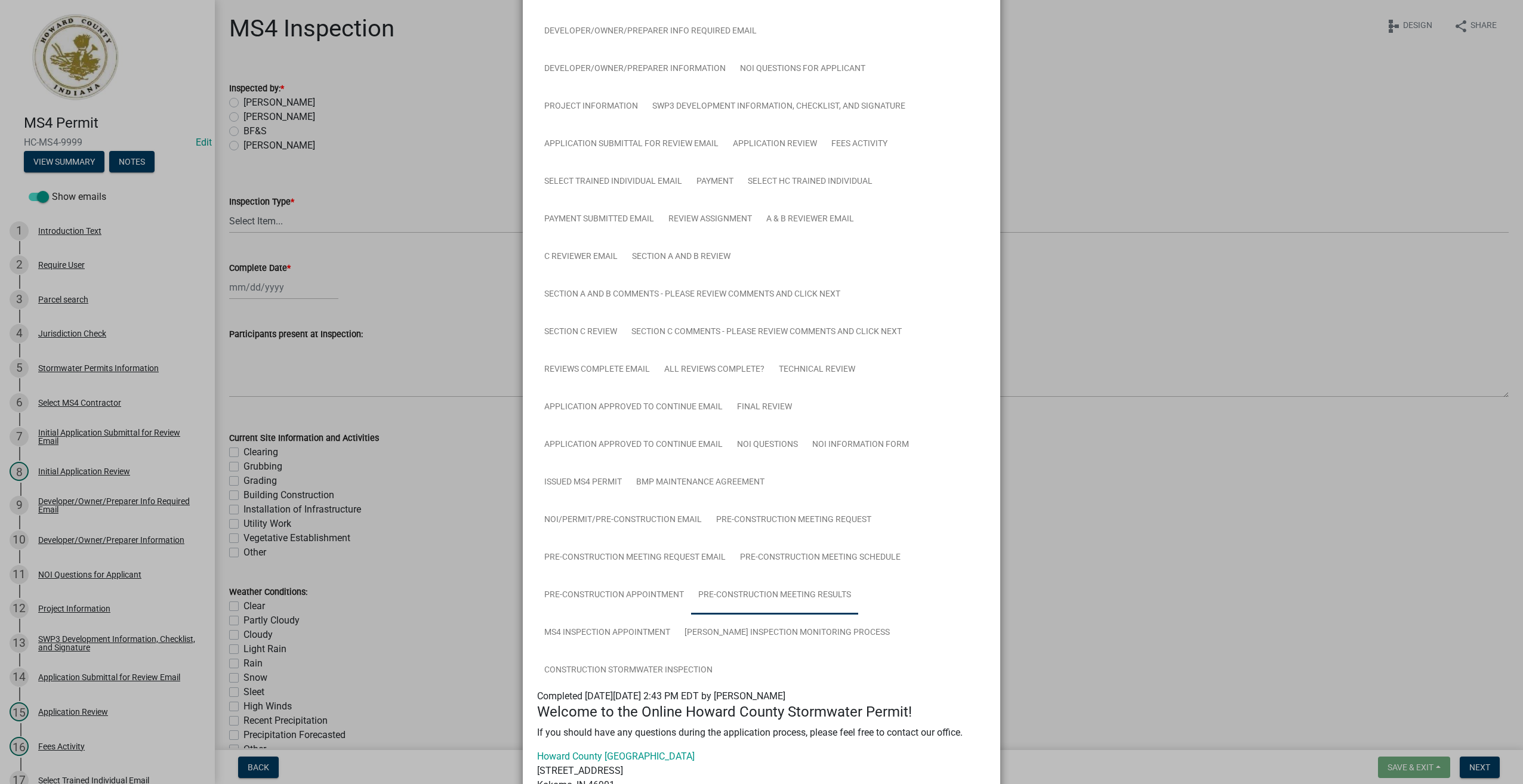
scroll to position [421, 0]
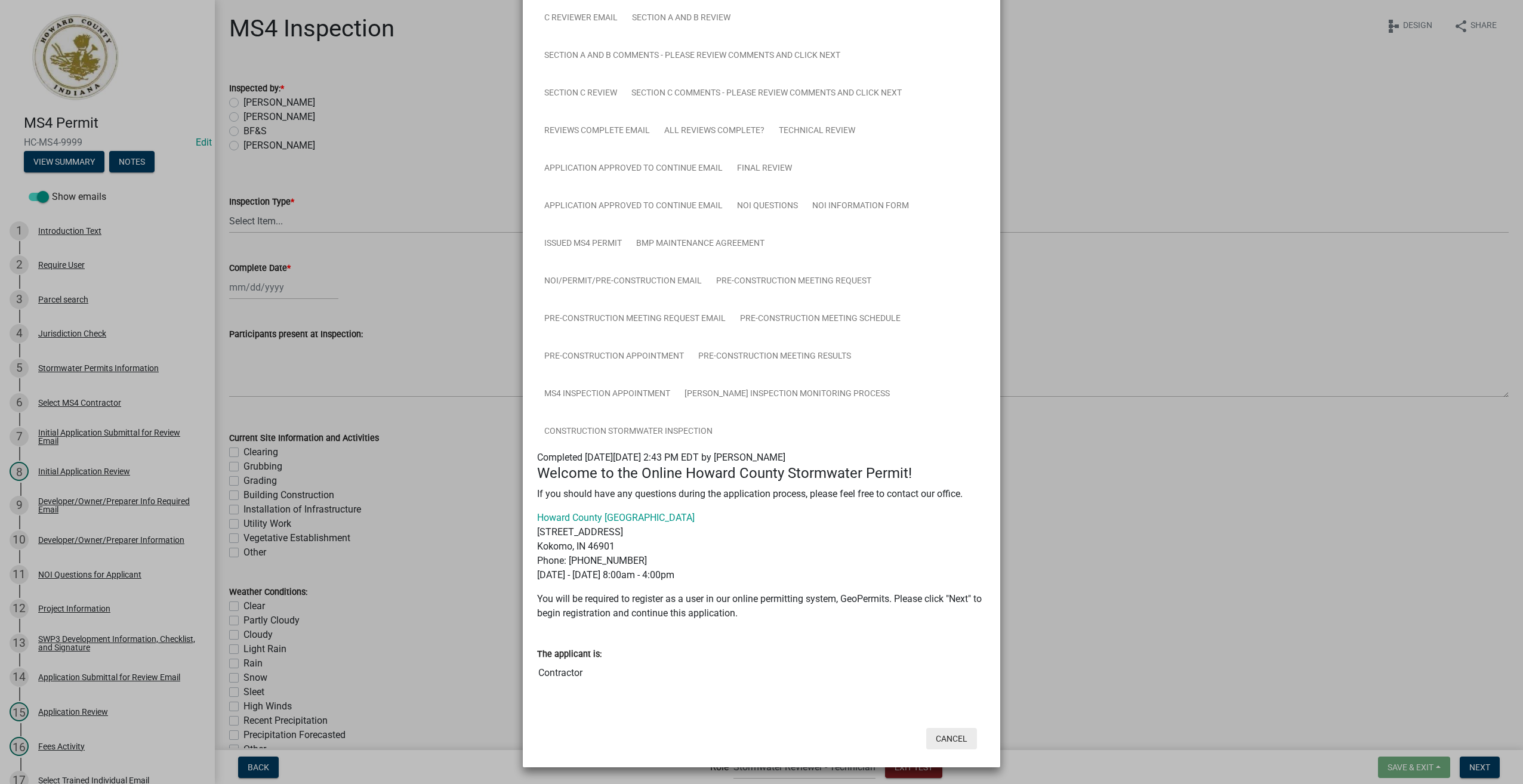
click at [936, 730] on button "Cancel" at bounding box center [952, 738] width 51 height 21
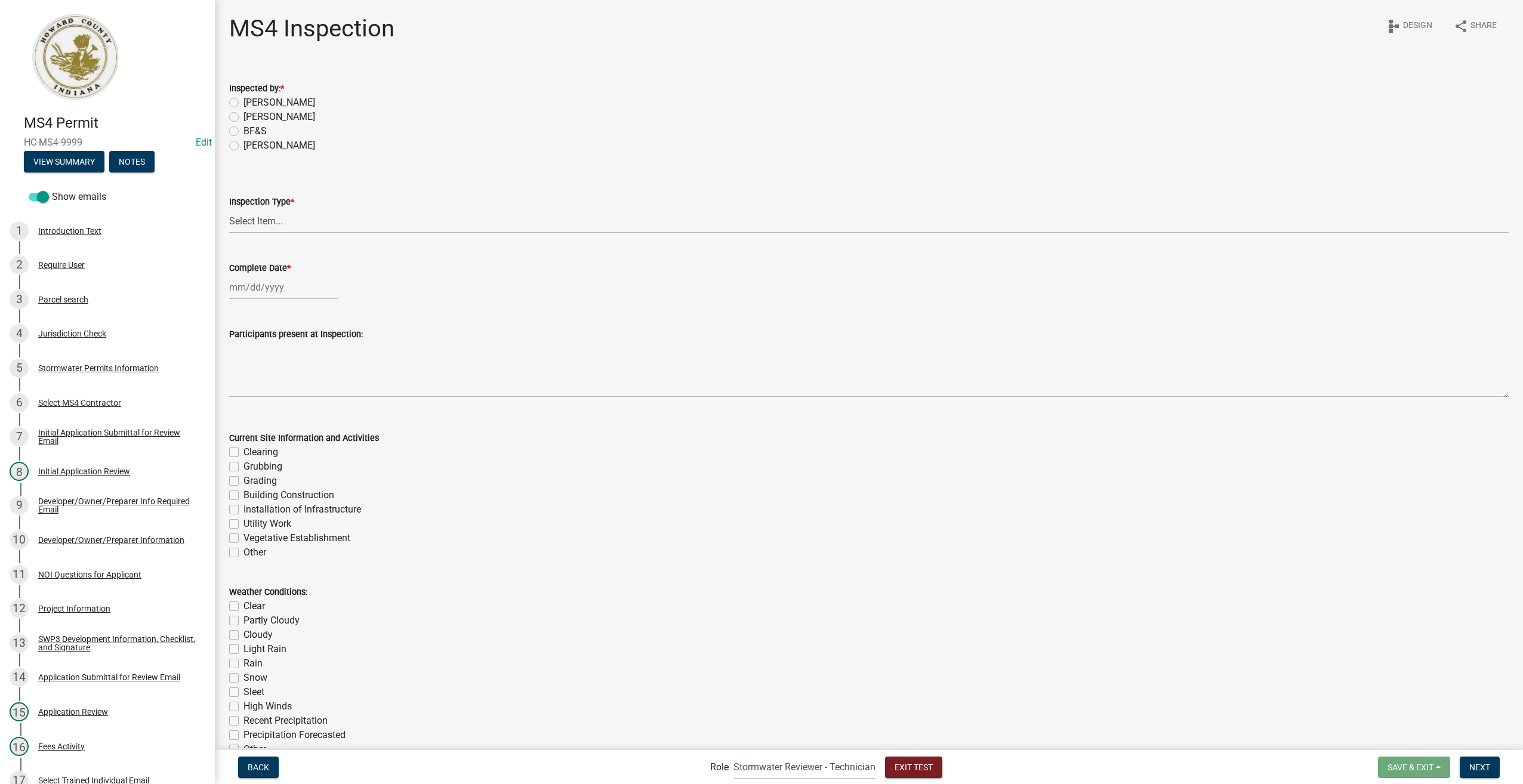
click at [920, 780] on nav "Back Role Applicant Stormwater Inspectors Stormwater Administrator Stormwater R…" at bounding box center [869, 767] width 1308 height 34
click at [921, 772] on button "Exit Test" at bounding box center [913, 767] width 57 height 21
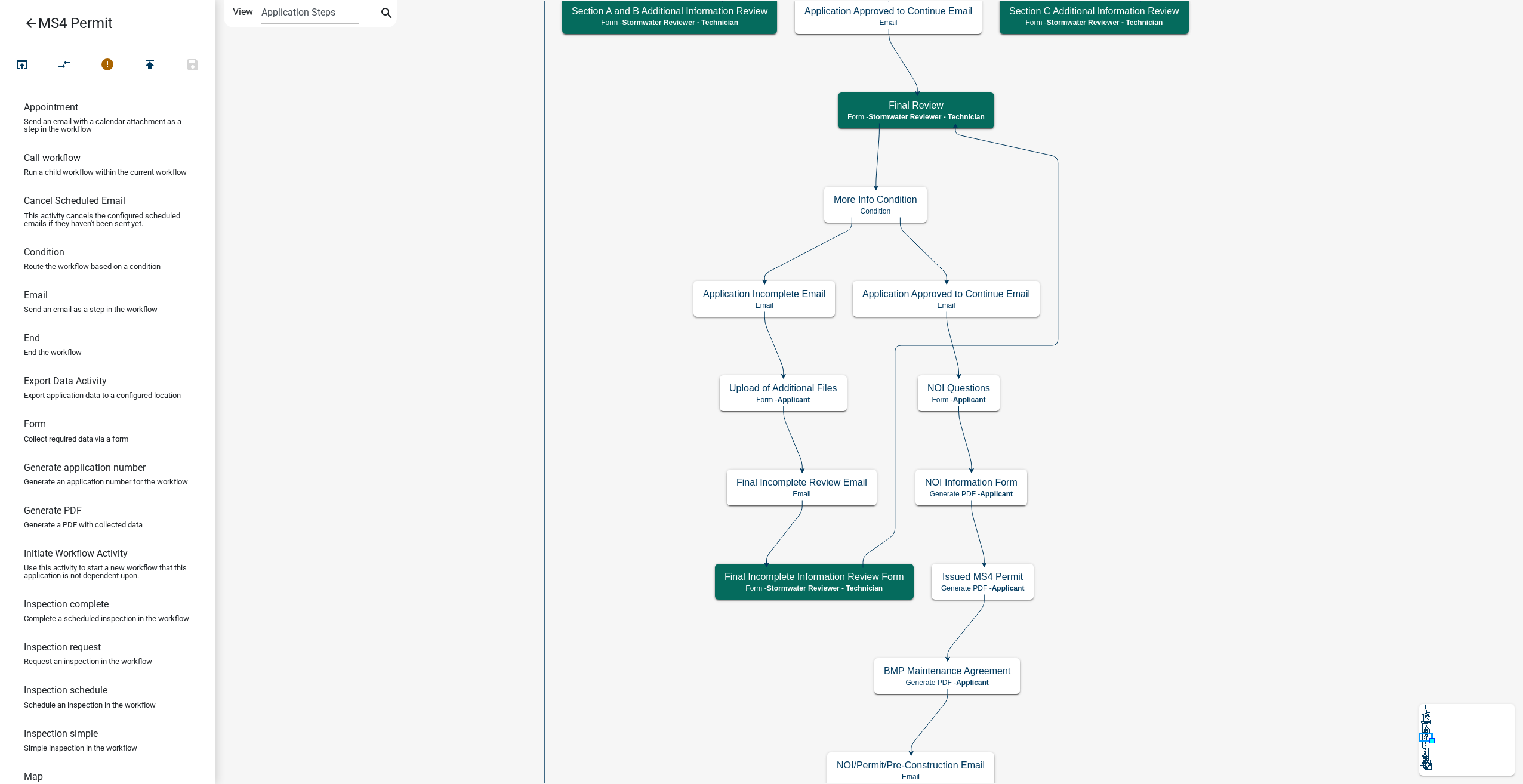
click at [23, 21] on link "arrow_back MS4 Permit" at bounding box center [102, 23] width 186 height 28
click at [31, 18] on icon "arrow_back" at bounding box center [31, 24] width 14 height 17
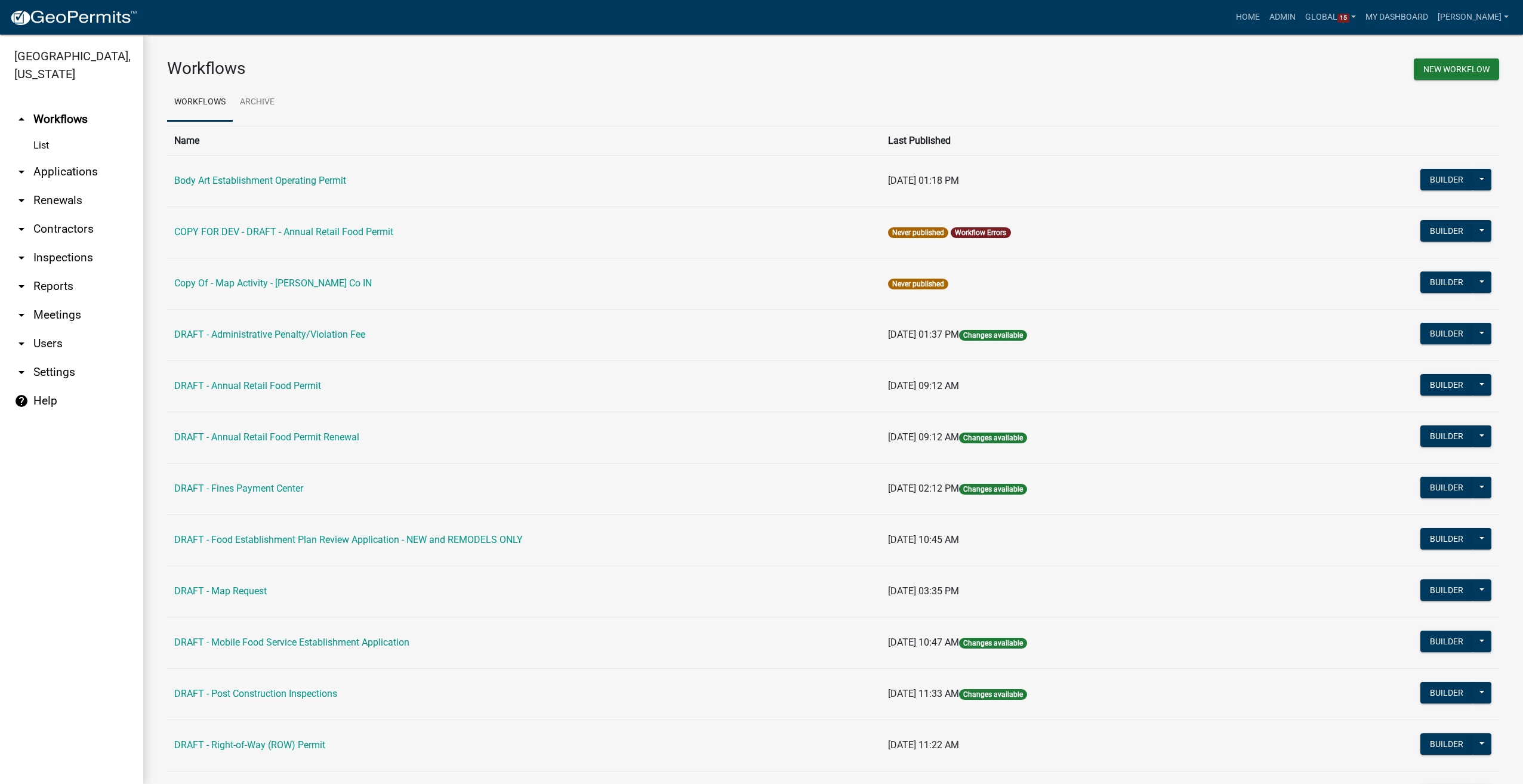
click at [39, 342] on link "arrow_drop_down Users" at bounding box center [71, 344] width 143 height 29
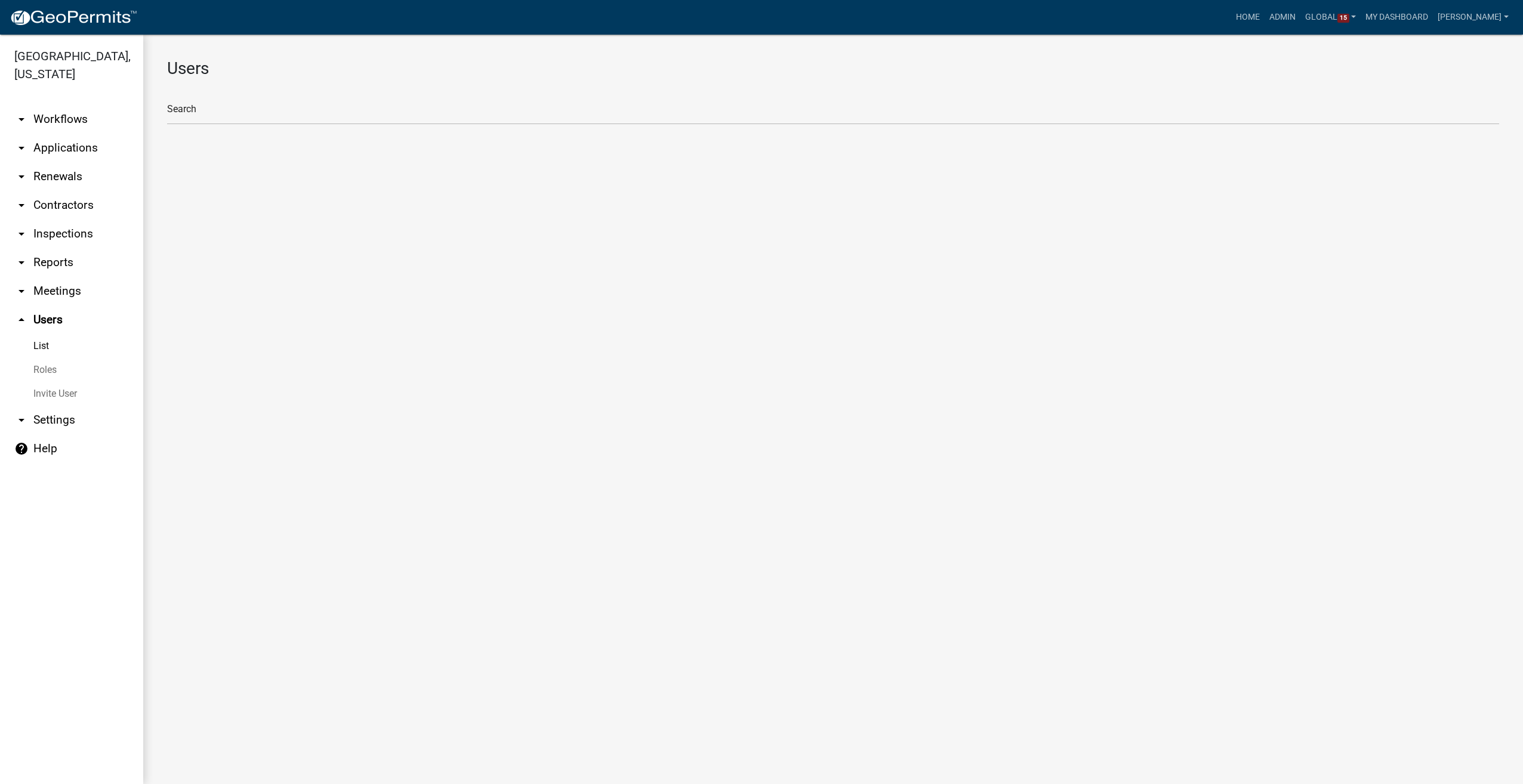
click at [41, 369] on link "Roles" at bounding box center [71, 370] width 143 height 24
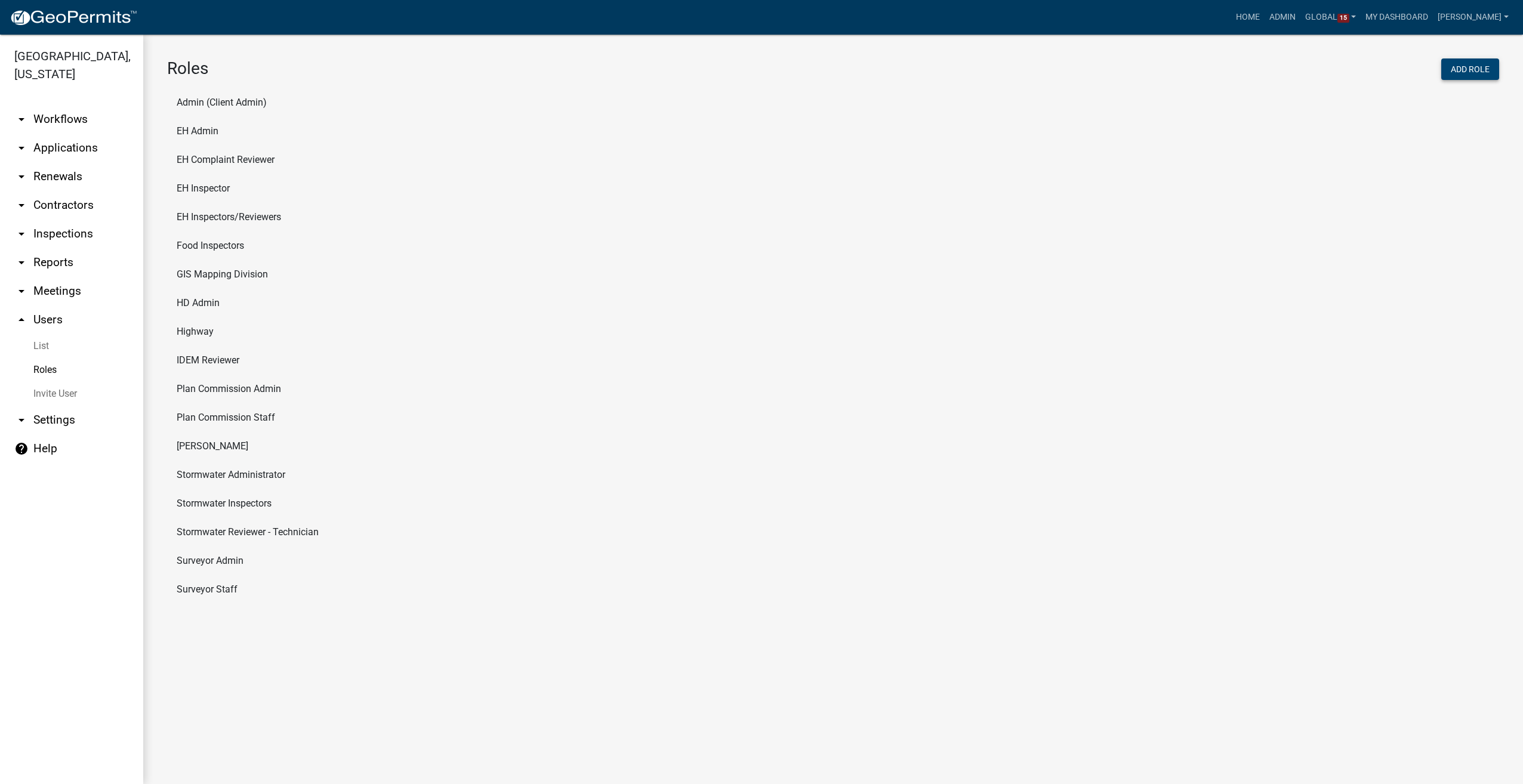
click at [1468, 67] on button "Add Role" at bounding box center [1470, 69] width 58 height 21
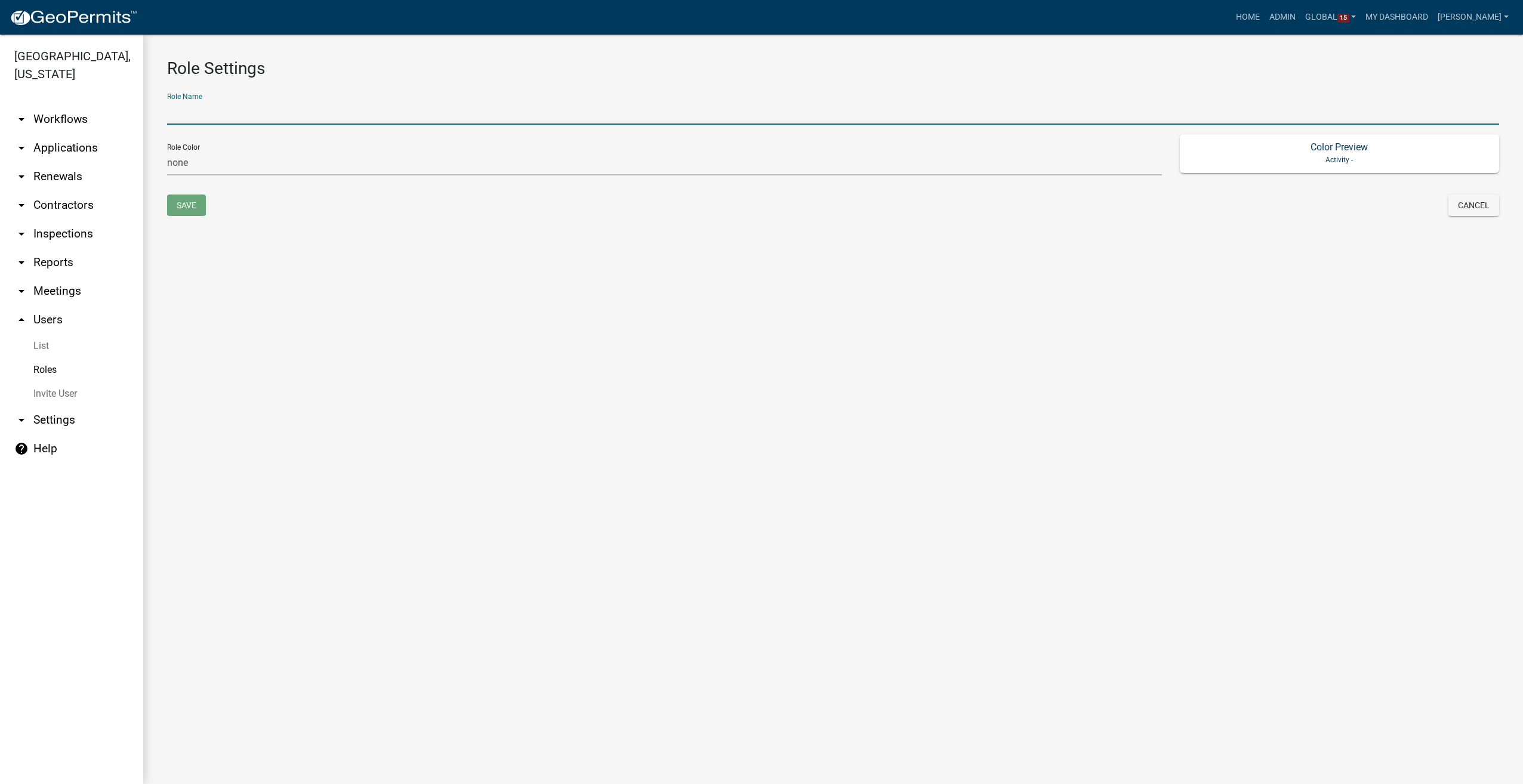
click at [179, 104] on input "text" at bounding box center [833, 112] width 1332 height 24
type input "Section C Reviewer"
click at [206, 166] on select "none green yellow orange red purple light-blue light-green light-yellow" at bounding box center [665, 163] width 995 height 24
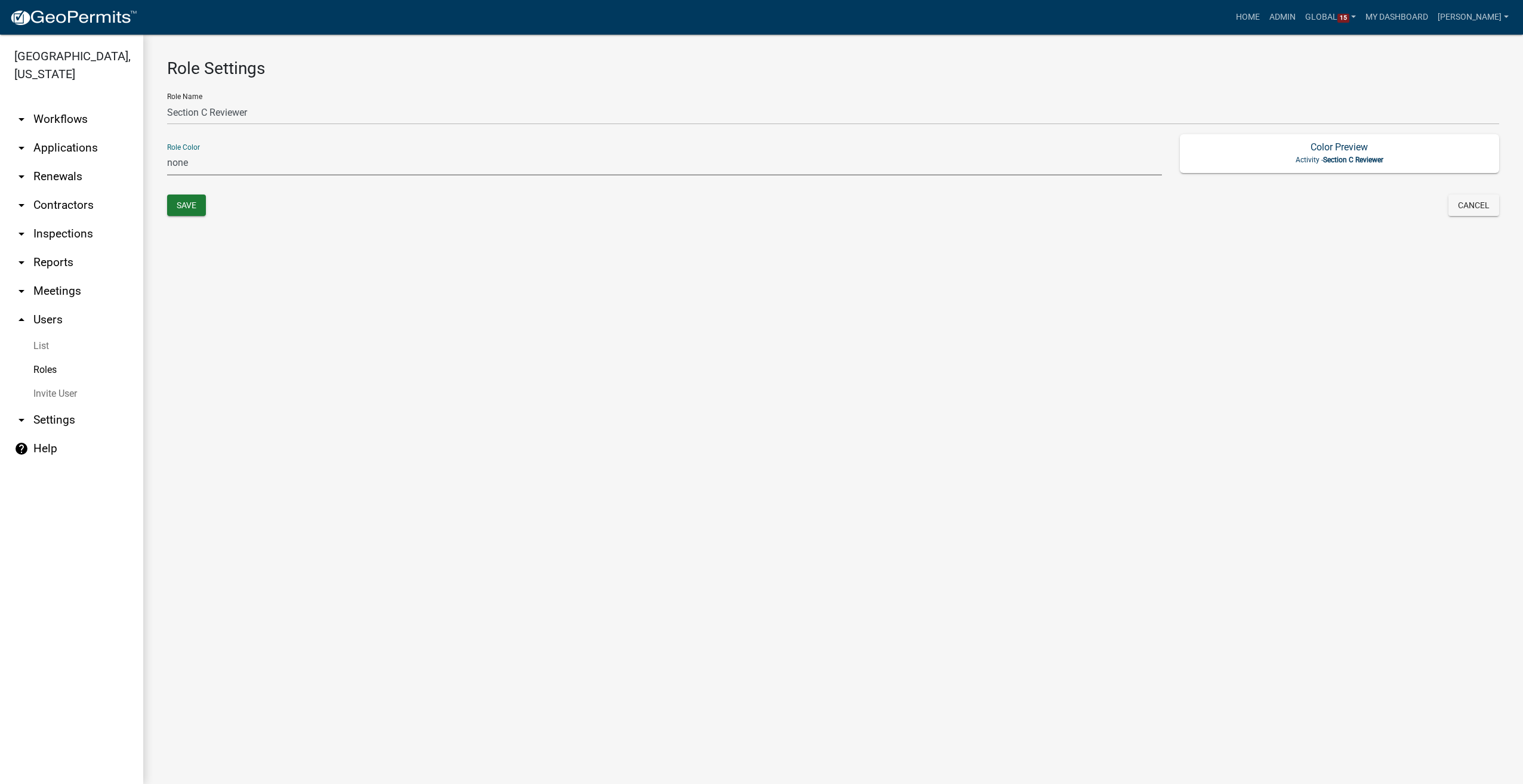
select select "7: light-green"
click at [167, 151] on select "none green yellow orange red purple light-blue light-green light-yellow" at bounding box center [665, 163] width 995 height 24
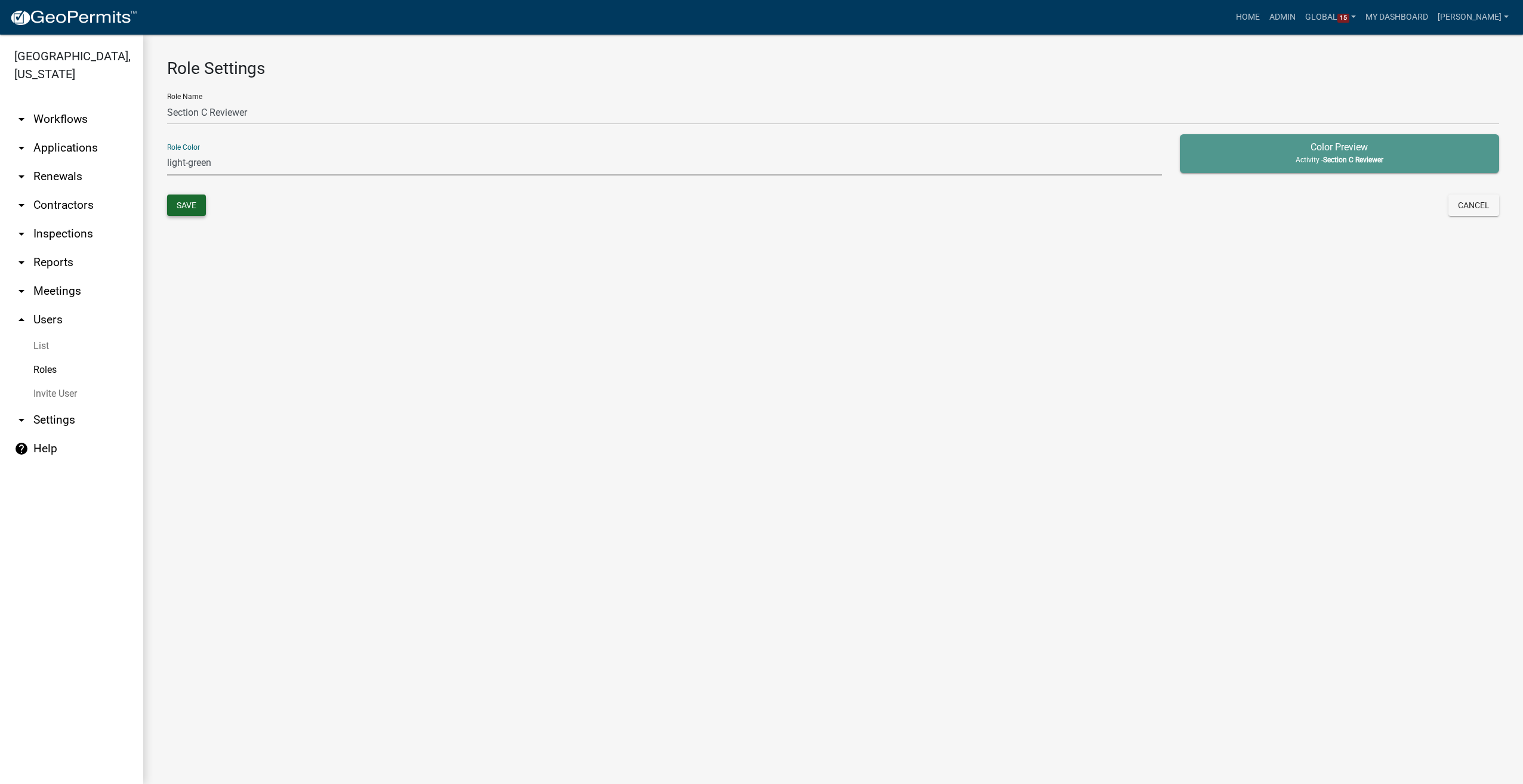
click at [175, 204] on button "Save" at bounding box center [187, 205] width 39 height 21
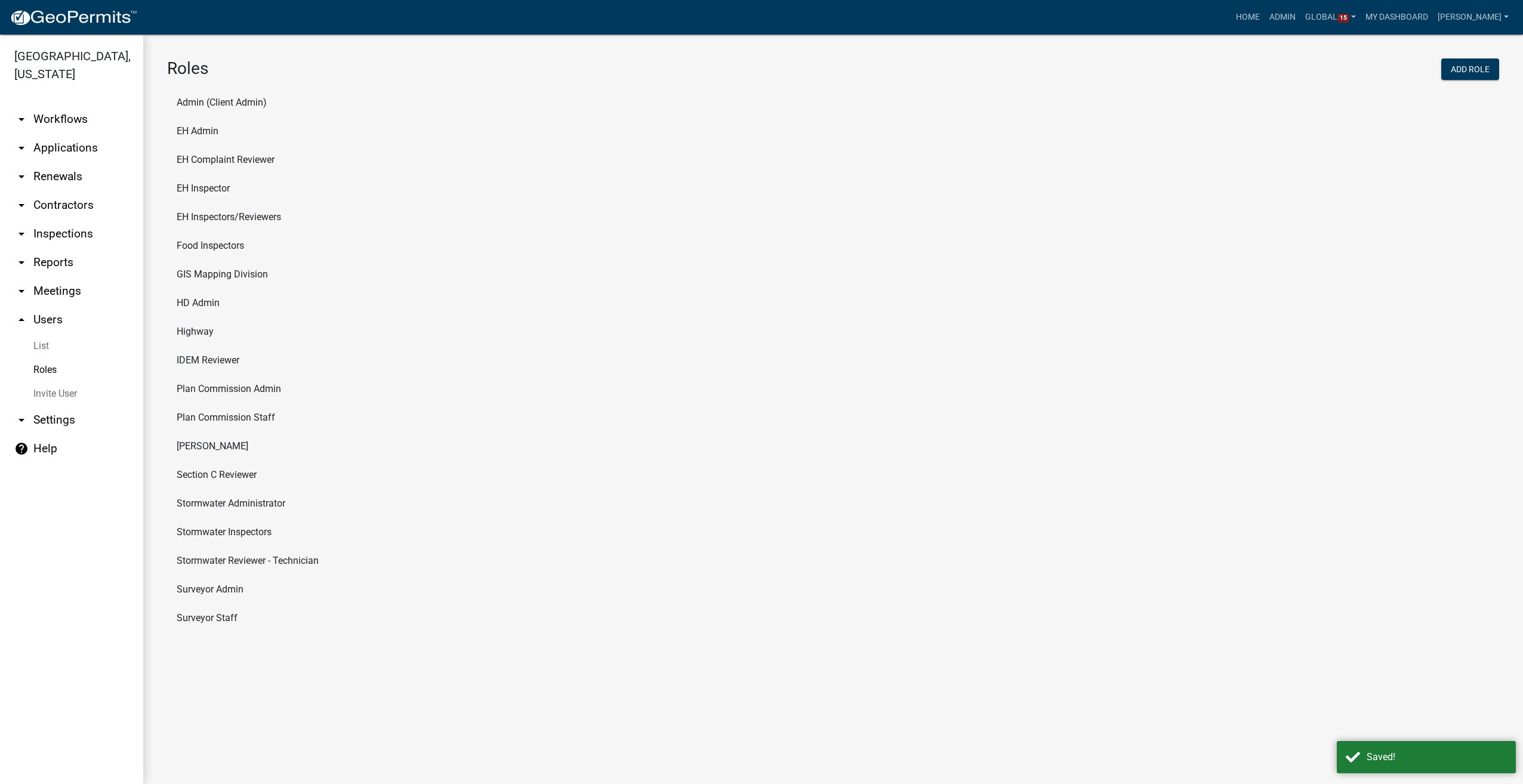
click at [243, 558] on li "Stormwater Reviewer - Technician" at bounding box center [833, 561] width 1332 height 29
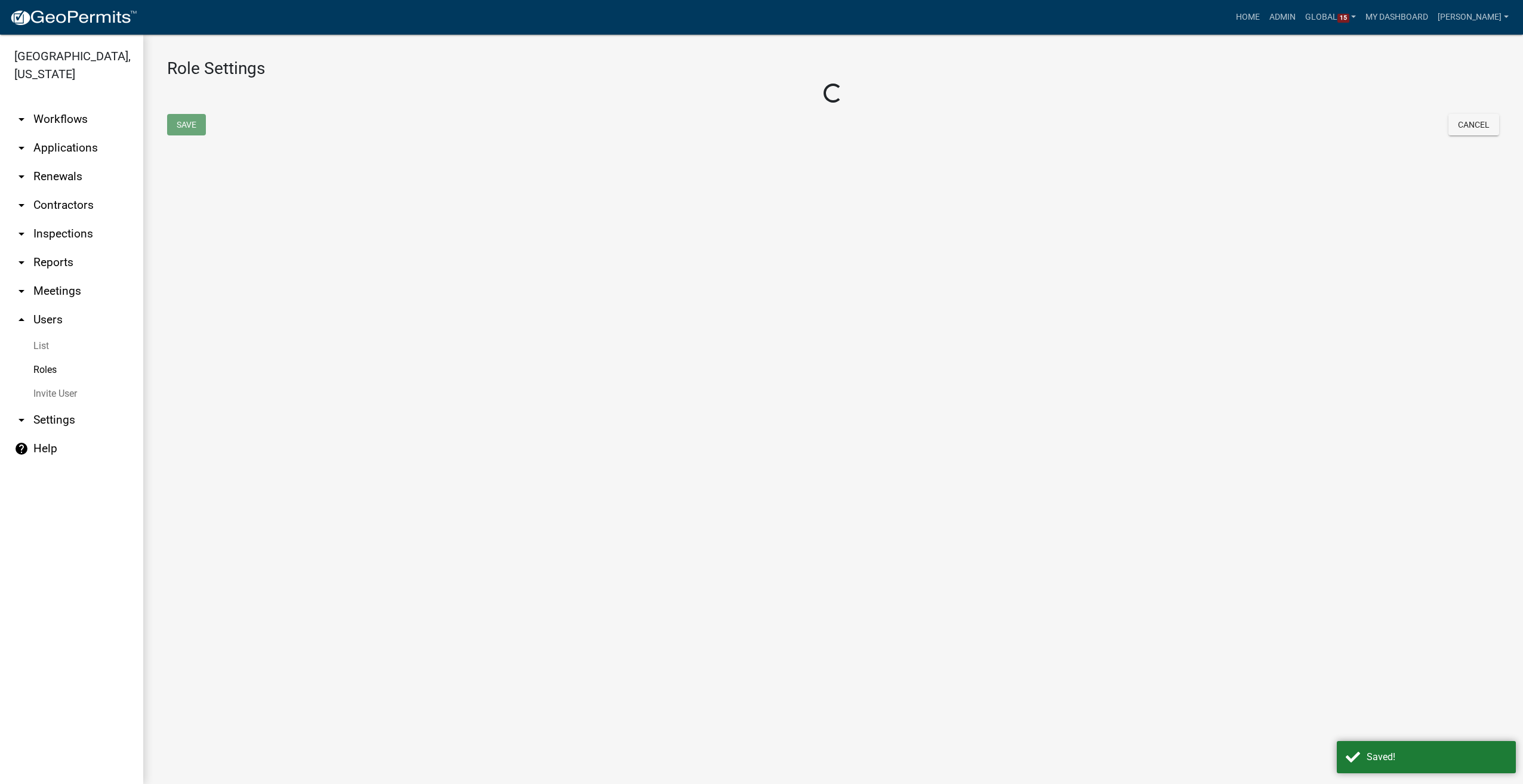
select select "1: green"
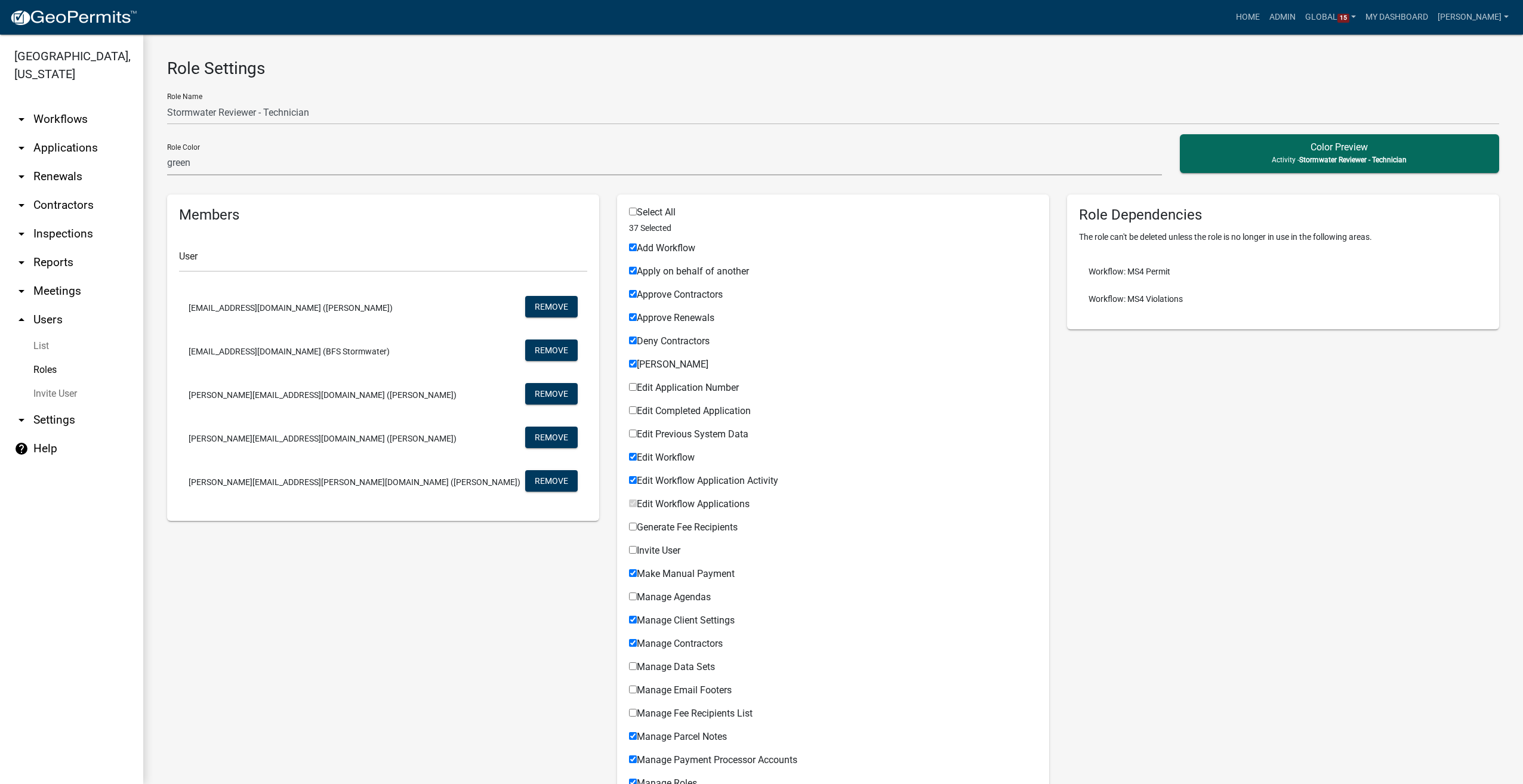
click at [47, 366] on link "Roles" at bounding box center [71, 370] width 143 height 24
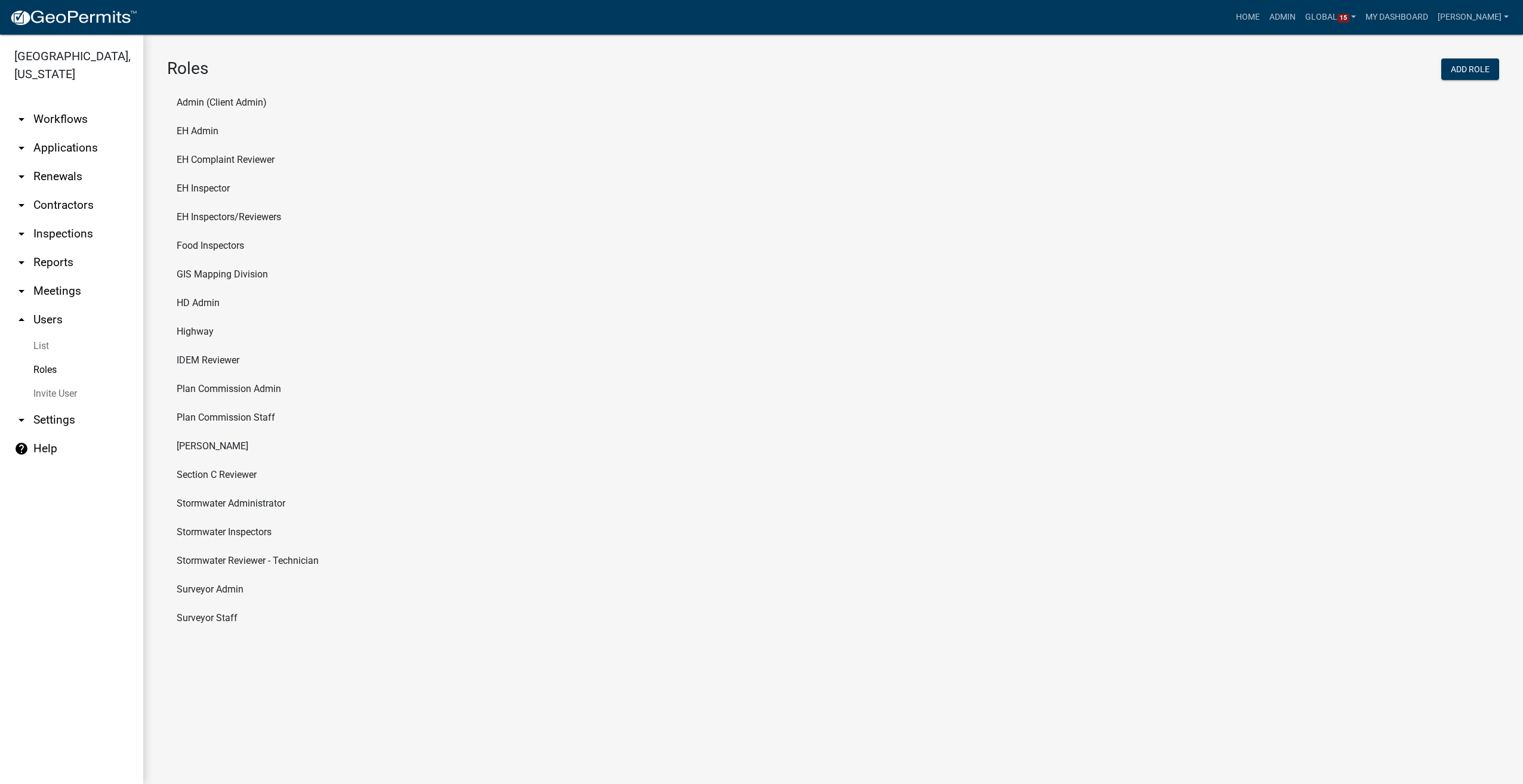
click at [221, 470] on li "Section C Reviewer" at bounding box center [833, 475] width 1332 height 29
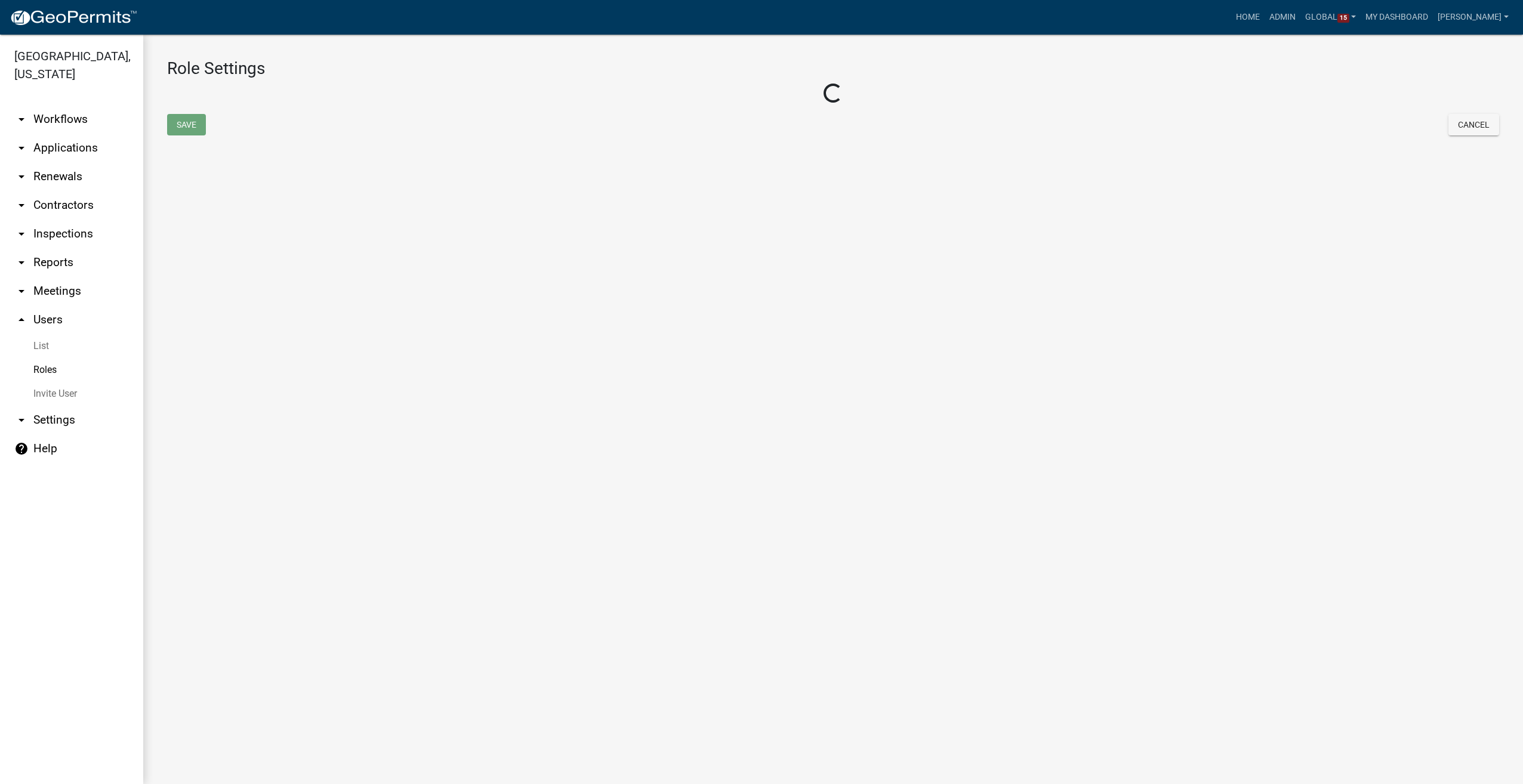
select select "7: light-green"
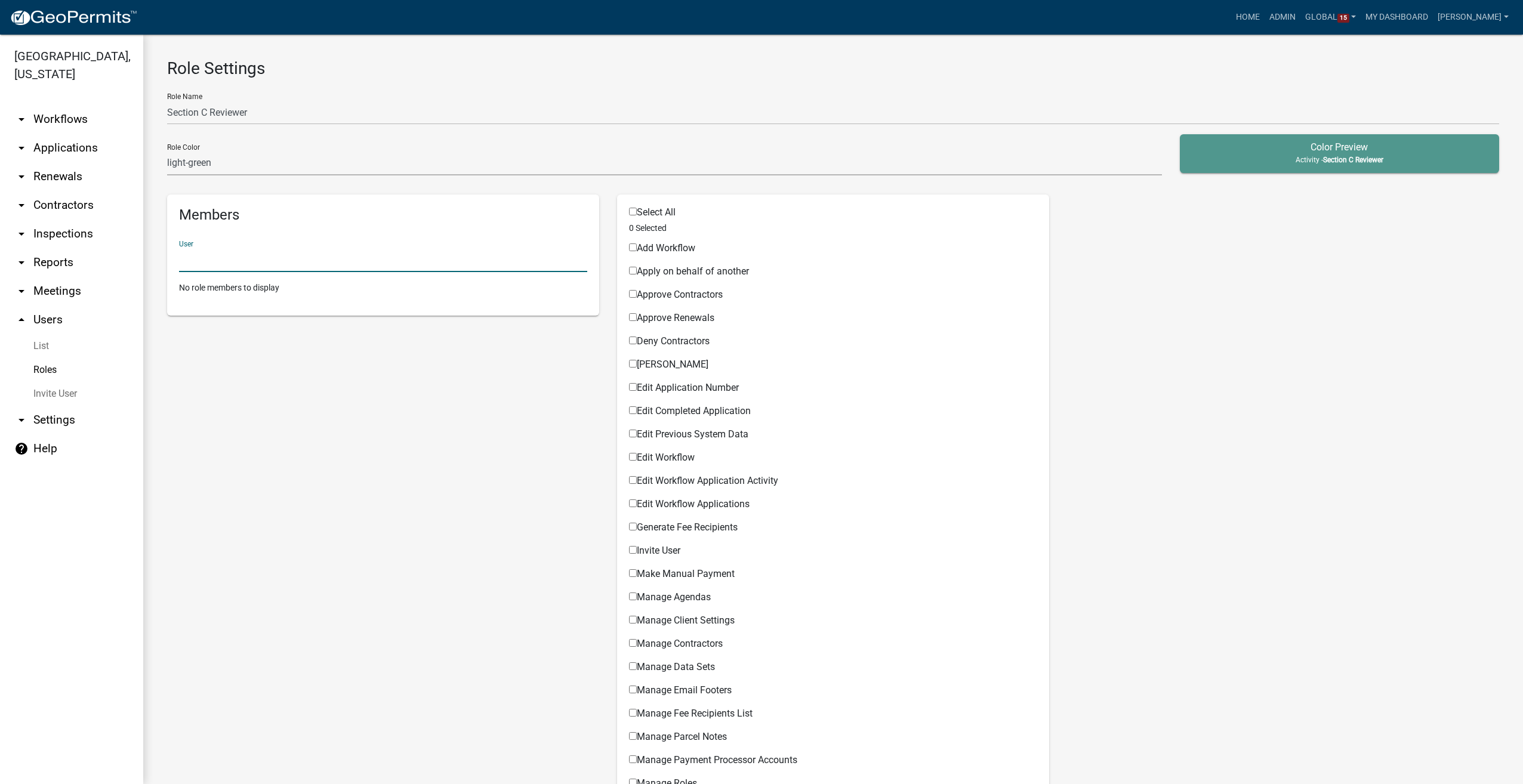
click at [235, 260] on input "text" at bounding box center [383, 259] width 408 height 24
type input "m"
click at [629, 271] on input "Apply on behalf of another" at bounding box center [633, 271] width 8 height 8
click at [629, 265] on div "Apply on behalf of another Permissible Items" at bounding box center [833, 269] width 408 height 23
click at [629, 269] on input "Apply on behalf of another" at bounding box center [633, 271] width 8 height 8
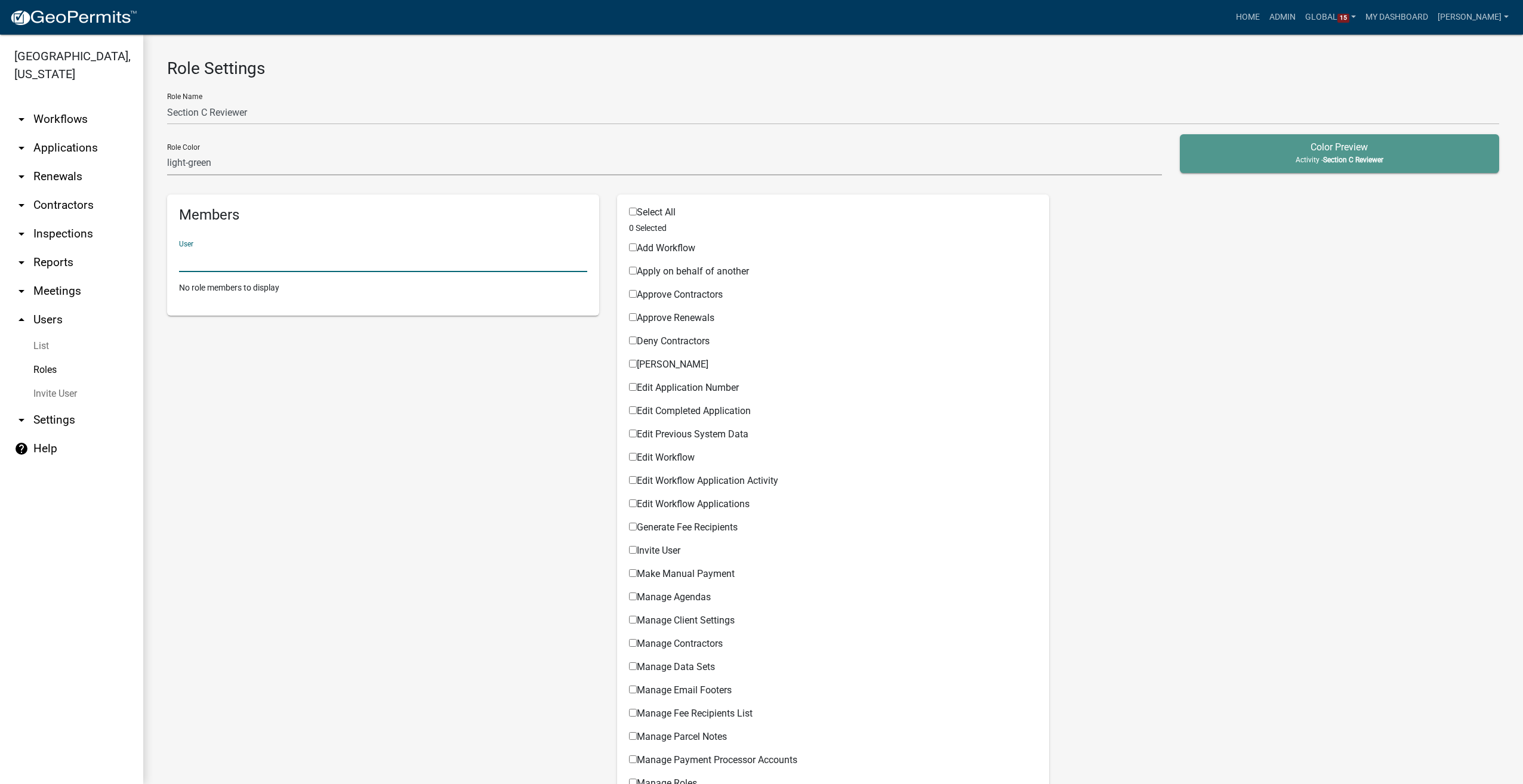
click at [629, 269] on input "Apply on behalf of another" at bounding box center [633, 271] width 8 height 8
checkbox input "true"
click at [418, 244] on div "User" at bounding box center [383, 252] width 408 height 41
click at [230, 252] on input "text" at bounding box center [383, 259] width 408 height 24
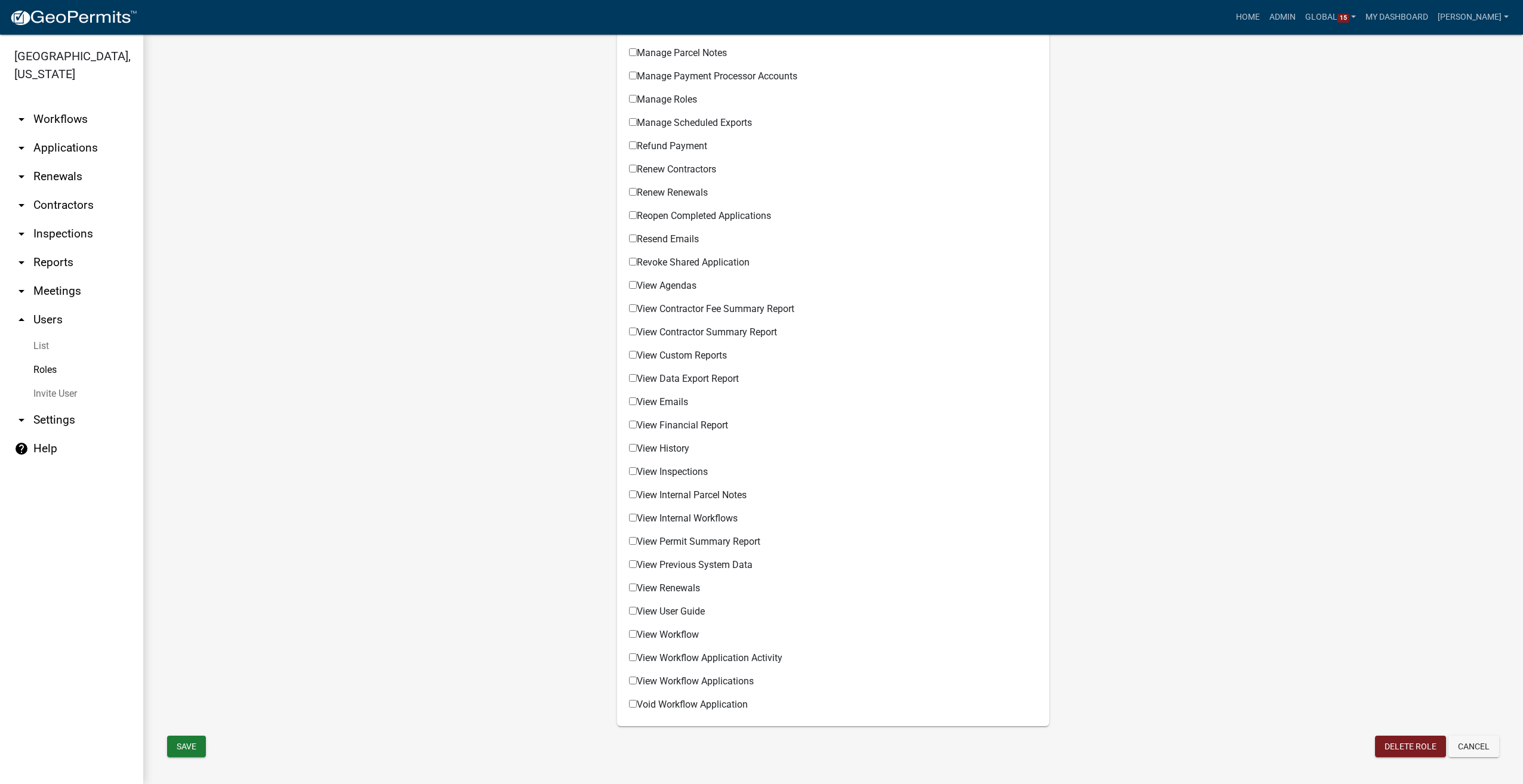
scroll to position [694, 0]
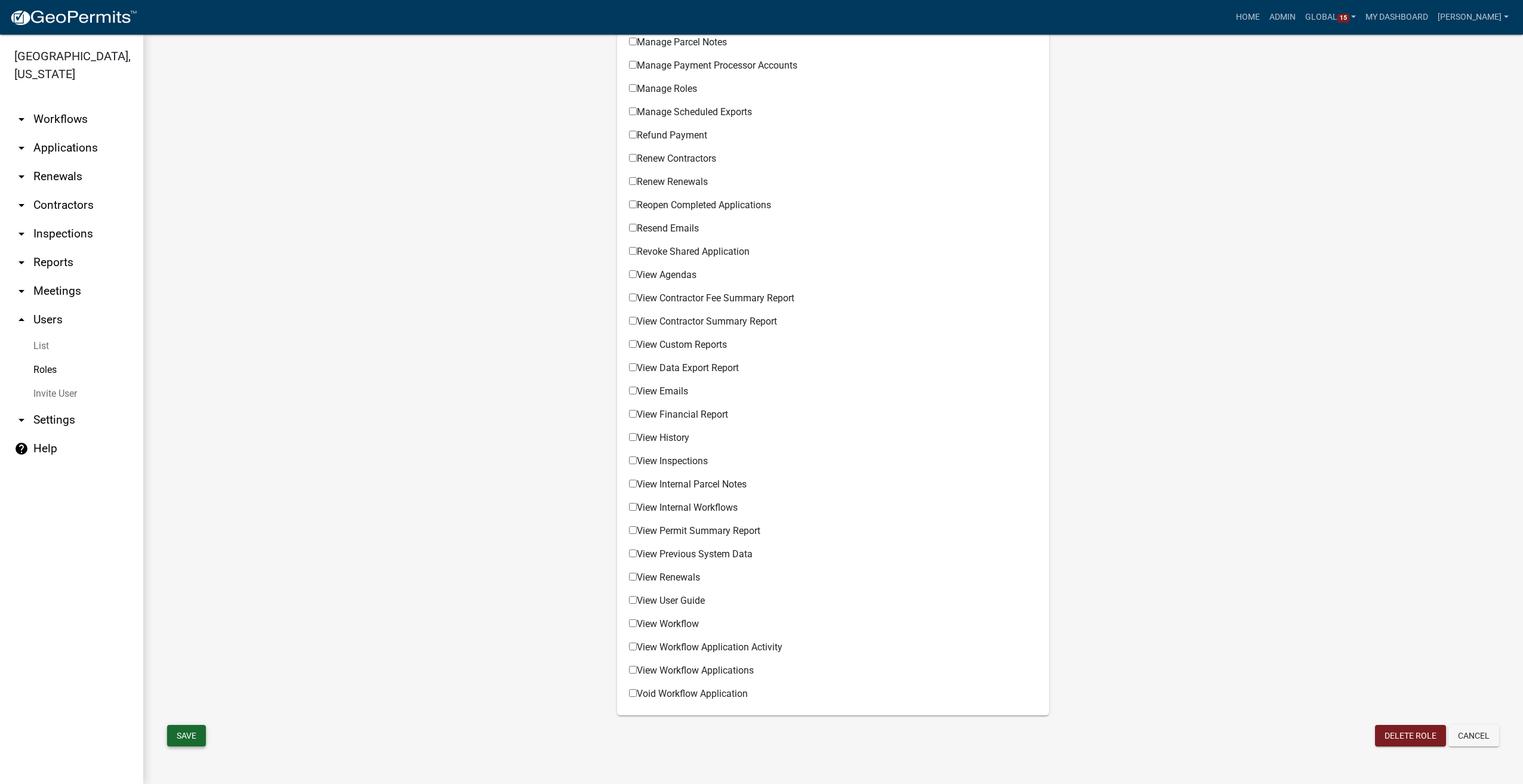
click at [183, 731] on button "Save" at bounding box center [187, 736] width 39 height 21
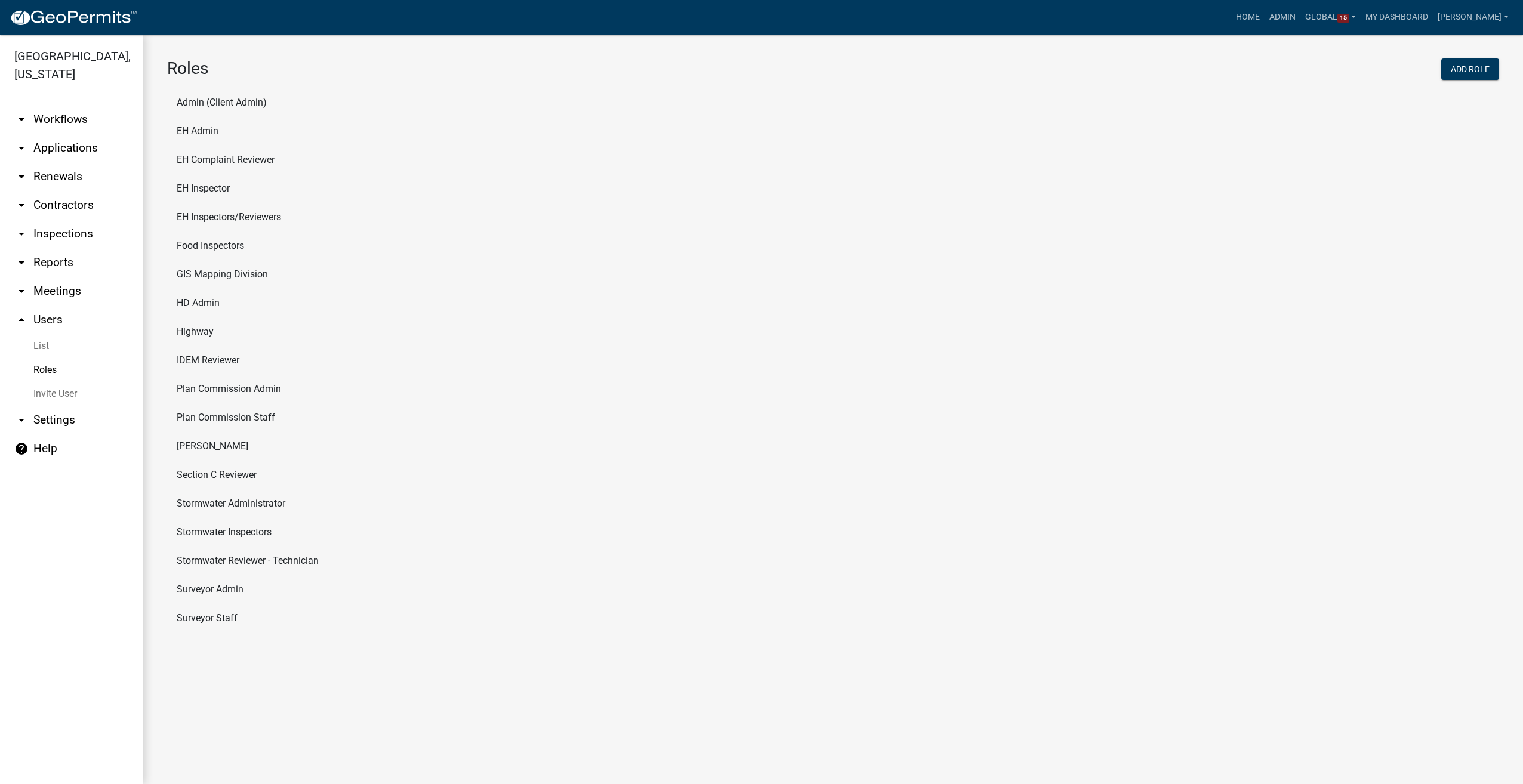
click at [222, 563] on li "Stormwater Reviewer - Technician" at bounding box center [833, 561] width 1332 height 29
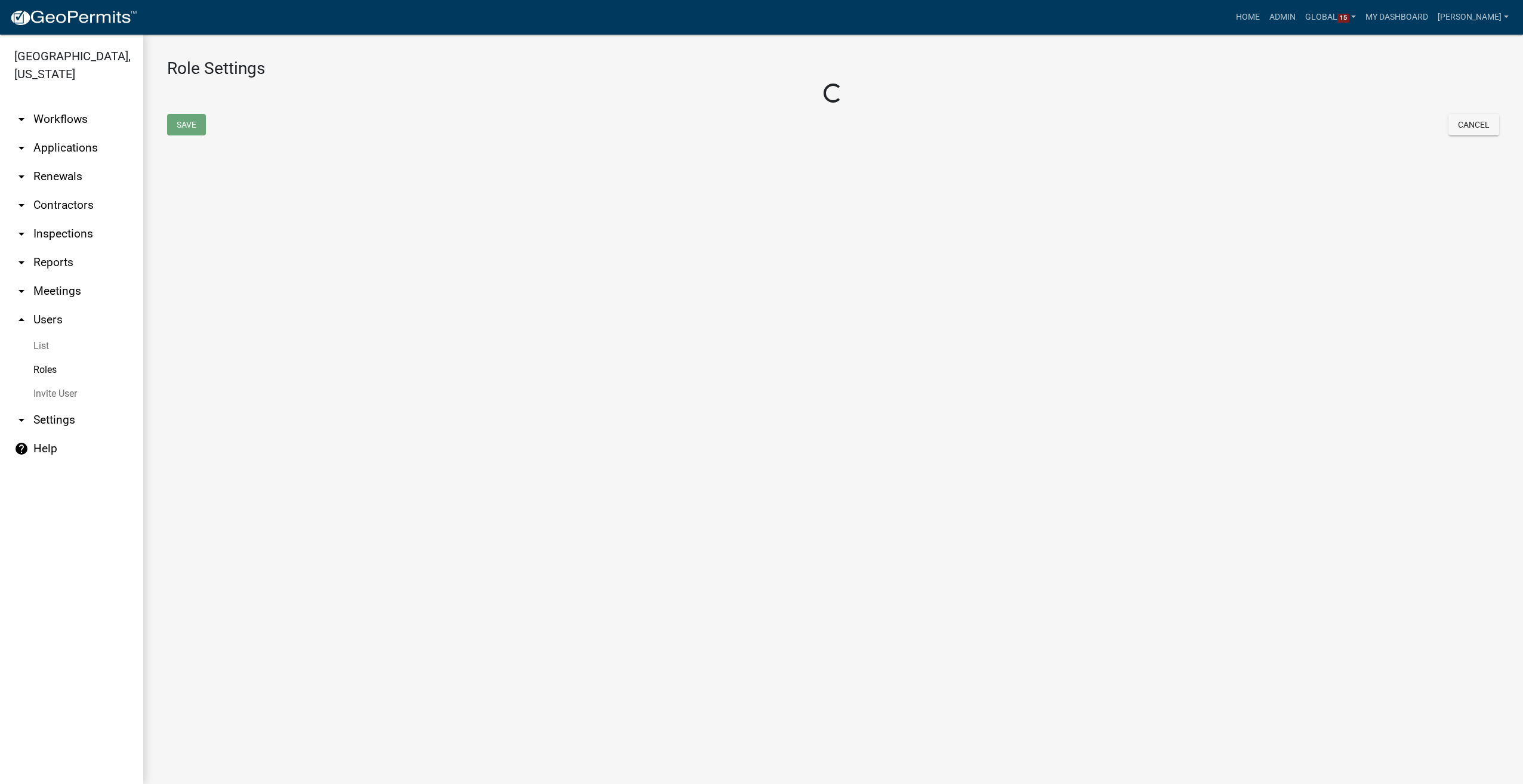
select select "1: green"
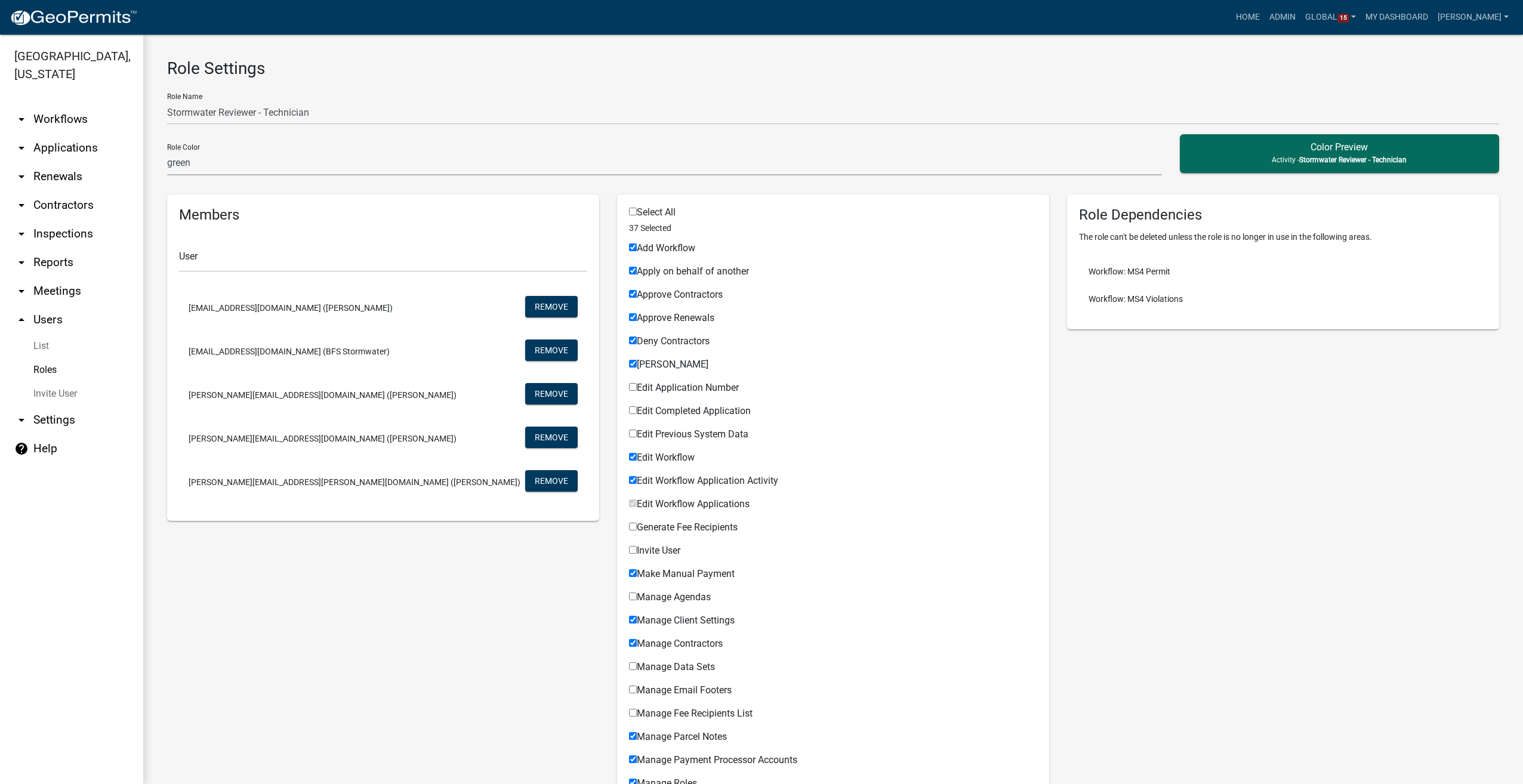
click at [37, 362] on link "Roles" at bounding box center [71, 370] width 143 height 24
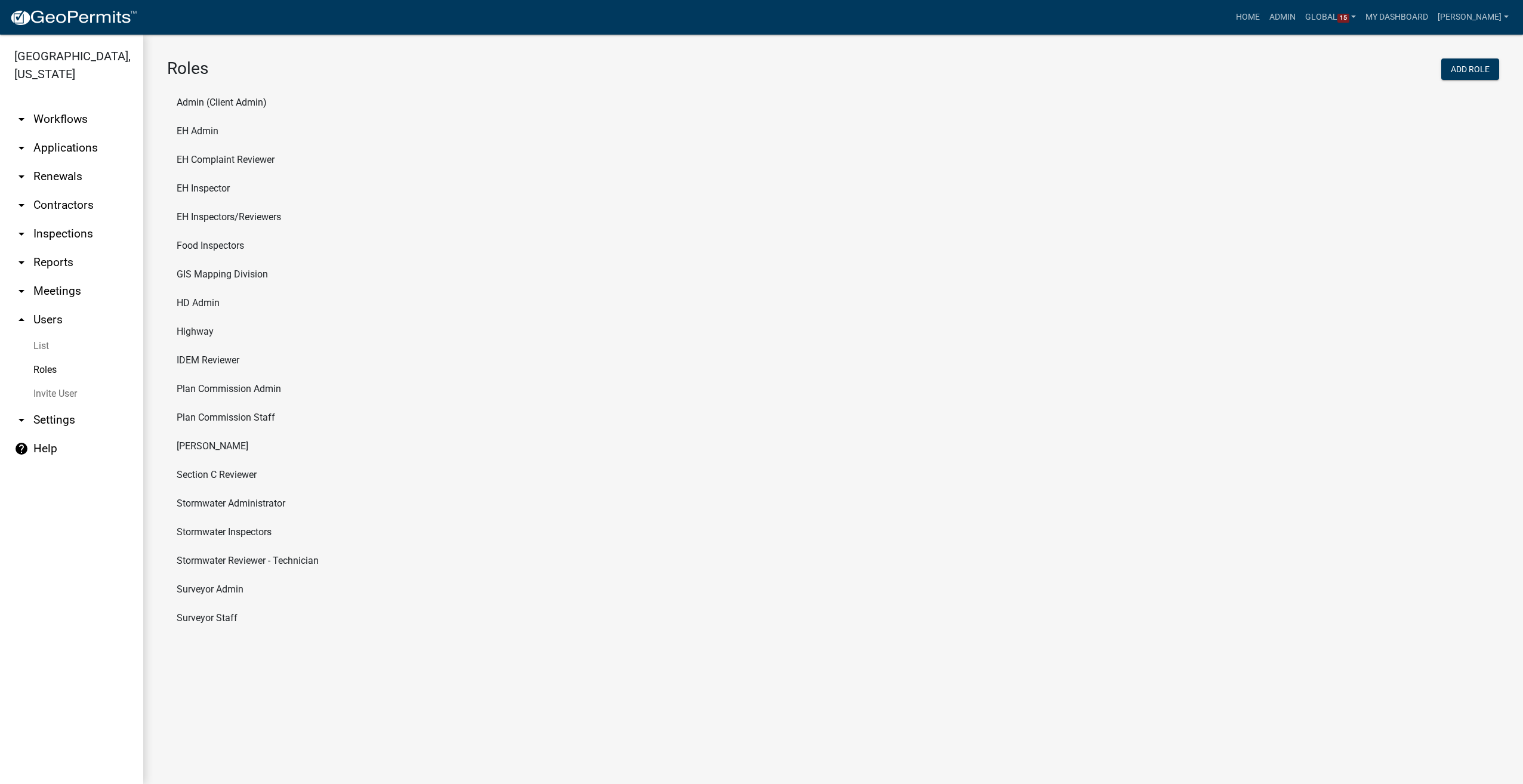
click at [198, 467] on li "Section C Reviewer" at bounding box center [833, 475] width 1332 height 29
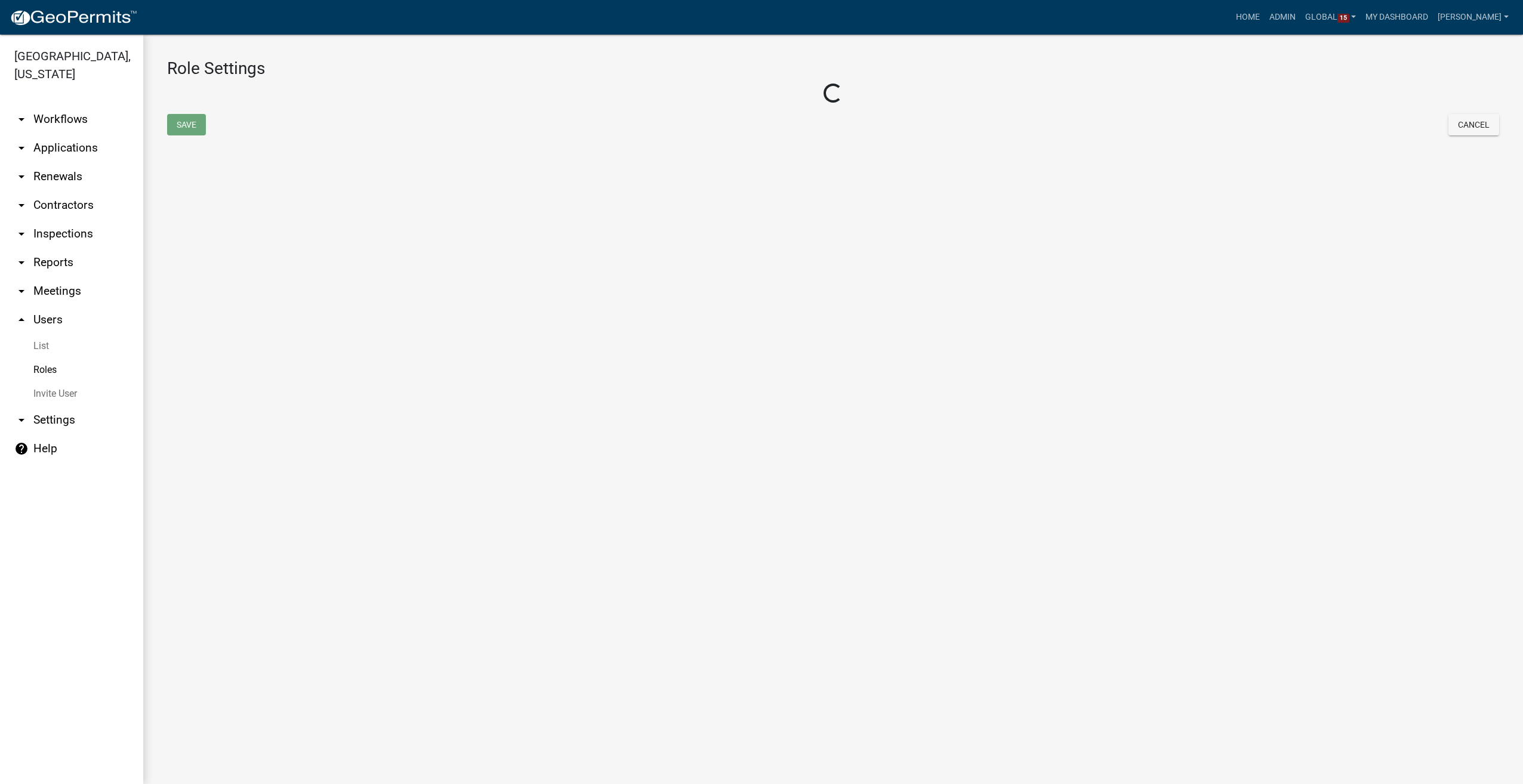
select select "7: light-green"
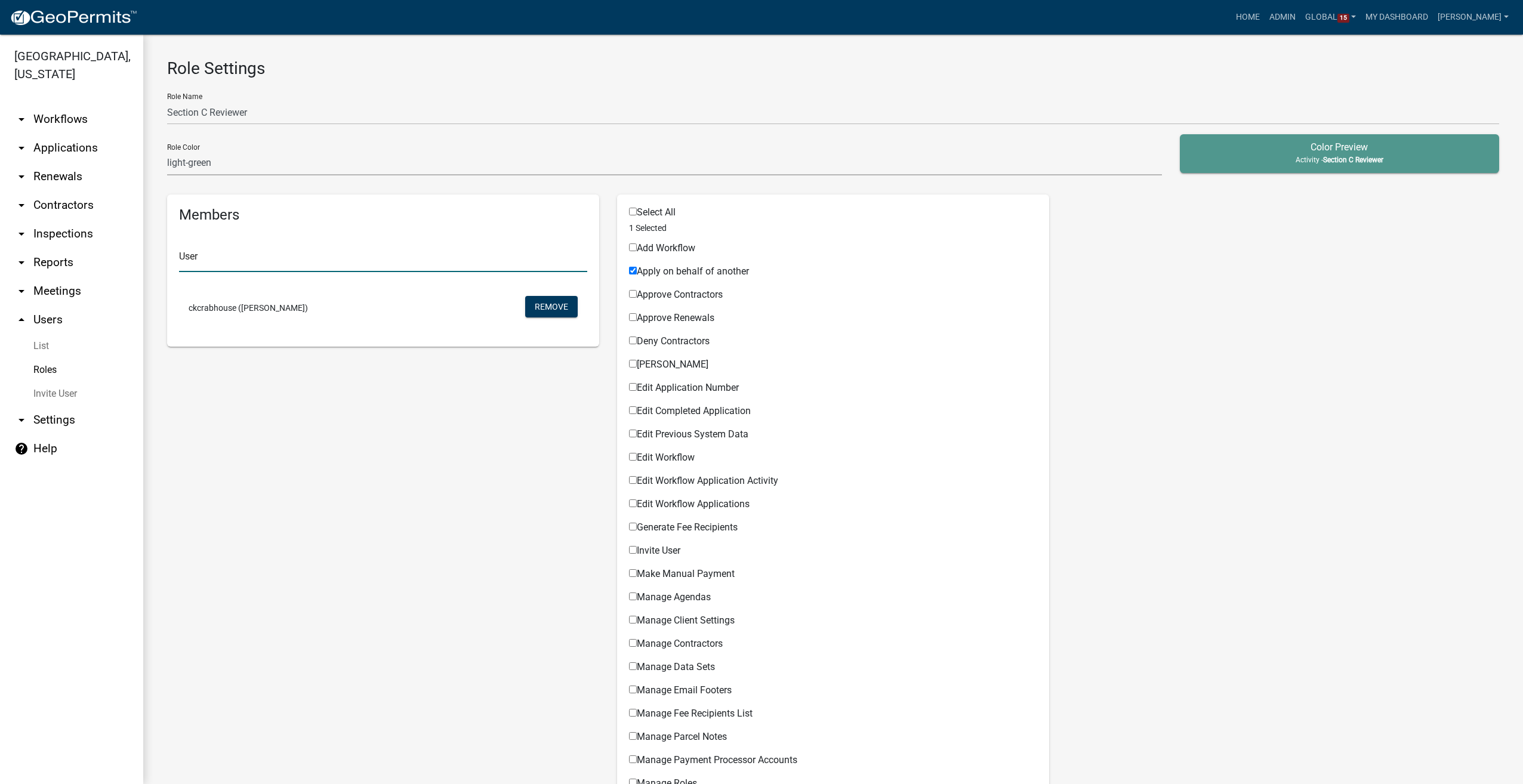
click at [215, 257] on input "text" at bounding box center [383, 259] width 408 height 24
type input "mspidel"
click at [310, 292] on button "mspidel@bfsengr.com (Matthew Spidel)" at bounding box center [262, 292] width 167 height 29
click at [532, 299] on button "Remove" at bounding box center [551, 307] width 53 height 21
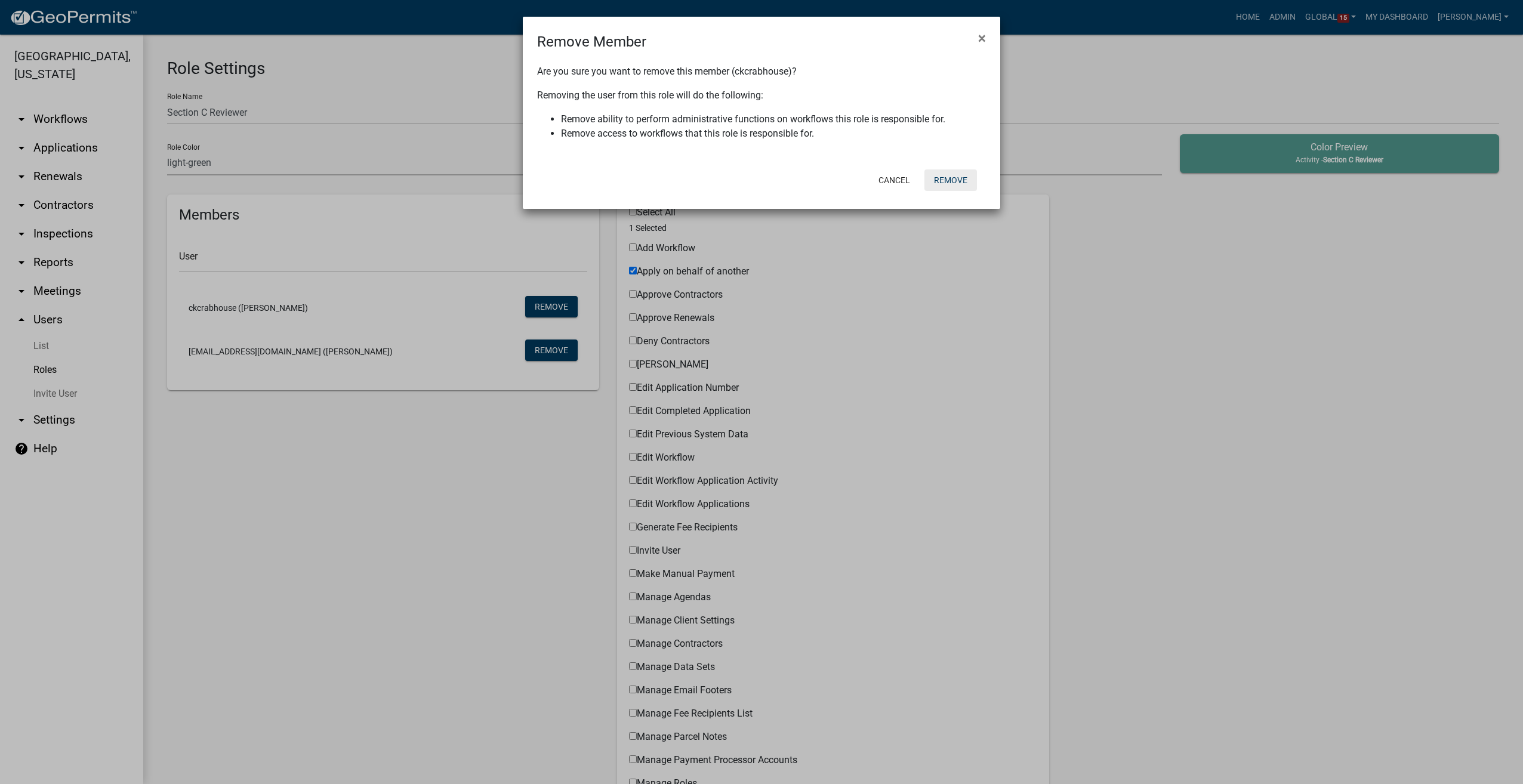
click at [944, 178] on button "Remove" at bounding box center [951, 180] width 53 height 21
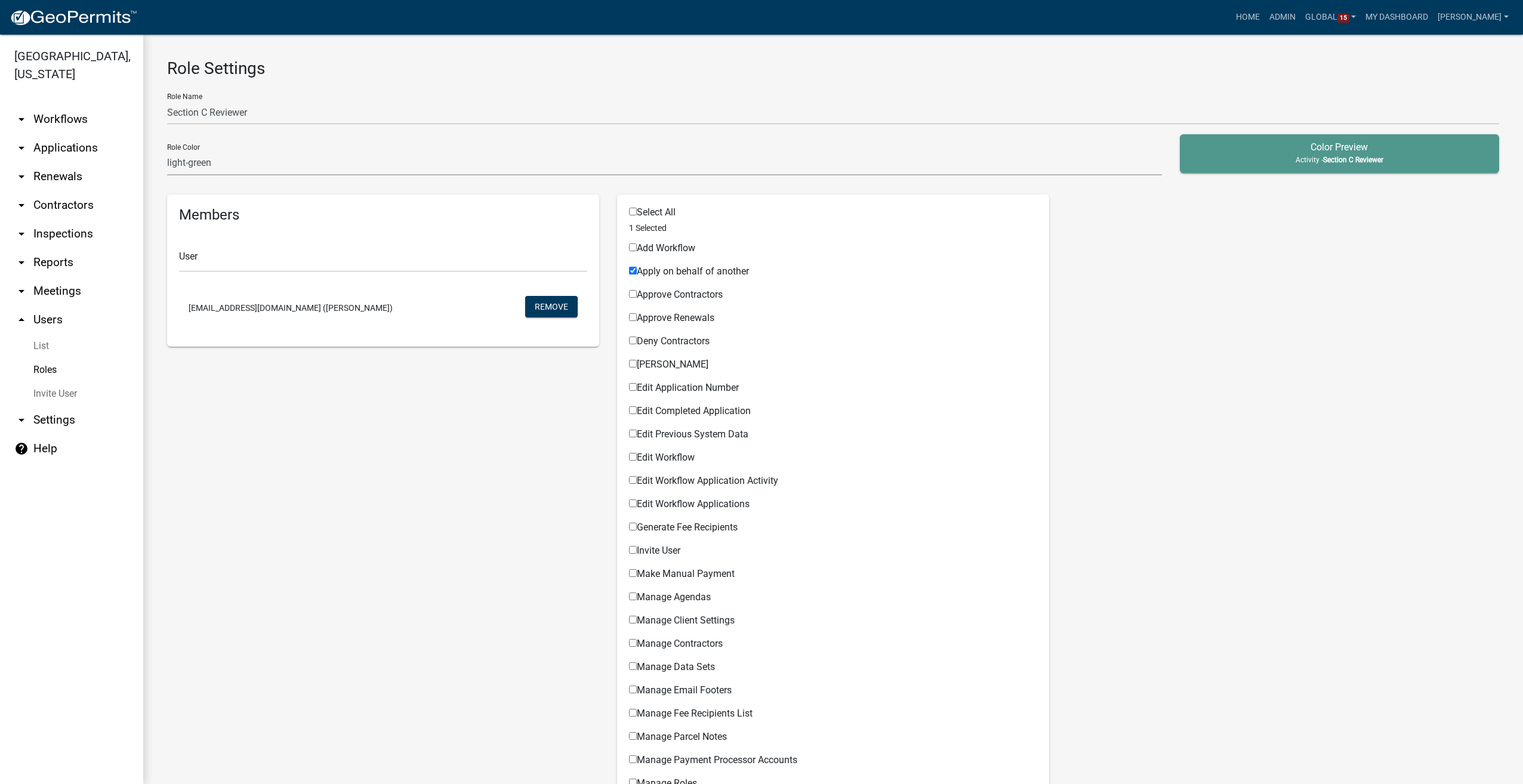
click at [629, 211] on input "Select All" at bounding box center [633, 212] width 8 height 8
checkbox input "true"
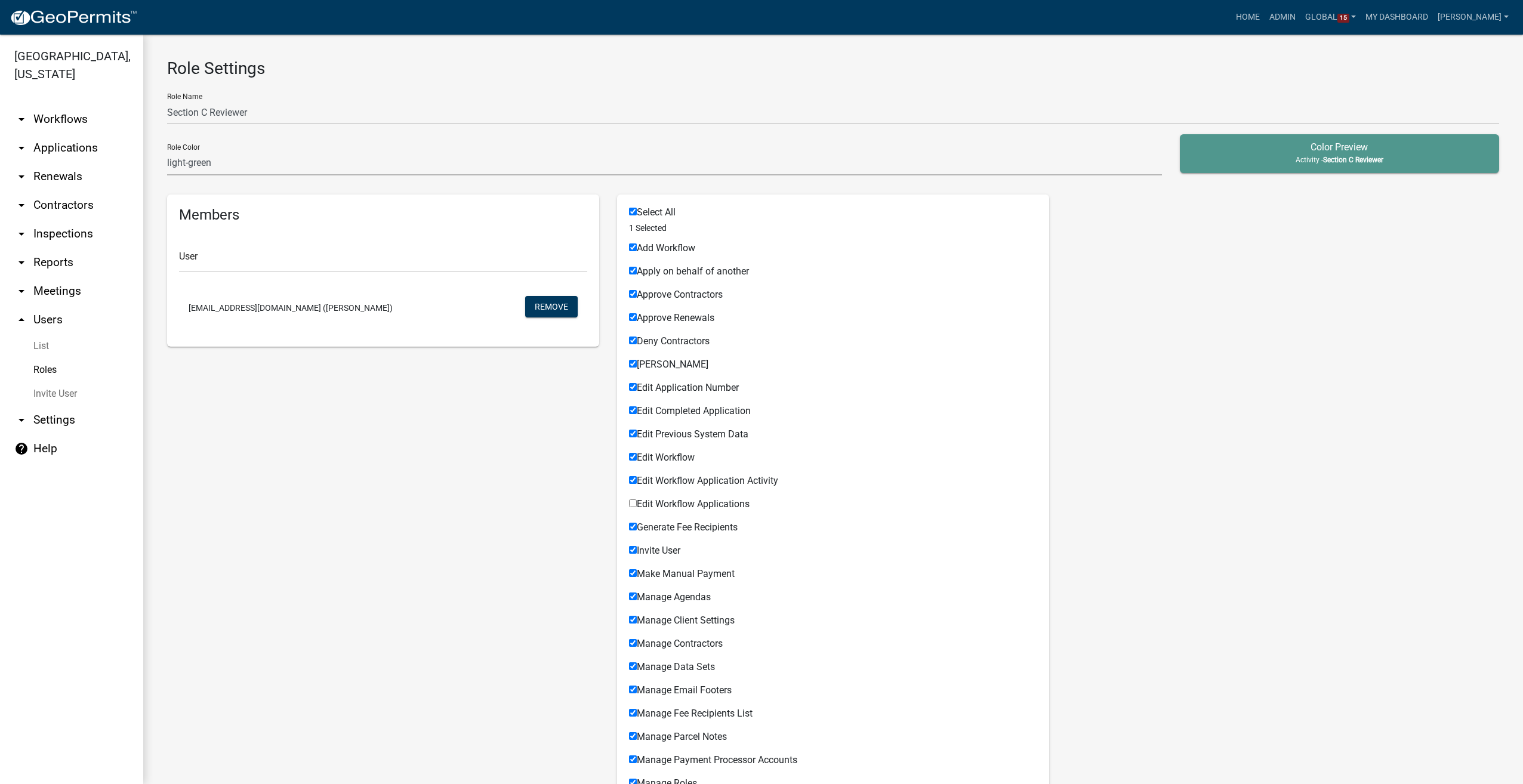
checkbox input "true"
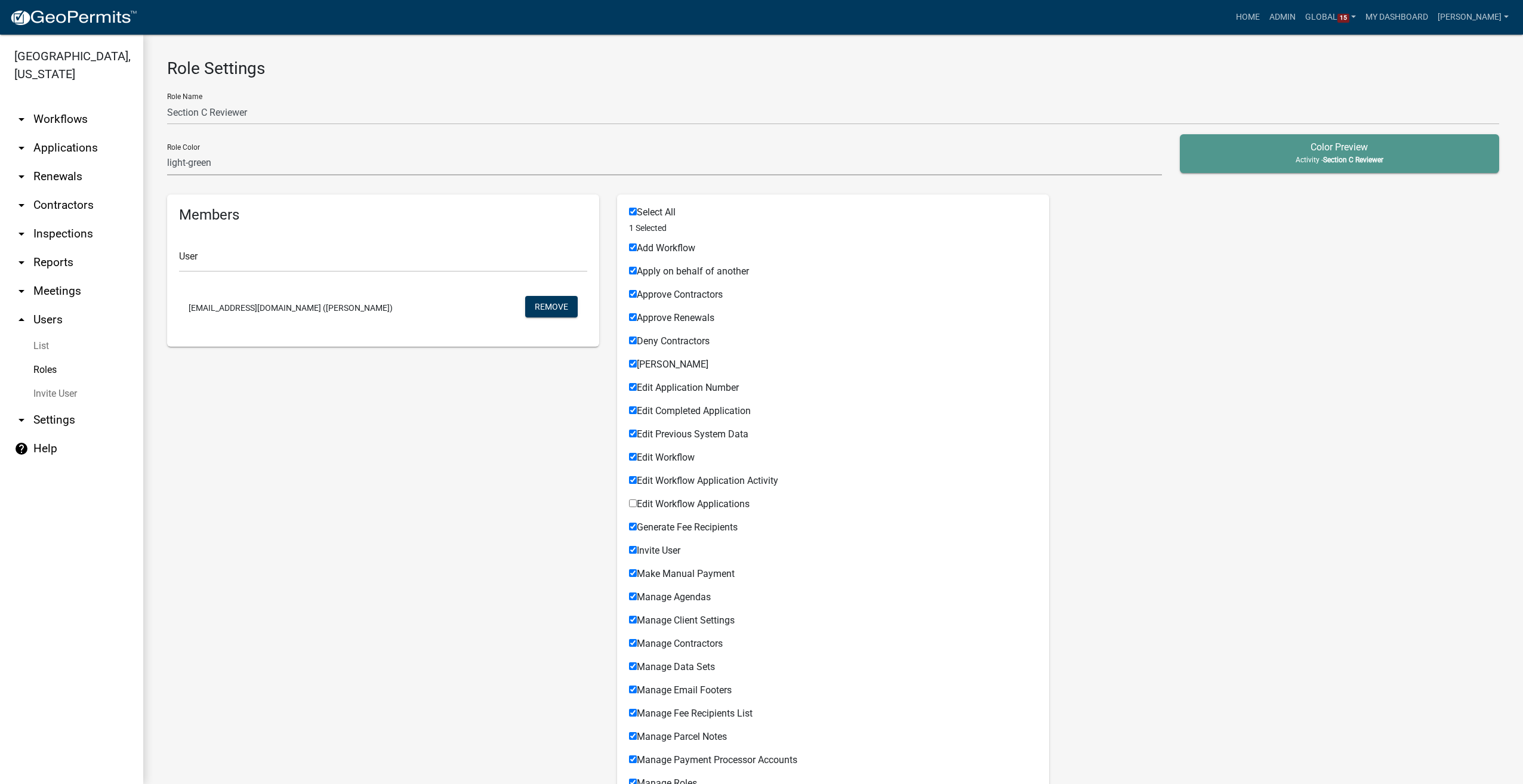
checkbox input "true"
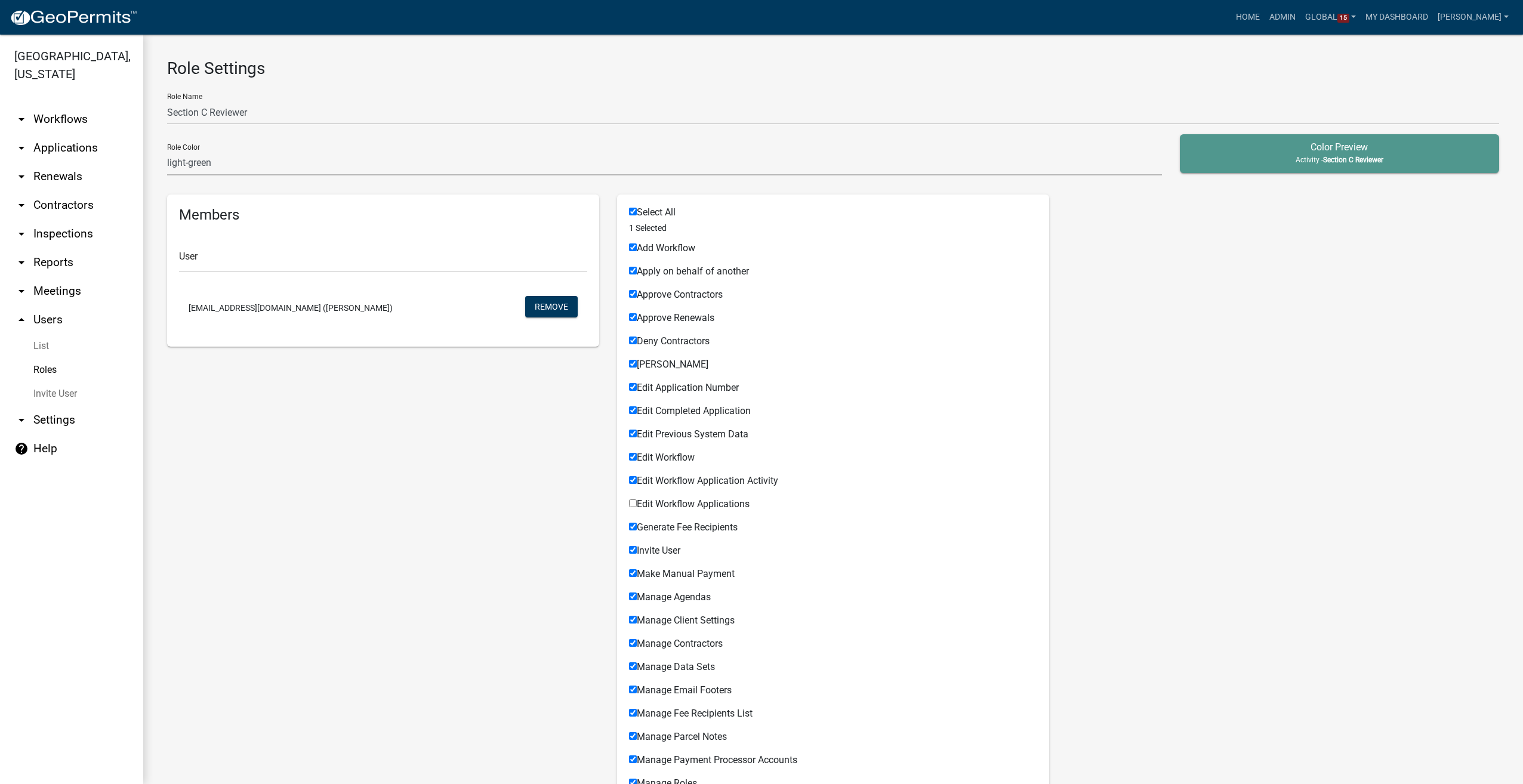
checkbox input "true"
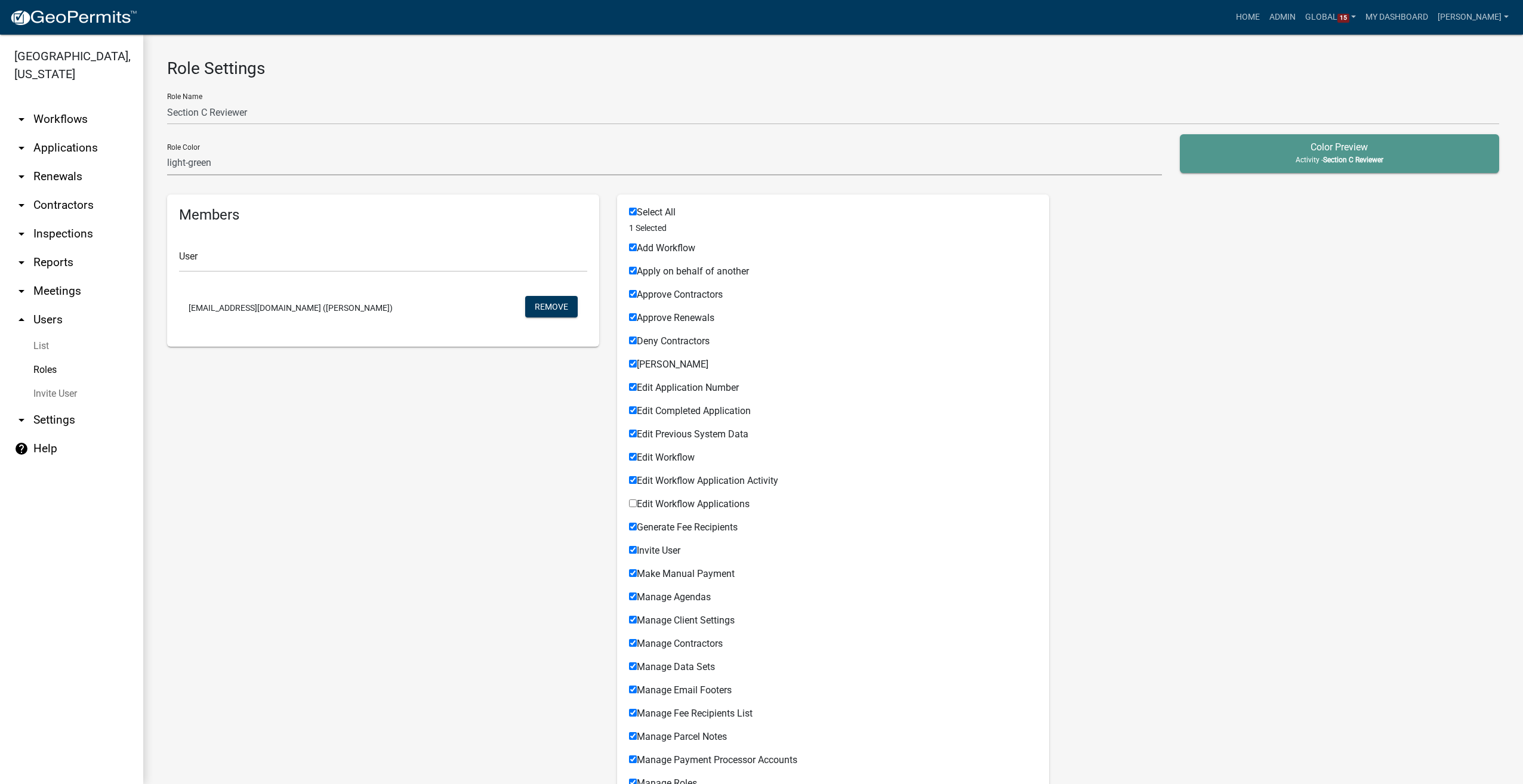
checkbox input "true"
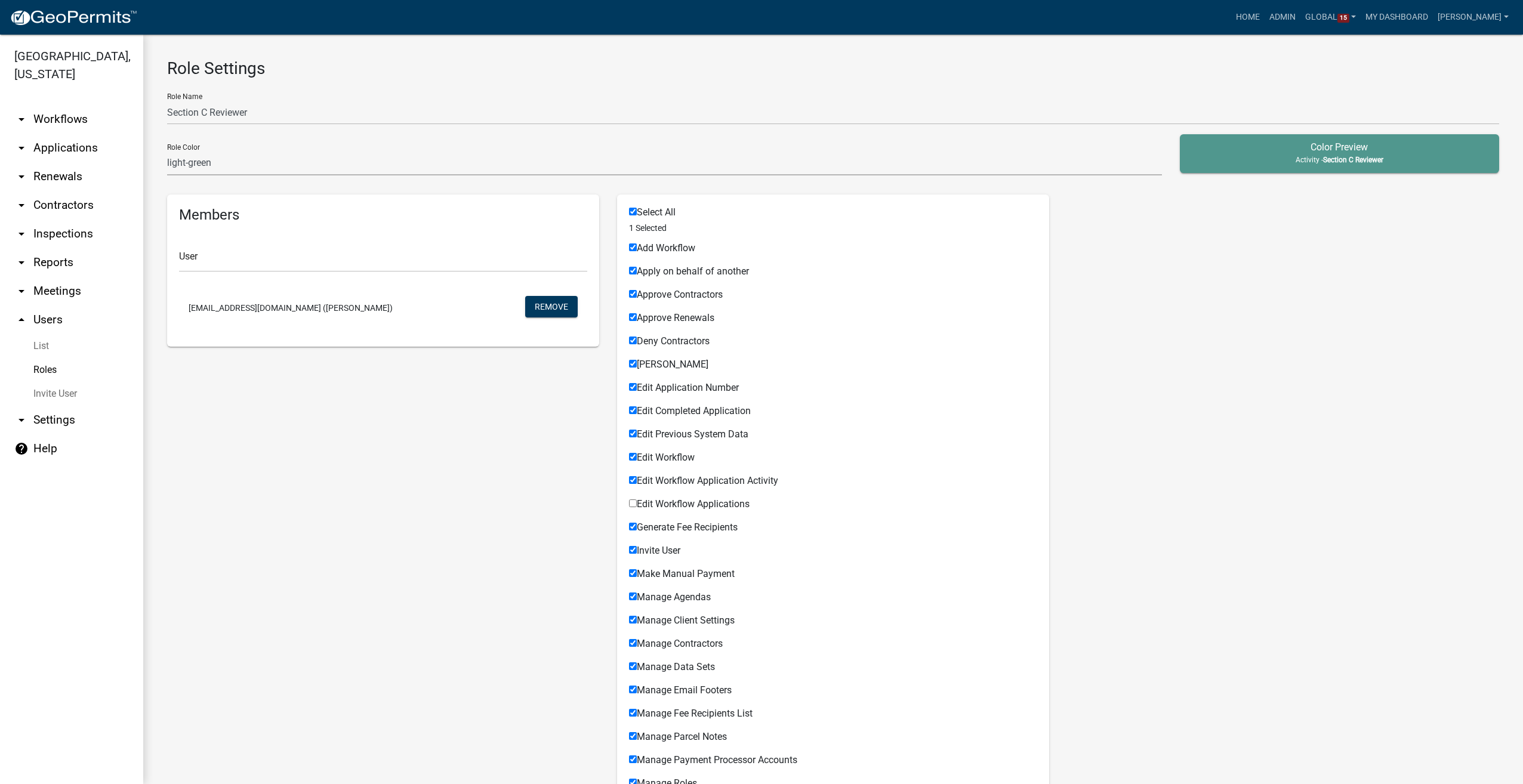
checkbox input "true"
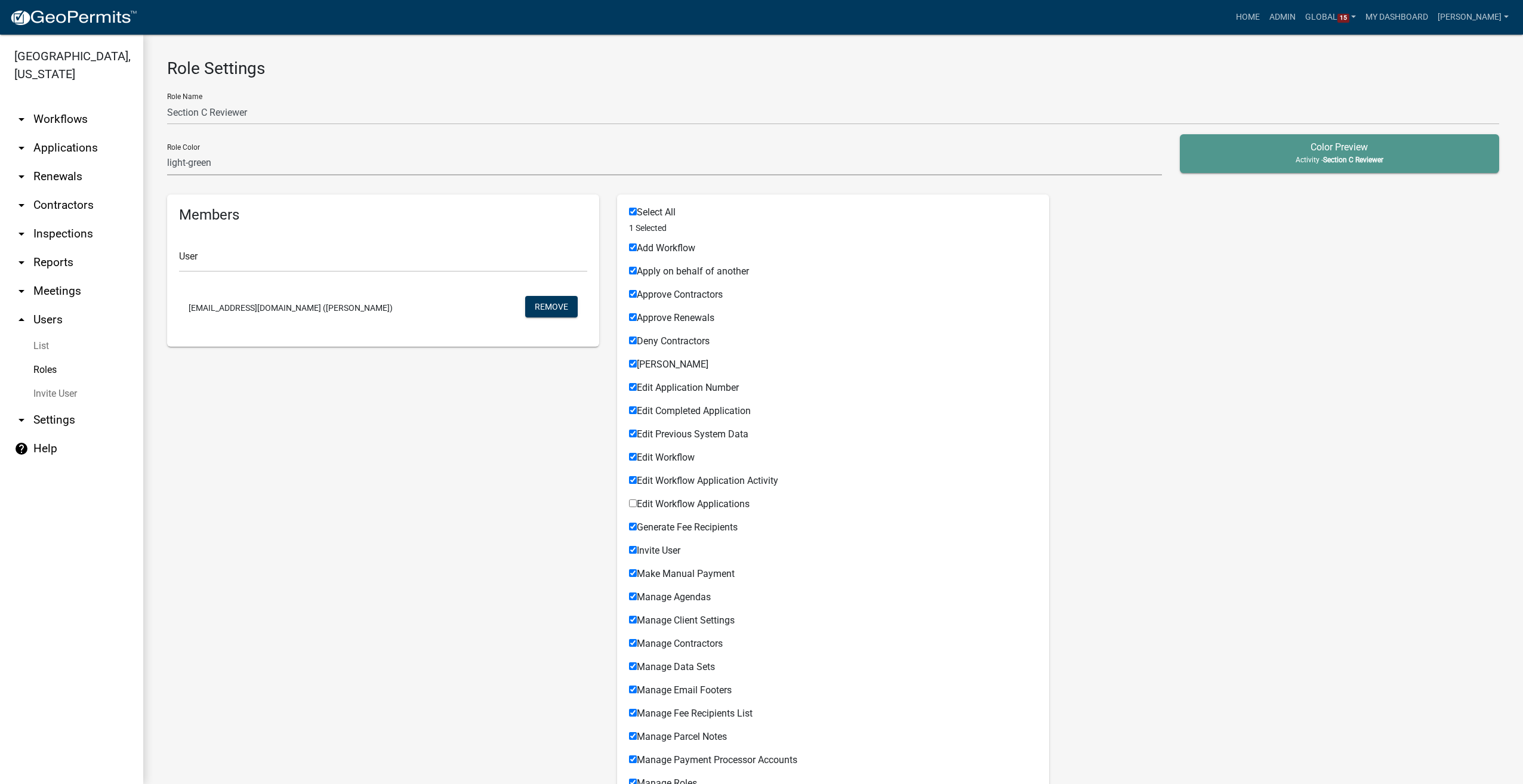
checkbox input "true"
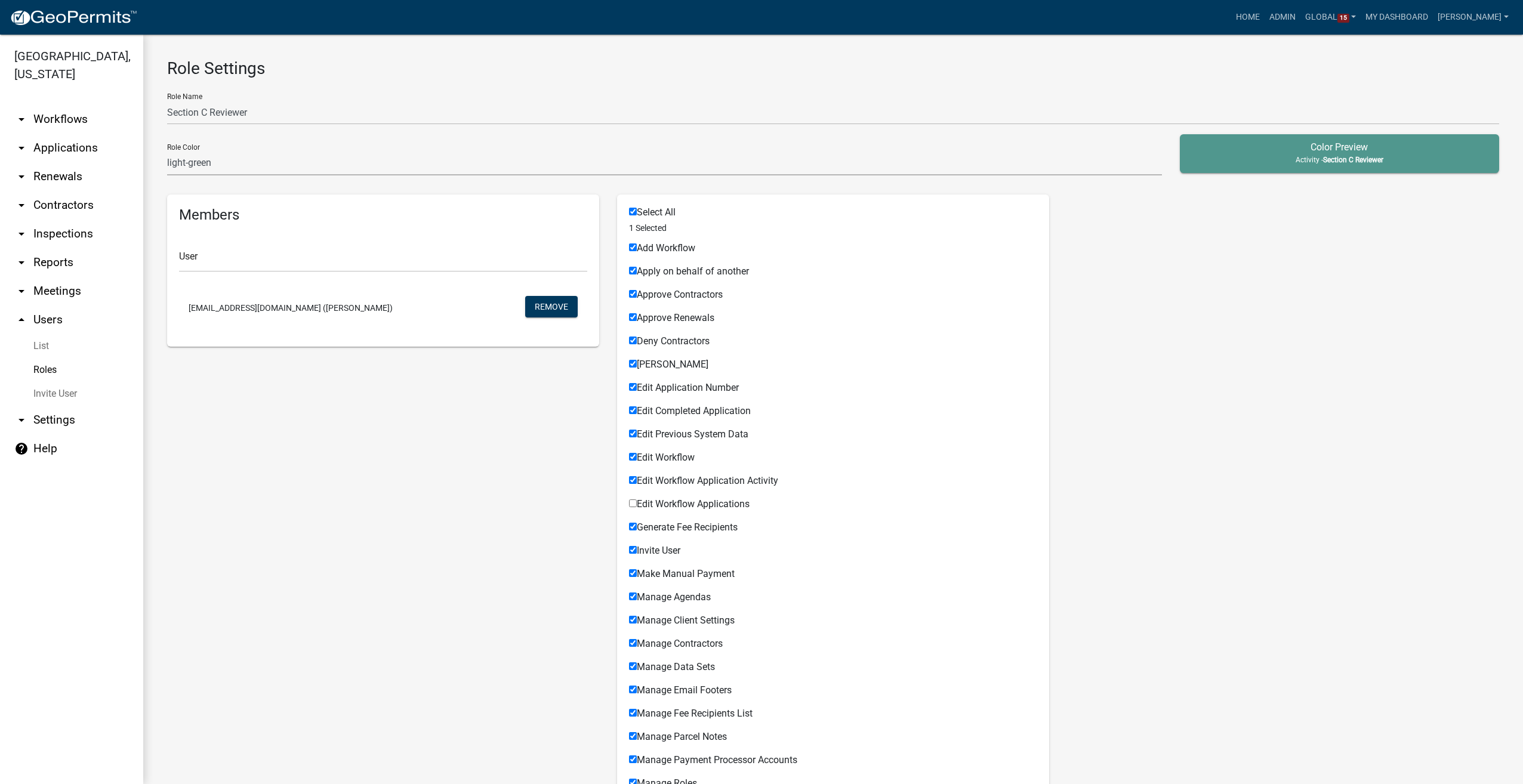
checkbox input "true"
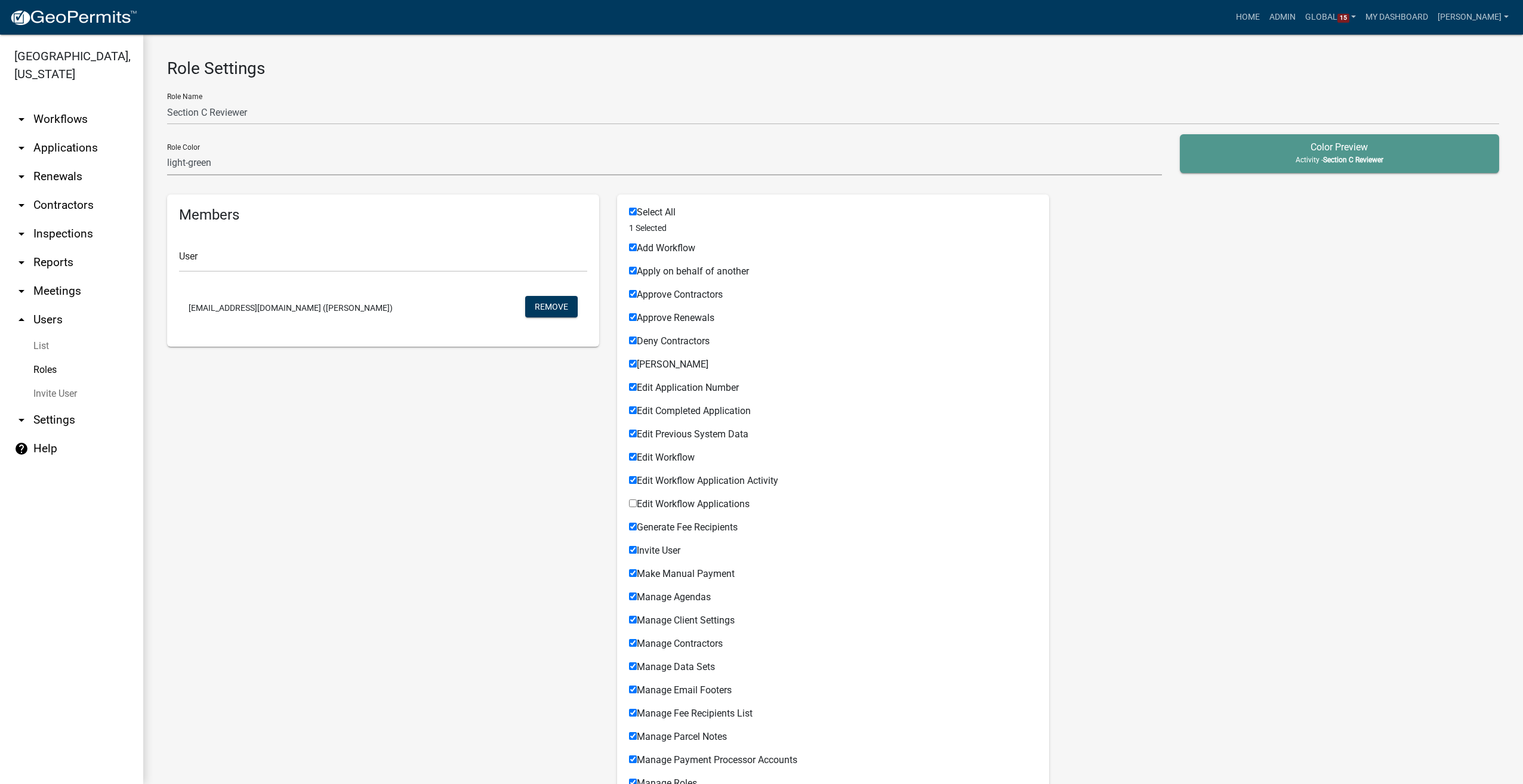
checkbox input "true"
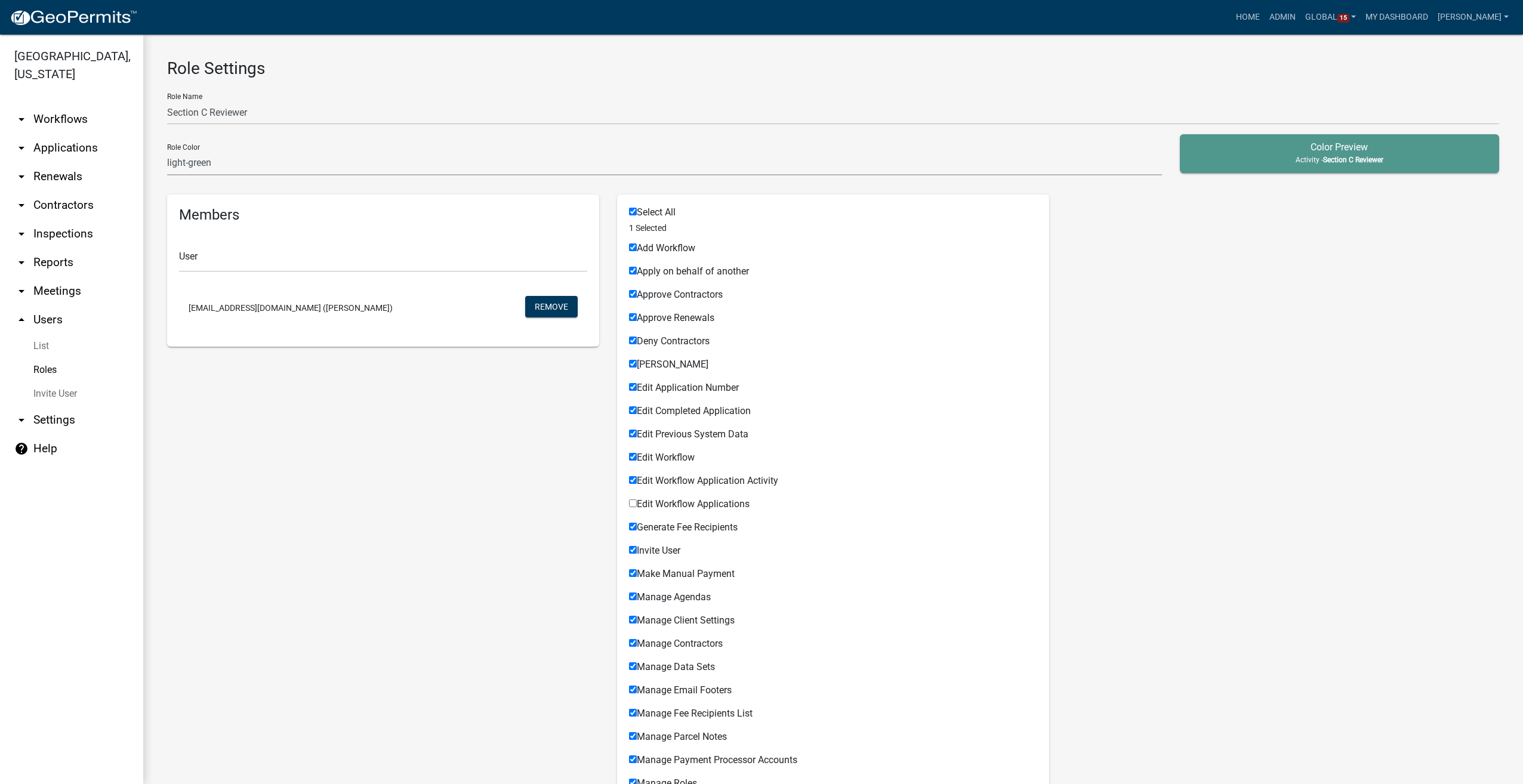
checkbox input "true"
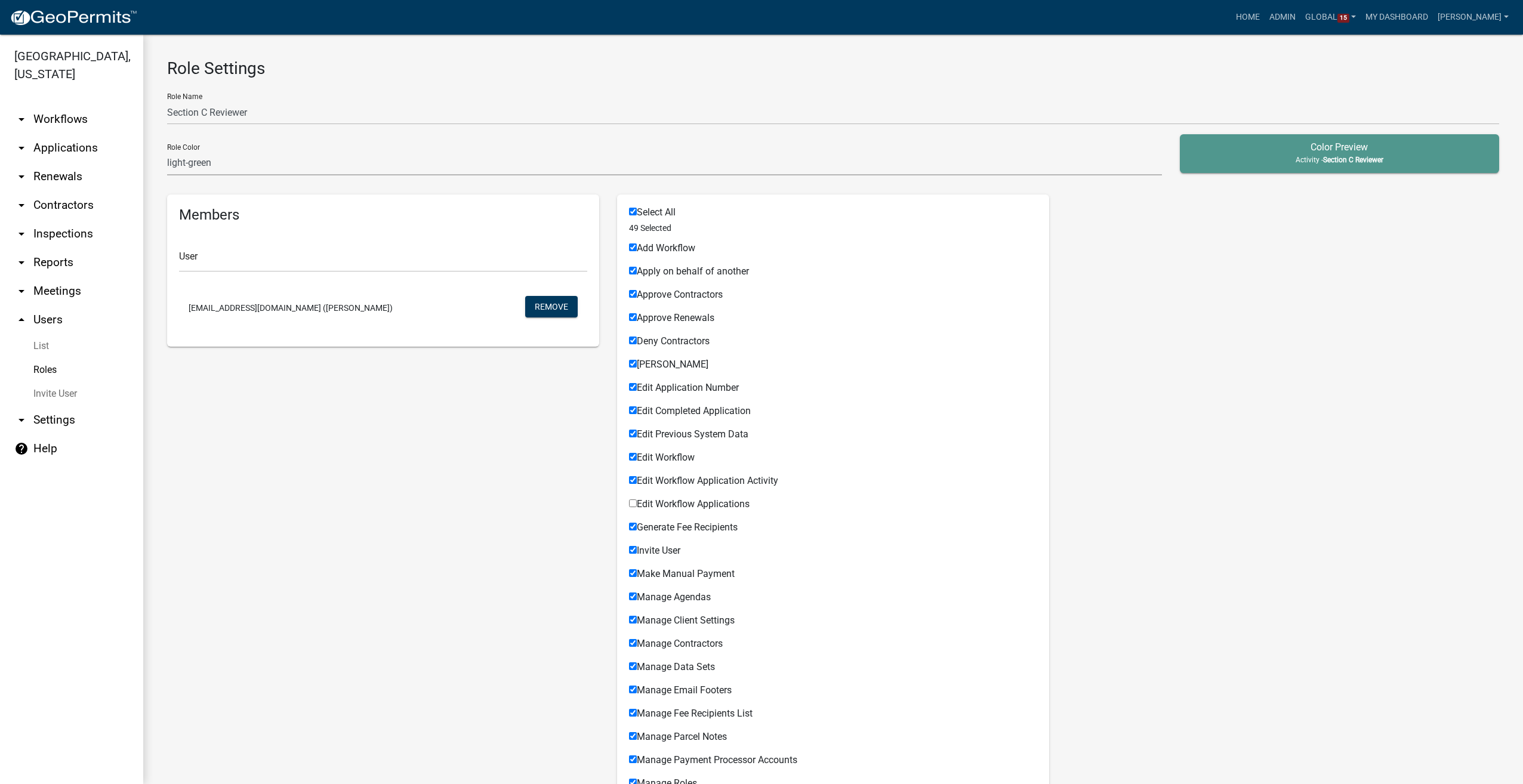
click at [629, 292] on input "Approve Contractors" at bounding box center [633, 294] width 8 height 8
checkbox input "false"
click at [632, 336] on input "Deny Contractors" at bounding box center [633, 340] width 8 height 8
checkbox input "false"
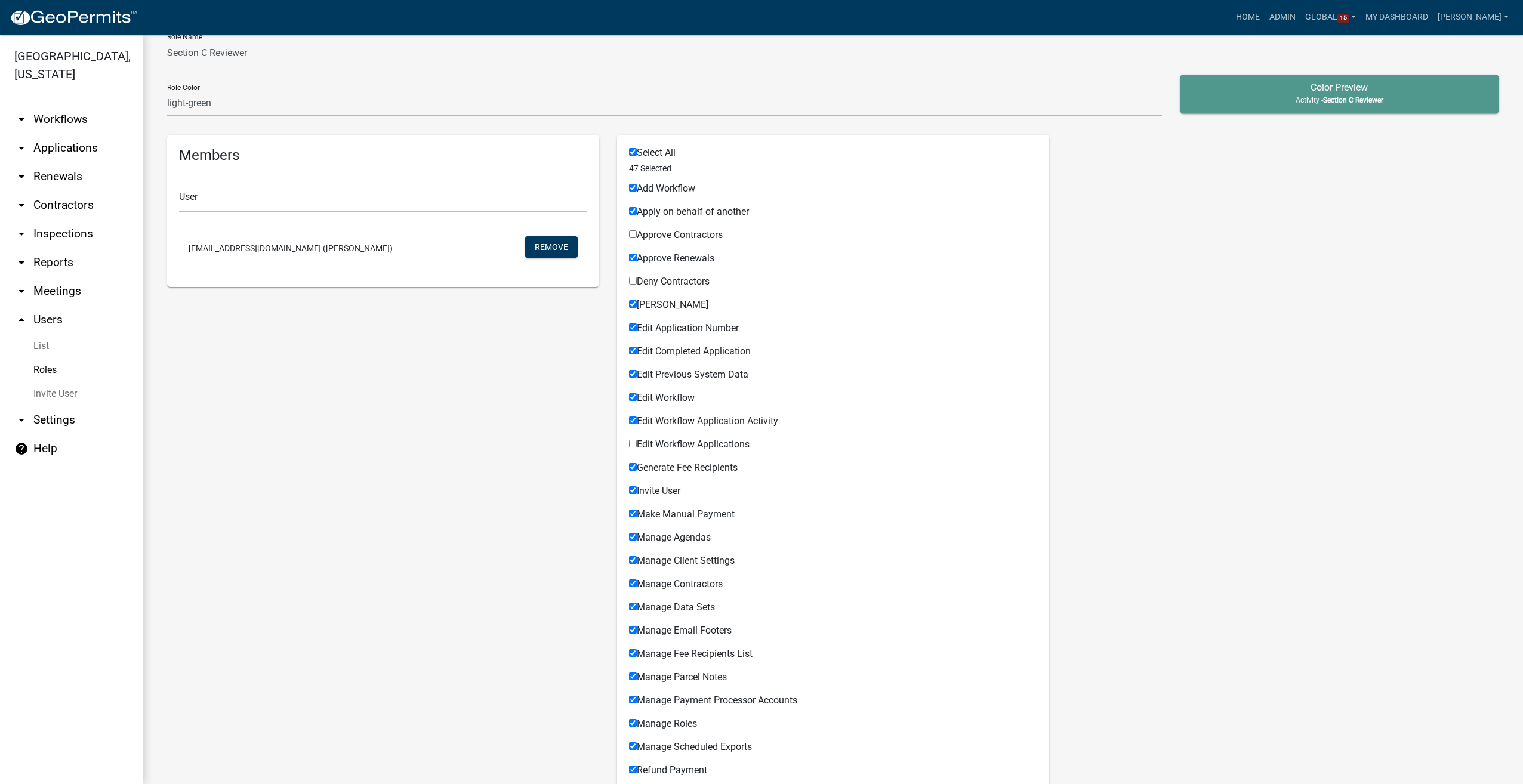
click at [630, 445] on input "Edit Workflow Applications" at bounding box center [633, 443] width 8 height 8
checkbox input "true"
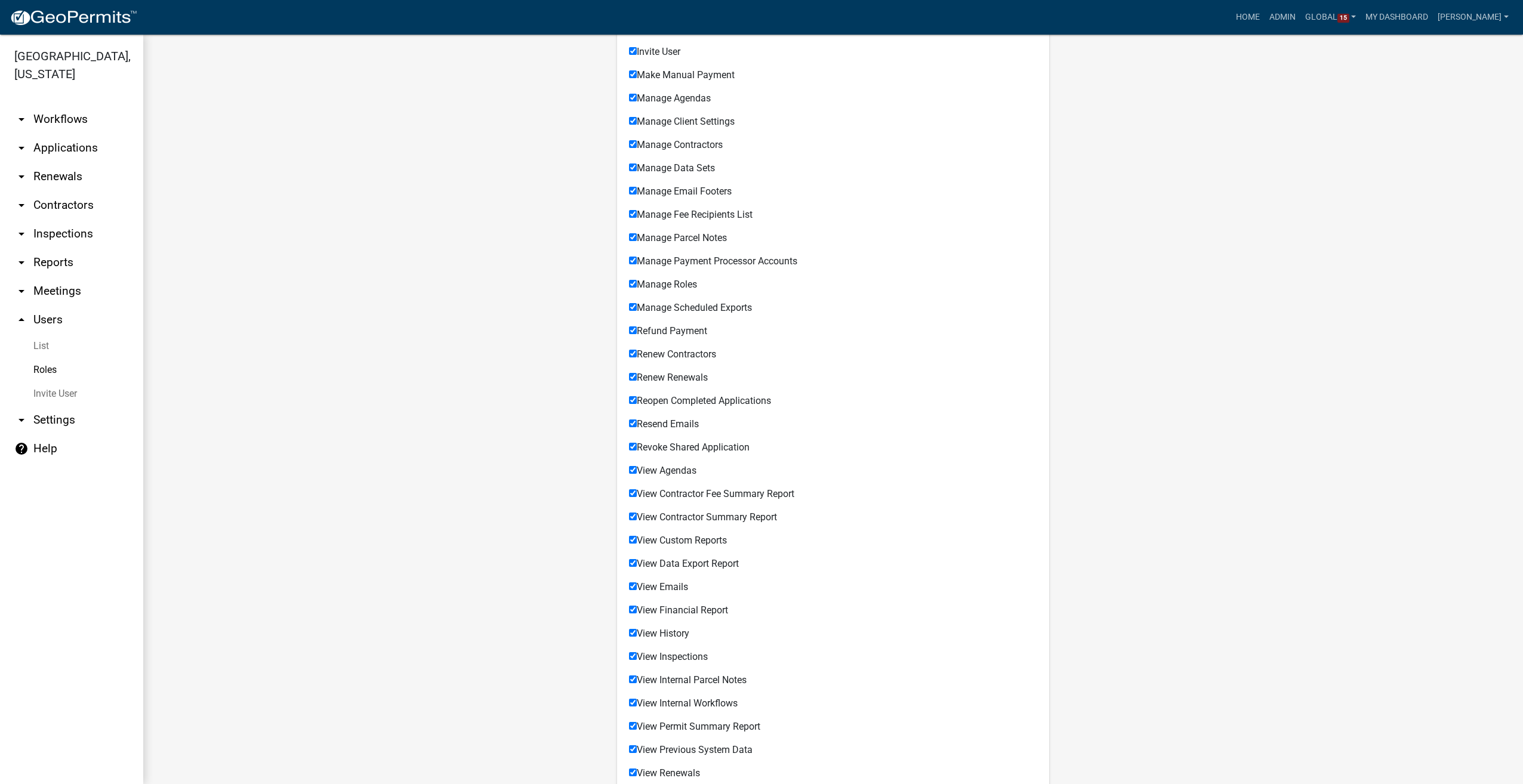
scroll to position [694, 0]
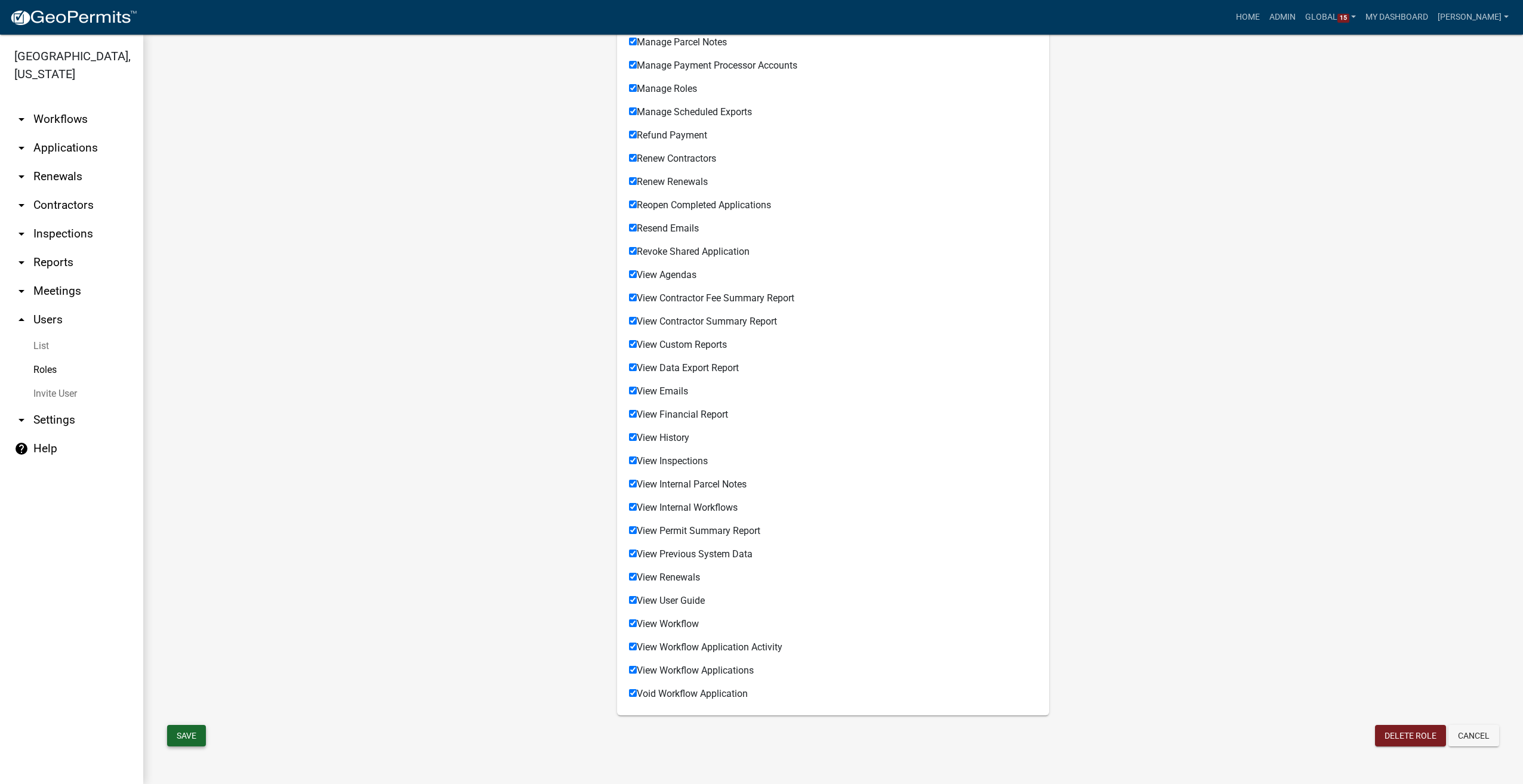
click at [199, 736] on button "Save" at bounding box center [187, 736] width 39 height 21
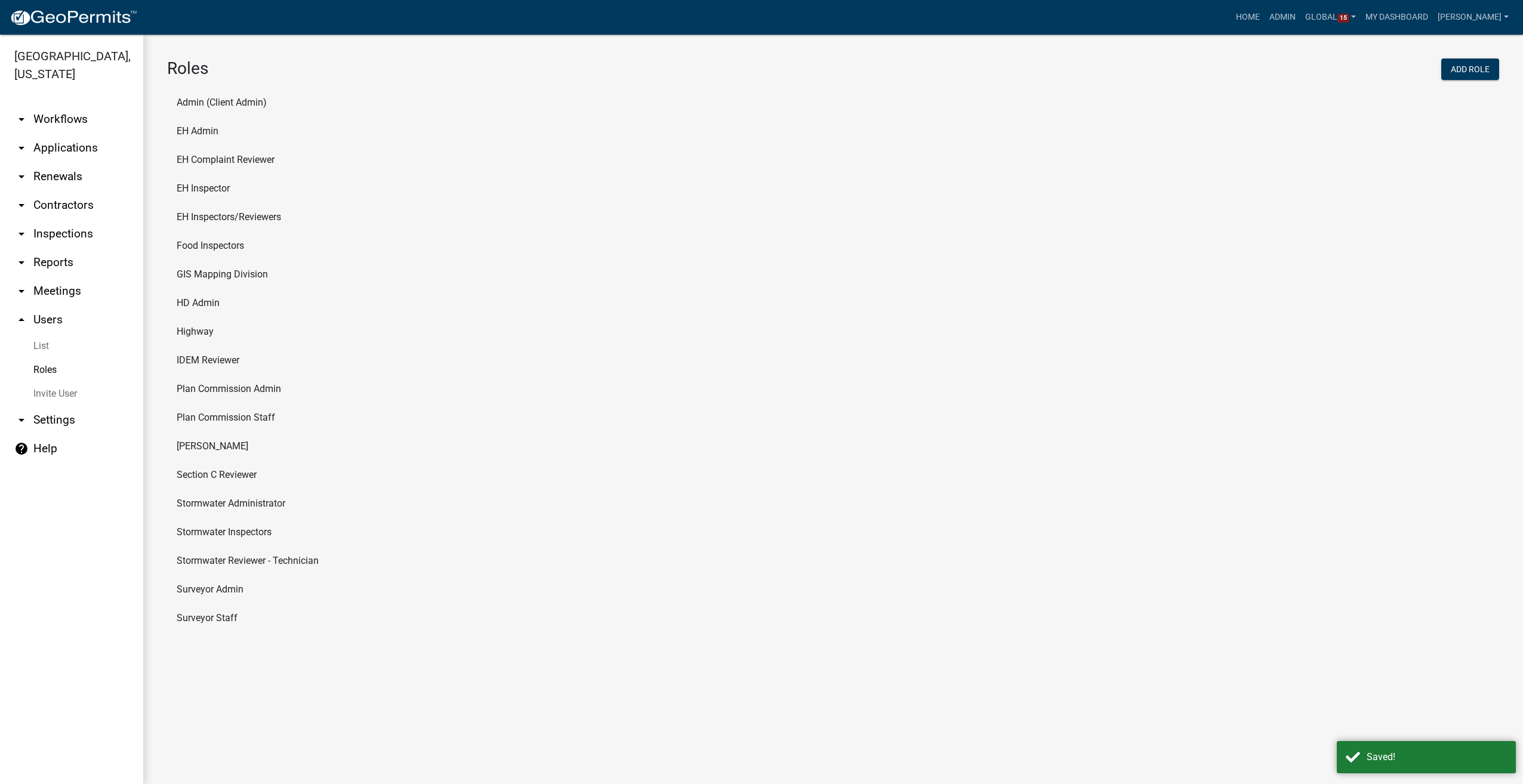
click at [65, 119] on link "arrow_drop_down Workflows" at bounding box center [71, 120] width 143 height 29
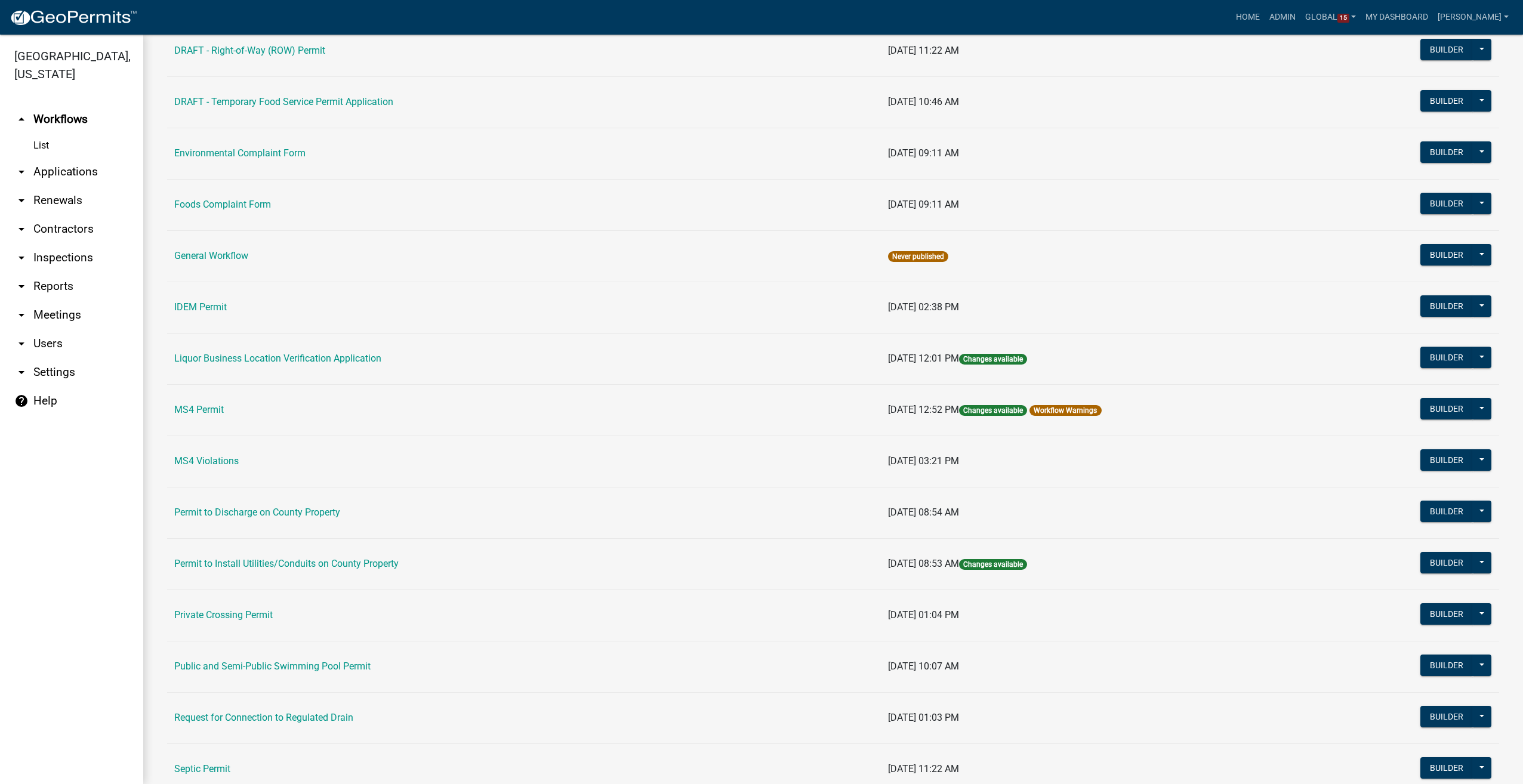
scroll to position [716, 0]
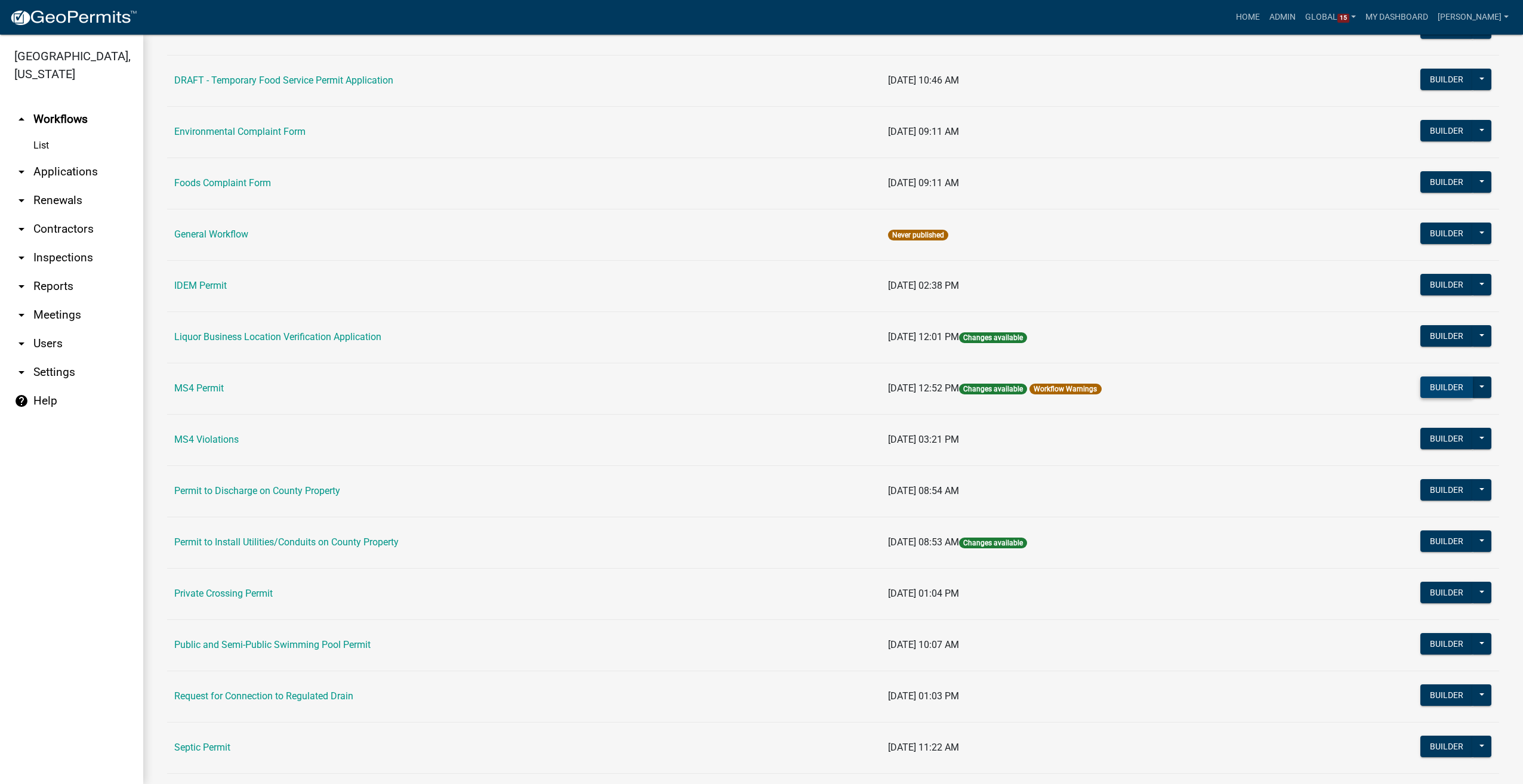
click at [1422, 378] on button "Builder" at bounding box center [1447, 387] width 53 height 21
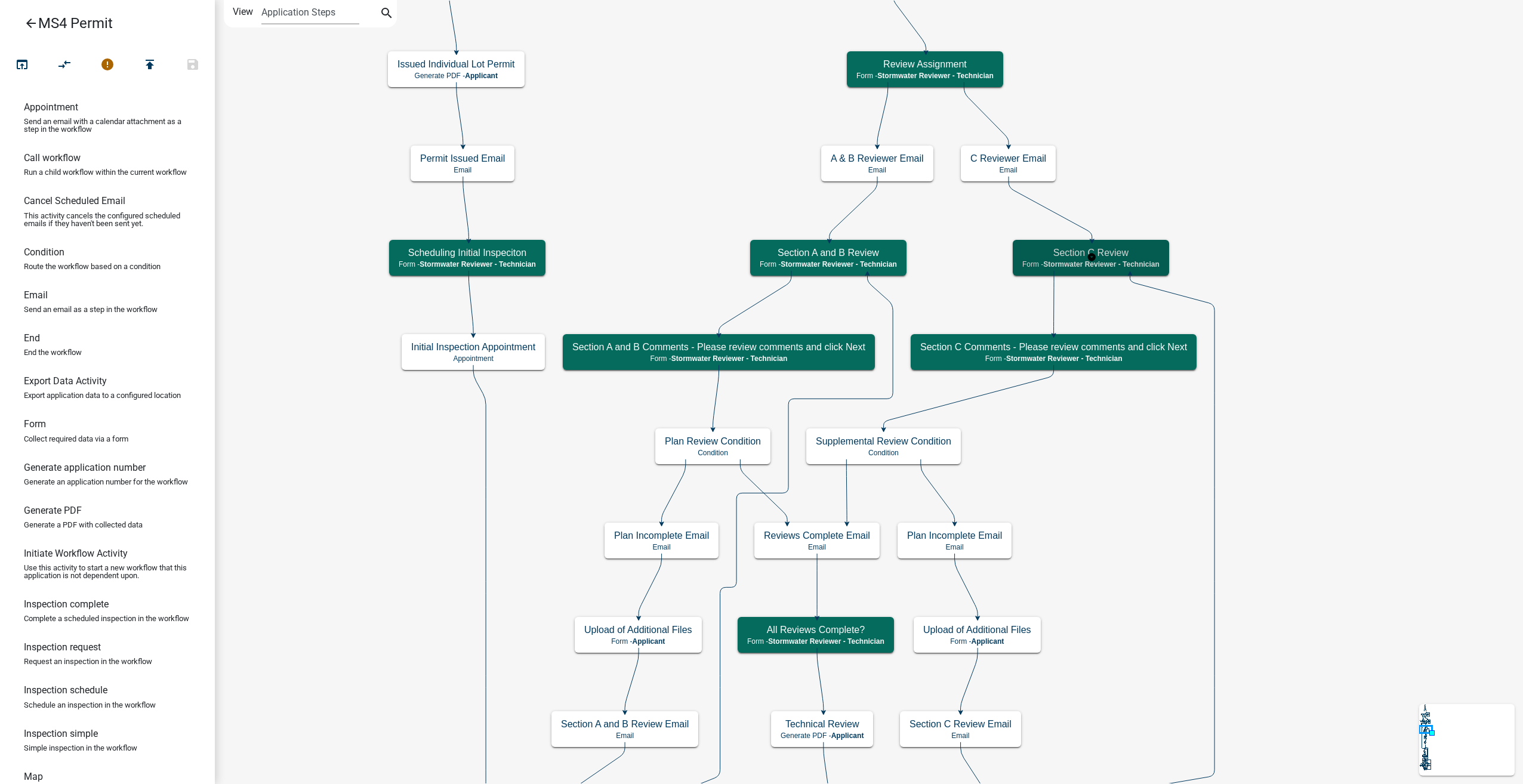
click at [1106, 245] on div "Section C Review Form - Stormwater Reviewer - Technician" at bounding box center [1091, 257] width 157 height 36
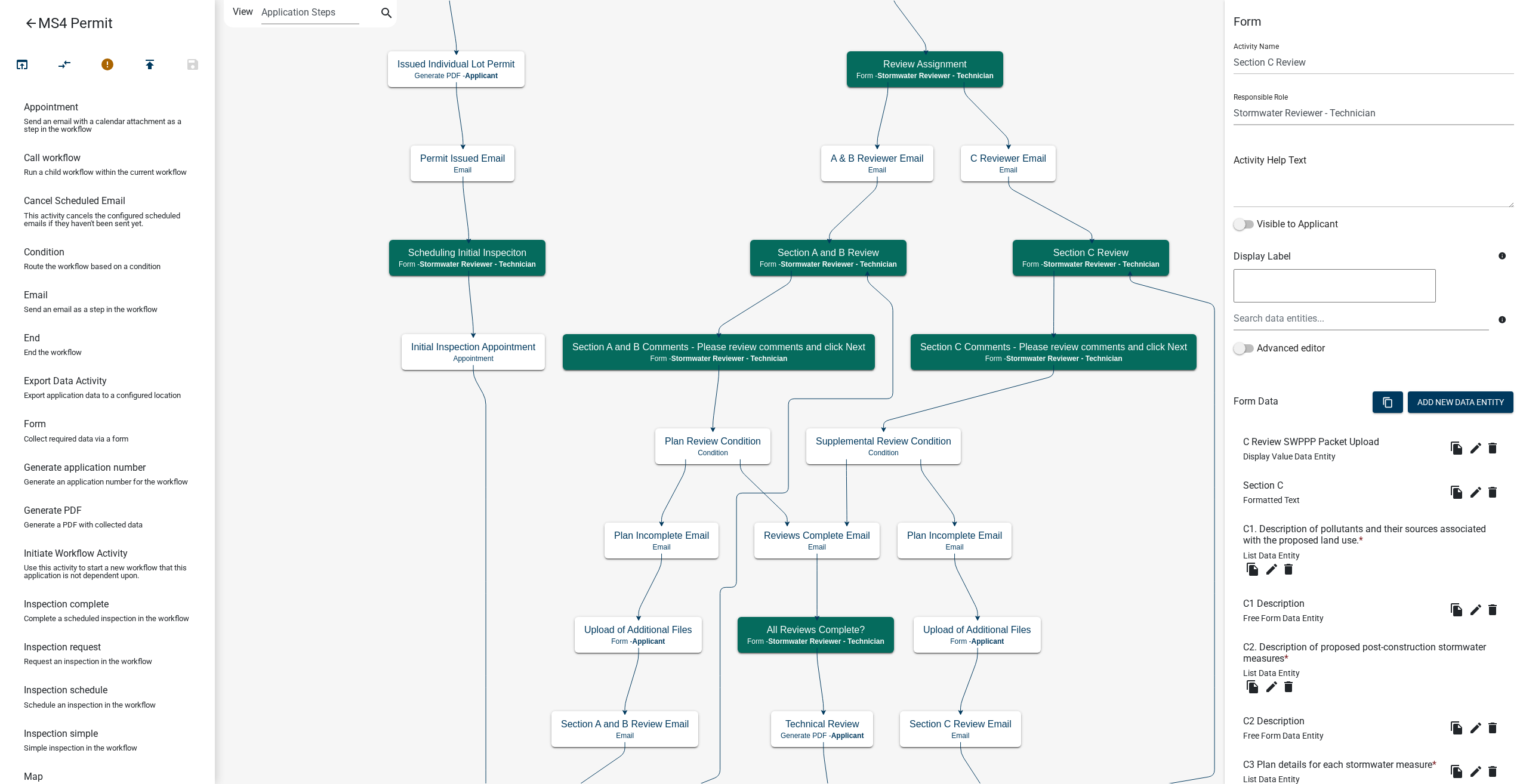
click at [1392, 116] on select "Applicant Surveyor Admin GIS Mapping Division EH Complaint Reviewer Stormwater …" at bounding box center [1374, 113] width 281 height 24
select select "1EA719A6-0801-47B0-A9EB-3F4F396B22BB"
click at [1234, 101] on select "Applicant Surveyor Admin GIS Mapping Division EH Complaint Reviewer Stormwater …" at bounding box center [1374, 113] width 281 height 24
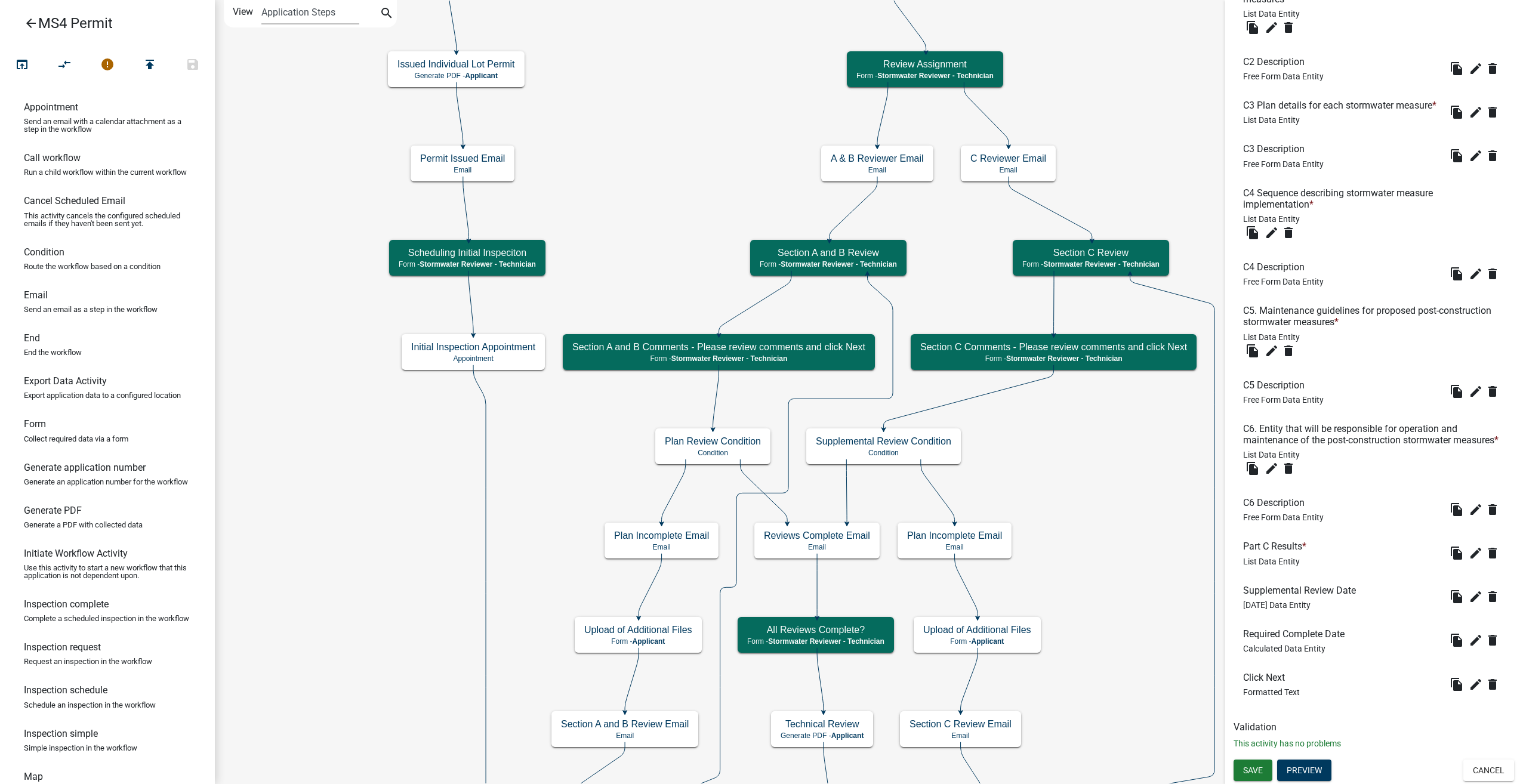
scroll to position [689, 0]
click at [1252, 775] on button "Save" at bounding box center [1253, 770] width 39 height 21
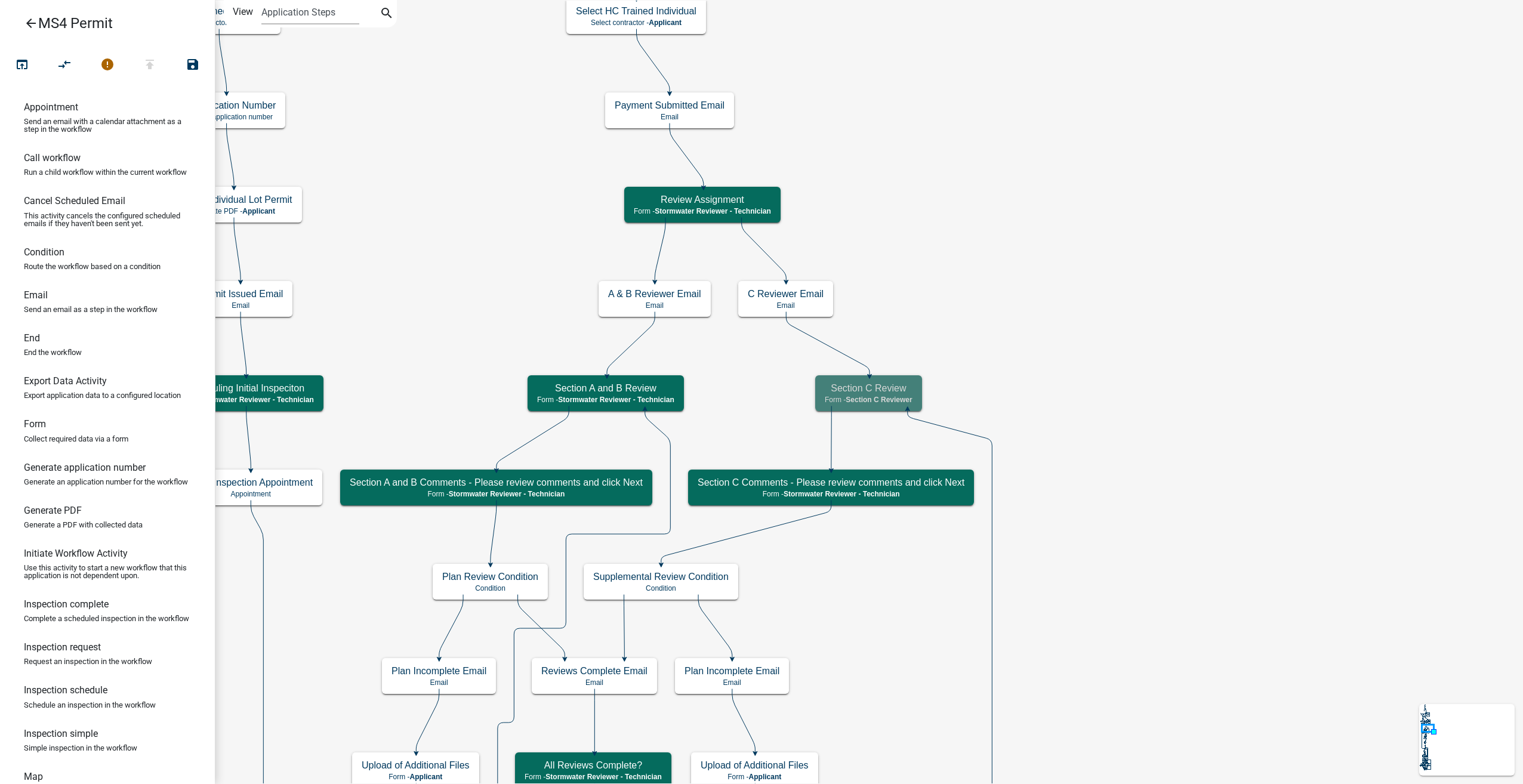
scroll to position [0, 0]
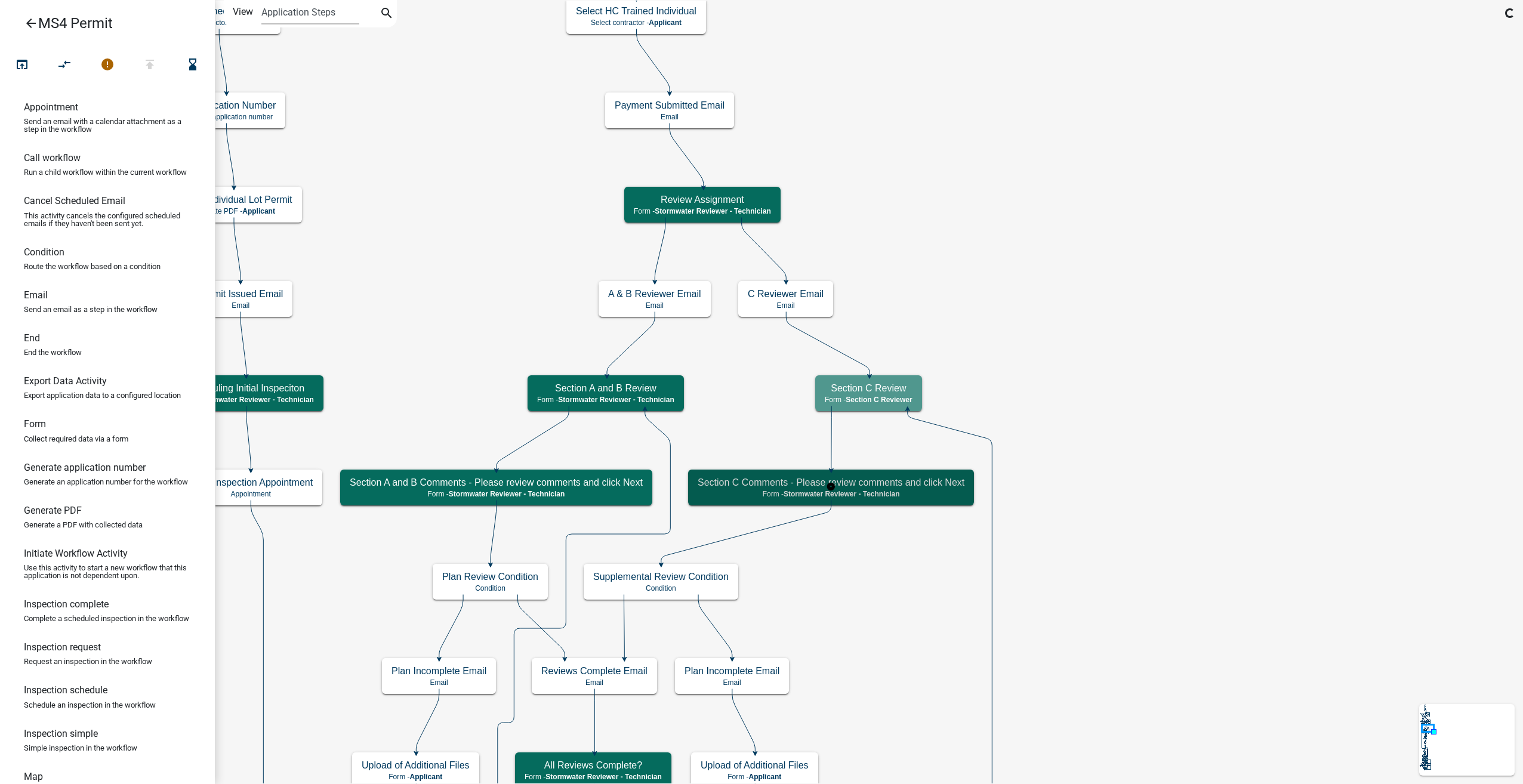
click at [920, 493] on p "Form - Stormwater Reviewer - Technician" at bounding box center [831, 493] width 267 height 8
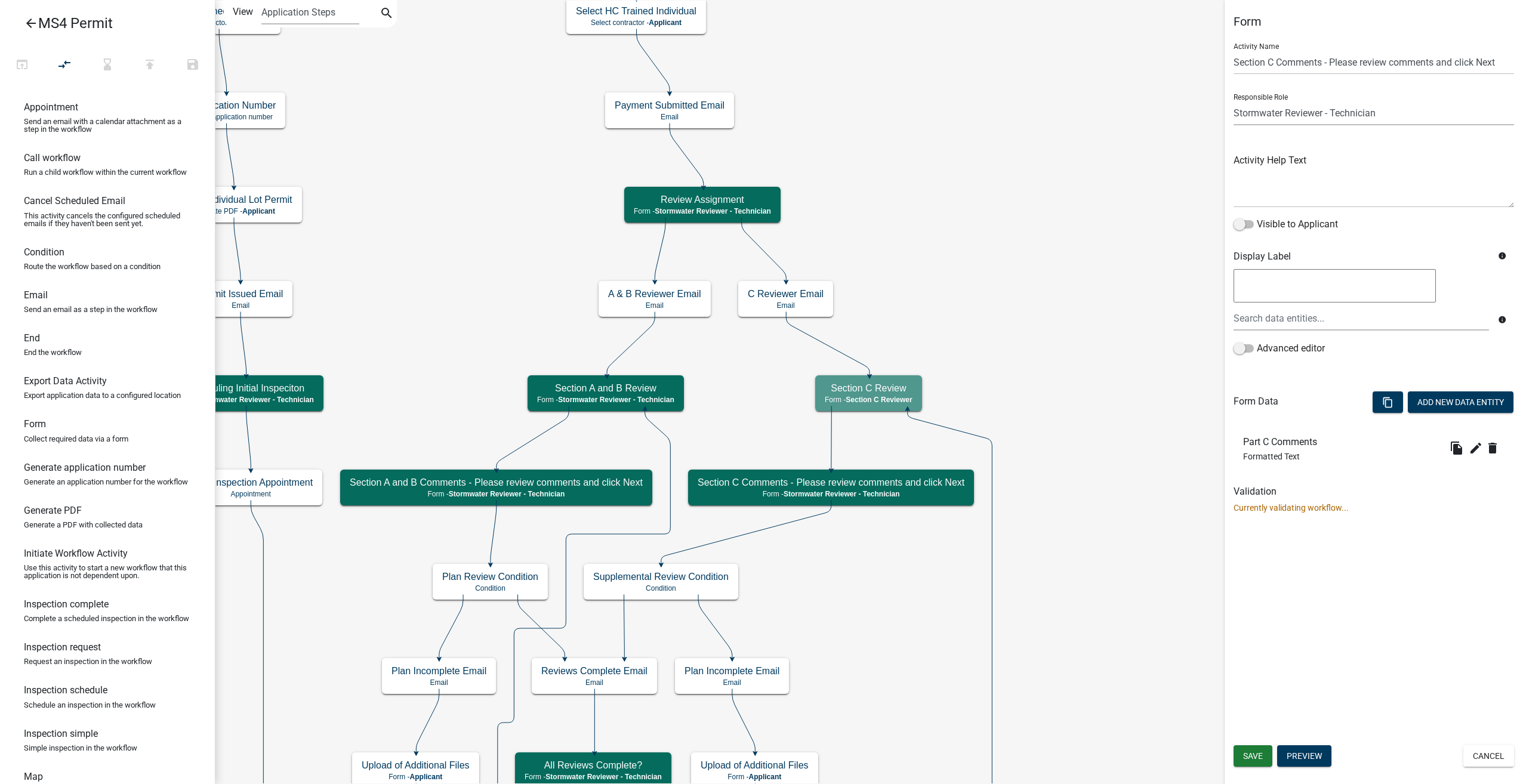
click at [1399, 119] on select "Applicant Surveyor Admin GIS Mapping Division EH Complaint Reviewer Stormwater …" at bounding box center [1374, 113] width 281 height 24
select select "1EA719A6-0801-47B0-A9EB-3F4F396B22BB"
click at [1234, 101] on select "Applicant Surveyor Admin GIS Mapping Division EH Complaint Reviewer Stormwater …" at bounding box center [1374, 113] width 281 height 24
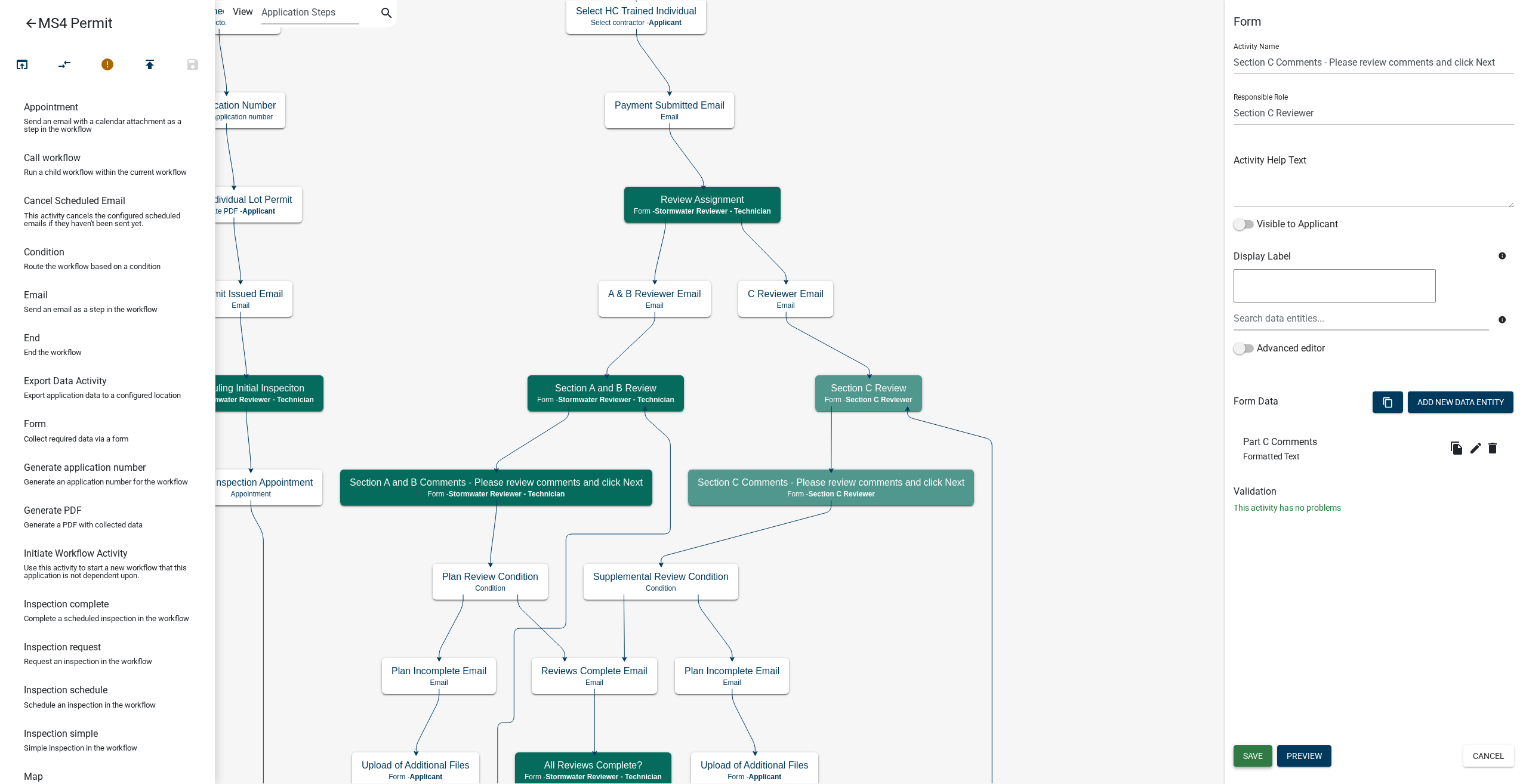
click at [1255, 755] on span "Save" at bounding box center [1253, 755] width 19 height 9
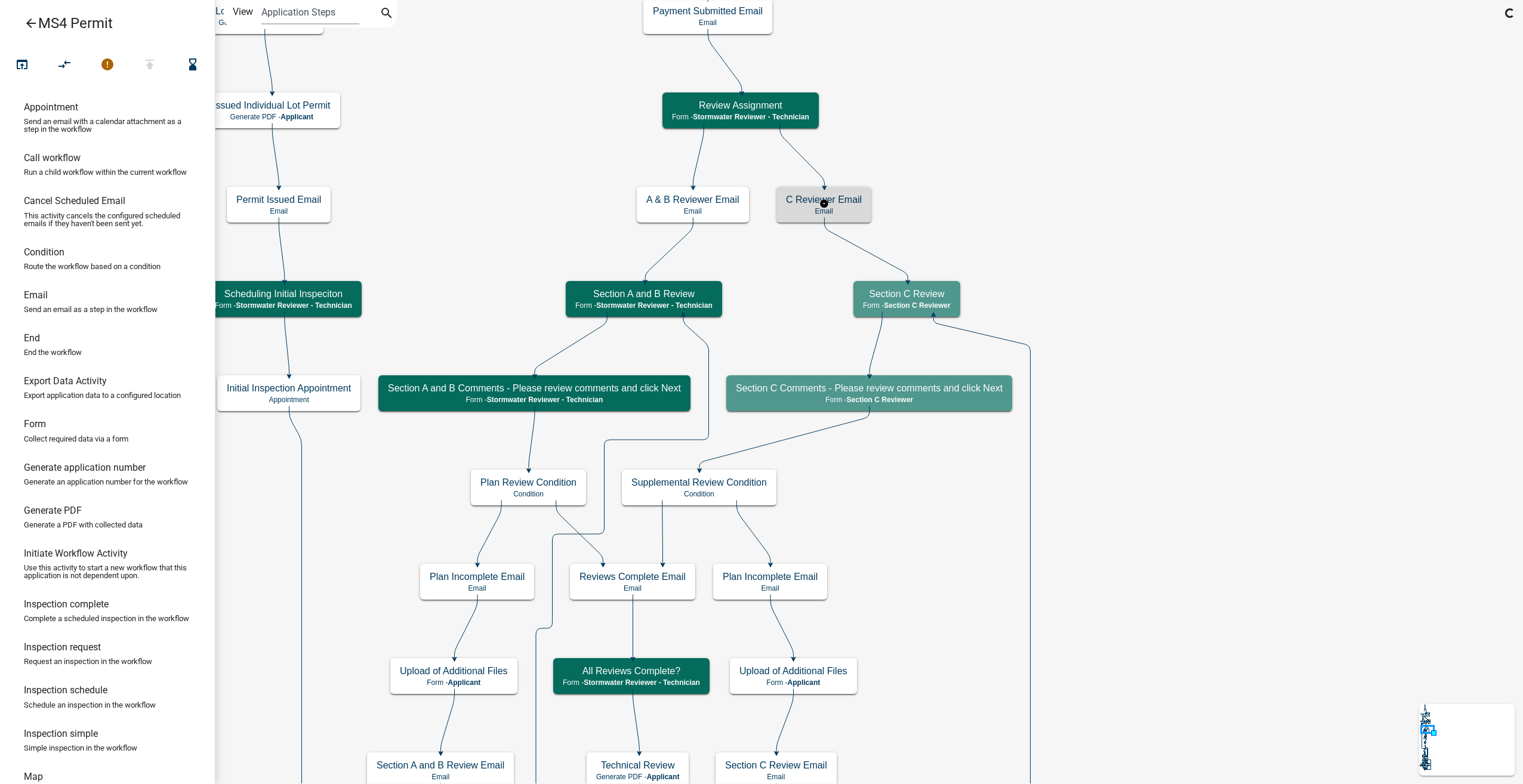
click at [865, 207] on div "C Reviewer Email Email" at bounding box center [823, 204] width 95 height 36
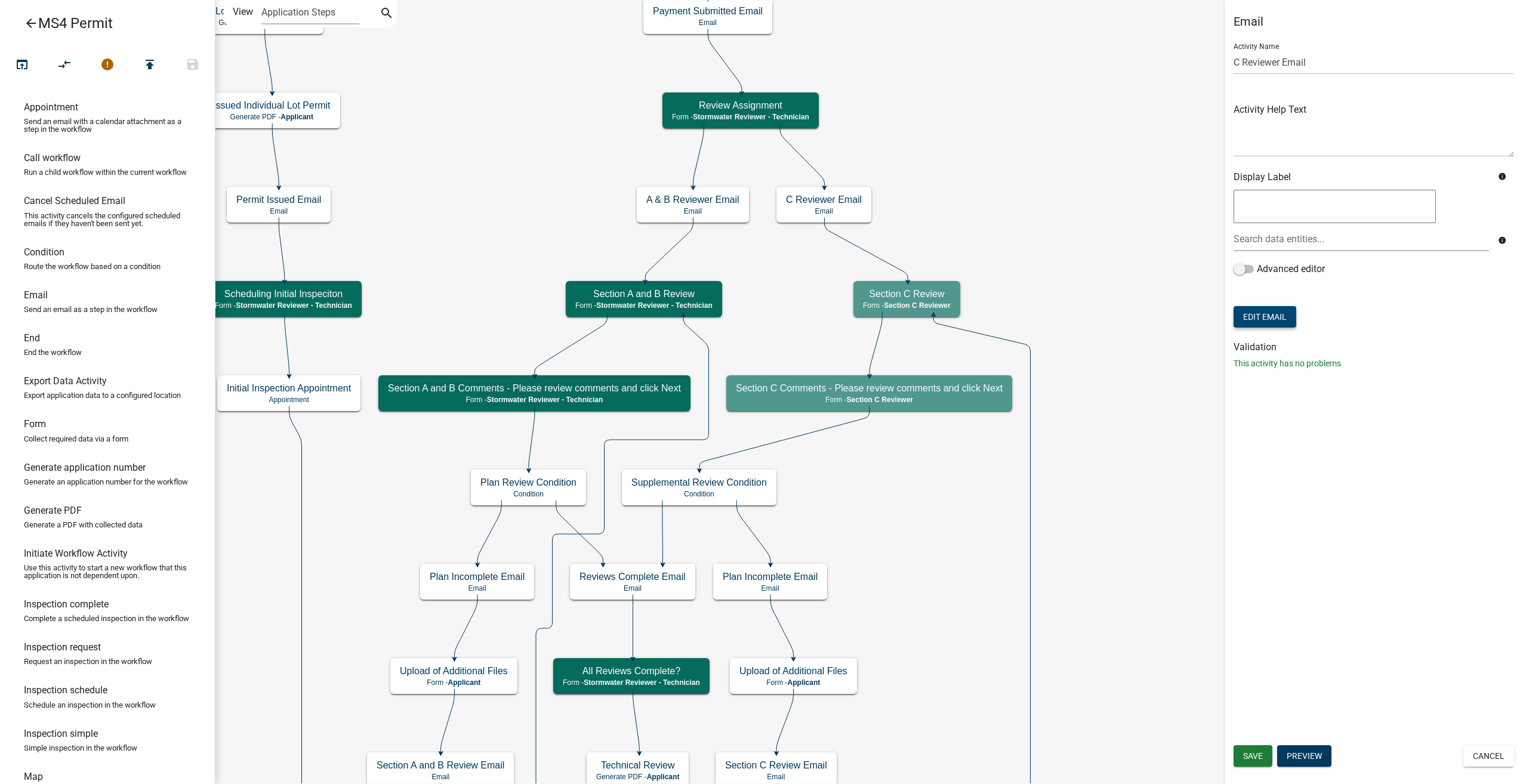
click at [1261, 322] on button "Edit Email" at bounding box center [1265, 317] width 63 height 21
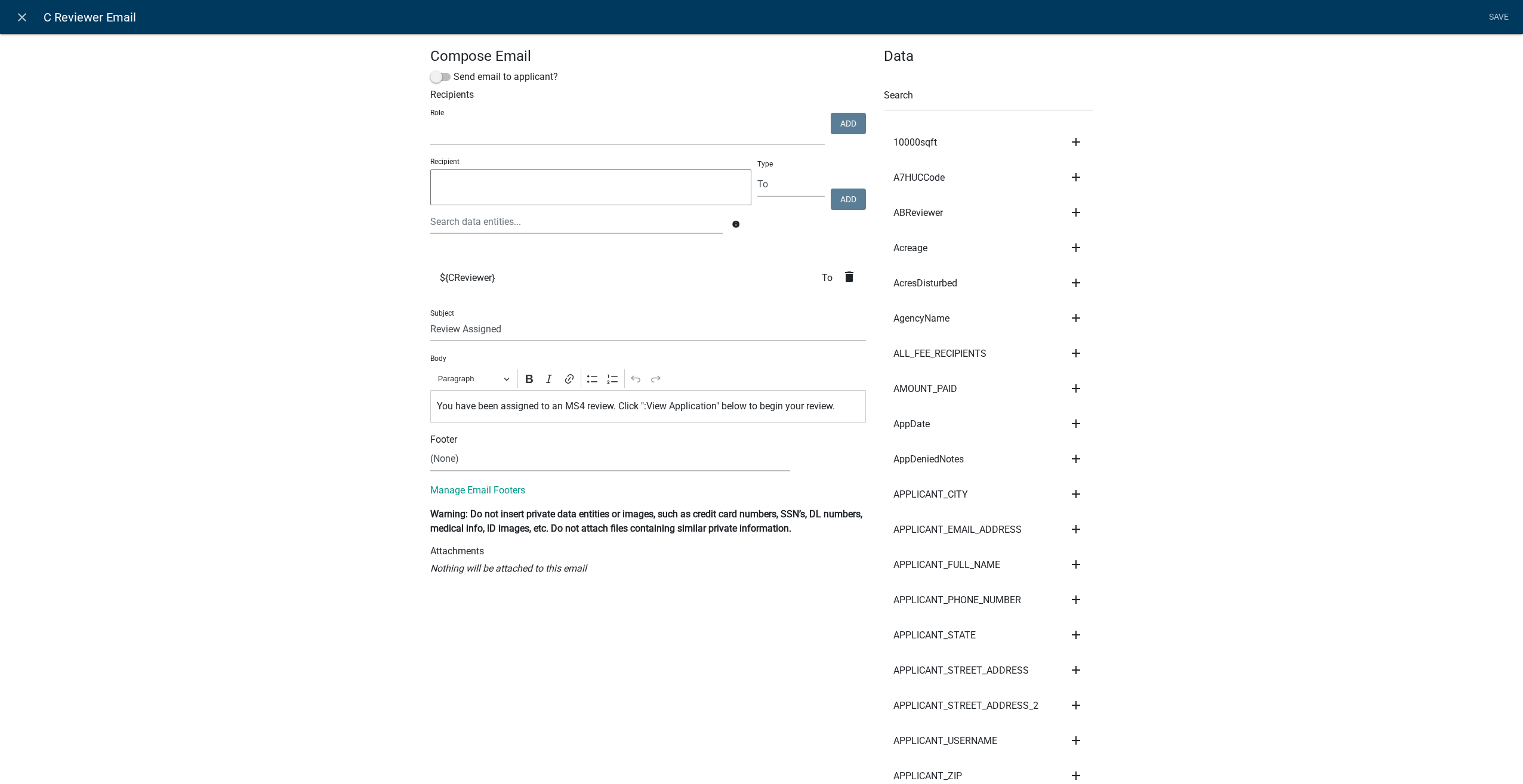
click at [844, 272] on icon "delete" at bounding box center [849, 277] width 14 height 14
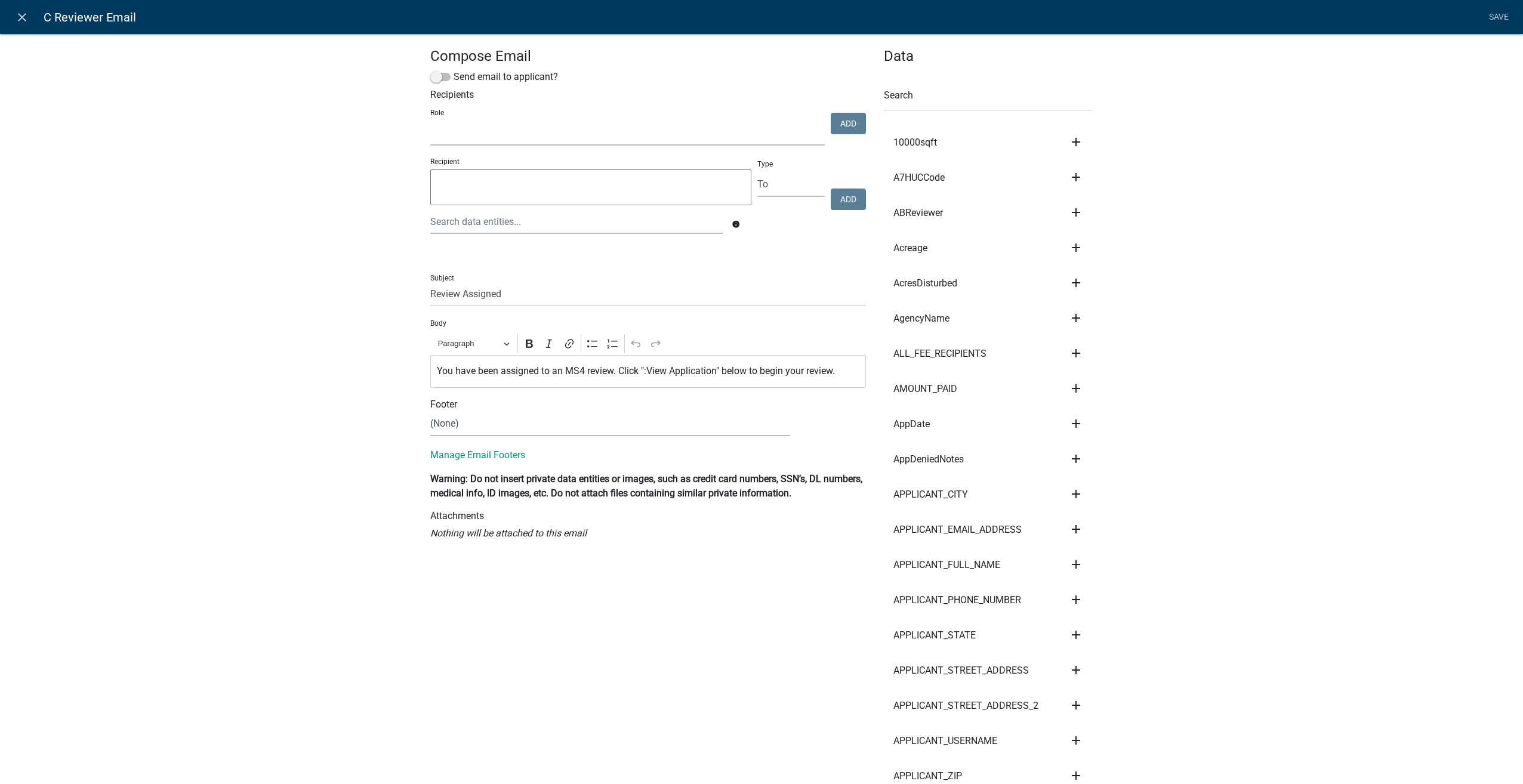
click at [489, 131] on select "Surveyor Admin GIS Mapping Division EH Complaint Reviewer Stormwater Inspectors…" at bounding box center [628, 133] width 395 height 24
select select "1ea719a6-0801-47b0-a9eb-3f4f396b22bb"
click at [430, 121] on select "Surveyor Admin GIS Mapping Division EH Complaint Reviewer Stormwater Inspectors…" at bounding box center [628, 133] width 395 height 24
click at [836, 127] on button "Add" at bounding box center [848, 123] width 35 height 21
select select
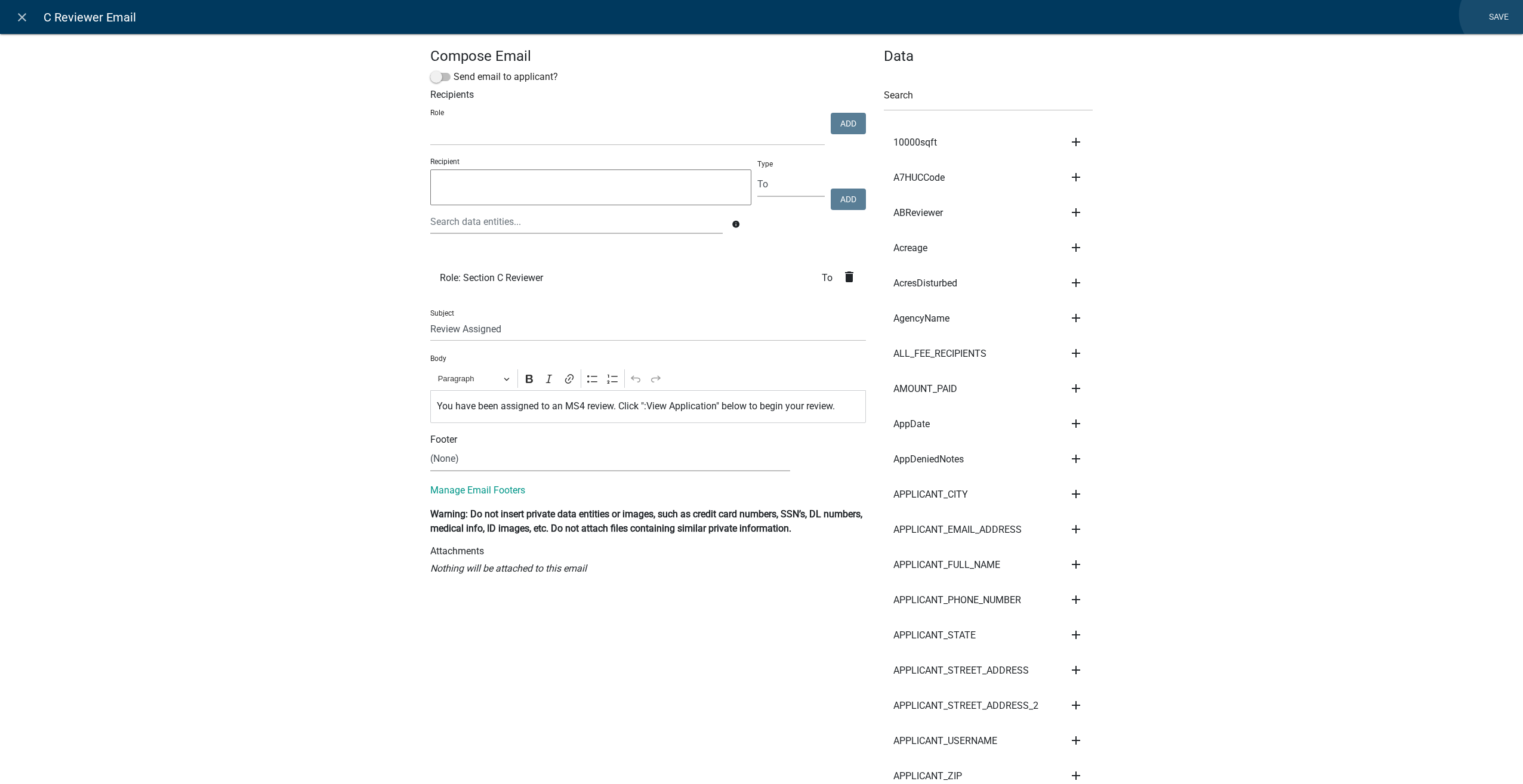
click at [1497, 14] on link "Save" at bounding box center [1499, 18] width 30 height 23
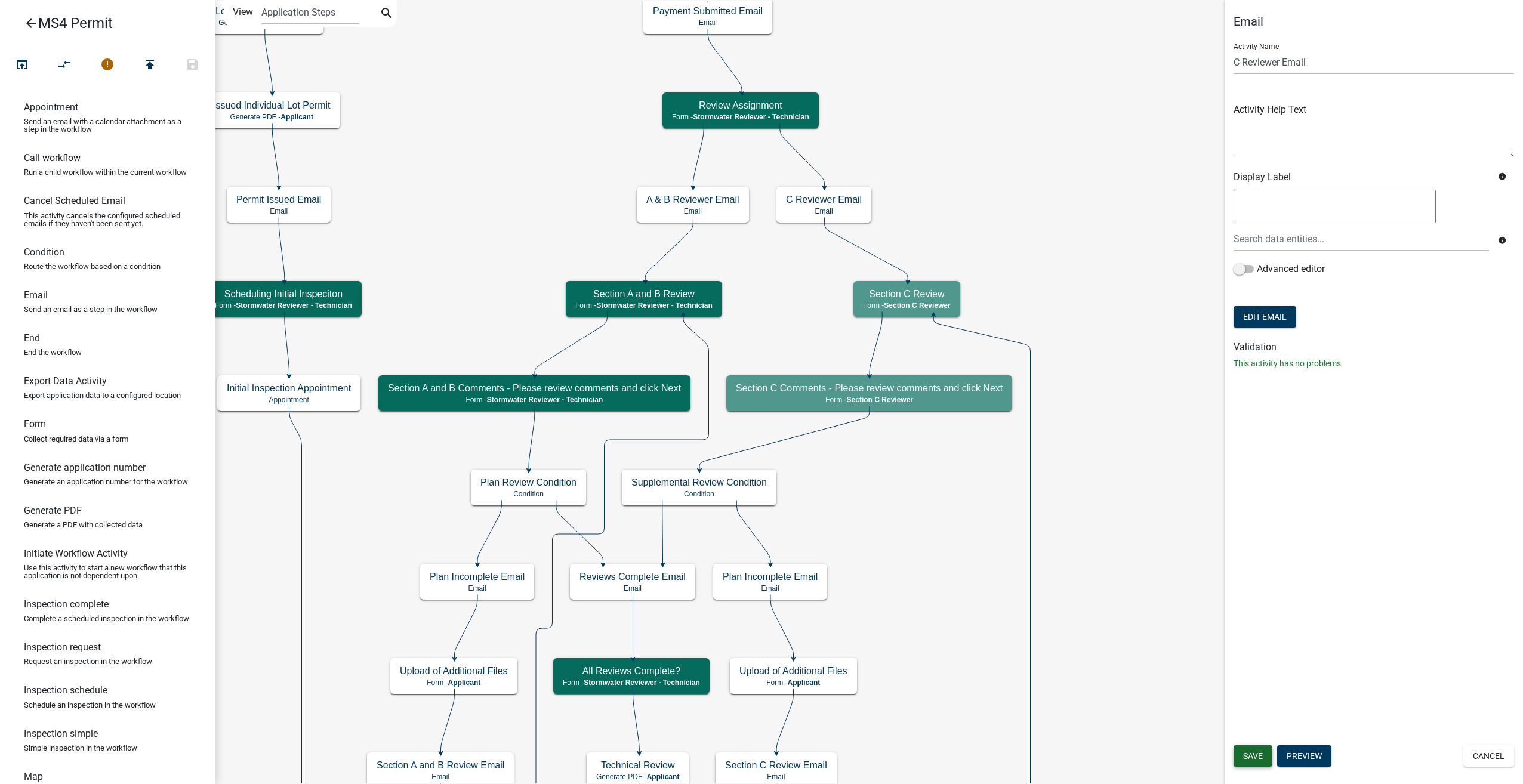
click at [1258, 753] on span "Save" at bounding box center [1253, 755] width 19 height 9
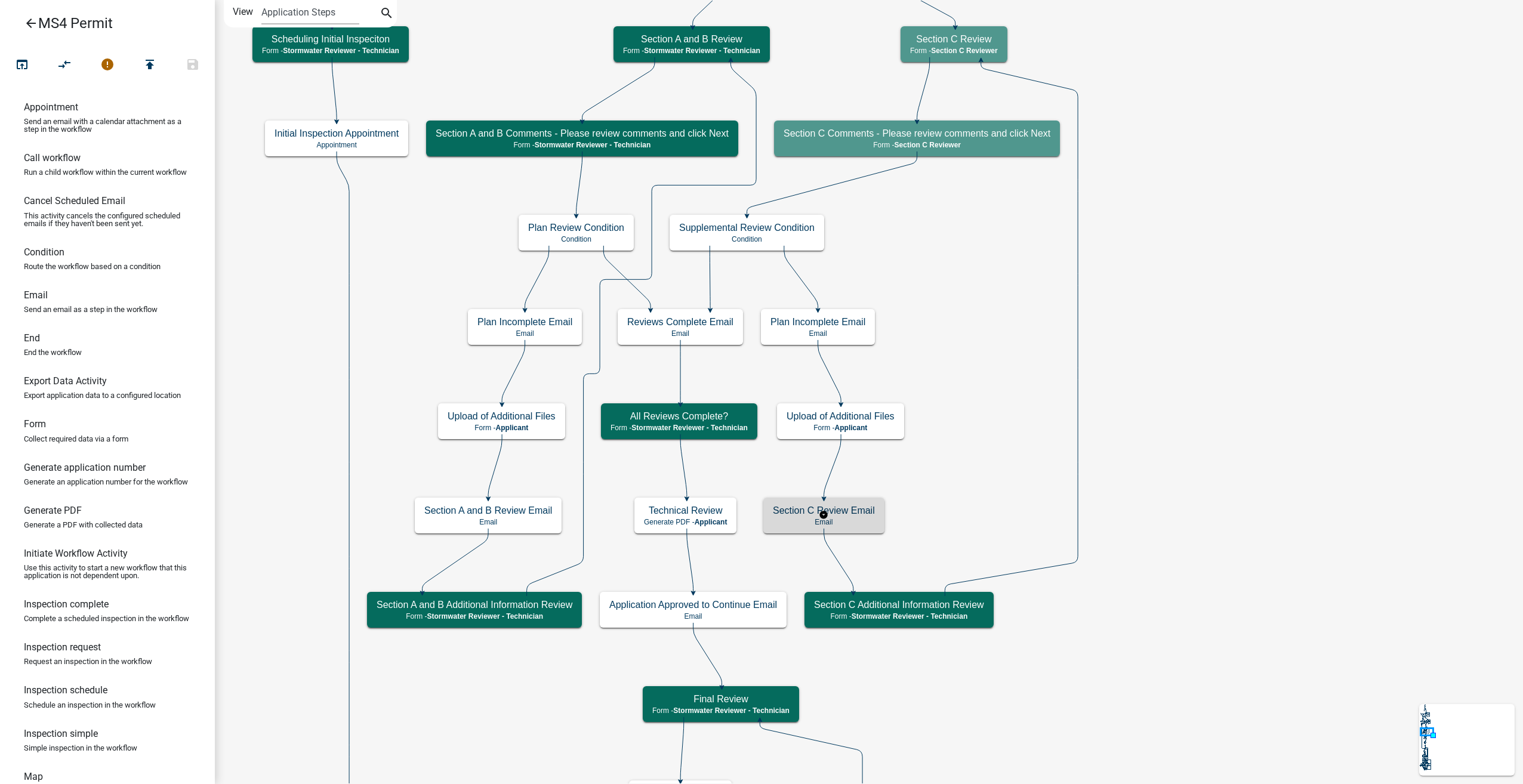
click at [852, 515] on h5 "Section C Review Email" at bounding box center [824, 510] width 102 height 11
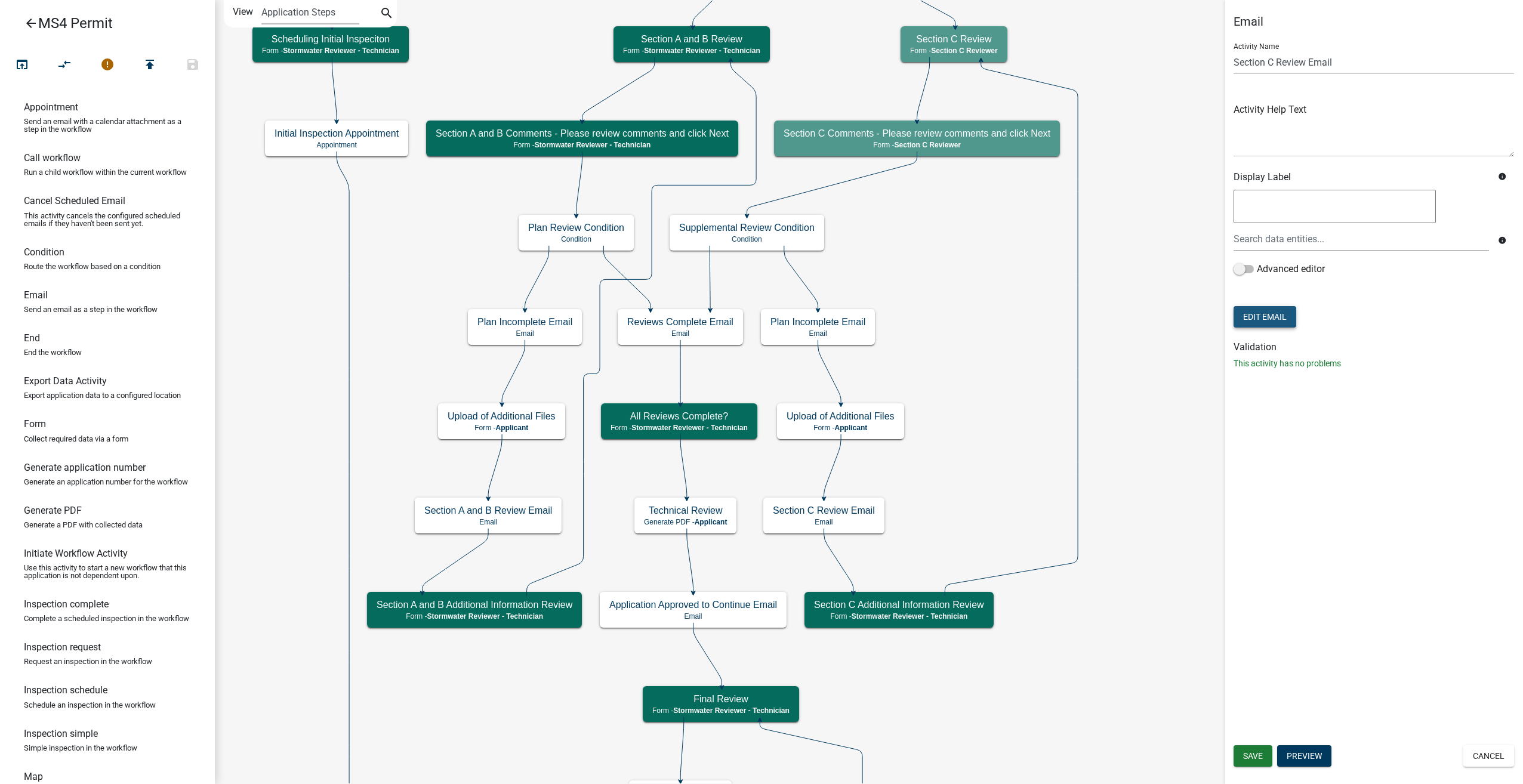
click at [1274, 312] on button "Edit Email" at bounding box center [1265, 317] width 63 height 21
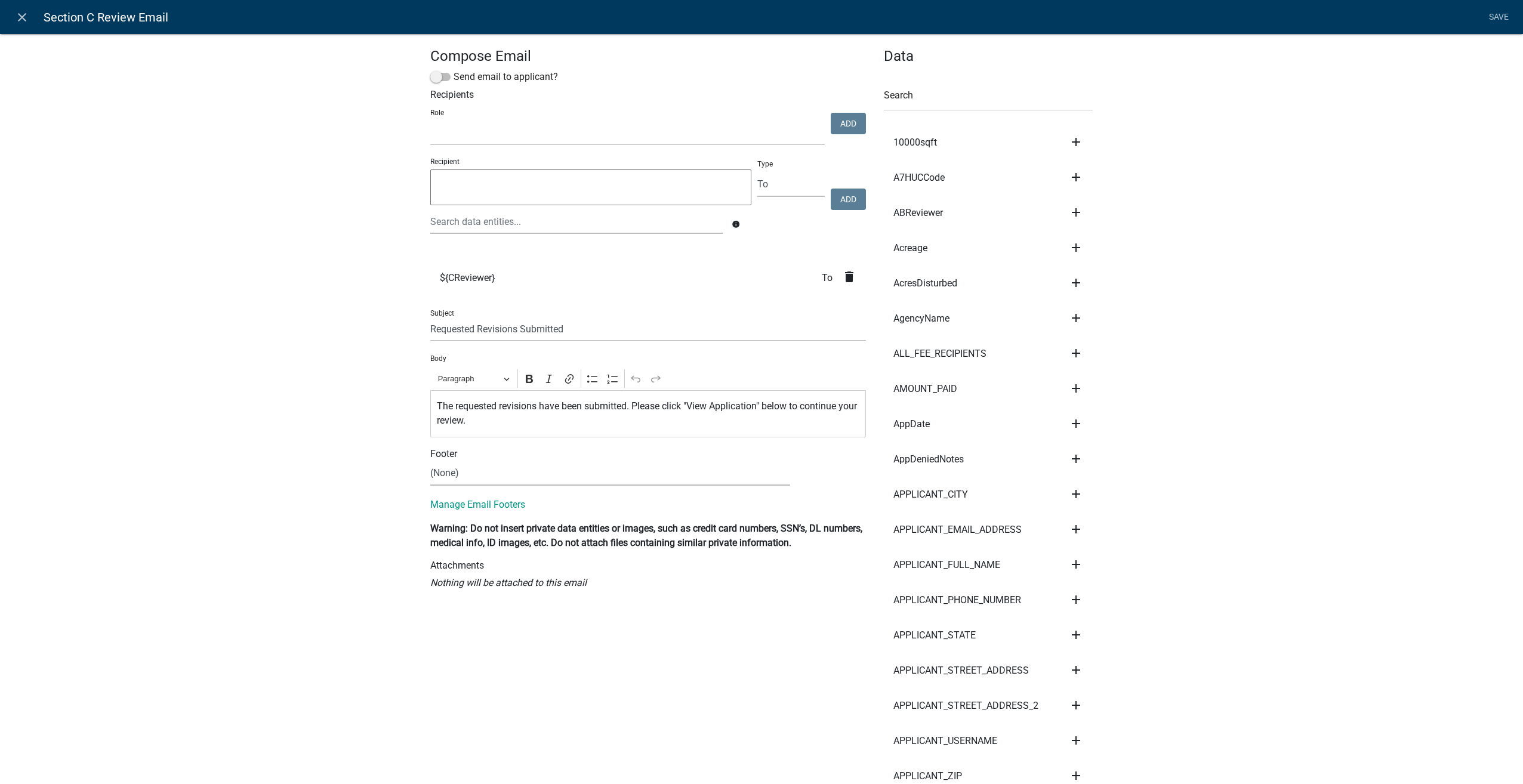
click at [842, 275] on icon "delete" at bounding box center [849, 277] width 14 height 14
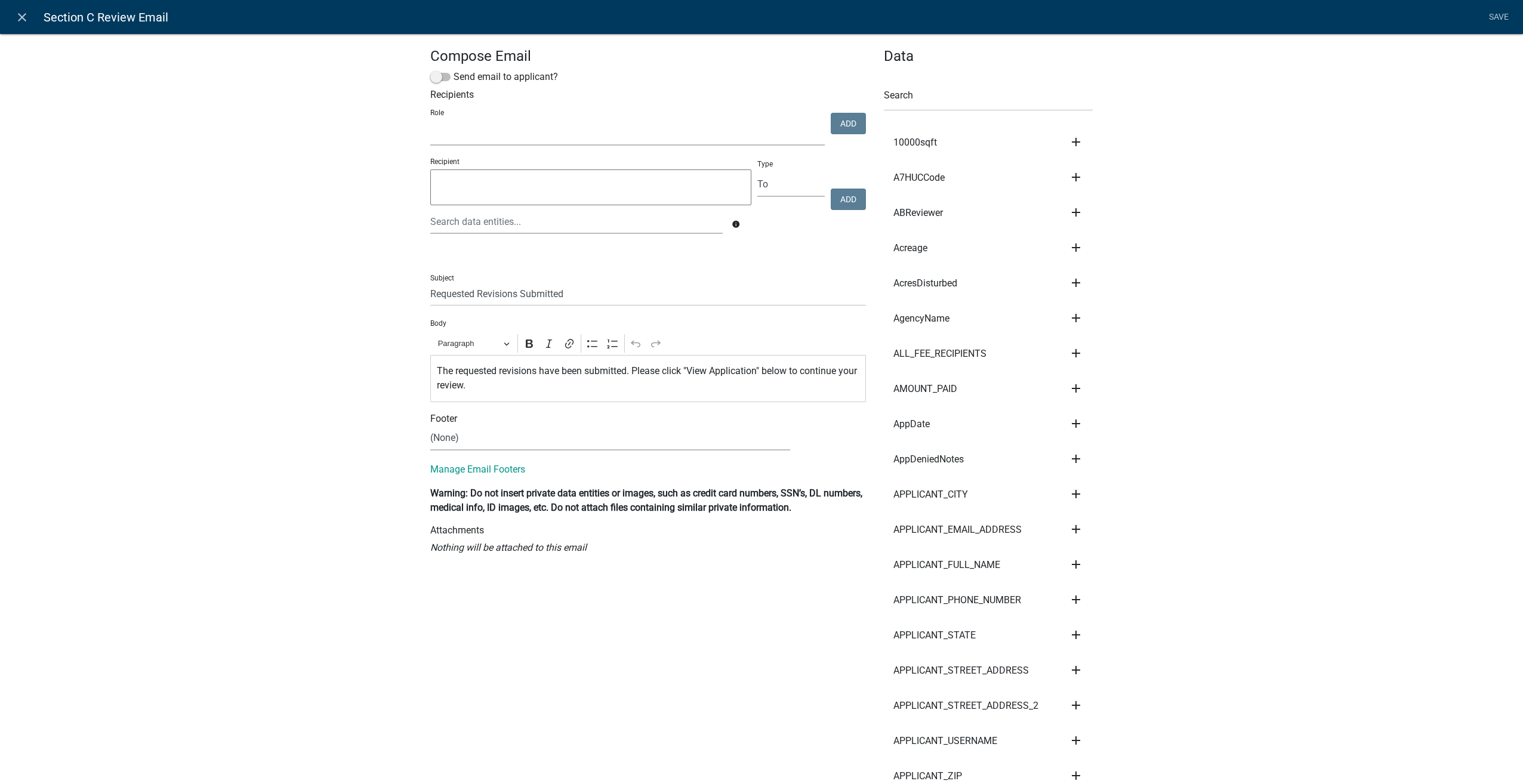
click at [541, 133] on select "Surveyor Admin GIS Mapping Division EH Complaint Reviewer Stormwater Inspectors…" at bounding box center [628, 133] width 395 height 24
select select "1ea719a6-0801-47b0-a9eb-3f4f396b22bb"
click at [430, 121] on select "Surveyor Admin GIS Mapping Division EH Complaint Reviewer Stormwater Inspectors…" at bounding box center [628, 133] width 395 height 24
click at [839, 128] on button "Add" at bounding box center [848, 123] width 35 height 21
select select
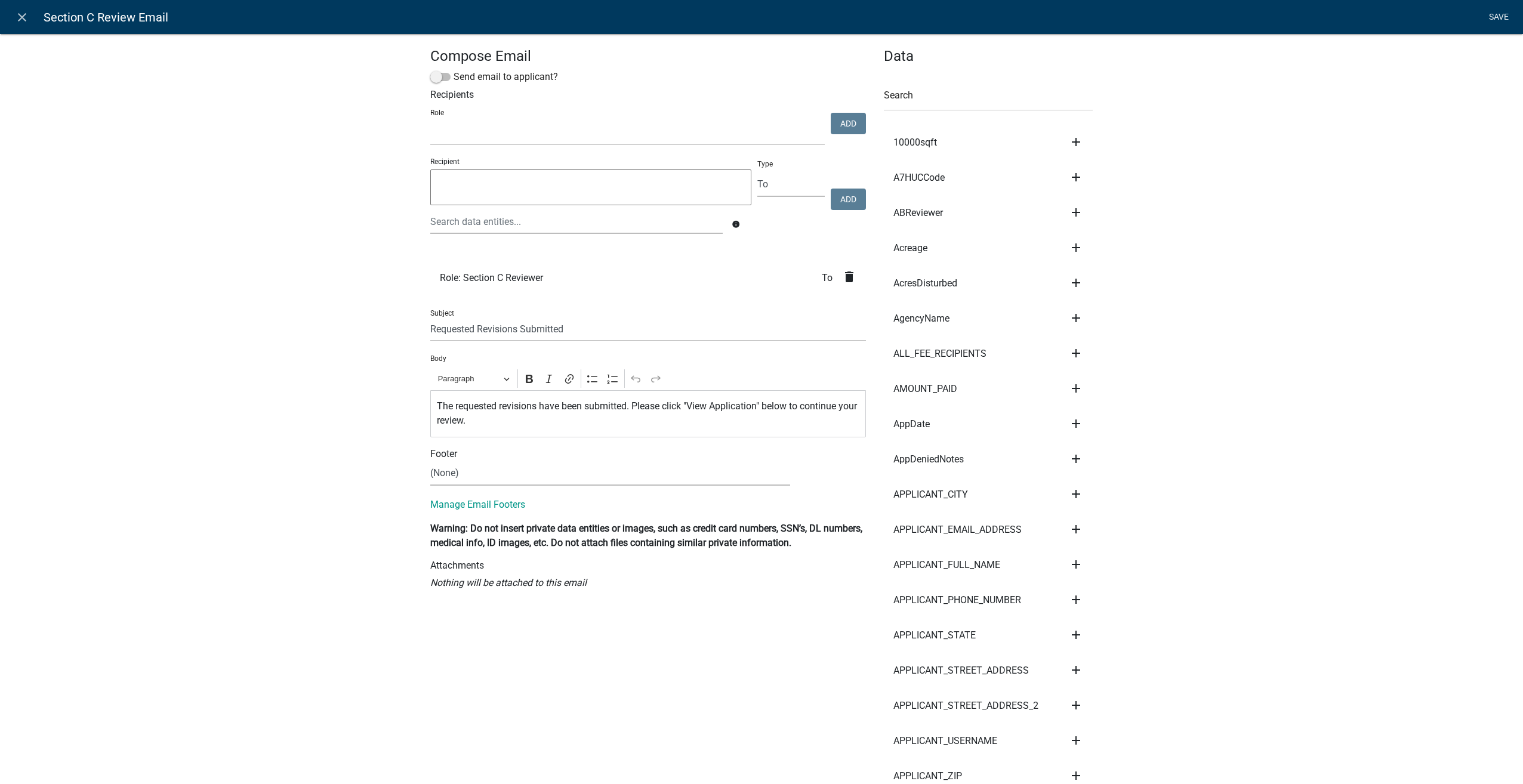
click at [1496, 12] on link "Save" at bounding box center [1499, 18] width 30 height 23
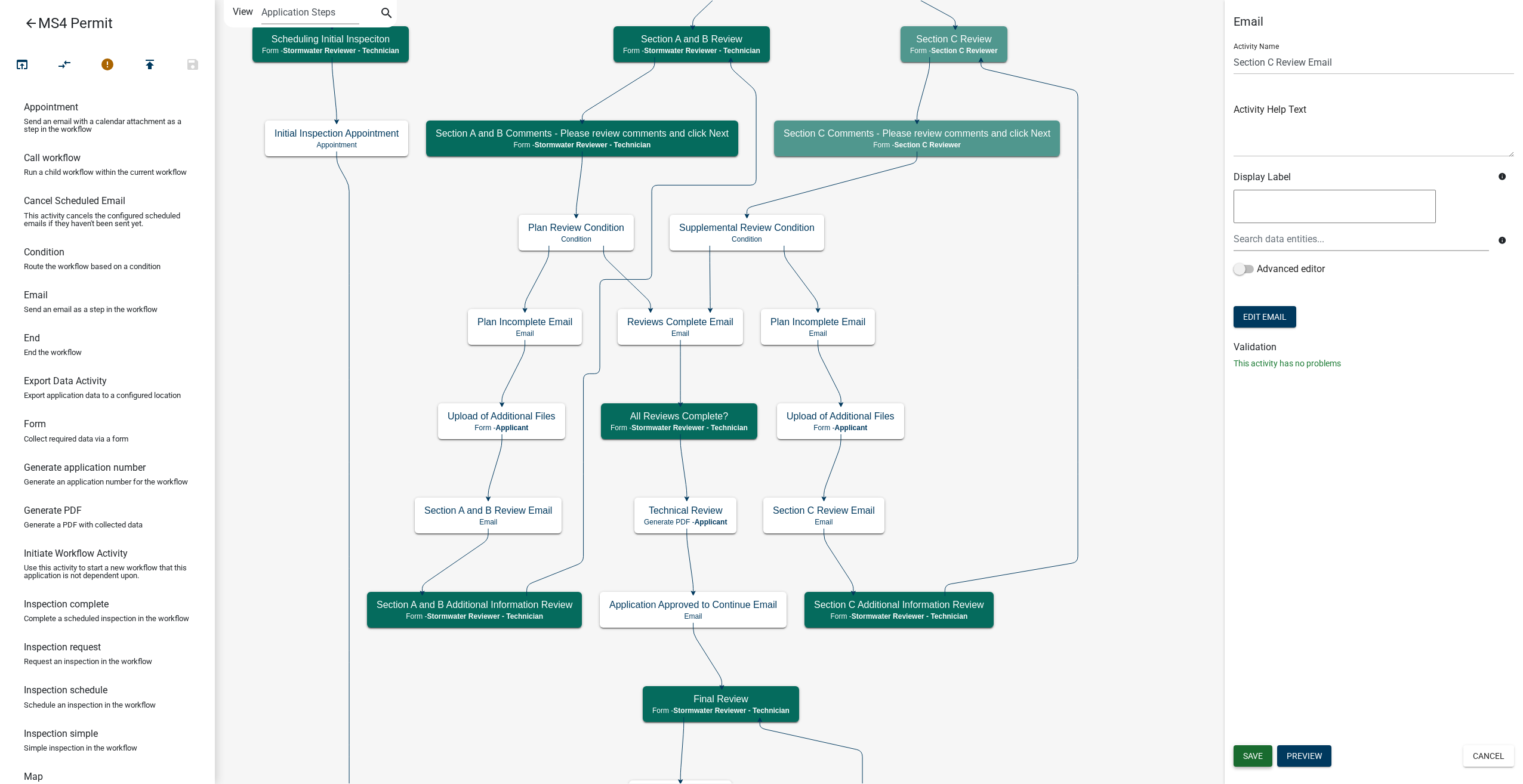
click at [1250, 760] on span "Save" at bounding box center [1253, 755] width 19 height 9
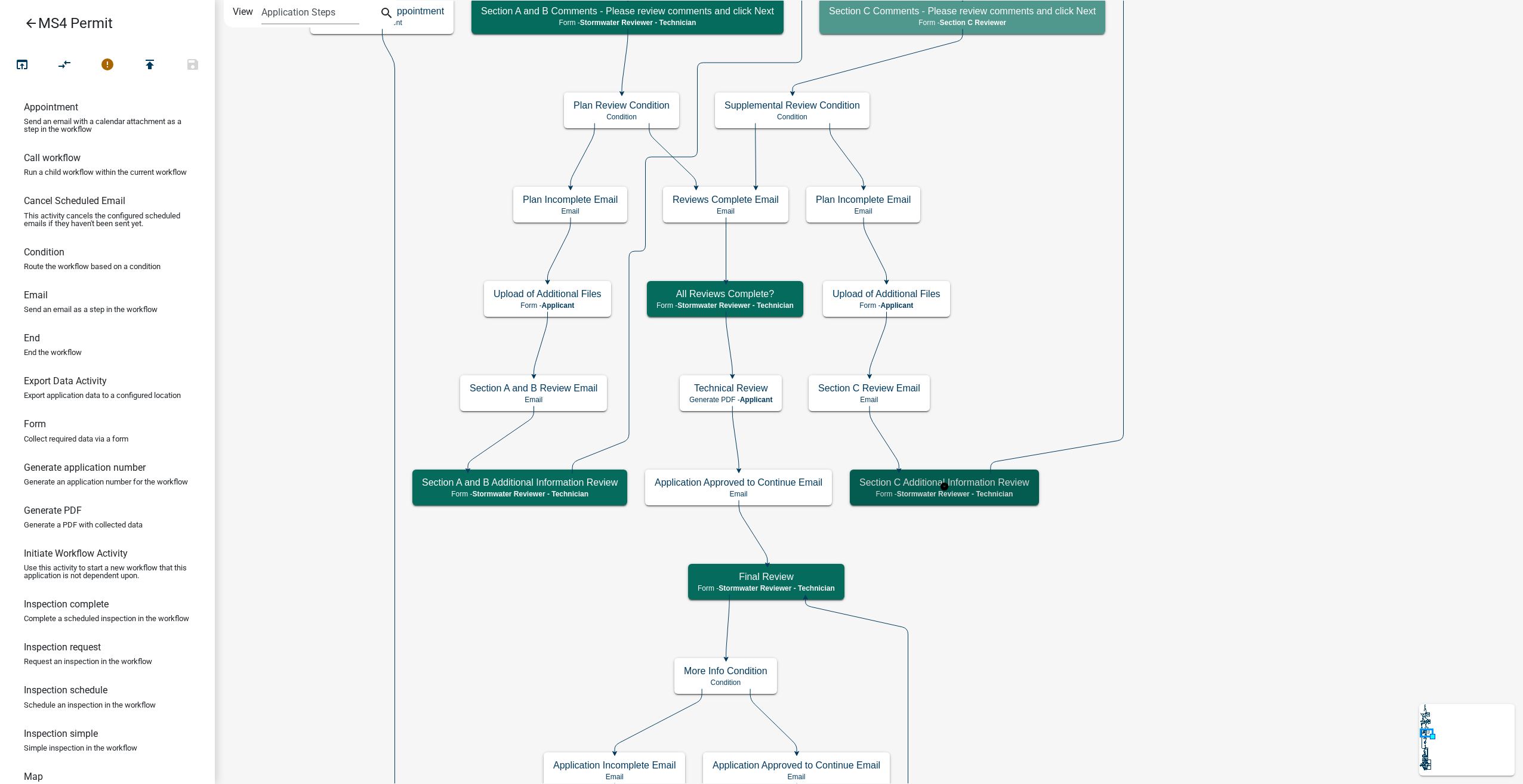
click at [906, 493] on span "Stormwater Reviewer - Technician" at bounding box center [955, 493] width 117 height 8
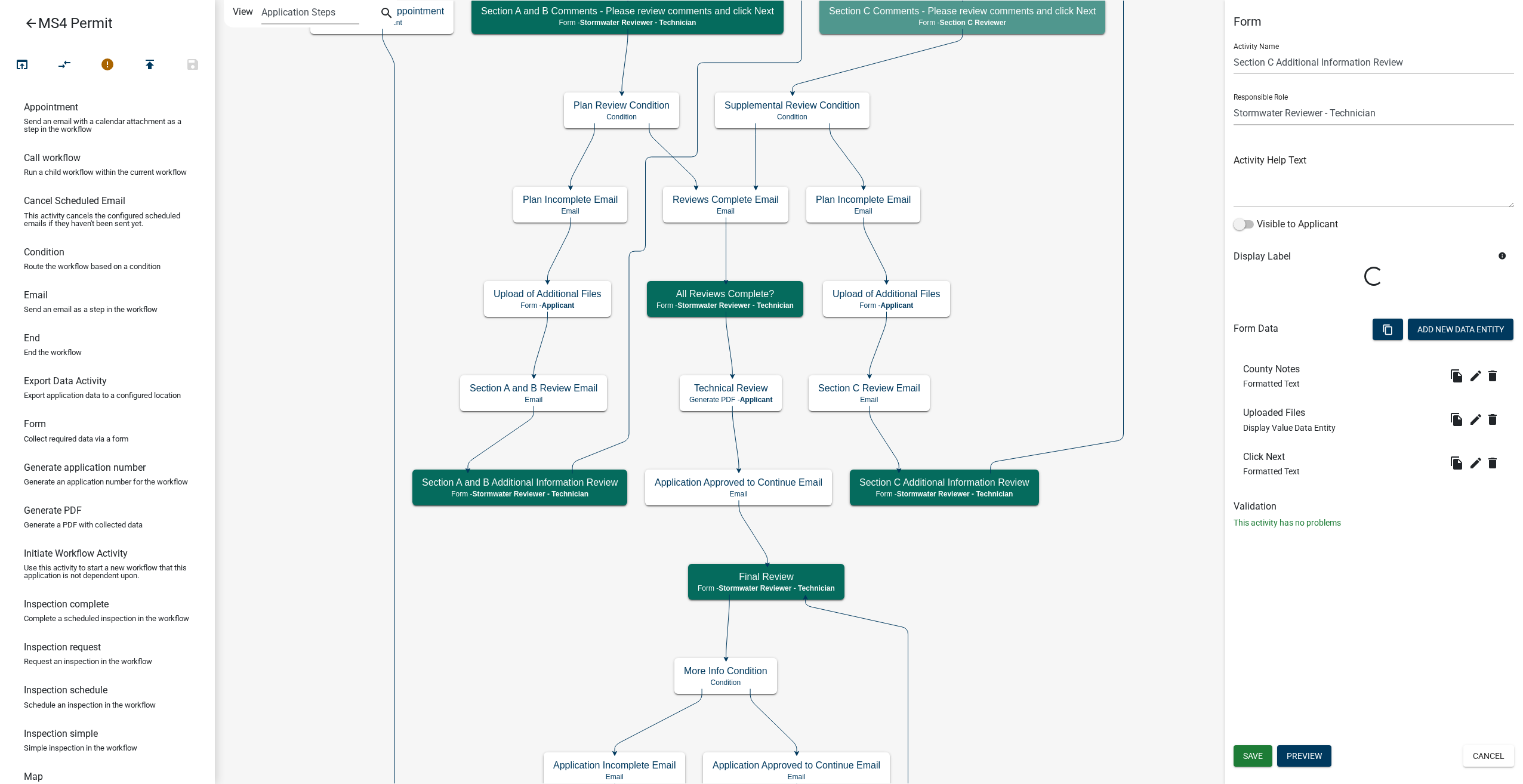
click at [1380, 115] on select "Applicant Surveyor Admin GIS Mapping Division EH Complaint Reviewer Stormwater …" at bounding box center [1374, 113] width 281 height 24
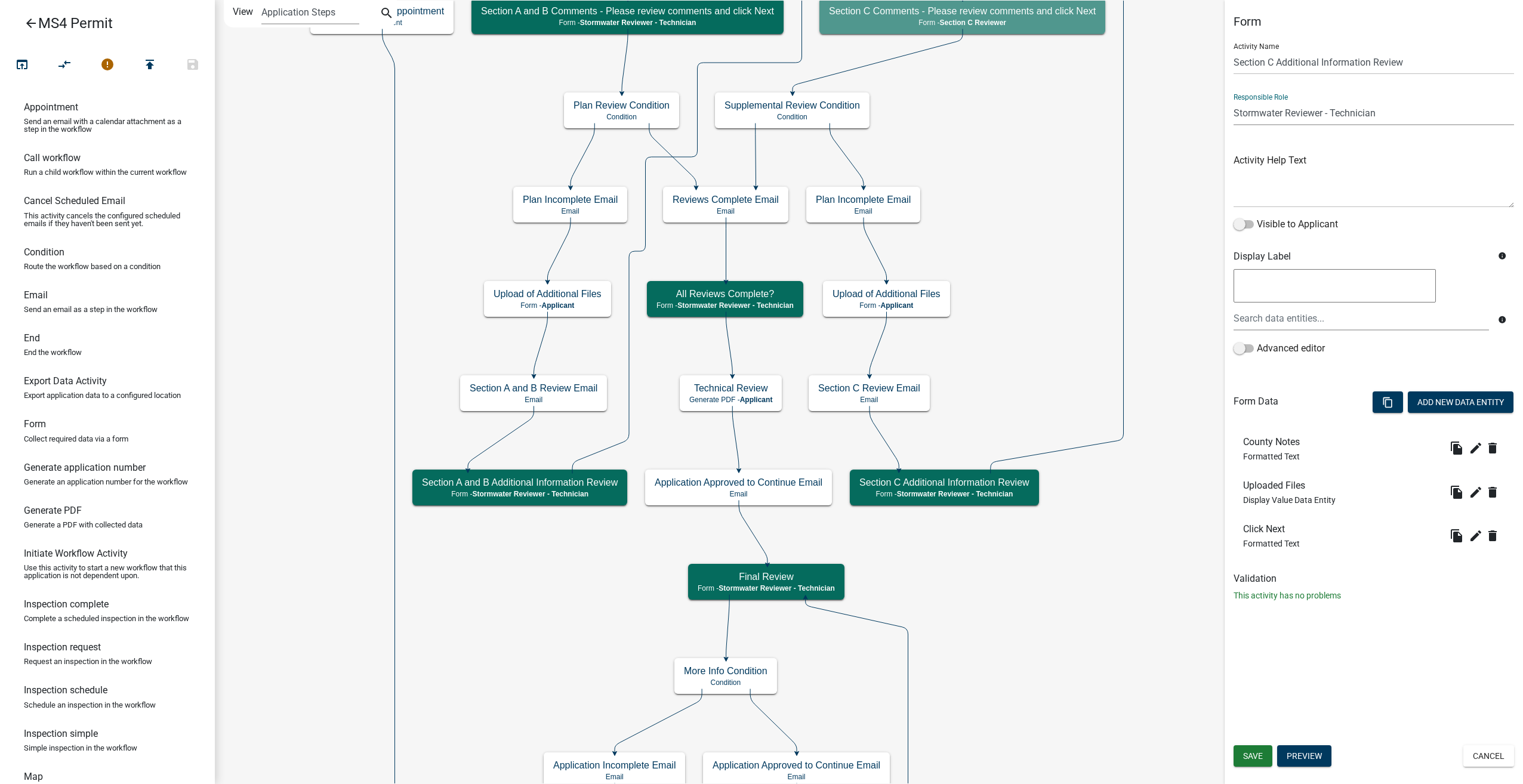
select select "1EA719A6-0801-47B0-A9EB-3F4F396B22BB"
click at [1234, 101] on select "Applicant Surveyor Admin GIS Mapping Division EH Complaint Reviewer Stormwater …" at bounding box center [1374, 113] width 281 height 24
click at [1256, 761] on span "Save" at bounding box center [1253, 755] width 19 height 9
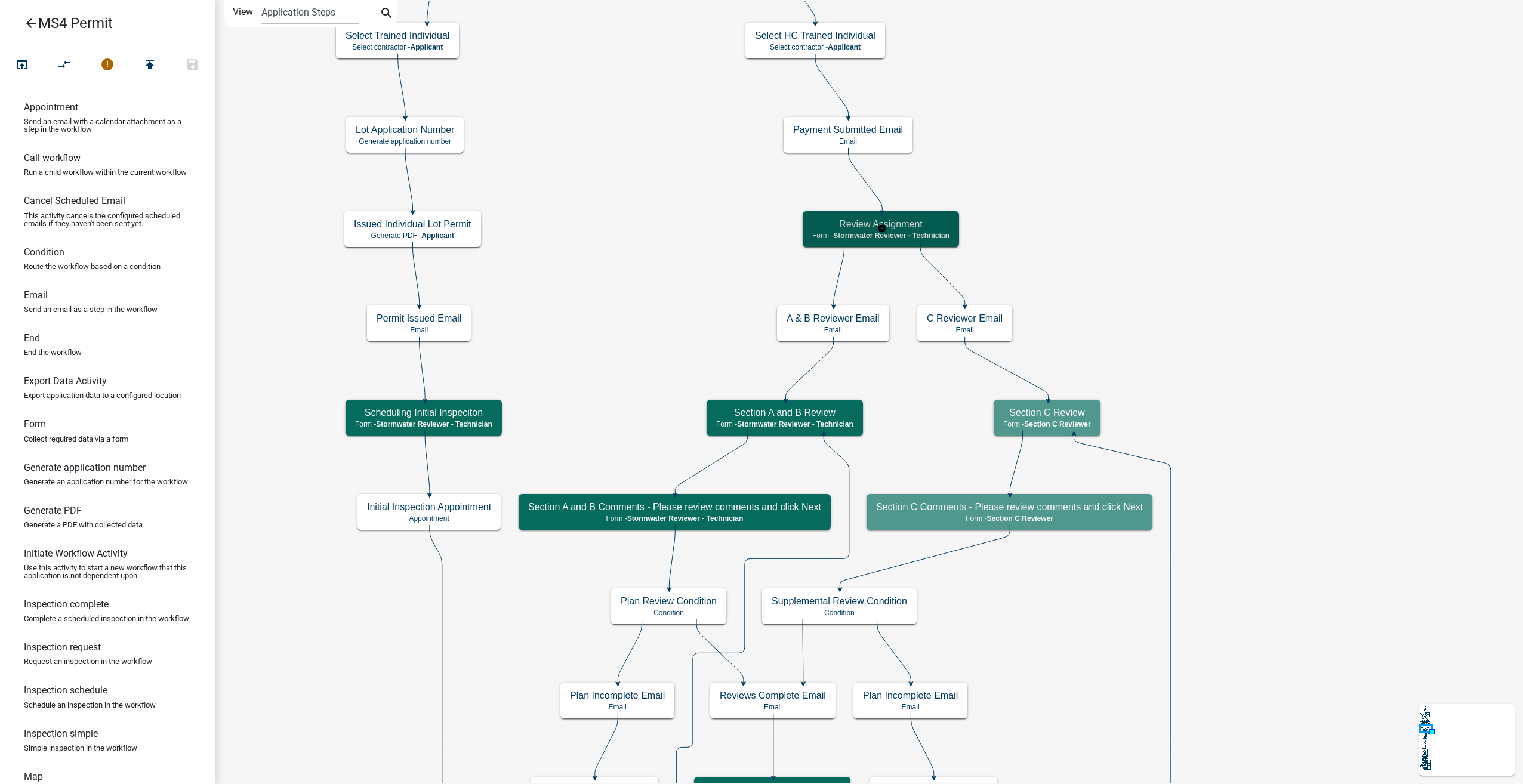
click at [940, 232] on span "Stormwater Reviewer - Technician" at bounding box center [891, 235] width 117 height 8
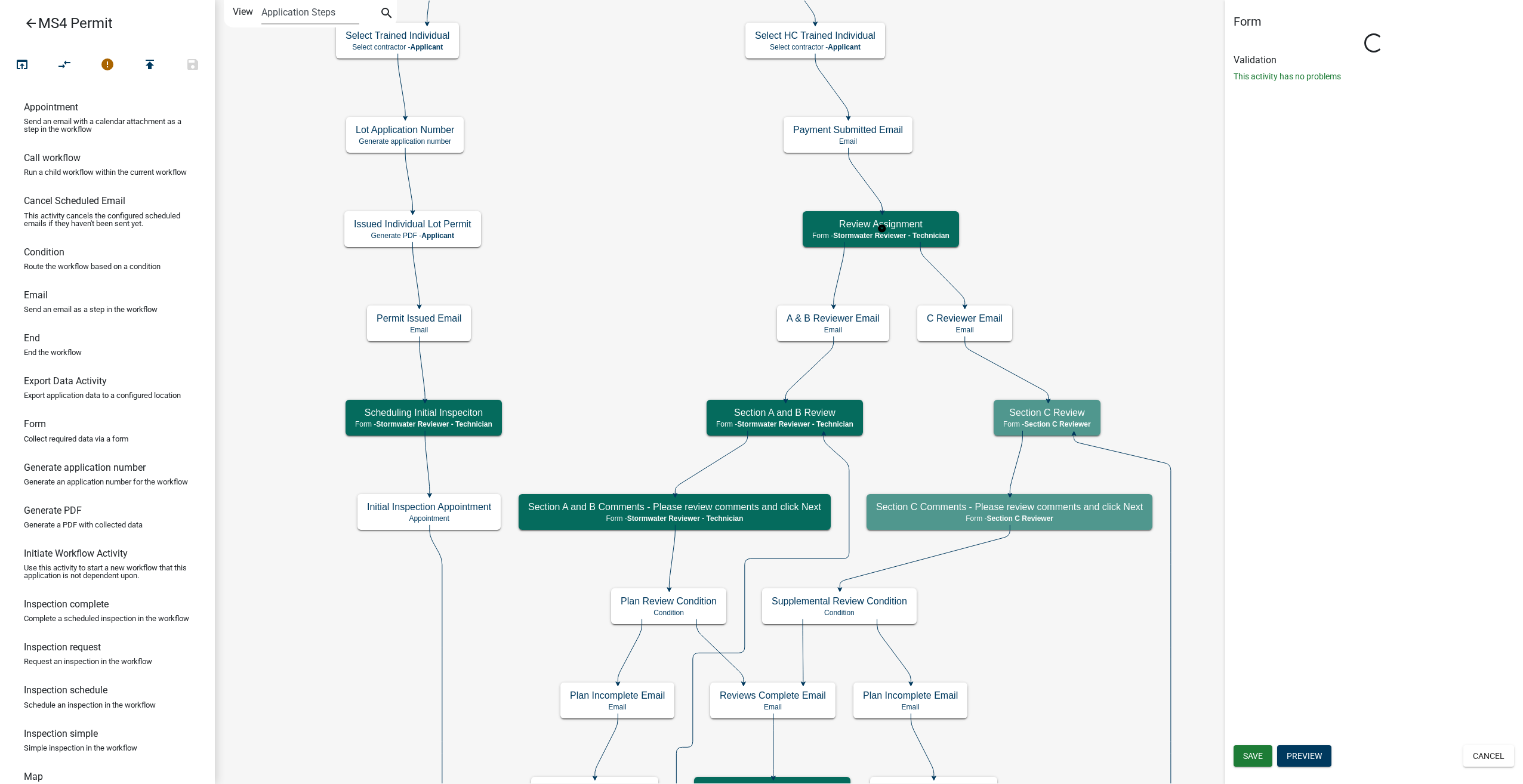
select select "A1534ADC-D787-4504-80BC-9B30F174B6FA"
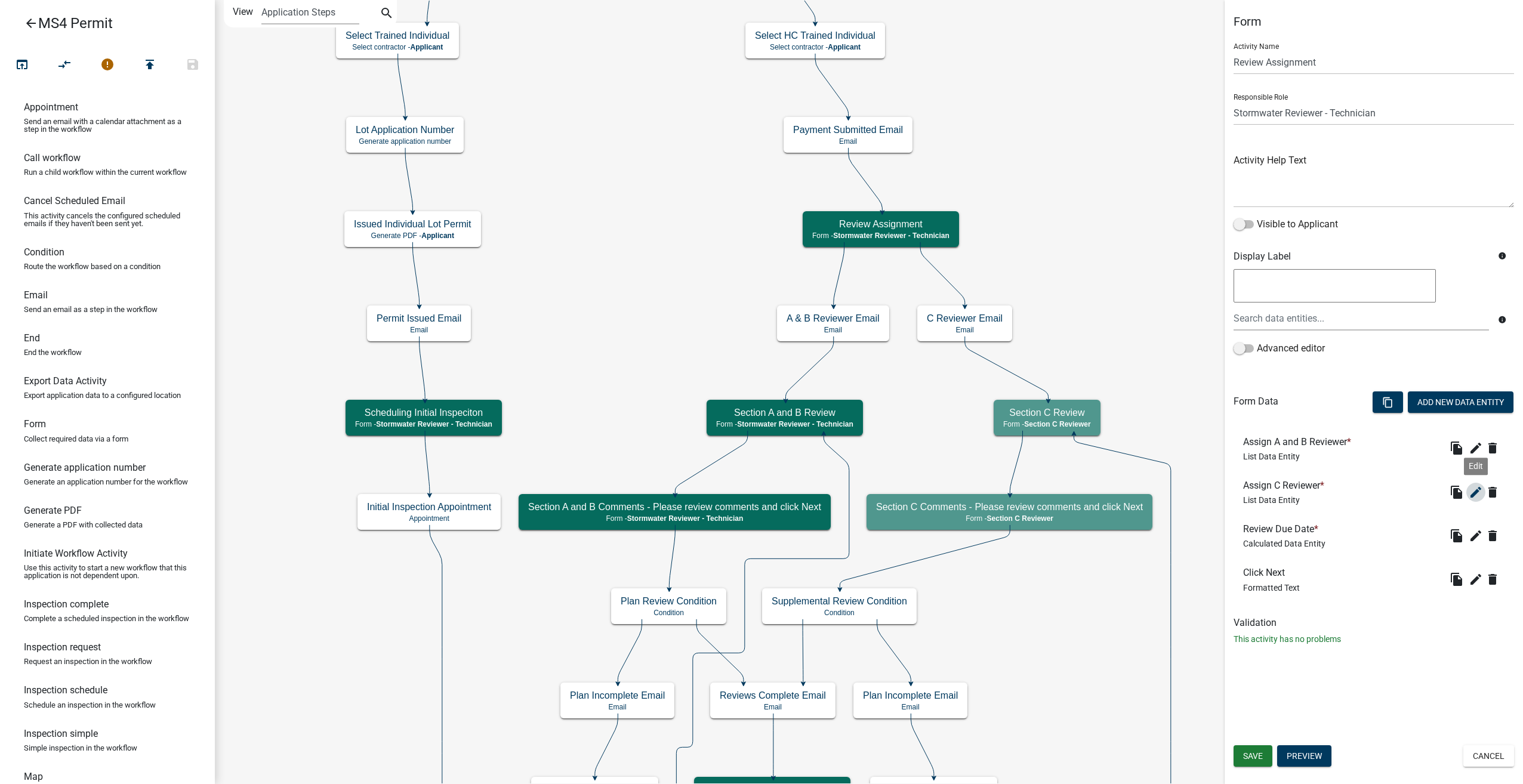
click at [1475, 487] on icon "edit" at bounding box center [1476, 492] width 14 height 14
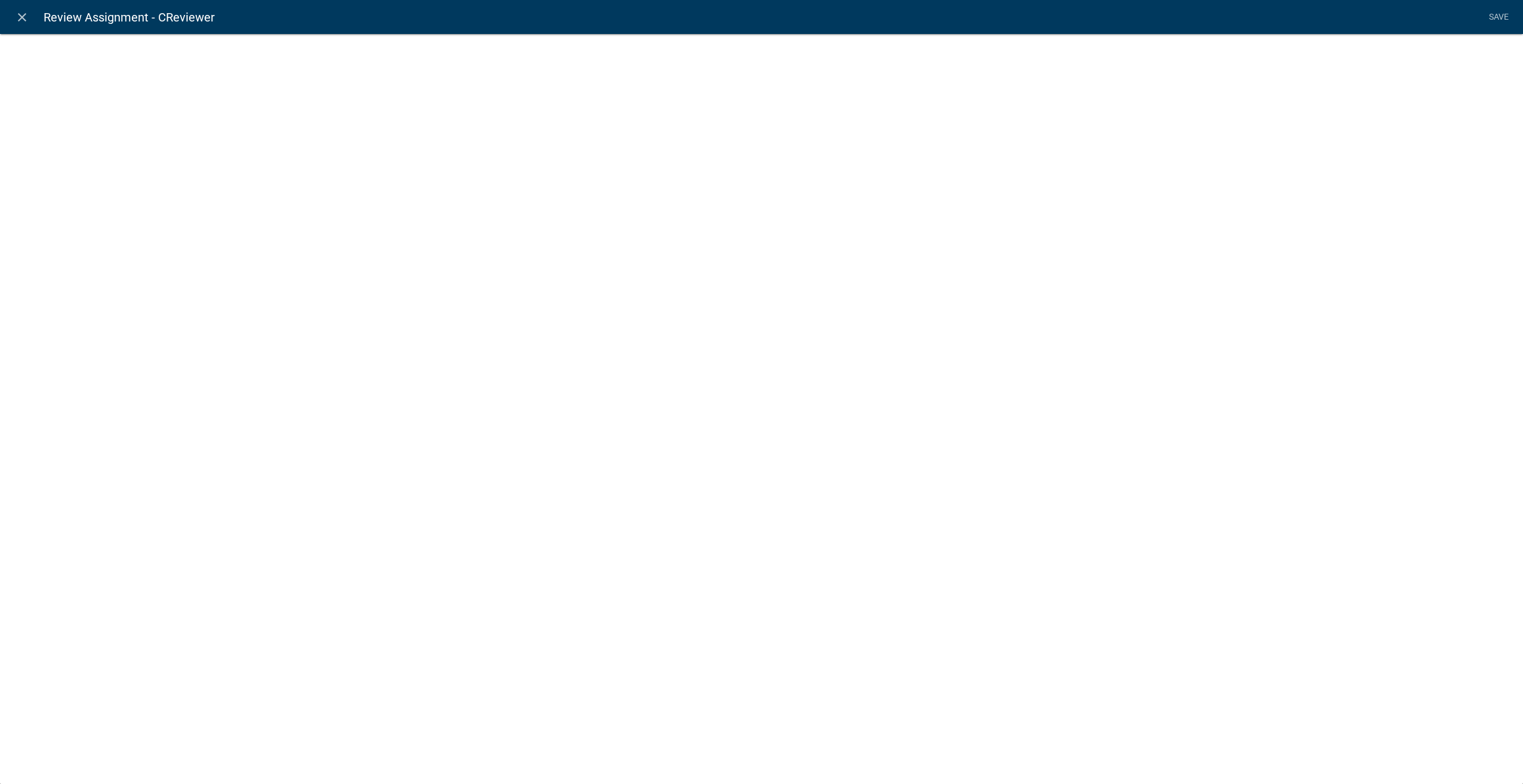
select select "list-data"
select select "custom-list-3394271b-1821-4e0a-bbc6-c5f9859e9c82"
select select
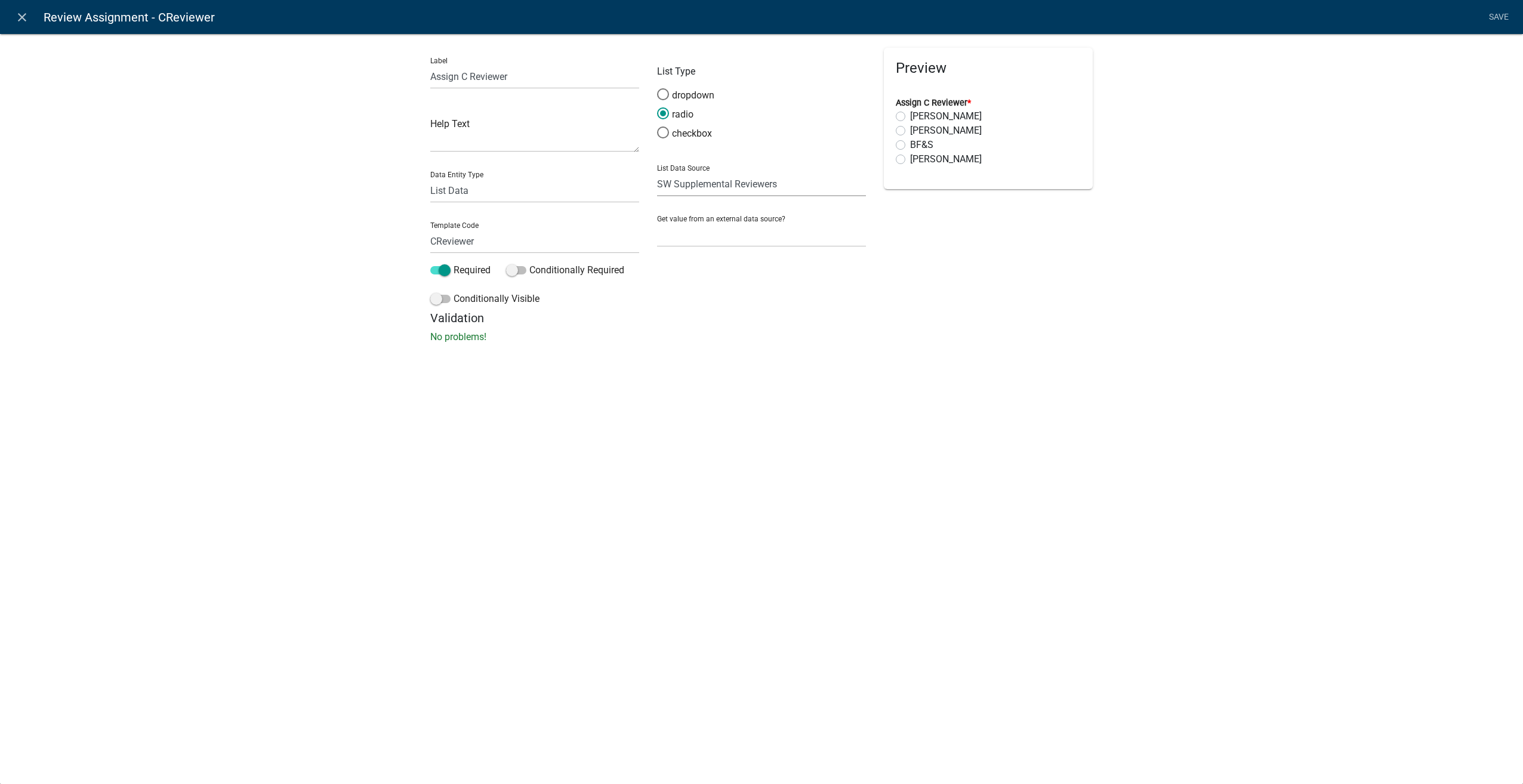
click at [773, 173] on select "State List BMP Inspection Options EH Approvers EH Complaint Types EH Inspectors…" at bounding box center [761, 183] width 209 height 24
drag, startPoint x: 167, startPoint y: 85, endPoint x: 56, endPoint y: 29, distance: 124.3
click at [167, 85] on div "Label Assign C Reviewer Help Text Data Entity Type Free Form Text Document Disp…" at bounding box center [761, 192] width 1523 height 355
click at [470, 180] on select "Free Form Text Document Display Entity Value Fee Numeric Data Date Map Sketch D…" at bounding box center [534, 190] width 209 height 24
select select "calculated-value"
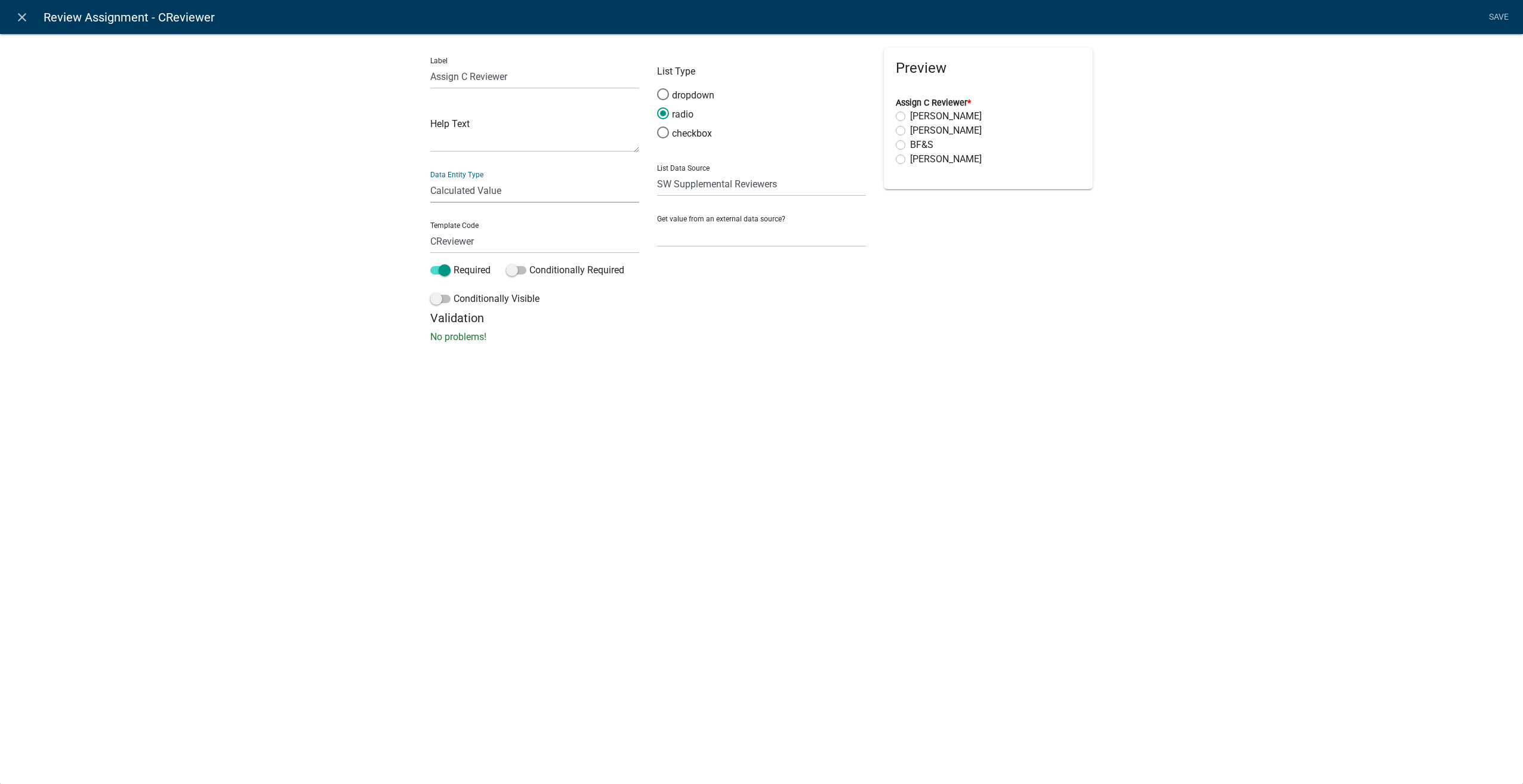
click at [430, 178] on select "Free Form Text Document Display Entity Value Fee Numeric Data Date Map Sketch D…" at bounding box center [534, 190] width 209 height 24
select select "calculated-value"
click at [675, 207] on textarea at bounding box center [761, 202] width 209 height 36
type textarea "Matt Sidel"
click at [446, 270] on span at bounding box center [440, 270] width 20 height 8
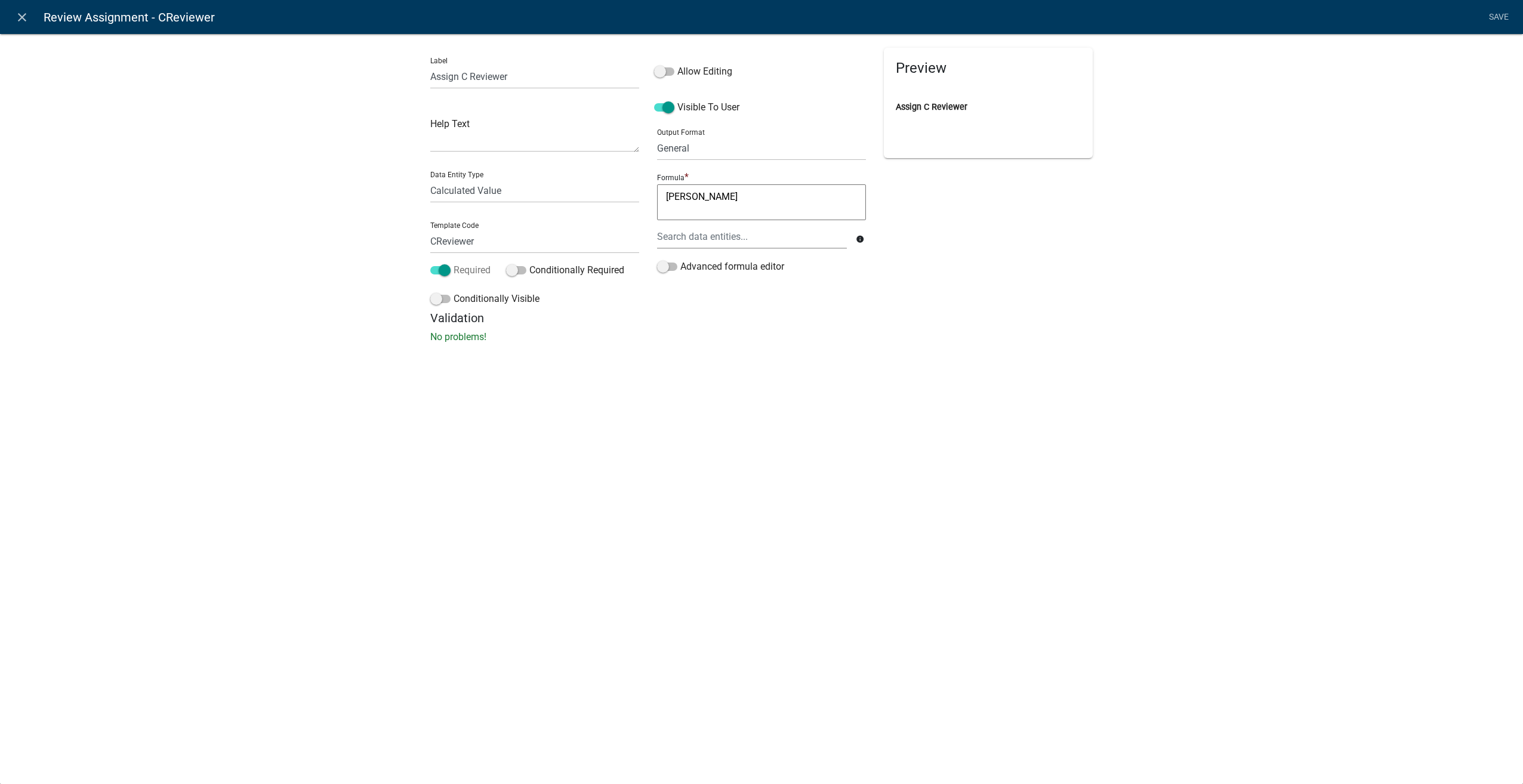
click at [454, 263] on input "Required" at bounding box center [454, 263] width 0 height 0
click at [660, 71] on span at bounding box center [664, 71] width 20 height 8
click at [677, 64] on input "Allow Editing" at bounding box center [677, 64] width 0 height 0
click at [1495, 14] on link "Save" at bounding box center [1499, 18] width 30 height 23
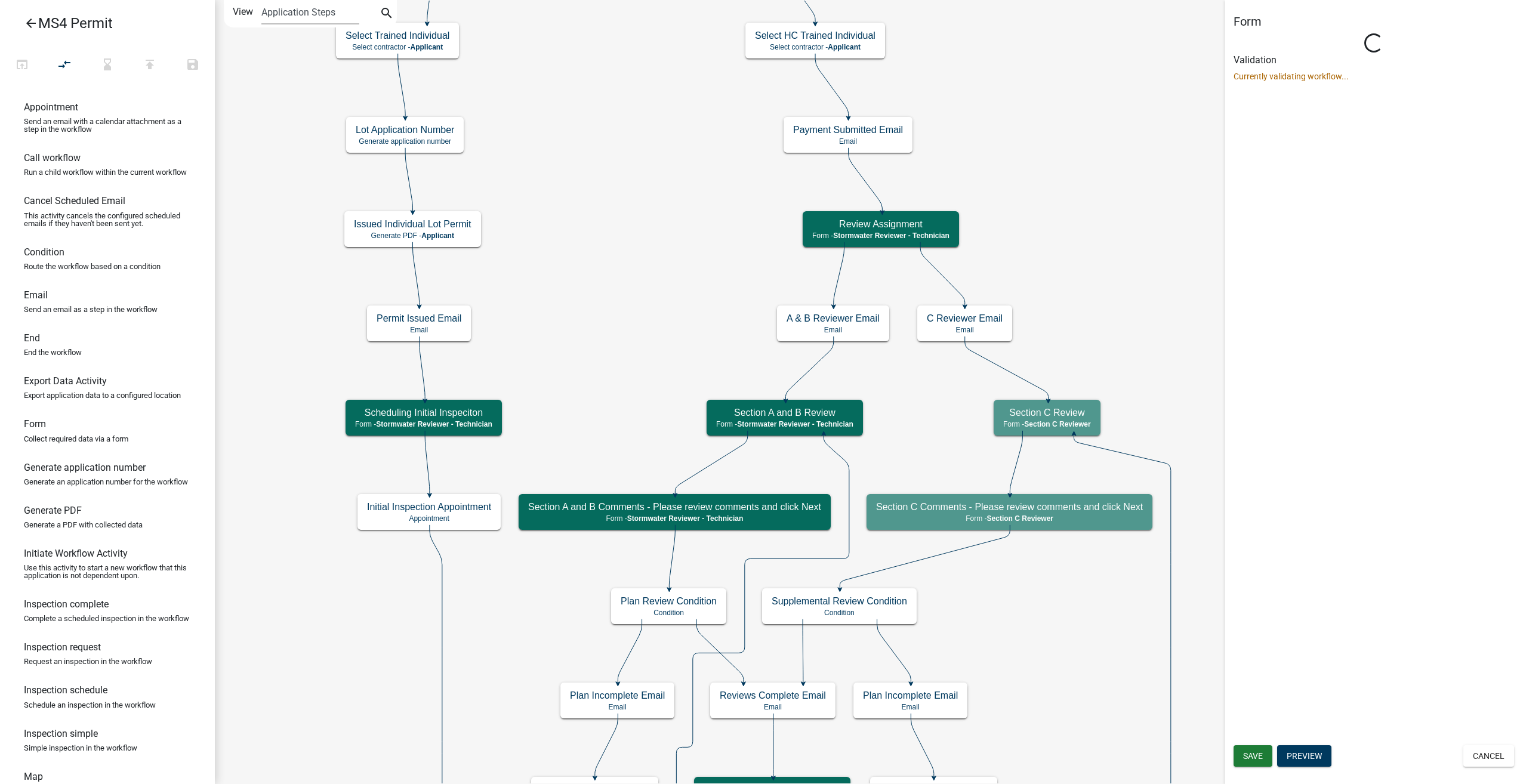
select select "A1534ADC-D787-4504-80BC-9B30F174B6FA"
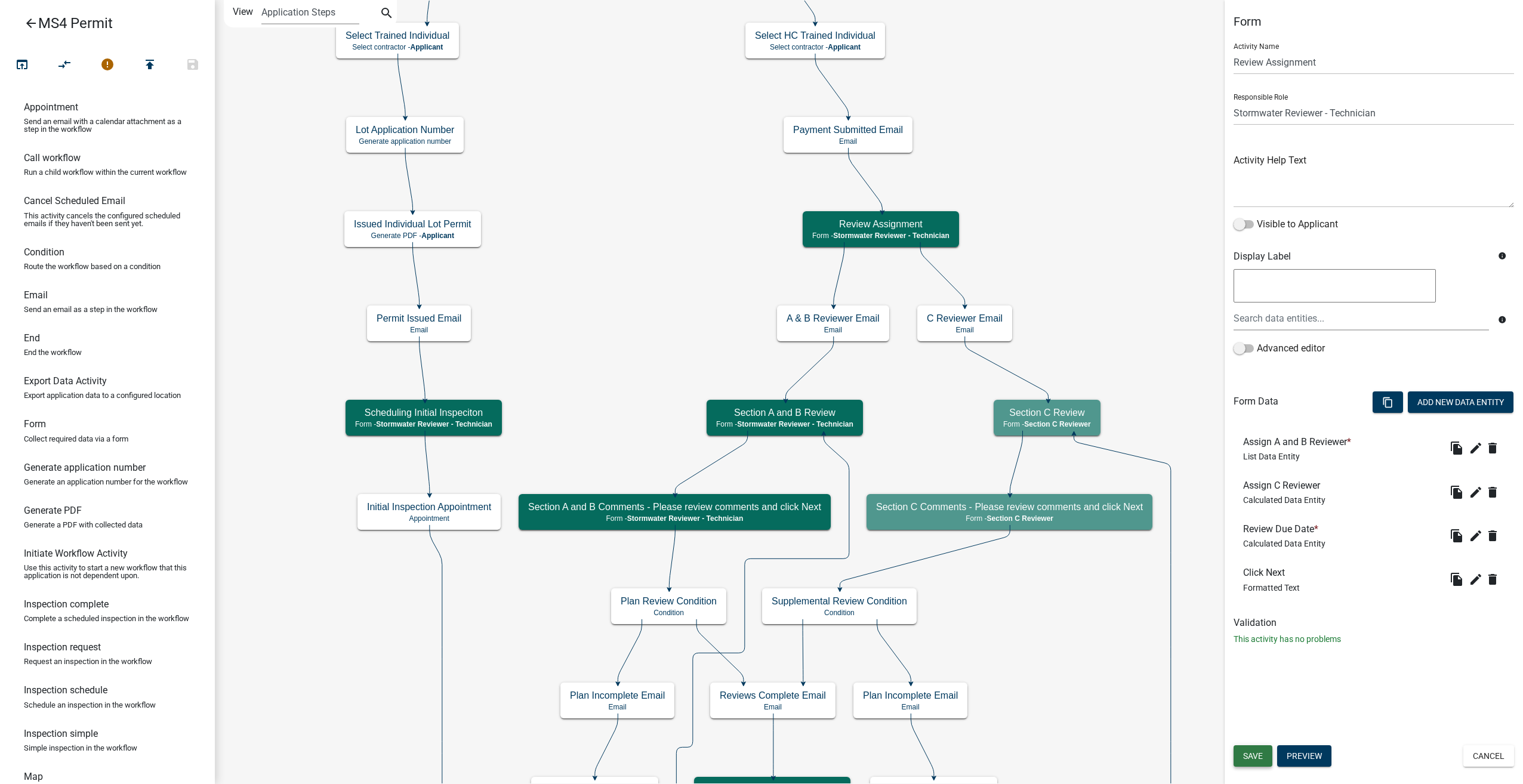
click at [1256, 760] on span "Save" at bounding box center [1253, 755] width 19 height 9
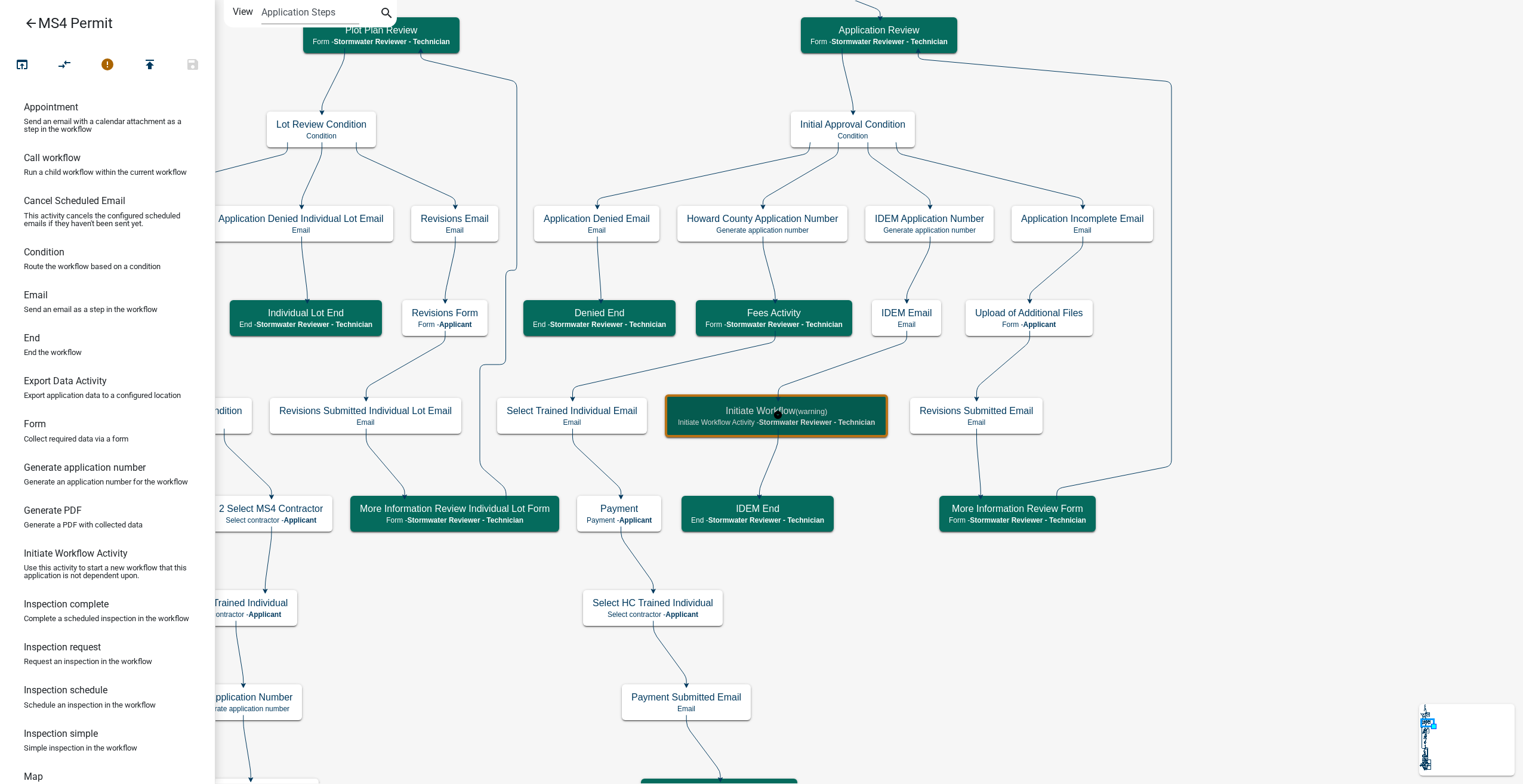
click at [844, 415] on h5 "Initiate Workflow (warning)" at bounding box center [776, 411] width 197 height 11
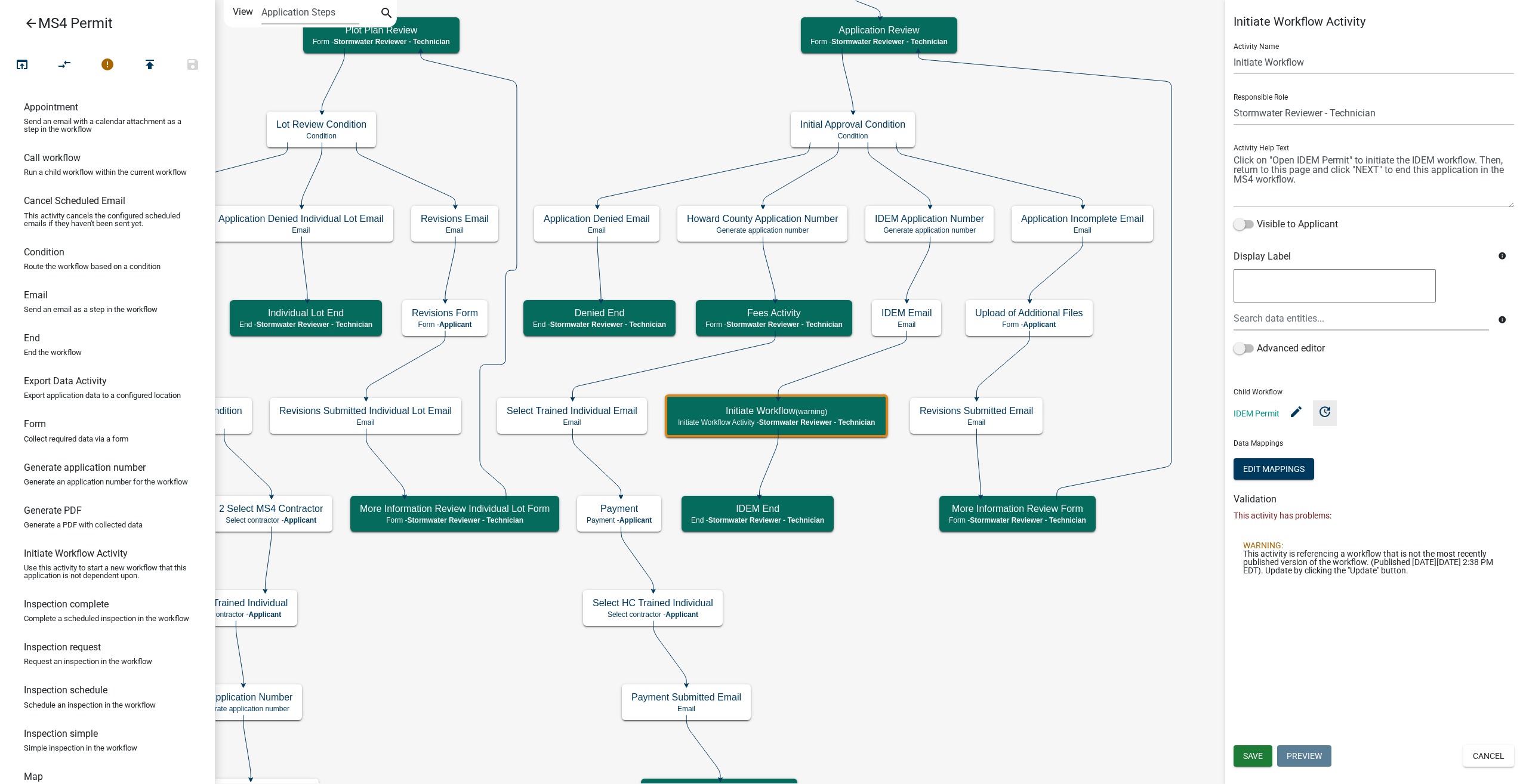
click at [1324, 410] on icon "update" at bounding box center [1325, 411] width 14 height 14
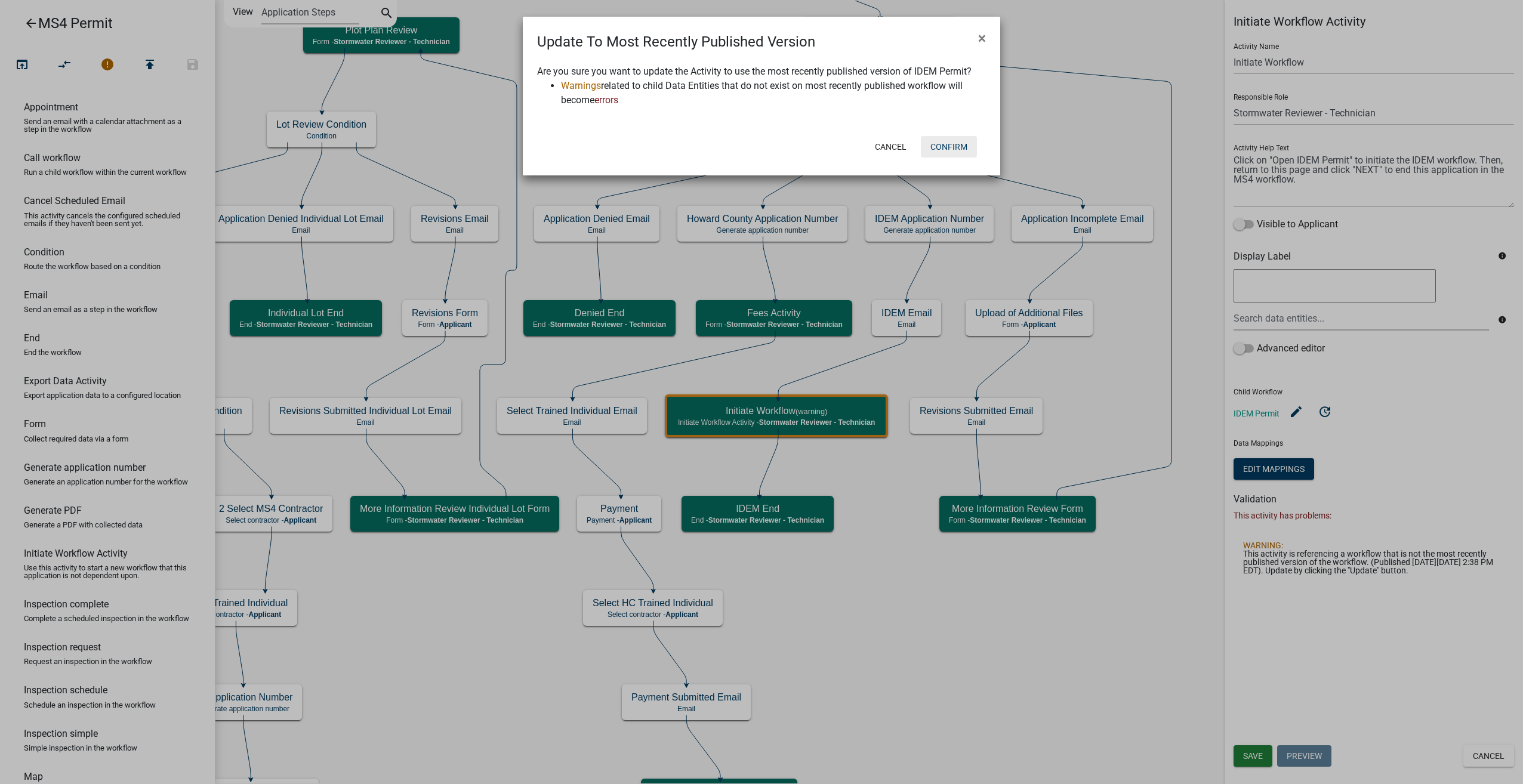
click at [964, 148] on button "Confirm" at bounding box center [949, 147] width 56 height 21
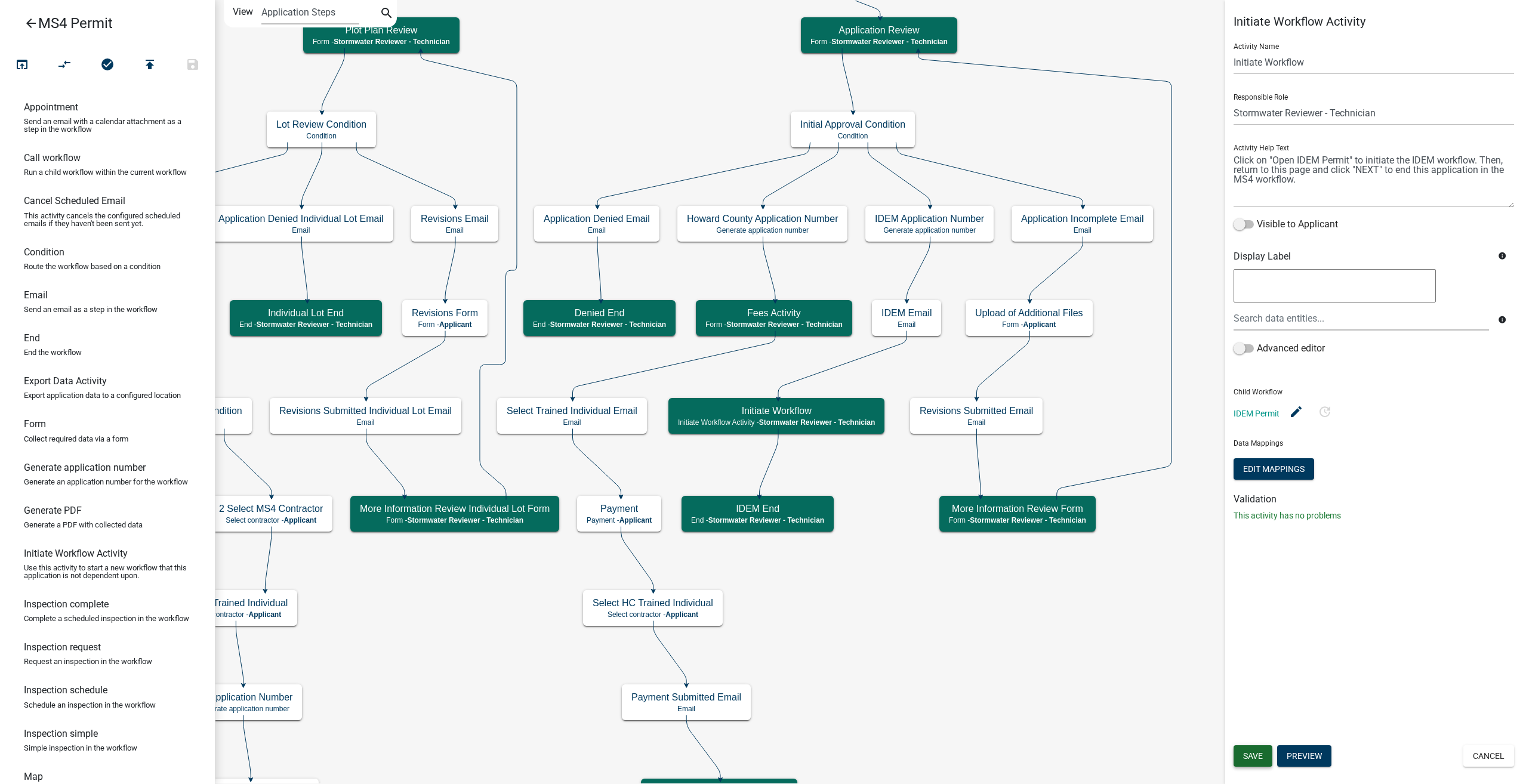
click at [1252, 755] on span "Save" at bounding box center [1253, 755] width 19 height 9
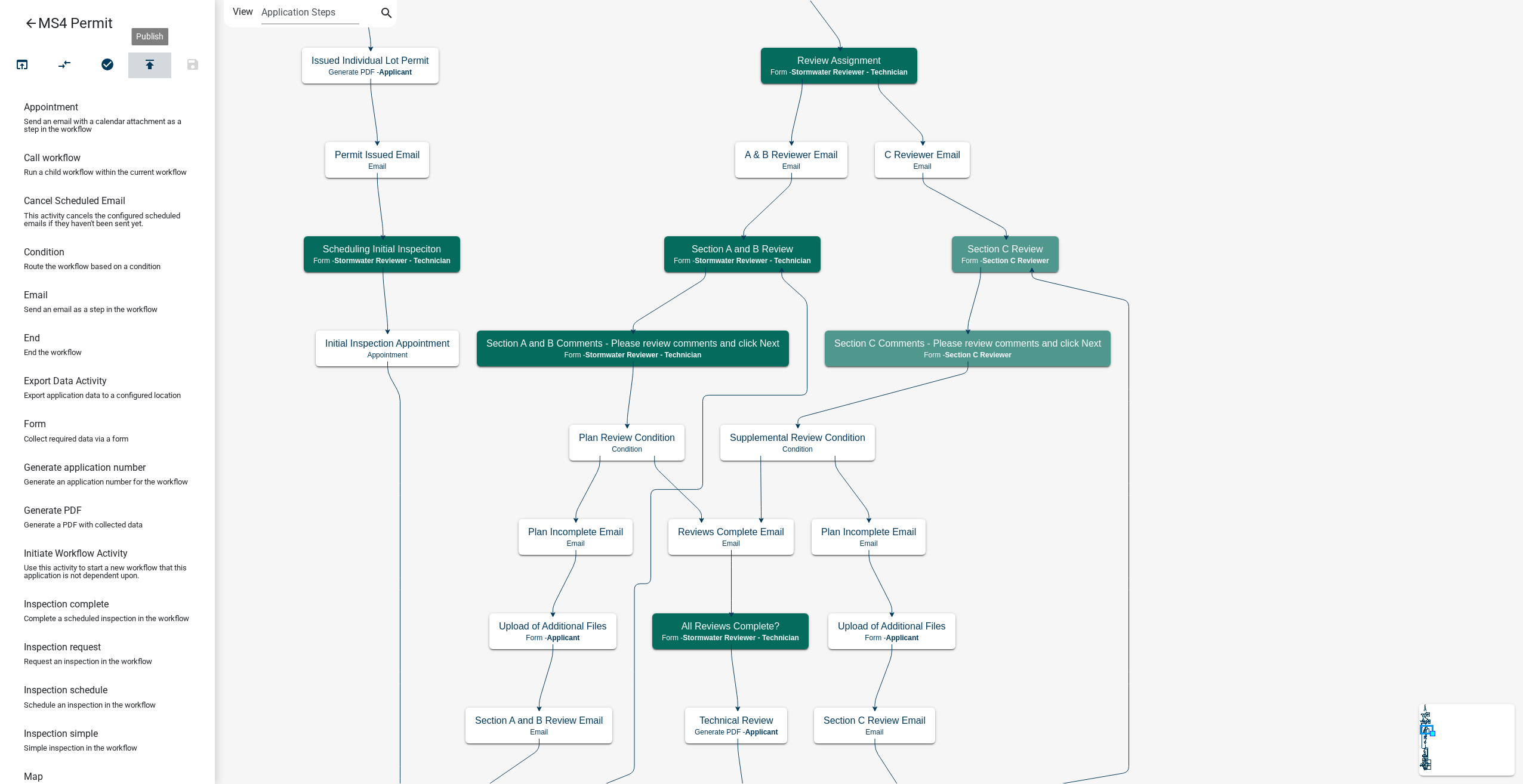
click at [147, 59] on icon "publish" at bounding box center [150, 65] width 14 height 17
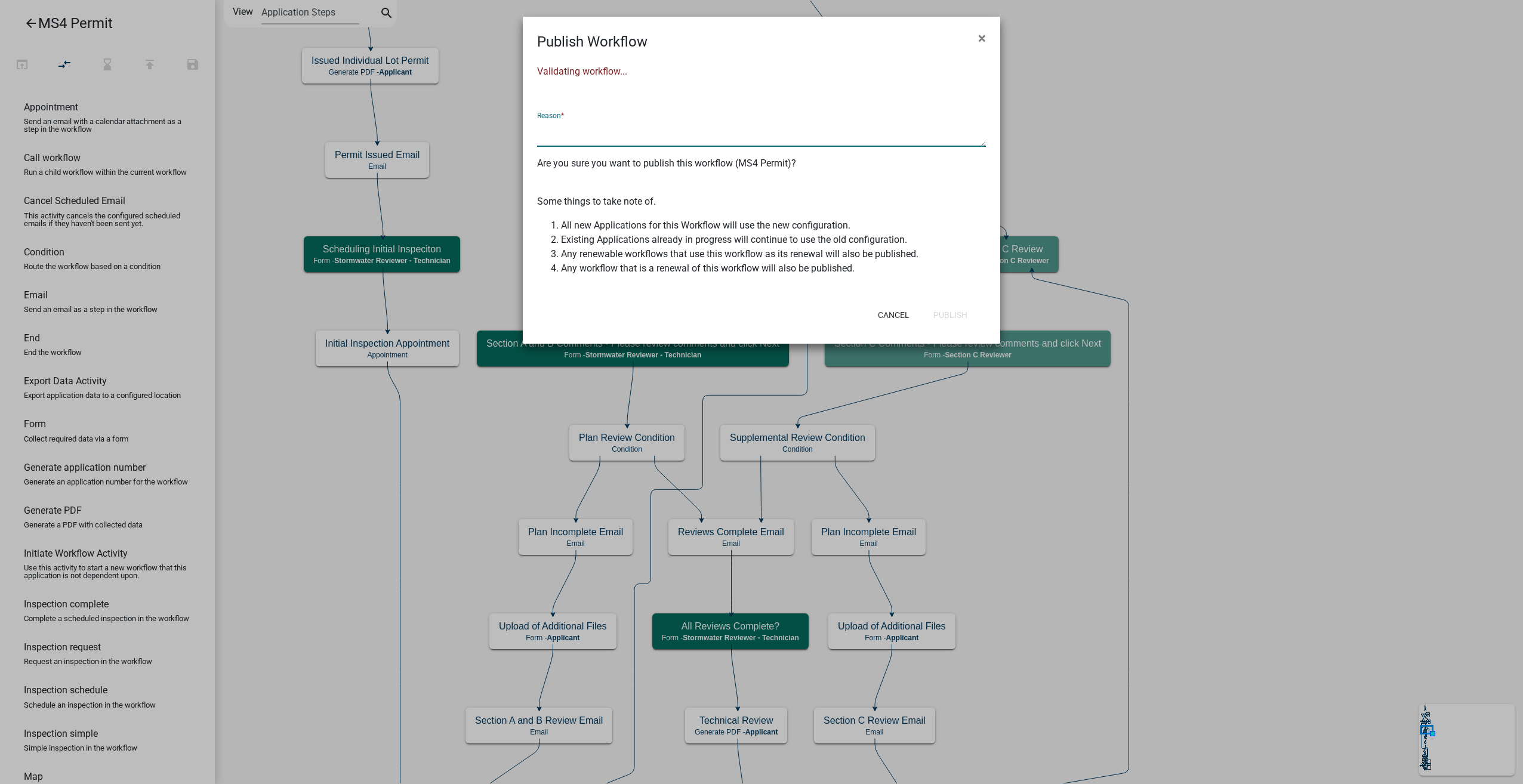
click at [553, 135] on textarea at bounding box center [761, 133] width 449 height 28
type textarea "made changes per 09/16/2025 client meeting"
click at [940, 315] on button "Publish" at bounding box center [950, 315] width 53 height 21
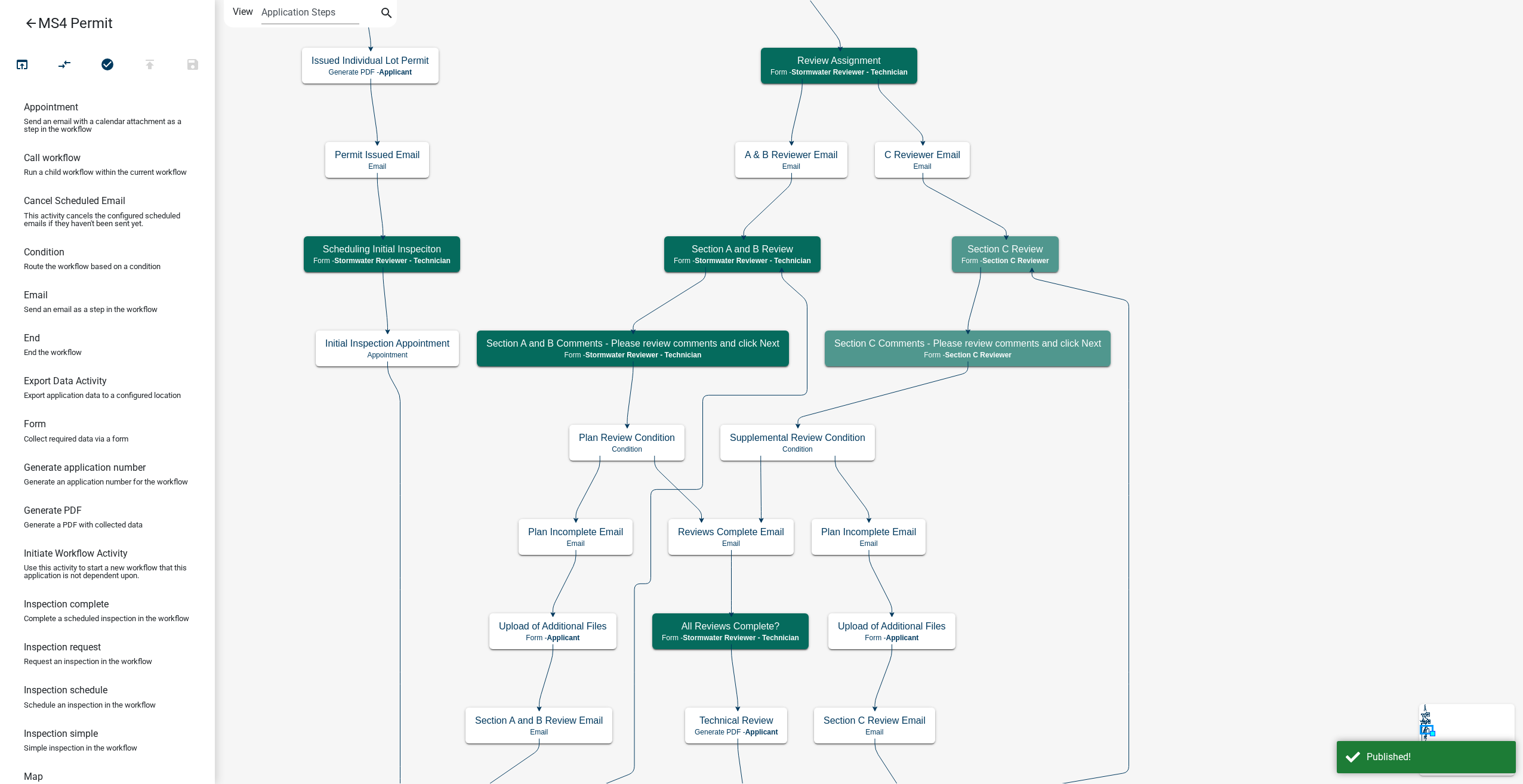
click at [33, 23] on icon "arrow_back" at bounding box center [31, 24] width 14 height 17
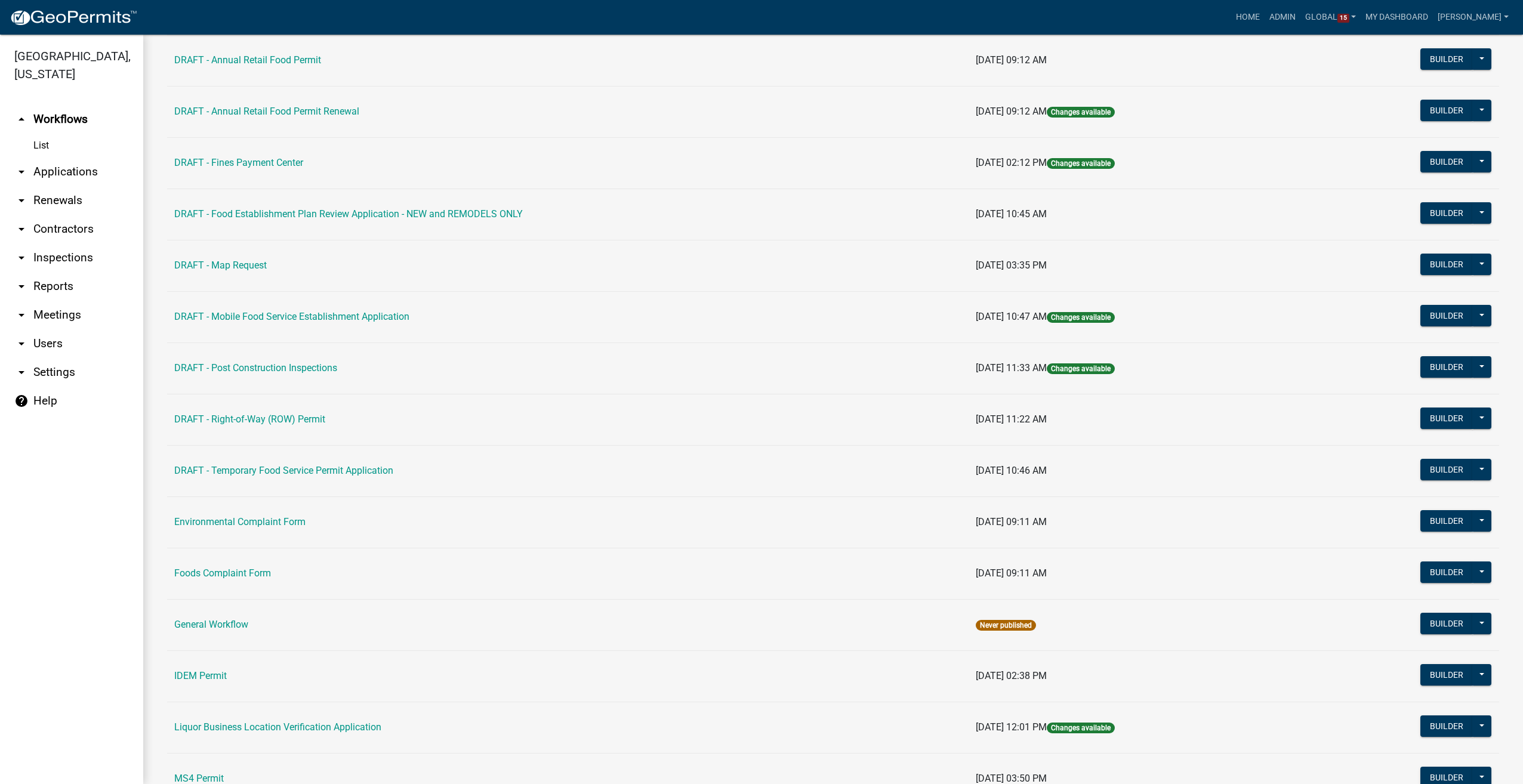
scroll to position [358, 0]
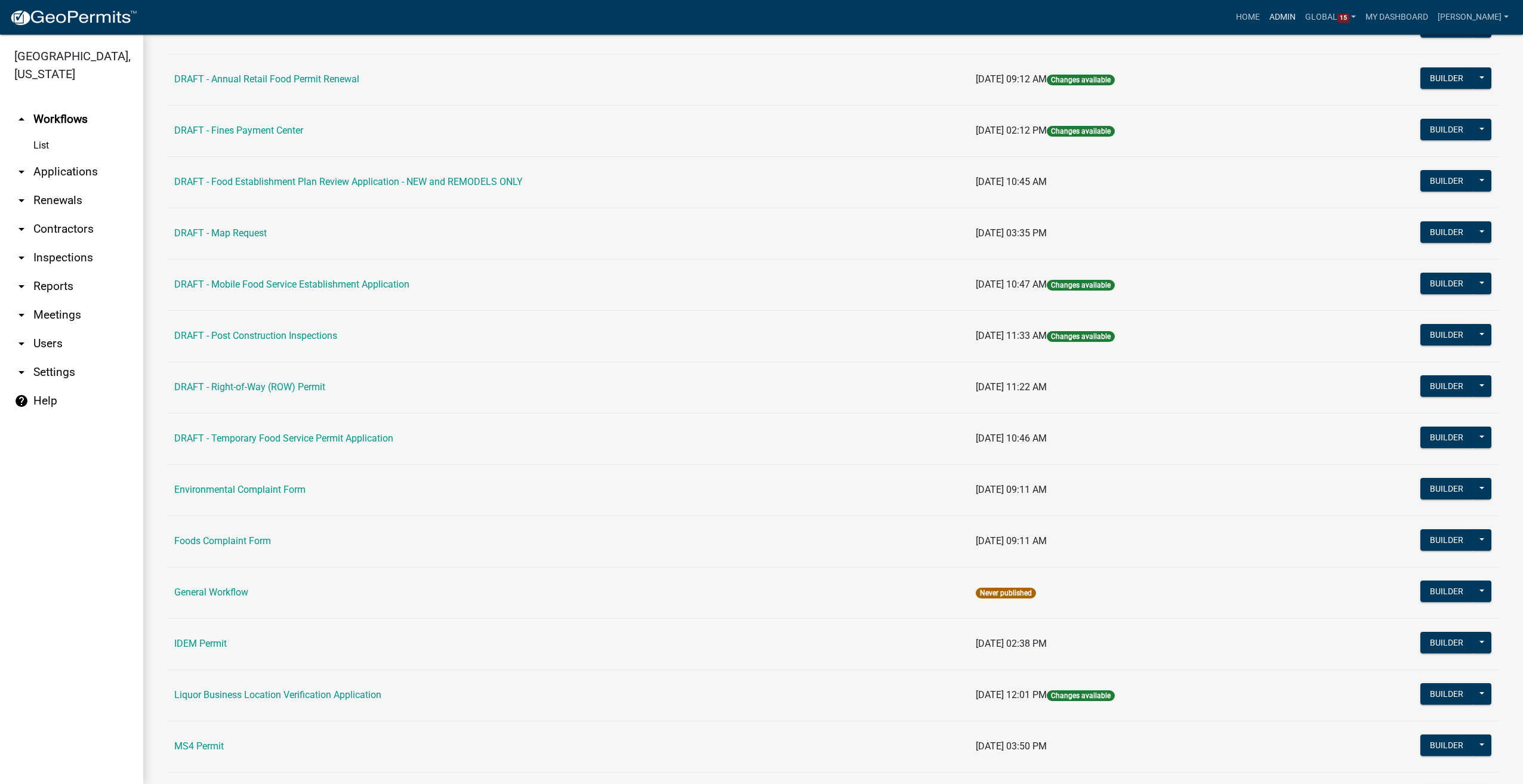
drag, startPoint x: 1308, startPoint y: 19, endPoint x: 866, endPoint y: 45, distance: 442.8
click at [1301, 19] on link "Admin" at bounding box center [1282, 18] width 36 height 23
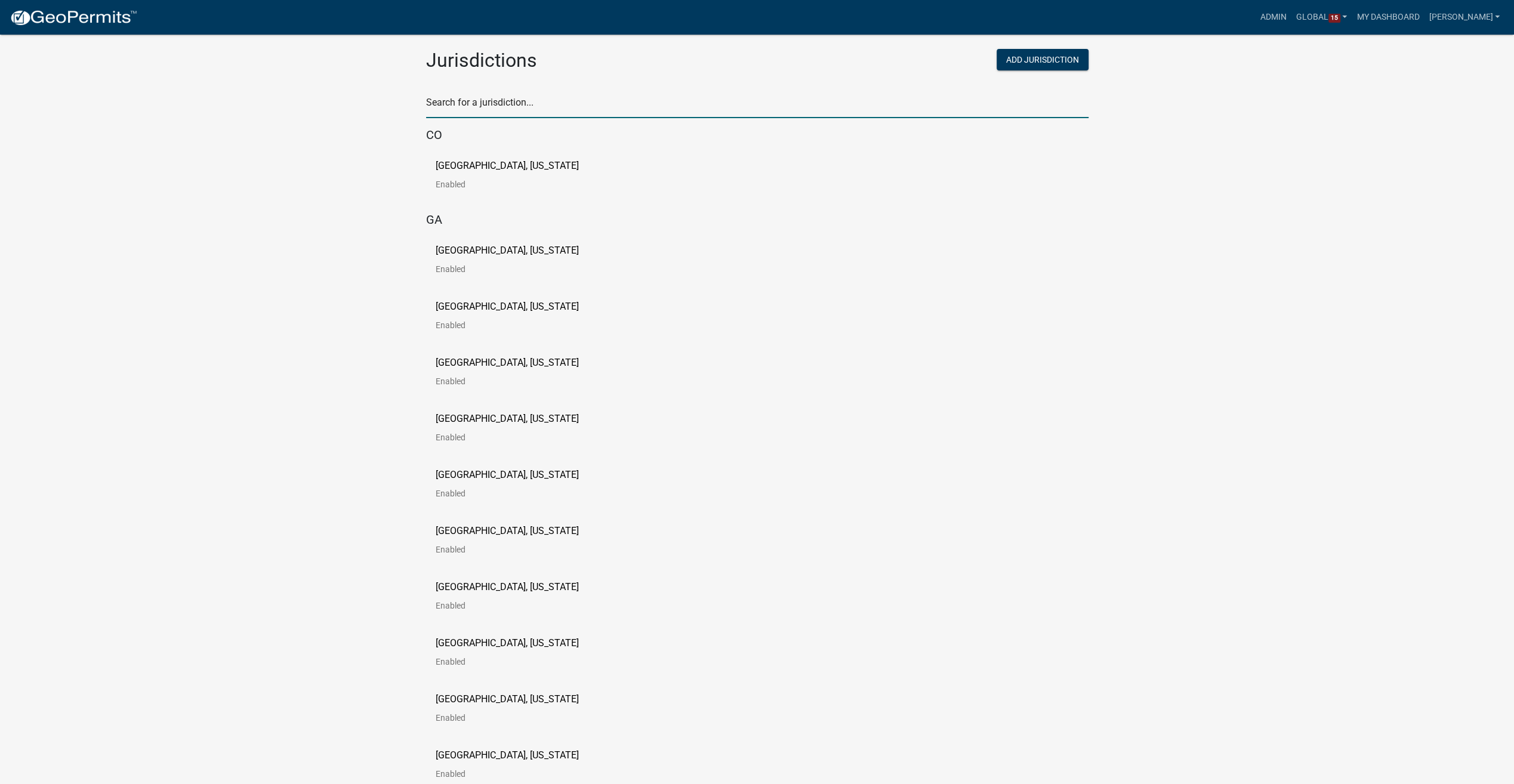
click at [437, 106] on input "text" at bounding box center [757, 106] width 663 height 24
type input "o"
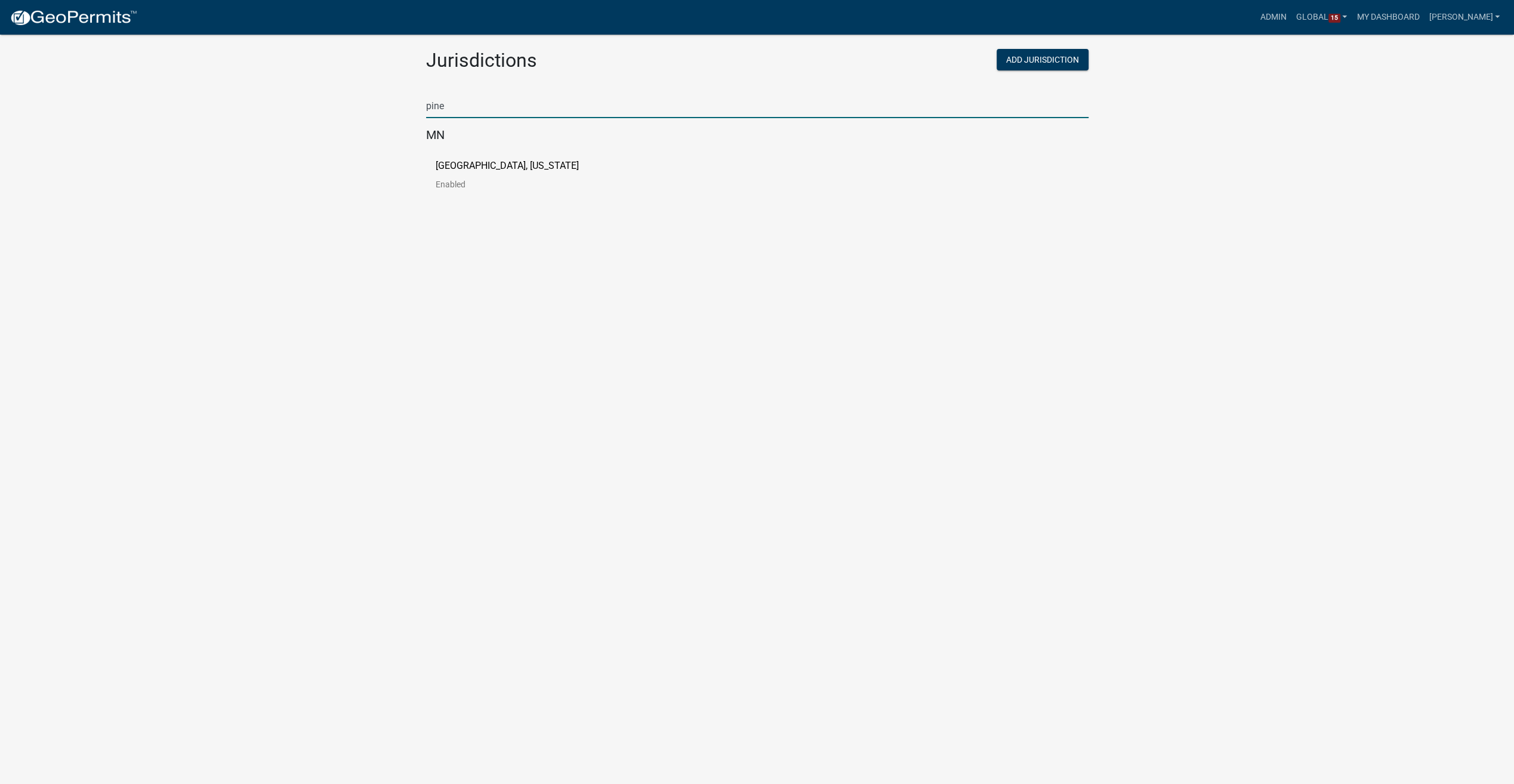
type input "pine"
click at [445, 169] on p "[GEOGRAPHIC_DATA], [US_STATE]" at bounding box center [507, 165] width 143 height 9
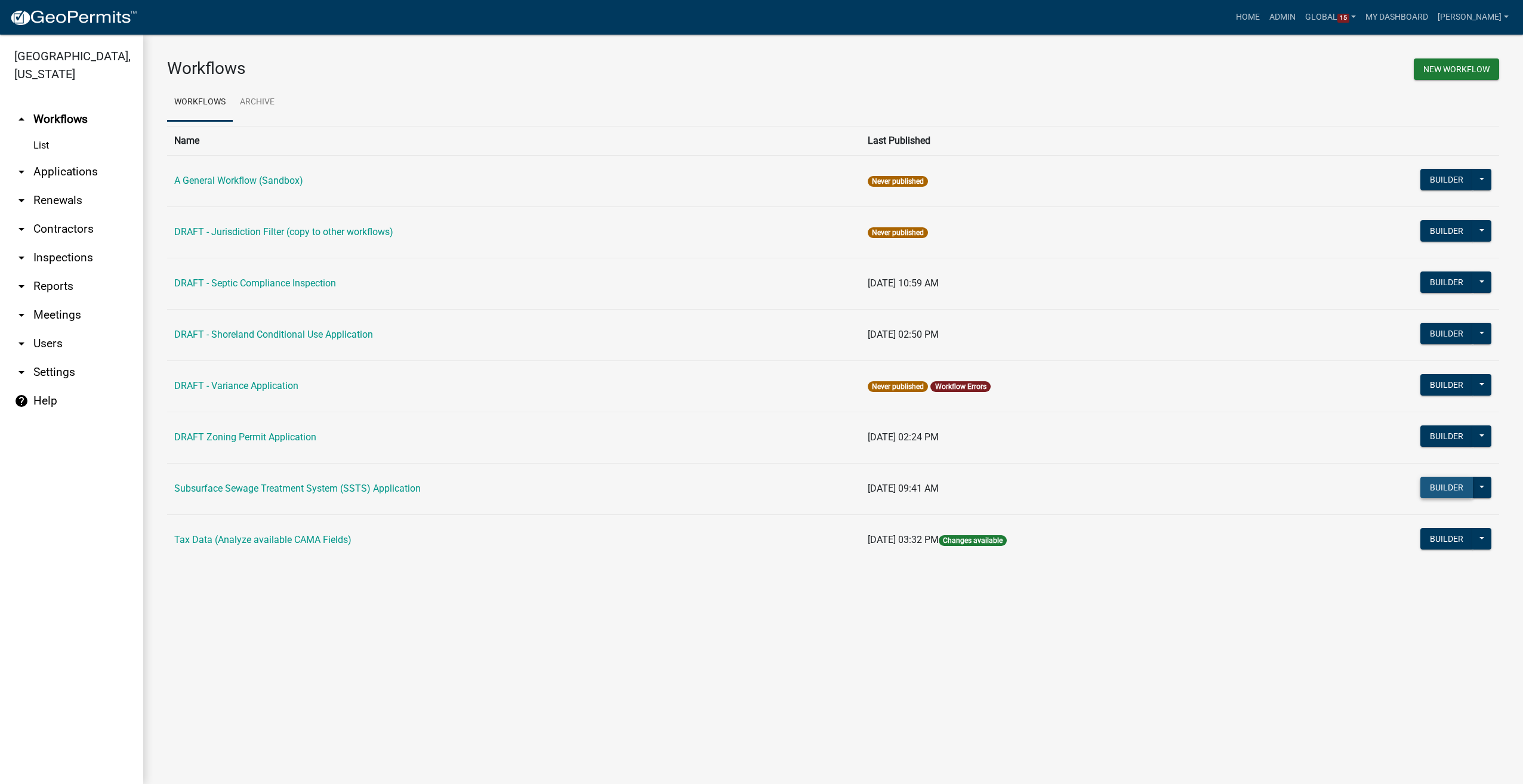
click at [1433, 491] on button "Builder" at bounding box center [1447, 487] width 53 height 21
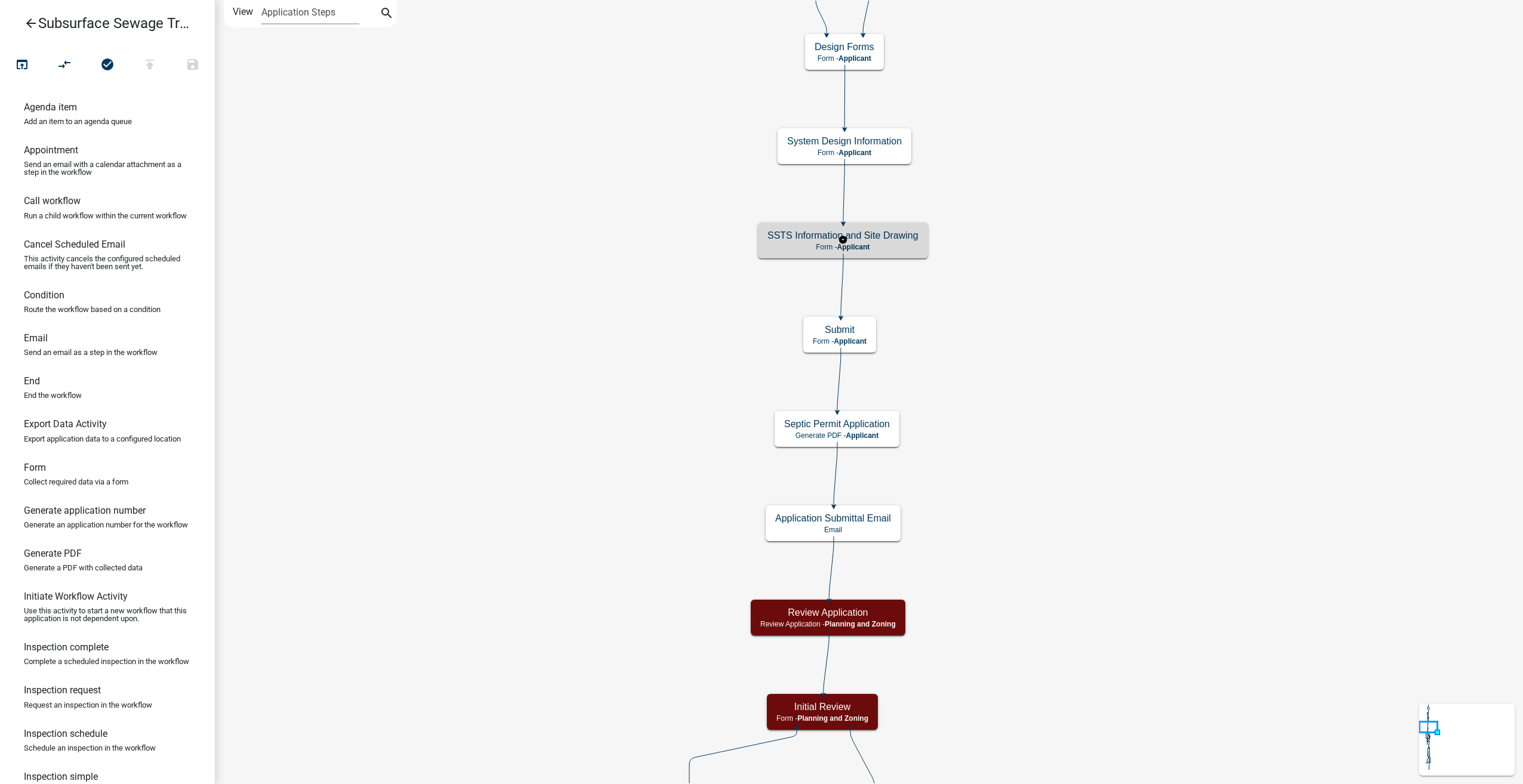
click at [913, 247] on p "Form - Applicant" at bounding box center [843, 247] width 151 height 8
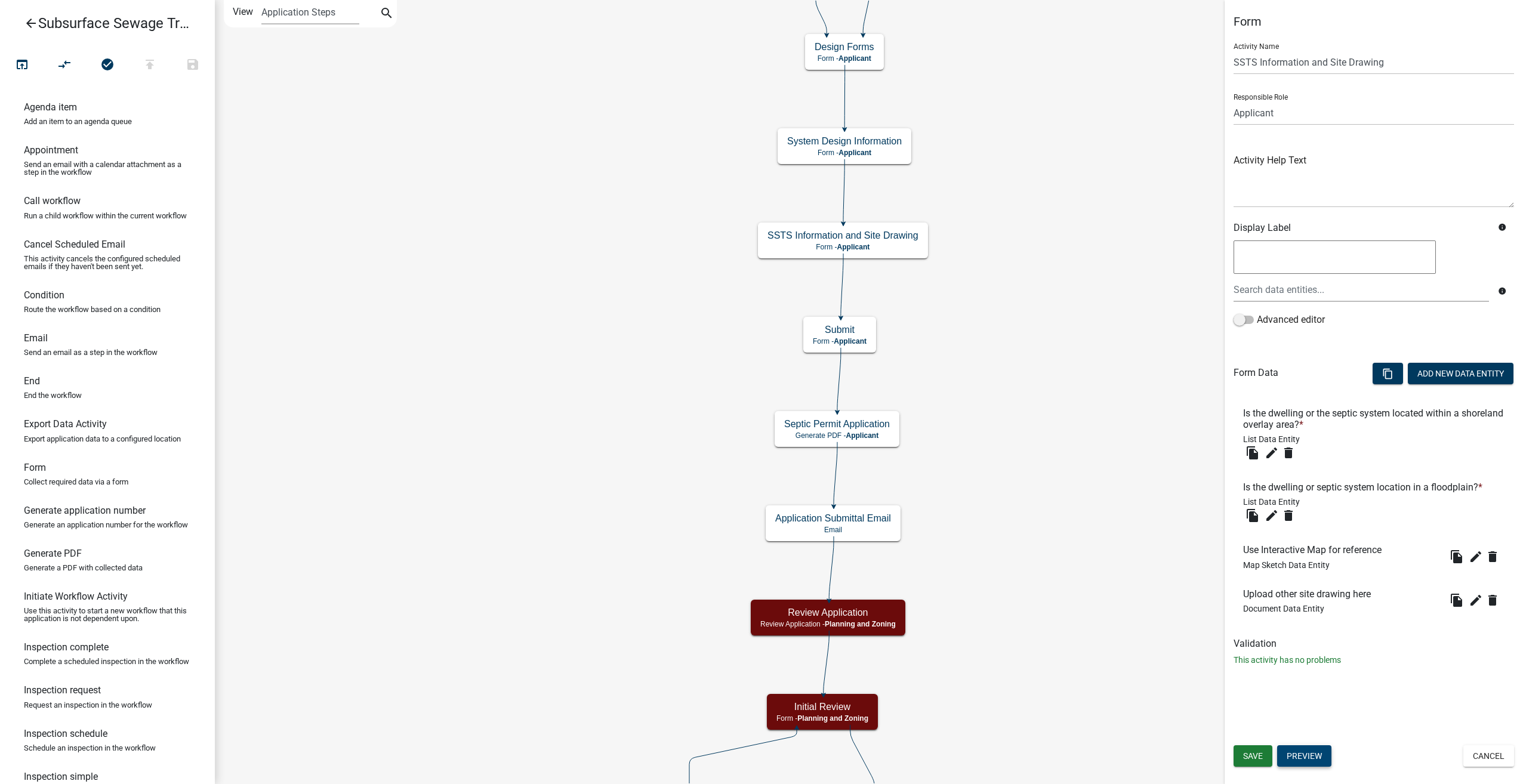
click at [1300, 762] on button "Preview" at bounding box center [1304, 756] width 55 height 21
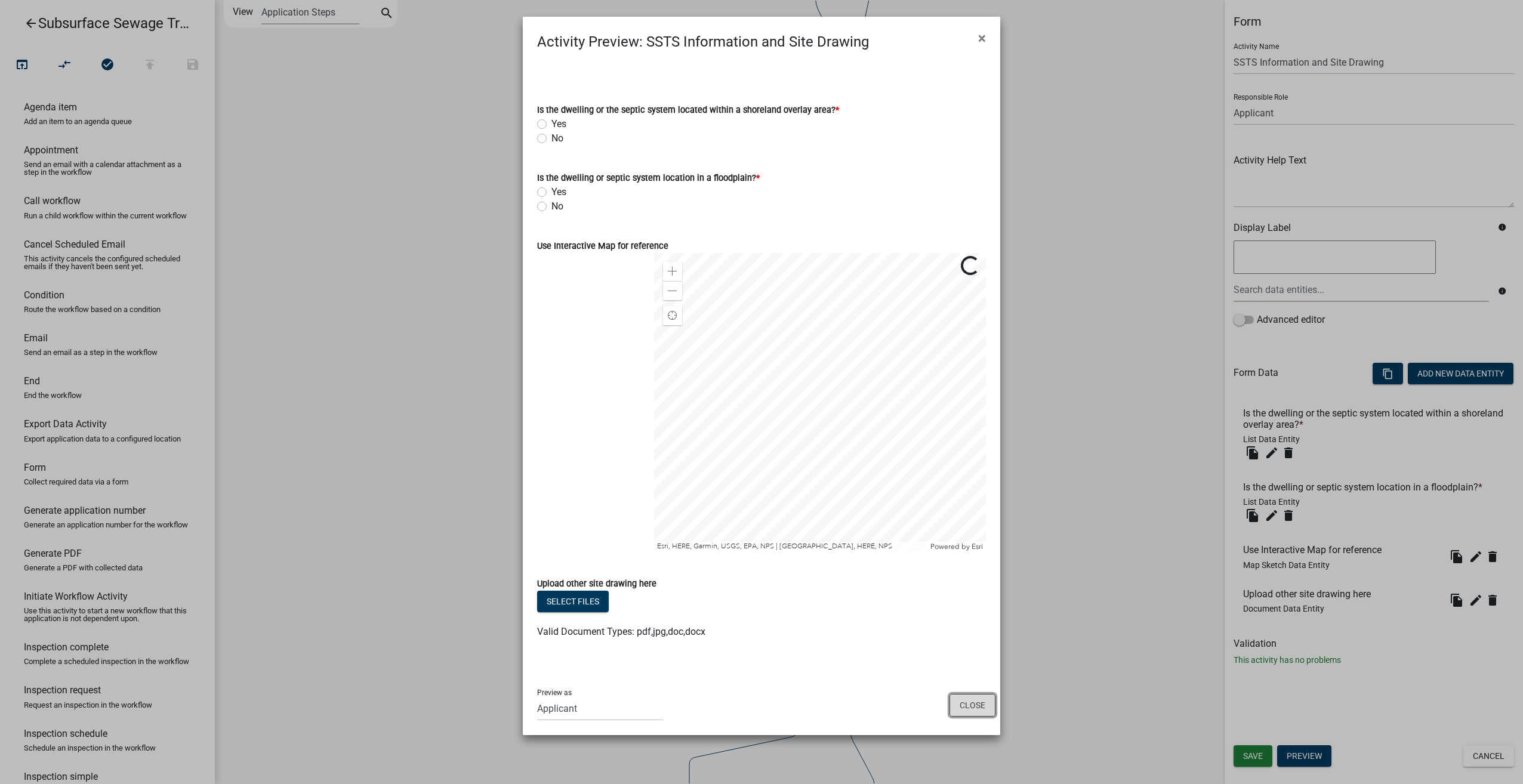
click at [974, 703] on button "Close" at bounding box center [972, 705] width 46 height 23
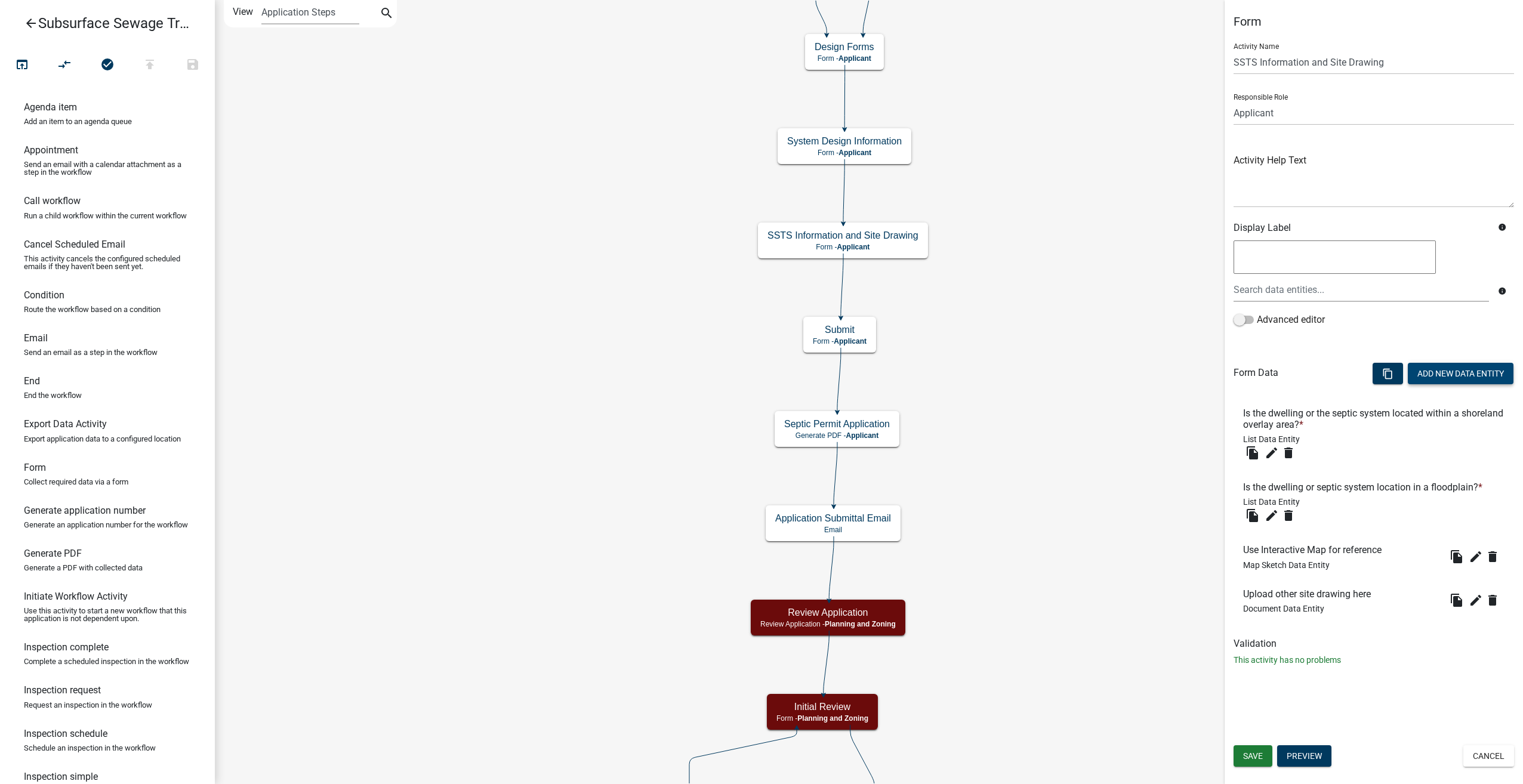
click at [1454, 372] on button "Add New Data Entity" at bounding box center [1460, 373] width 106 height 21
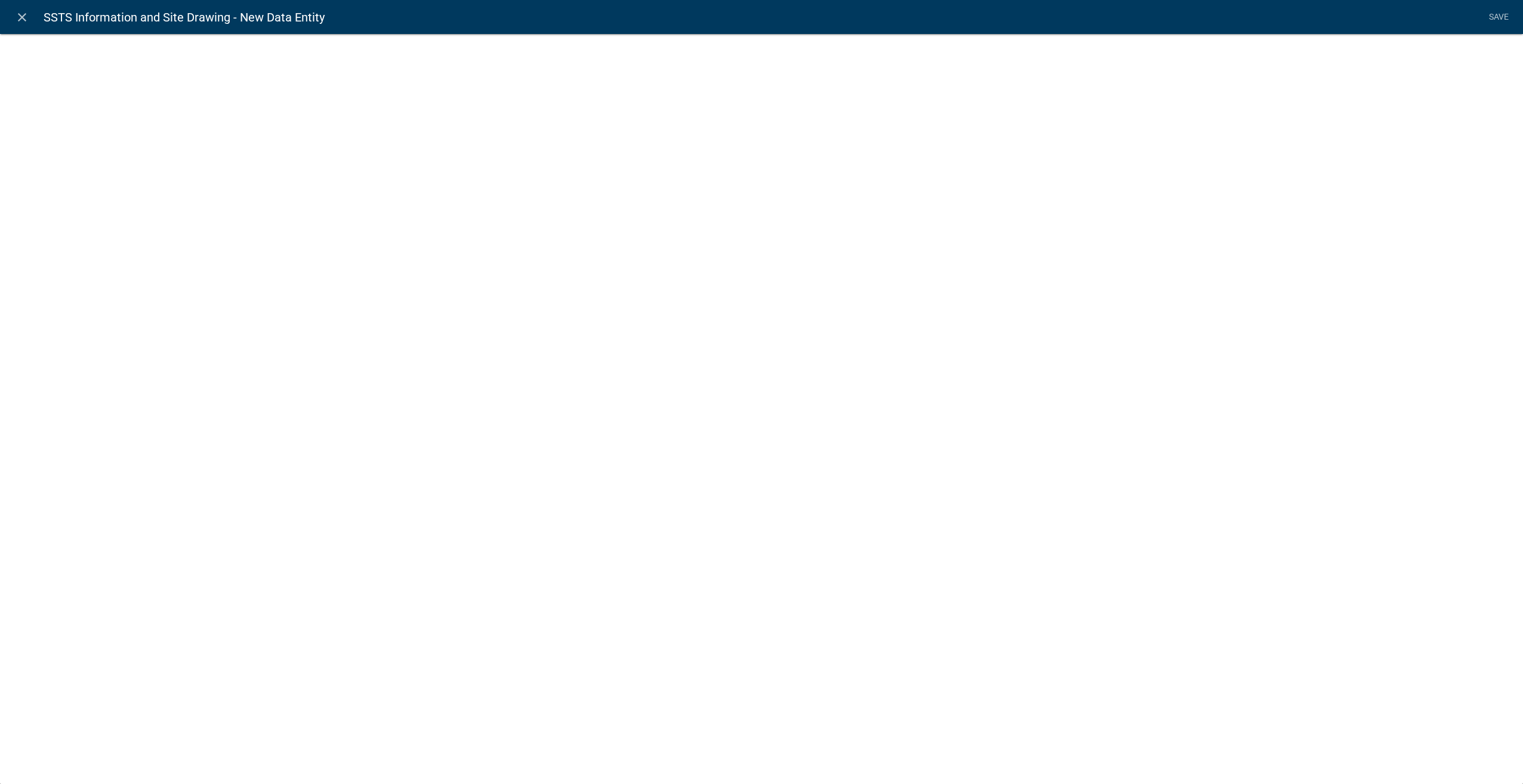
select select
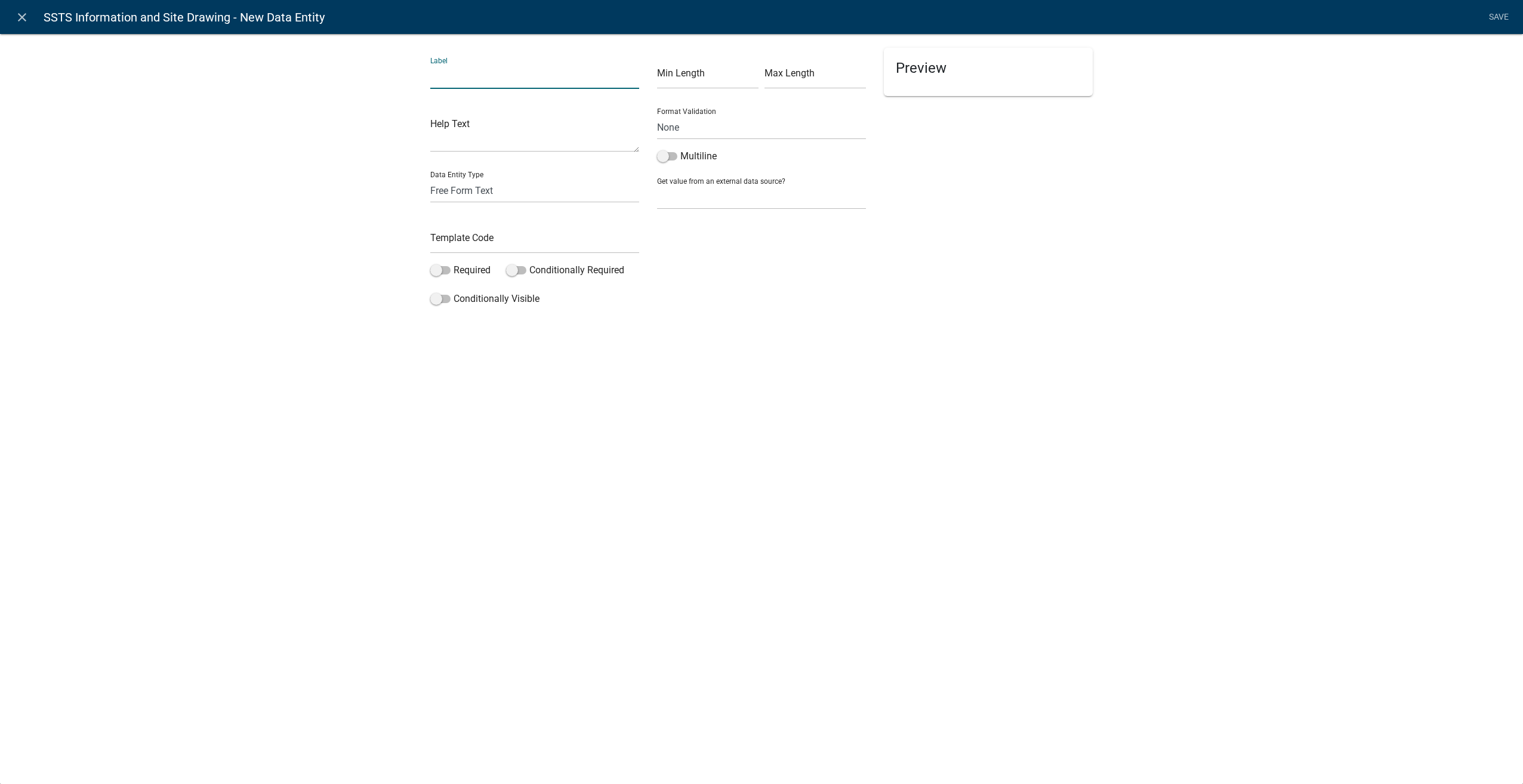
click at [446, 70] on input "text" at bounding box center [534, 76] width 209 height 24
type input "Graph Paper"
click at [450, 187] on select "Free Form Text Document Display Entity Value Fee Numeric Data Date Map Sketch D…" at bounding box center [534, 190] width 209 height 24
select select "rich-text"
click at [430, 178] on select "Free Form Text Document Display Entity Value Fee Numeric Data Date Map Sketch D…" at bounding box center [534, 190] width 209 height 24
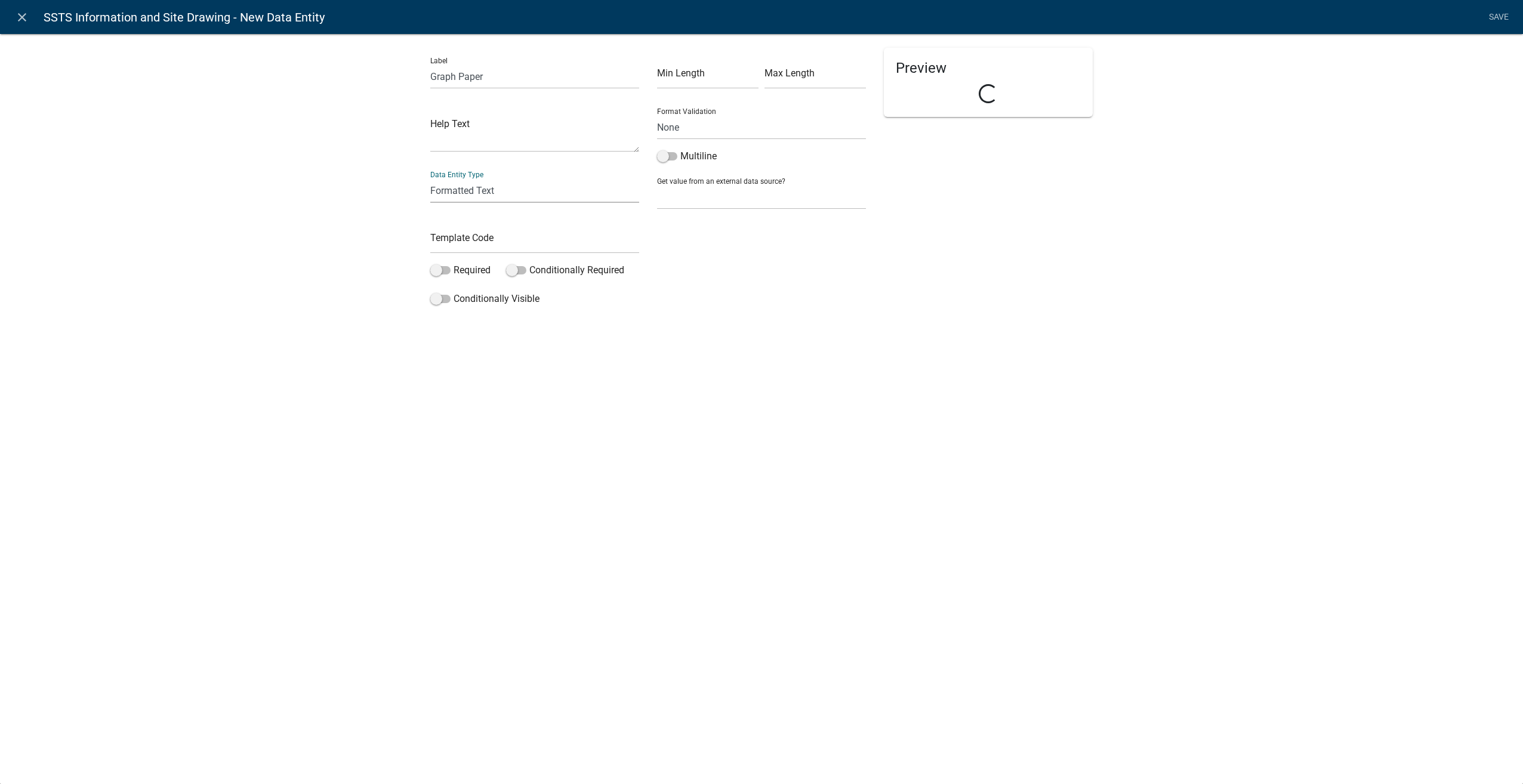
select select "rich-text"
click at [487, 239] on input "text" at bounding box center [534, 241] width 209 height 24
type input "GraphPaper"
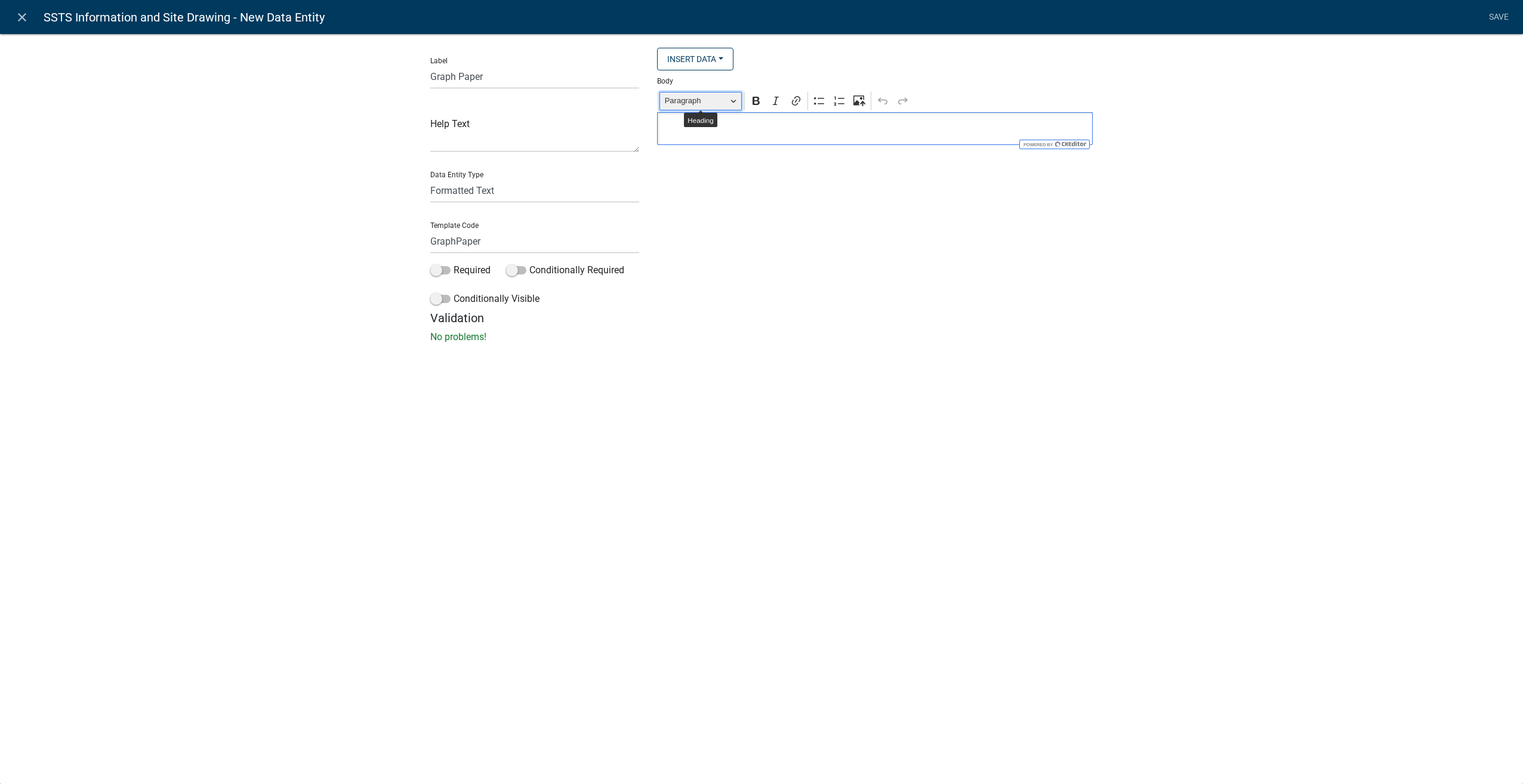
click at [699, 107] on span "Paragraph" at bounding box center [695, 101] width 62 height 14
click at [692, 191] on span "Heading 3" at bounding box center [686, 188] width 40 height 16
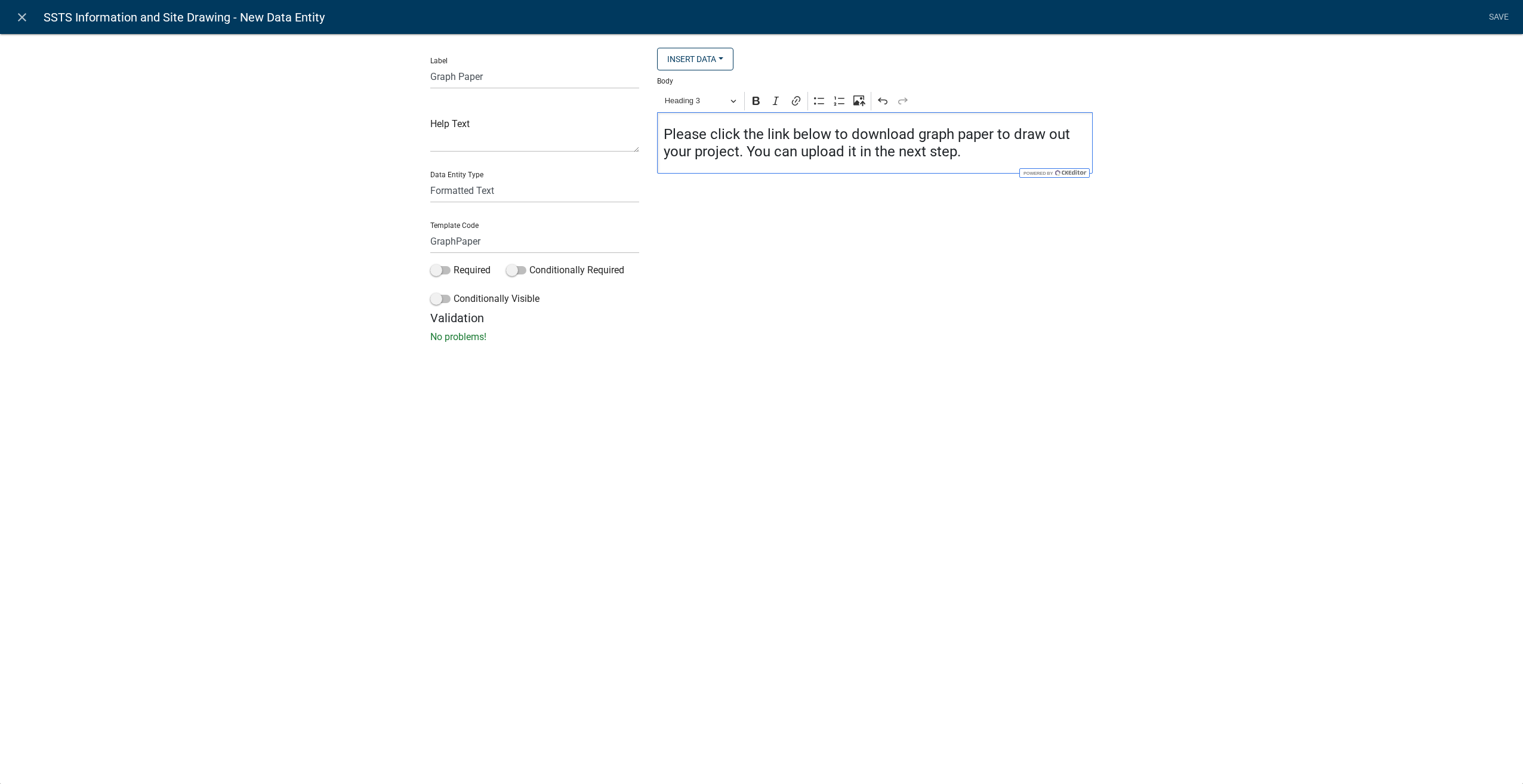
click at [967, 158] on h4 "Please click the link below to download graph paper to draw out your project. Y…" at bounding box center [875, 143] width 423 height 34
click at [732, 105] on button "Paragraph" at bounding box center [700, 101] width 82 height 19
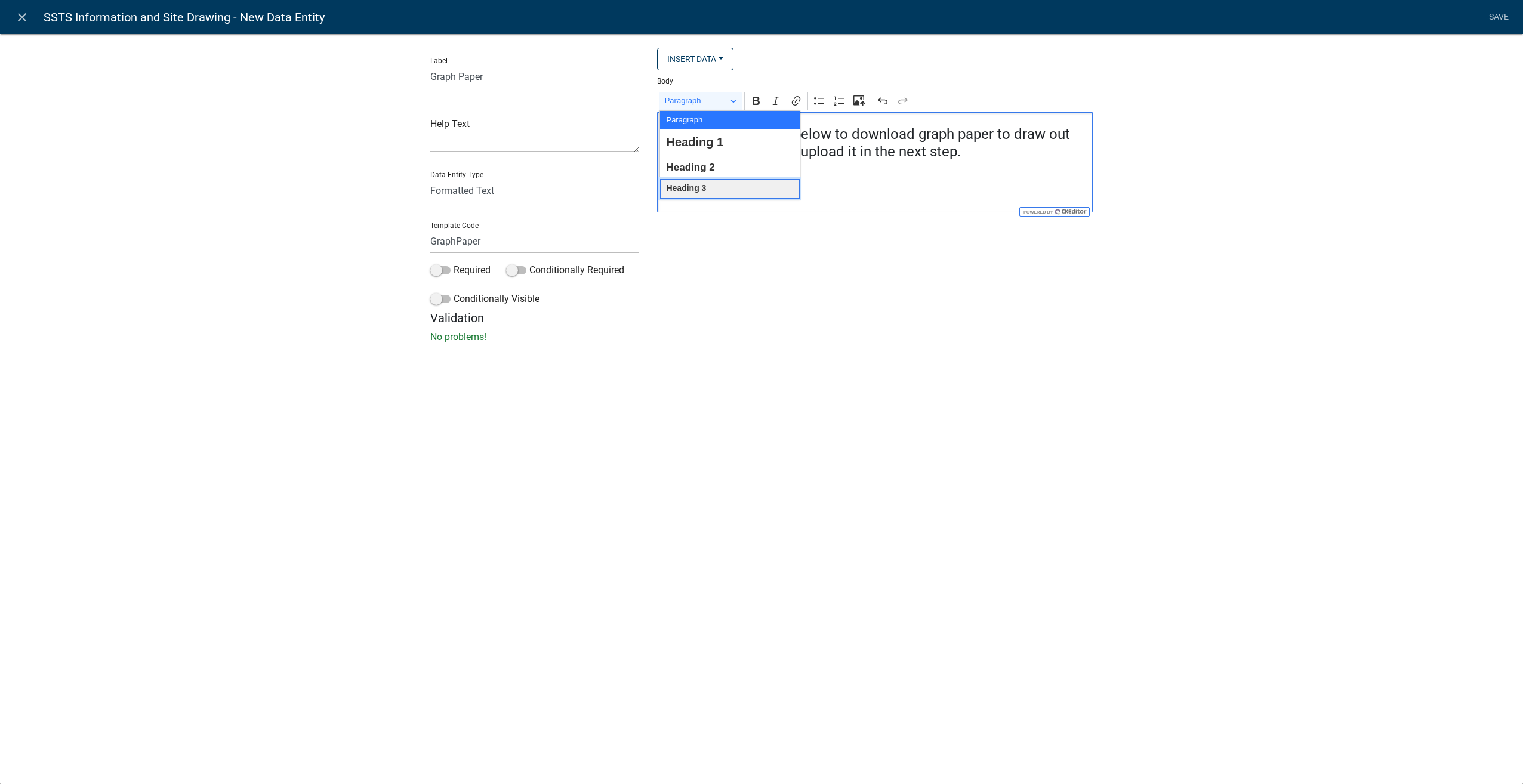
click at [699, 186] on span "Heading 3" at bounding box center [686, 188] width 40 height 16
click at [759, 98] on icon "Editor toolbar" at bounding box center [756, 100] width 7 height 8
drag, startPoint x: 770, startPoint y: 199, endPoint x: 657, endPoint y: 195, distance: 113.1
click at [657, 195] on div "Please click the link below to download graph paper to draw out your project. Y…" at bounding box center [875, 165] width 435 height 107
click at [800, 99] on icon "Editor toolbar" at bounding box center [796, 100] width 8 height 9
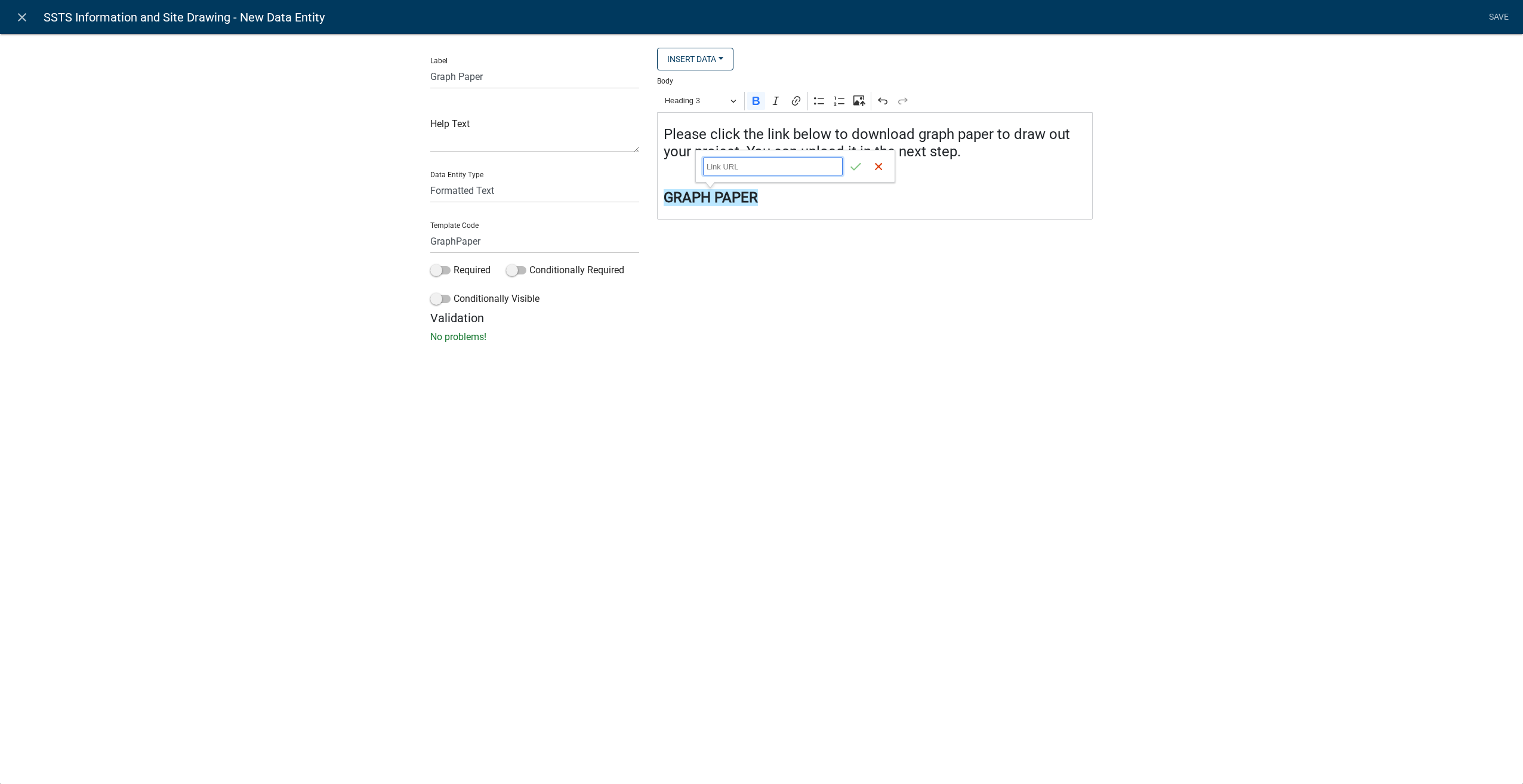
click at [749, 170] on input "Link URL" at bounding box center [772, 167] width 140 height 18
click at [776, 165] on input "https://permits.schneidercorp.com/branding/PineCoMN/GridforGeoPermits.pdf" at bounding box center [772, 167] width 140 height 18
click at [784, 166] on input "https://permits.schneidercorp.com/branding/PineCoMN/Grid forGeoPermits.pdf" at bounding box center [772, 167] width 140 height 18
type input "https://permits.schneidercorp.com/branding/PineCoMN/Grid for GeoPermits.pdf"
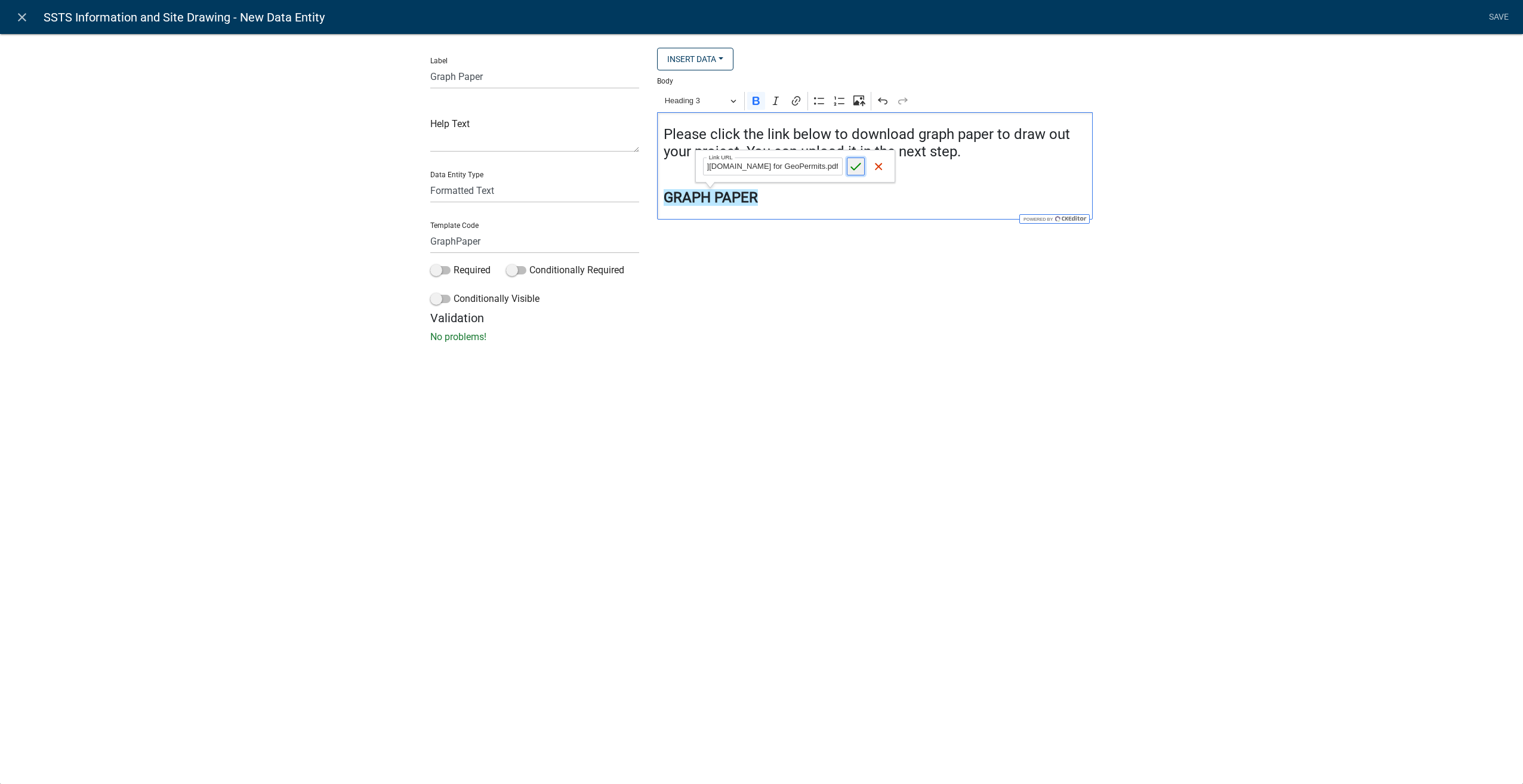
scroll to position [0, 0]
click at [852, 166] on icon "submit" at bounding box center [856, 166] width 12 height 12
click at [887, 329] on div "Validation No problems!" at bounding box center [762, 327] width 663 height 33
click at [684, 202] on strong "GRAPH PAPER" at bounding box center [710, 197] width 95 height 17
click at [749, 171] on span "https://permits.schneidercorp.com/branding/PineCoMN/Grid for GeoPermits.pdf" at bounding box center [773, 166] width 140 height 14
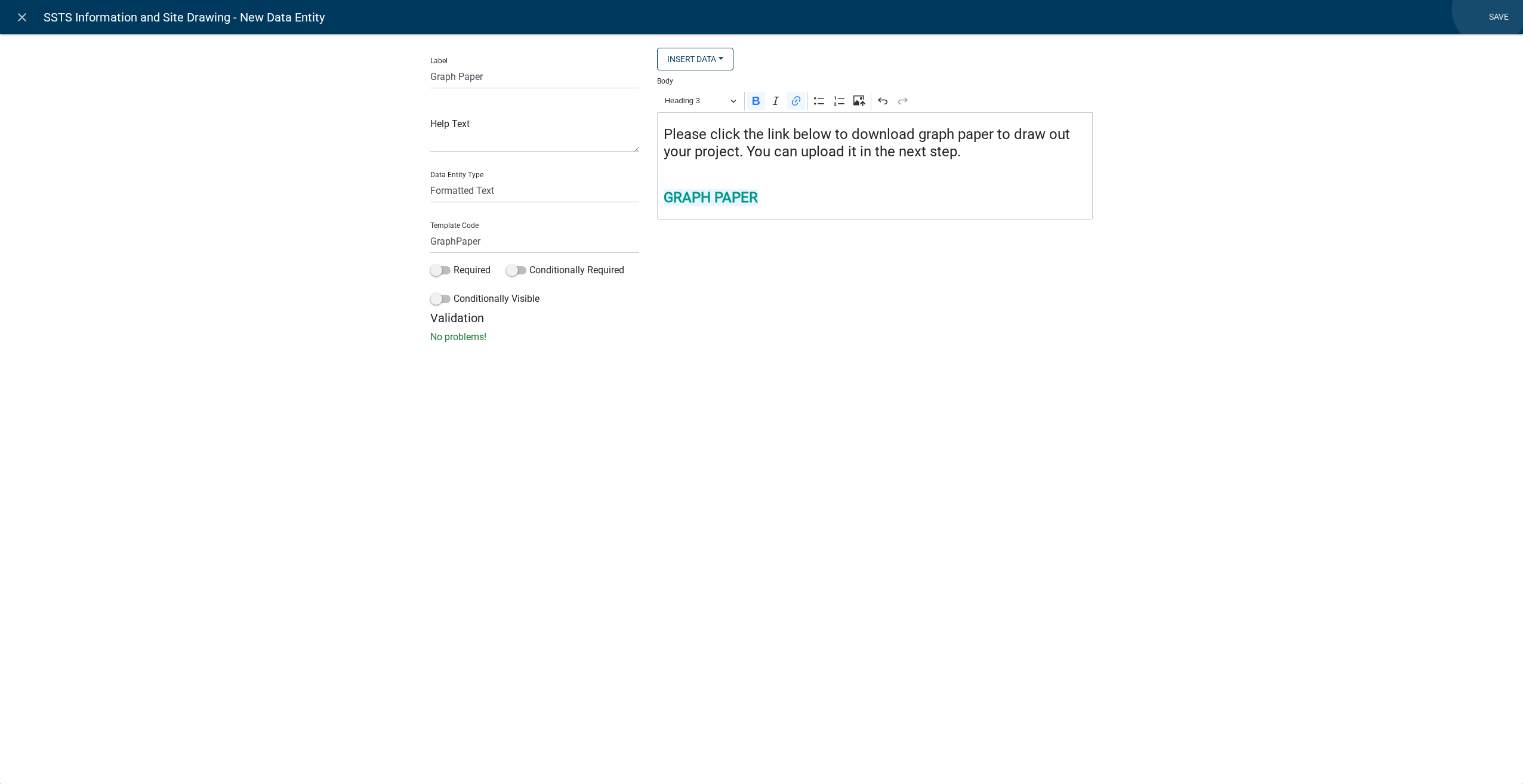
click at [1490, 9] on link "Save" at bounding box center [1499, 18] width 30 height 23
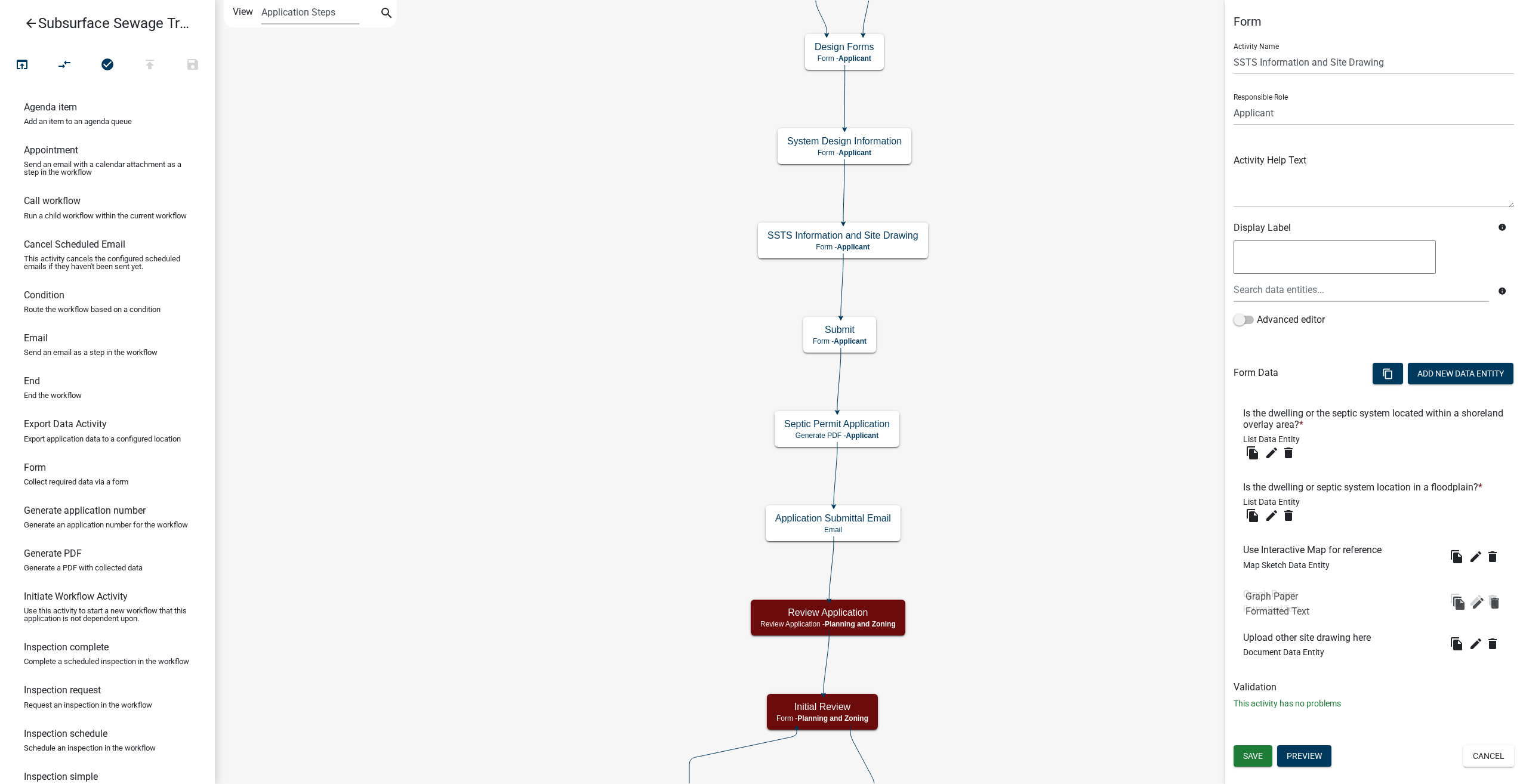
drag, startPoint x: 1271, startPoint y: 546, endPoint x: 1271, endPoint y: 604, distance: 58.0
click at [1257, 761] on span "Save" at bounding box center [1253, 755] width 19 height 9
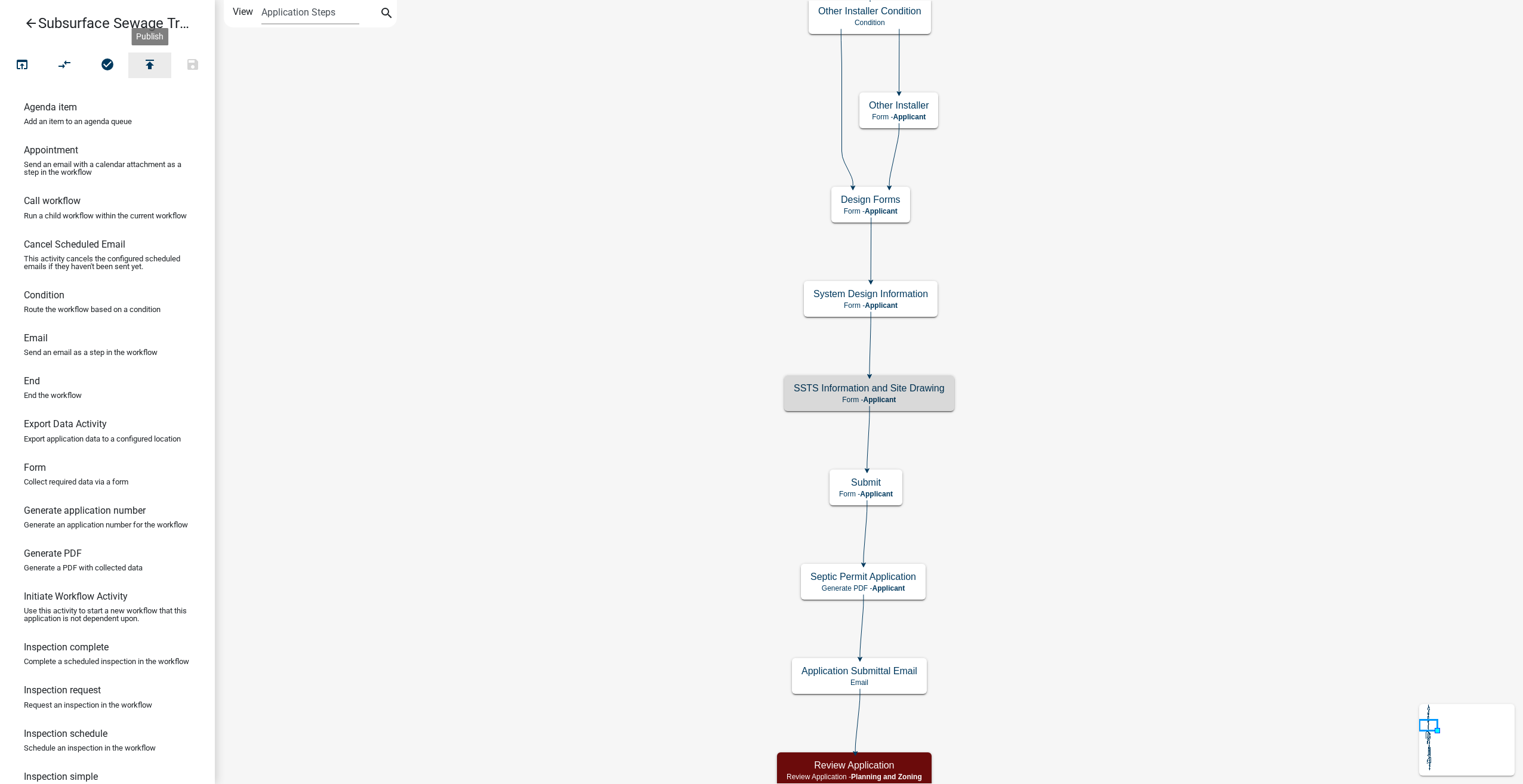
click at [150, 63] on icon "publish" at bounding box center [150, 65] width 14 height 17
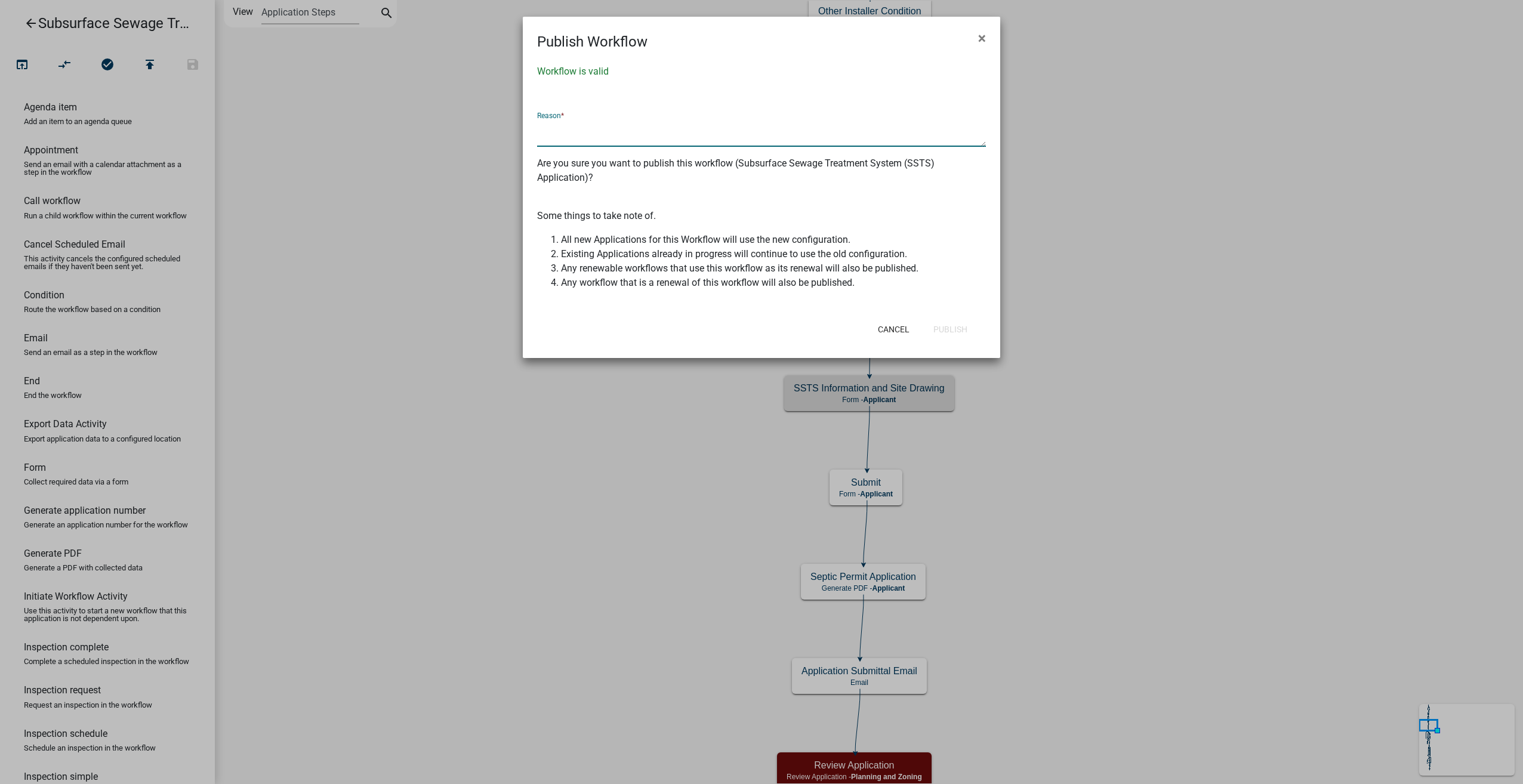
click at [638, 133] on textarea at bounding box center [761, 133] width 449 height 28
type textarea "Added graph paper pdf"
click at [940, 331] on button "Publish" at bounding box center [950, 329] width 53 height 21
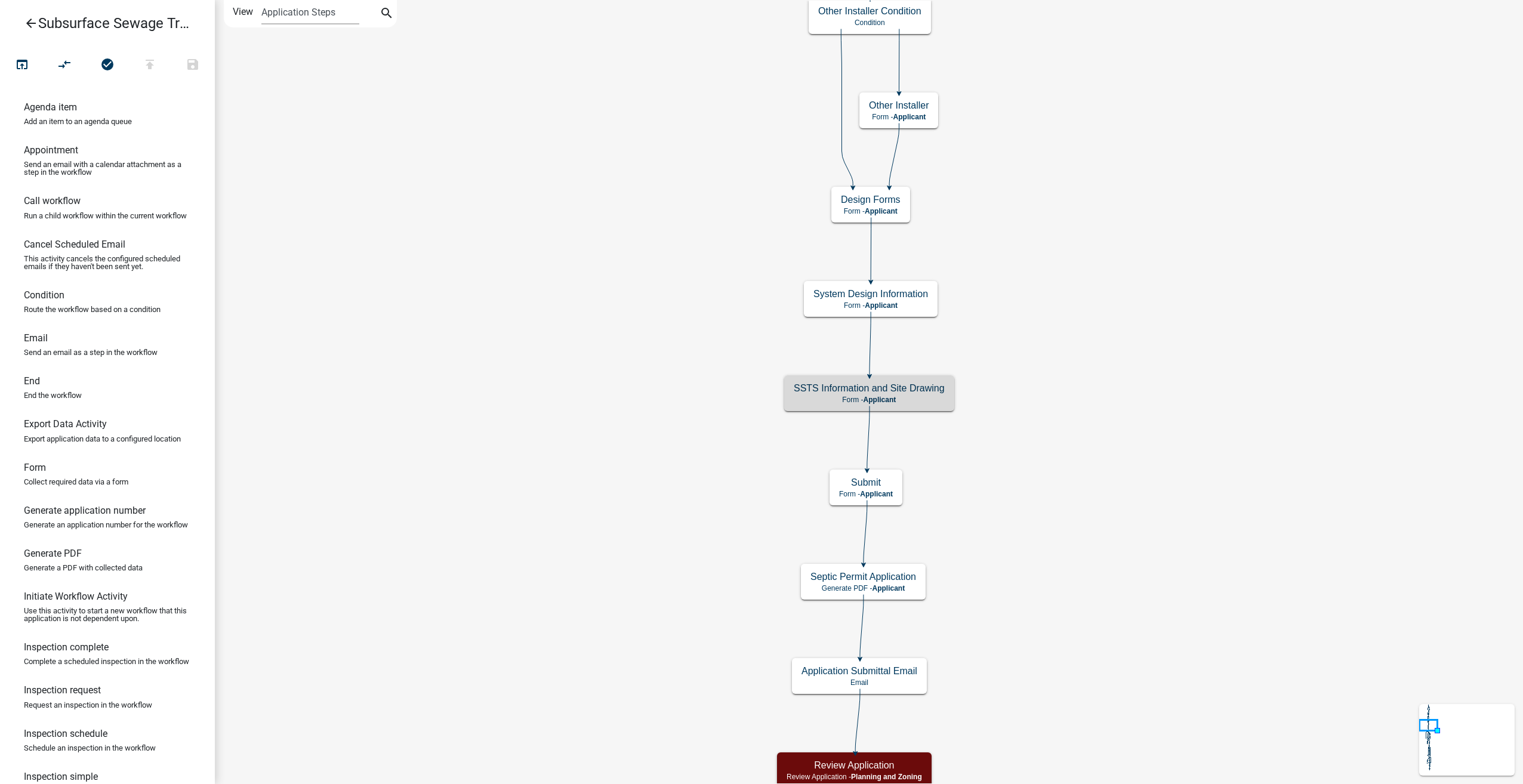
click at [29, 24] on icon "arrow_back" at bounding box center [31, 24] width 14 height 17
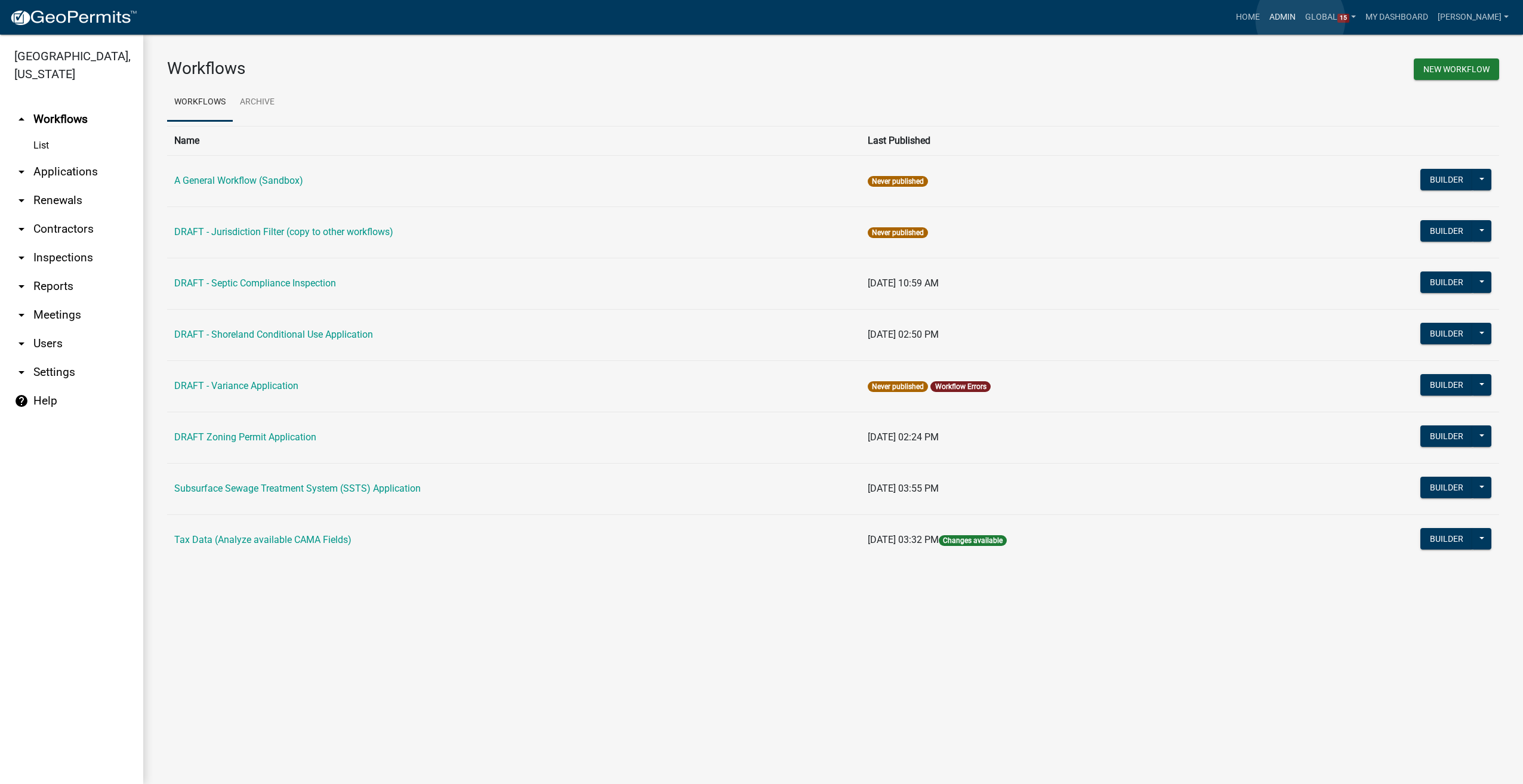
click at [1301, 19] on link "Admin" at bounding box center [1282, 18] width 36 height 23
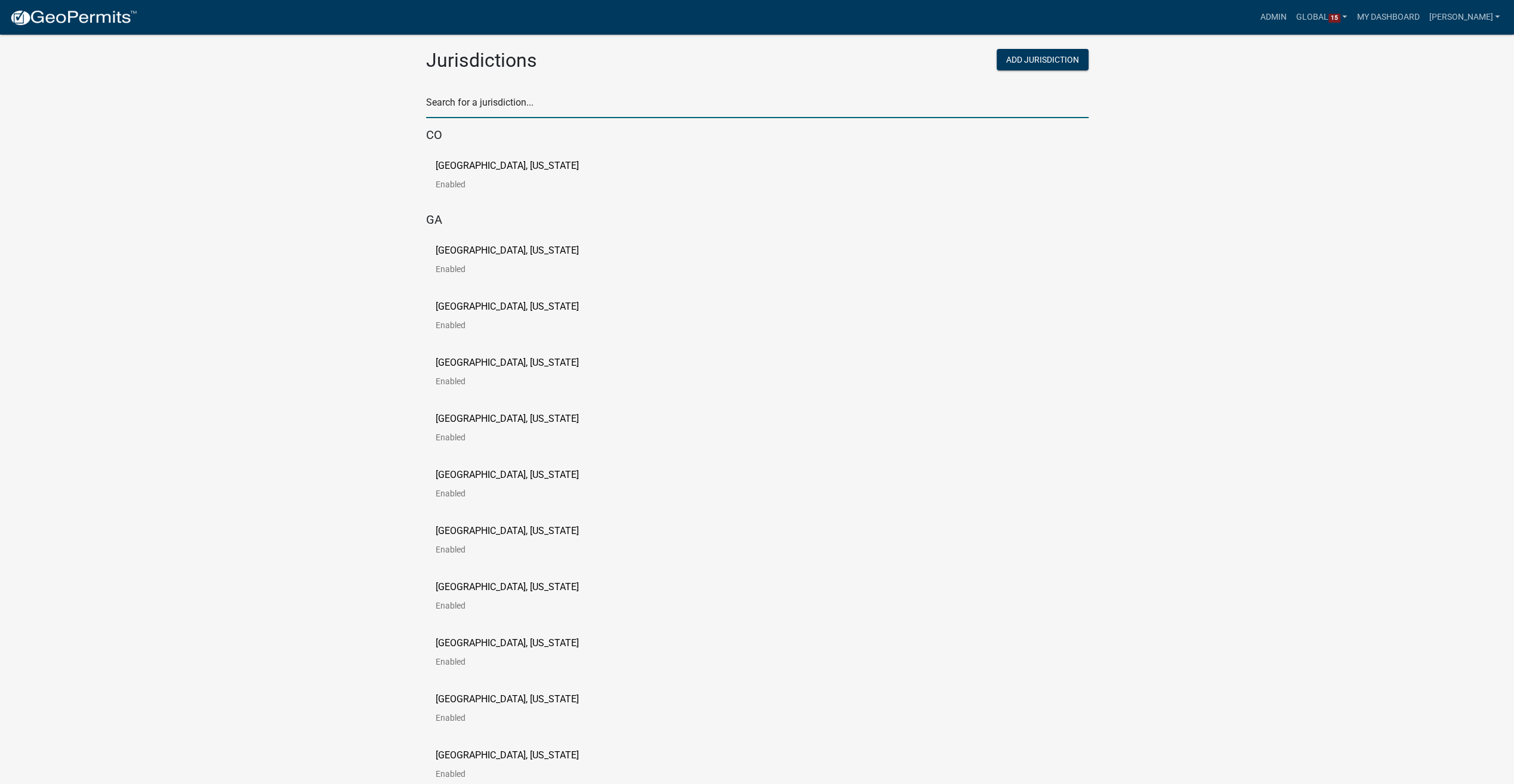
click at [532, 109] on input "text" at bounding box center [757, 106] width 663 height 24
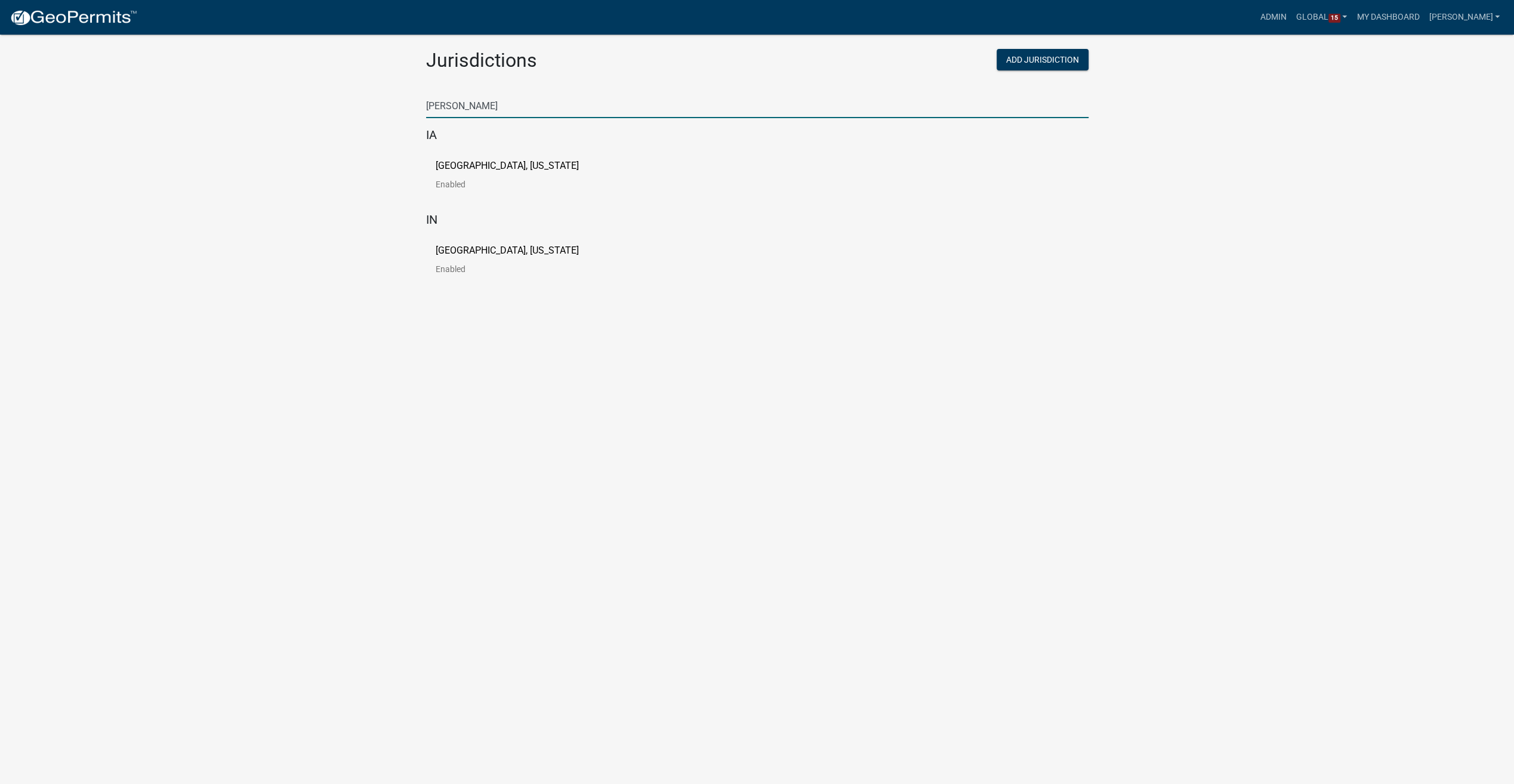
type input "[PERSON_NAME]"
click at [445, 166] on p "[GEOGRAPHIC_DATA], [US_STATE]" at bounding box center [507, 165] width 143 height 9
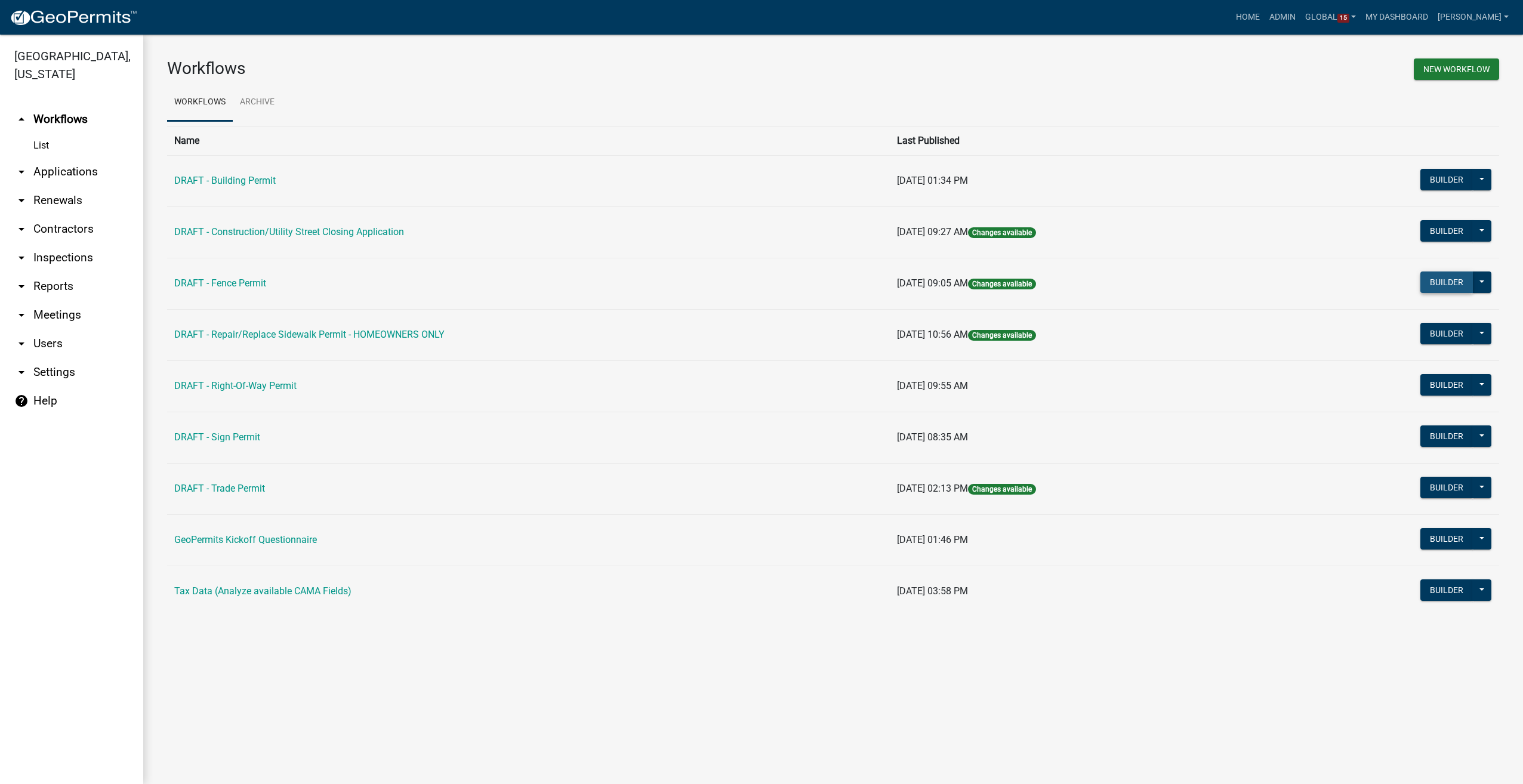
click at [1432, 277] on button "Builder" at bounding box center [1447, 282] width 53 height 21
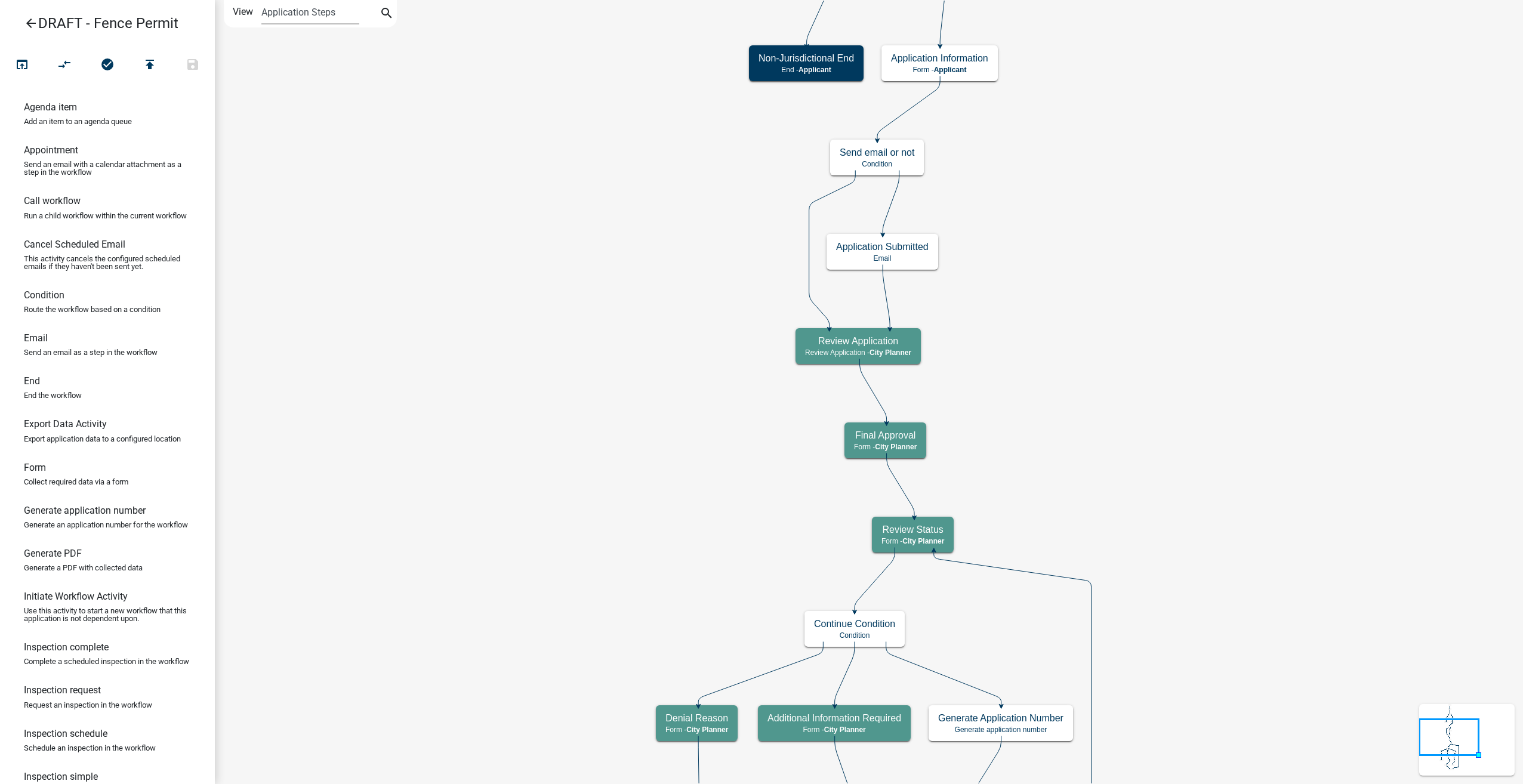
click at [598, 209] on icon "Start Start - Applicant Application Information Form - Applicant Parcel search …" at bounding box center [869, 559] width 1307 height 1117
click at [28, 19] on icon "arrow_back" at bounding box center [31, 24] width 14 height 17
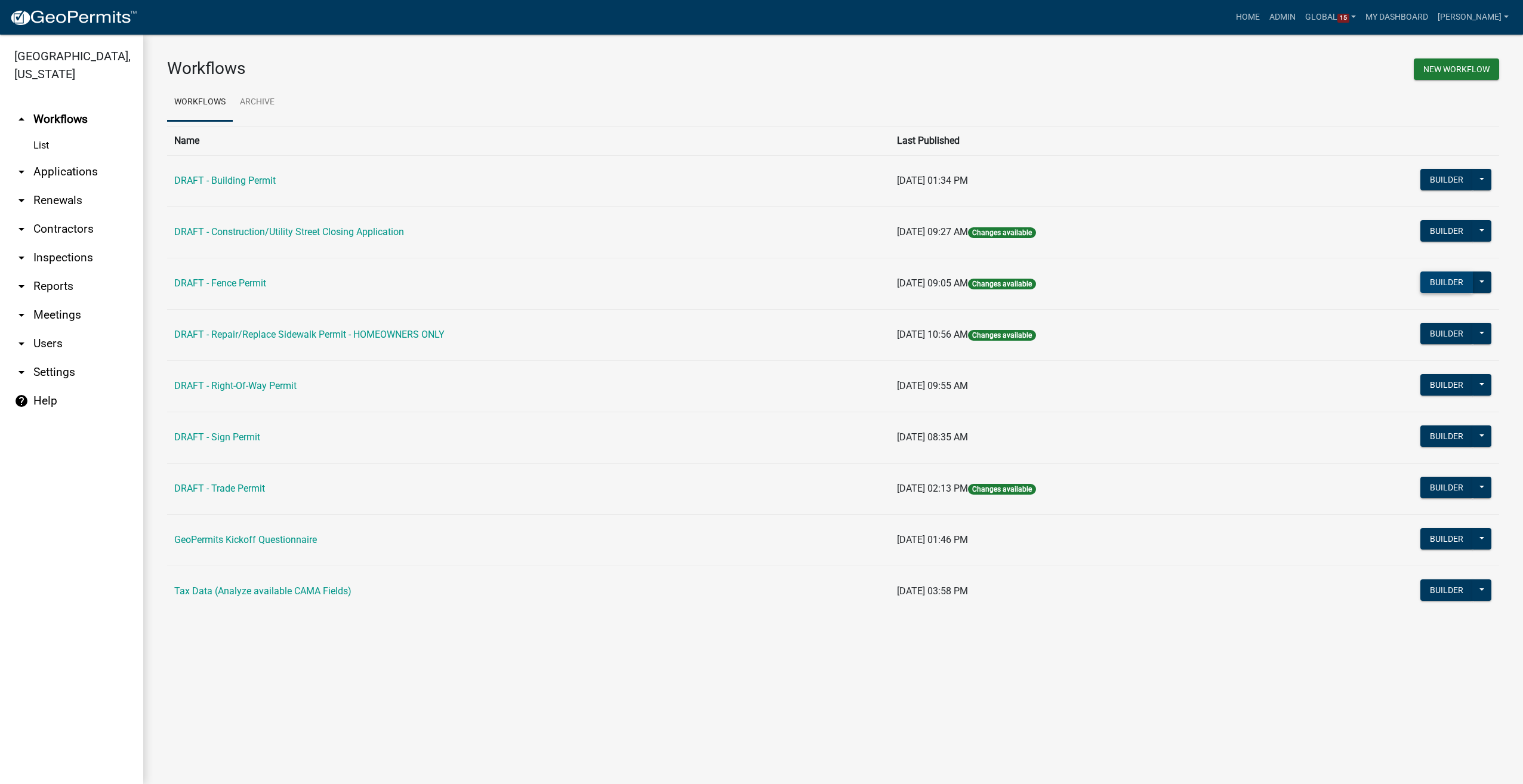
click at [1453, 287] on button "Builder" at bounding box center [1447, 282] width 53 height 21
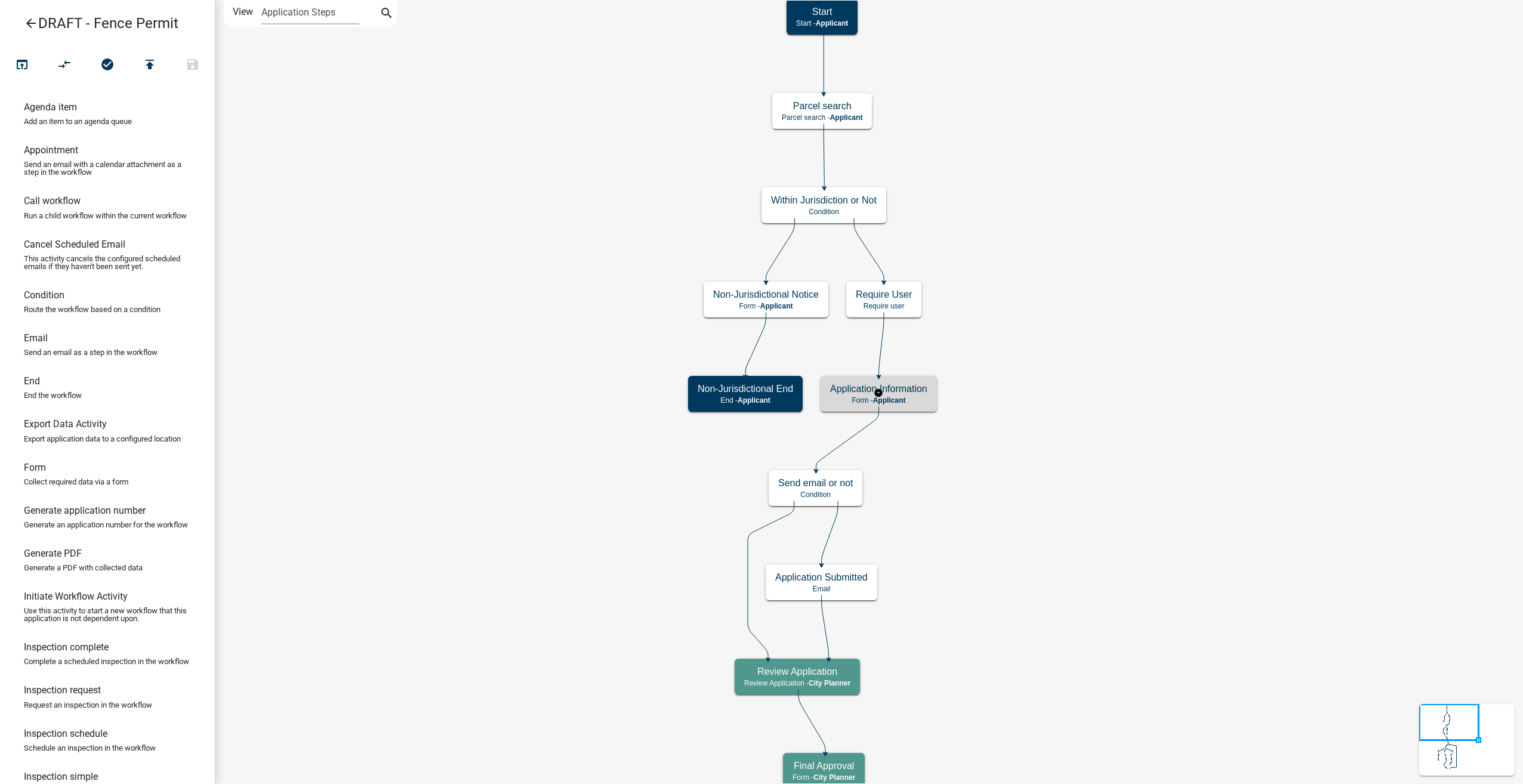
click at [898, 405] on div "Application Information Form - Applicant" at bounding box center [879, 393] width 117 height 36
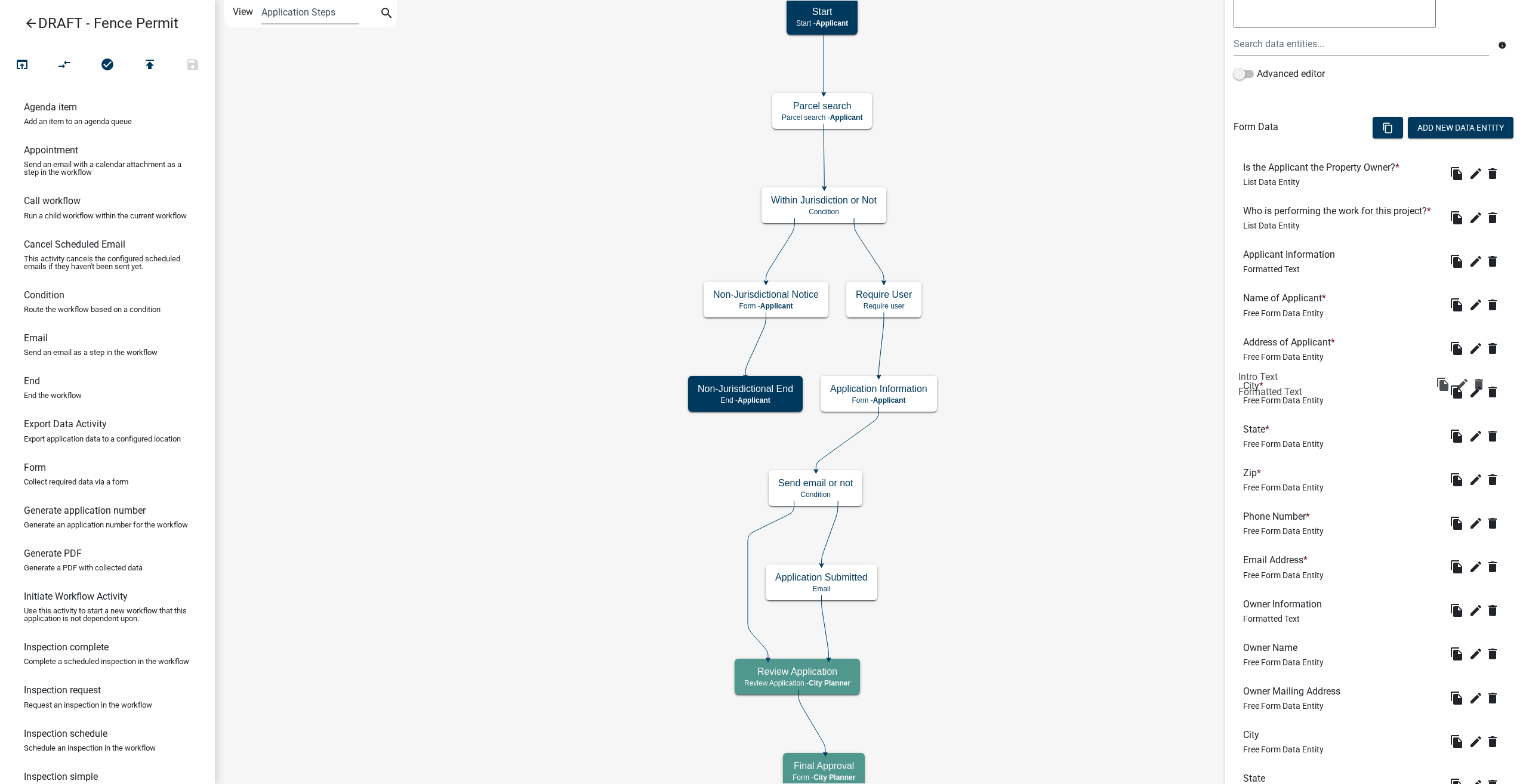
scroll to position [177, 0]
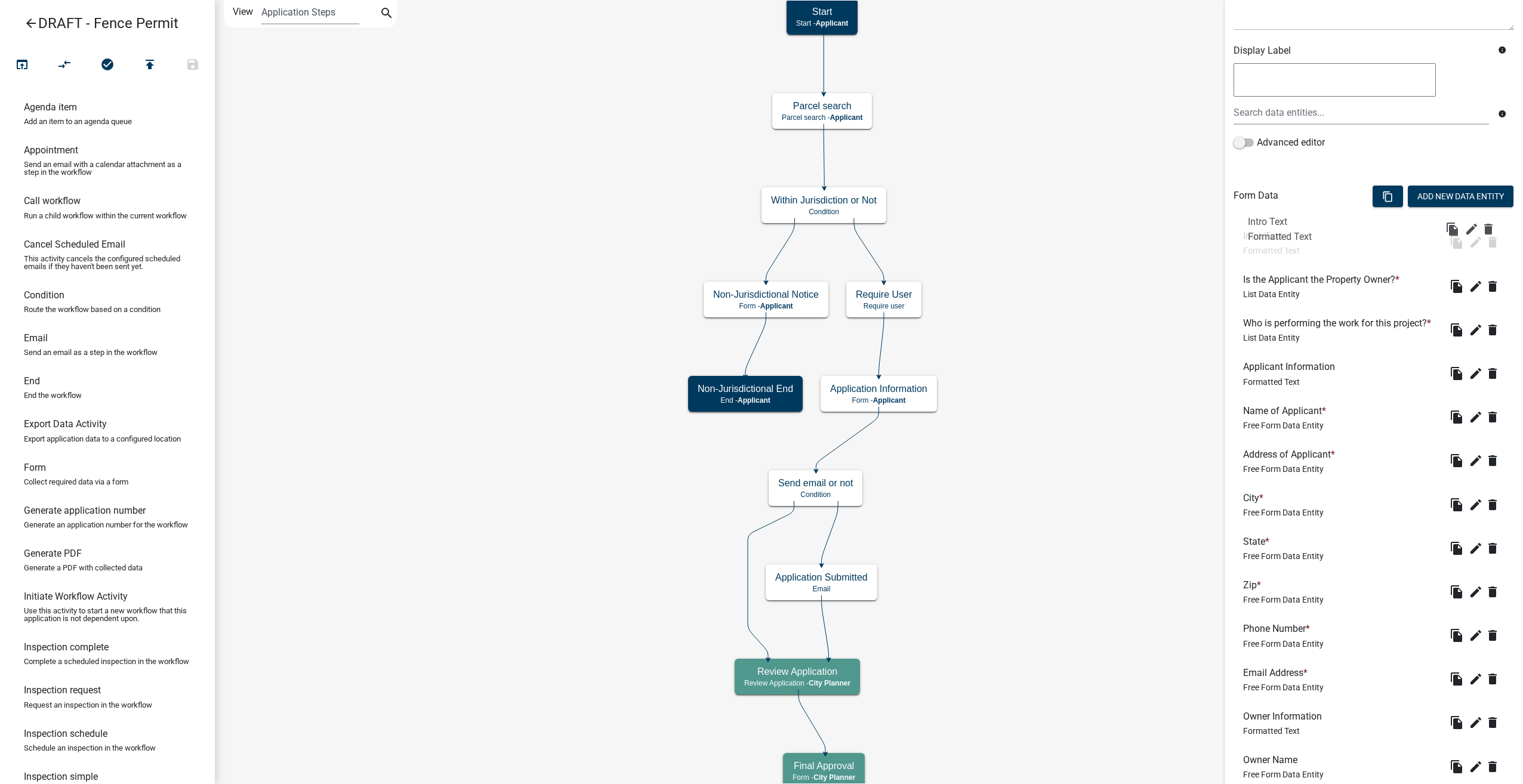
drag, startPoint x: 1274, startPoint y: 674, endPoint x: 1279, endPoint y: 211, distance: 463.0
click at [1470, 245] on icon "edit" at bounding box center [1476, 242] width 14 height 14
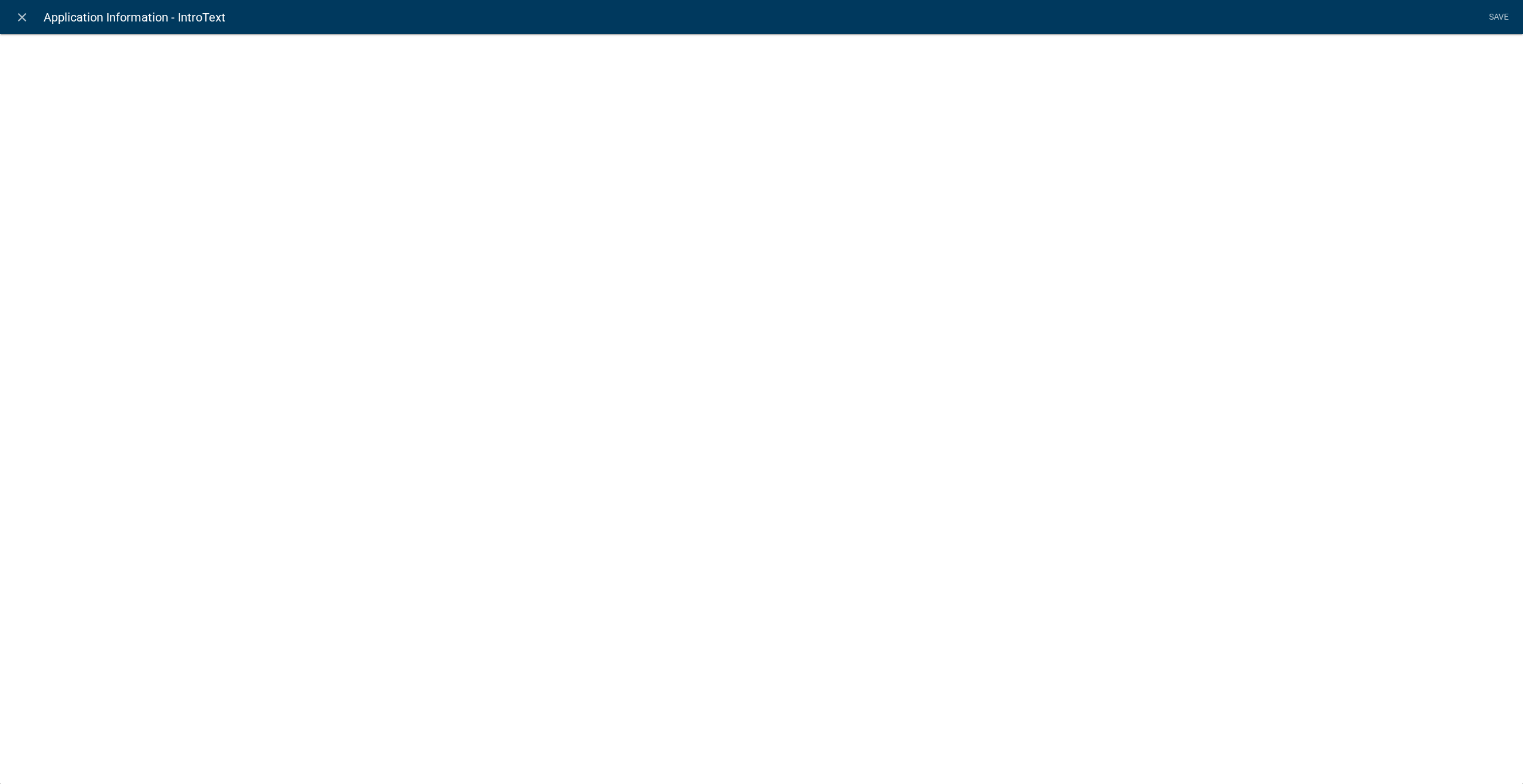
select select "rich-text"
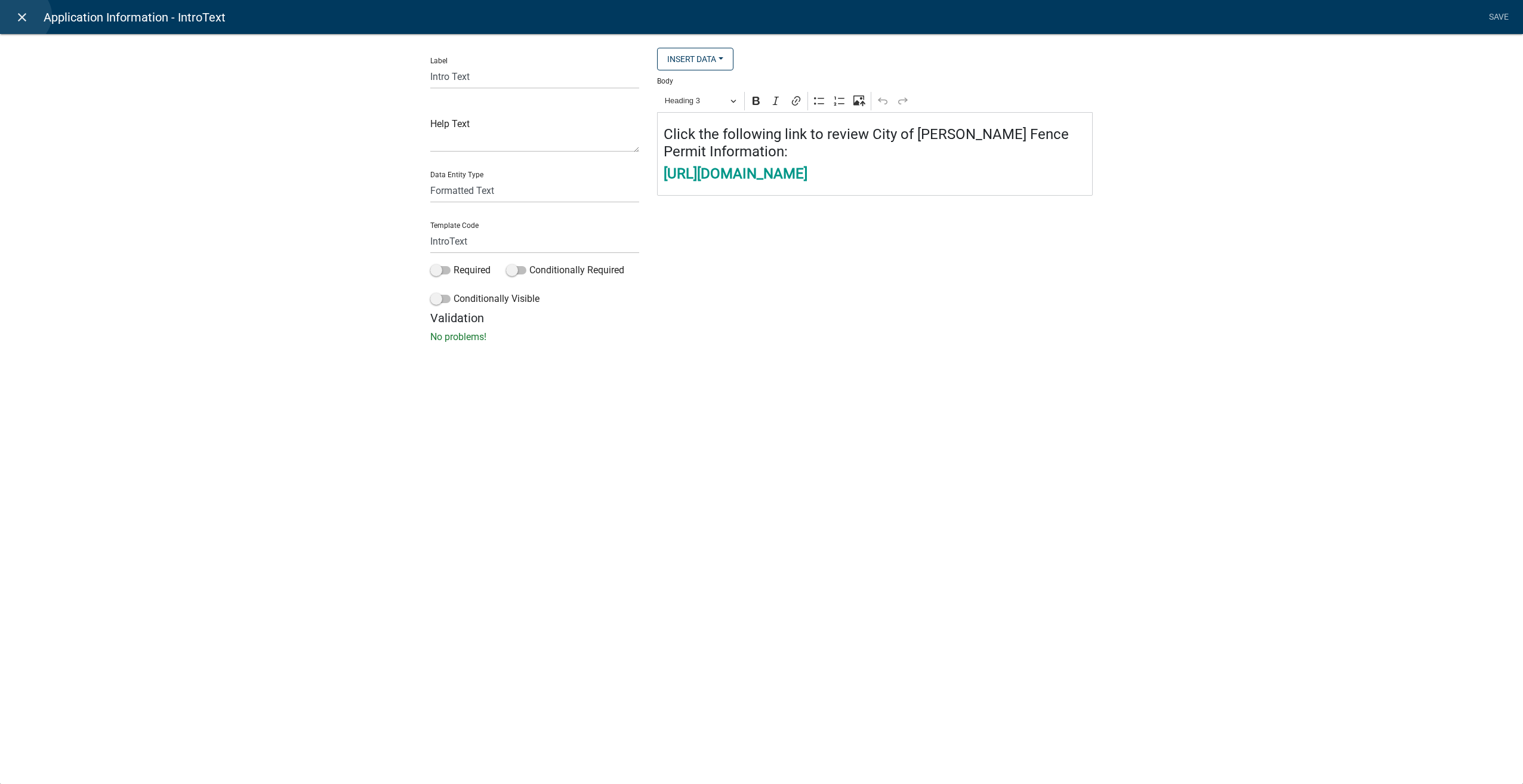
click at [21, 16] on icon "close" at bounding box center [22, 17] width 14 height 14
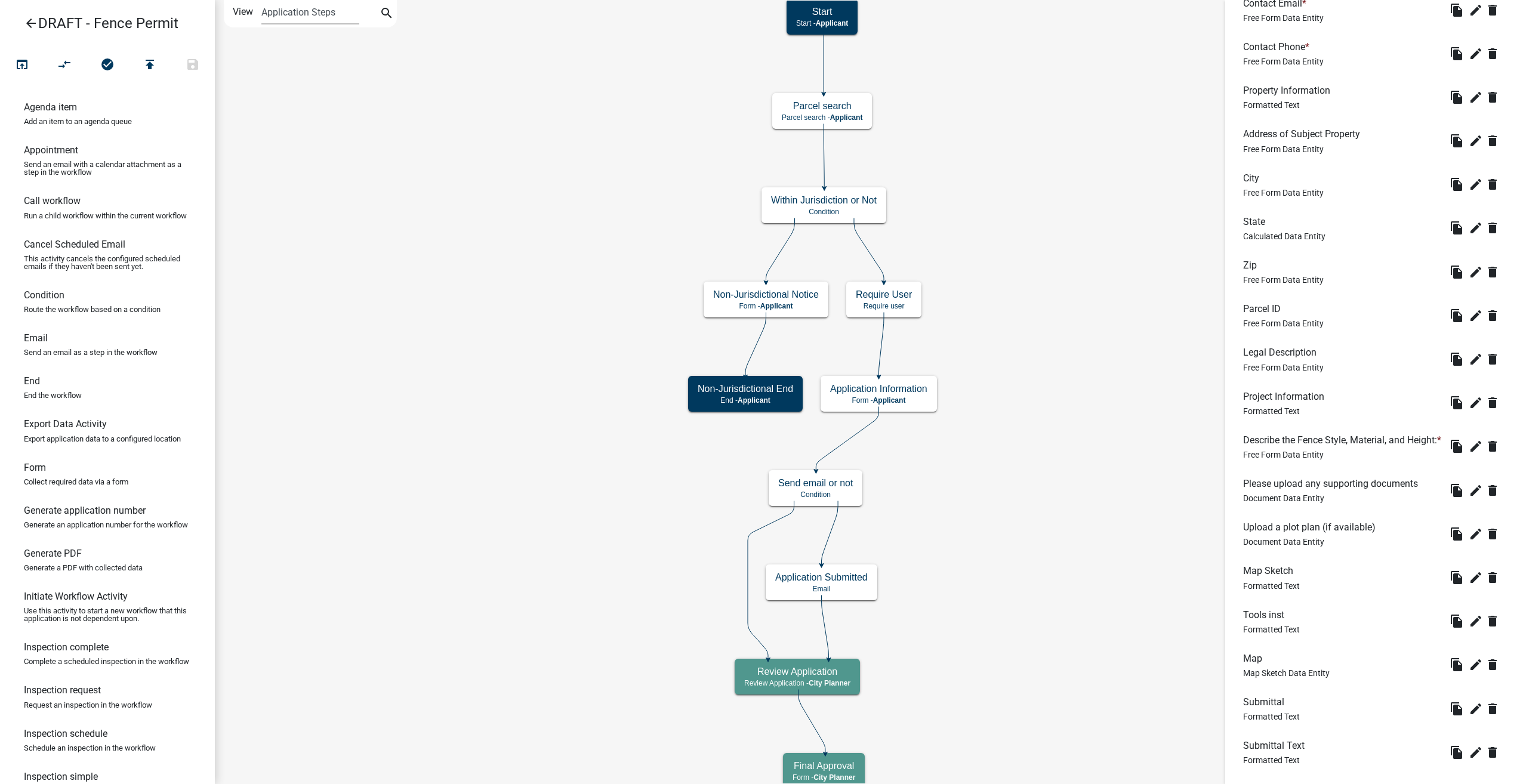
scroll to position [1669, 0]
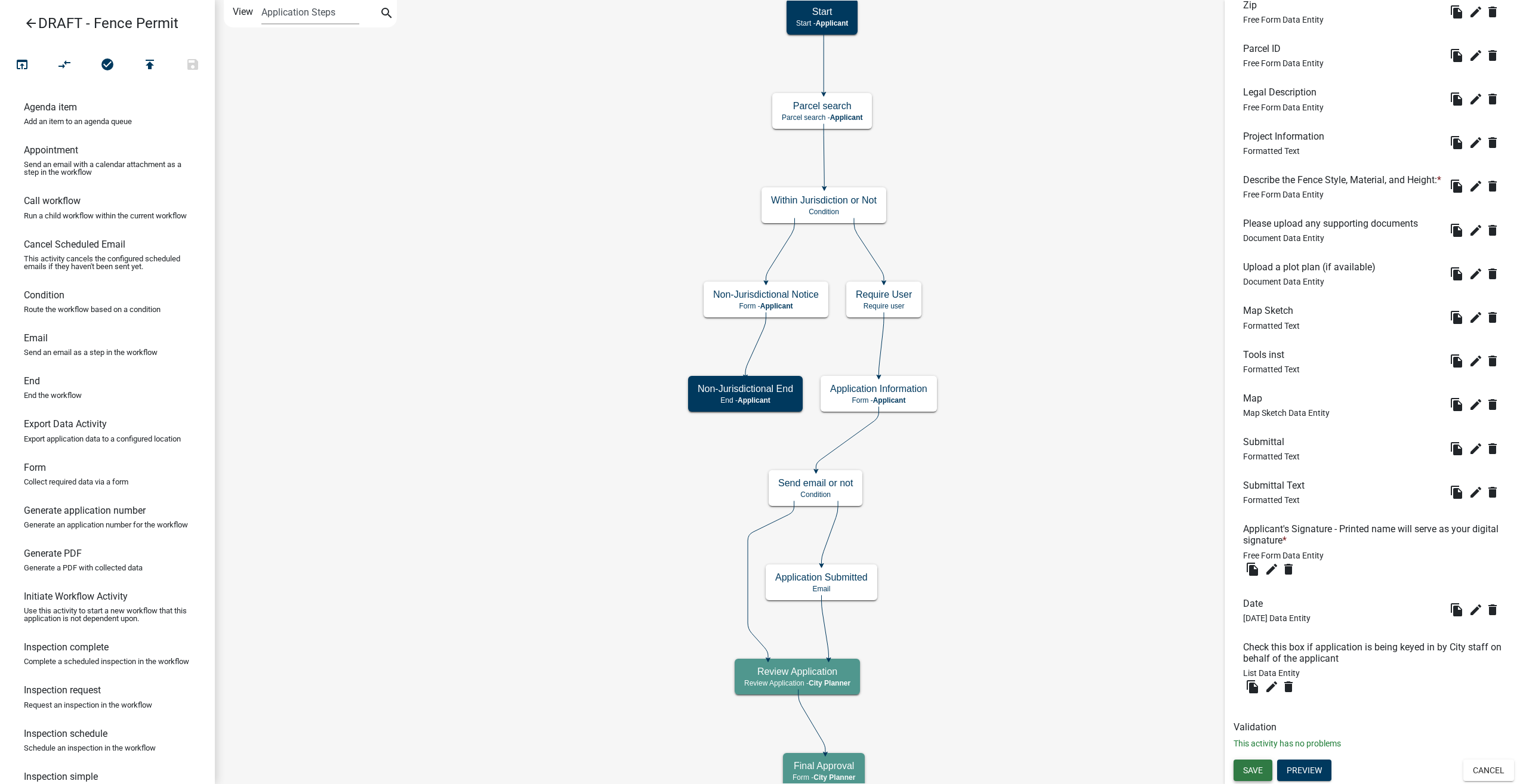
click at [1260, 770] on span "Save" at bounding box center [1253, 770] width 19 height 9
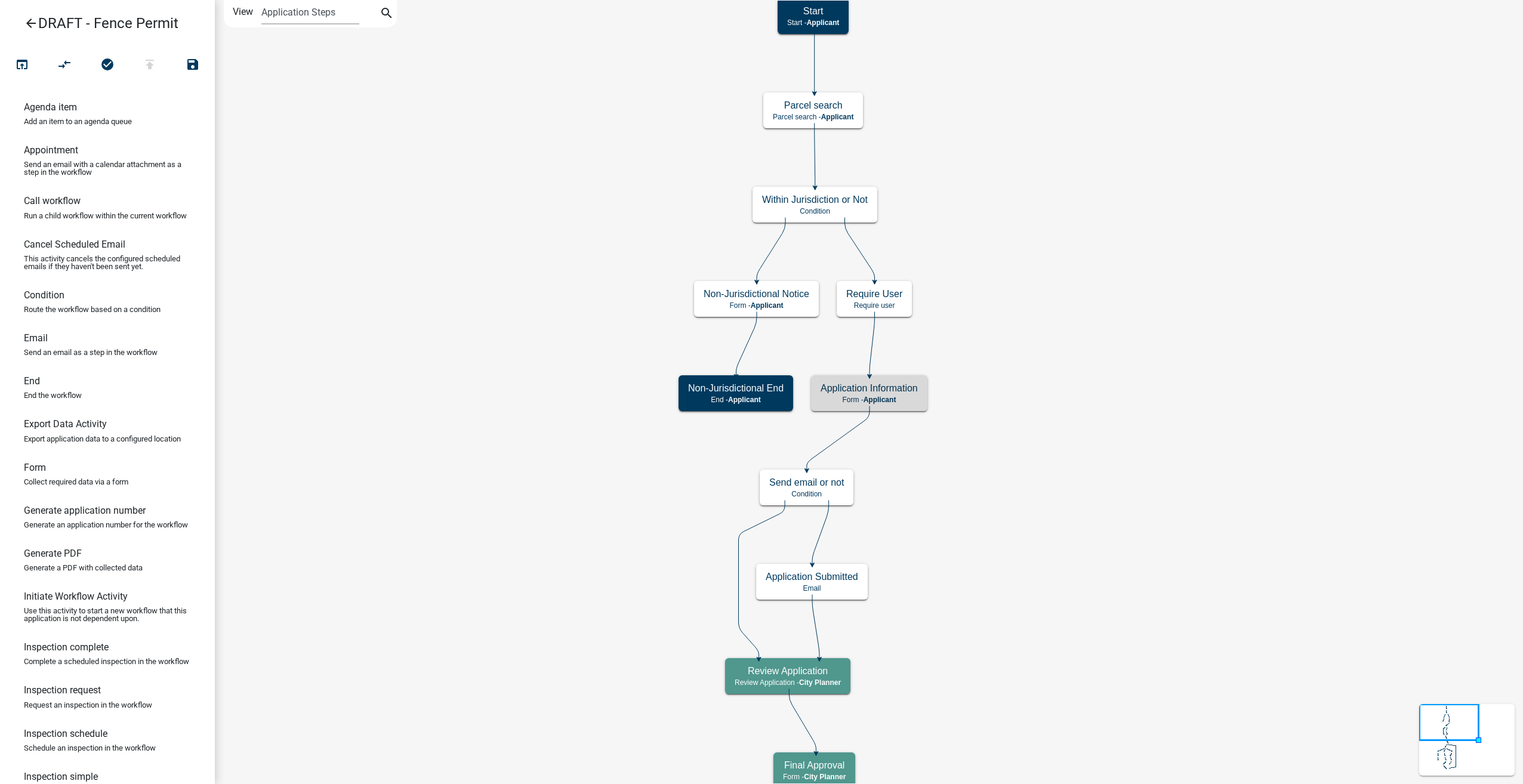
scroll to position [0, 0]
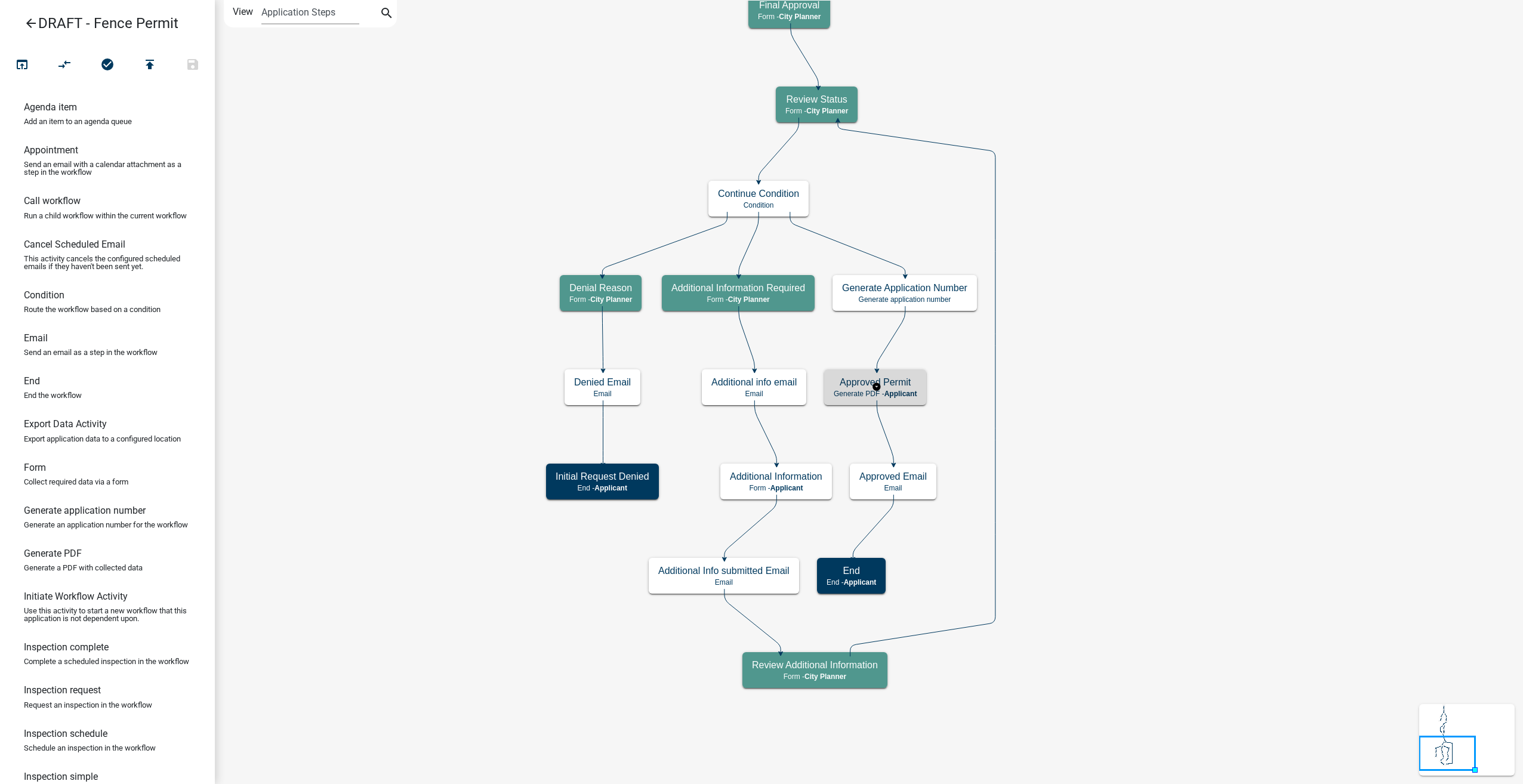
click at [904, 387] on h5 "Approved Permit" at bounding box center [875, 382] width 83 height 11
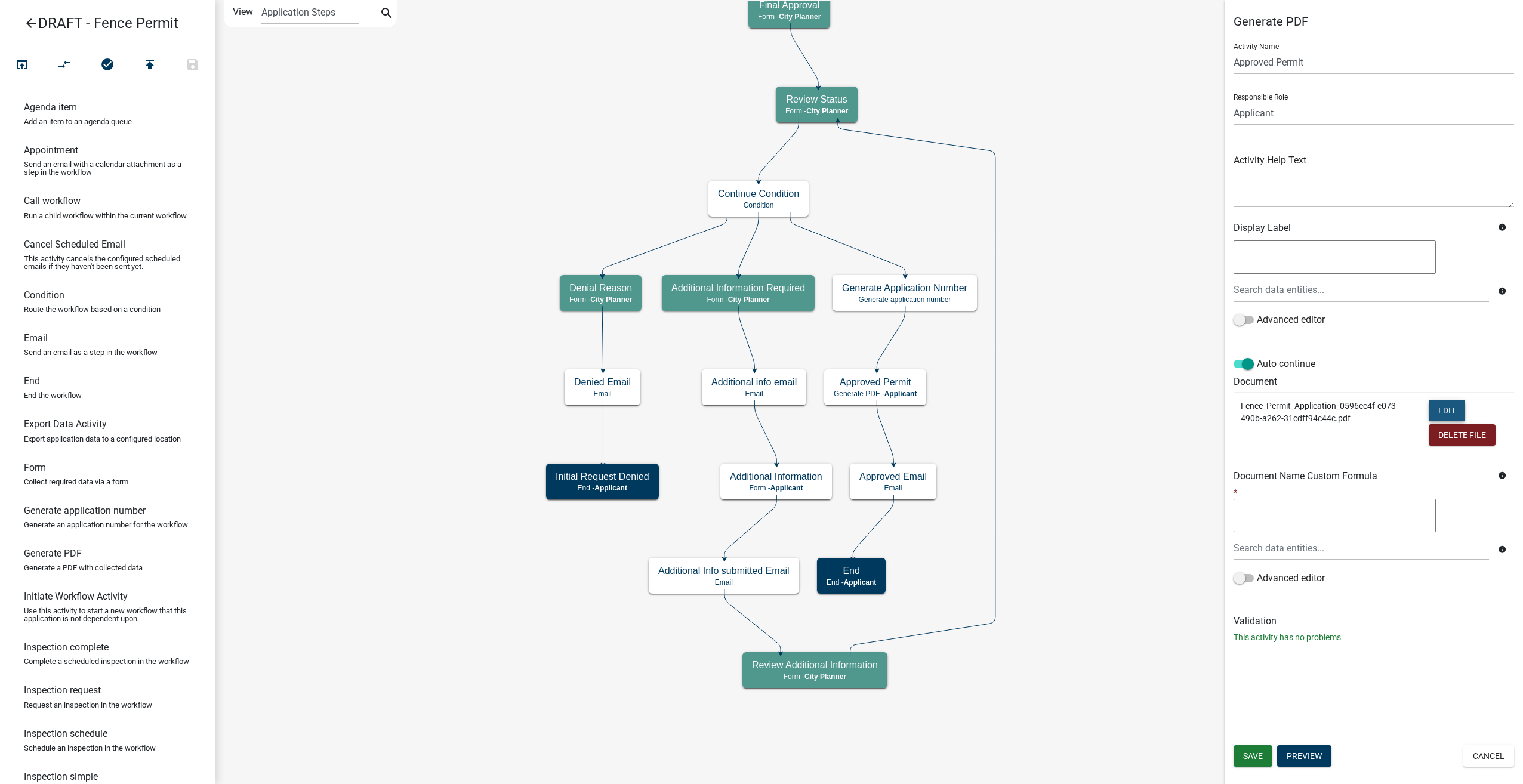
click at [1452, 408] on button "Edit" at bounding box center [1447, 410] width 36 height 21
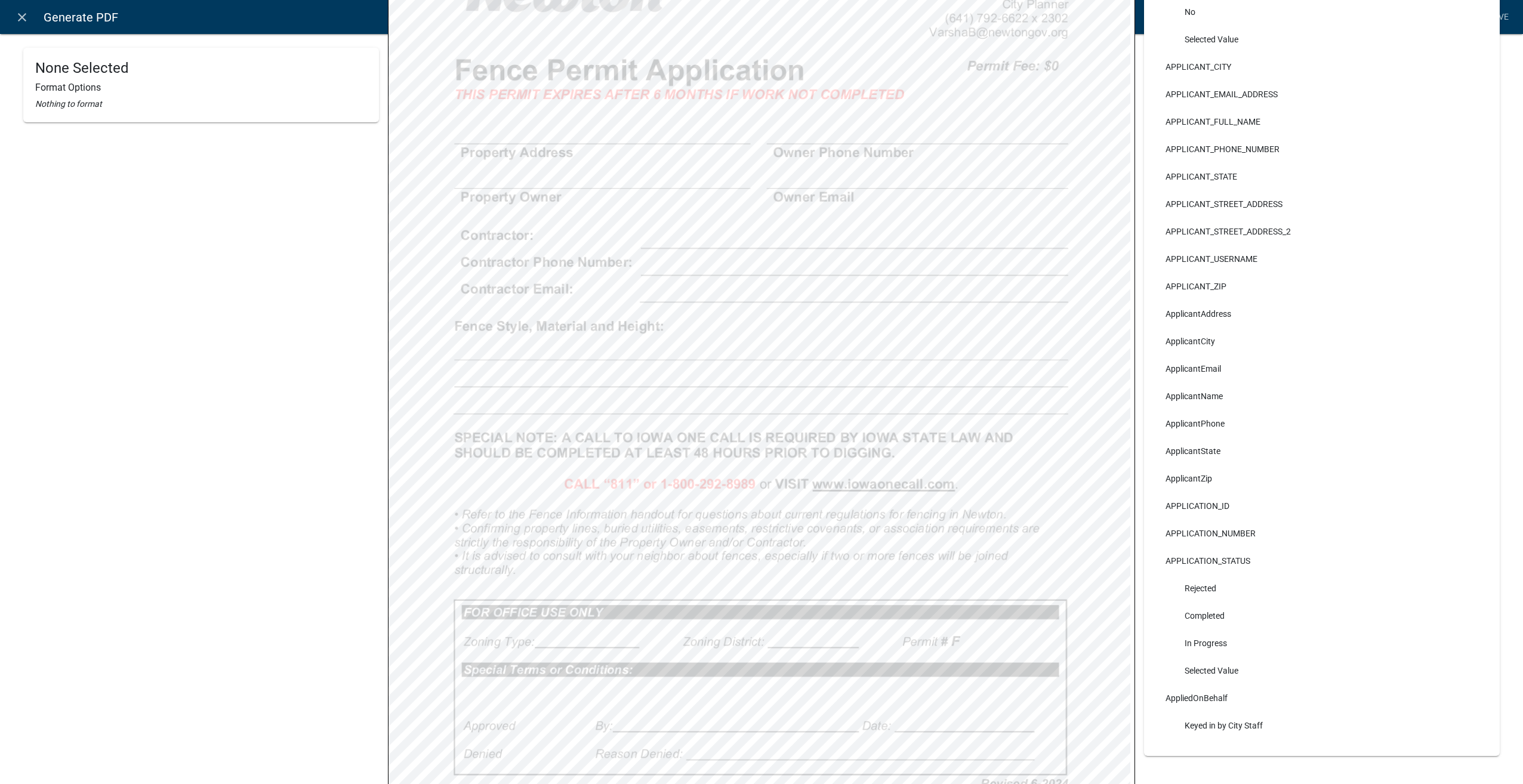
scroll to position [398, 0]
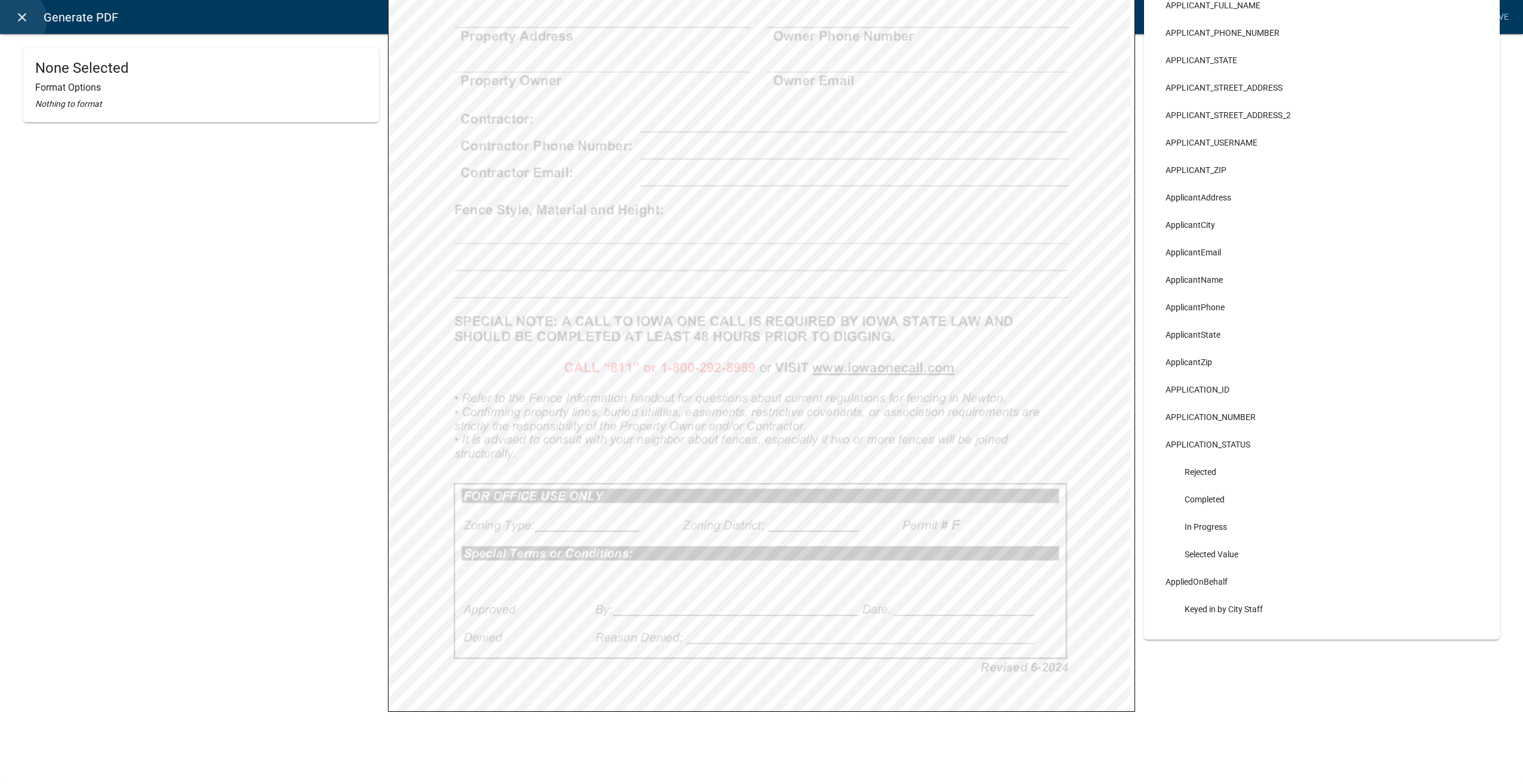
click at [17, 19] on icon "close" at bounding box center [22, 17] width 14 height 14
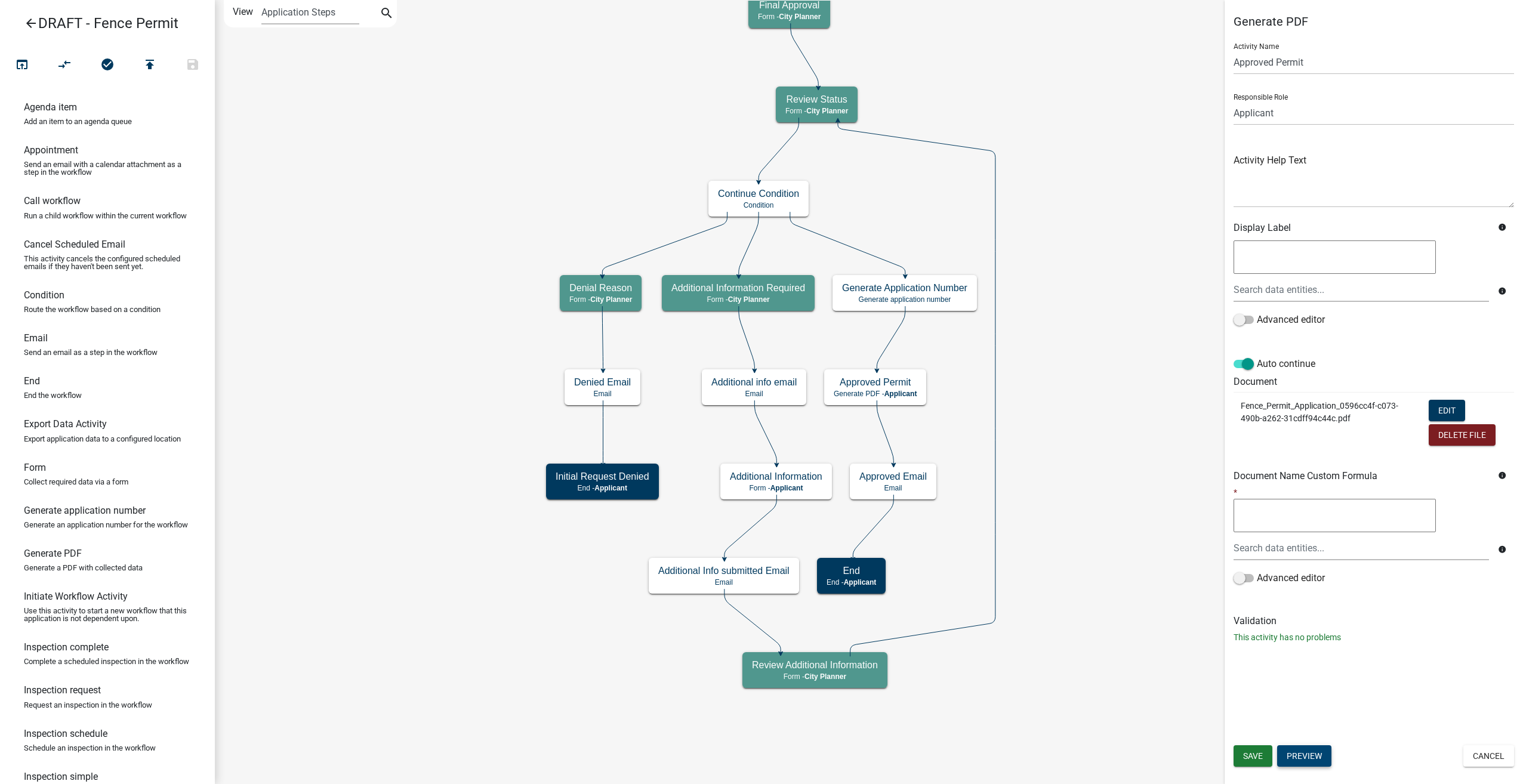
click at [1325, 758] on button "Preview" at bounding box center [1304, 756] width 55 height 21
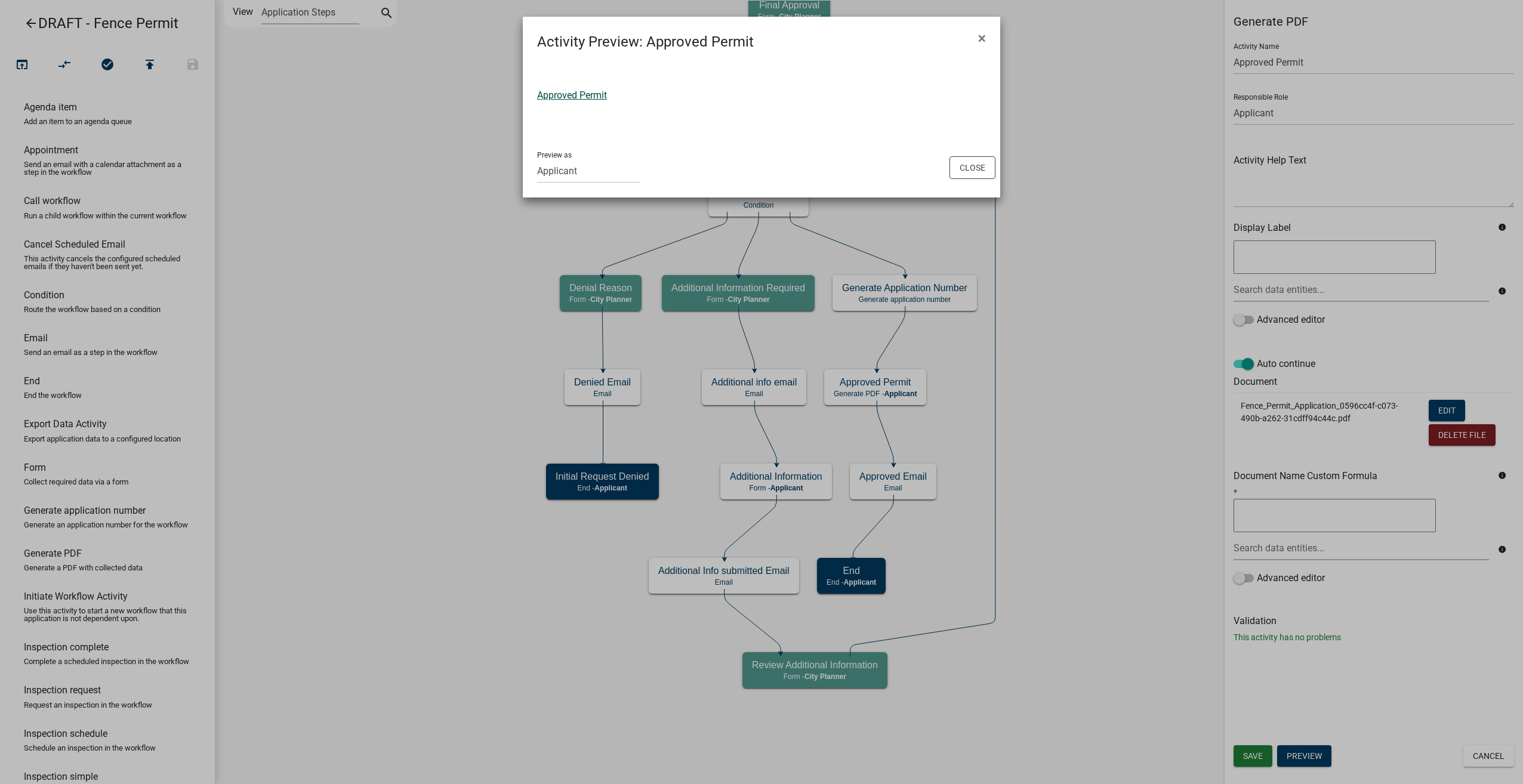
click at [571, 94] on link "Approved Permit" at bounding box center [571, 95] width 70 height 11
click at [968, 165] on button "Close" at bounding box center [972, 168] width 46 height 23
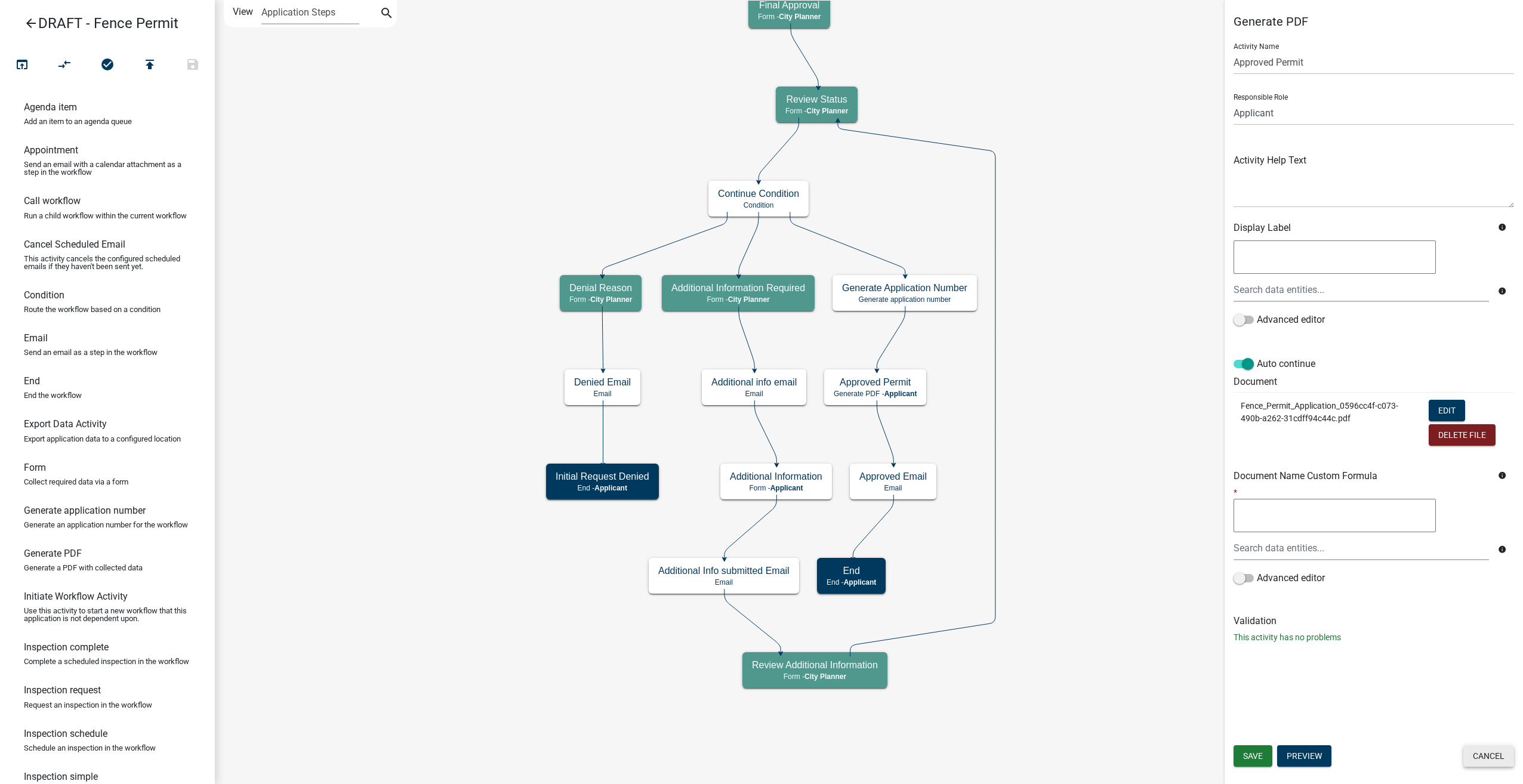
click at [1513, 756] on button "Cancel" at bounding box center [1489, 756] width 51 height 21
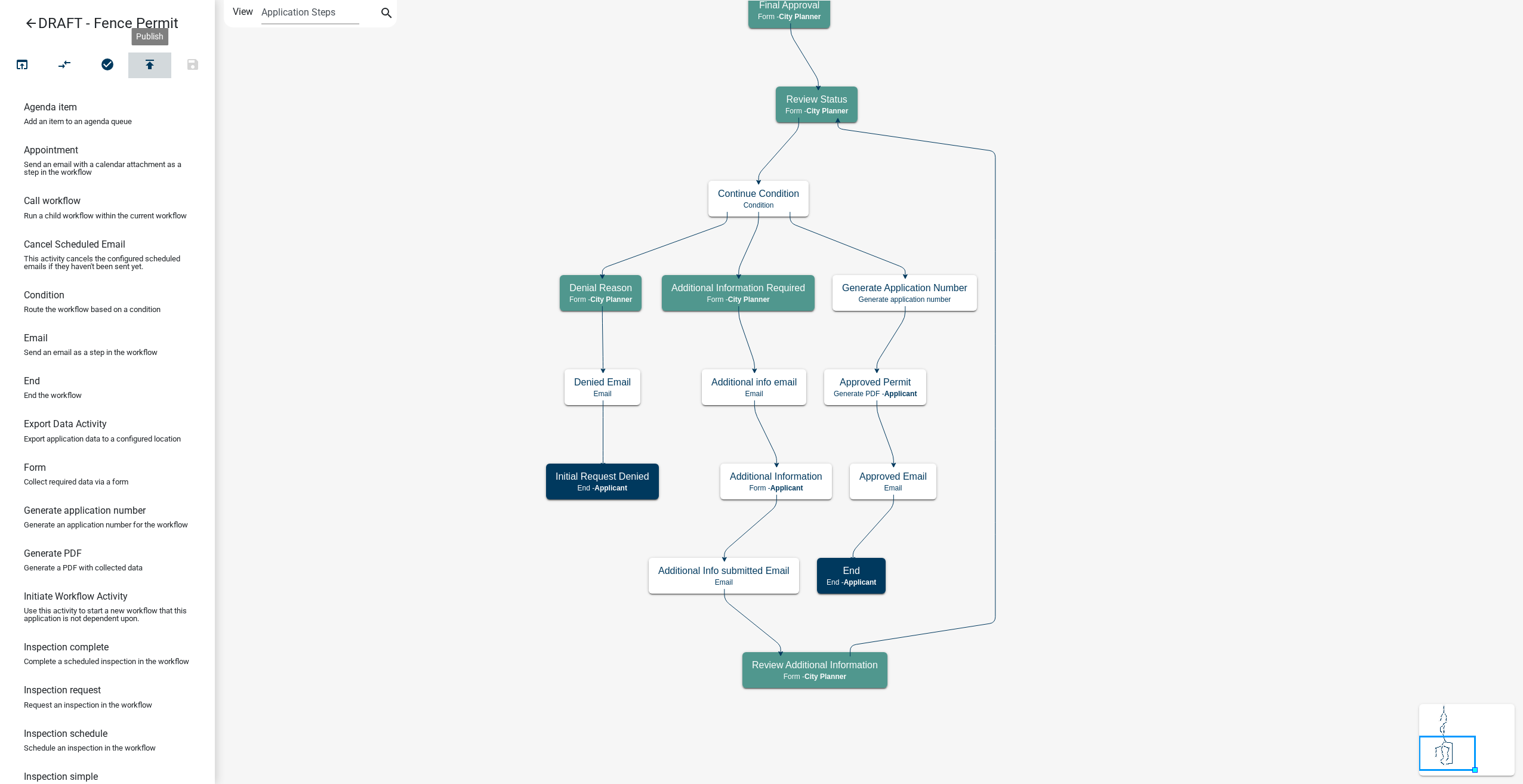
click at [158, 60] on button "publish" at bounding box center [150, 65] width 43 height 26
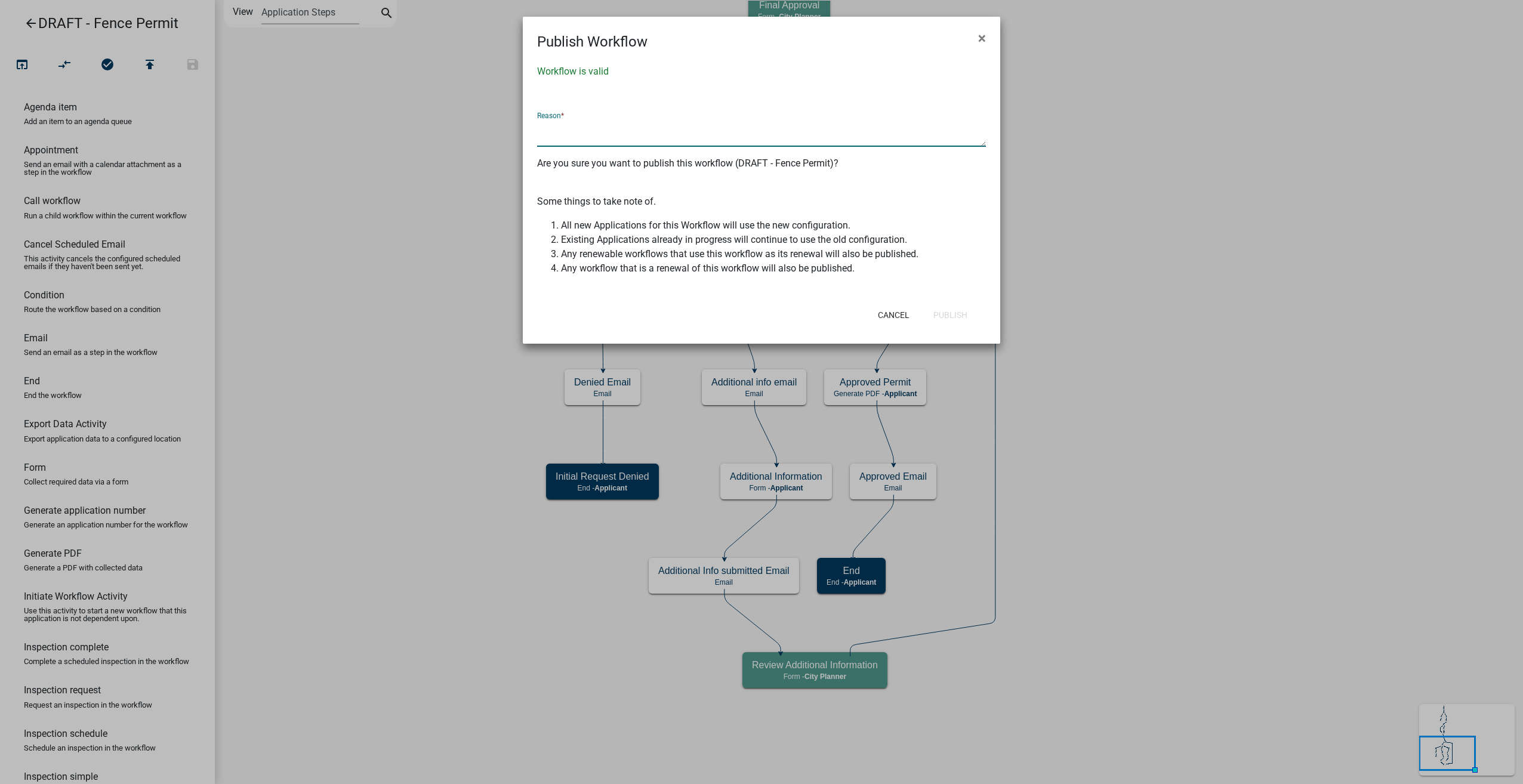
click at [562, 124] on textarea at bounding box center [761, 133] width 449 height 28
type textarea "made changes per 09/15/2025 emails from Bethany"
click at [950, 317] on button "Publish" at bounding box center [950, 315] width 53 height 21
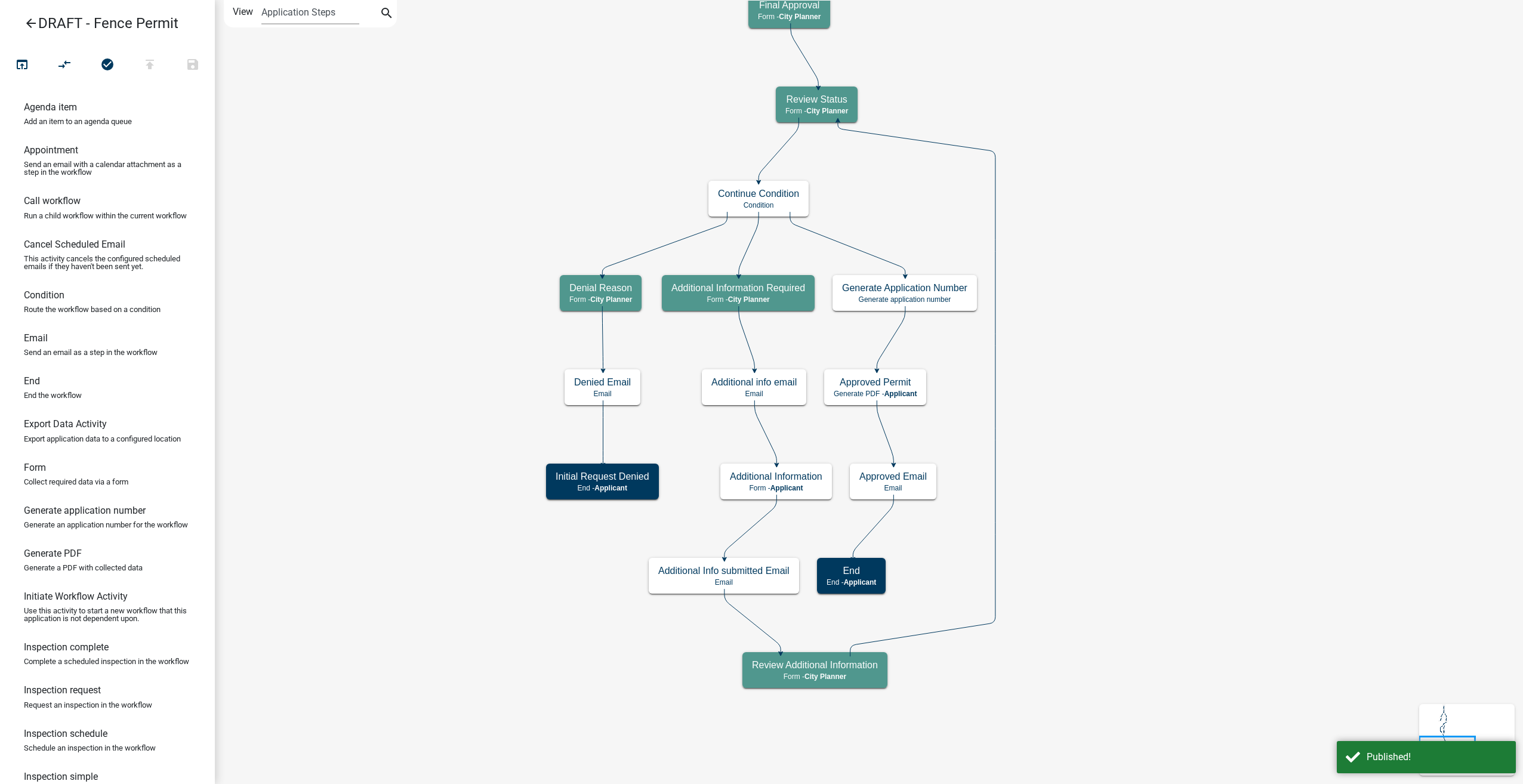
click at [35, 20] on icon "arrow_back" at bounding box center [31, 24] width 14 height 17
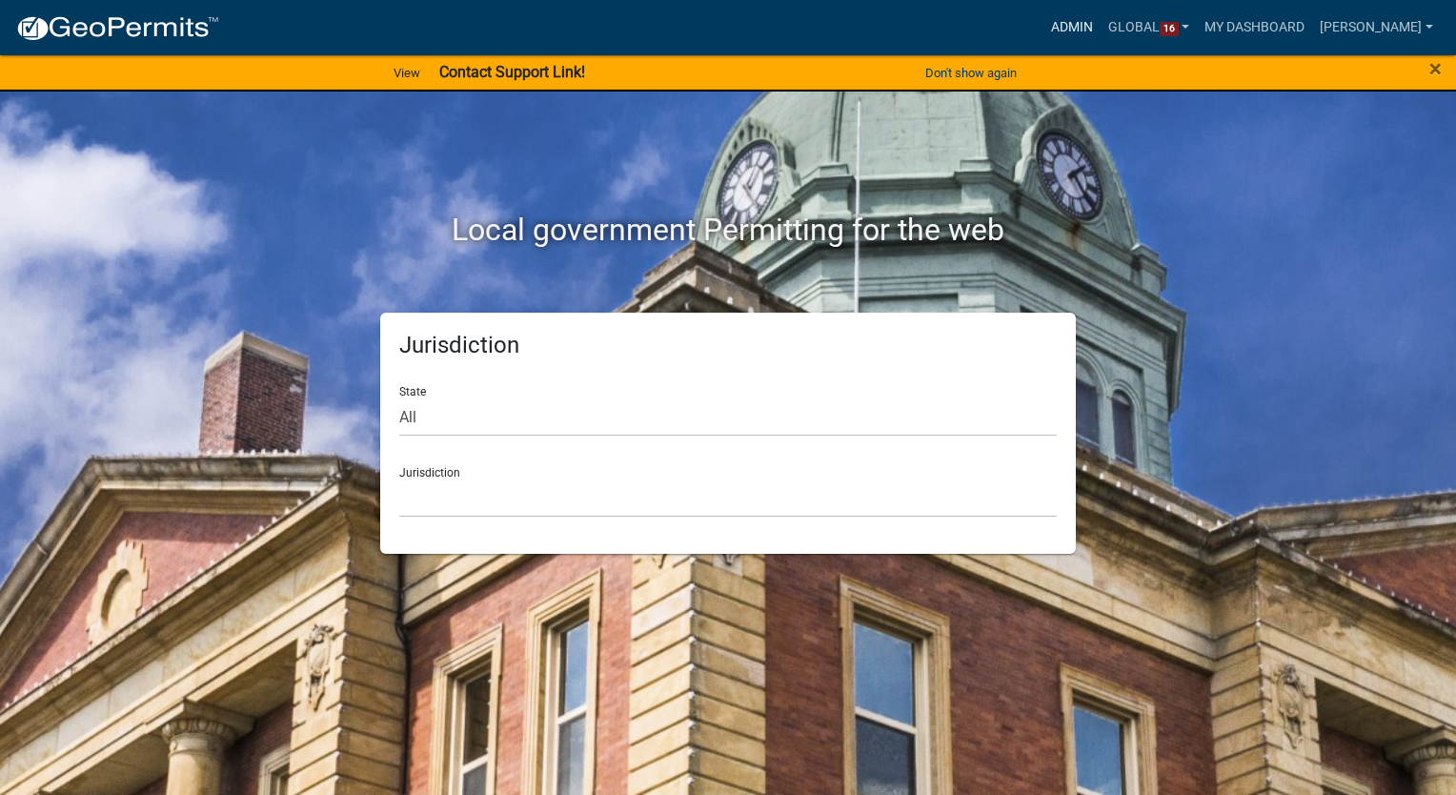
click at [1084, 25] on link "Admin" at bounding box center [1071, 28] width 57 height 36
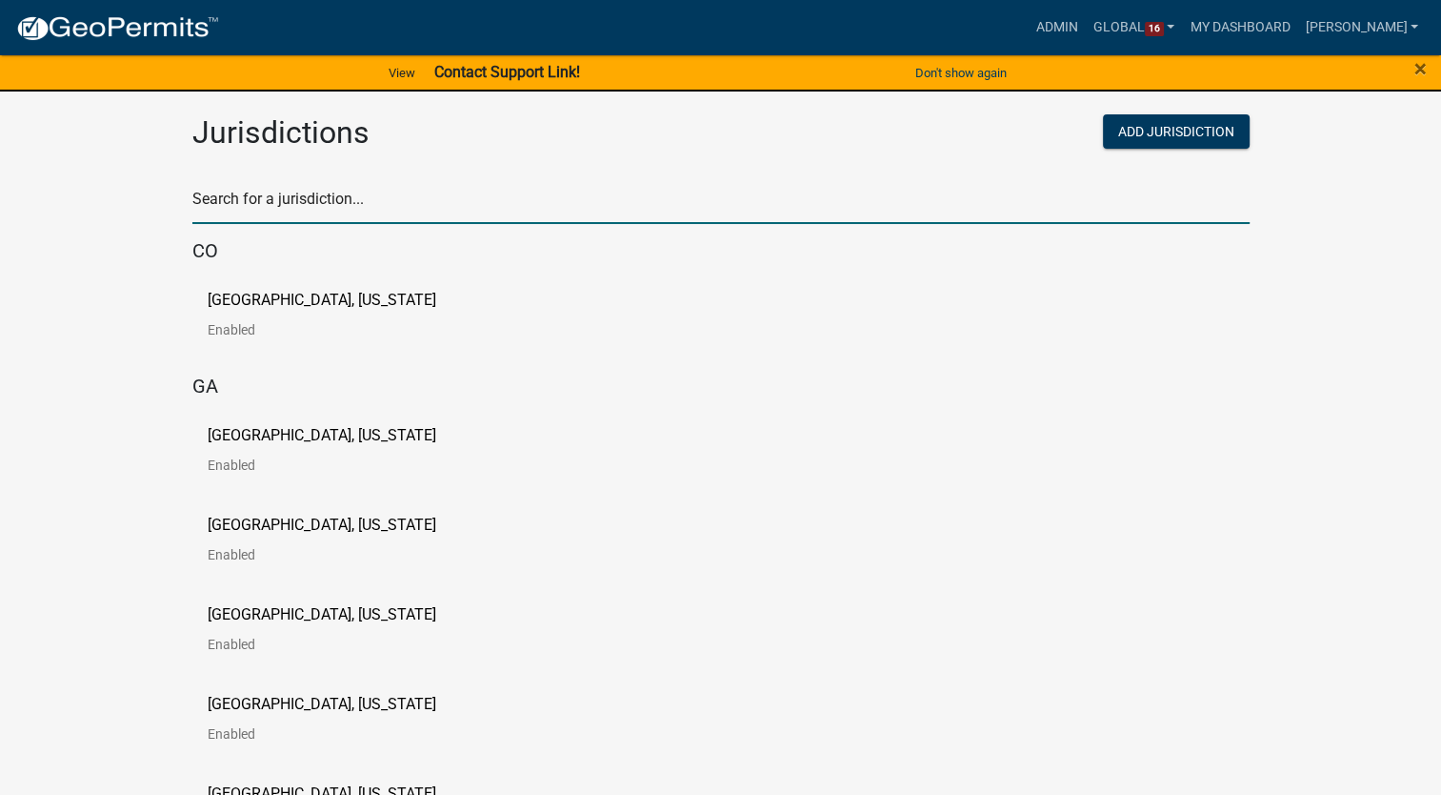
click at [289, 212] on input "text" at bounding box center [721, 204] width 1058 height 39
type input "story"
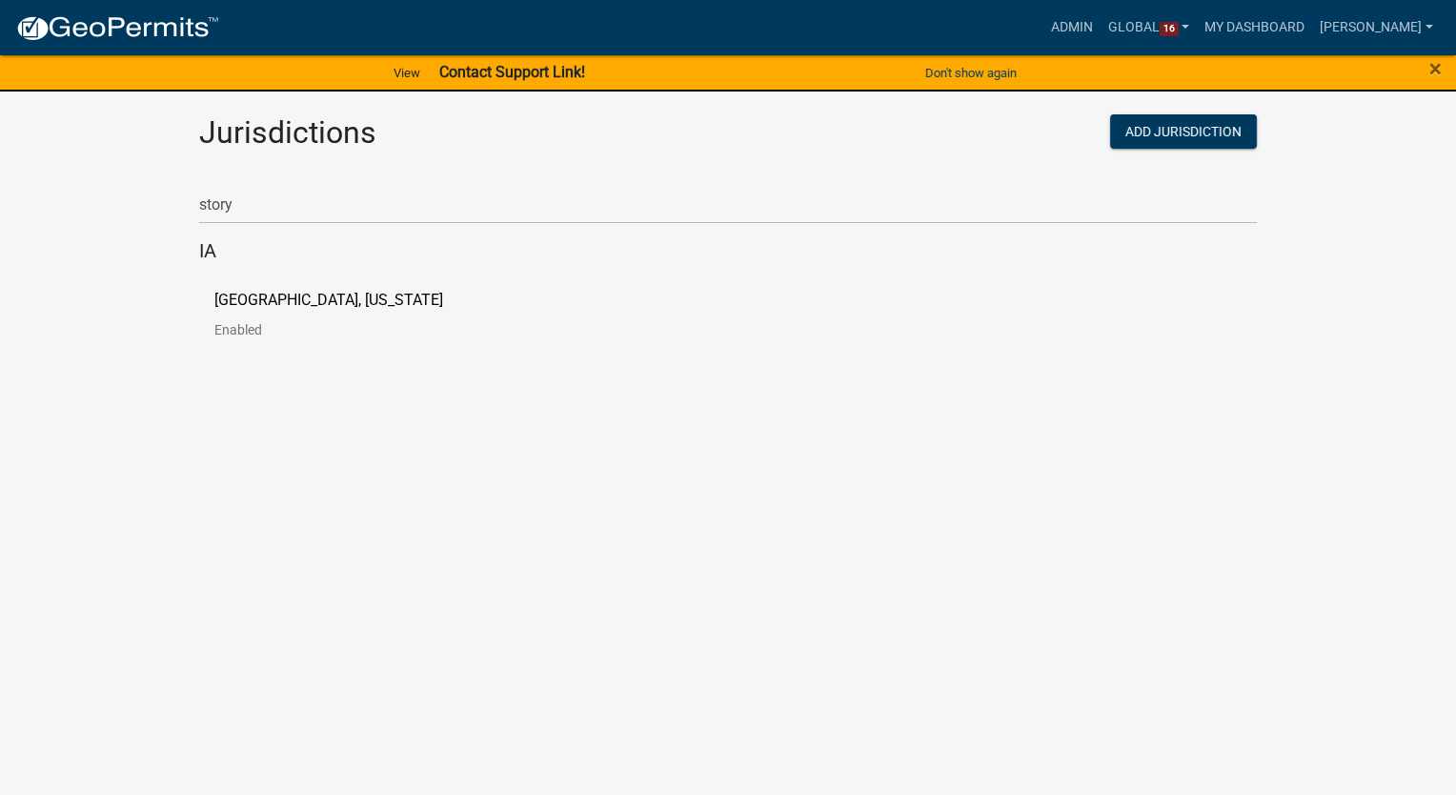
click at [281, 292] on p "[GEOGRAPHIC_DATA], [US_STATE]" at bounding box center [328, 299] width 229 height 15
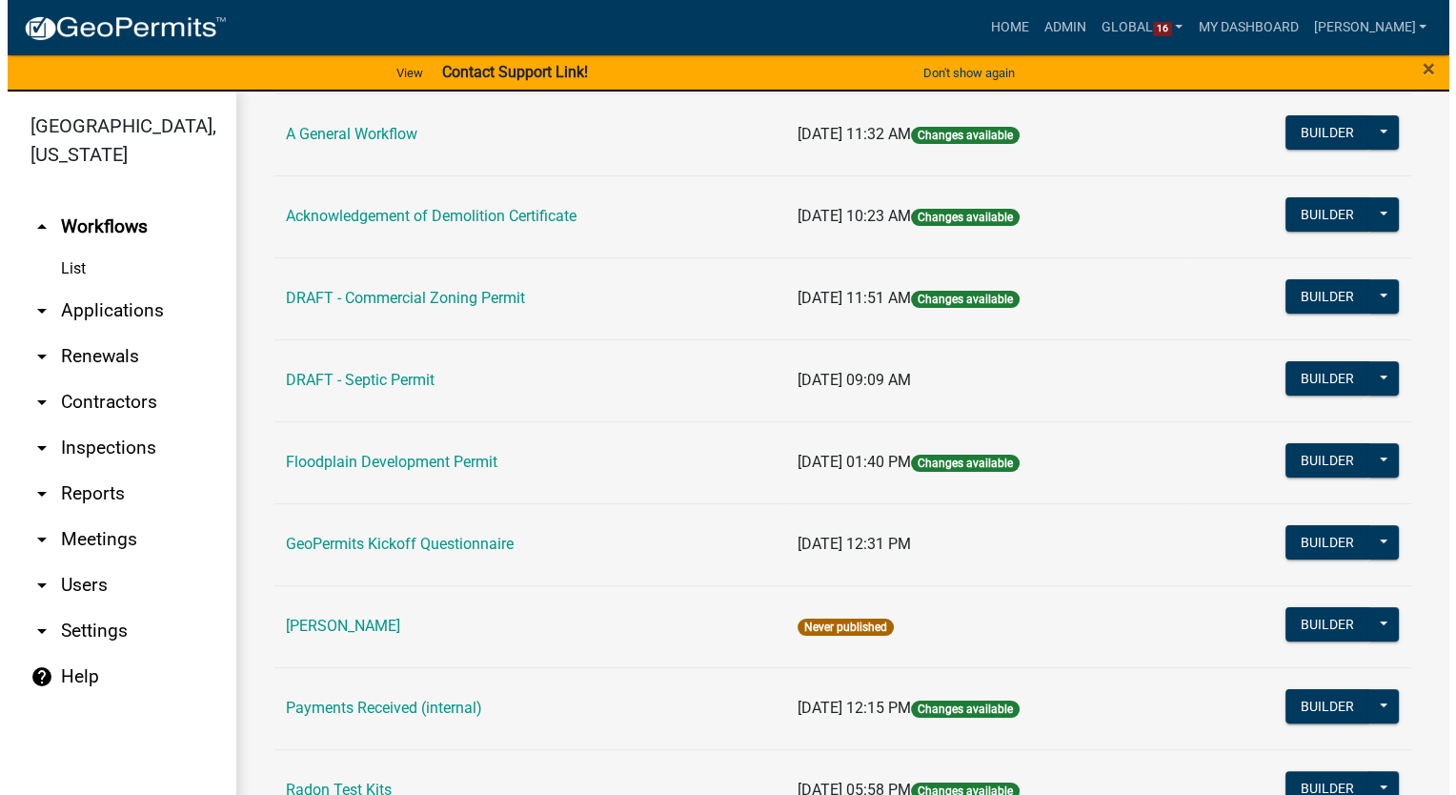
scroll to position [191, 0]
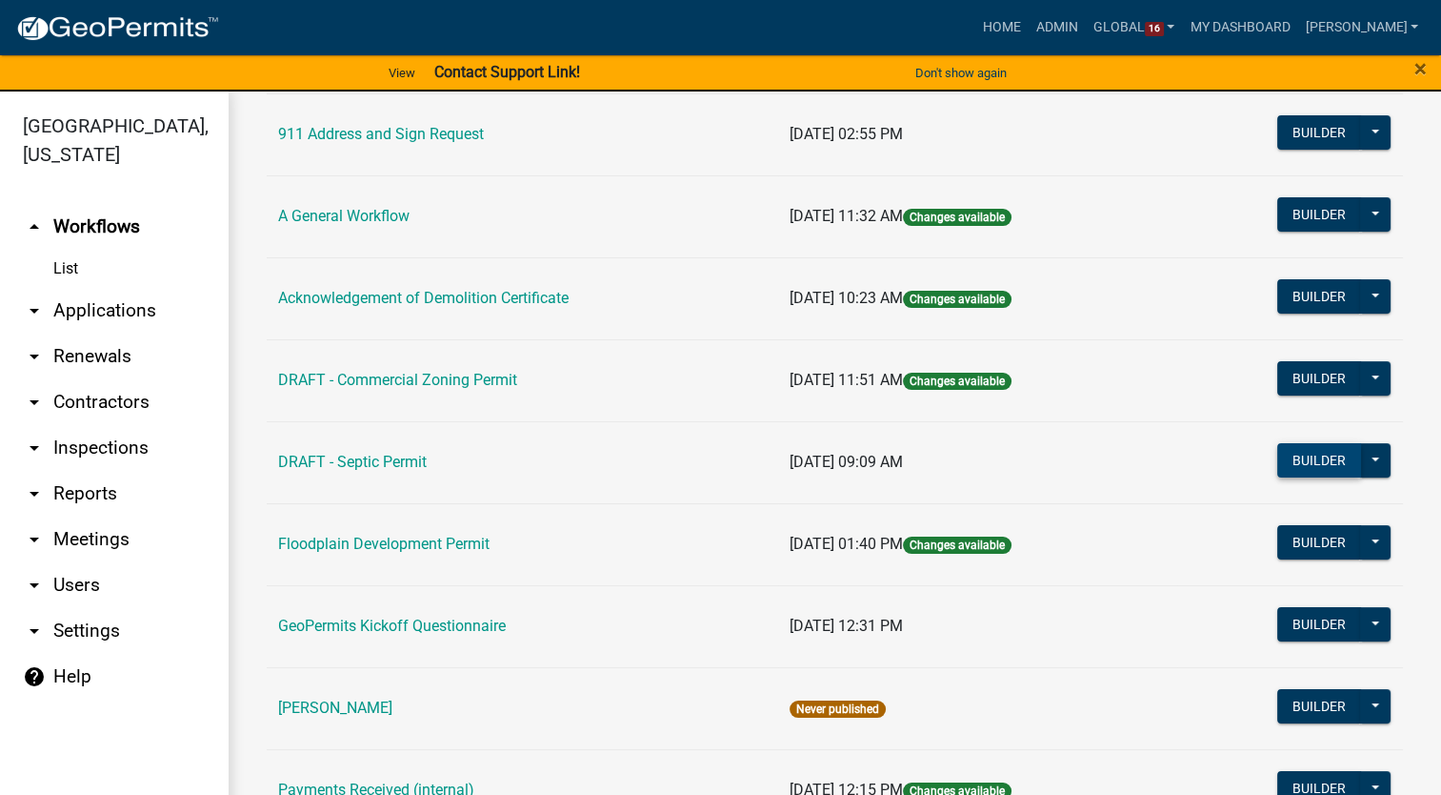
click at [1291, 454] on button "Builder" at bounding box center [1320, 460] width 84 height 34
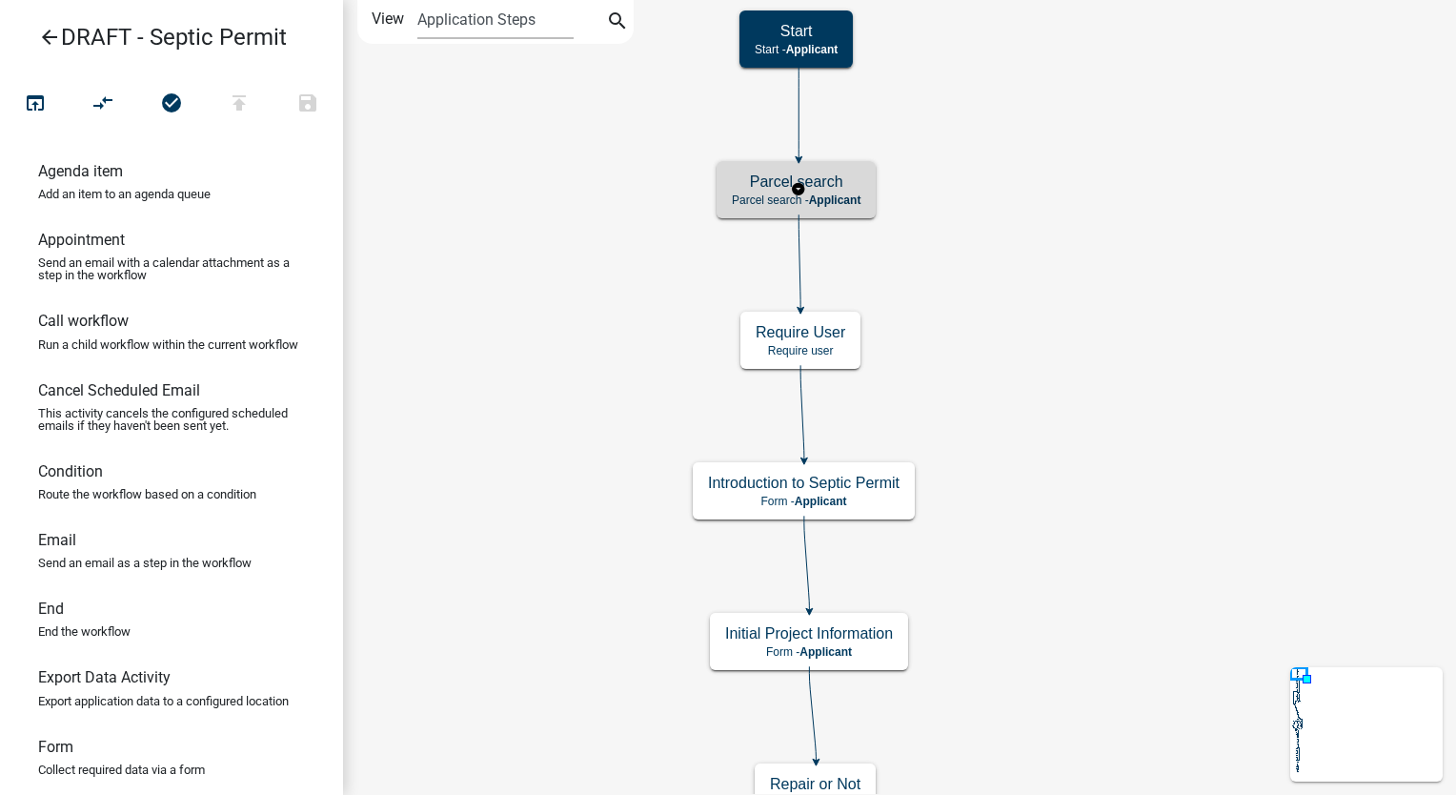
click at [861, 197] on span "Applicant" at bounding box center [835, 199] width 52 height 13
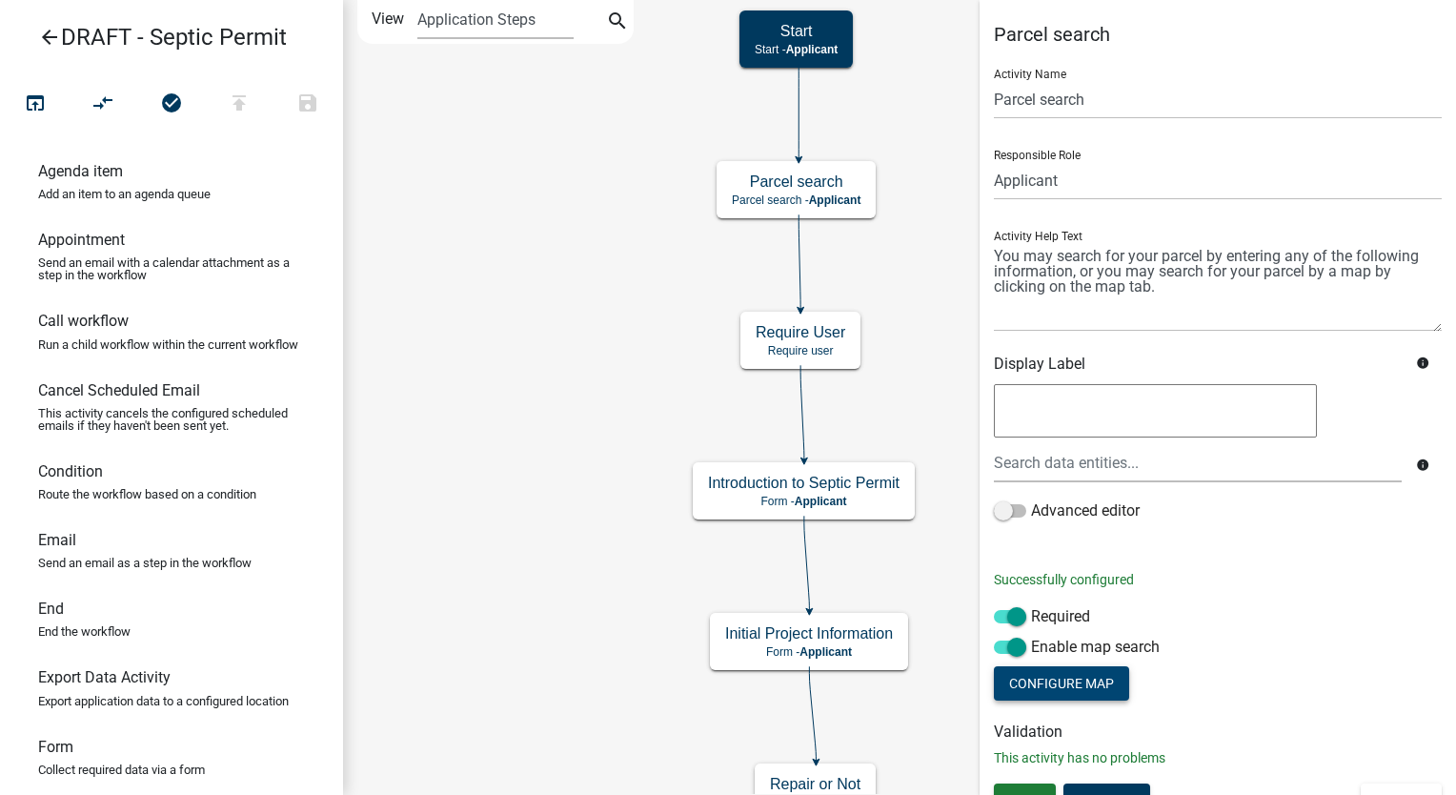
click at [1074, 681] on button "Configure Map" at bounding box center [1061, 683] width 135 height 34
select select "hybrid"
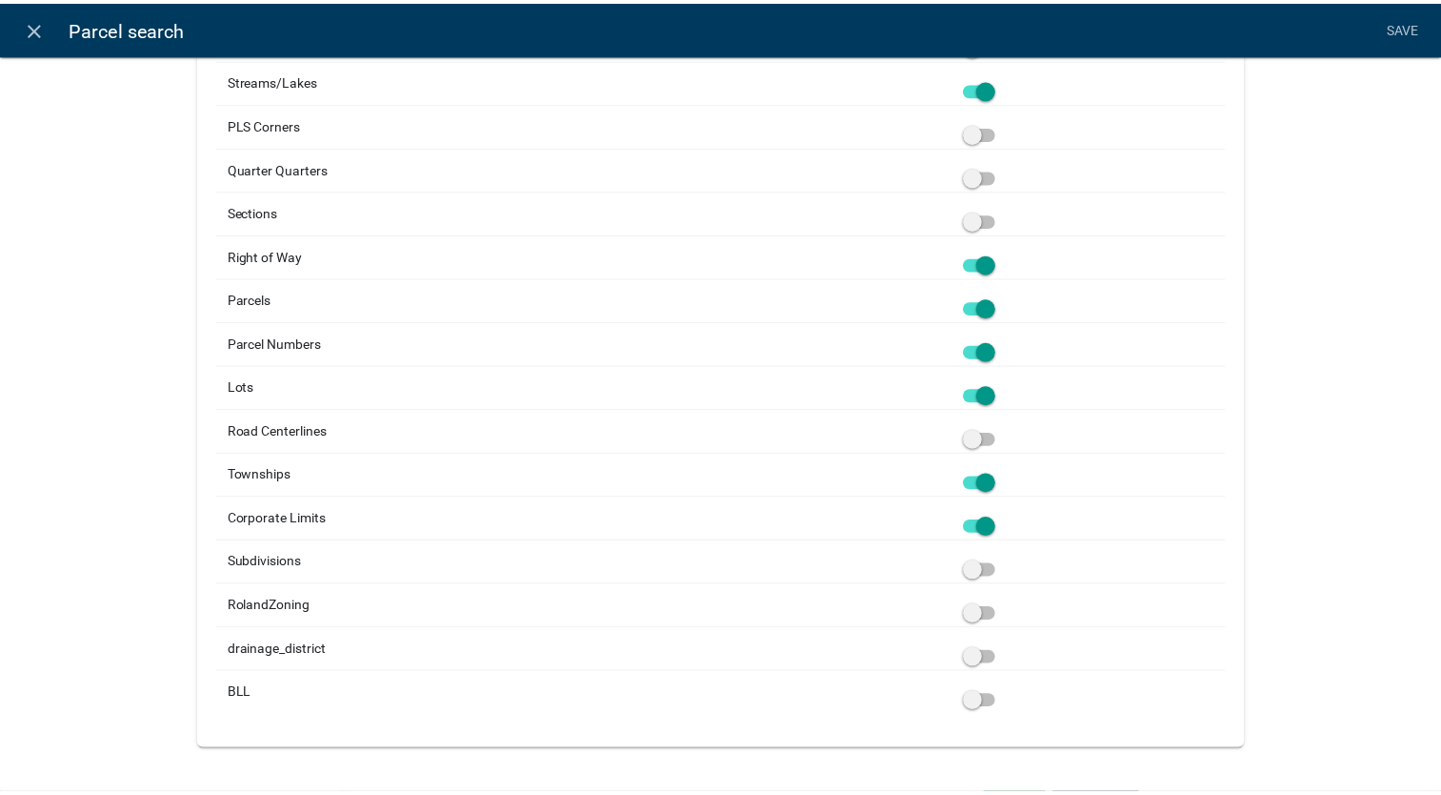
scroll to position [2395, 0]
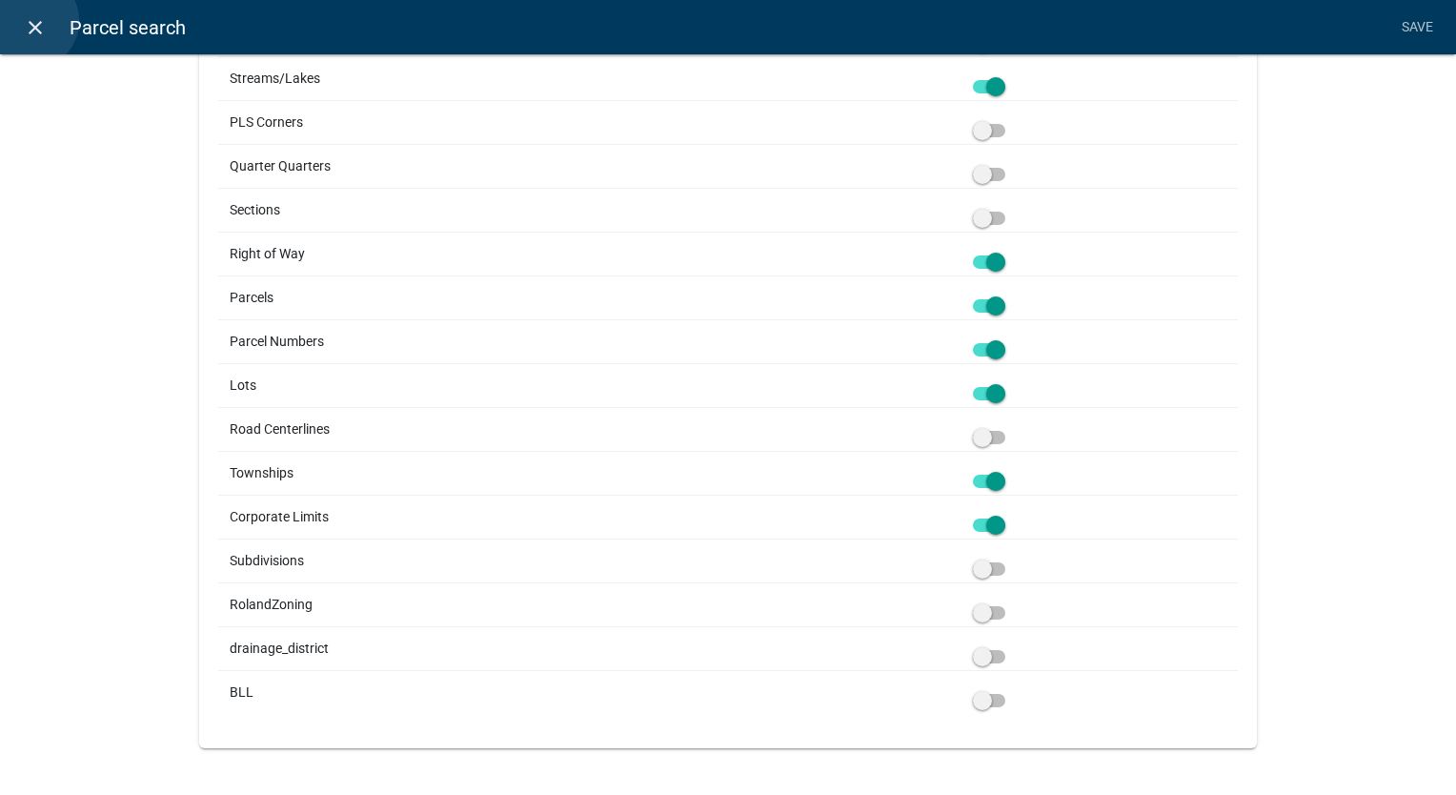
click at [30, 21] on icon "close" at bounding box center [35, 27] width 23 height 23
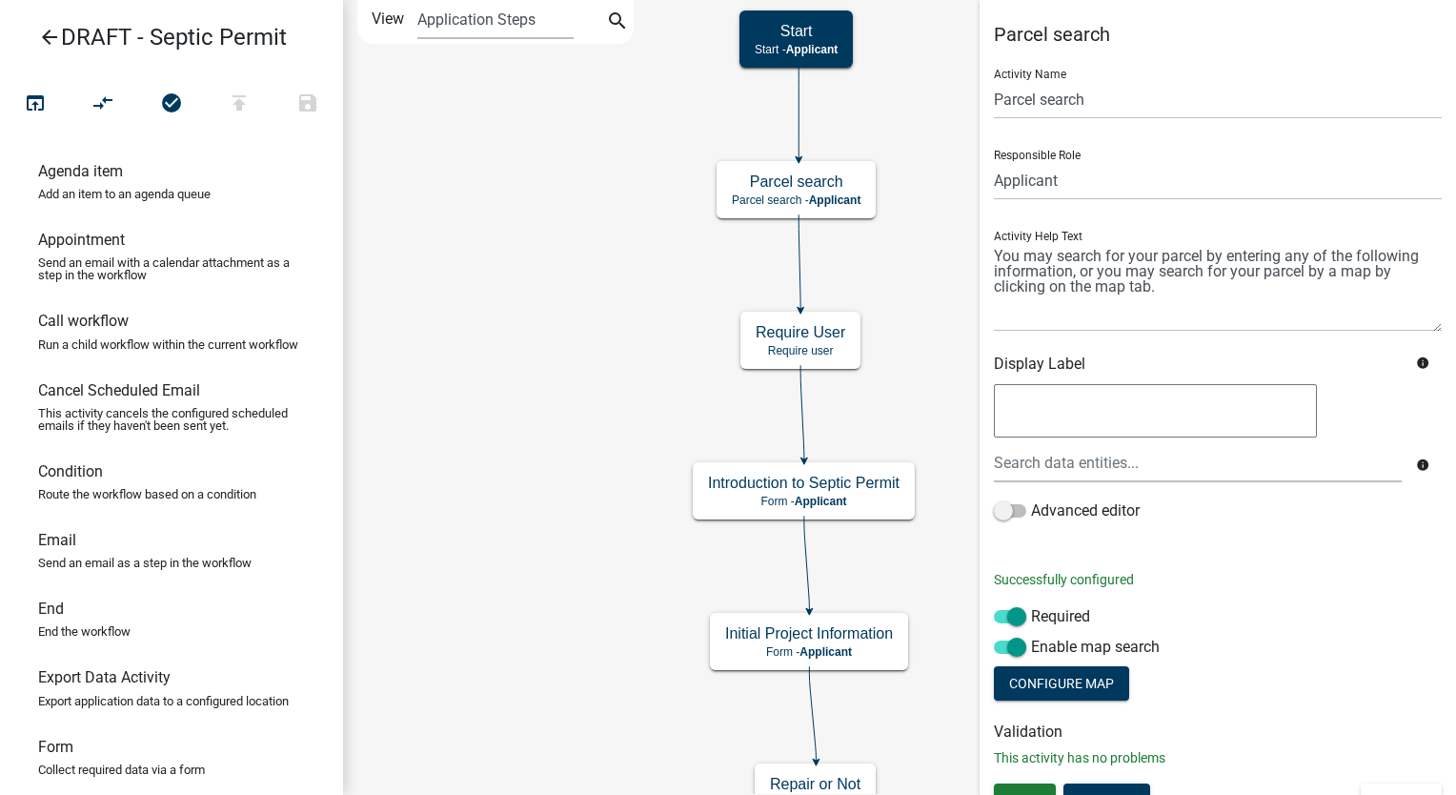
click at [46, 40] on icon "arrow_back" at bounding box center [49, 39] width 23 height 27
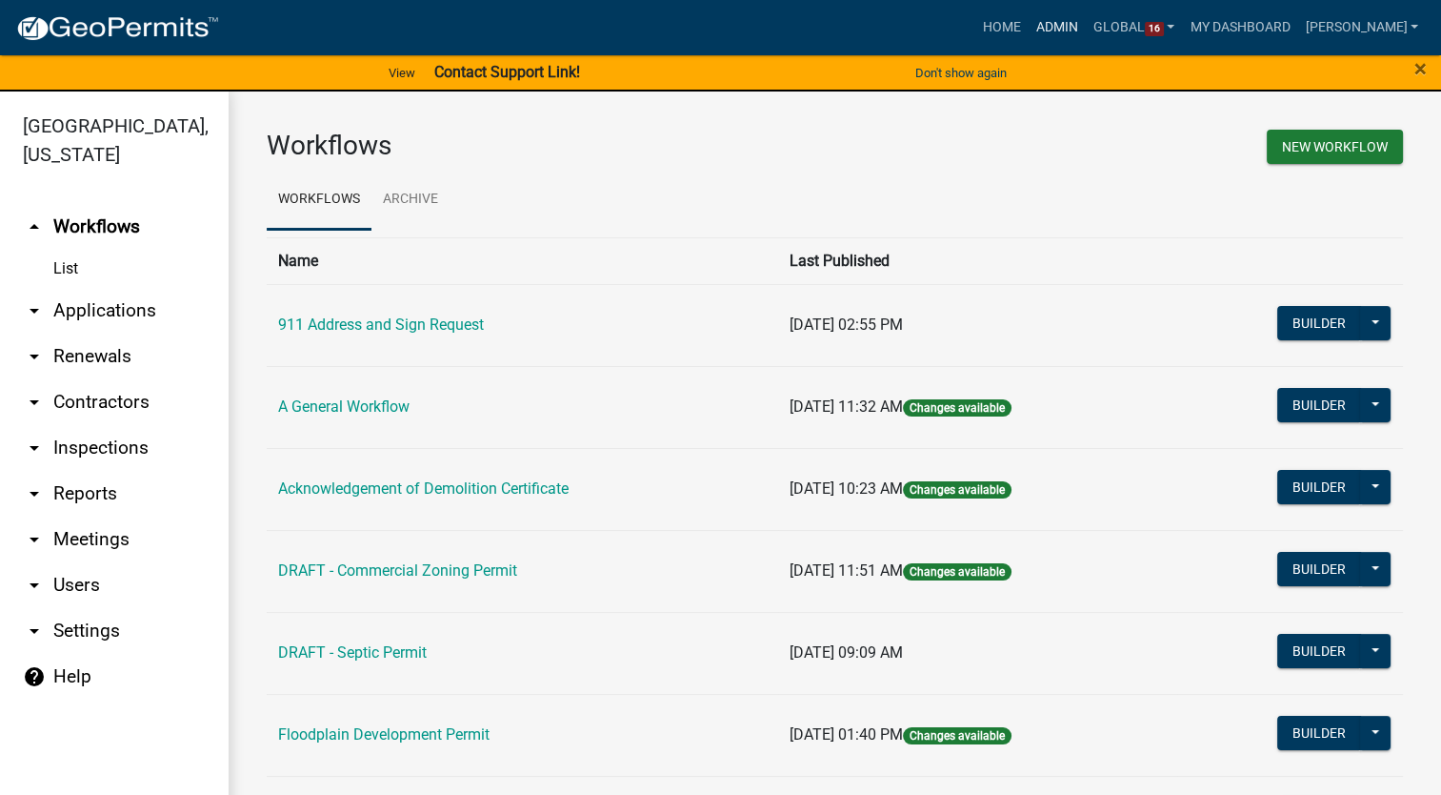
click at [1078, 17] on link "Admin" at bounding box center [1057, 28] width 57 height 36
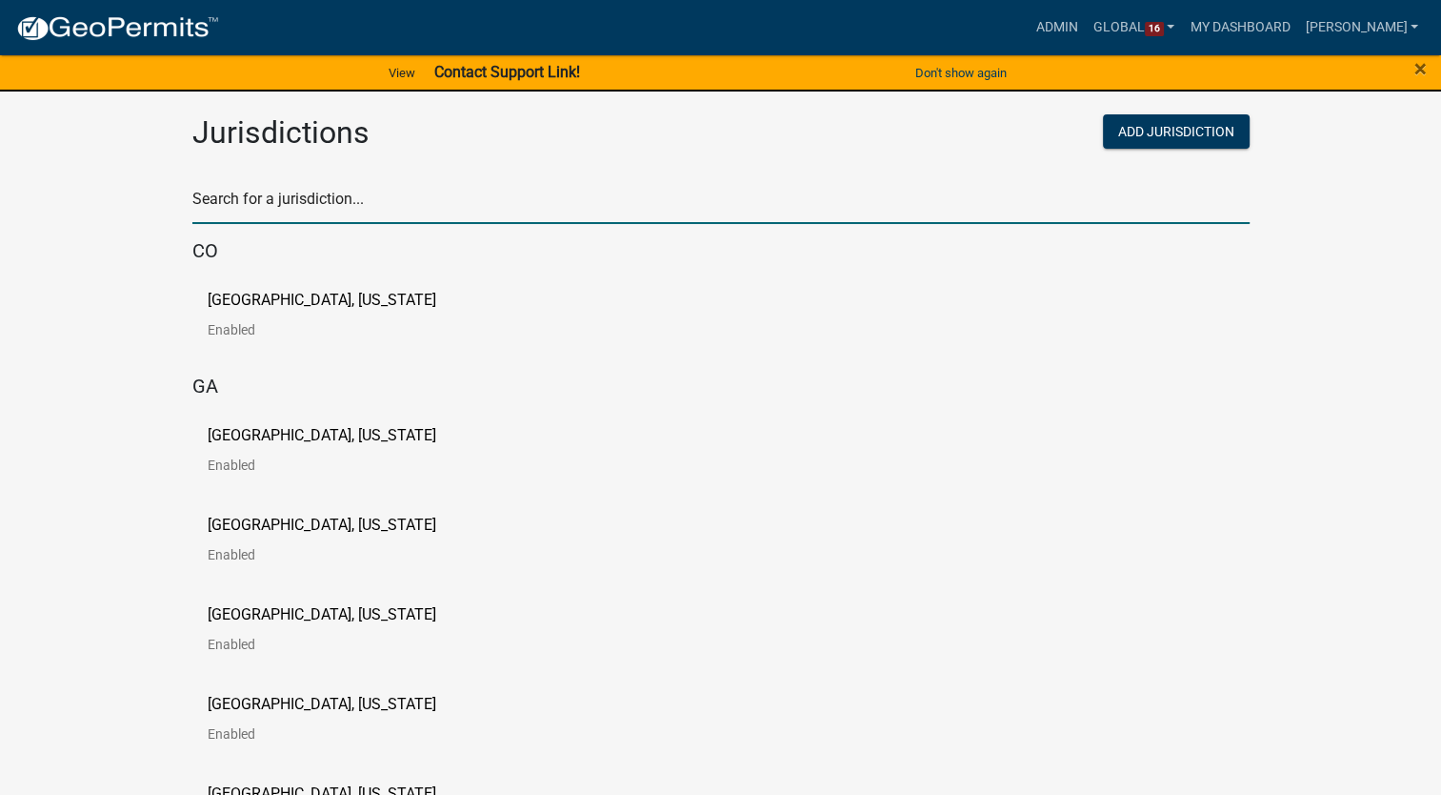
click at [344, 211] on input "text" at bounding box center [721, 204] width 1058 height 39
type input "[PERSON_NAME]"
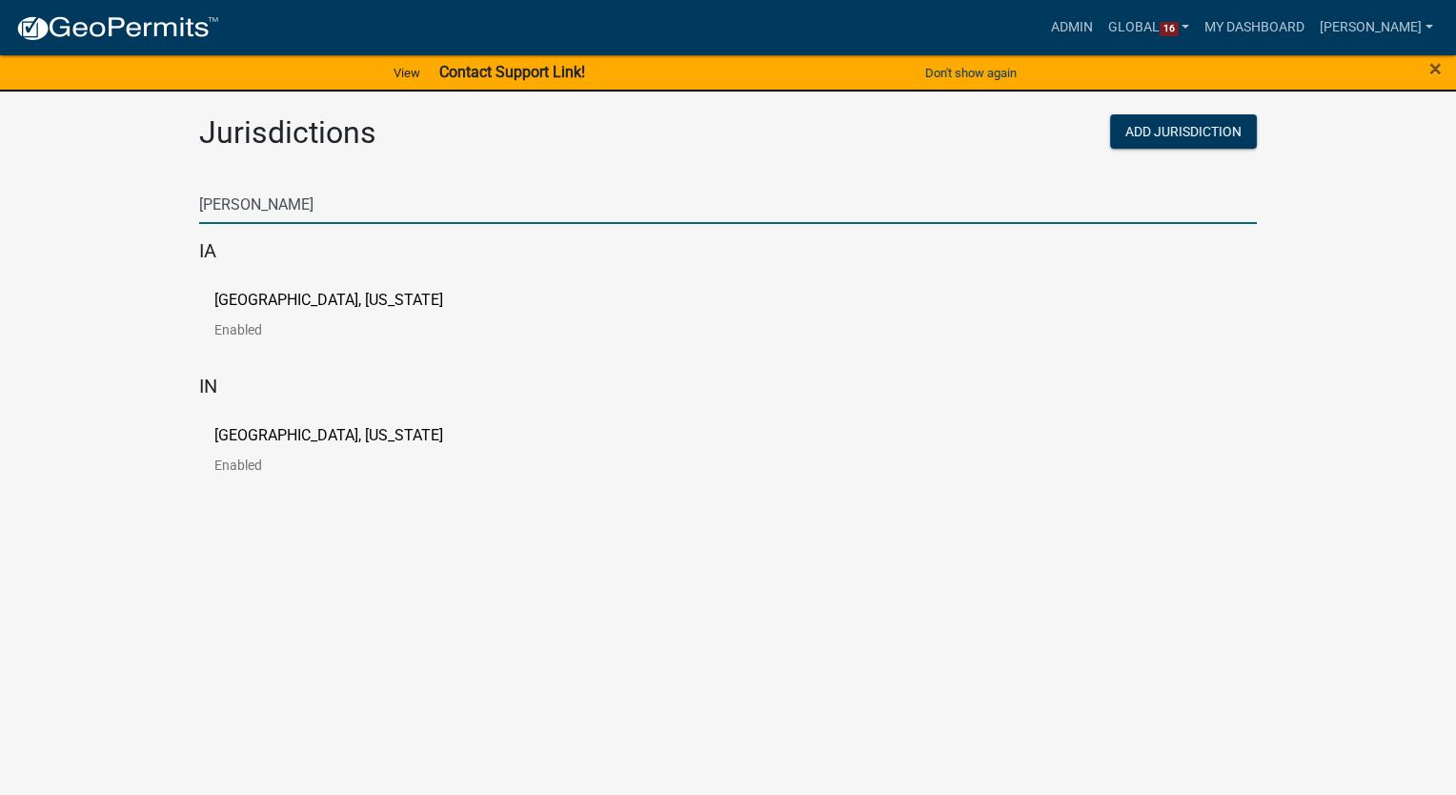
click at [265, 300] on p "[GEOGRAPHIC_DATA], [US_STATE]" at bounding box center [328, 299] width 229 height 15
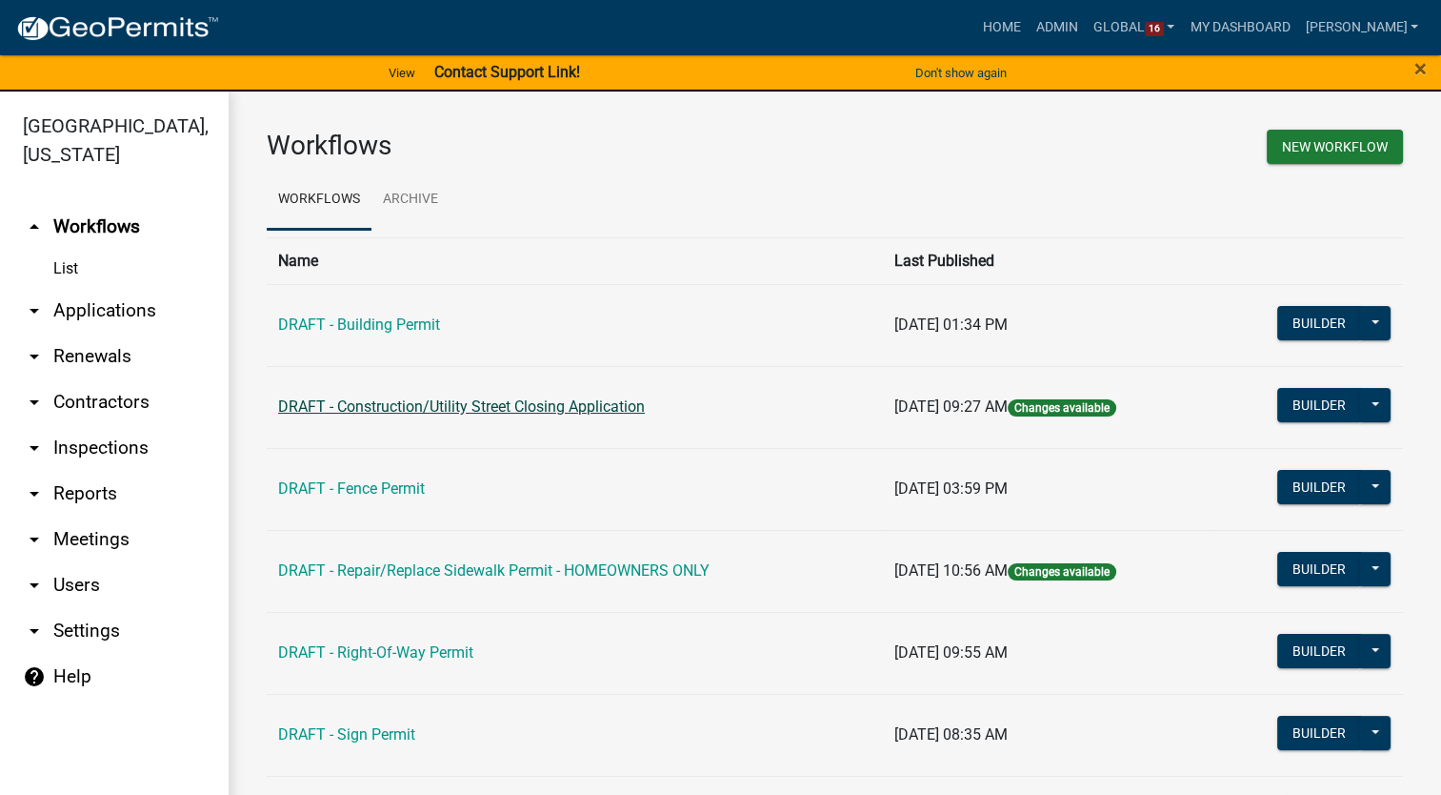
click at [404, 404] on link "DRAFT - Construction/Utility Street Closing Application" at bounding box center [461, 406] width 367 height 18
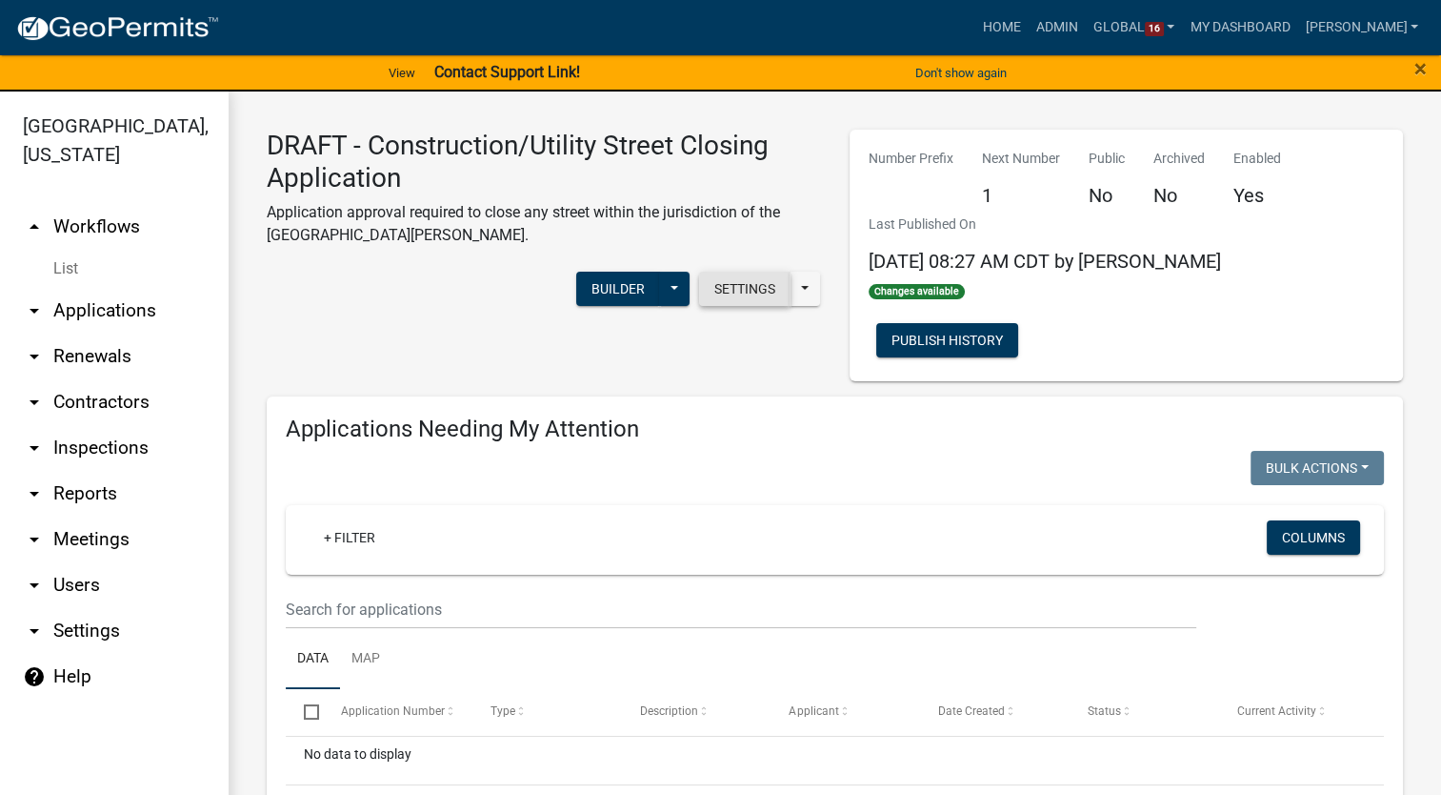
click at [751, 280] on button "Settings" at bounding box center [744, 289] width 91 height 34
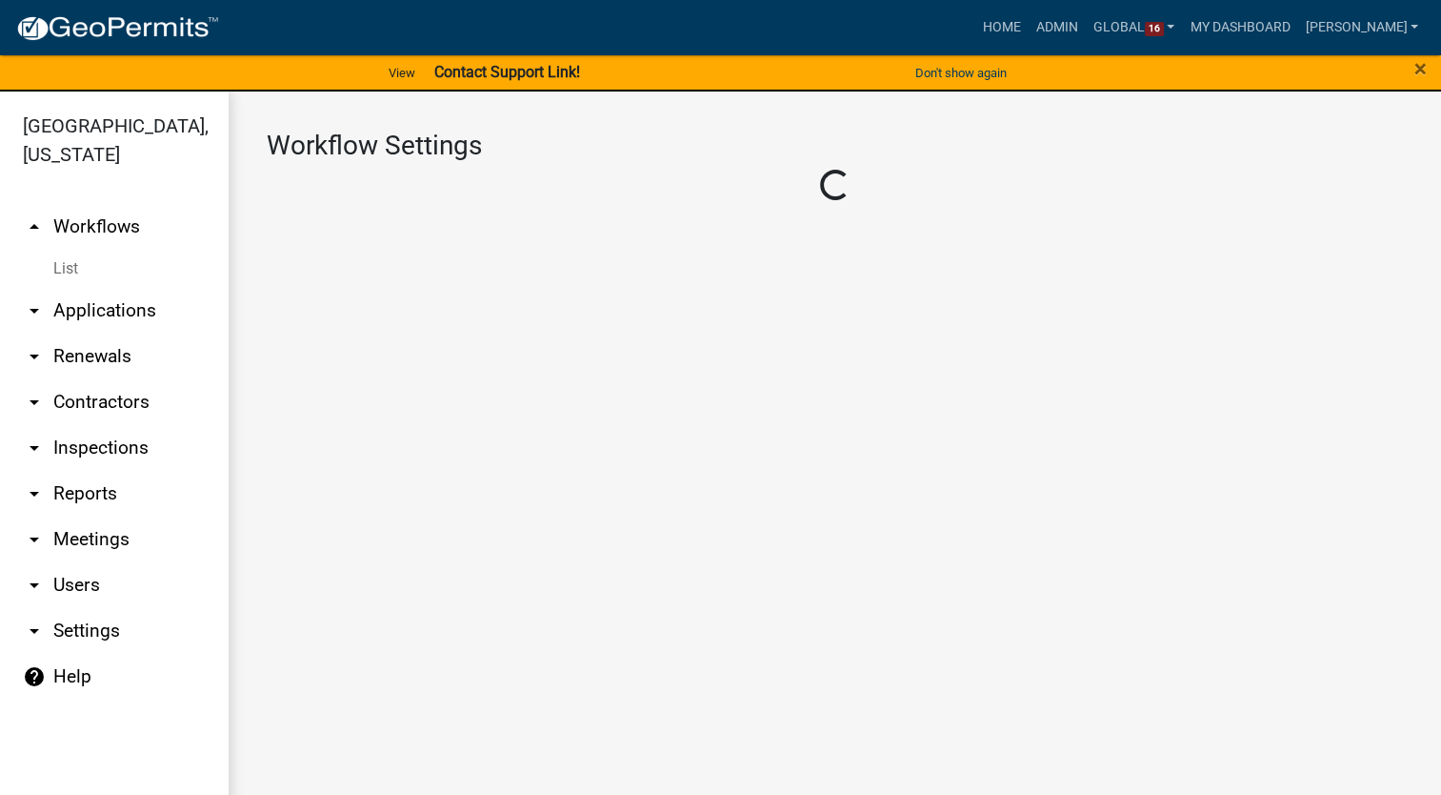
select select "1"
select select "5355c76e-d333-4ae7-ad4c-4a073e072dbd"
select select "3"
select select
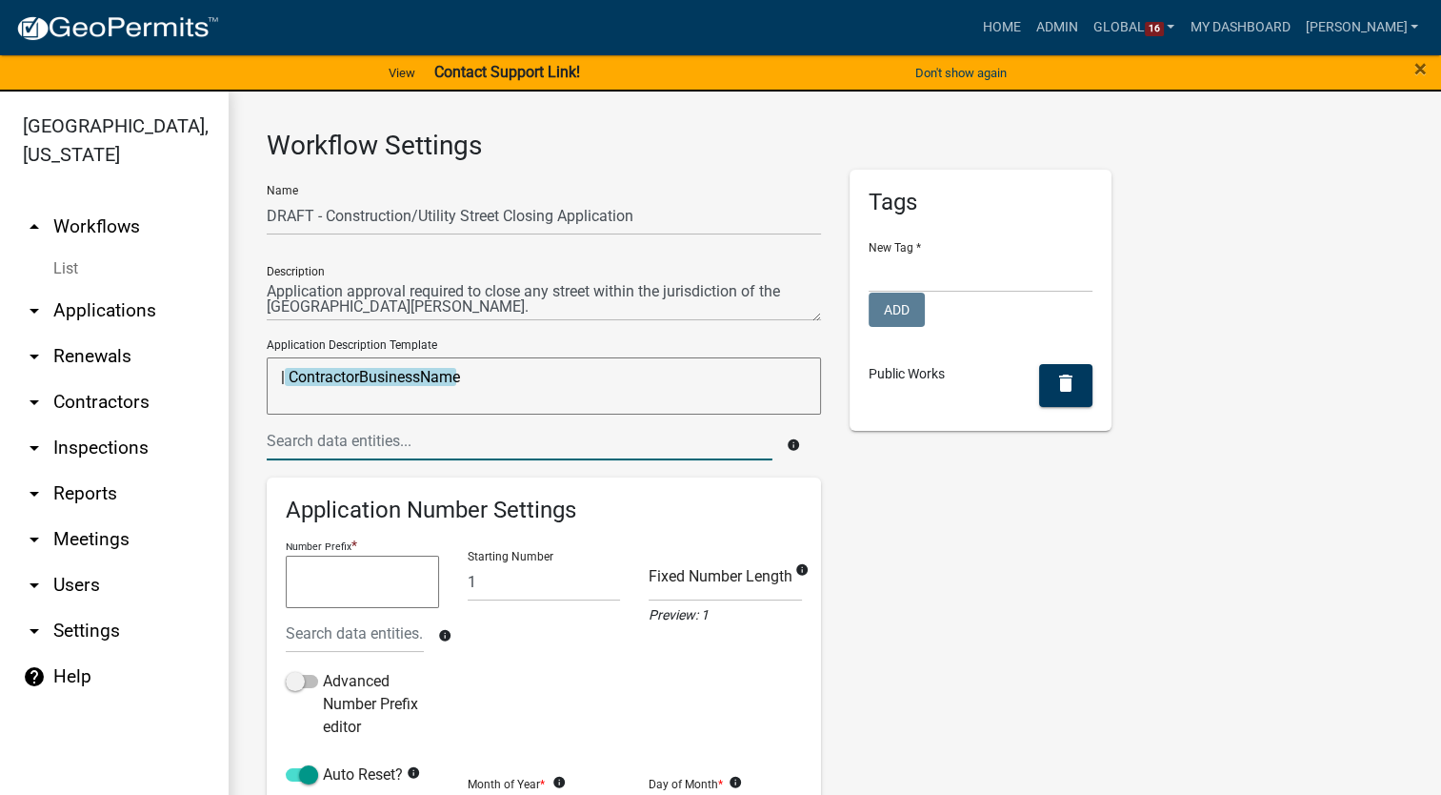
click at [286, 436] on input "text" at bounding box center [520, 440] width 506 height 39
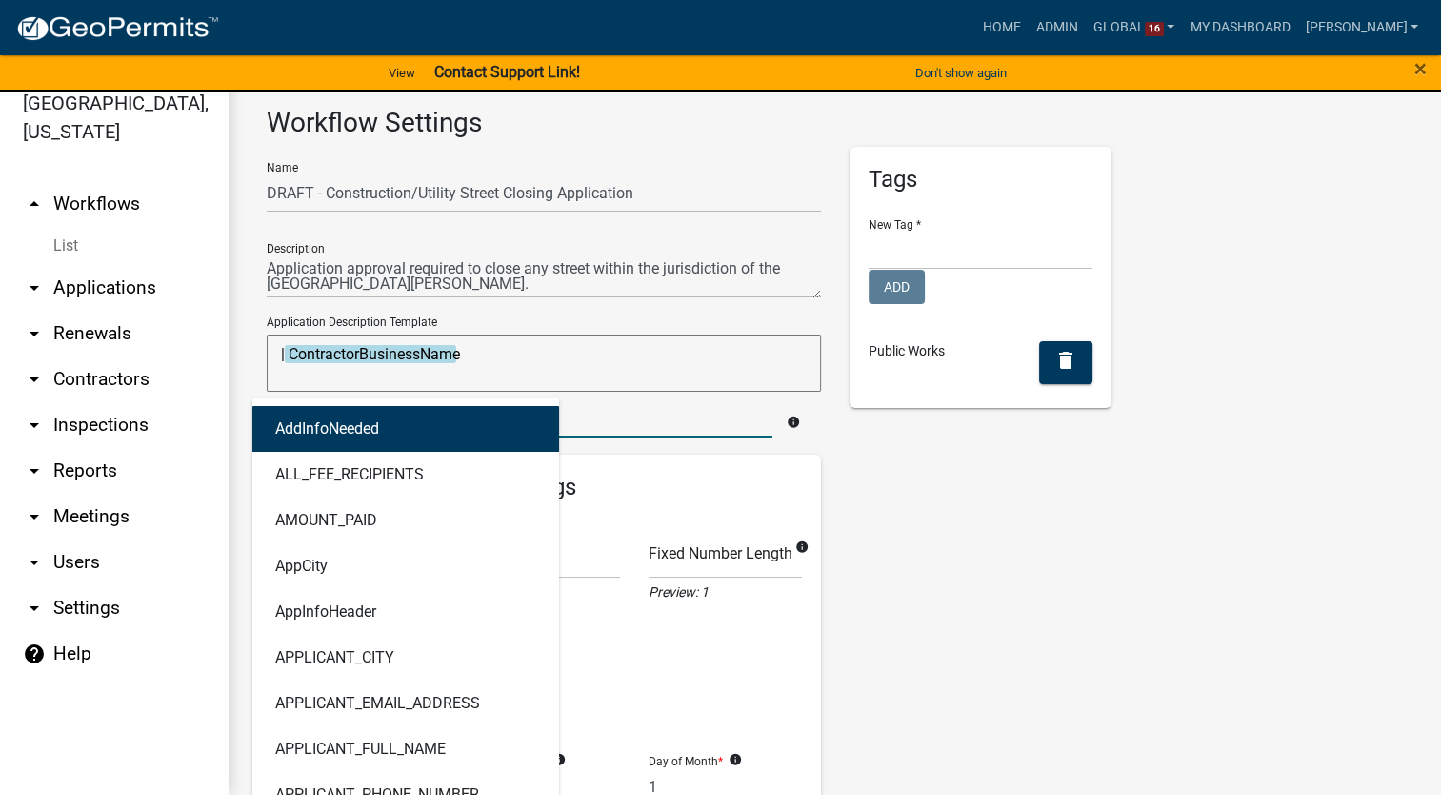
click at [288, 353] on textarea "| ContractorBusinessName" at bounding box center [544, 362] width 554 height 57
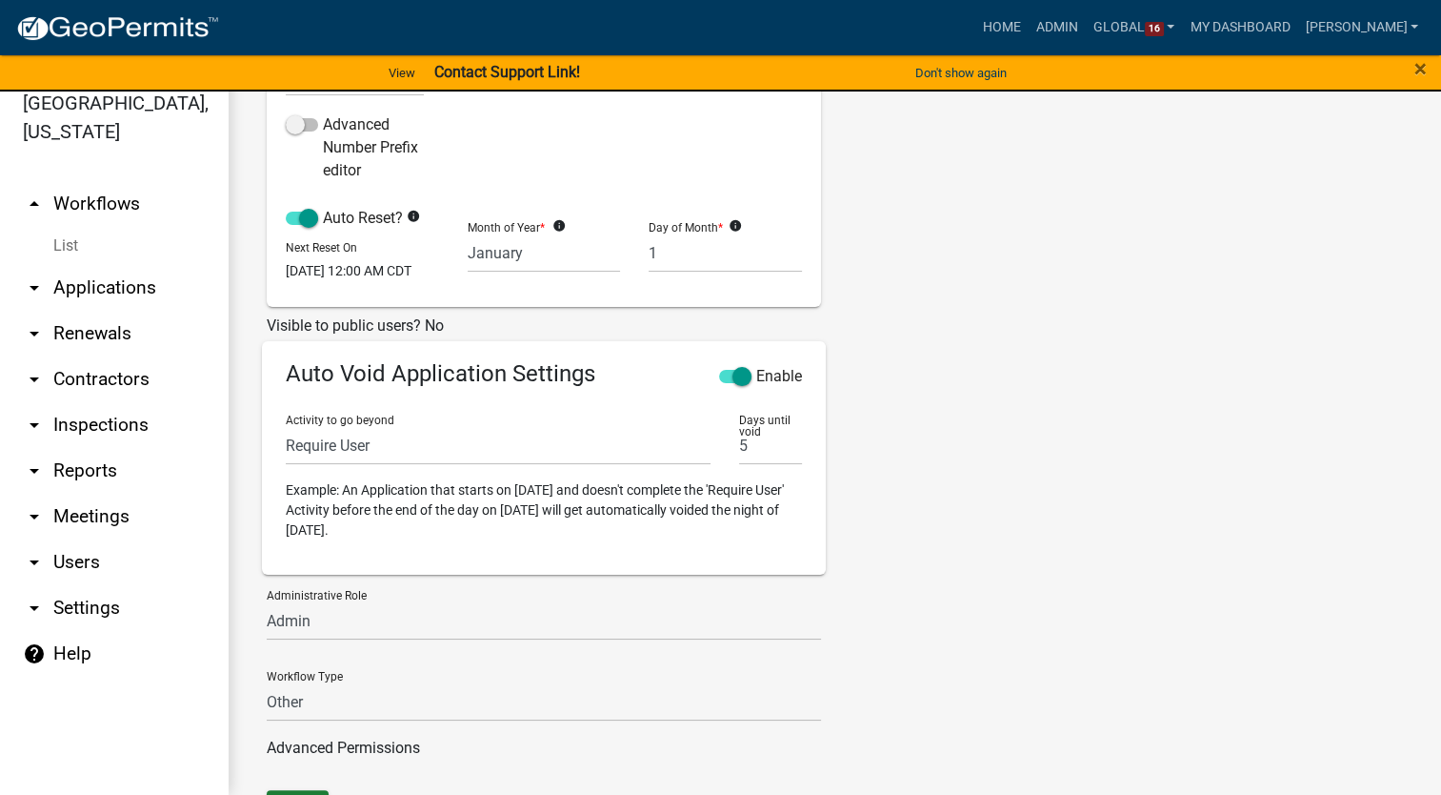
scroll to position [635, 0]
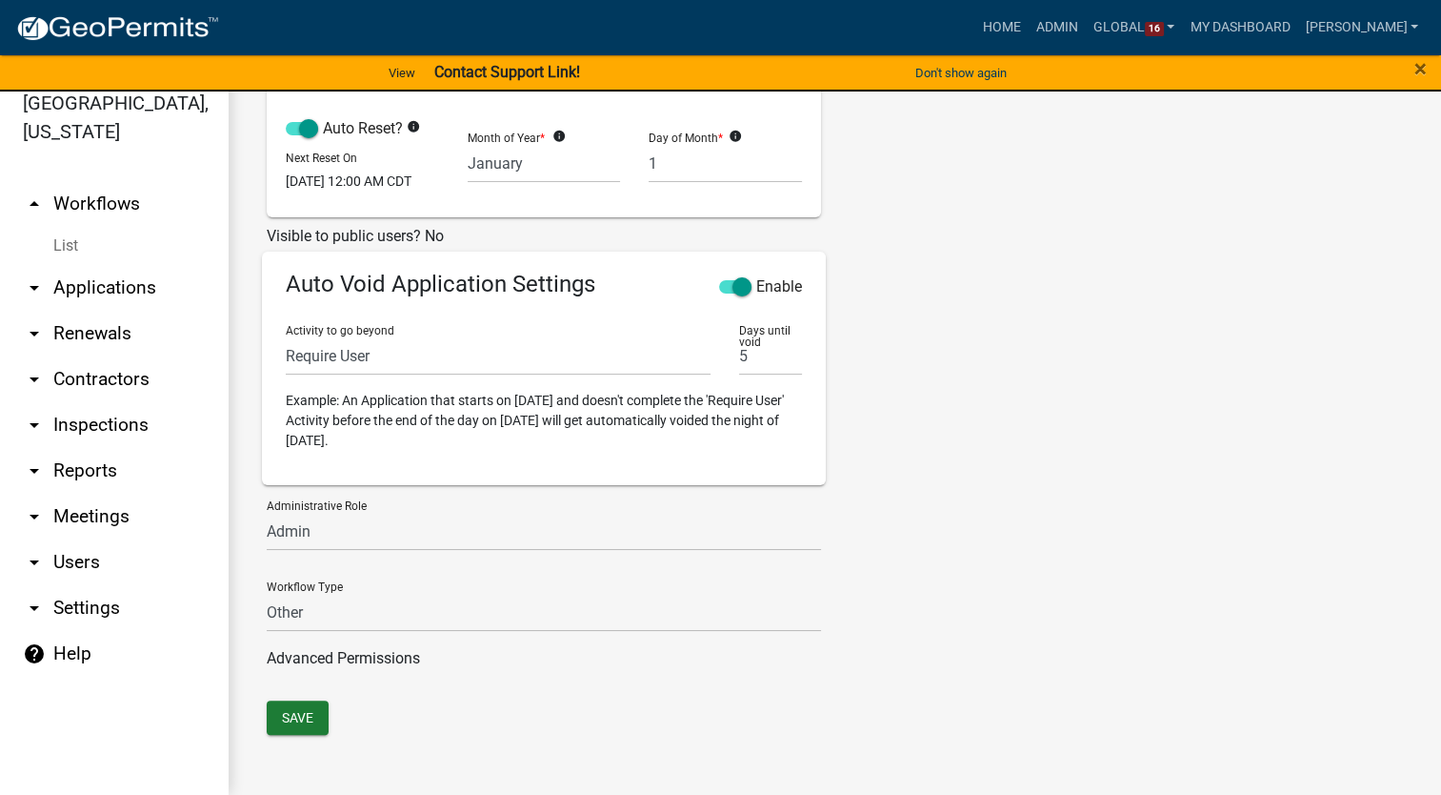
type textarea "ContractorBusinessName"
click at [358, 617] on select "Permit Renewable Other" at bounding box center [544, 612] width 554 height 39
select select "0"
click at [267, 593] on select "Permit Renewable Other" at bounding box center [544, 612] width 554 height 39
click at [335, 531] on select "Permit Technician Admin" at bounding box center [544, 531] width 554 height 39
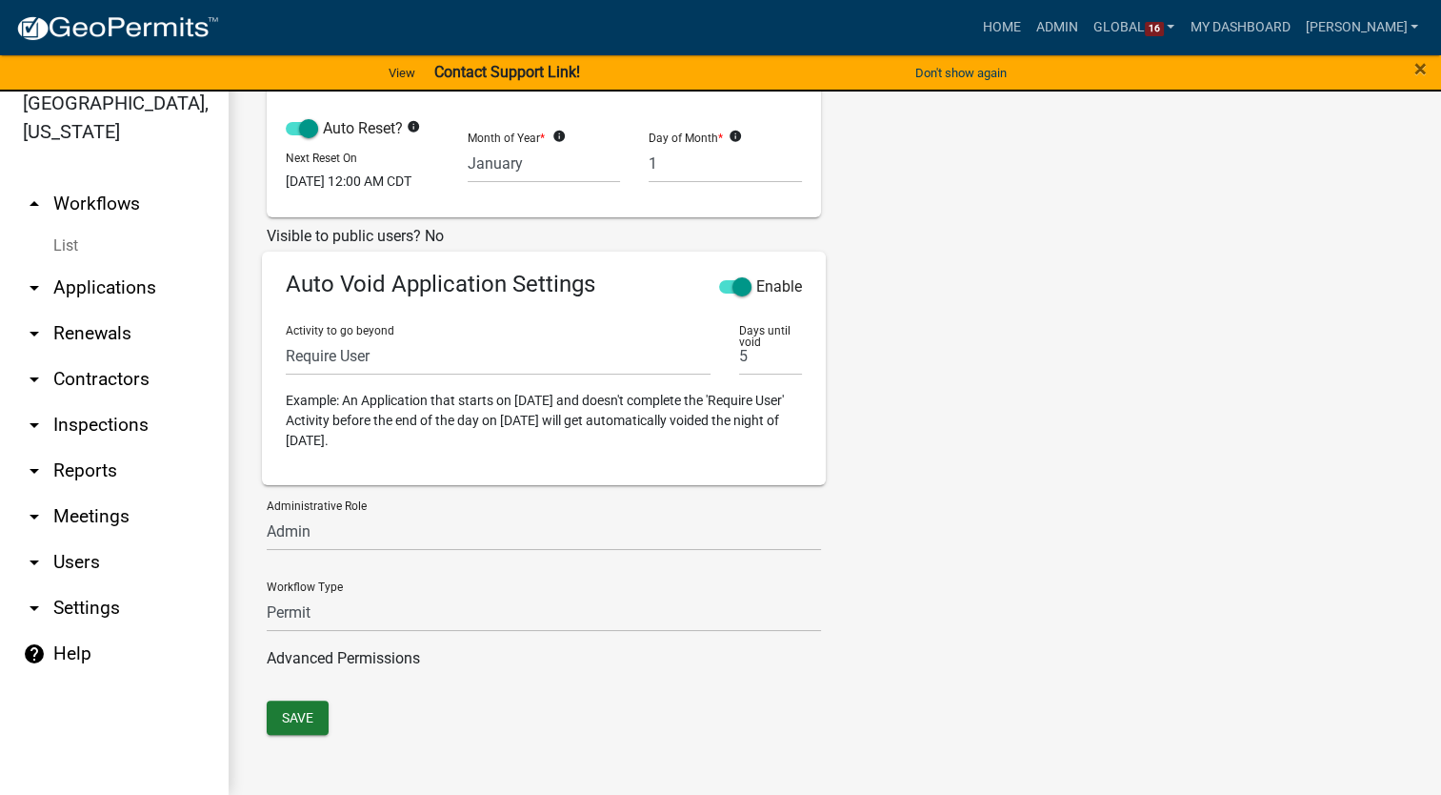
click at [678, 730] on div "Save" at bounding box center [834, 719] width 1165 height 39
click at [309, 722] on button "Save" at bounding box center [298, 717] width 62 height 34
click at [73, 227] on link "List" at bounding box center [114, 246] width 229 height 38
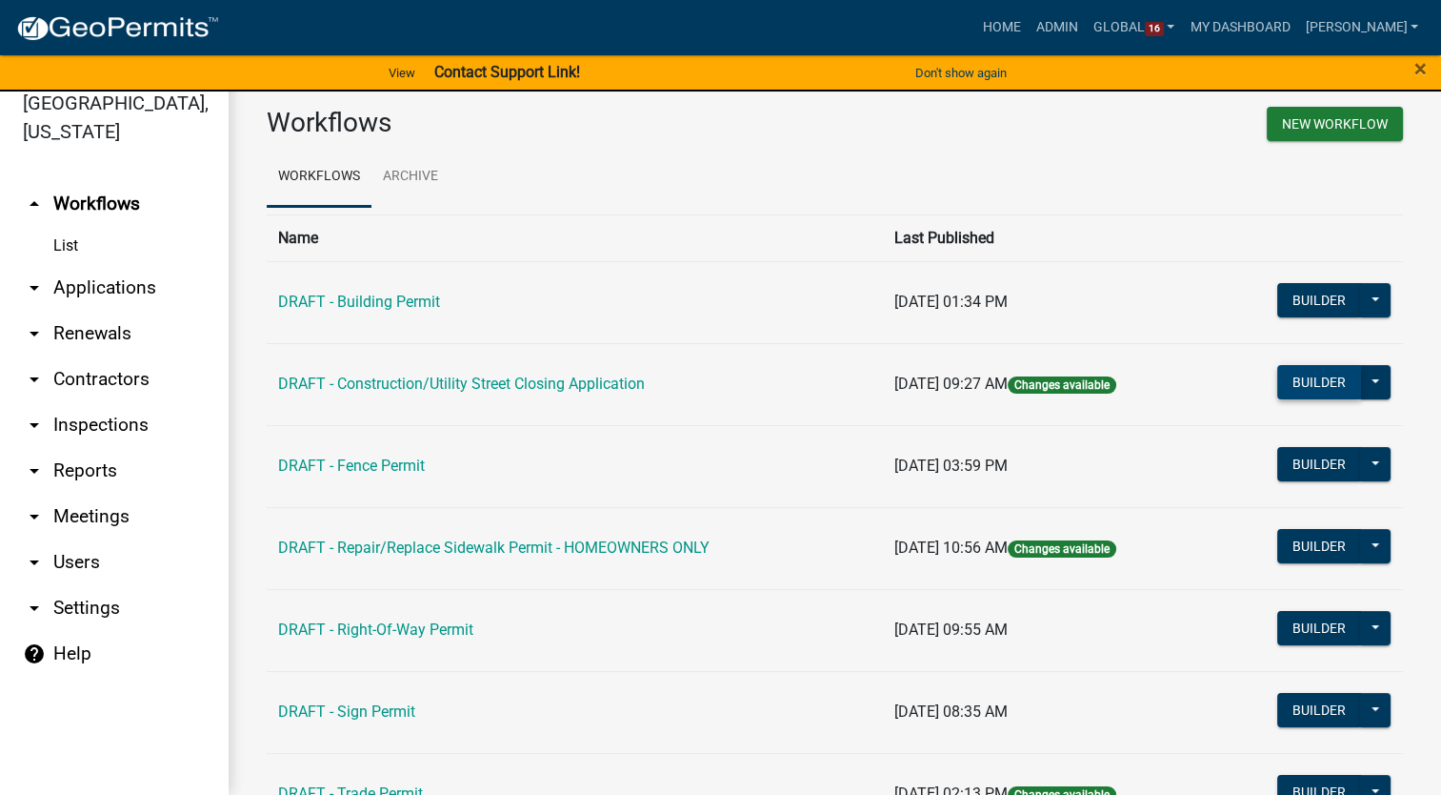
click at [1289, 376] on button "Builder" at bounding box center [1320, 382] width 84 height 34
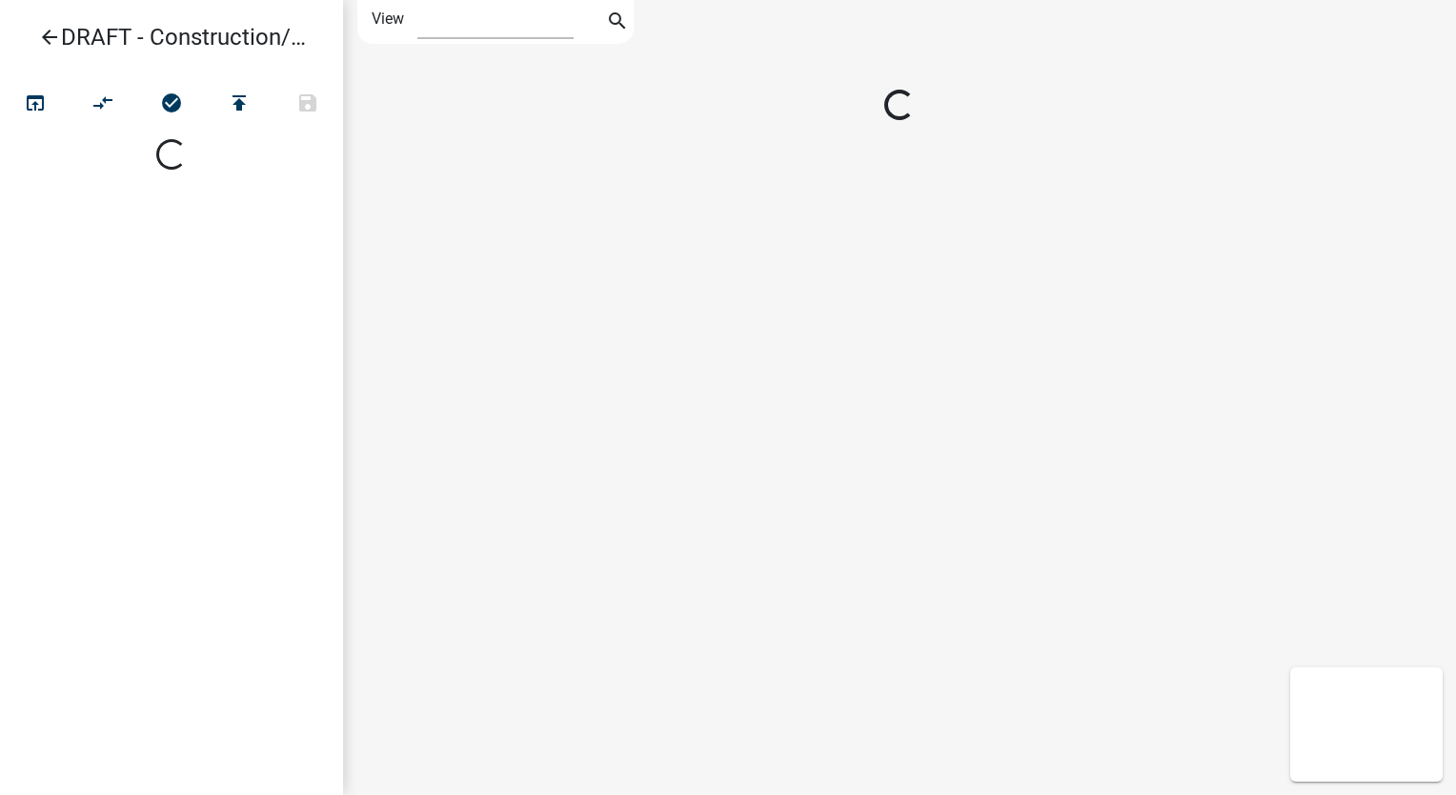
select select "1"
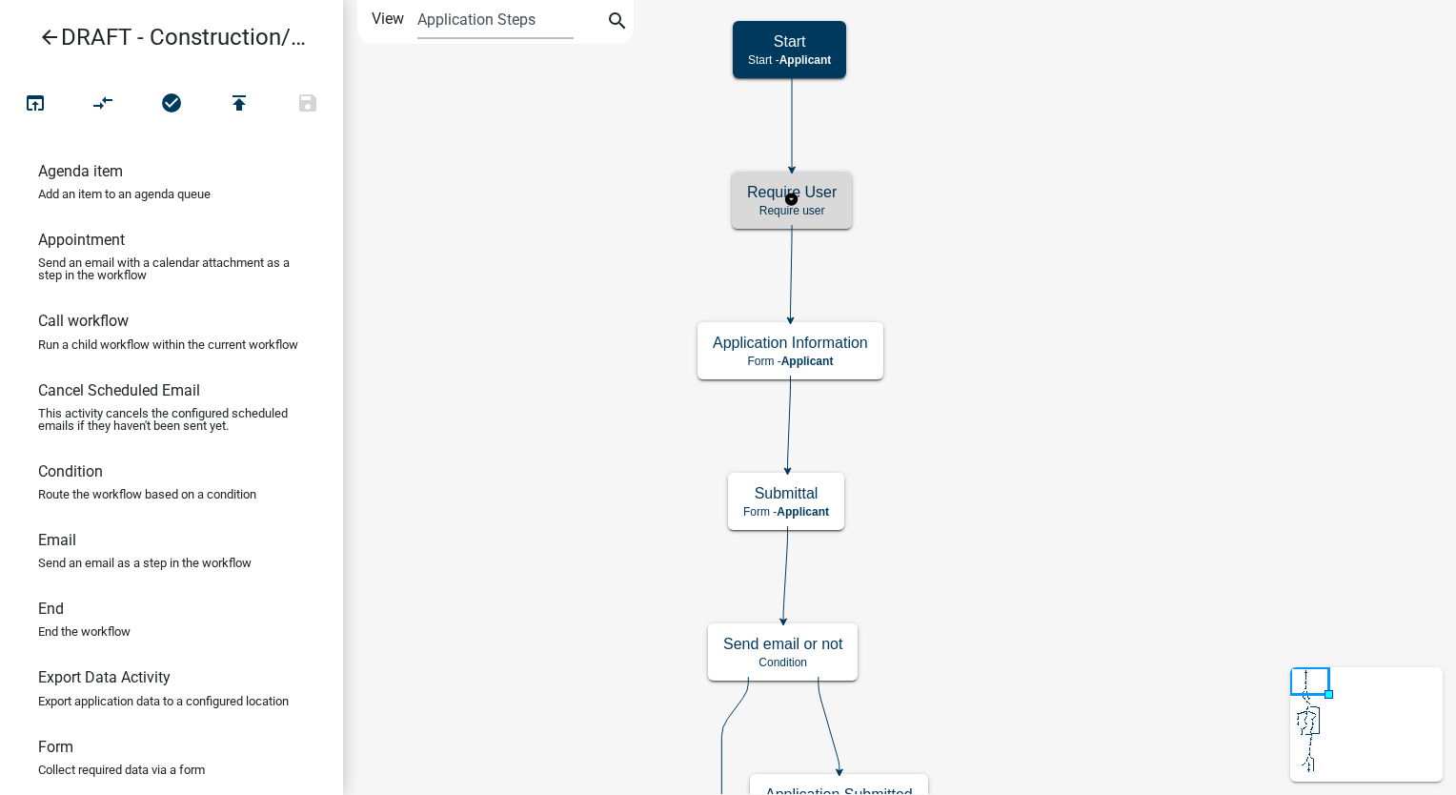
click at [775, 189] on h5 "Require User" at bounding box center [792, 192] width 90 height 18
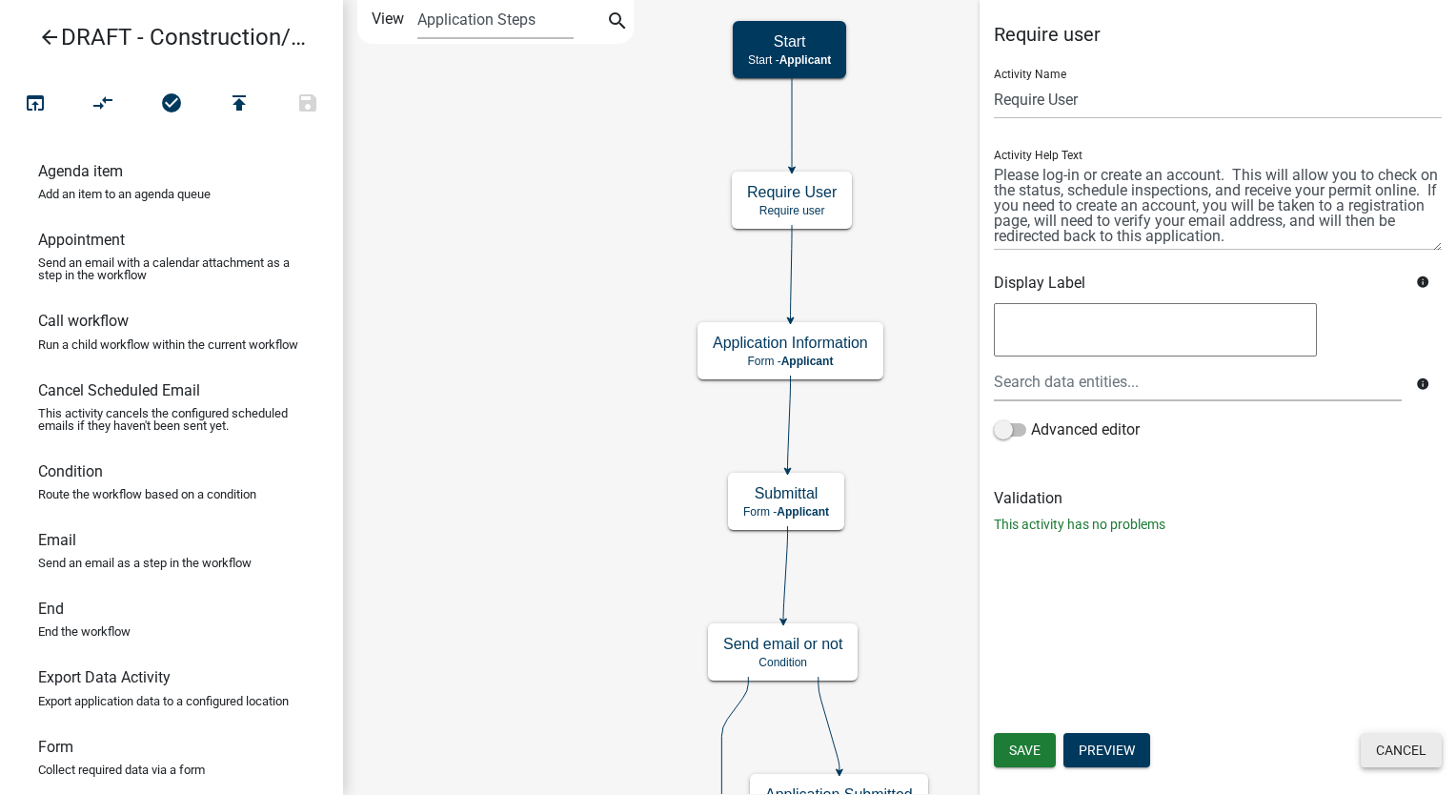
click at [1391, 756] on button "Cancel" at bounding box center [1400, 750] width 81 height 34
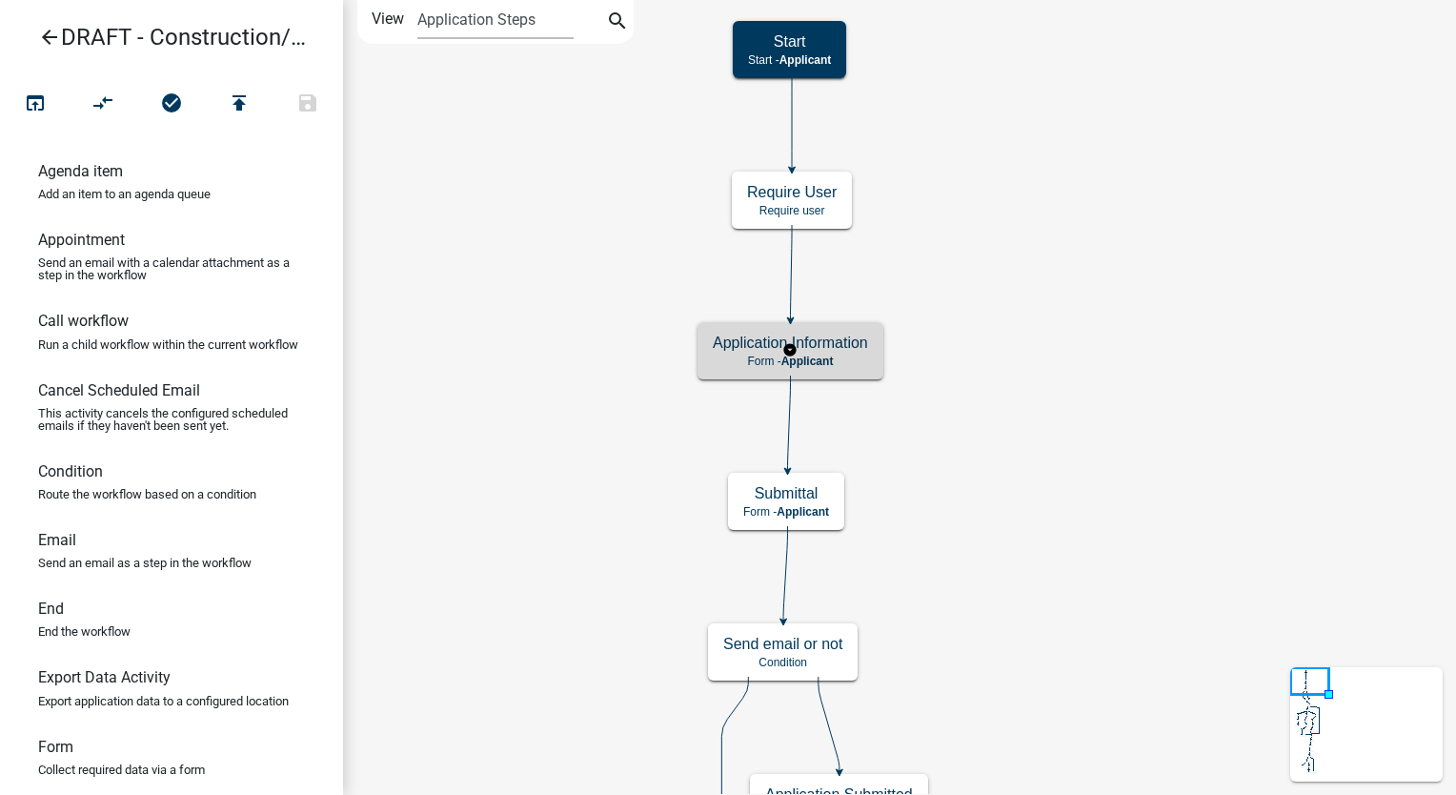
click at [843, 351] on h5 "Application Information" at bounding box center [790, 342] width 155 height 18
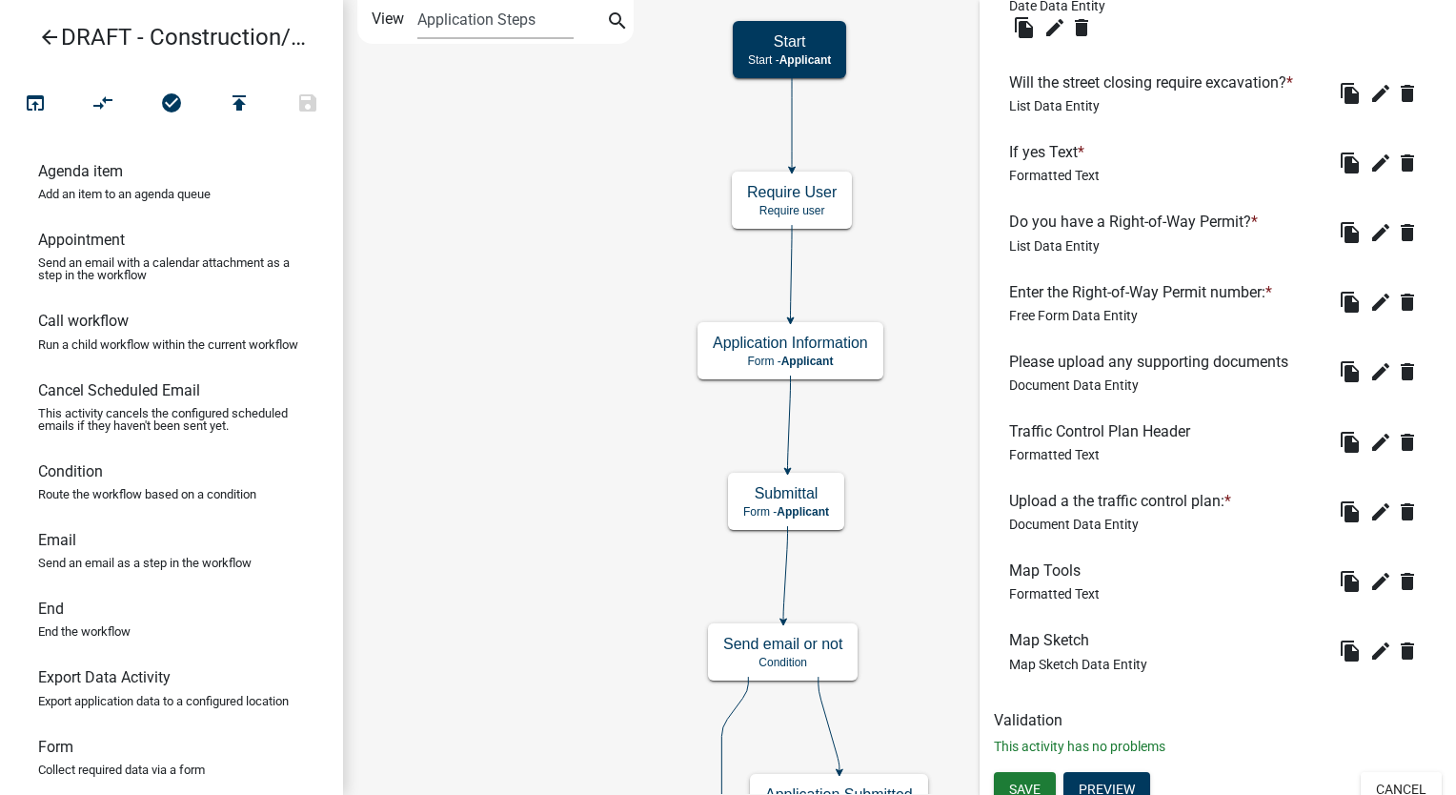
scroll to position [1839, 0]
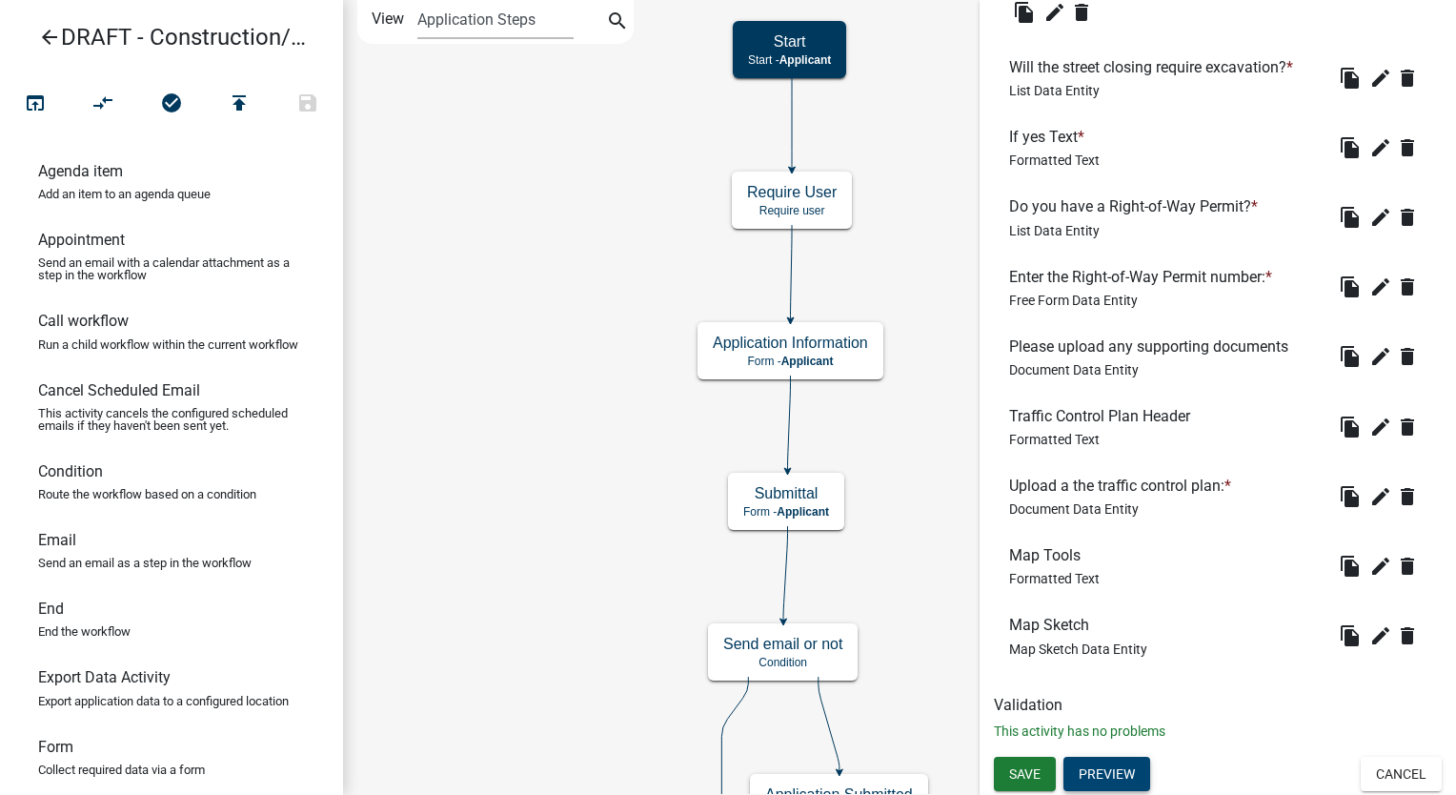
click at [1103, 776] on button "Preview" at bounding box center [1106, 773] width 87 height 34
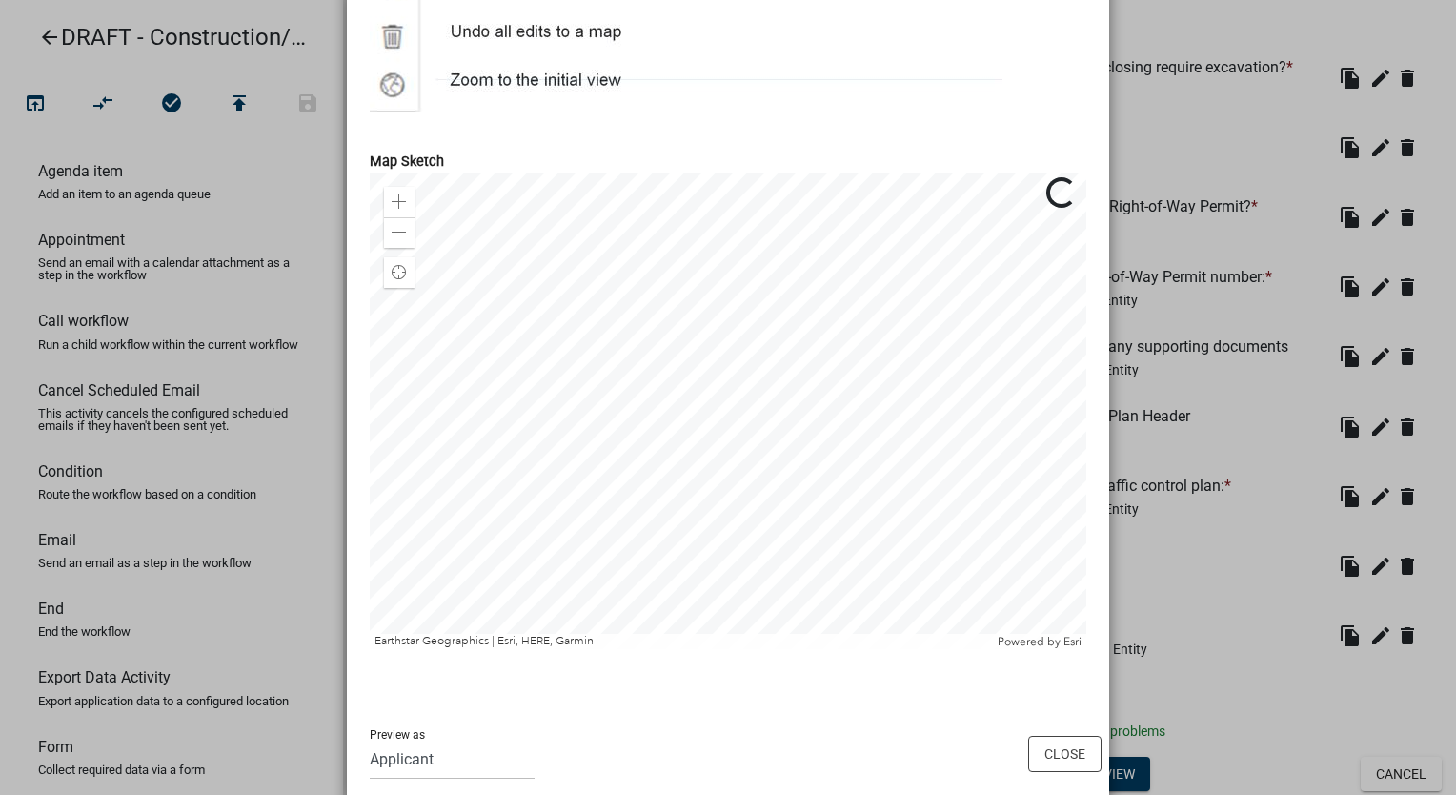
scroll to position [4172, 0]
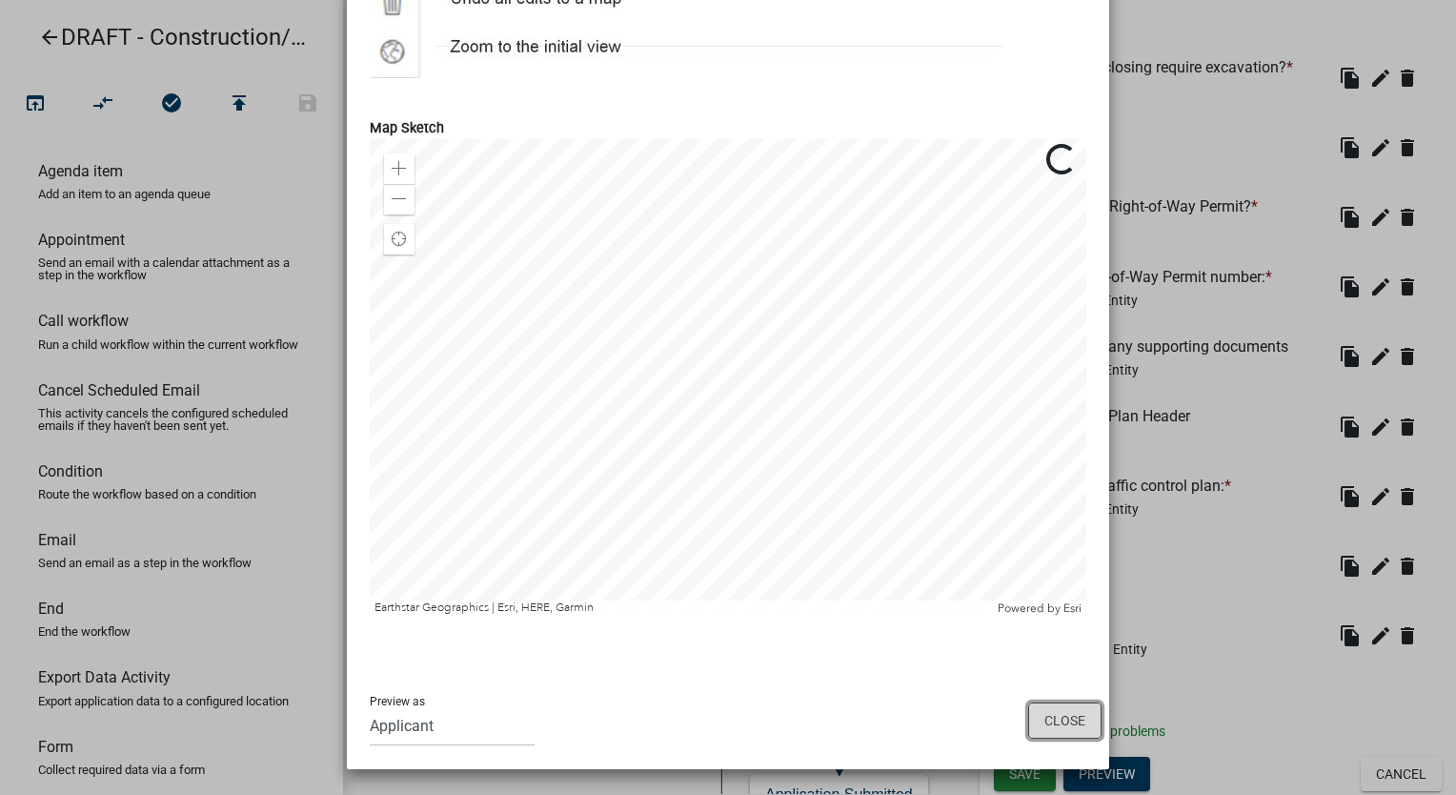
click at [1044, 731] on button "Close" at bounding box center [1064, 720] width 73 height 36
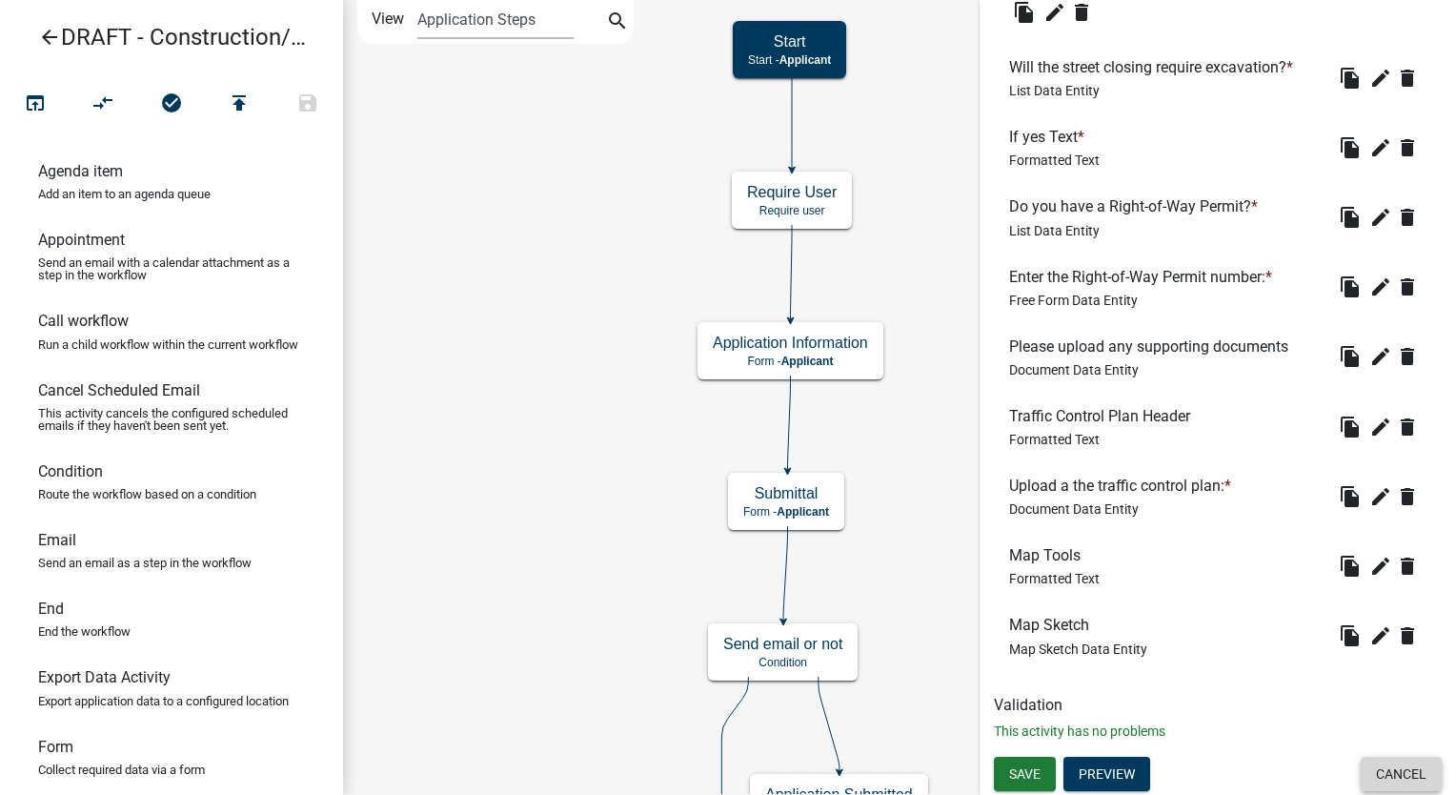
click at [1395, 776] on button "Cancel" at bounding box center [1400, 773] width 81 height 34
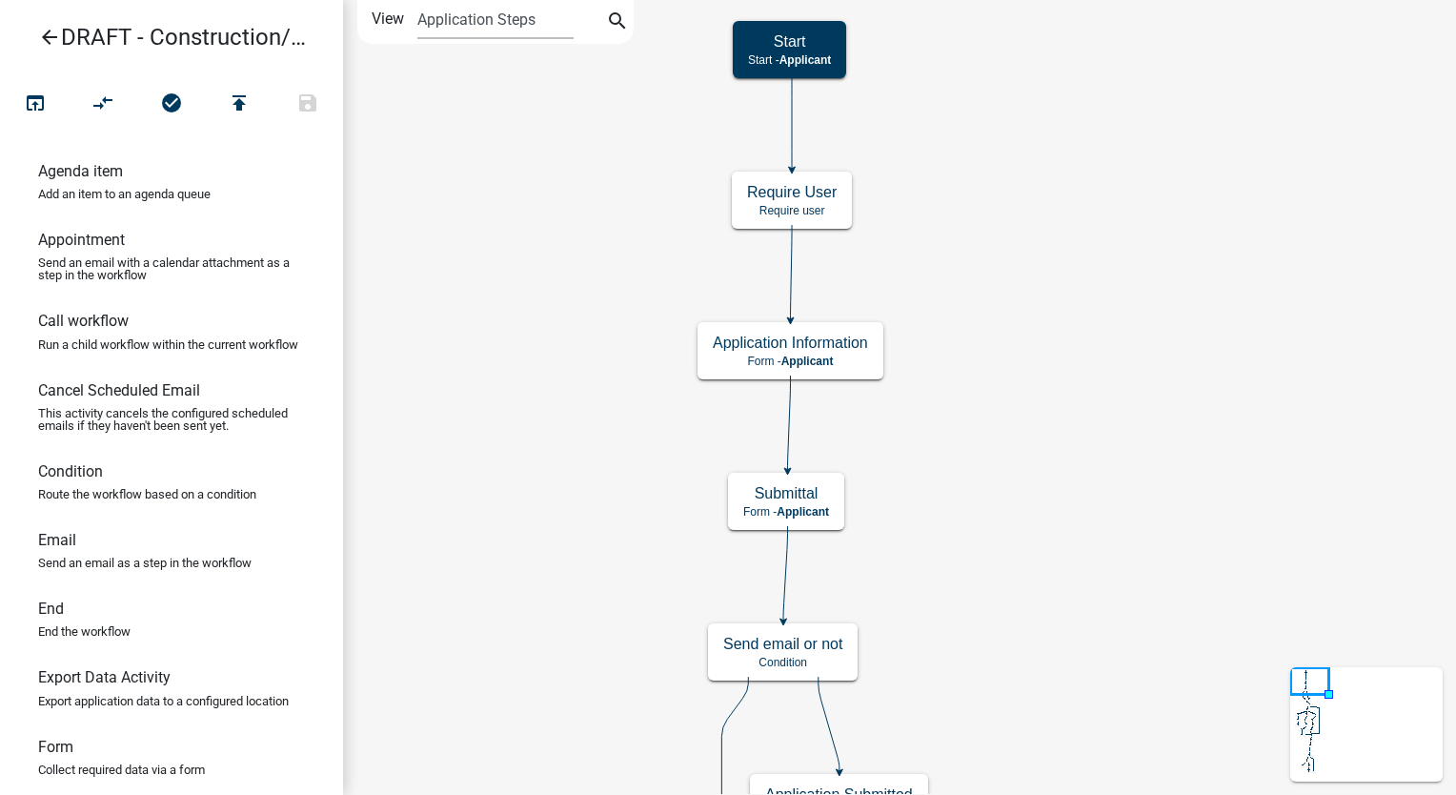
scroll to position [0, 0]
click at [800, 512] on span "Applicant" at bounding box center [802, 511] width 52 height 13
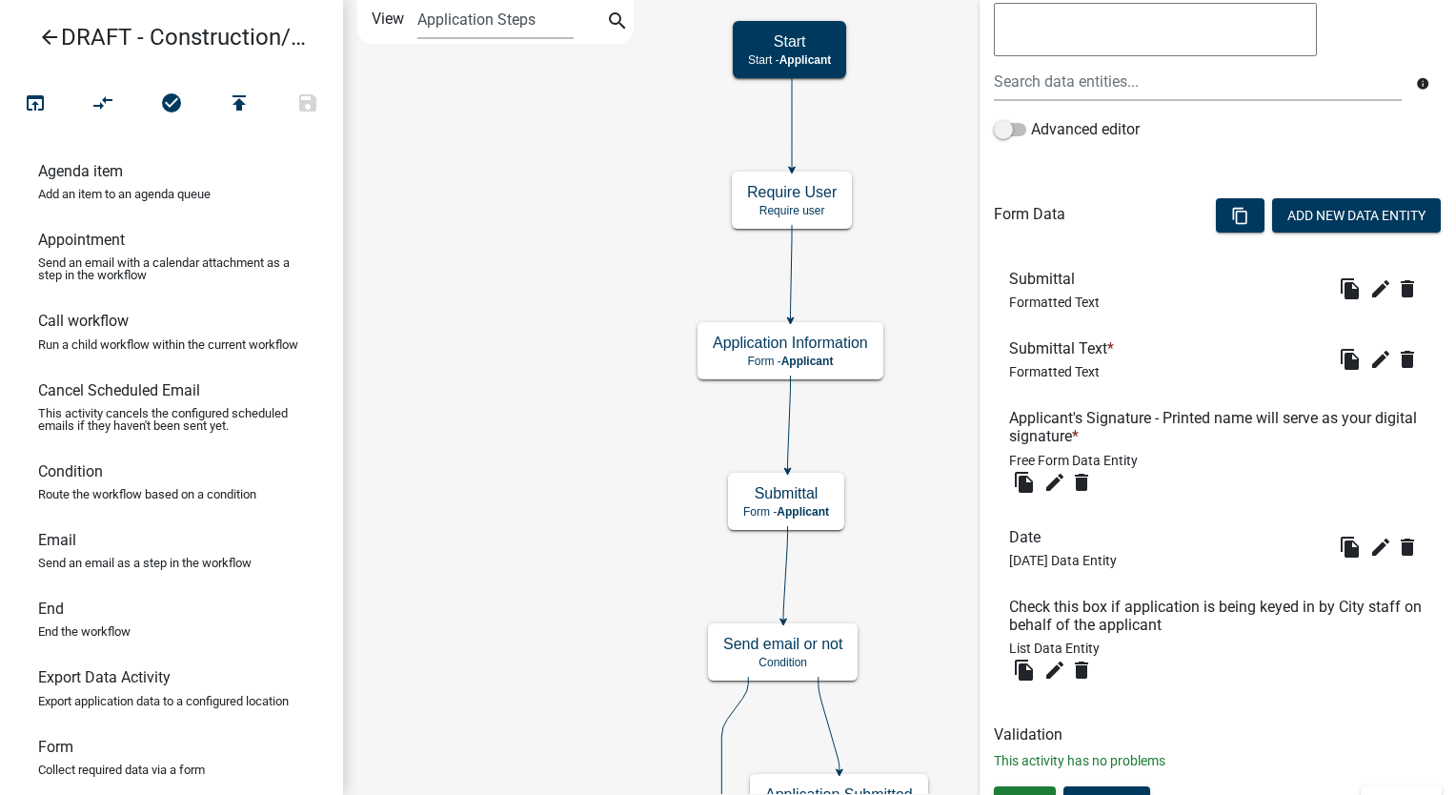
scroll to position [411, 0]
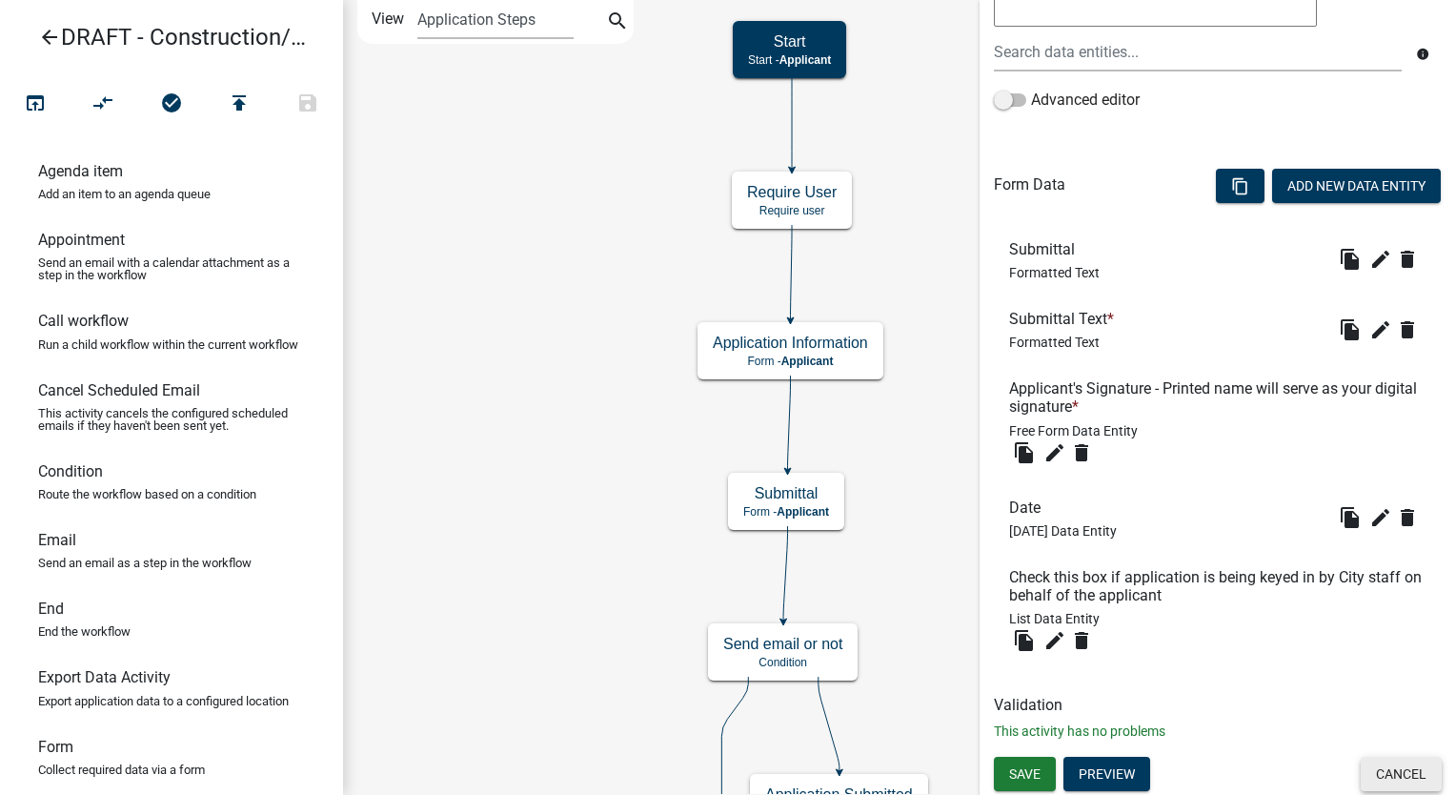
click at [1389, 762] on button "Cancel" at bounding box center [1400, 773] width 81 height 34
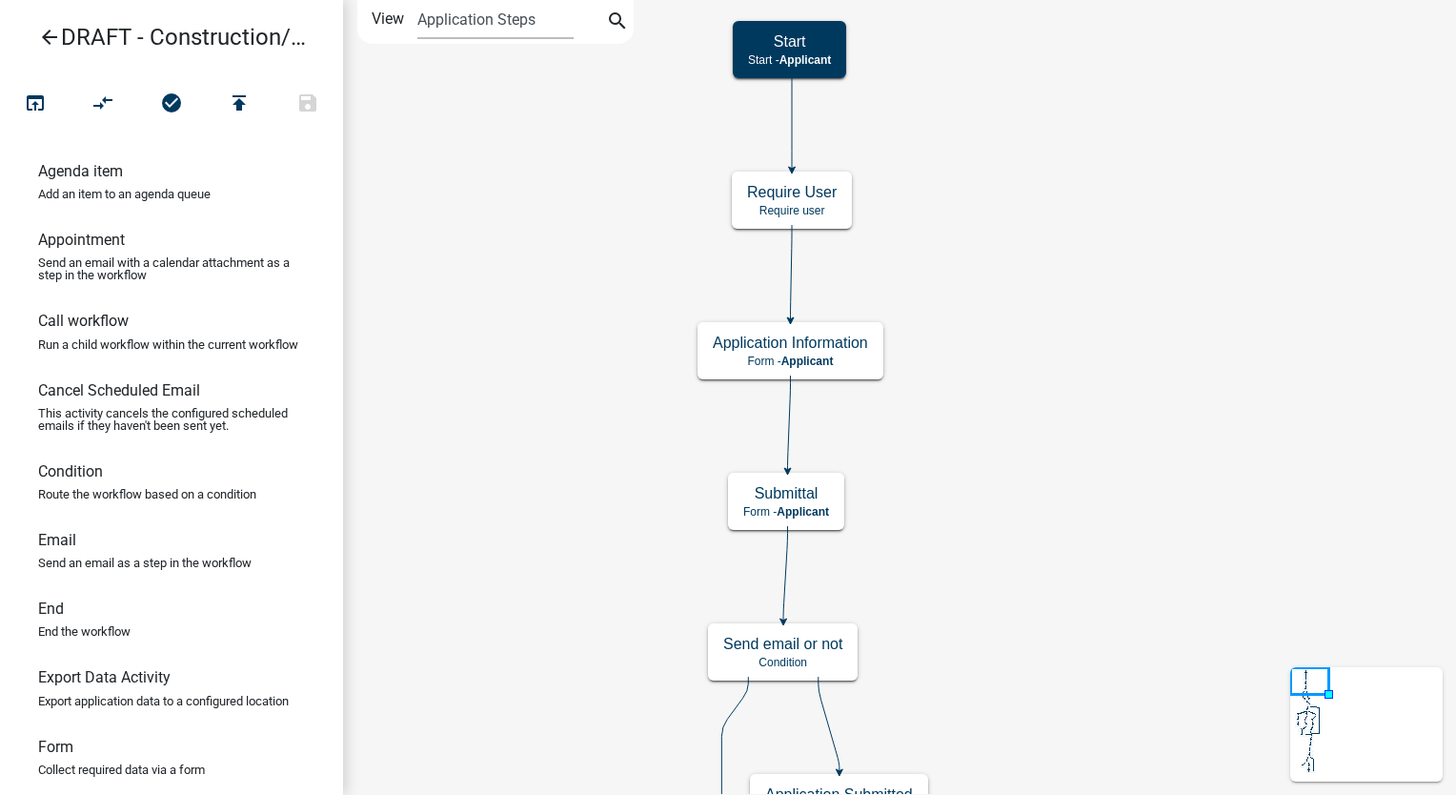
scroll to position [0, 0]
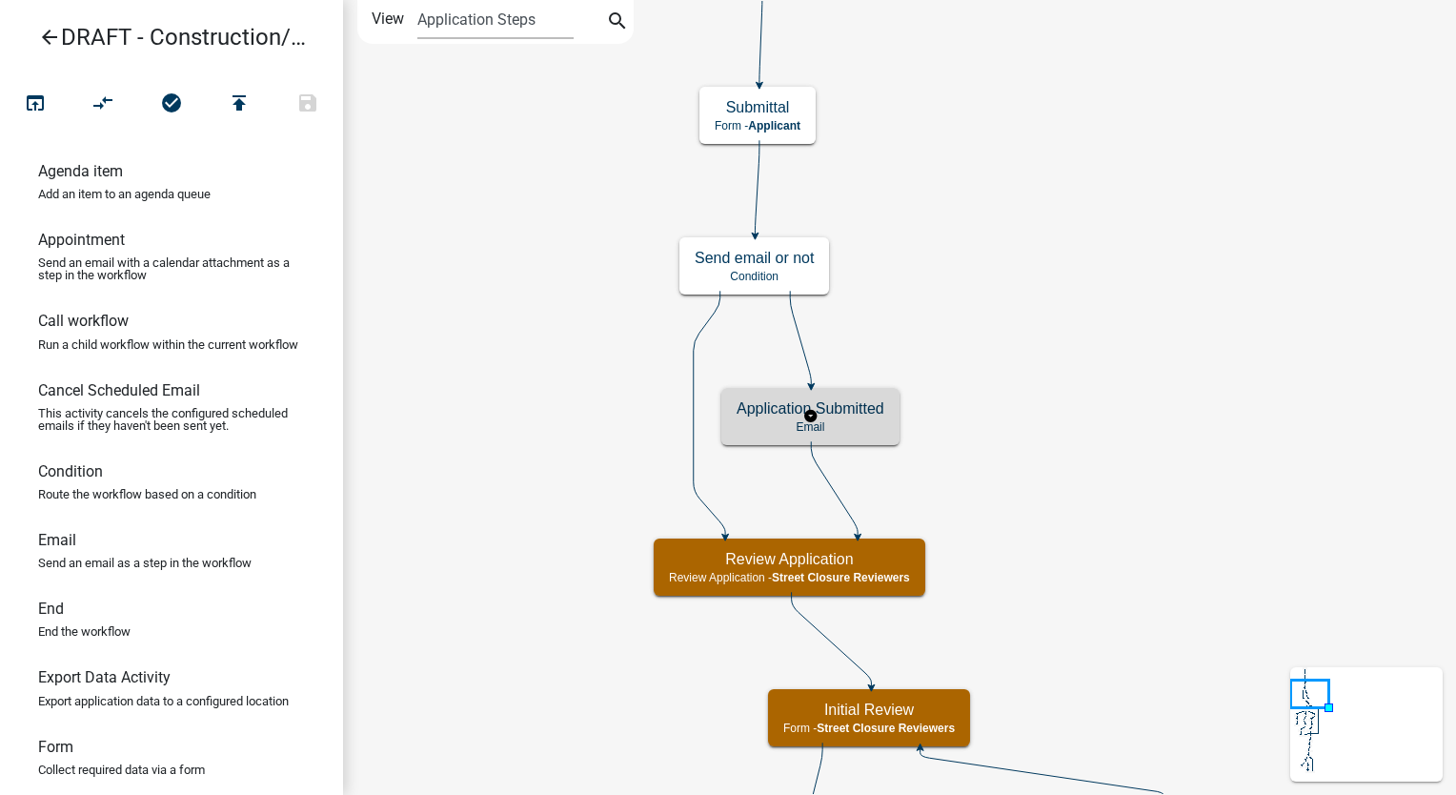
click at [876, 406] on h5 "Application Submitted" at bounding box center [810, 408] width 148 height 18
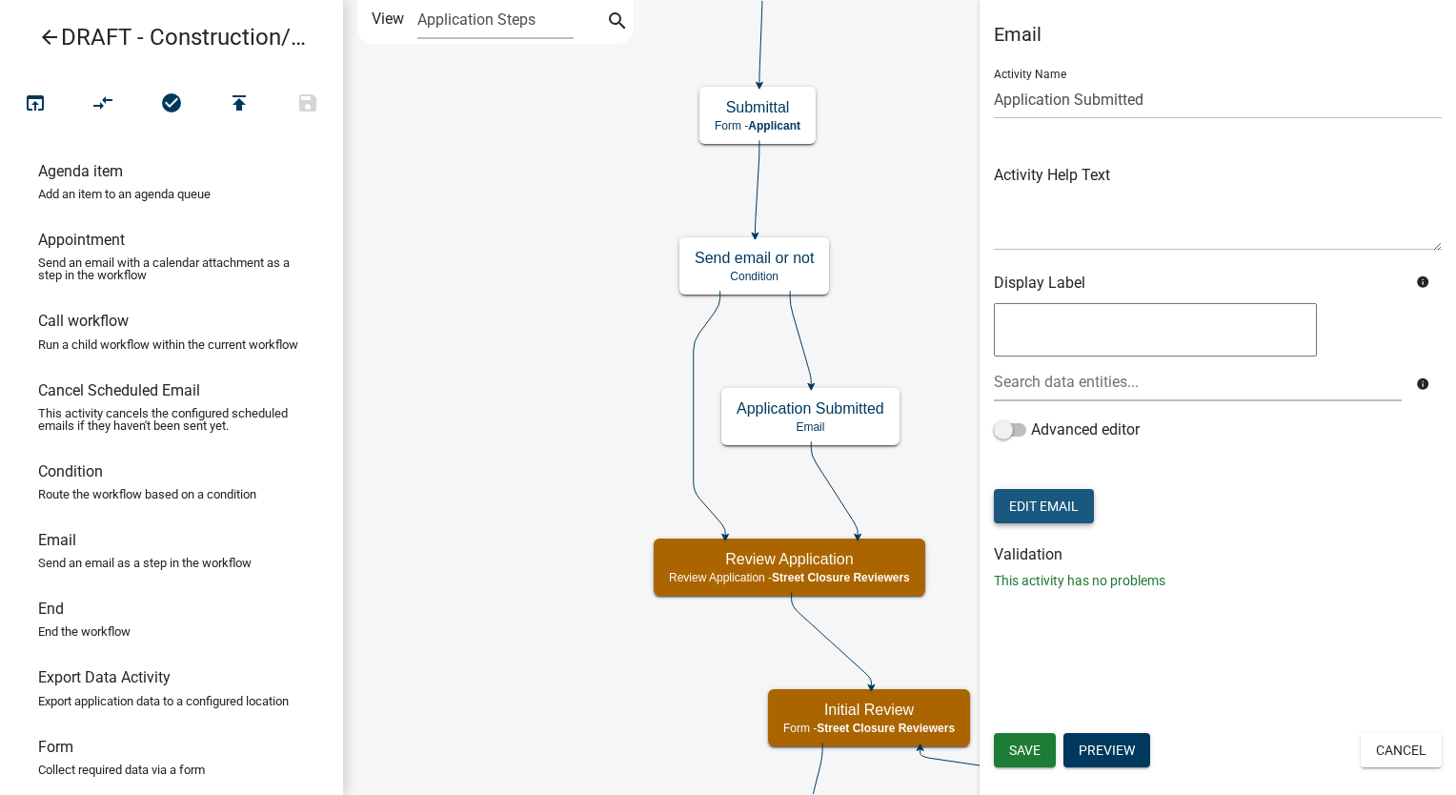
click at [1052, 513] on button "Edit Email" at bounding box center [1044, 506] width 100 height 34
select select "61e258e5-db64-4740-999e-677e1390fc72"
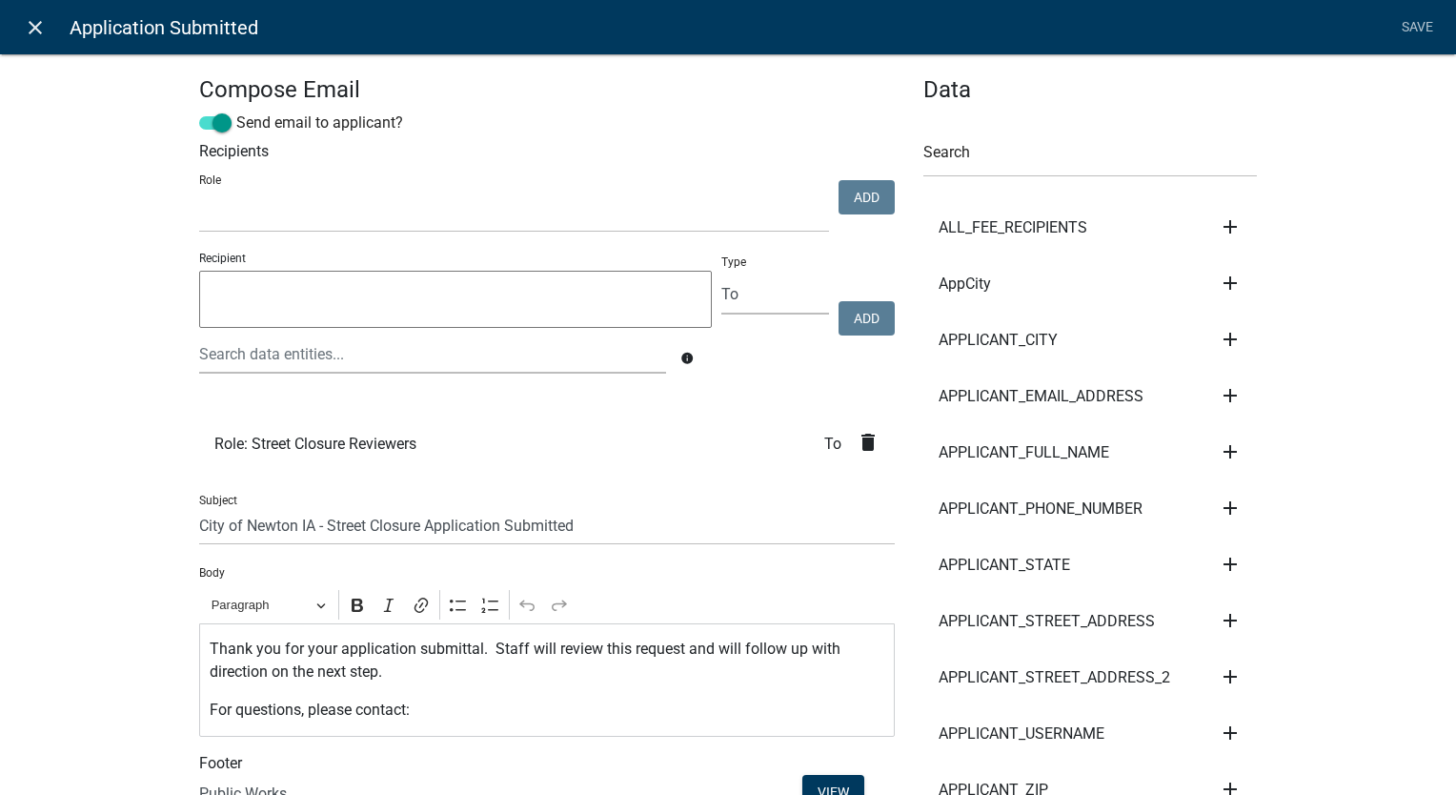
click at [30, 35] on icon "close" at bounding box center [35, 27] width 23 height 23
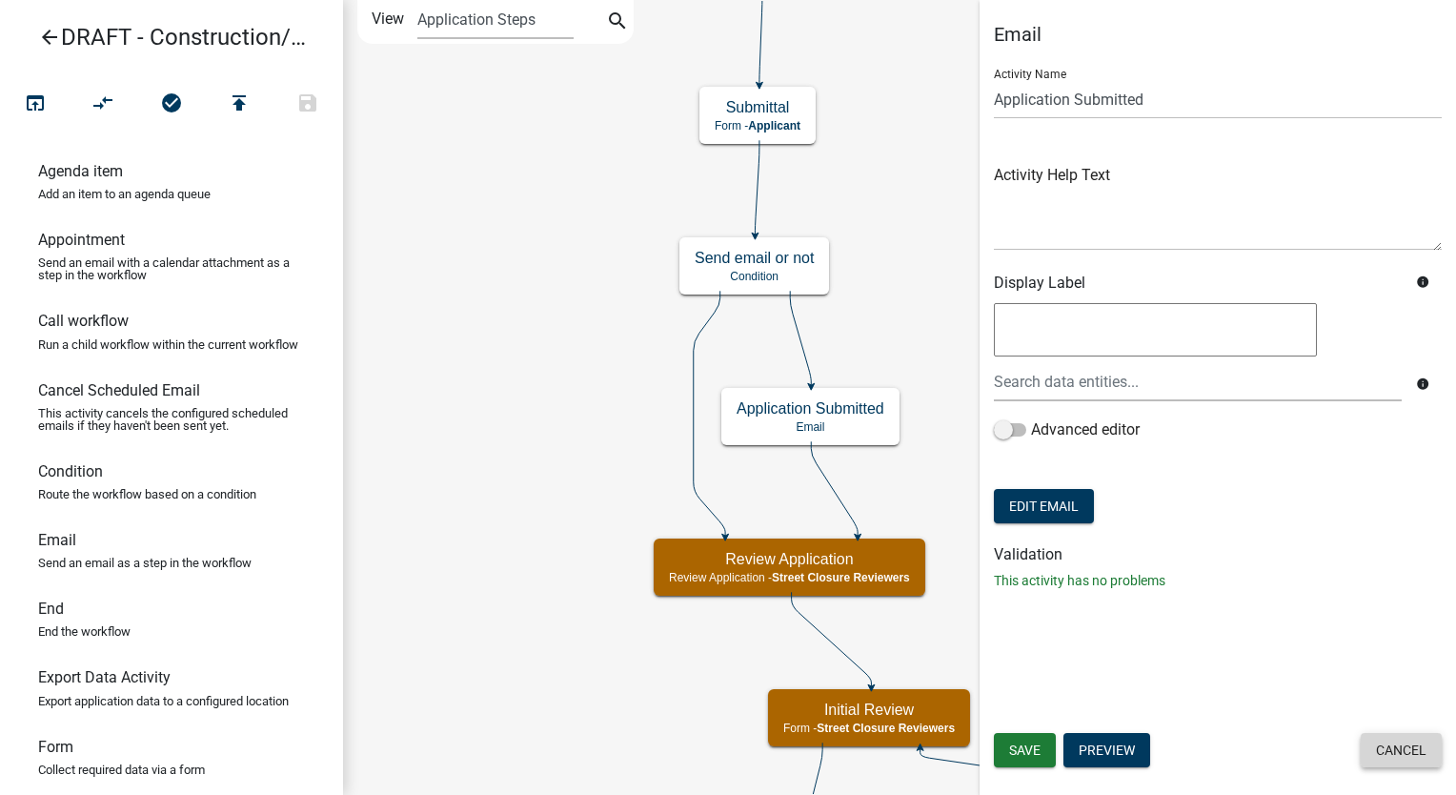
click at [1406, 755] on button "Cancel" at bounding box center [1400, 750] width 81 height 34
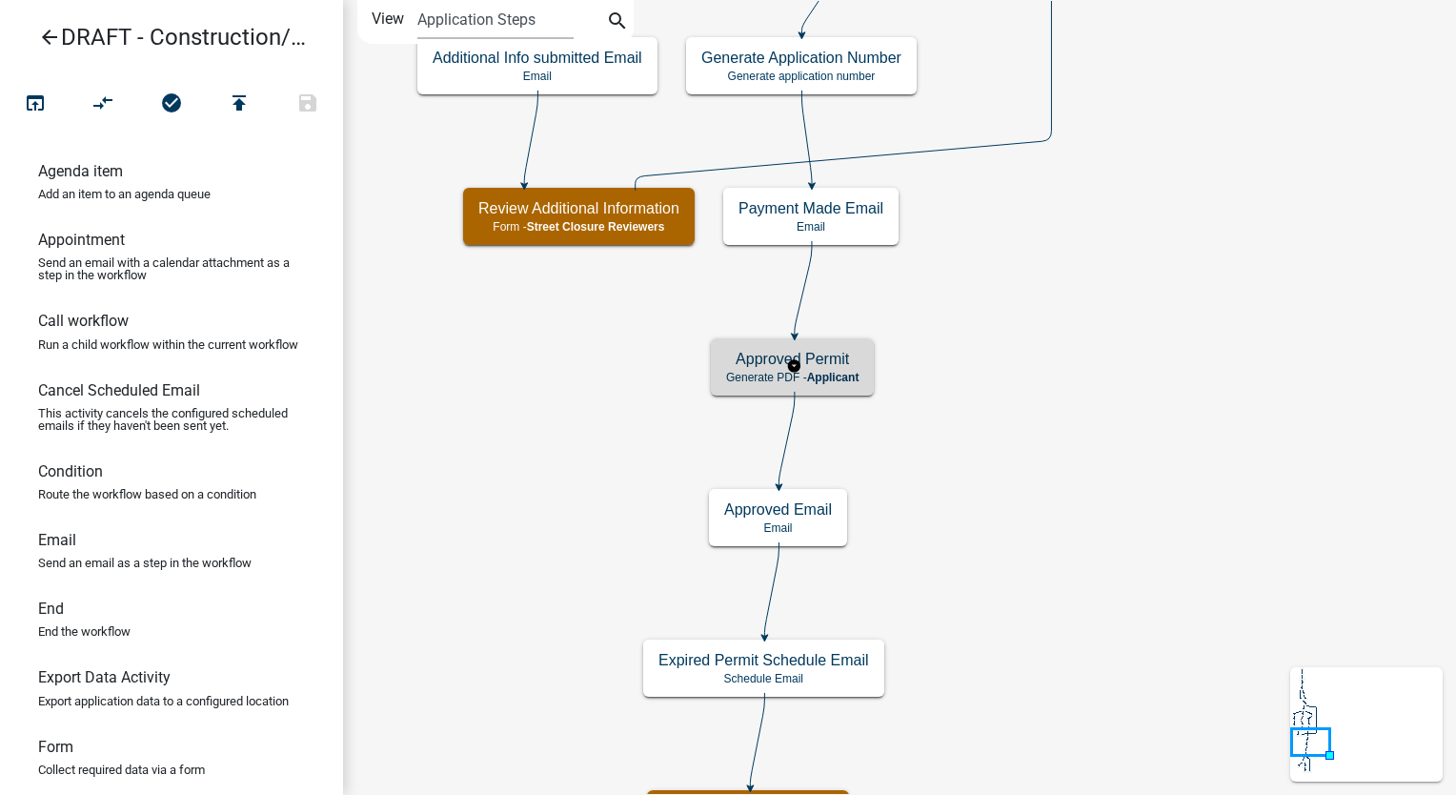
click at [828, 366] on h5 "Approved Permit" at bounding box center [792, 359] width 132 height 18
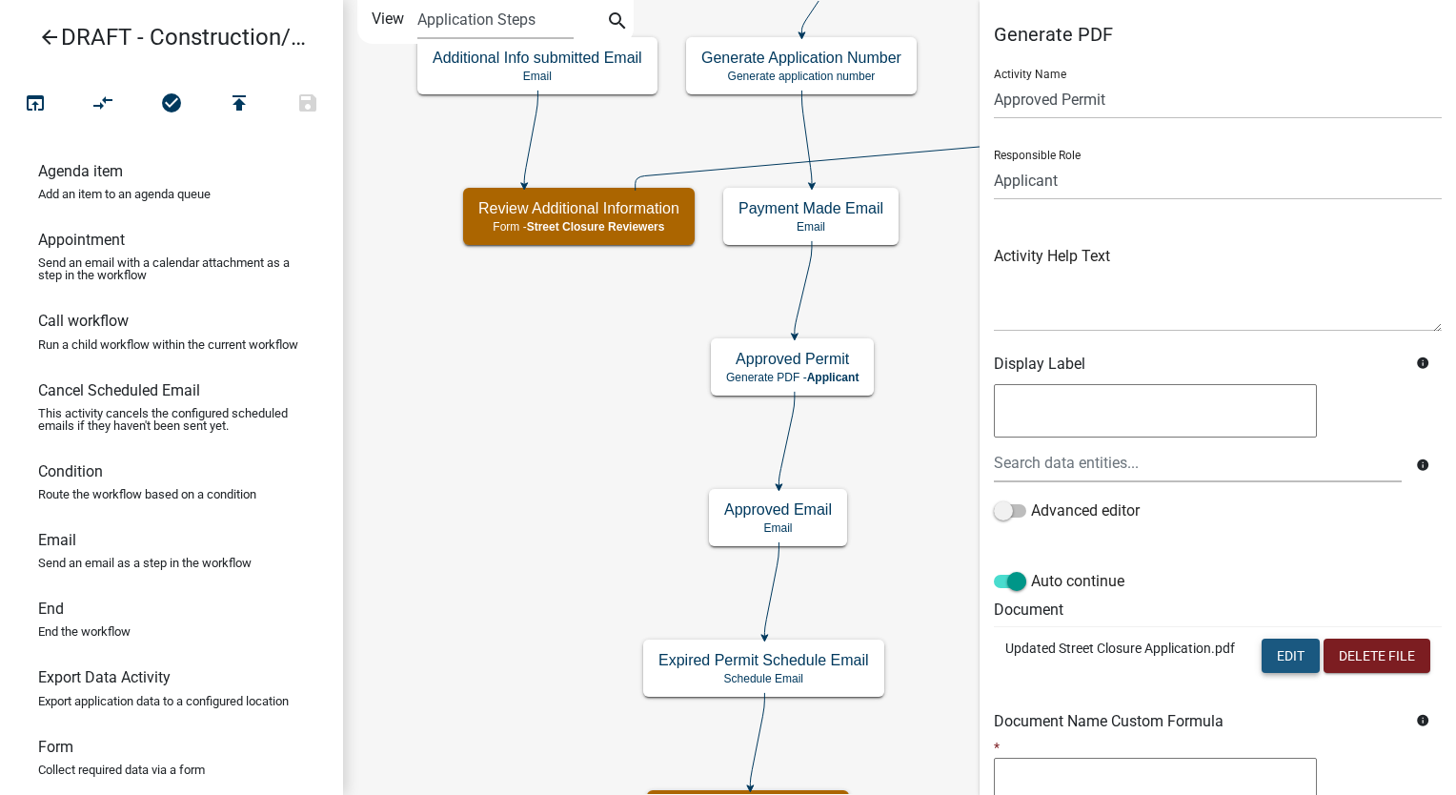
click at [1268, 650] on button "Edit" at bounding box center [1290, 655] width 58 height 34
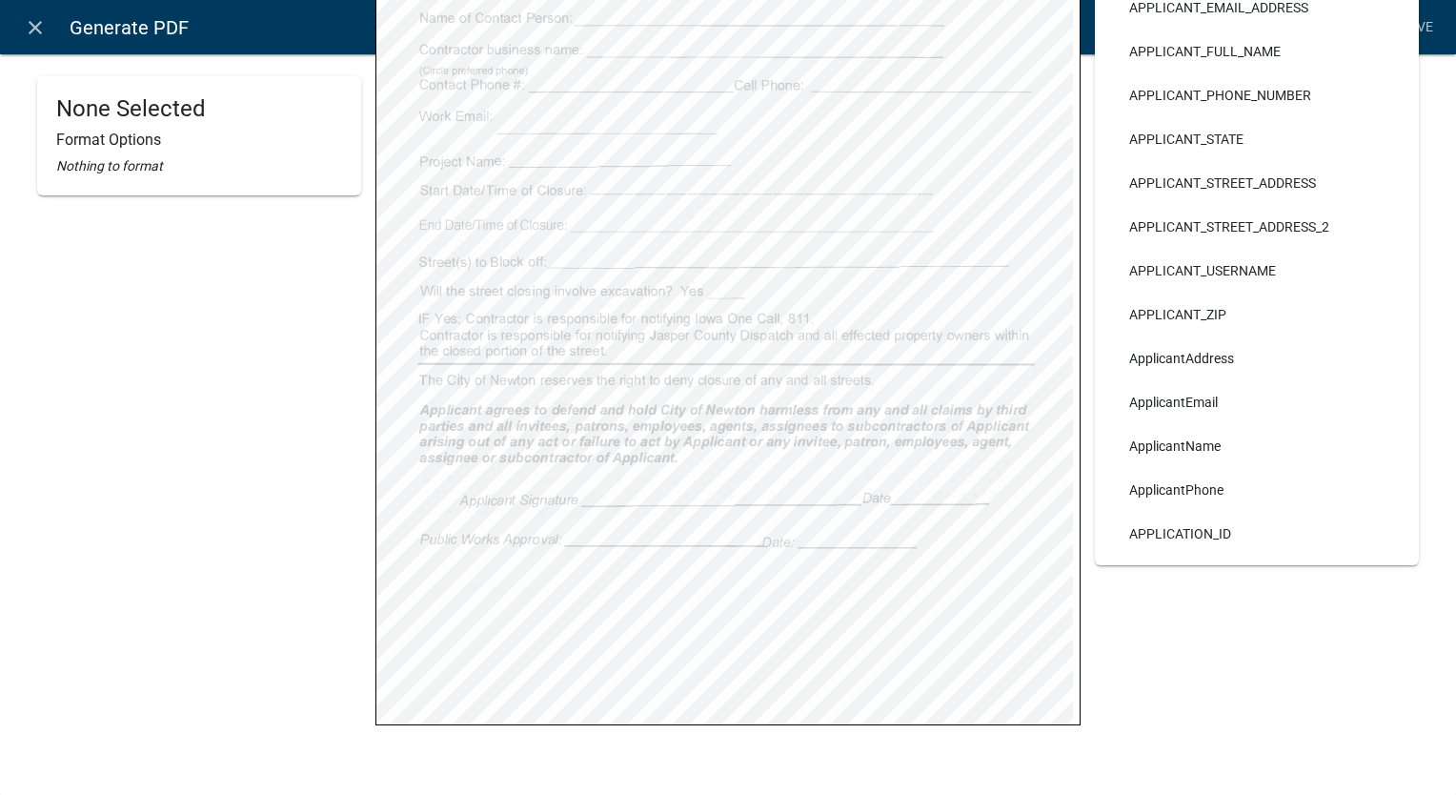
scroll to position [365, 0]
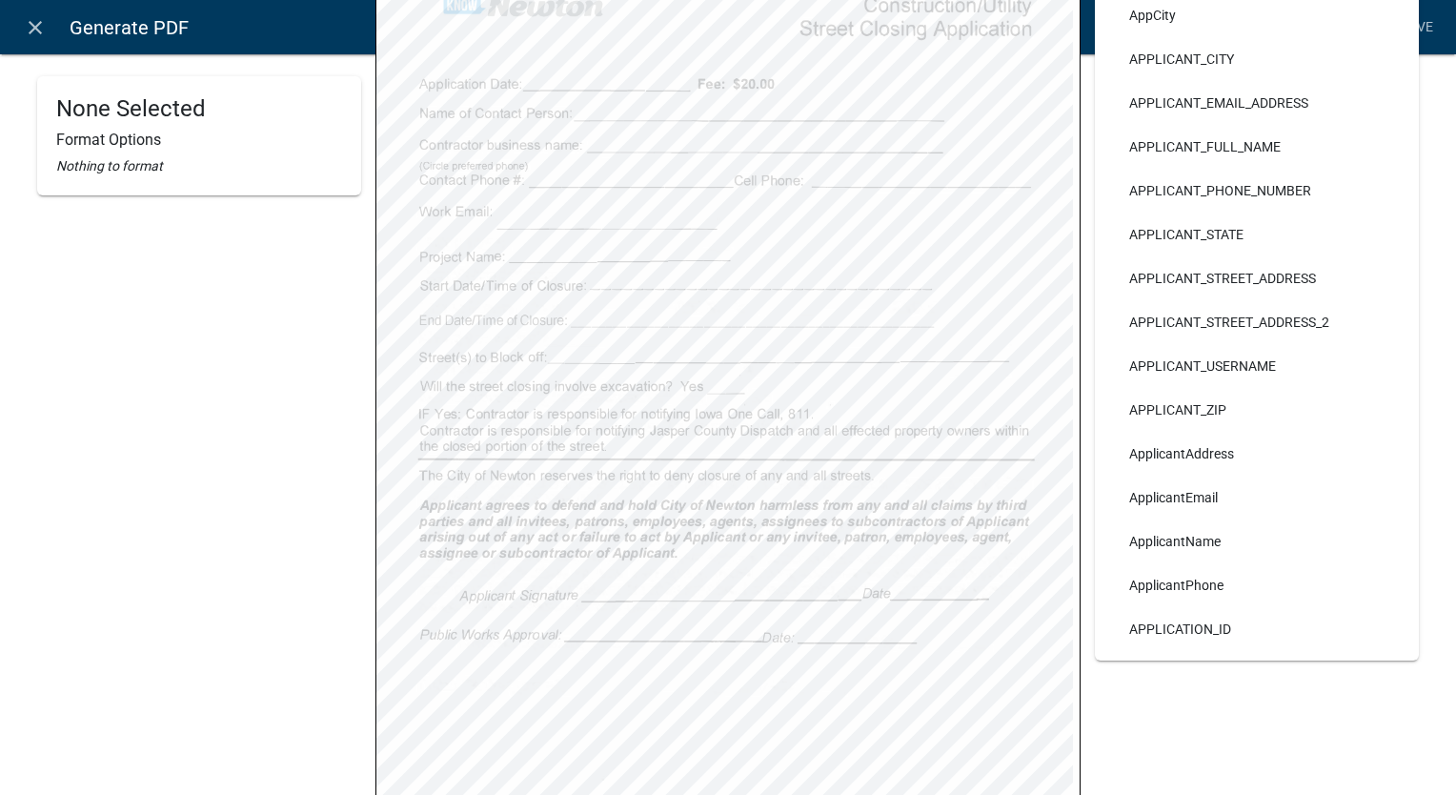
select select
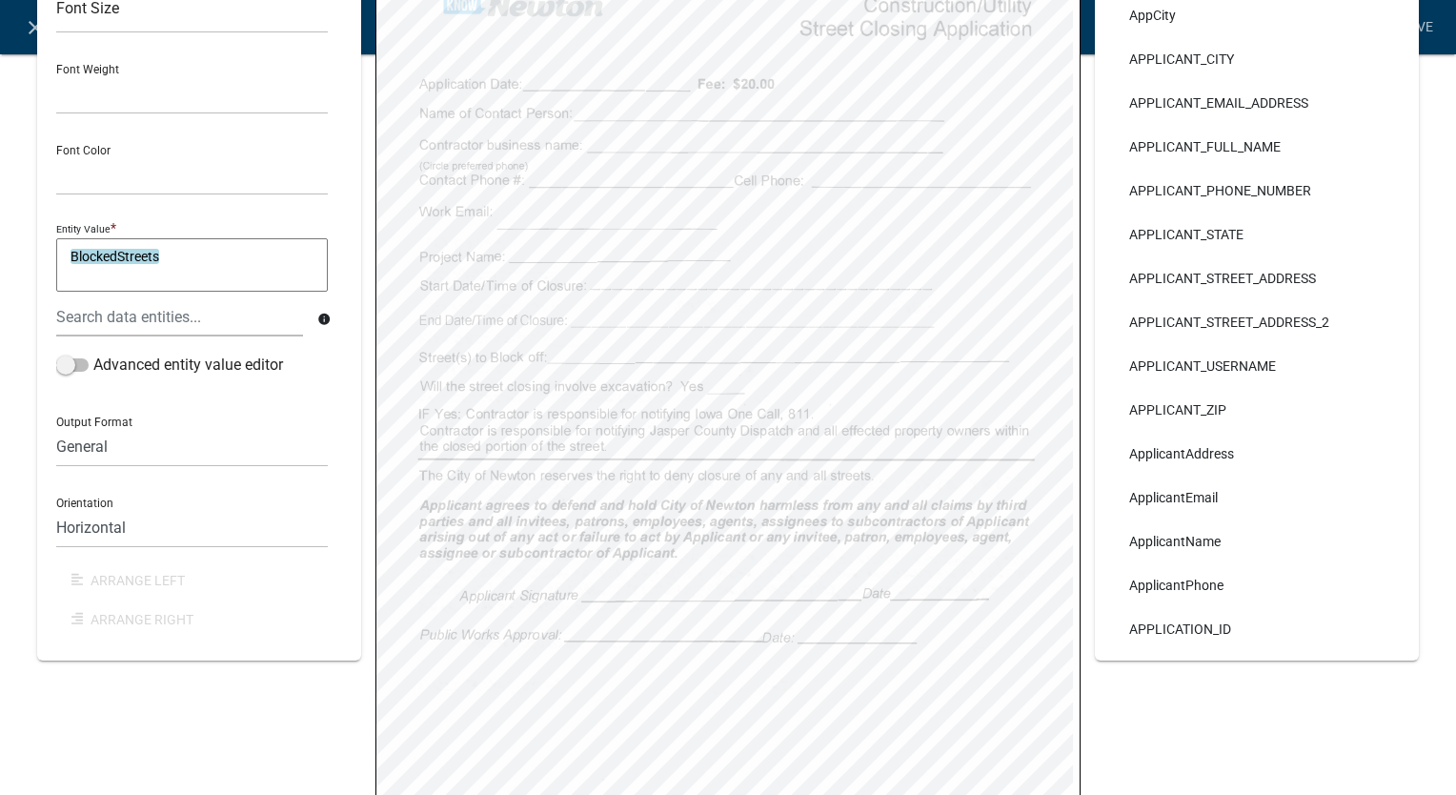
select select
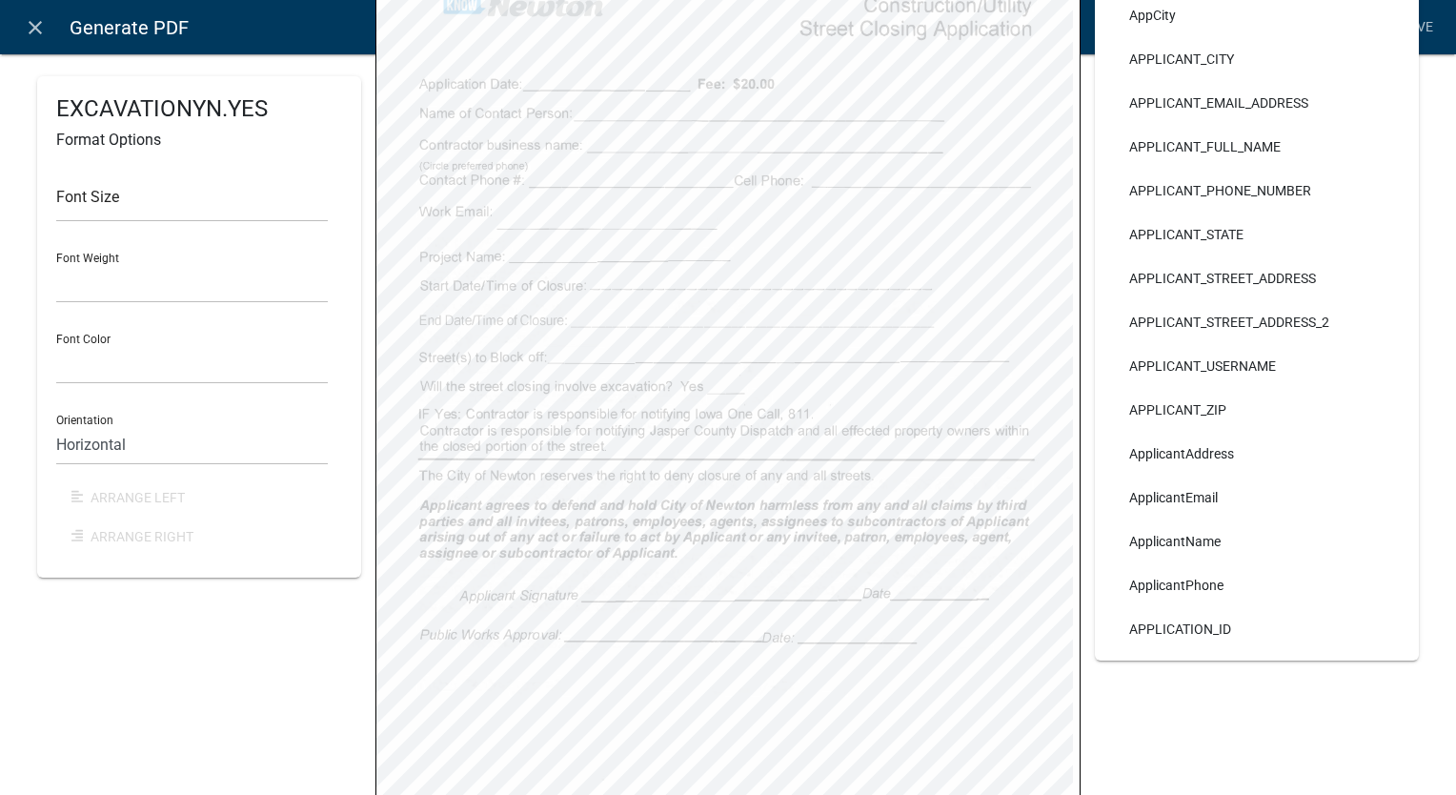
select select
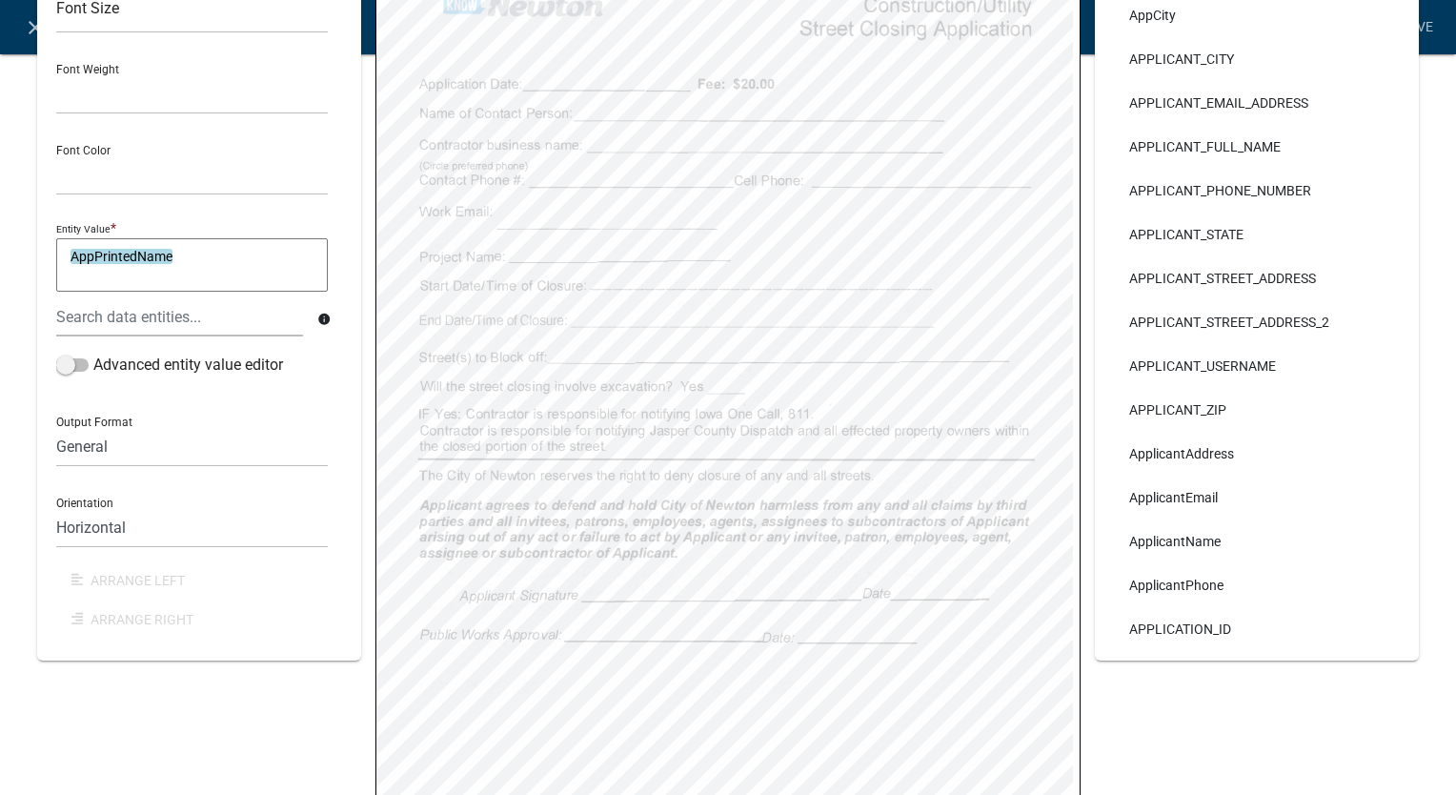
select select
select select "4"
select select
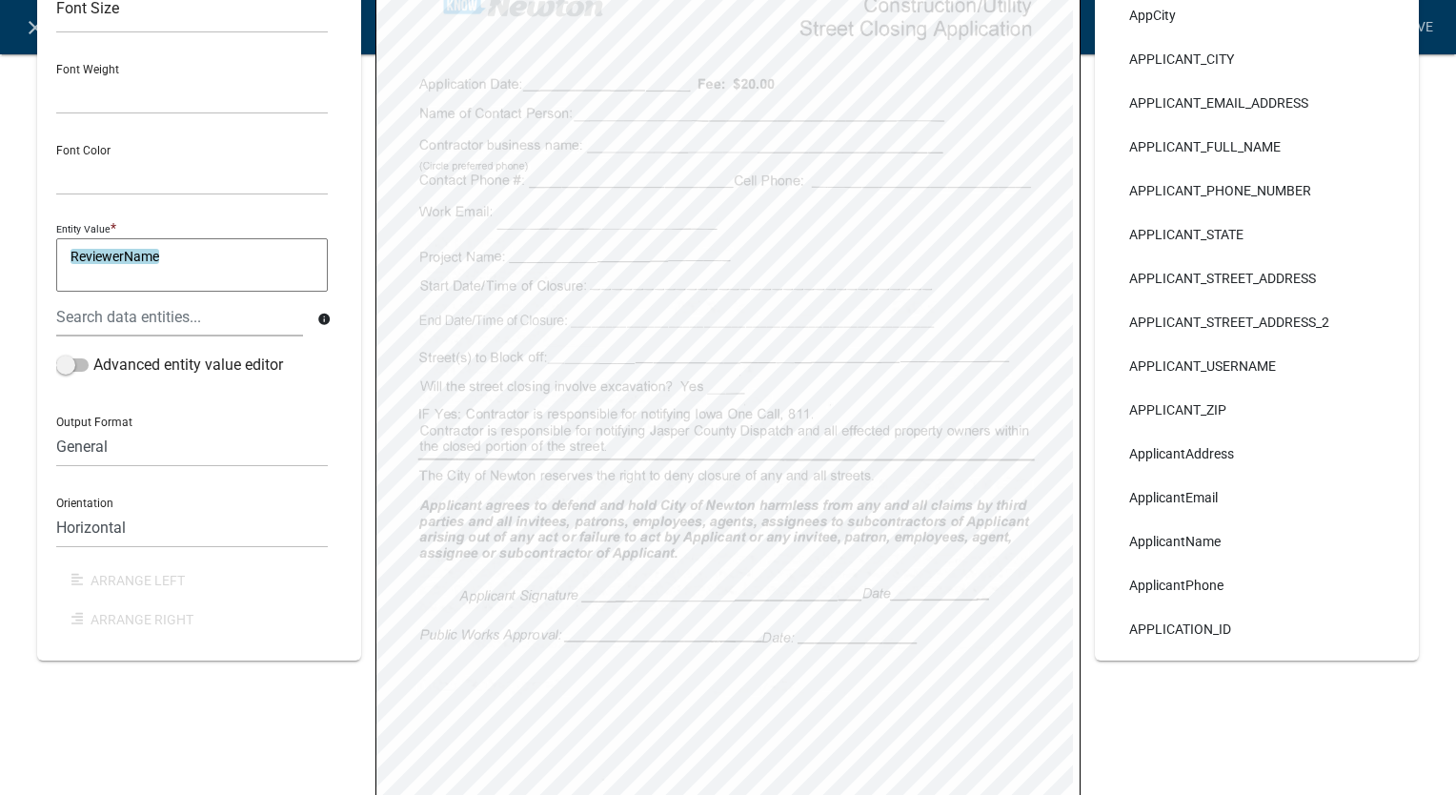
select select
select select "4"
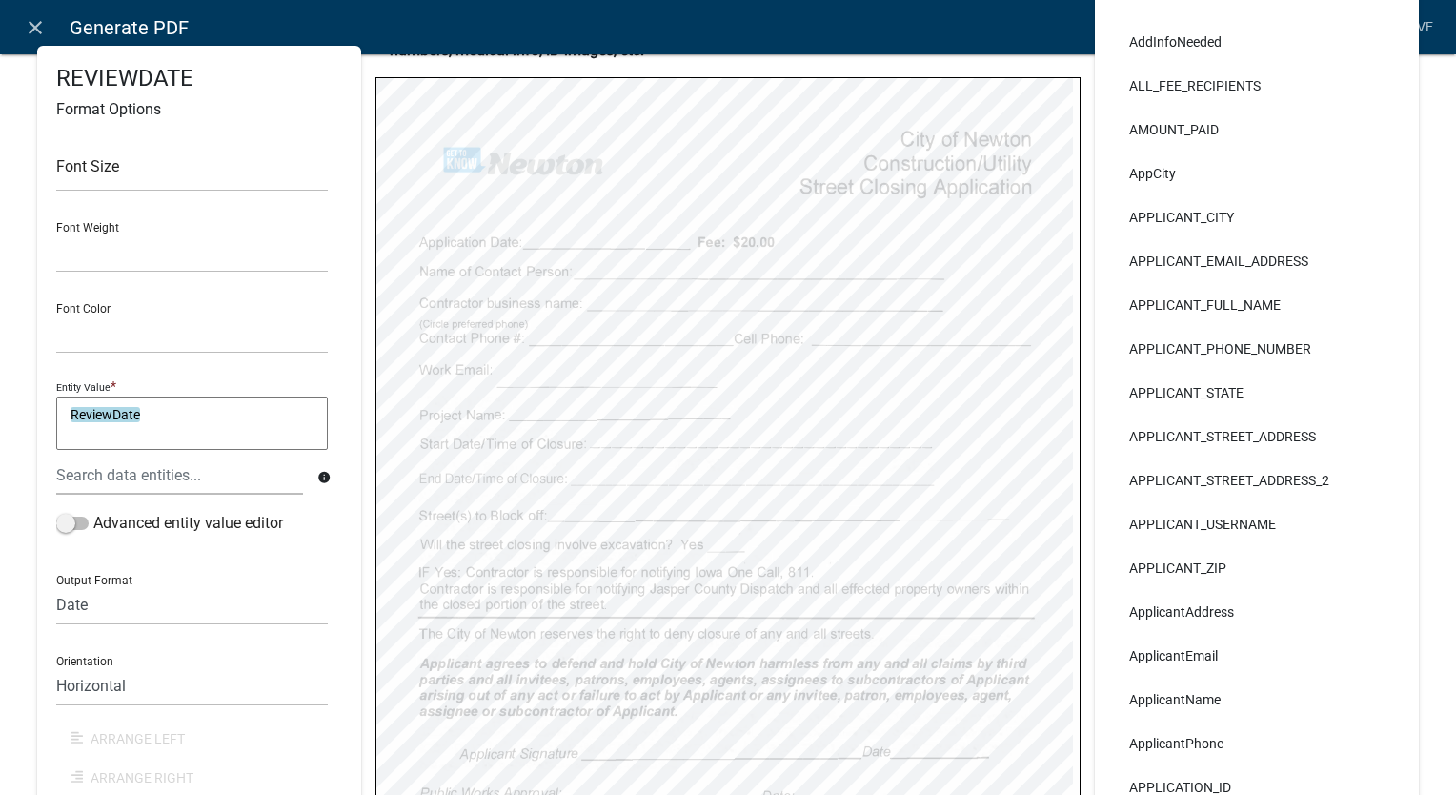
scroll to position [0, 0]
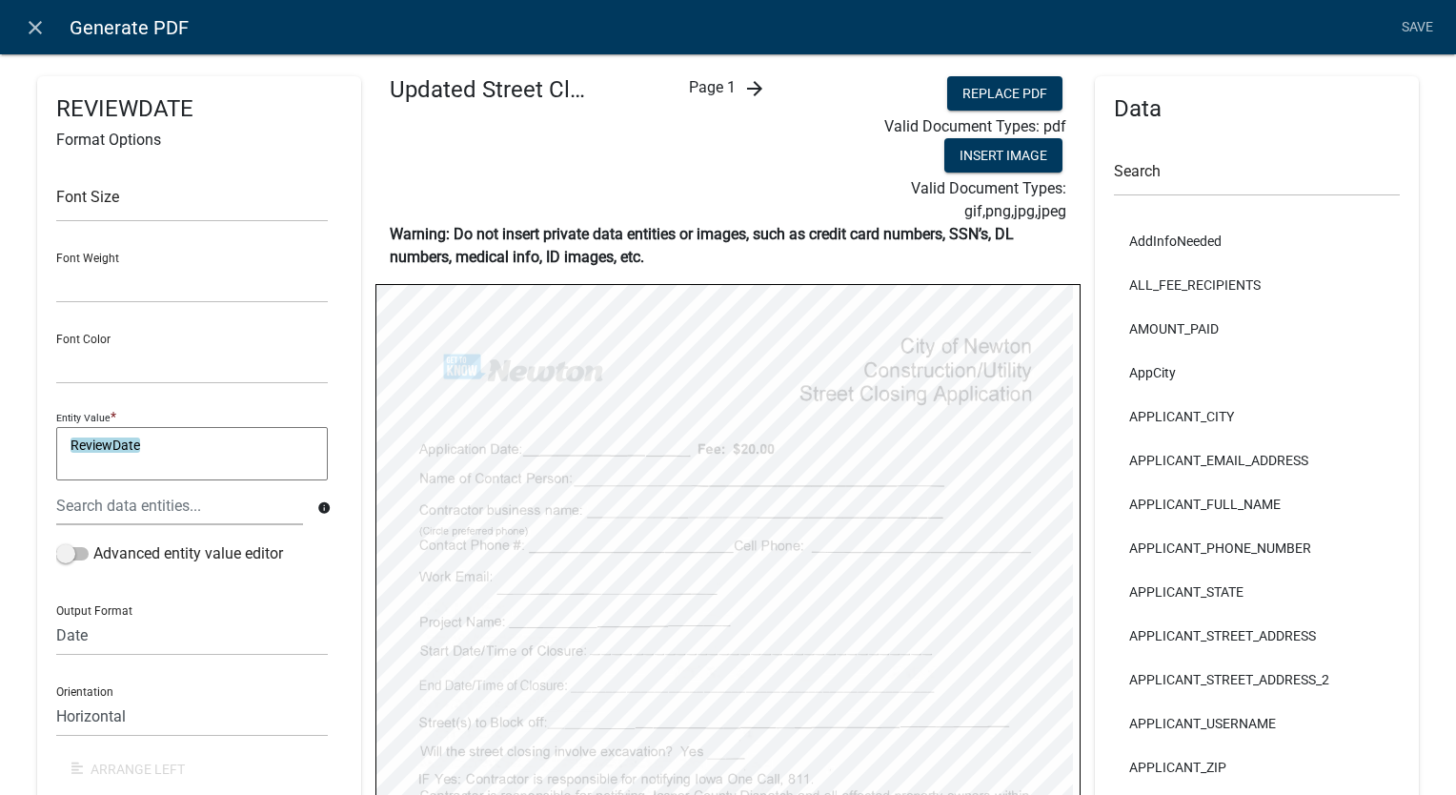
click at [743, 86] on icon "arrow_forward" at bounding box center [754, 88] width 23 height 23
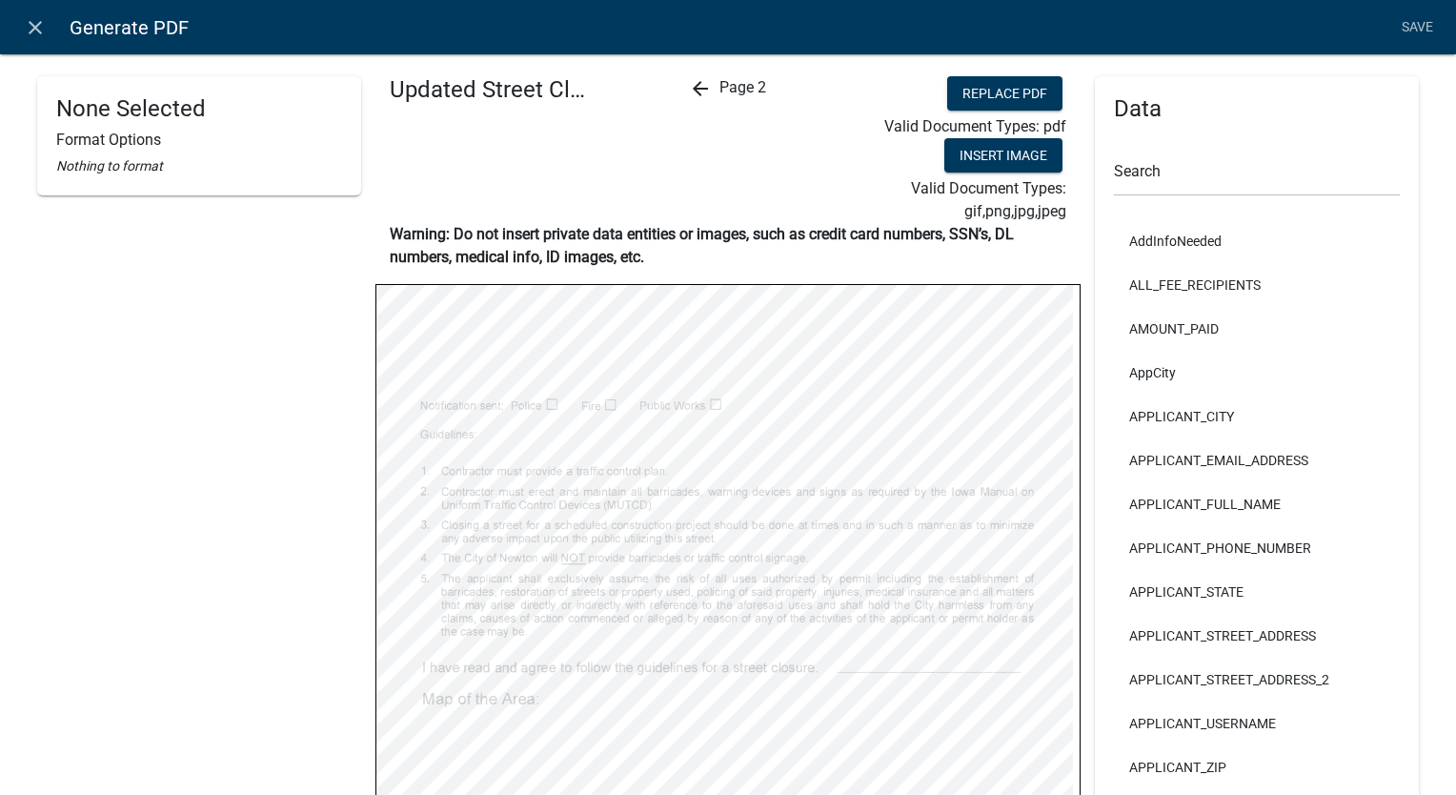
click at [690, 90] on icon "arrow_back" at bounding box center [700, 88] width 23 height 23
click at [1413, 20] on link "Save" at bounding box center [1417, 28] width 48 height 36
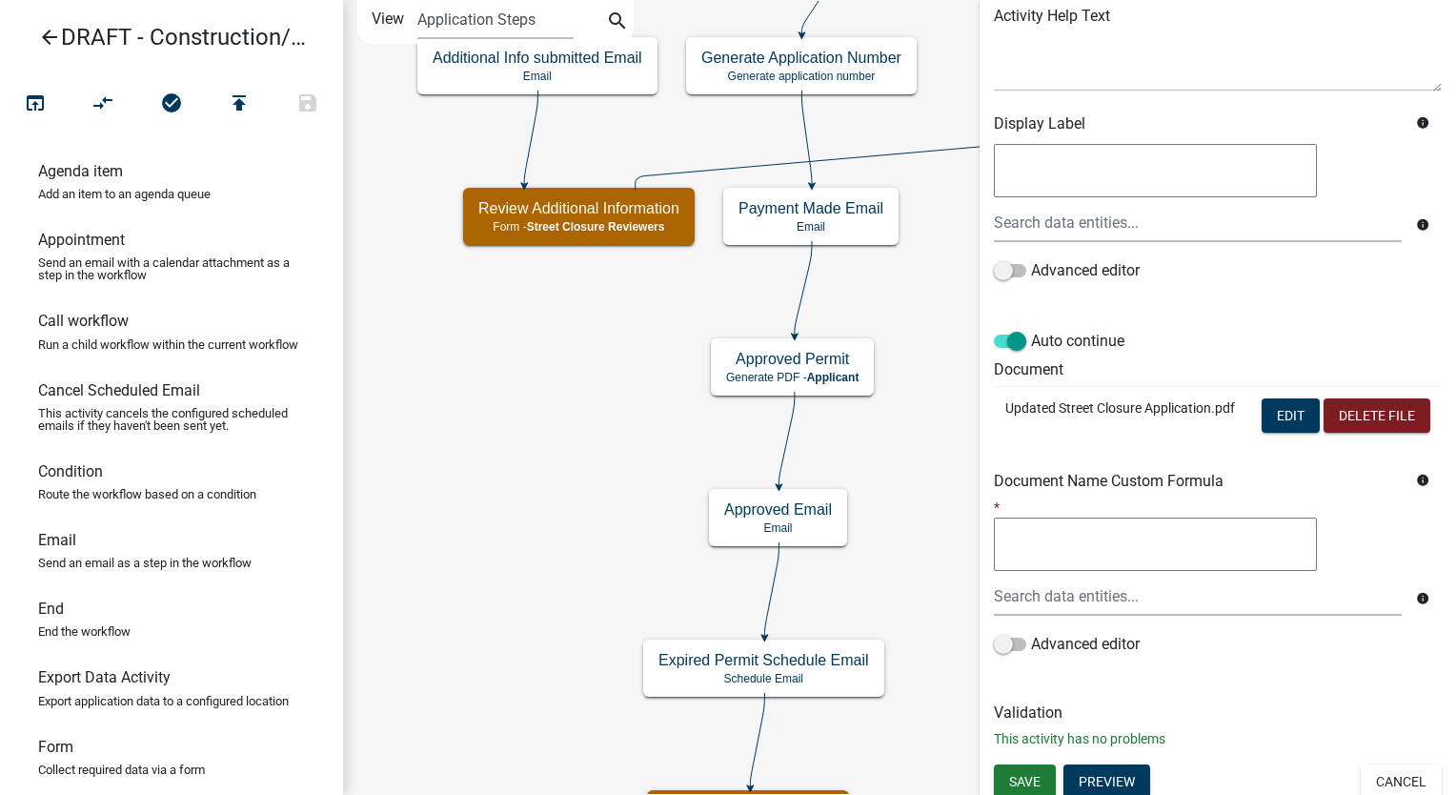
scroll to position [286, 0]
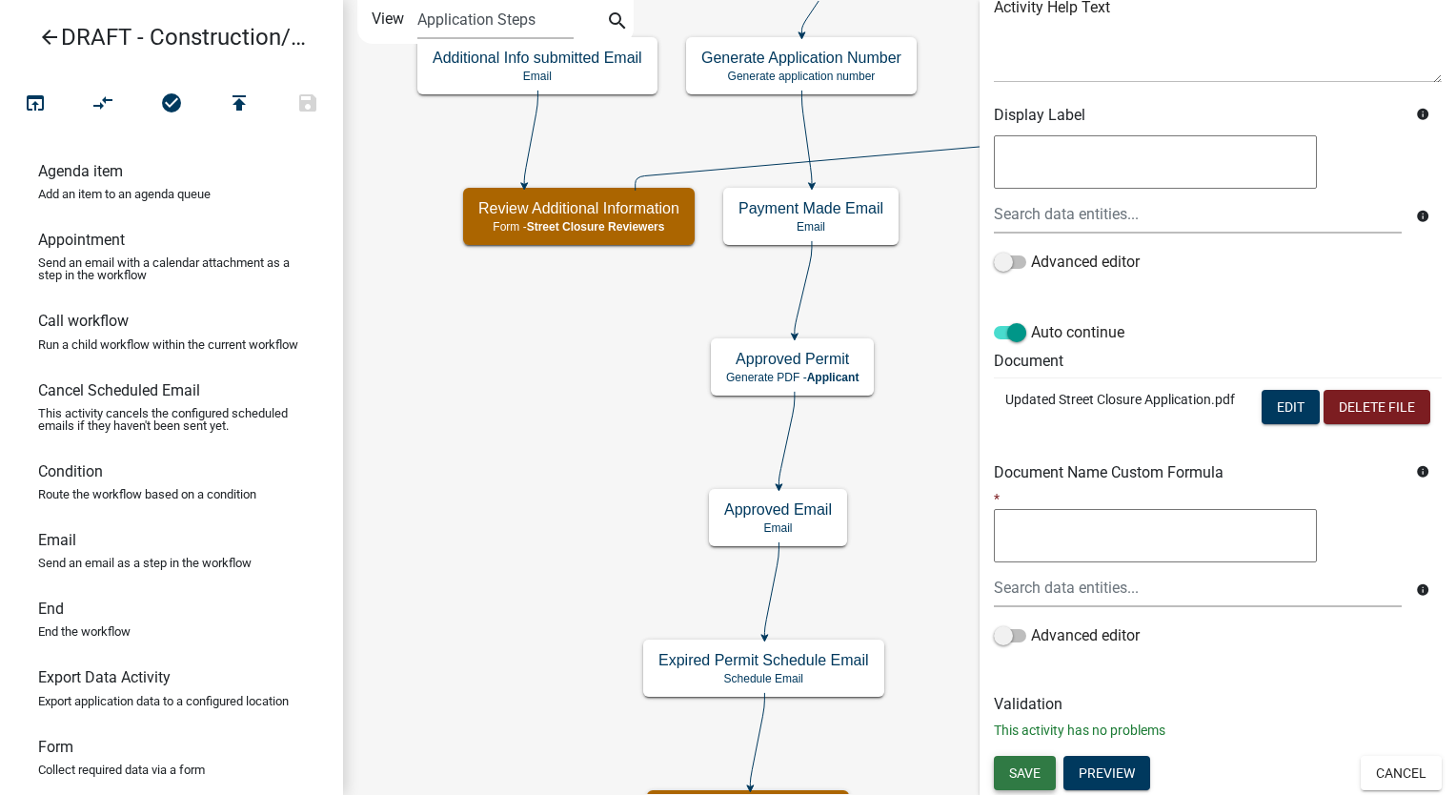
click at [1021, 772] on span "Save" at bounding box center [1024, 771] width 31 height 15
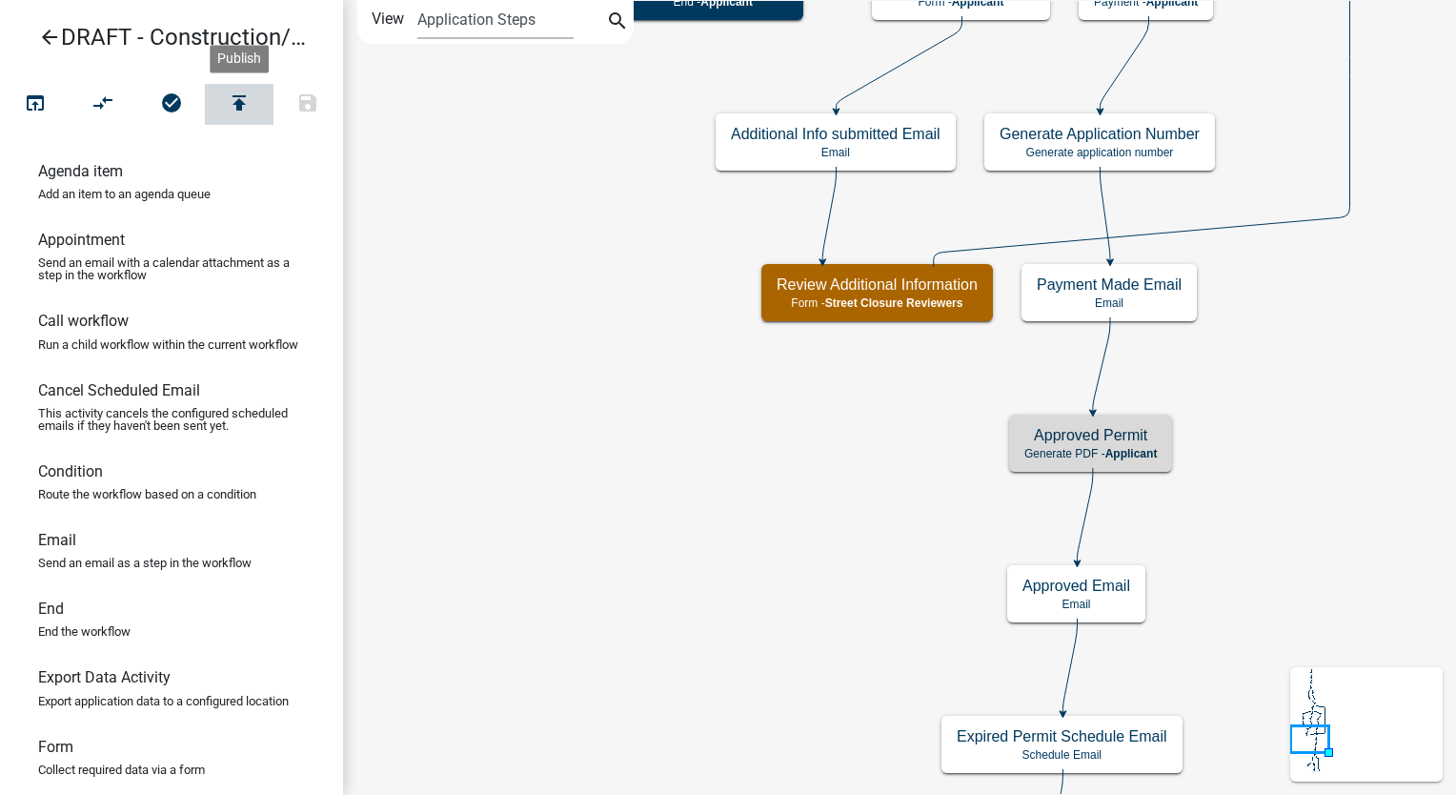
click at [229, 108] on icon "publish" at bounding box center [239, 104] width 23 height 27
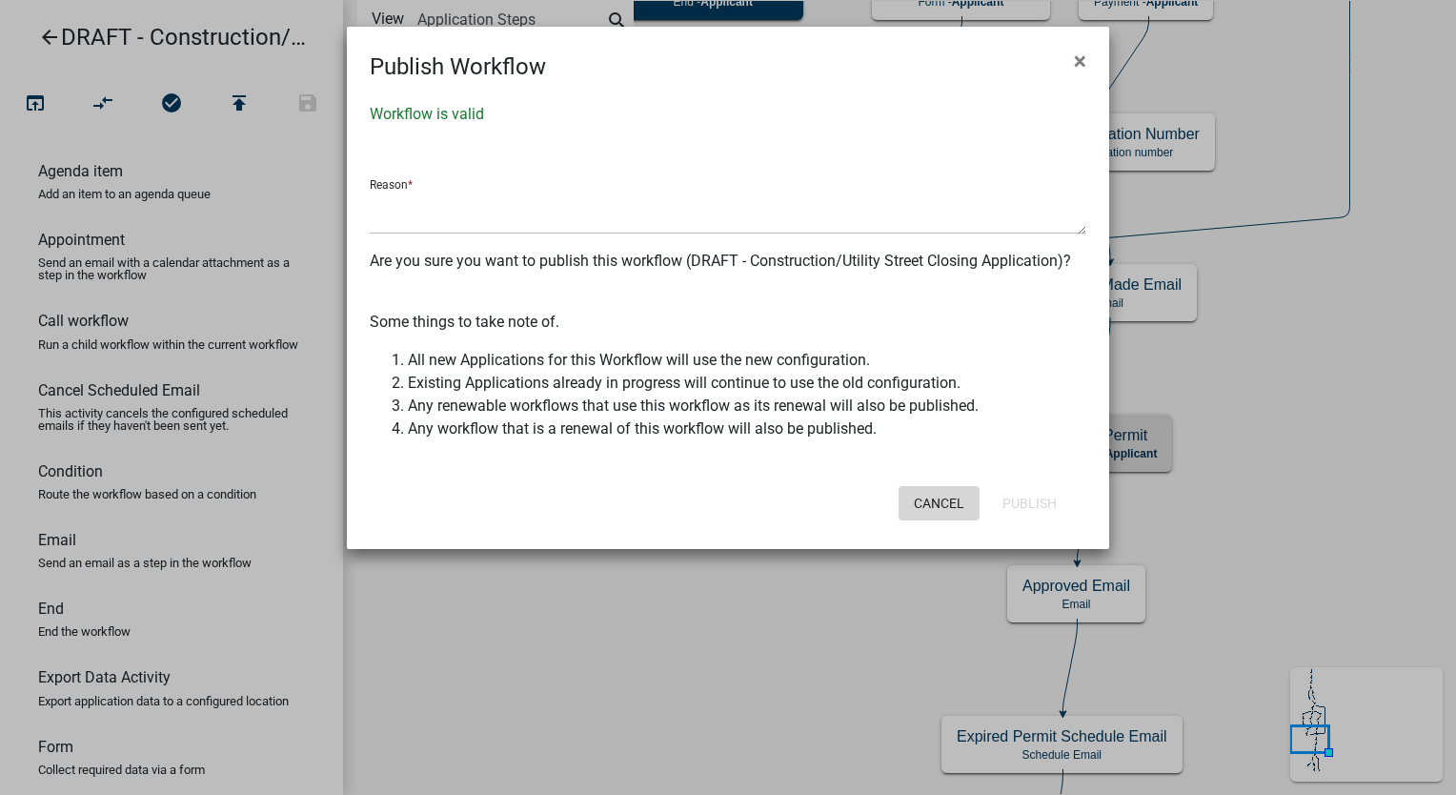
click at [950, 519] on button "Cancel" at bounding box center [938, 503] width 81 height 34
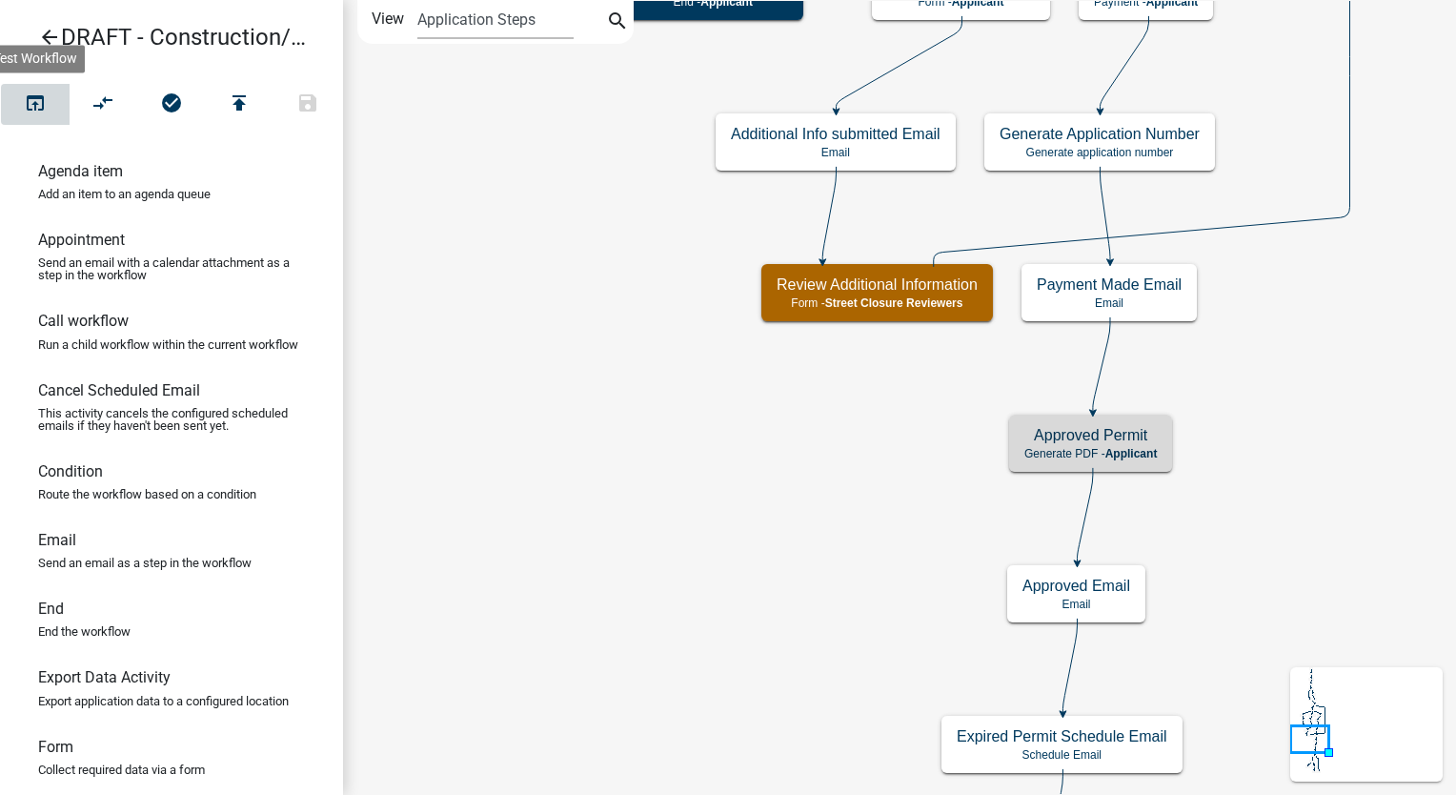
click at [36, 109] on icon "open_in_browser" at bounding box center [35, 104] width 23 height 27
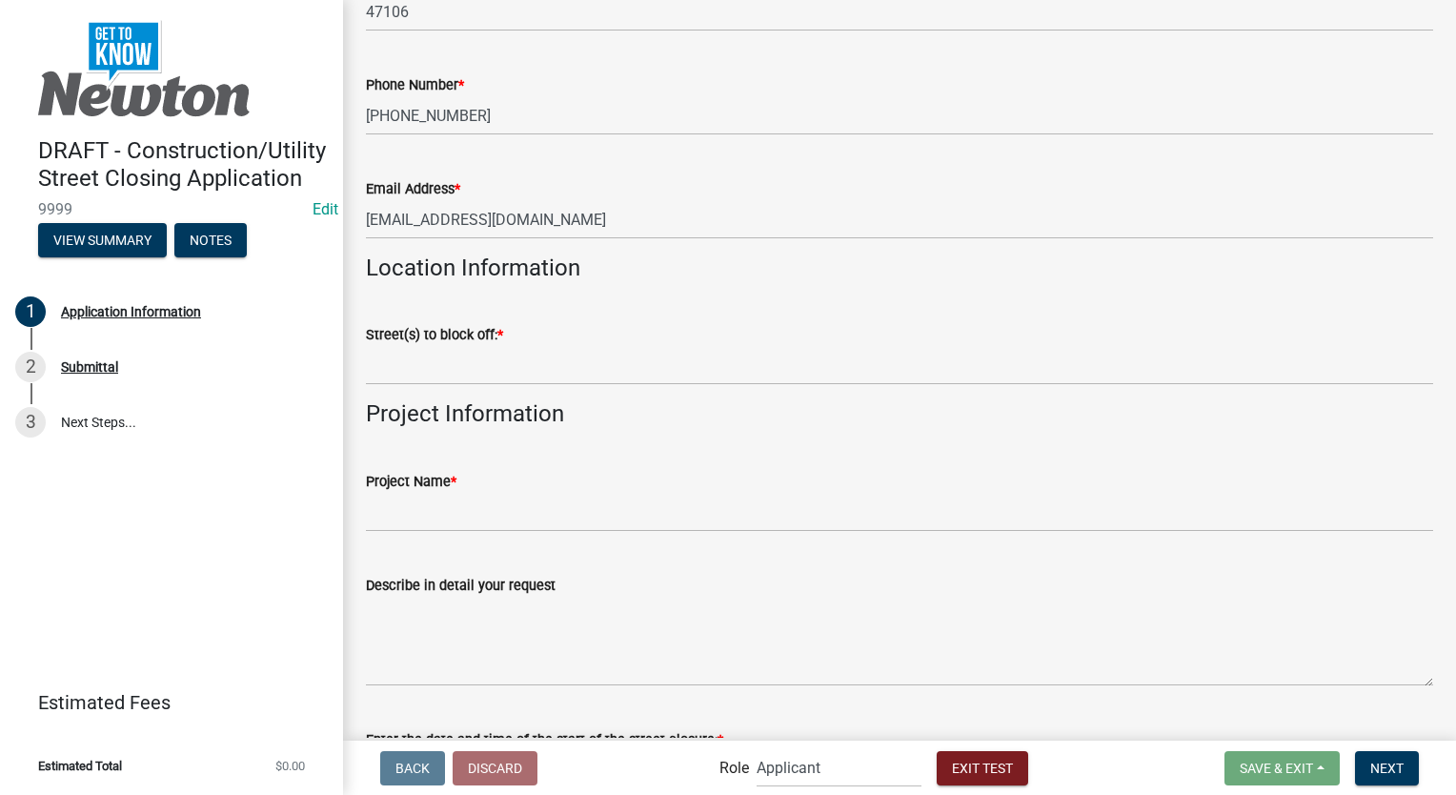
scroll to position [2191, 0]
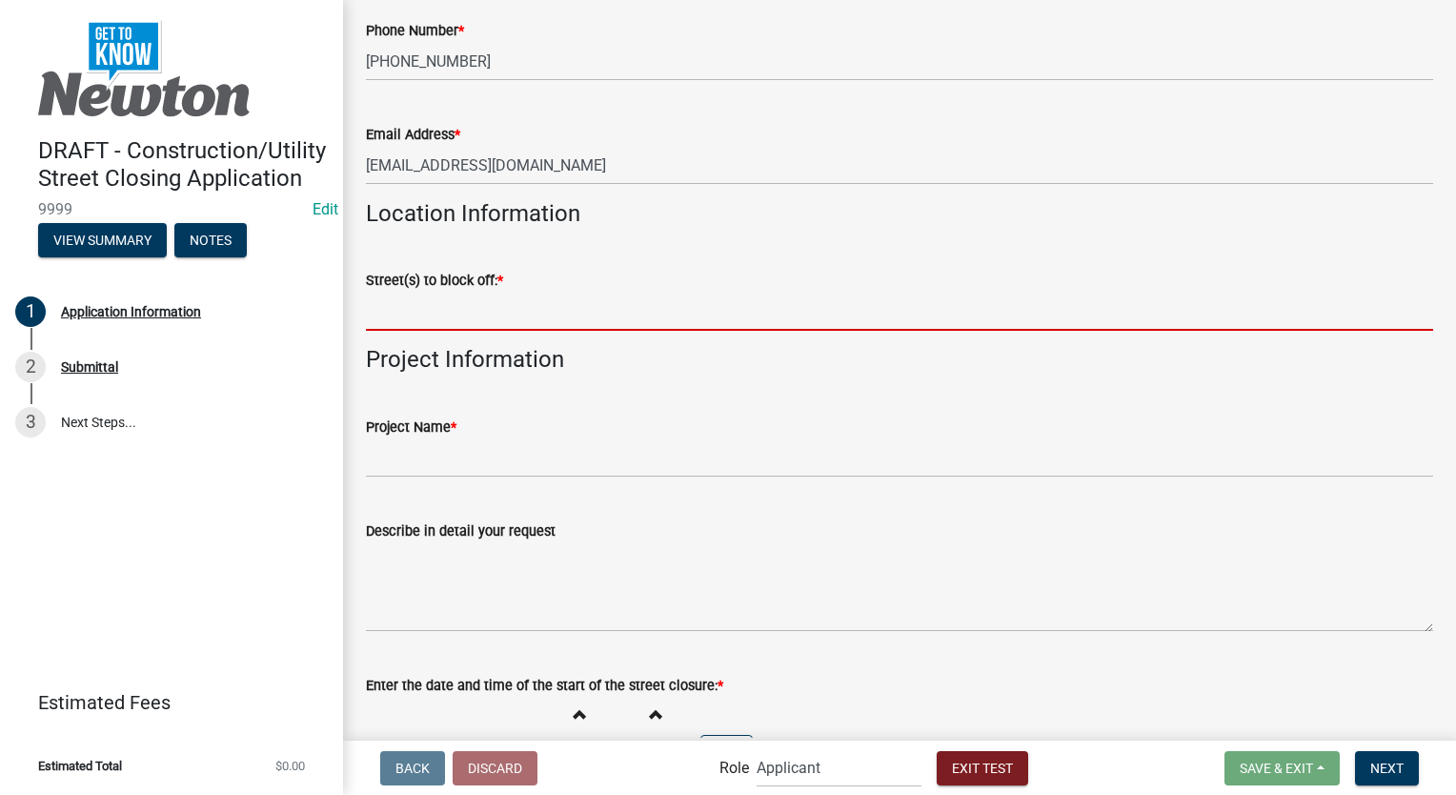
click at [435, 304] on input "Street(s) to block off: *" at bounding box center [899, 311] width 1067 height 39
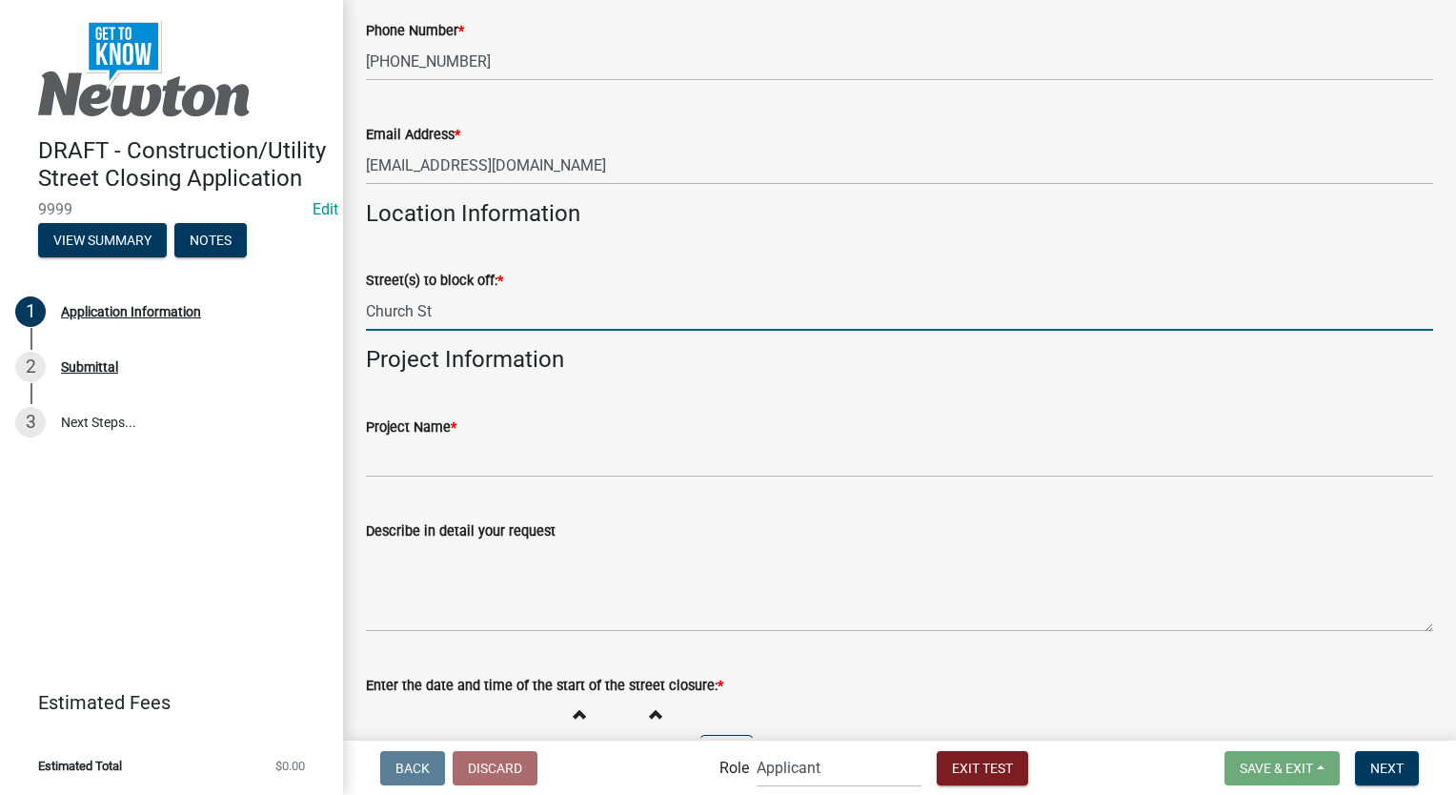
type input "Church St"
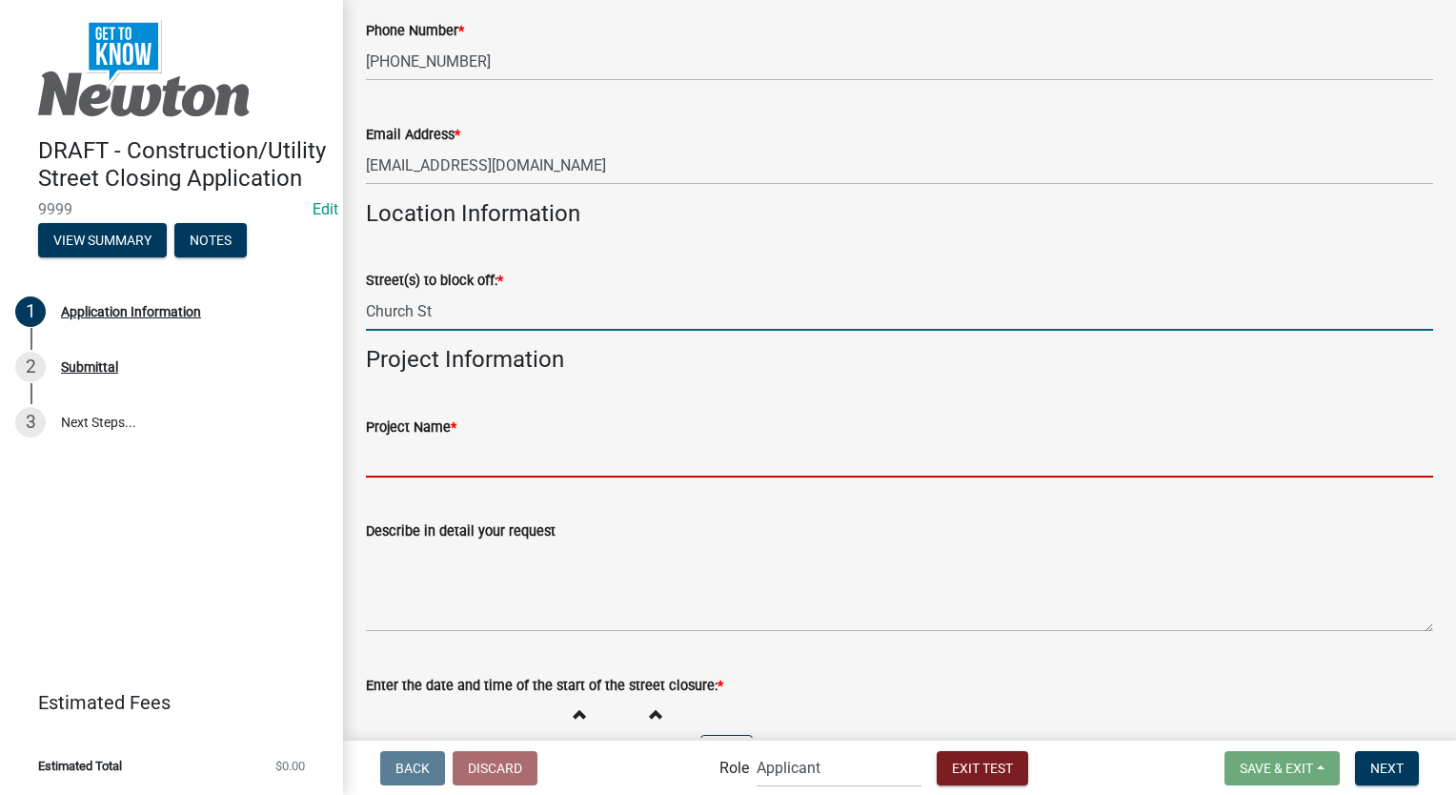
click at [478, 452] on input "Project Name *" at bounding box center [899, 457] width 1067 height 39
type input "Urban Septic Replacement"
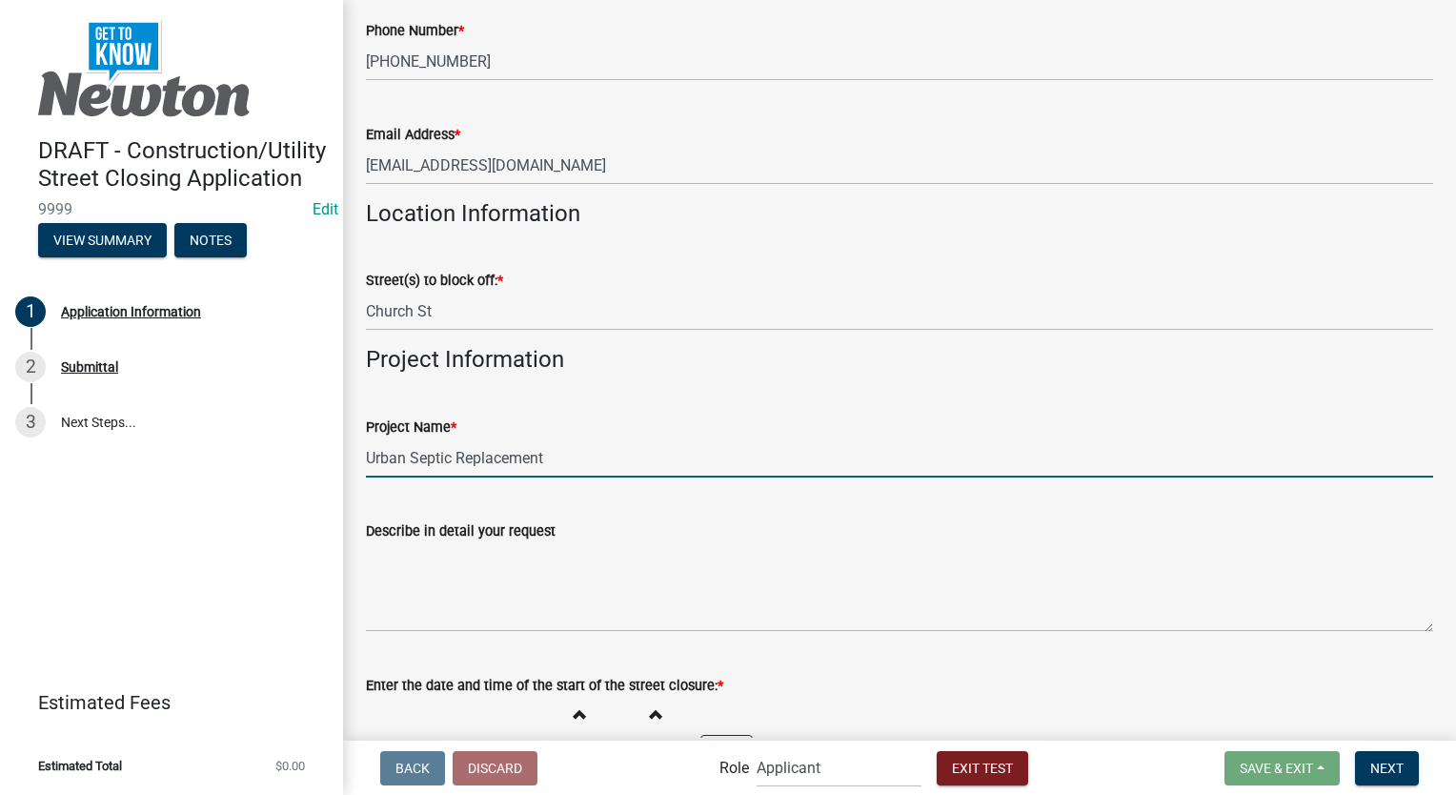
scroll to position [2382, 0]
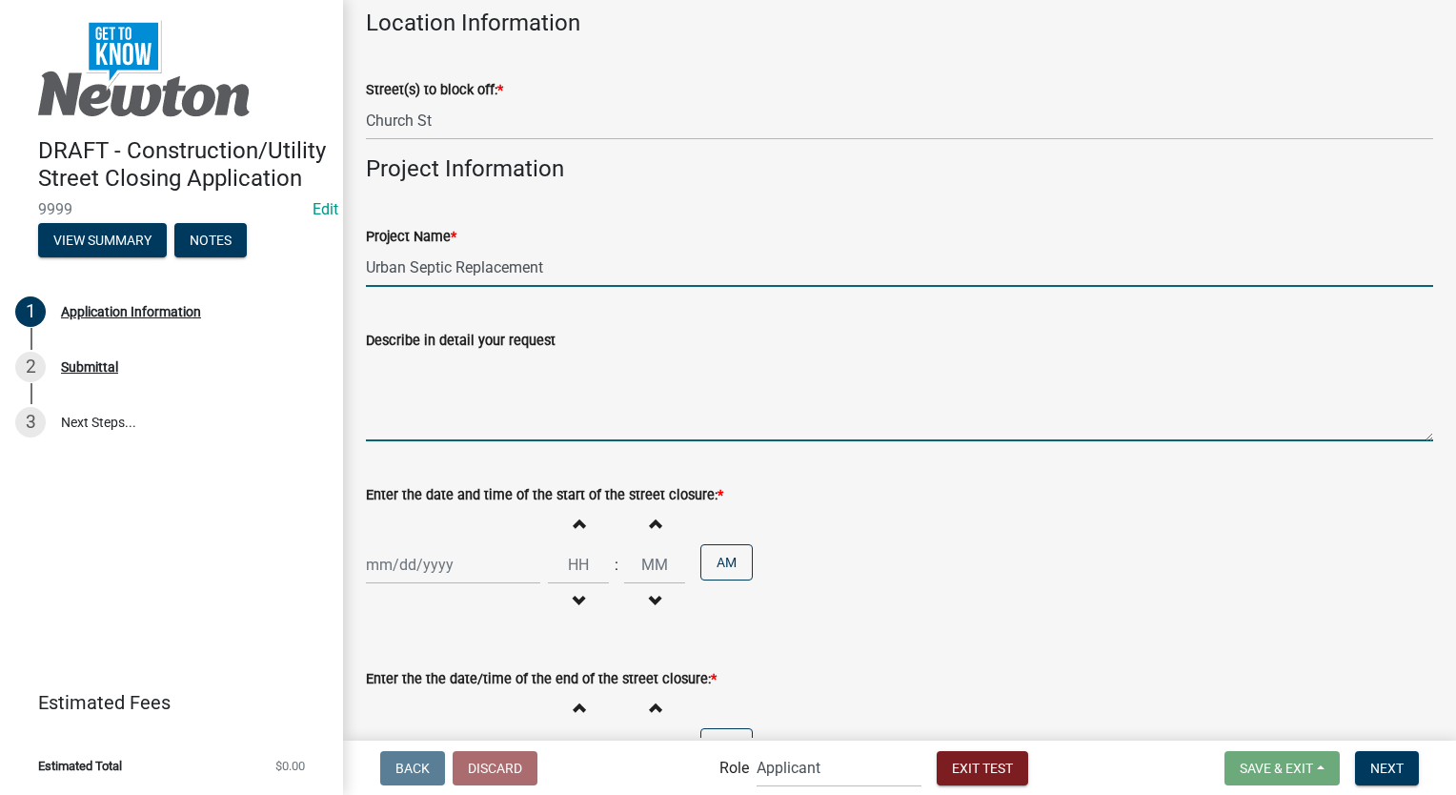
click at [420, 352] on textarea "Describe in detail your request" at bounding box center [899, 397] width 1067 height 90
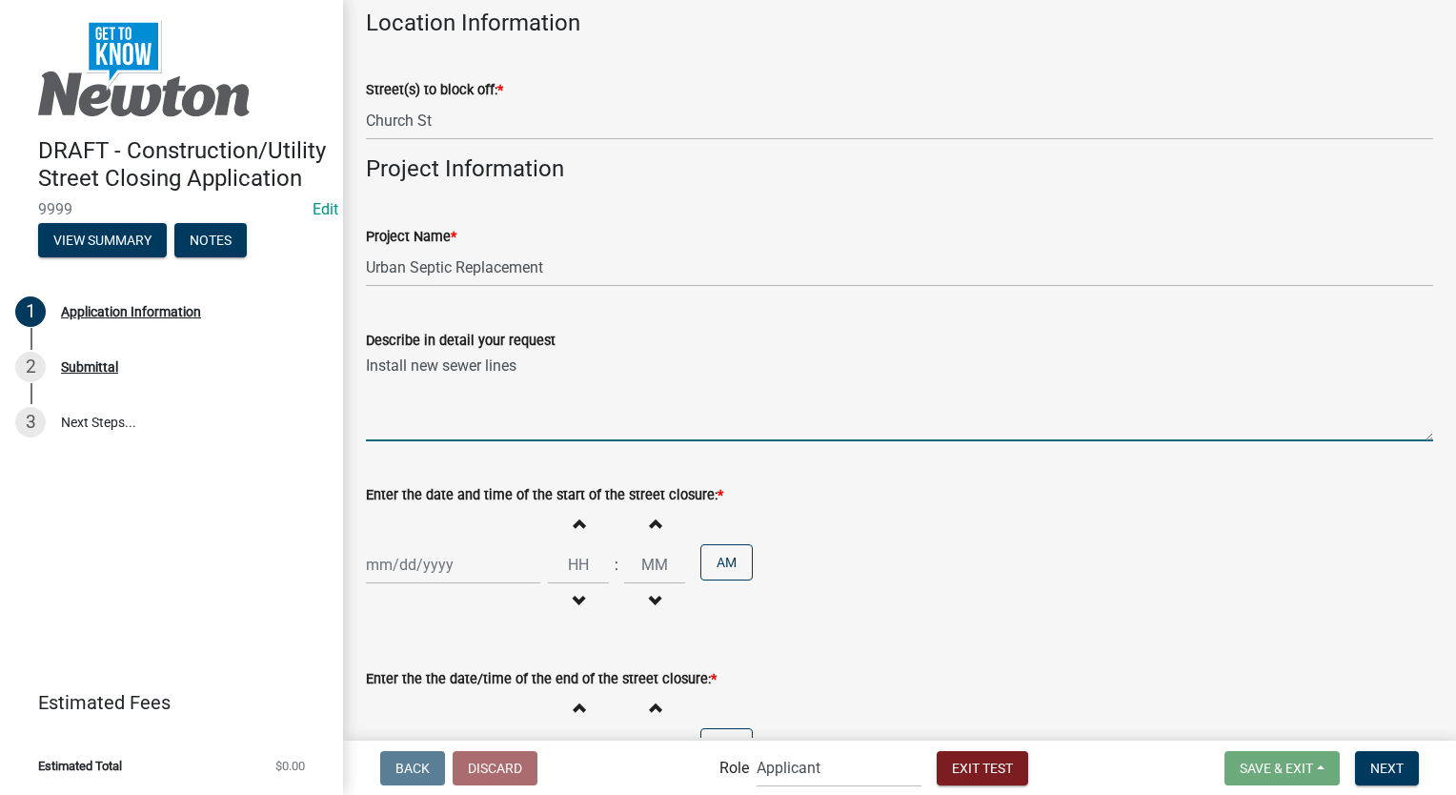
type textarea "Install new sewer lines"
select select "9"
select select "2025"
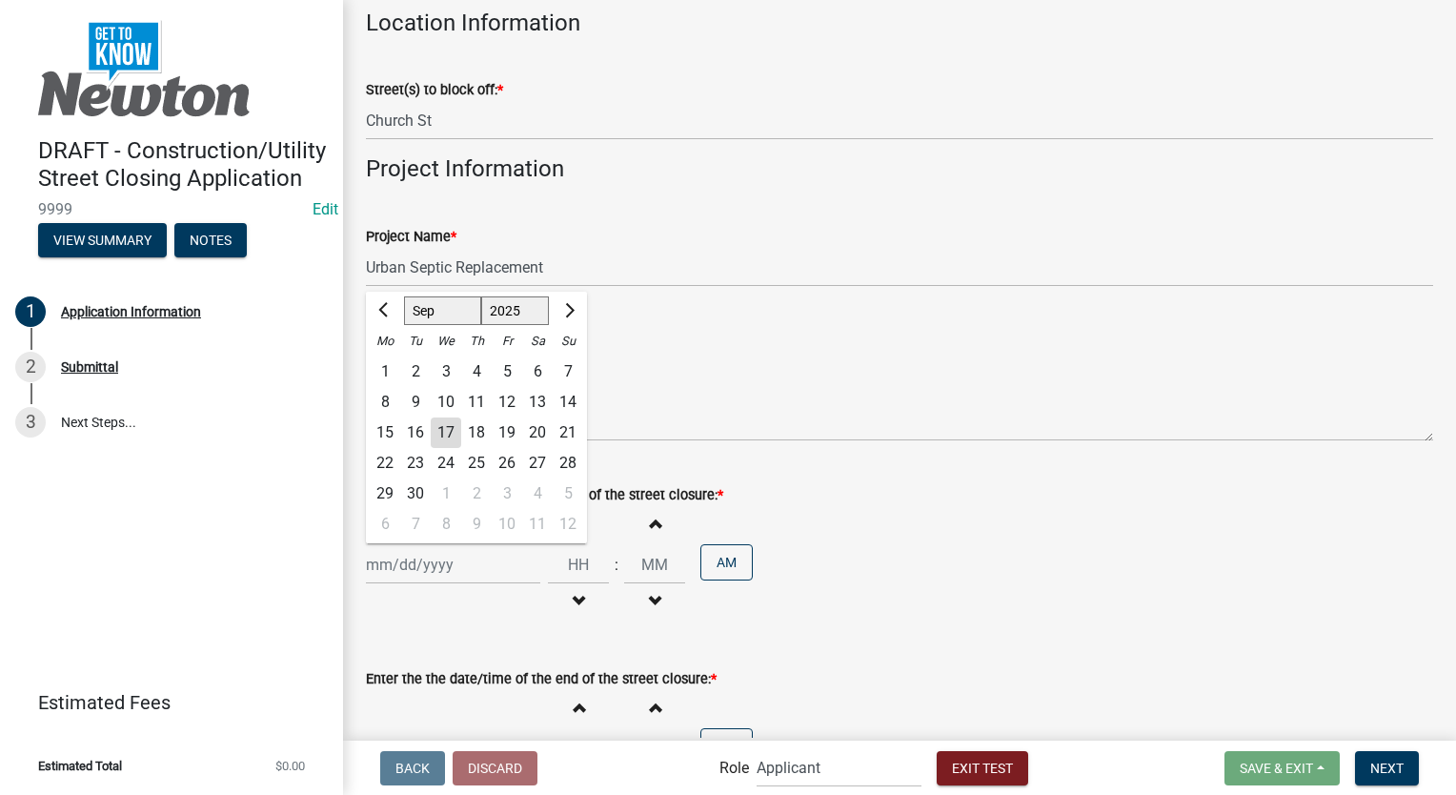
click at [412, 554] on div "[PERSON_NAME] Feb Mar Apr [PERSON_NAME][DATE] Oct Nov [DATE] 1526 1527 1528 152…" at bounding box center [453, 564] width 174 height 39
click at [416, 478] on div "30" at bounding box center [415, 493] width 30 height 30
type input "[DATE]"
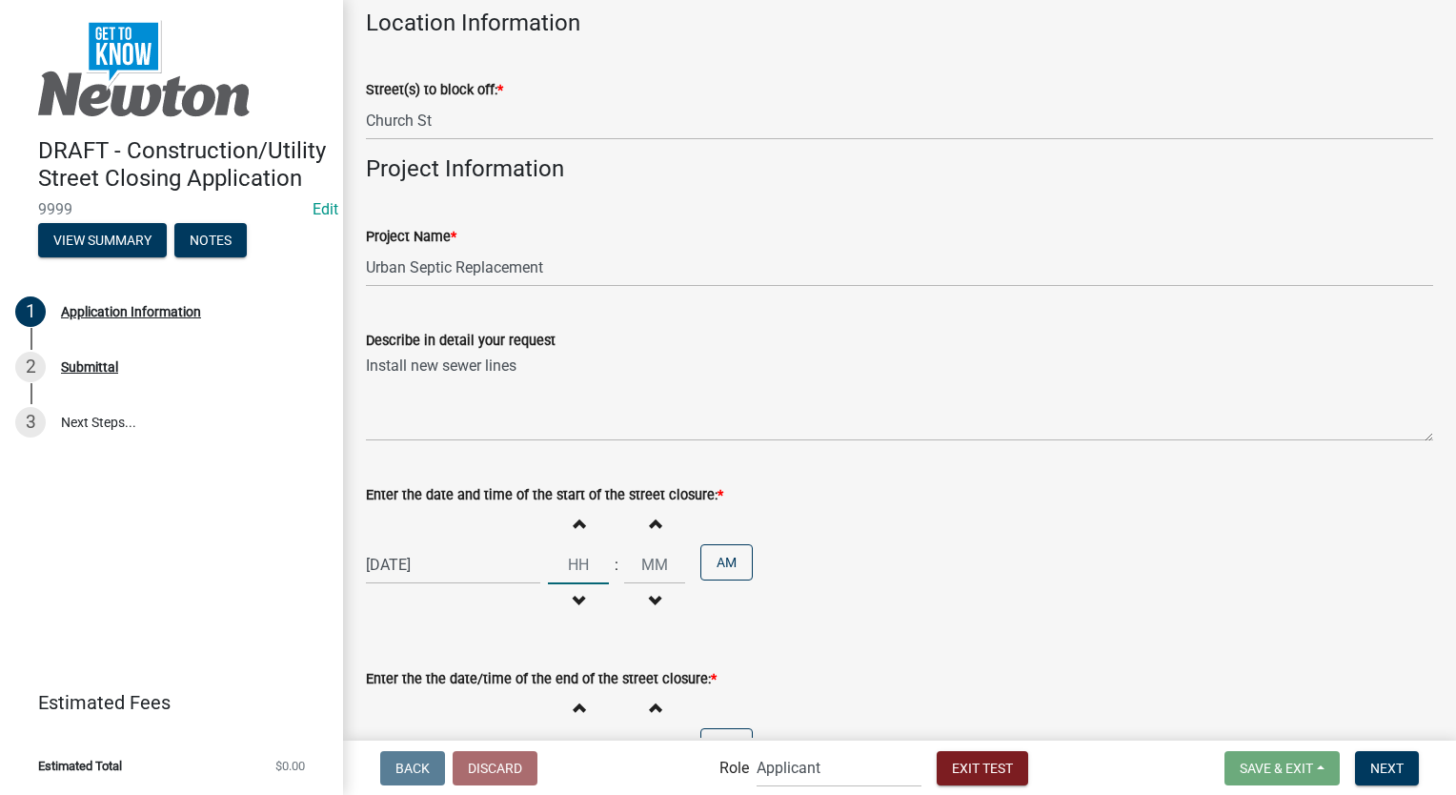
click at [584, 545] on input "Hours" at bounding box center [578, 564] width 61 height 39
type input "08"
type input "00"
click at [663, 553] on input "00" at bounding box center [654, 564] width 61 height 39
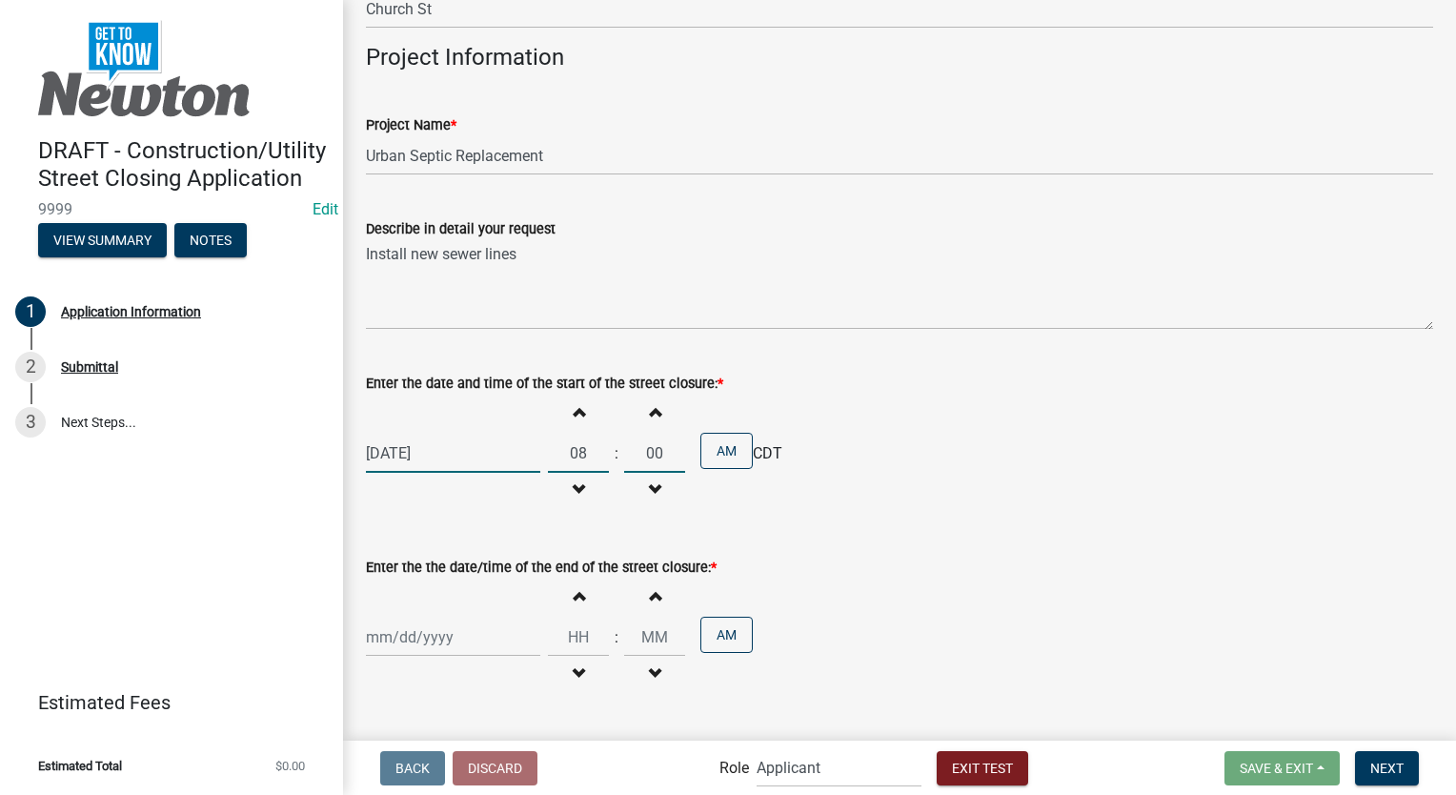
scroll to position [2668, 0]
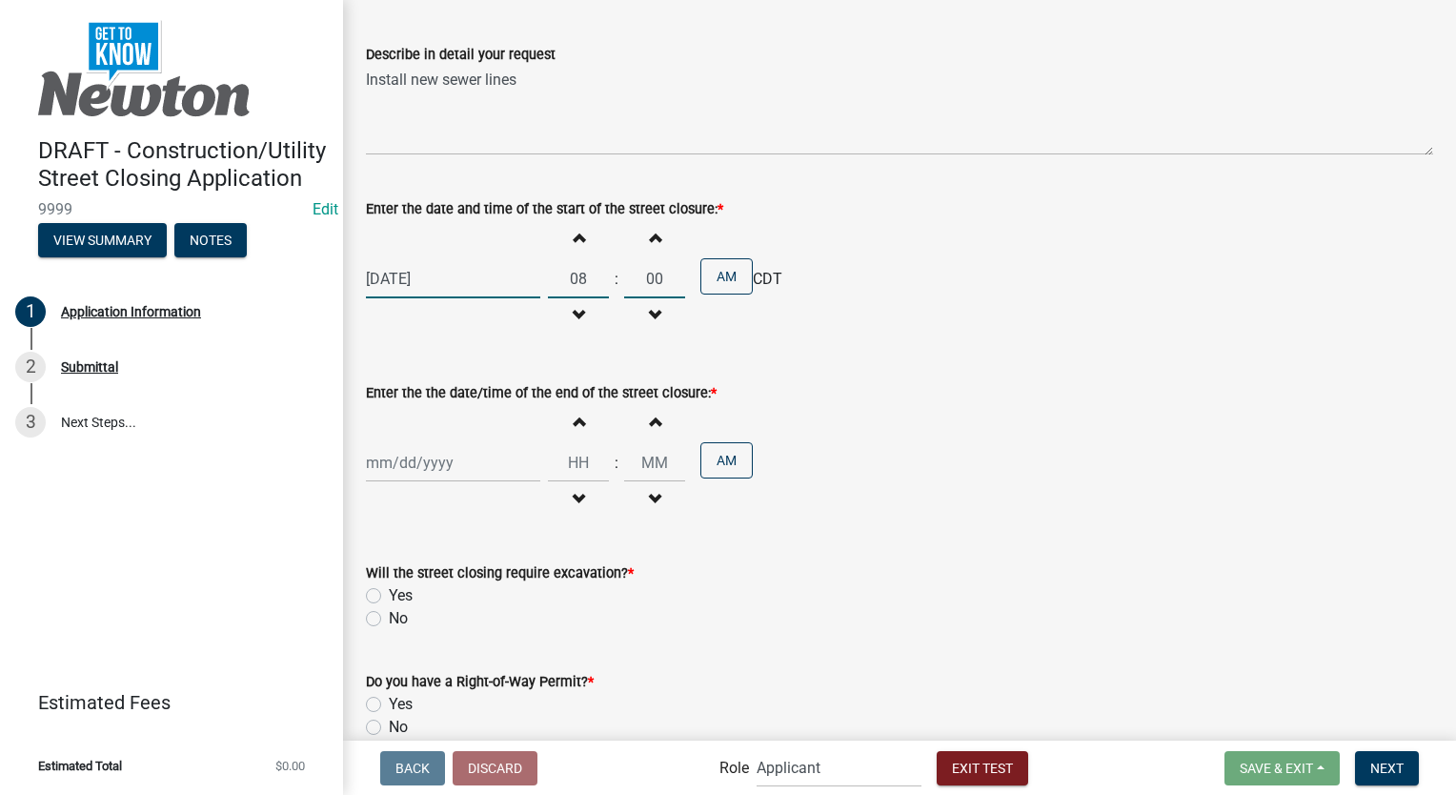
click at [450, 453] on div at bounding box center [453, 462] width 174 height 39
select select "9"
select select "2025"
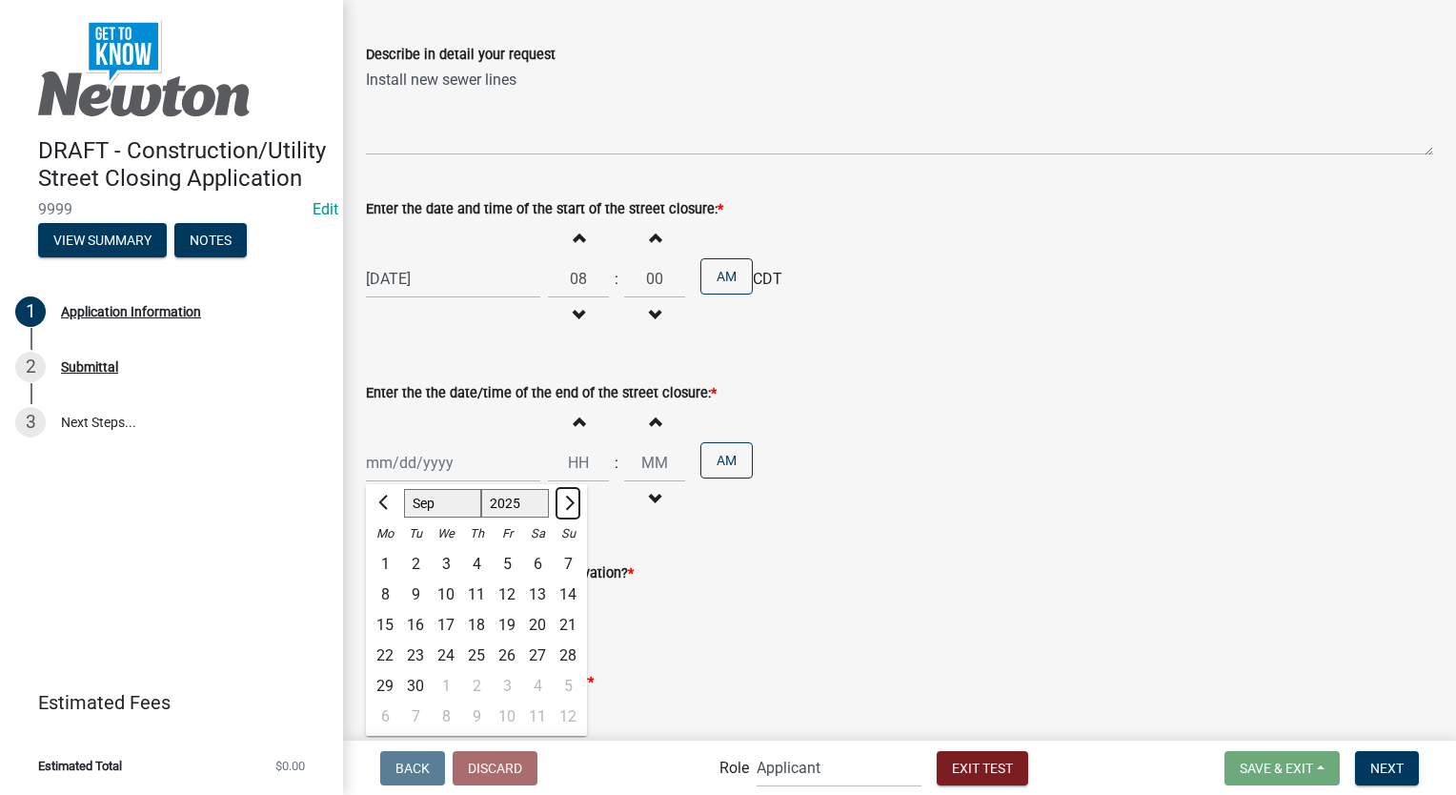
click at [571, 494] on button "Next month" at bounding box center [567, 503] width 23 height 30
select select "10"
click at [504, 674] on div "31" at bounding box center [507, 686] width 30 height 30
type input "[DATE]"
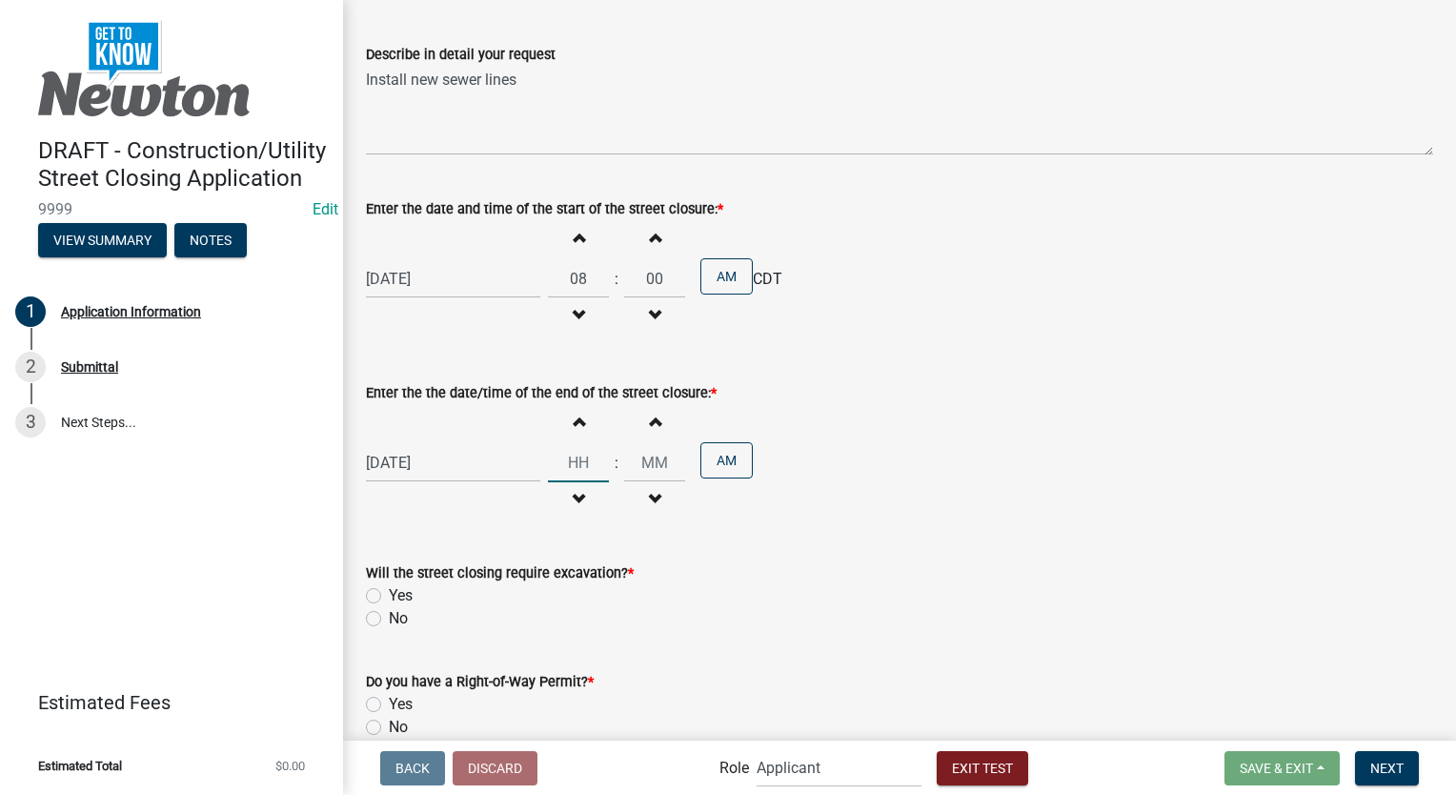
click at [580, 459] on input "Hours" at bounding box center [578, 462] width 61 height 39
type input "05"
type input "00"
click at [667, 460] on input "00" at bounding box center [654, 462] width 61 height 39
click at [736, 452] on button "AM" at bounding box center [726, 460] width 52 height 36
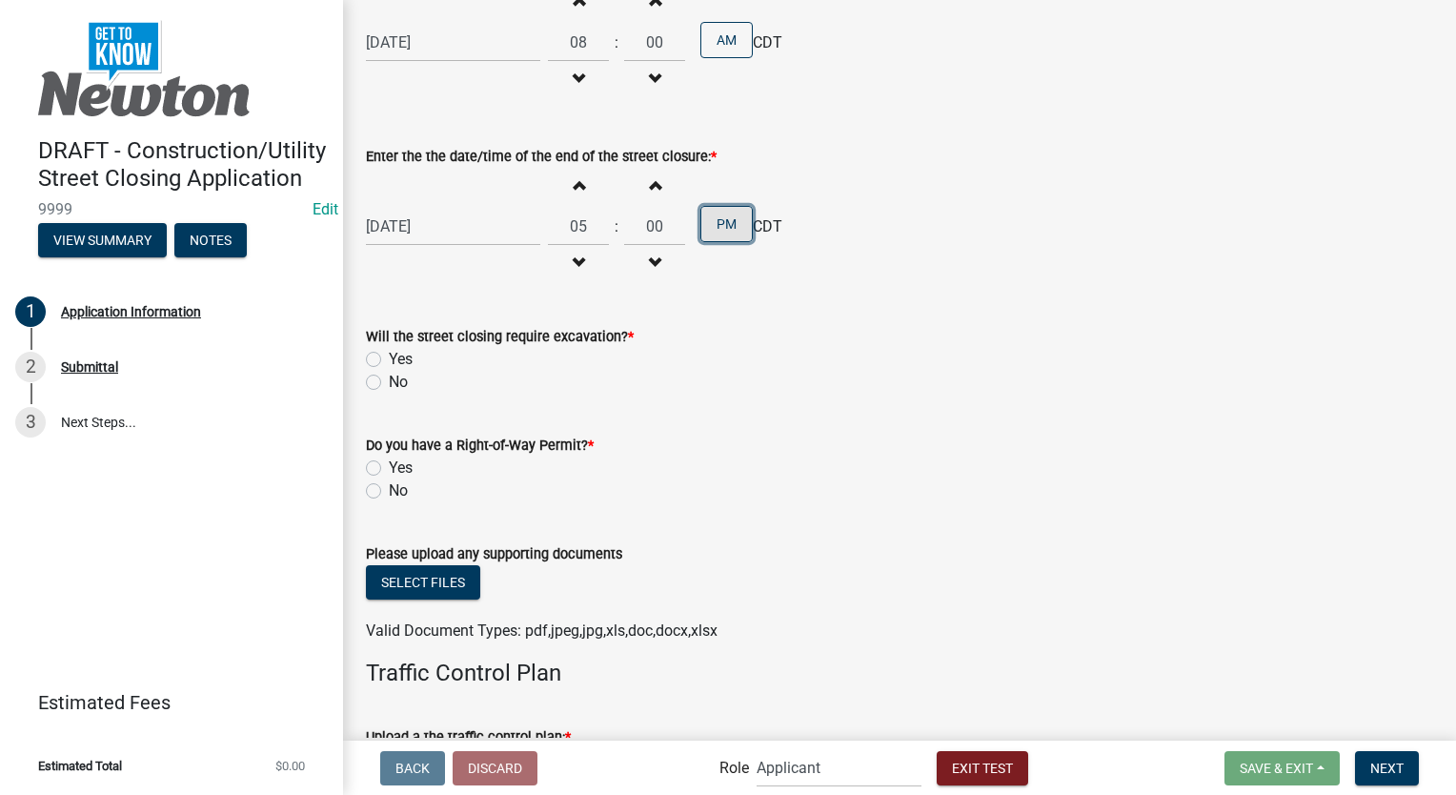
scroll to position [2953, 0]
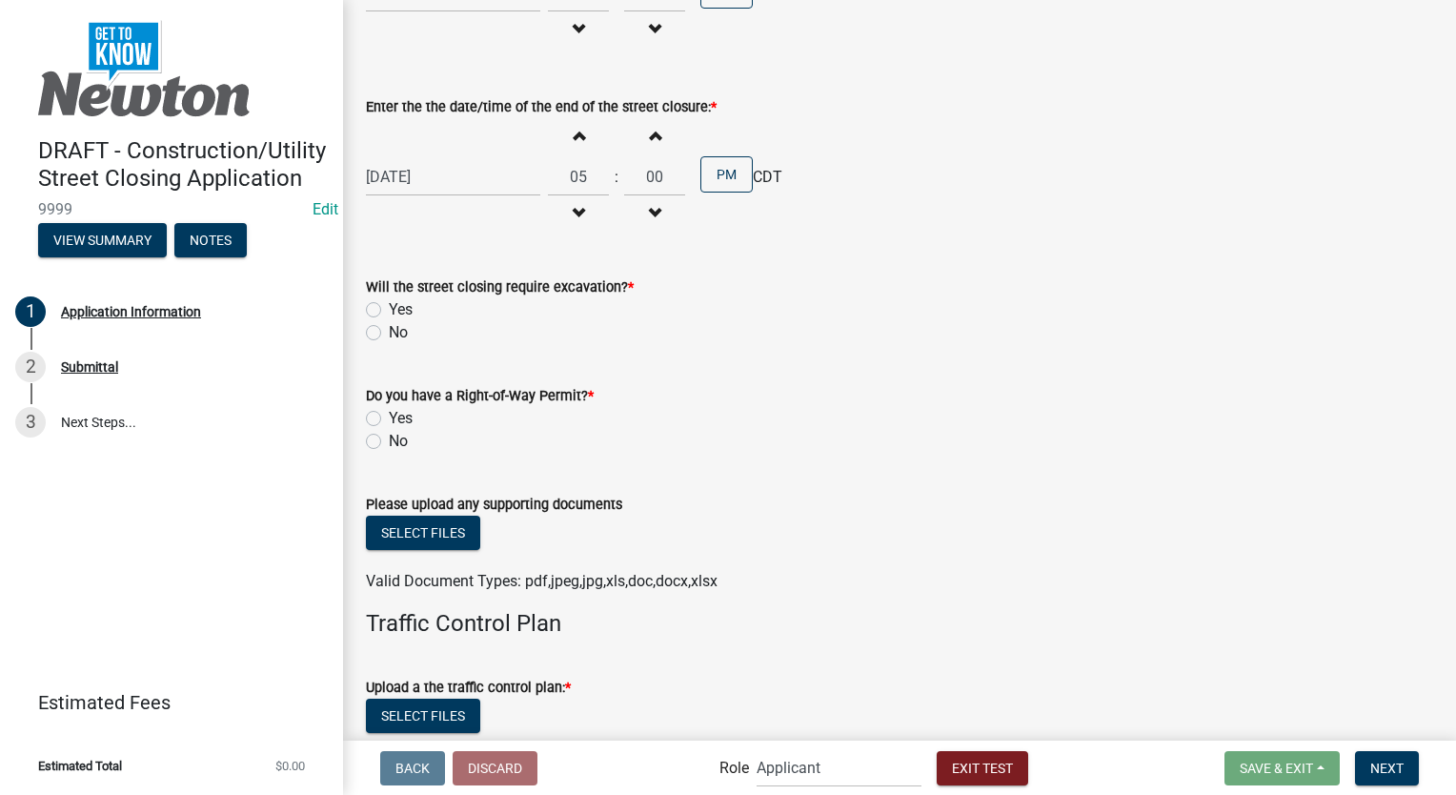
click at [389, 321] on label "No" at bounding box center [398, 332] width 19 height 23
click at [389, 321] on input "No" at bounding box center [395, 327] width 12 height 12
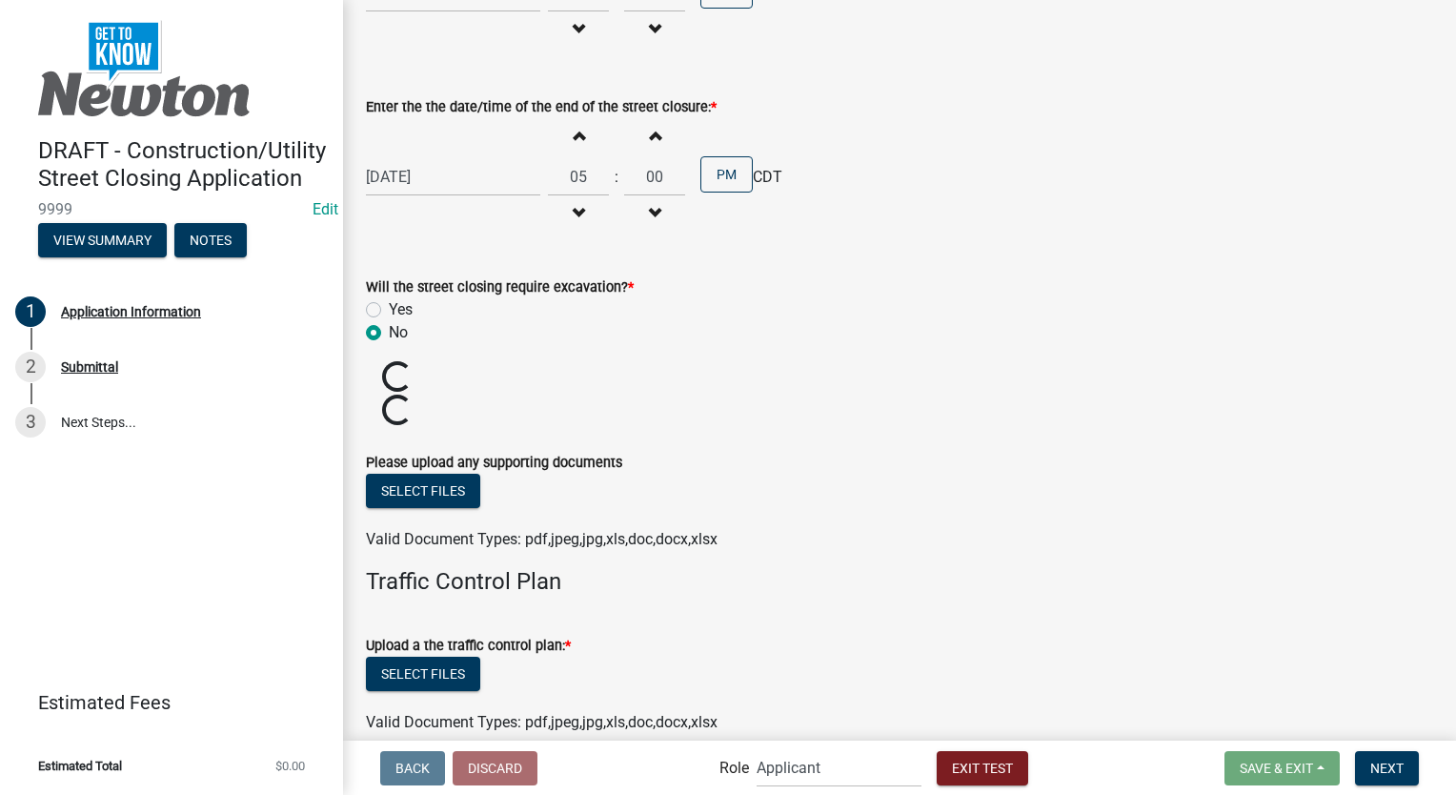
radio input "true"
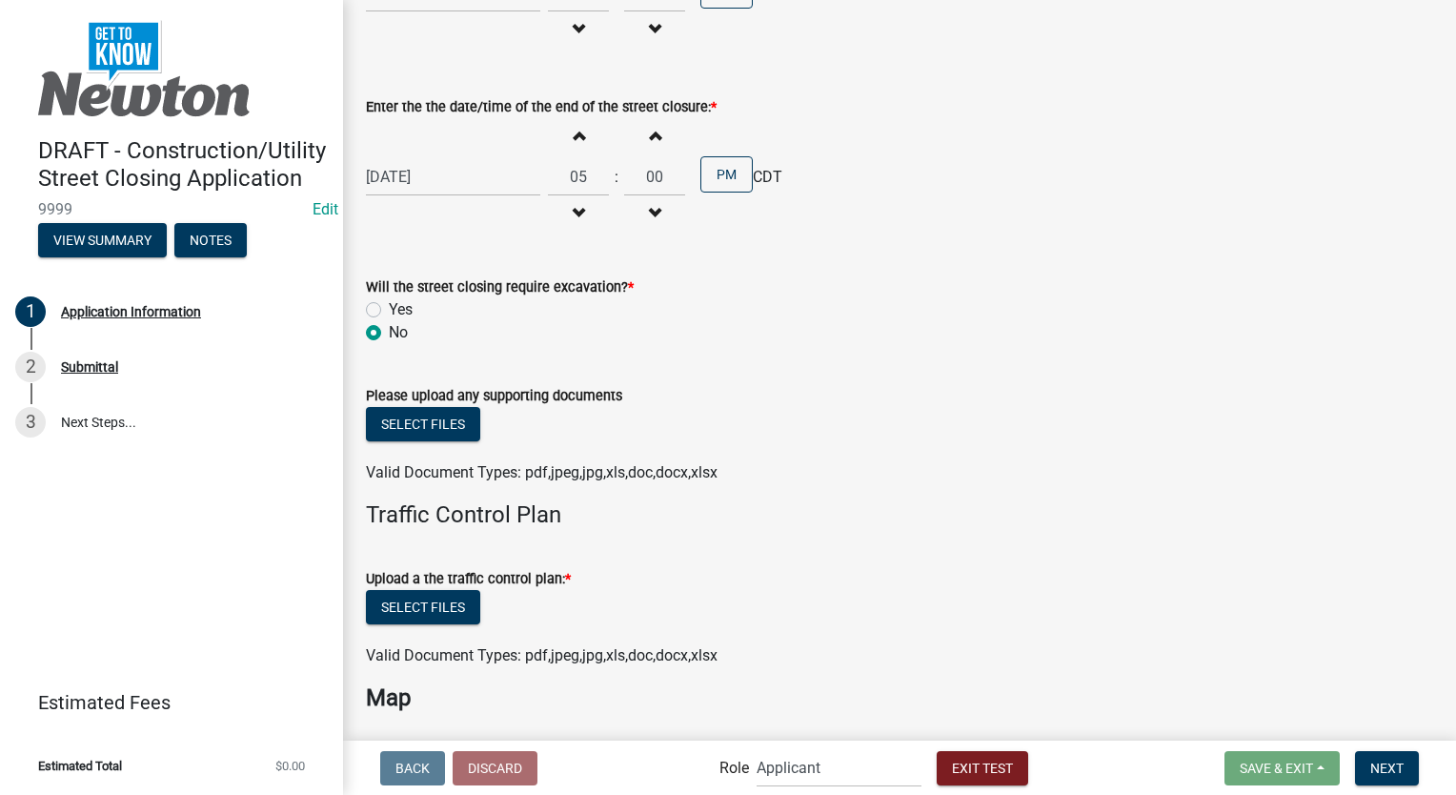
click at [389, 300] on label "Yes" at bounding box center [401, 309] width 24 height 23
click at [389, 300] on input "Yes" at bounding box center [395, 304] width 12 height 12
radio input "true"
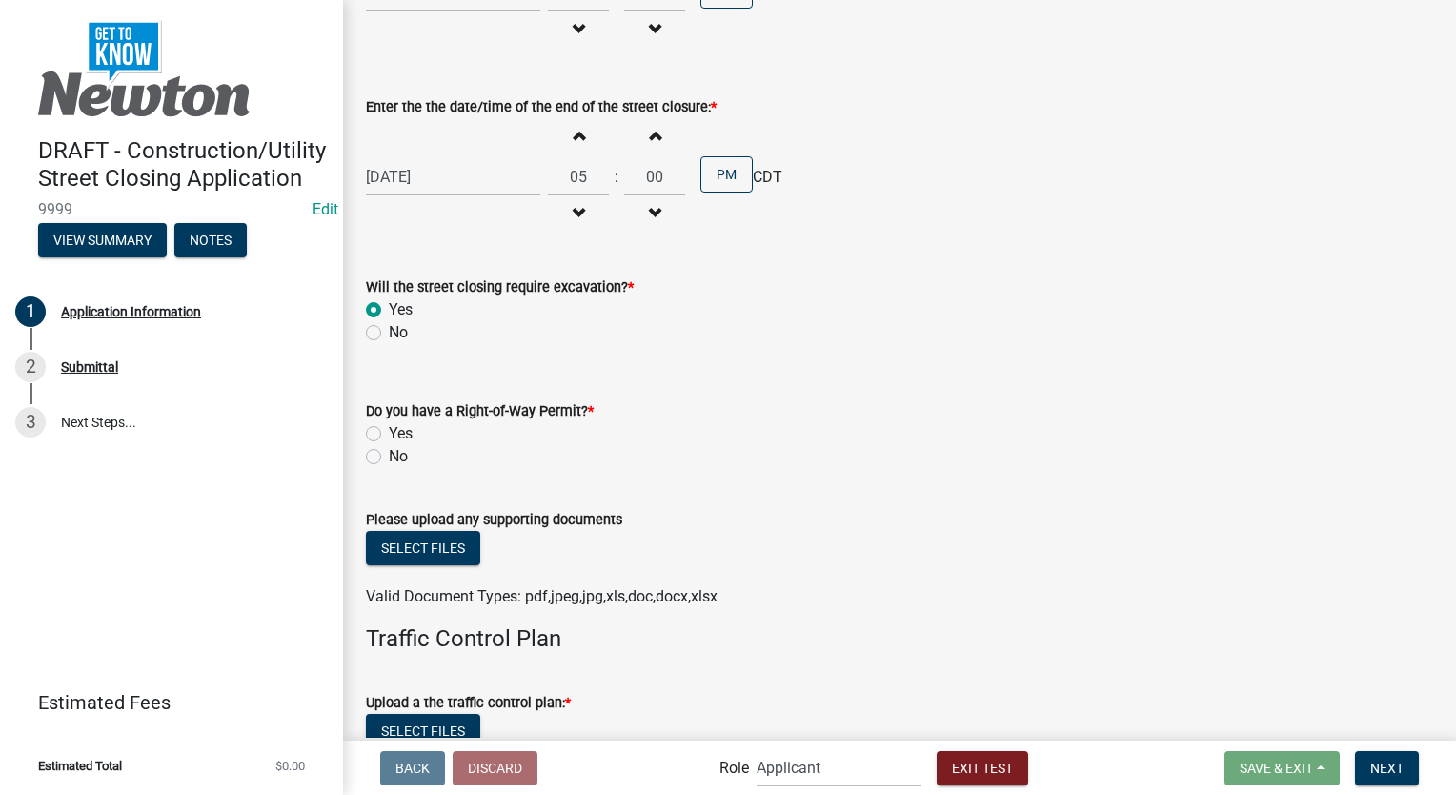
click at [389, 445] on label "No" at bounding box center [398, 456] width 19 height 23
click at [389, 445] on input "No" at bounding box center [395, 451] width 12 height 12
radio input "true"
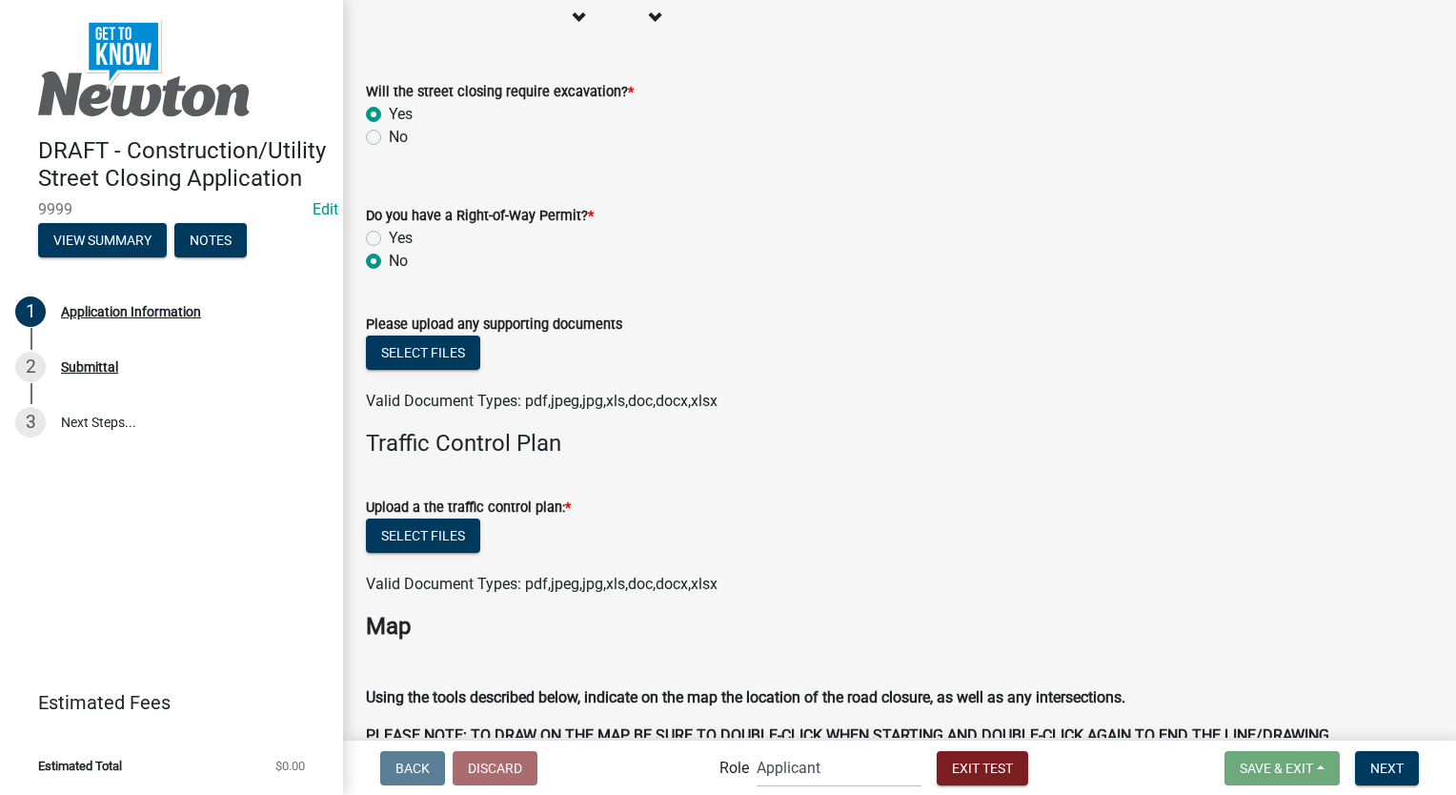
scroll to position [3239, 0]
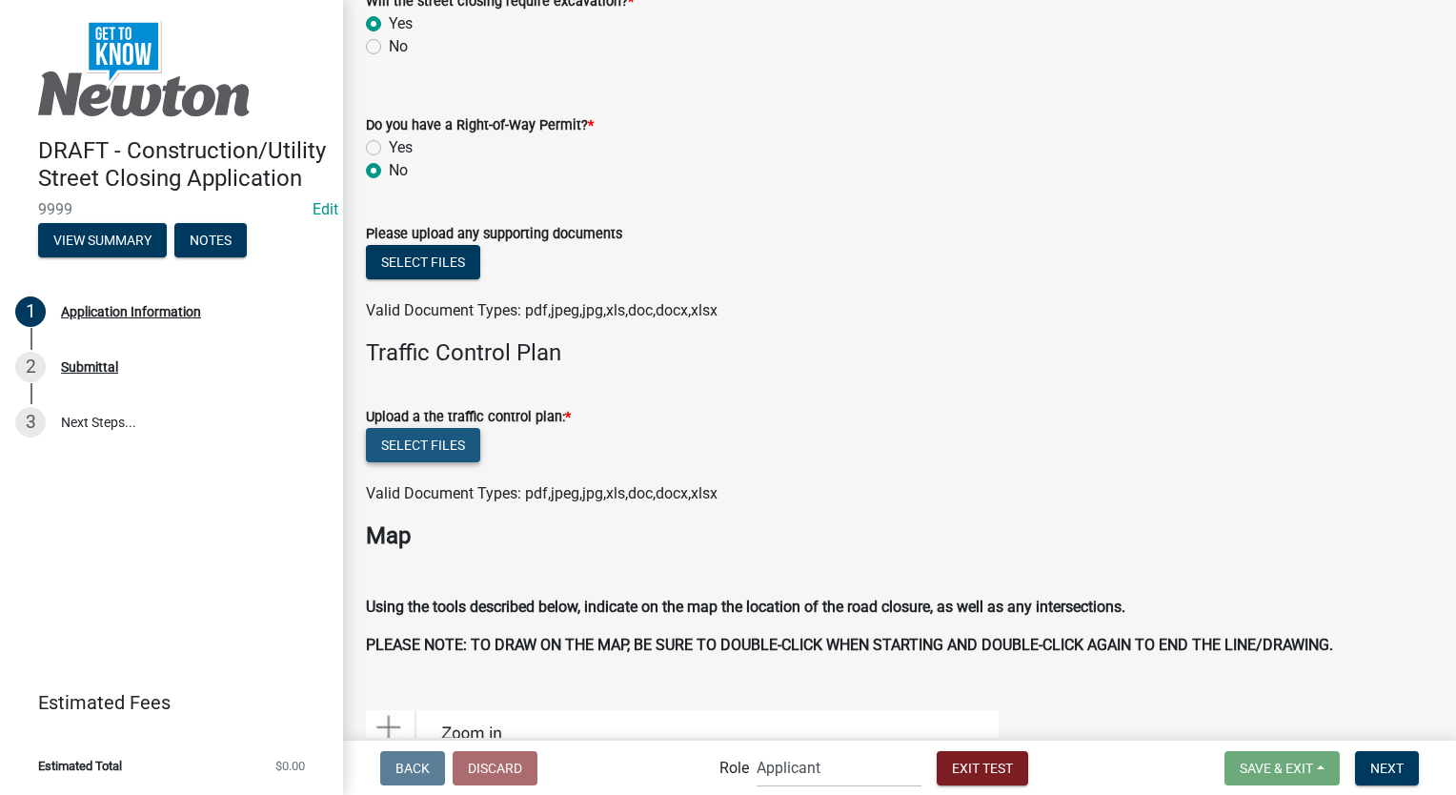
click at [390, 431] on button "Select files" at bounding box center [423, 445] width 114 height 34
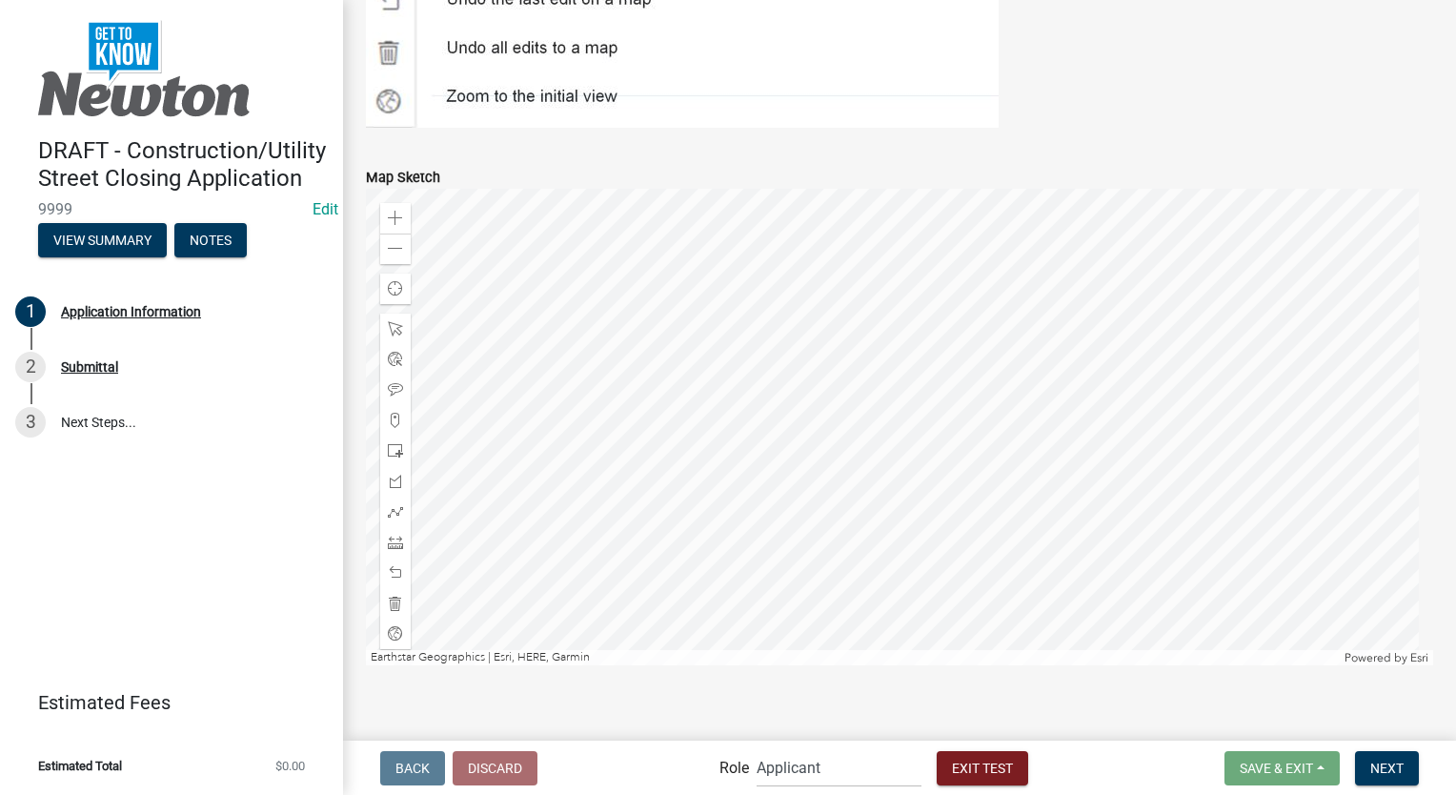
scroll to position [4555, 0]
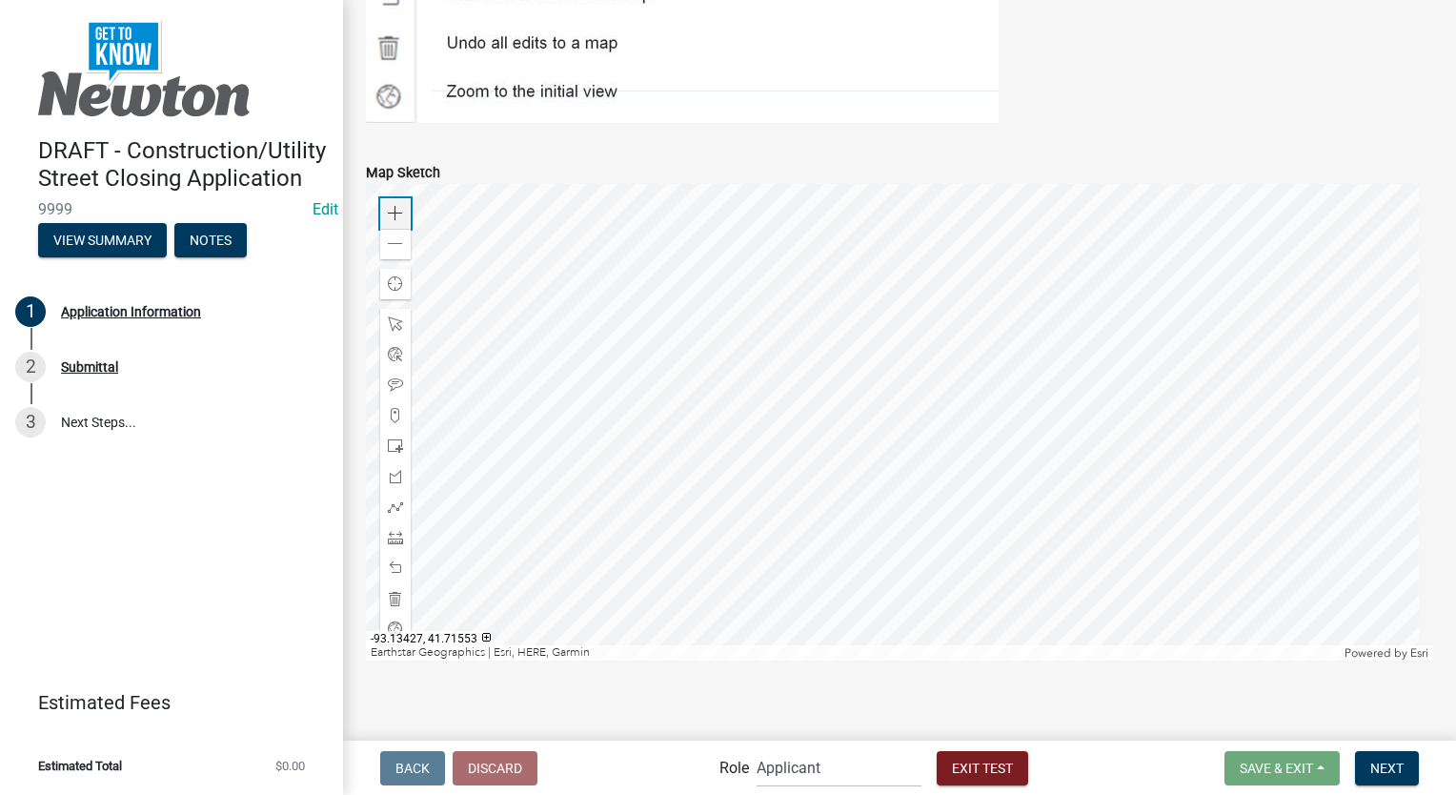
click at [391, 206] on span at bounding box center [395, 213] width 15 height 15
click at [818, 363] on div at bounding box center [899, 422] width 1067 height 476
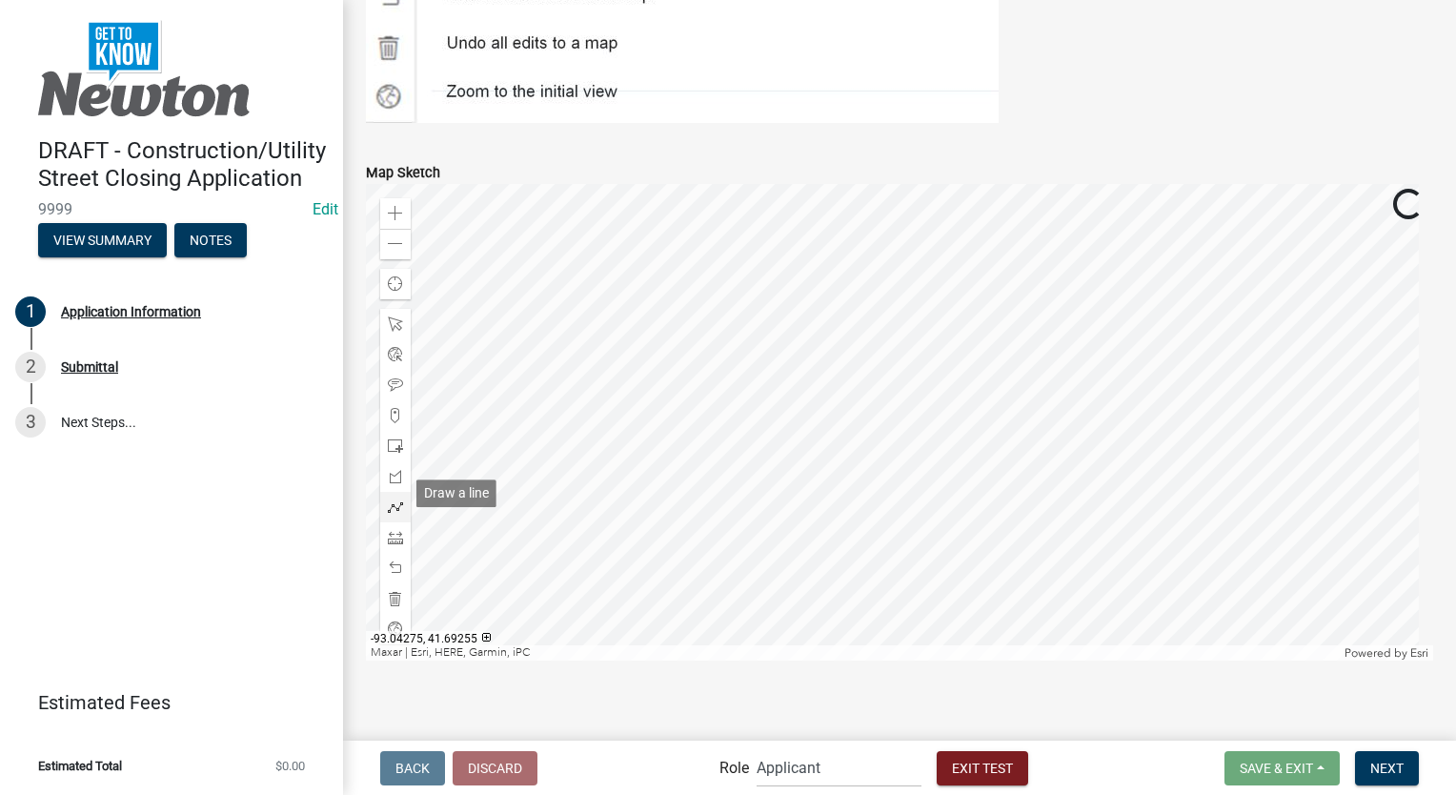
click at [395, 499] on span at bounding box center [395, 506] width 15 height 15
click at [673, 418] on div at bounding box center [899, 422] width 1067 height 476
click at [777, 416] on div at bounding box center [899, 422] width 1067 height 476
click at [1378, 768] on span "Next" at bounding box center [1386, 766] width 33 height 15
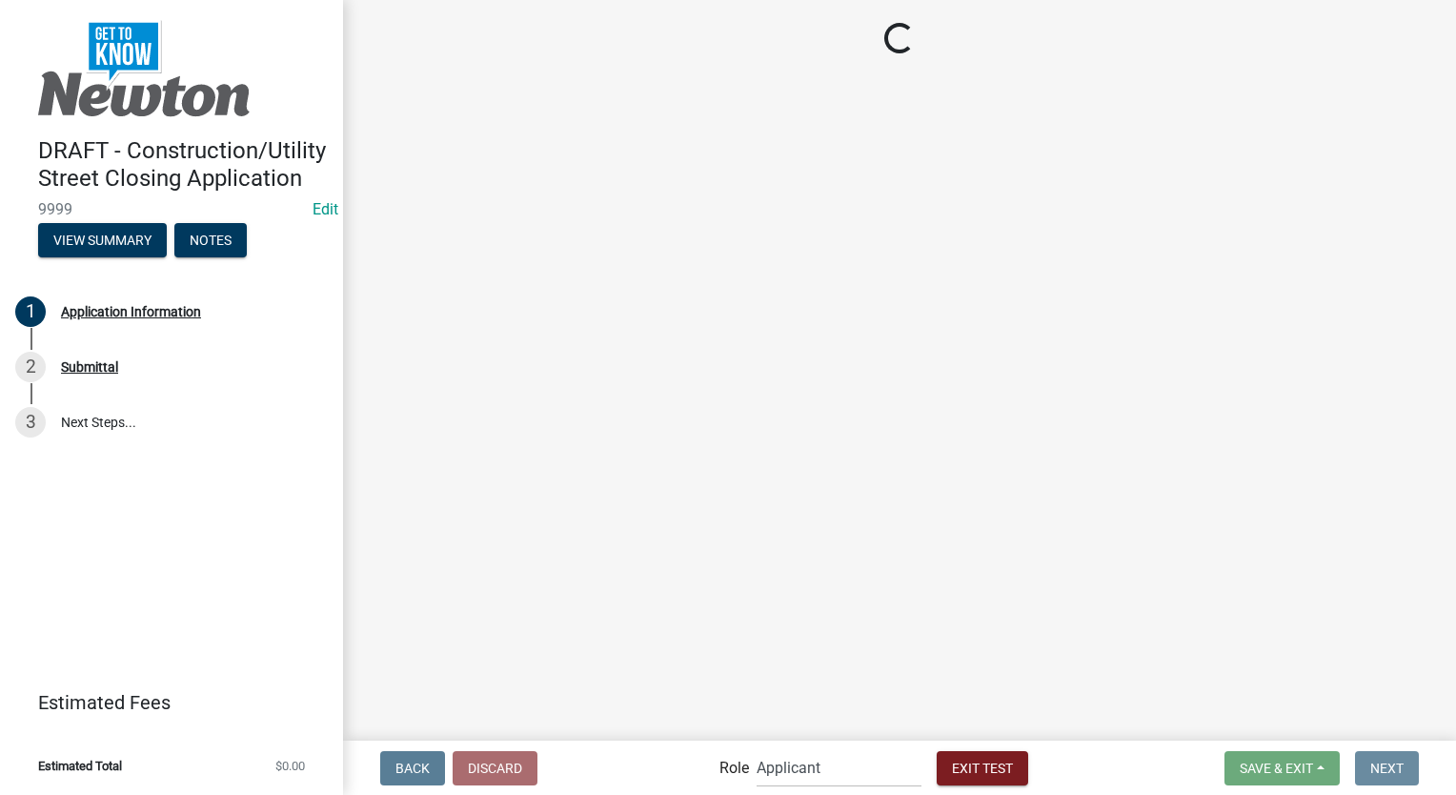
scroll to position [0, 0]
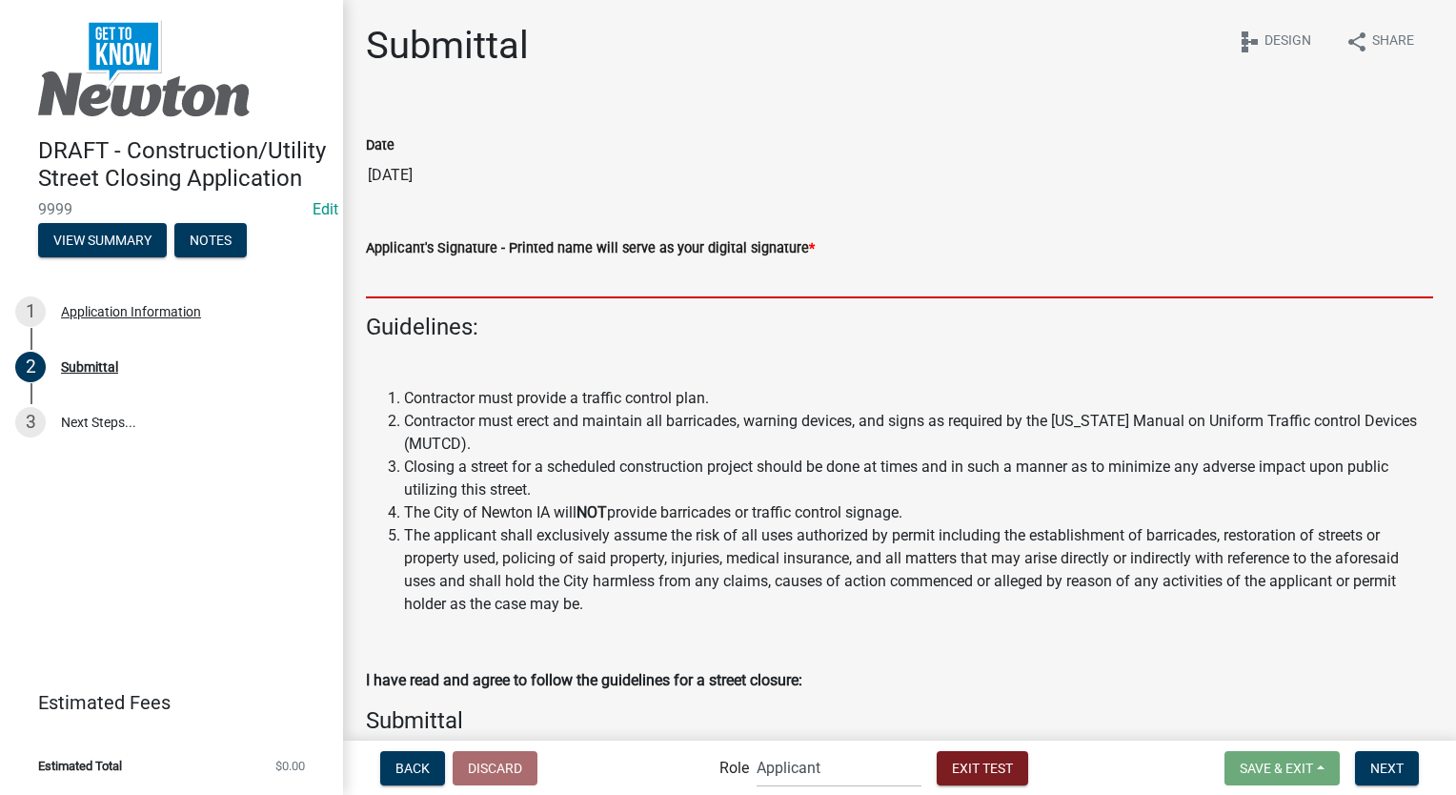
click at [499, 279] on input "Applicant's Signature - Printed name will serve as your digital signature *" at bounding box center [899, 278] width 1067 height 39
type input "[PERSON_NAME]"
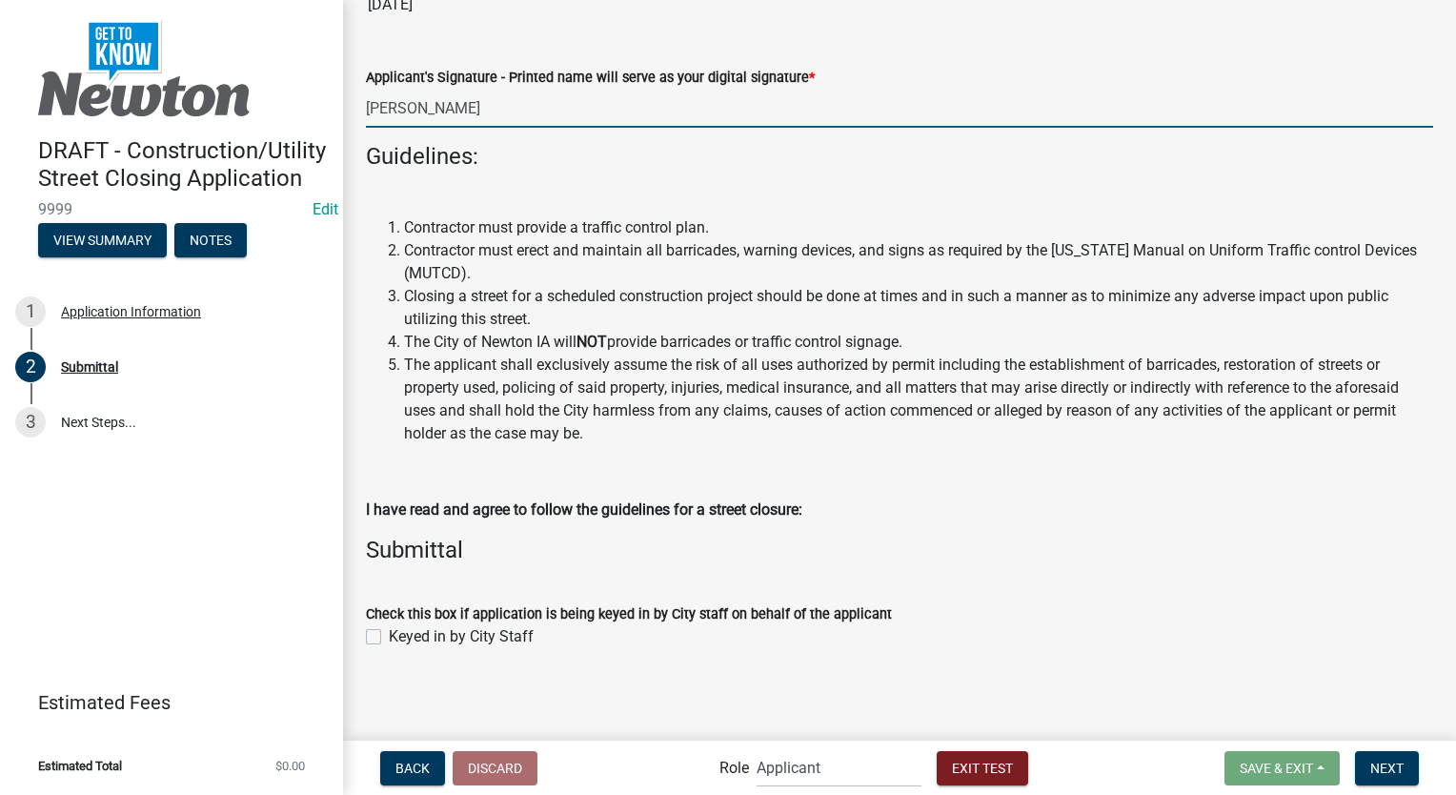
scroll to position [171, 0]
click at [1367, 760] on button "Next" at bounding box center [1387, 768] width 64 height 34
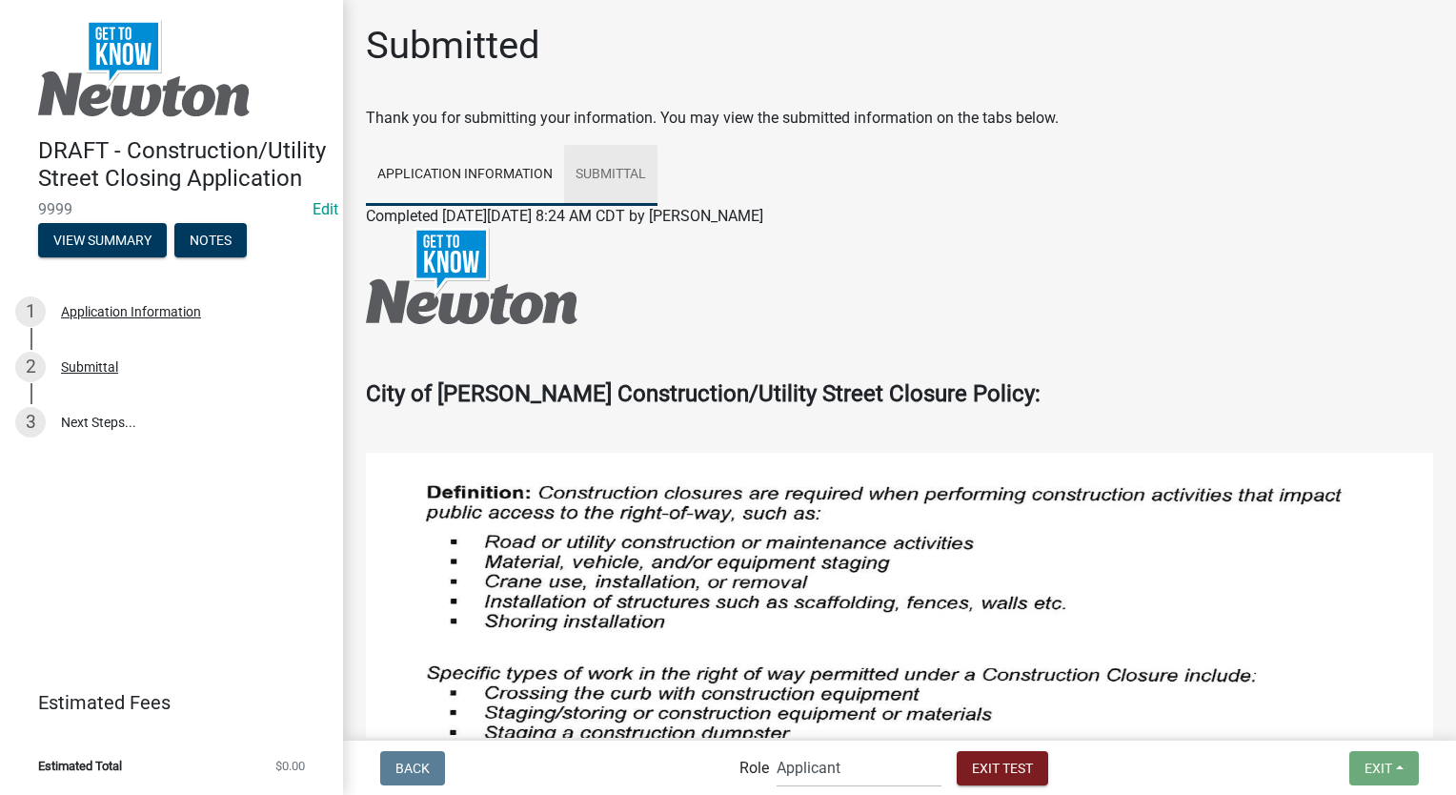
click at [594, 173] on link "Submittal" at bounding box center [610, 175] width 93 height 61
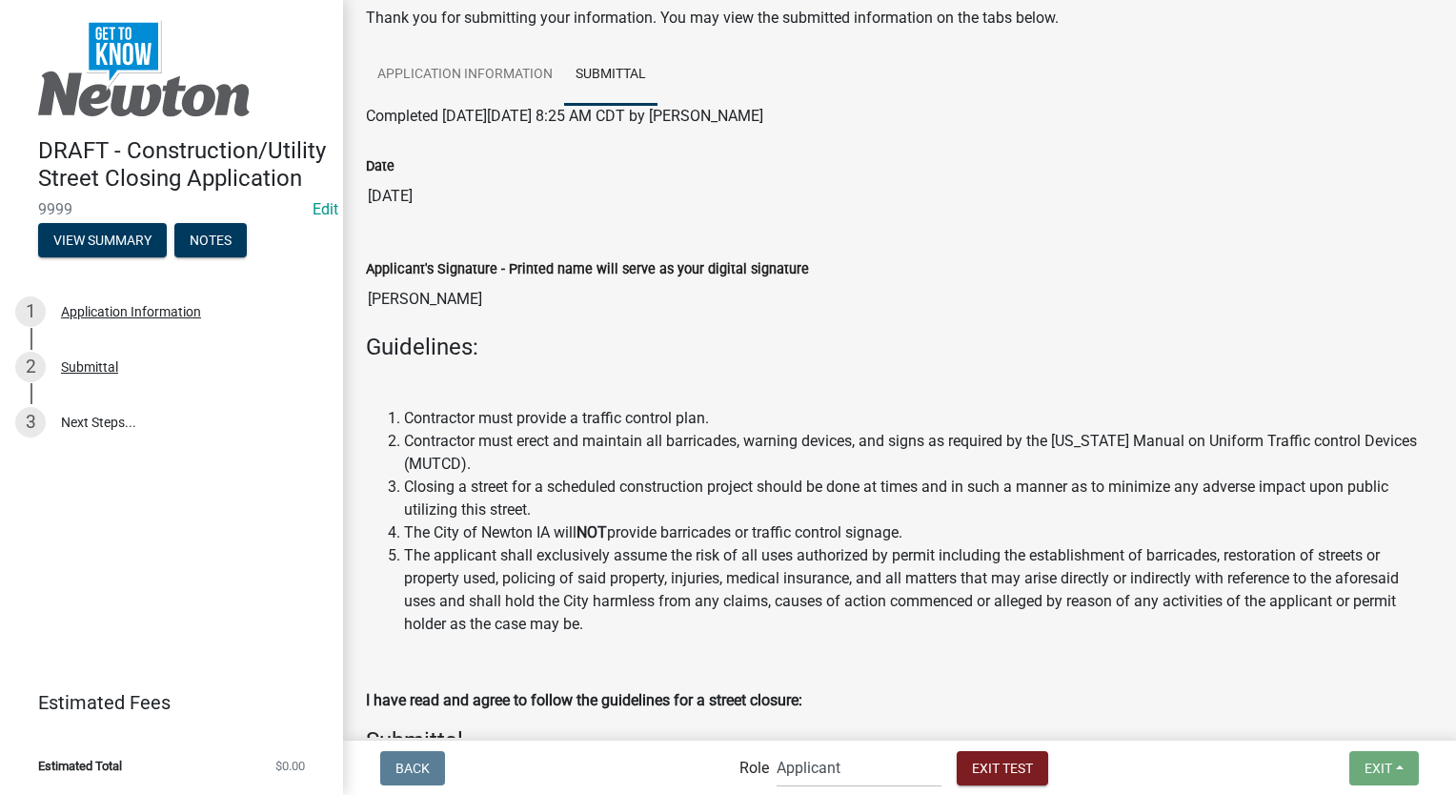
scroll to position [191, 0]
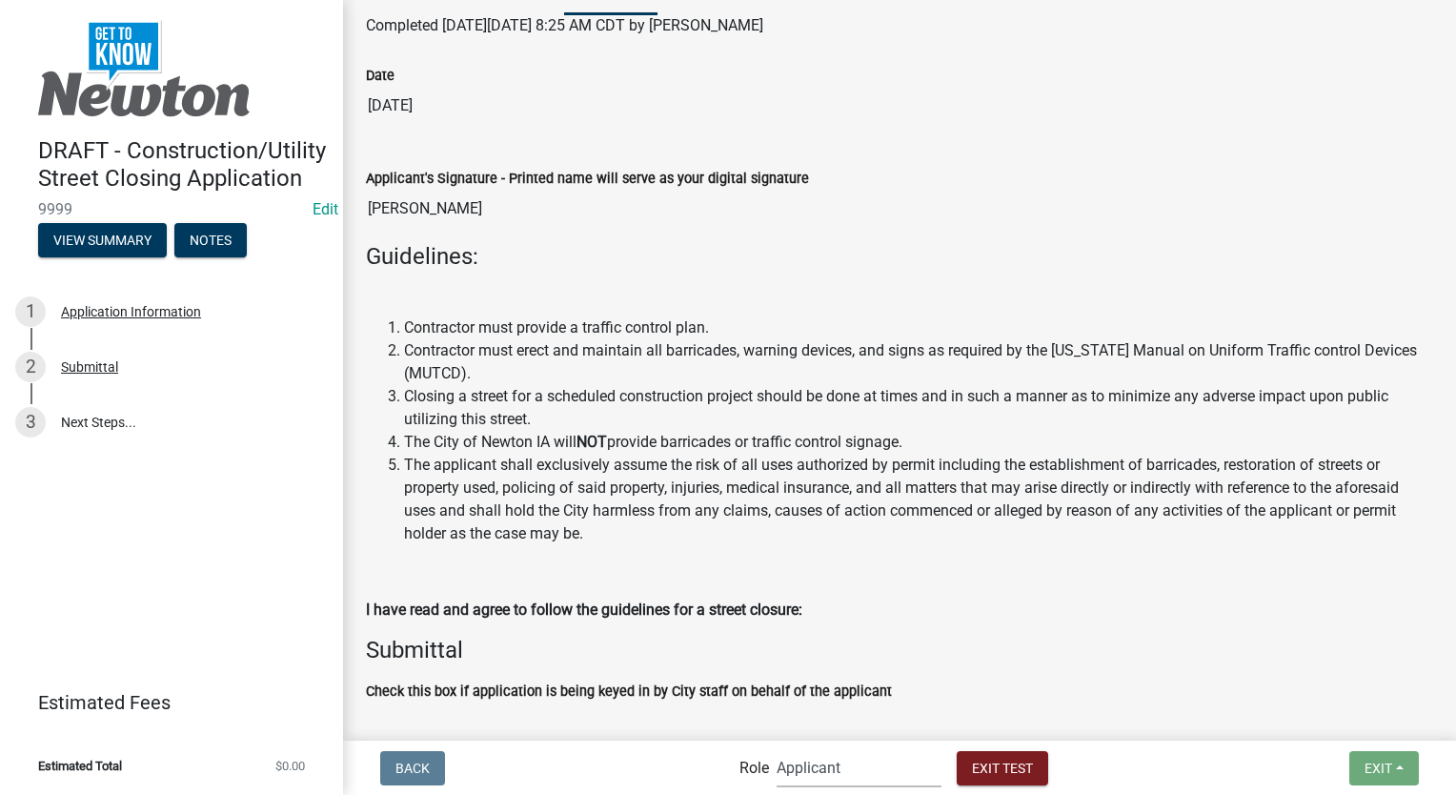
click at [862, 776] on select "Applicant Admin Street Closure Reviewers" at bounding box center [858, 767] width 165 height 39
select select "855090eb-c4a8-4c8c-a5dc-9f2083b40e6b"
click at [776, 748] on select "Applicant Admin Street Closure Reviewers" at bounding box center [858, 767] width 165 height 39
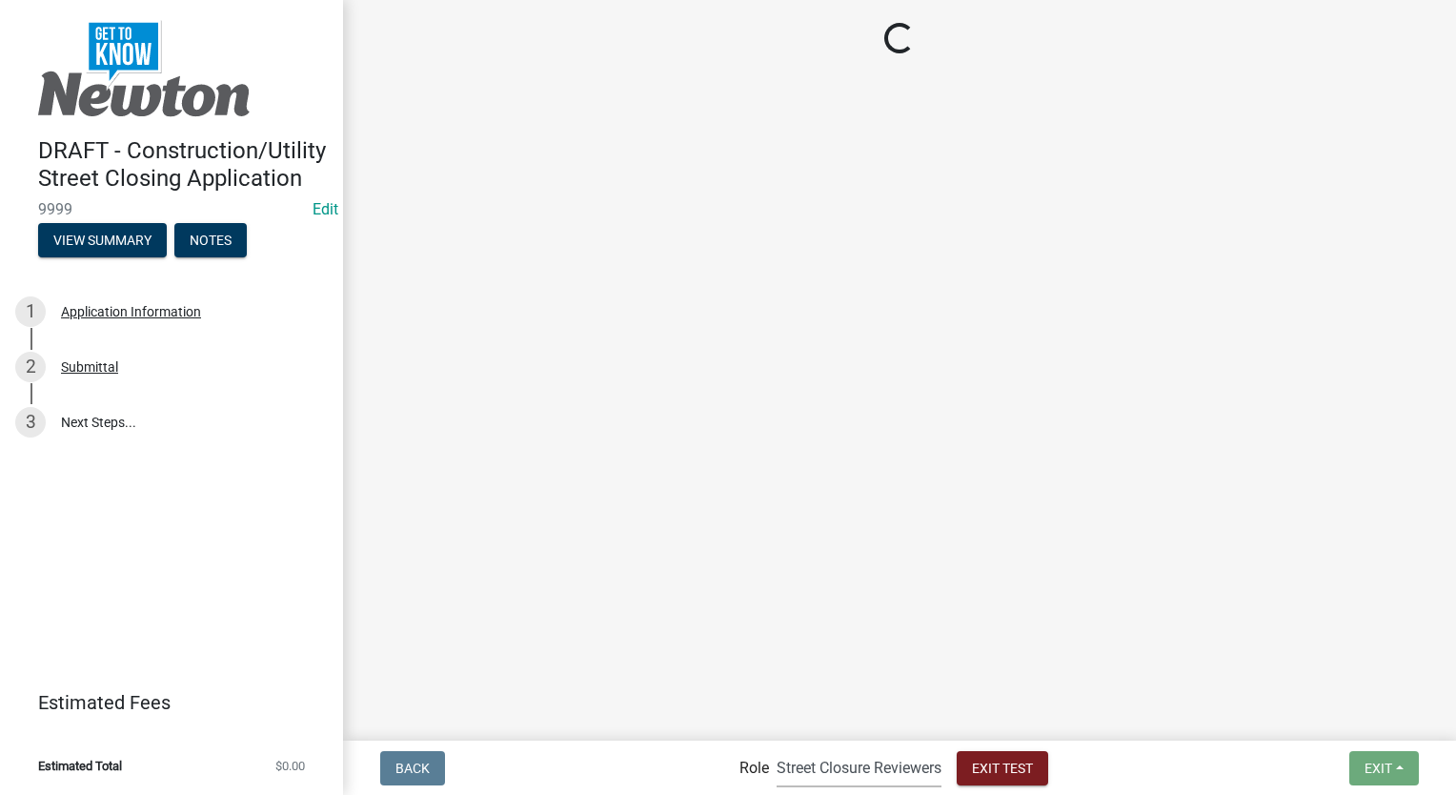
scroll to position [0, 0]
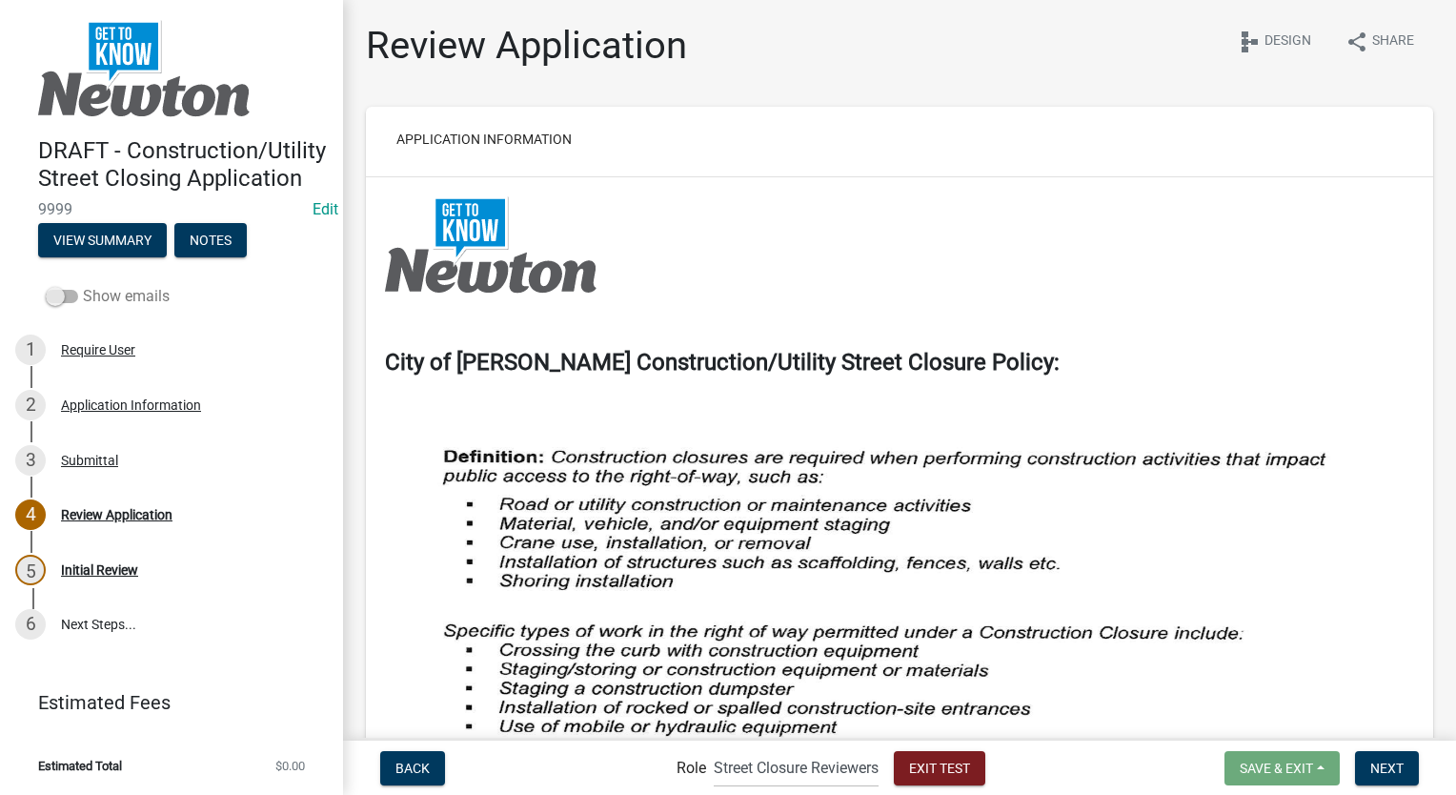
click at [55, 303] on span at bounding box center [62, 296] width 32 height 13
click at [83, 285] on input "Show emails" at bounding box center [83, 285] width 0 height 0
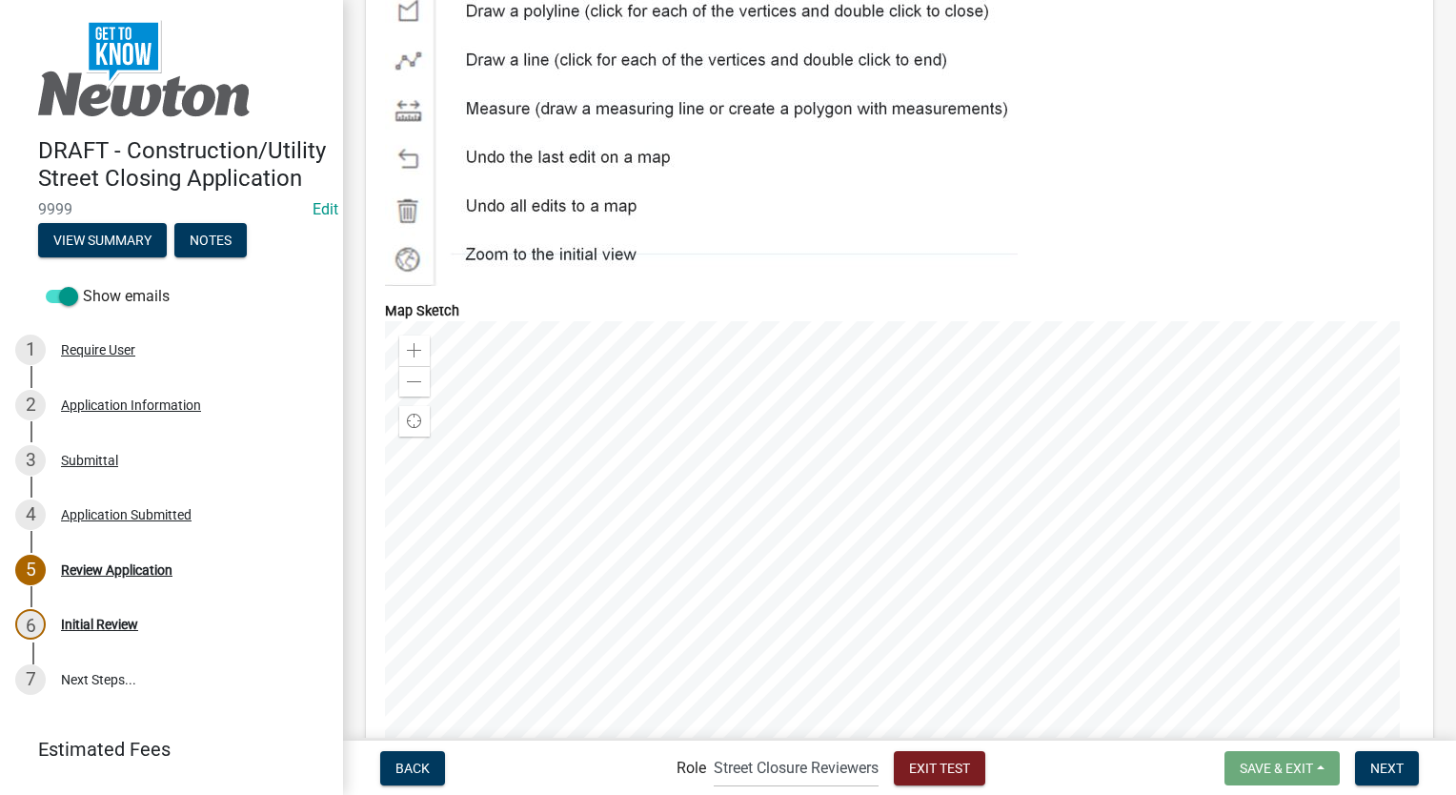
scroll to position [3906, 0]
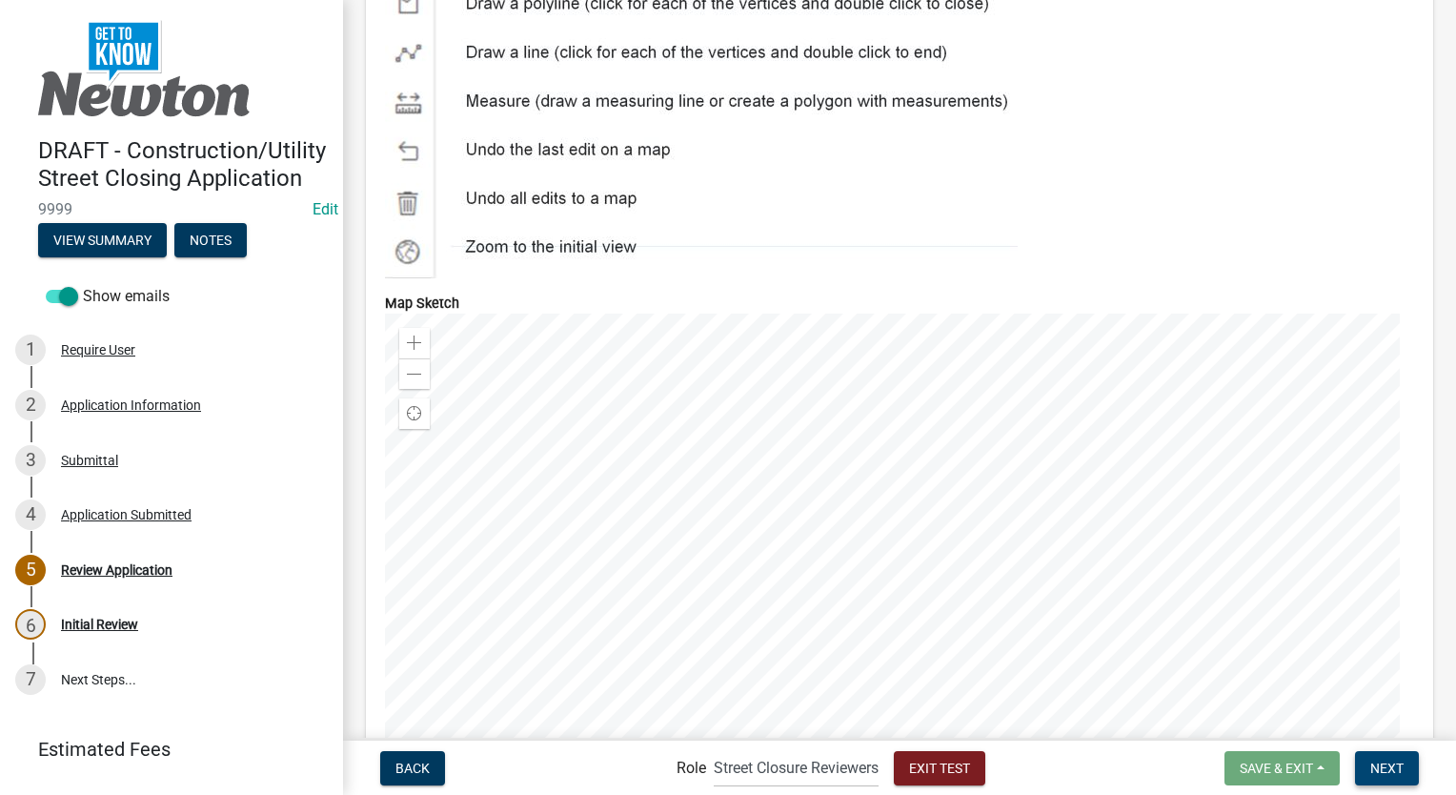
click at [1370, 765] on span "Next" at bounding box center [1386, 766] width 33 height 15
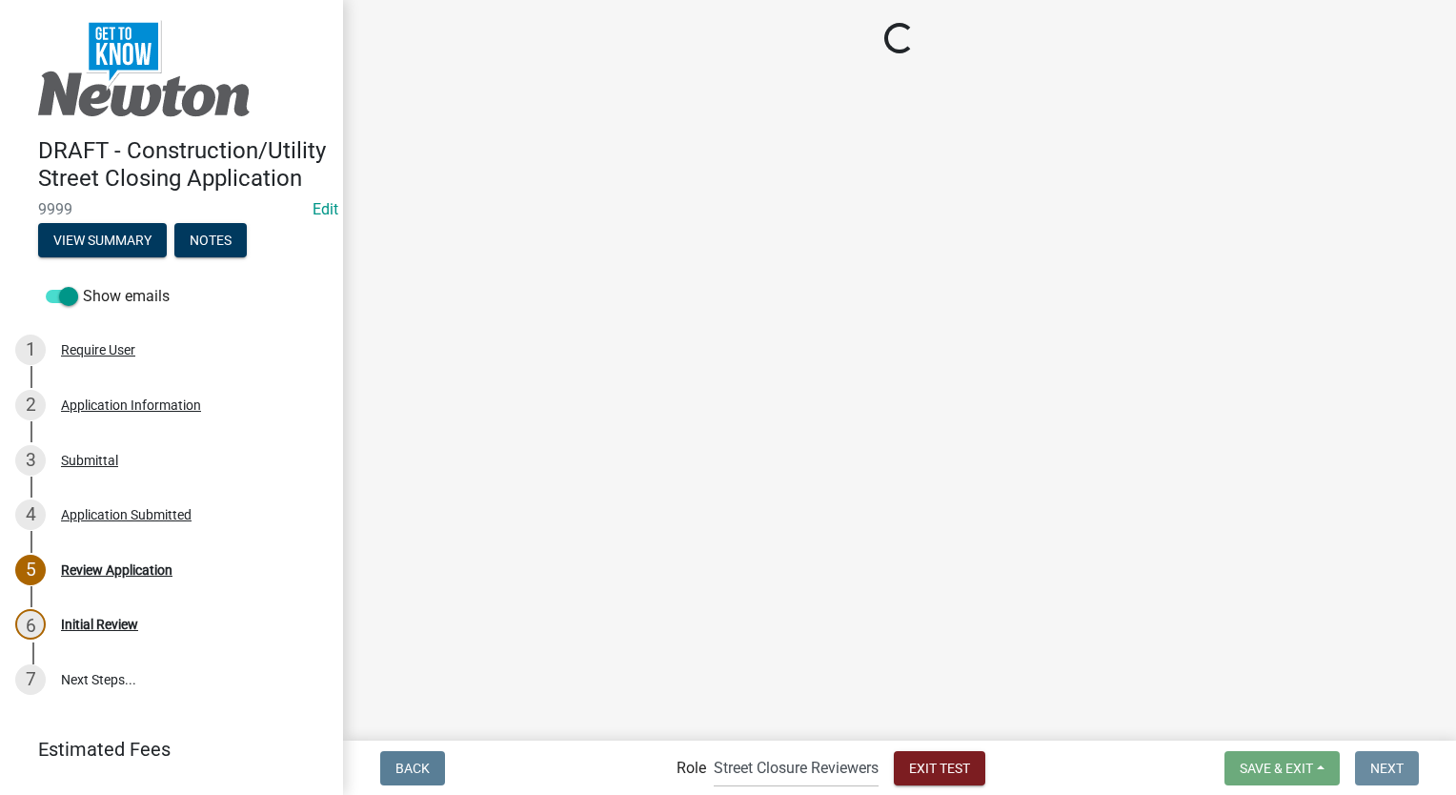
scroll to position [0, 0]
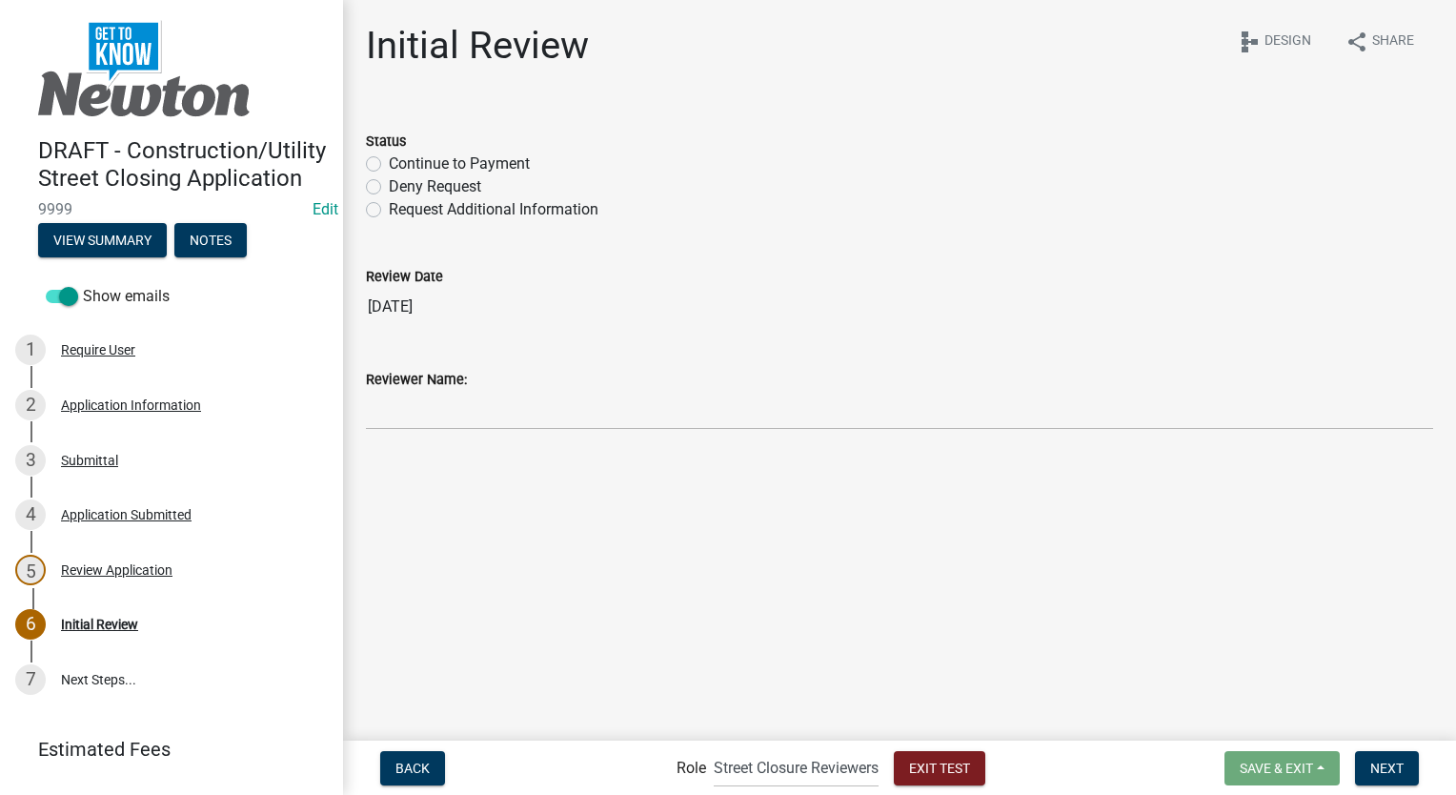
click at [389, 162] on label "Continue to Payment" at bounding box center [459, 163] width 141 height 23
click at [389, 162] on input "Continue to Payment" at bounding box center [395, 158] width 12 height 12
radio input "true"
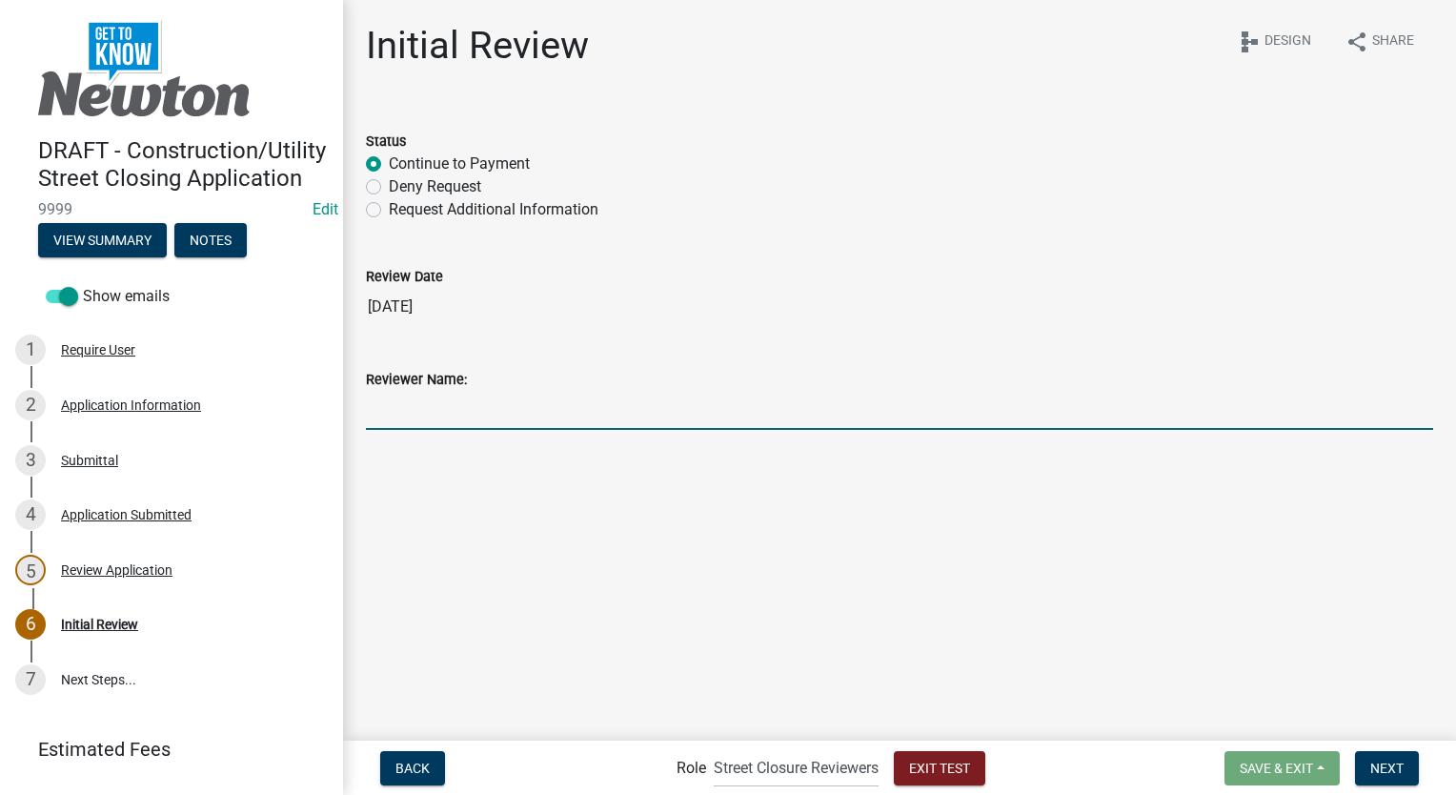
click at [444, 394] on input "Reviewer Name:" at bounding box center [899, 410] width 1067 height 39
type input "[PERSON_NAME]"
click at [1381, 778] on button "Next" at bounding box center [1387, 768] width 64 height 34
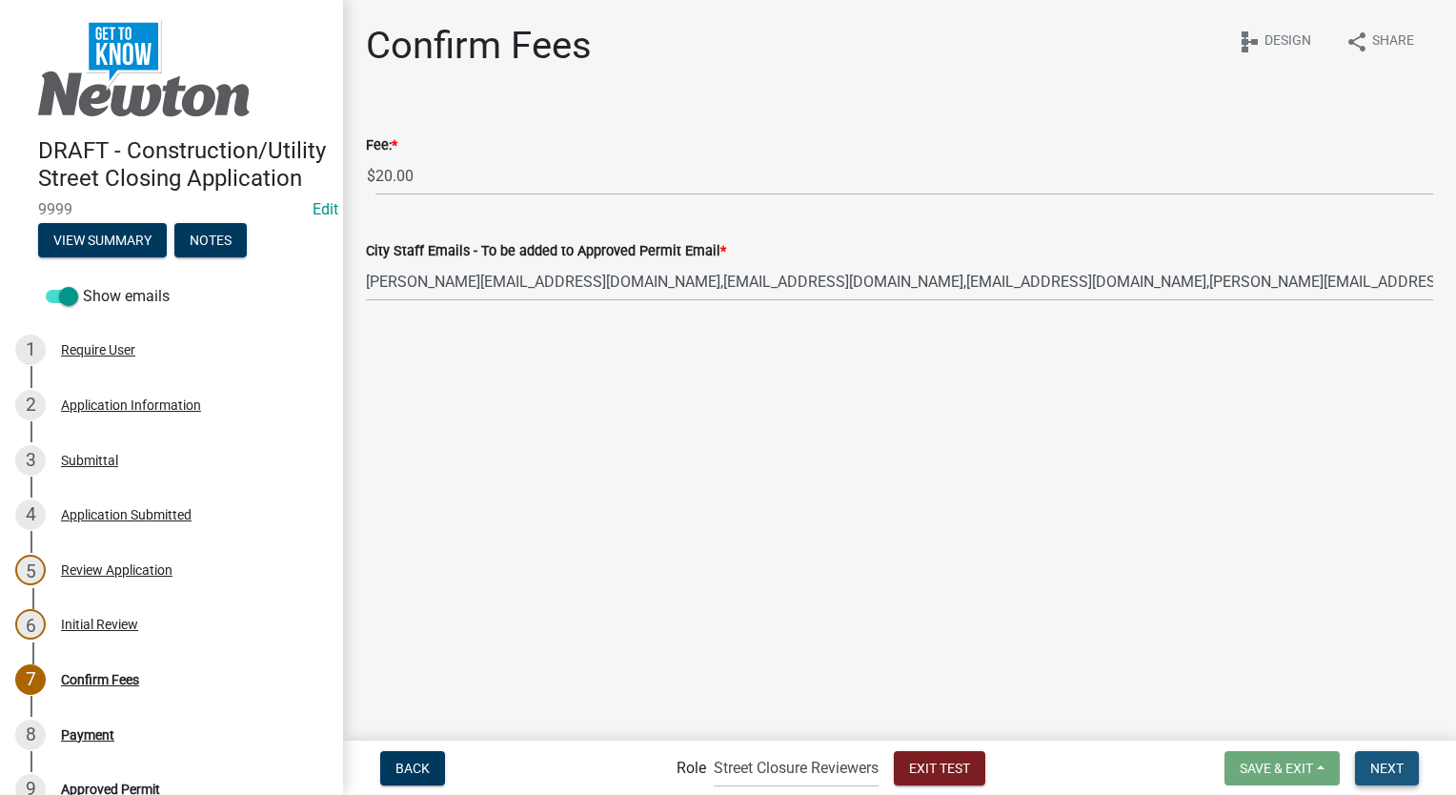
click at [1383, 771] on span "Next" at bounding box center [1386, 766] width 33 height 15
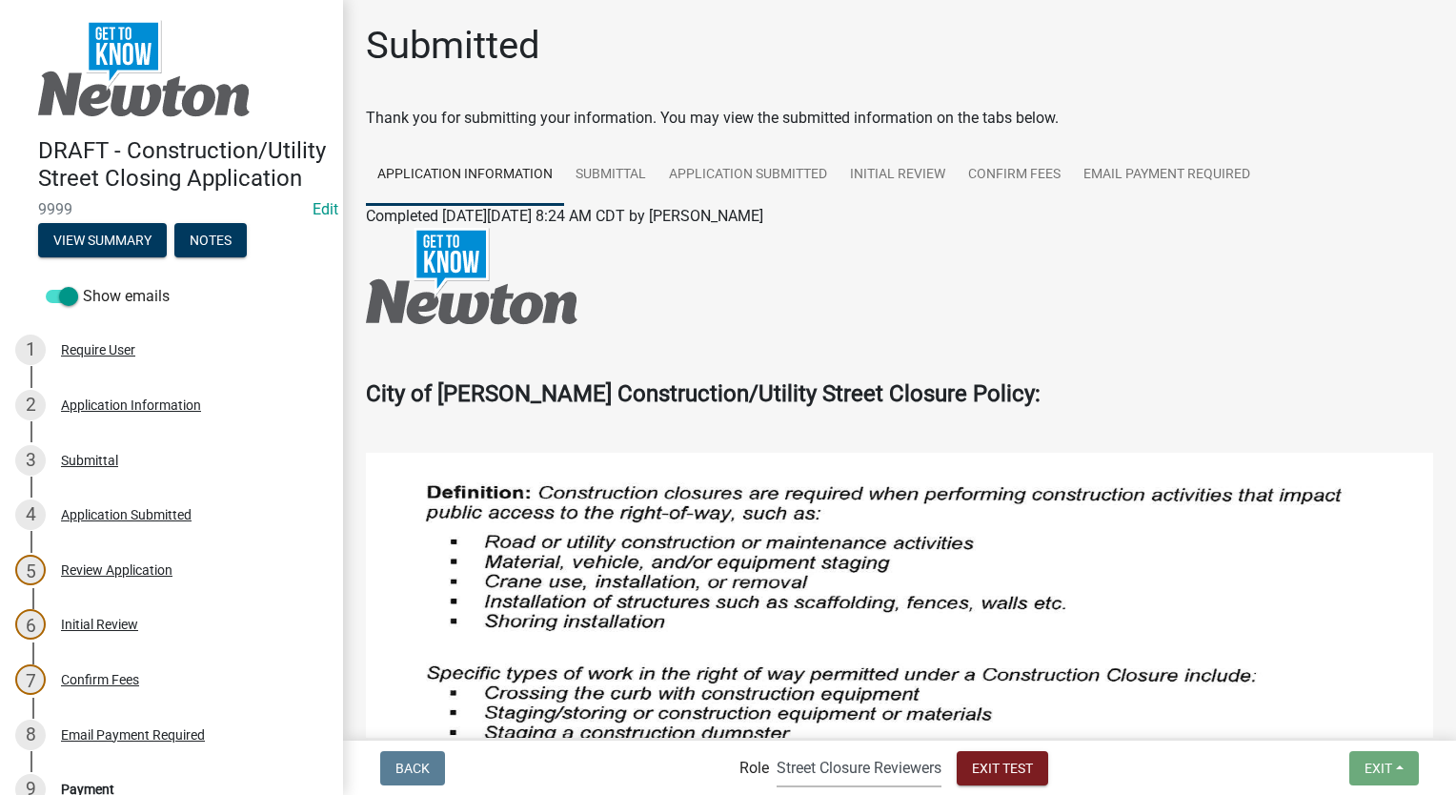
click at [833, 776] on select "Applicant Admin Street Closure Reviewers" at bounding box center [858, 767] width 165 height 39
select select "5355c76e-d333-4ae7-ad4c-4a073e072dbd"
click at [776, 748] on select "Applicant Admin Street Closure Reviewers" at bounding box center [858, 767] width 165 height 39
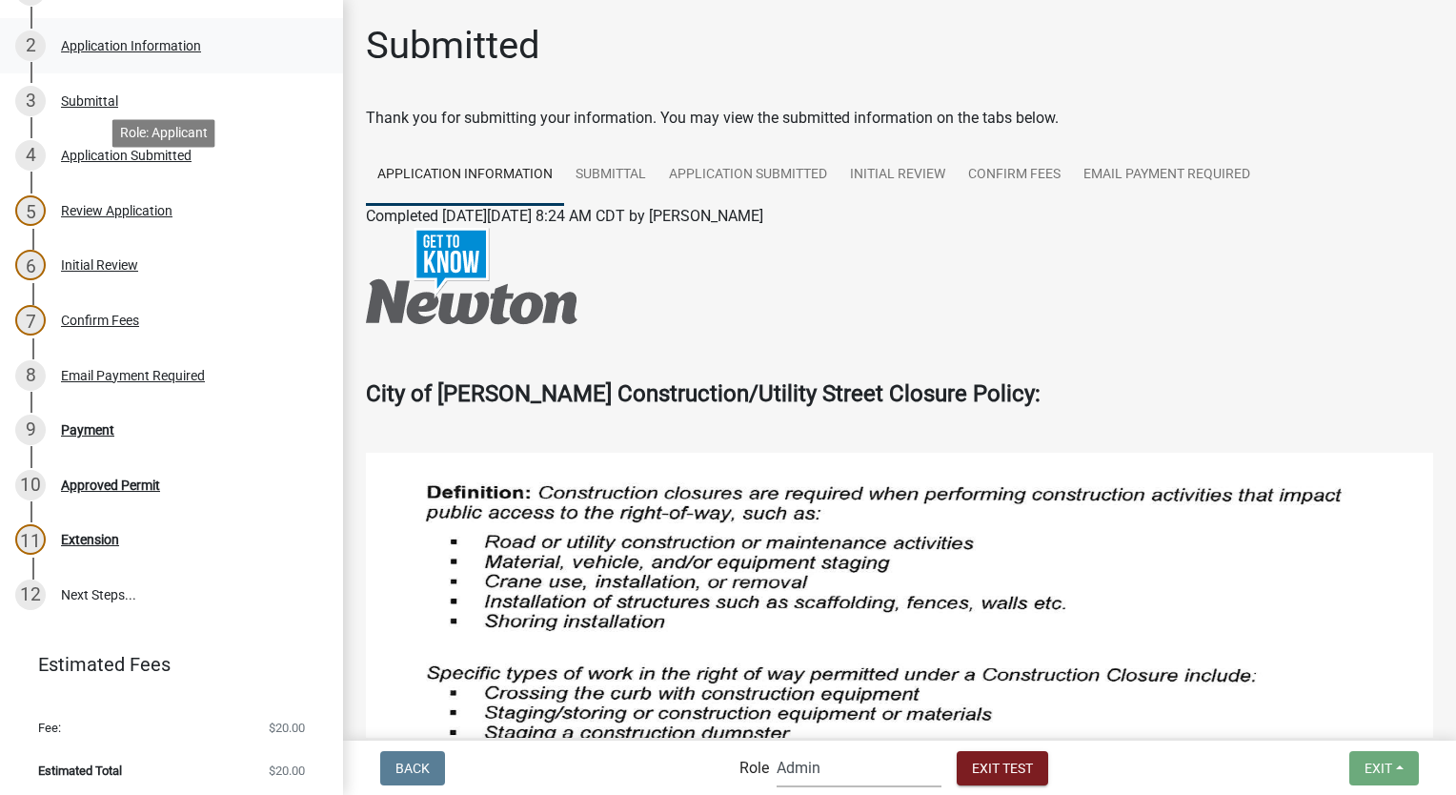
scroll to position [381, 0]
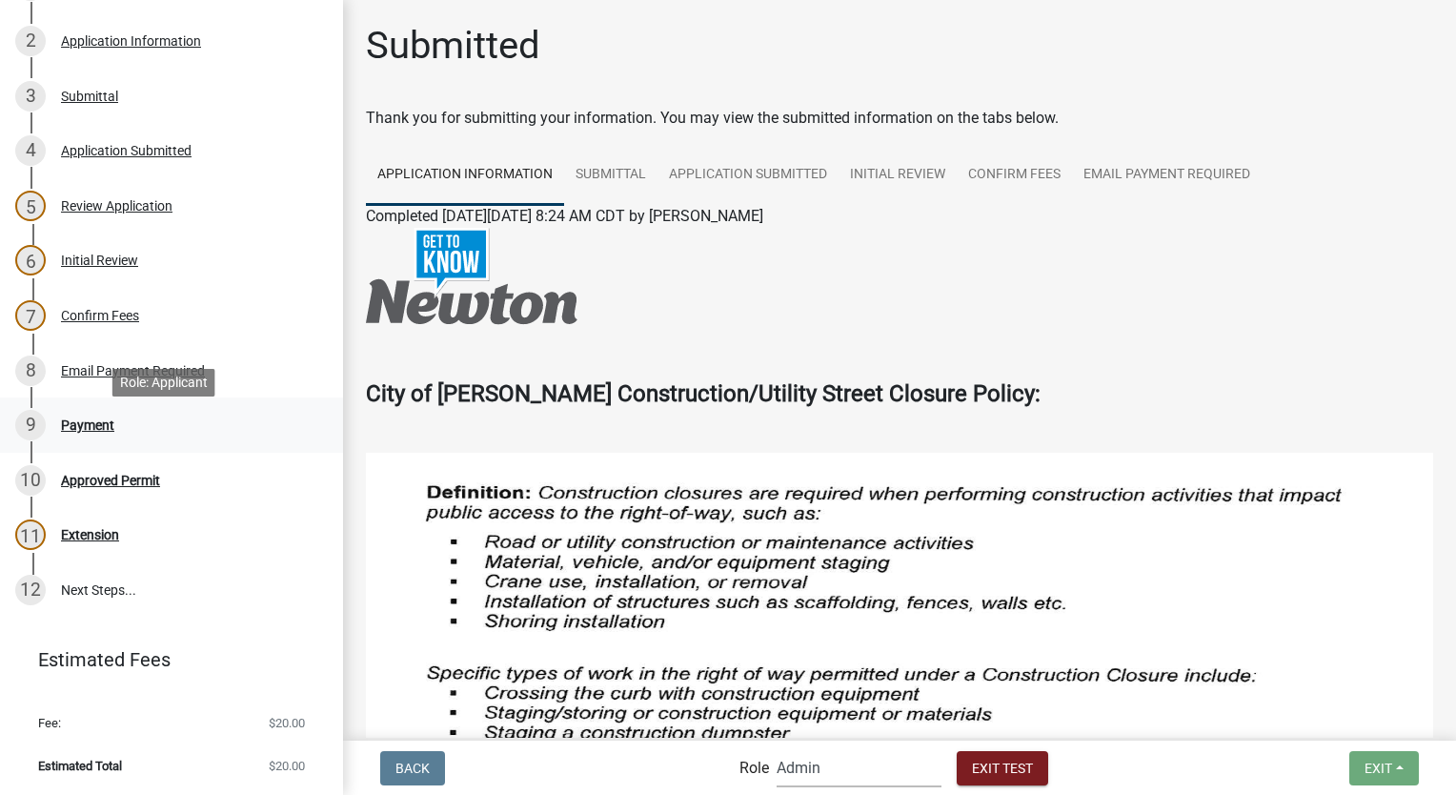
click at [62, 432] on div "Payment" at bounding box center [87, 424] width 53 height 13
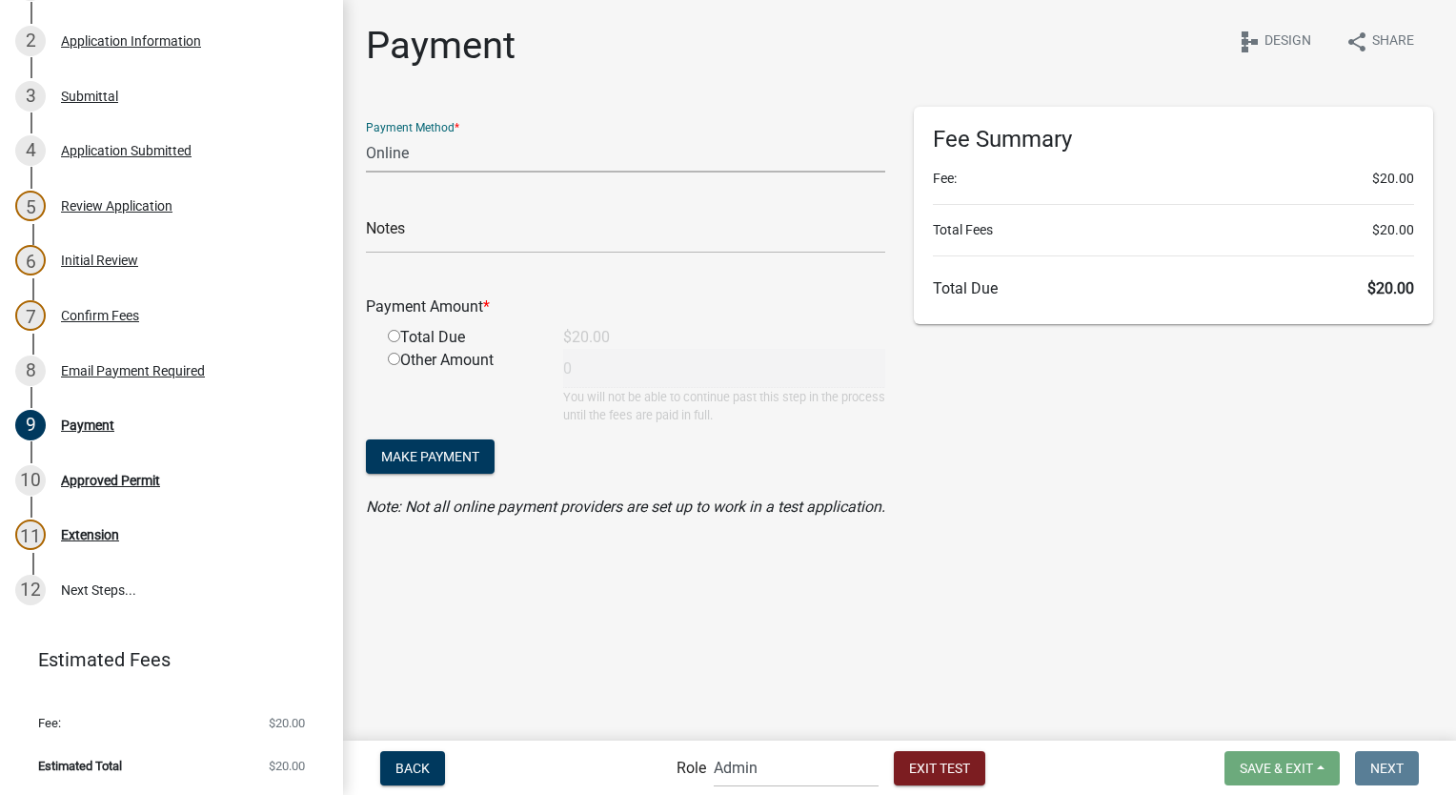
click at [445, 165] on select "Credit Card POS Check Cash Online" at bounding box center [625, 152] width 519 height 39
select select "2: 1"
click at [366, 133] on select "Credit Card POS Check Cash Online" at bounding box center [625, 152] width 519 height 39
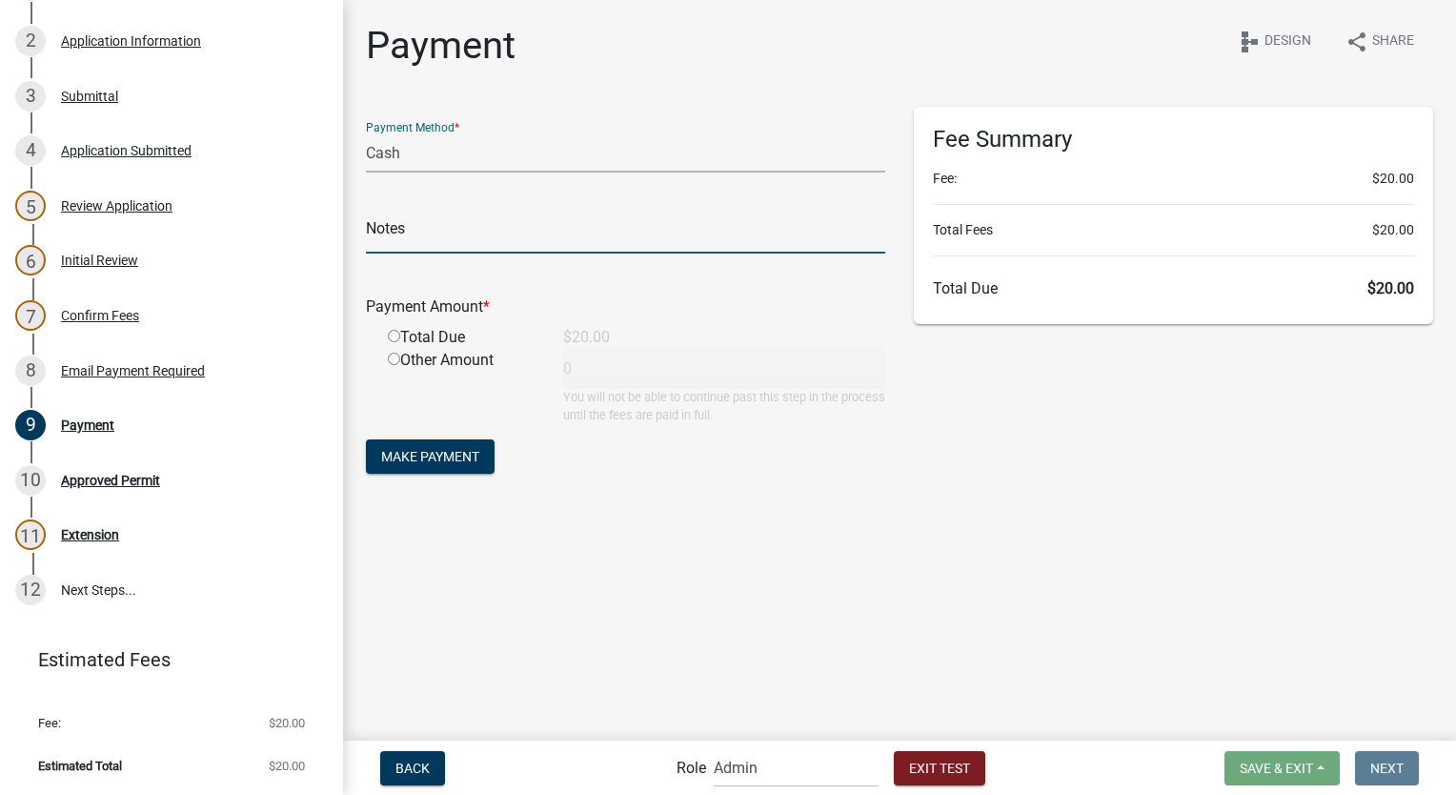
click at [431, 239] on input "text" at bounding box center [625, 233] width 519 height 39
type input "test"
click at [392, 333] on input "radio" at bounding box center [394, 336] width 12 height 12
radio input "true"
type input "20"
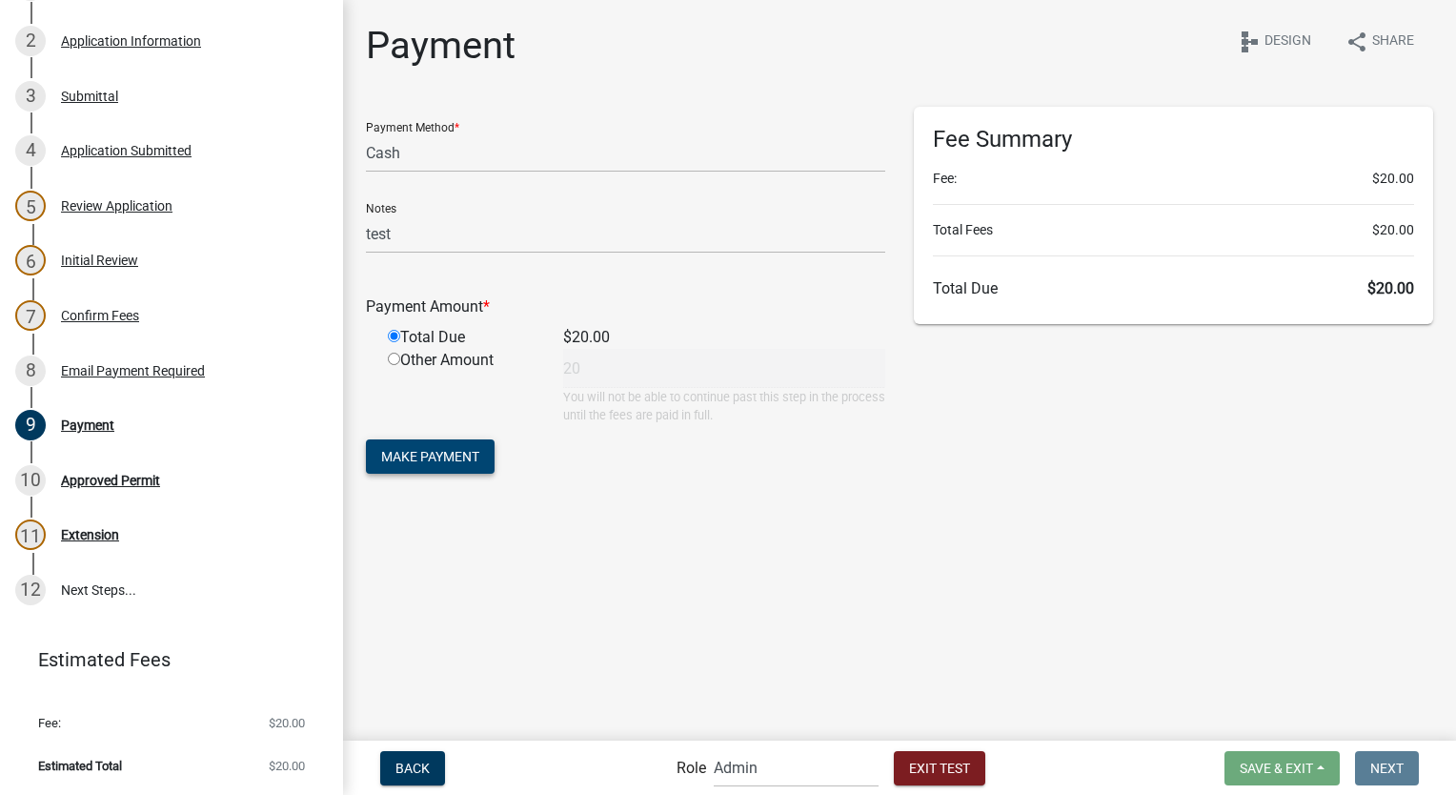
click at [413, 455] on span "Make Payment" at bounding box center [430, 456] width 98 height 15
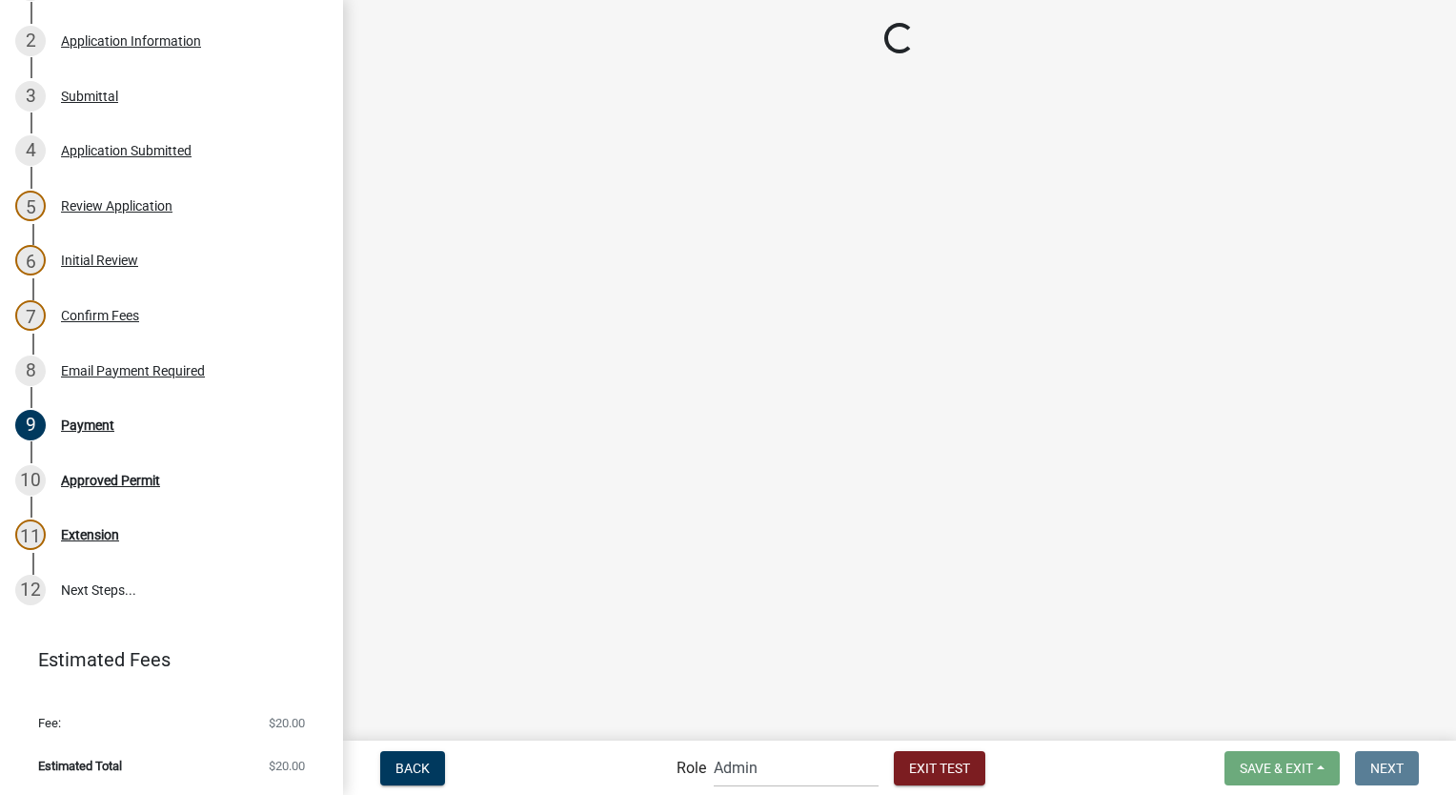
scroll to position [545, 0]
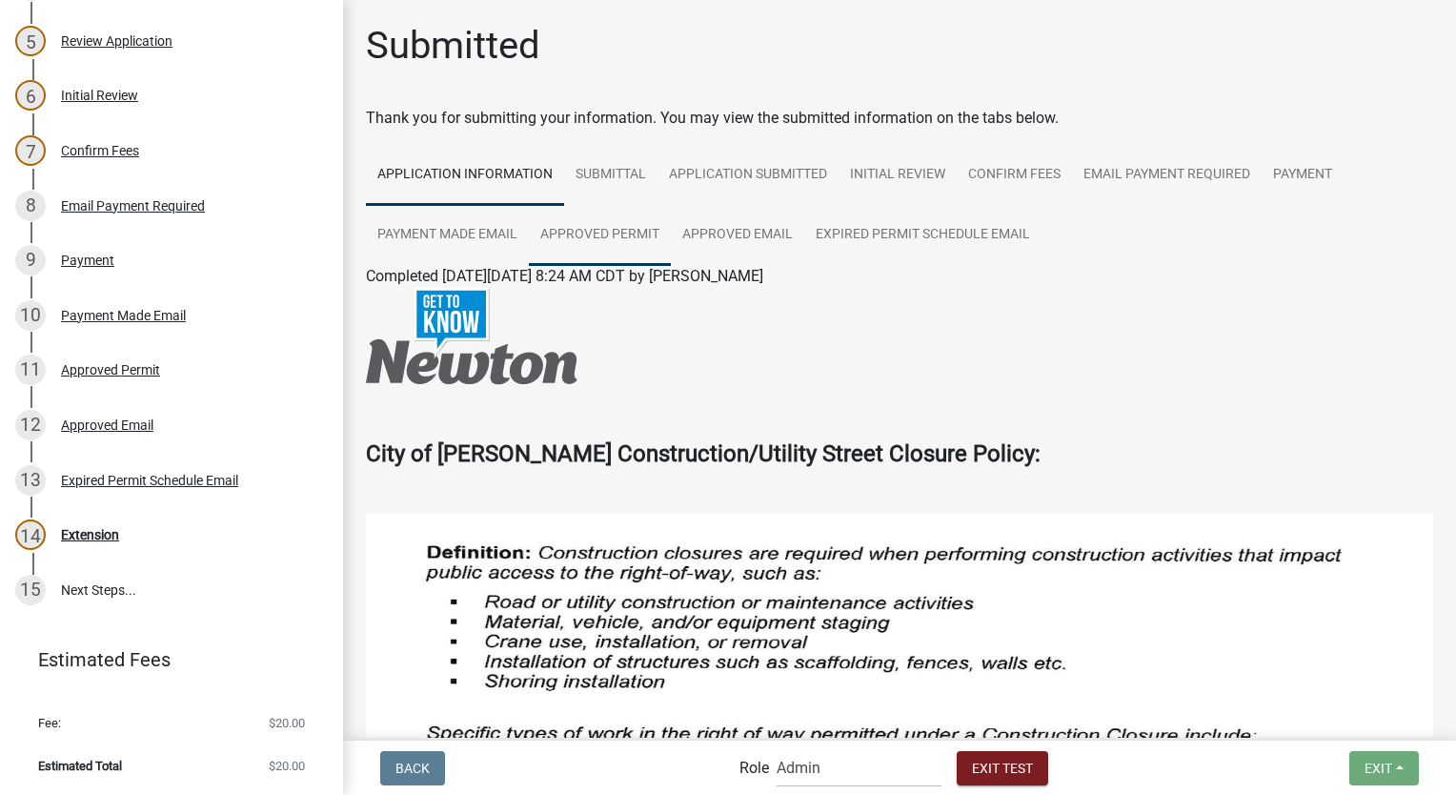
click at [556, 239] on link "Approved Permit" at bounding box center [600, 235] width 142 height 61
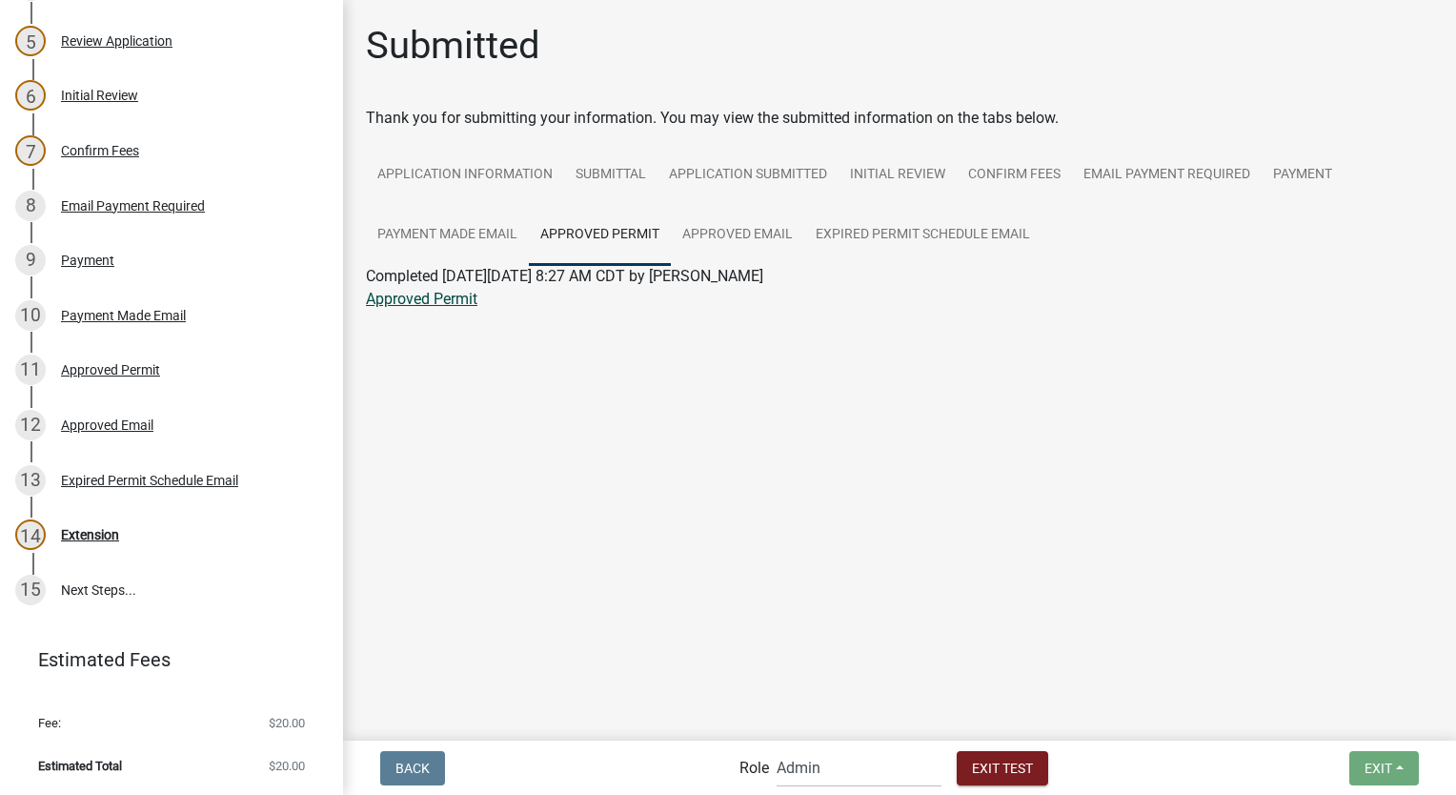
click at [443, 300] on link "Approved Permit" at bounding box center [421, 299] width 111 height 18
click at [849, 775] on select "Applicant Admin Street Closure Reviewers" at bounding box center [858, 767] width 165 height 39
select select "855090eb-c4a8-4c8c-a5dc-9f2083b40e6b"
click at [776, 748] on select "Applicant Admin Street Closure Reviewers" at bounding box center [858, 767] width 165 height 39
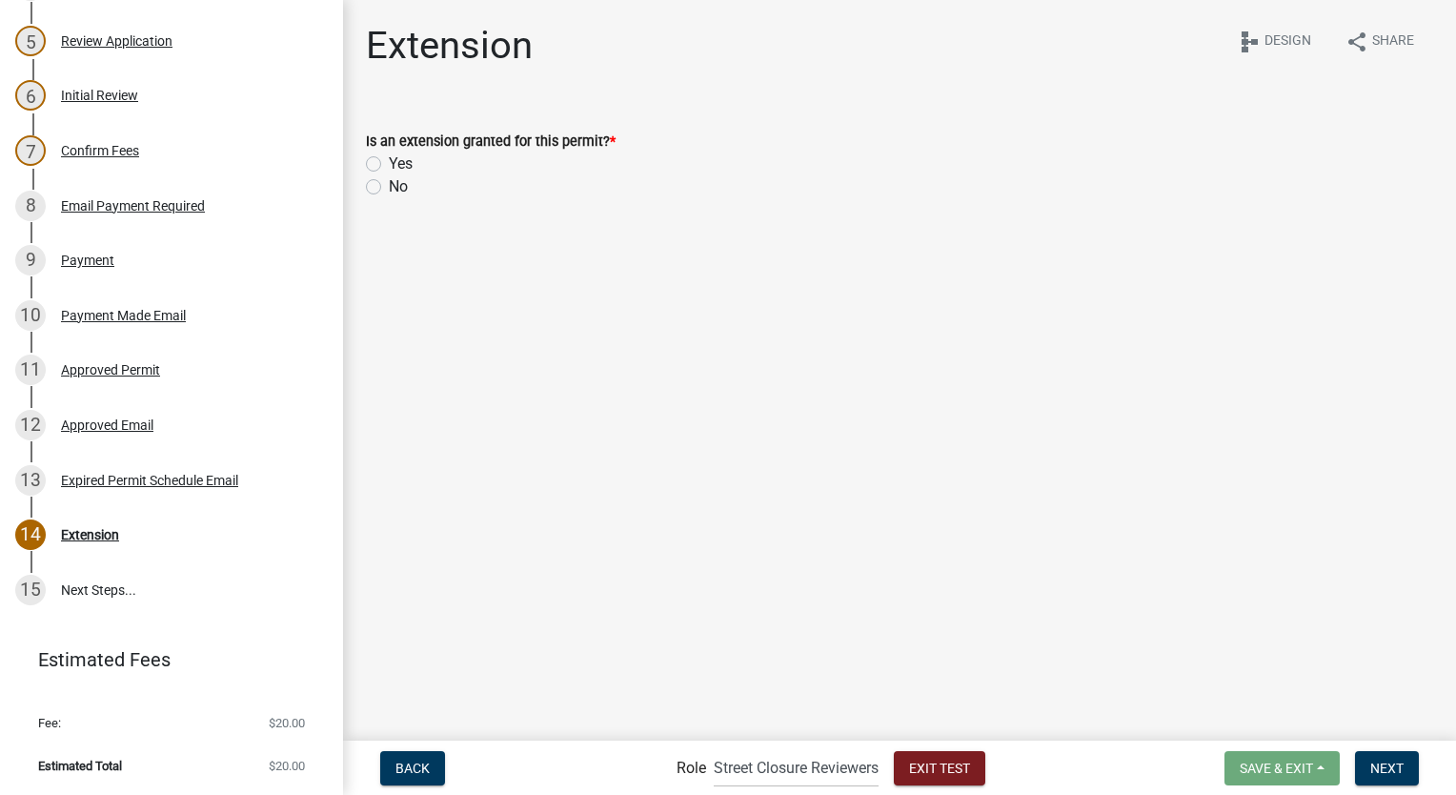
click at [389, 165] on label "Yes" at bounding box center [401, 163] width 24 height 23
click at [389, 165] on input "Yes" at bounding box center [395, 158] width 12 height 12
radio input "true"
select select "9"
select select "2025"
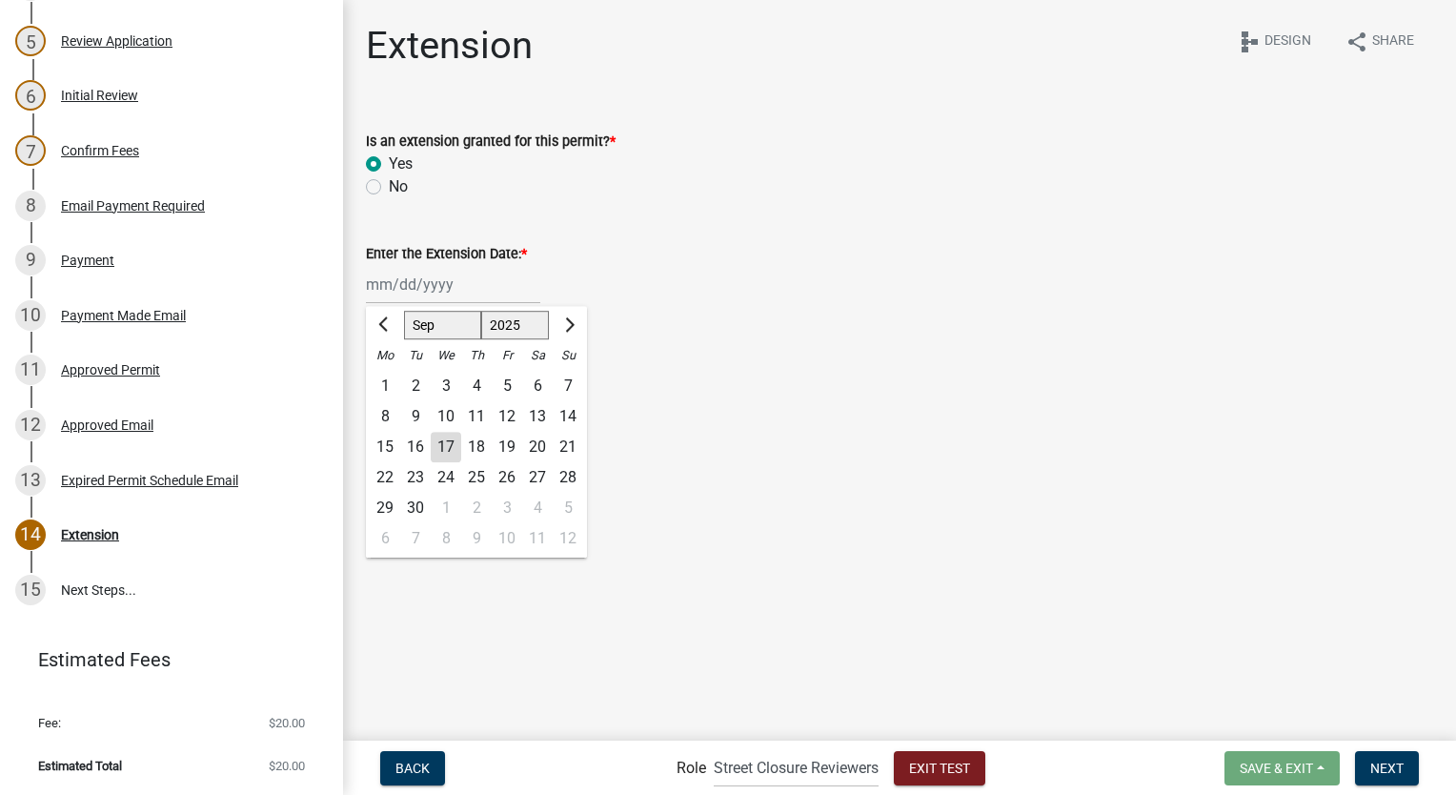
click at [463, 288] on div "[PERSON_NAME] Feb Mar Apr [PERSON_NAME][DATE] Oct Nov [DATE] 1526 1527 1528 152…" at bounding box center [453, 284] width 174 height 39
click at [572, 323] on span "Next month" at bounding box center [567, 324] width 14 height 14
click at [568, 333] on button "Next month" at bounding box center [567, 325] width 23 height 30
select select "11"
click at [536, 448] on div "15" at bounding box center [537, 447] width 30 height 30
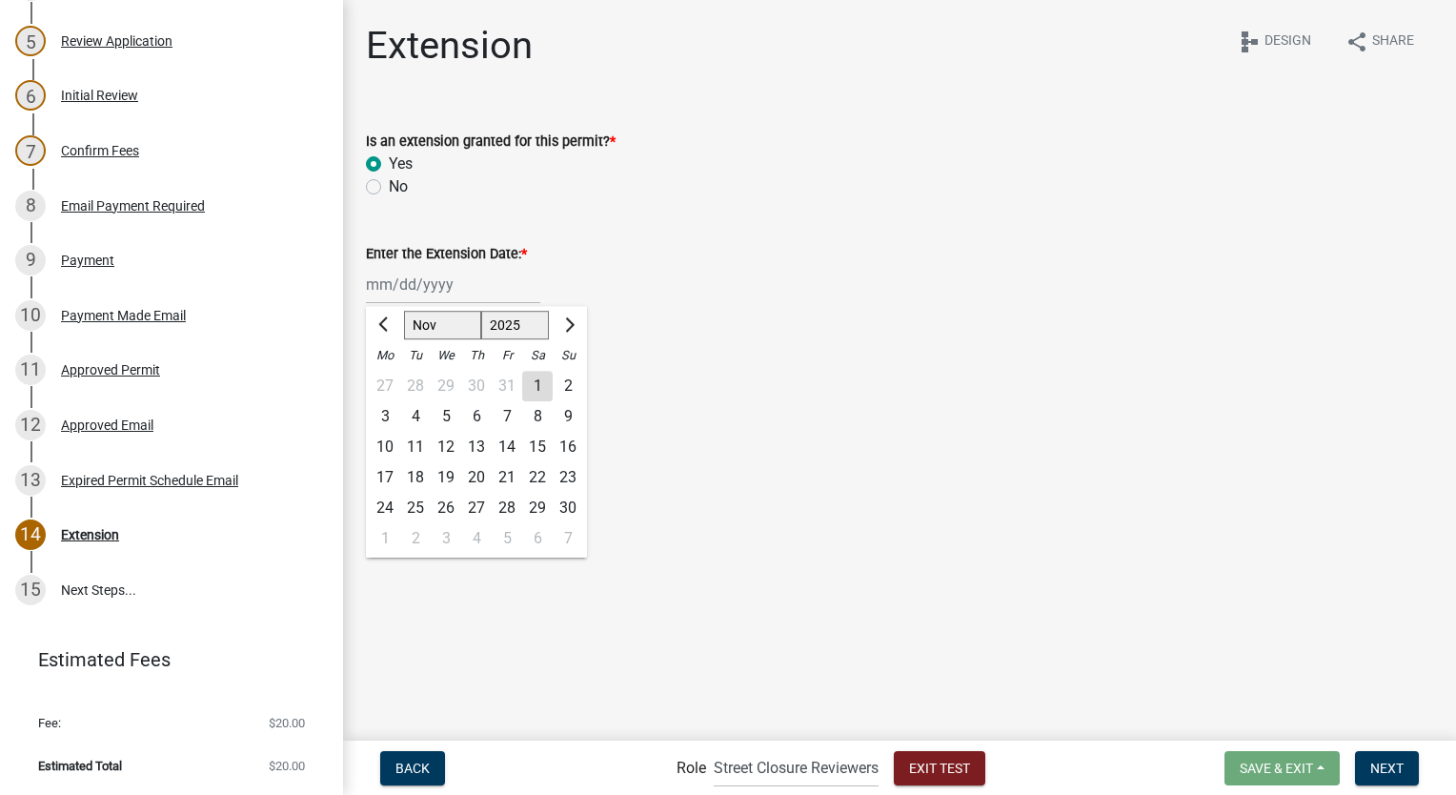
type input "[DATE]"
click at [1399, 775] on span "Next" at bounding box center [1386, 766] width 33 height 15
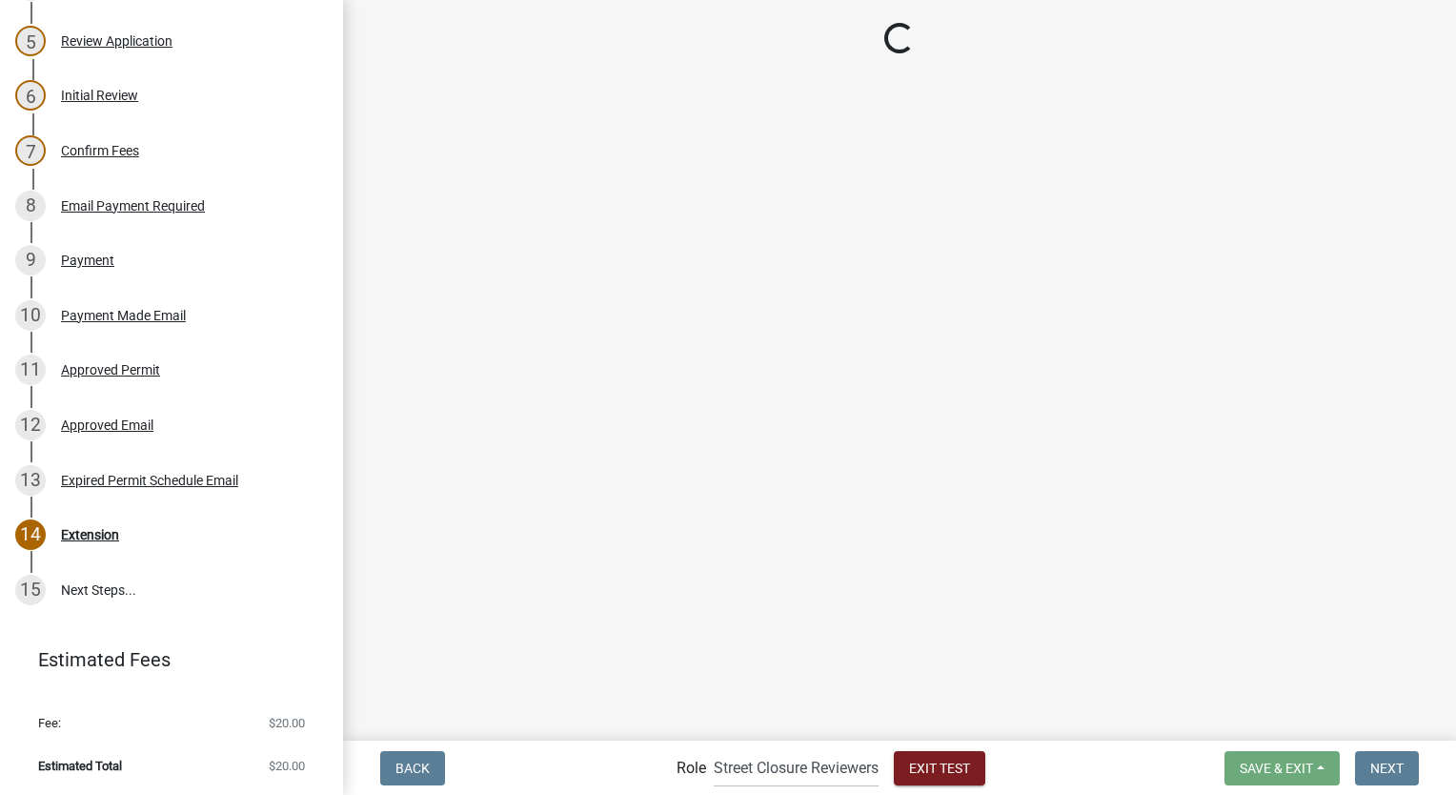
scroll to position [655, 0]
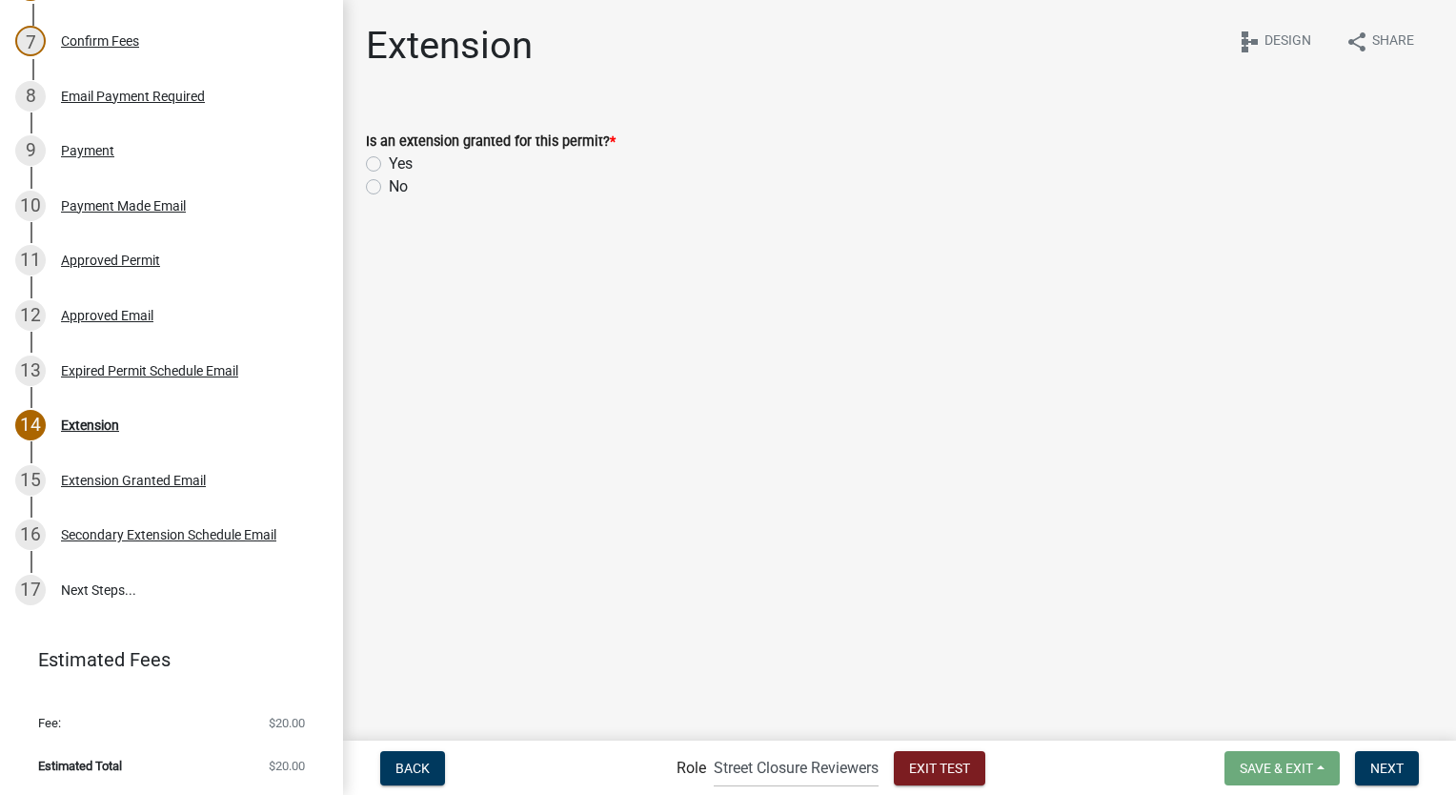
click at [389, 191] on label "No" at bounding box center [398, 186] width 19 height 23
click at [389, 188] on input "No" at bounding box center [395, 181] width 12 height 12
radio input "true"
click at [1387, 774] on span "Next" at bounding box center [1386, 766] width 33 height 15
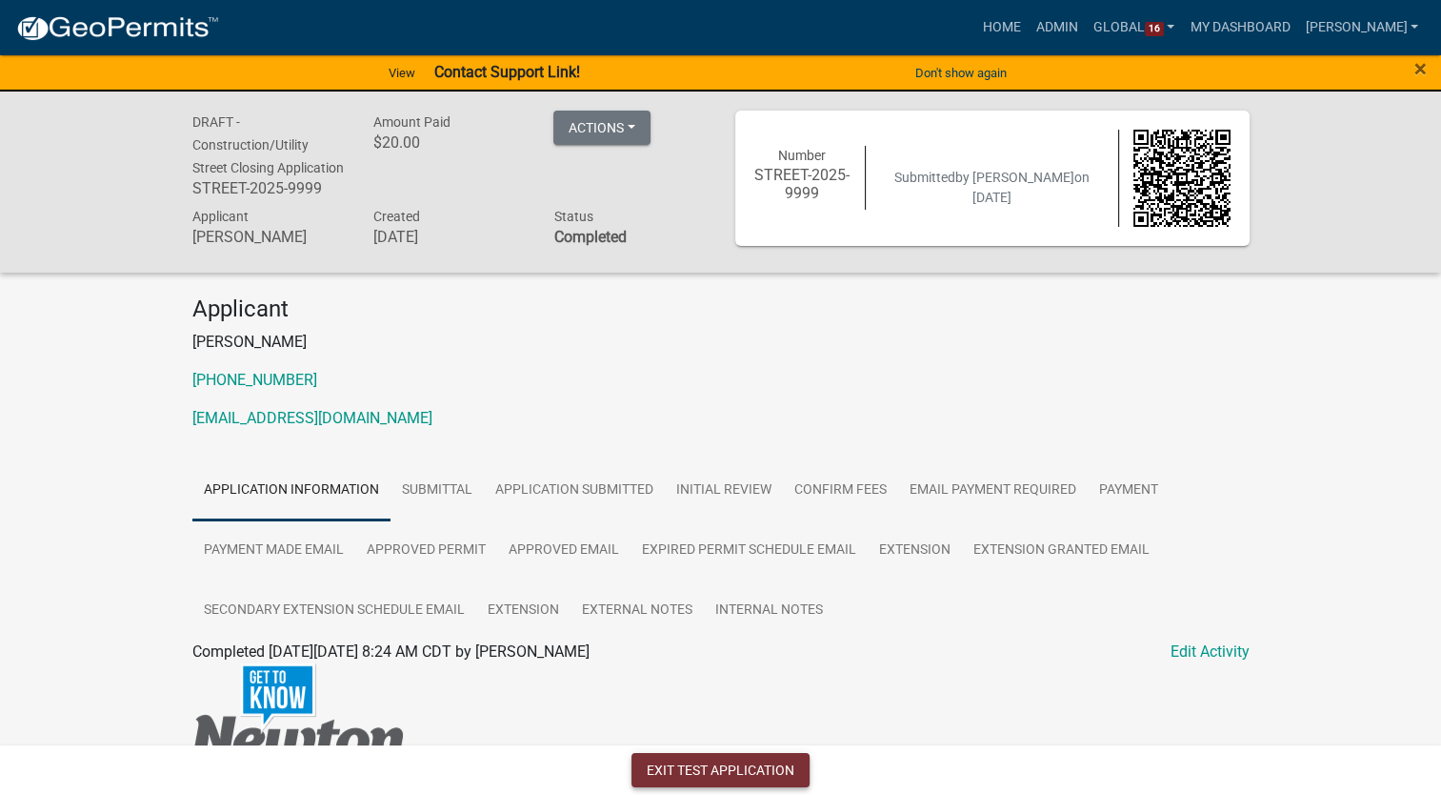
click at [709, 767] on button "Exit Test Application" at bounding box center [721, 770] width 178 height 34
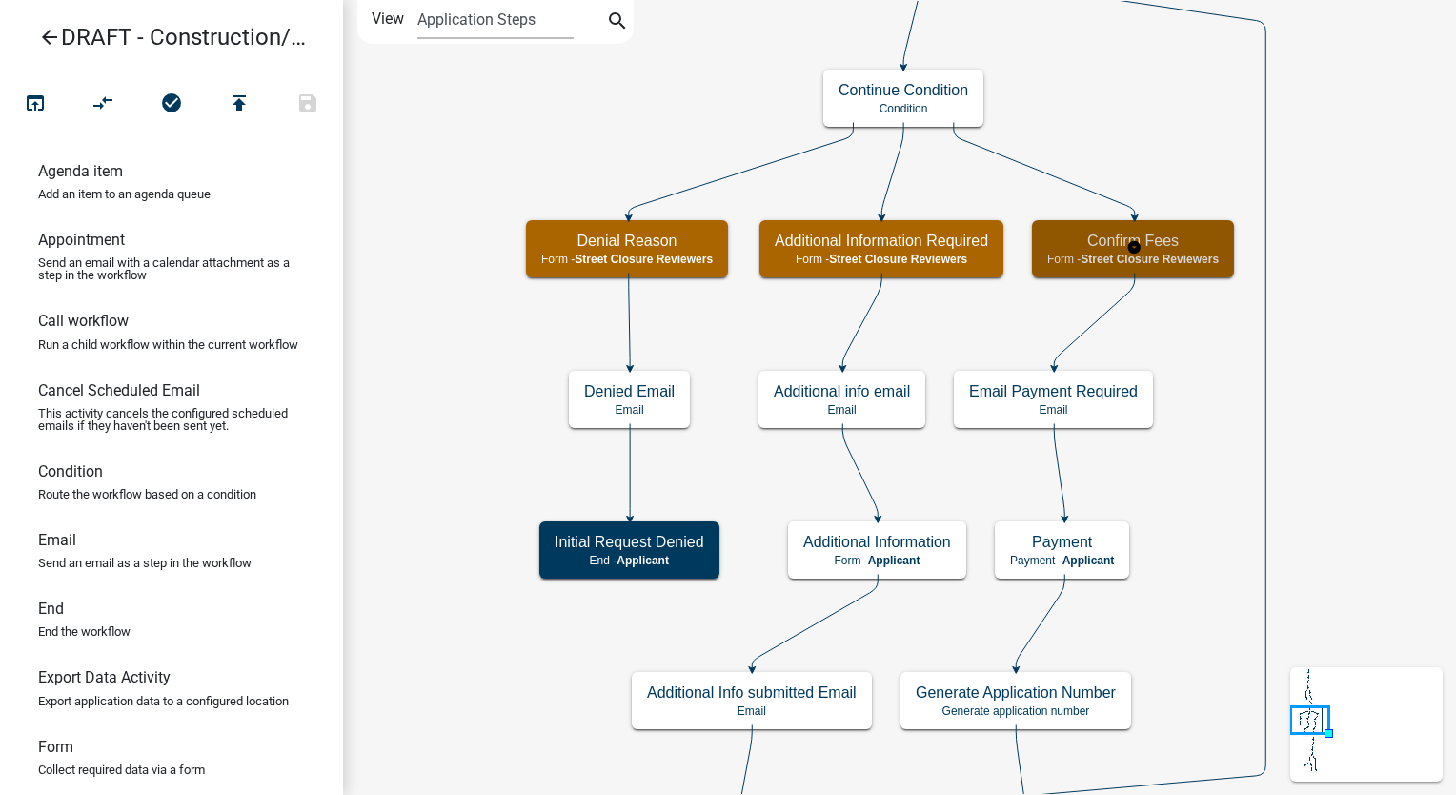
click at [1166, 253] on span "Street Closure Reviewers" at bounding box center [1149, 258] width 138 height 13
select select "855090EB-C4A8-4C8C-A5DC-9F2083B40E6B"
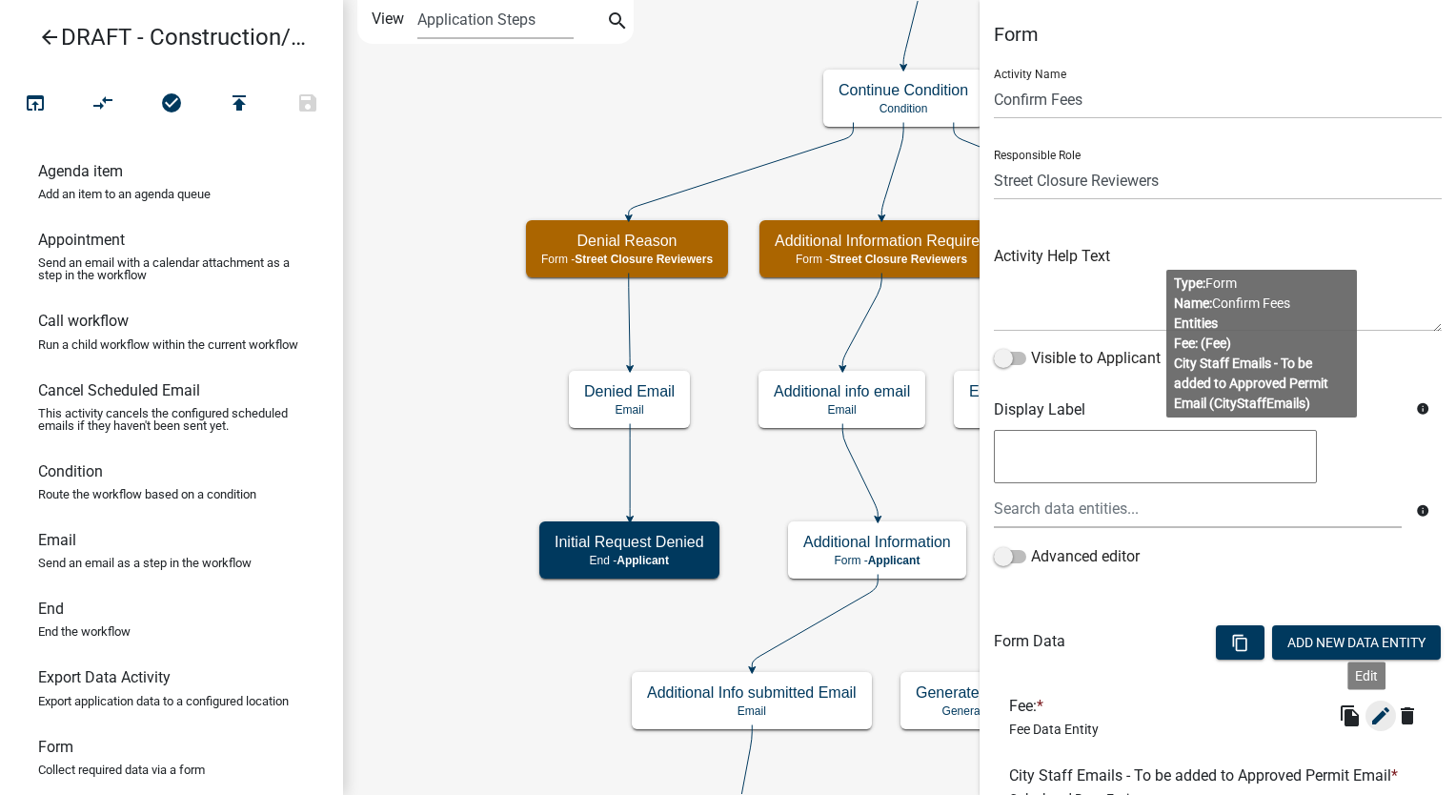
click at [1369, 711] on icon "edit" at bounding box center [1380, 715] width 23 height 23
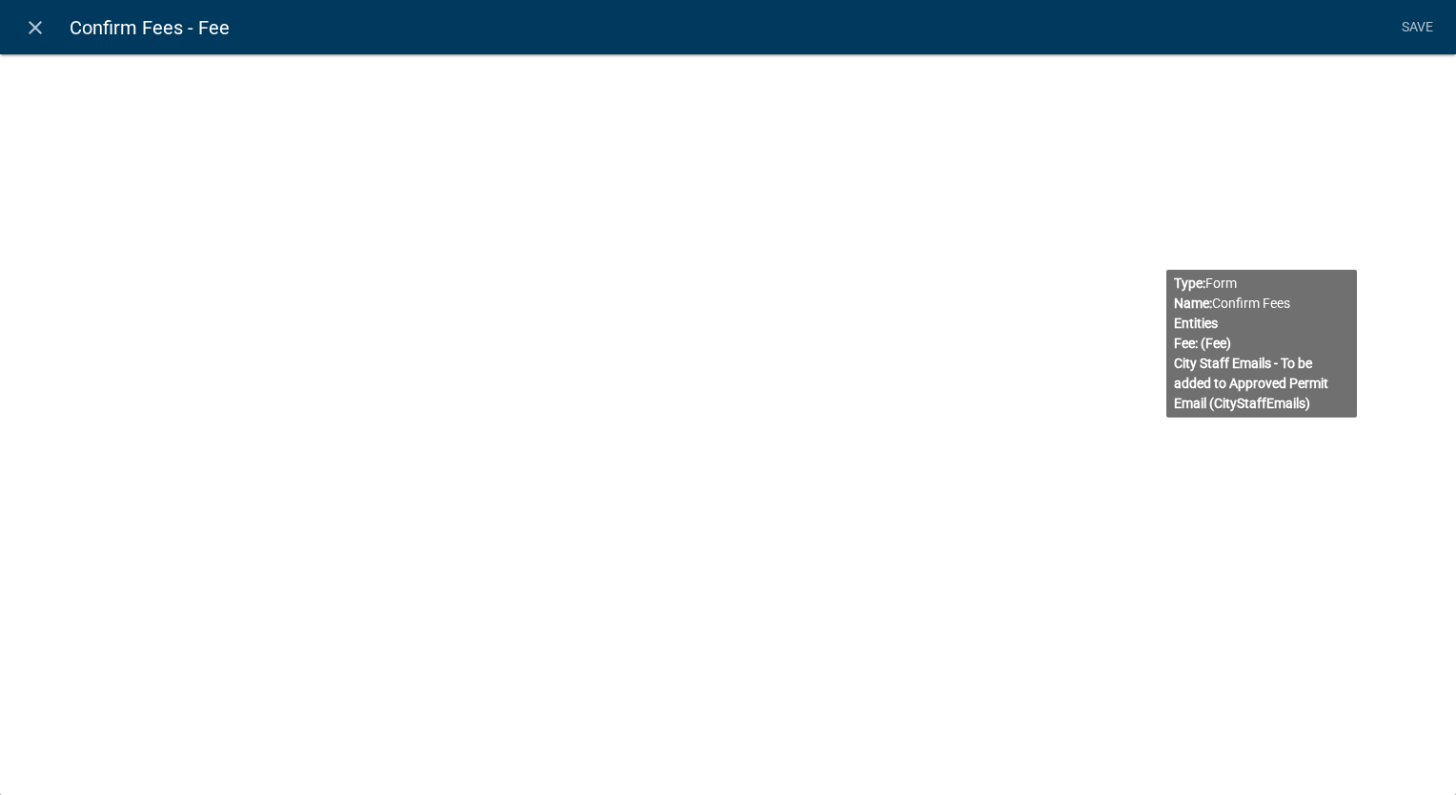
select select "fee"
select select "4878f9a1-c785-466c-a124-d35ee7d960eb"
select select "3: 5f8f01e2-b1ae-4db3-b830-089ab8675d1f"
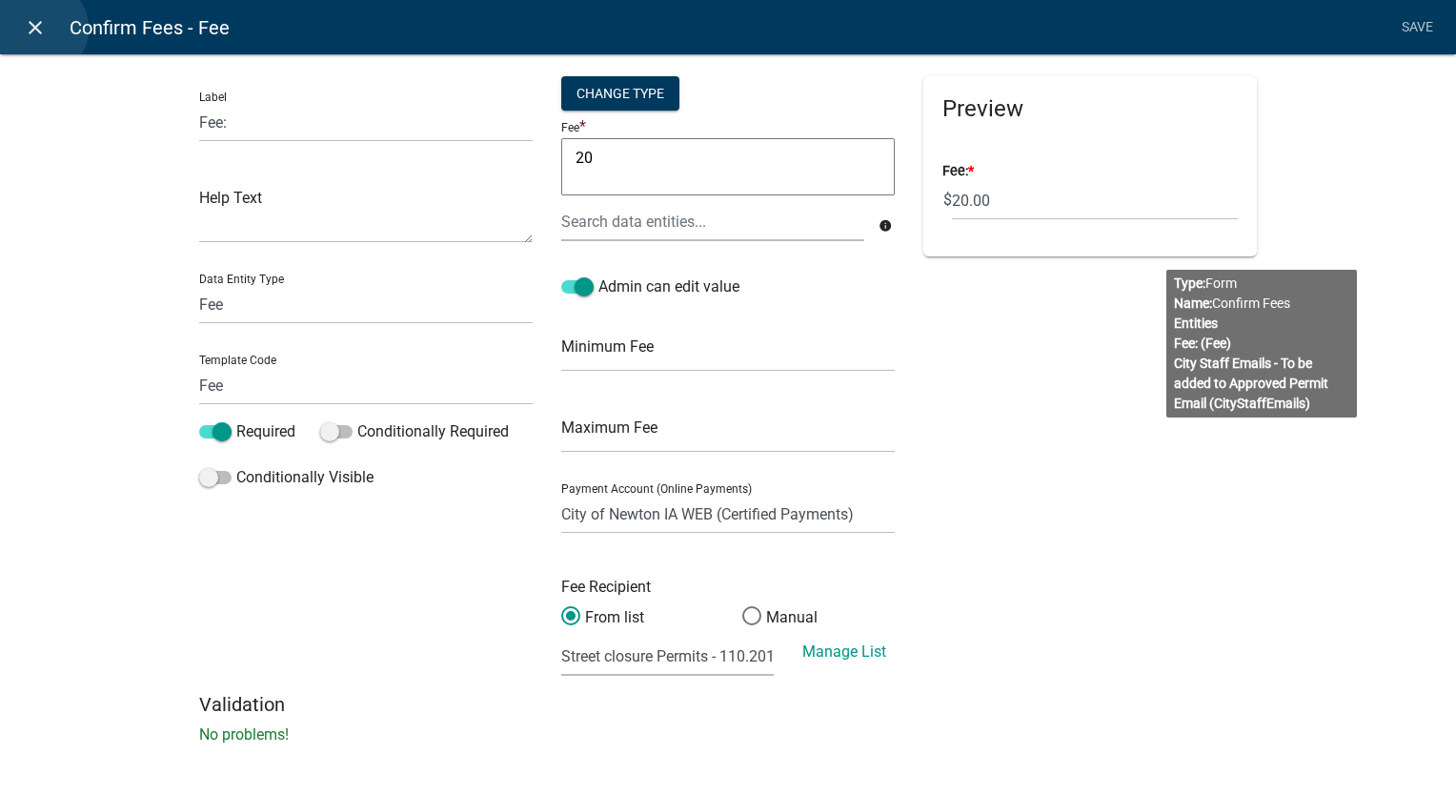
click at [40, 29] on icon "close" at bounding box center [35, 27] width 23 height 23
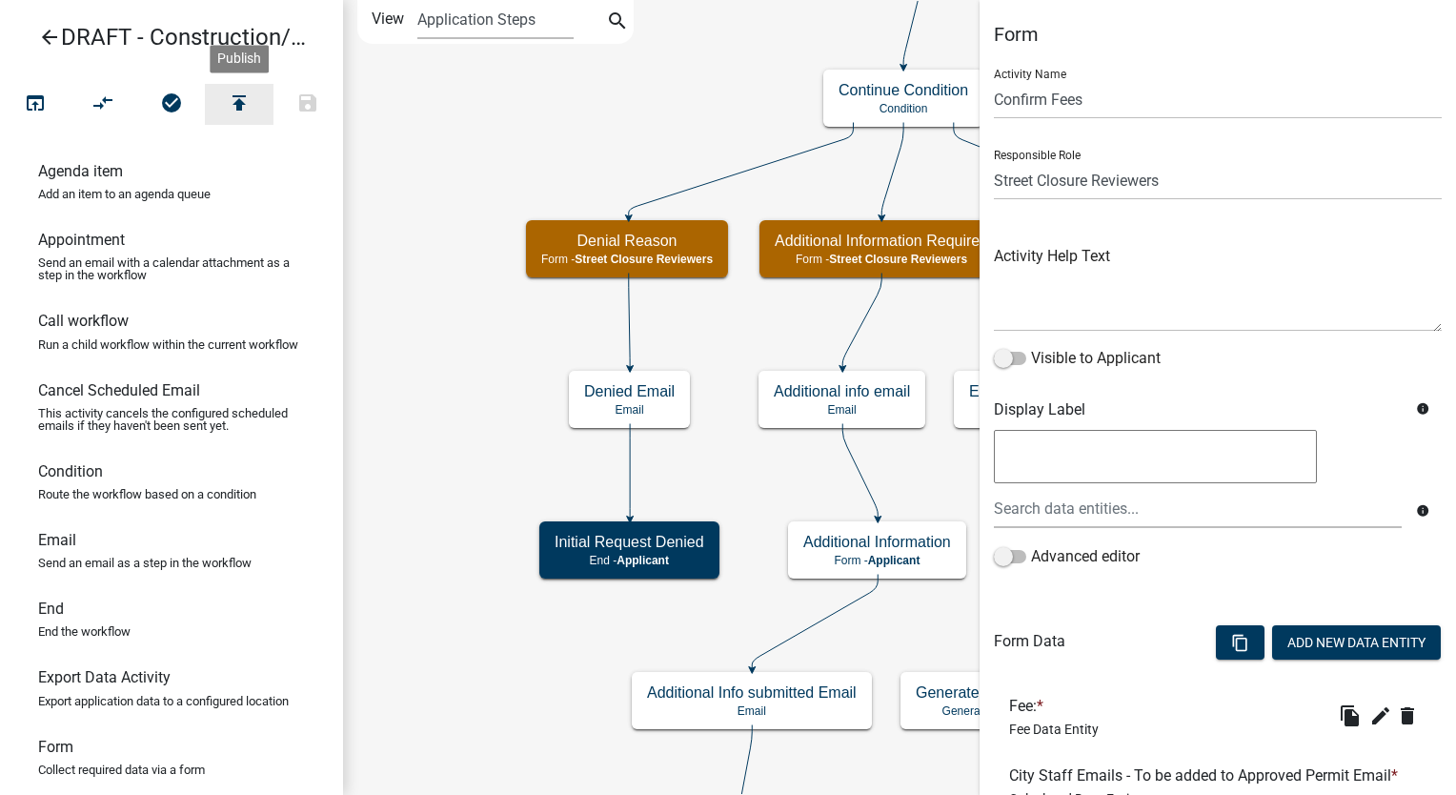
click at [240, 97] on icon "publish" at bounding box center [239, 104] width 23 height 27
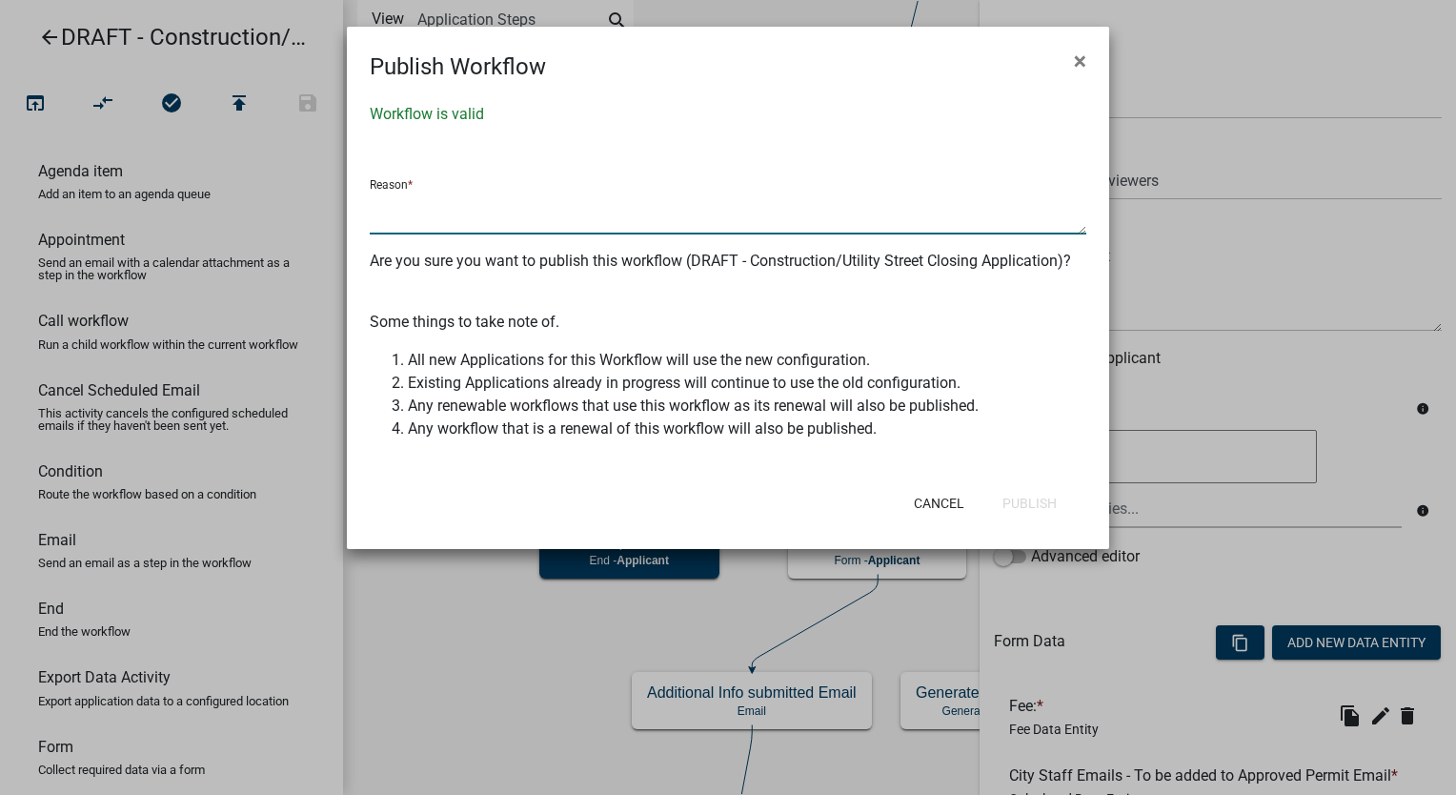
click at [405, 213] on textarea at bounding box center [728, 213] width 716 height 44
type textarea "QC notes implemented/QA notes"
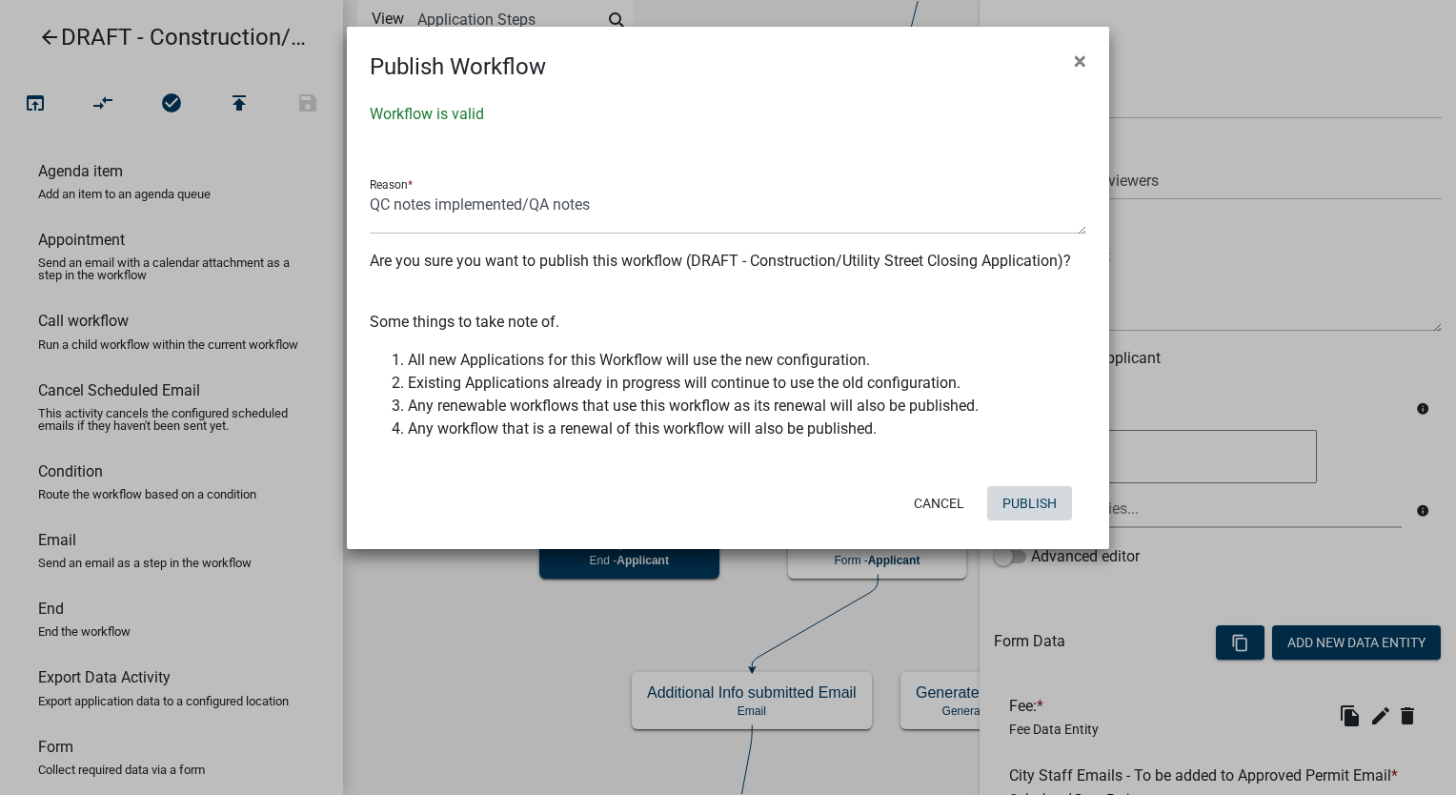
click at [1037, 509] on button "Publish" at bounding box center [1029, 503] width 85 height 34
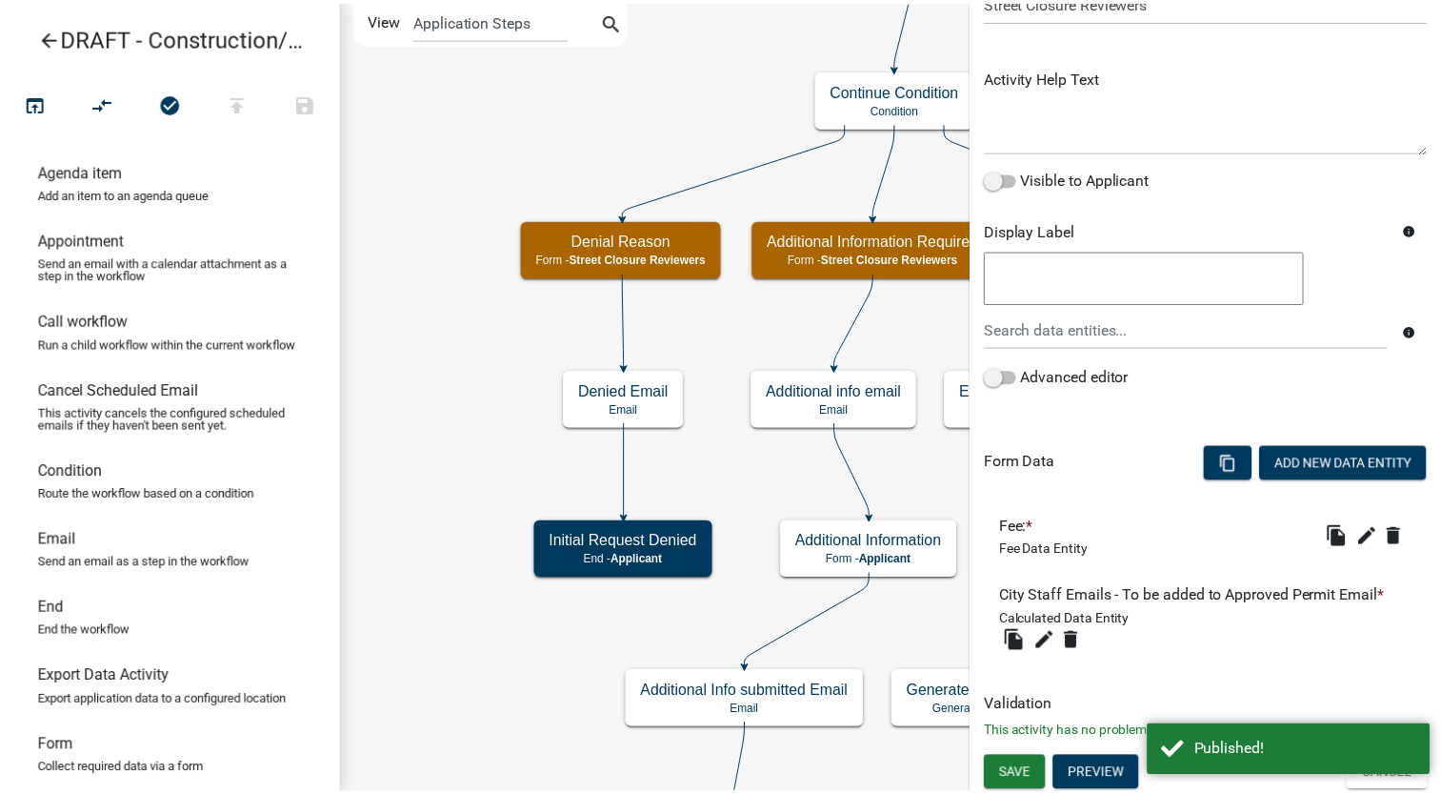
scroll to position [180, 0]
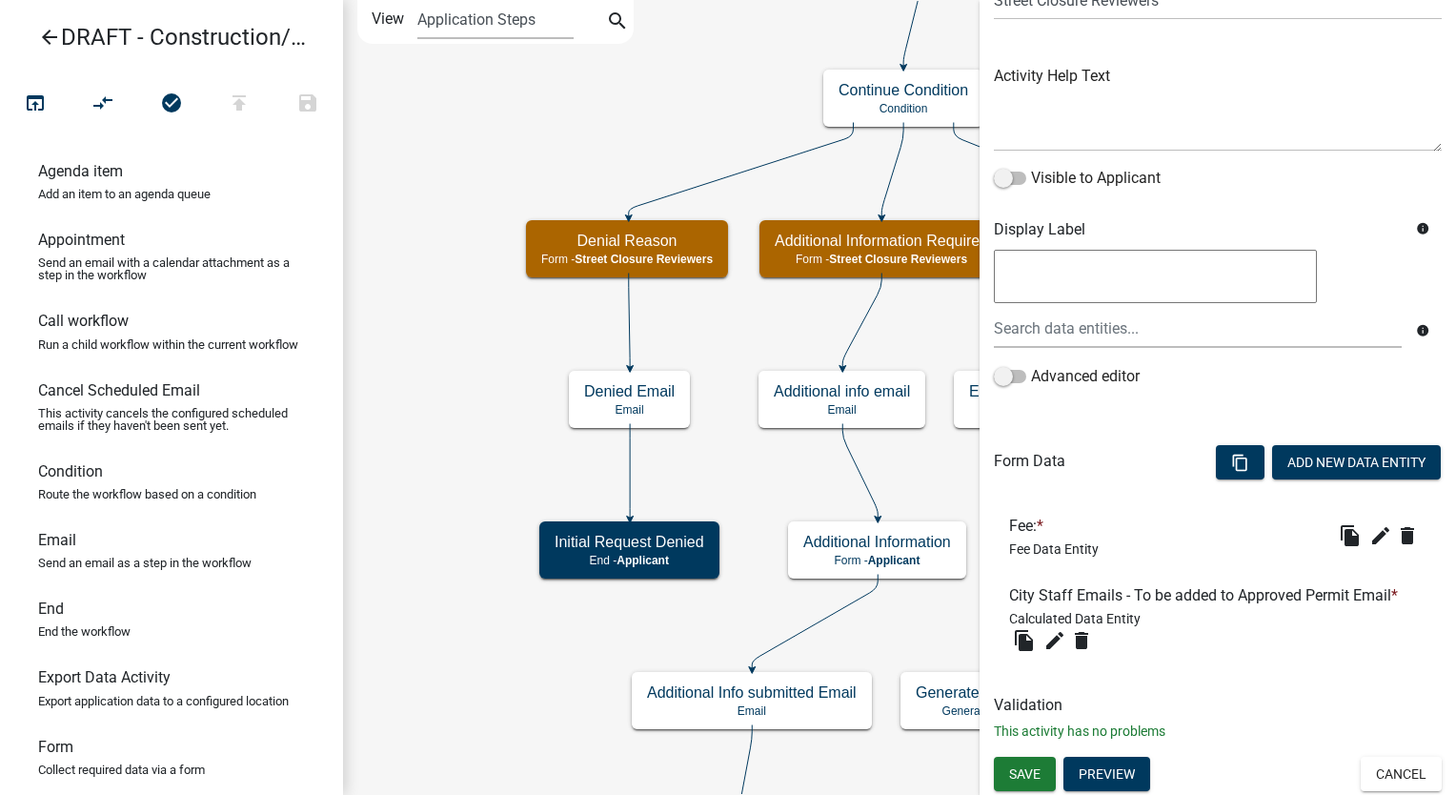
click at [1414, 791] on div "Save Preview Cancel" at bounding box center [1217, 775] width 476 height 39
click at [45, 30] on icon "arrow_back" at bounding box center [49, 39] width 23 height 27
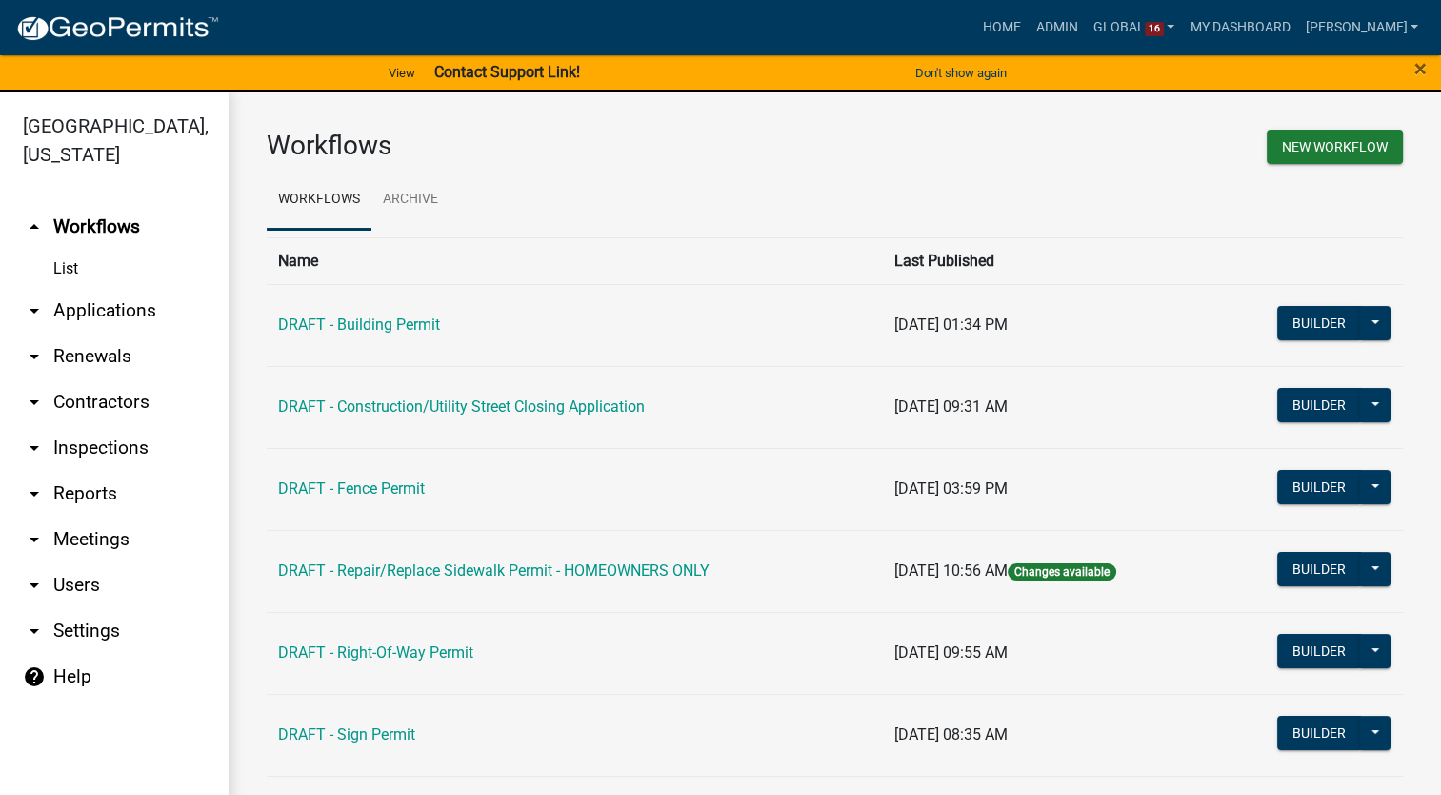
click at [83, 608] on link "arrow_drop_down Settings" at bounding box center [114, 631] width 229 height 46
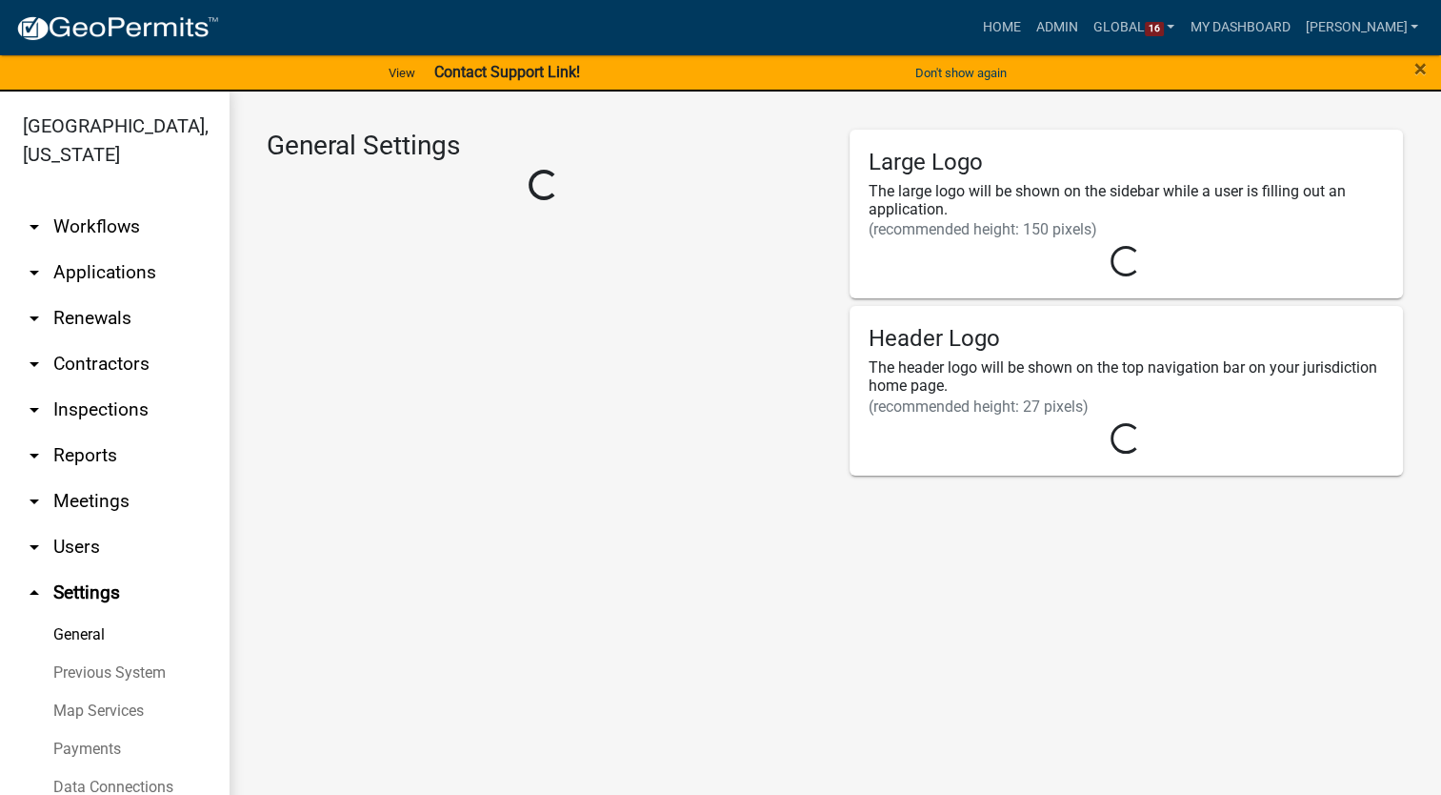
select select "IA"
select select "Central Standard Time"
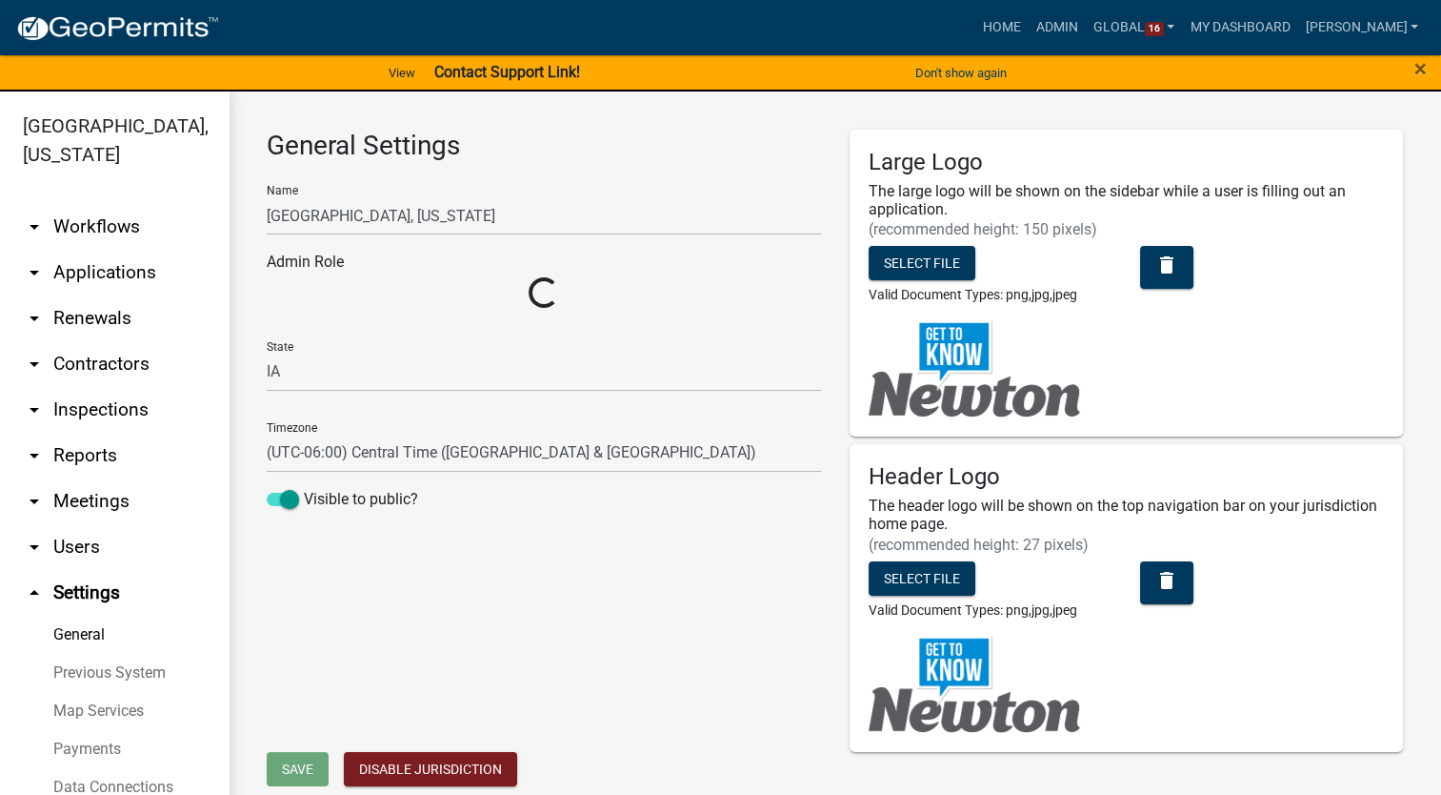
select select "5355c76e-d333-4ae7-ad4c-4a073e072dbd"
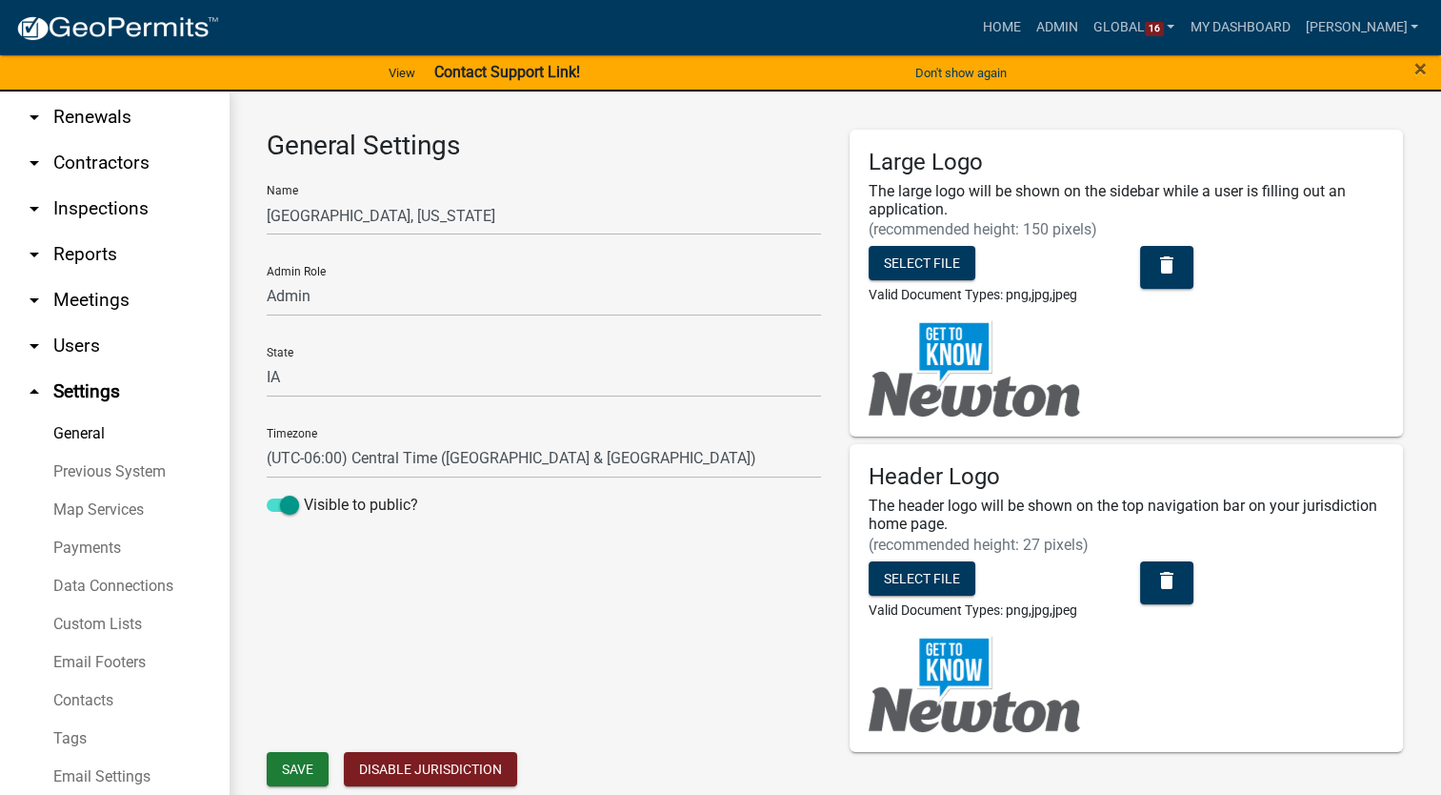
scroll to position [203, 0]
click at [71, 527] on link "Payments" at bounding box center [114, 546] width 229 height 38
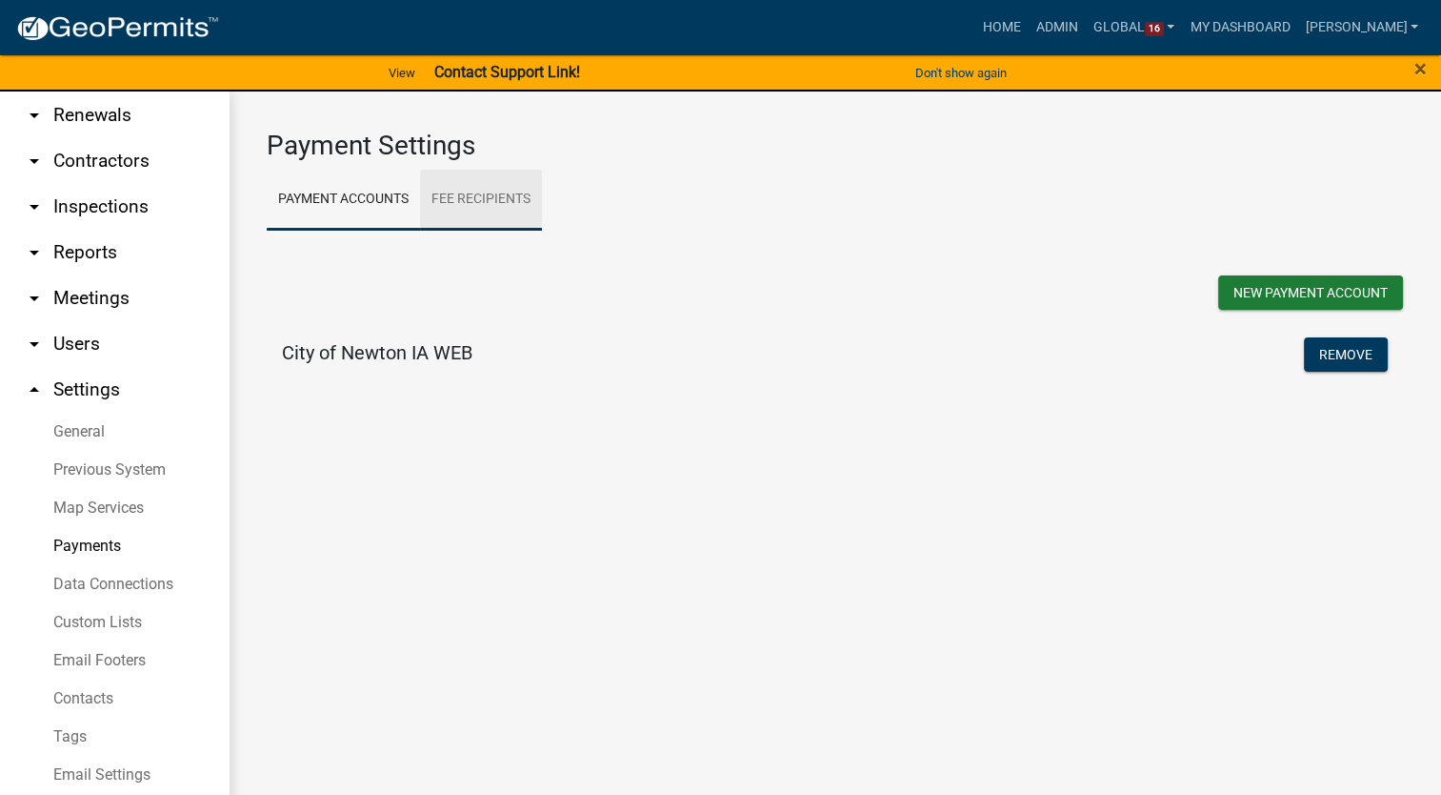
click at [514, 195] on link "Fee Recipients" at bounding box center [481, 200] width 122 height 61
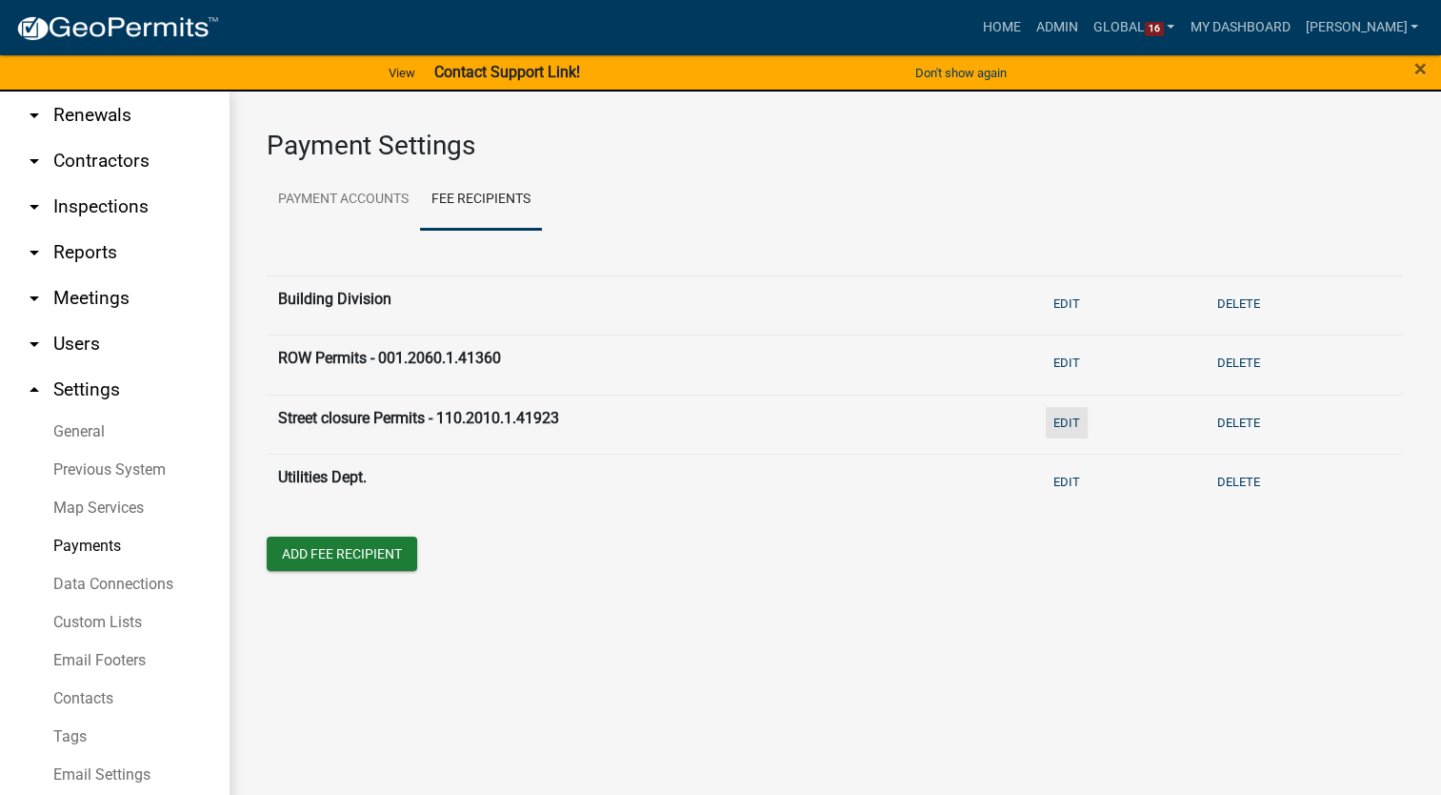
click at [1069, 423] on button "Edit" at bounding box center [1067, 422] width 42 height 31
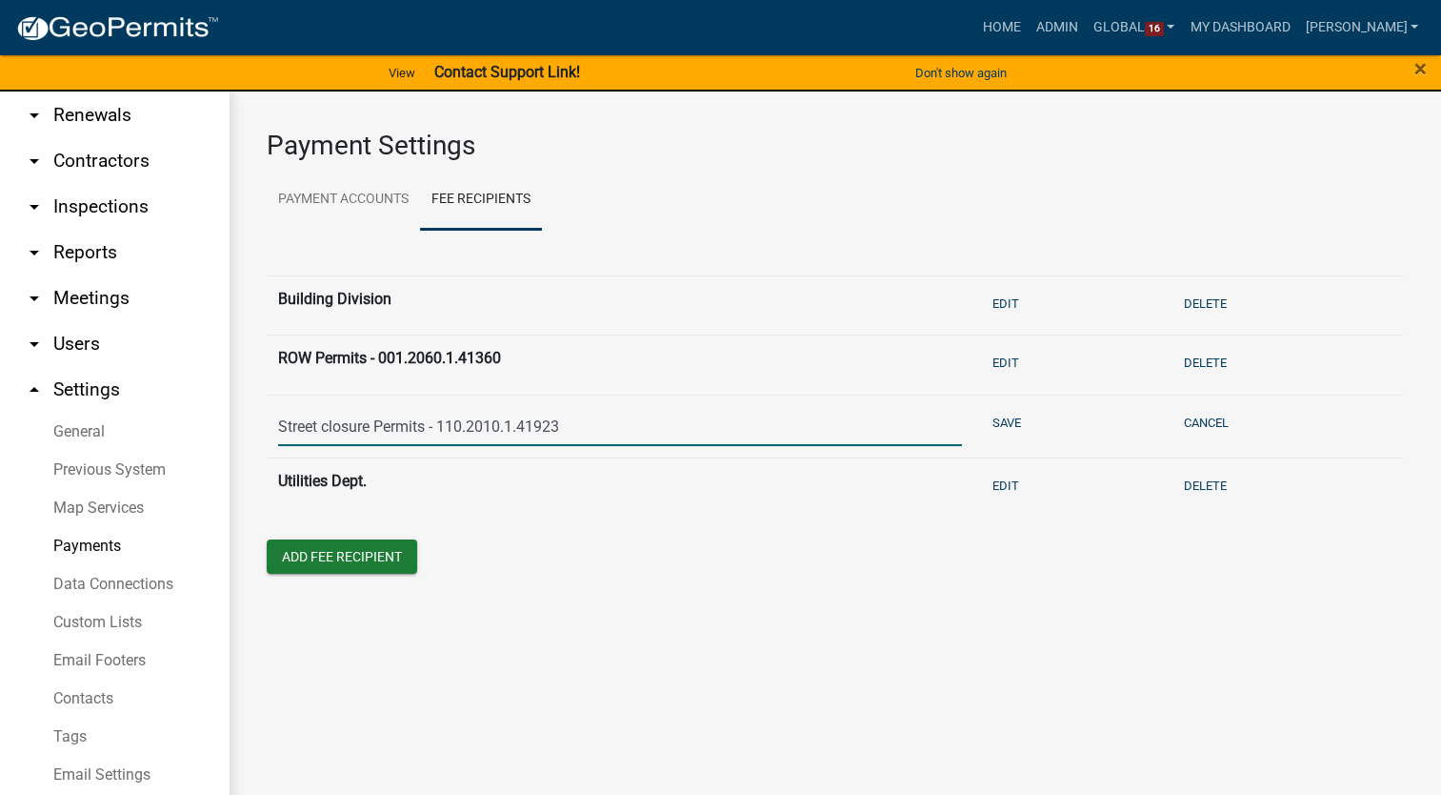
click at [329, 433] on input "Street closure Permits - 110.2010.1.41923" at bounding box center [620, 426] width 684 height 39
type input "Street Closure Permits - 110.2010.1.41923"
click at [993, 420] on button "Save" at bounding box center [1007, 422] width 44 height 31
